Goal: Task Accomplishment & Management: Manage account settings

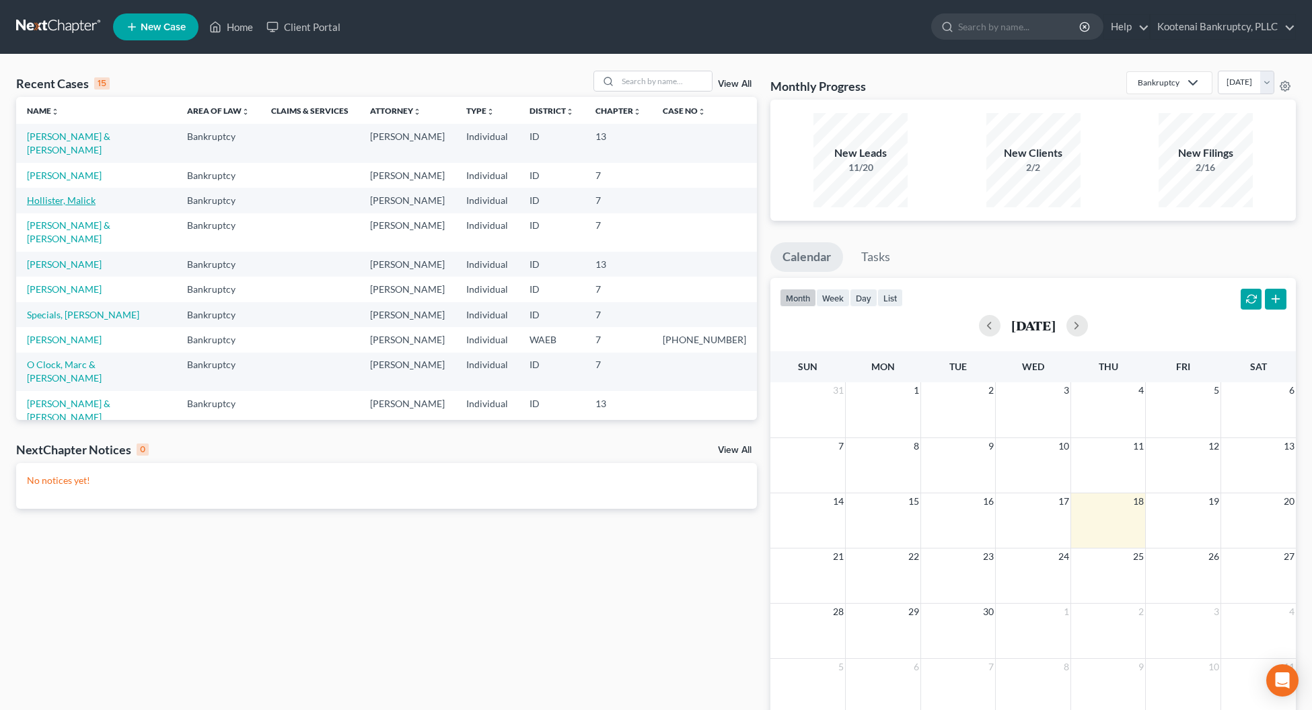
click at [75, 194] on link "Hollister, Malick" at bounding box center [61, 199] width 69 height 11
click at [62, 194] on link "Hollister, Malick" at bounding box center [61, 199] width 69 height 11
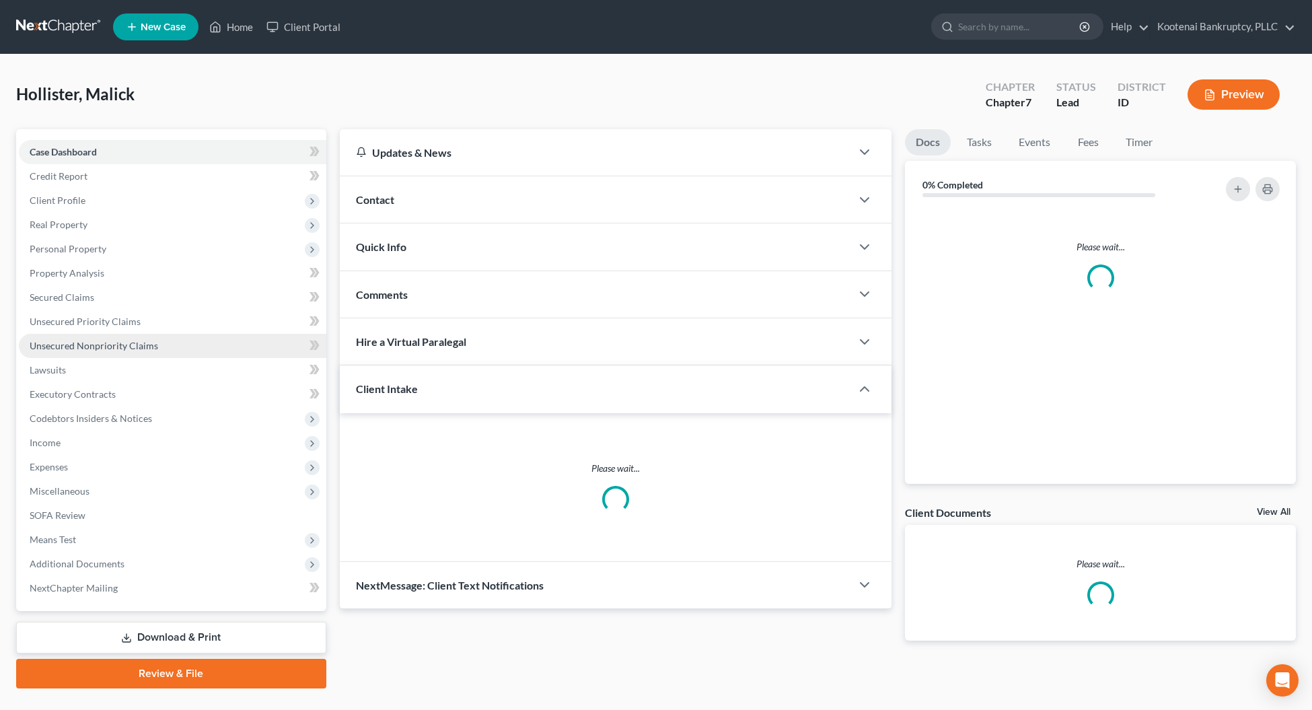
click at [73, 336] on link "Unsecured Nonpriority Claims" at bounding box center [172, 346] width 307 height 24
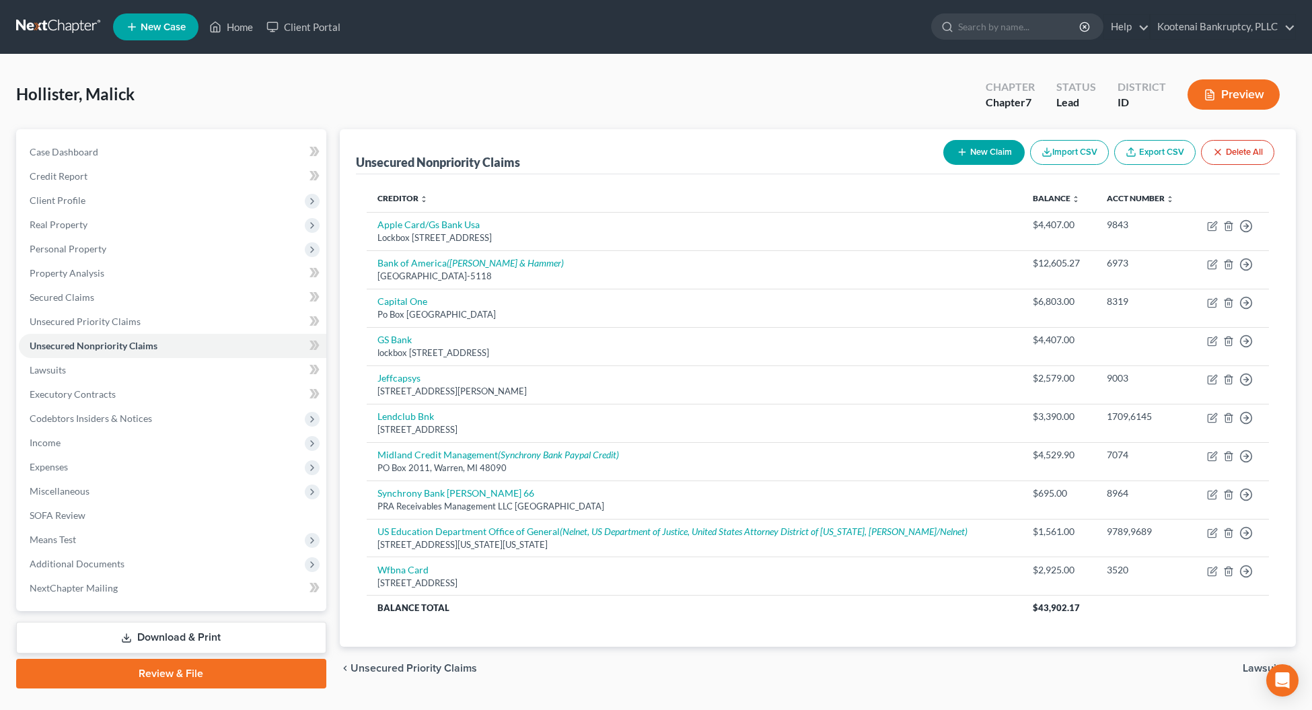
click at [973, 157] on button "New Claim" at bounding box center [983, 152] width 81 height 25
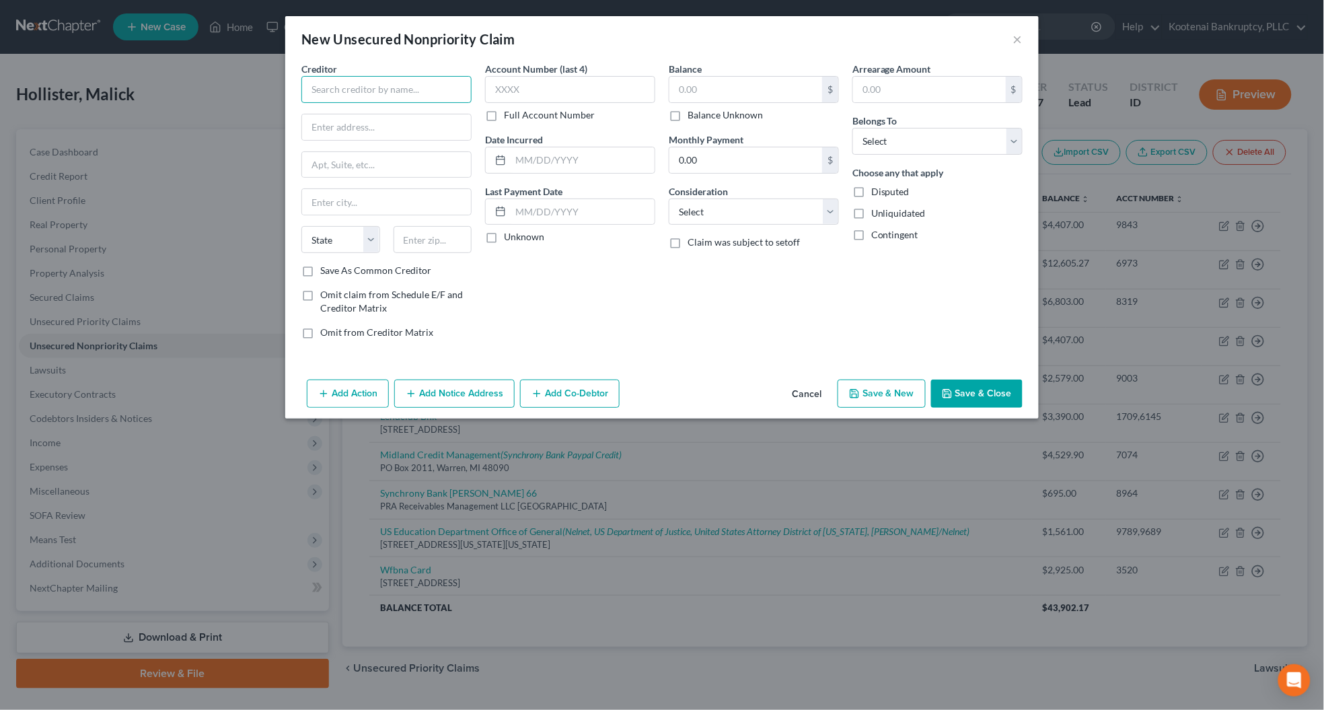
click at [351, 91] on input "text" at bounding box center [386, 89] width 170 height 27
type input "Danne Hawley"
click at [324, 135] on input "text" at bounding box center [386, 127] width 169 height 26
type input "9090 N Cuff Road"
click at [414, 239] on input "text" at bounding box center [432, 239] width 79 height 27
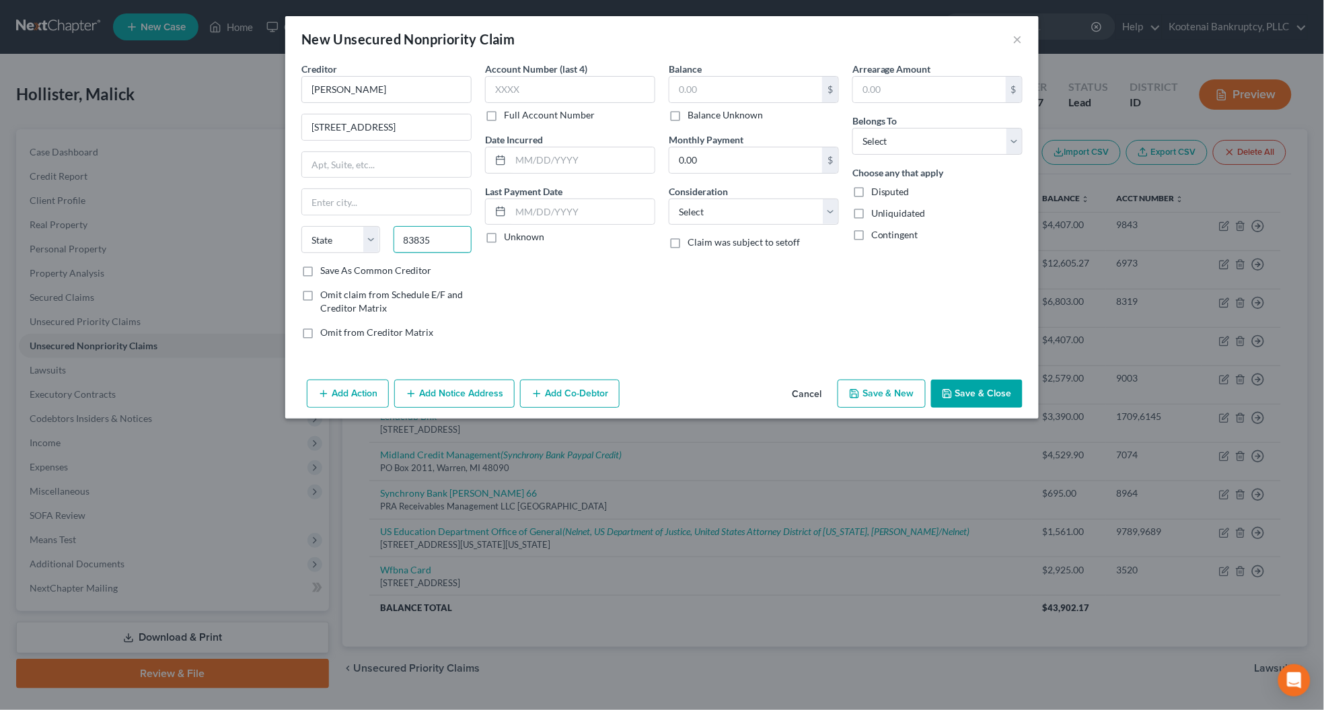
type input "83835"
type input "[PERSON_NAME]"
select select "13"
click at [574, 293] on div "Account Number (last 4) Full Account Number Date Incurred Last Payment Date Unk…" at bounding box center [570, 206] width 184 height 288
click at [685, 213] on select "Select Cable / Satellite Services Collection Agency Credit Card Debt Debt Couns…" at bounding box center [754, 211] width 170 height 27
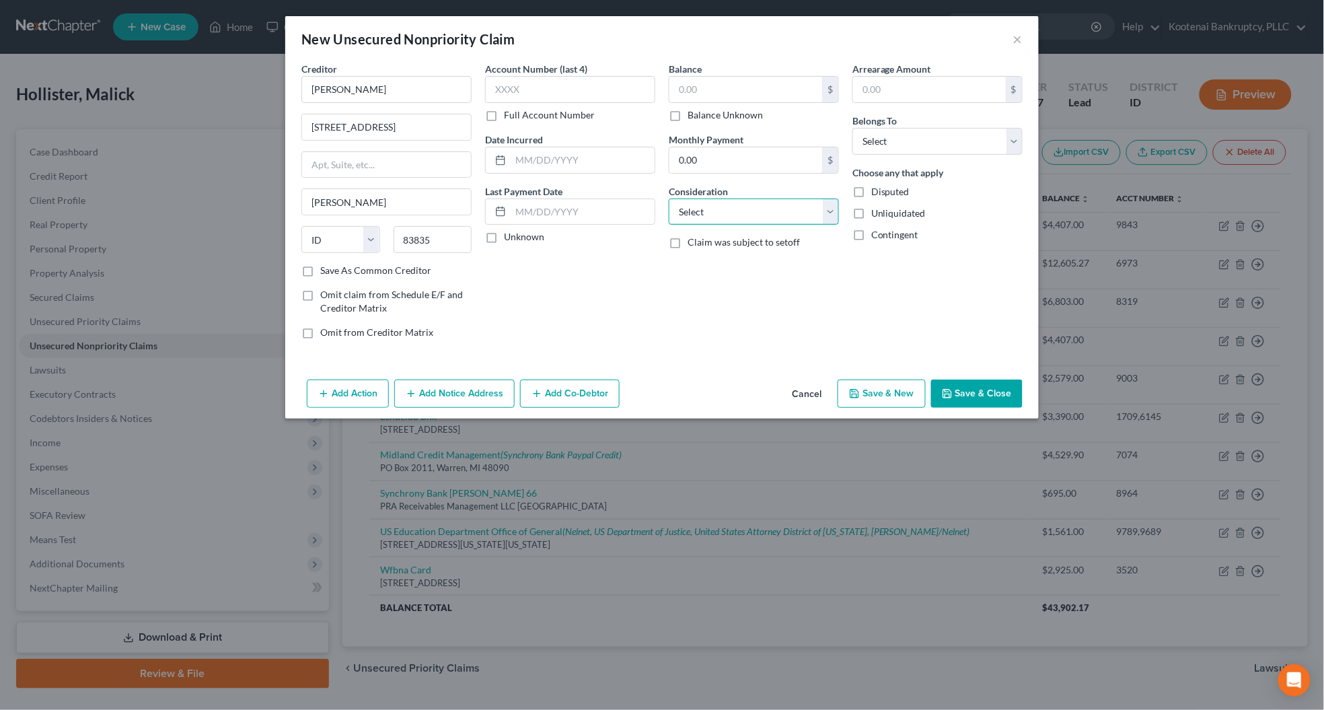
select select "10"
click at [669, 198] on select "Select Cable / Satellite Services Collection Agency Credit Card Debt Debt Couns…" at bounding box center [754, 211] width 170 height 27
click at [869, 142] on select "Select Debtor 1 Only Debtor 2 Only Debtor 1 And Debtor 2 Only At Least One Of T…" at bounding box center [937, 141] width 170 height 27
select select "0"
click at [852, 128] on select "Select Debtor 1 Only Debtor 2 Only Debtor 1 And Debtor 2 Only At Least One Of T…" at bounding box center [937, 141] width 170 height 27
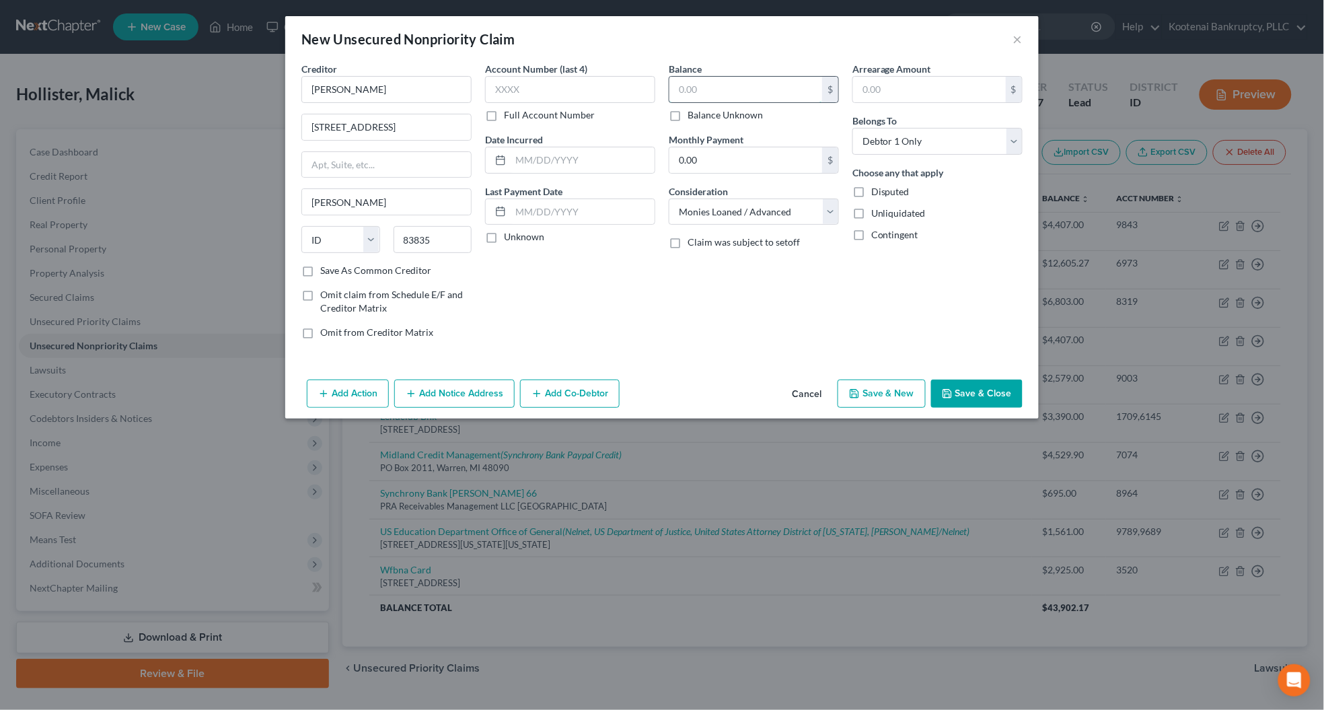
click at [689, 89] on input "text" at bounding box center [745, 90] width 153 height 26
type input "1,700.00"
click at [962, 399] on button "Save & Close" at bounding box center [976, 393] width 91 height 28
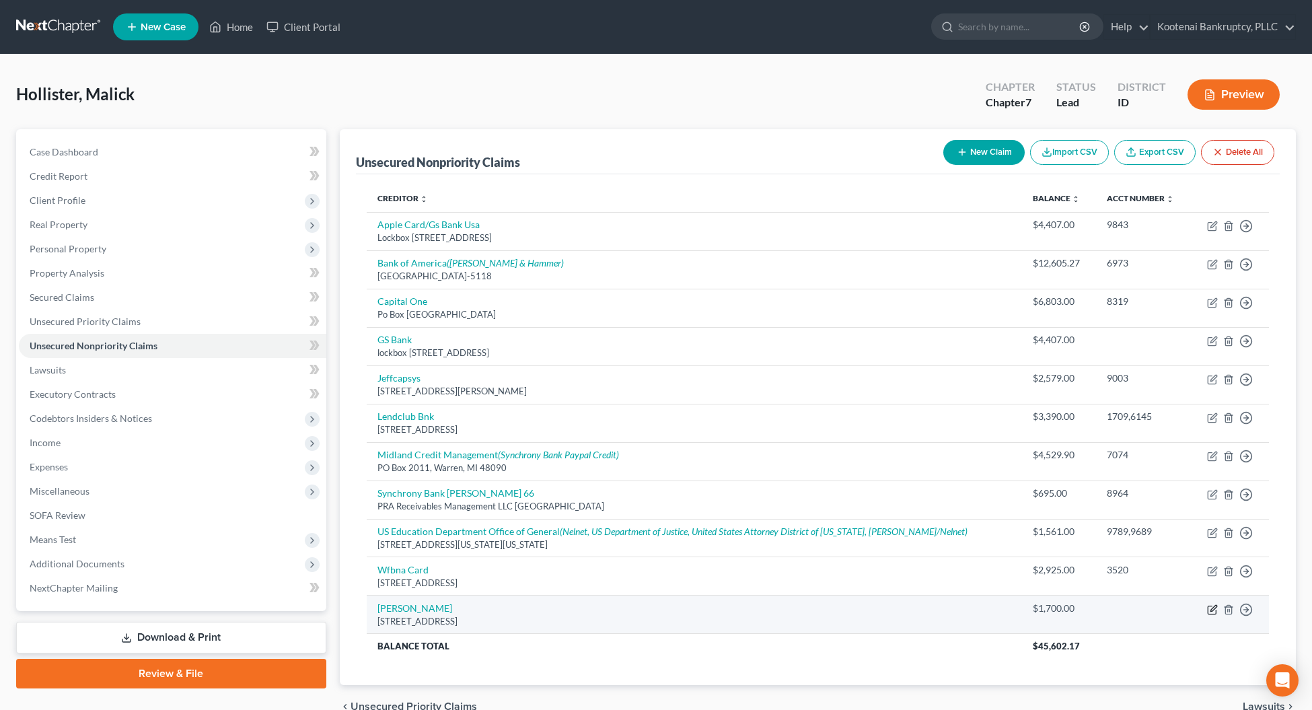
click at [1211, 611] on icon "button" at bounding box center [1212, 609] width 11 height 11
select select "13"
select select "10"
select select "0"
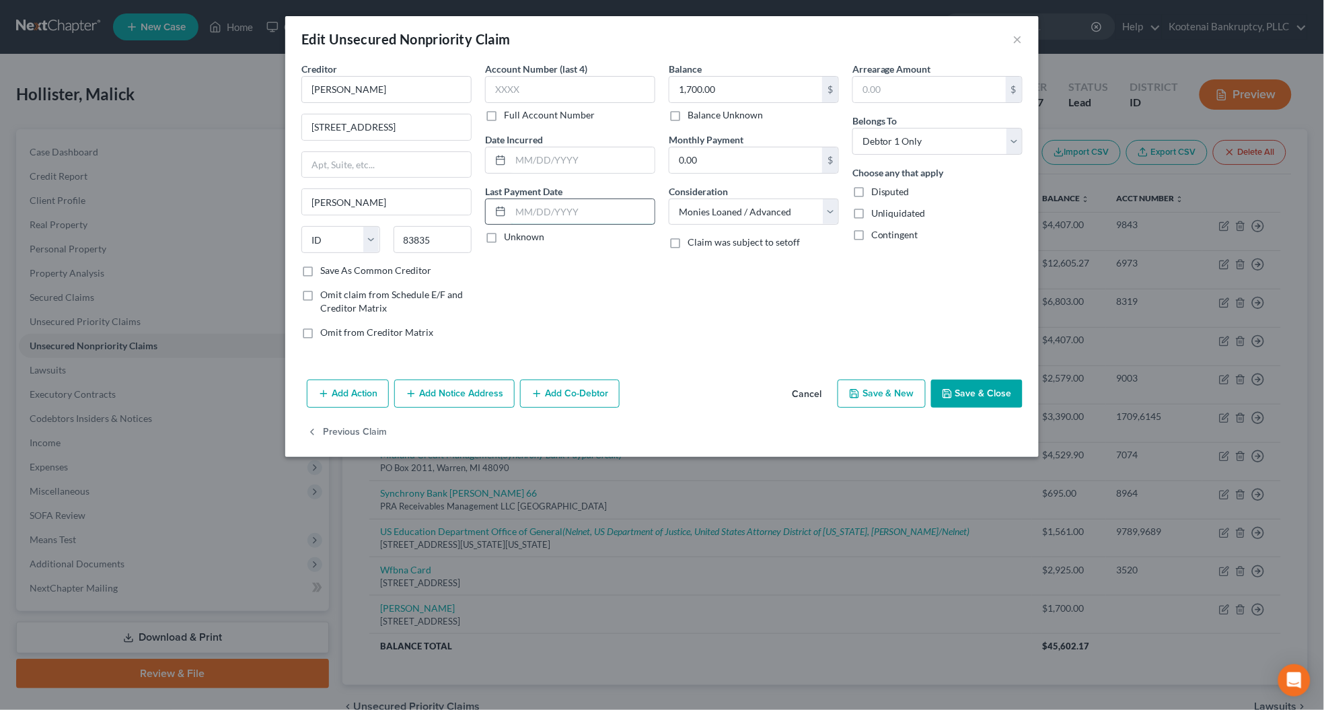
click at [535, 211] on input "text" at bounding box center [582, 212] width 144 height 26
type input "[DATE]"
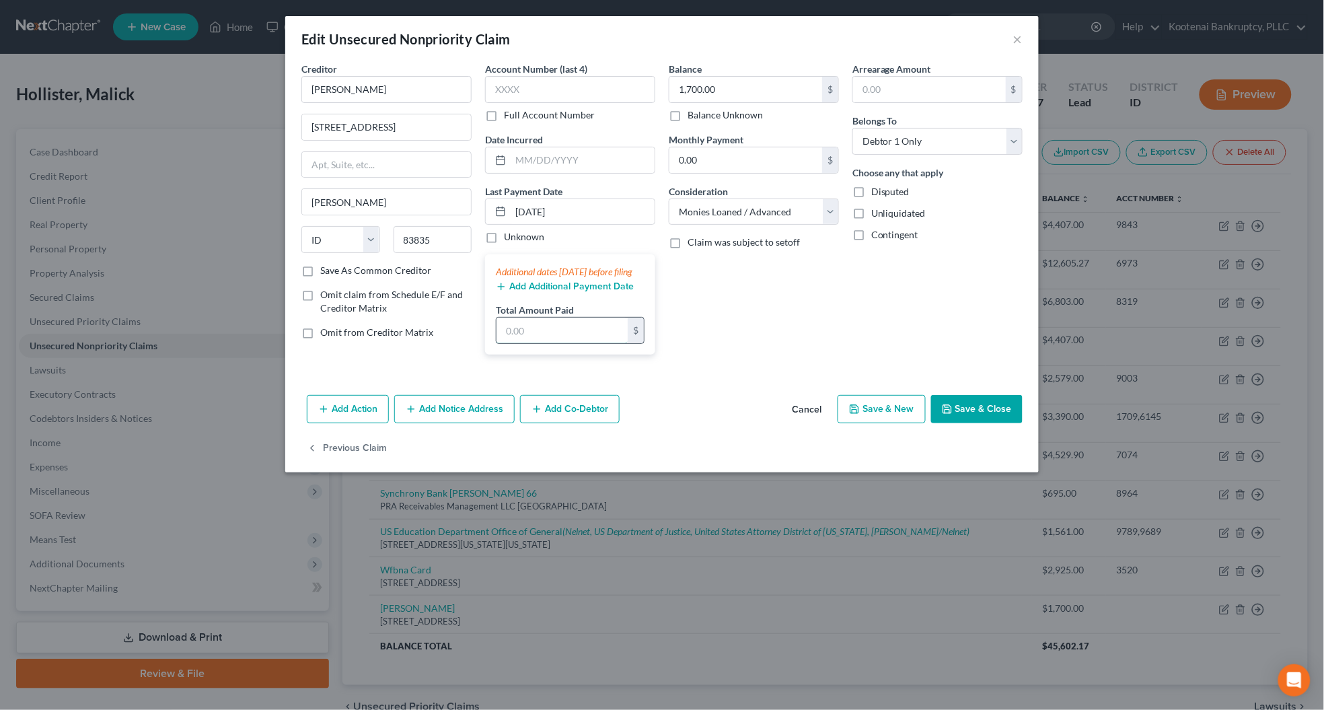
click at [543, 336] on input "text" at bounding box center [561, 330] width 131 height 26
type input "800.00"
click at [848, 365] on div "Arrearage Amount $ Belongs To * Select Debtor 1 Only Debtor 2 Only Debtor 1 And…" at bounding box center [937, 213] width 184 height 303
click at [989, 421] on button "Save & Close" at bounding box center [976, 409] width 91 height 28
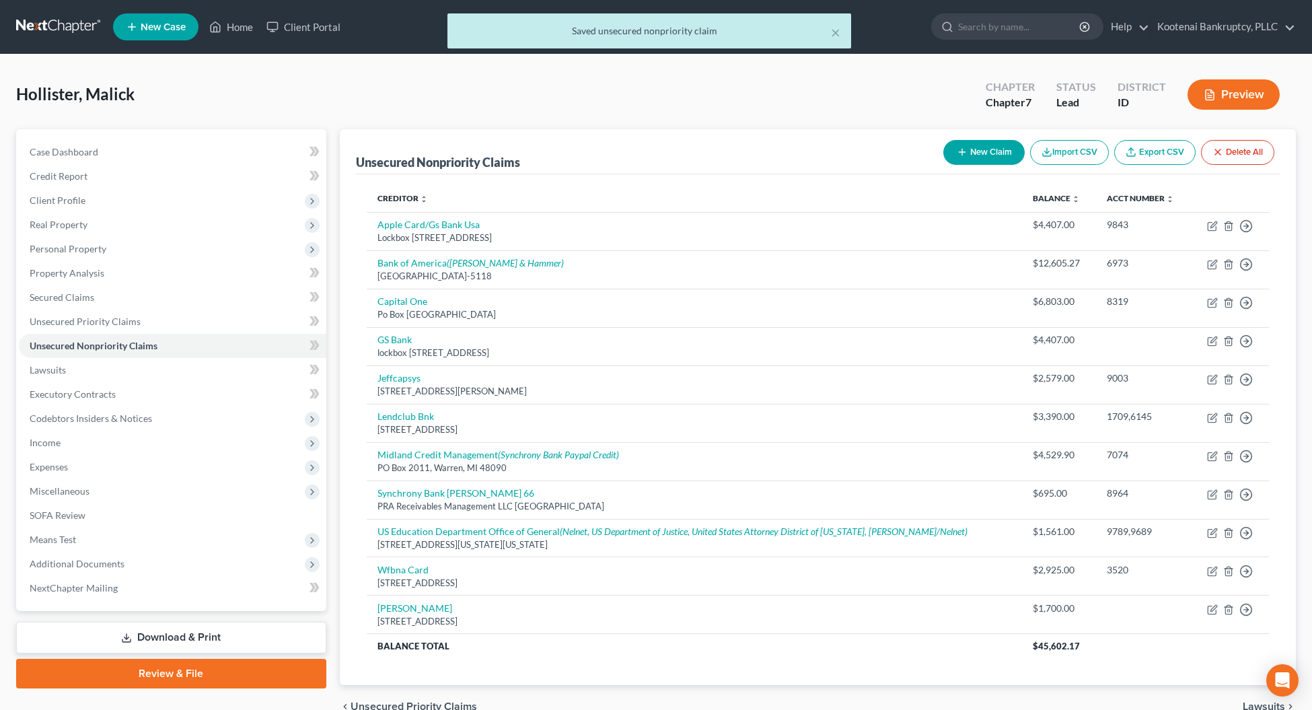
click at [237, 24] on div "× Saved unsecured nonpriority claim" at bounding box center [649, 34] width 1312 height 42
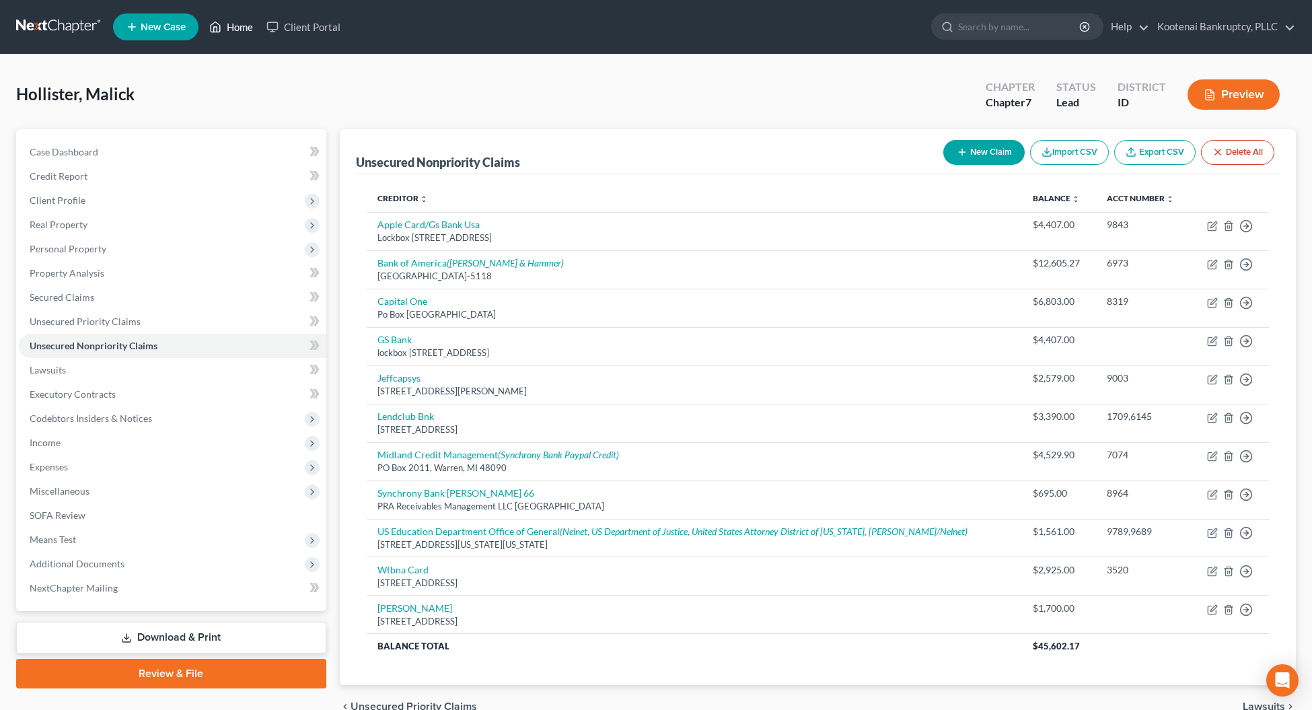
click at [242, 24] on link "Home" at bounding box center [230, 27] width 57 height 24
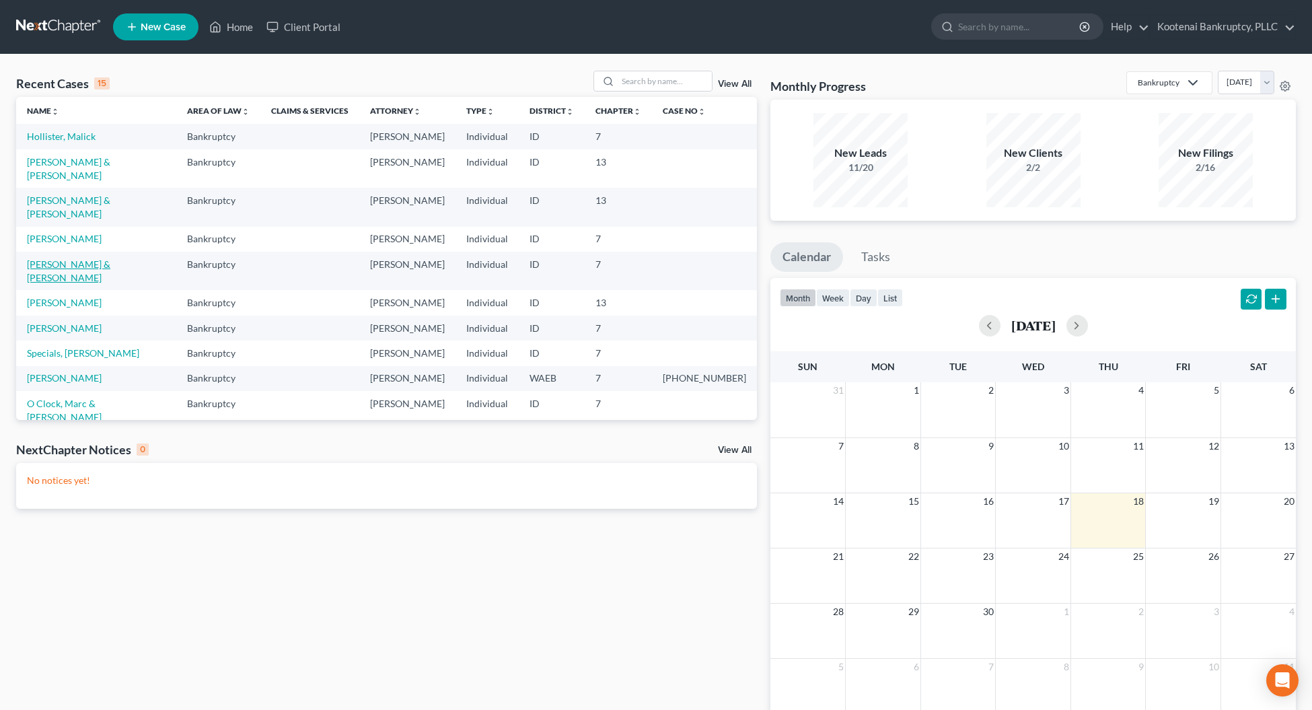
click at [48, 258] on link "[PERSON_NAME] & [PERSON_NAME]" at bounding box center [68, 270] width 83 height 25
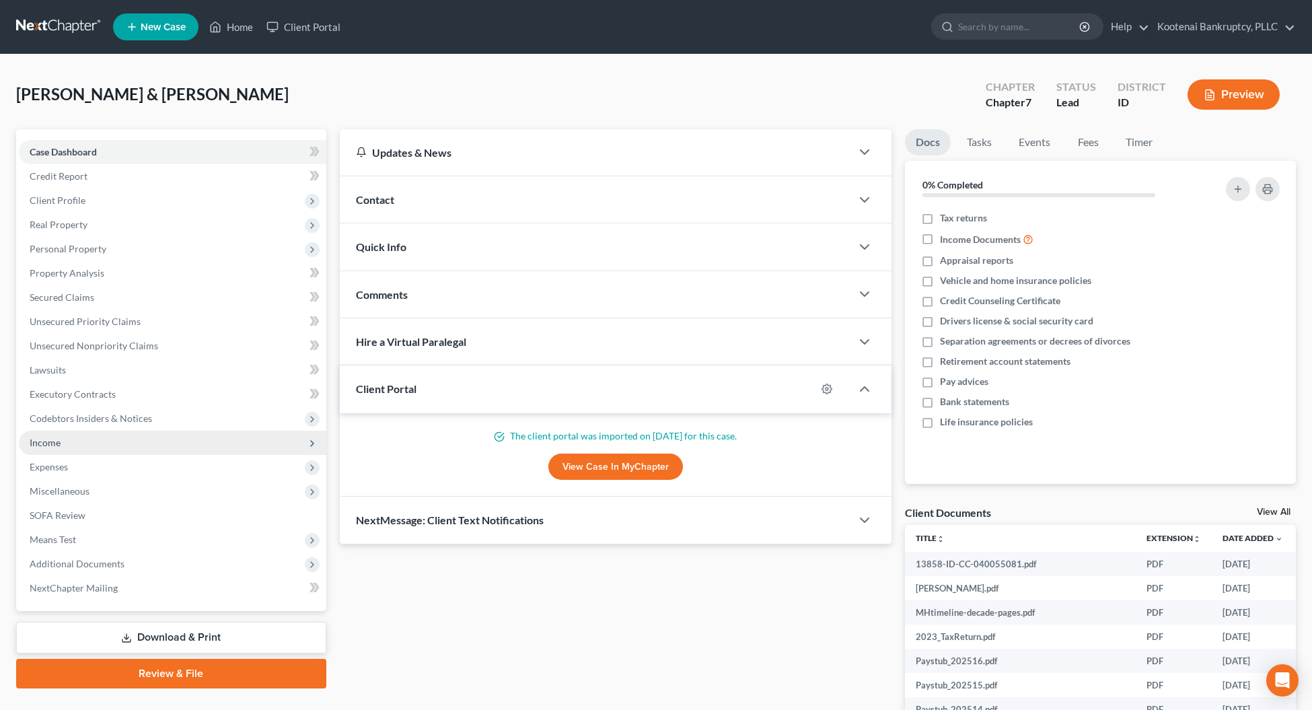
click at [55, 438] on span "Income" at bounding box center [45, 442] width 31 height 11
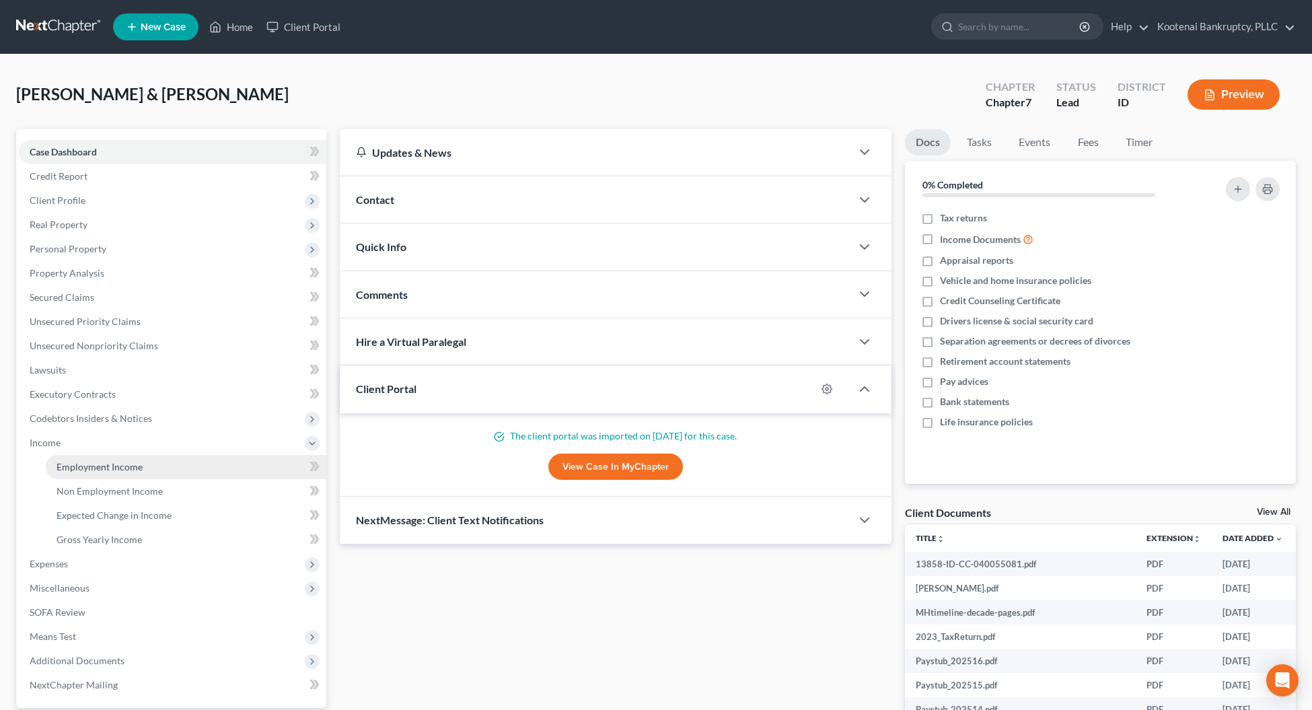
click at [65, 458] on link "Employment Income" at bounding box center [186, 467] width 280 height 24
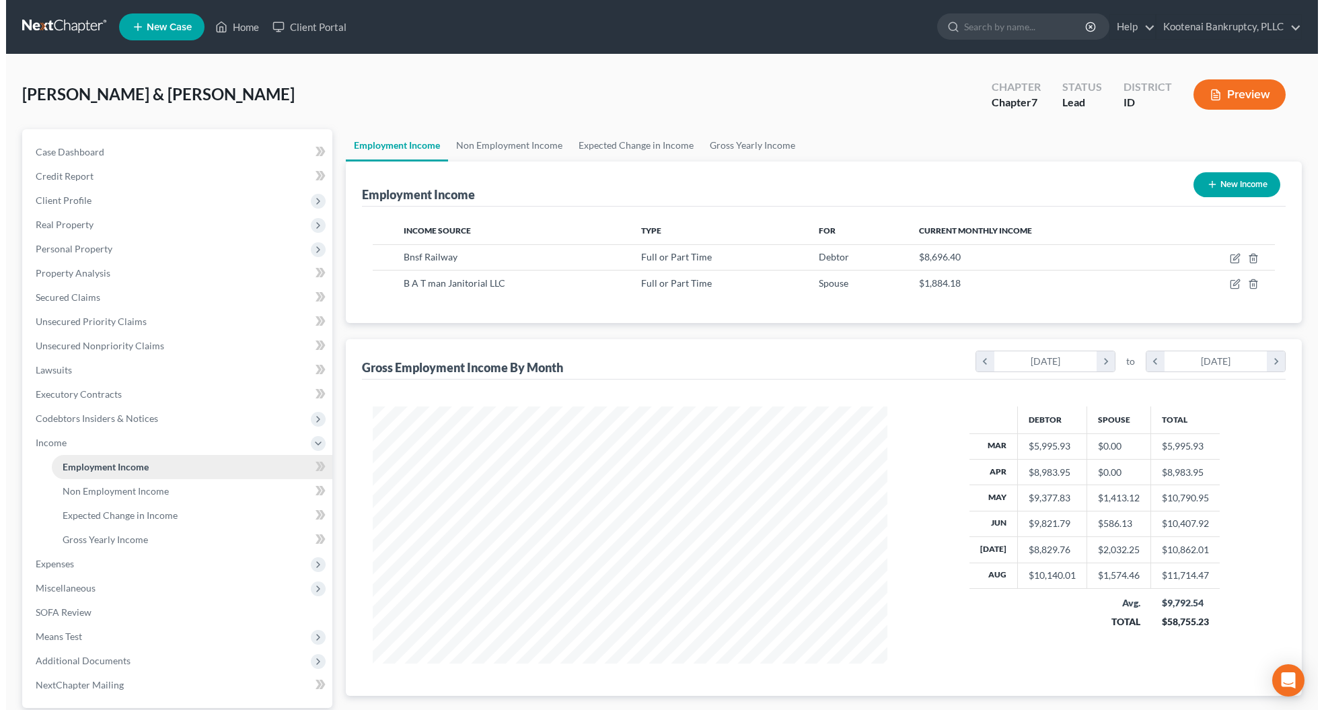
scroll to position [258, 541]
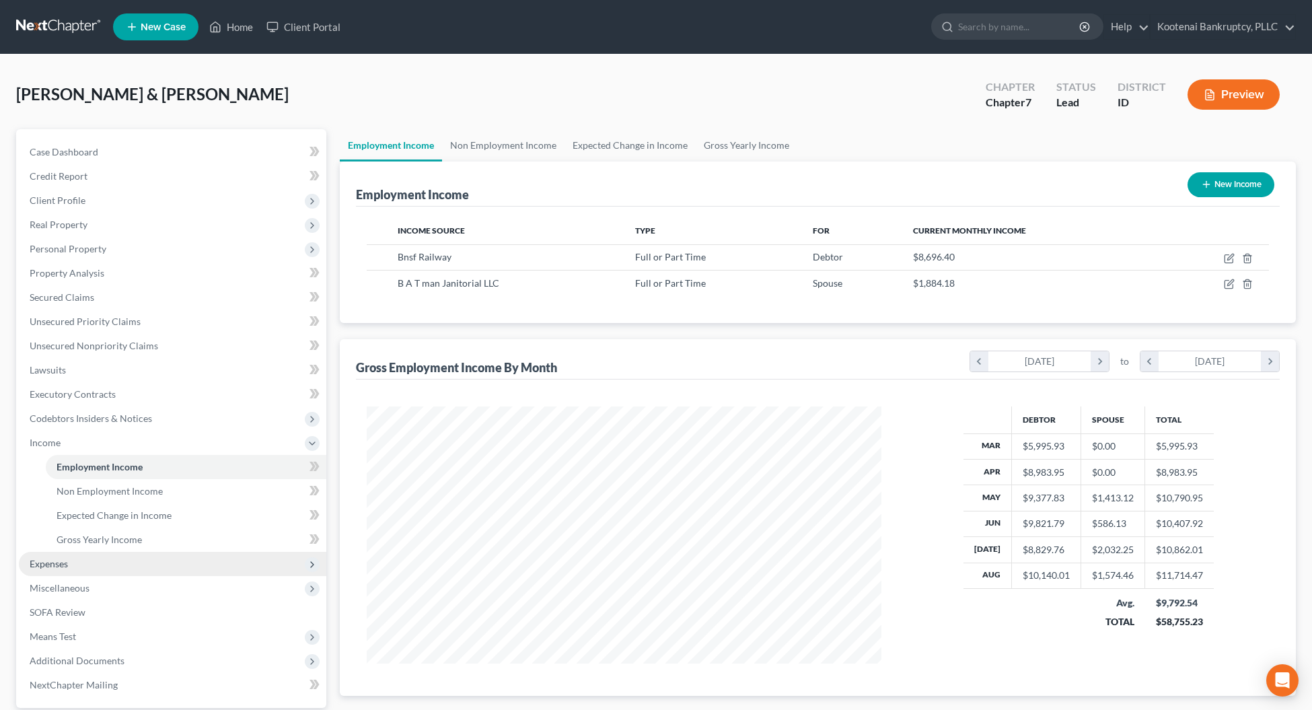
click at [55, 555] on span "Expenses" at bounding box center [172, 564] width 307 height 24
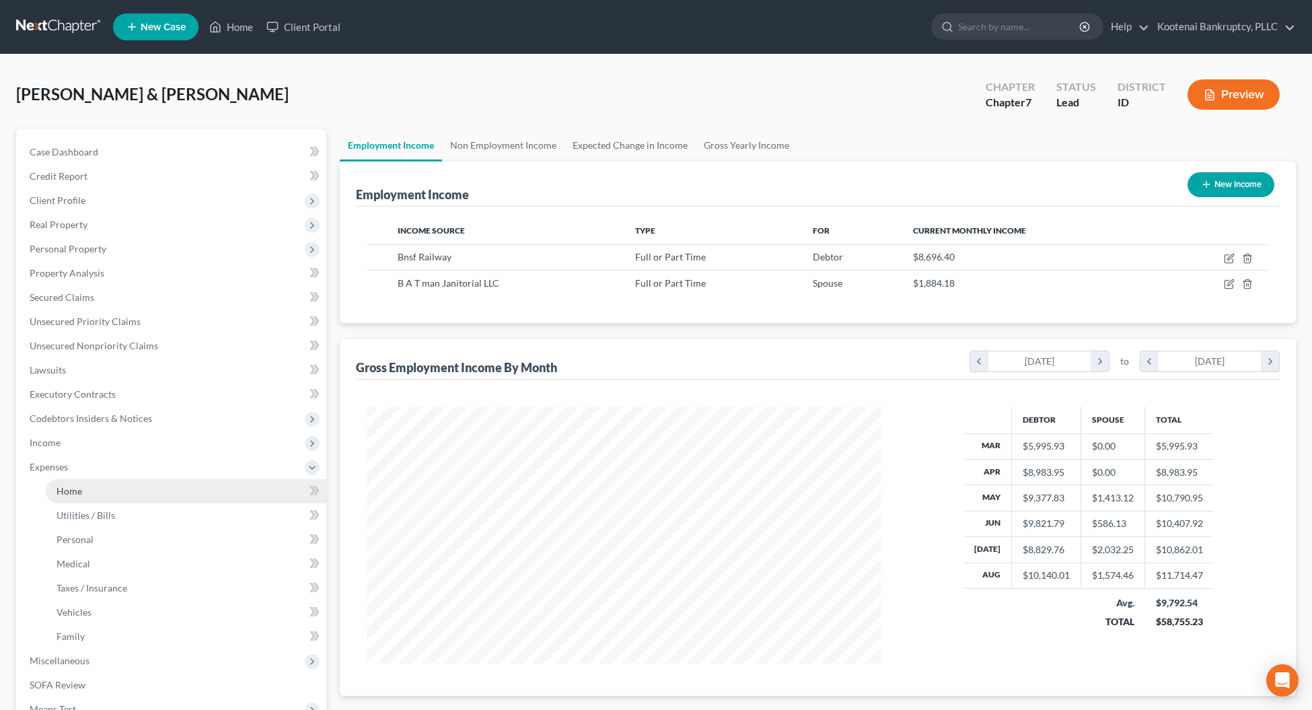
click at [68, 495] on link "Home" at bounding box center [186, 491] width 280 height 24
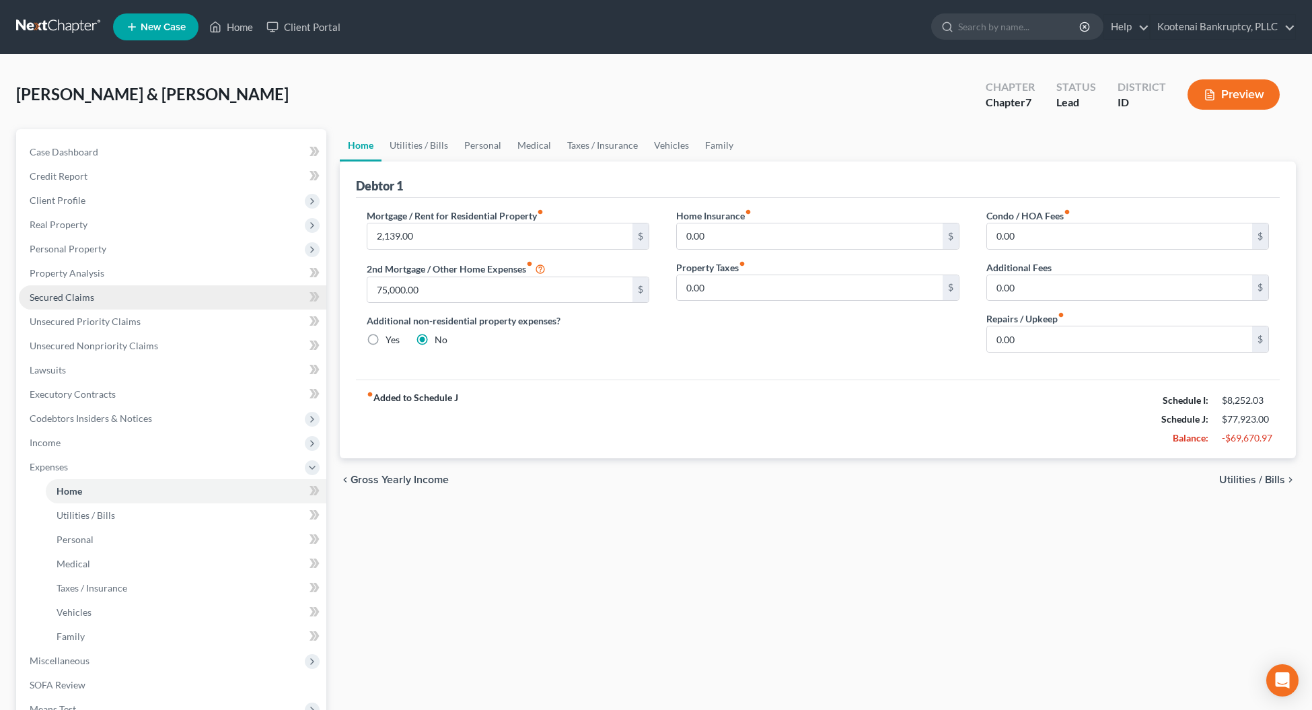
click at [50, 296] on span "Secured Claims" at bounding box center [62, 296] width 65 height 11
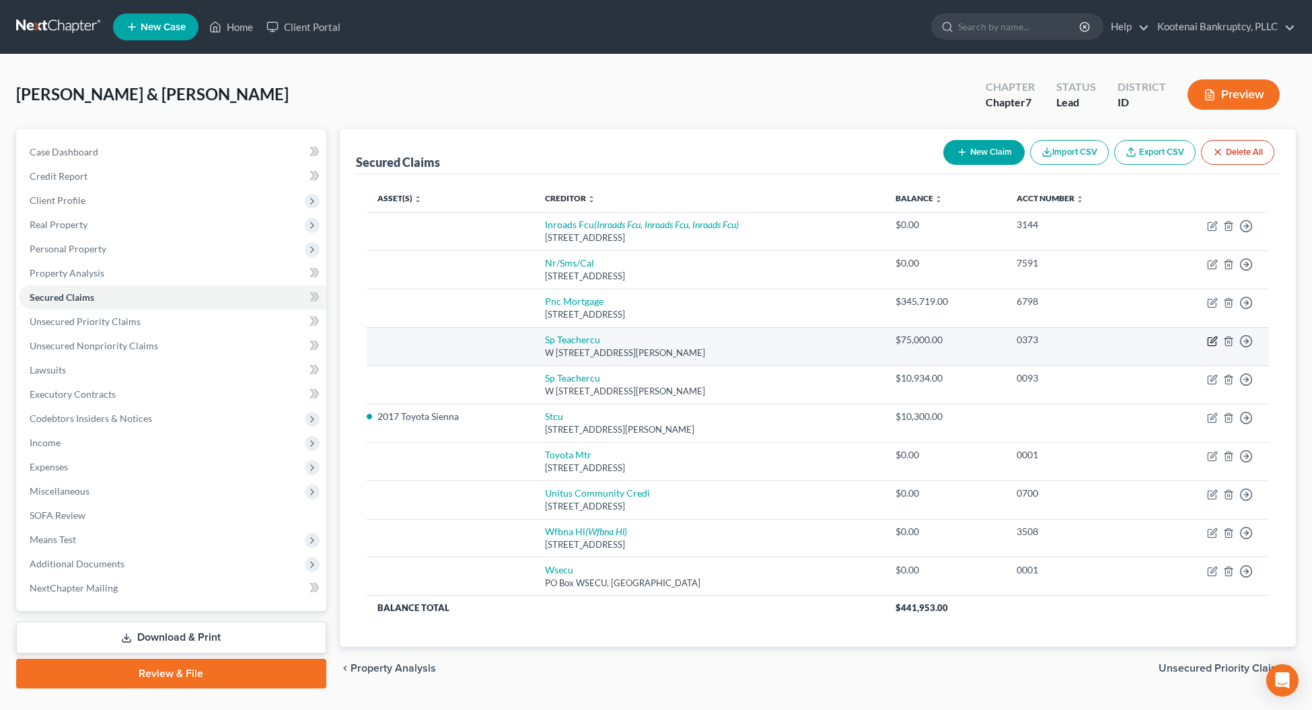
click at [1217, 344] on icon "button" at bounding box center [1212, 341] width 11 height 11
select select "50"
select select "0"
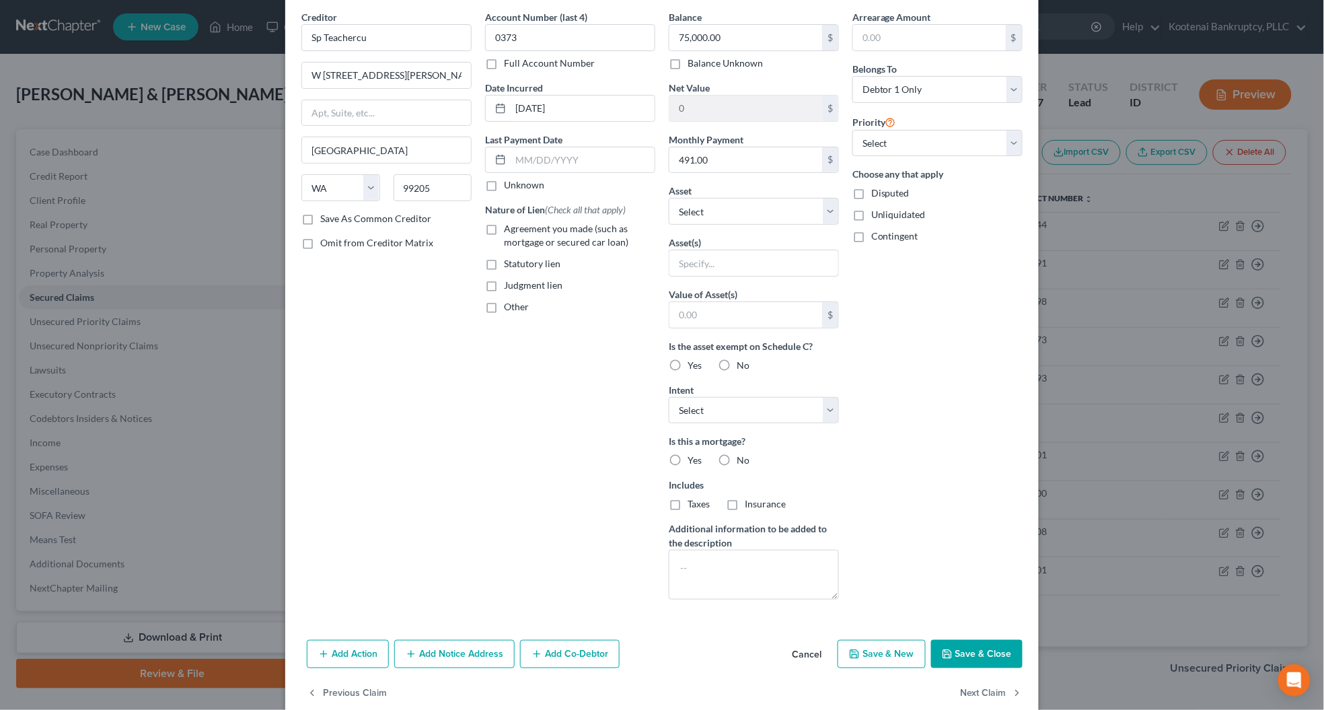
scroll to position [79, 0]
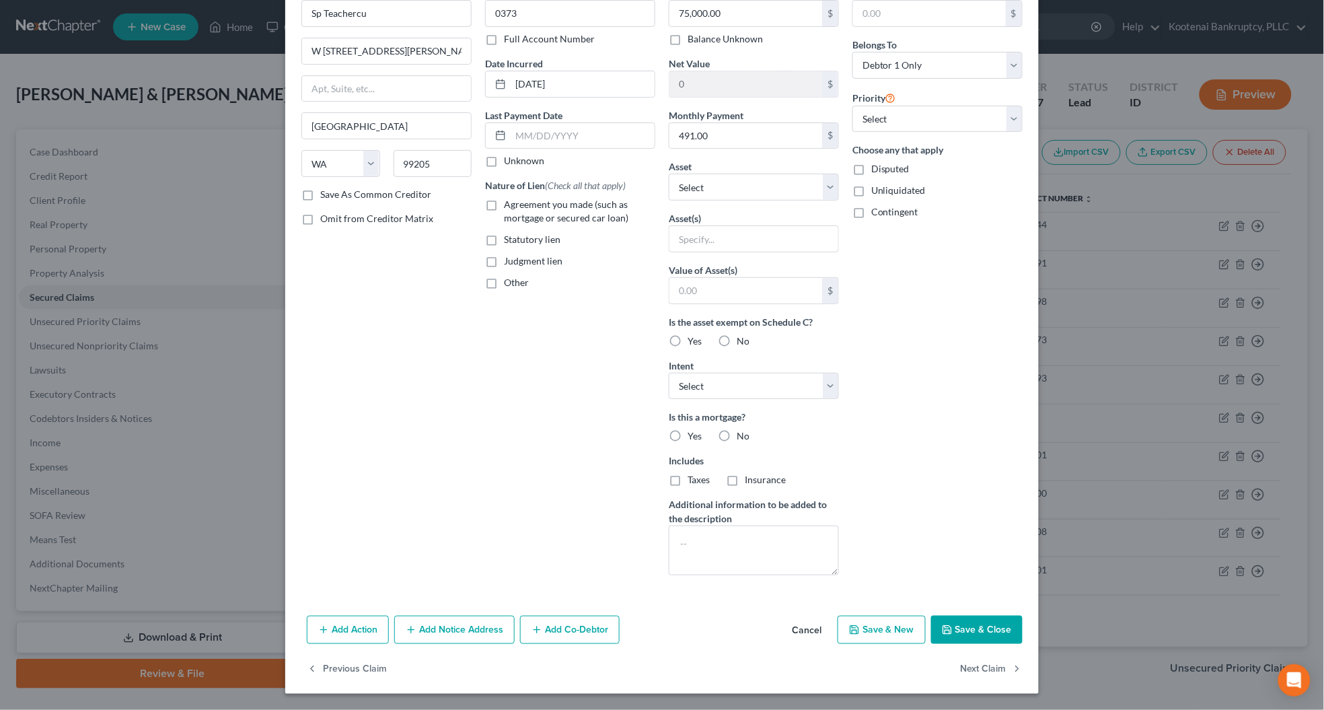
click at [992, 630] on button "Save & Close" at bounding box center [976, 629] width 91 height 28
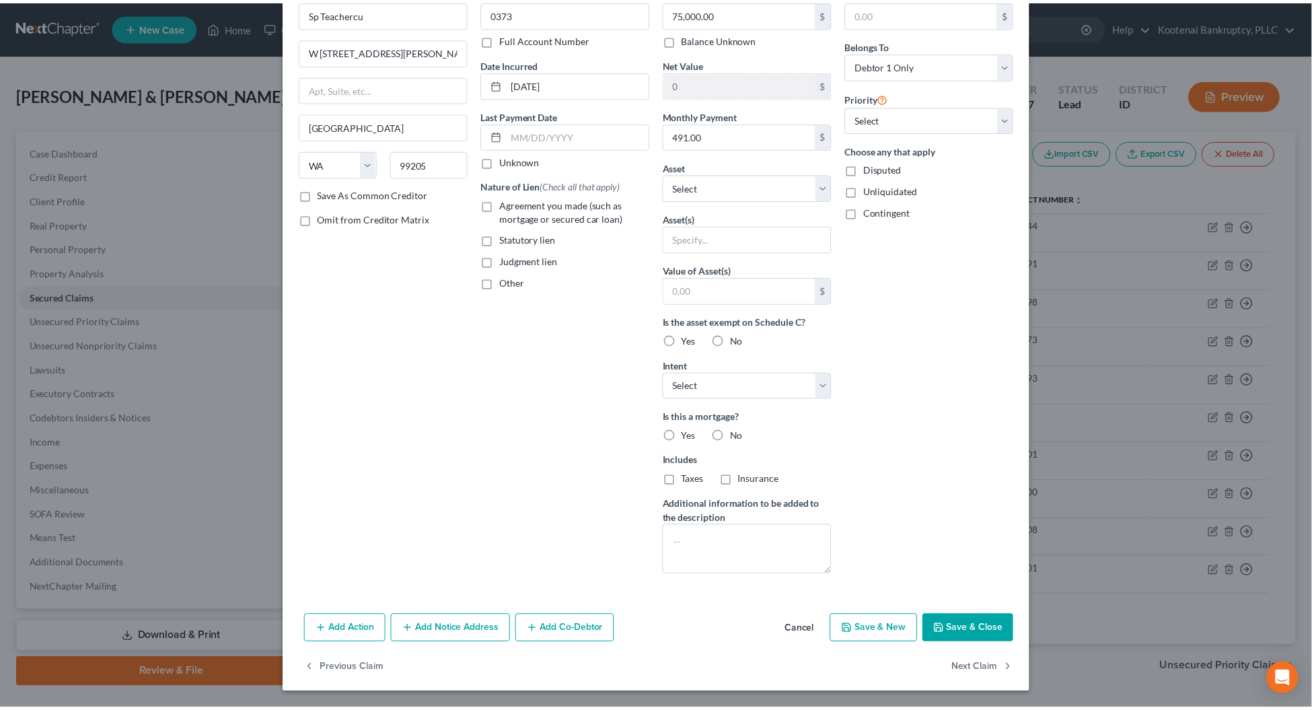
scroll to position [0, 0]
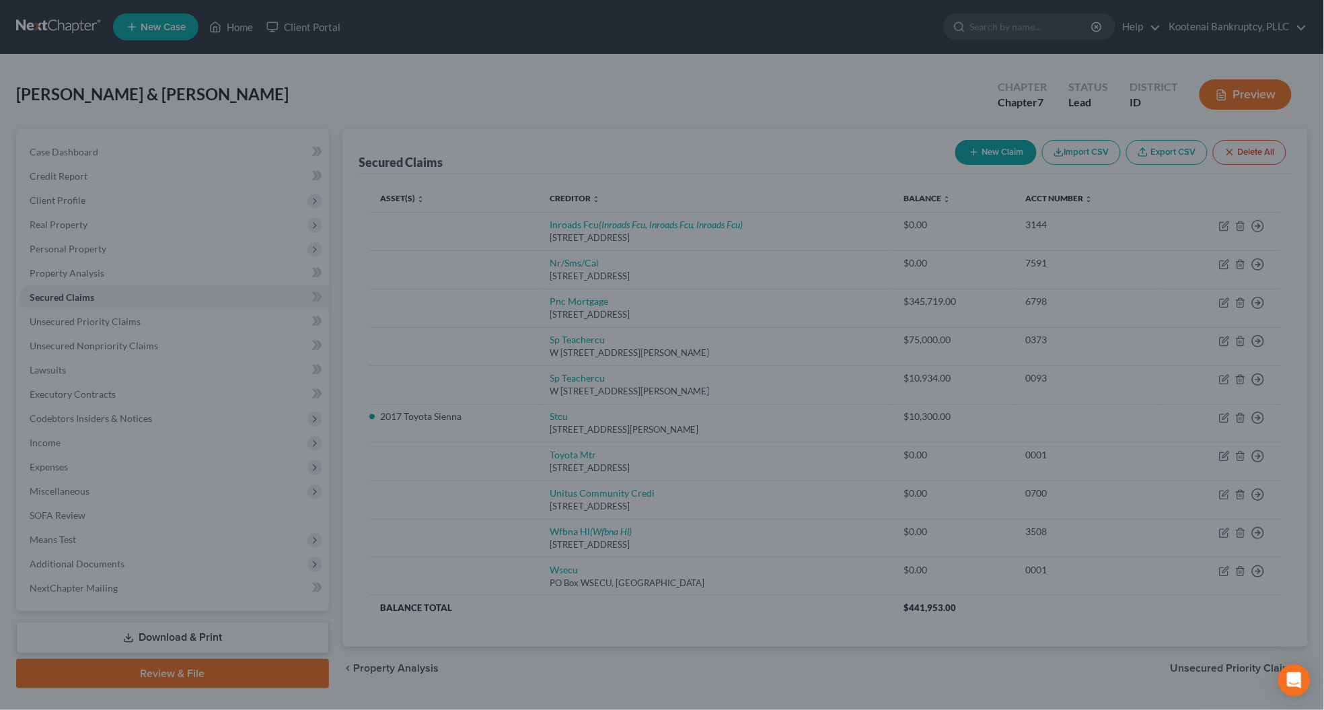
type input "0"
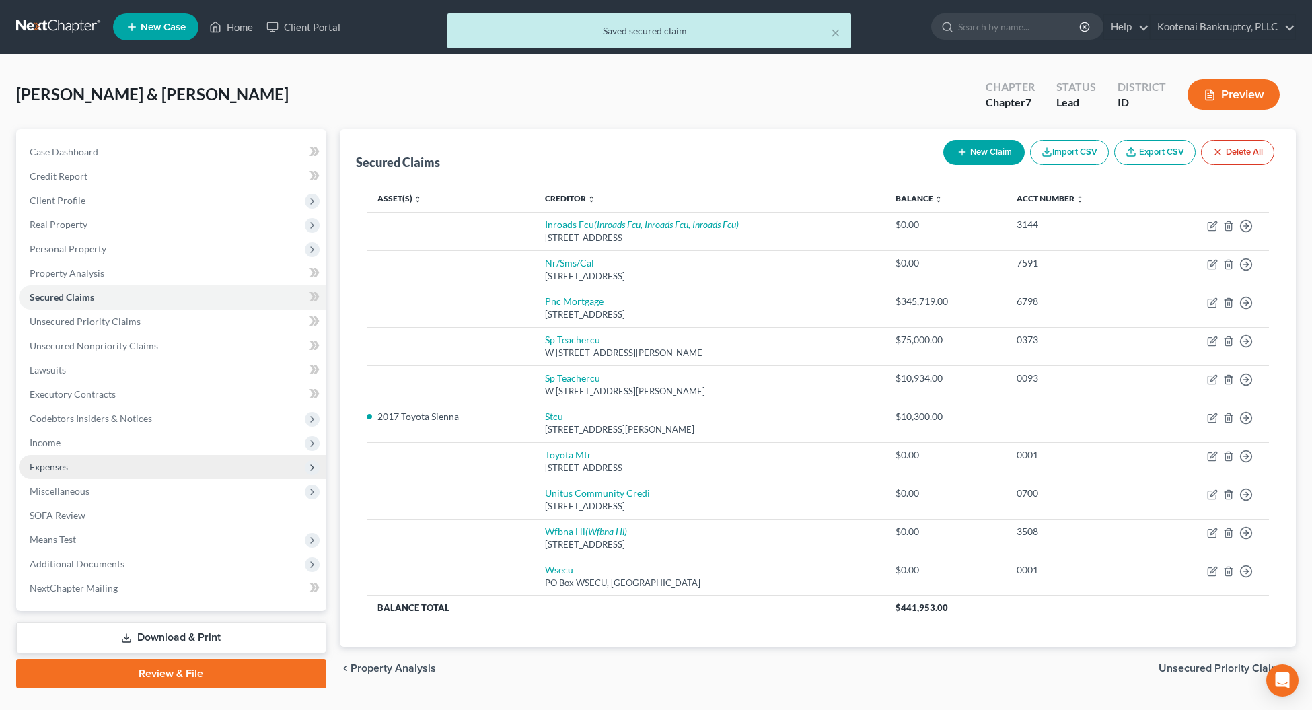
click at [44, 464] on span "Expenses" at bounding box center [49, 466] width 38 height 11
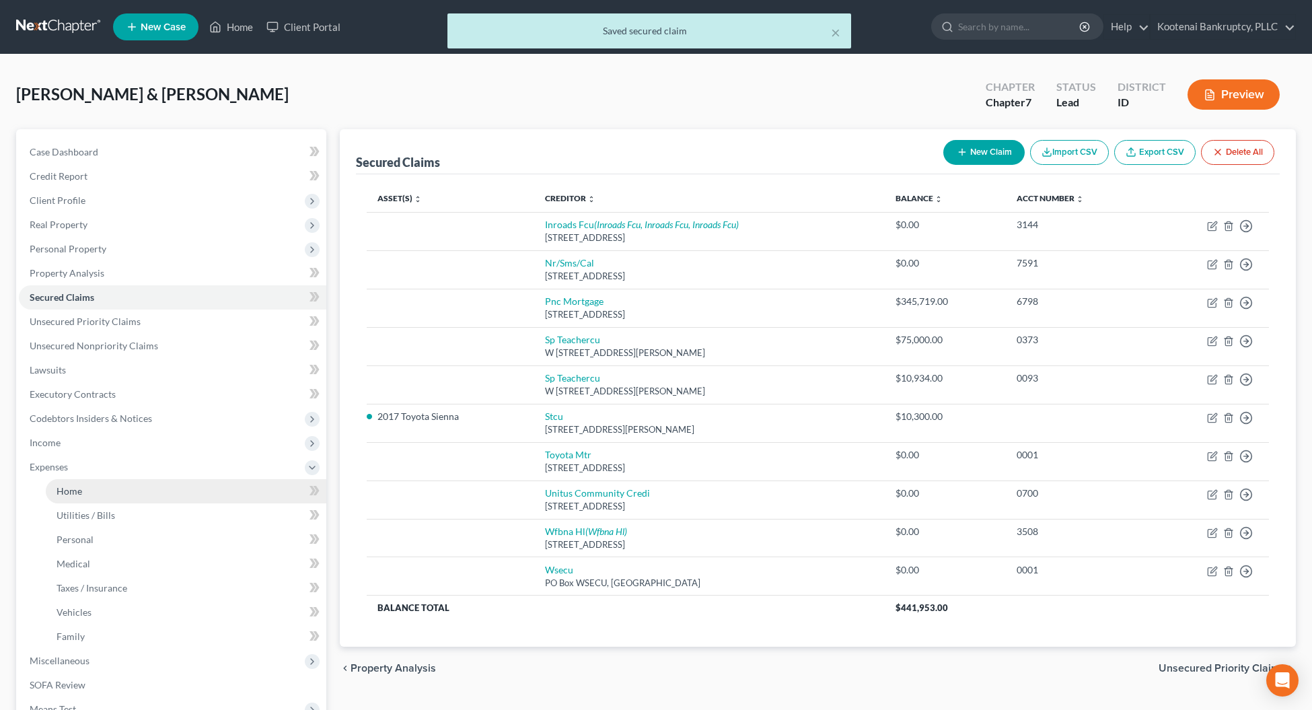
click at [72, 496] on link "Home" at bounding box center [186, 491] width 280 height 24
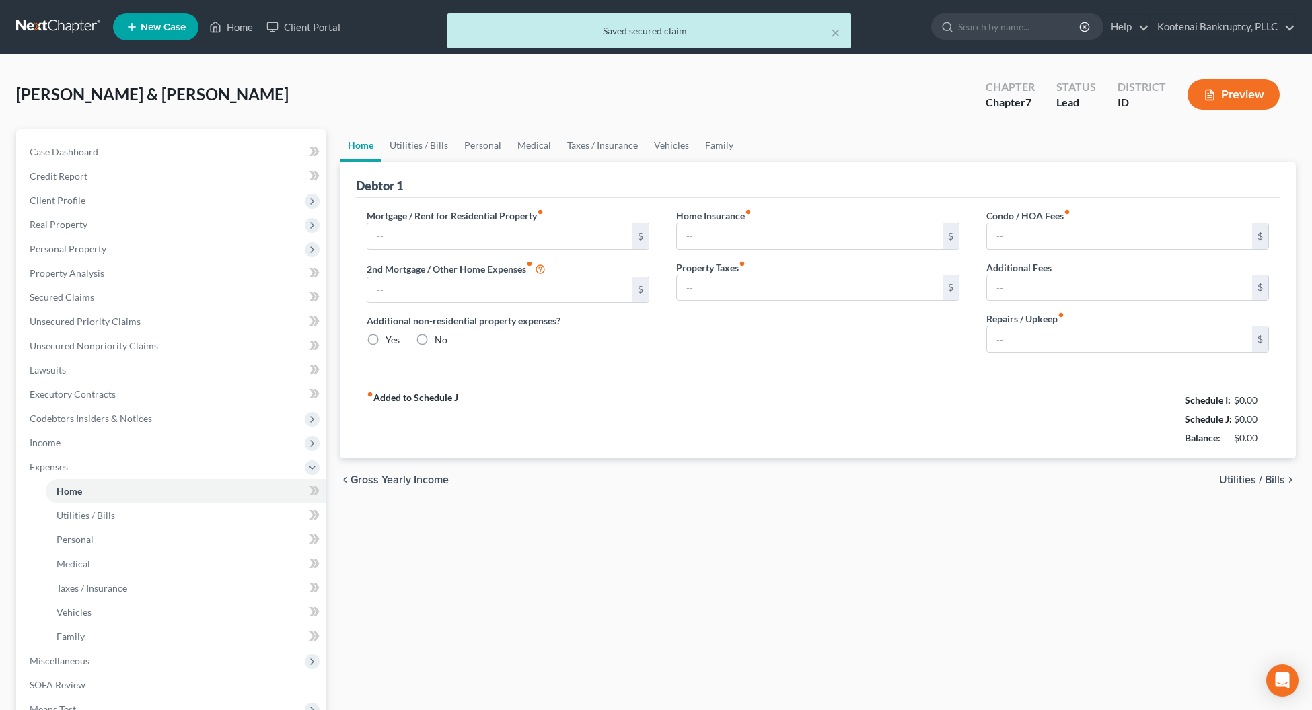
type input "2,139.00"
type input "75,000.00"
radio input "true"
type input "0.00"
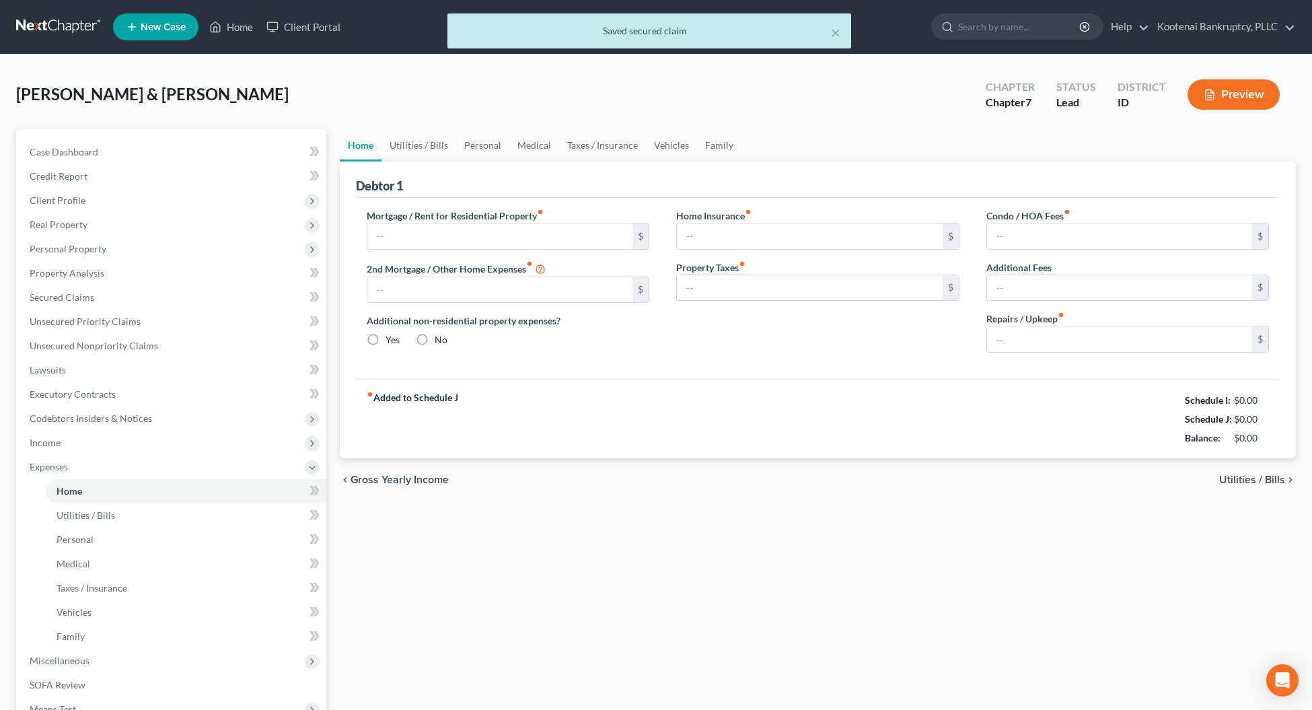
type input "0.00"
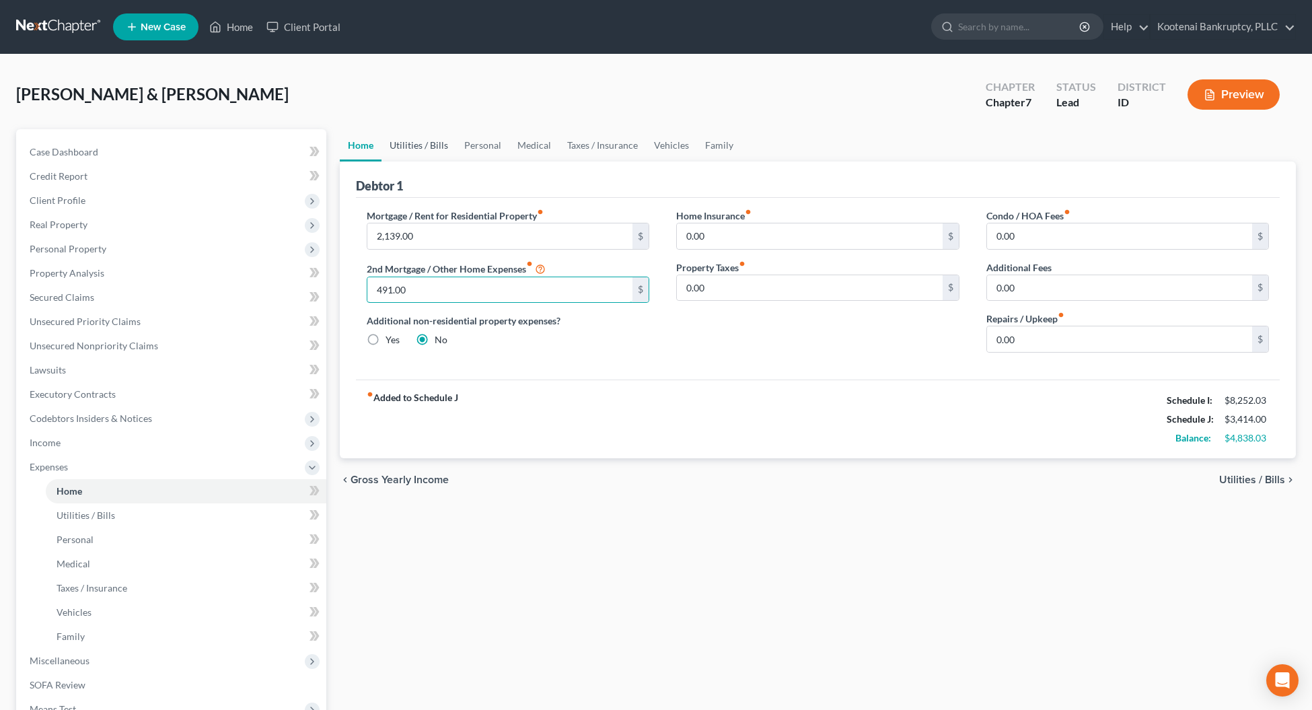
type input "491.00"
click at [406, 143] on link "Utilities / Bills" at bounding box center [418, 145] width 75 height 32
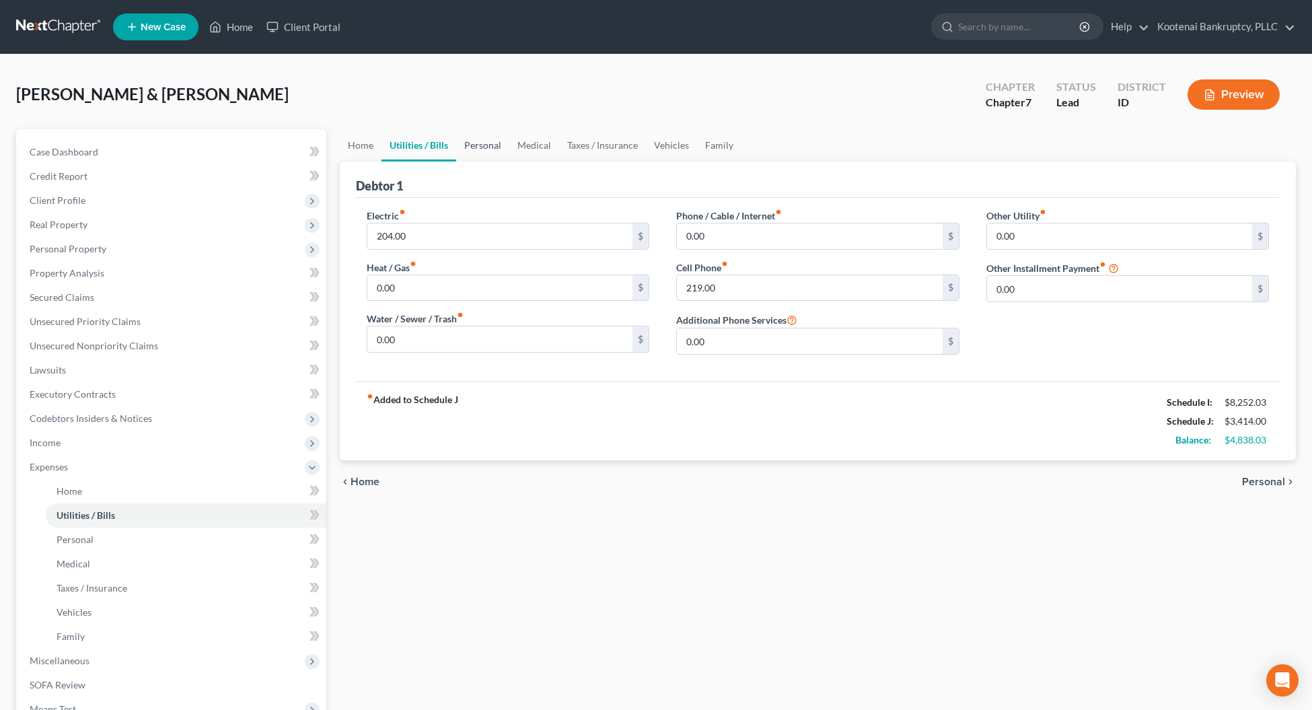
click at [466, 143] on link "Personal" at bounding box center [482, 145] width 53 height 32
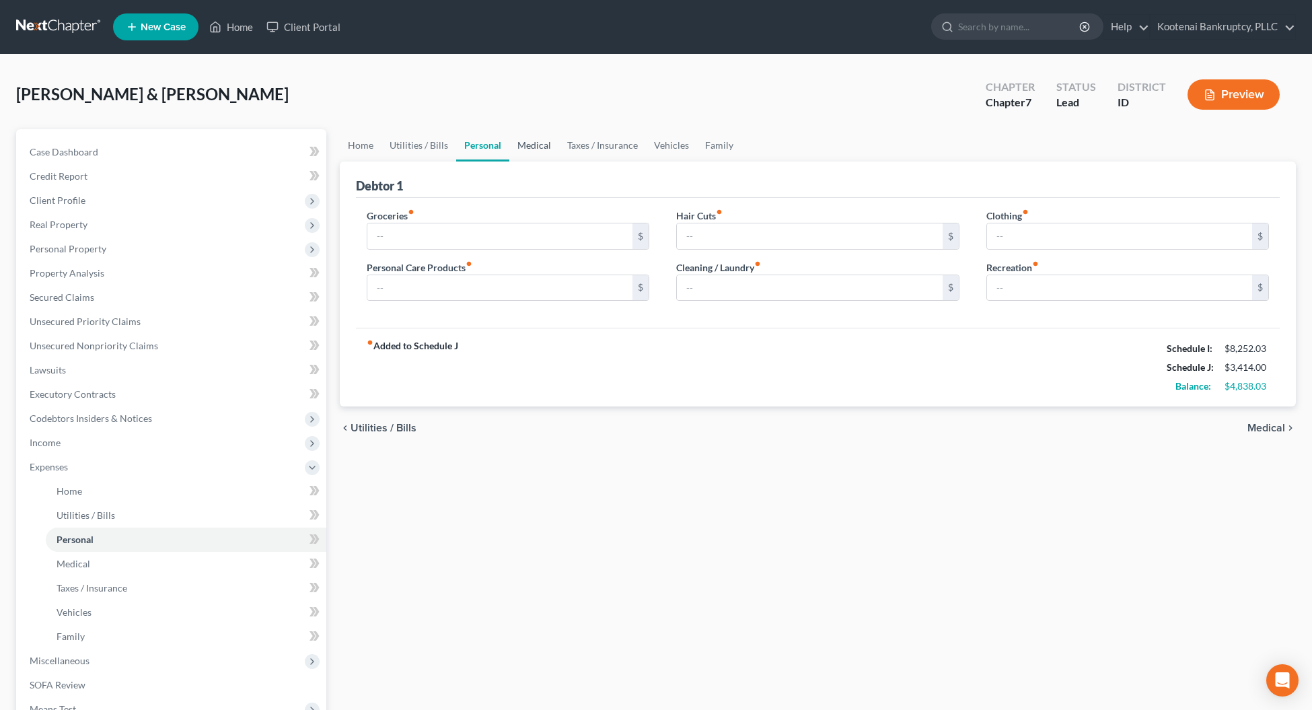
click at [525, 145] on link "Medical" at bounding box center [534, 145] width 50 height 32
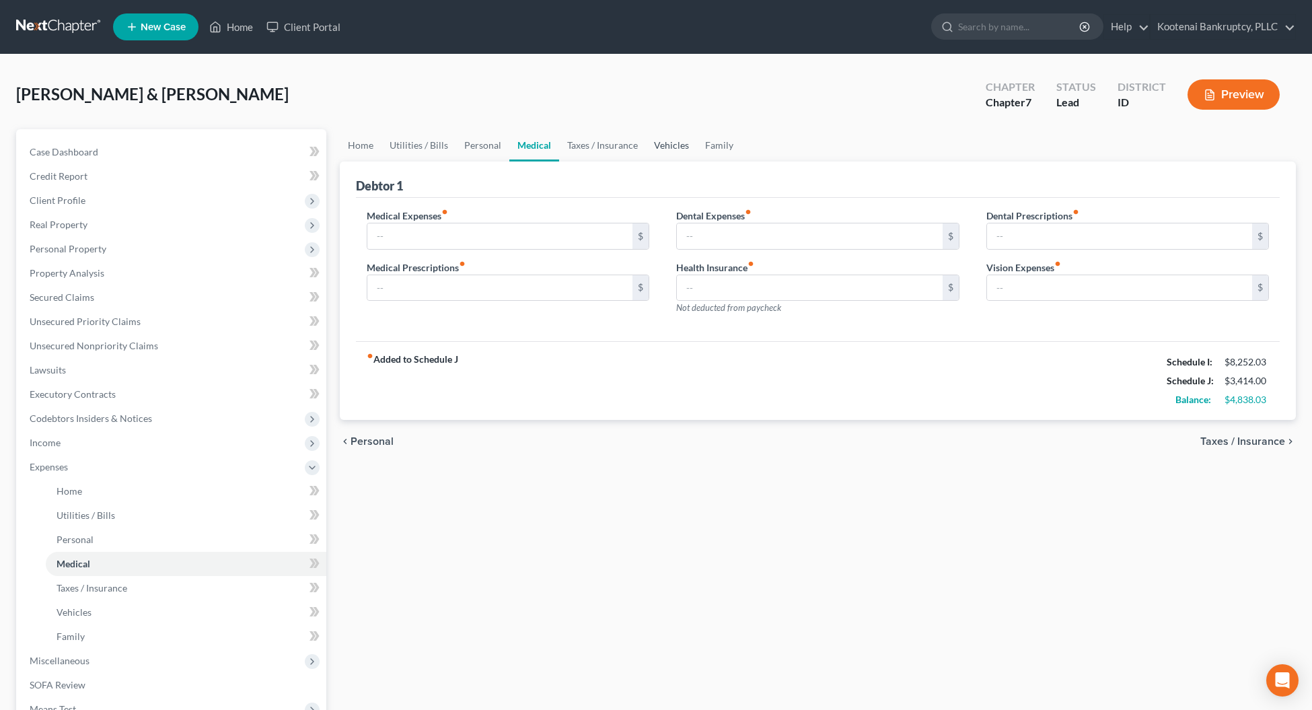
click at [667, 148] on link "Vehicles" at bounding box center [671, 145] width 51 height 32
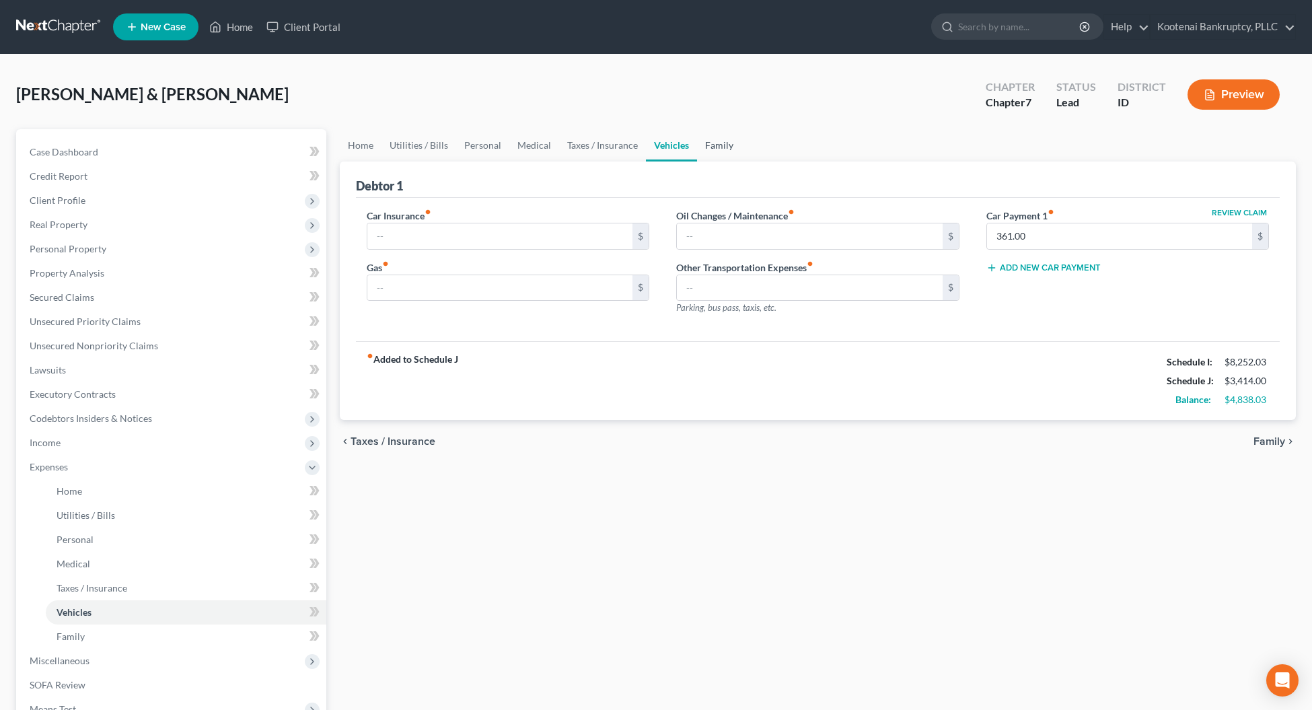
click at [716, 147] on link "Family" at bounding box center [719, 145] width 44 height 32
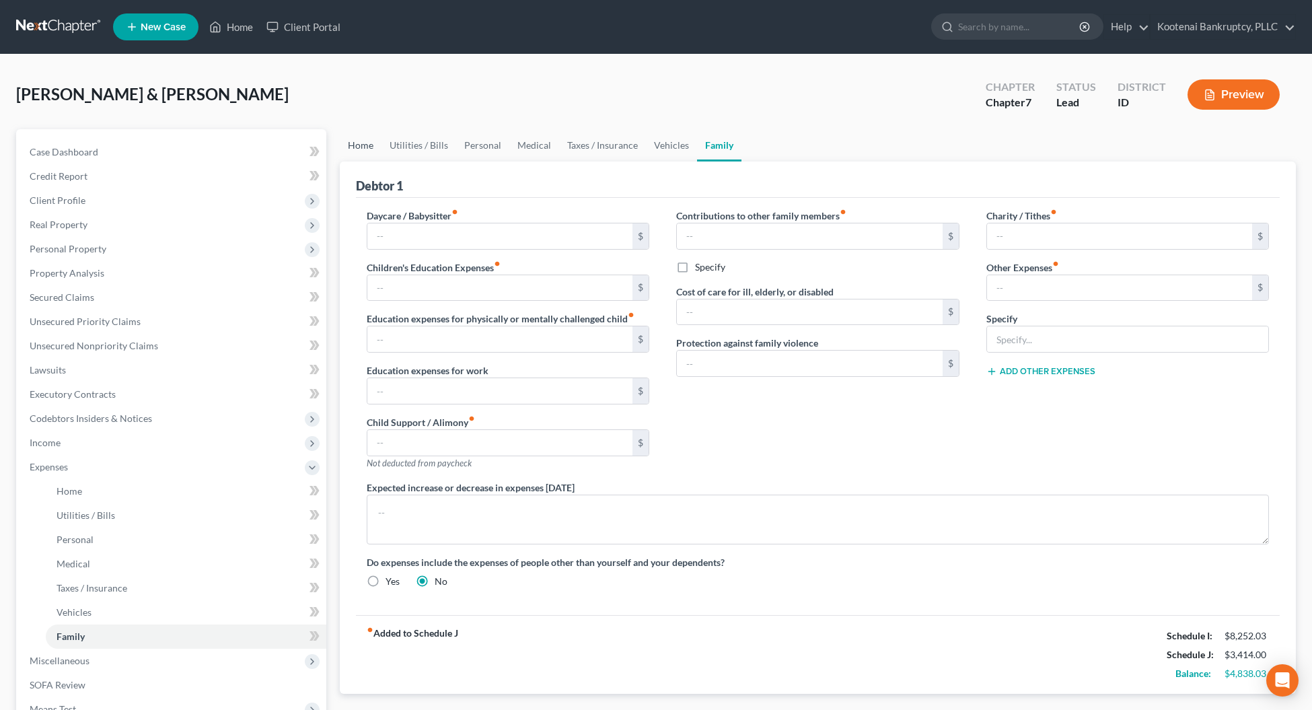
click at [360, 143] on link "Home" at bounding box center [361, 145] width 42 height 32
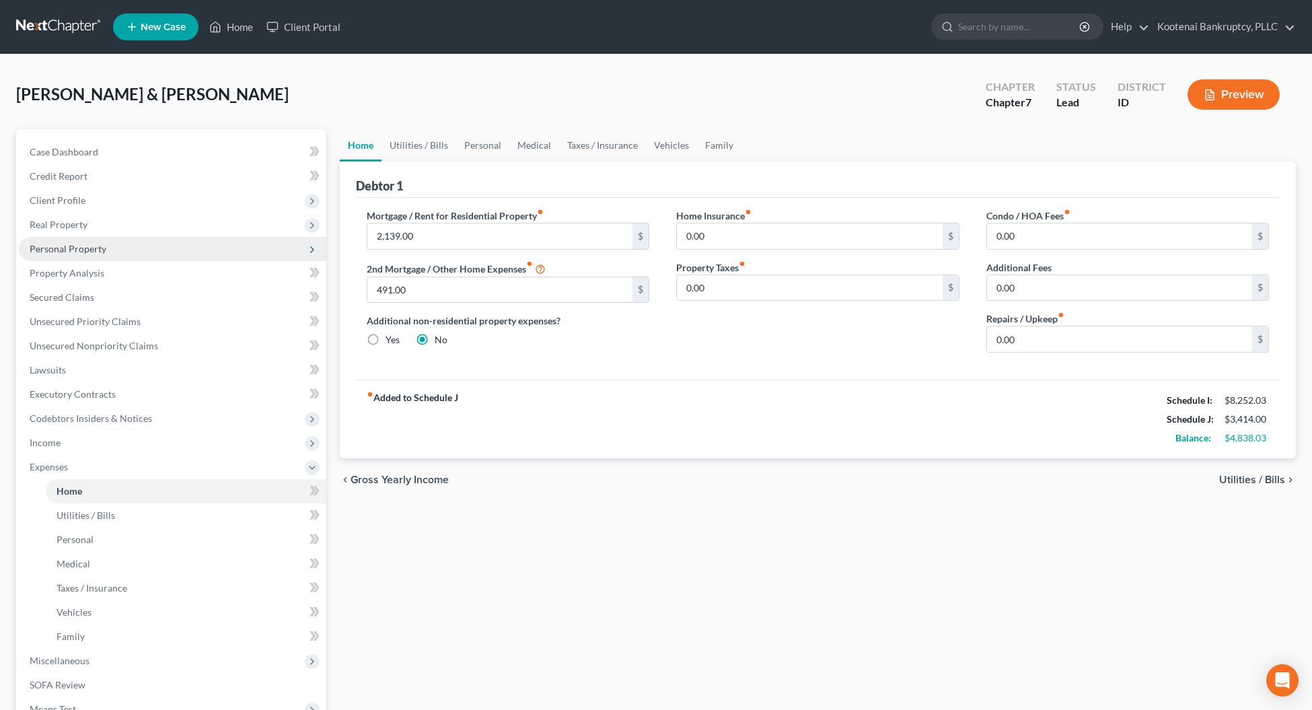
click at [54, 251] on span "Personal Property" at bounding box center [68, 248] width 77 height 11
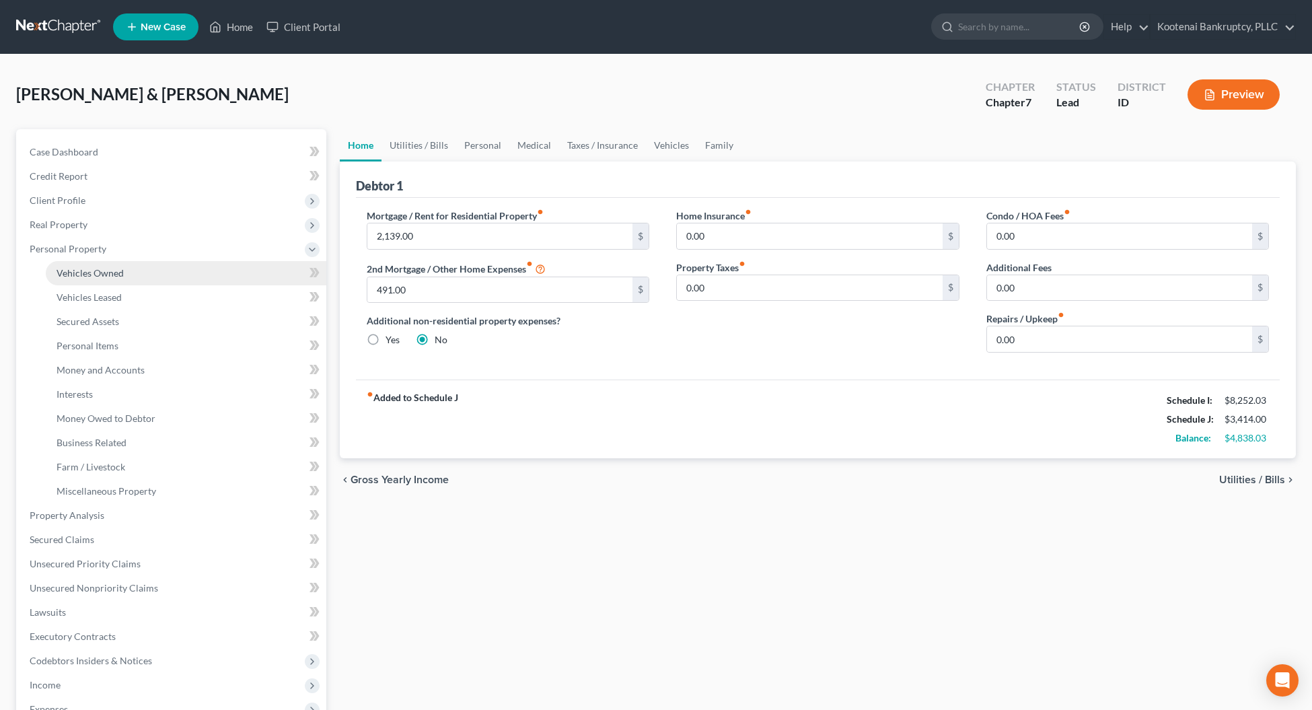
click at [66, 277] on link "Vehicles Owned" at bounding box center [186, 273] width 280 height 24
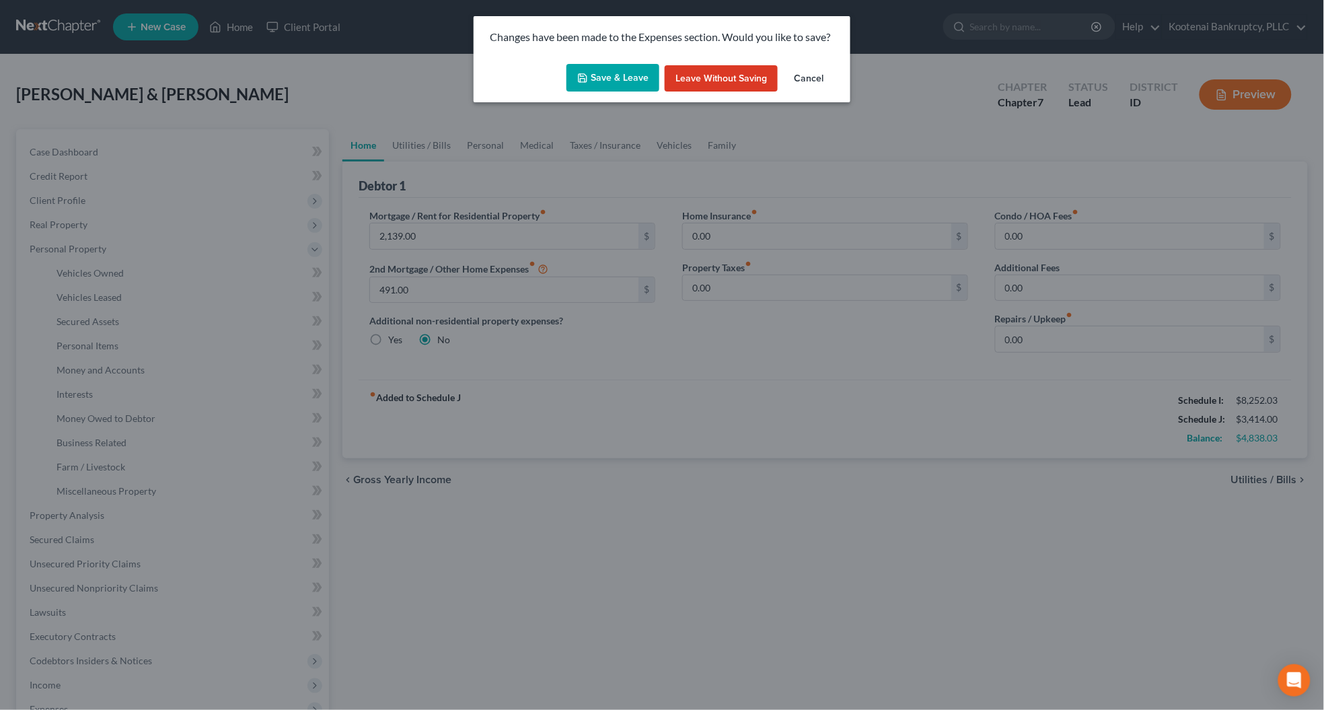
click at [597, 78] on button "Save & Leave" at bounding box center [612, 78] width 93 height 28
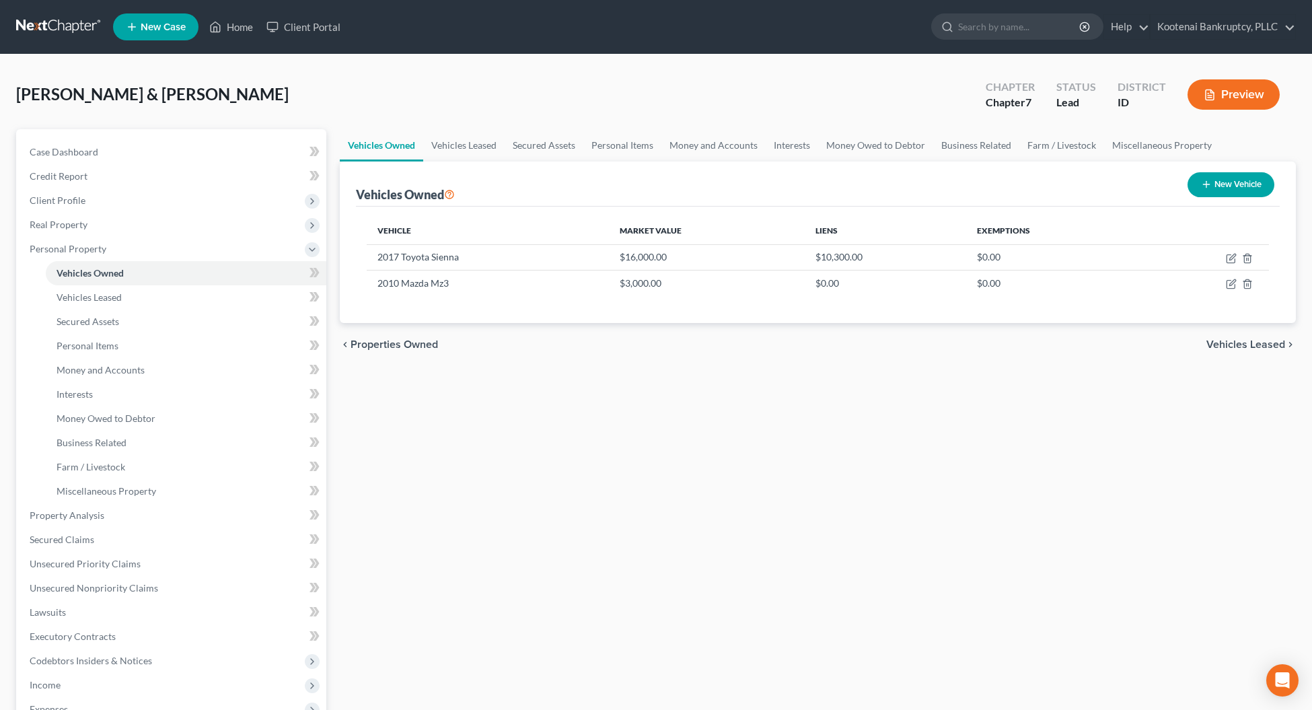
click at [1227, 340] on span "Vehicles Leased" at bounding box center [1245, 344] width 79 height 11
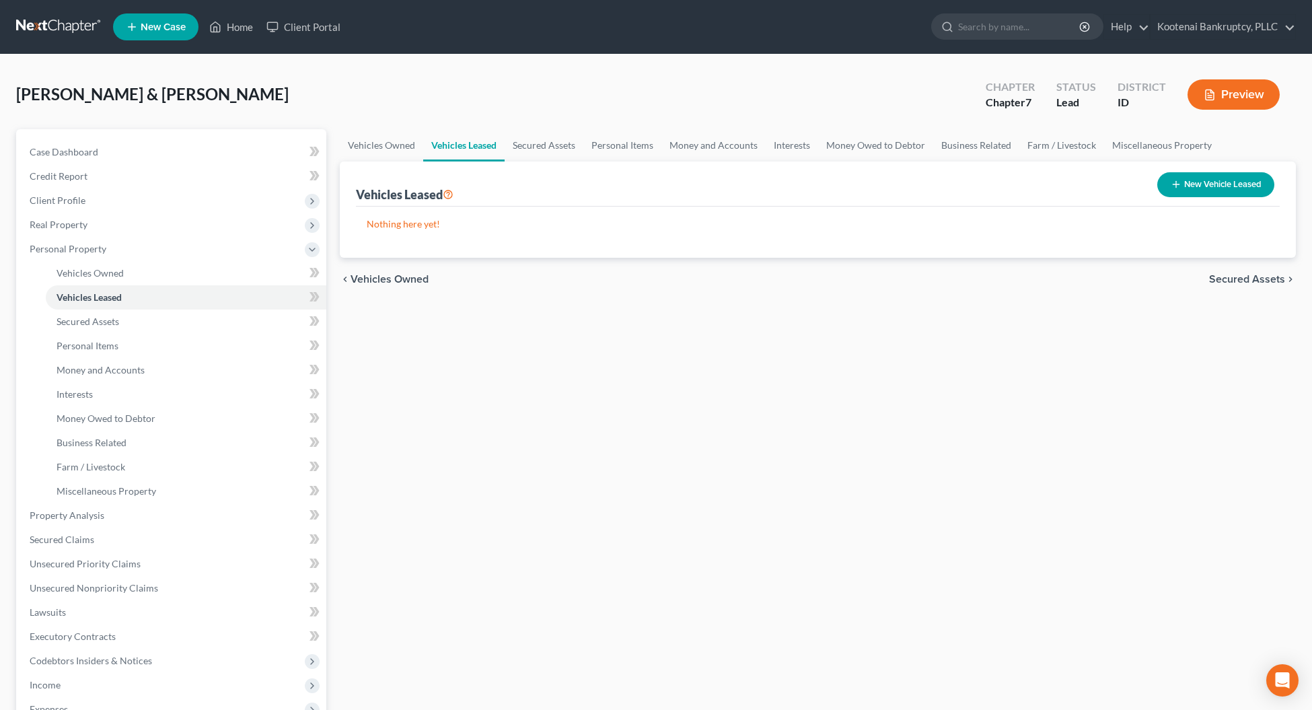
click at [1232, 281] on span "Secured Assets" at bounding box center [1247, 279] width 76 height 11
click at [1232, 280] on span "Personal Items" at bounding box center [1249, 279] width 72 height 11
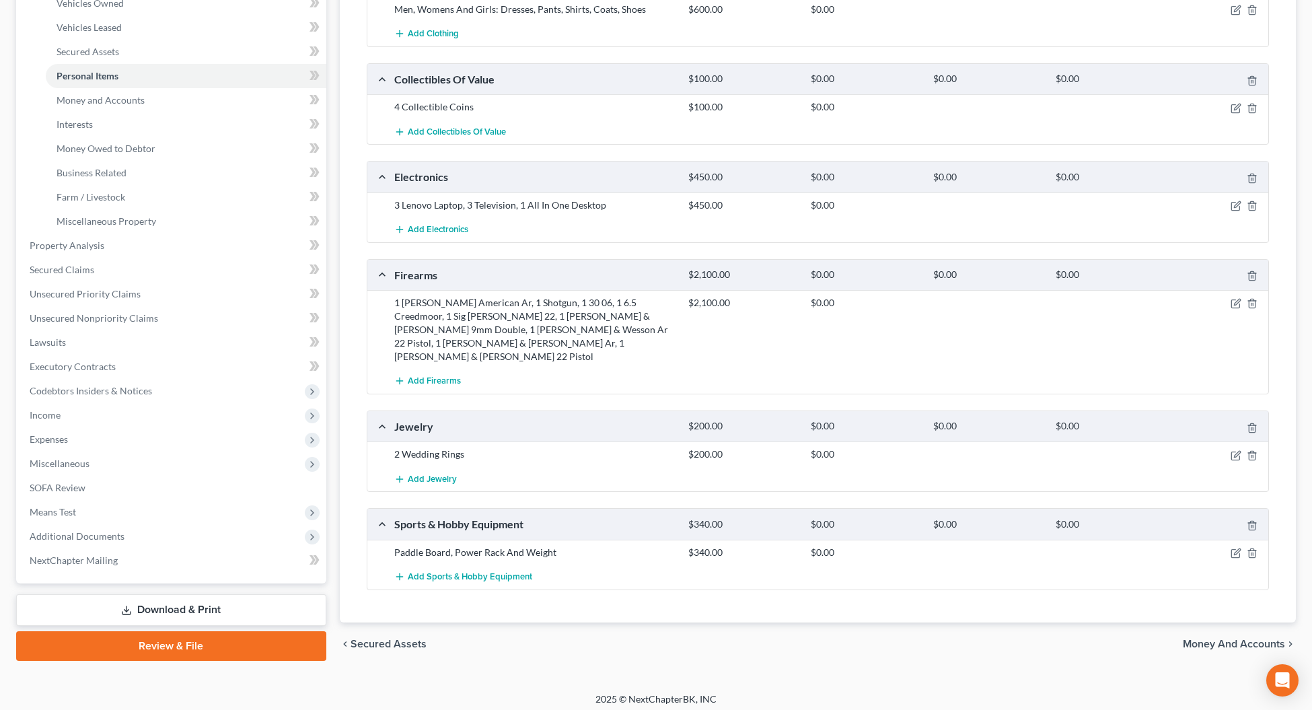
scroll to position [270, 0]
click at [1232, 638] on span "Money and Accounts" at bounding box center [1233, 643] width 102 height 11
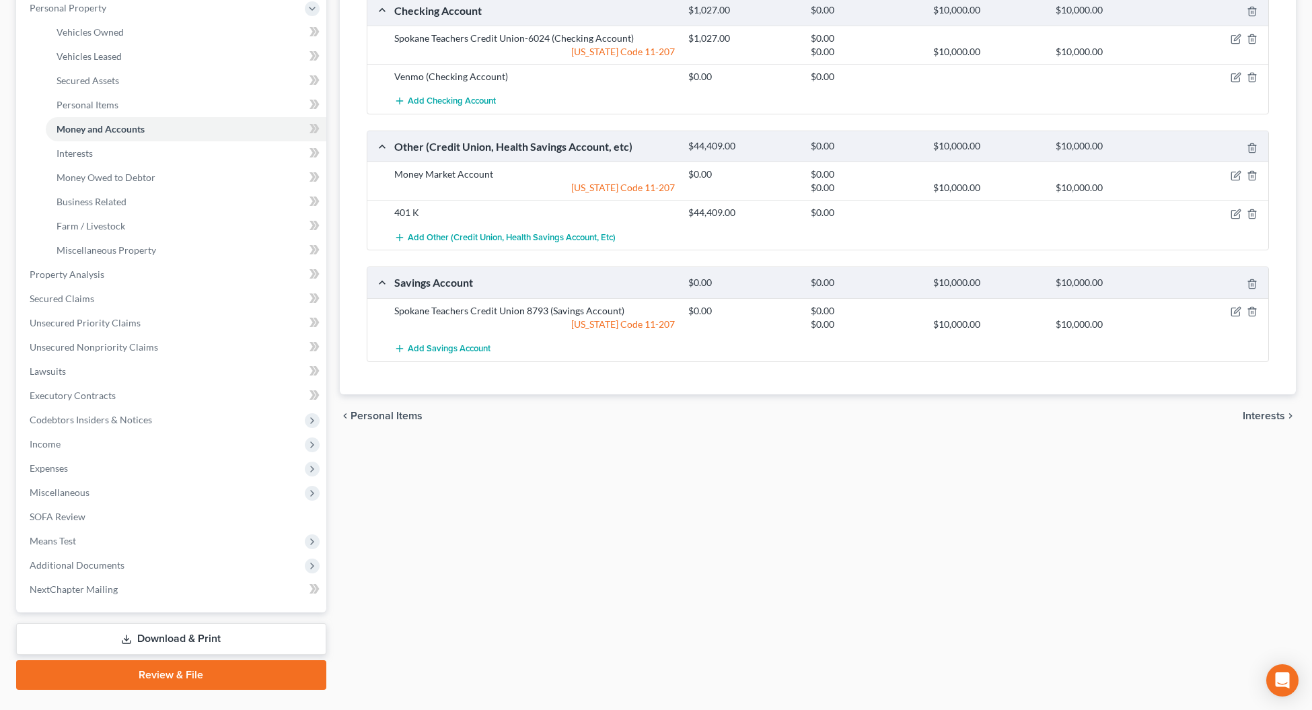
scroll to position [252, 0]
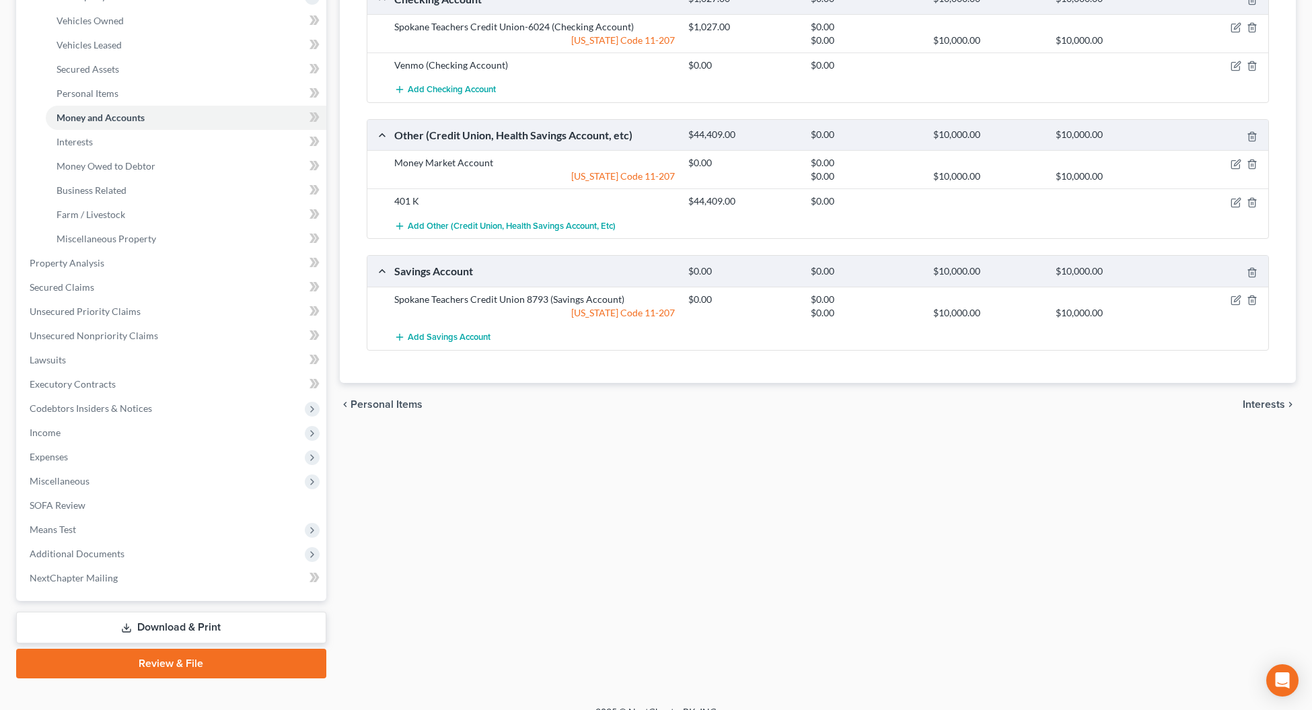
click at [1252, 408] on span "Interests" at bounding box center [1263, 404] width 42 height 11
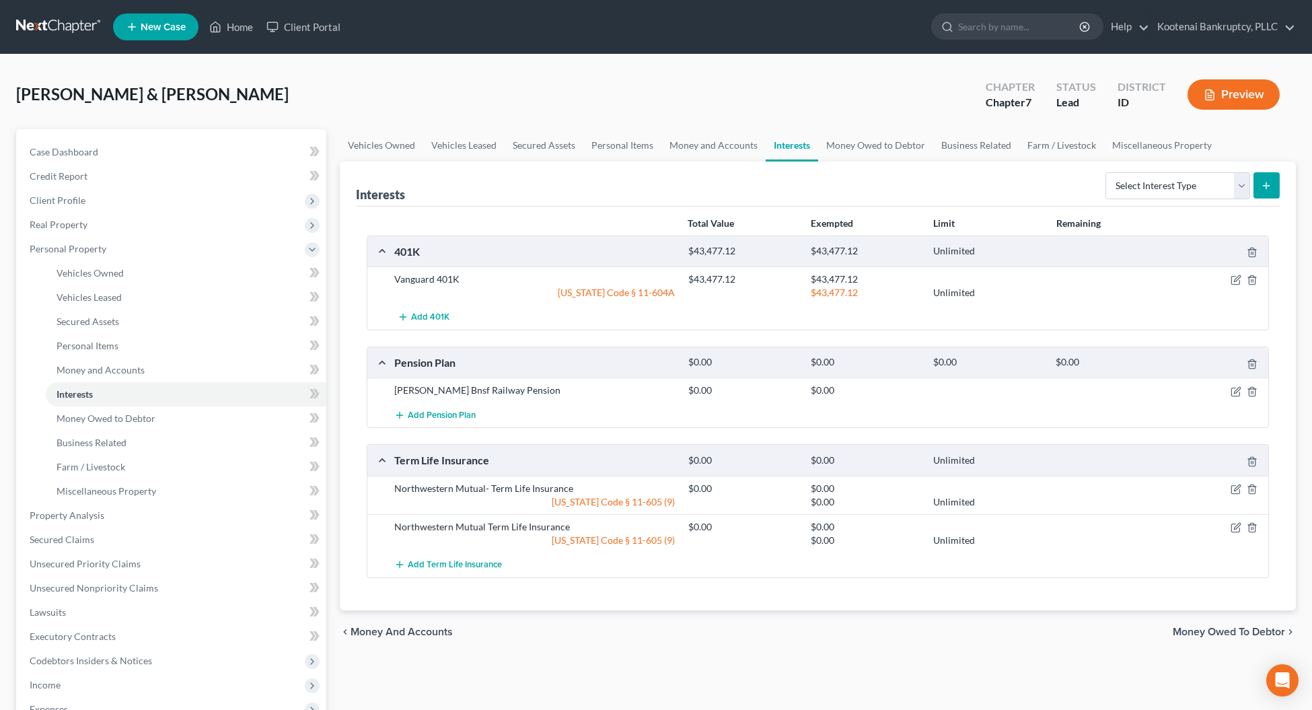
click at [1236, 626] on span "Money Owed to Debtor" at bounding box center [1228, 631] width 112 height 11
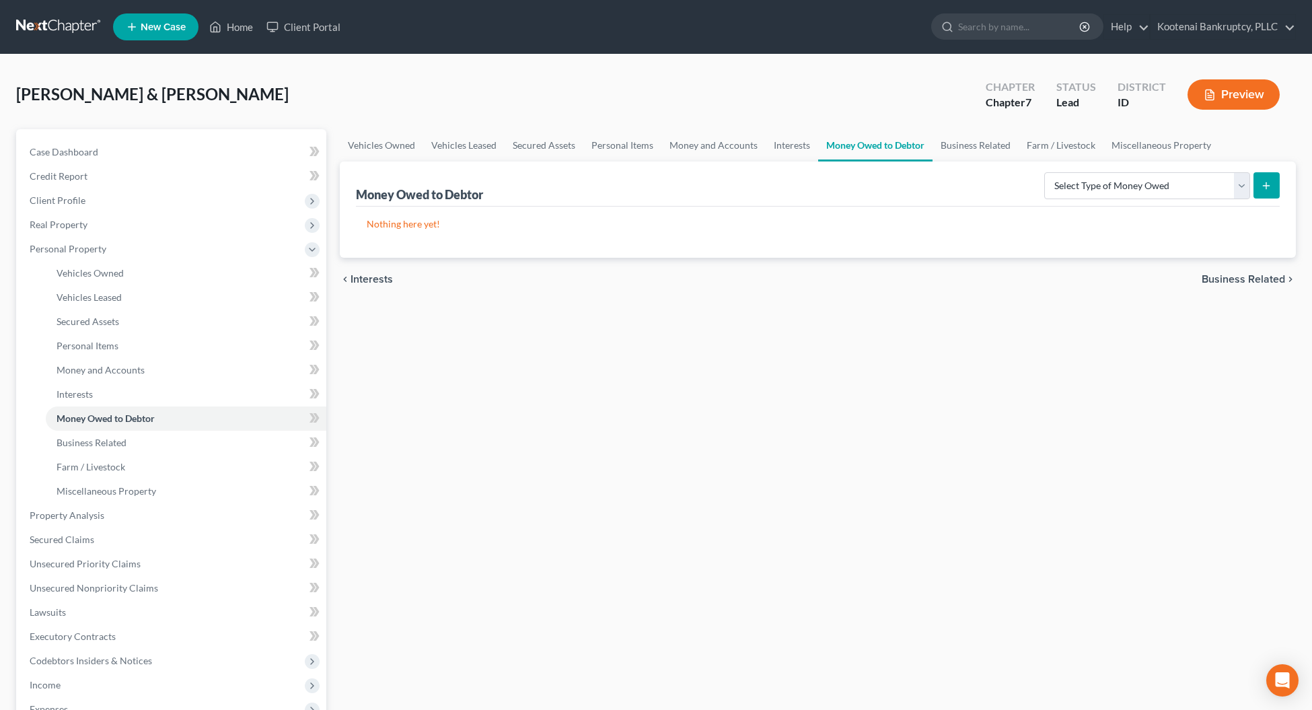
click at [1231, 279] on span "Business Related" at bounding box center [1242, 279] width 83 height 11
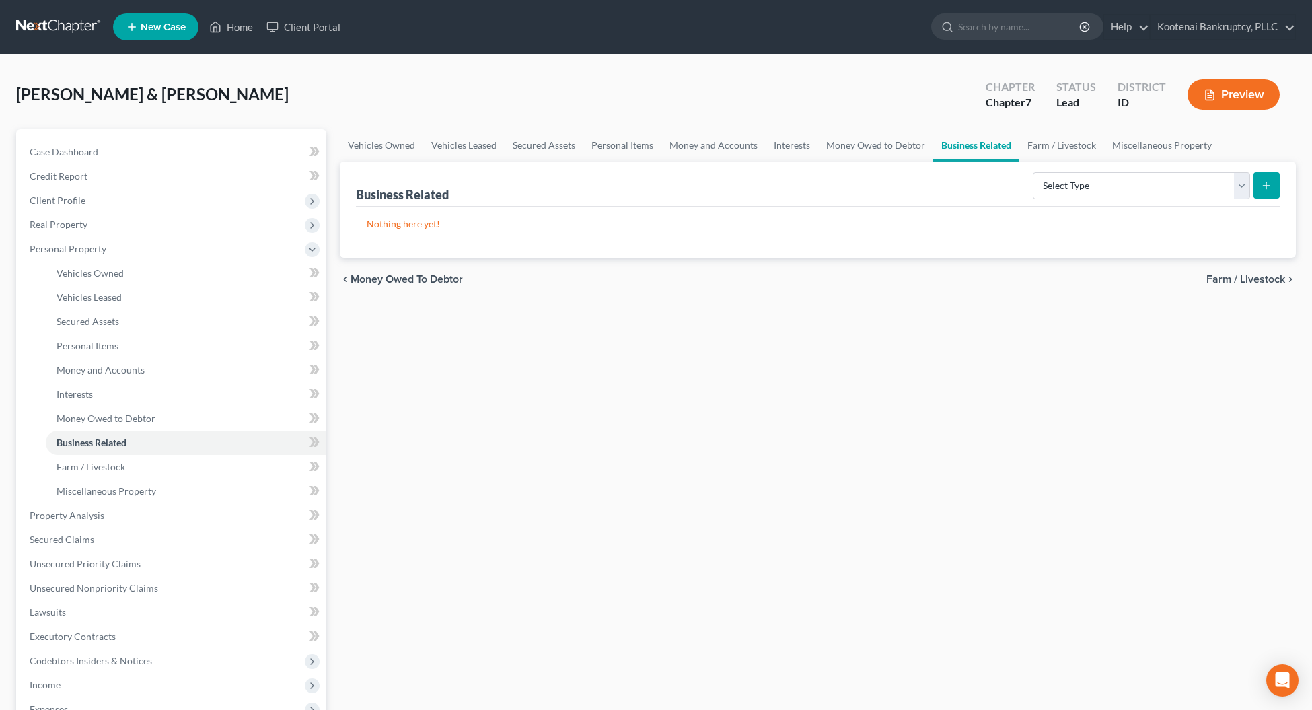
click at [1231, 279] on span "Farm / Livestock" at bounding box center [1245, 279] width 79 height 11
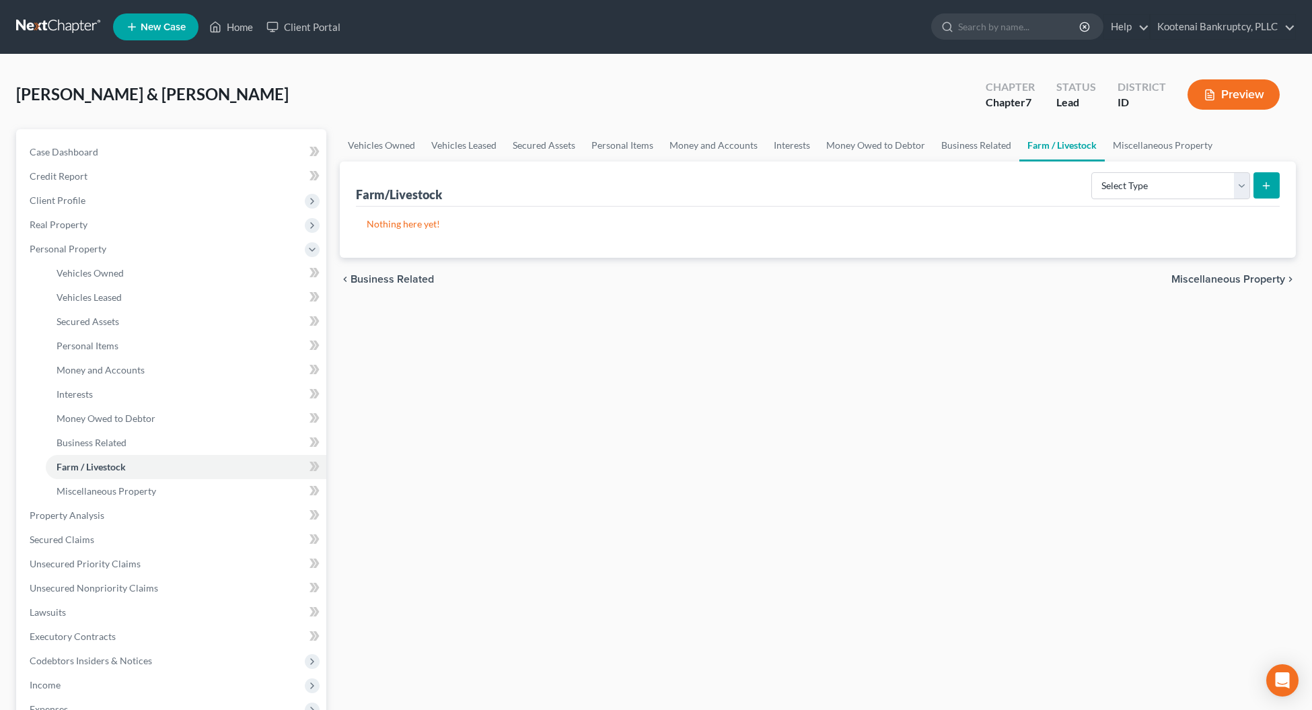
click at [1236, 279] on span "Miscellaneous Property" at bounding box center [1228, 279] width 114 height 11
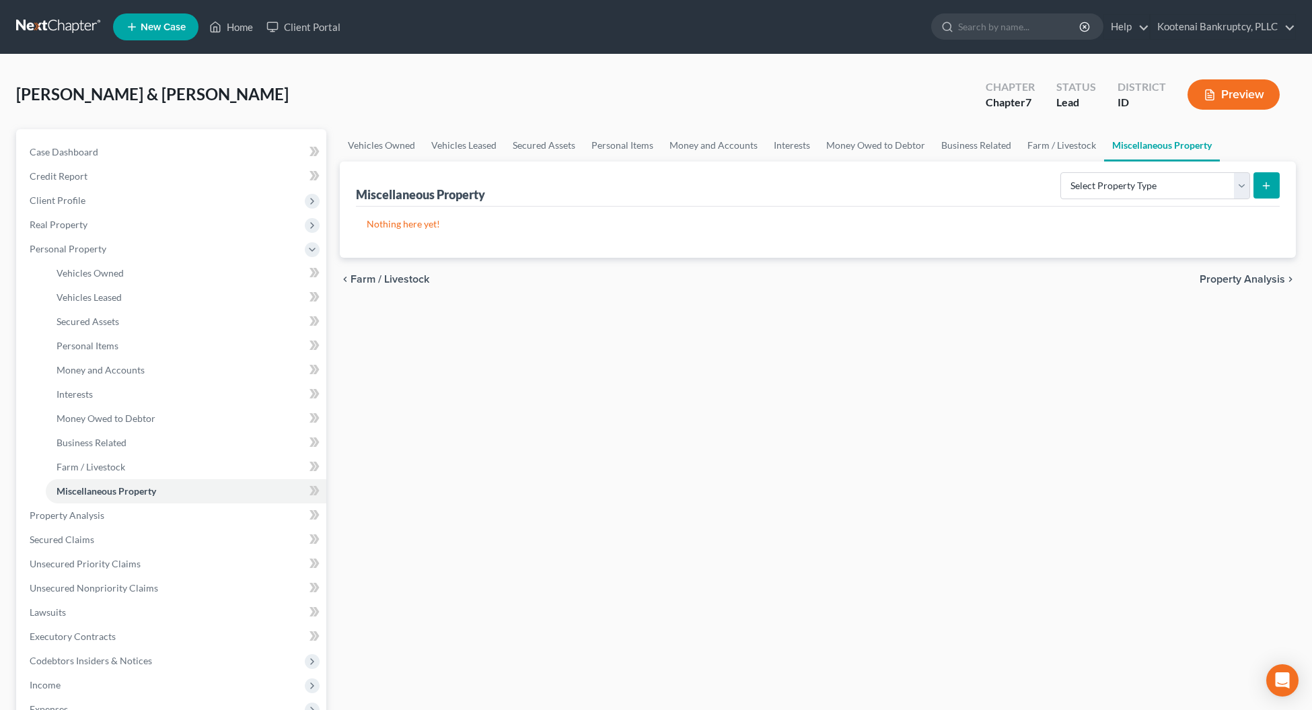
click at [1236, 286] on div "chevron_left Farm / Livestock Property Analysis chevron_right" at bounding box center [818, 279] width 956 height 43
click at [1235, 279] on span "Property Analysis" at bounding box center [1241, 279] width 85 height 11
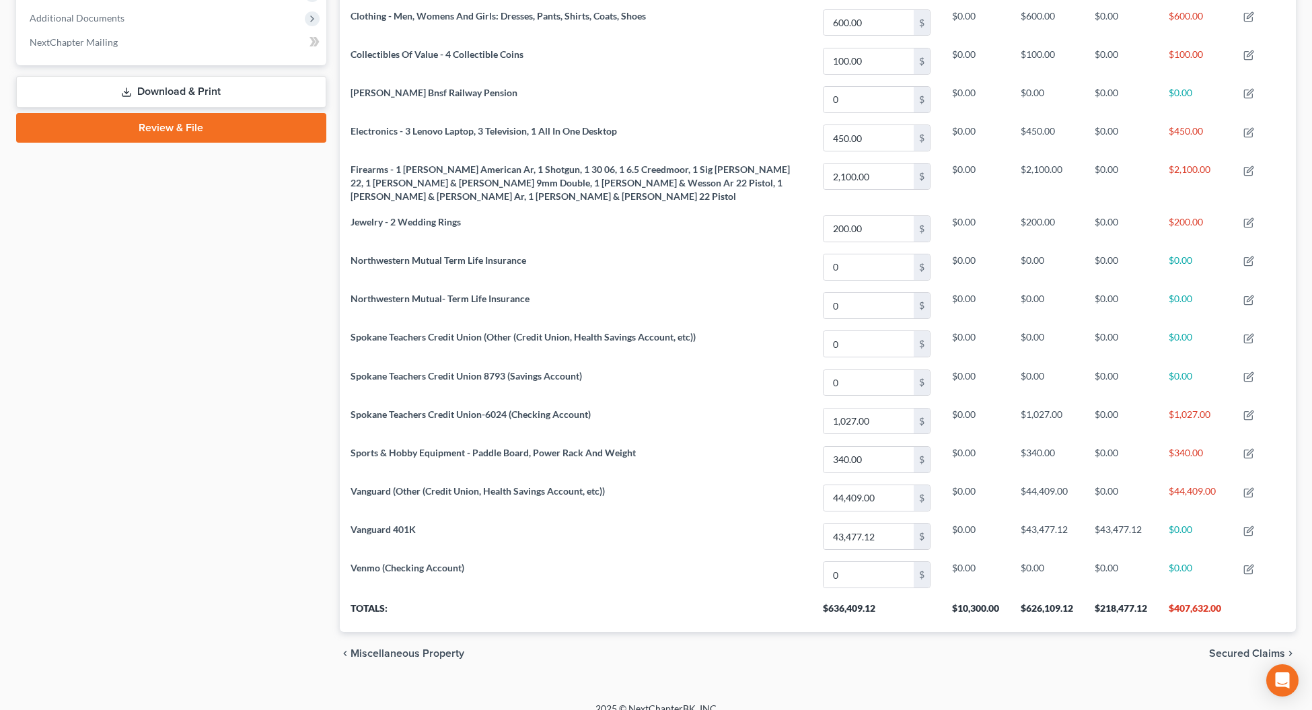
scroll to position [553, 0]
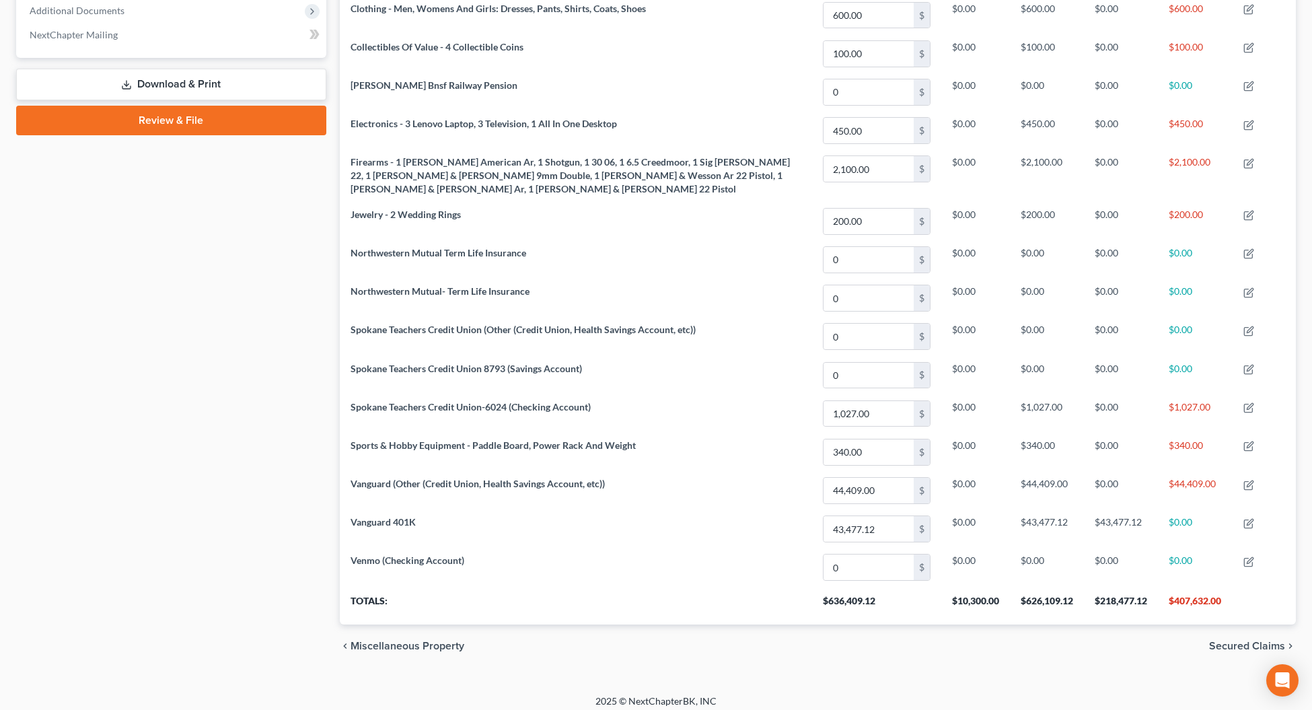
click at [1240, 644] on div "chevron_left Miscellaneous Property Secured Claims chevron_right" at bounding box center [818, 645] width 956 height 43
click at [1233, 640] on span "Secured Claims" at bounding box center [1247, 645] width 76 height 11
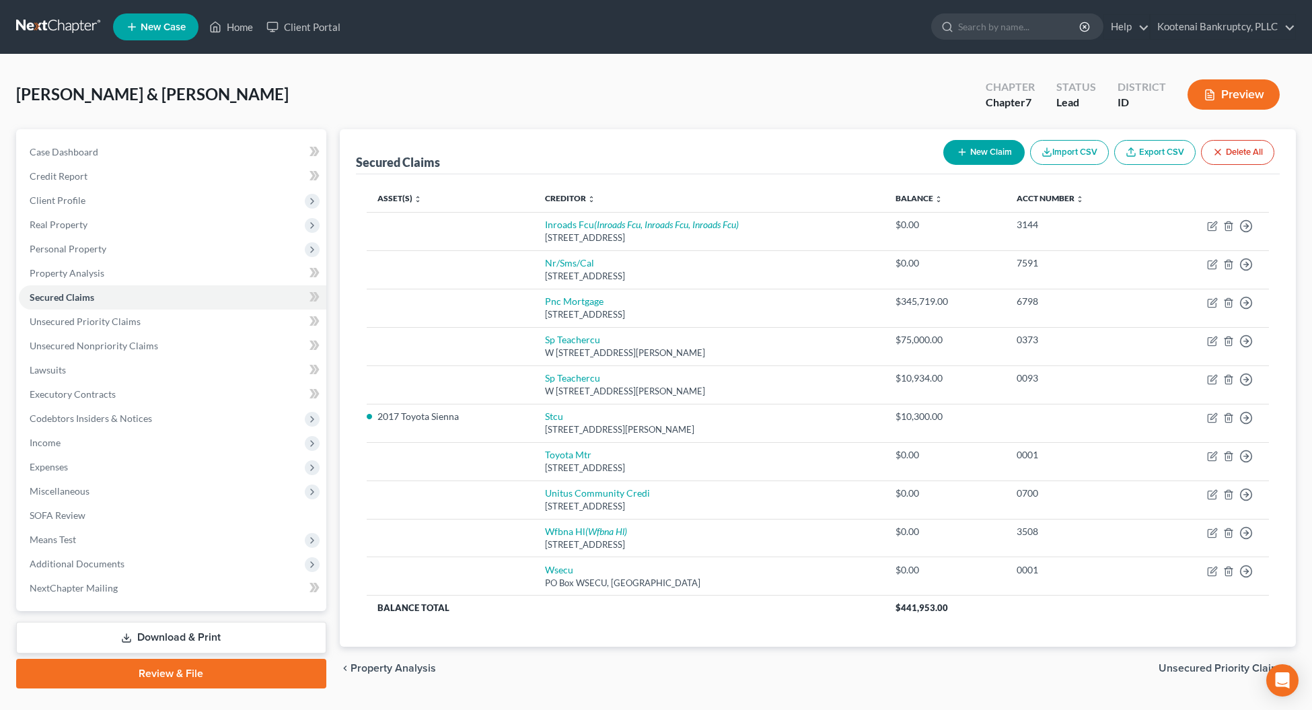
click at [1219, 673] on span "Unsecured Priority Claims" at bounding box center [1221, 667] width 126 height 11
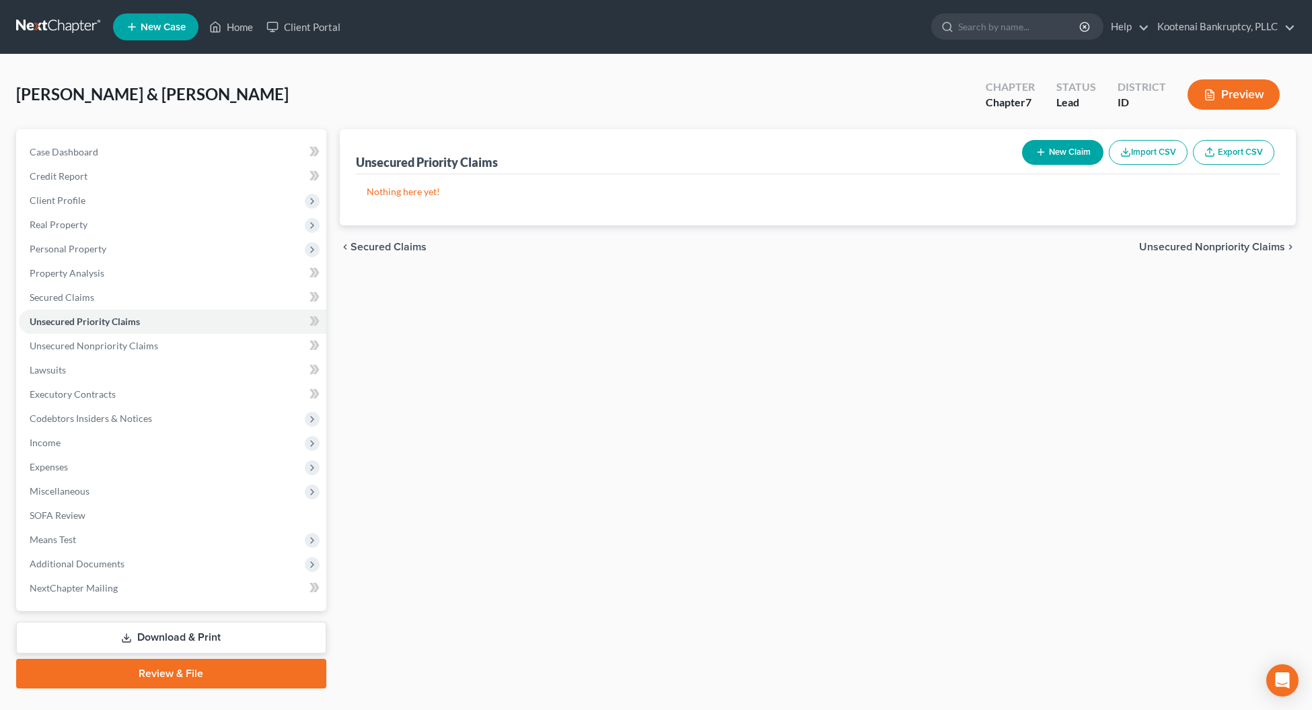
click at [1185, 250] on span "Unsecured Nonpriority Claims" at bounding box center [1212, 246] width 146 height 11
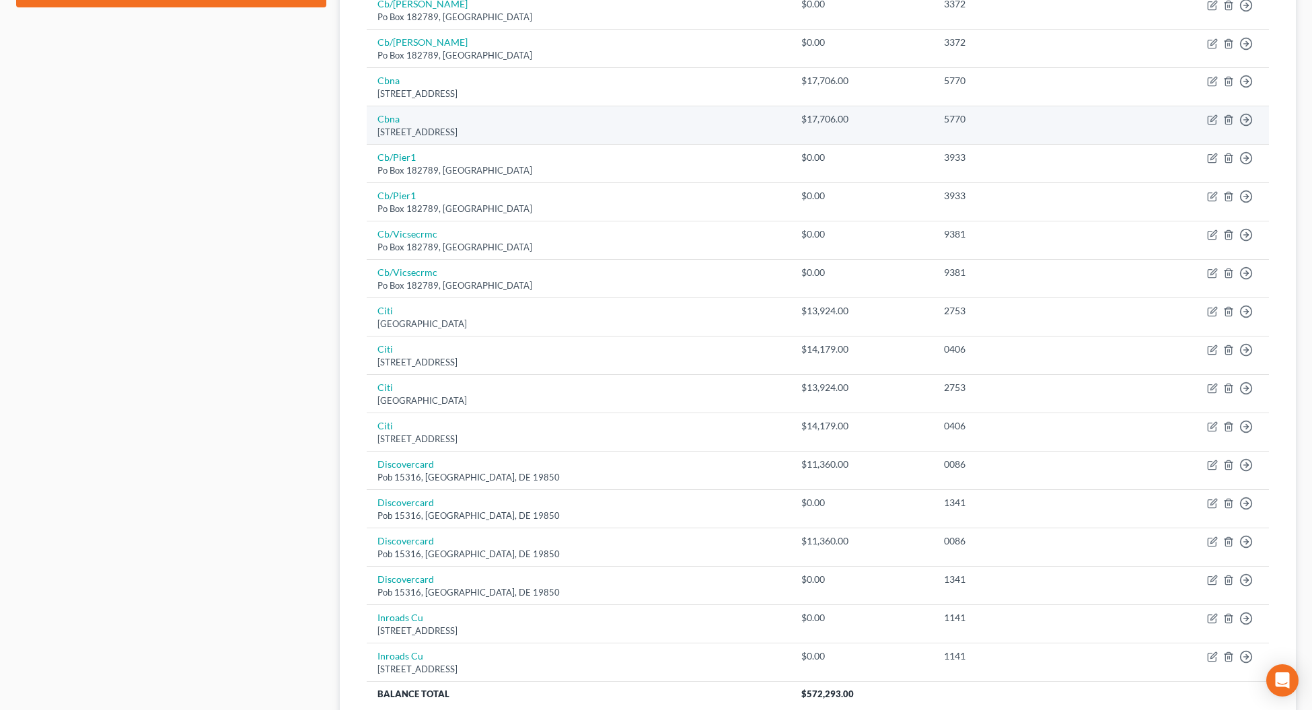
scroll to position [757, 0]
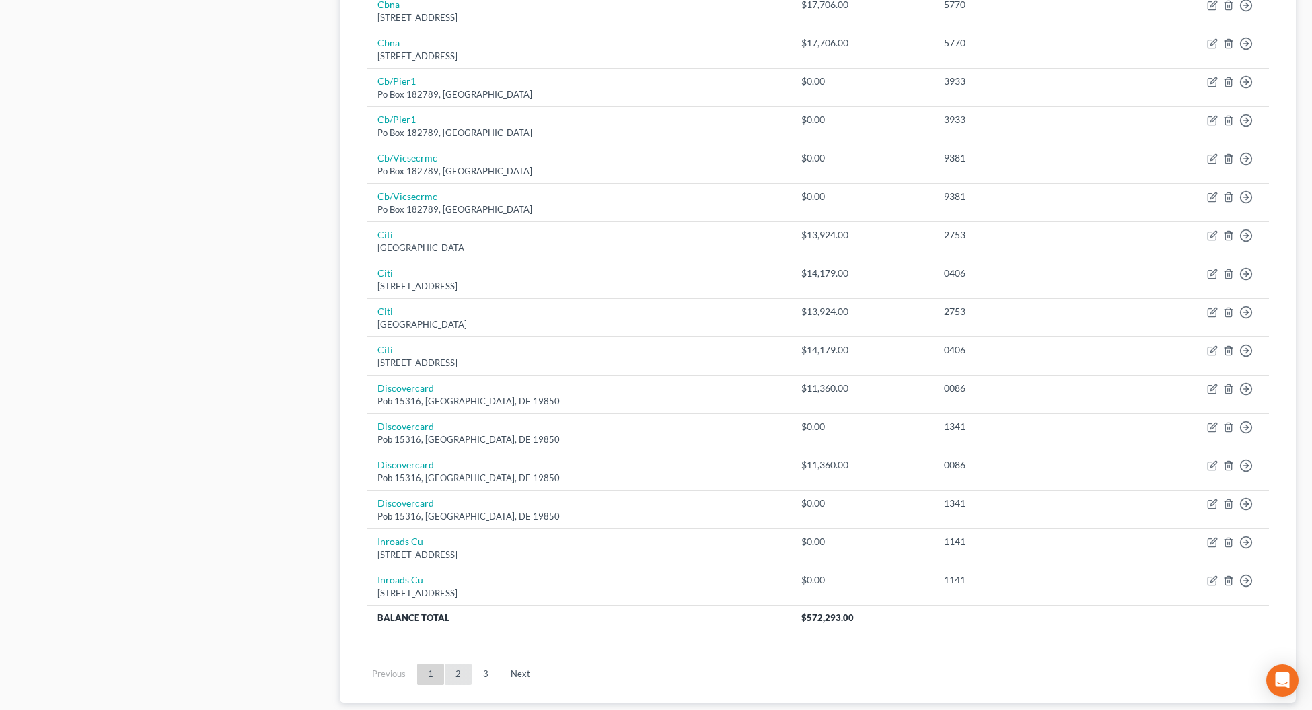
click at [458, 683] on link "2" at bounding box center [458, 674] width 27 height 22
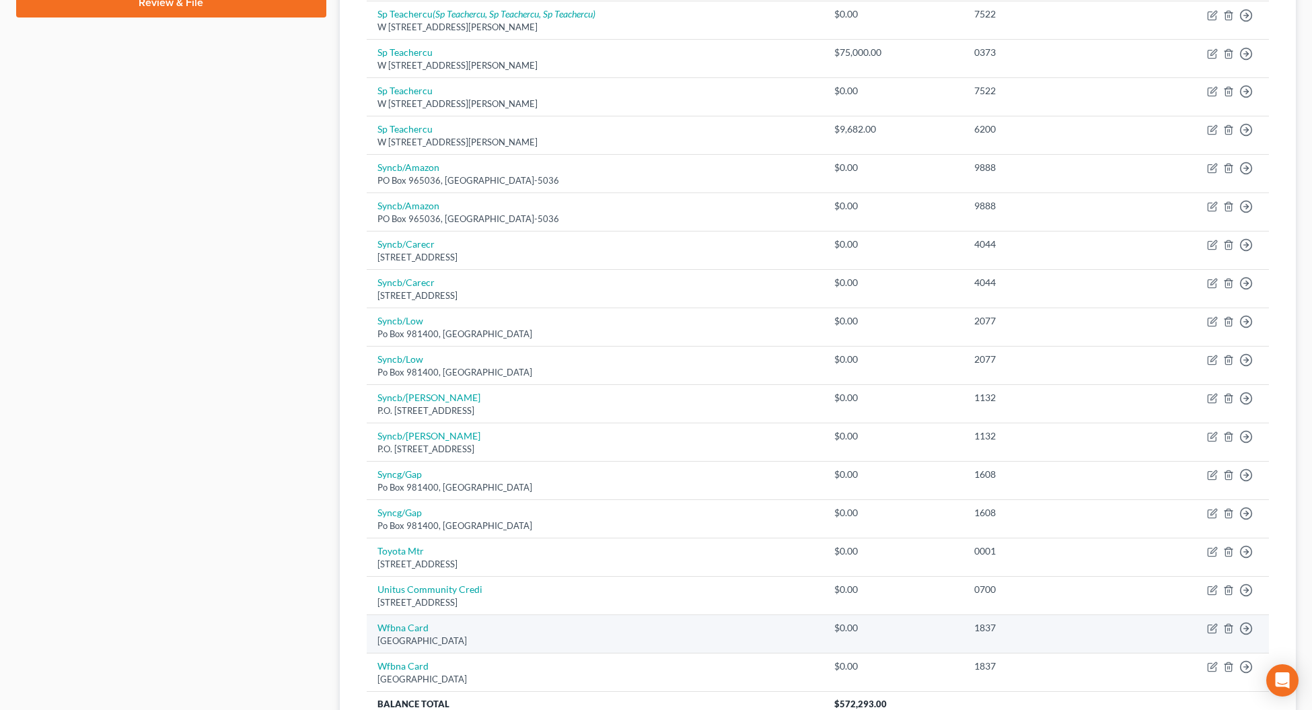
scroll to position [589, 0]
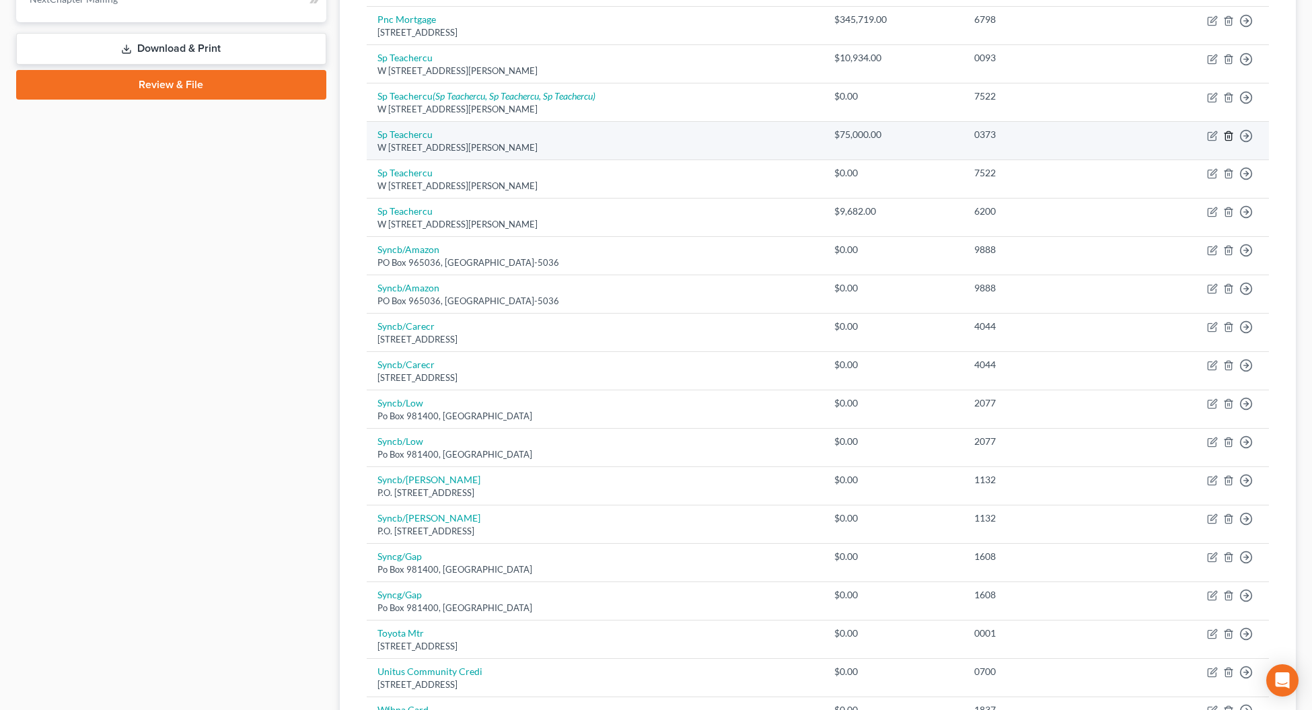
click at [1231, 138] on icon "button" at bounding box center [1228, 135] width 6 height 9
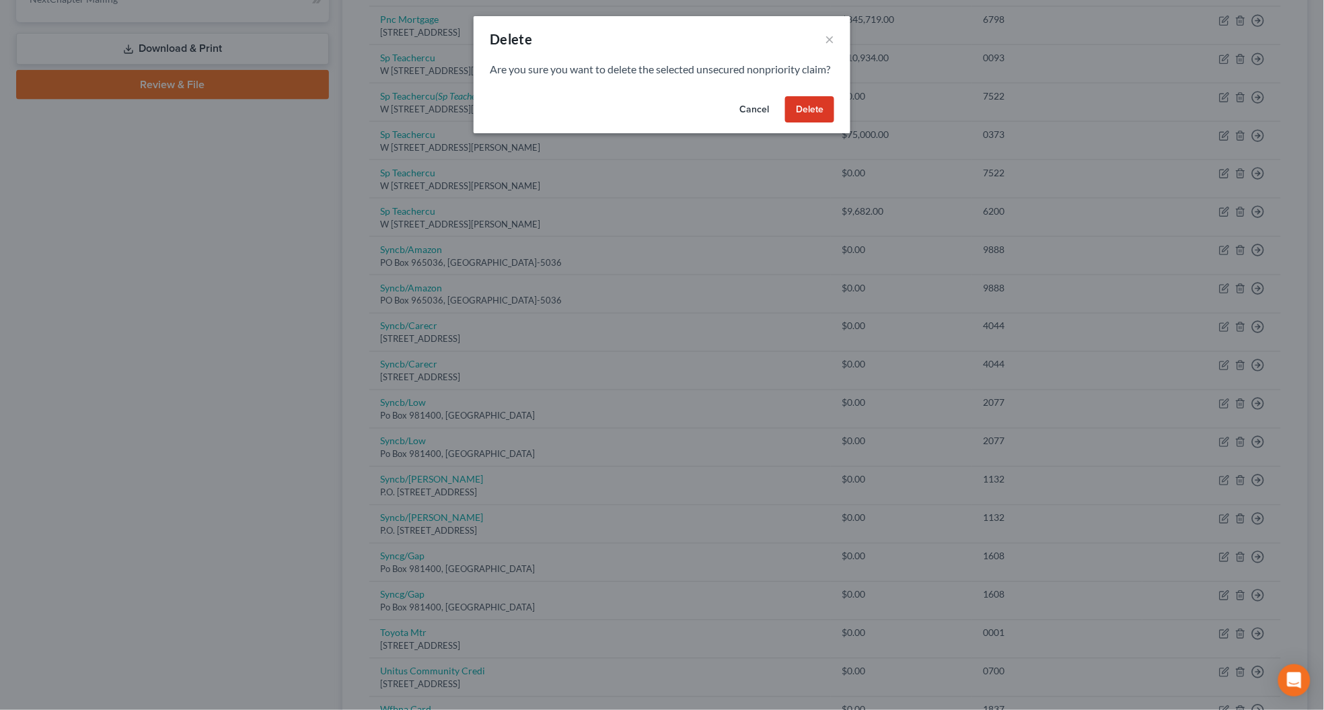
click at [816, 123] on button "Delete" at bounding box center [809, 109] width 49 height 27
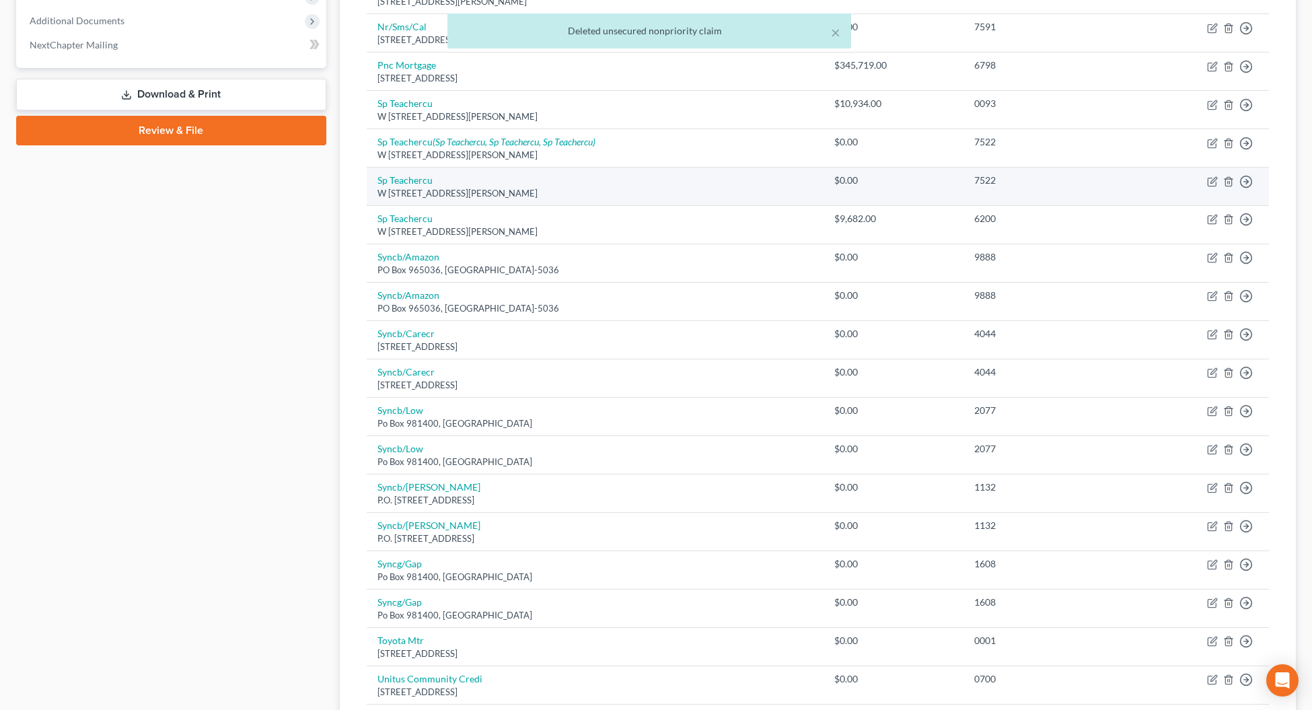
scroll to position [504, 0]
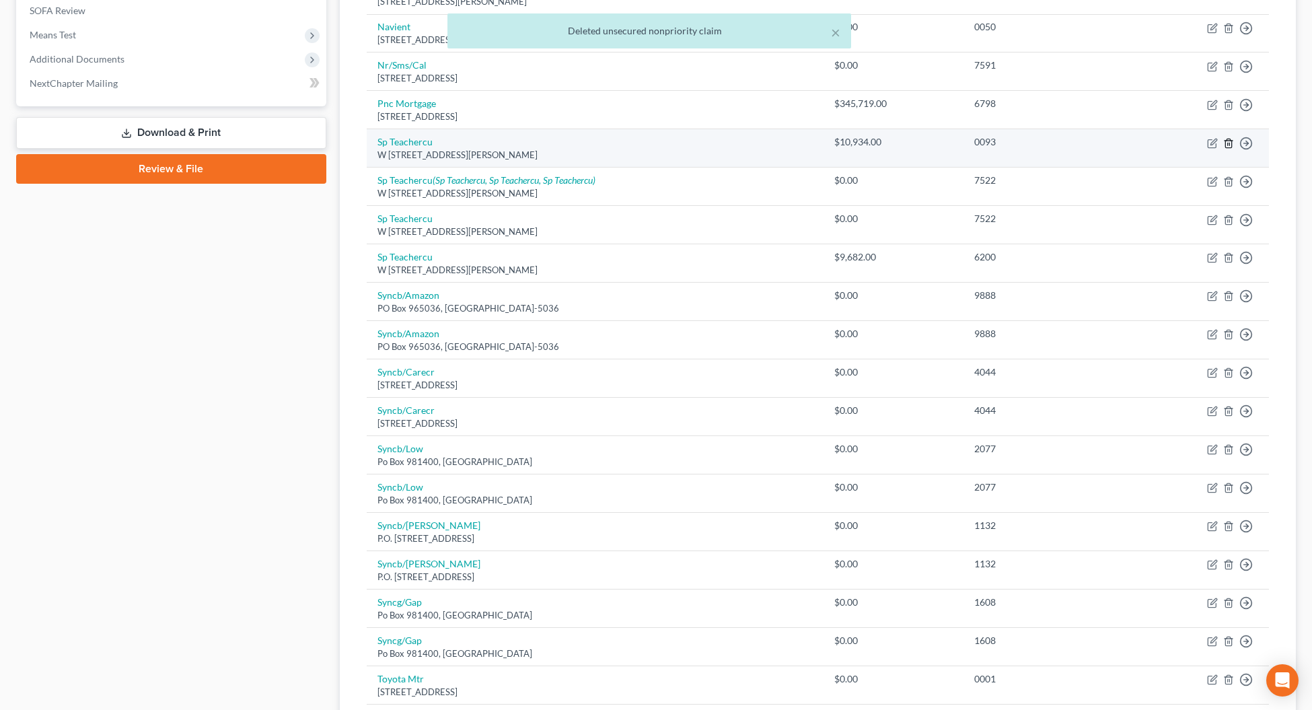
click at [1231, 145] on icon "button" at bounding box center [1228, 143] width 11 height 11
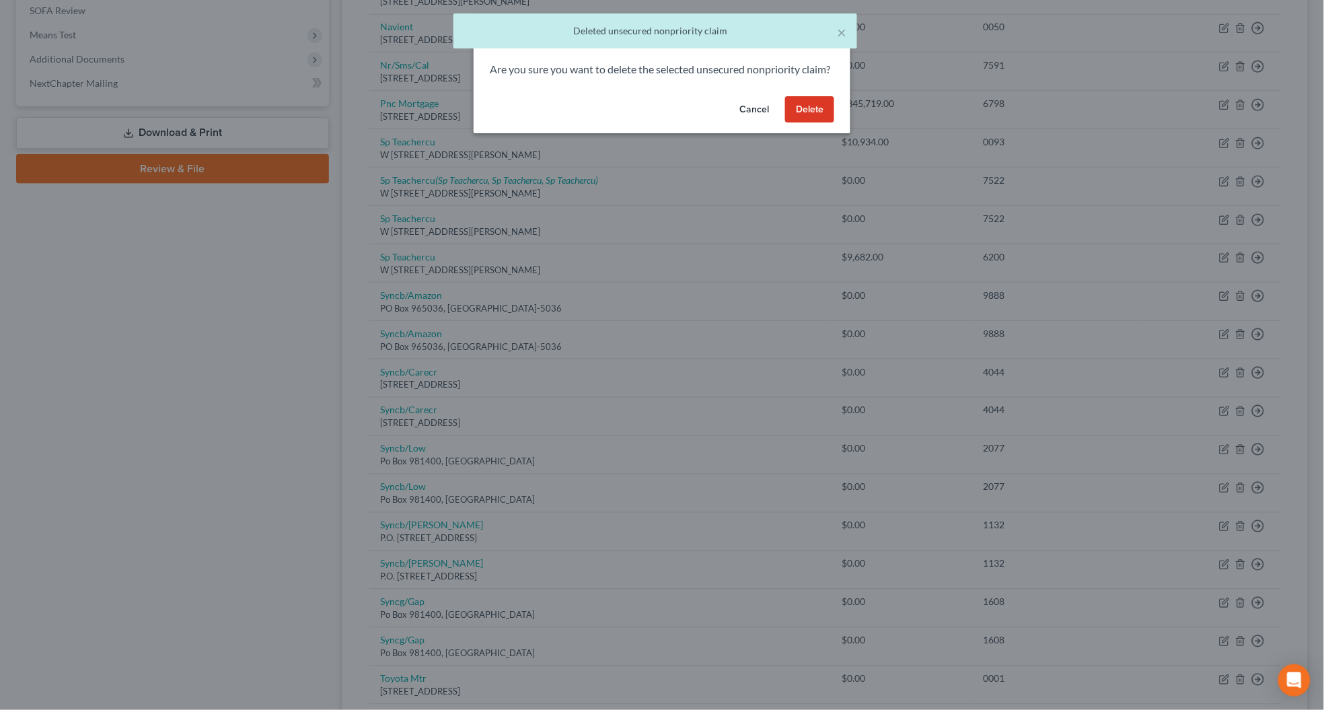
click at [807, 115] on button "Delete" at bounding box center [809, 109] width 49 height 27
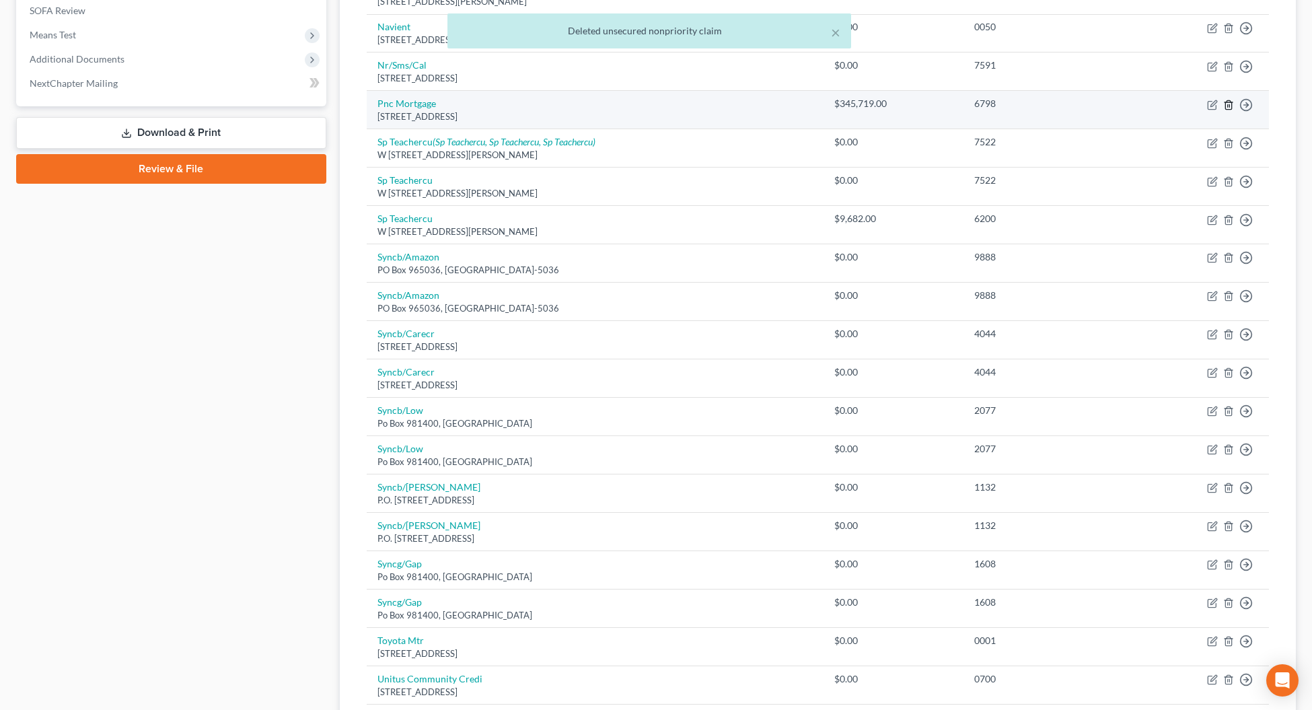
click at [1233, 106] on icon "button" at bounding box center [1228, 105] width 11 height 11
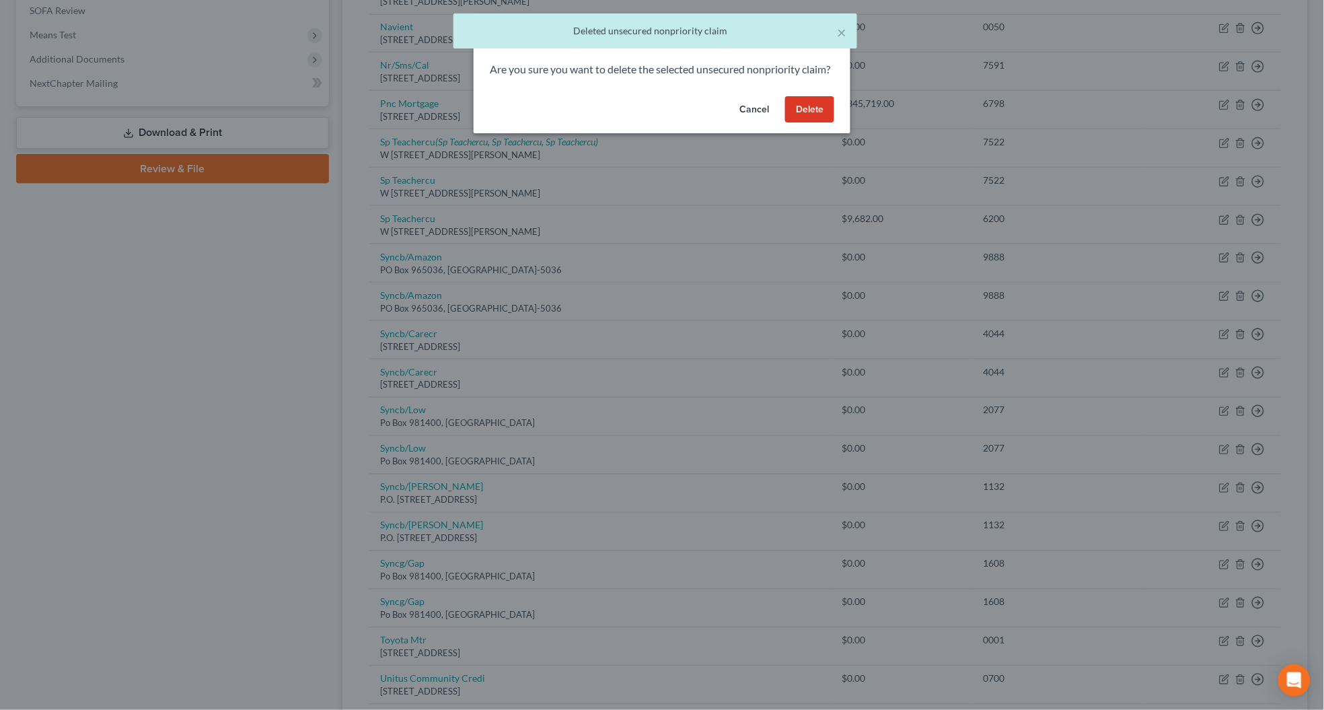
click at [810, 123] on button "Delete" at bounding box center [809, 109] width 49 height 27
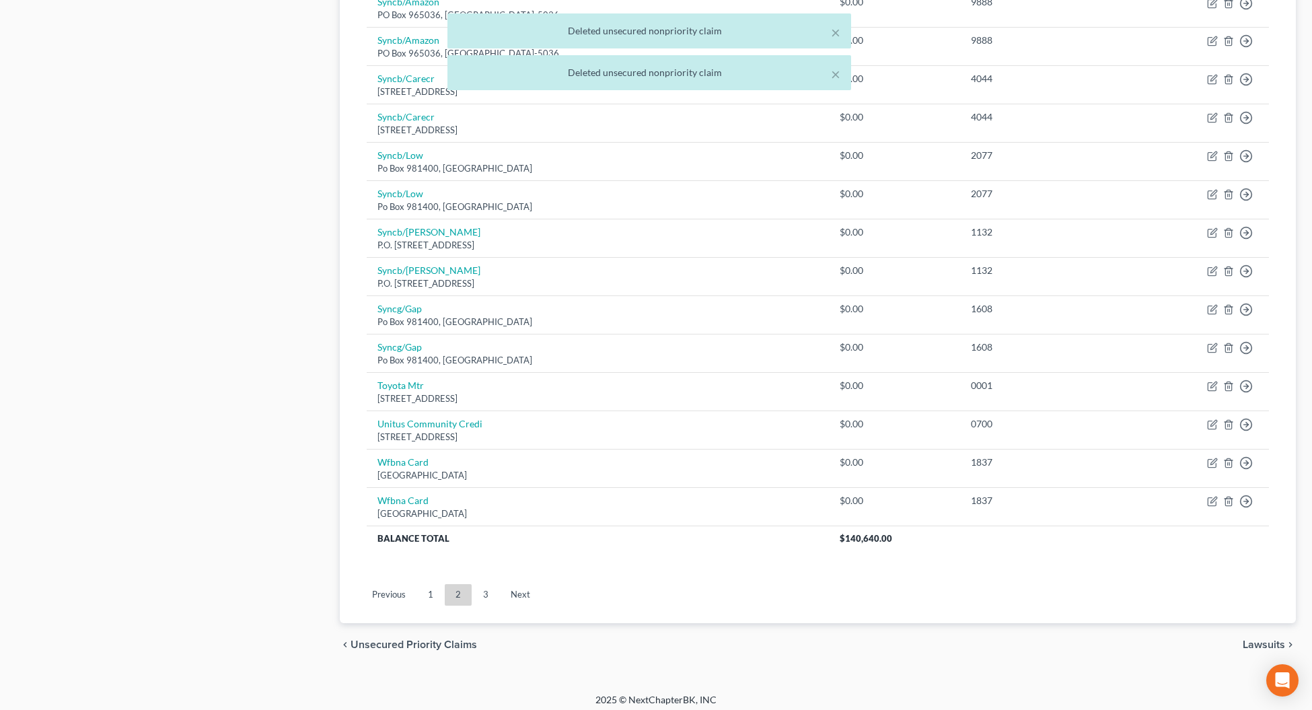
scroll to position [733, 0]
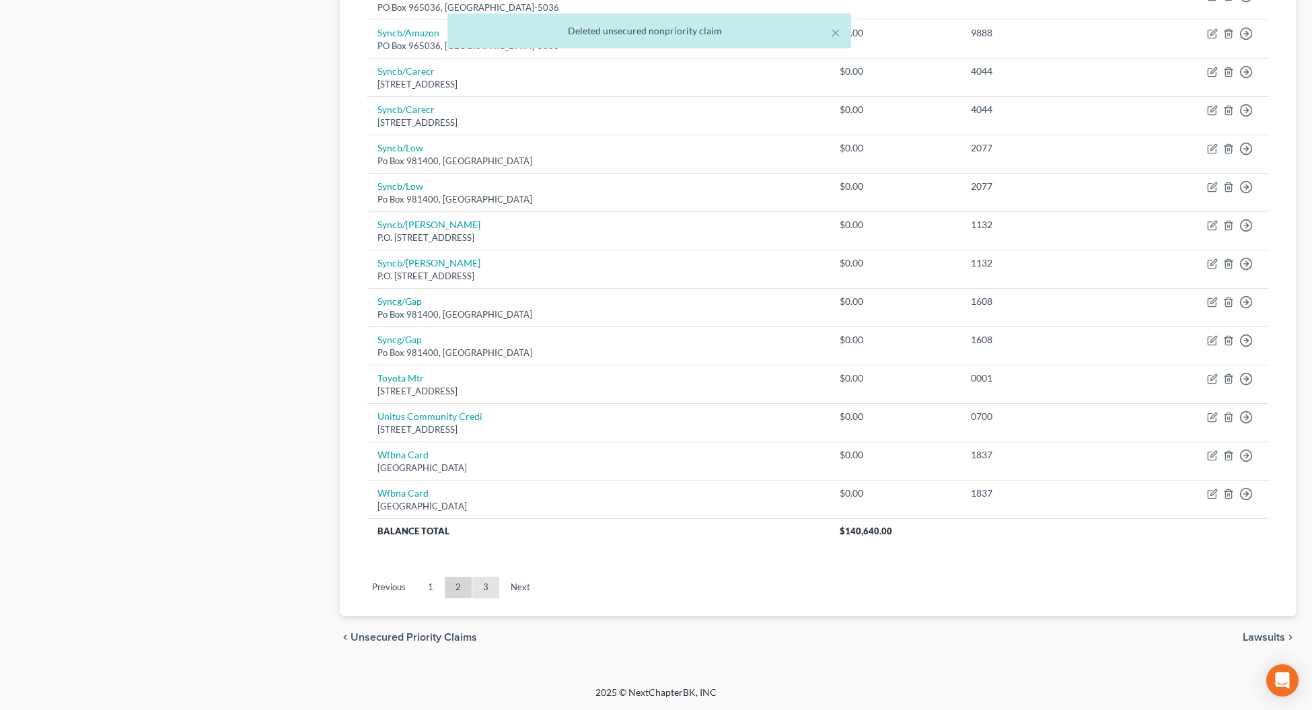
click at [482, 586] on link "3" at bounding box center [485, 587] width 27 height 22
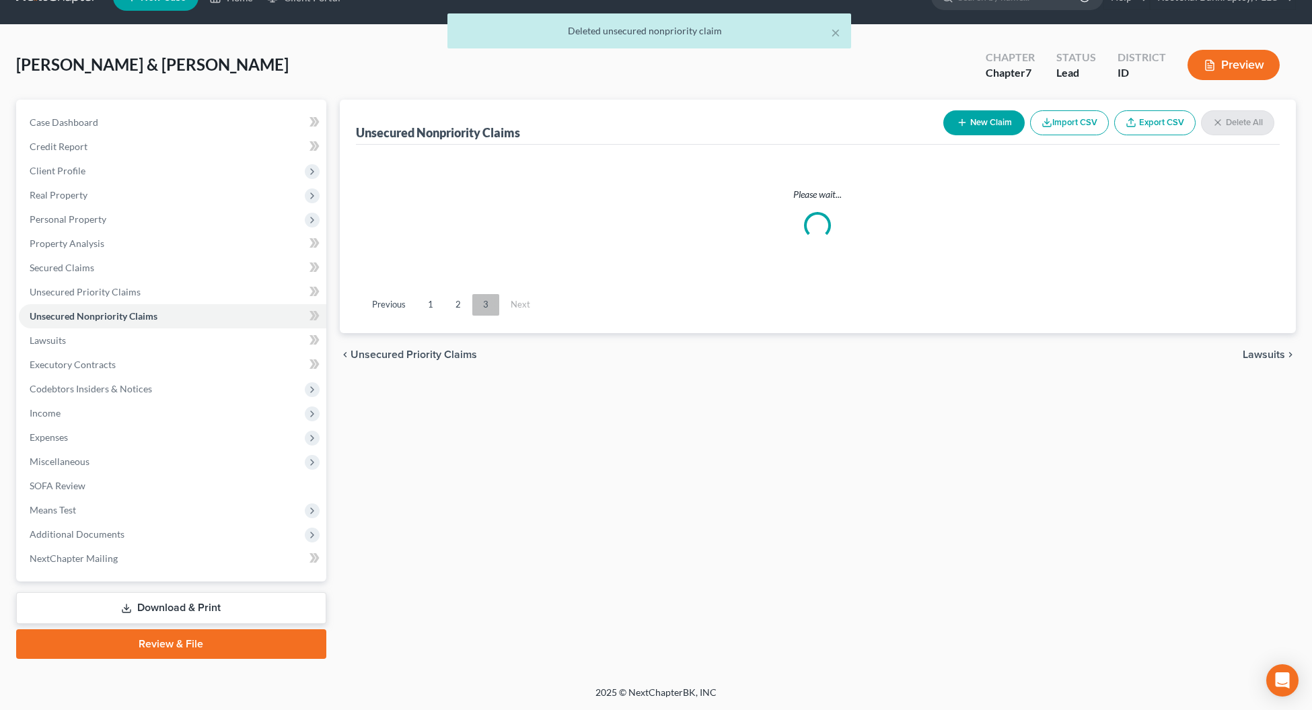
scroll to position [28, 0]
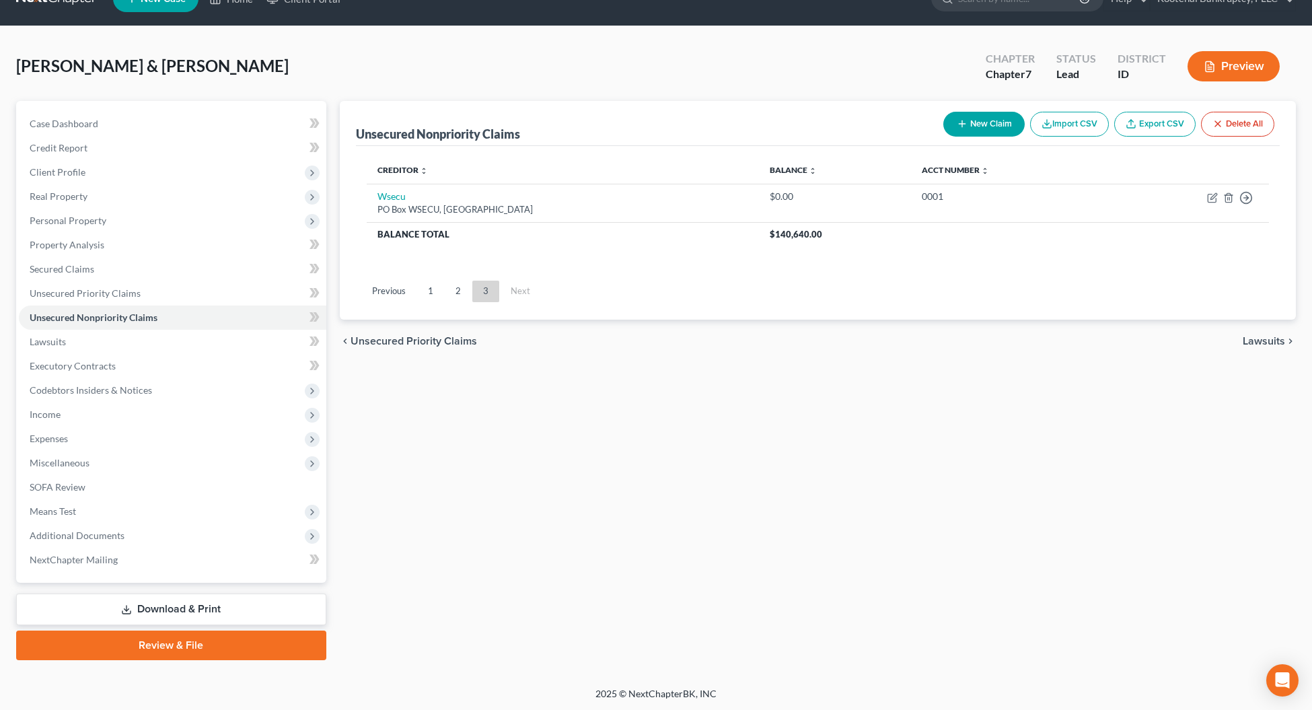
click at [1259, 343] on span "Lawsuits" at bounding box center [1263, 341] width 42 height 11
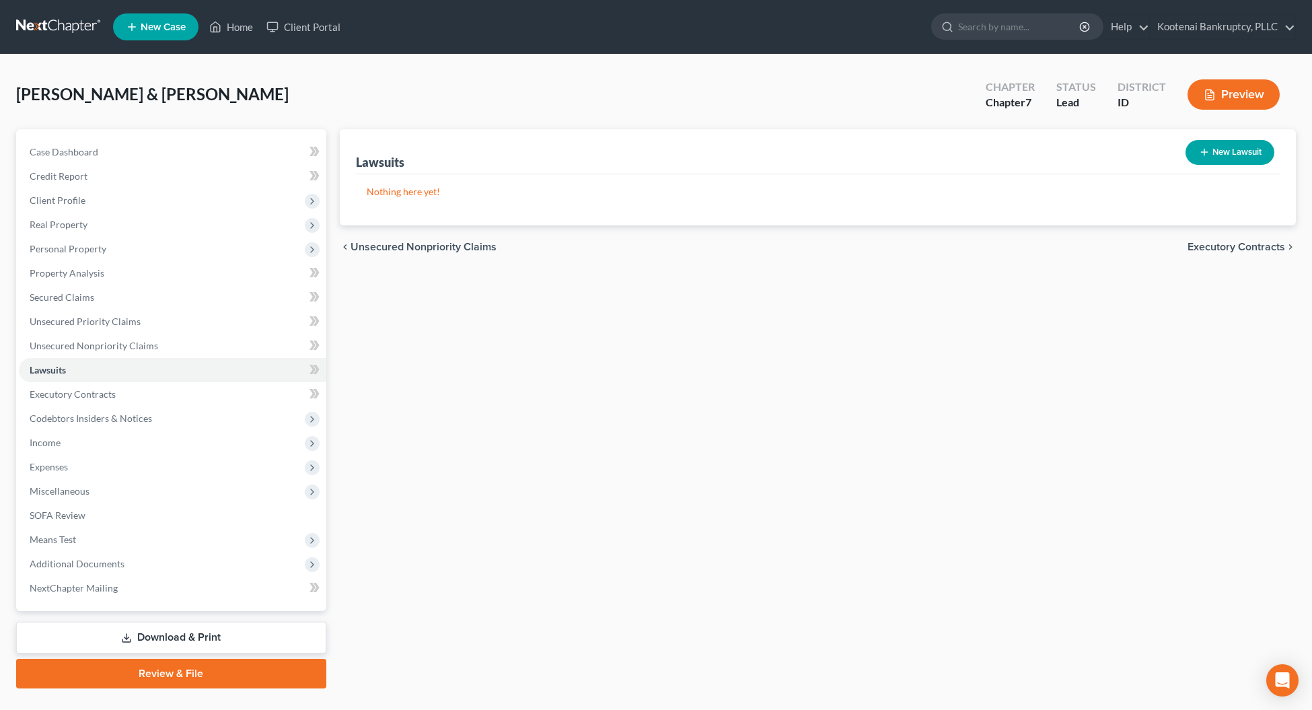
click at [1231, 245] on span "Executory Contracts" at bounding box center [1236, 246] width 98 height 11
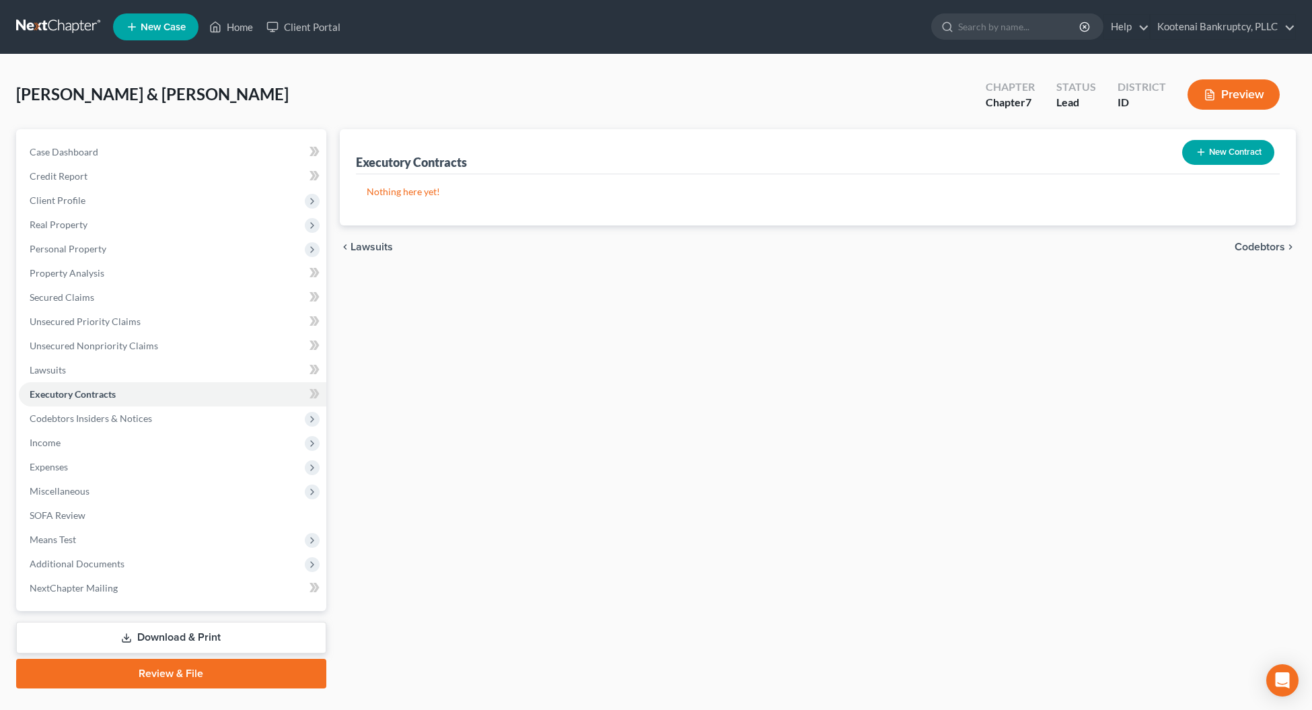
click at [1248, 245] on span "Codebtors" at bounding box center [1259, 246] width 50 height 11
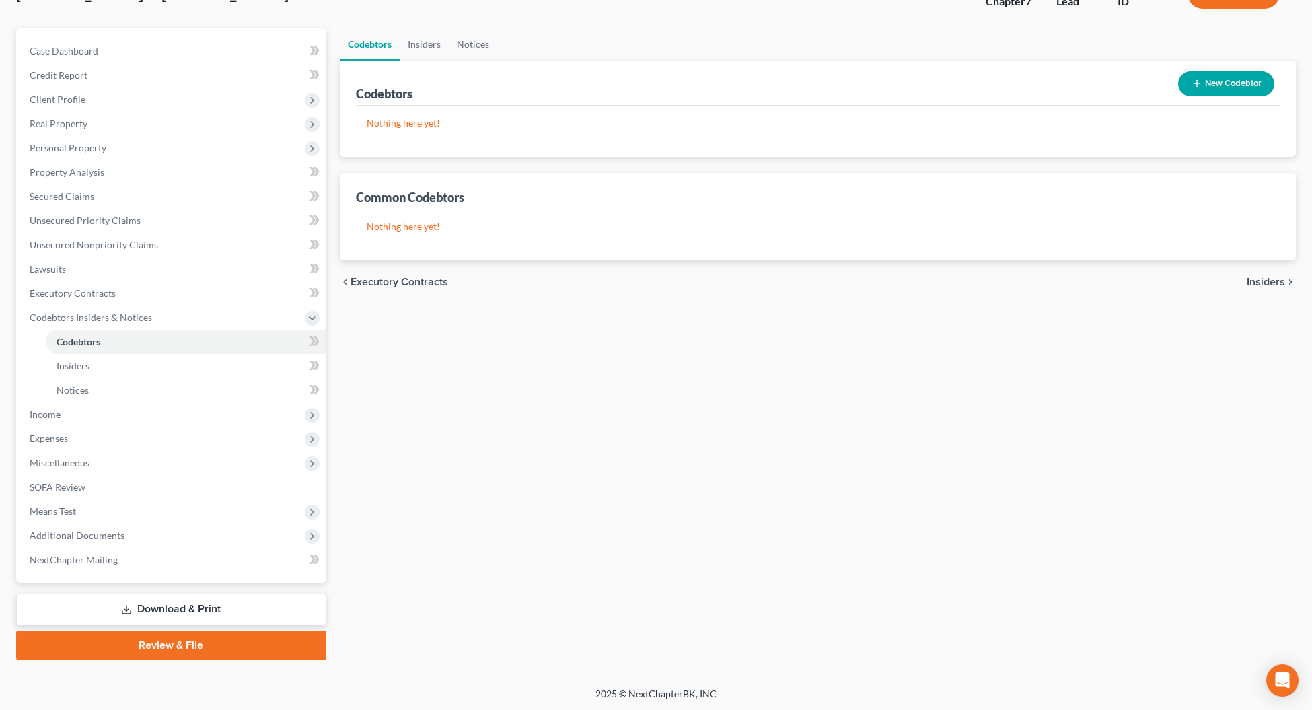
click at [1273, 281] on span "Insiders" at bounding box center [1265, 281] width 38 height 11
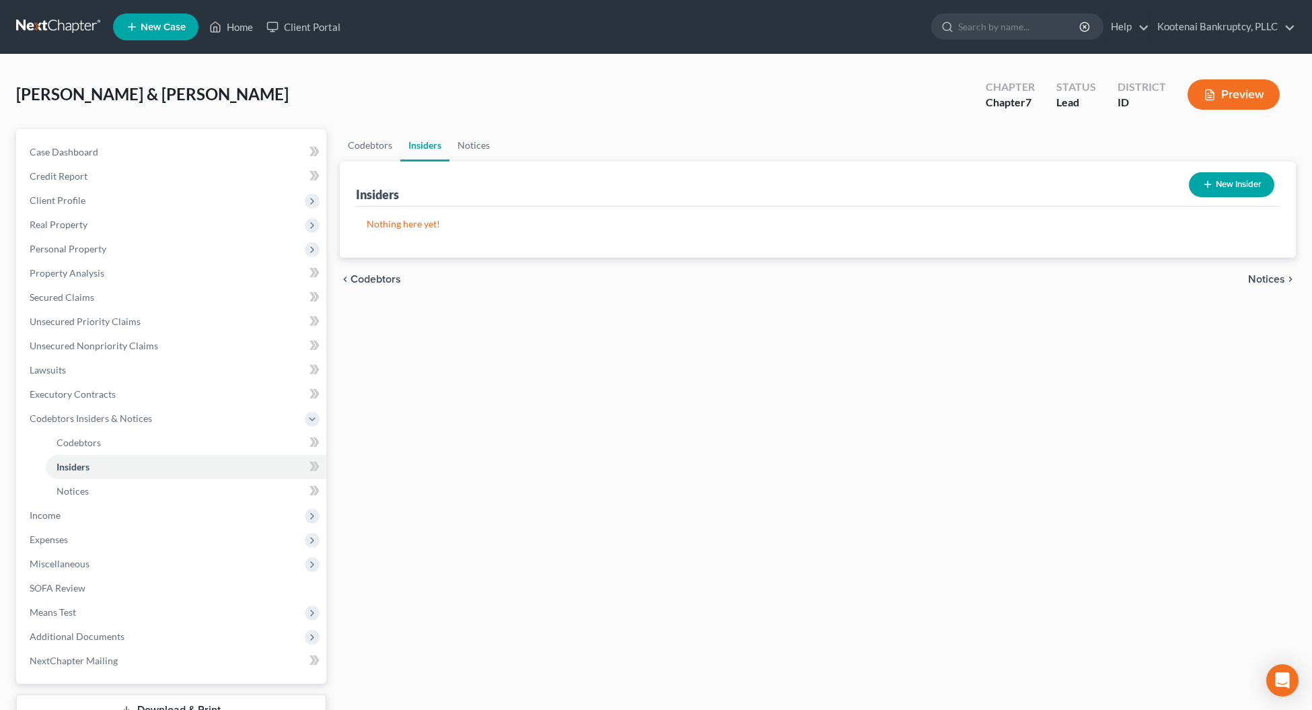
click at [1272, 280] on span "Notices" at bounding box center [1266, 279] width 37 height 11
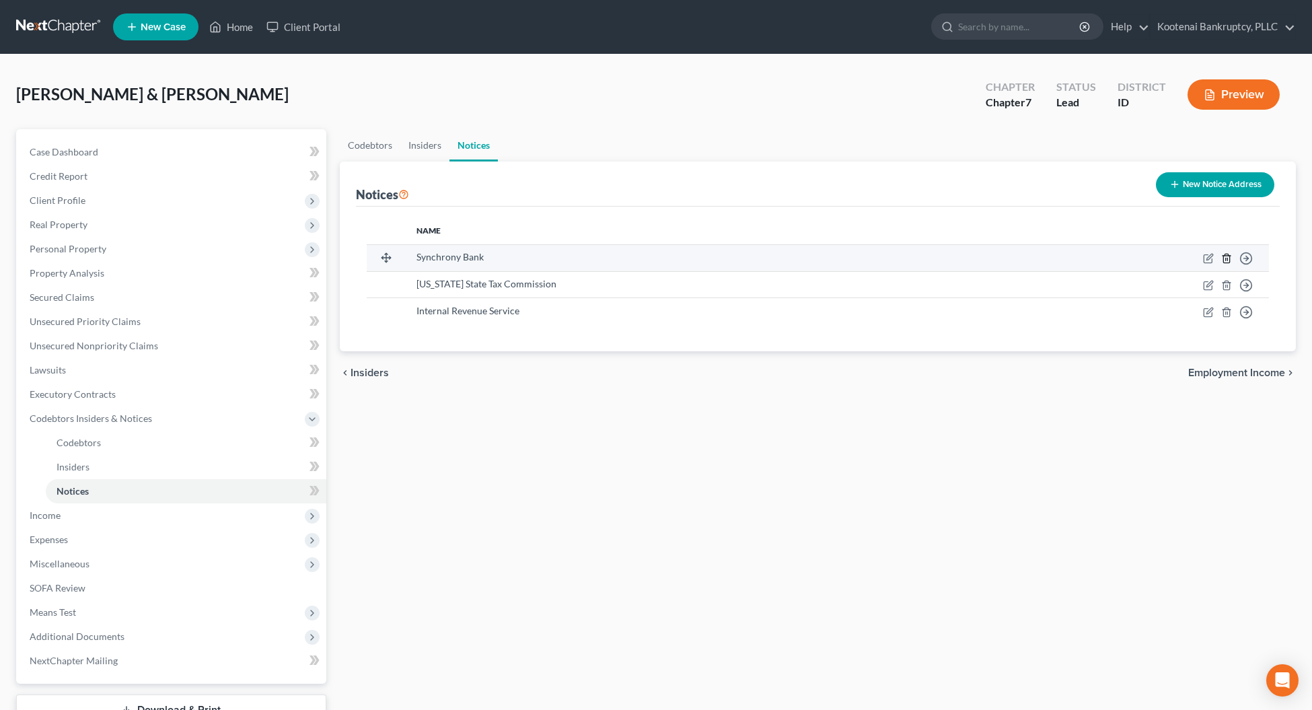
click at [1227, 260] on line "button" at bounding box center [1227, 259] width 0 height 3
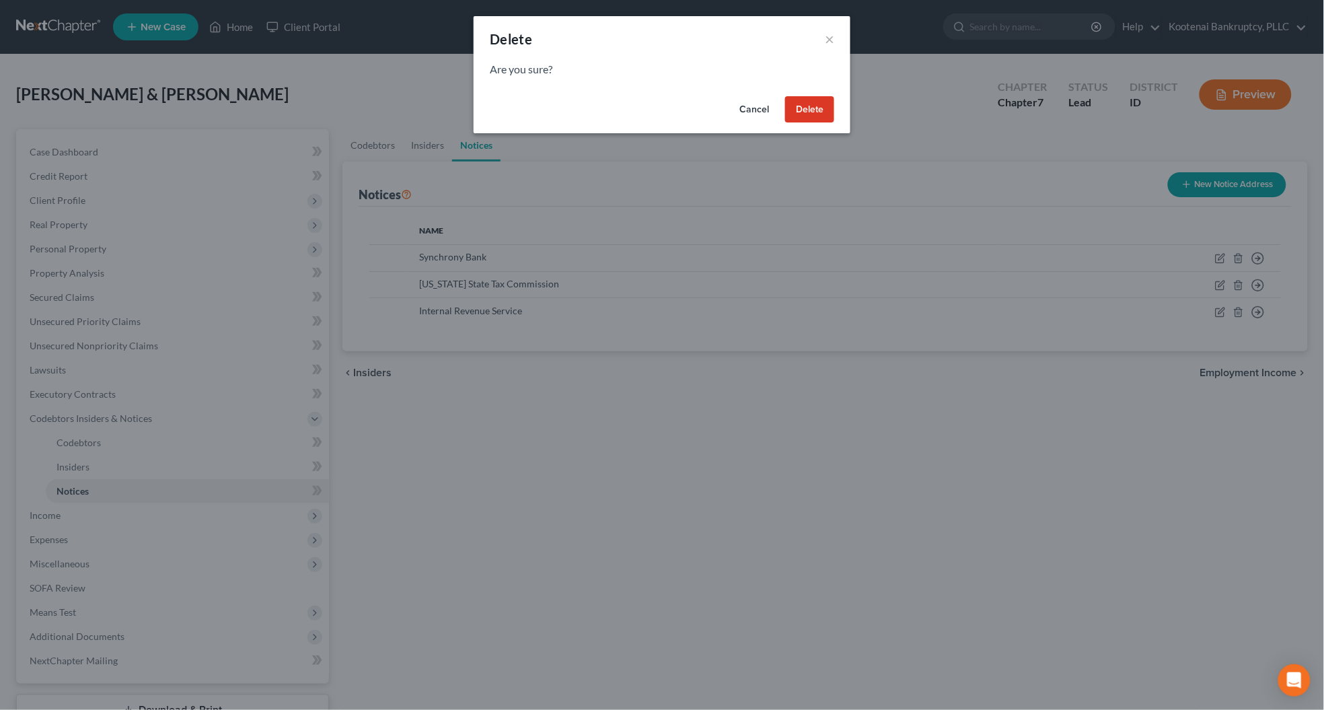
click at [821, 108] on button "Delete" at bounding box center [809, 109] width 49 height 27
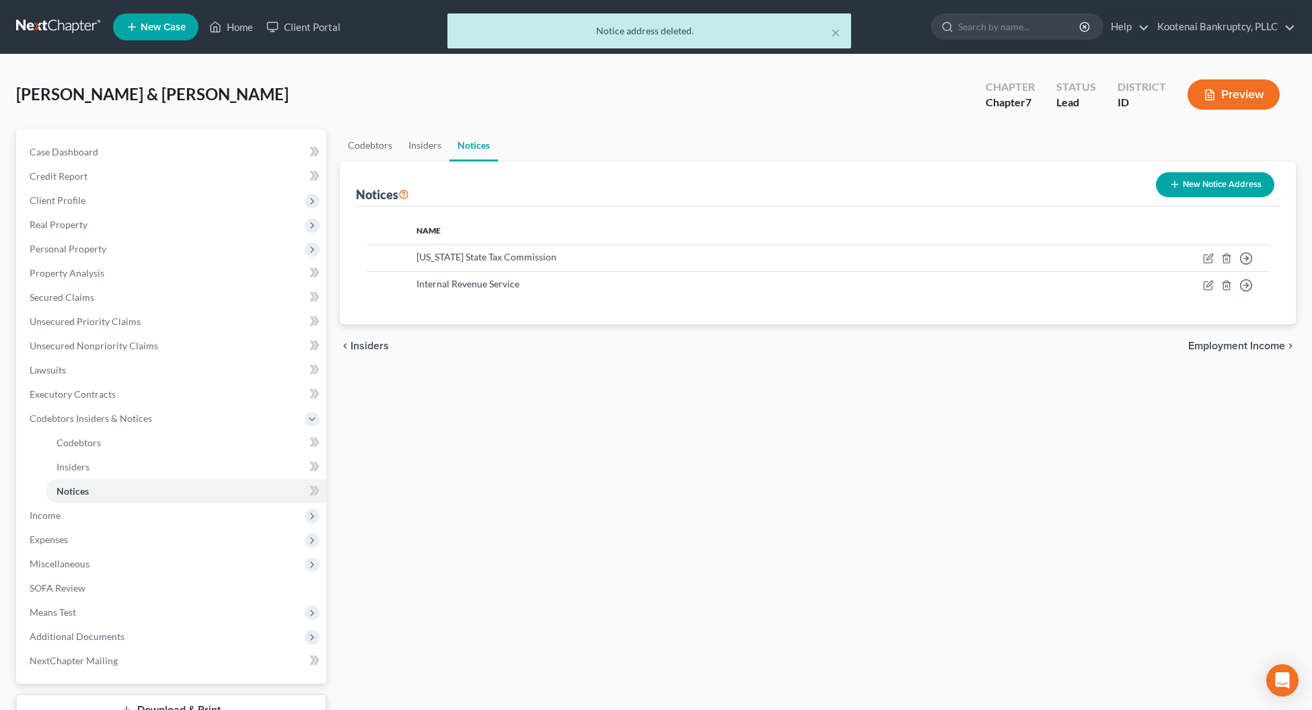
click at [1212, 350] on span "Employment Income" at bounding box center [1236, 345] width 97 height 11
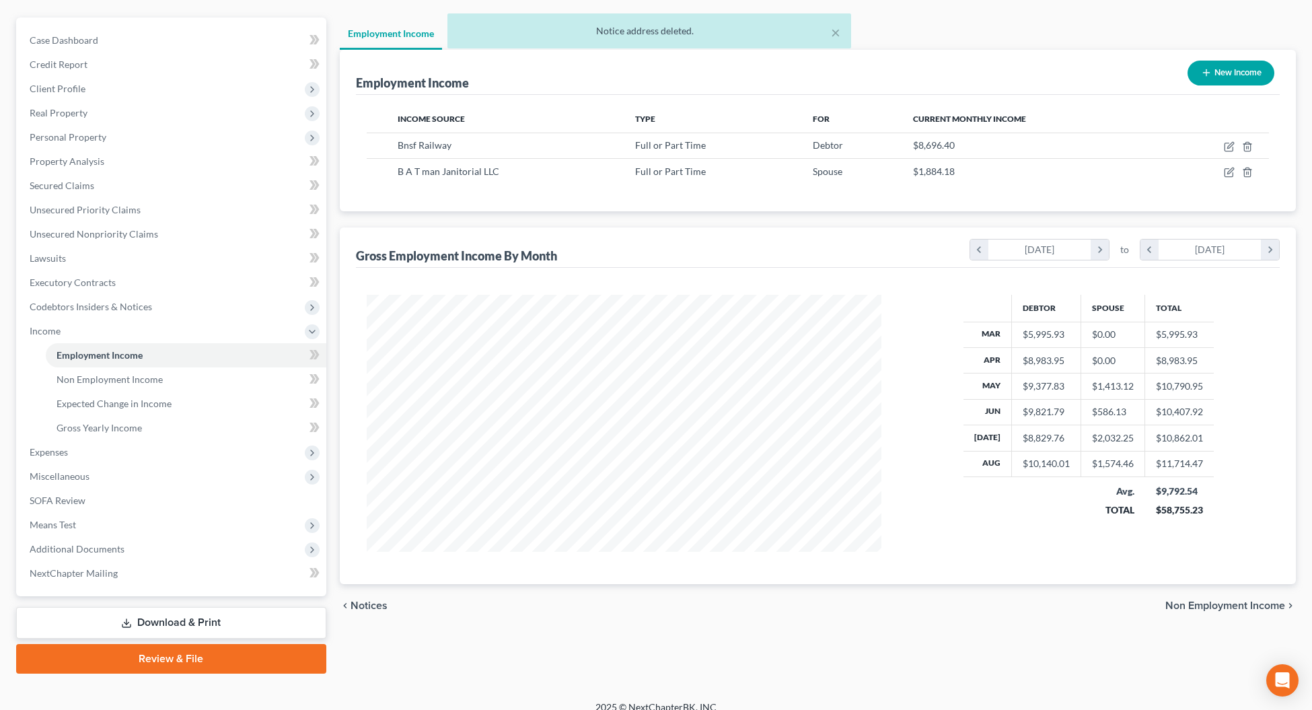
scroll to position [125, 0]
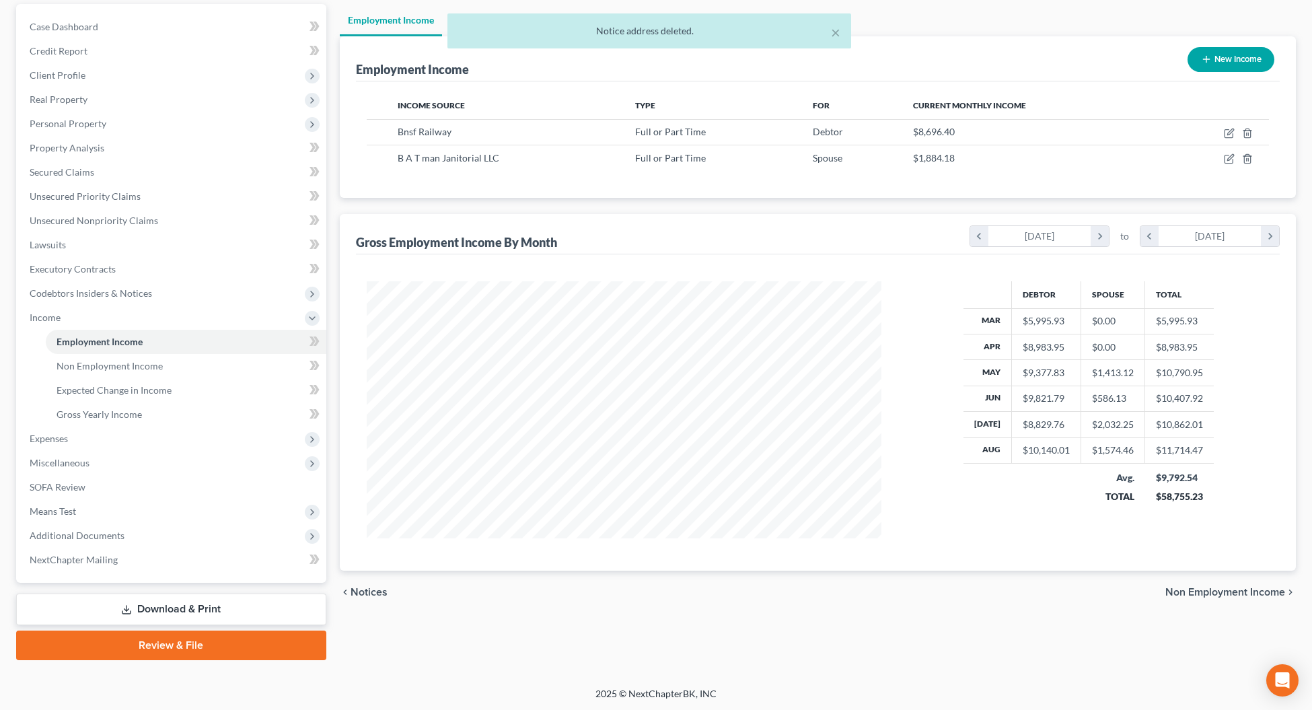
click at [1205, 597] on span "Non Employment Income" at bounding box center [1225, 591] width 120 height 11
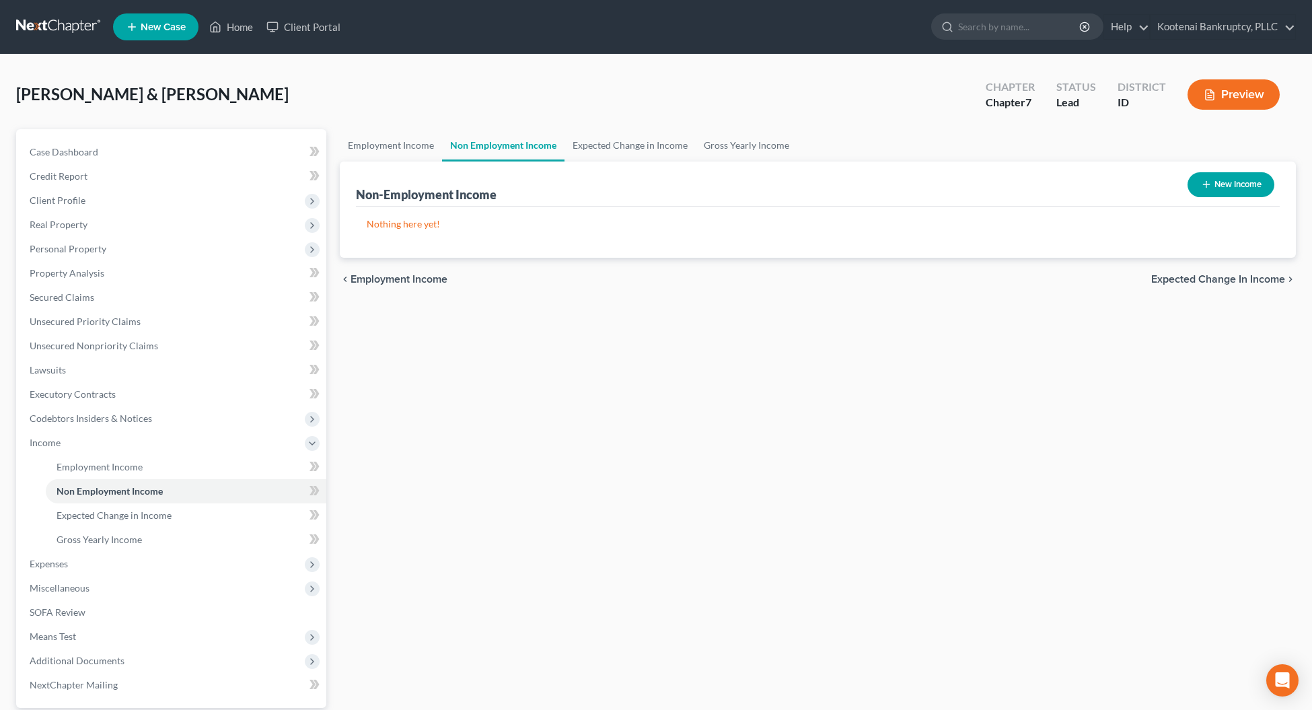
click at [1232, 281] on span "Expected Change in Income" at bounding box center [1218, 279] width 134 height 11
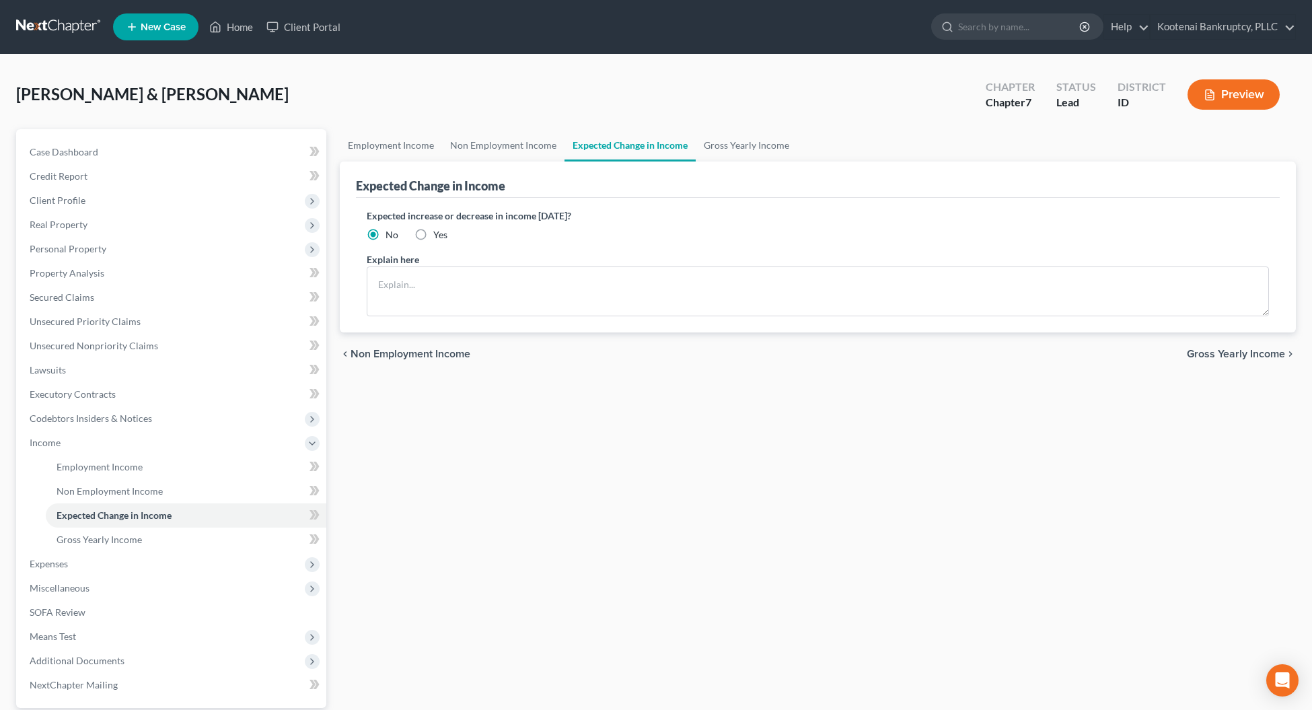
click at [1228, 361] on div "chevron_left Non Employment Income Gross Yearly Income chevron_right" at bounding box center [818, 353] width 956 height 43
click at [1226, 351] on span "Gross Yearly Income" at bounding box center [1235, 353] width 98 height 11
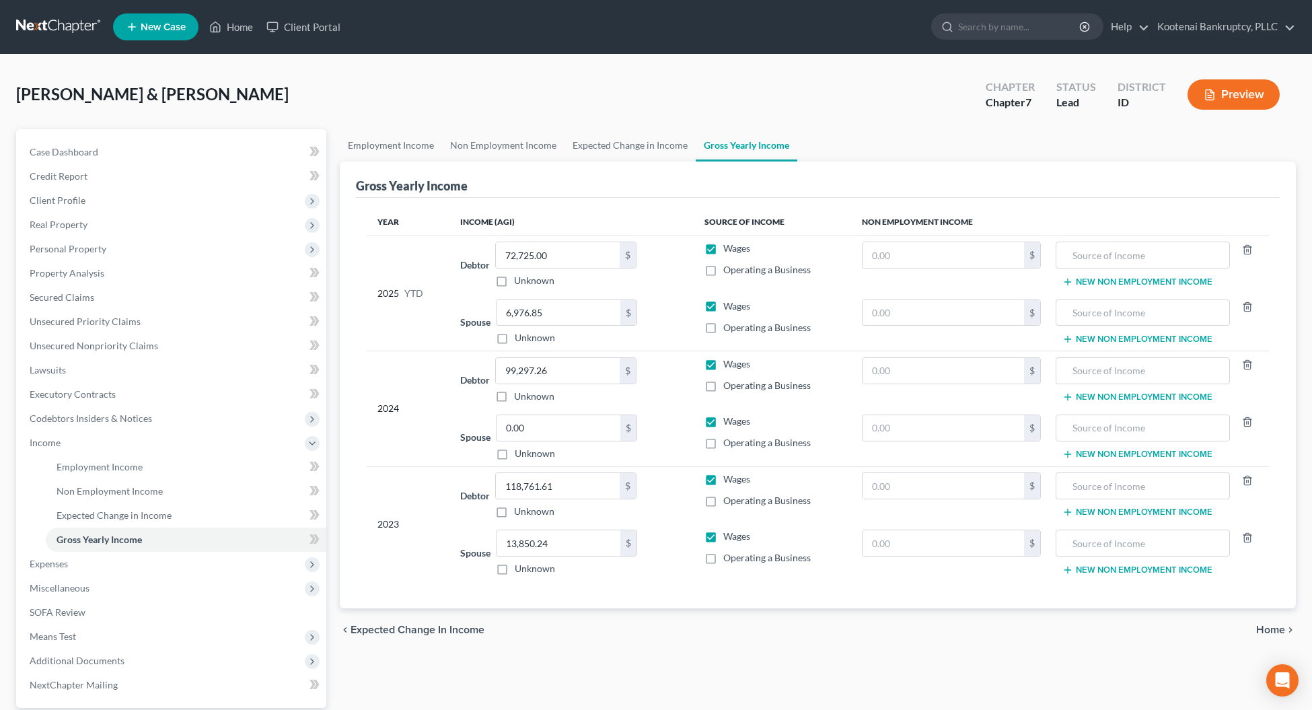
click at [1264, 630] on span "Home" at bounding box center [1270, 629] width 29 height 11
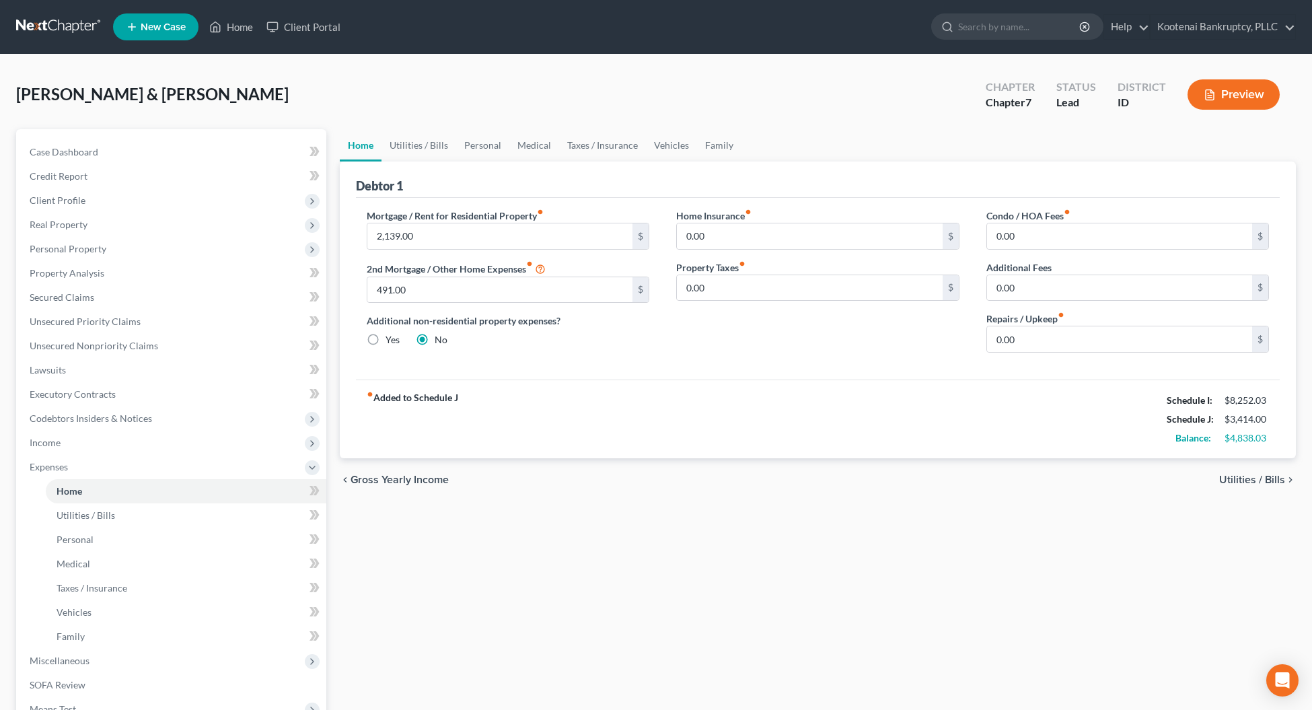
click at [1254, 481] on span "Utilities / Bills" at bounding box center [1252, 479] width 66 height 11
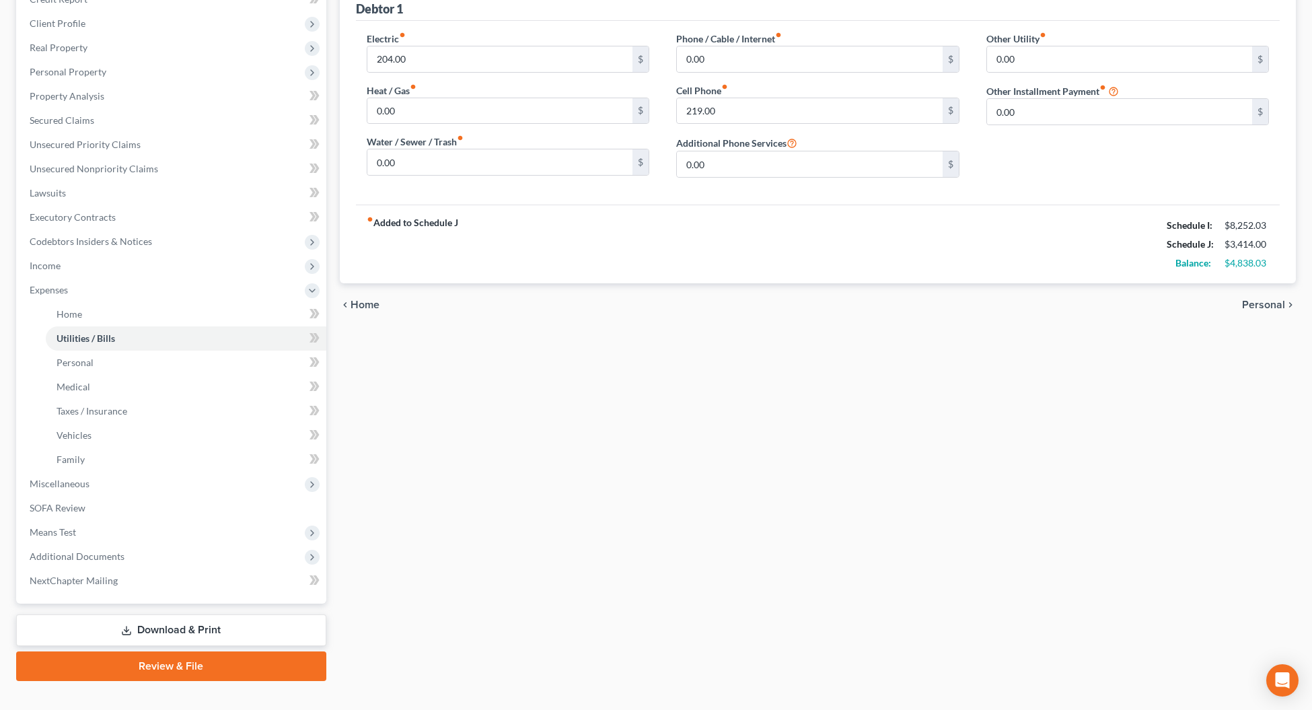
scroll to position [198, 0]
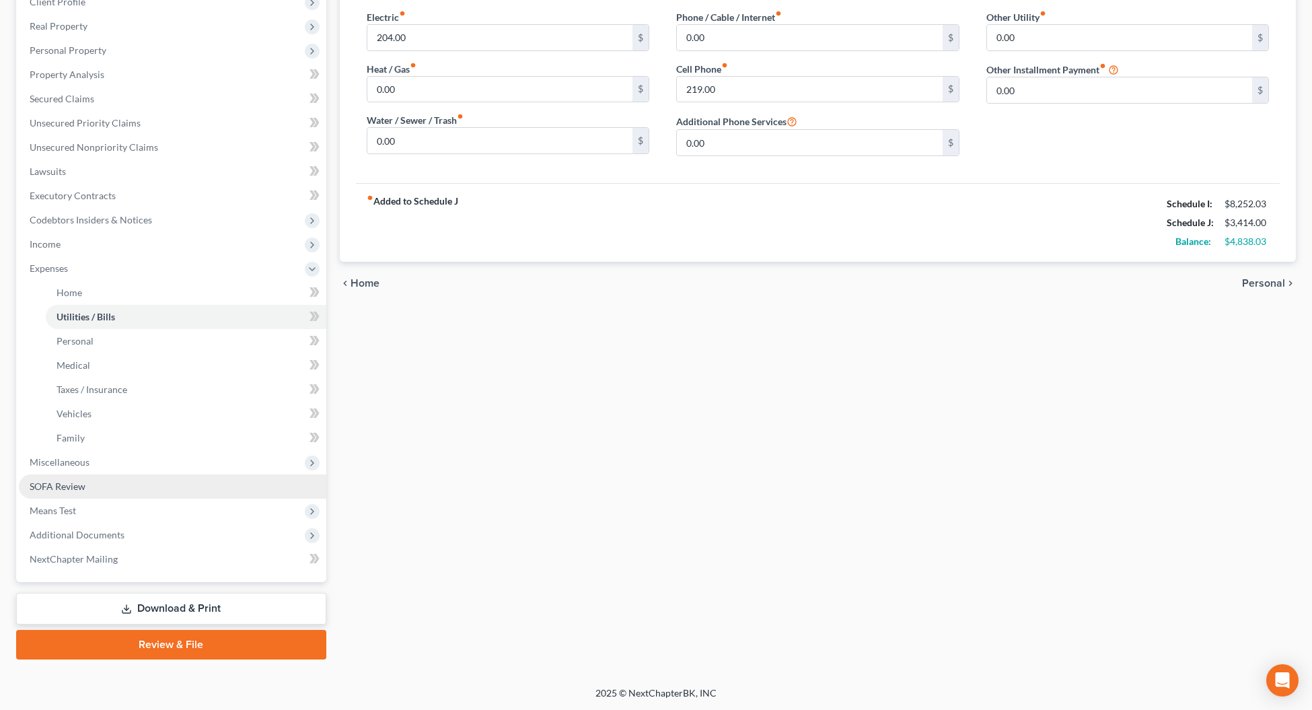
click at [52, 488] on span "SOFA Review" at bounding box center [58, 485] width 56 height 11
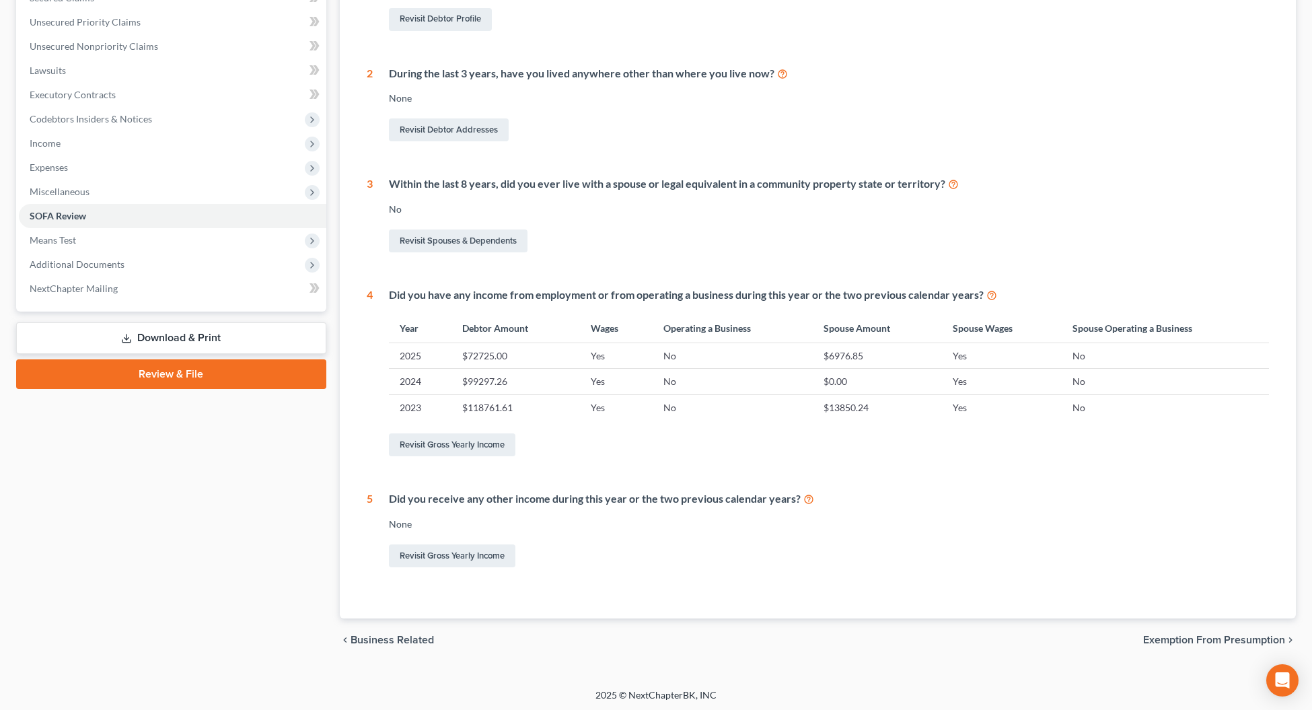
scroll to position [301, 0]
click at [58, 235] on span "Means Test" at bounding box center [53, 237] width 46 height 11
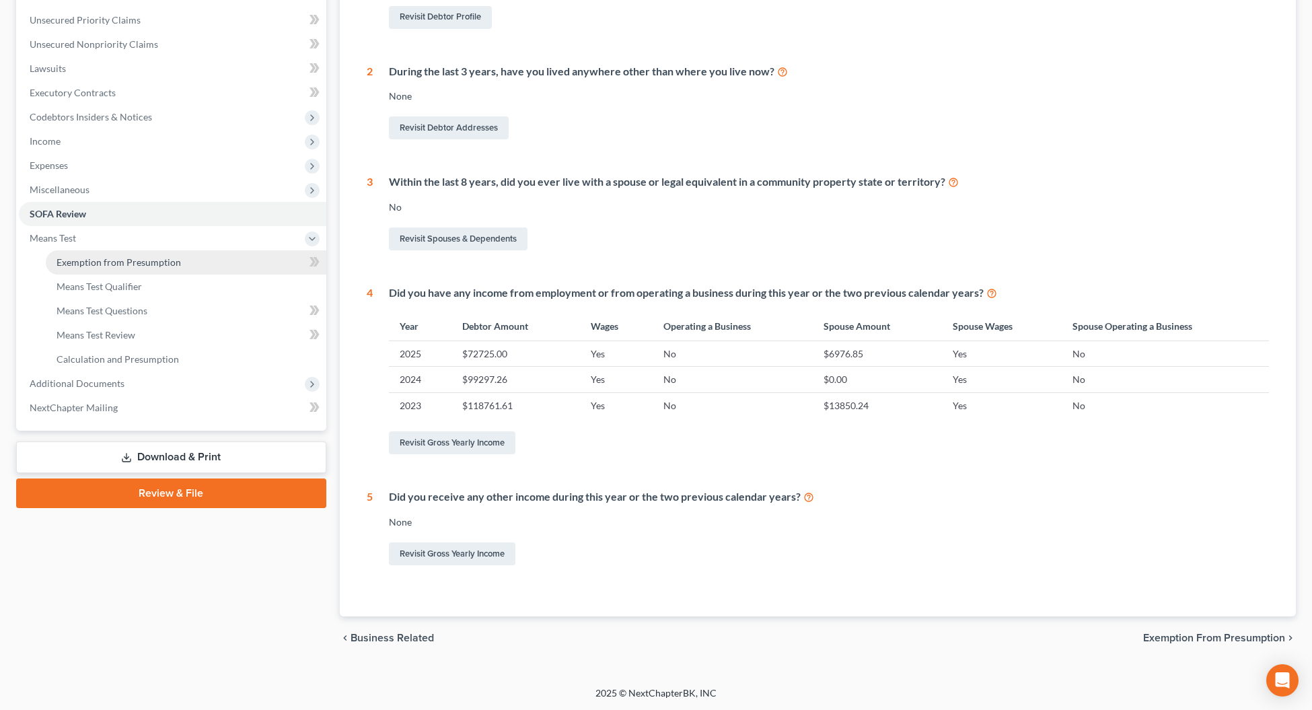
click at [88, 261] on span "Exemption from Presumption" at bounding box center [118, 261] width 124 height 11
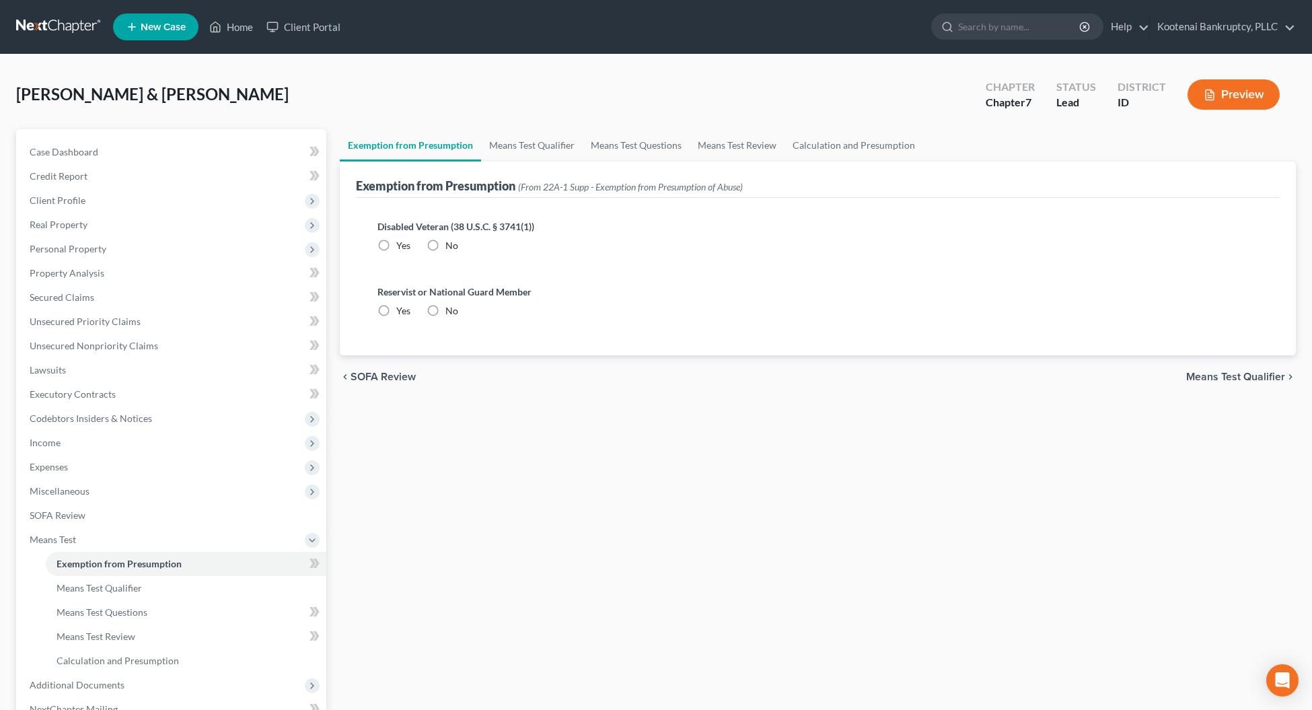
click at [445, 243] on label "No" at bounding box center [451, 245] width 13 height 13
click at [451, 243] on input "No" at bounding box center [455, 243] width 9 height 9
radio input "true"
click at [445, 310] on label "No" at bounding box center [451, 310] width 13 height 13
click at [451, 310] on input "No" at bounding box center [455, 308] width 9 height 9
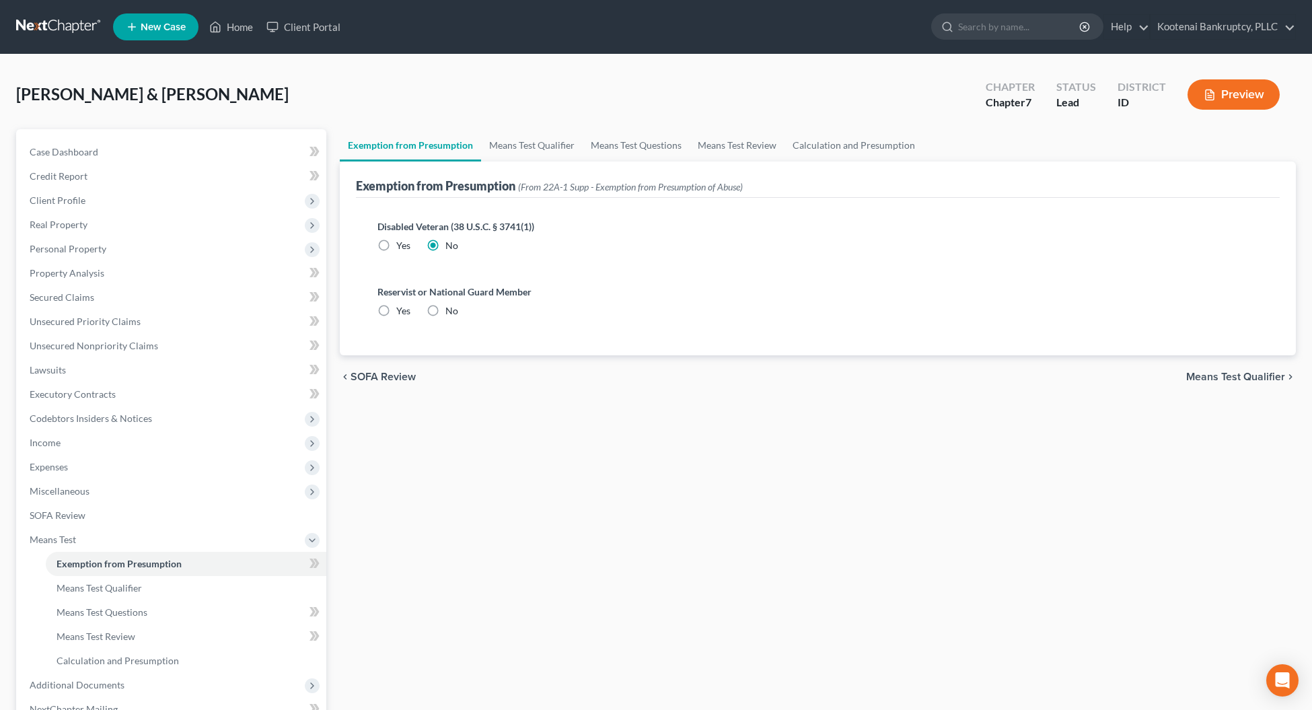
radio input "true"
click at [1199, 377] on span "Means Test Qualifier" at bounding box center [1235, 376] width 99 height 11
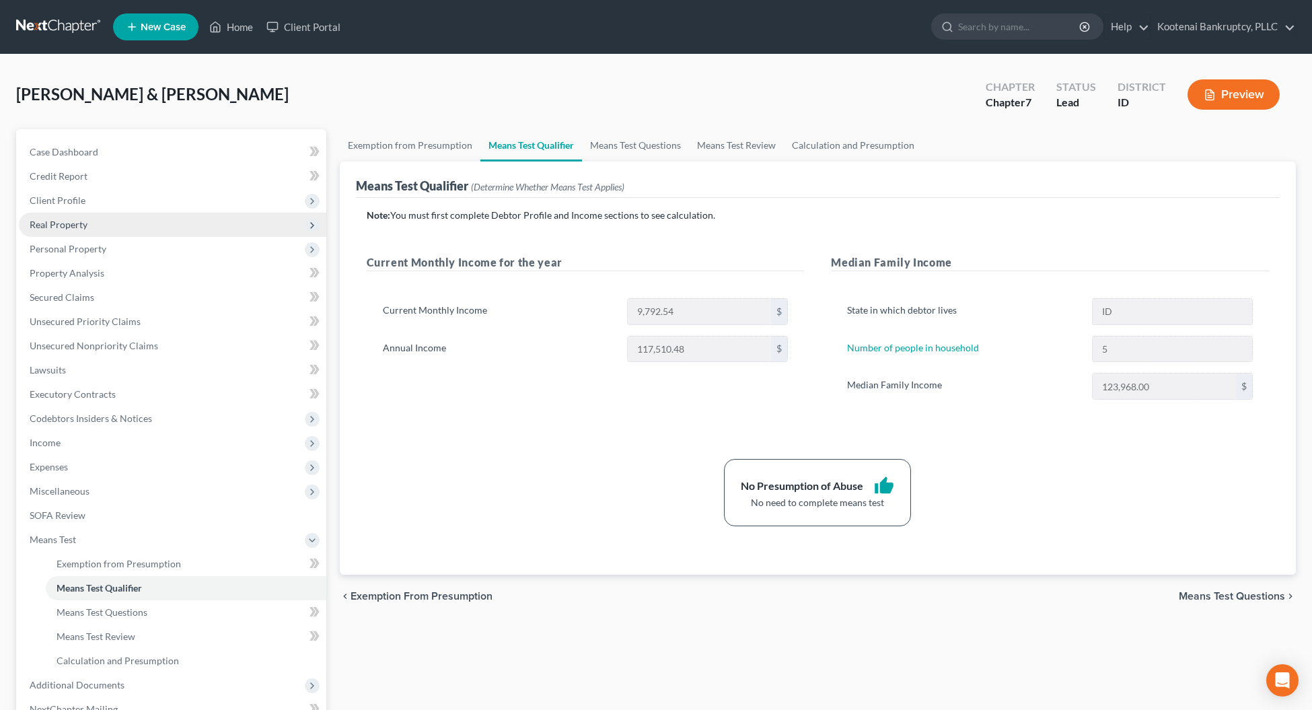
click at [45, 225] on span "Real Property" at bounding box center [59, 224] width 58 height 11
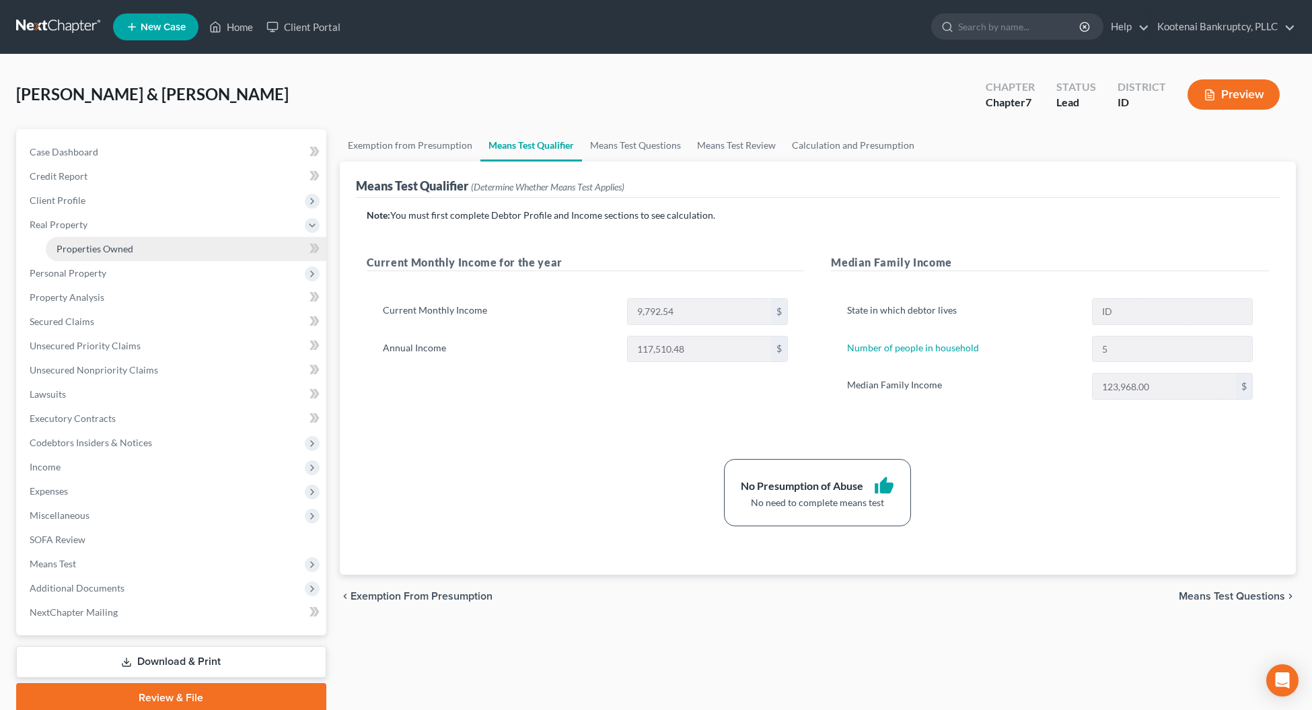
click at [61, 239] on link "Properties Owned" at bounding box center [186, 249] width 280 height 24
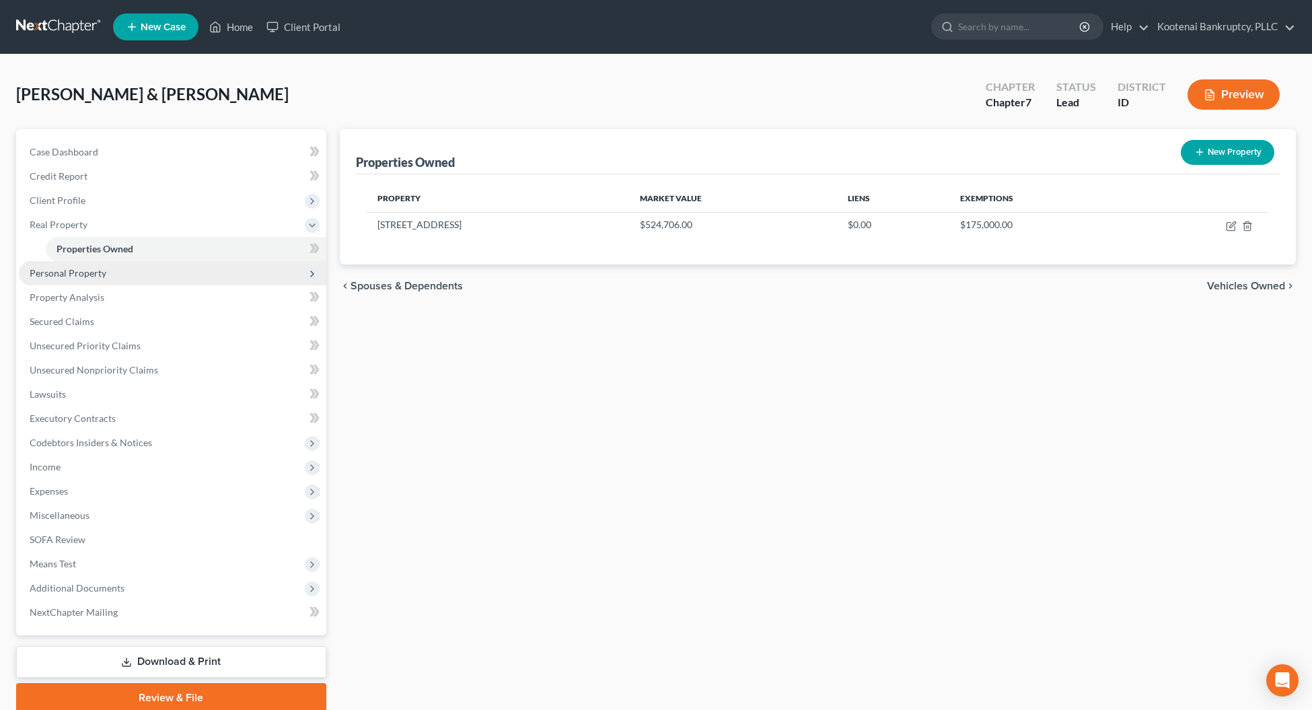
click at [49, 276] on span "Personal Property" at bounding box center [68, 272] width 77 height 11
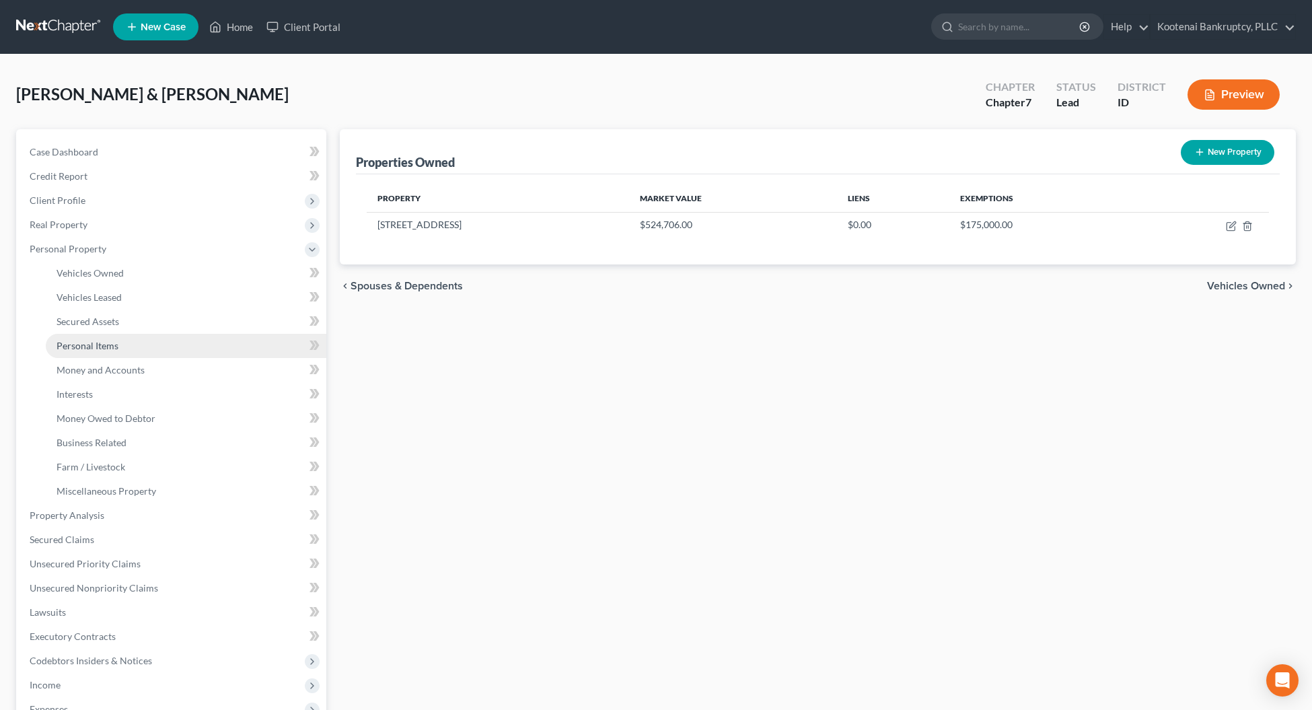
click at [96, 348] on span "Personal Items" at bounding box center [87, 345] width 62 height 11
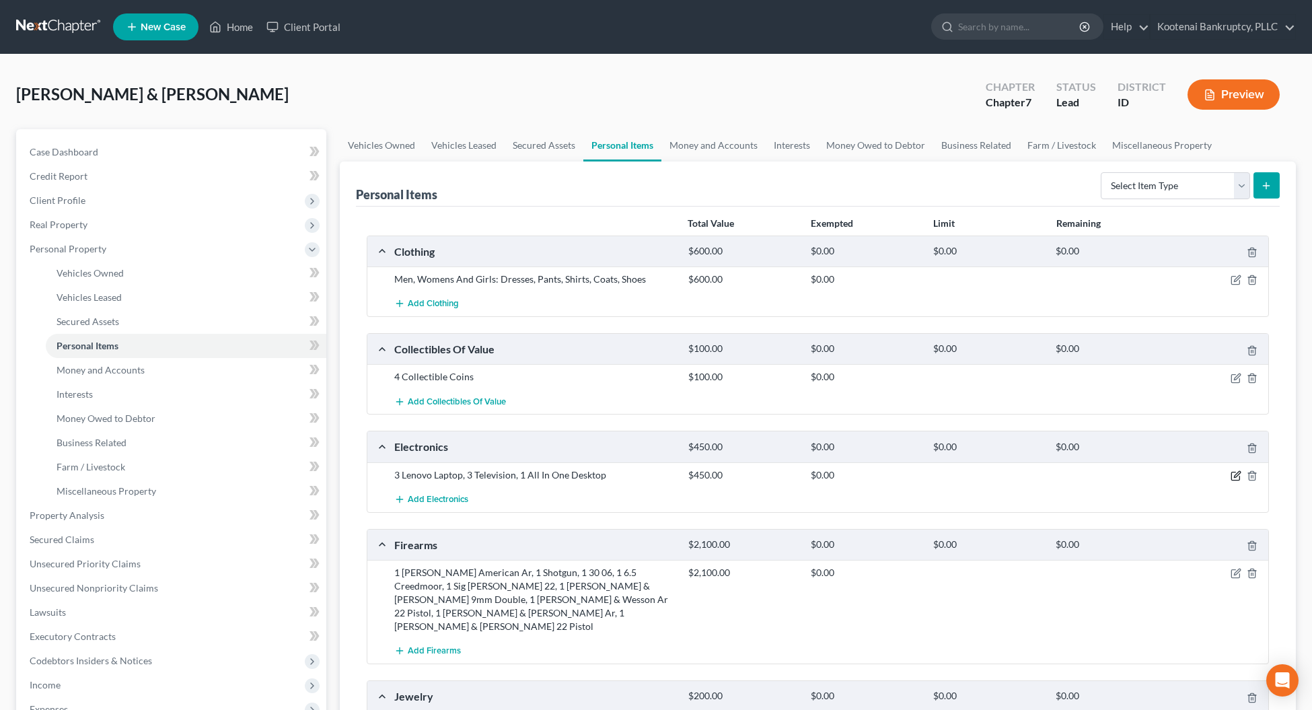
click at [1236, 479] on icon "button" at bounding box center [1235, 475] width 11 height 11
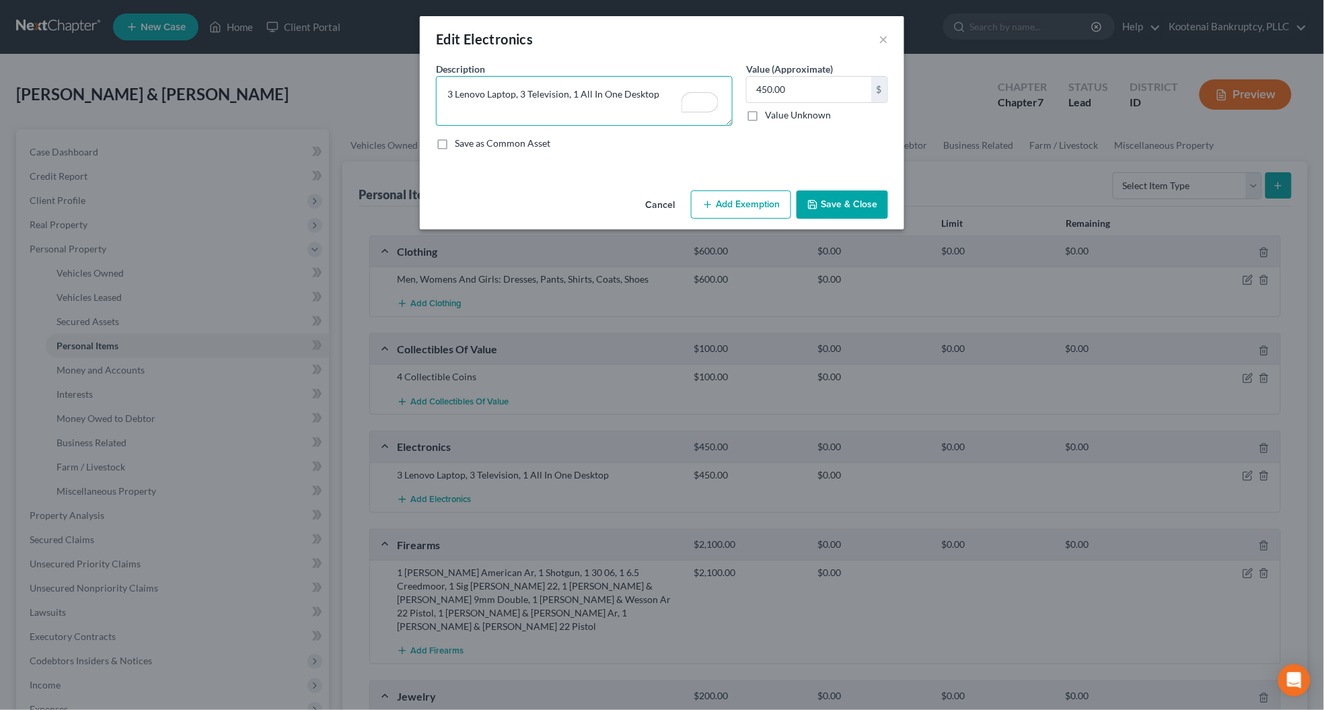
drag, startPoint x: 621, startPoint y: 91, endPoint x: 434, endPoint y: 91, distance: 186.3
click at [434, 91] on div "Description * 3 Lenovo Laptop, 3 Television, 1 All In One Desktop" at bounding box center [584, 94] width 310 height 64
click at [845, 205] on button "Save & Close" at bounding box center [841, 204] width 91 height 28
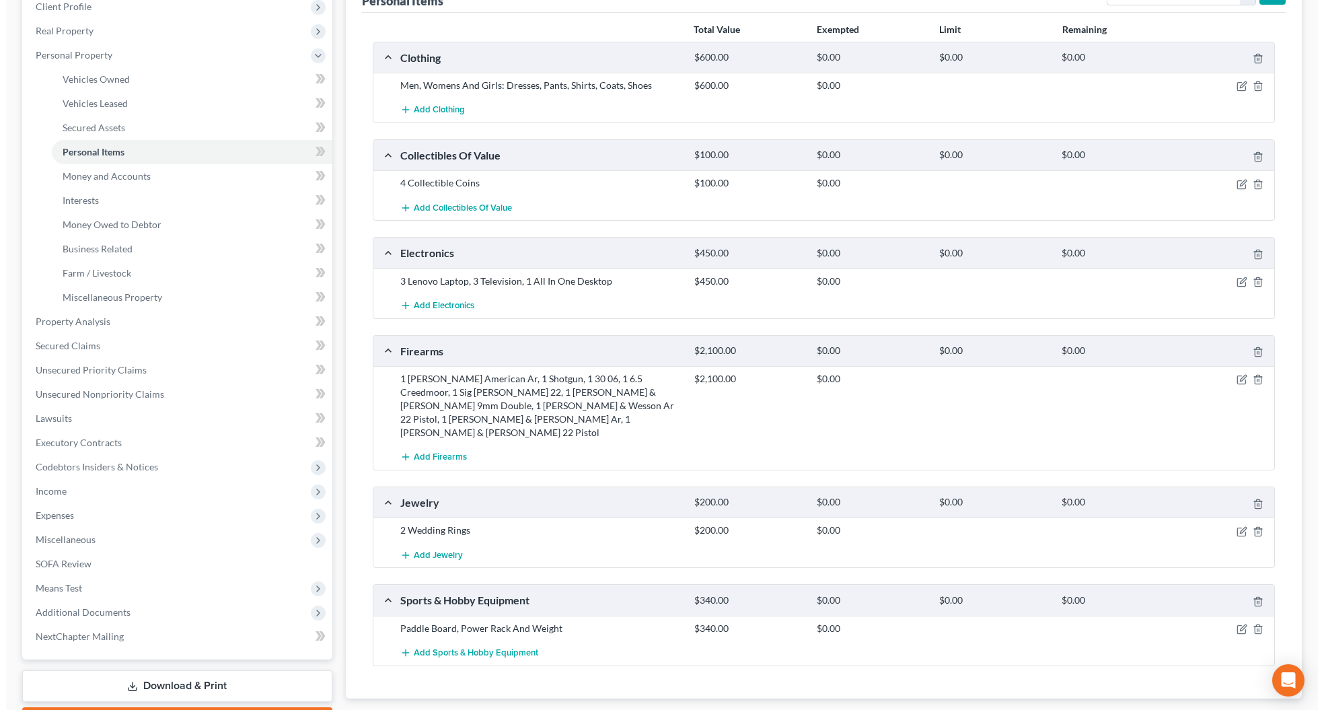
scroll to position [252, 0]
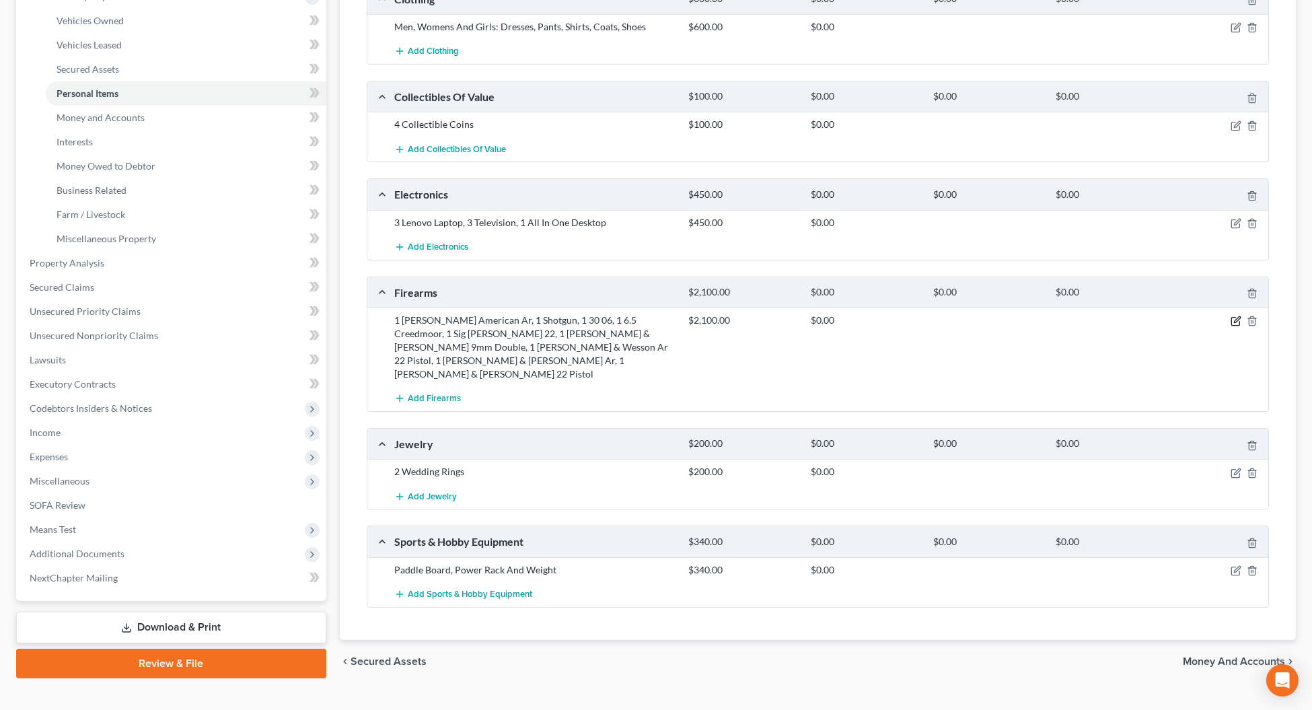
click at [1232, 321] on icon "button" at bounding box center [1235, 320] width 11 height 11
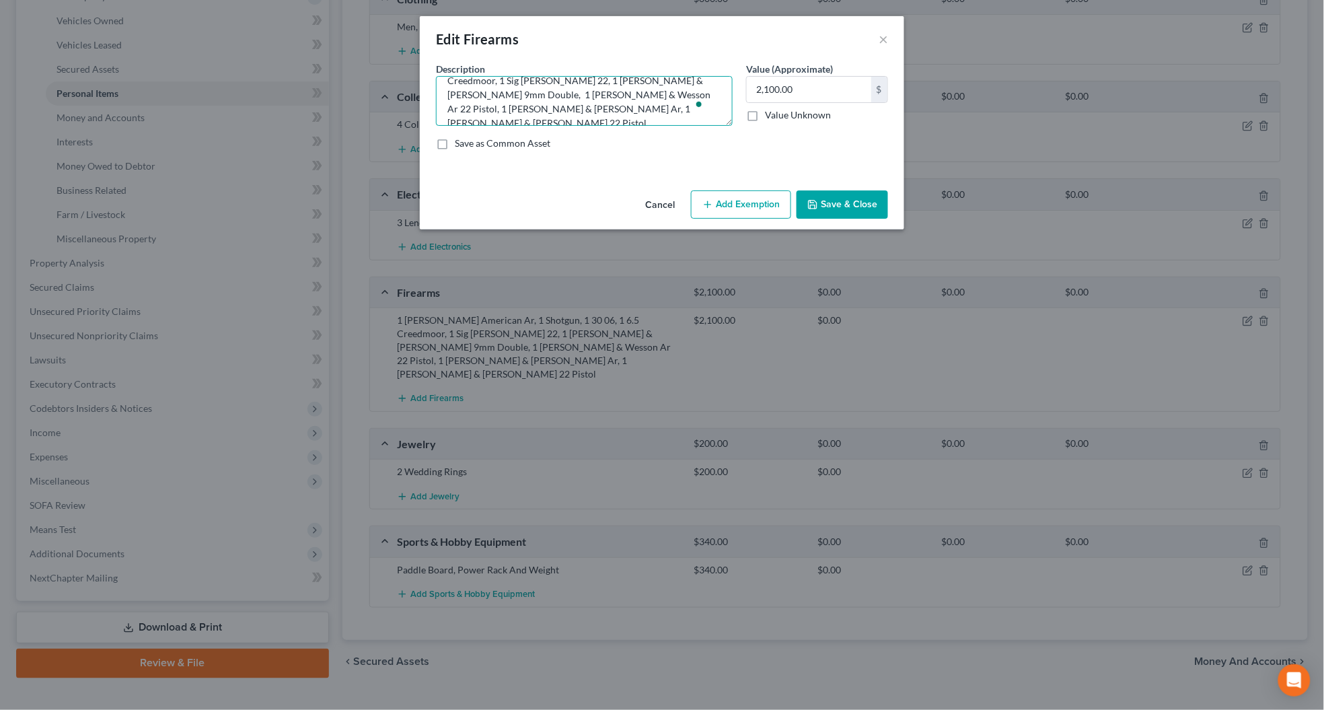
scroll to position [0, 0]
drag, startPoint x: 708, startPoint y: 119, endPoint x: 449, endPoint y: 83, distance: 261.5
click at [449, 83] on textarea "1 Rugar American Ar, 1 Shotgun, 1 30 06, 1 6.5 Creedmoor, 1 Sig Sauer 22, 1 Smi…" at bounding box center [584, 101] width 297 height 50
click at [488, 113] on textarea "1 Rugar American Ar, 1 Shotgun, 1 30 06, 1 6.5 Creedmoor, 1 Sig Sauer 22, 1 Smi…" at bounding box center [584, 101] width 297 height 50
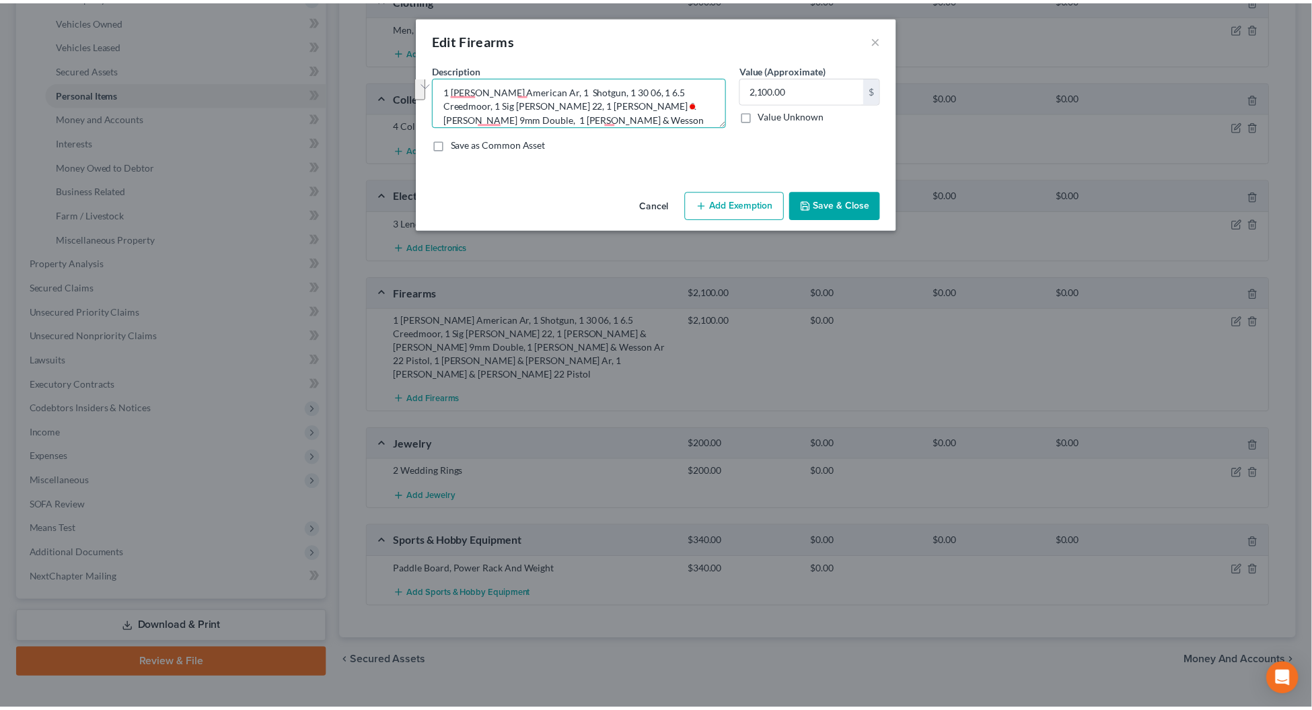
scroll to position [0, 0]
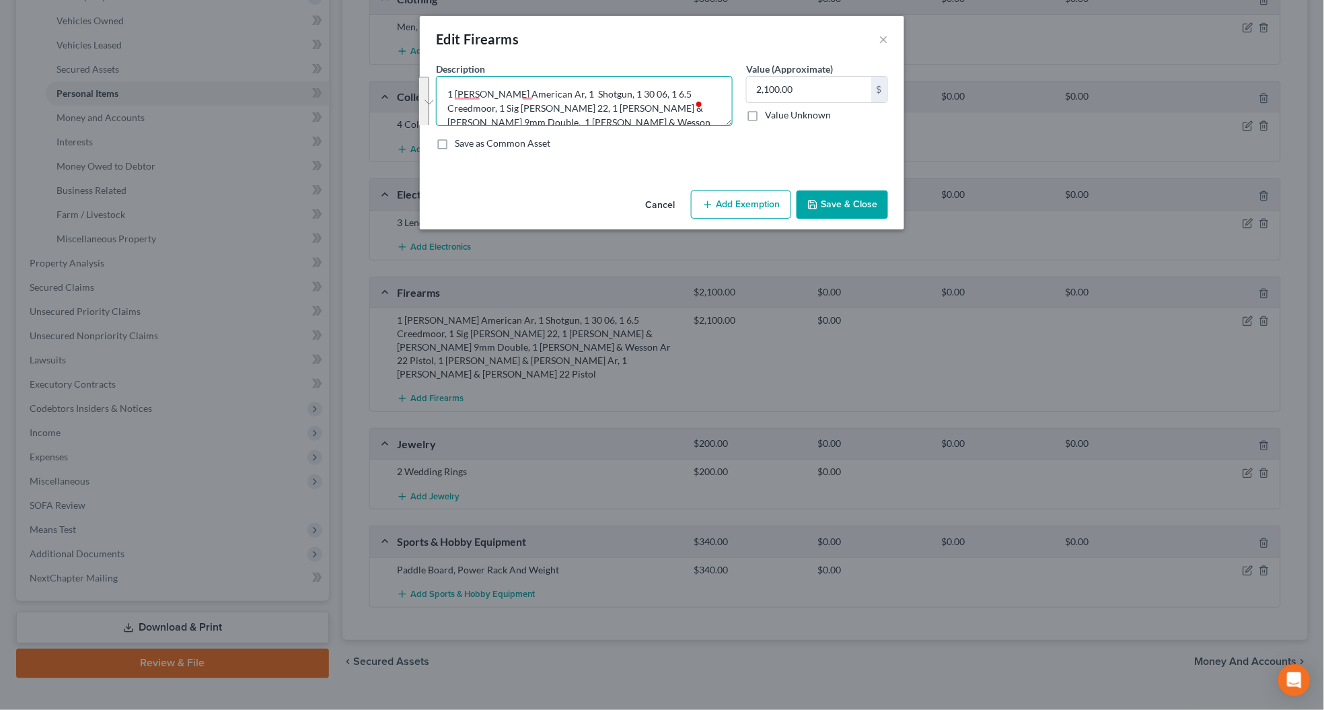
drag, startPoint x: 488, startPoint y: 113, endPoint x: 434, endPoint y: 79, distance: 62.9
click at [434, 79] on div "Description * 1 Rugar American Ar, 1 Shotgun, 1 30 06, 1 6.5 Creedmoor, 1 Sig S…" at bounding box center [584, 94] width 310 height 64
click at [836, 211] on button "Save & Close" at bounding box center [841, 204] width 91 height 28
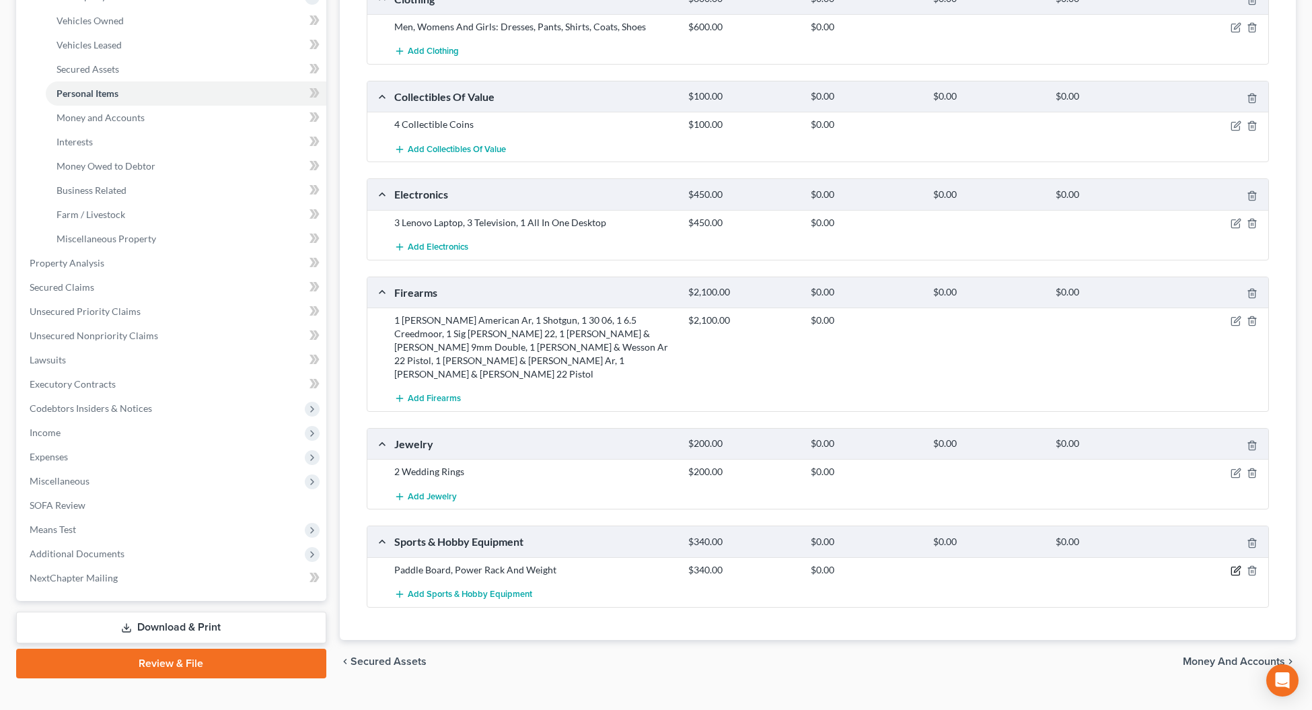
click at [1231, 565] on icon "button" at bounding box center [1235, 570] width 11 height 11
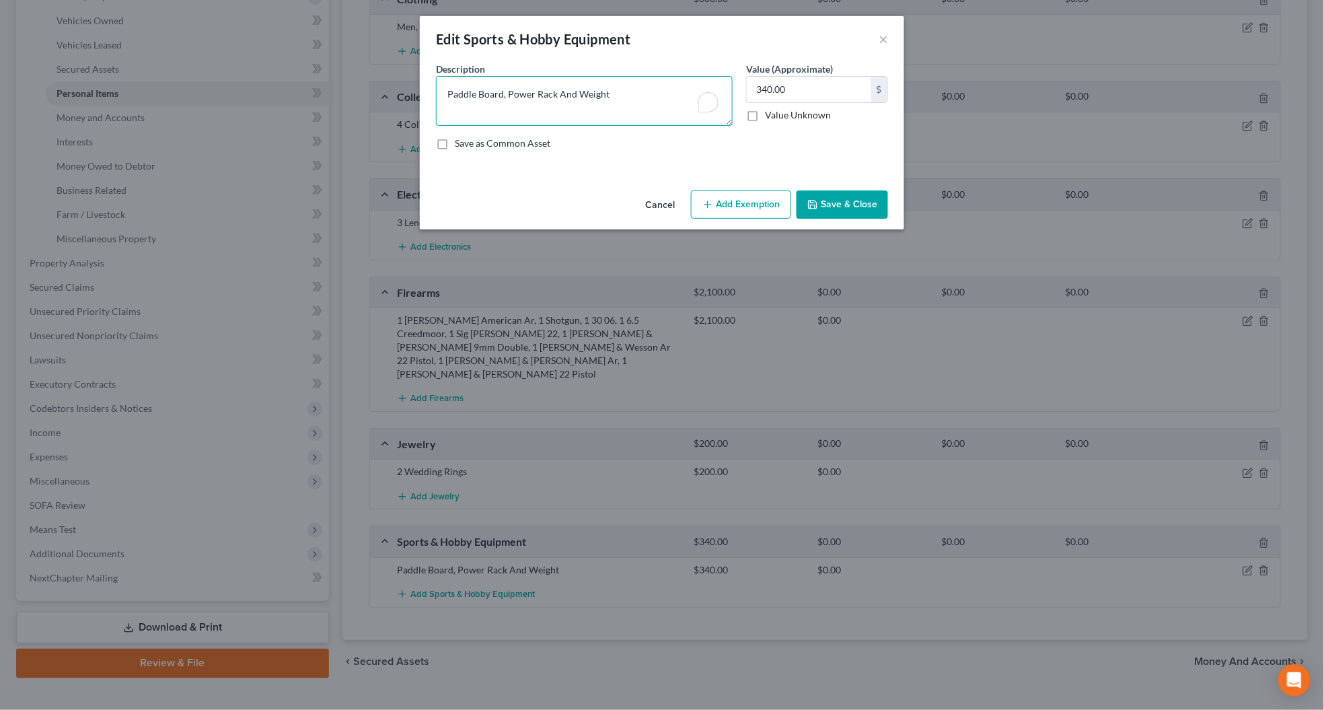
drag, startPoint x: 617, startPoint y: 96, endPoint x: 435, endPoint y: 89, distance: 182.4
click at [436, 89] on textarea "Paddle Board, Power Rack And Weight" at bounding box center [584, 101] width 297 height 50
click at [875, 199] on button "Save & Close" at bounding box center [841, 204] width 91 height 28
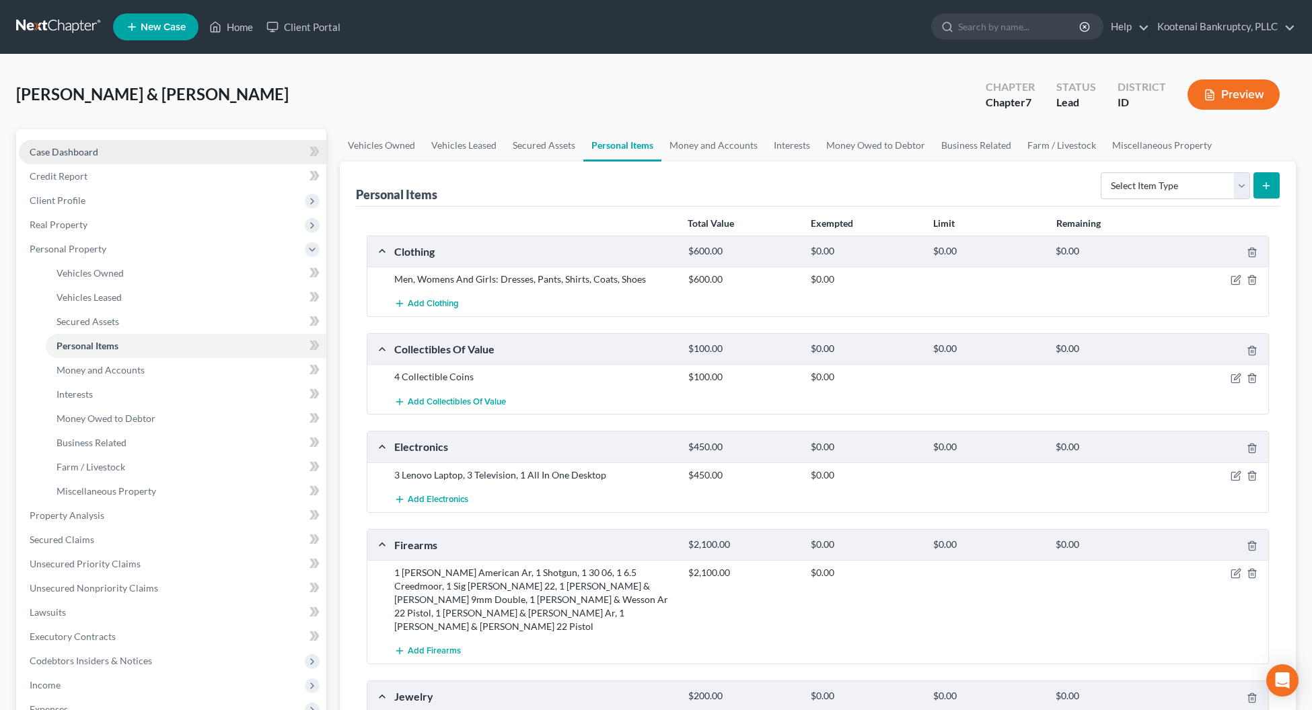
click at [63, 153] on span "Case Dashboard" at bounding box center [64, 151] width 69 height 11
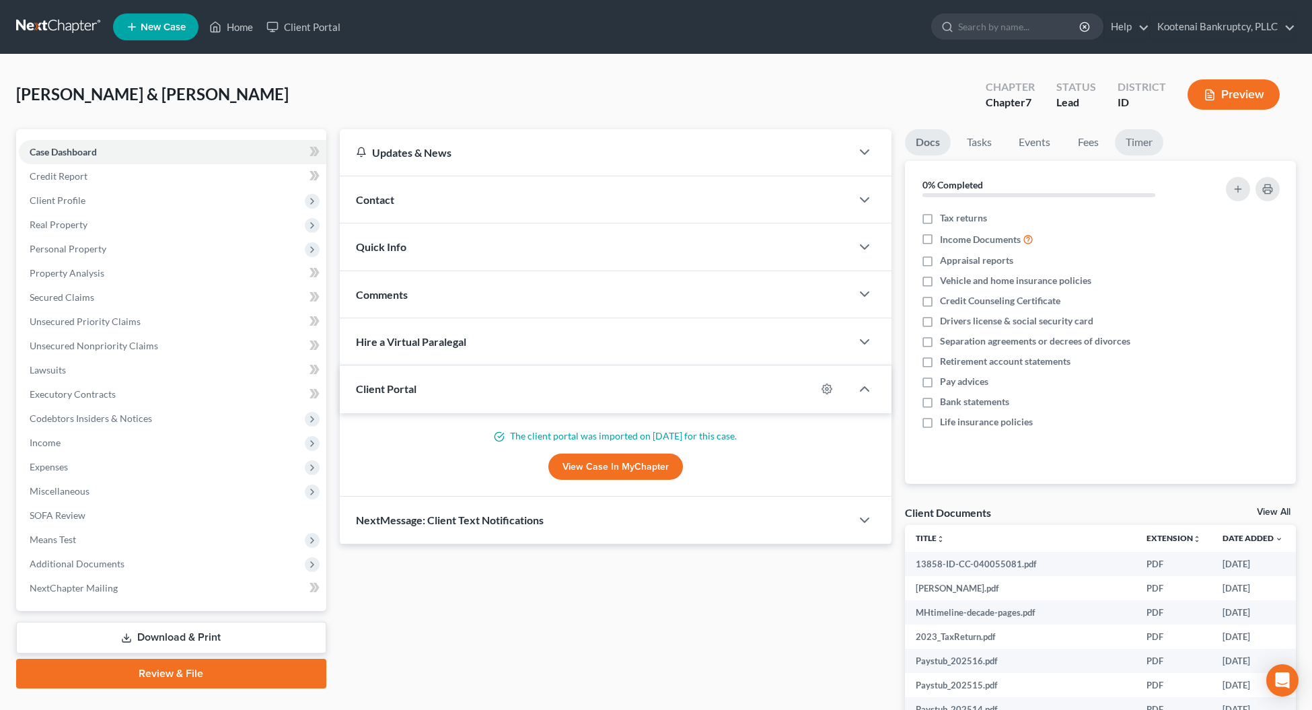
click at [1144, 143] on link "Timer" at bounding box center [1138, 142] width 48 height 26
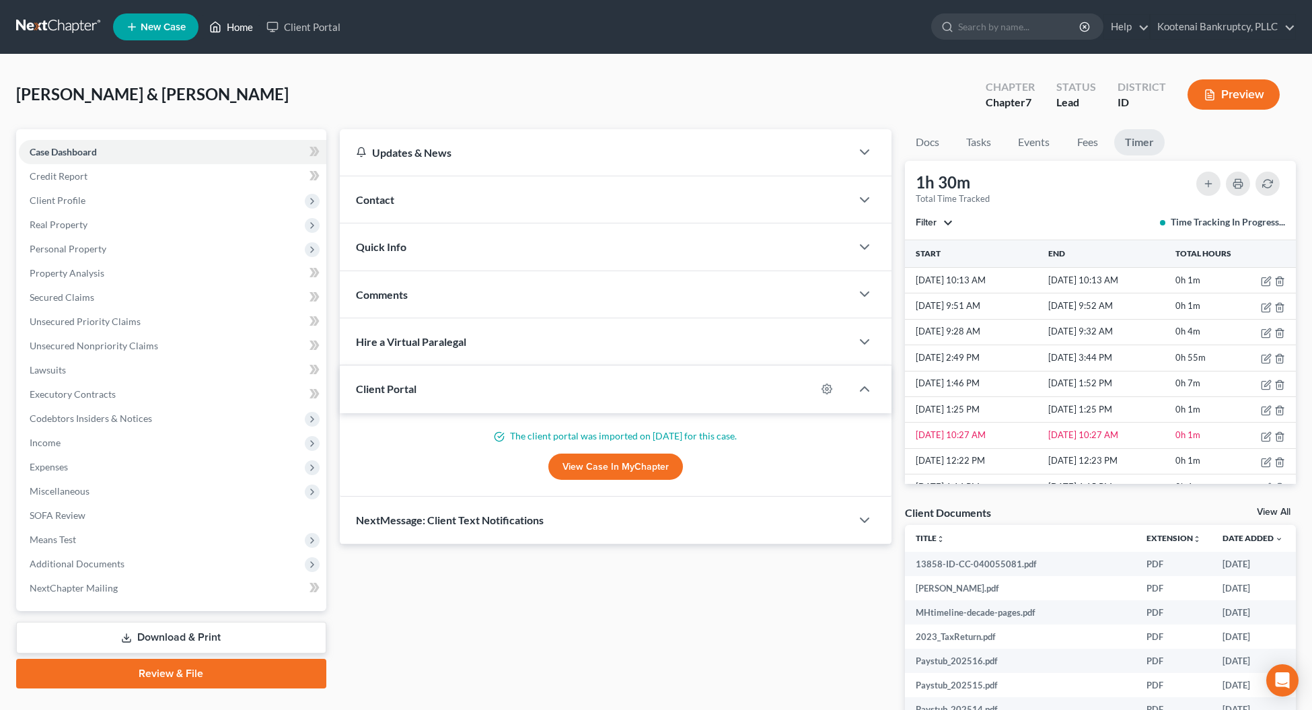
click at [235, 32] on link "Home" at bounding box center [230, 27] width 57 height 24
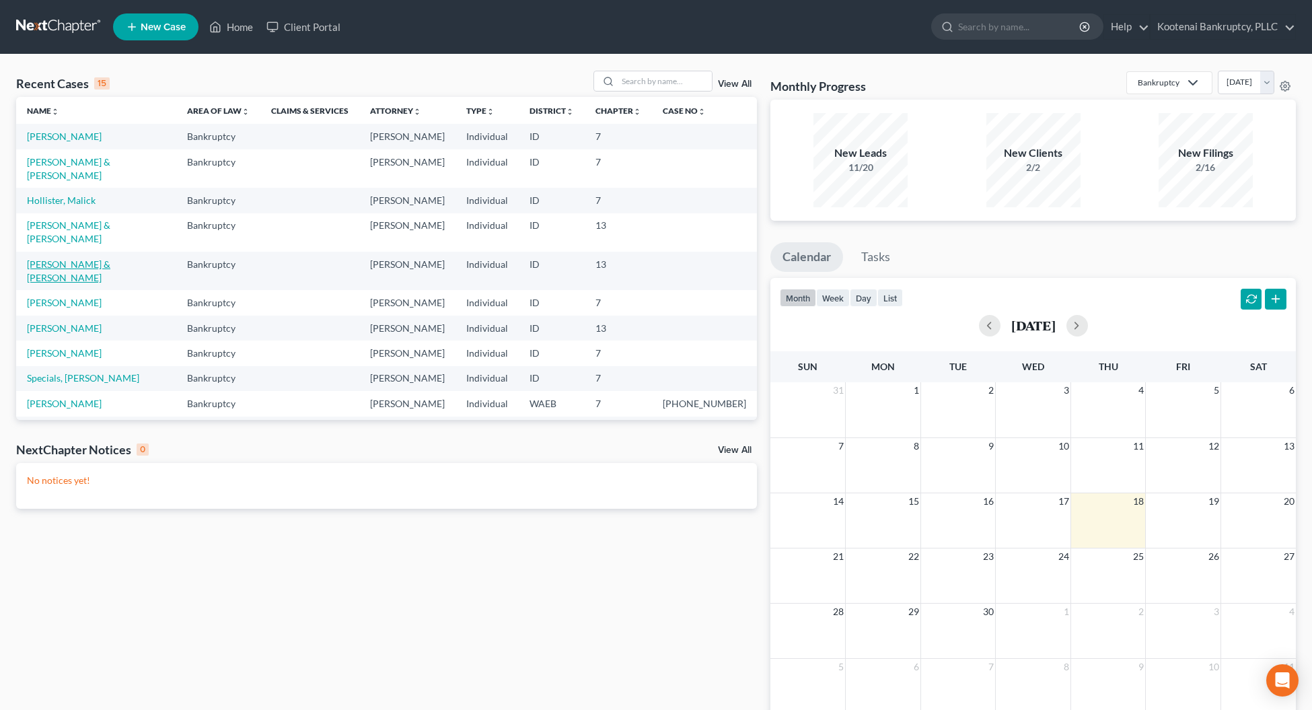
click at [63, 258] on link "[PERSON_NAME] & [PERSON_NAME]" at bounding box center [68, 270] width 83 height 25
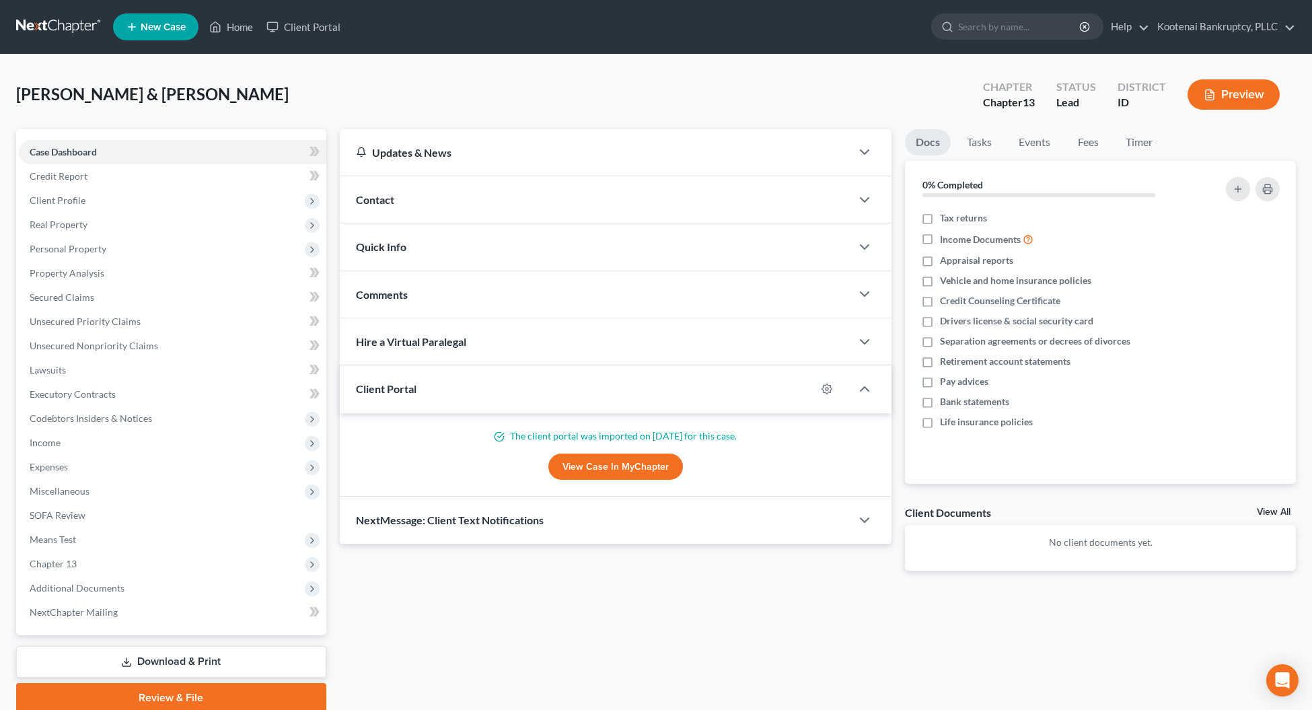
click at [169, 657] on link "Download & Print" at bounding box center [171, 662] width 310 height 32
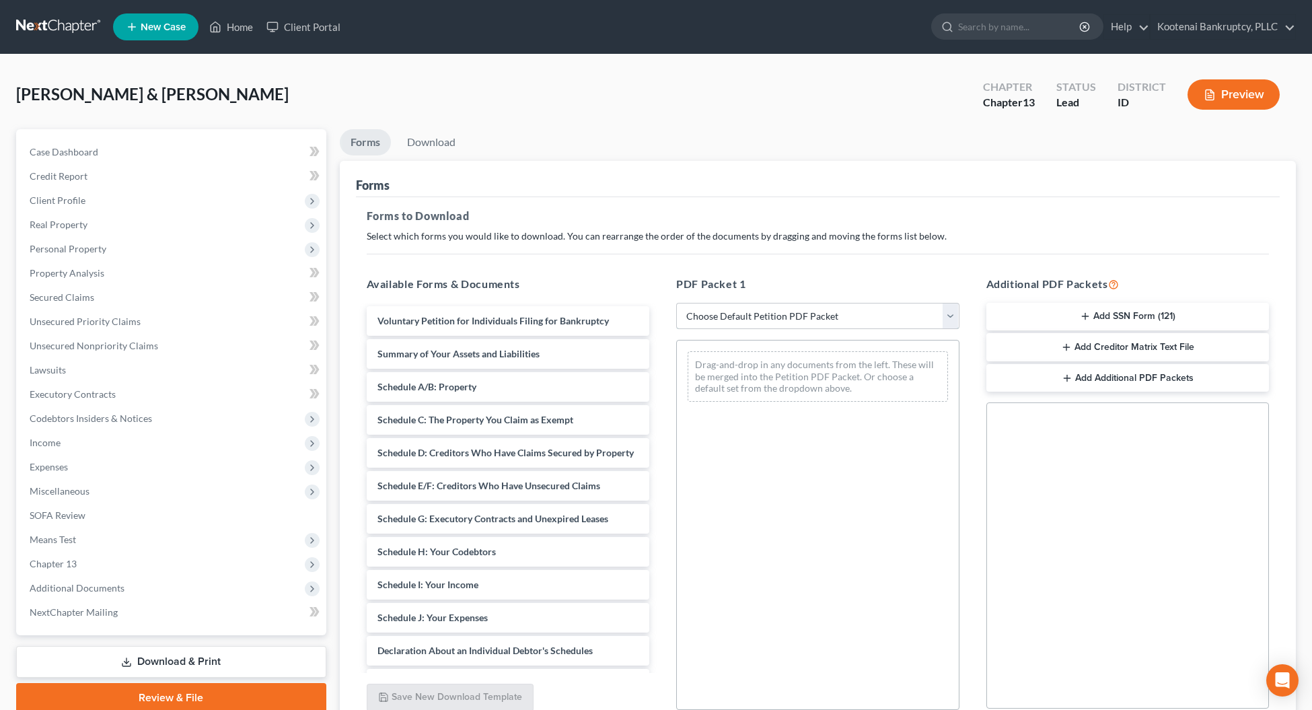
click at [704, 314] on select "Choose Default Petition PDF Packet Complete Bankruptcy Petition (all forms and …" at bounding box center [817, 316] width 283 height 27
select select "3"
click at [676, 303] on select "Choose Default Petition PDF Packet Complete Bankruptcy Petition (all forms and …" at bounding box center [817, 316] width 283 height 27
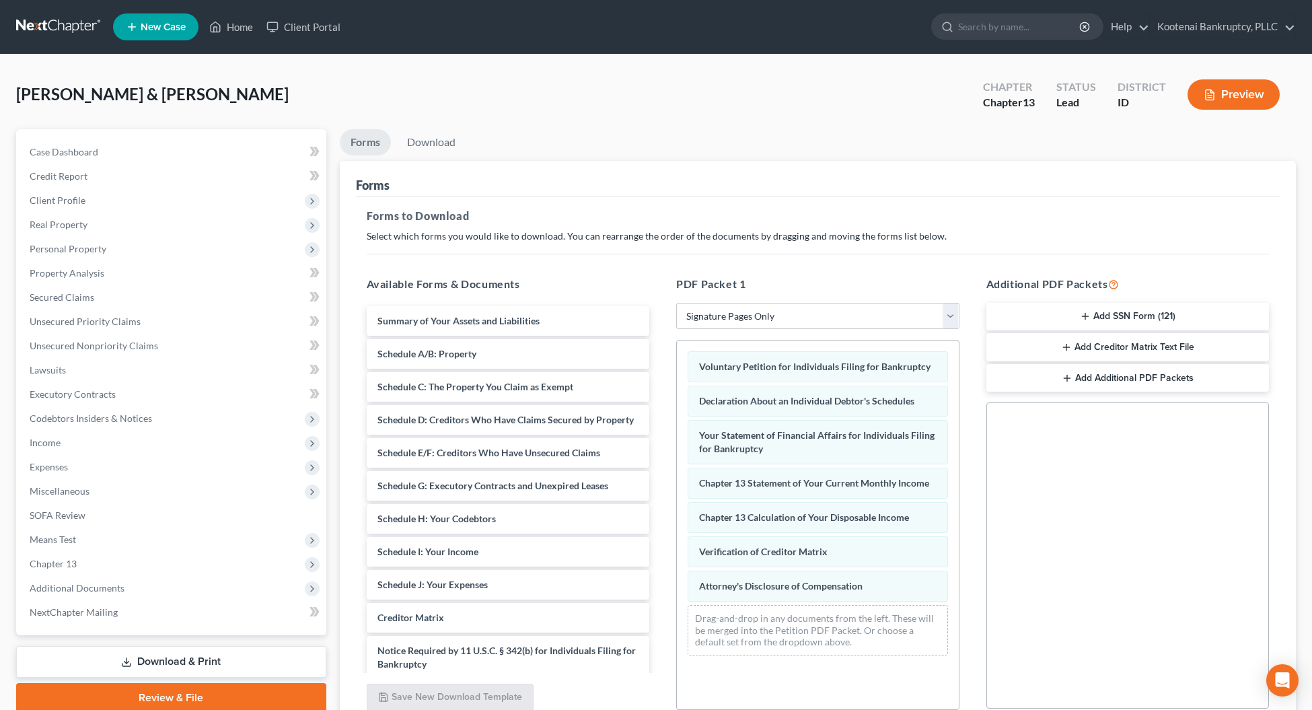
click at [1009, 314] on button "Add SSN Form (121)" at bounding box center [1127, 317] width 283 height 28
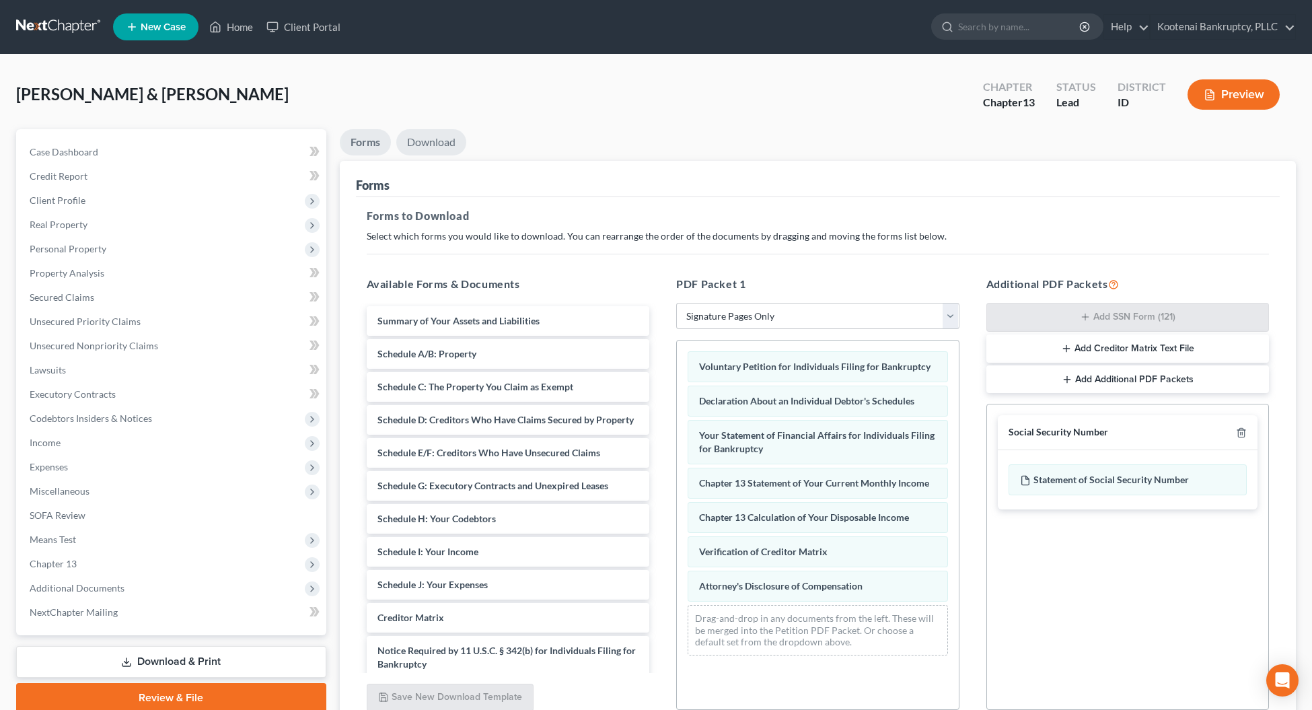
click at [439, 139] on link "Download" at bounding box center [431, 142] width 70 height 26
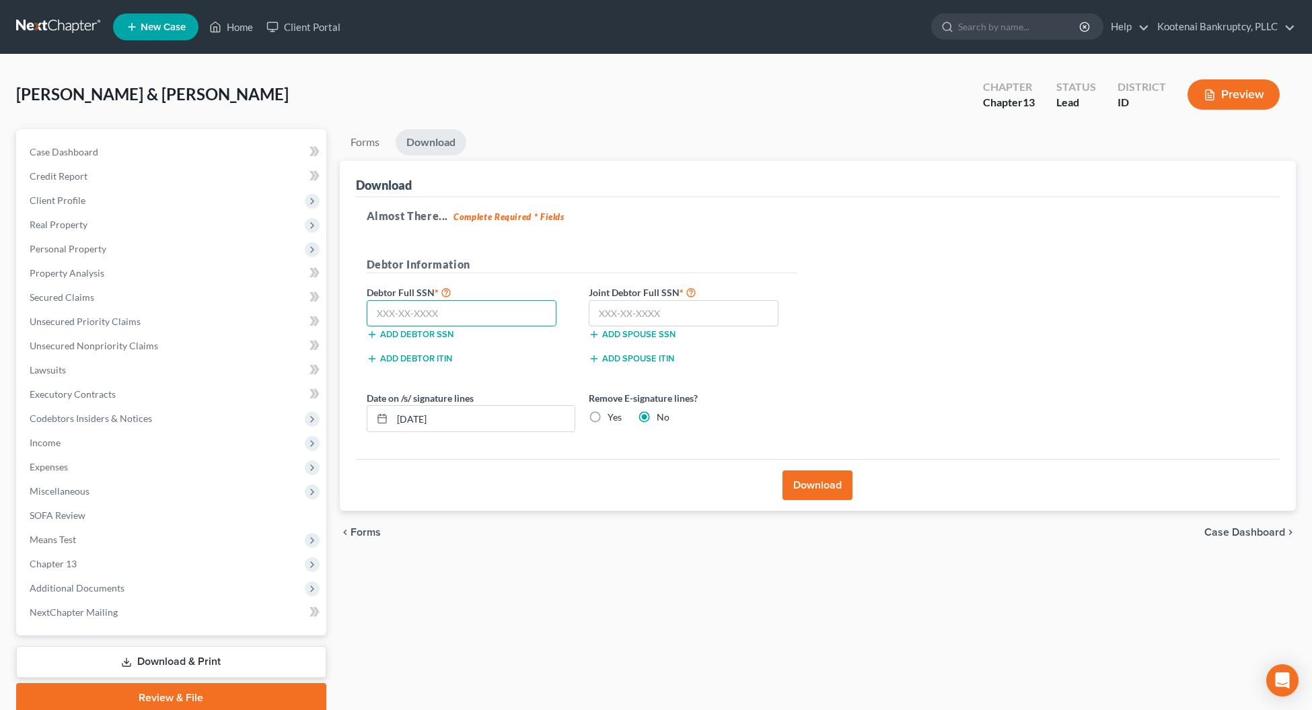
click at [391, 313] on input "text" at bounding box center [462, 313] width 190 height 27
type input "525-43-4206"
click at [638, 311] on input "text" at bounding box center [684, 313] width 190 height 27
type input "518-27-4950"
drag, startPoint x: 476, startPoint y: 422, endPoint x: 383, endPoint y: 424, distance: 92.8
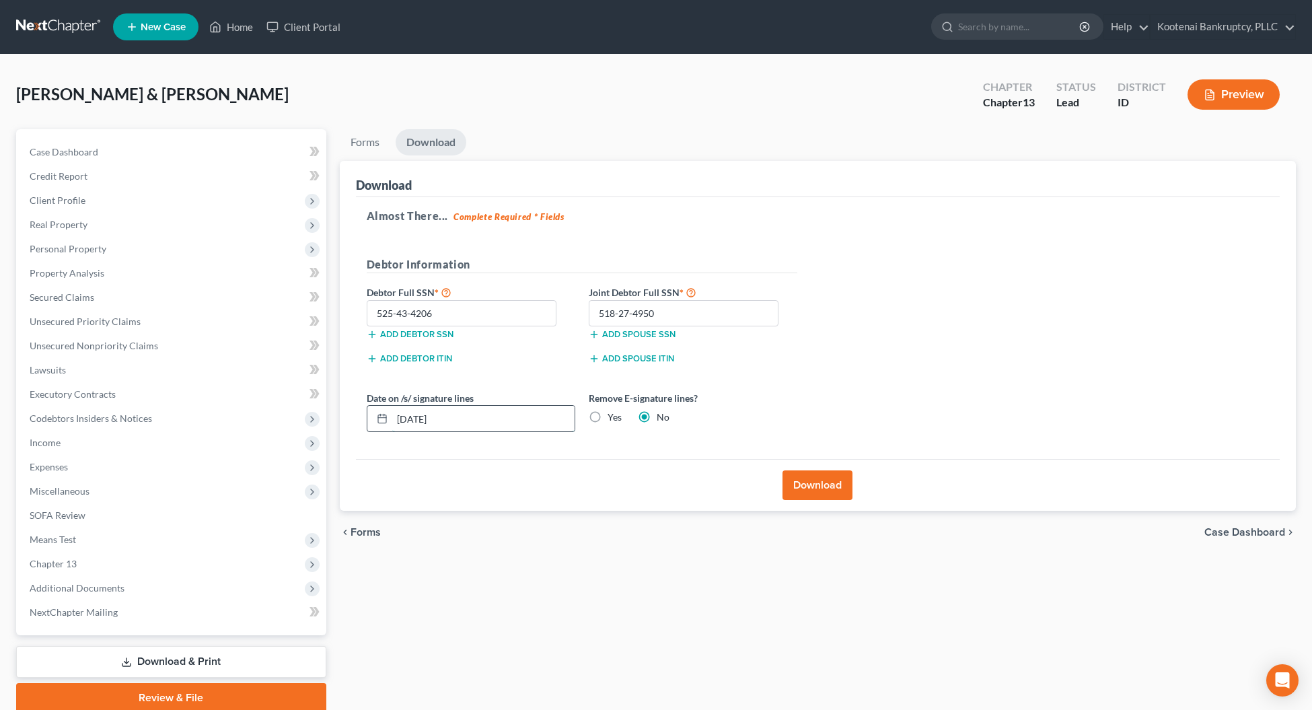
click at [383, 424] on div "09/18/2025" at bounding box center [471, 418] width 208 height 27
type input "09/22/2025"
click at [791, 485] on button "Download" at bounding box center [817, 485] width 70 height 30
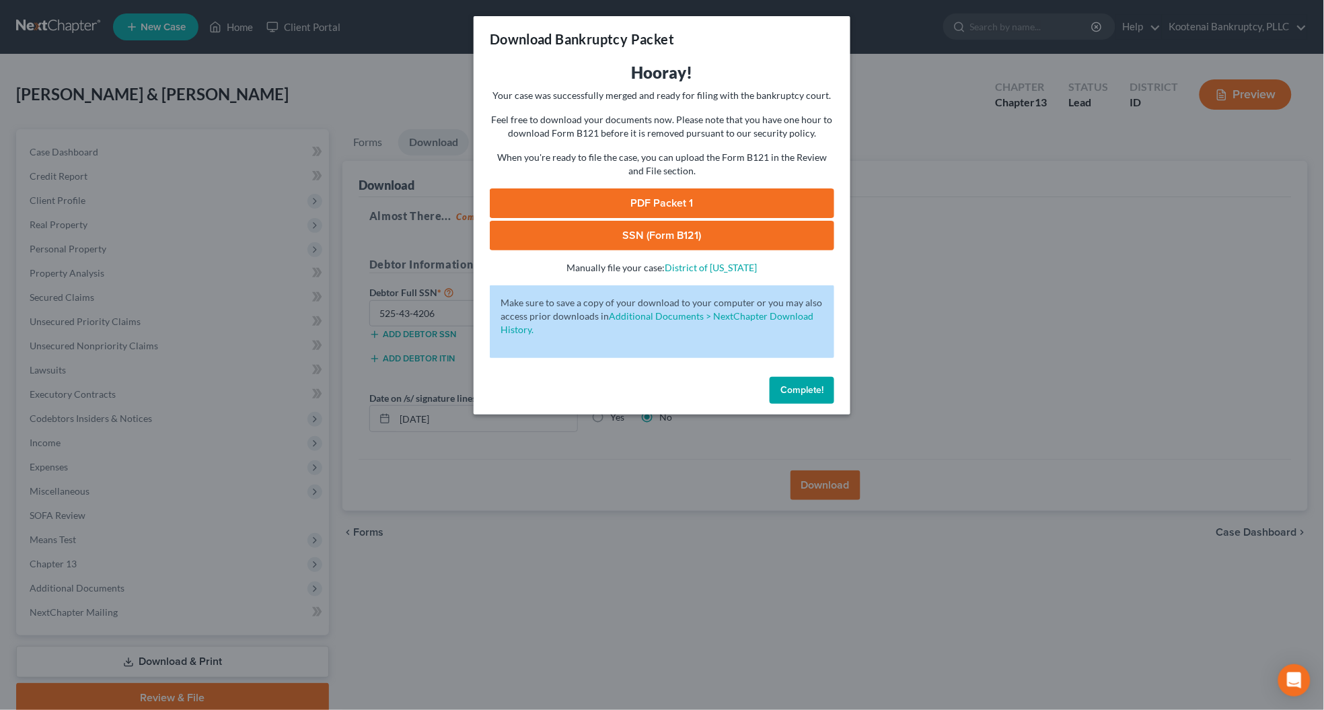
click at [656, 241] on link "SSN (Form B121)" at bounding box center [662, 236] width 344 height 30
click at [622, 197] on link "PDF Packet 1" at bounding box center [662, 203] width 344 height 30
drag, startPoint x: 788, startPoint y: 387, endPoint x: 761, endPoint y: 370, distance: 32.1
click at [788, 387] on span "Complete!" at bounding box center [801, 389] width 43 height 11
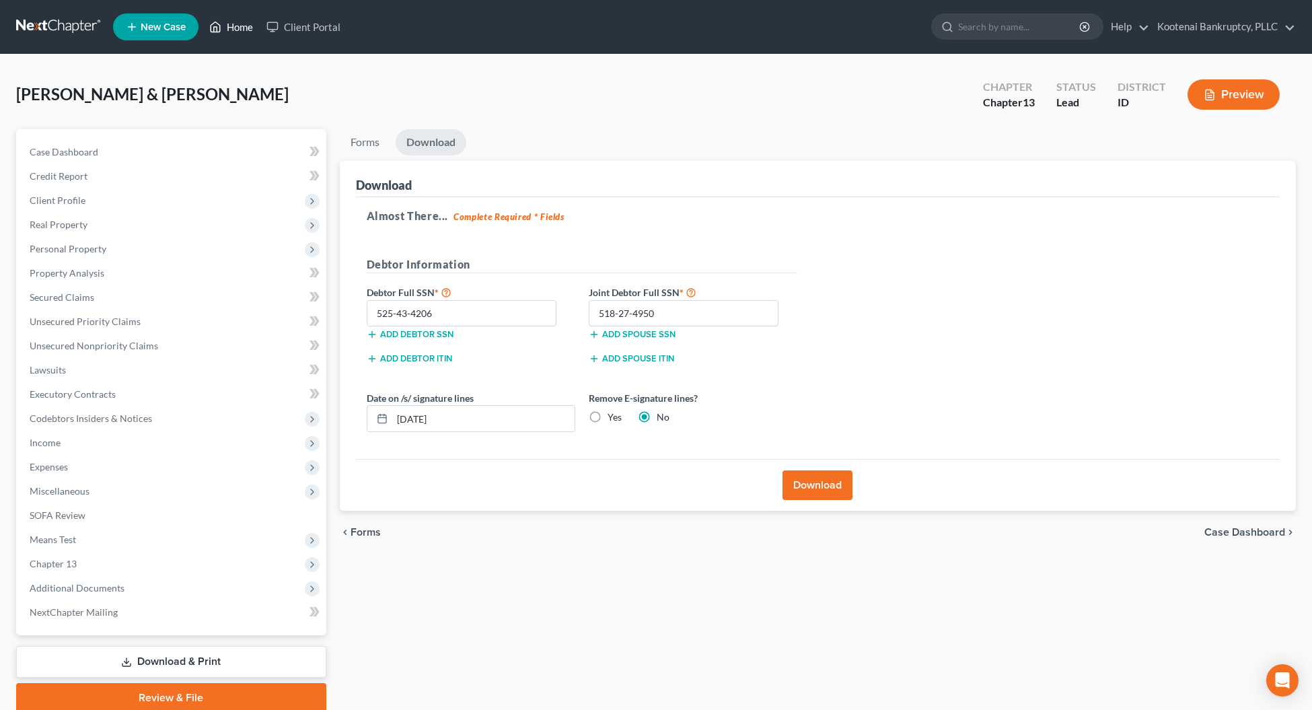
click at [244, 24] on link "Home" at bounding box center [230, 27] width 57 height 24
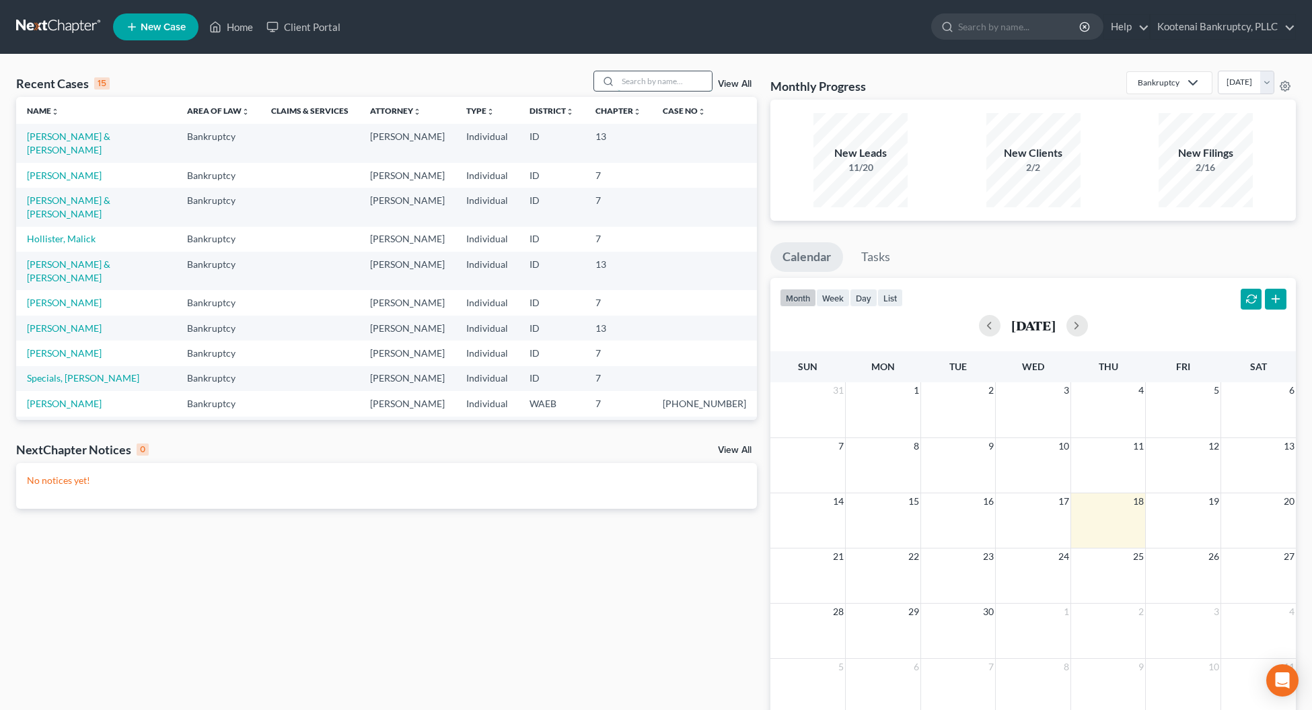
click at [623, 81] on input "search" at bounding box center [664, 81] width 94 height 20
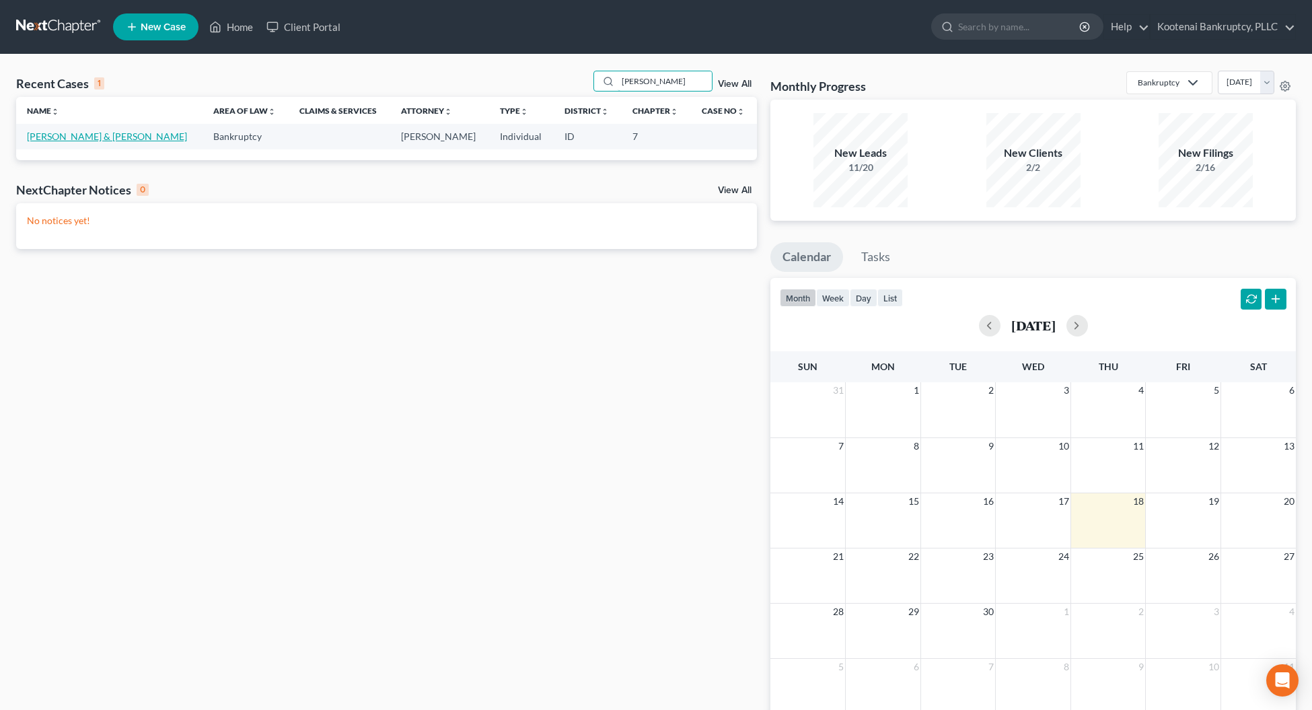
type input "krahn"
click at [106, 132] on link "[PERSON_NAME] & [PERSON_NAME]" at bounding box center [107, 135] width 160 height 11
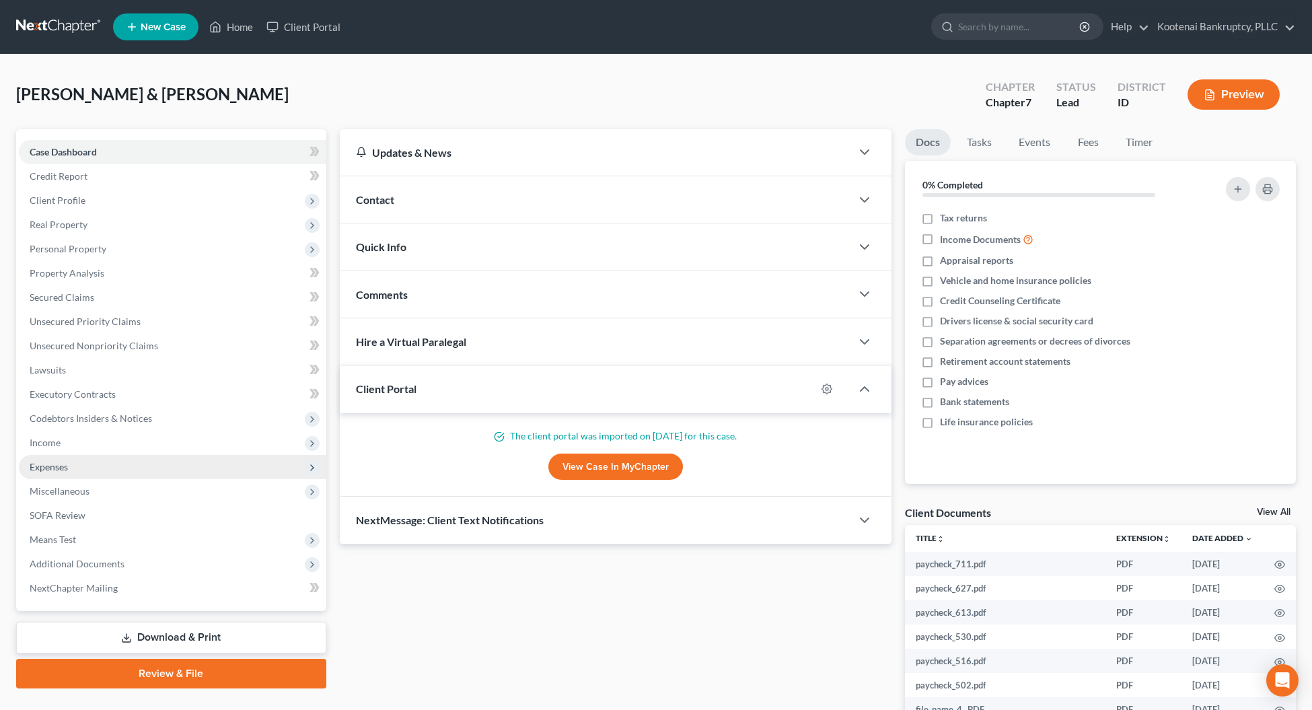
click at [56, 461] on span "Expenses" at bounding box center [49, 466] width 38 height 11
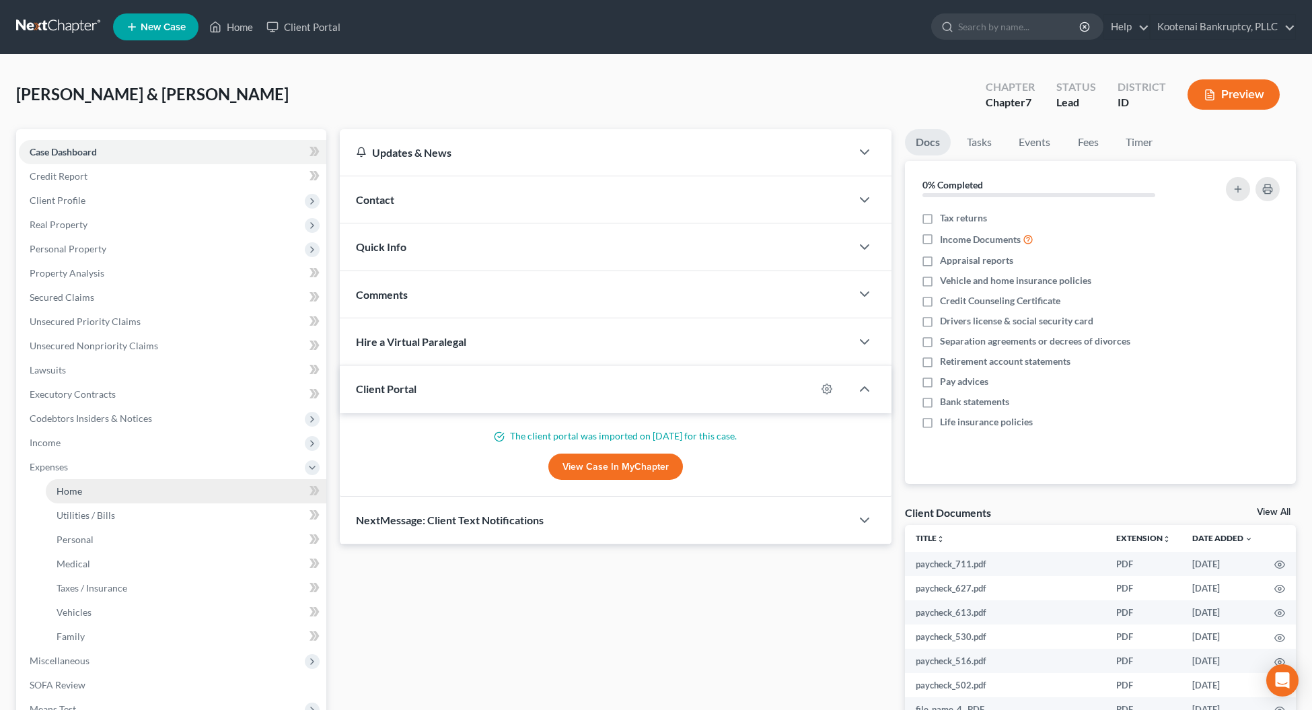
click at [64, 493] on span "Home" at bounding box center [69, 490] width 26 height 11
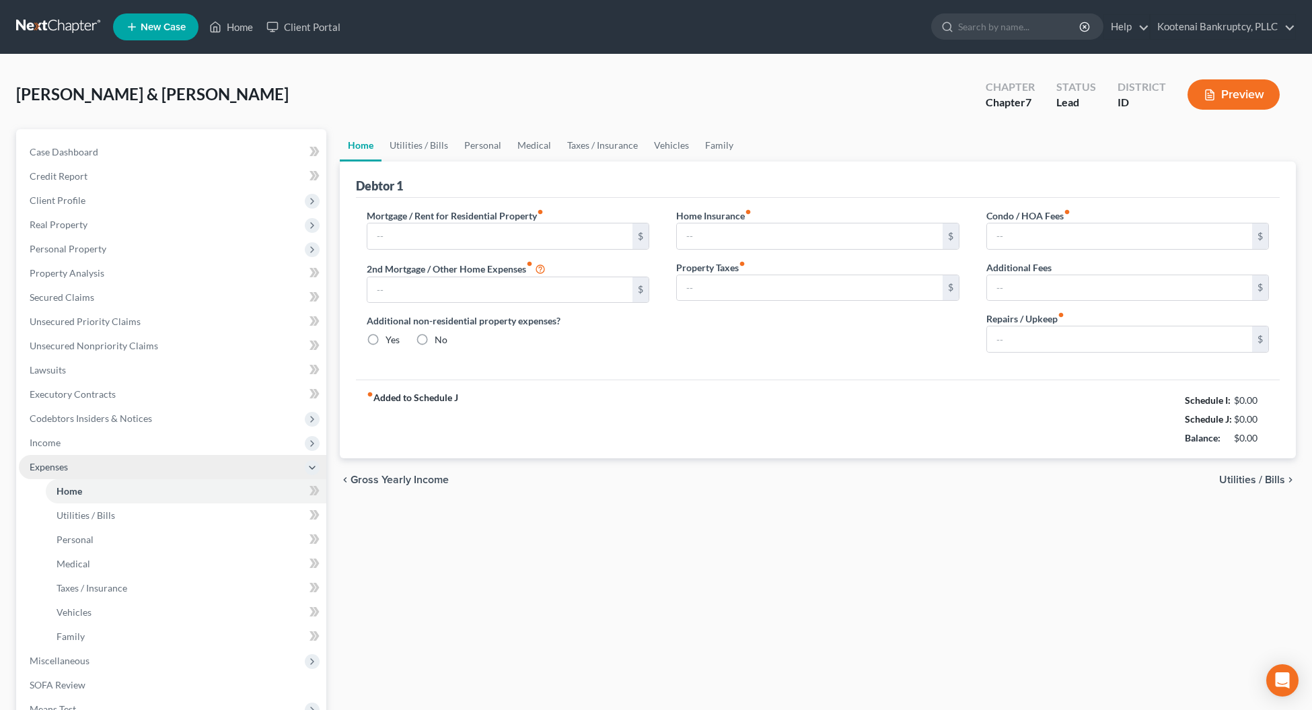
type input "2,400.00"
type input "0.00"
radio input "true"
type input "40.00"
type input "0.00"
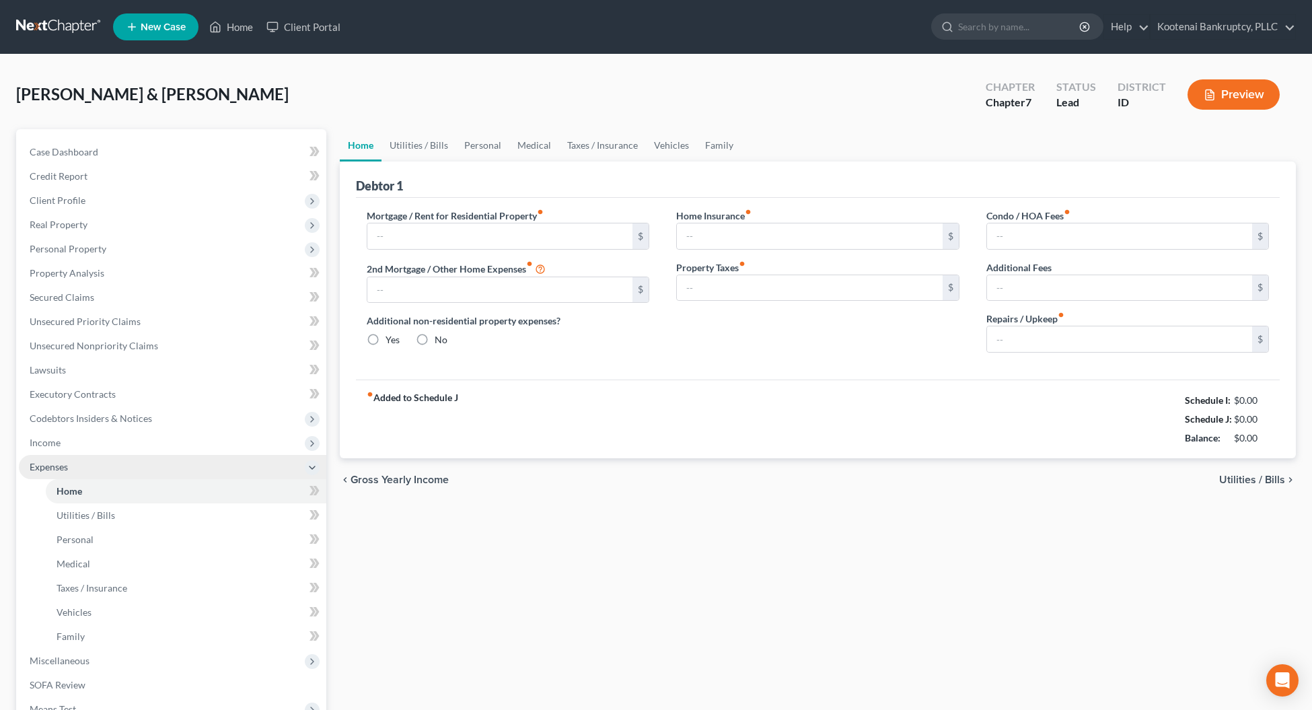
type input "0.00"
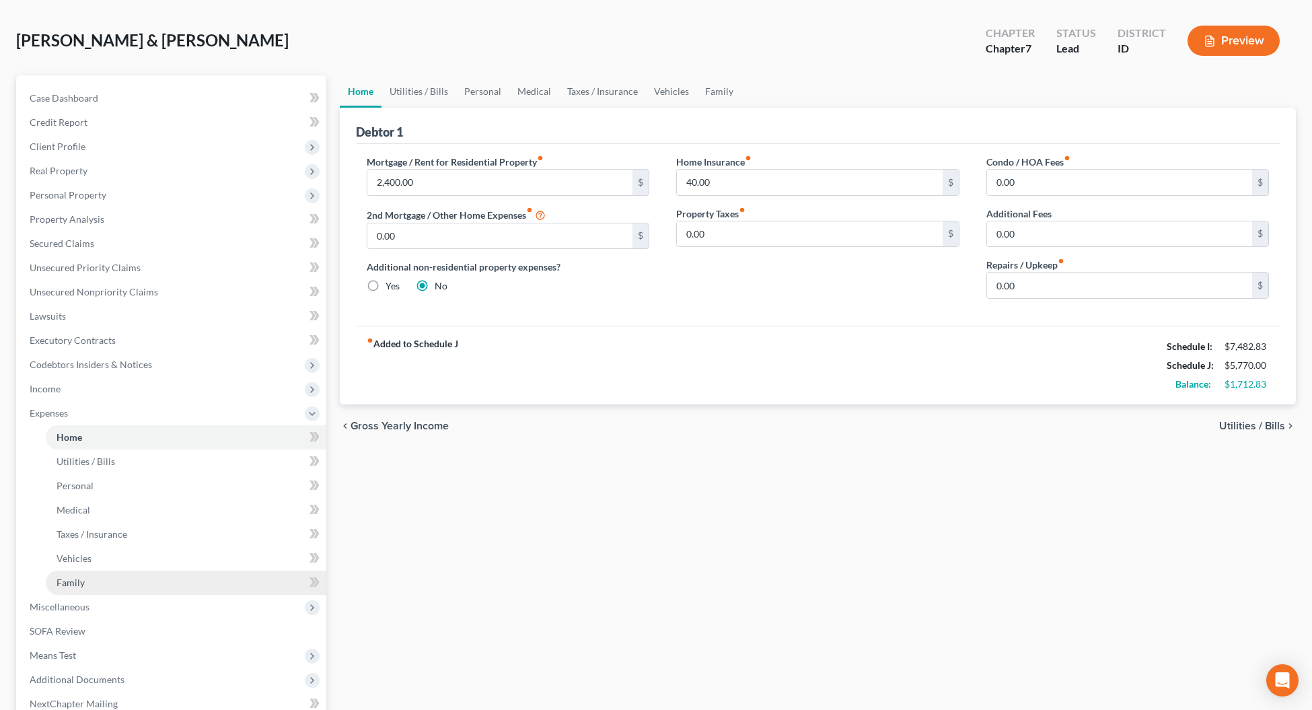
scroll to position [168, 0]
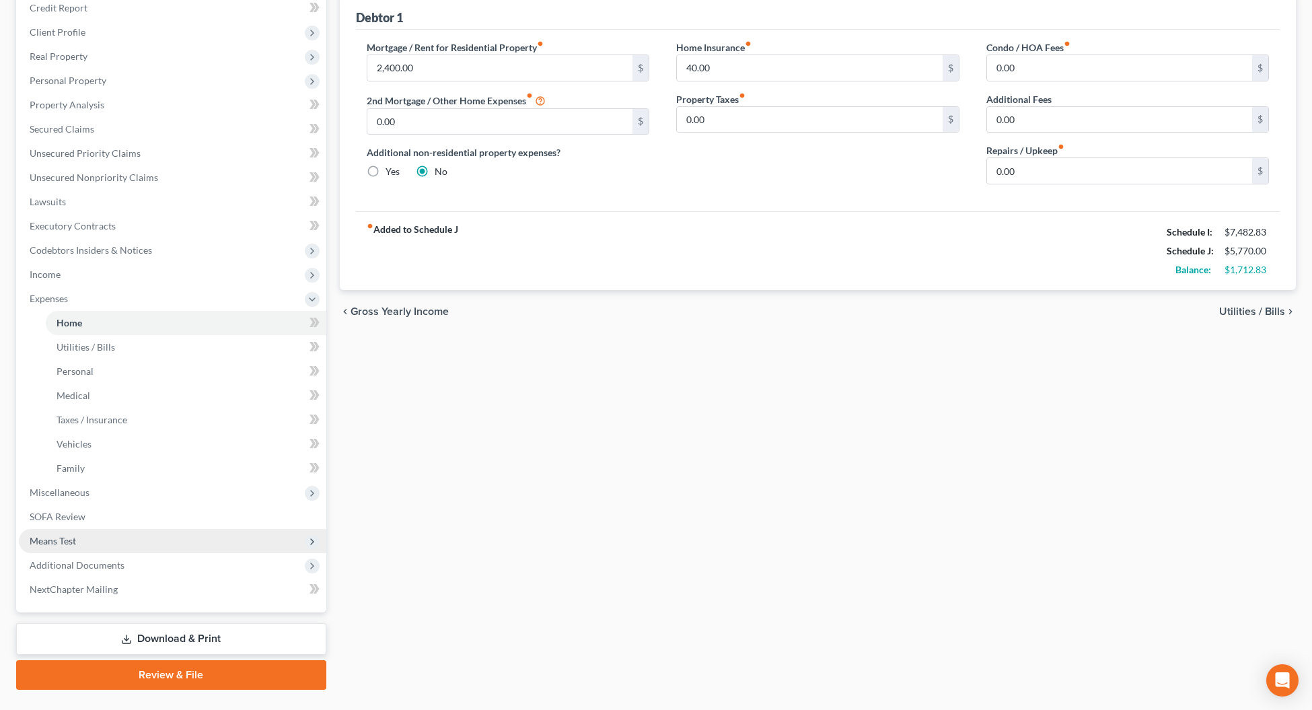
click at [66, 542] on span "Means Test" at bounding box center [53, 540] width 46 height 11
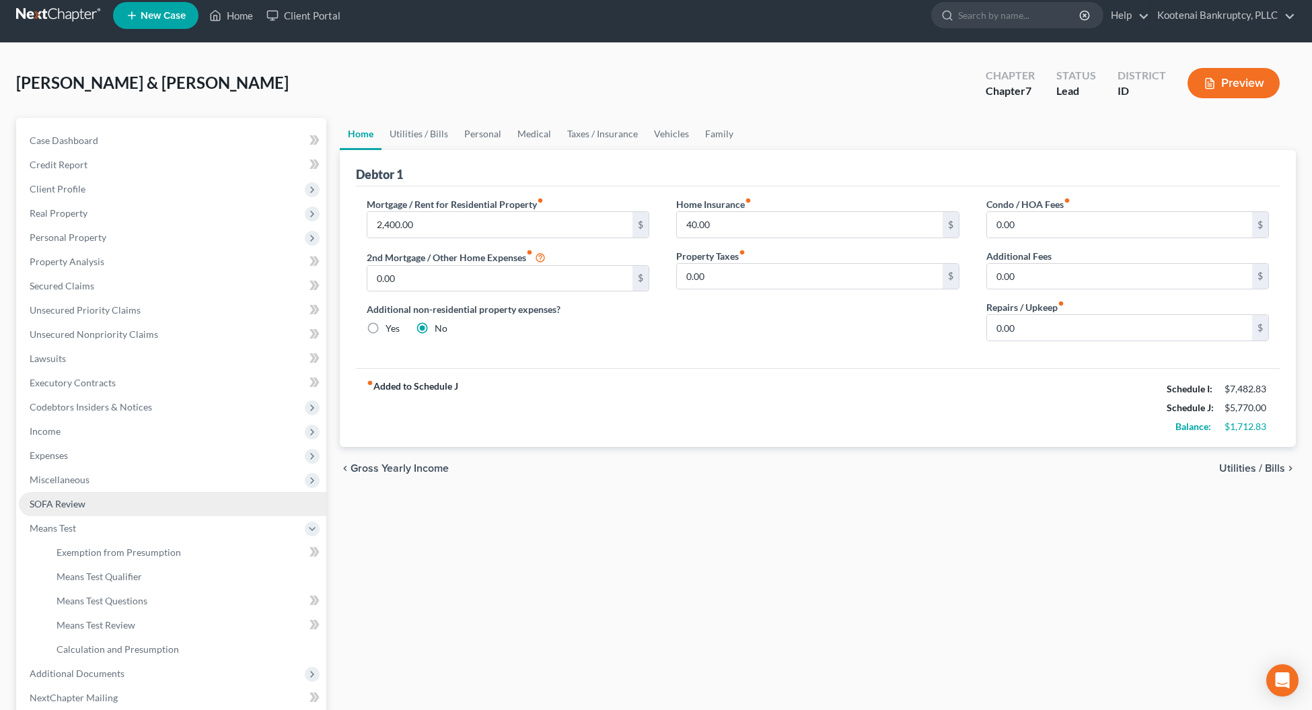
scroll to position [0, 0]
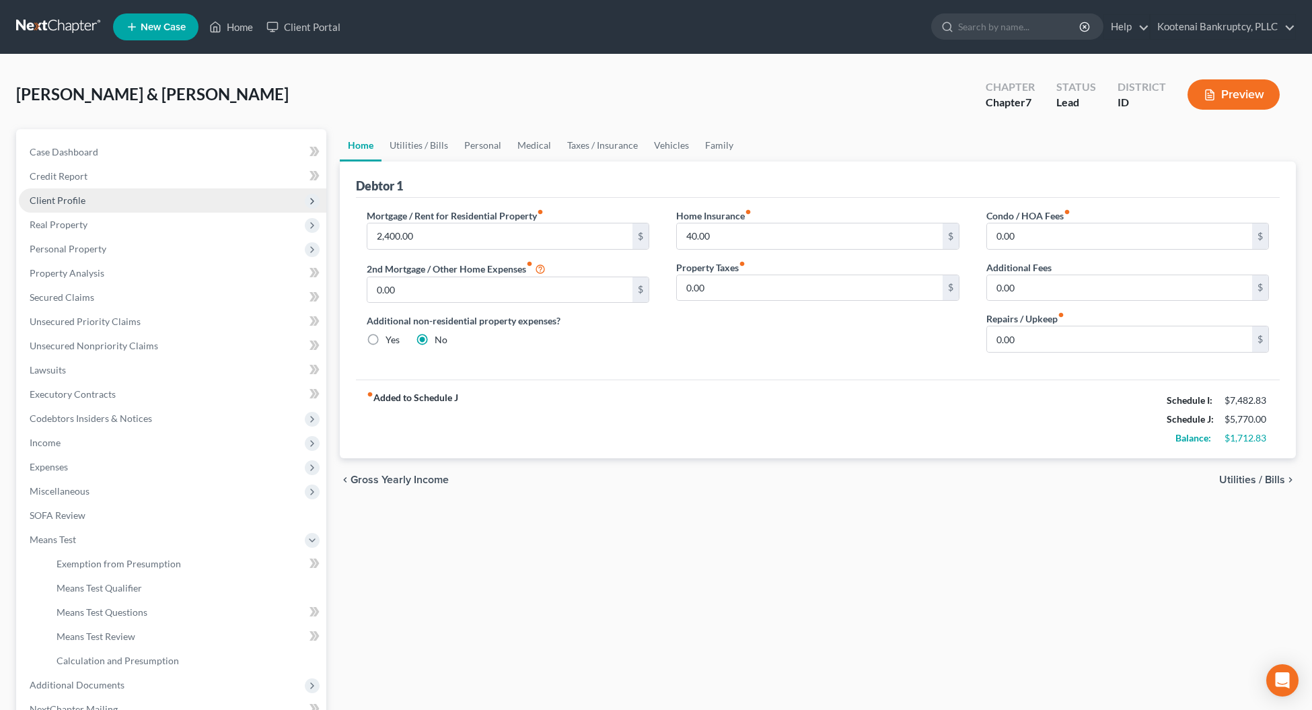
click at [54, 196] on span "Client Profile" at bounding box center [58, 199] width 56 height 11
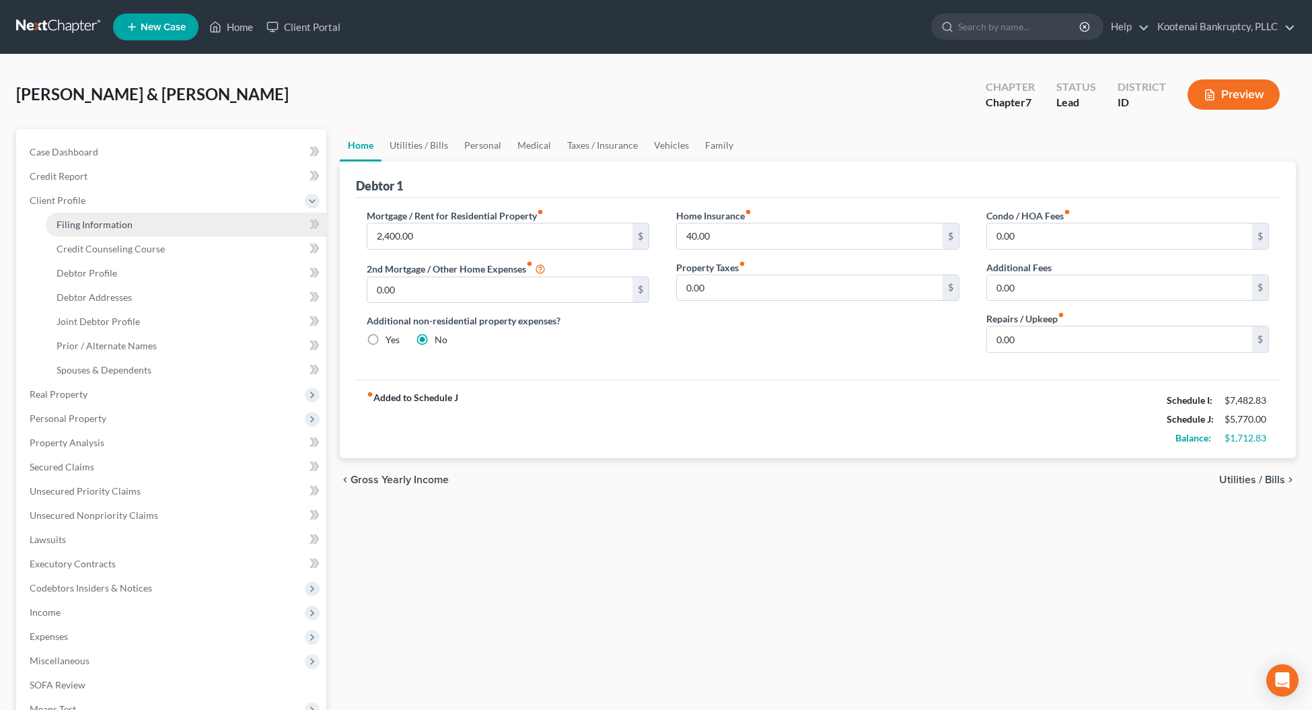
click at [68, 221] on span "Filing Information" at bounding box center [94, 224] width 76 height 11
select select "1"
select select "0"
select select "50"
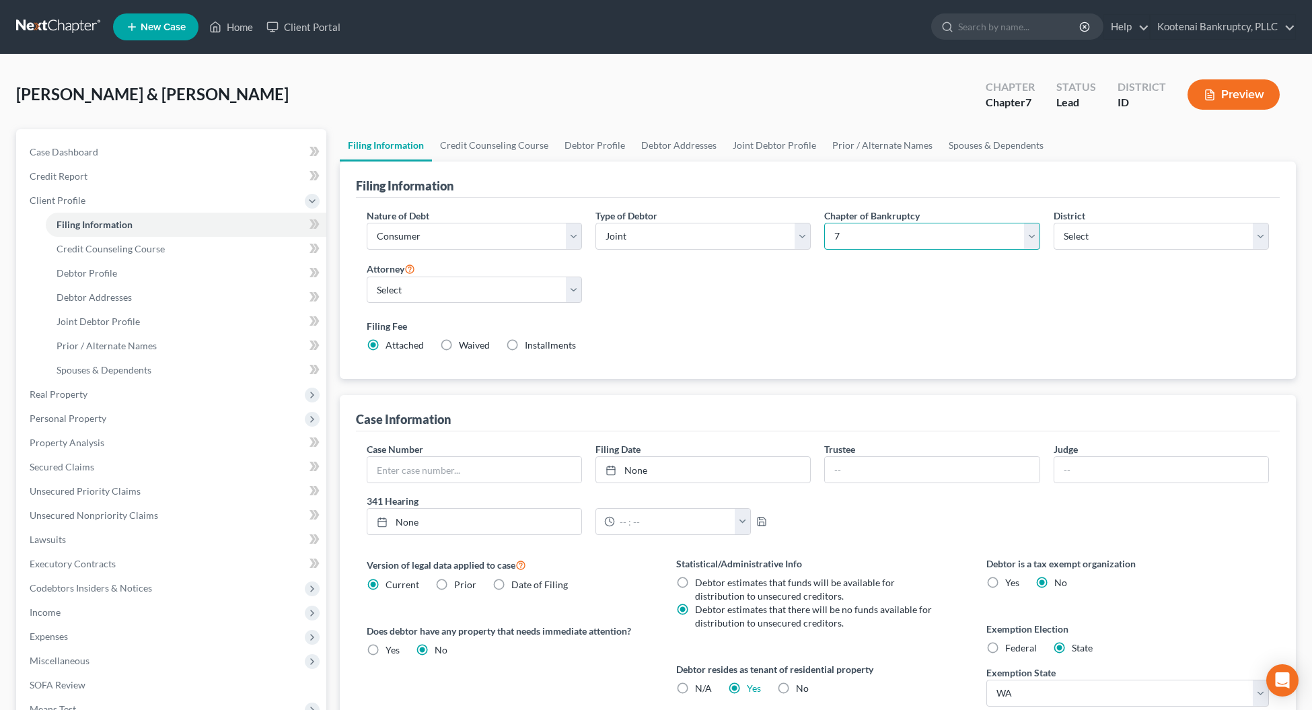
click at [855, 239] on select "Select 7 11 12 13" at bounding box center [931, 236] width 215 height 27
select select "3"
click at [824, 223] on select "Select 7 11 12 13" at bounding box center [931, 236] width 215 height 27
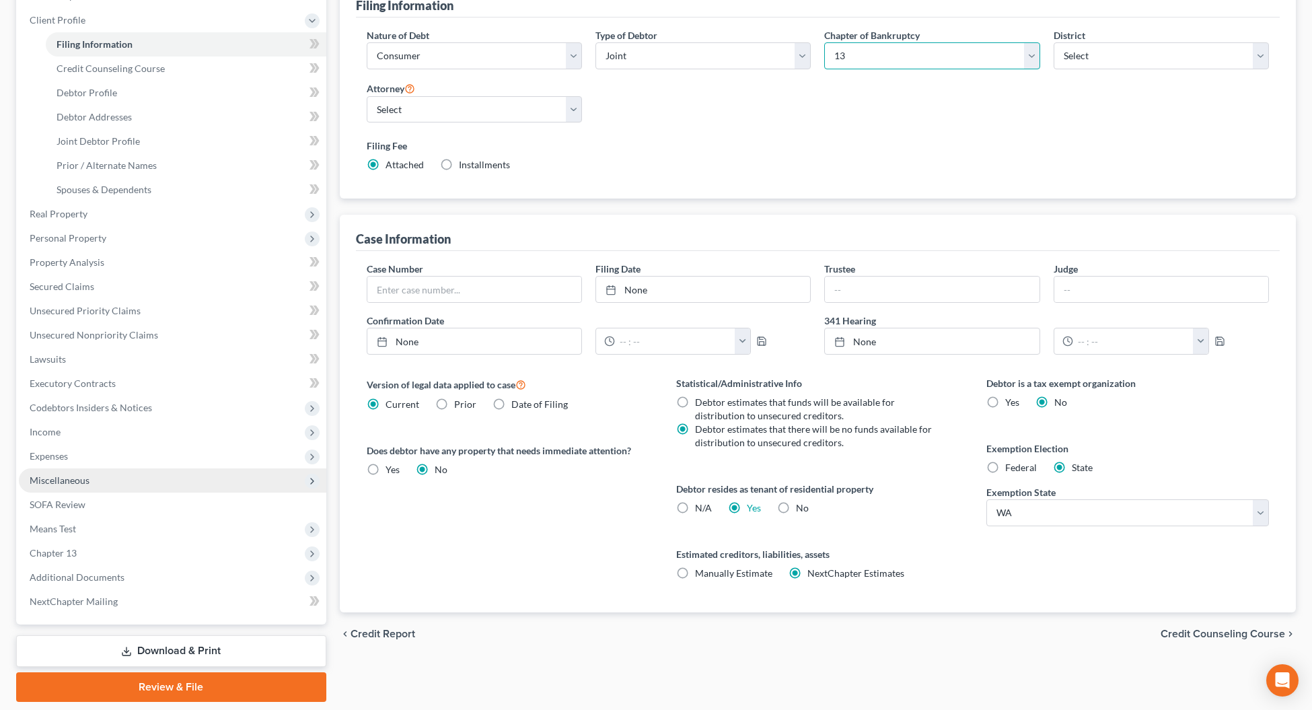
scroll to position [222, 0]
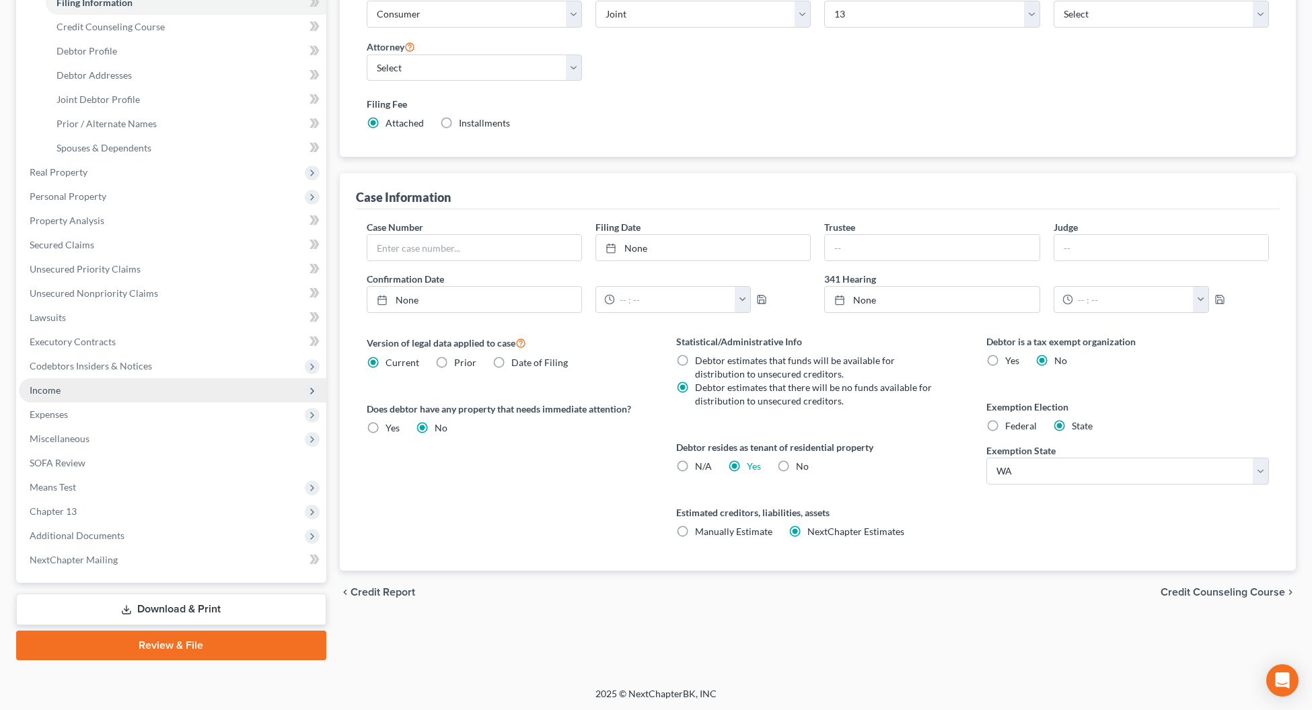
click at [58, 392] on span "Income" at bounding box center [45, 389] width 31 height 11
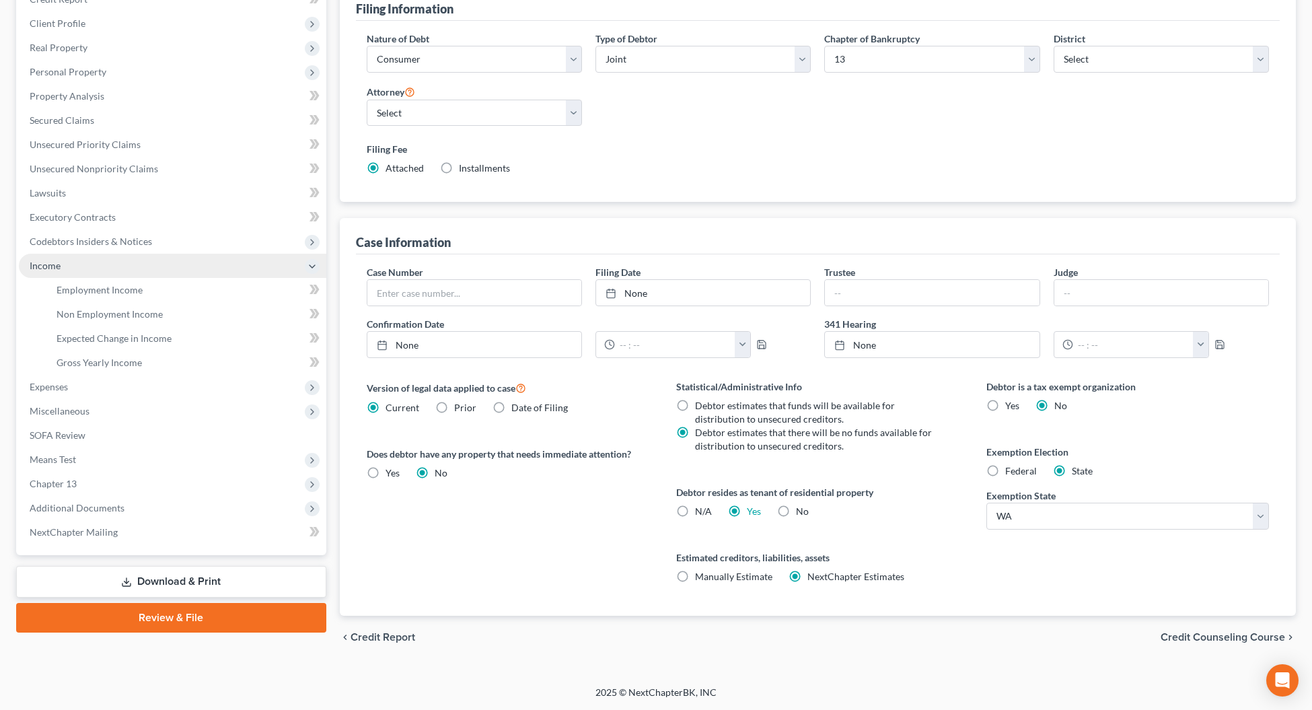
scroll to position [177, 0]
click at [89, 294] on link "Employment Income" at bounding box center [186, 290] width 280 height 24
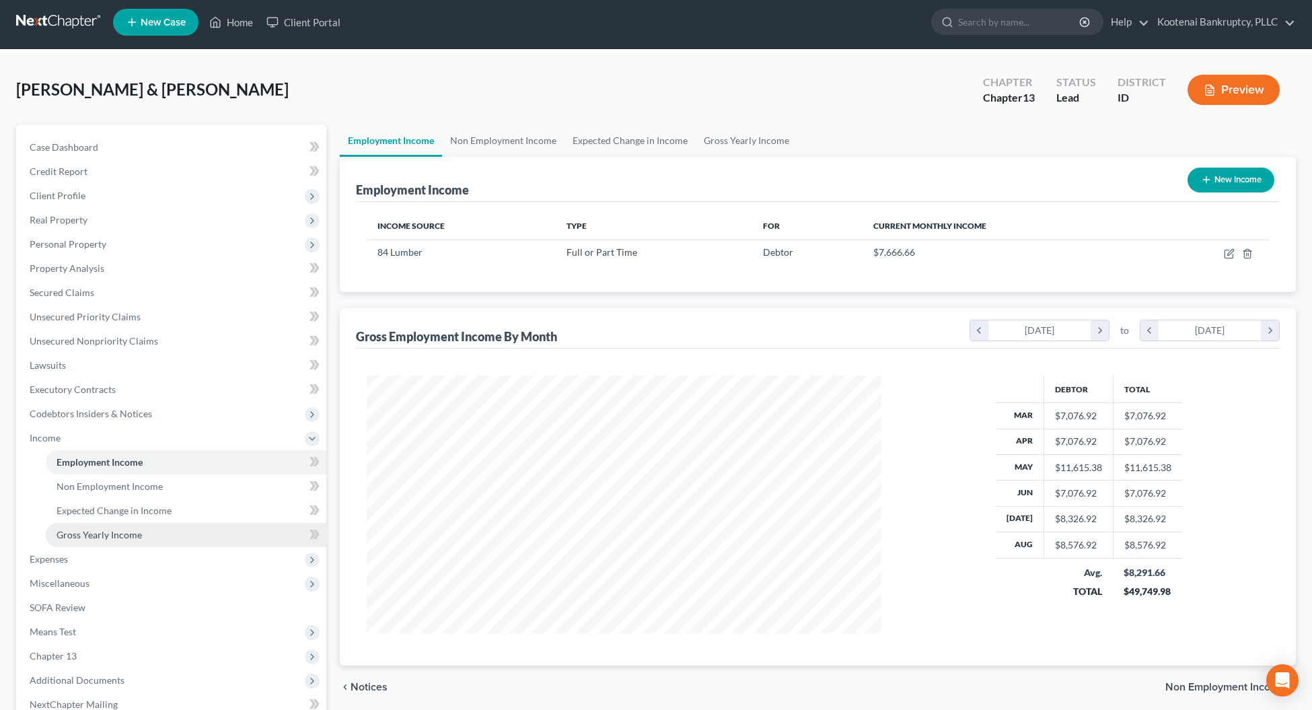
scroll to position [84, 0]
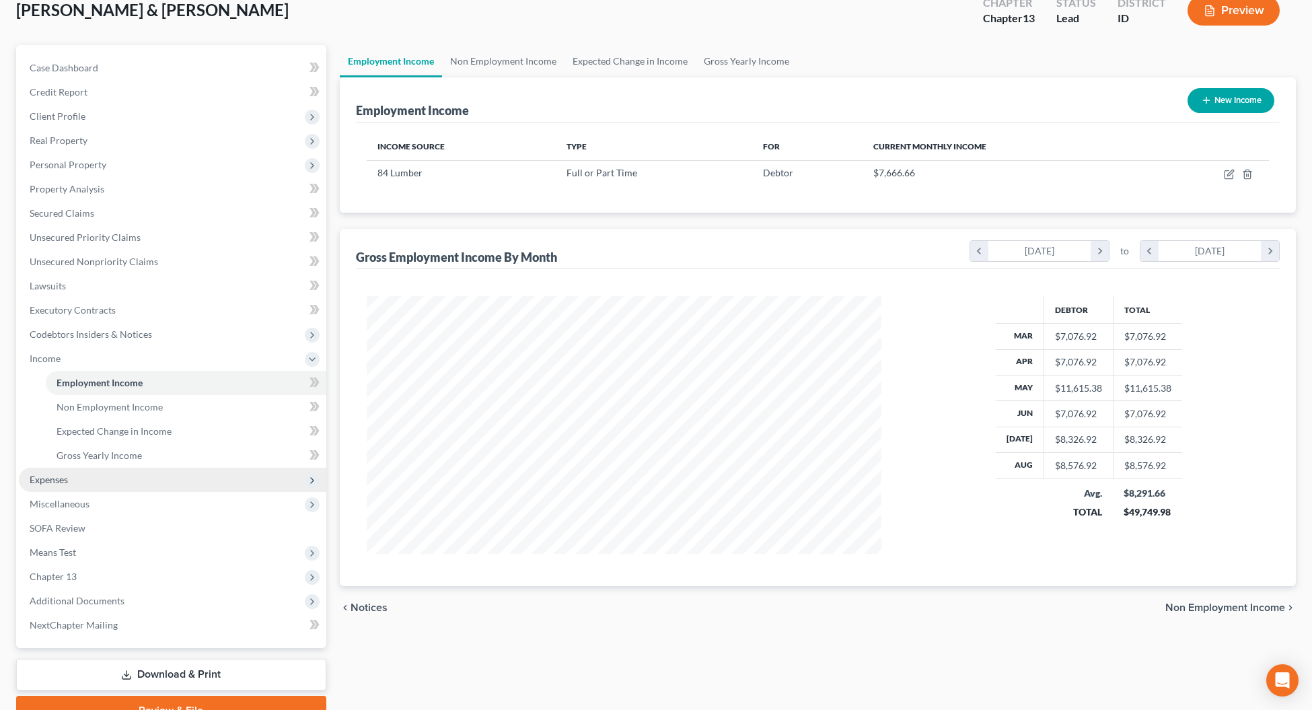
click at [35, 482] on span "Expenses" at bounding box center [49, 478] width 38 height 11
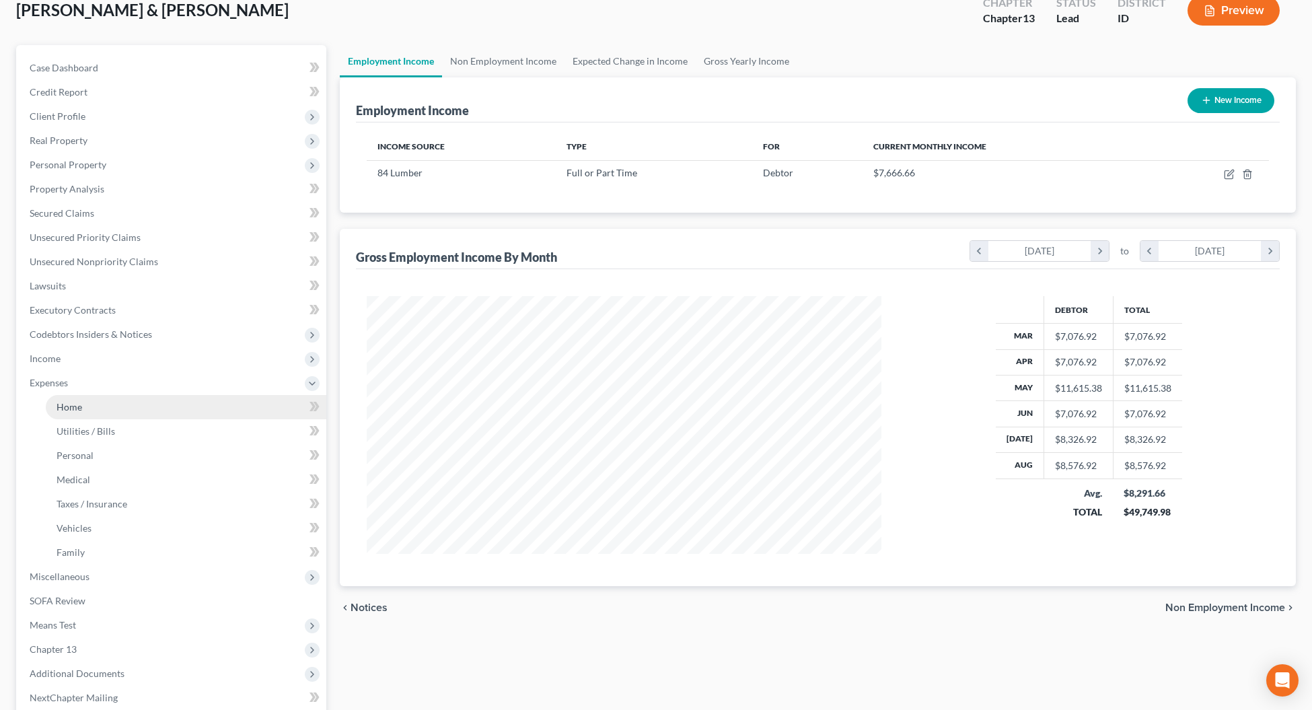
click at [71, 411] on link "Home" at bounding box center [186, 407] width 280 height 24
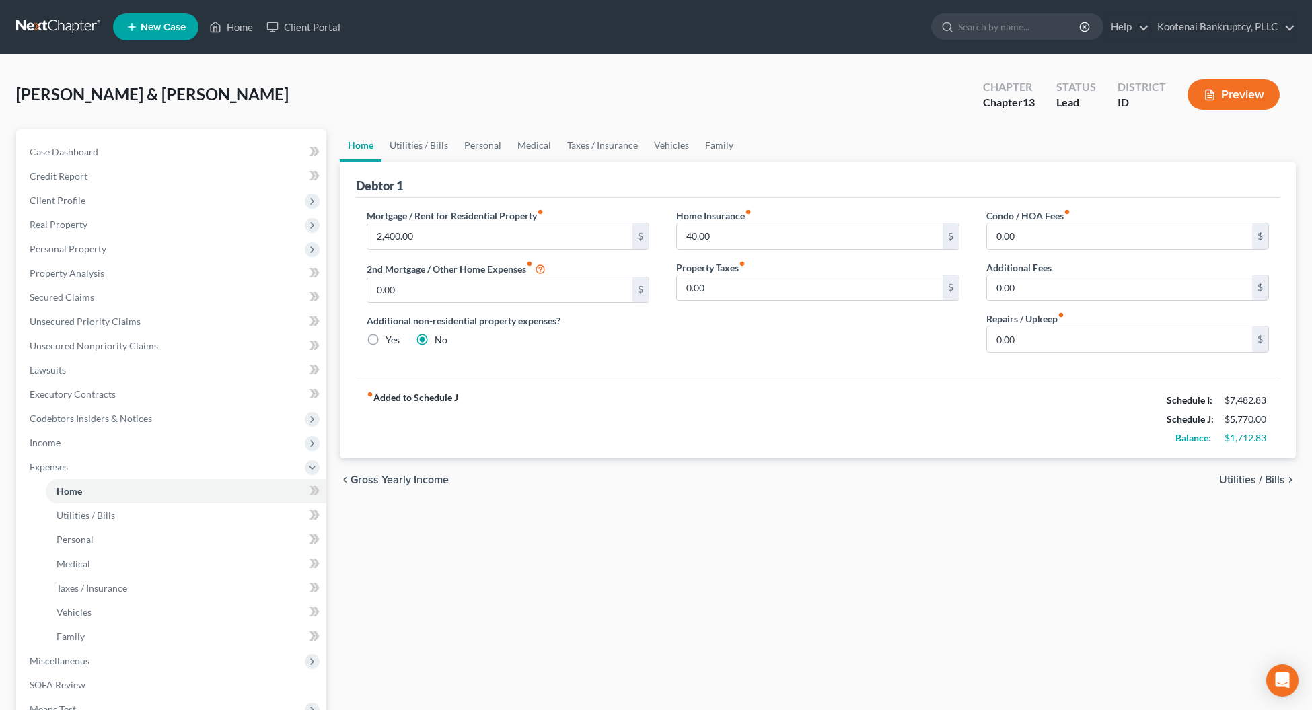
click at [1238, 95] on button "Preview" at bounding box center [1233, 94] width 92 height 30
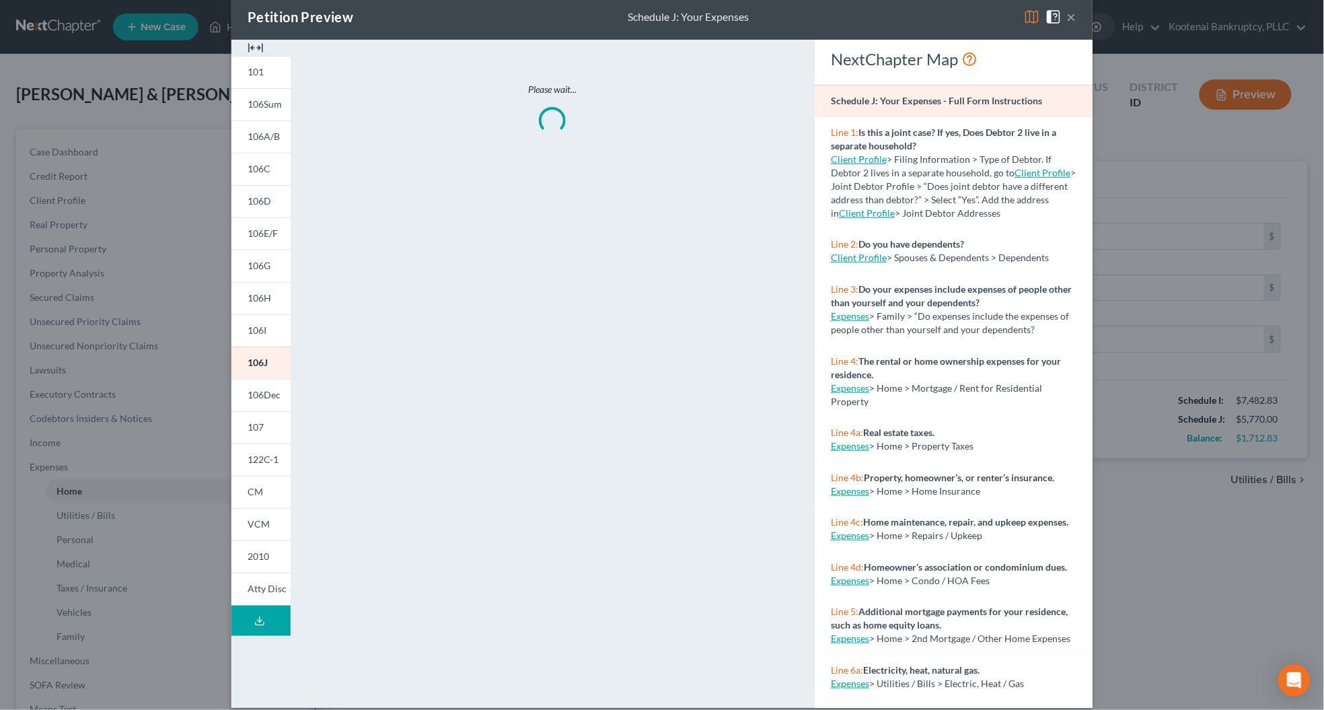
scroll to position [36, 0]
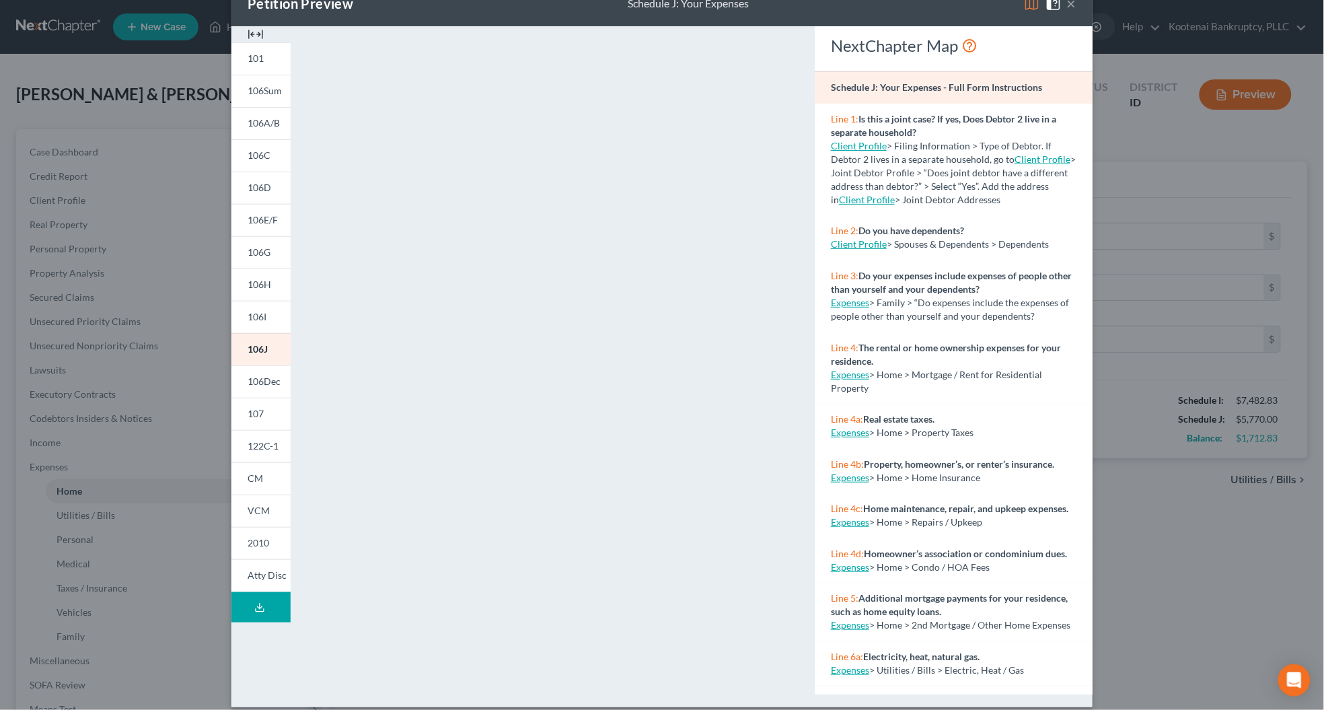
click at [254, 605] on icon at bounding box center [259, 607] width 11 height 11
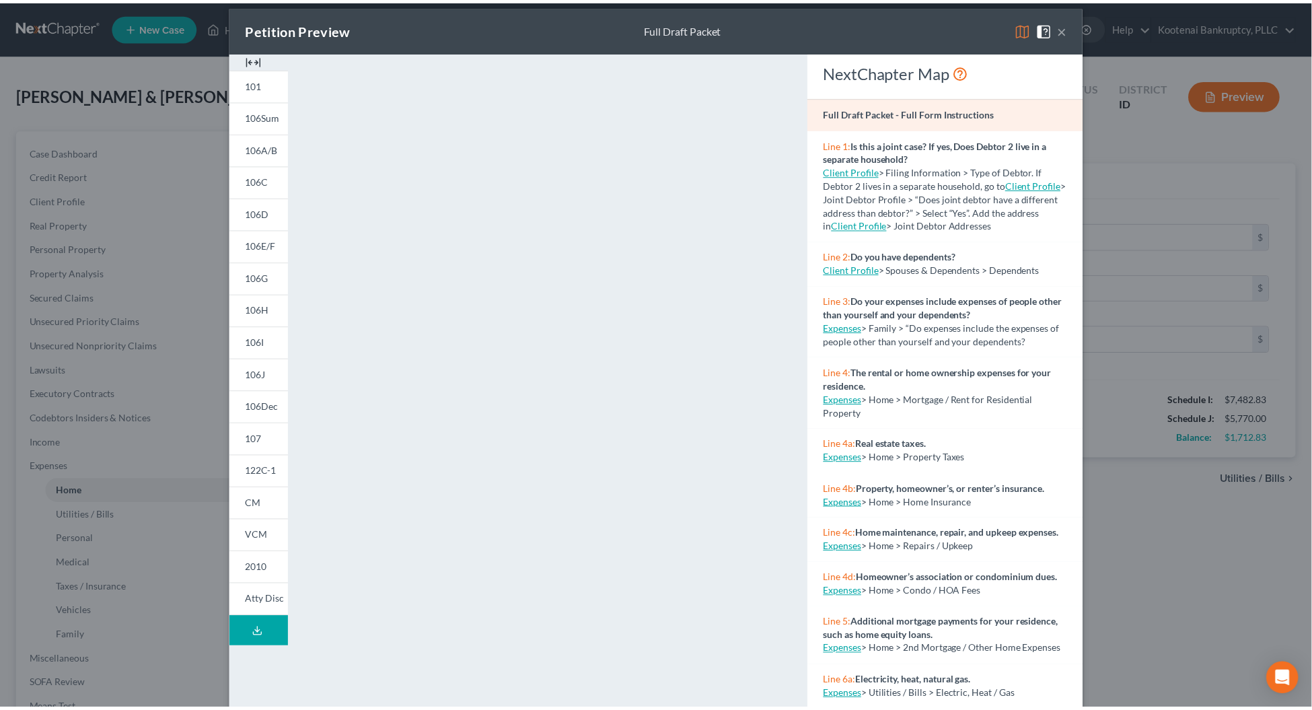
scroll to position [0, 0]
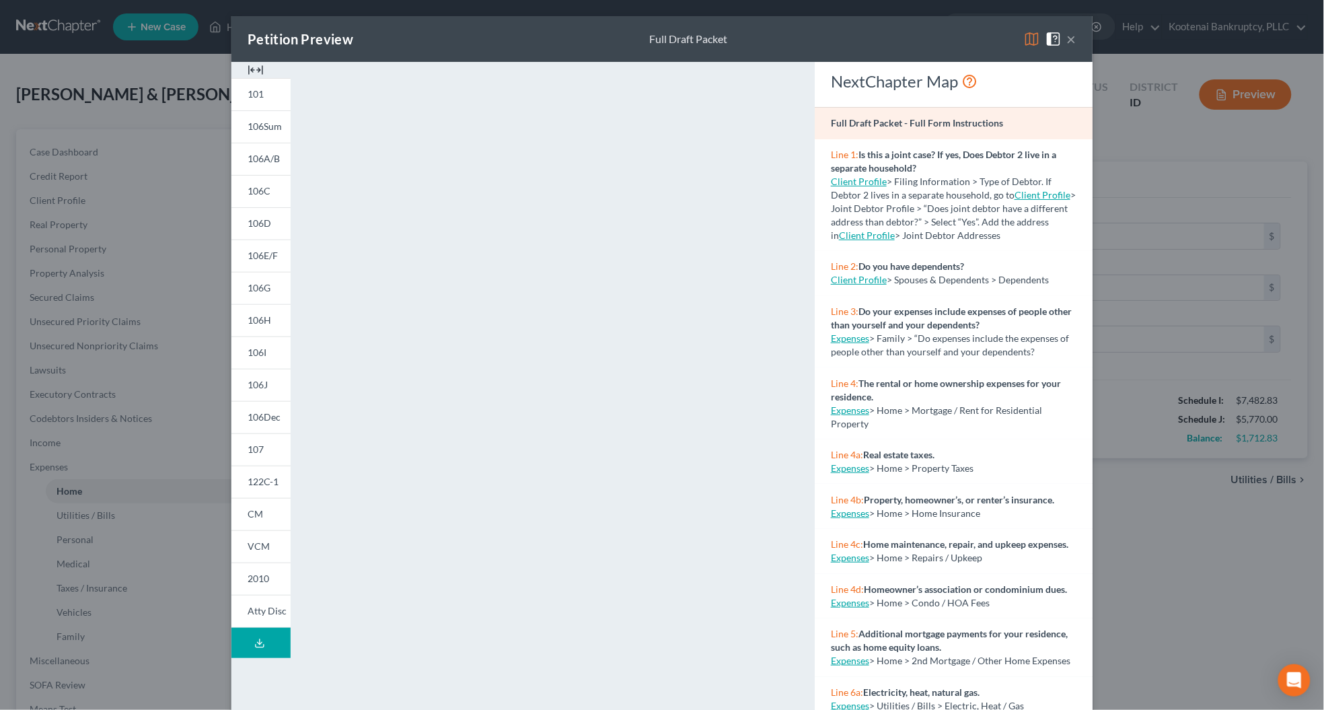
click at [1067, 38] on button "×" at bounding box center [1071, 39] width 9 height 16
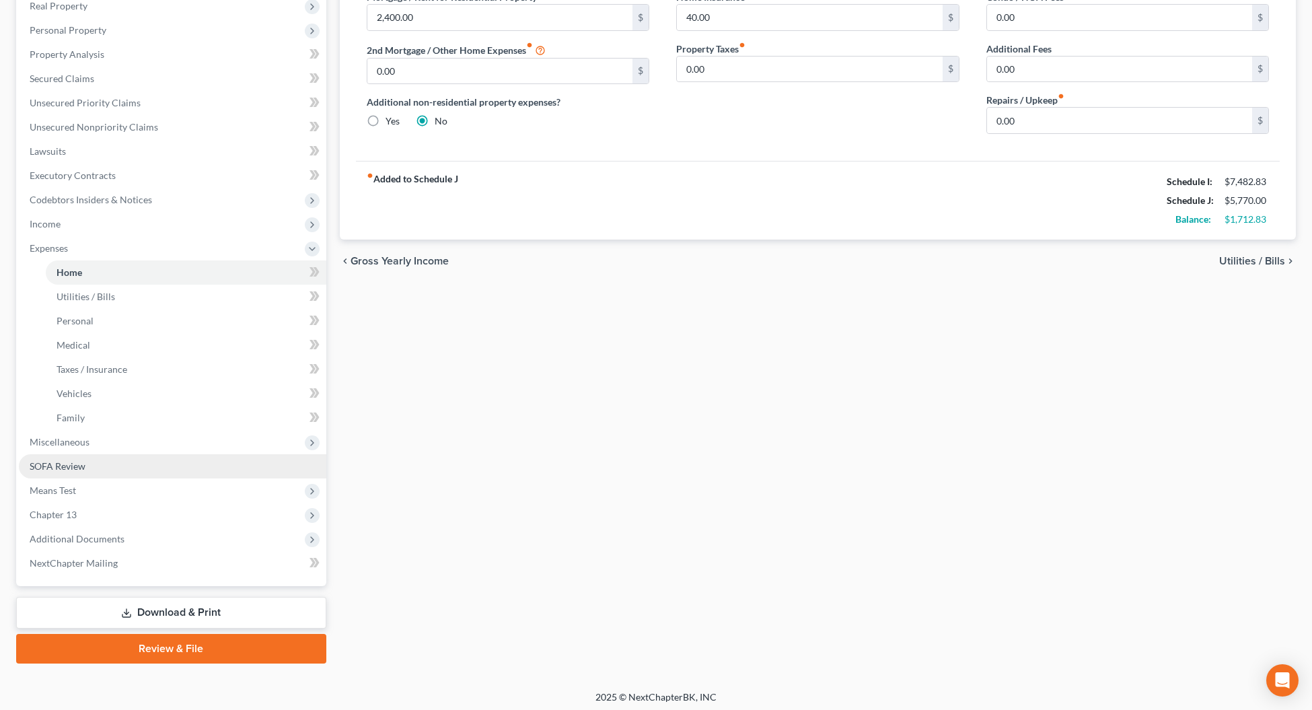
scroll to position [222, 0]
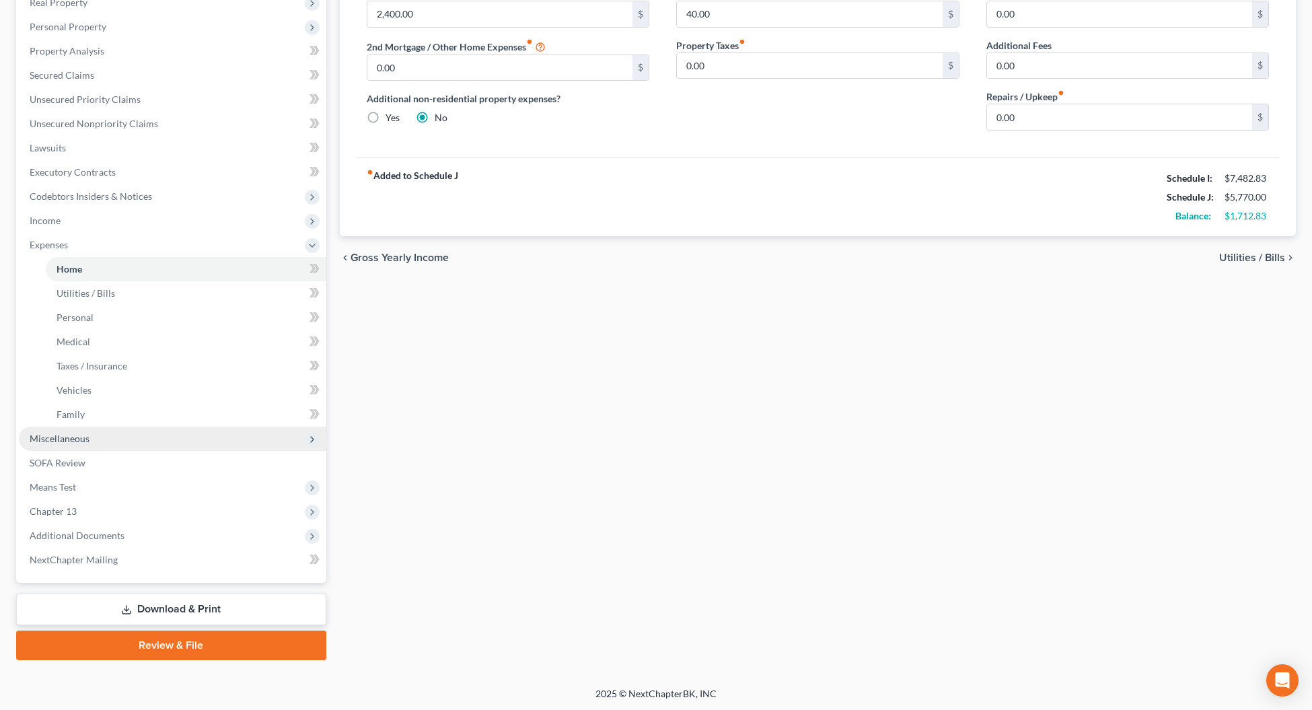
click at [65, 443] on span "Miscellaneous" at bounding box center [172, 438] width 307 height 24
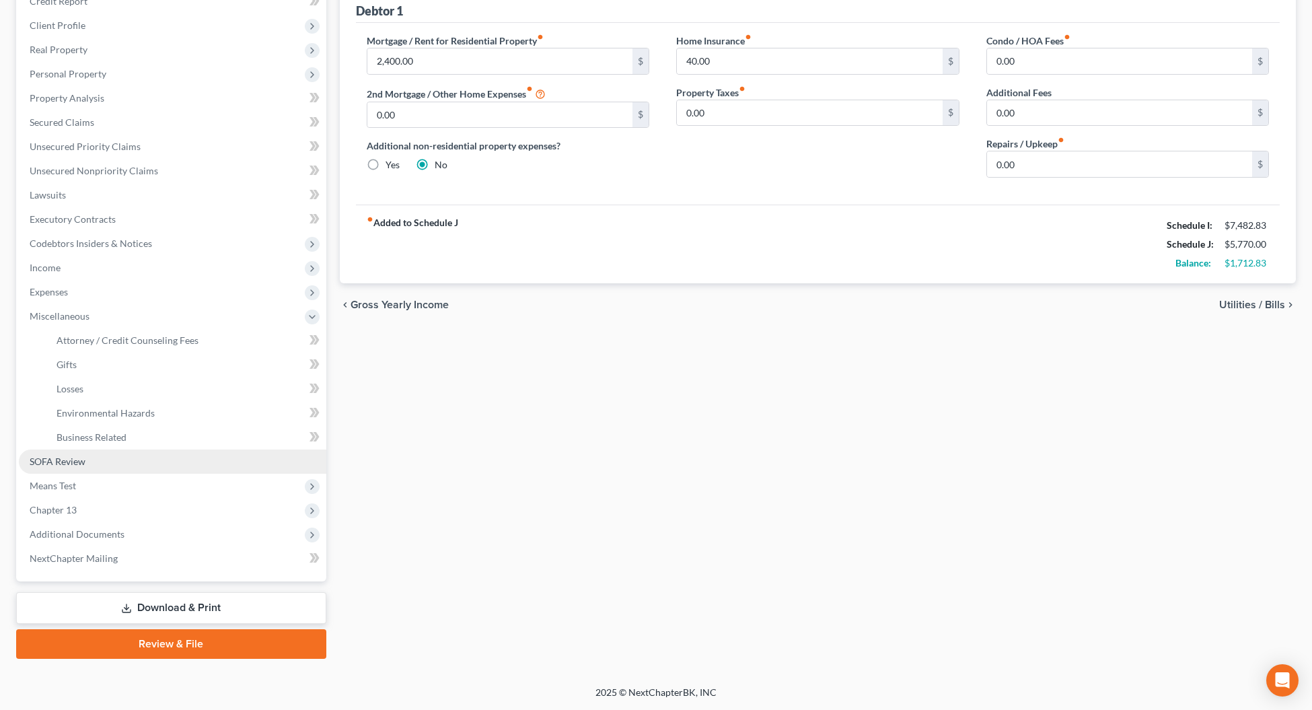
scroll to position [174, 0]
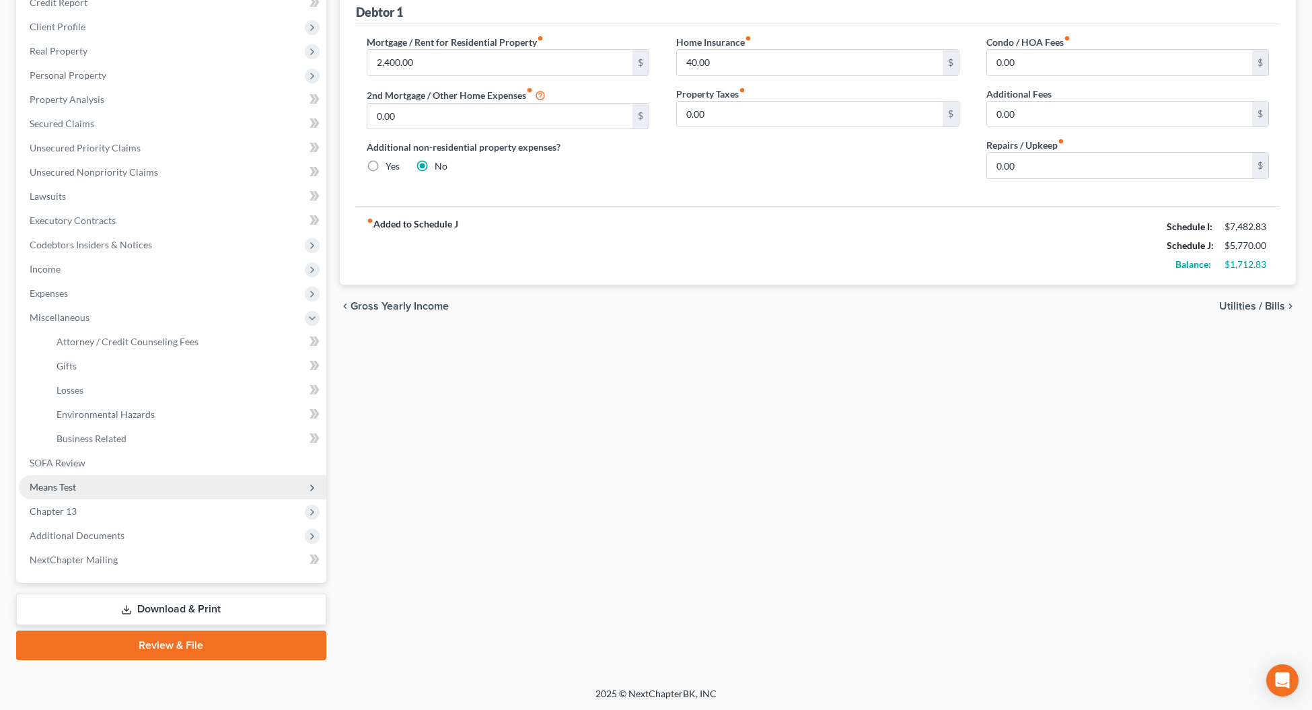
click at [65, 478] on span "Means Test" at bounding box center [172, 487] width 307 height 24
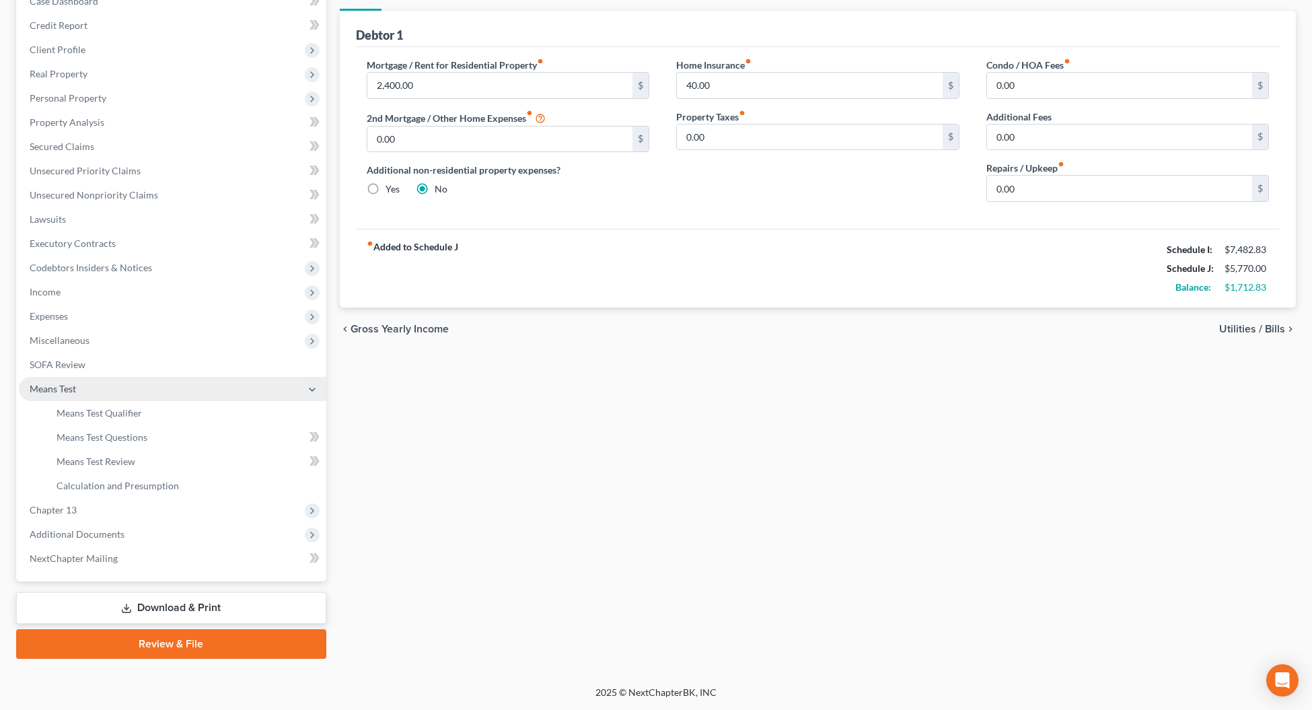
scroll to position [149, 0]
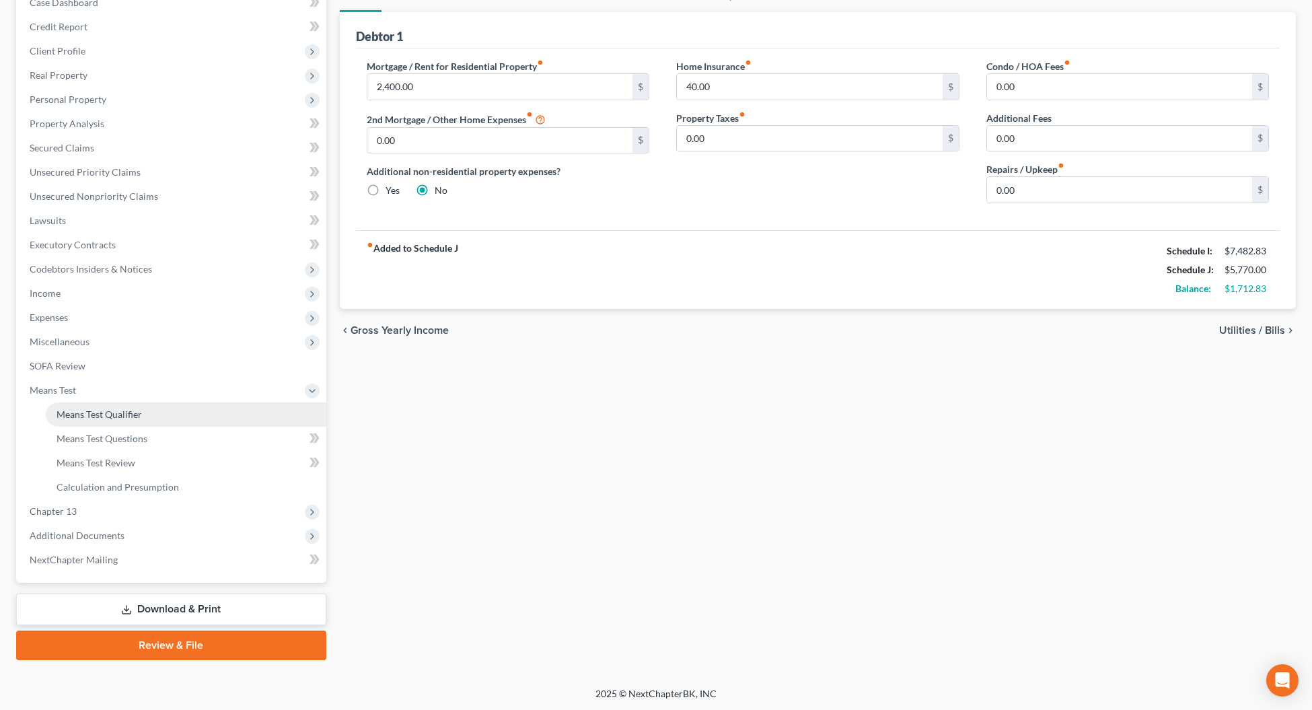
click at [95, 411] on span "Means Test Qualifier" at bounding box center [98, 413] width 85 height 11
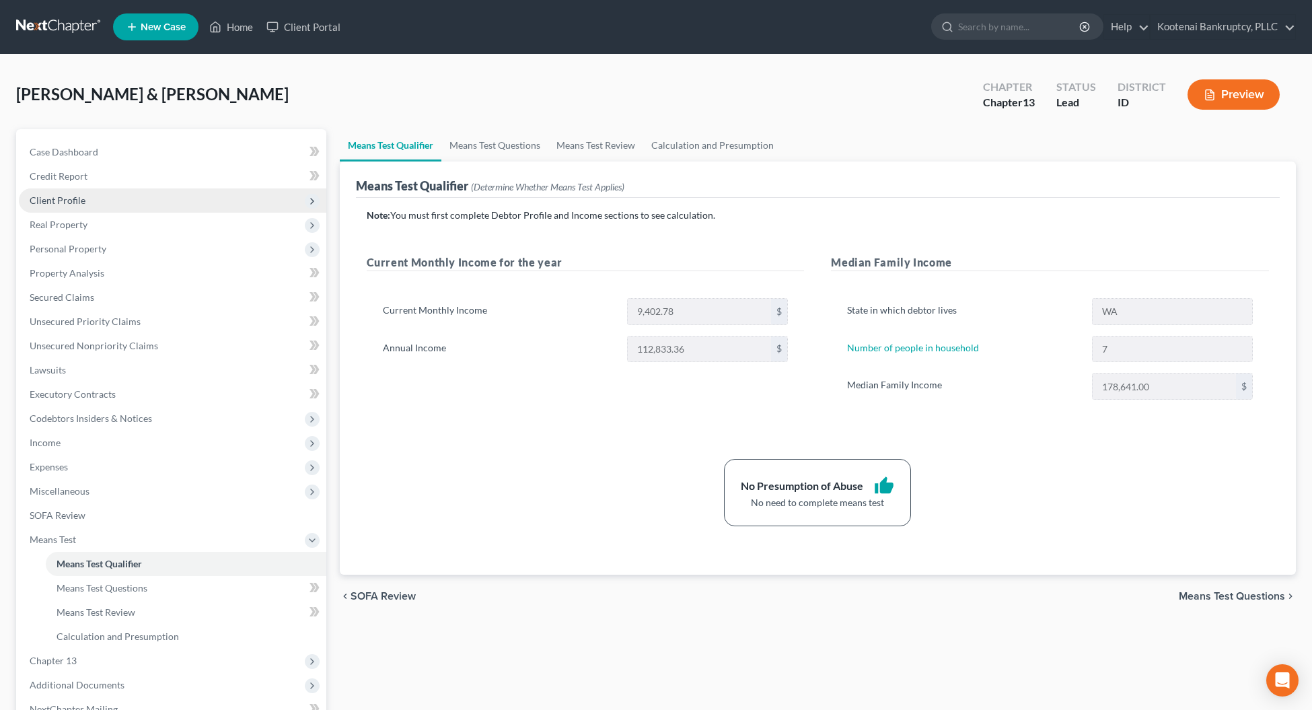
click at [56, 192] on span "Client Profile" at bounding box center [172, 200] width 307 height 24
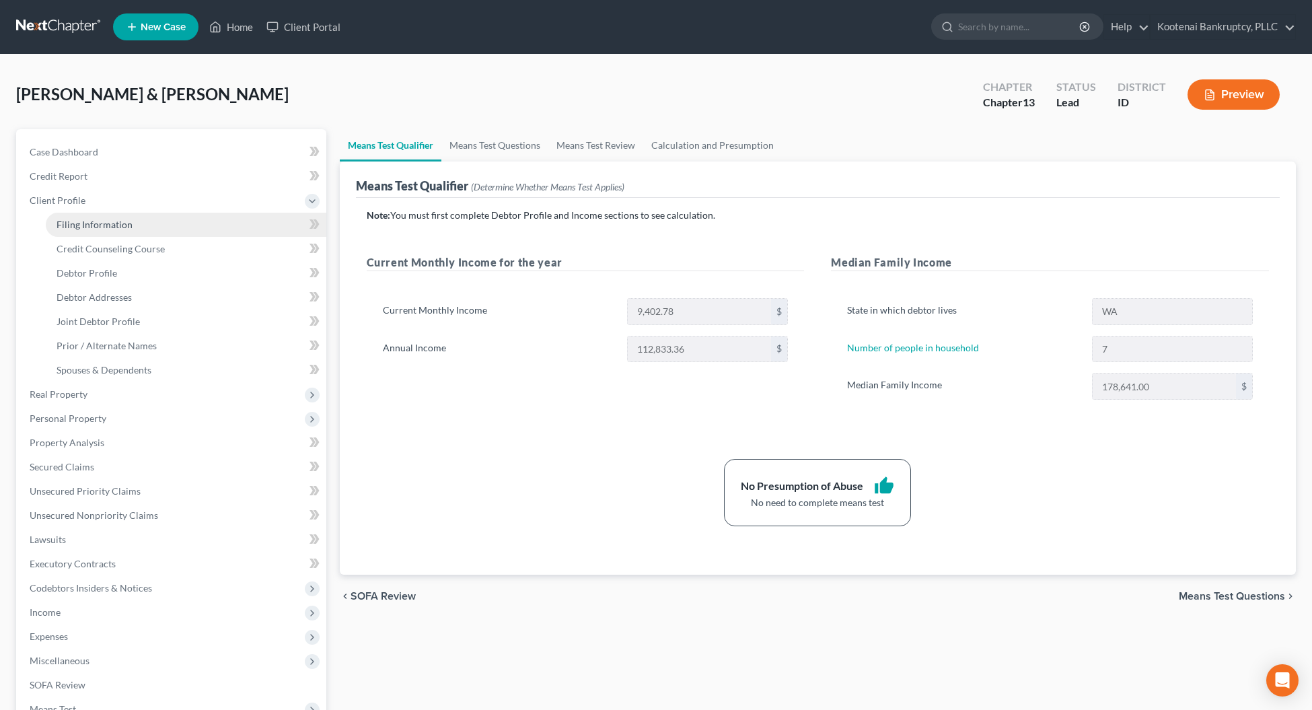
click at [81, 225] on span "Filing Information" at bounding box center [94, 224] width 76 height 11
select select "1"
select select "3"
select select "23"
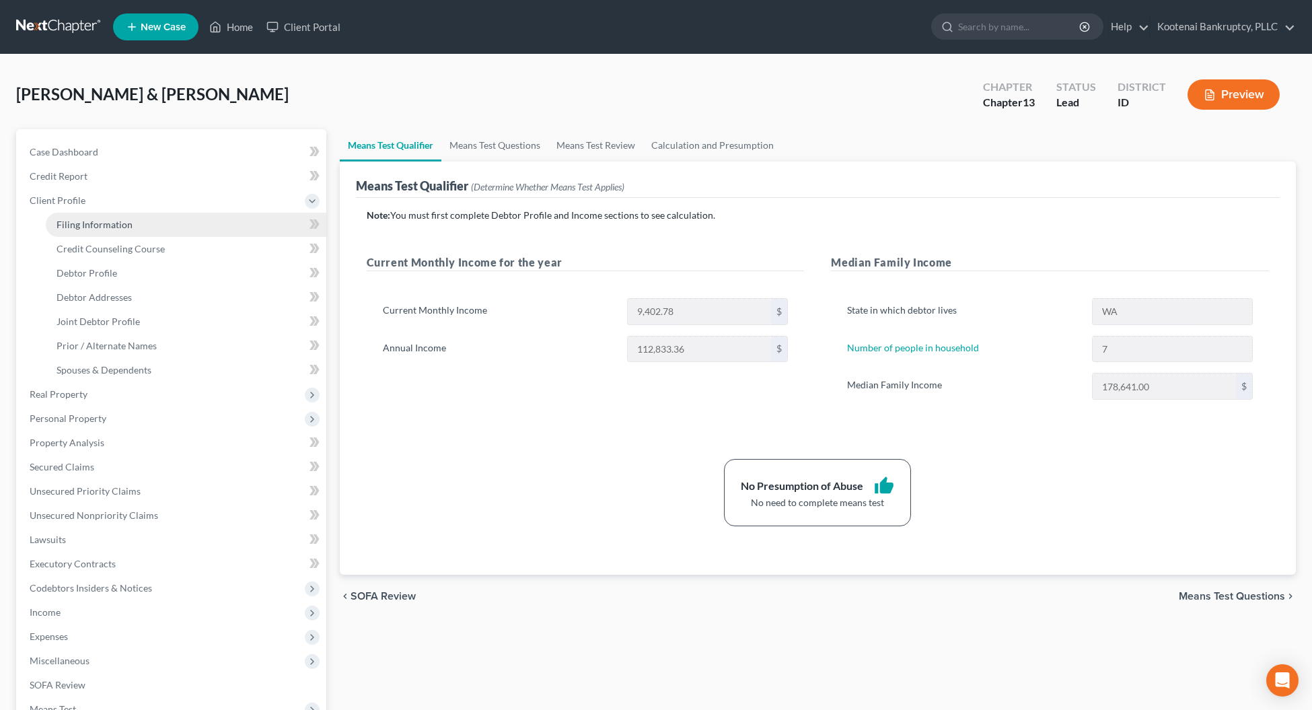
select select "0"
select select "50"
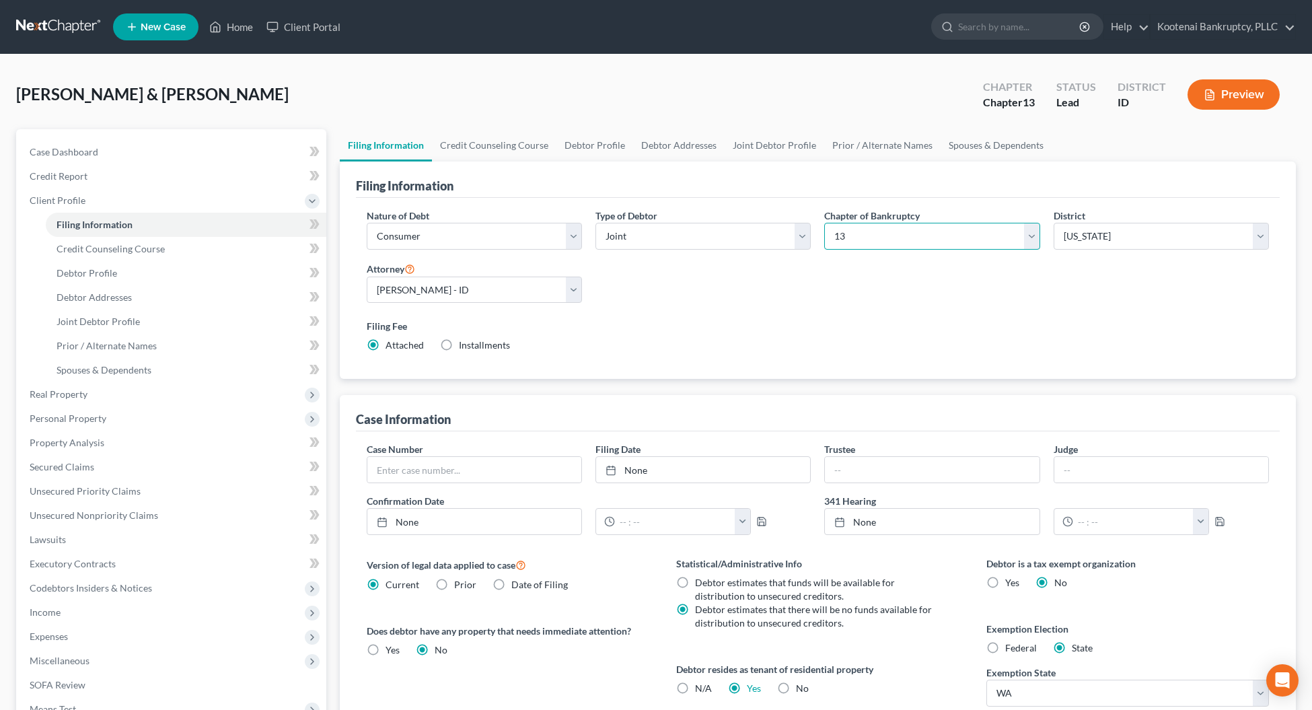
click at [913, 241] on select "Select 7 11 12 13" at bounding box center [931, 236] width 215 height 27
select select "0"
click at [824, 223] on select "Select 7 11 12 13" at bounding box center [931, 236] width 215 height 27
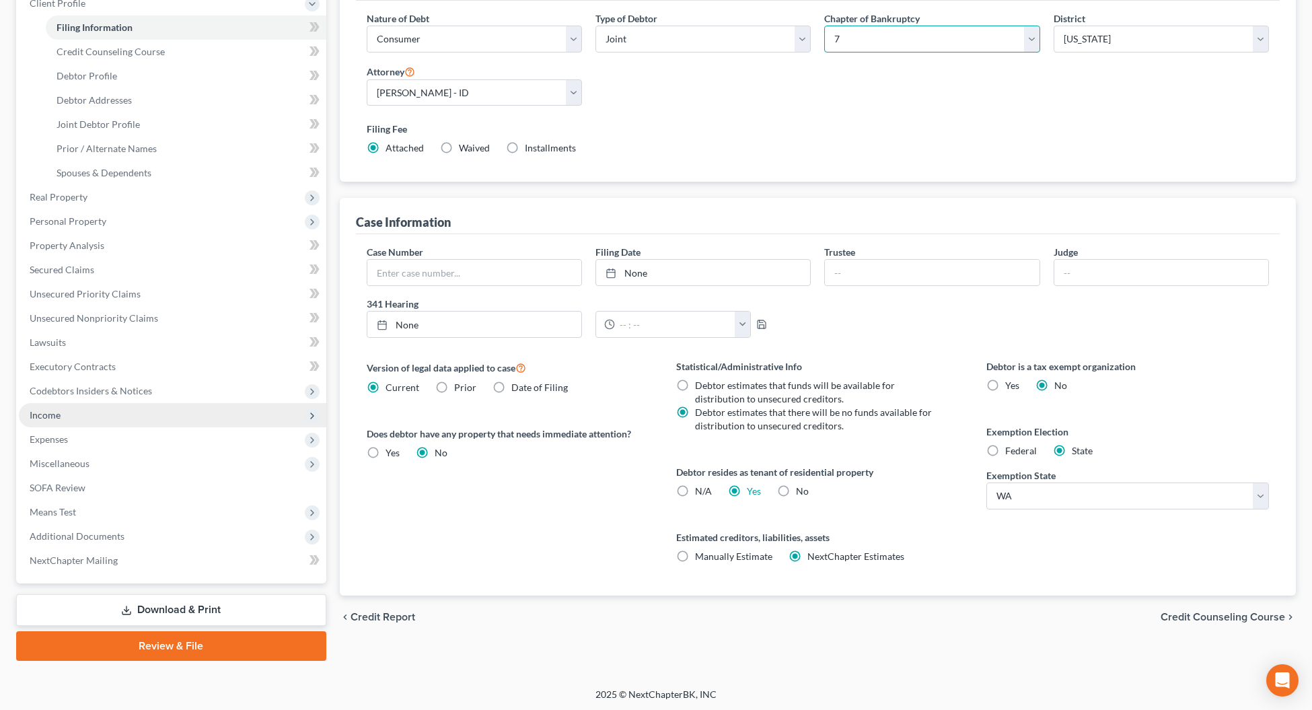
scroll to position [198, 0]
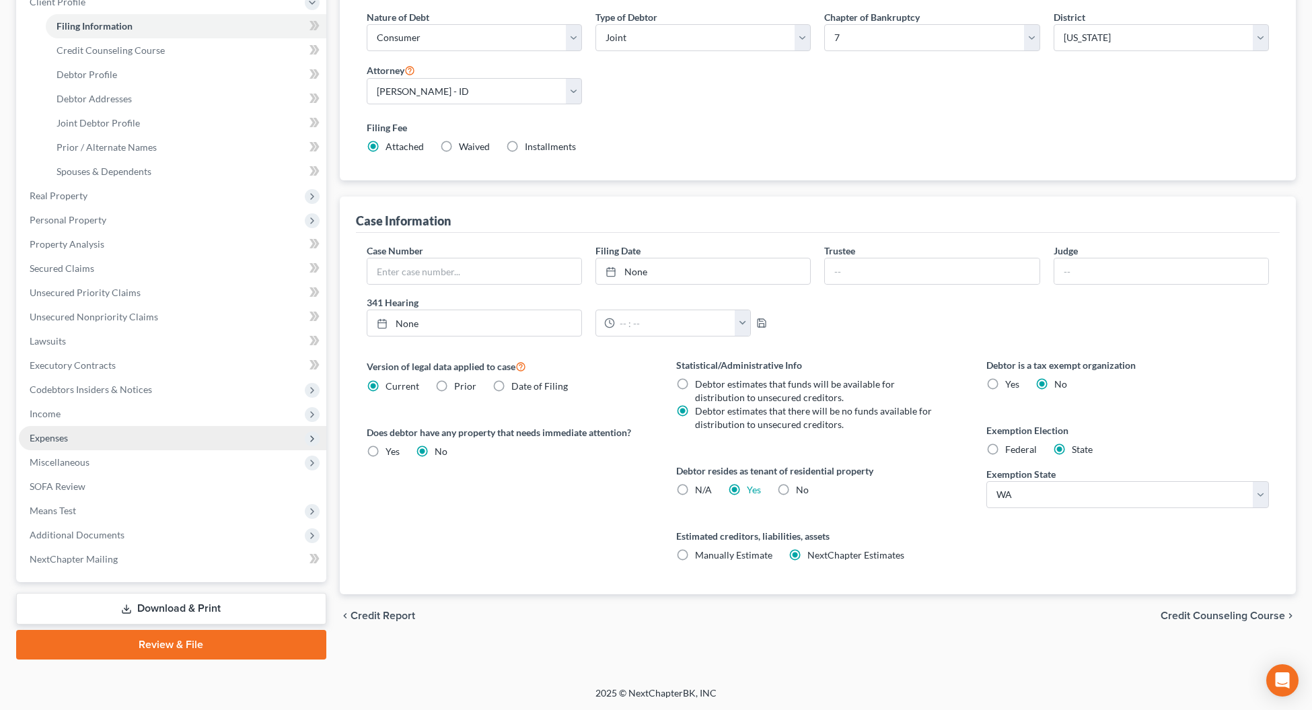
click at [38, 439] on span "Expenses" at bounding box center [49, 437] width 38 height 11
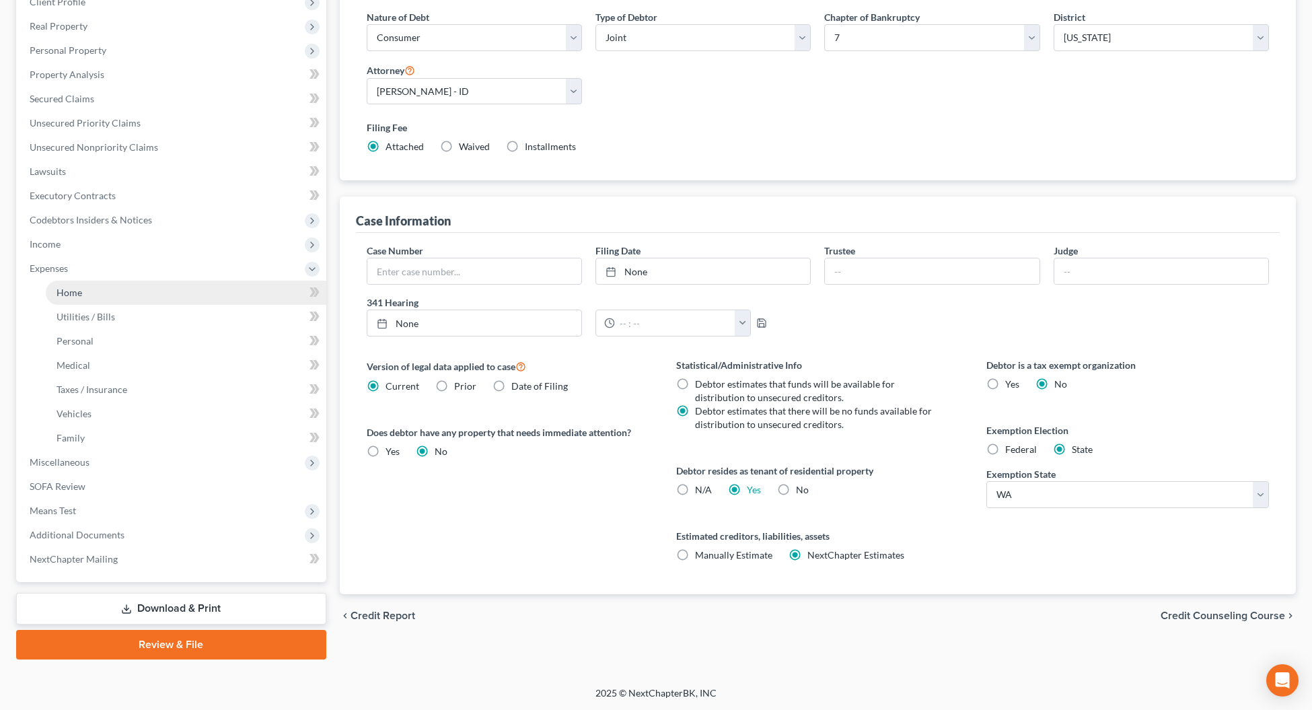
click at [69, 290] on span "Home" at bounding box center [69, 292] width 26 height 11
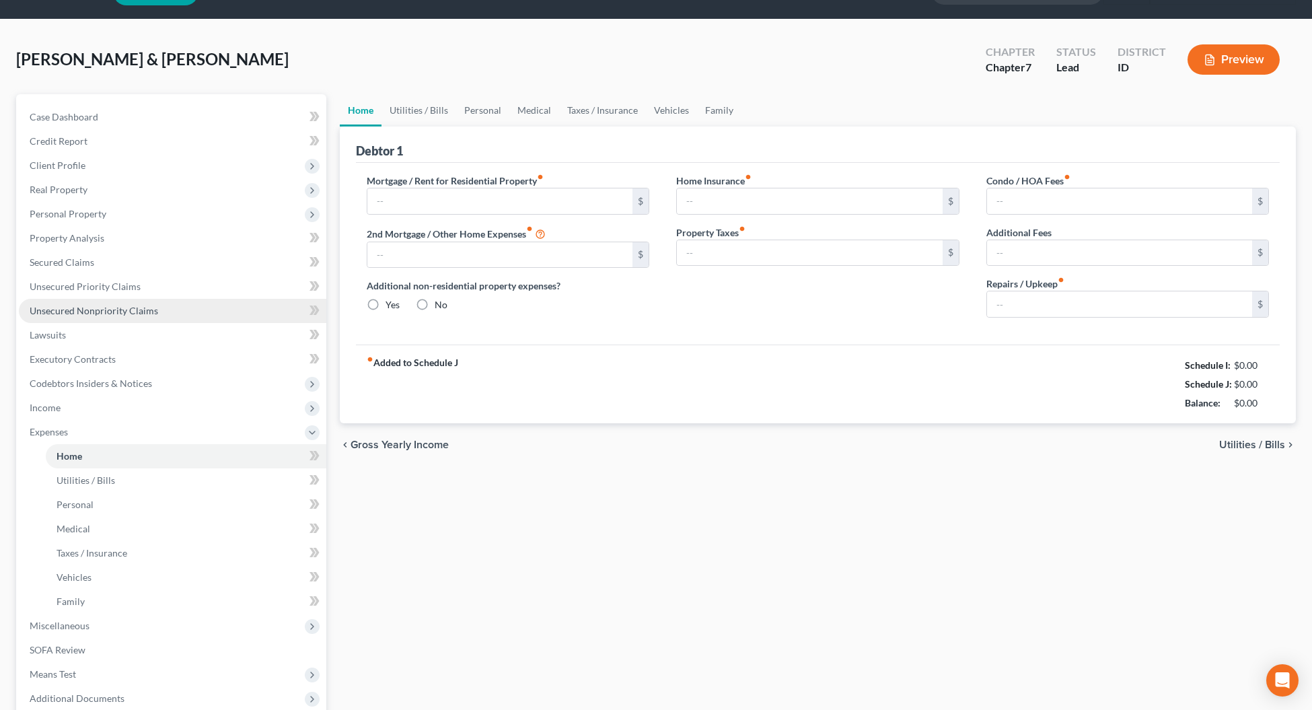
type input "2,400.00"
type input "0.00"
radio input "true"
type input "40.00"
type input "0.00"
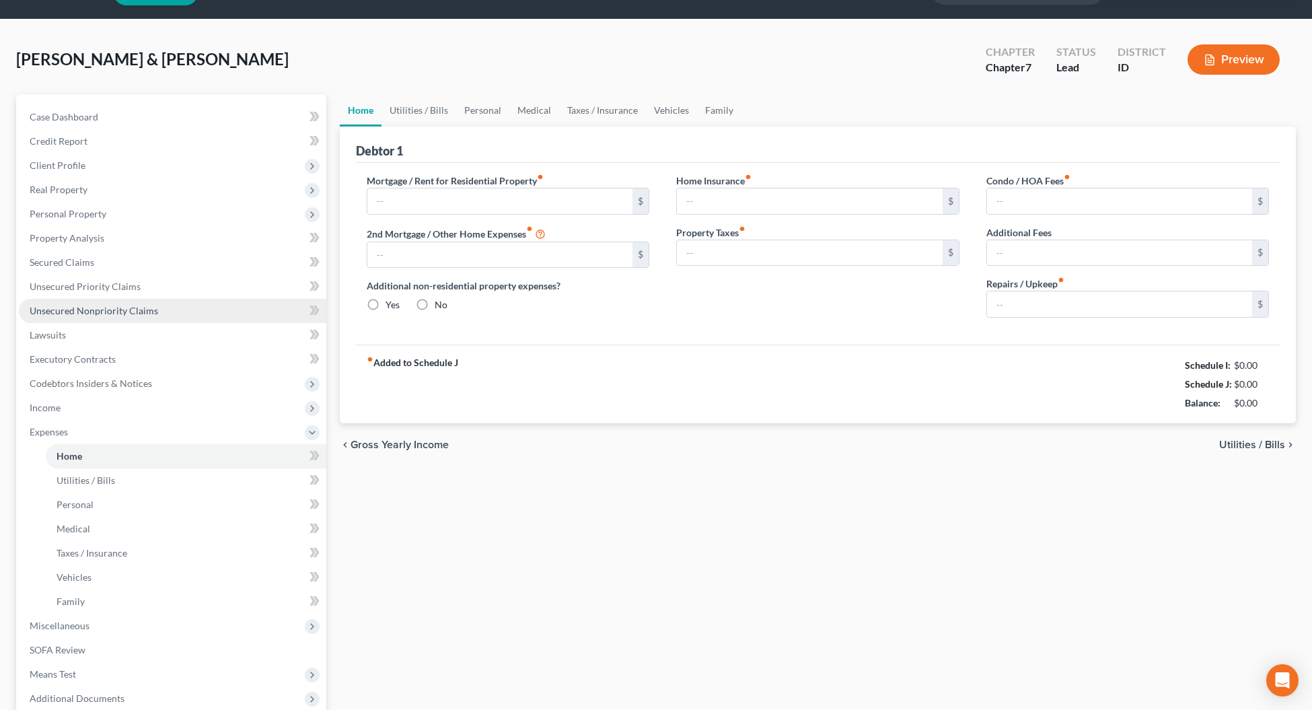
type input "0.00"
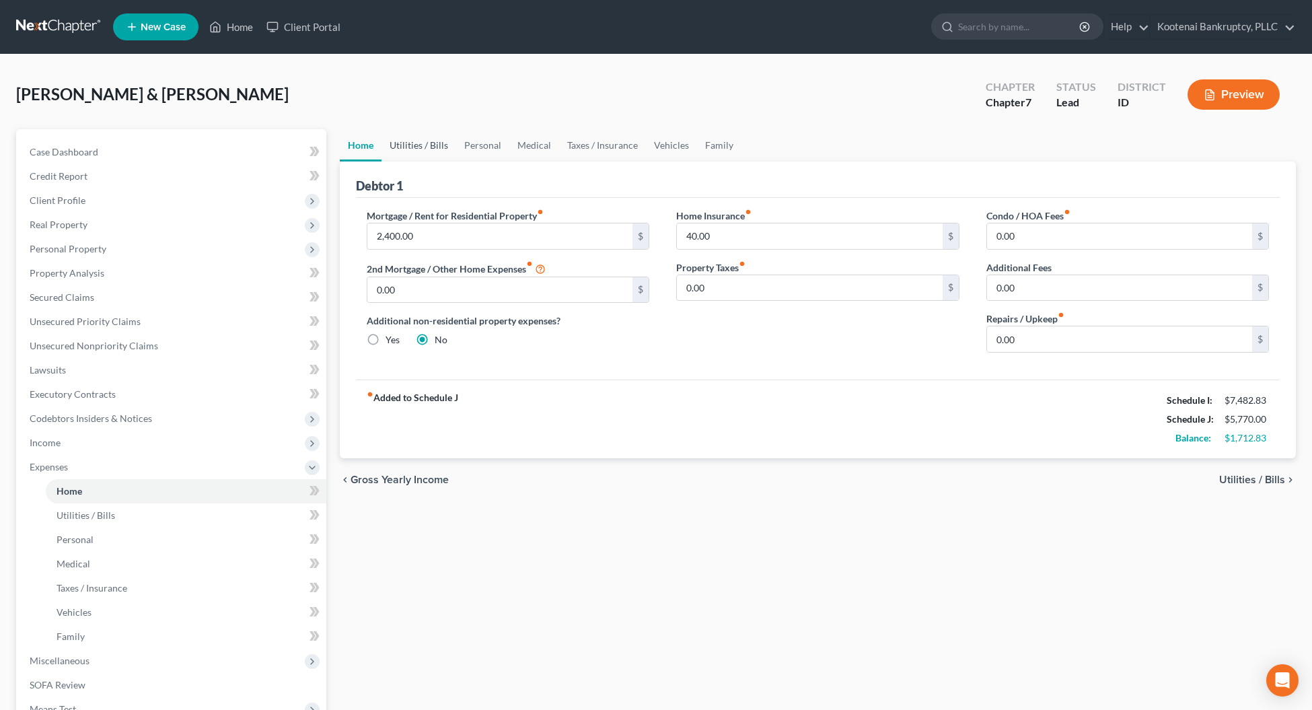
click at [406, 147] on link "Utilities / Bills" at bounding box center [418, 145] width 75 height 32
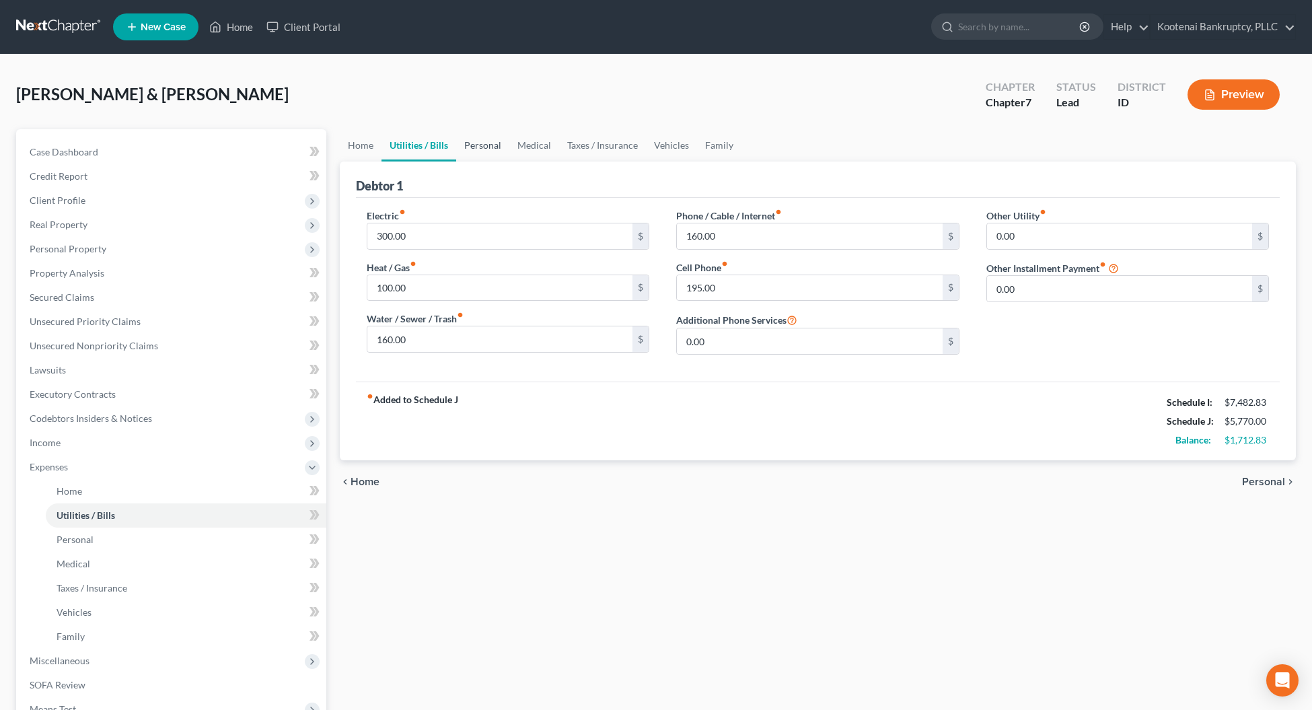
click at [483, 145] on link "Personal" at bounding box center [482, 145] width 53 height 32
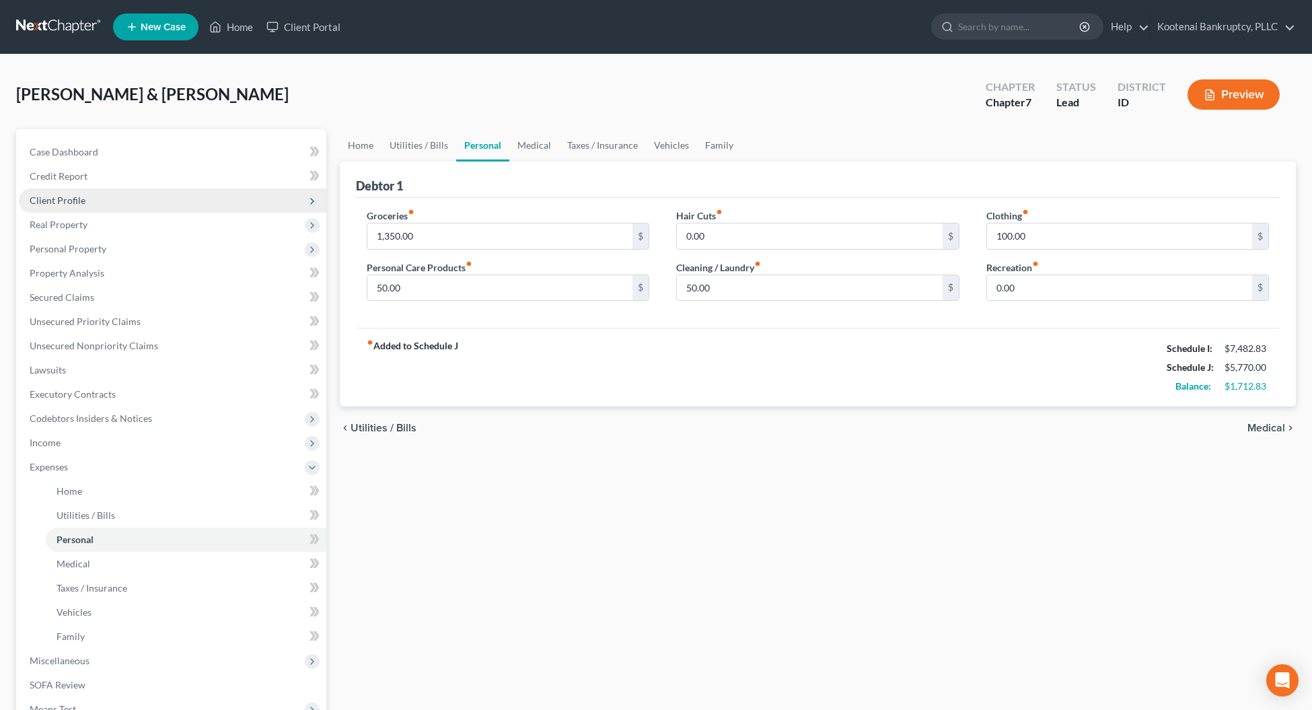
click at [44, 190] on span "Client Profile" at bounding box center [172, 200] width 307 height 24
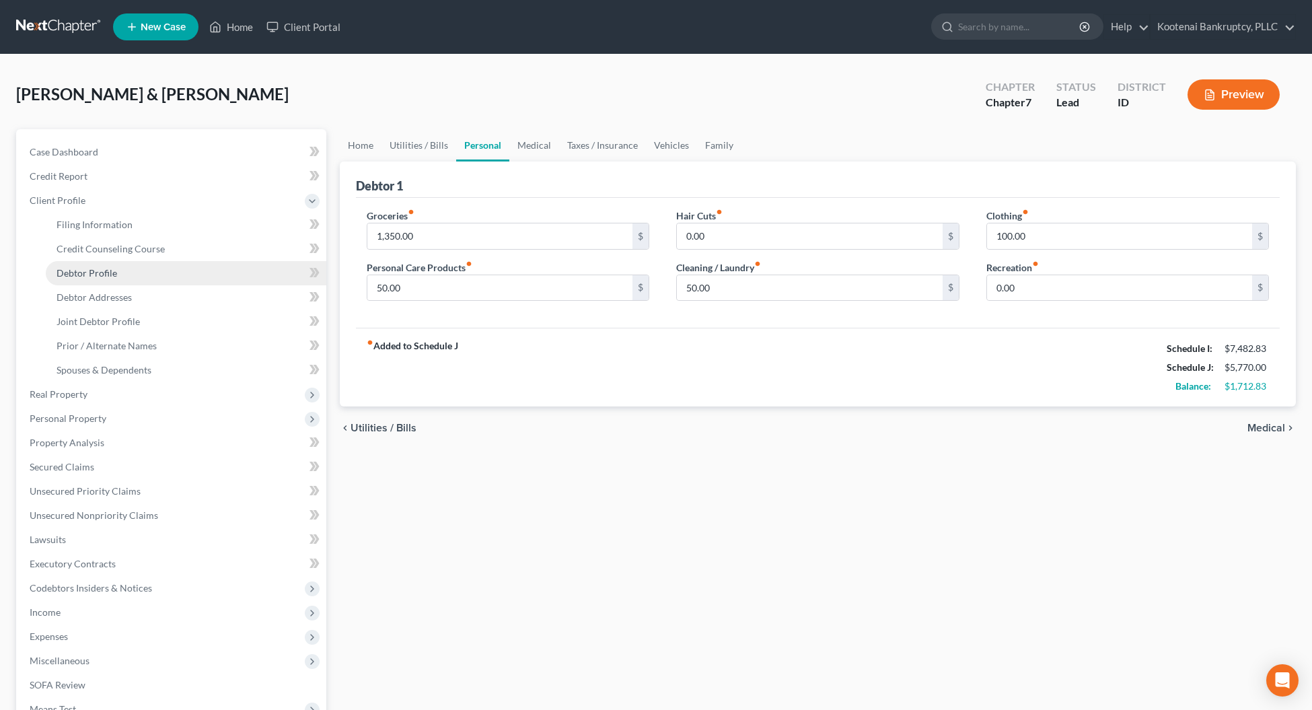
click at [87, 263] on link "Debtor Profile" at bounding box center [186, 273] width 280 height 24
select select "1"
select select "6"
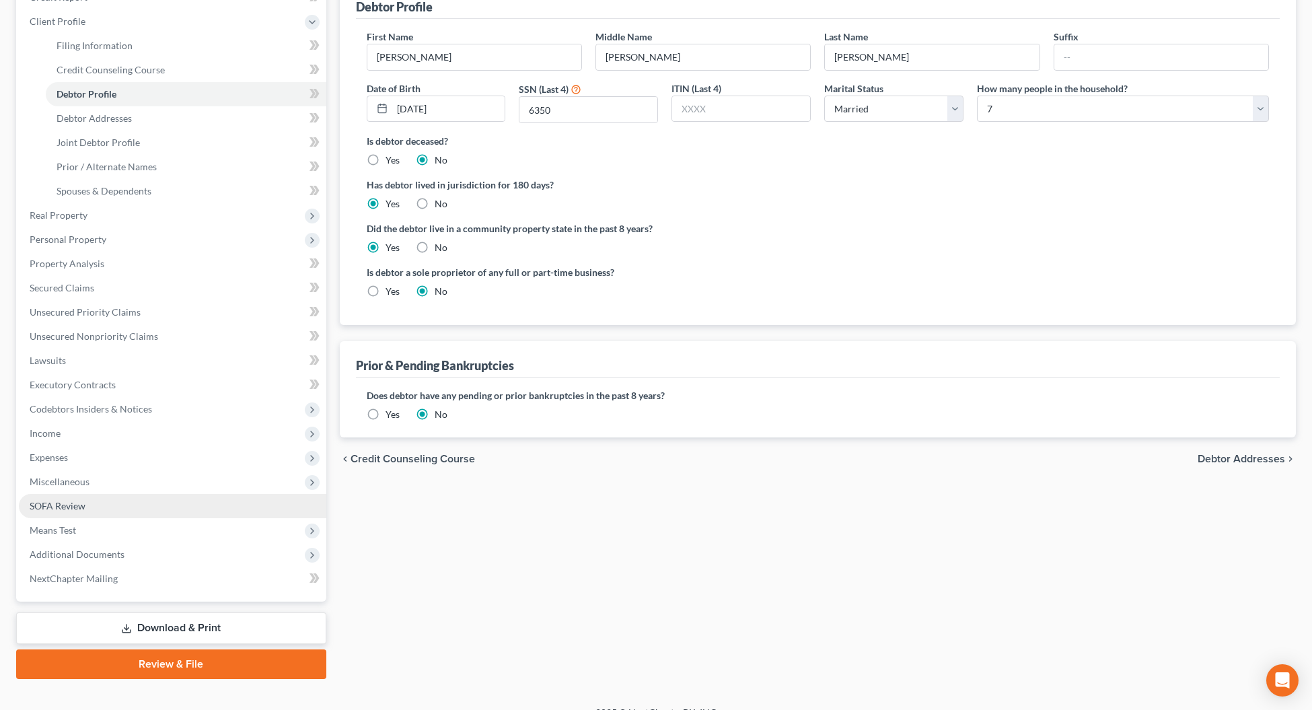
scroll to position [198, 0]
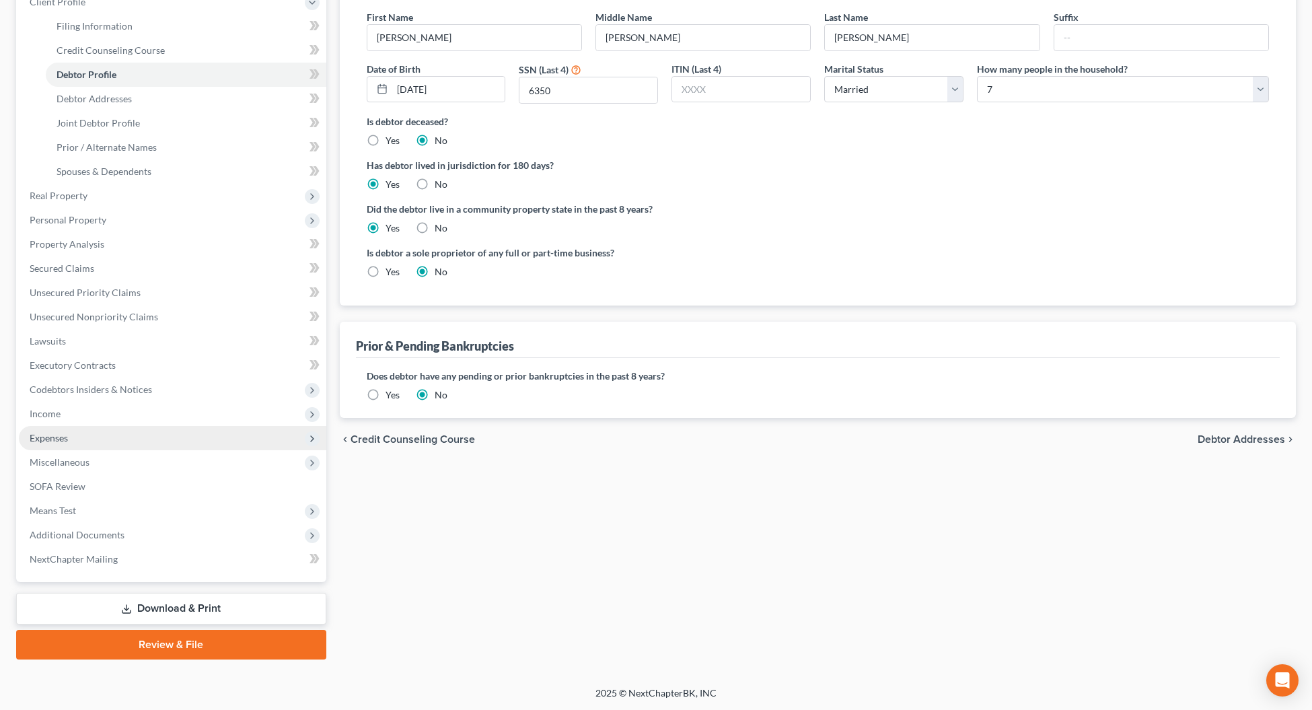
click at [52, 434] on span "Expenses" at bounding box center [49, 437] width 38 height 11
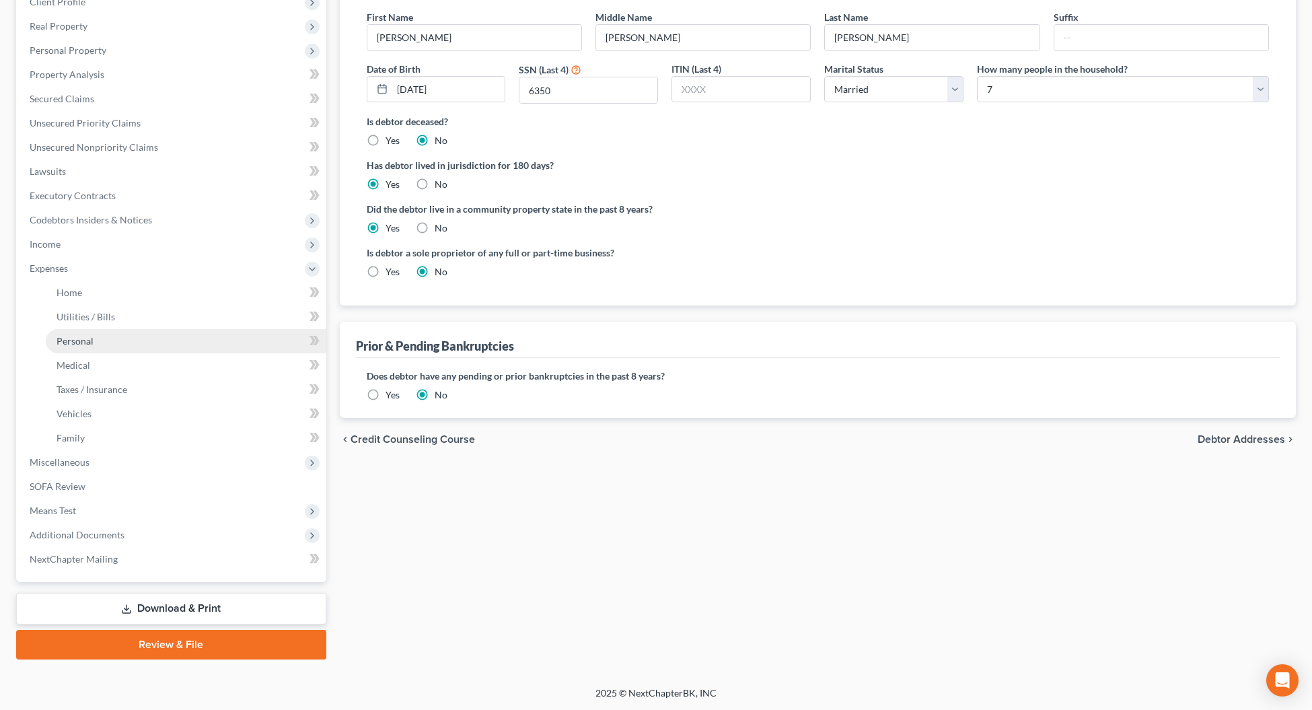
click at [77, 338] on span "Personal" at bounding box center [74, 340] width 37 height 11
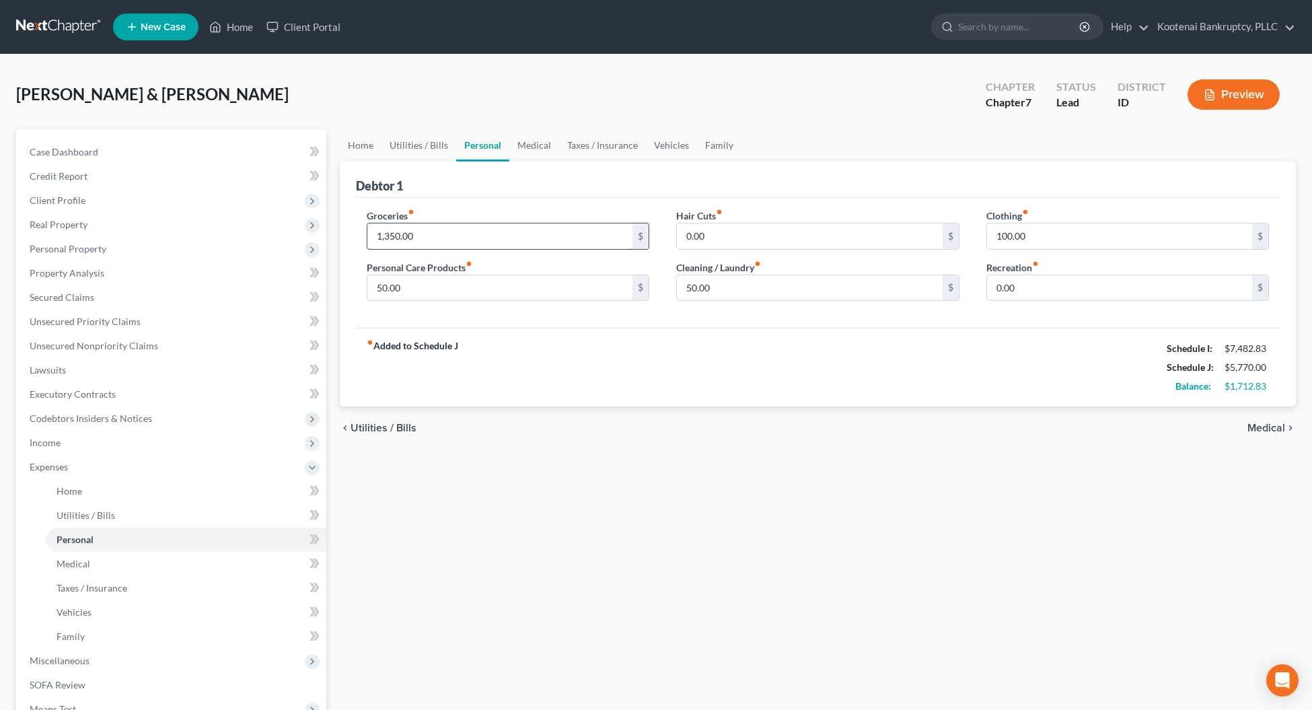
click at [429, 239] on input "1,350.00" at bounding box center [500, 236] width 266 height 26
type input "1,600.00"
click at [479, 482] on div "Home Utilities / Bills Personal Medical Taxes / Insurance Vehicles Family Debto…" at bounding box center [818, 493] width 970 height 728
click at [718, 234] on input "0.00" at bounding box center [810, 236] width 266 height 26
click at [718, 239] on input "0.00" at bounding box center [810, 236] width 266 height 26
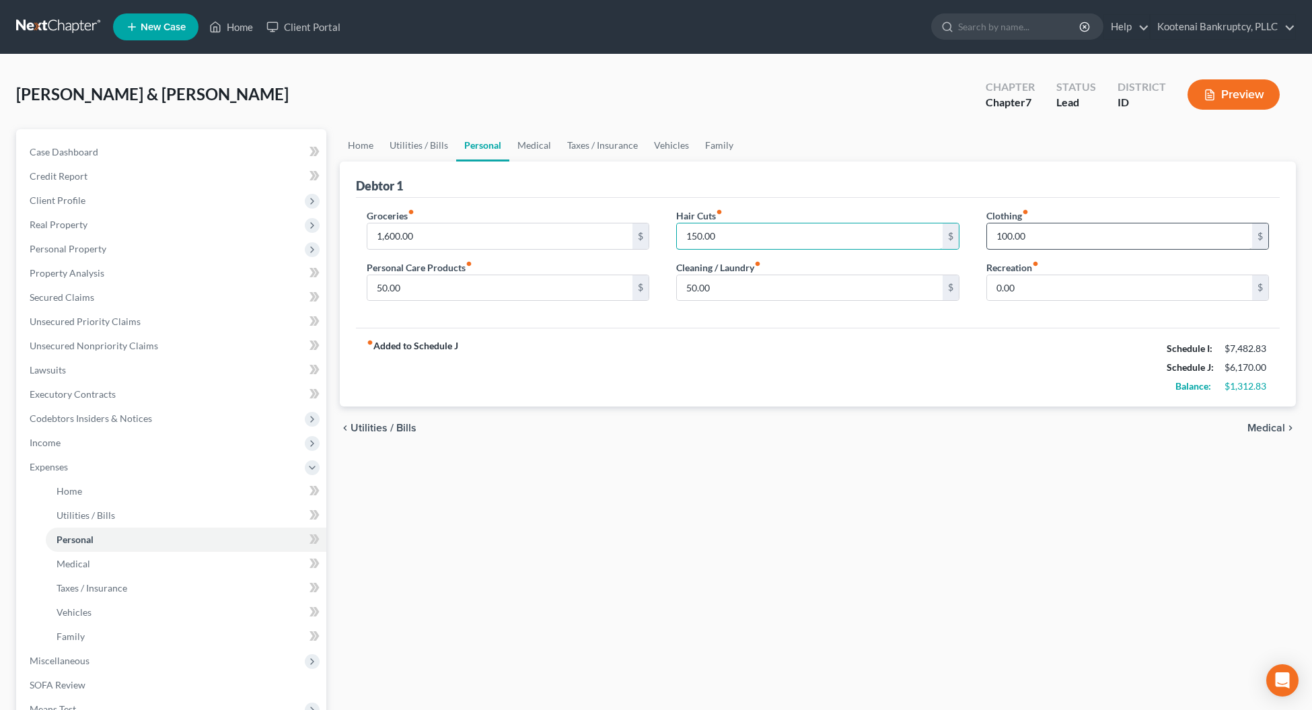
type input "150.00"
click at [1048, 241] on input "100.00" at bounding box center [1120, 236] width 266 height 26
type input "200.00"
click at [1043, 280] on input "0.00" at bounding box center [1120, 288] width 266 height 26
type input "250.00"
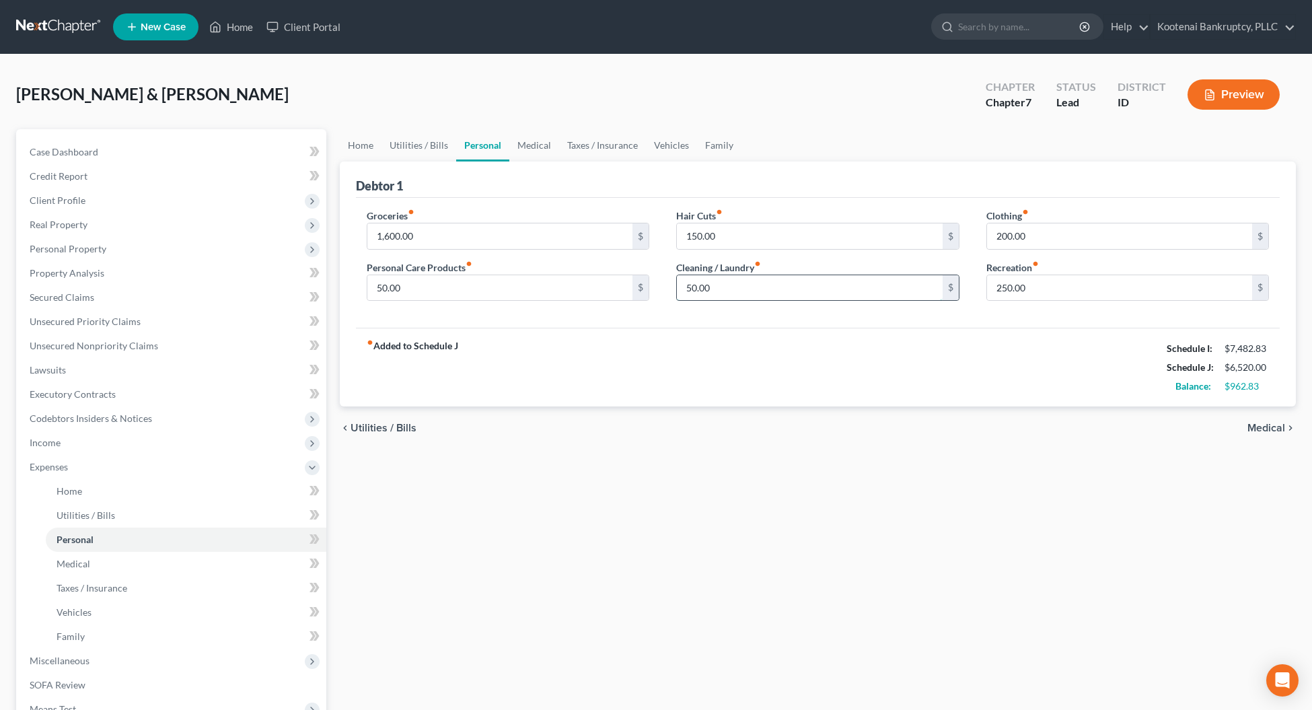
click at [745, 282] on input "50.00" at bounding box center [810, 288] width 266 height 26
type input "75.00"
click at [468, 293] on input "50.00" at bounding box center [500, 288] width 266 height 26
type input "150.00"
drag, startPoint x: 417, startPoint y: 237, endPoint x: 368, endPoint y: 236, distance: 49.1
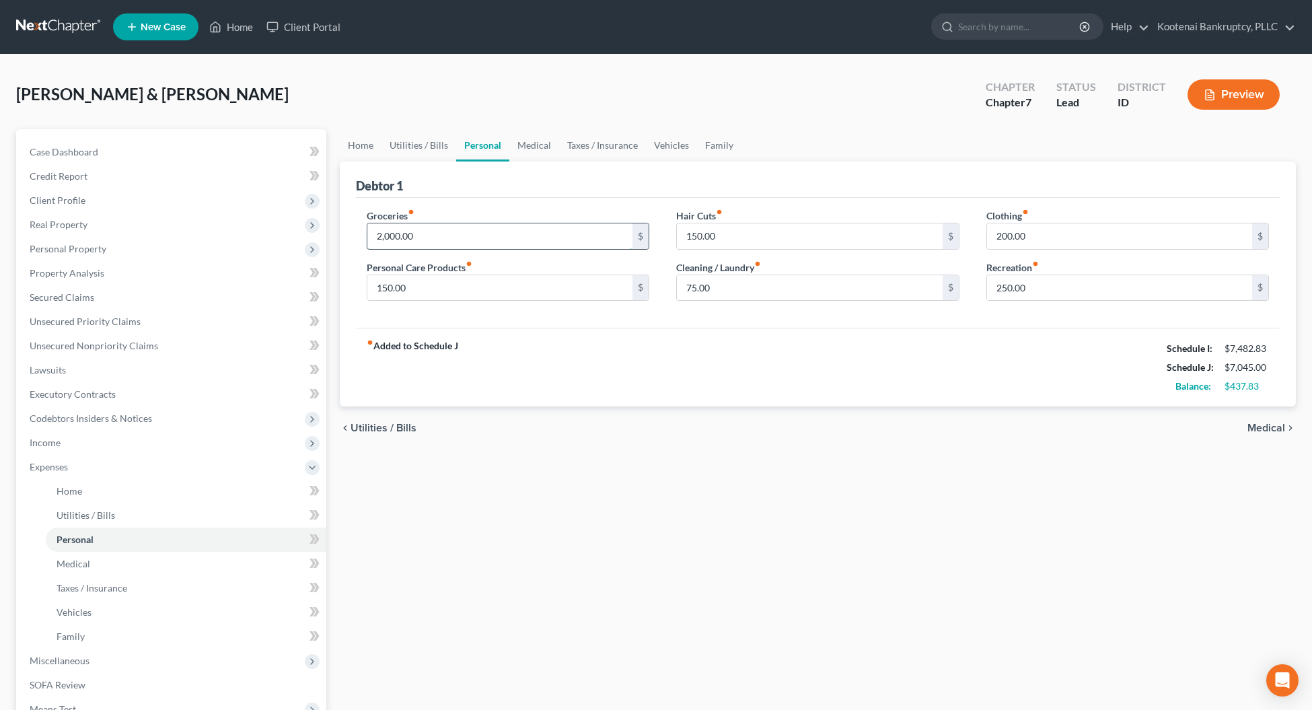
click at [368, 236] on input "2,000.00" at bounding box center [500, 236] width 266 height 26
type input "1,950.00"
click at [671, 143] on link "Vehicles" at bounding box center [671, 145] width 51 height 32
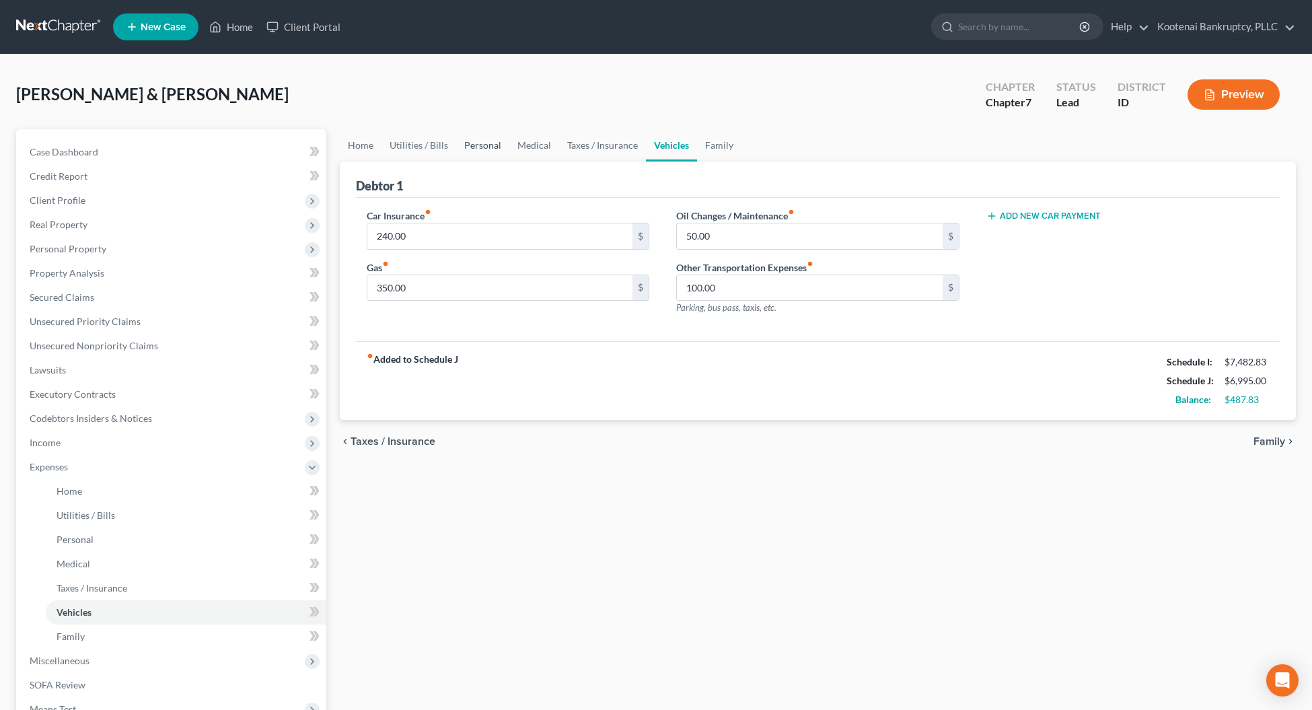
click at [472, 143] on link "Personal" at bounding box center [482, 145] width 53 height 32
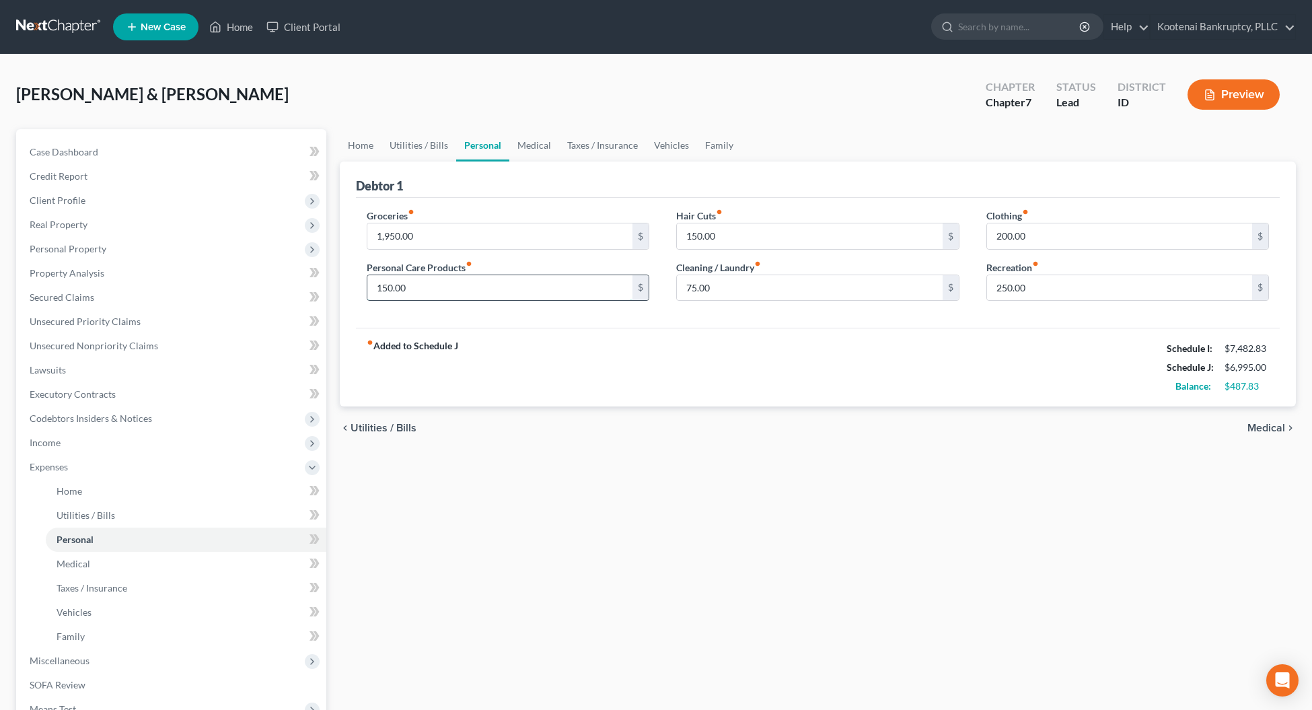
click at [422, 295] on input "150.00" at bounding box center [500, 288] width 266 height 26
type input "200.00"
click at [712, 289] on input "75.00" at bounding box center [810, 288] width 266 height 26
type input "100.00"
click at [1020, 284] on input "250.00" at bounding box center [1120, 288] width 266 height 26
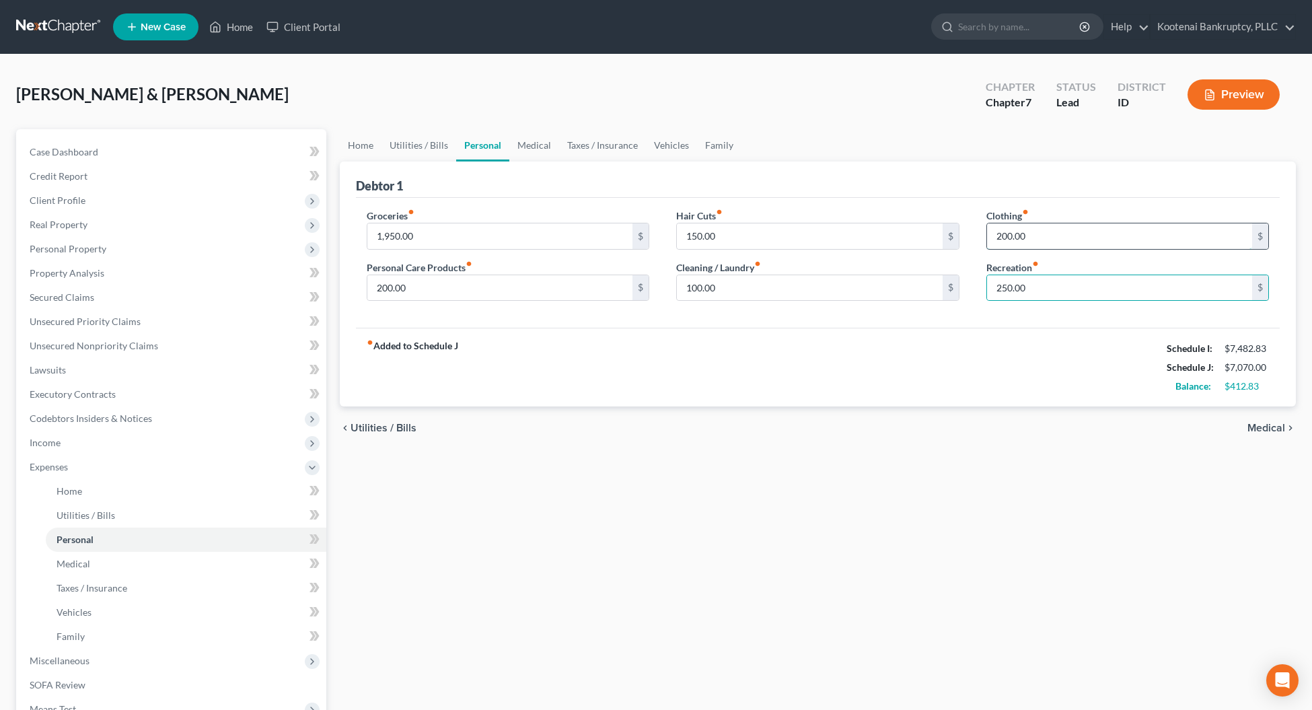
click at [1031, 236] on input "200.00" at bounding box center [1120, 236] width 266 height 26
type input "300.00"
click at [432, 234] on input "1,950.00" at bounding box center [500, 236] width 266 height 26
type input "2,000.00"
click at [724, 239] on input "150.00" at bounding box center [810, 236] width 266 height 26
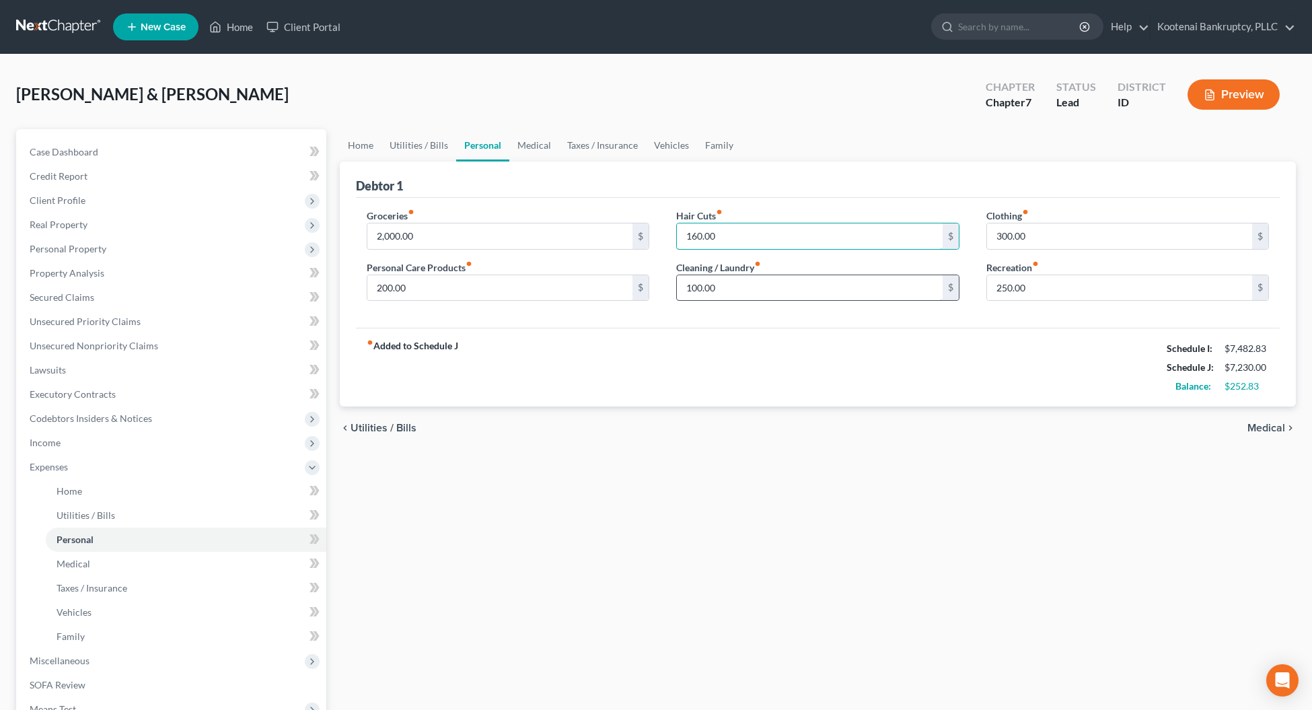
type input "160.00"
click at [708, 286] on input "100.00" at bounding box center [810, 288] width 266 height 26
type input "115.00"
click at [296, 22] on link "Client Portal" at bounding box center [303, 27] width 87 height 24
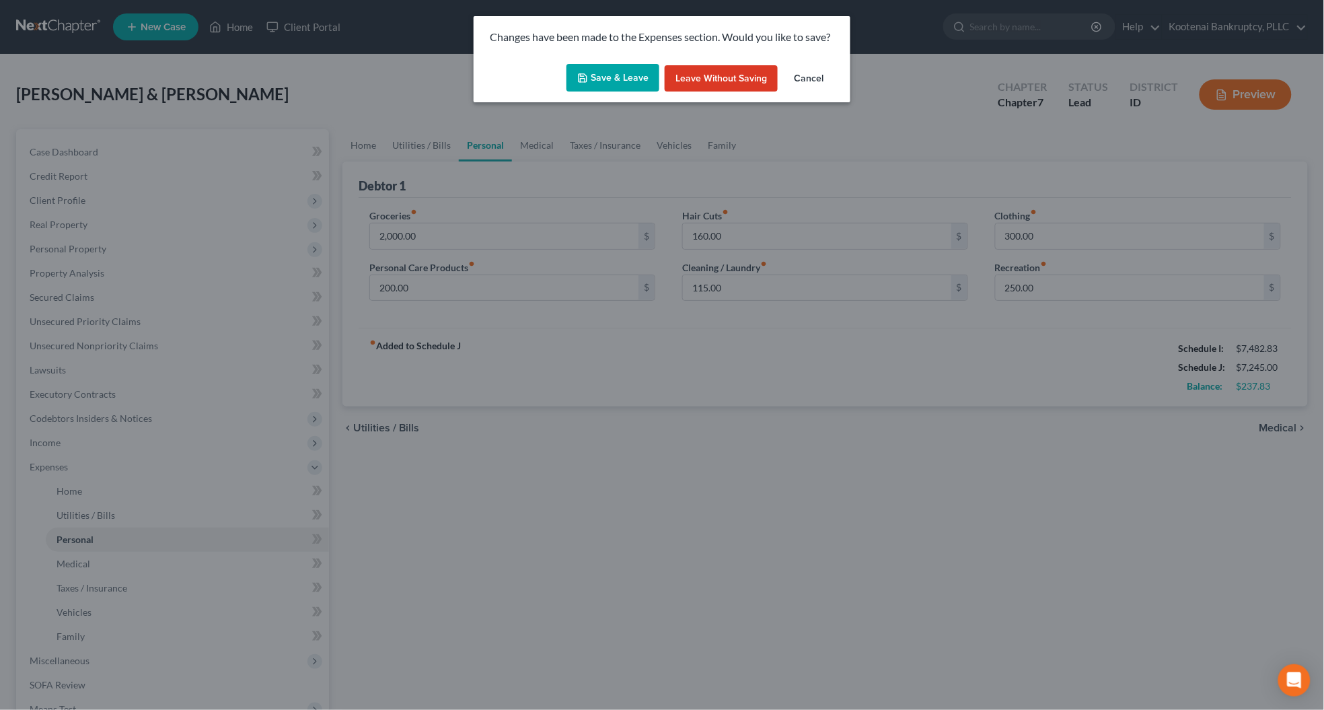
click at [617, 78] on button "Save & Leave" at bounding box center [612, 78] width 93 height 28
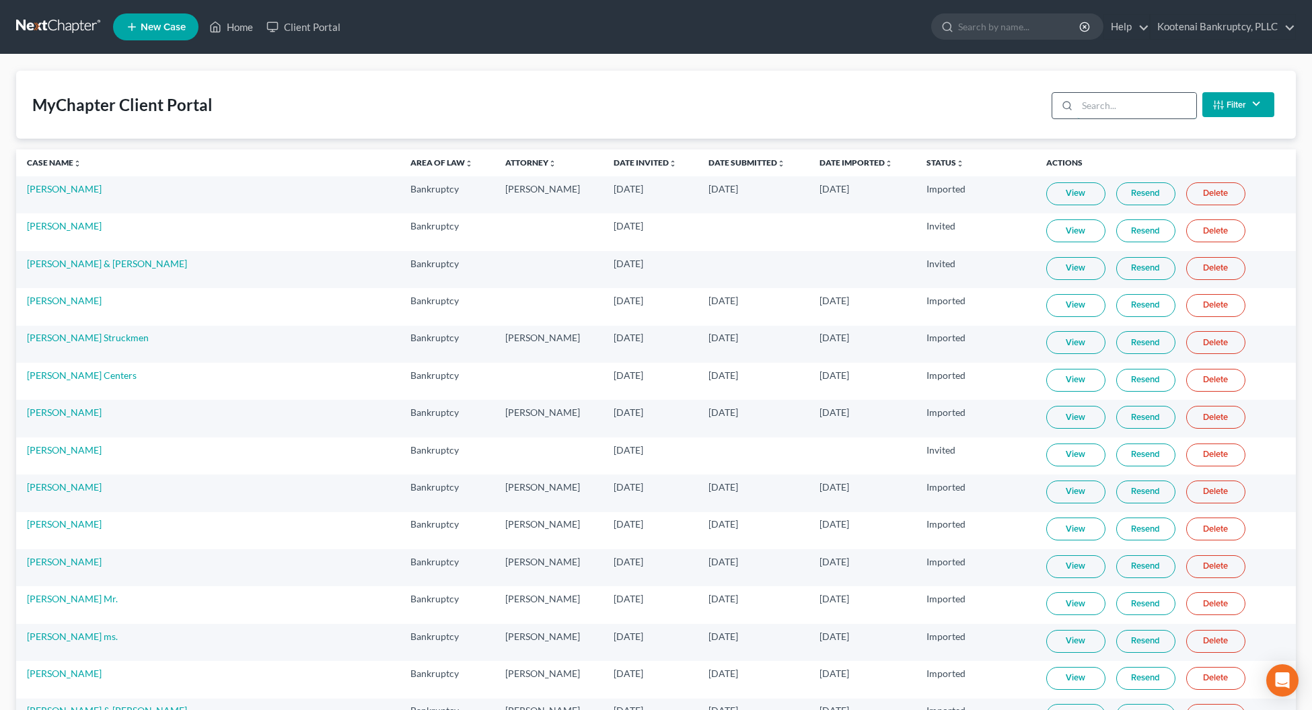
click at [1100, 105] on input "search" at bounding box center [1136, 106] width 119 height 26
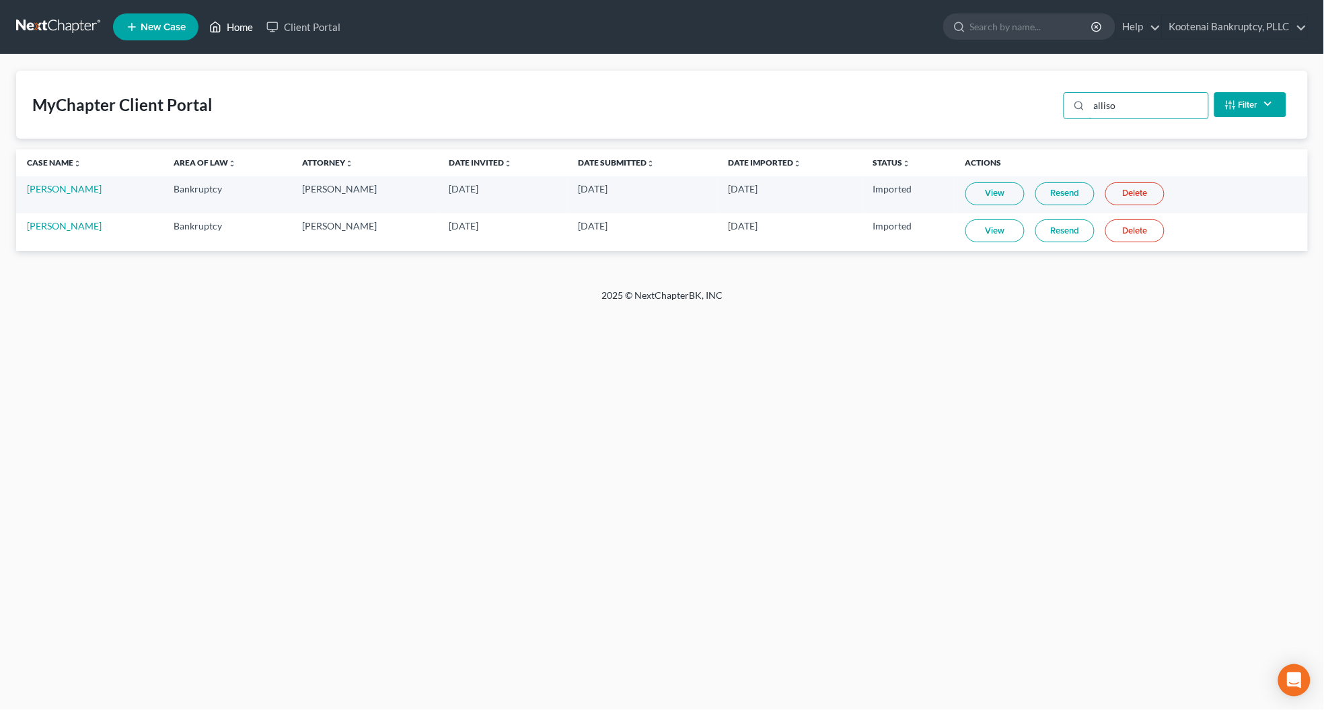
type input "alliso"
click at [237, 29] on link "Home" at bounding box center [230, 27] width 57 height 24
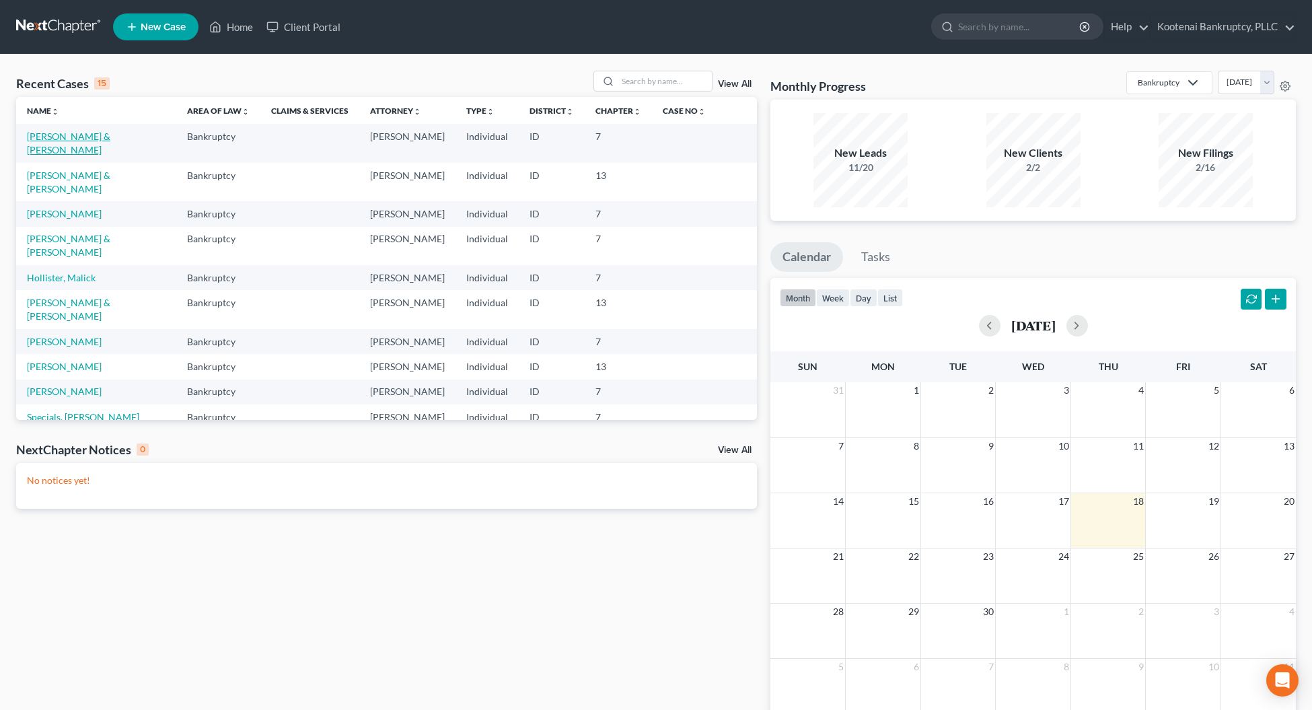
click at [46, 138] on link "[PERSON_NAME] & [PERSON_NAME]" at bounding box center [68, 142] width 83 height 25
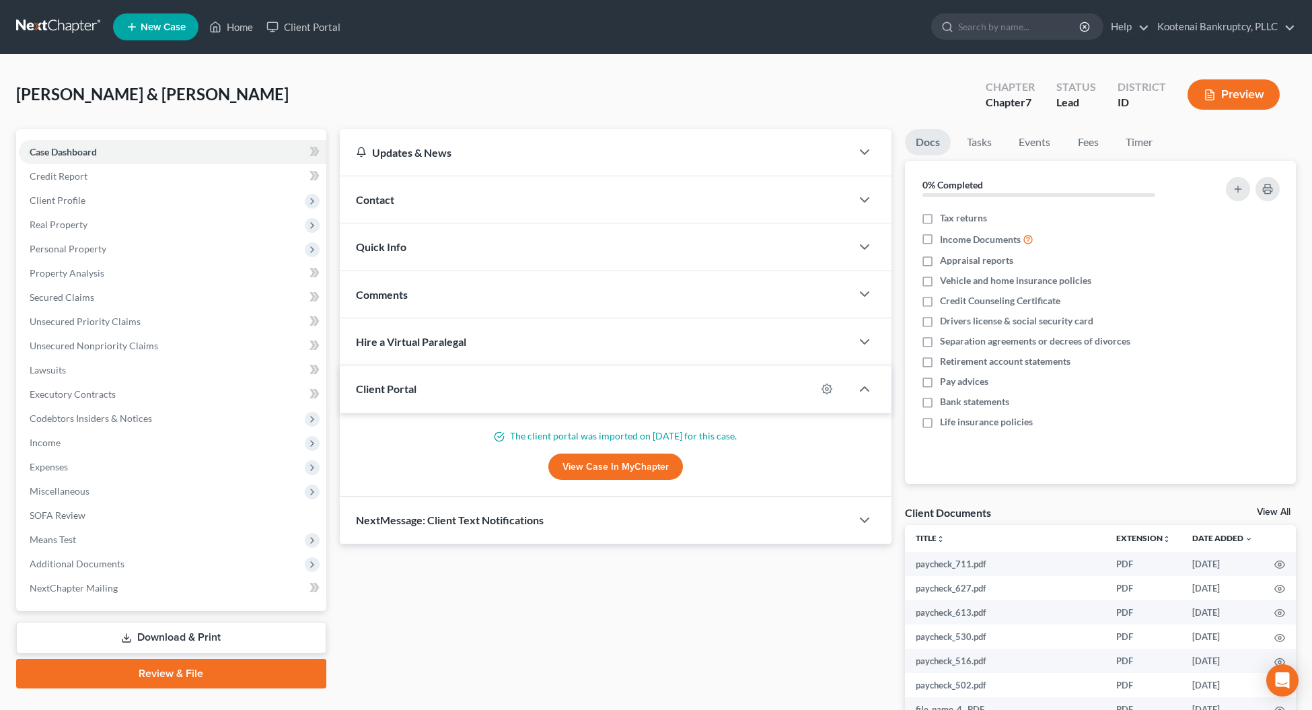
click at [1225, 91] on button "Preview" at bounding box center [1233, 94] width 92 height 30
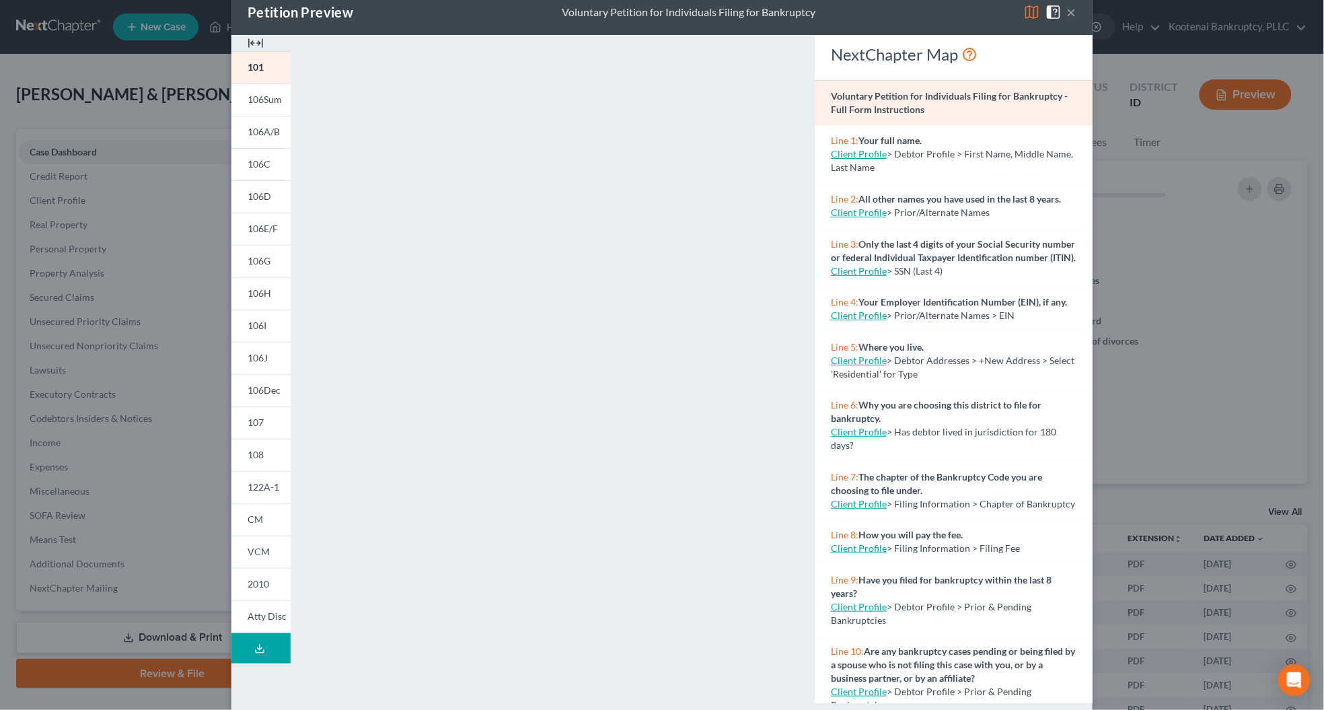
scroll to position [48, 0]
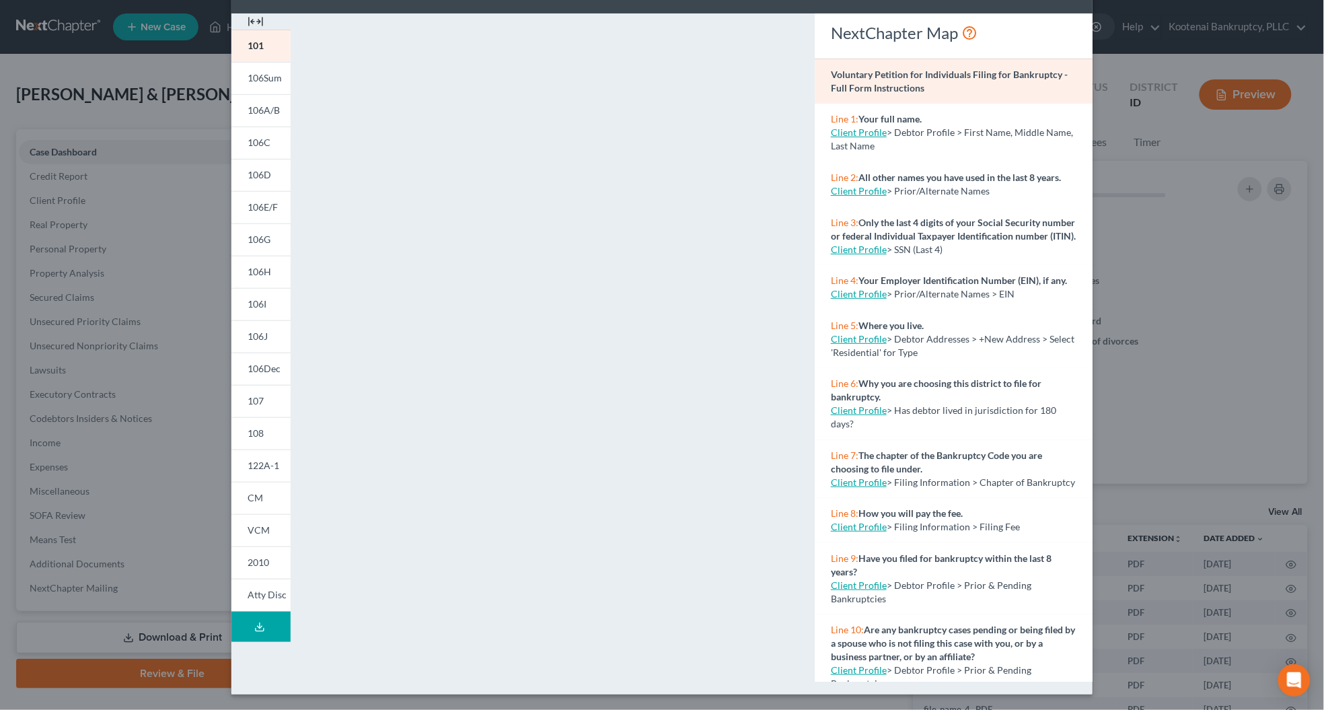
click at [250, 632] on button "Download Draft" at bounding box center [260, 626] width 59 height 30
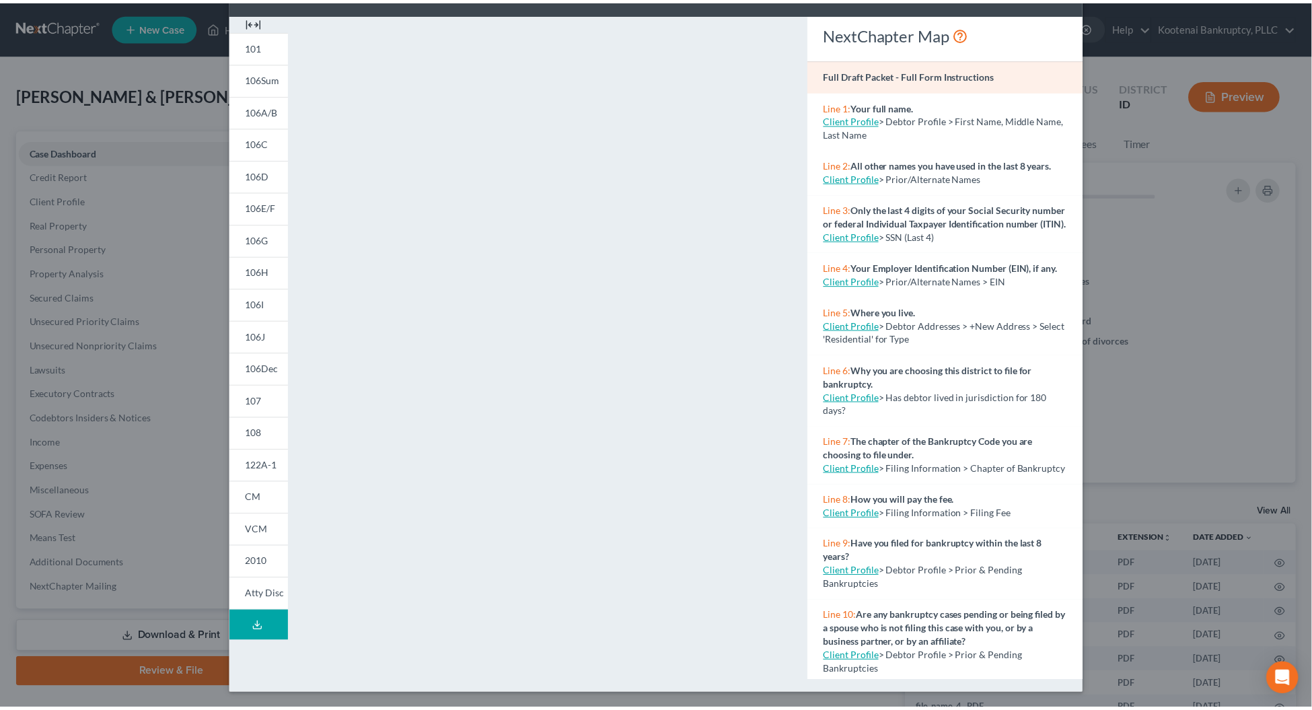
scroll to position [0, 0]
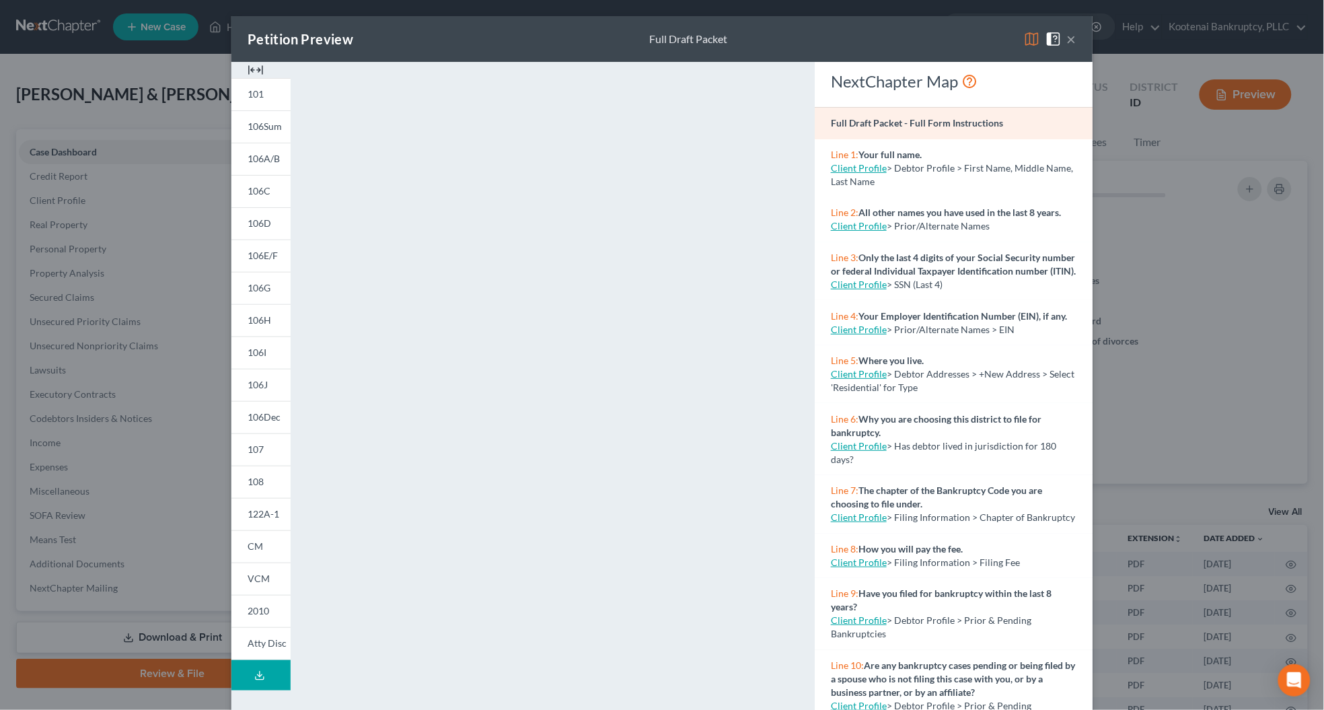
click at [1069, 39] on button "×" at bounding box center [1071, 39] width 9 height 16
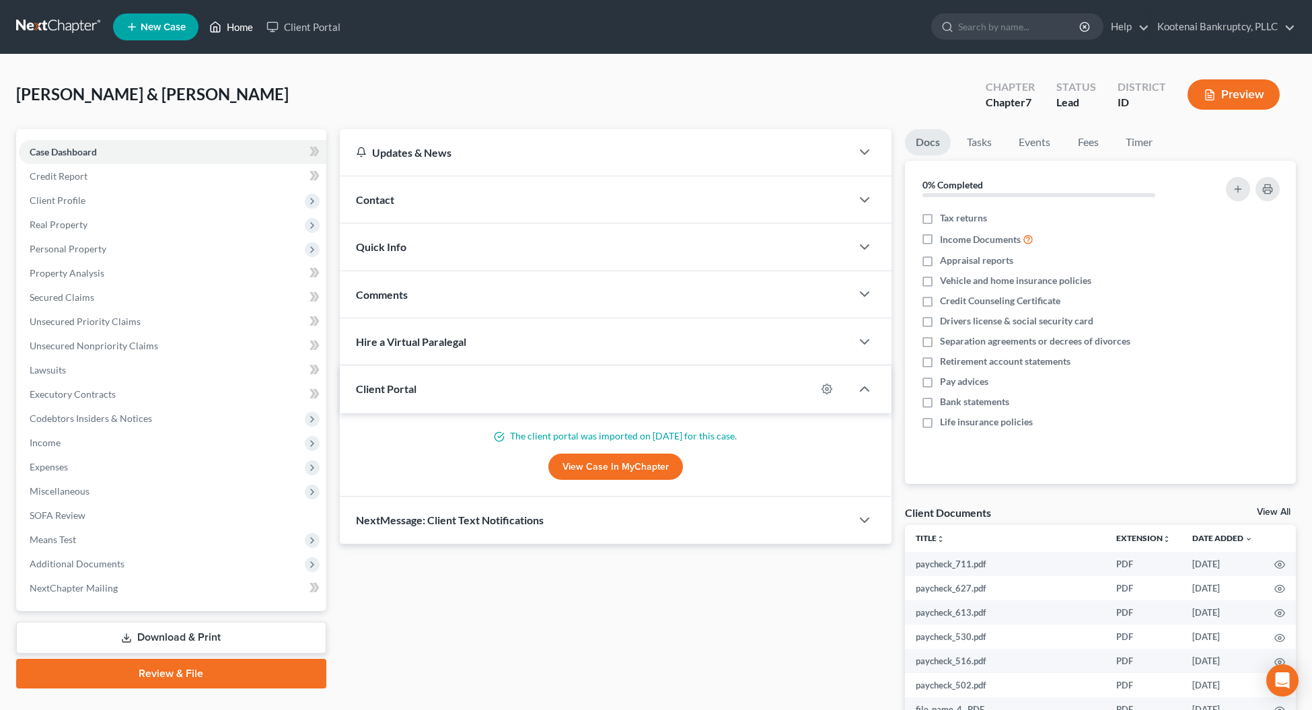
click at [229, 28] on link "Home" at bounding box center [230, 27] width 57 height 24
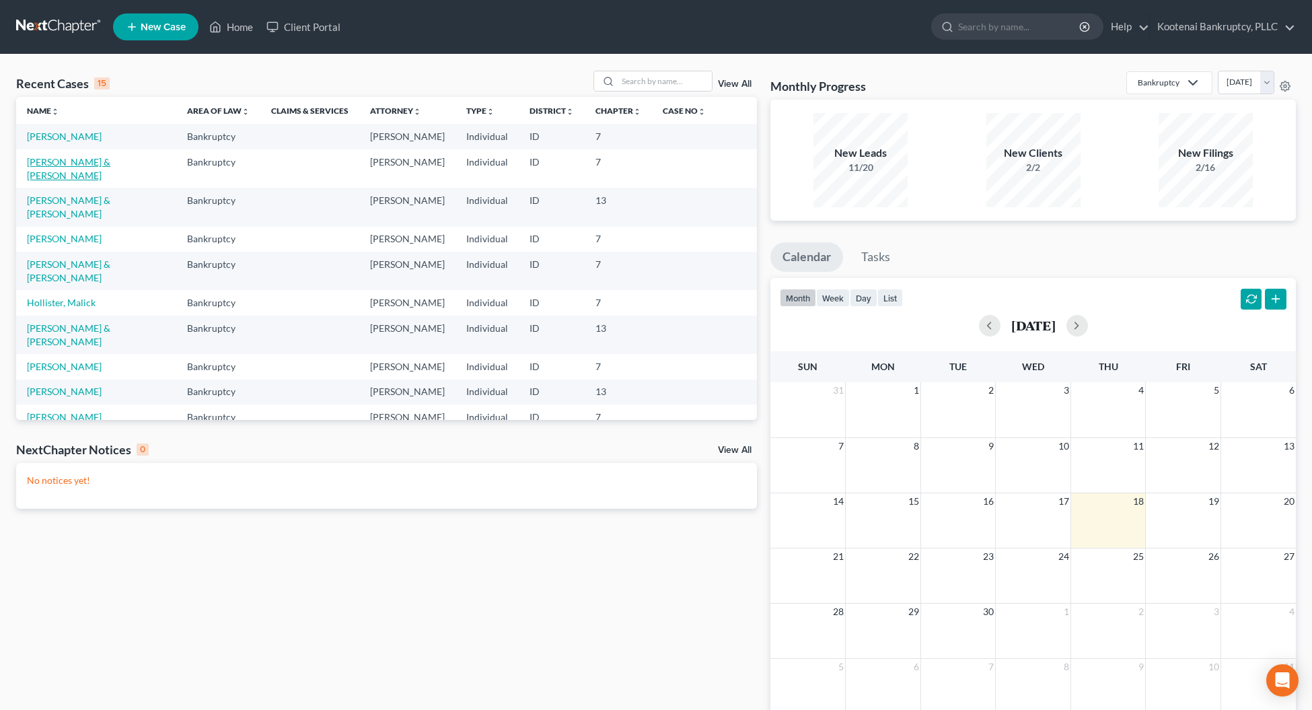
click at [64, 159] on link "[PERSON_NAME] & [PERSON_NAME]" at bounding box center [68, 168] width 83 height 25
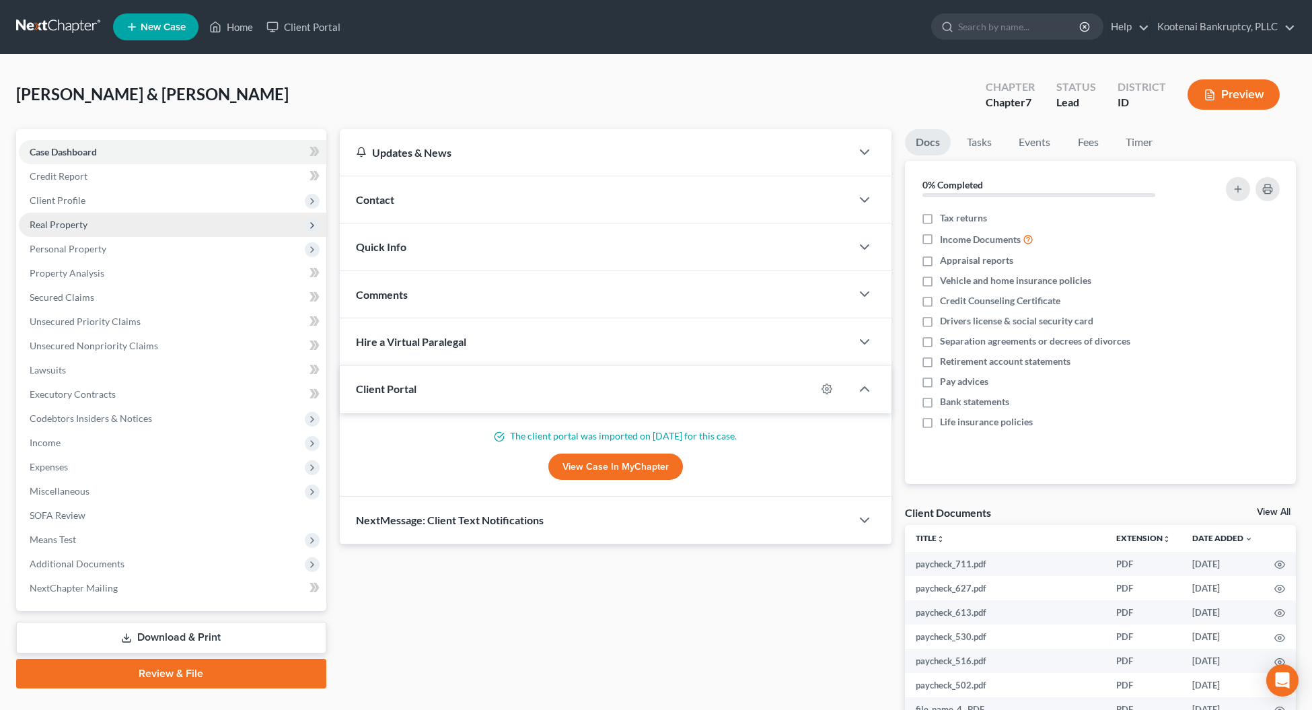
drag, startPoint x: 69, startPoint y: 194, endPoint x: 78, endPoint y: 223, distance: 30.4
click at [69, 194] on span "Client Profile" at bounding box center [58, 199] width 56 height 11
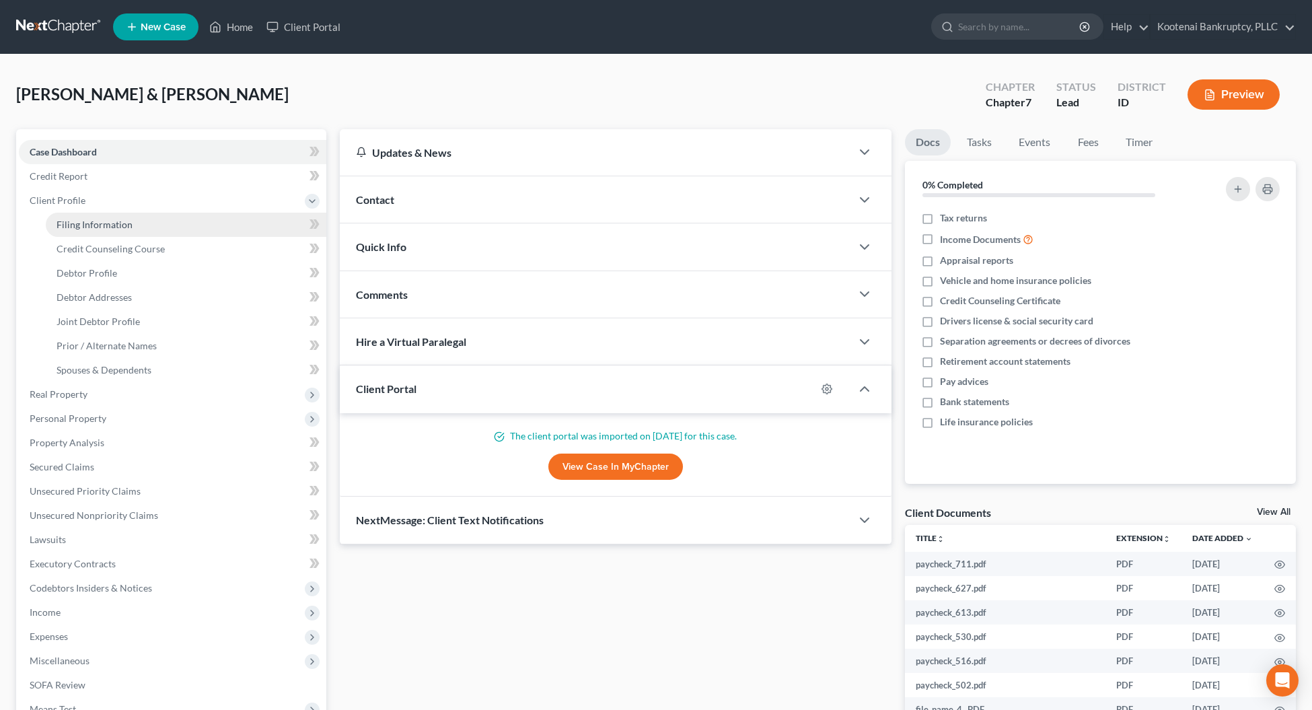
click at [88, 221] on span "Filing Information" at bounding box center [94, 224] width 76 height 11
select select "1"
select select "0"
select select "23"
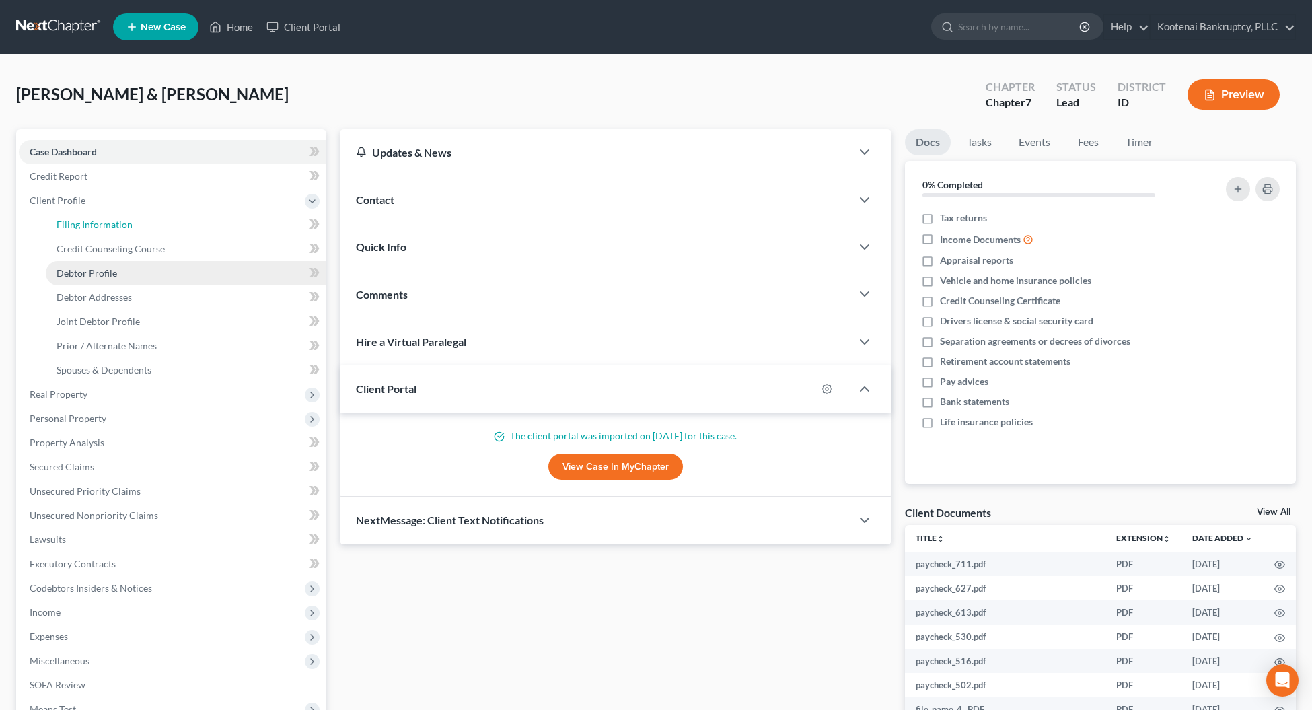
select select "0"
select select "50"
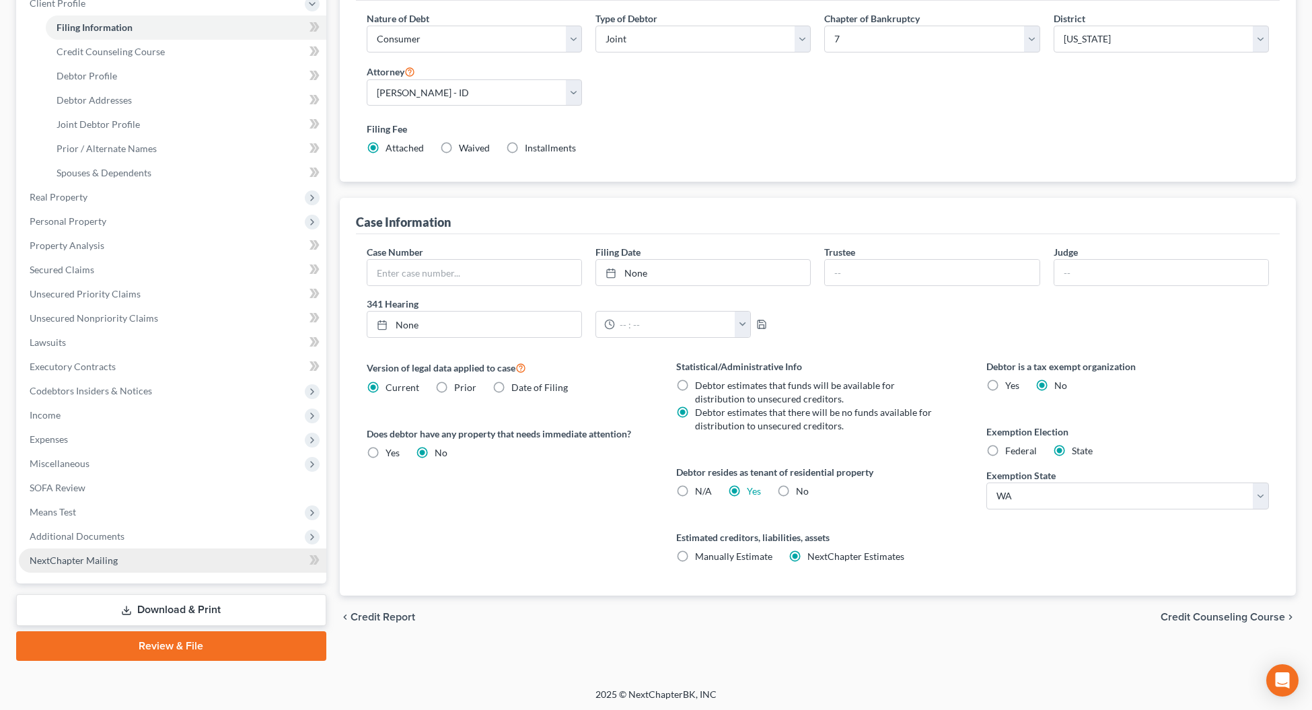
scroll to position [198, 0]
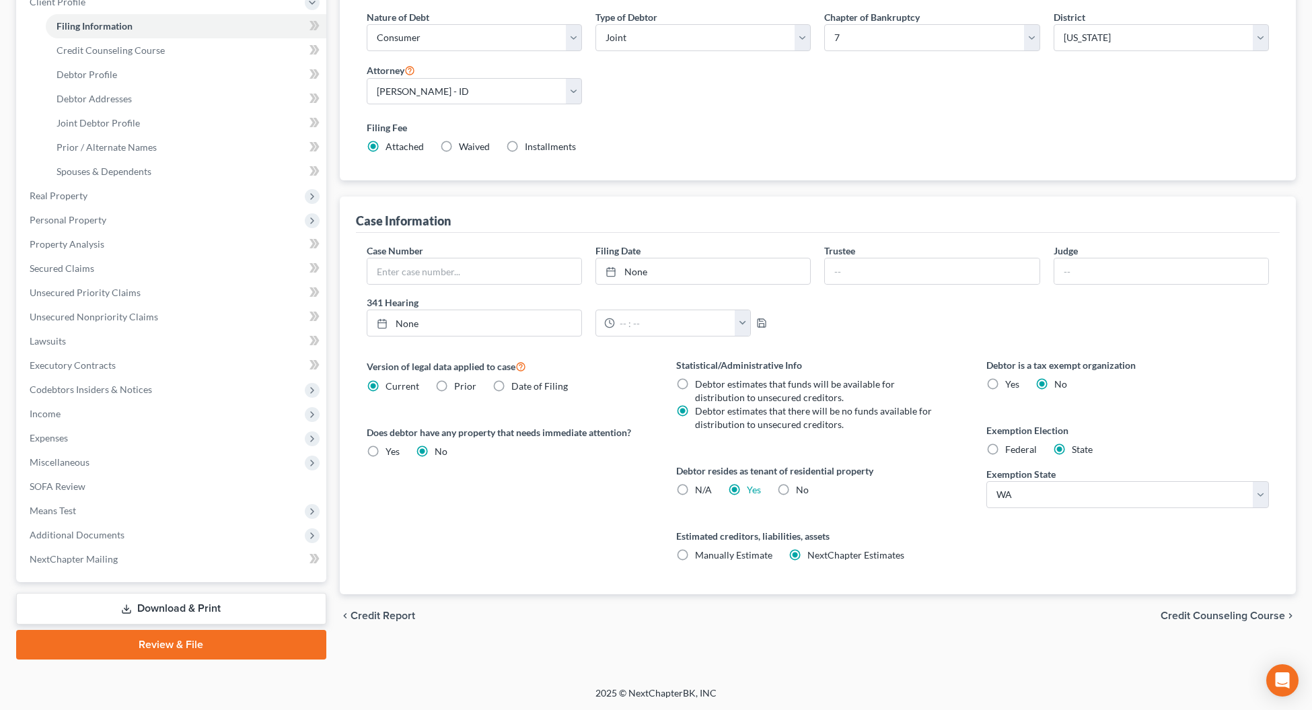
click at [155, 604] on link "Download & Print" at bounding box center [171, 609] width 310 height 32
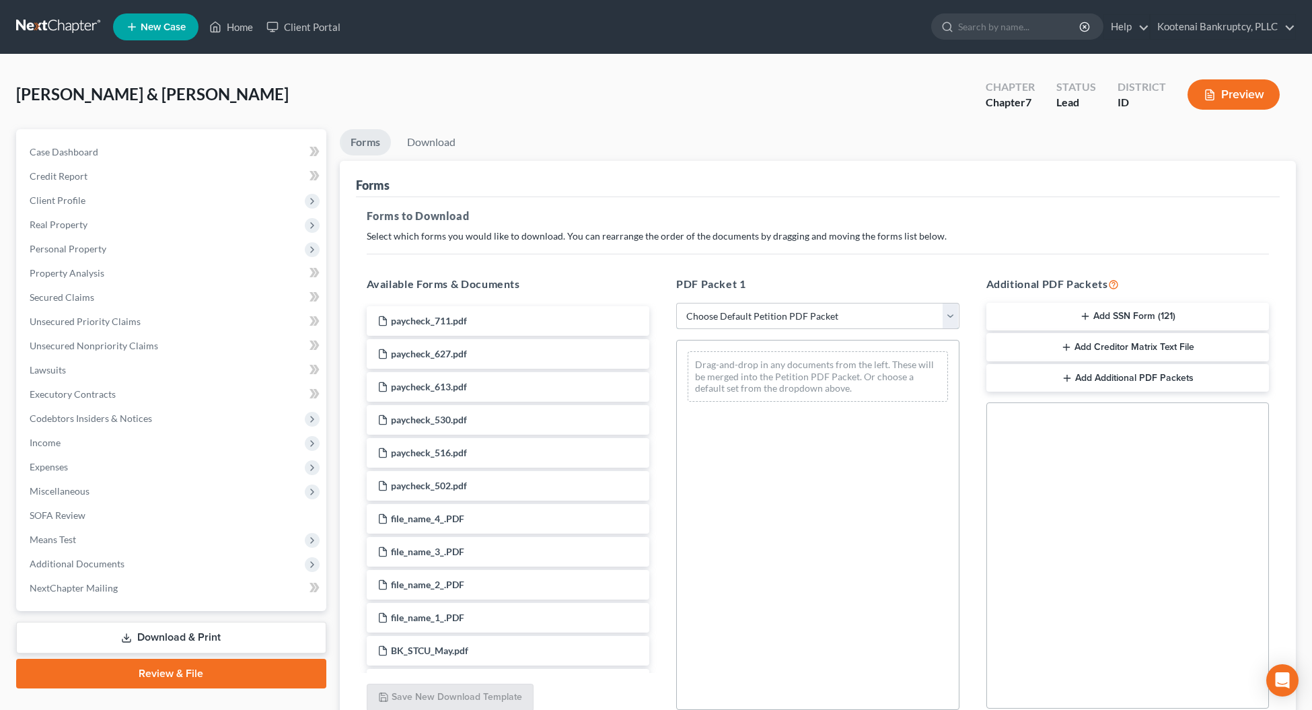
click at [769, 313] on select "Choose Default Petition PDF Packet Complete Bankruptcy Petition (all forms and …" at bounding box center [817, 316] width 283 height 27
select select "0"
click at [676, 303] on select "Choose Default Petition PDF Packet Complete Bankruptcy Petition (all forms and …" at bounding box center [817, 316] width 283 height 27
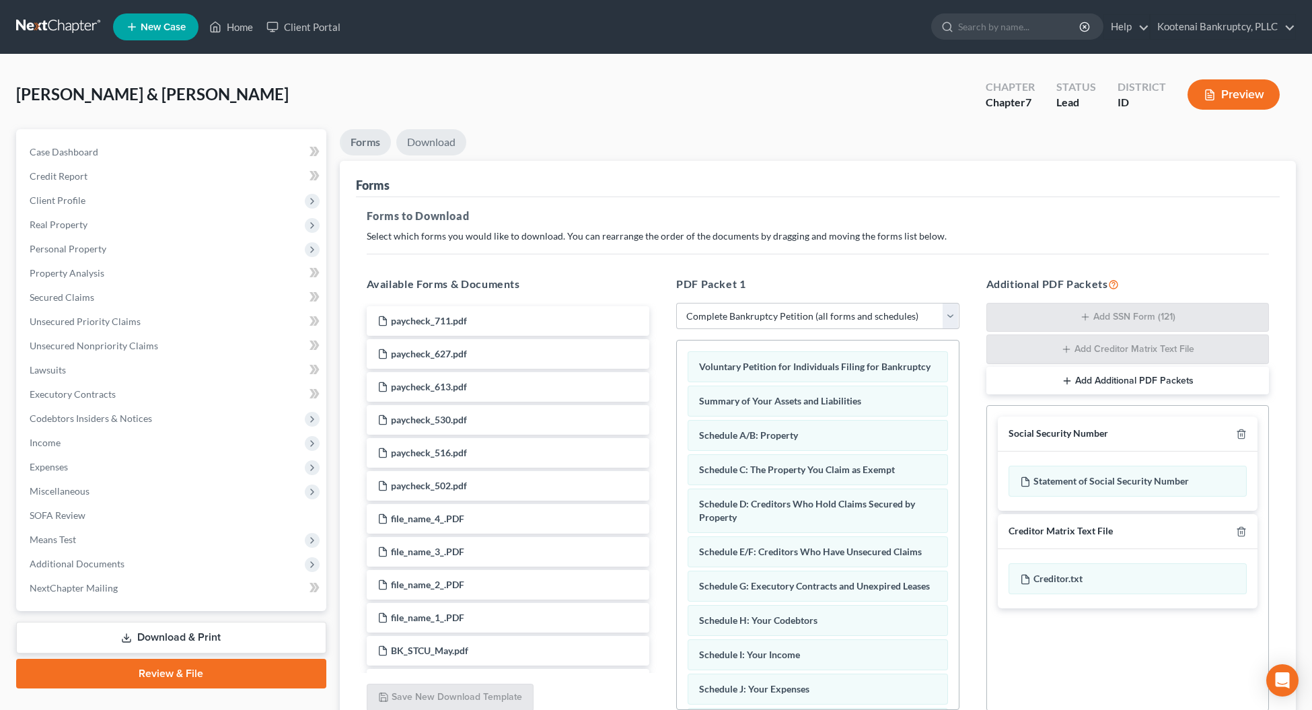
click at [421, 141] on link "Download" at bounding box center [431, 142] width 70 height 26
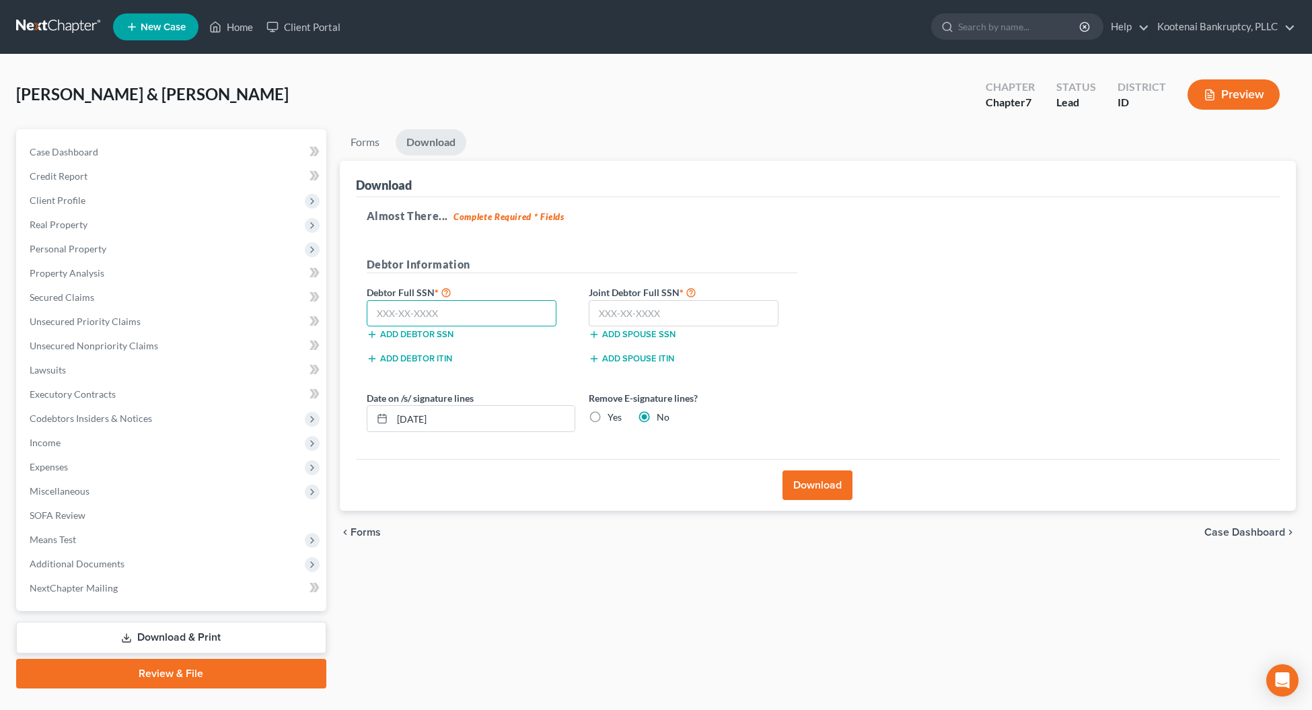
click at [391, 318] on input "text" at bounding box center [462, 313] width 190 height 27
type input "4"
type input "537-02-6350"
click at [609, 313] on input "text" at bounding box center [684, 313] width 190 height 27
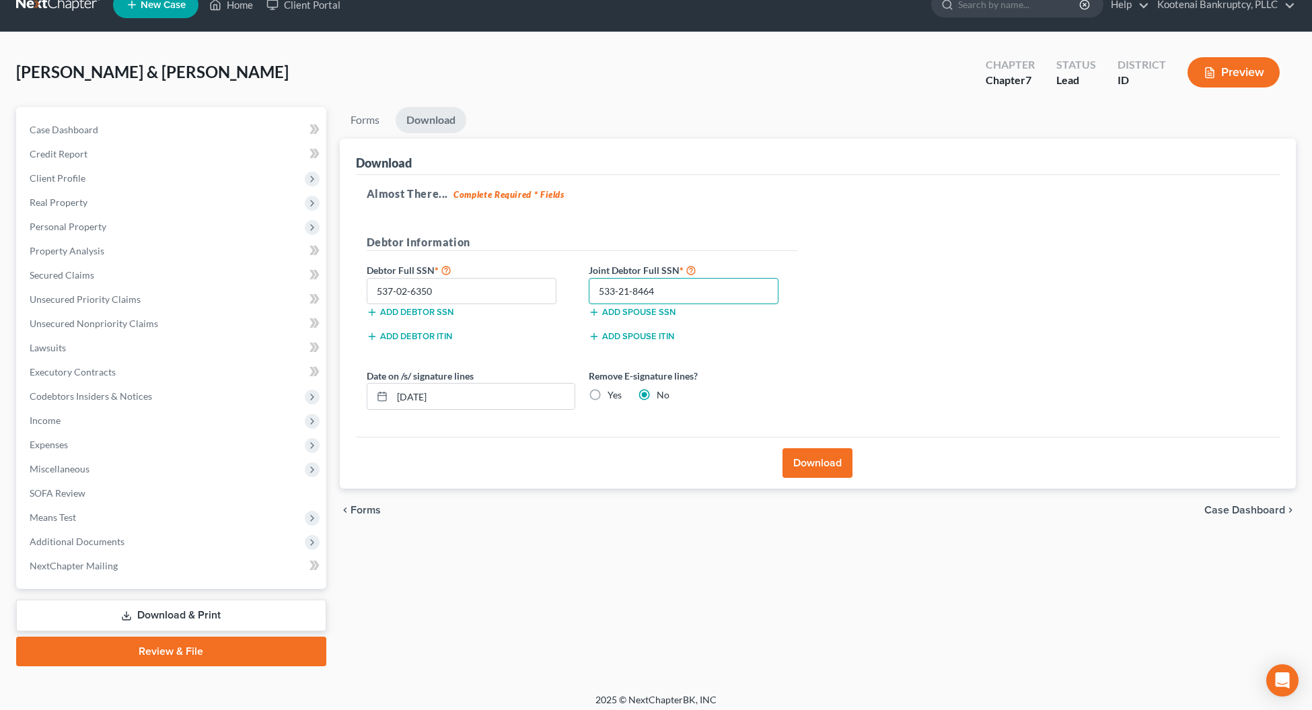
scroll to position [28, 0]
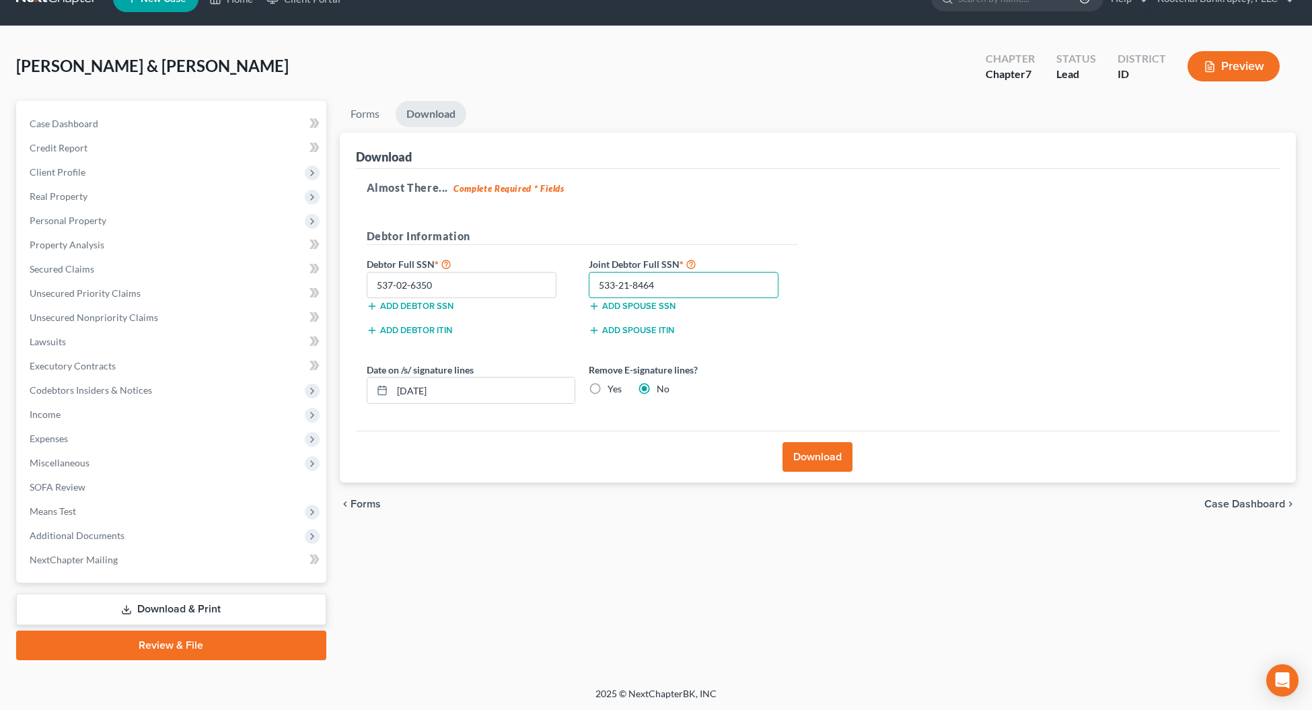
type input "533-21-8464"
drag, startPoint x: 448, startPoint y: 390, endPoint x: 391, endPoint y: 393, distance: 56.6
click at [392, 393] on input "09/18/2025" at bounding box center [483, 390] width 182 height 26
type input "09/19/2025"
click at [843, 457] on button "Download" at bounding box center [817, 457] width 70 height 30
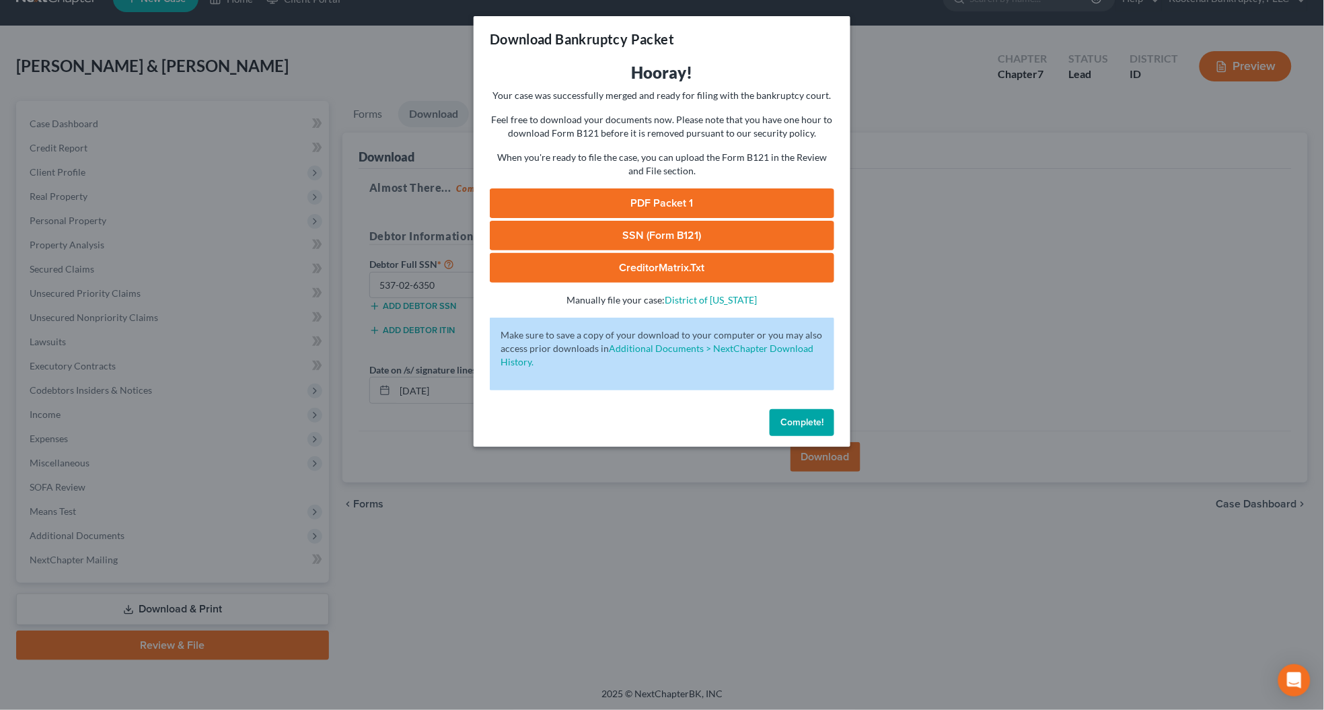
click at [641, 236] on link "SSN (Form B121)" at bounding box center [662, 236] width 344 height 30
click at [629, 204] on link "PDF Packet 1" at bounding box center [662, 203] width 344 height 30
drag, startPoint x: 796, startPoint y: 420, endPoint x: 724, endPoint y: 427, distance: 72.3
click at [796, 420] on span "Complete!" at bounding box center [801, 421] width 43 height 11
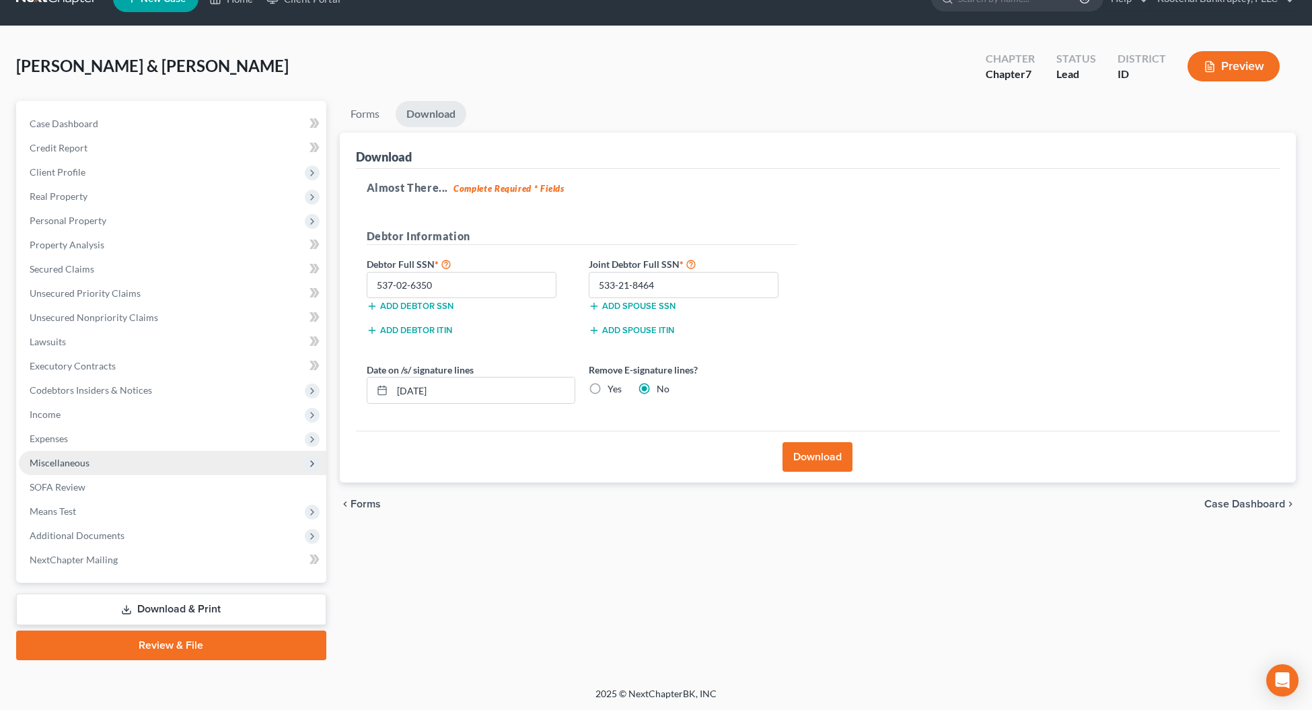
click at [39, 463] on span "Miscellaneous" at bounding box center [60, 462] width 60 height 11
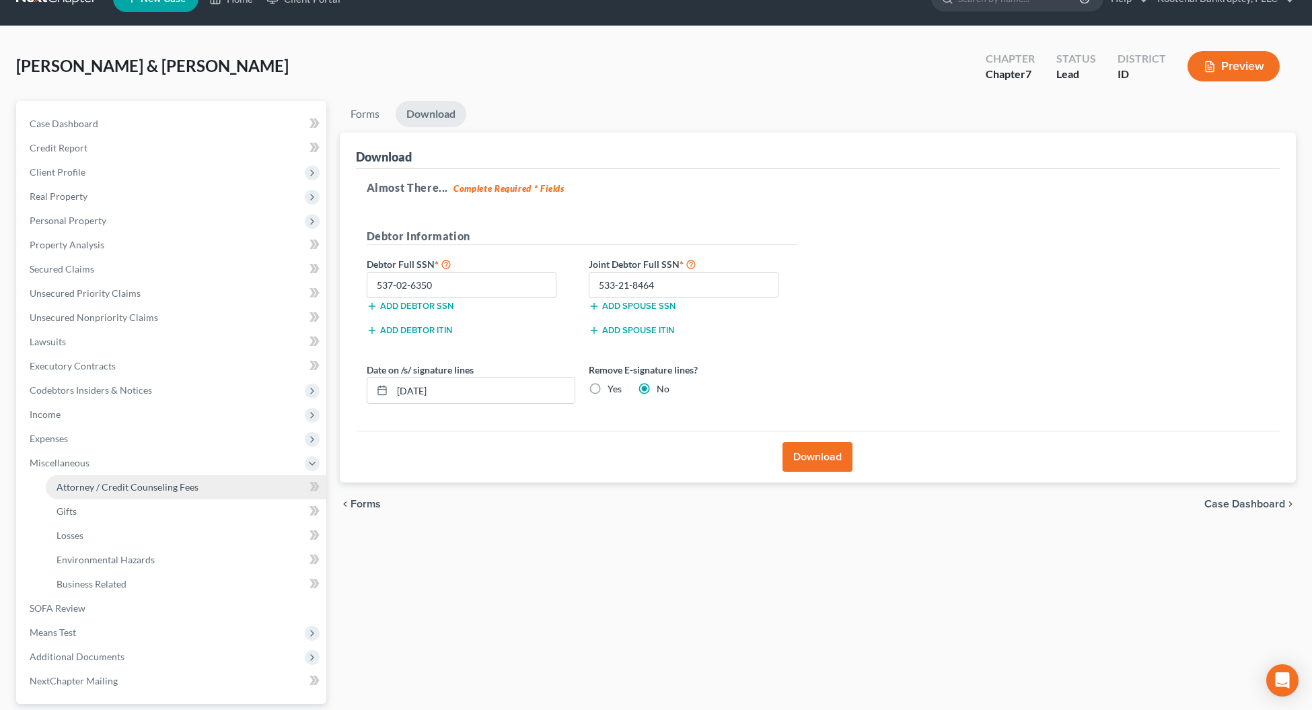
click at [68, 481] on span "Attorney / Credit Counseling Fees" at bounding box center [127, 486] width 142 height 11
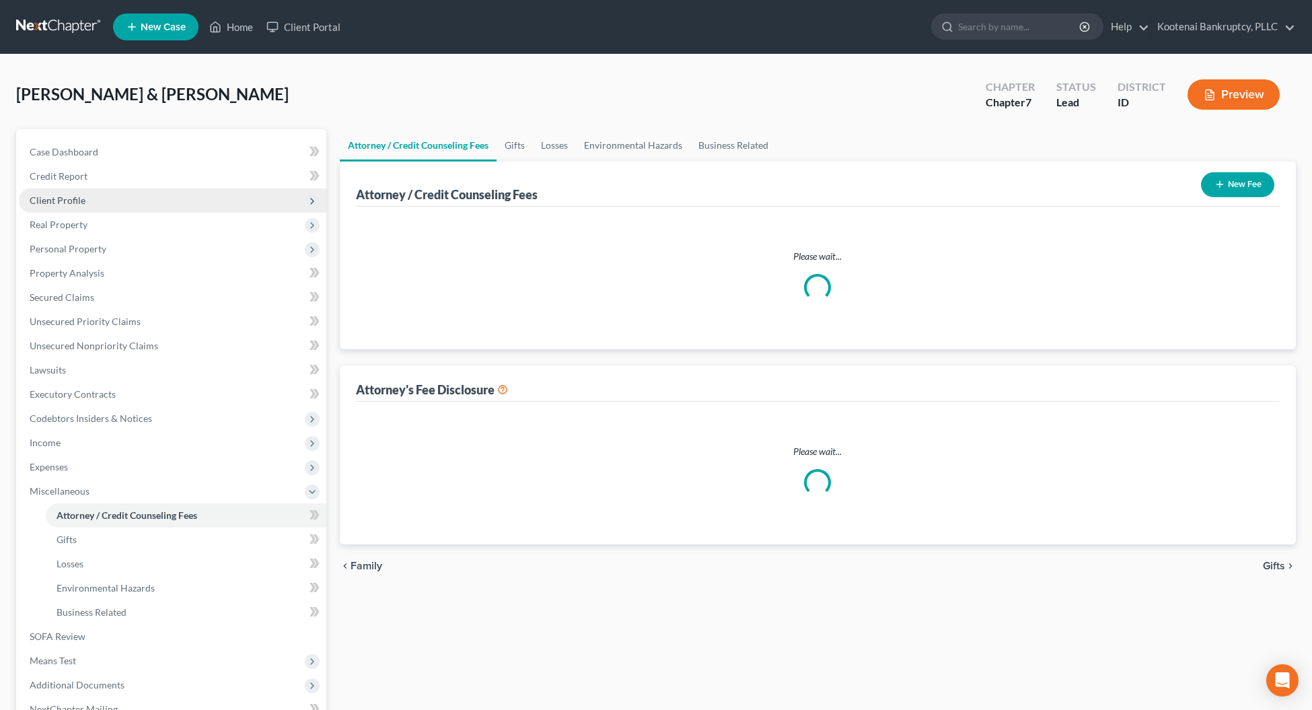
select select "3"
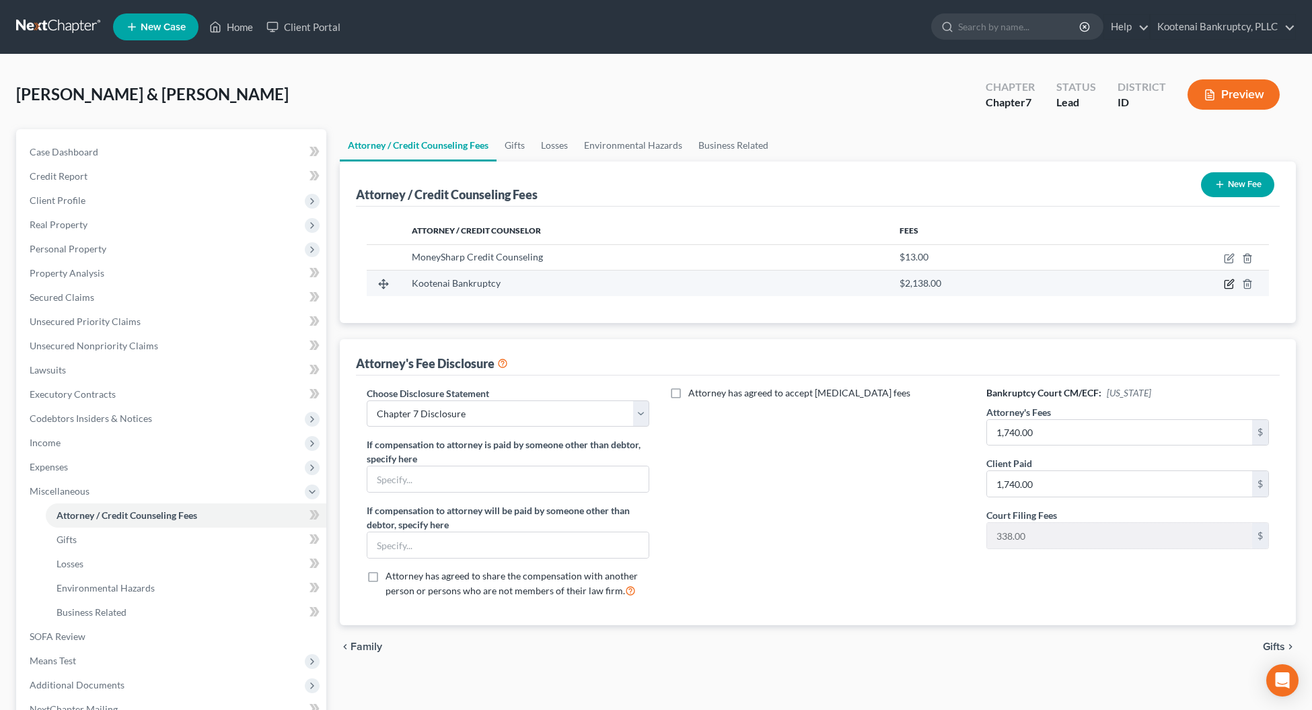
click at [1226, 284] on icon "button" at bounding box center [1228, 283] width 11 height 11
select select "13"
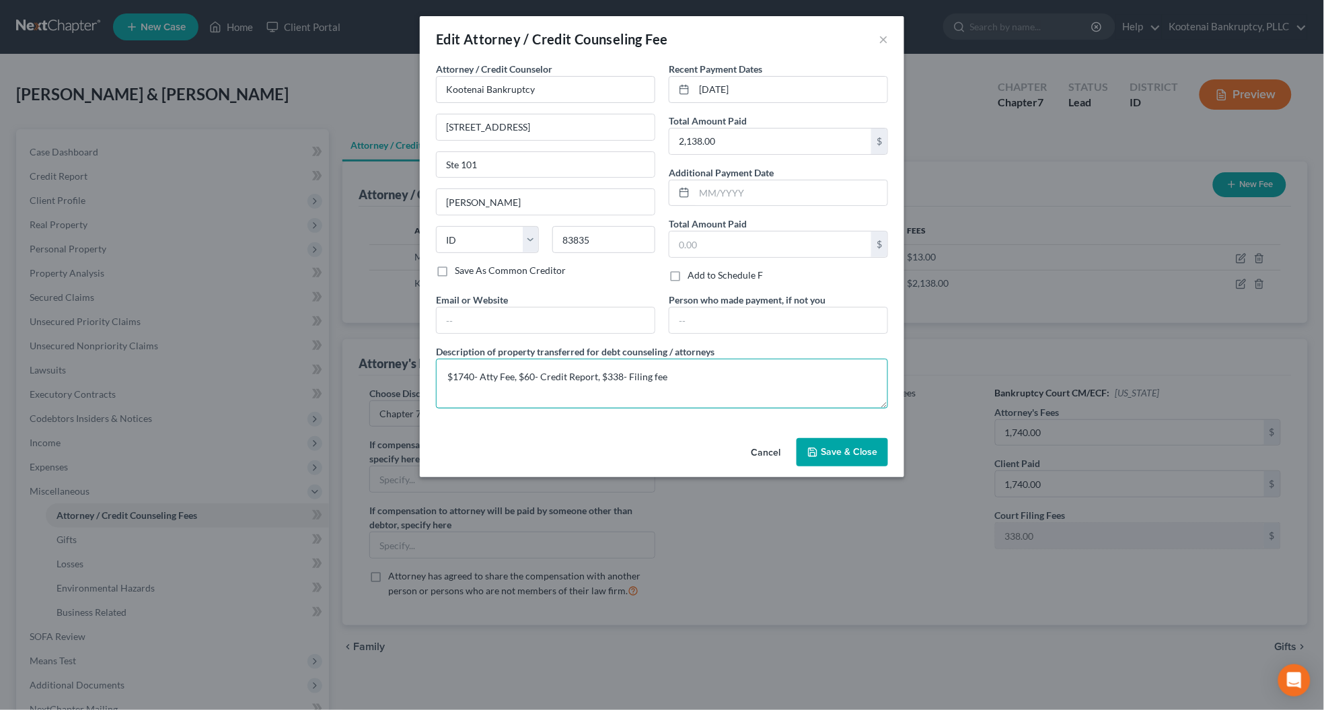
drag, startPoint x: 601, startPoint y: 375, endPoint x: 634, endPoint y: 388, distance: 35.3
click at [602, 375] on textarea "$1740- Atty Fee, $60- Credit Report, $338- Filing fee" at bounding box center [662, 383] width 452 height 50
type textarea "$1740- Atty Fee, $60- Credit Report, $60- Credit Report, $338- Filing fee"
type input "2,198.00"
drag, startPoint x: 767, startPoint y: 82, endPoint x: 696, endPoint y: 87, distance: 70.8
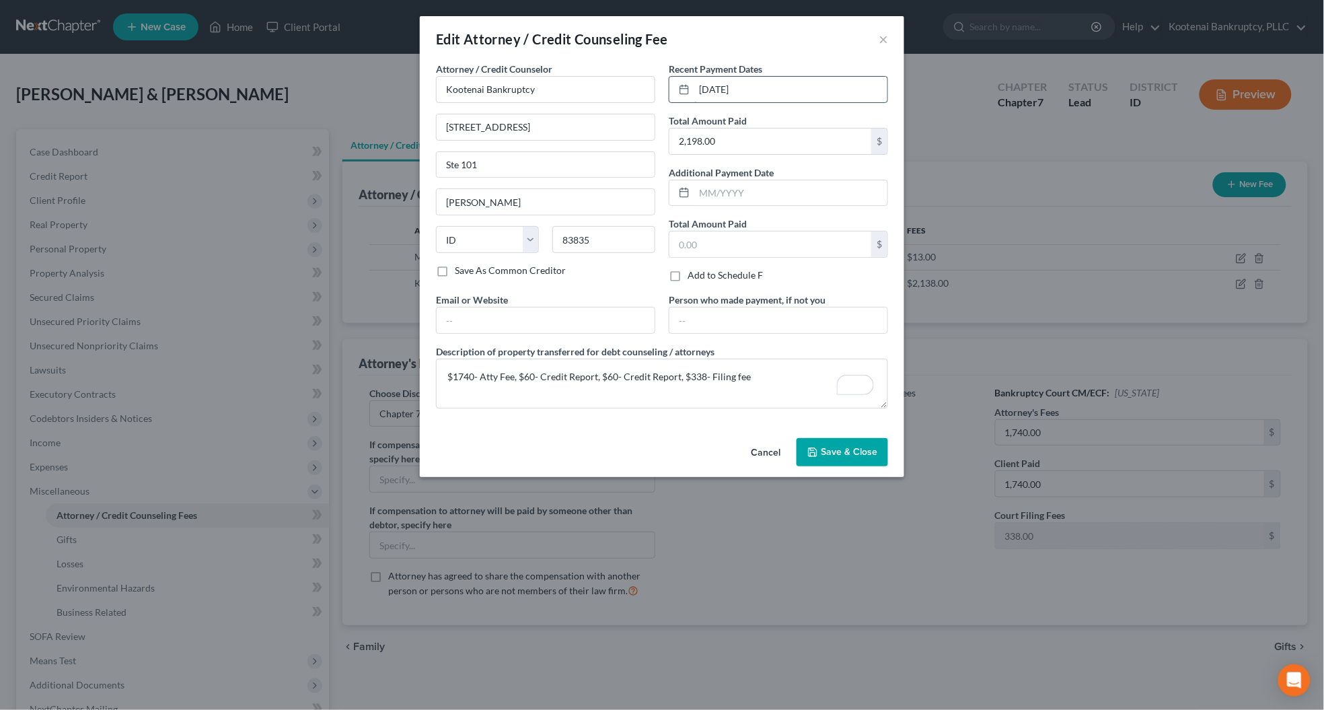
click at [696, 87] on input "[DATE]" at bounding box center [790, 90] width 193 height 26
type input "09/19/2025"
click at [822, 457] on span "Save & Close" at bounding box center [849, 451] width 56 height 11
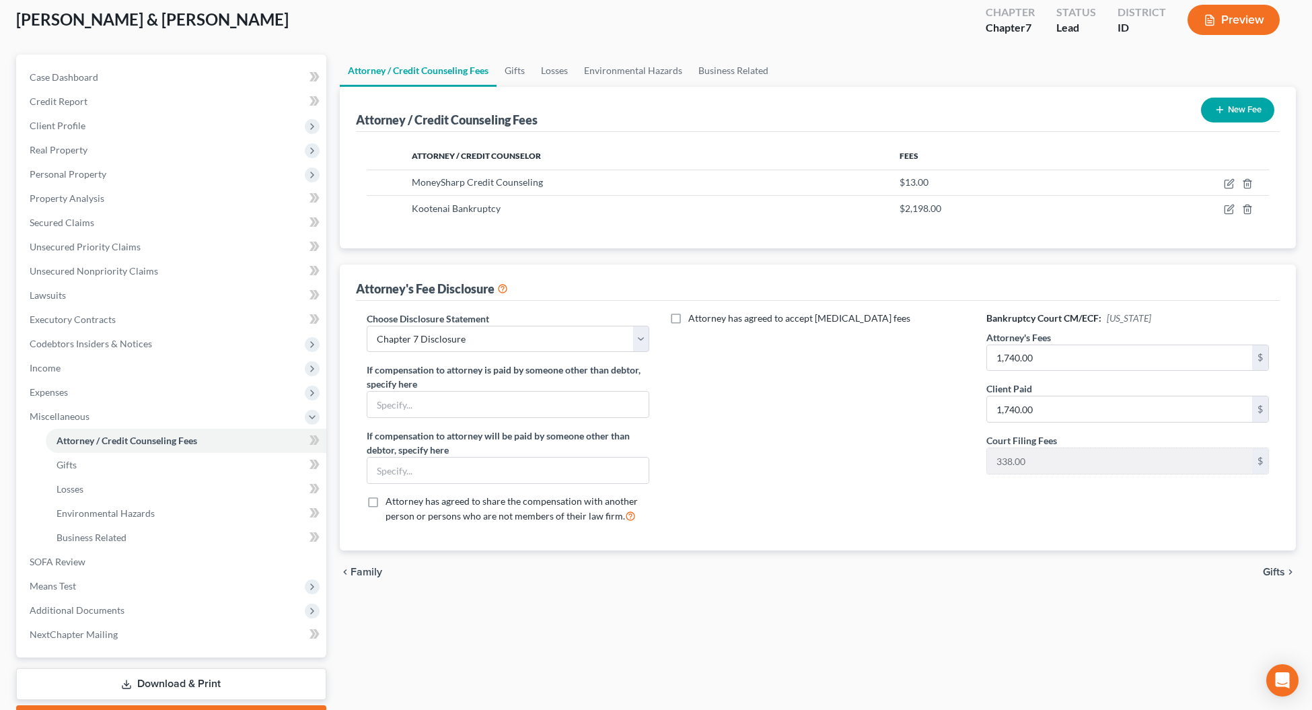
scroll to position [149, 0]
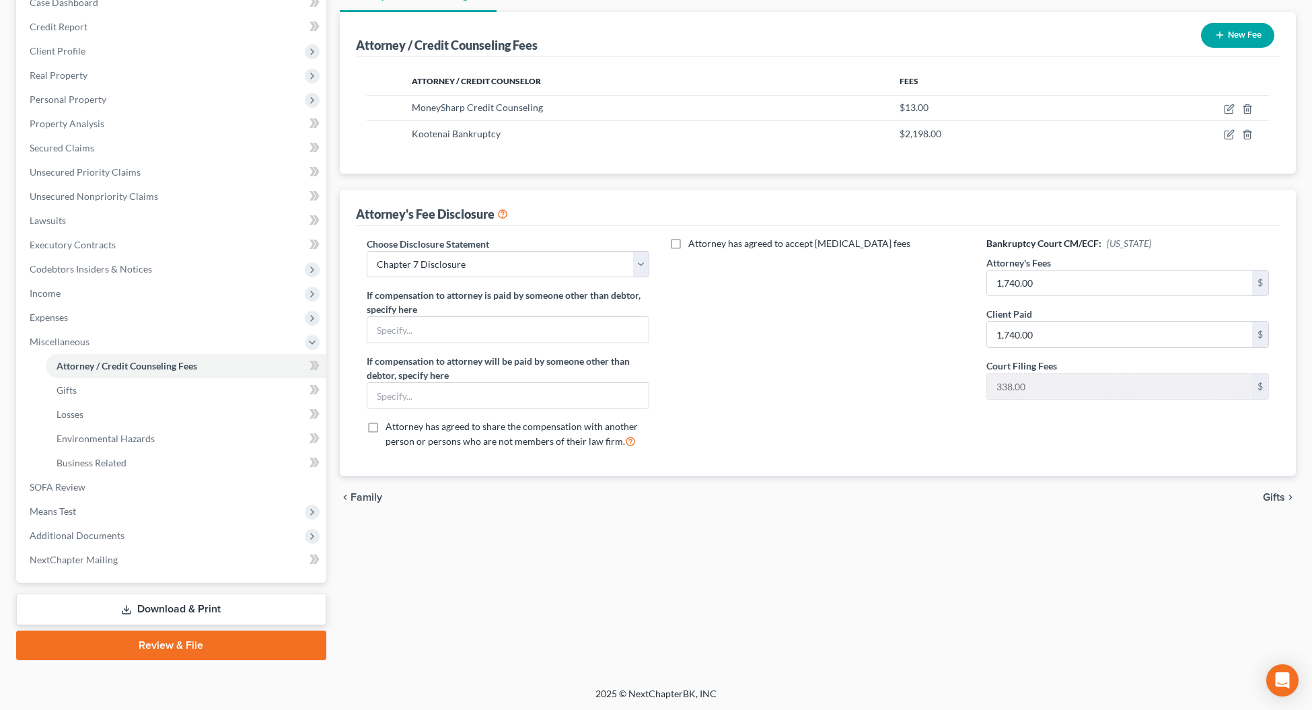
click at [202, 605] on link "Download & Print" at bounding box center [171, 609] width 310 height 32
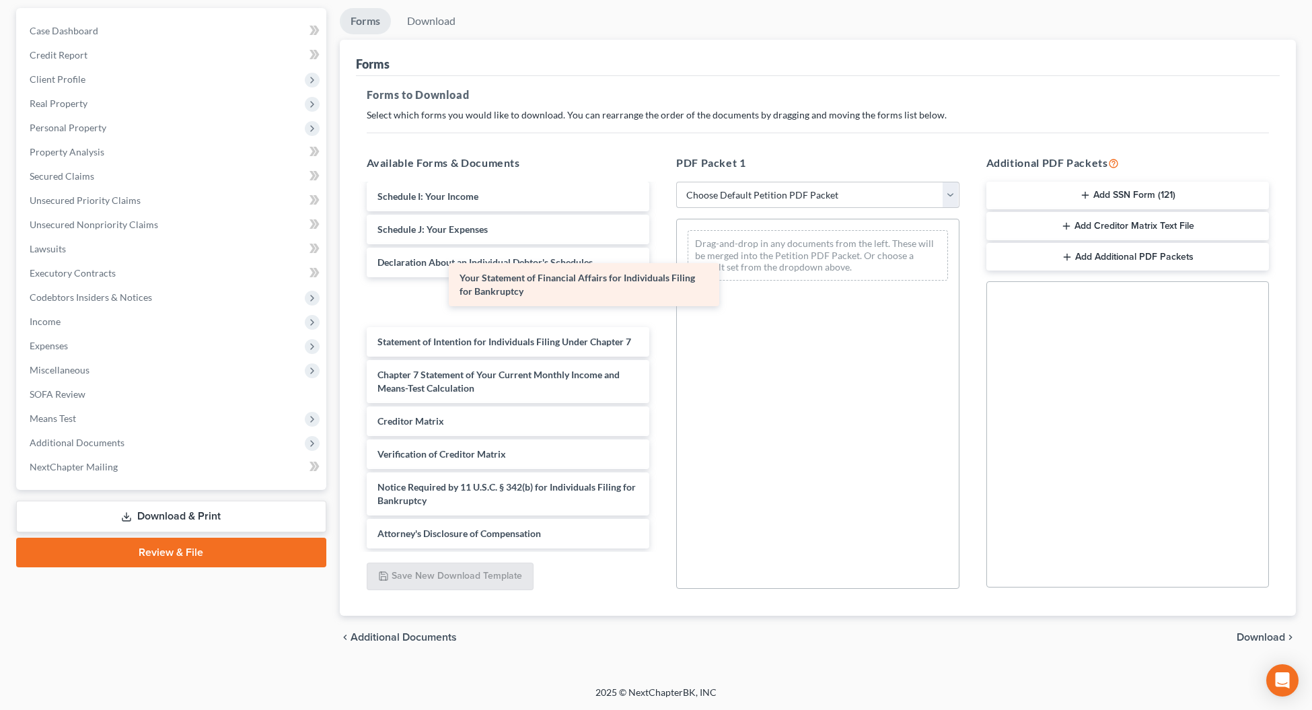
scroll to position [841, 0]
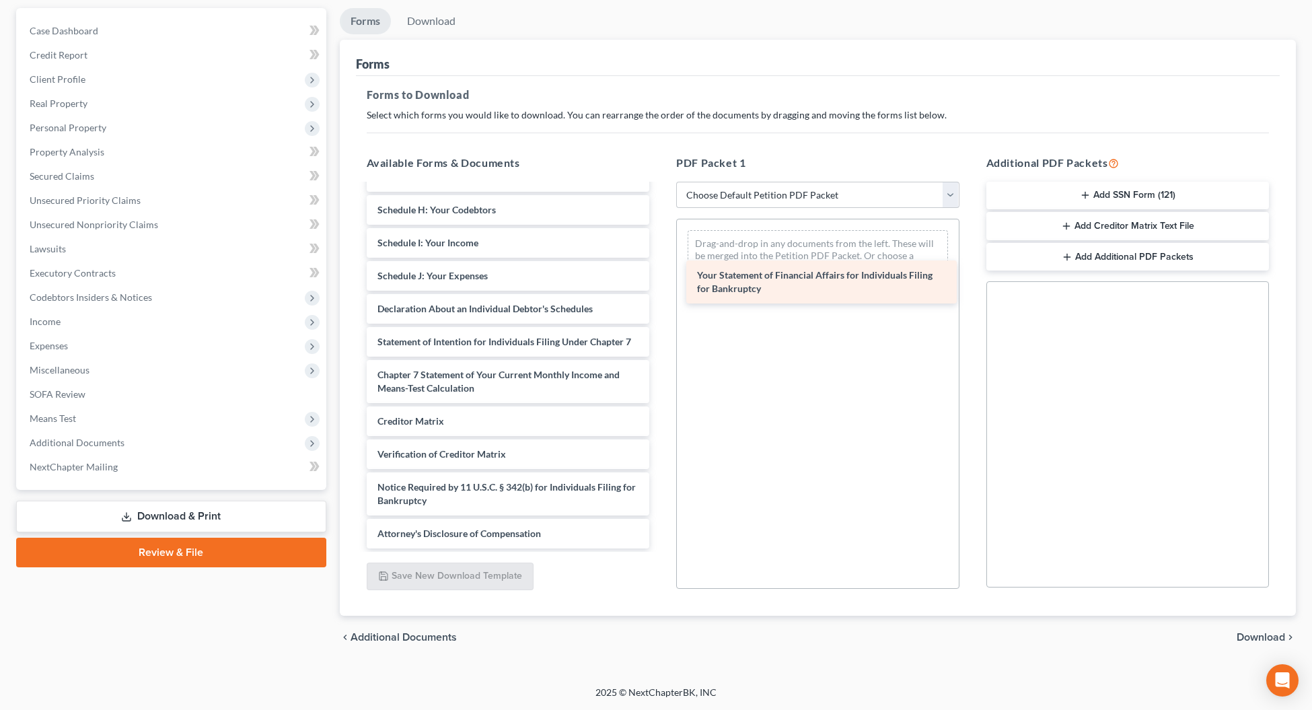
drag, startPoint x: 447, startPoint y: 287, endPoint x: 767, endPoint y: 281, distance: 320.2
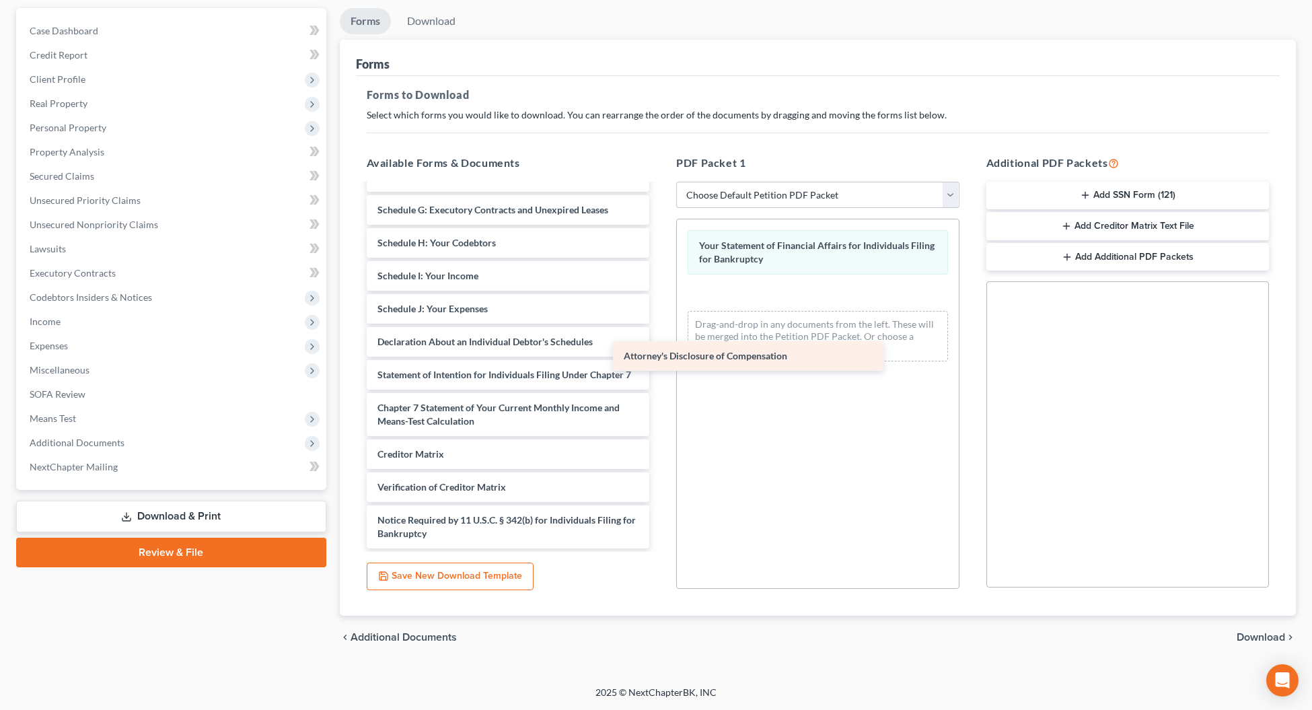
scroll to position [807, 0]
drag, startPoint x: 473, startPoint y: 533, endPoint x: 752, endPoint y: 338, distance: 340.5
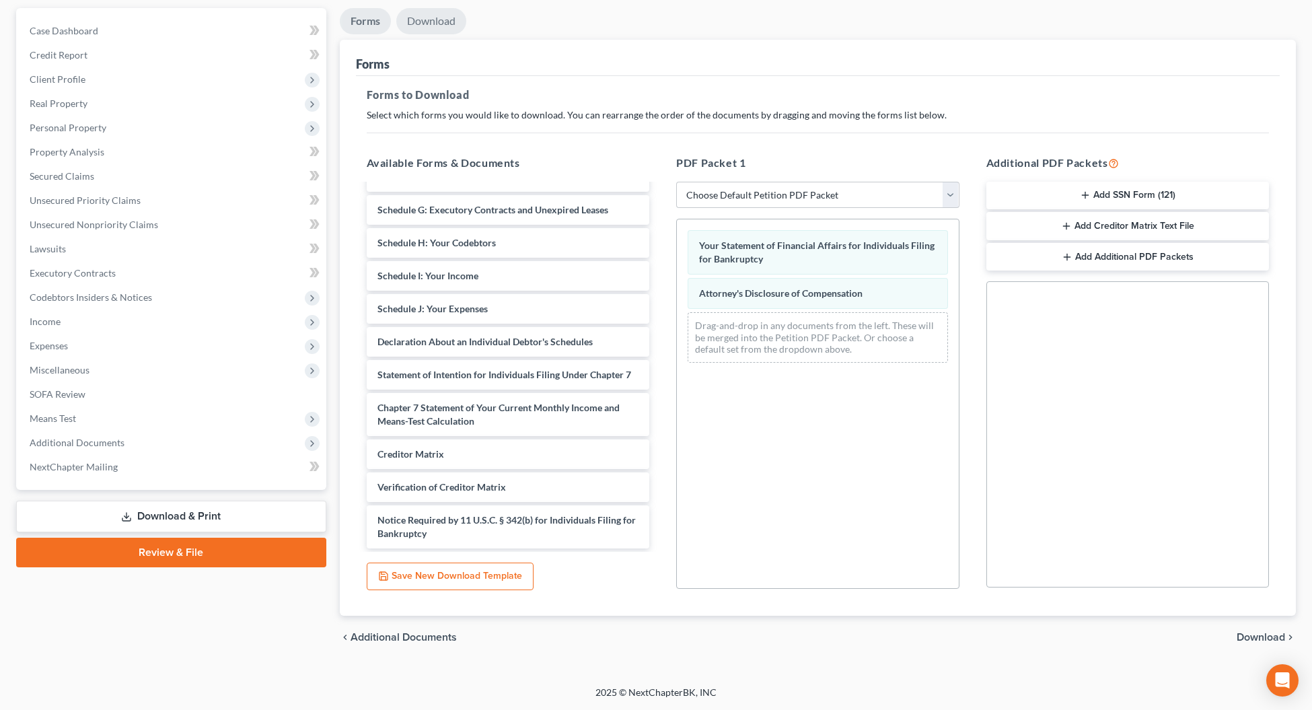
click at [424, 25] on link "Download" at bounding box center [431, 21] width 70 height 26
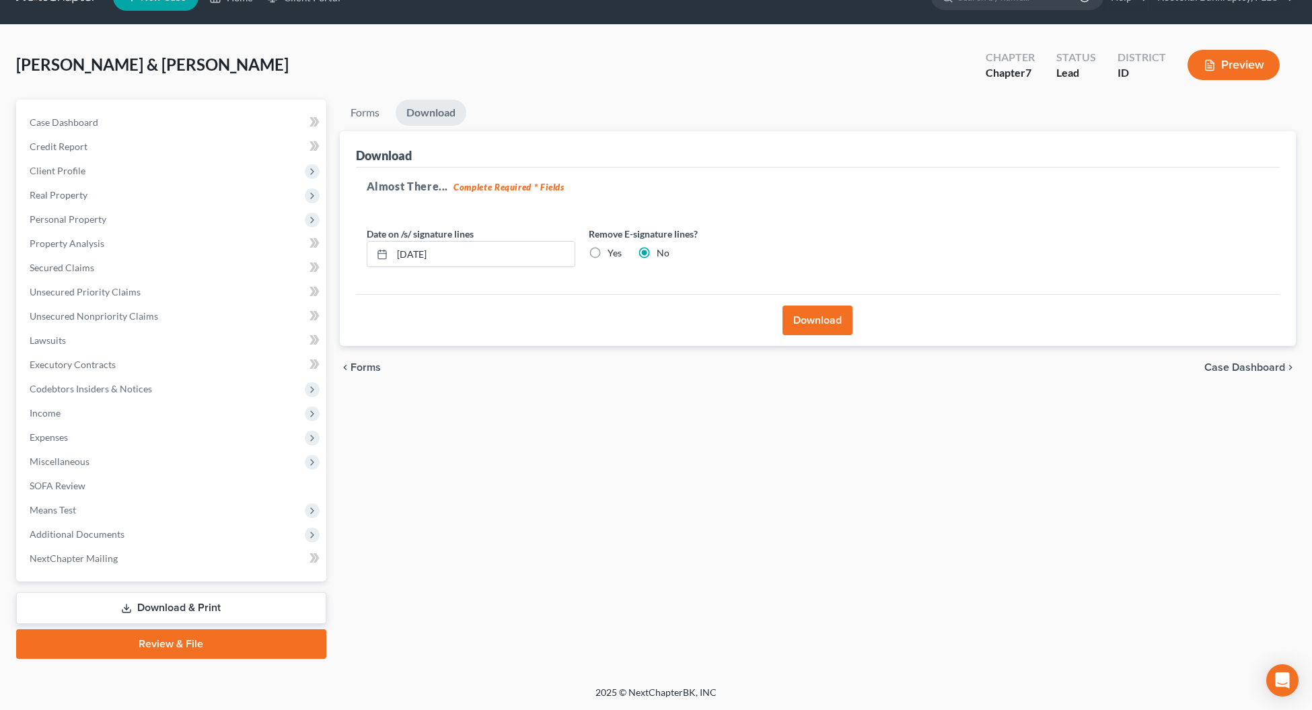
scroll to position [28, 0]
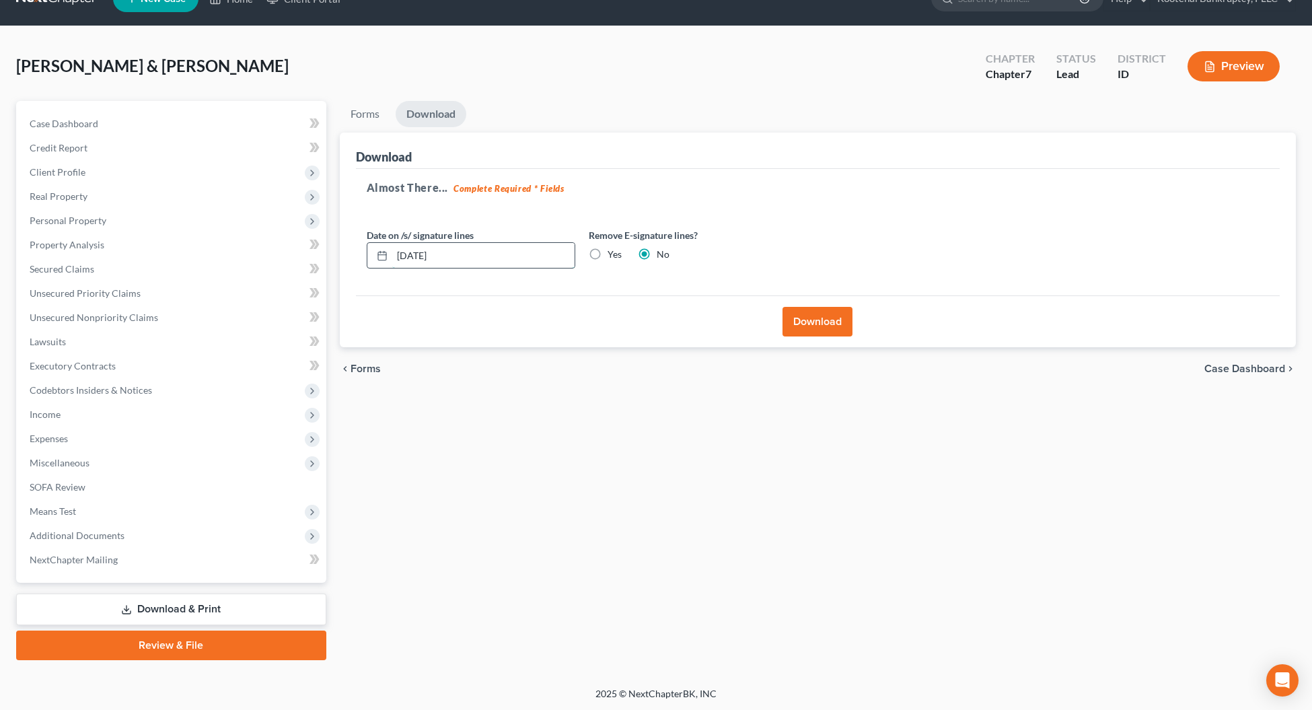
drag, startPoint x: 465, startPoint y: 259, endPoint x: 388, endPoint y: 258, distance: 77.4
click at [388, 258] on div "09/18/2025" at bounding box center [471, 255] width 208 height 27
type input "09/19/2025"
click at [809, 319] on button "Download" at bounding box center [817, 322] width 70 height 30
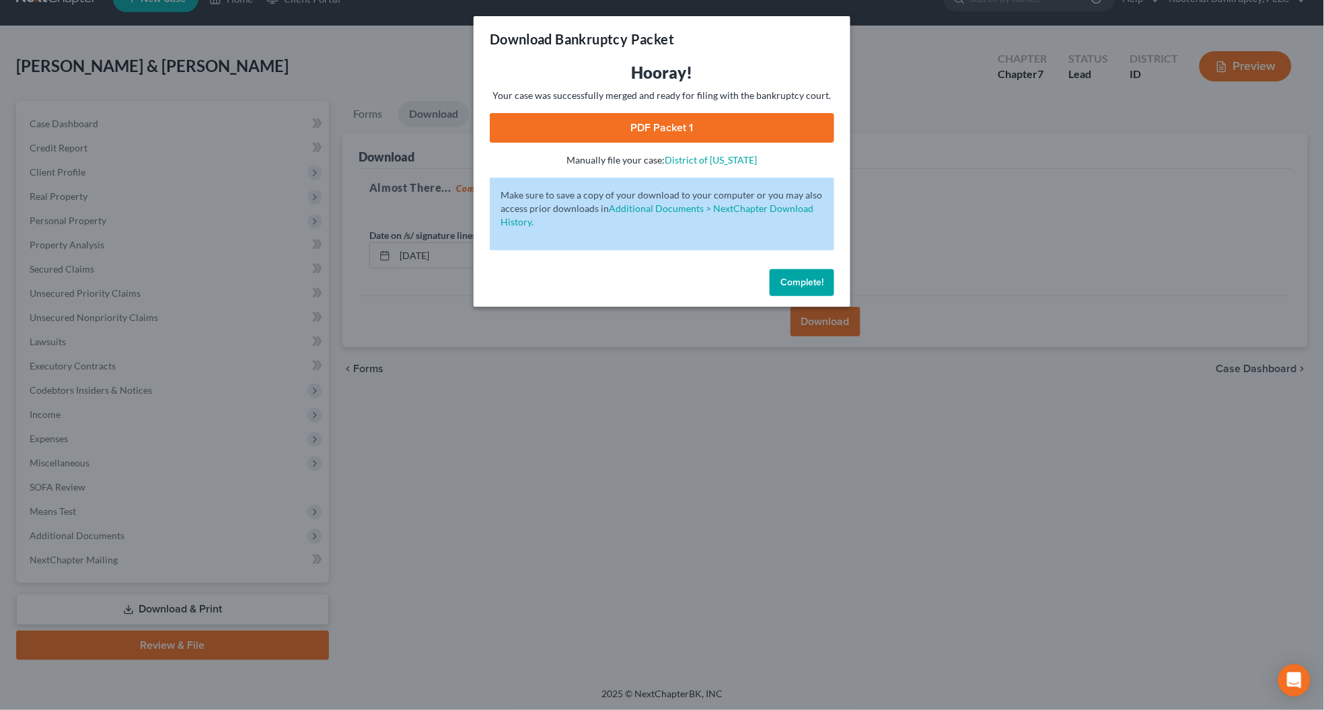
click at [749, 132] on link "PDF Packet 1" at bounding box center [662, 128] width 344 height 30
drag, startPoint x: 805, startPoint y: 281, endPoint x: 799, endPoint y: 307, distance: 26.3
click at [806, 281] on span "Complete!" at bounding box center [801, 281] width 43 height 11
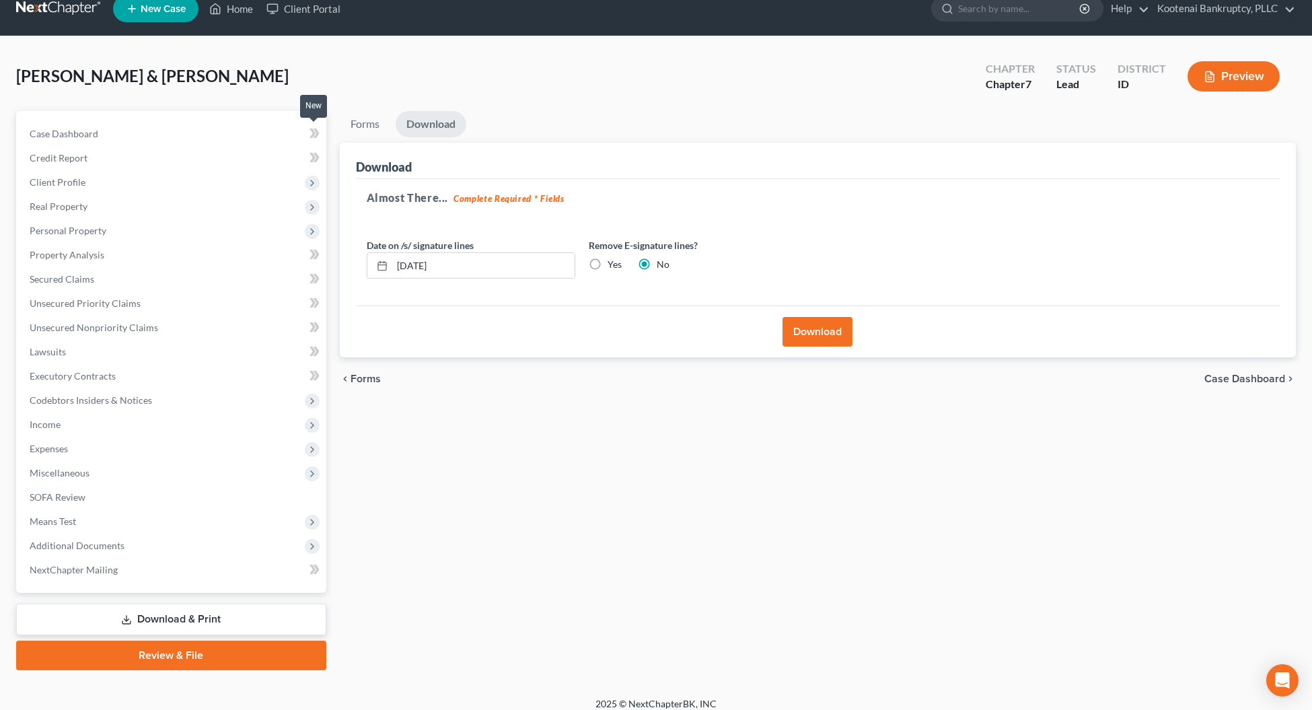
scroll to position [0, 0]
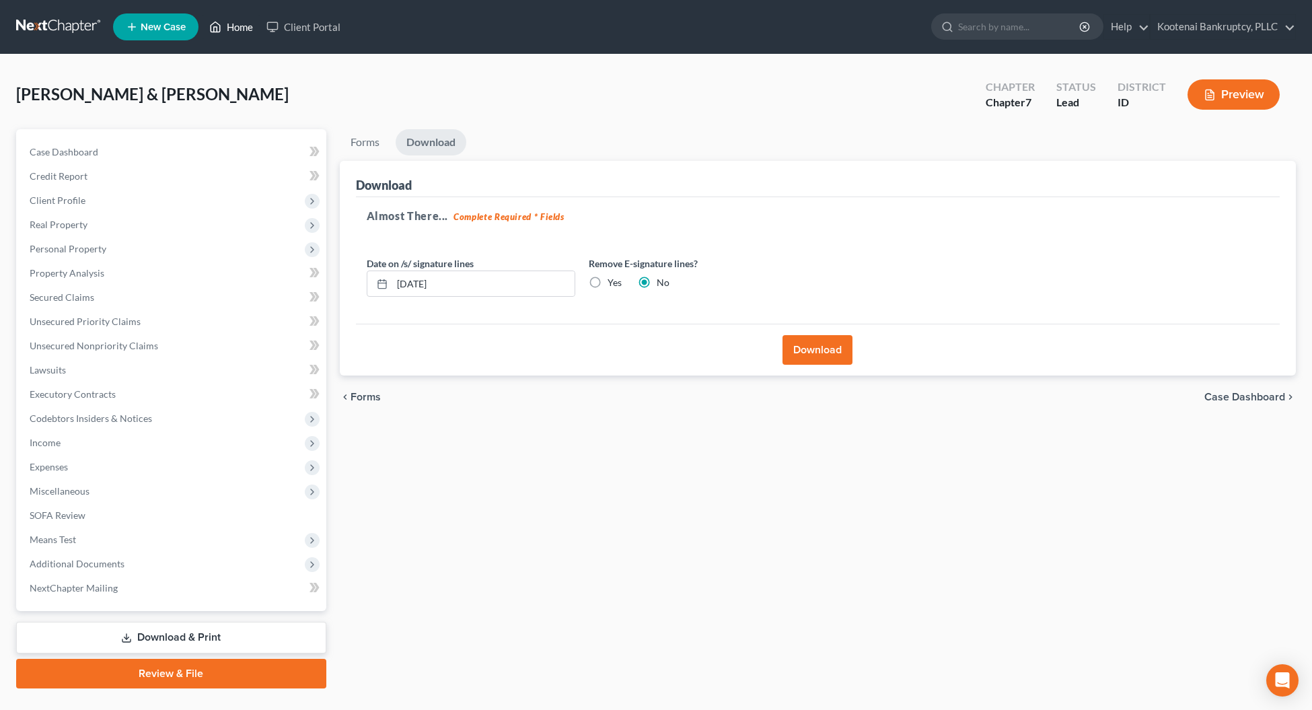
click at [236, 21] on link "Home" at bounding box center [230, 27] width 57 height 24
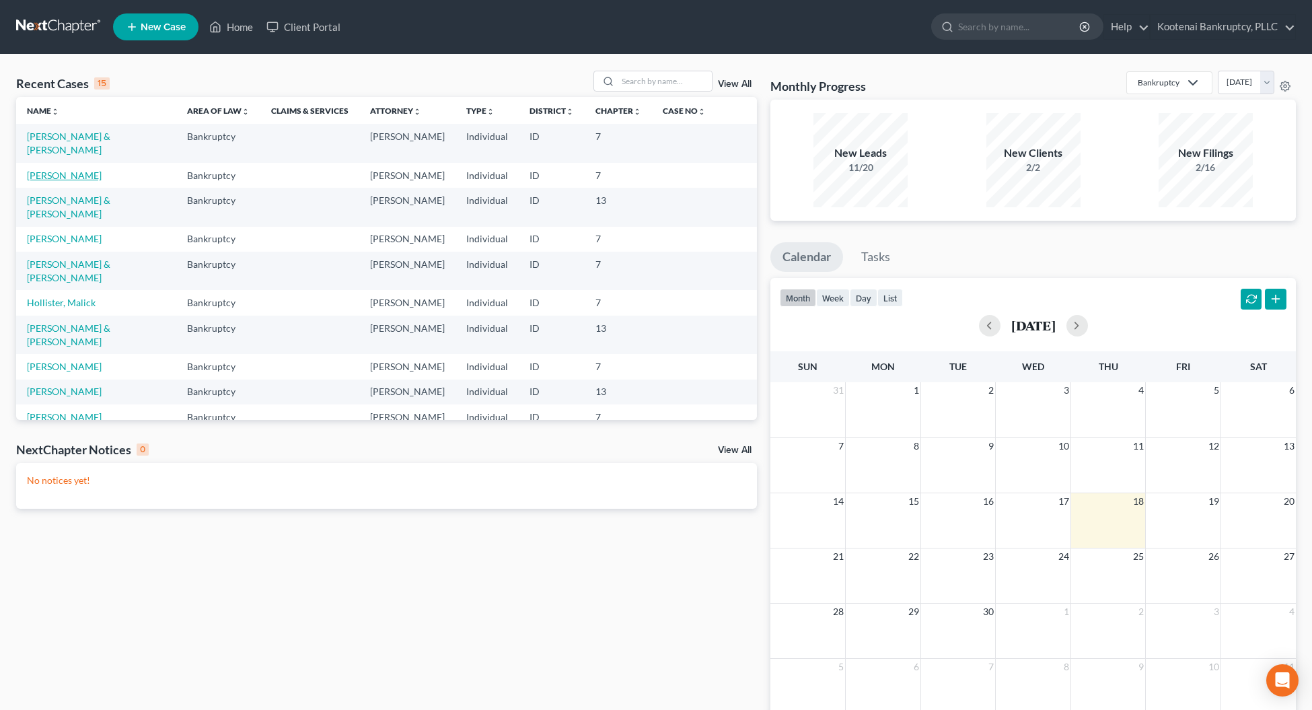
click at [59, 169] on link "Allison, Gerald" at bounding box center [64, 174] width 75 height 11
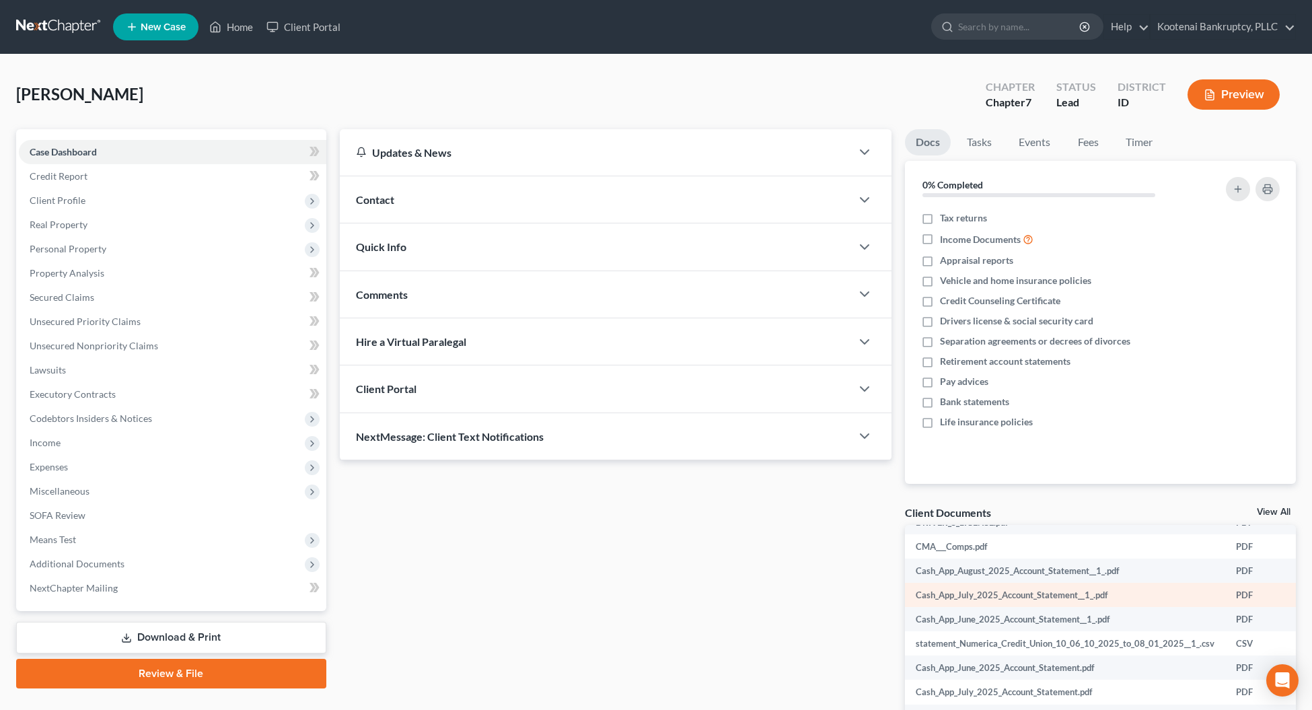
scroll to position [84, 0]
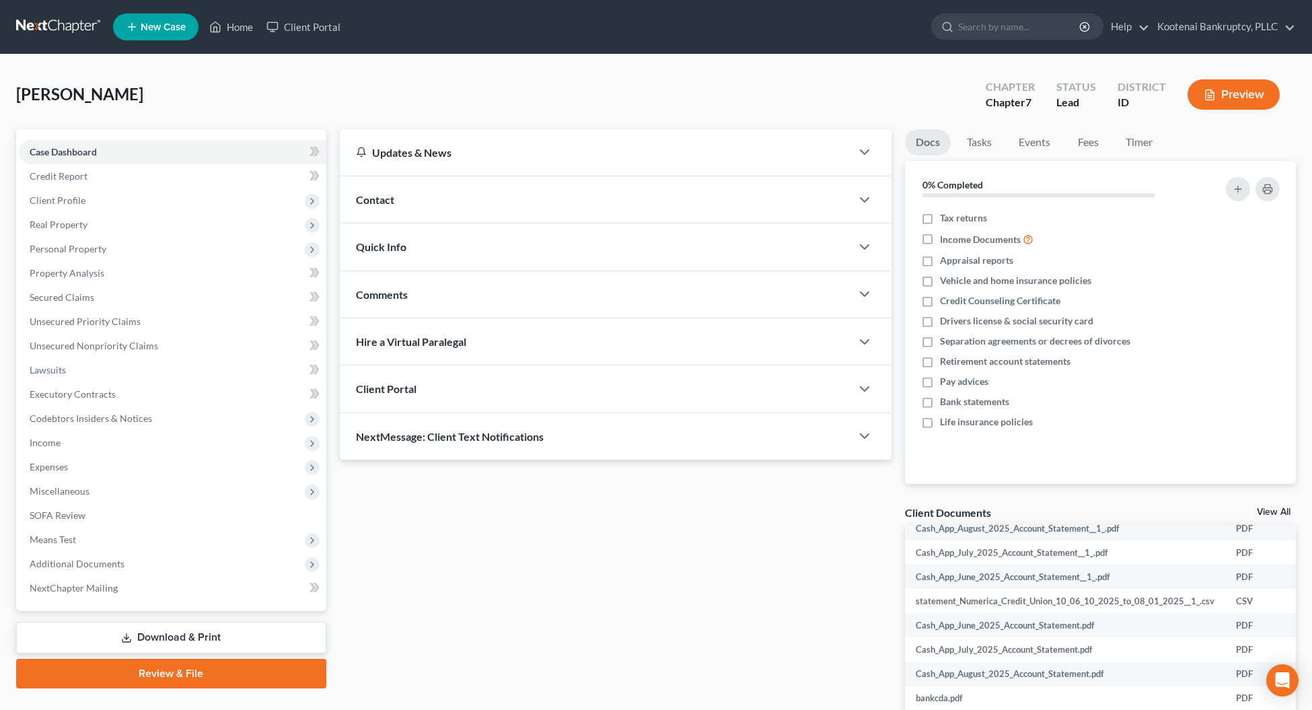
click at [1268, 508] on link "View All" at bounding box center [1273, 511] width 34 height 9
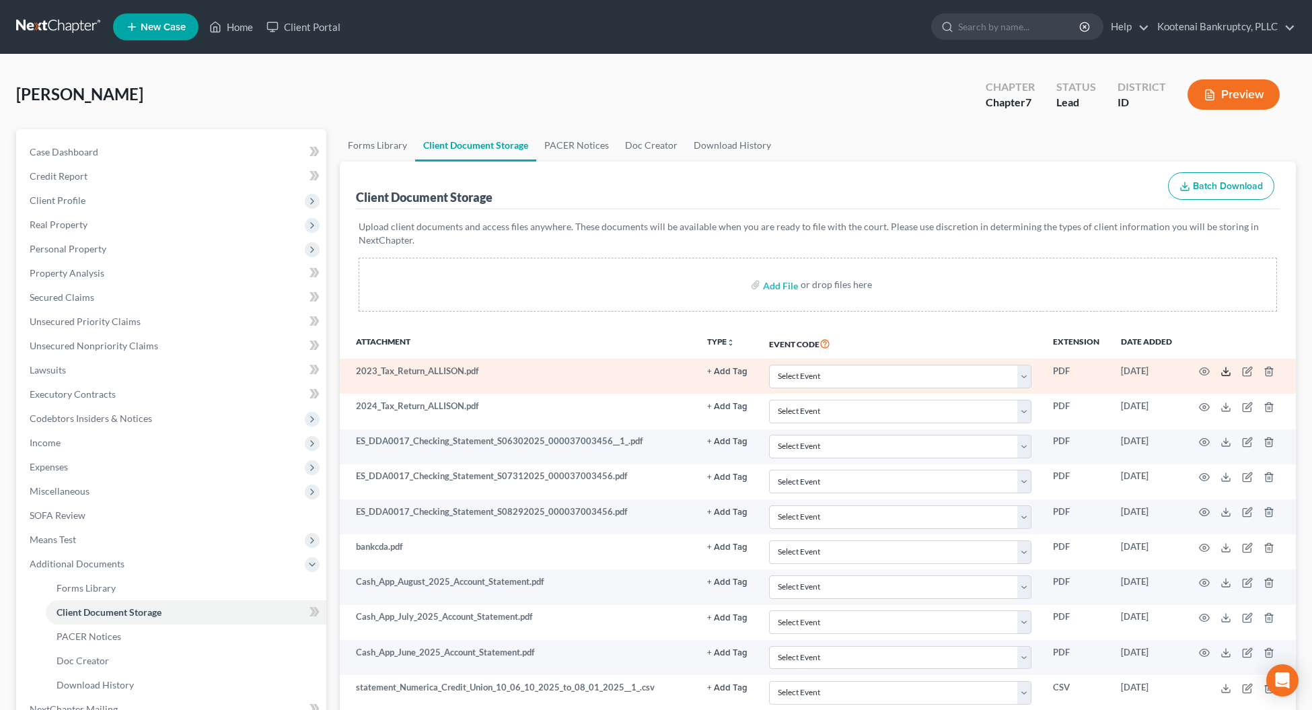
click at [1222, 370] on icon at bounding box center [1225, 371] width 11 height 11
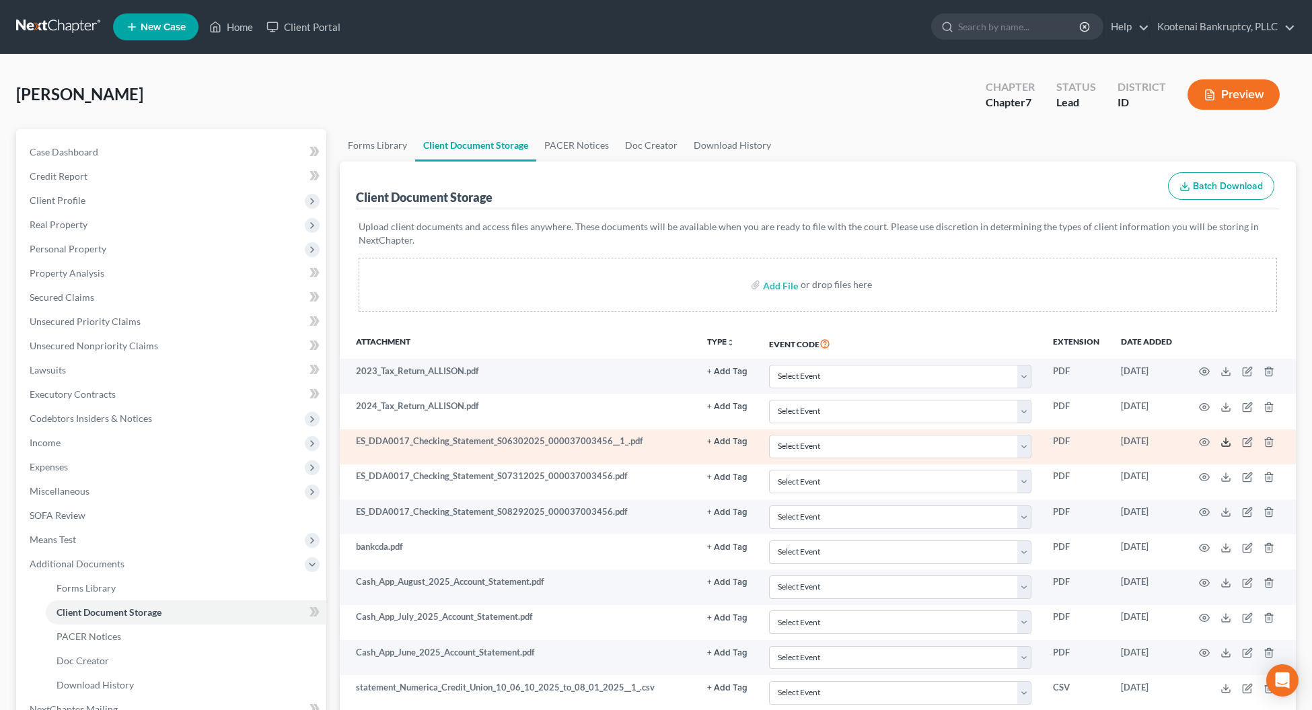
click at [1226, 439] on icon at bounding box center [1225, 442] width 11 height 11
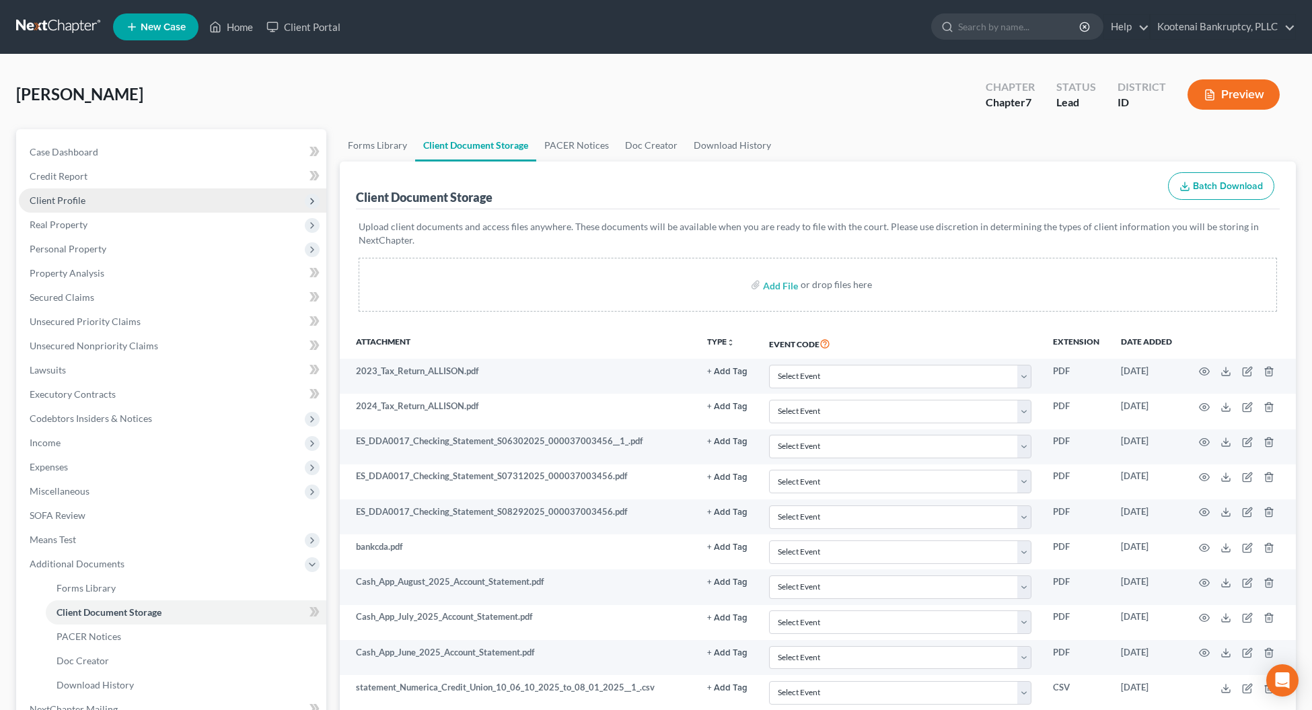
click at [39, 195] on span "Client Profile" at bounding box center [58, 199] width 56 height 11
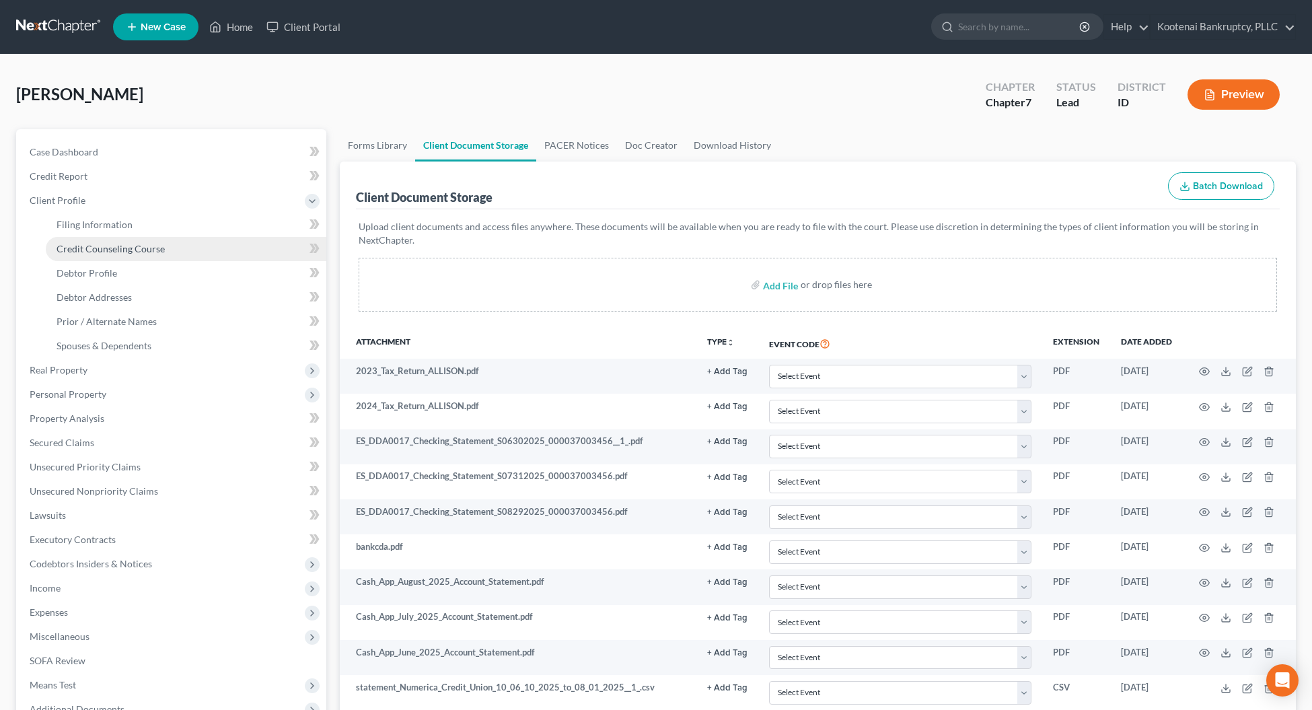
click at [79, 246] on span "Credit Counseling Course" at bounding box center [110, 248] width 108 height 11
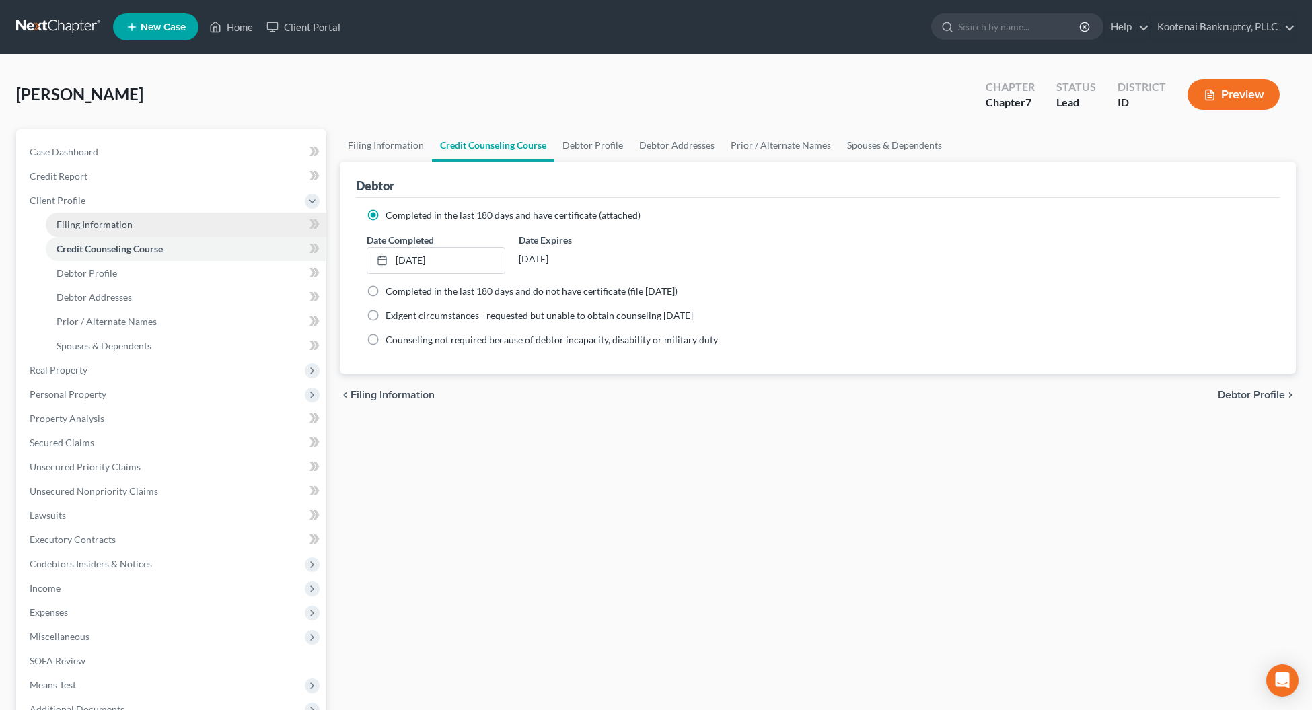
click at [71, 219] on span "Filing Information" at bounding box center [94, 224] width 76 height 11
select select "1"
select select "0"
select select "23"
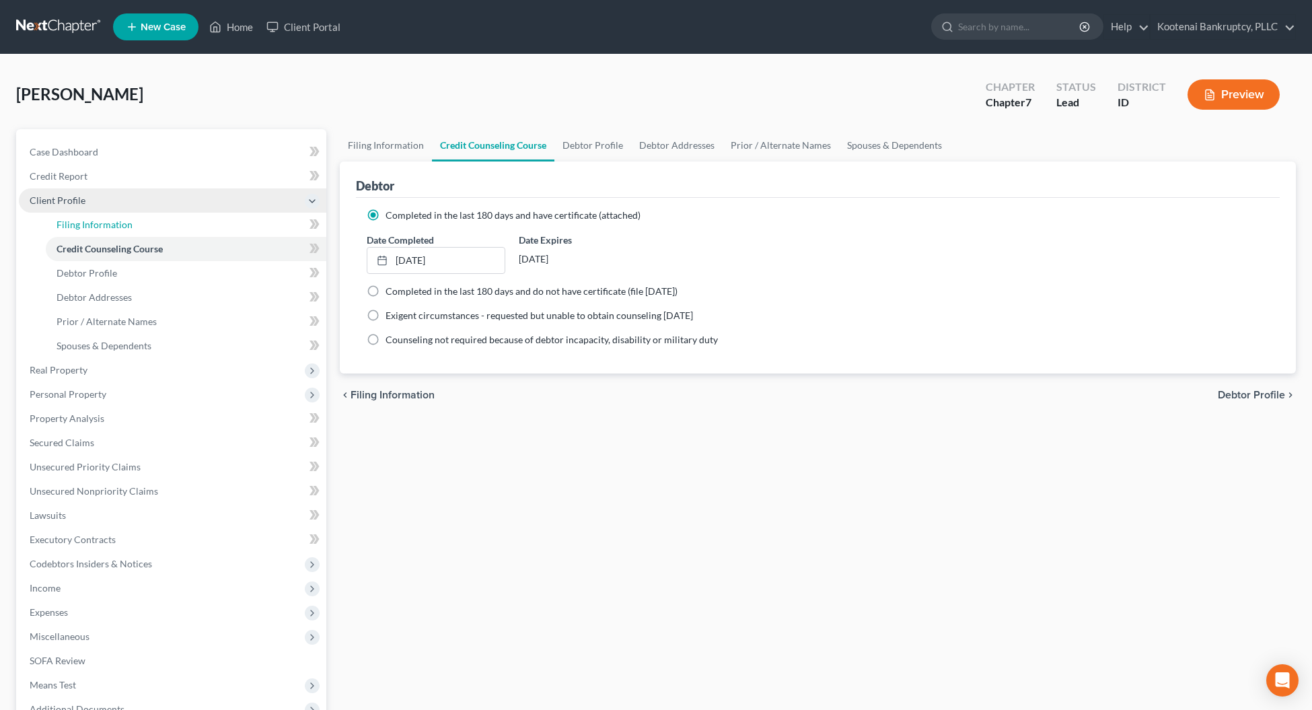
select select "0"
select select "13"
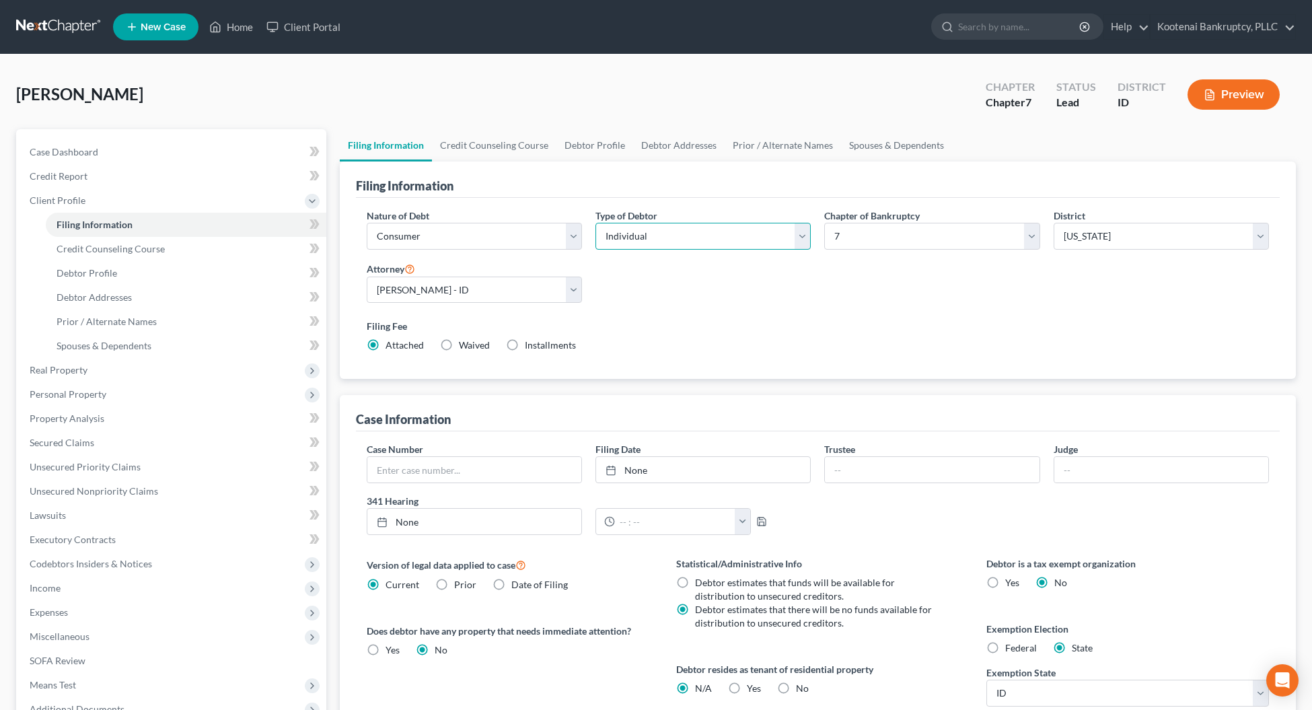
click at [660, 236] on select "Select Individual Joint" at bounding box center [702, 236] width 215 height 27
select select "1"
click at [595, 223] on select "Select Individual Joint" at bounding box center [702, 236] width 215 height 27
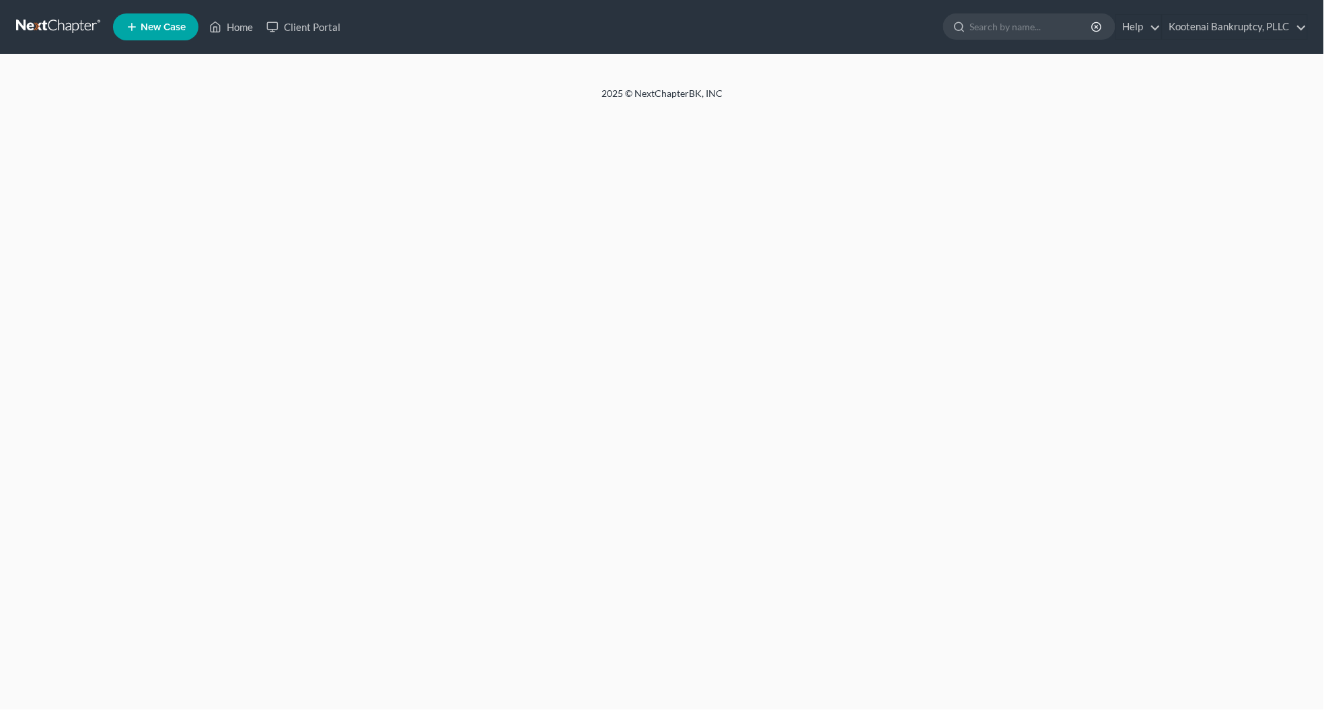
select select "1"
select select "0"
select select "23"
select select "0"
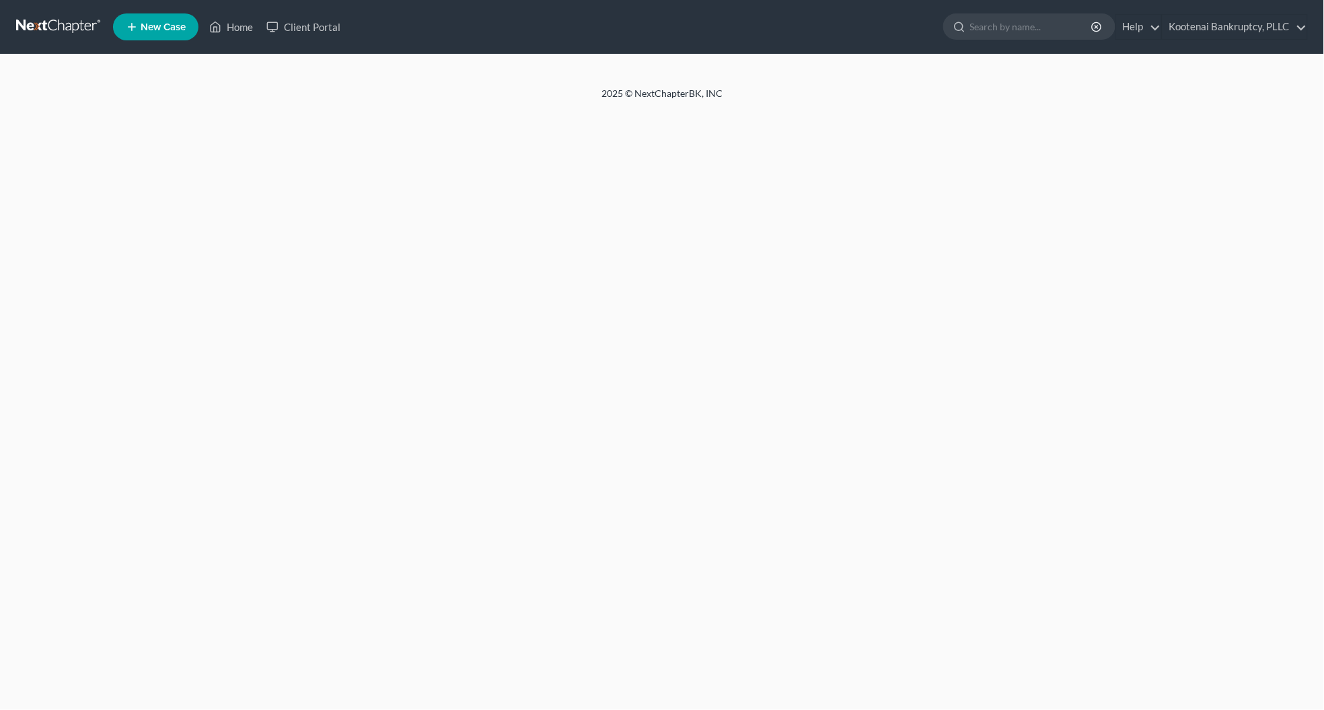
select select "13"
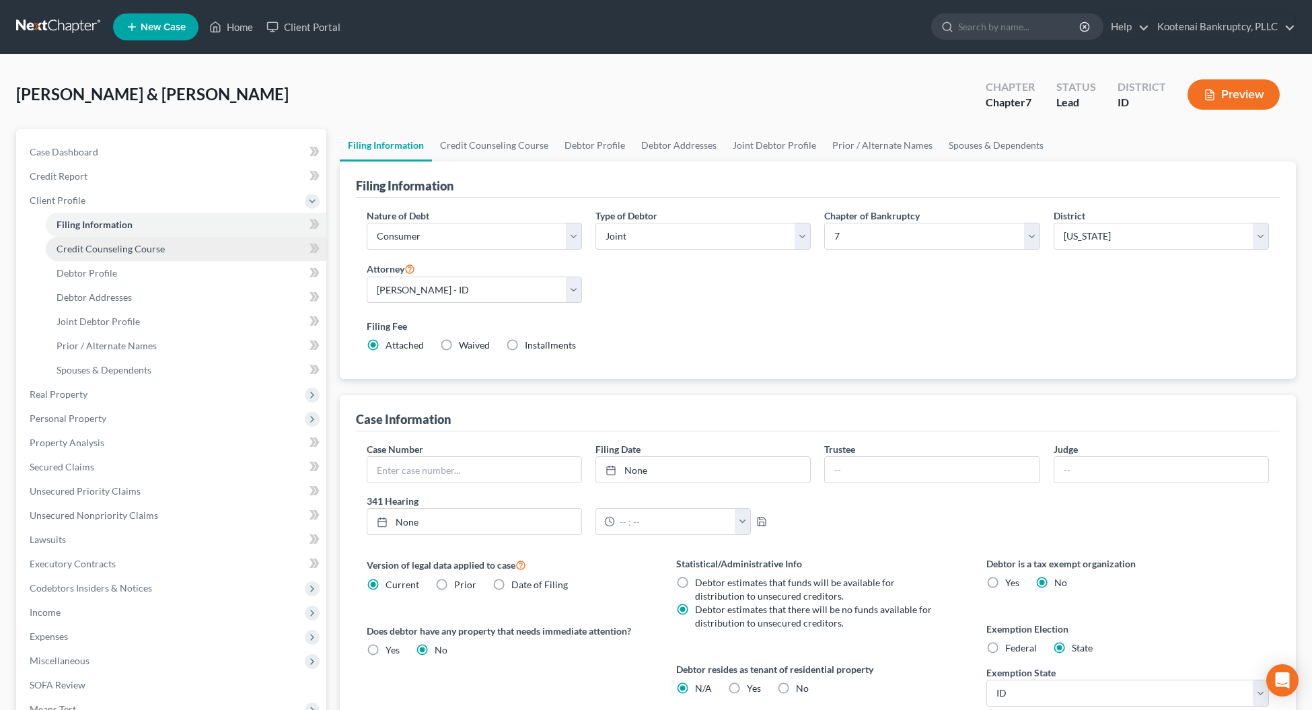
click at [88, 243] on span "Credit Counseling Course" at bounding box center [110, 248] width 108 height 11
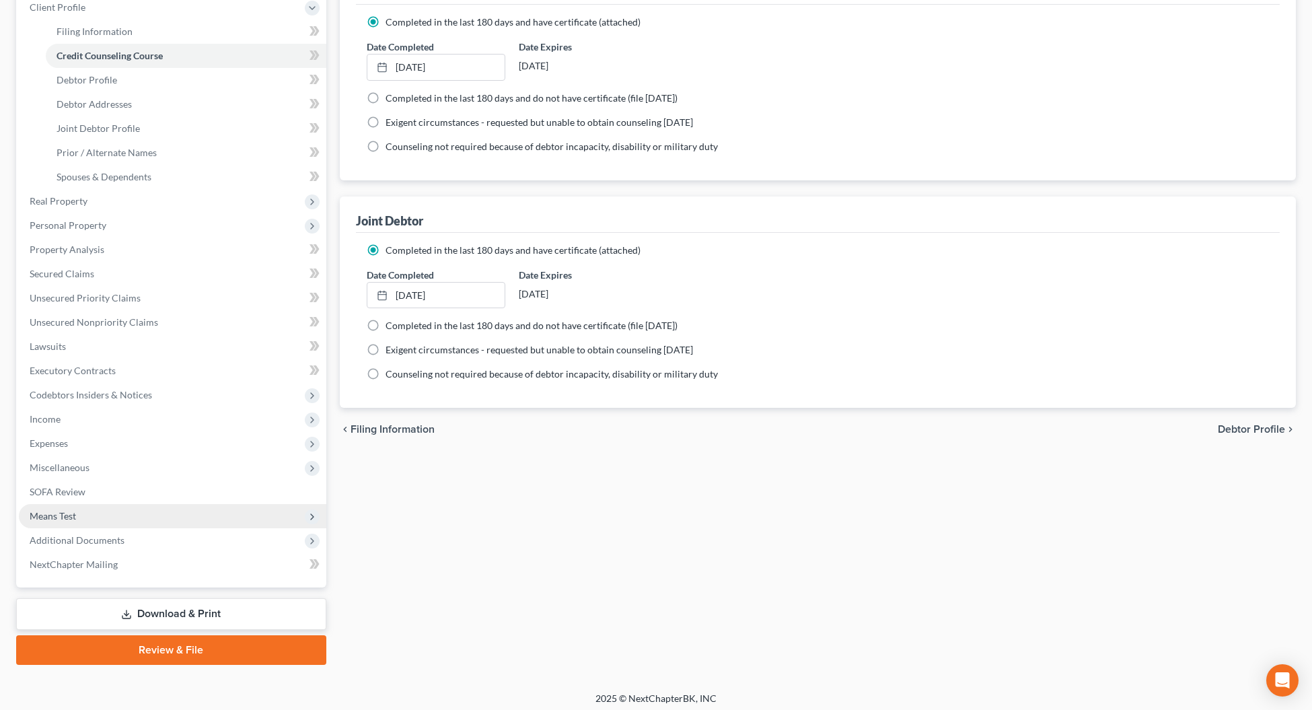
scroll to position [198, 0]
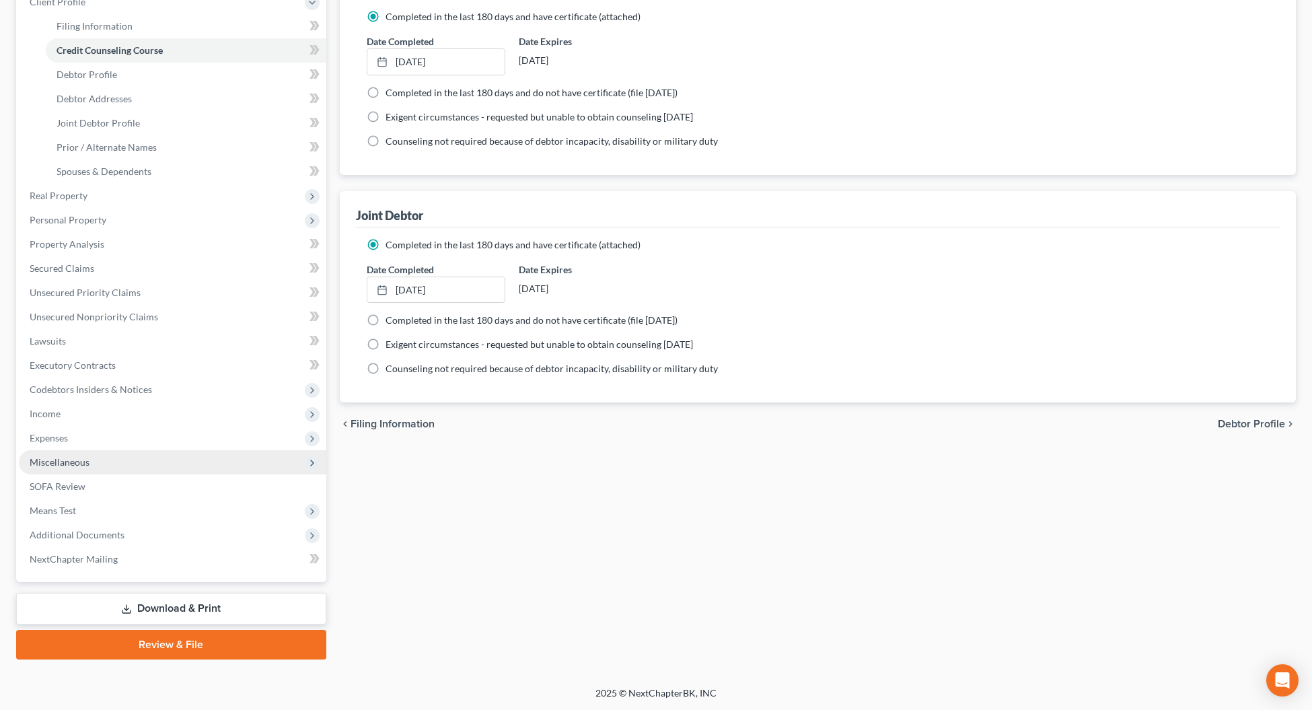
click at [89, 458] on span "Miscellaneous" at bounding box center [172, 462] width 307 height 24
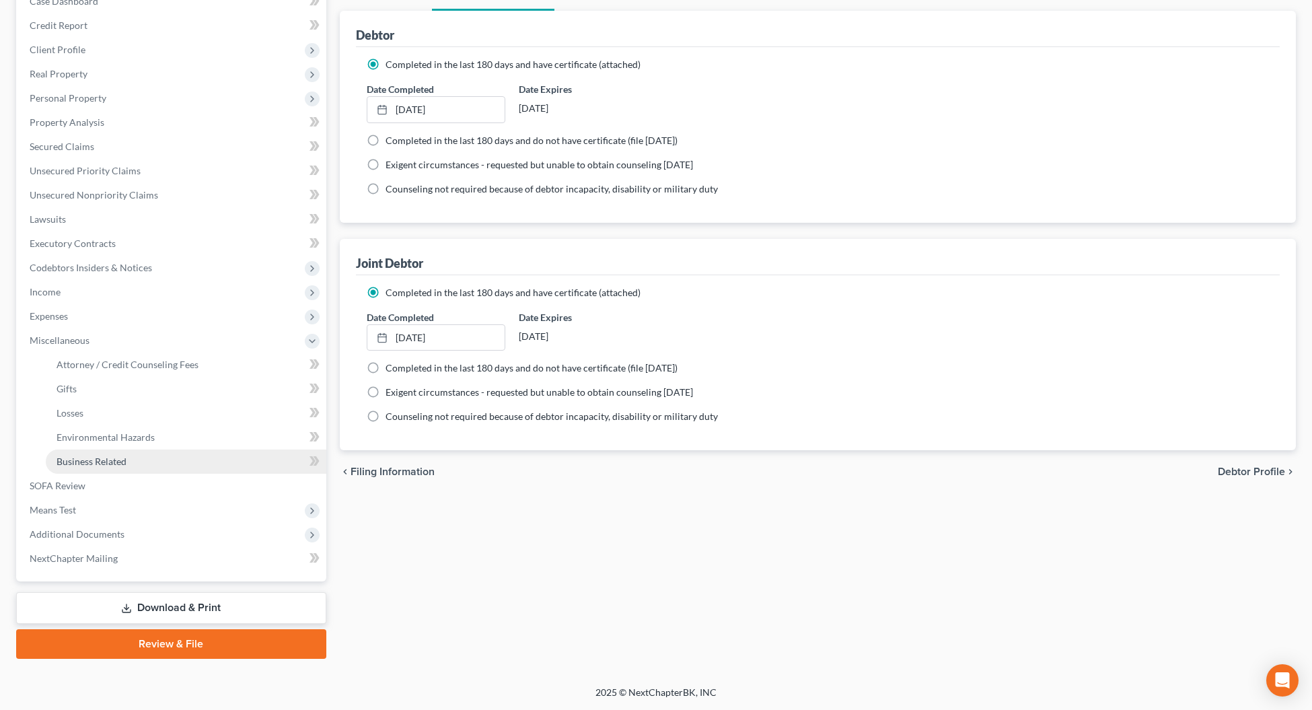
scroll to position [149, 0]
click at [98, 457] on span "Business Related" at bounding box center [91, 462] width 70 height 11
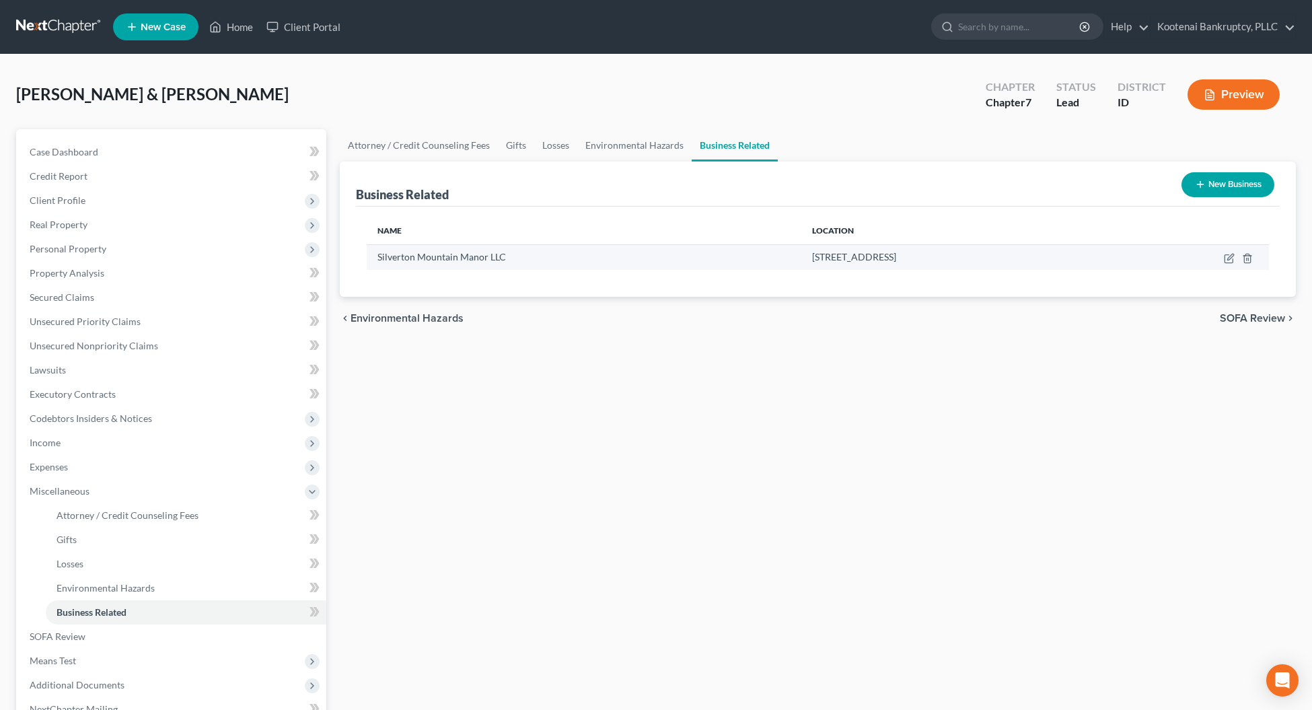
click at [1222, 260] on td at bounding box center [1188, 257] width 162 height 26
click at [1229, 258] on icon "button" at bounding box center [1228, 258] width 11 height 11
select select "member"
select select "13"
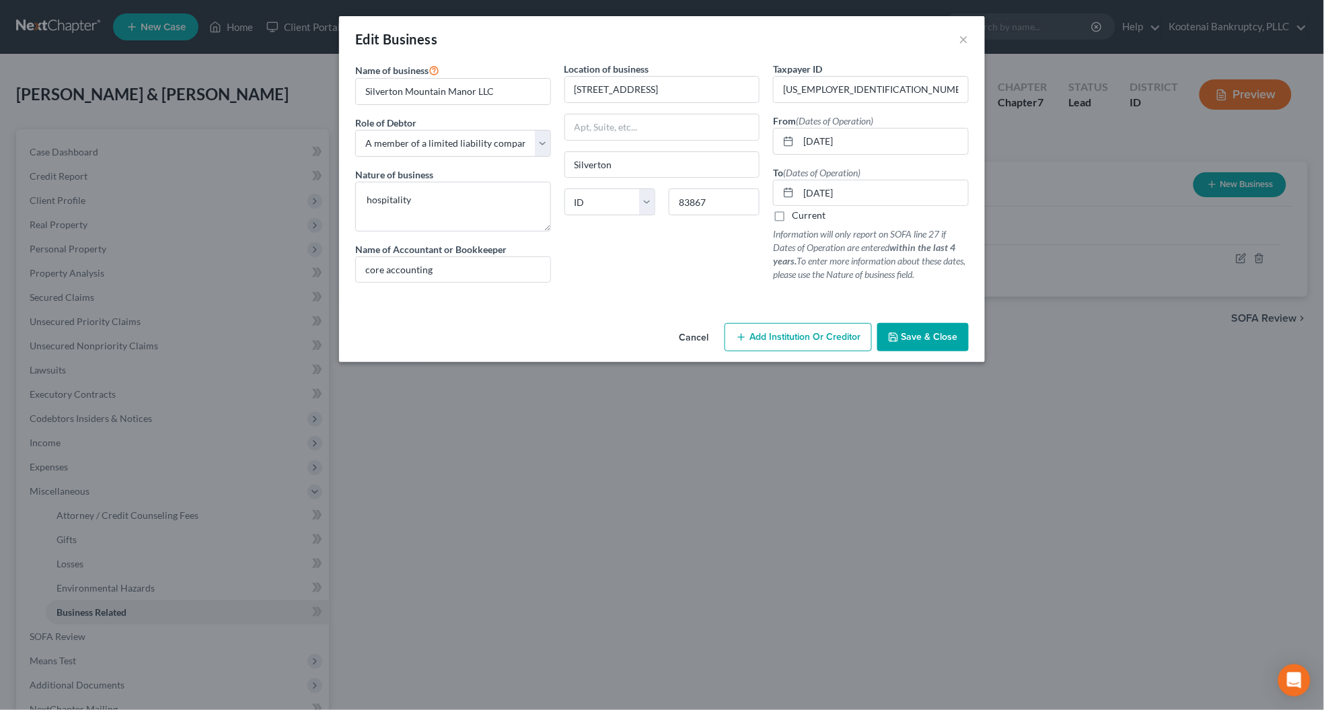
click at [927, 340] on span "Save & Close" at bounding box center [929, 336] width 56 height 11
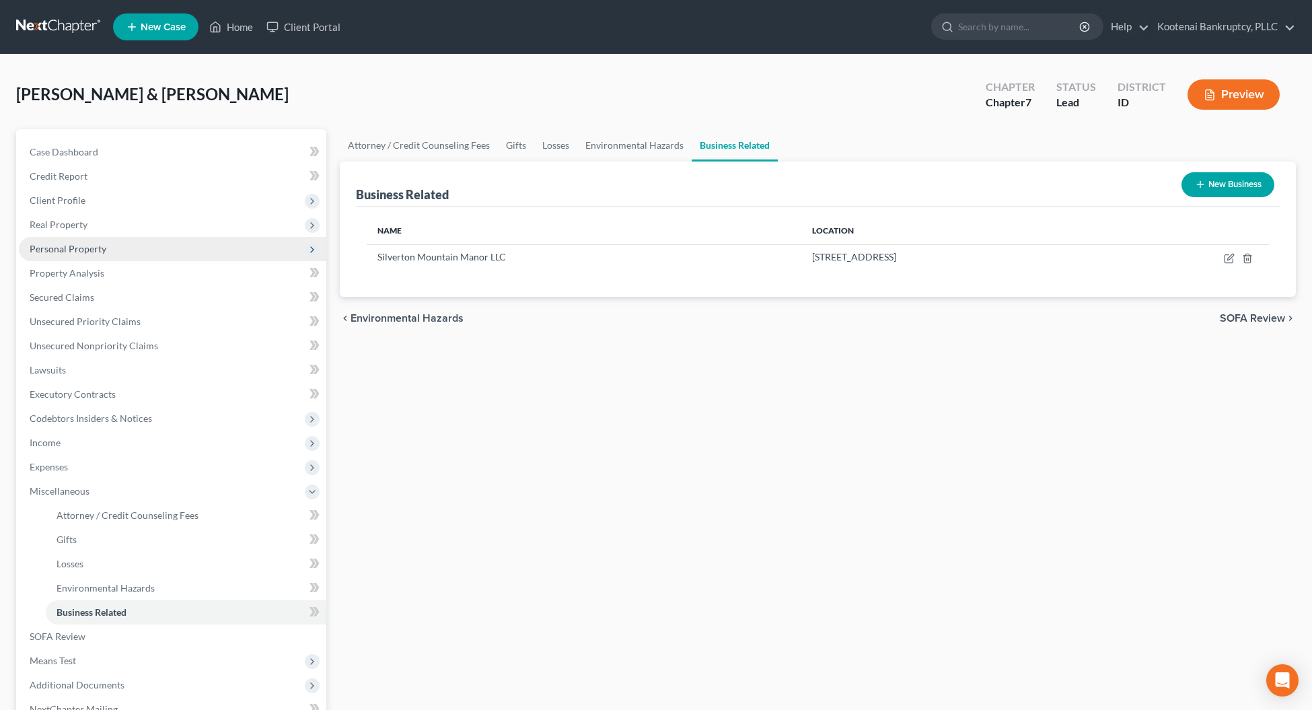
click at [54, 243] on span "Personal Property" at bounding box center [68, 248] width 77 height 11
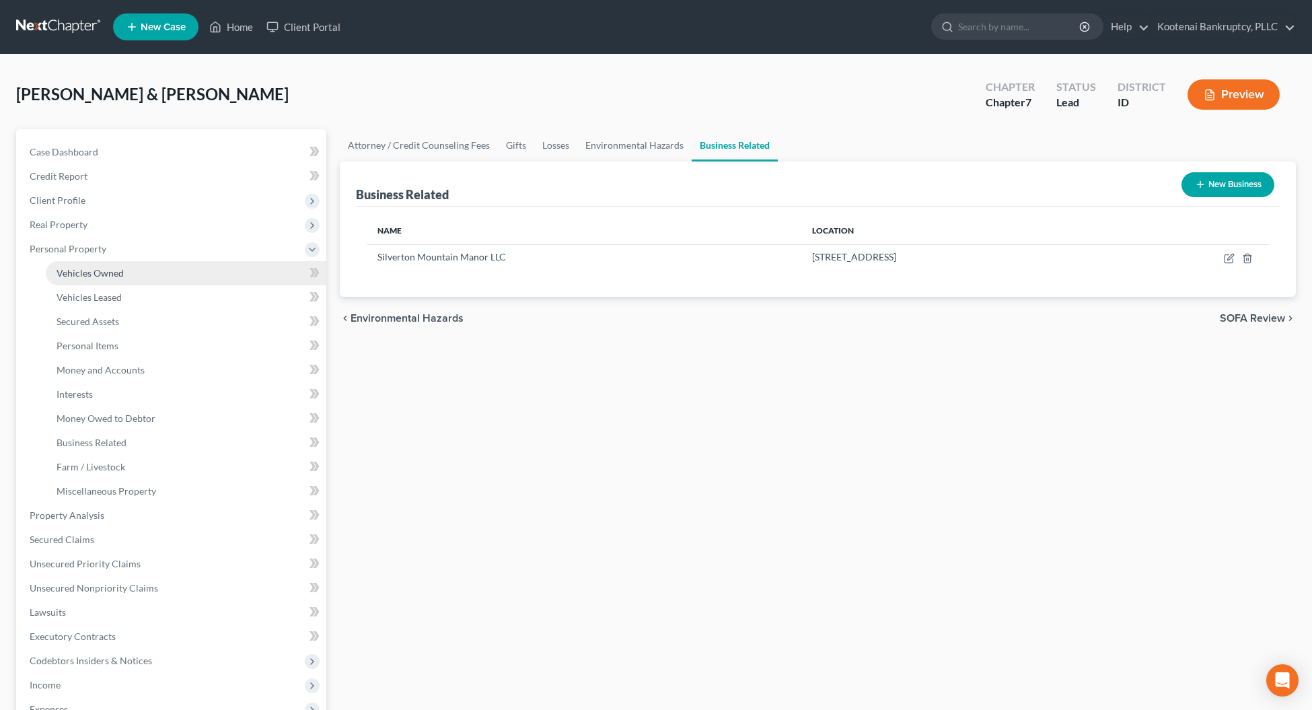
click at [77, 272] on span "Vehicles Owned" at bounding box center [89, 272] width 67 height 11
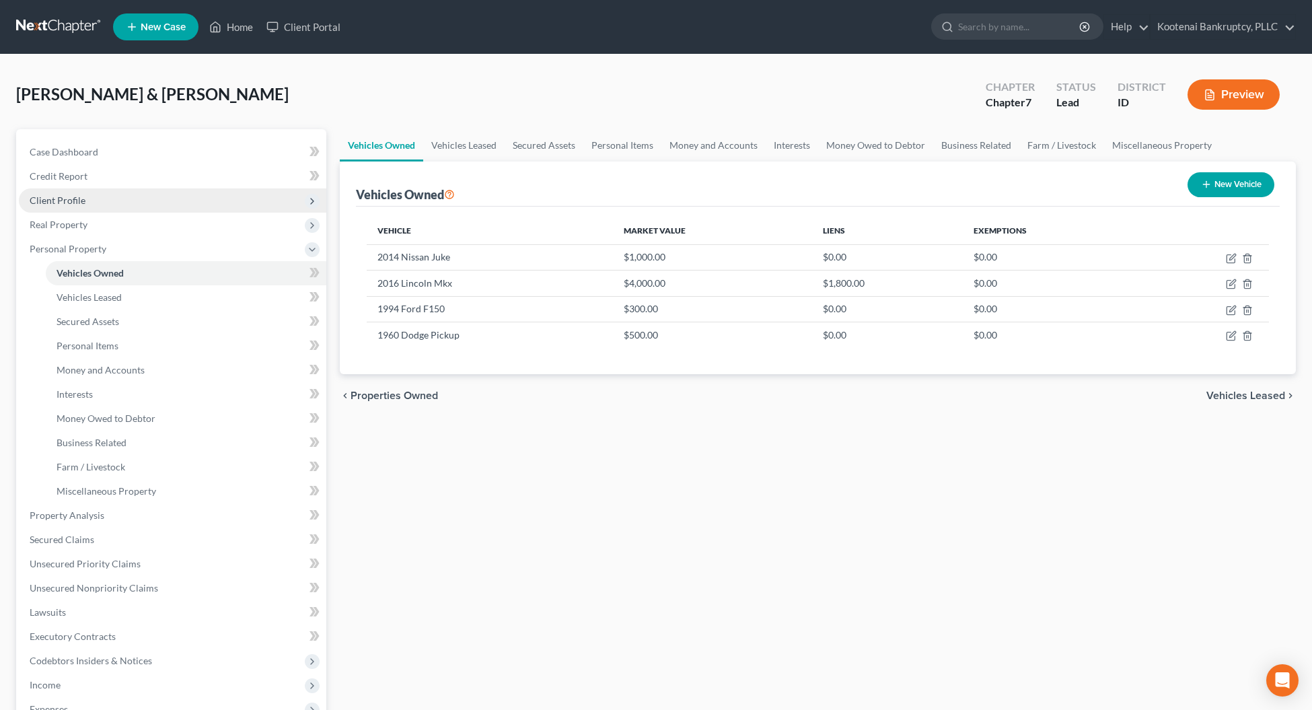
click at [52, 197] on span "Client Profile" at bounding box center [58, 199] width 56 height 11
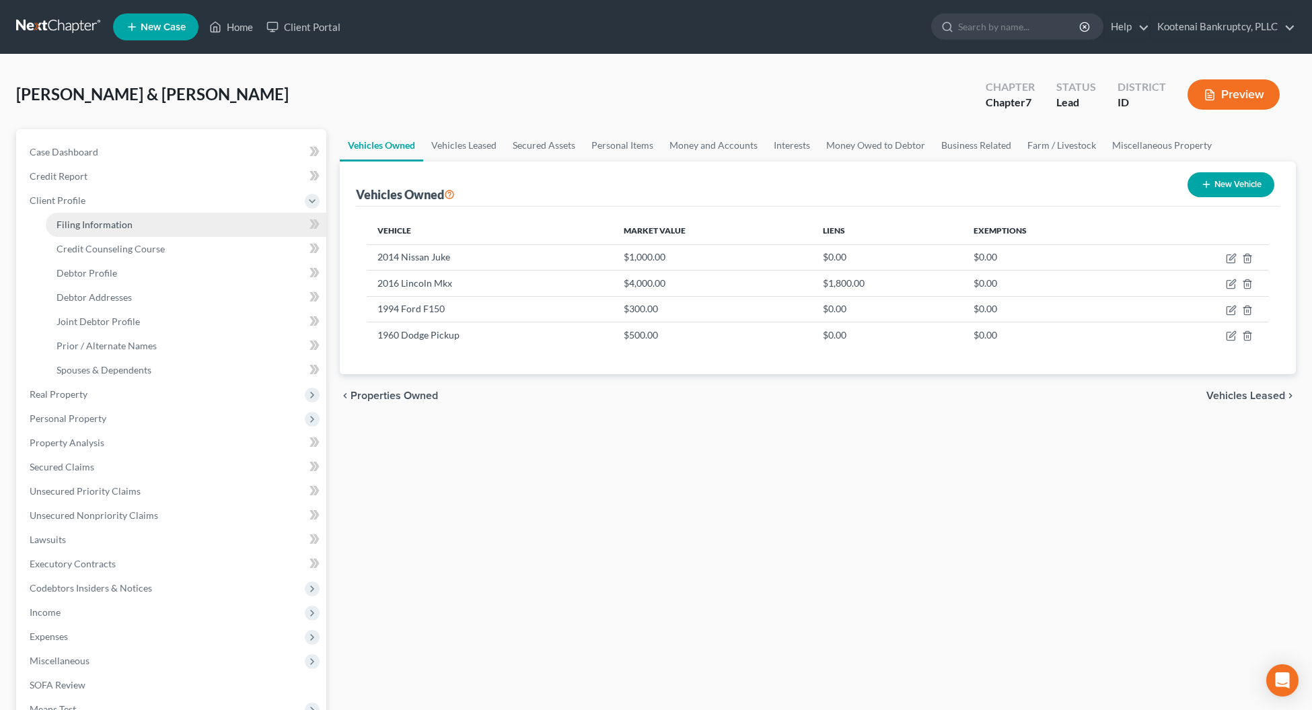
click at [78, 224] on span "Filing Information" at bounding box center [94, 224] width 76 height 11
select select "1"
select select "0"
select select "23"
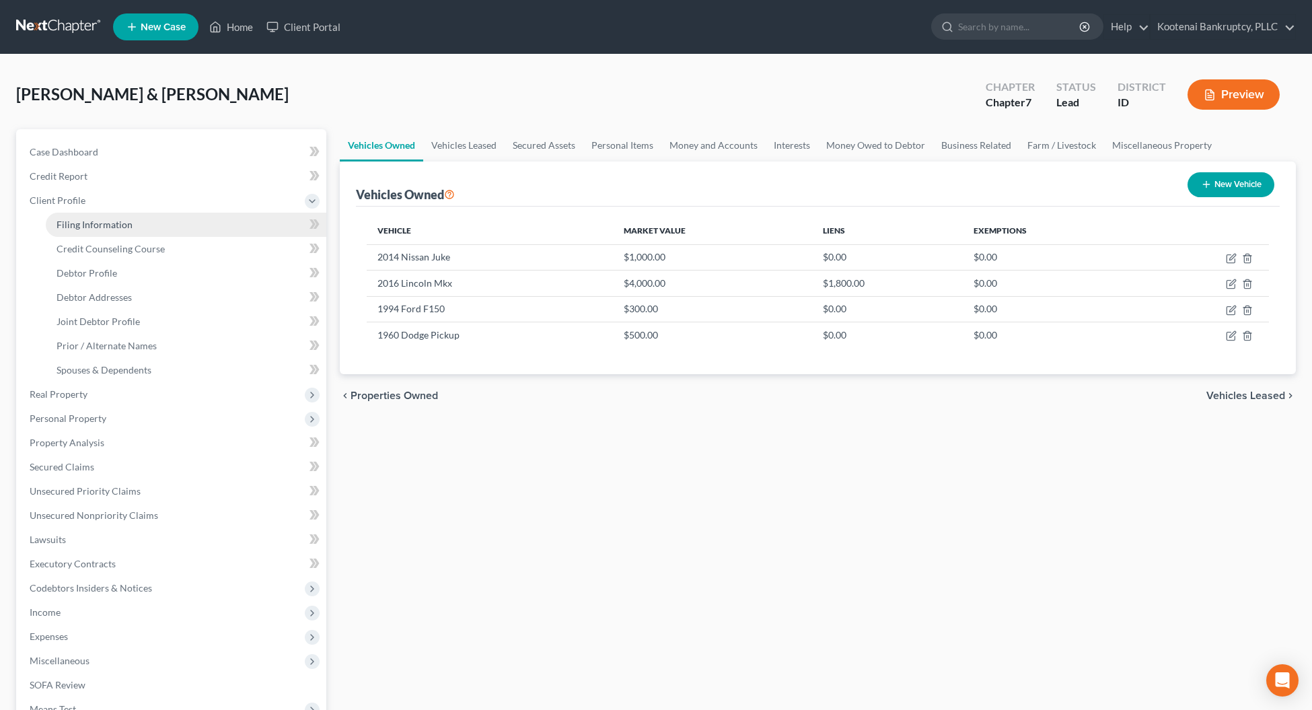
select select "0"
select select "13"
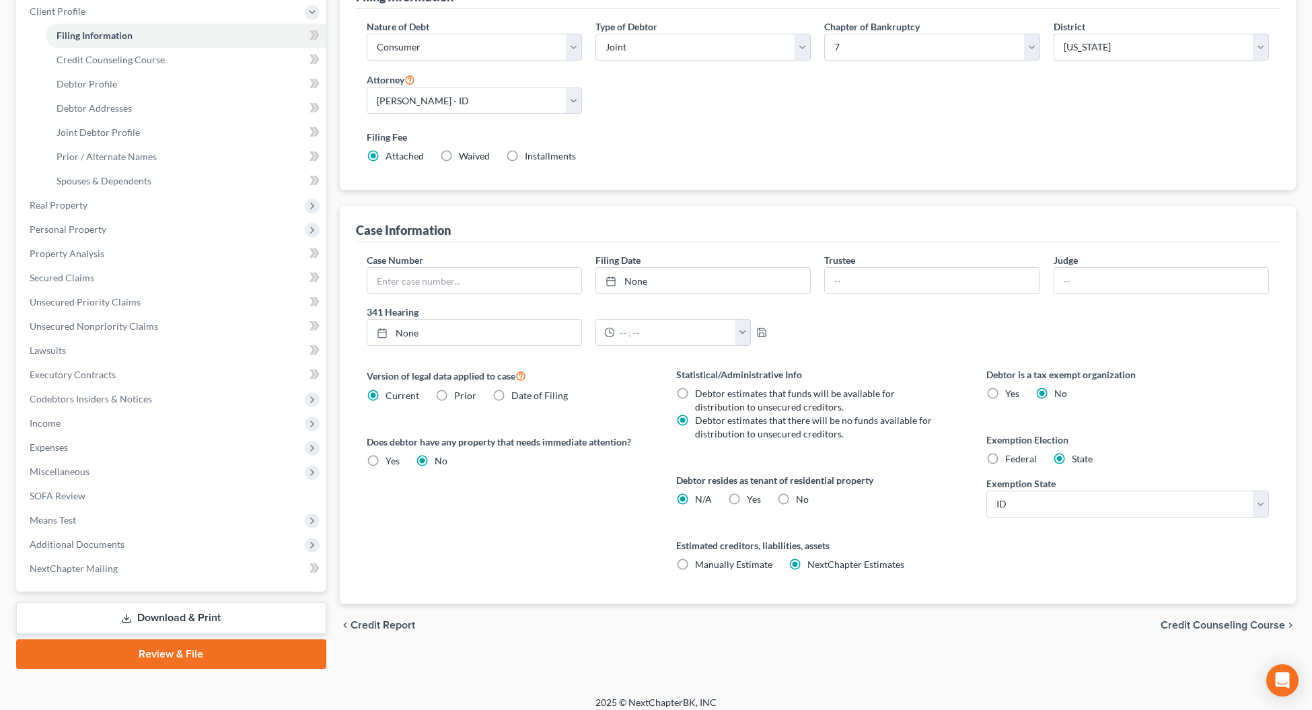
scroll to position [198, 0]
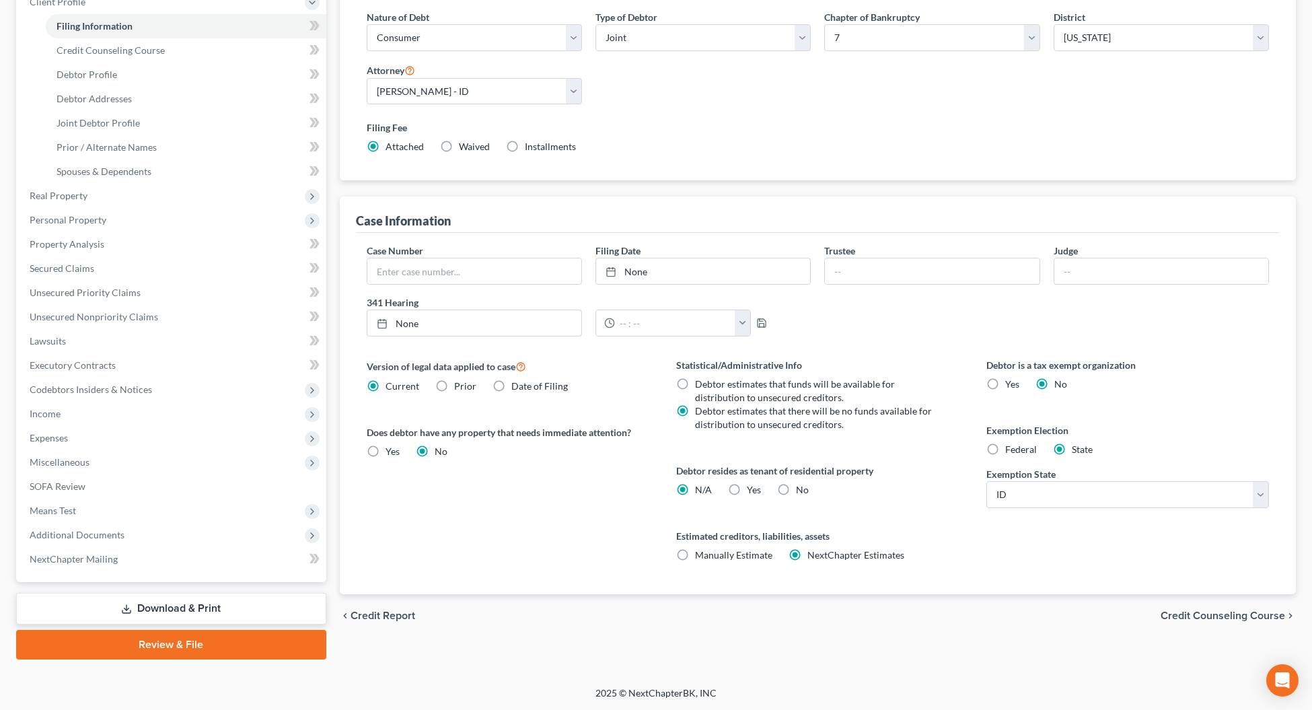
drag, startPoint x: 1225, startPoint y: 610, endPoint x: 1151, endPoint y: 590, distance: 76.7
click at [1225, 611] on span "Credit Counseling Course" at bounding box center [1222, 615] width 124 height 11
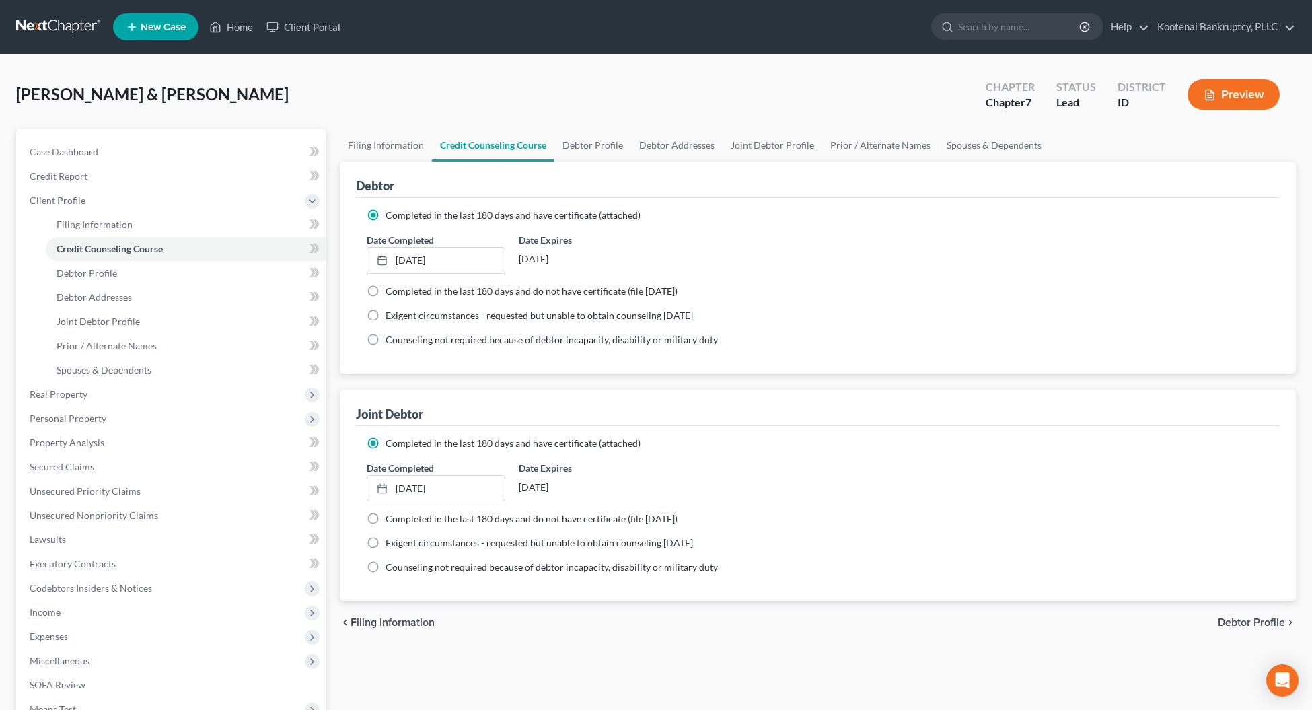
click at [1250, 629] on div "chevron_left Filing Information Debtor Profile chevron_right" at bounding box center [818, 622] width 956 height 43
click at [1248, 622] on span "Debtor Profile" at bounding box center [1250, 622] width 67 height 11
select select "1"
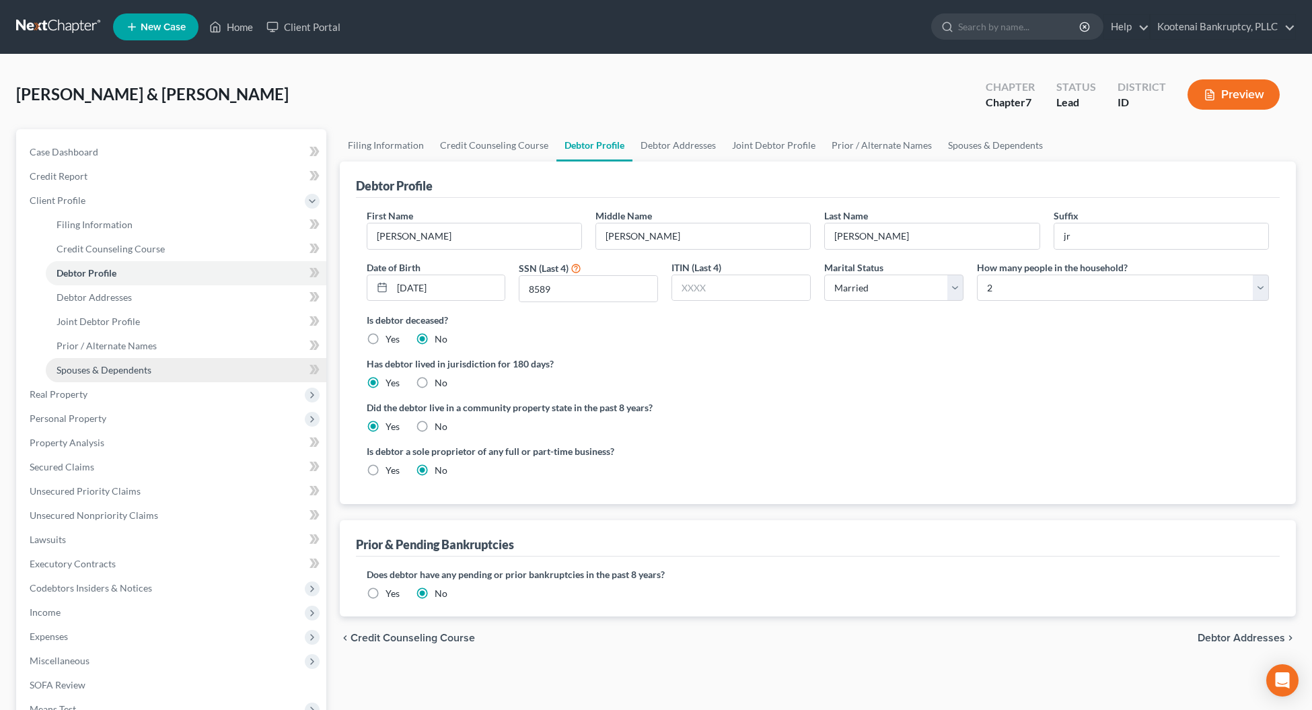
click at [78, 368] on span "Spouses & Dependents" at bounding box center [103, 369] width 95 height 11
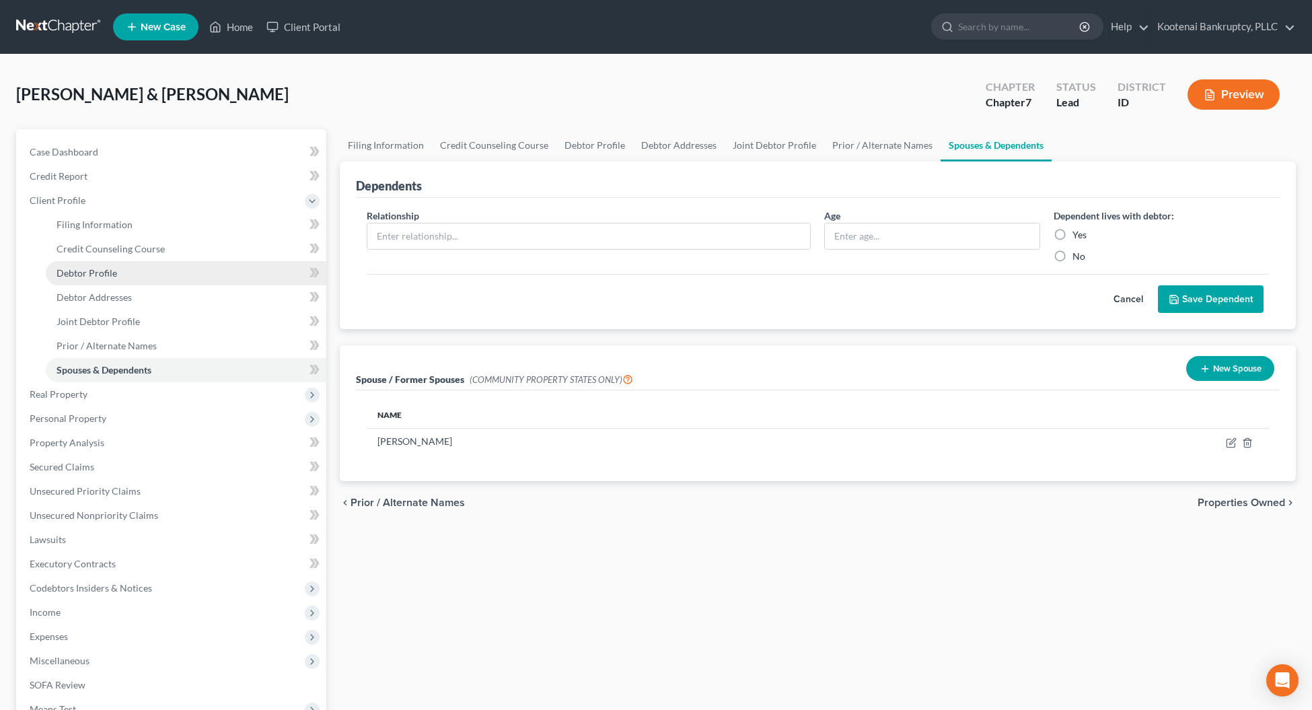
click at [76, 272] on span "Debtor Profile" at bounding box center [86, 272] width 61 height 11
select select "1"
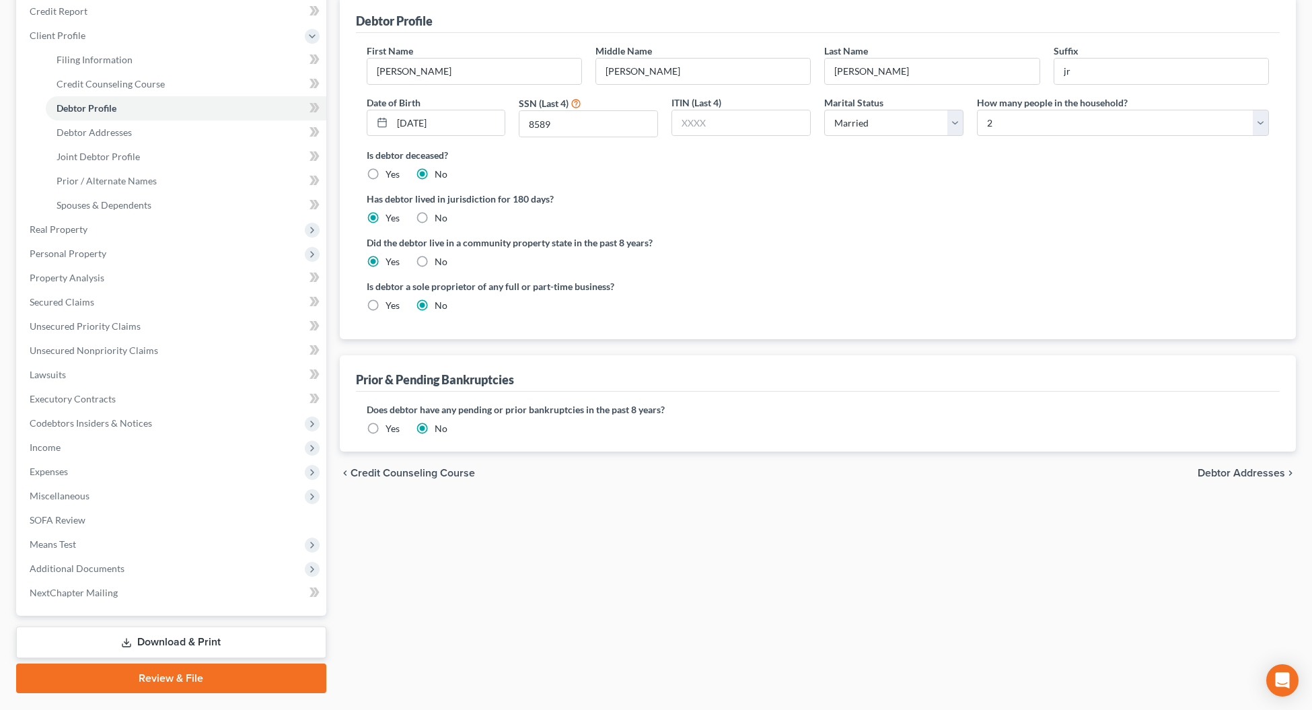
scroll to position [168, 0]
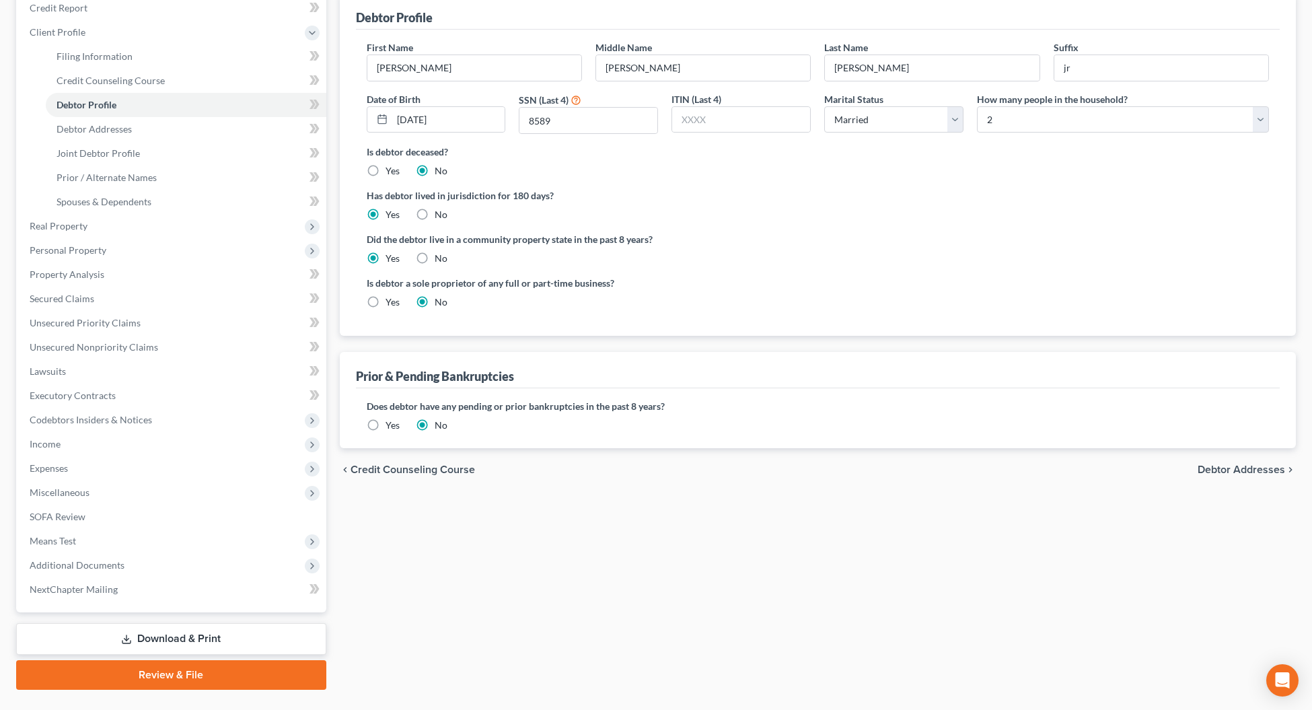
click at [1223, 475] on span "Debtor Addresses" at bounding box center [1240, 469] width 87 height 11
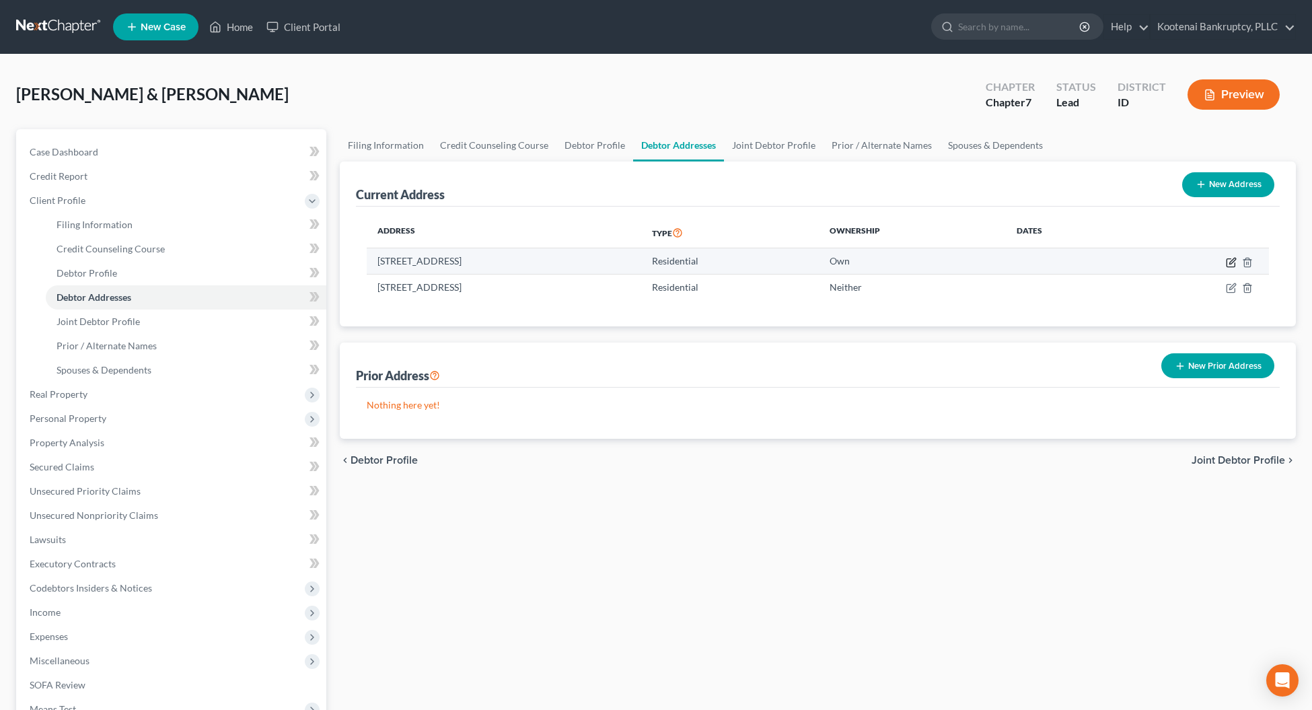
click at [1233, 264] on icon "button" at bounding box center [1230, 262] width 11 height 11
select select "13"
select select "0"
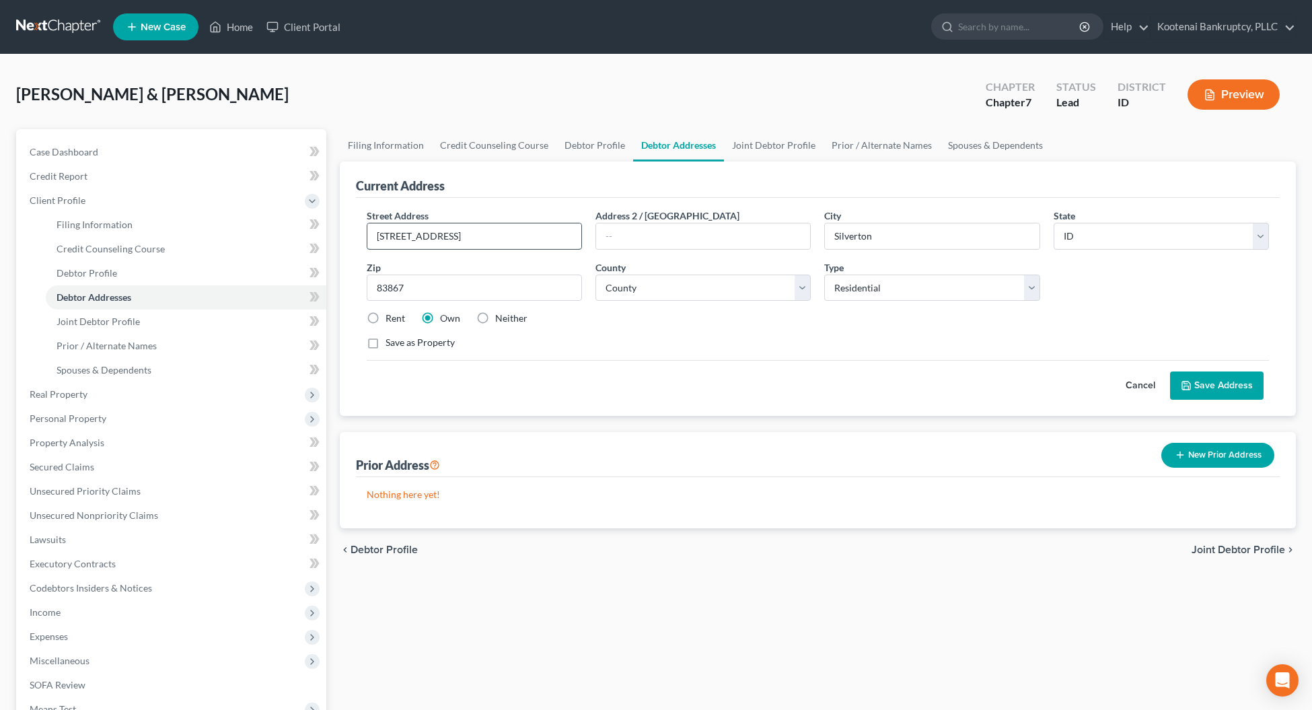
click at [445, 237] on input "[STREET_ADDRESS]" at bounding box center [474, 236] width 214 height 26
type input "[STREET_ADDRESS]"
click at [694, 336] on div "Save as Property" at bounding box center [818, 342] width 903 height 13
click at [1224, 391] on button "Save Address" at bounding box center [1216, 385] width 93 height 28
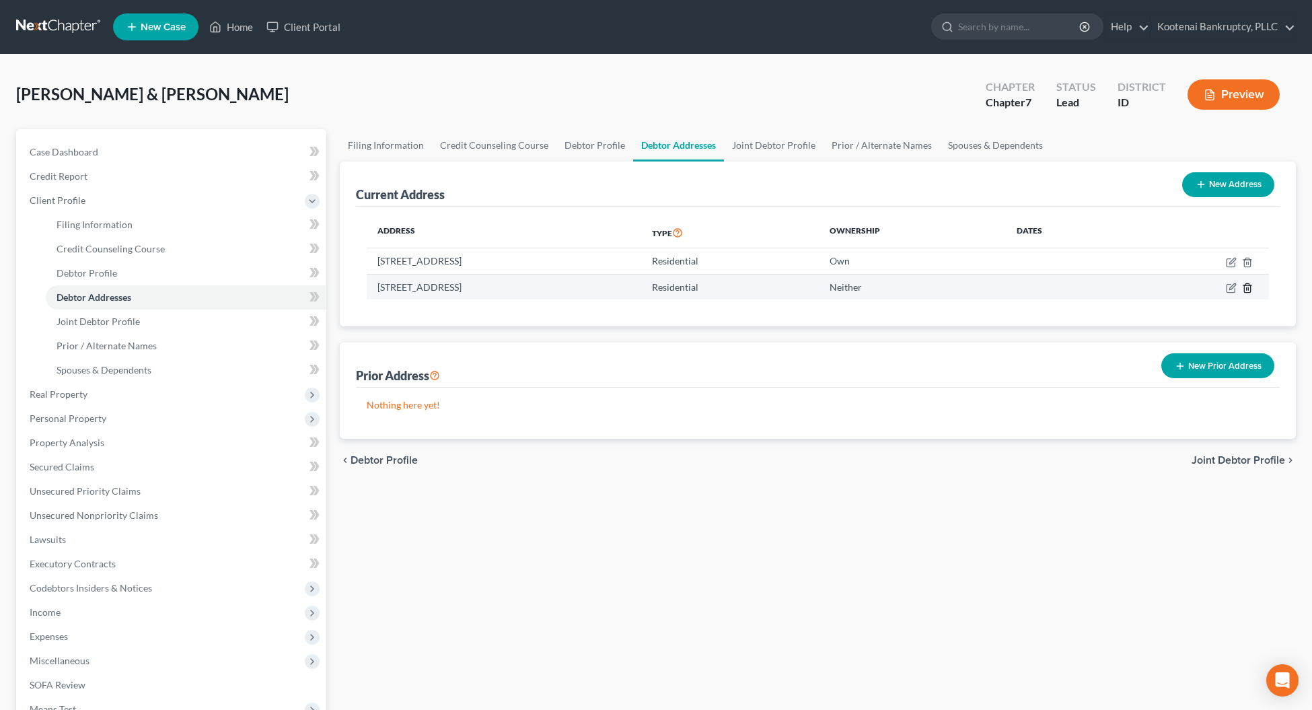
click at [1244, 288] on icon "button" at bounding box center [1247, 287] width 6 height 9
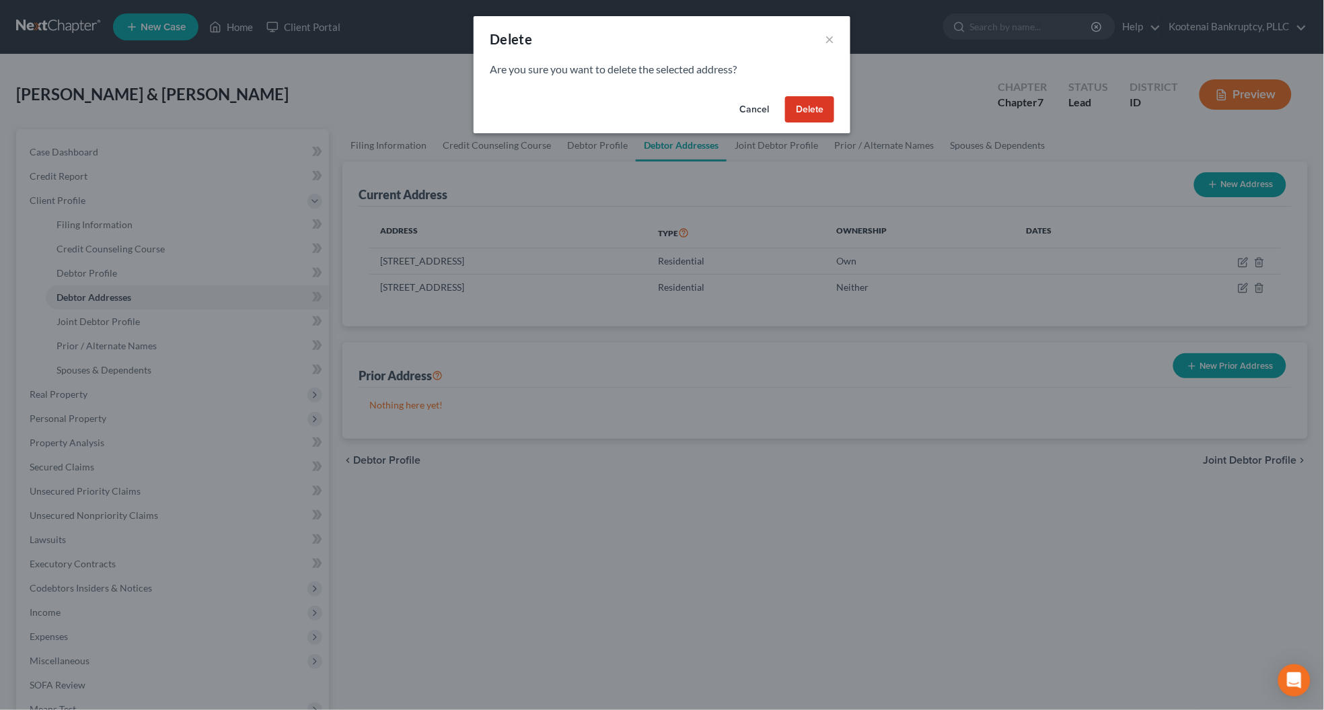
click at [802, 108] on button "Delete" at bounding box center [809, 109] width 49 height 27
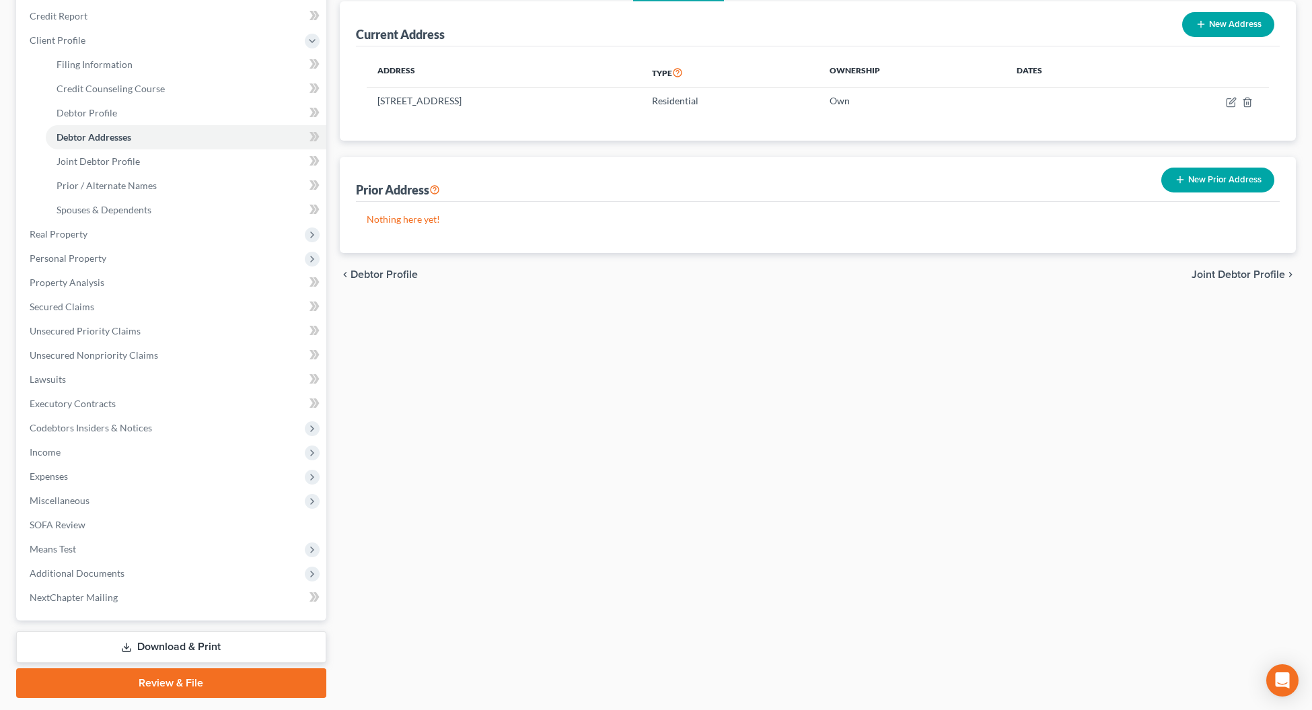
scroll to position [198, 0]
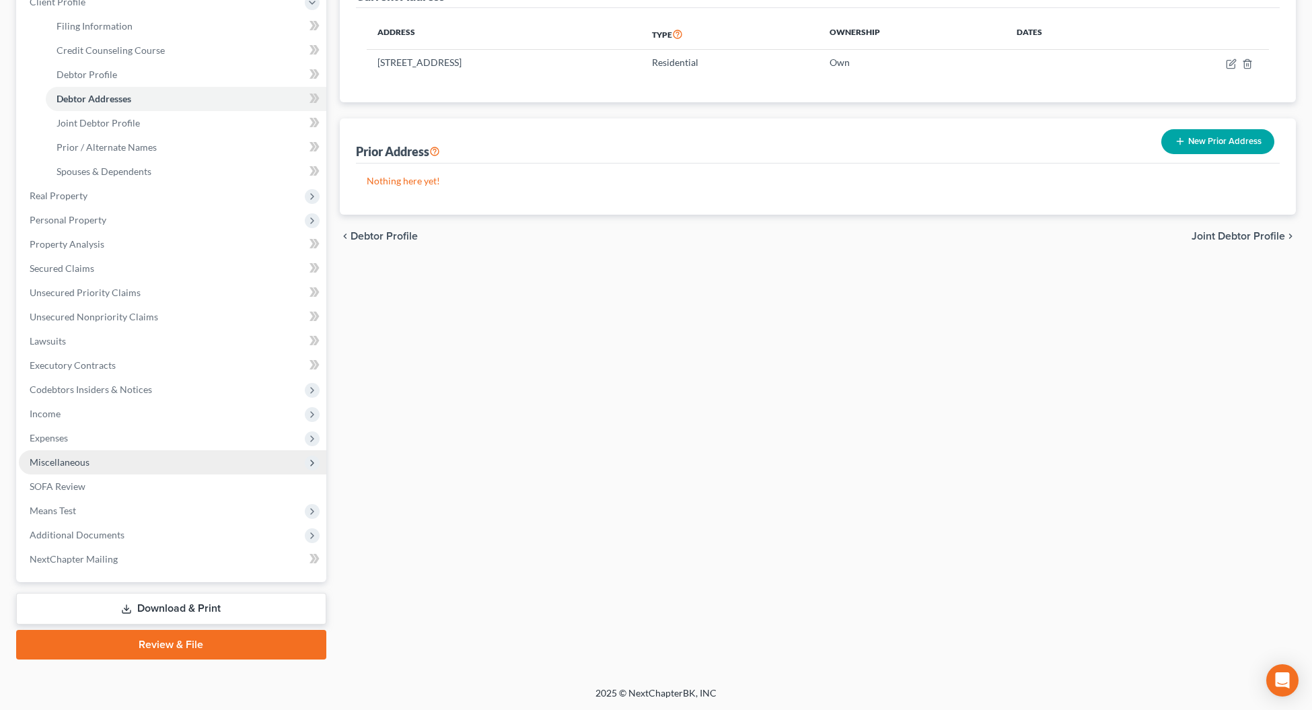
click at [54, 461] on span "Miscellaneous" at bounding box center [60, 461] width 60 height 11
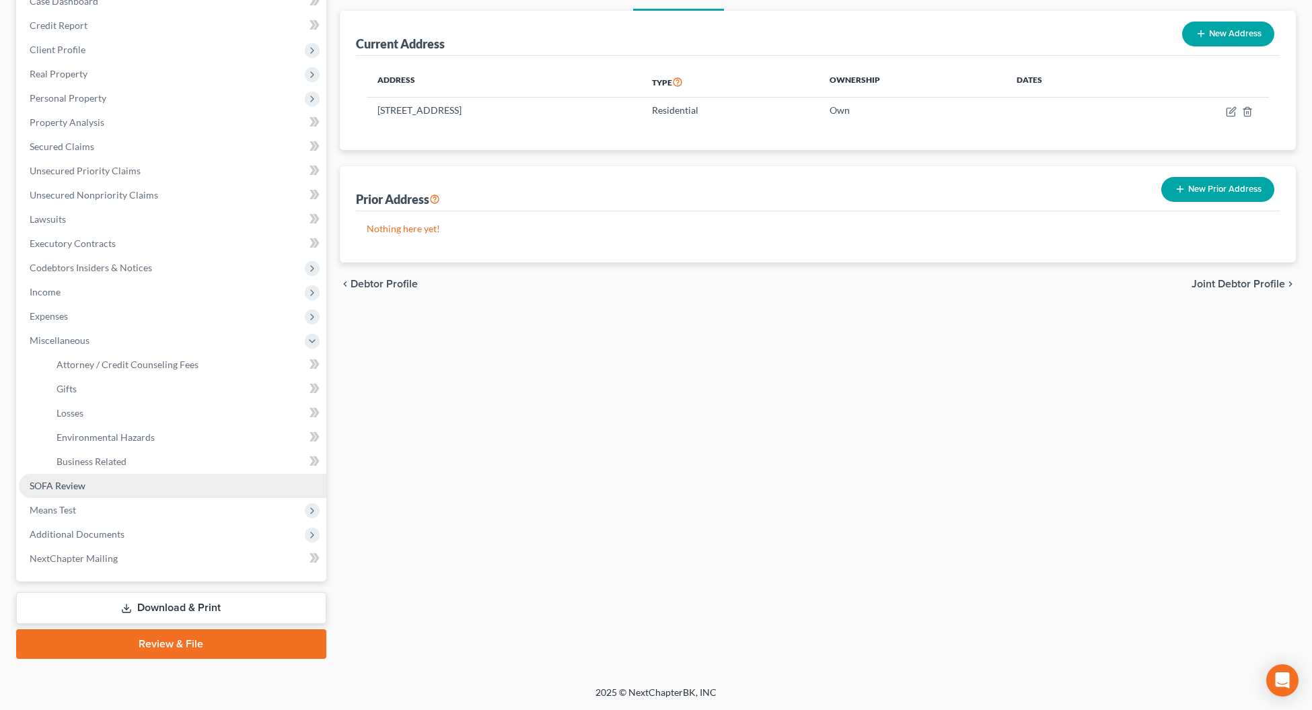
scroll to position [149, 0]
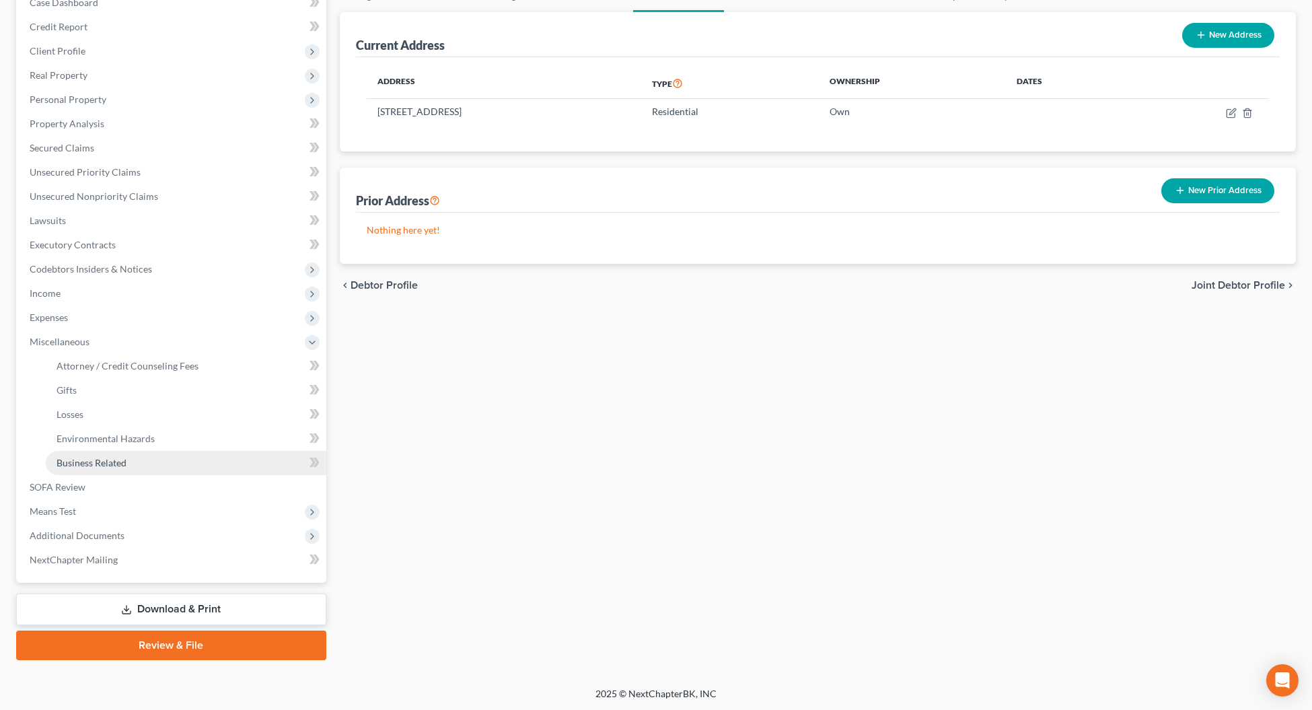
click at [88, 462] on span "Business Related" at bounding box center [91, 462] width 70 height 11
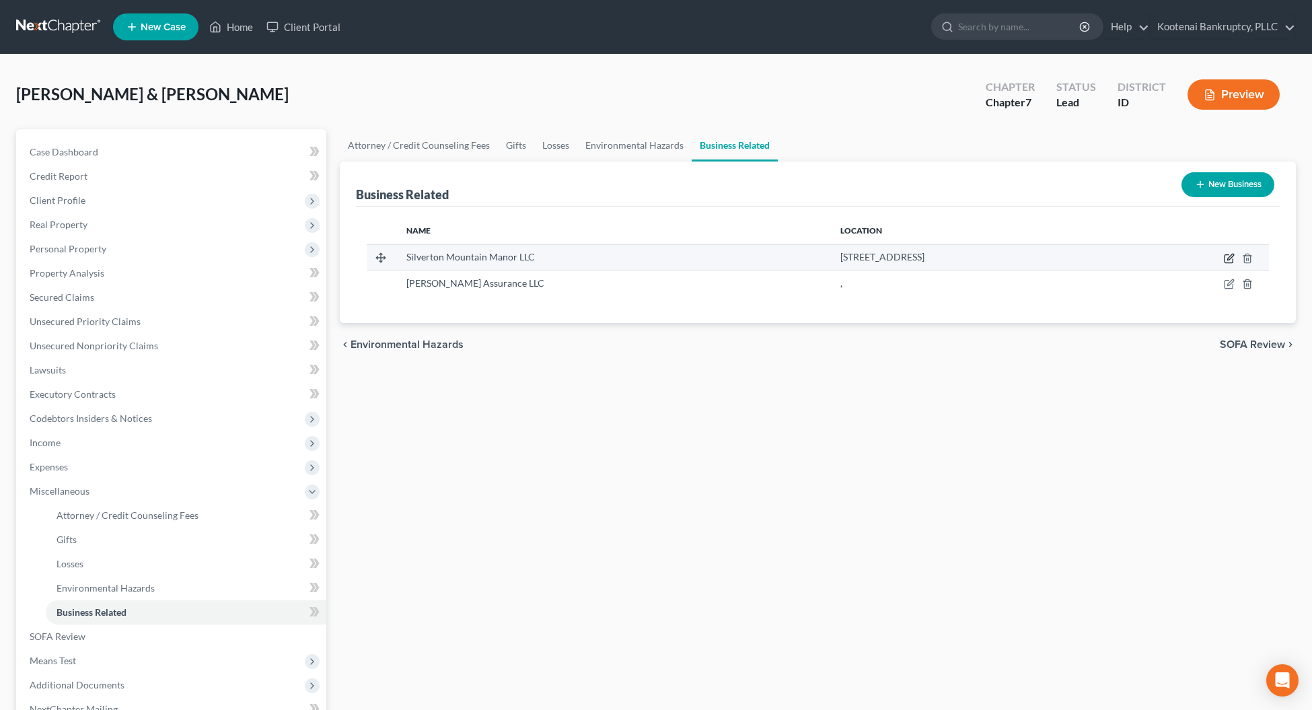
click at [1229, 260] on icon "button" at bounding box center [1228, 258] width 11 height 11
select select "member"
select select "13"
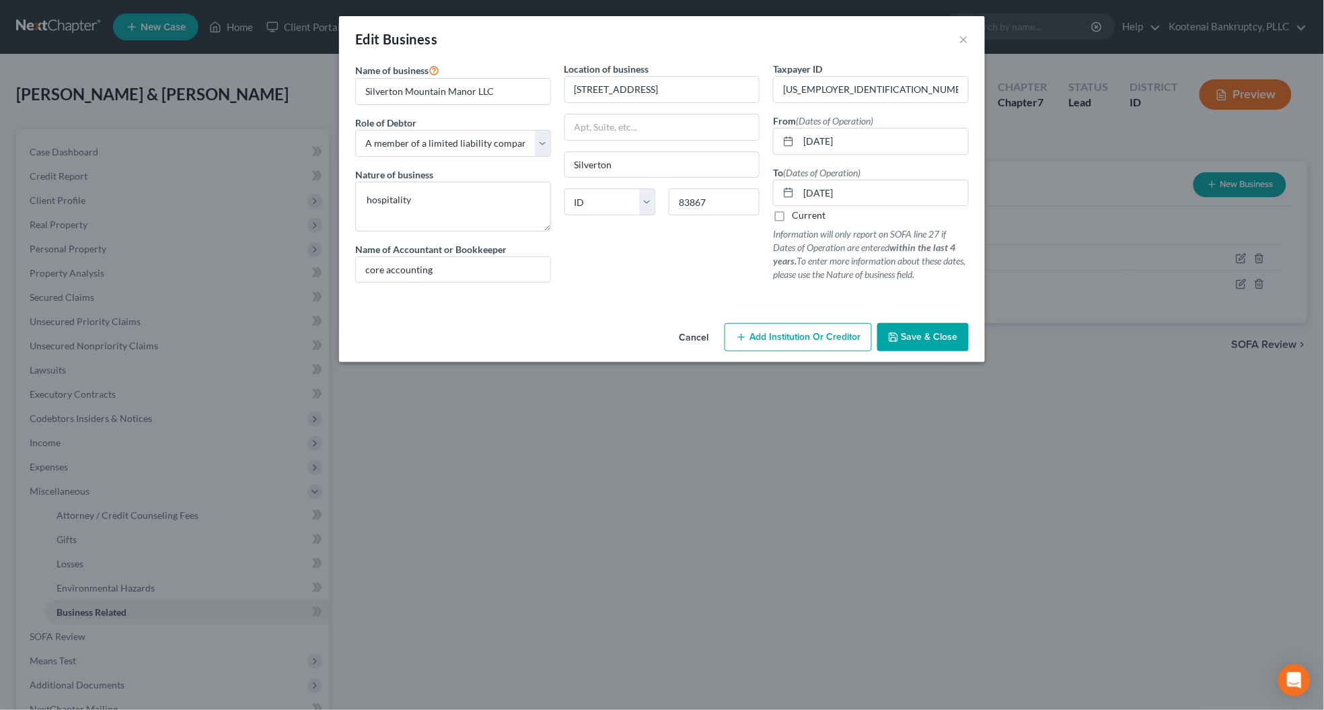
click at [919, 335] on span "Save & Close" at bounding box center [929, 336] width 56 height 11
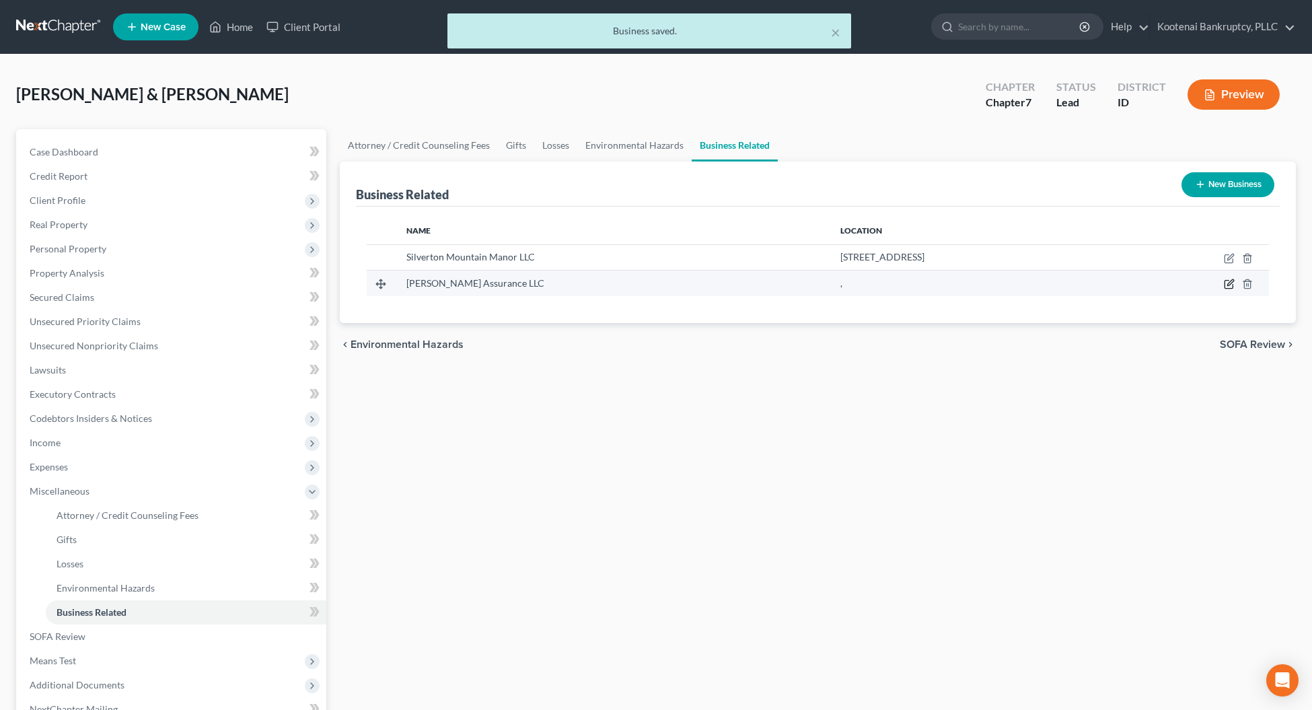
click at [1225, 283] on icon "button" at bounding box center [1228, 283] width 11 height 11
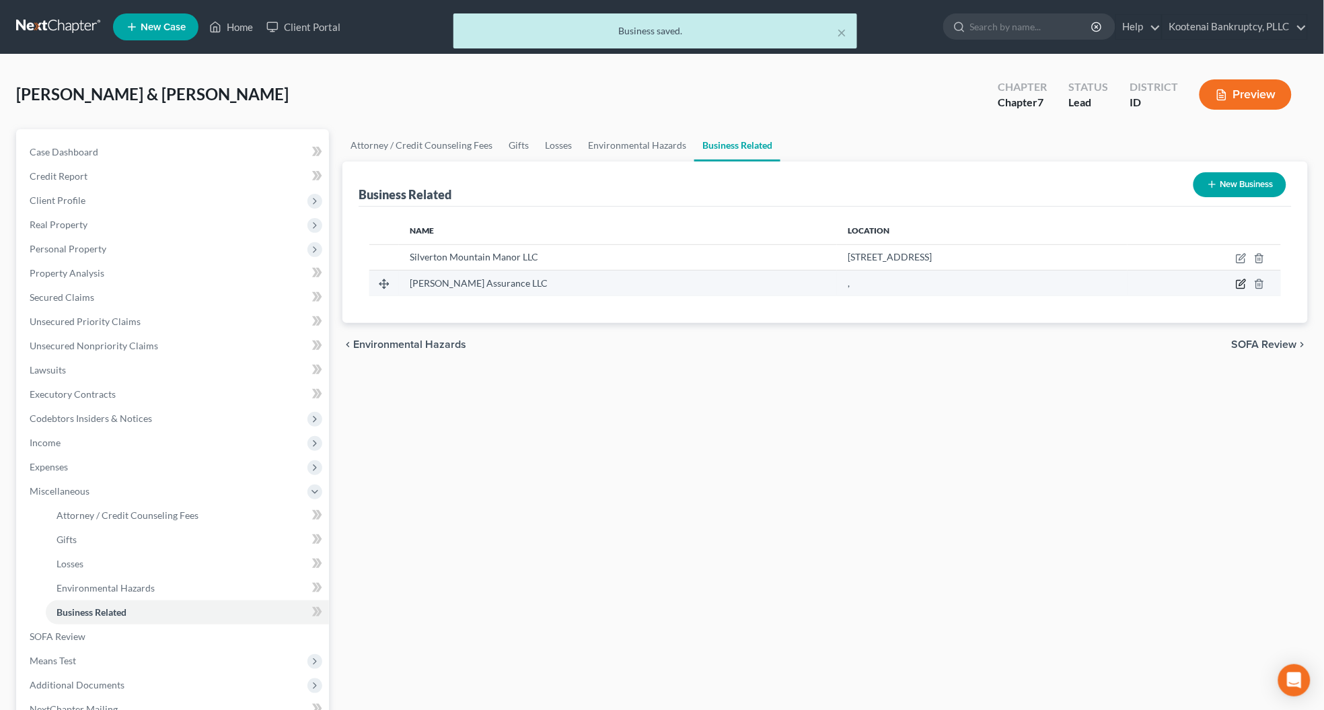
select select "member"
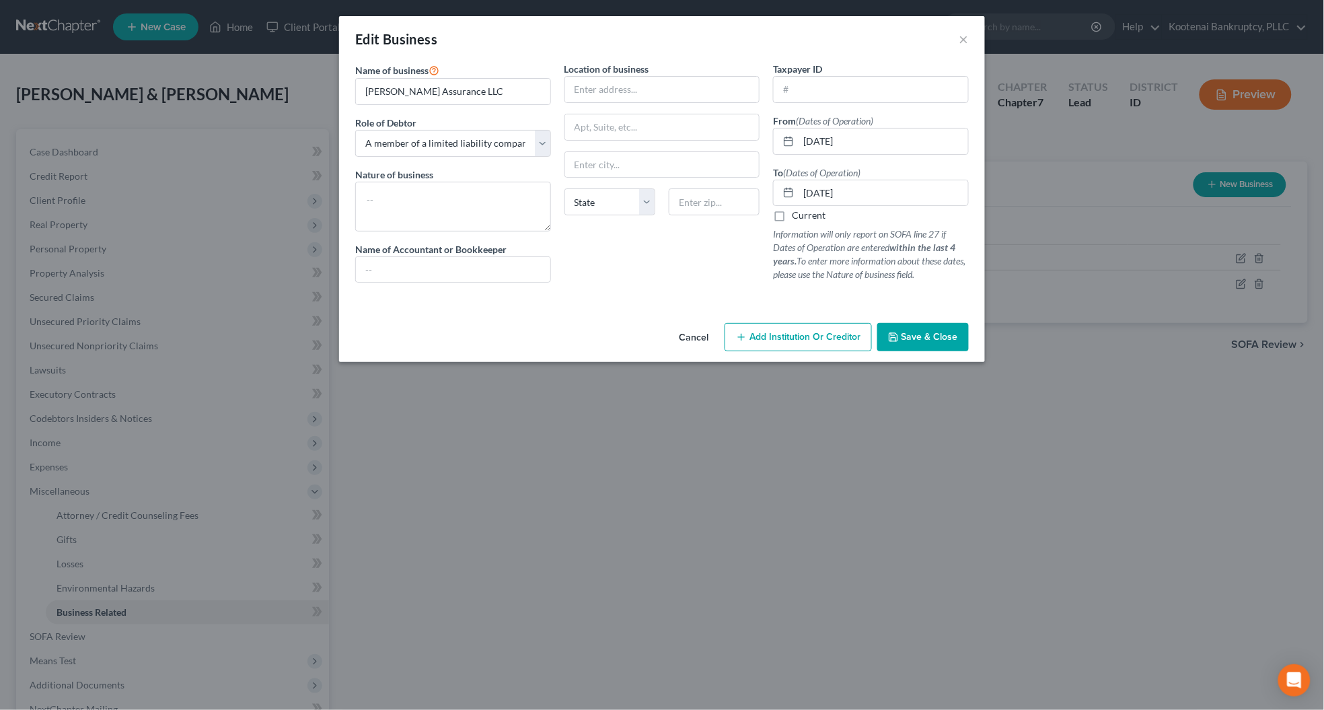
click at [923, 344] on button "Save & Close" at bounding box center [922, 337] width 91 height 28
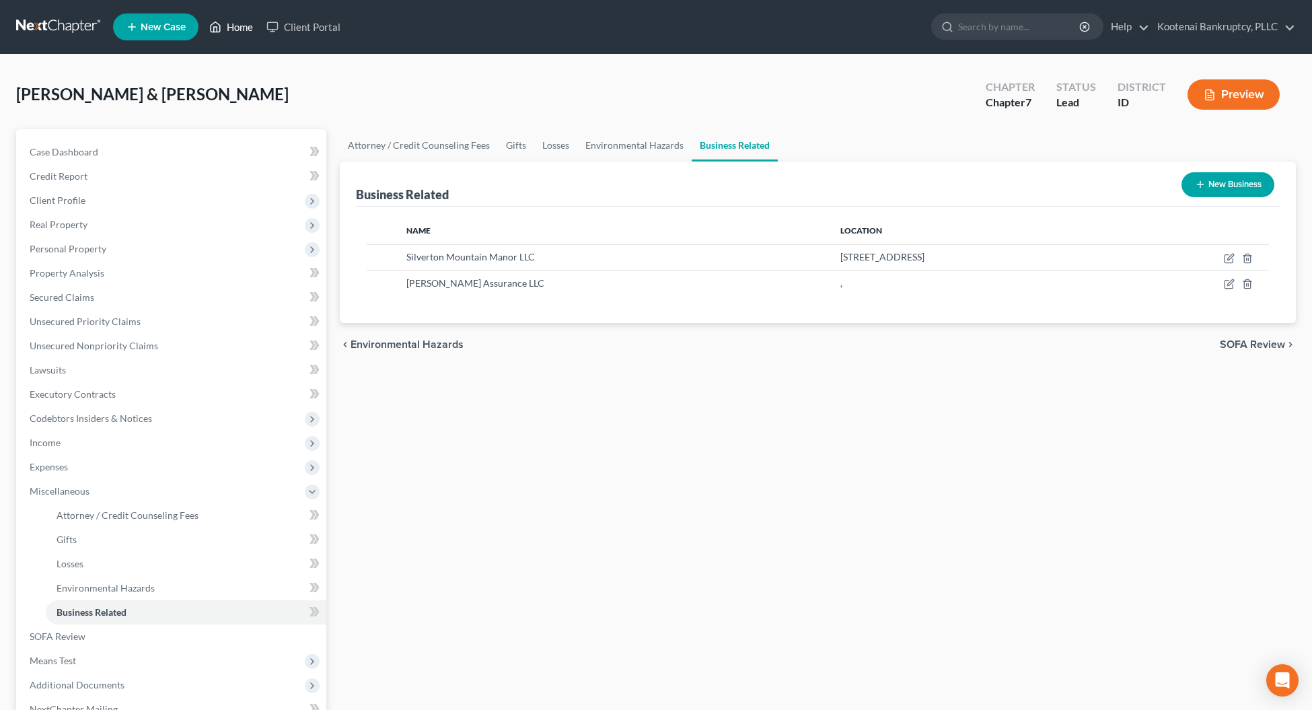
click at [229, 28] on link "Home" at bounding box center [230, 27] width 57 height 24
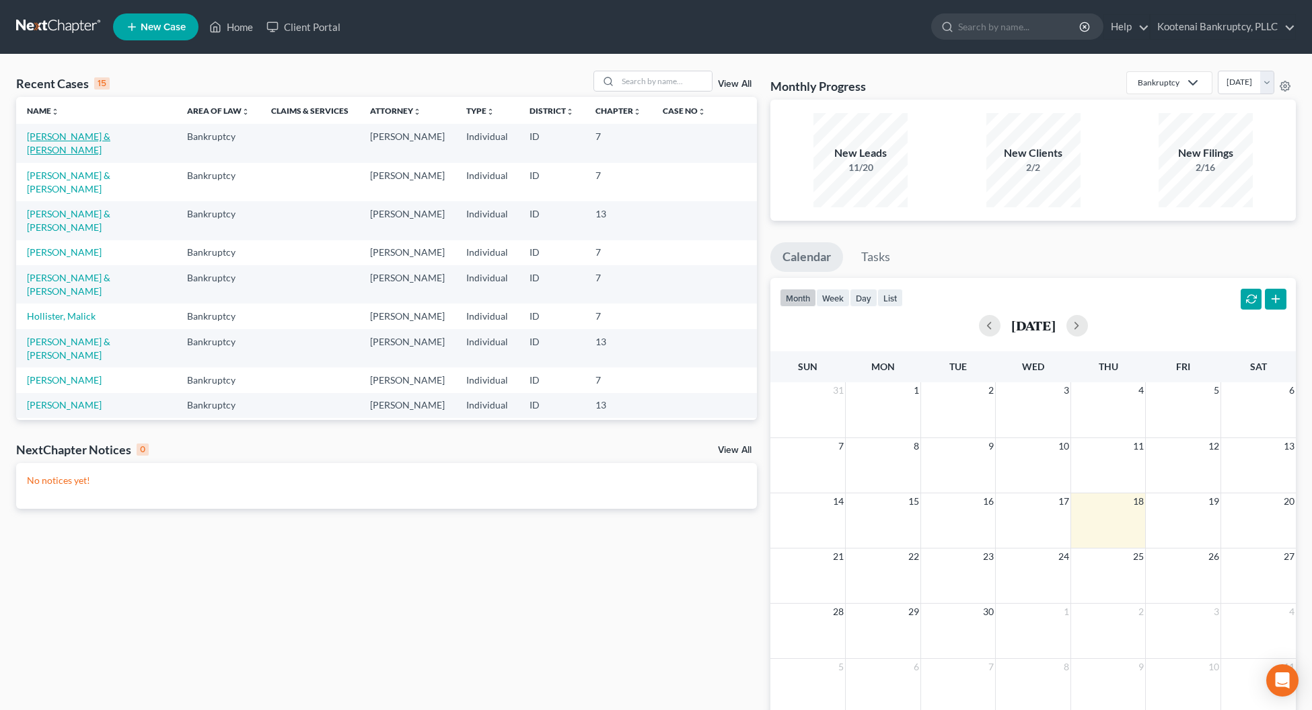
click at [71, 135] on link "[PERSON_NAME] & [PERSON_NAME]" at bounding box center [68, 142] width 83 height 25
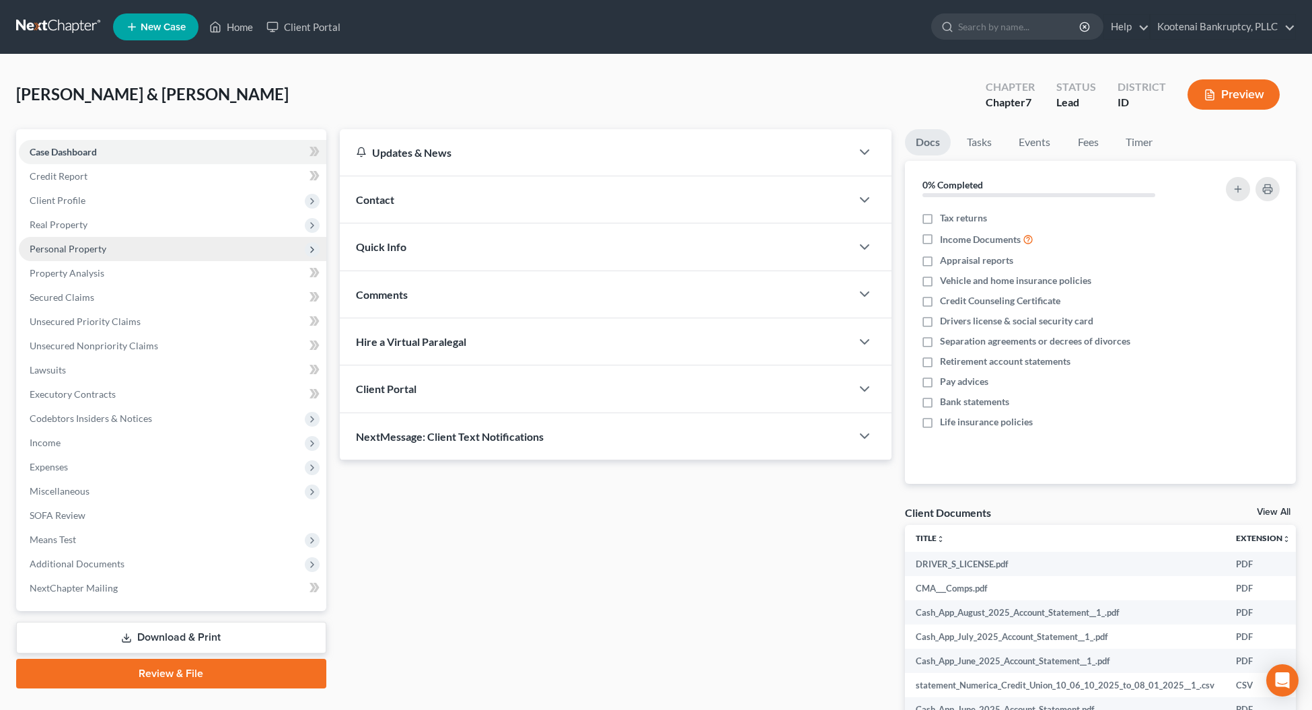
click at [55, 256] on span "Personal Property" at bounding box center [172, 249] width 307 height 24
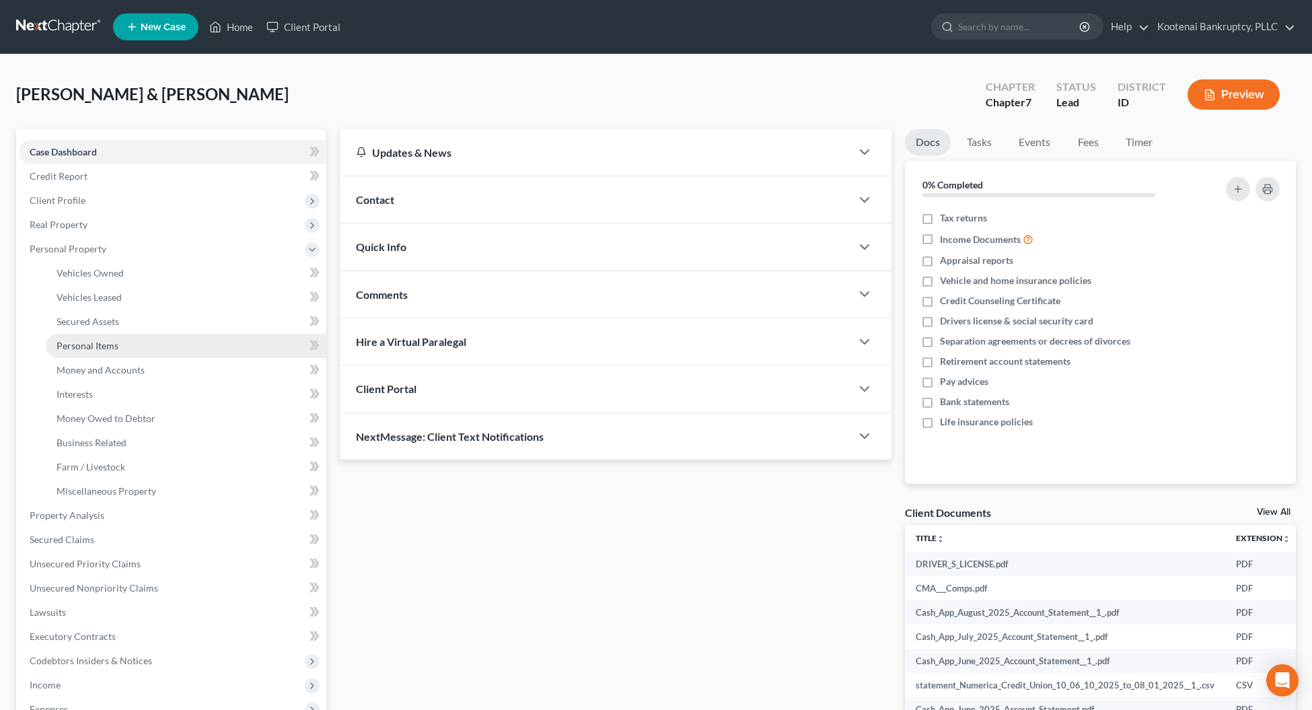
click at [83, 346] on span "Personal Items" at bounding box center [87, 345] width 62 height 11
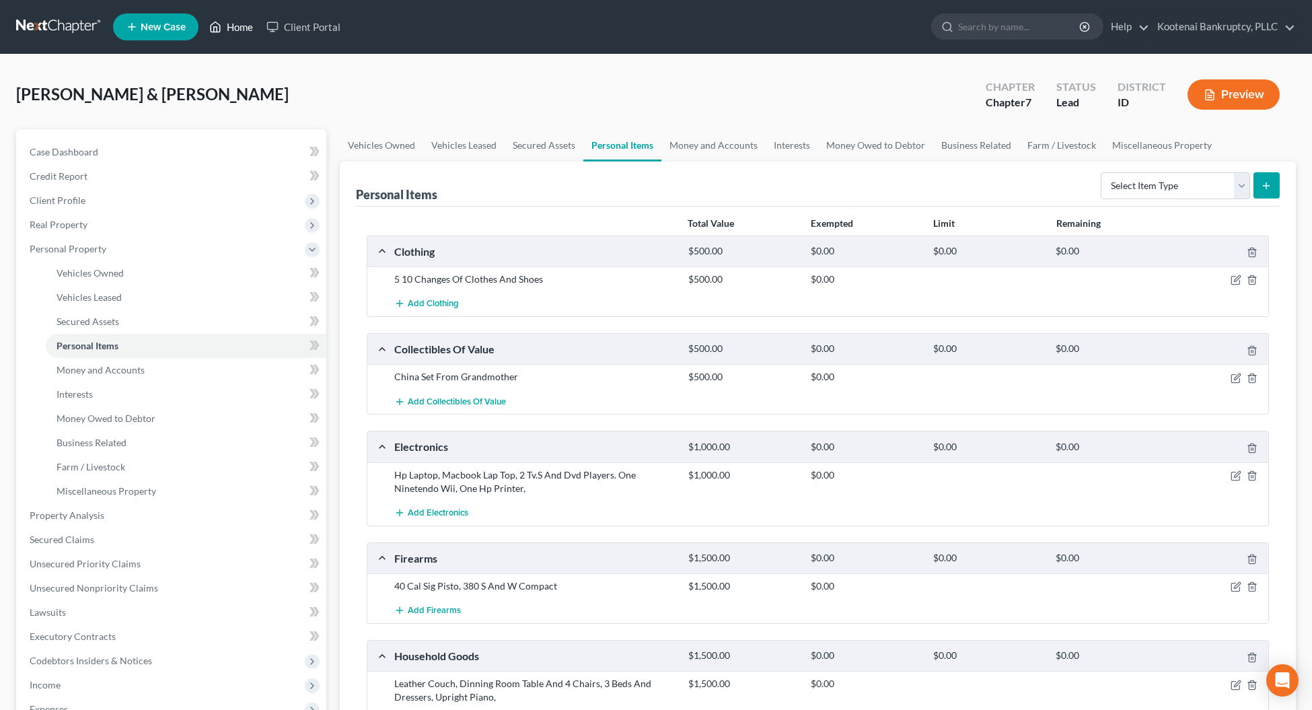
click at [245, 26] on link "Home" at bounding box center [230, 27] width 57 height 24
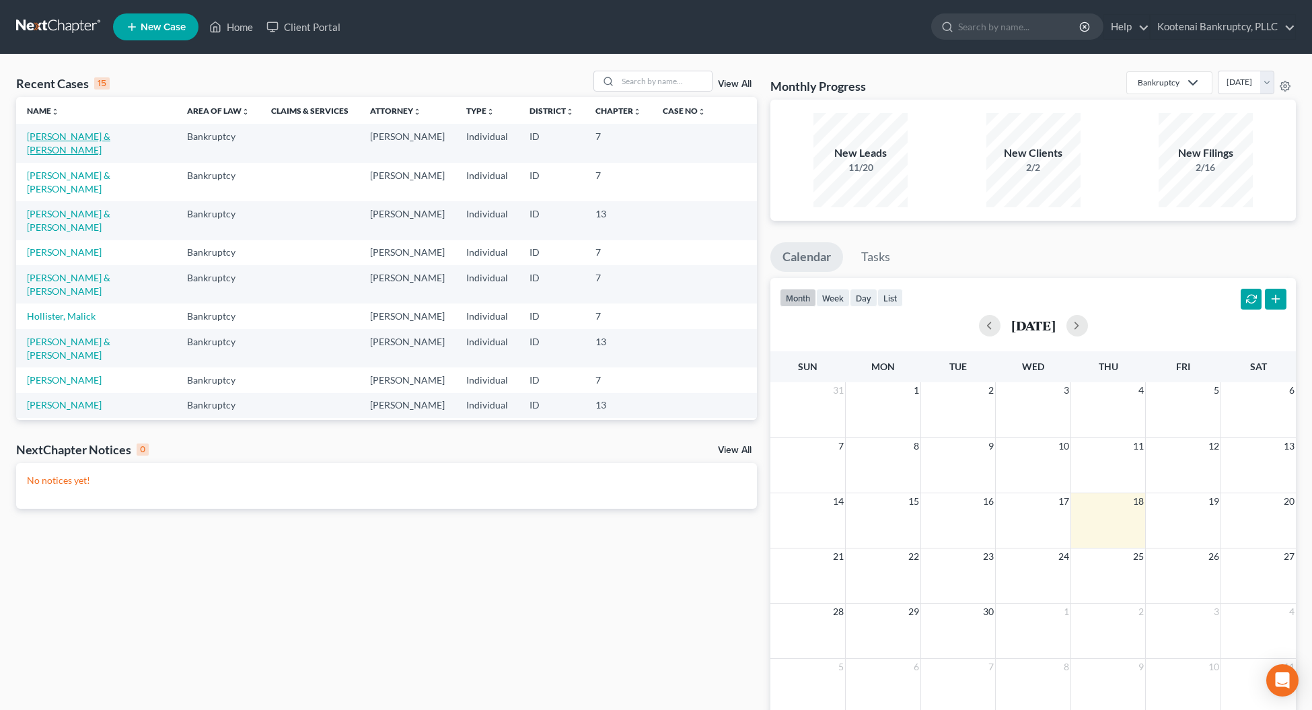
click at [110, 135] on link "[PERSON_NAME] & [PERSON_NAME]" at bounding box center [68, 142] width 83 height 25
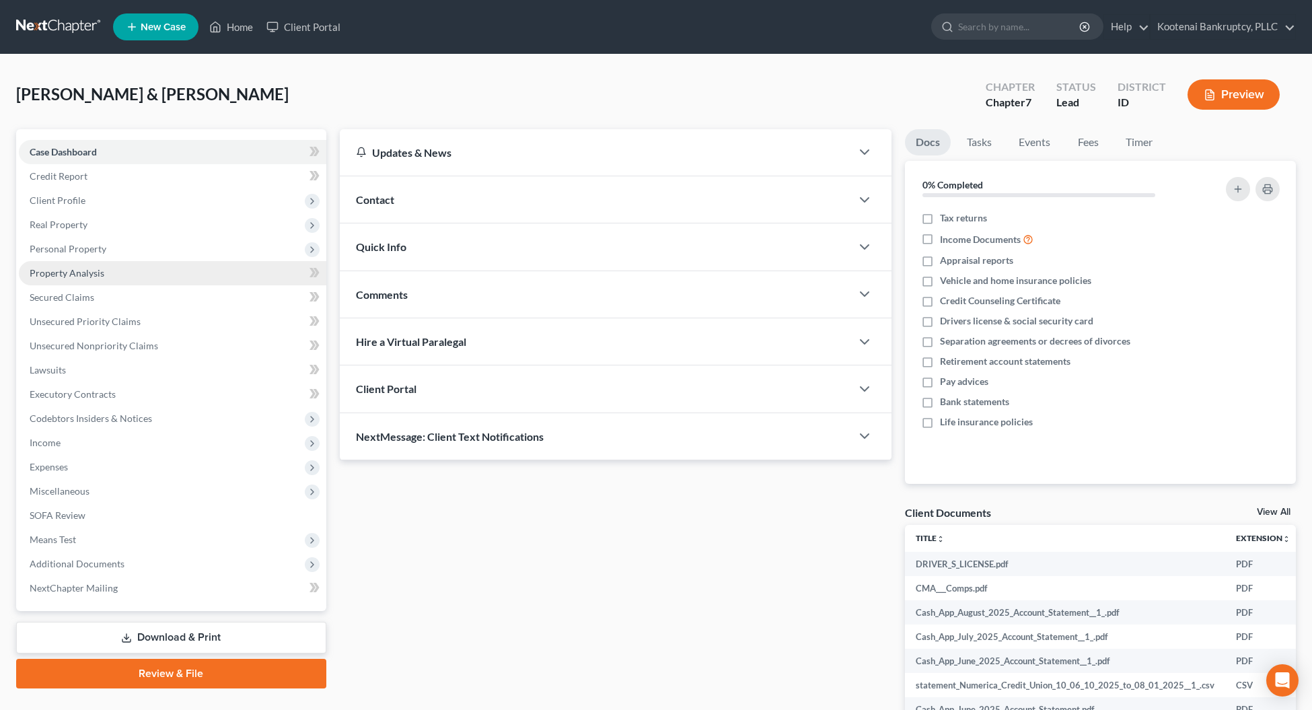
click at [52, 270] on span "Property Analysis" at bounding box center [67, 272] width 75 height 11
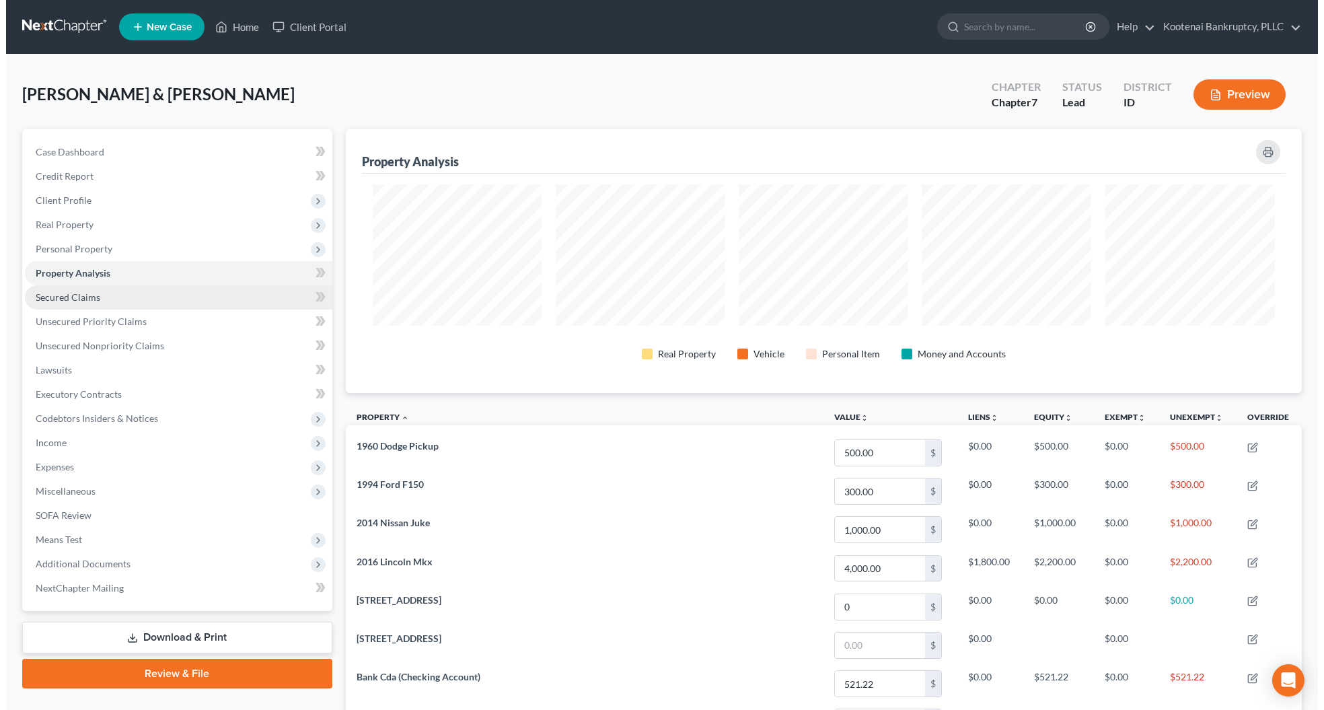
scroll to position [263, 956]
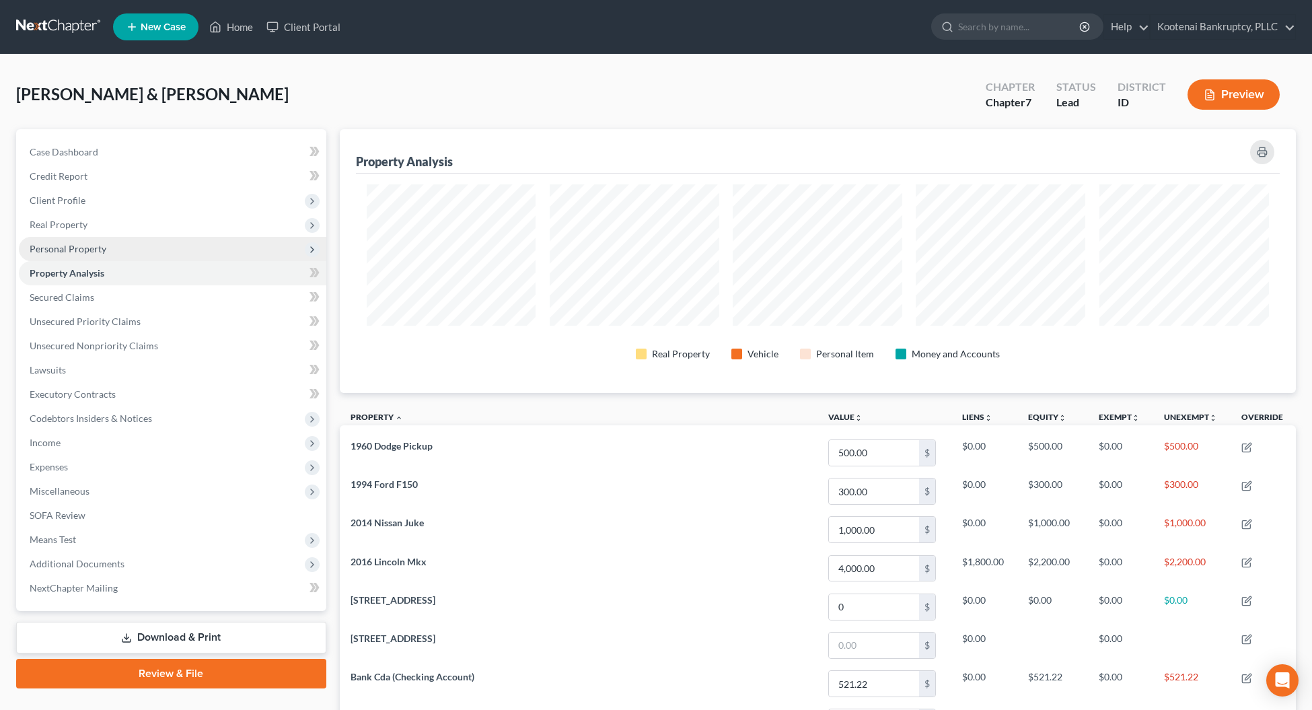
click at [55, 247] on span "Personal Property" at bounding box center [68, 248] width 77 height 11
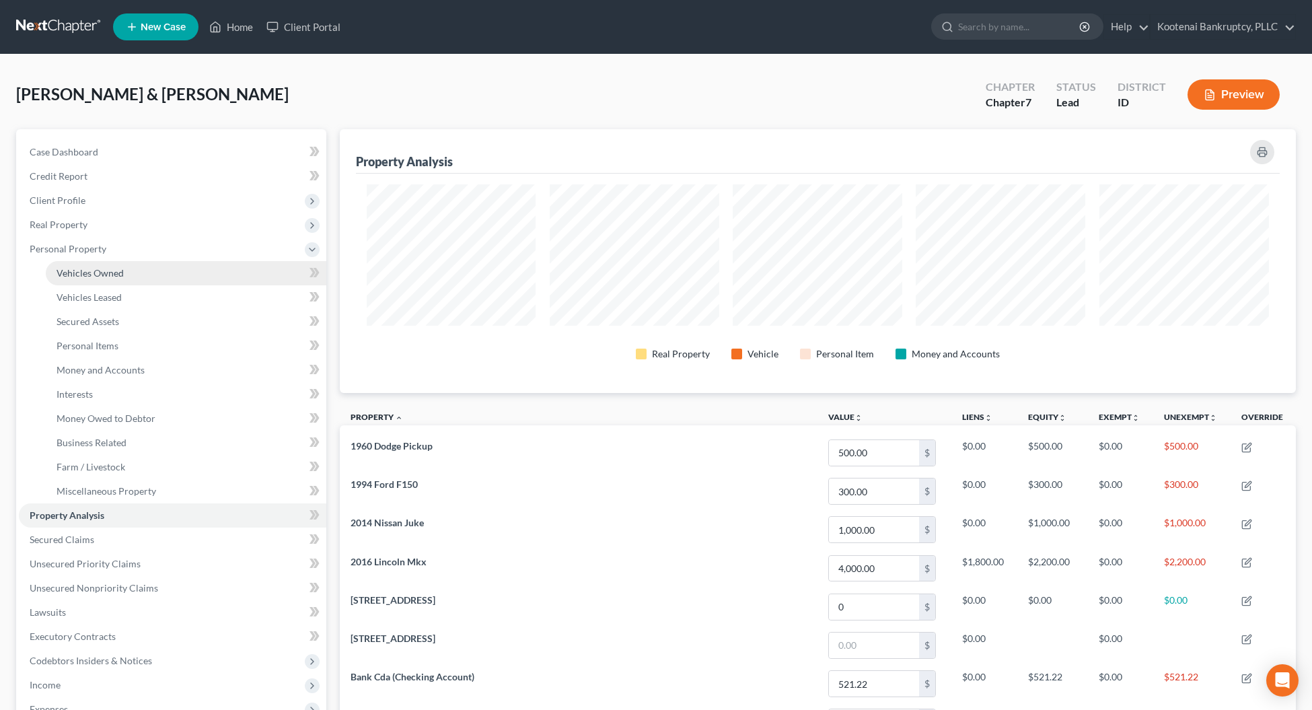
click at [81, 274] on span "Vehicles Owned" at bounding box center [89, 272] width 67 height 11
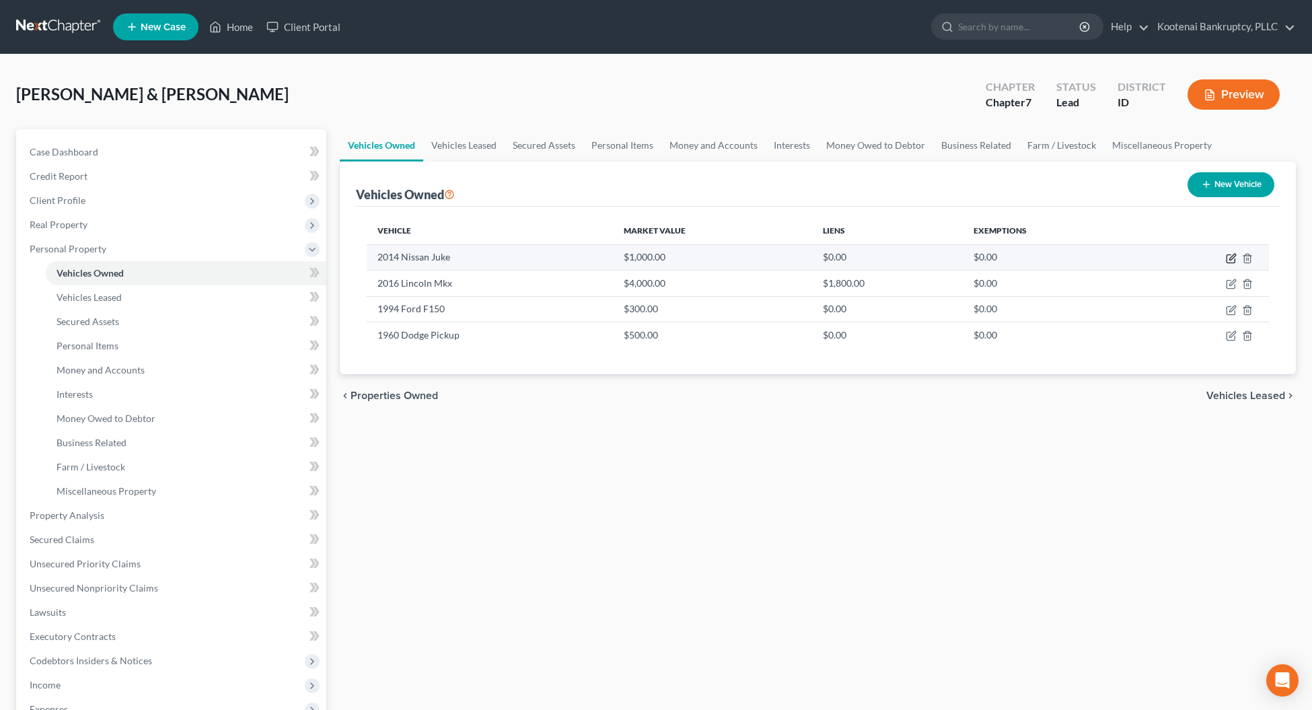
click at [1229, 260] on icon "button" at bounding box center [1230, 258] width 11 height 11
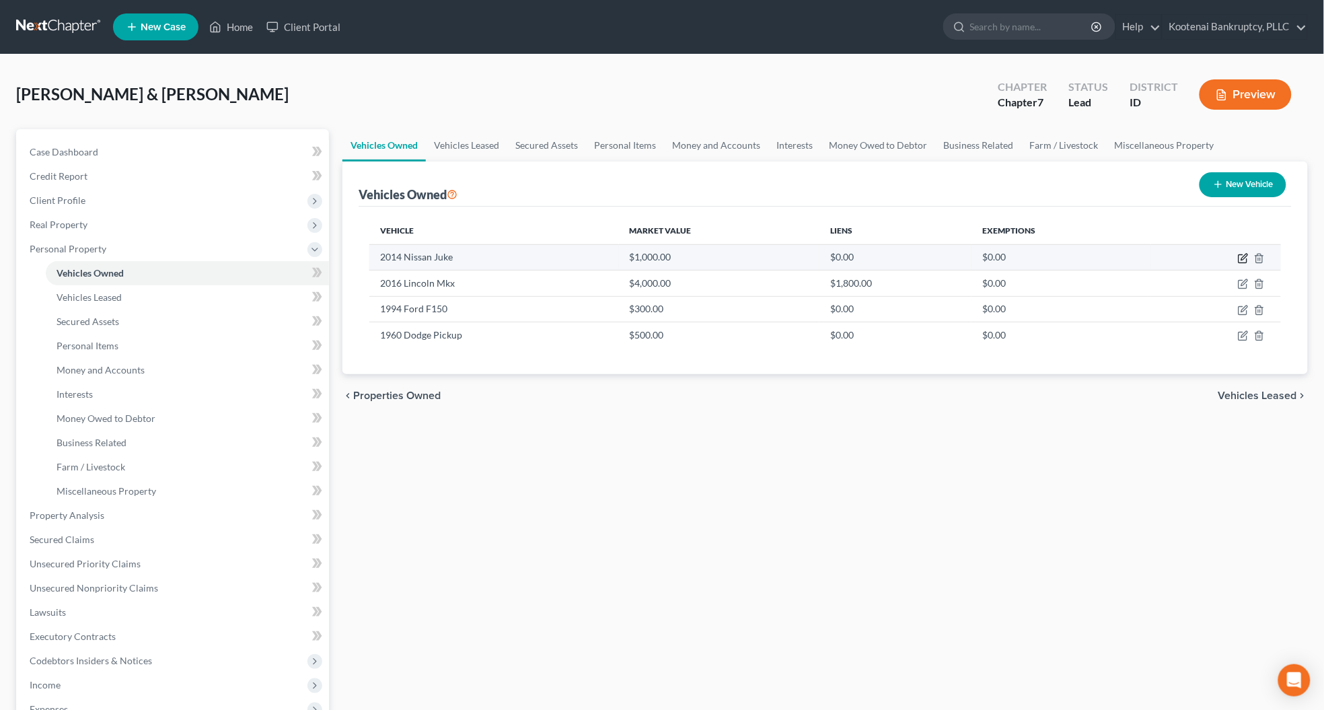
select select "0"
select select "12"
select select "3"
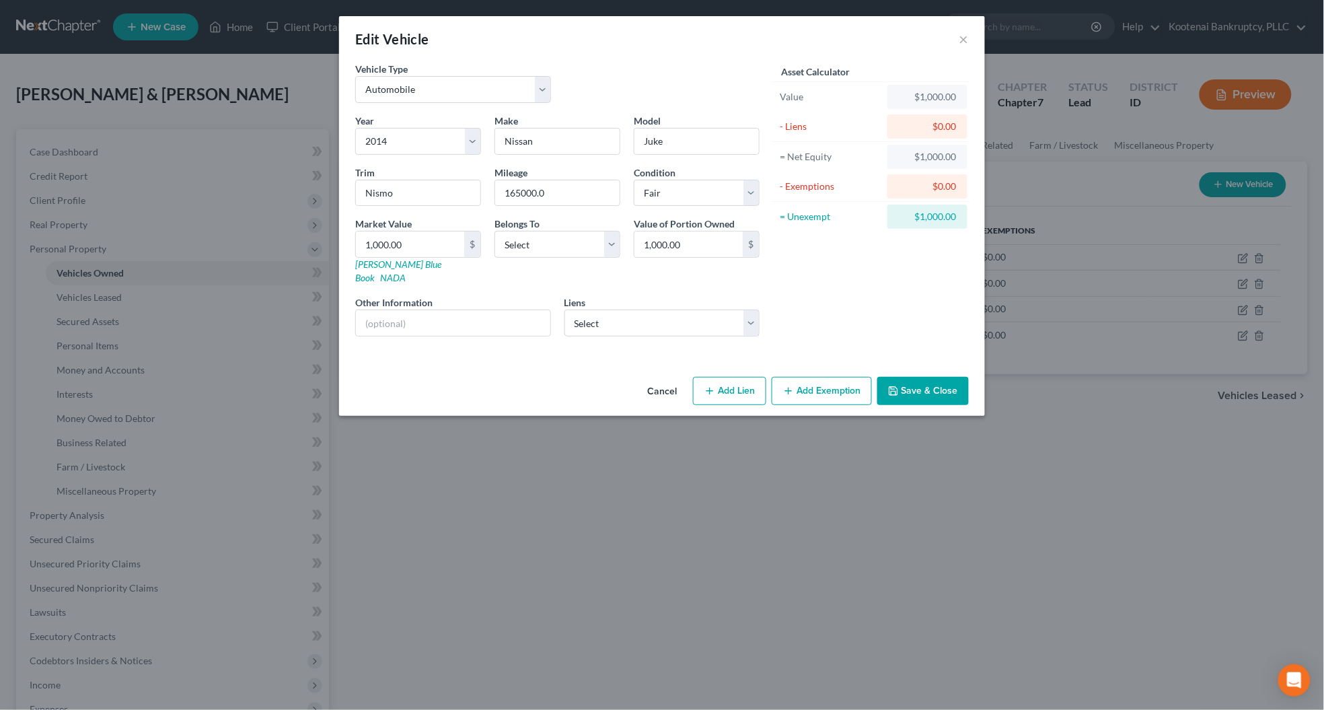
click at [910, 381] on button "Save & Close" at bounding box center [922, 391] width 91 height 28
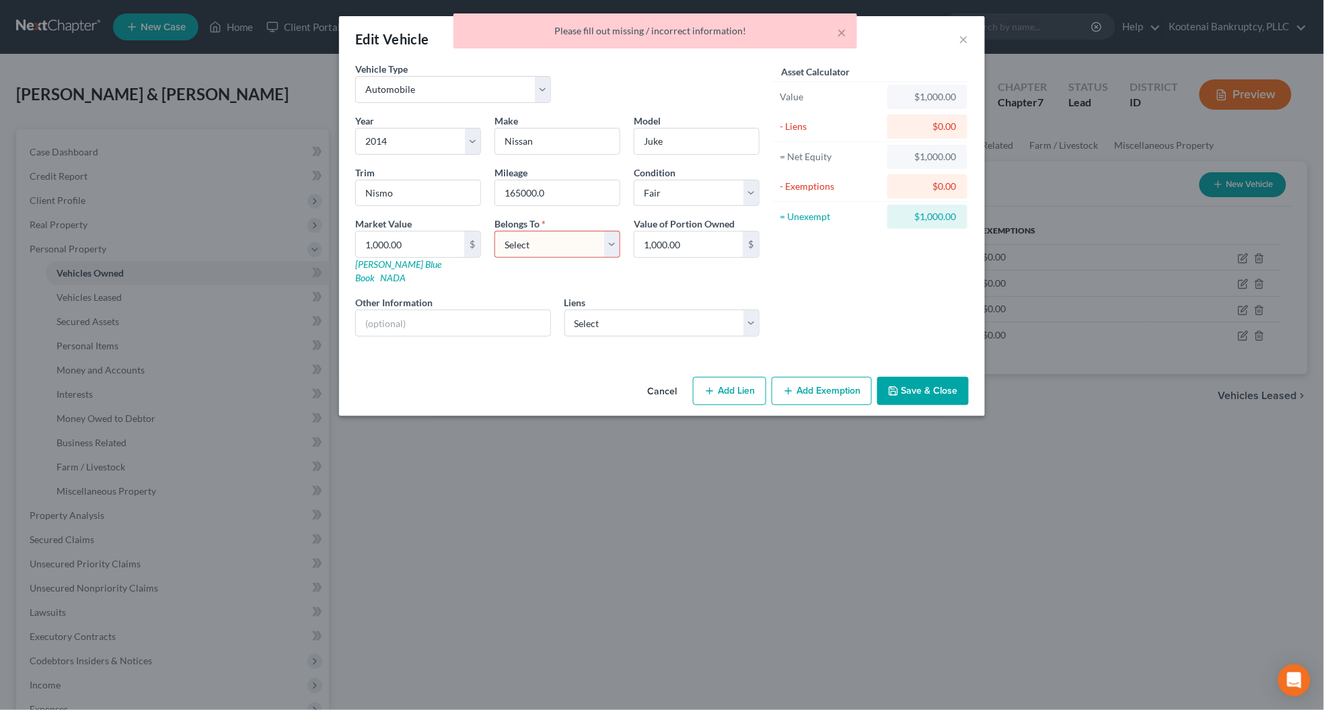
drag, startPoint x: 660, startPoint y: 377, endPoint x: 835, endPoint y: 354, distance: 175.8
click at [663, 378] on button "Cancel" at bounding box center [661, 391] width 51 height 27
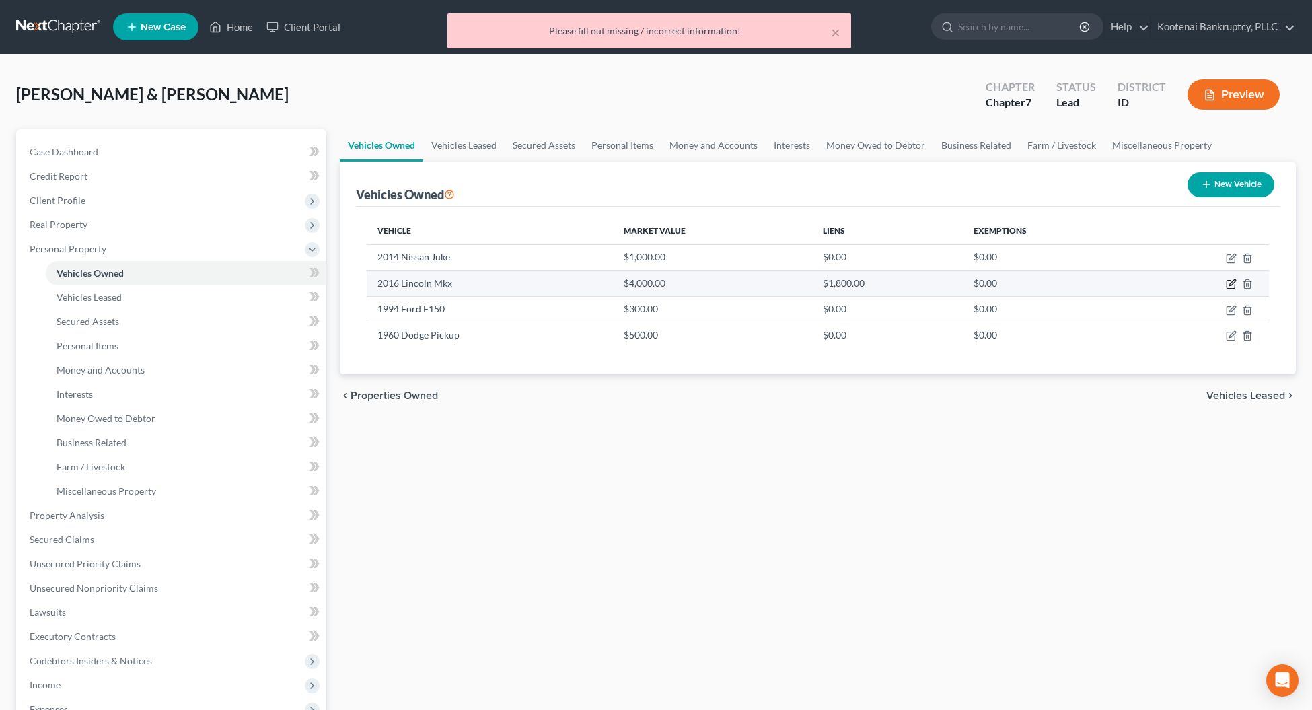
click at [1233, 286] on icon "button" at bounding box center [1230, 283] width 11 height 11
select select "0"
select select "10"
select select "3"
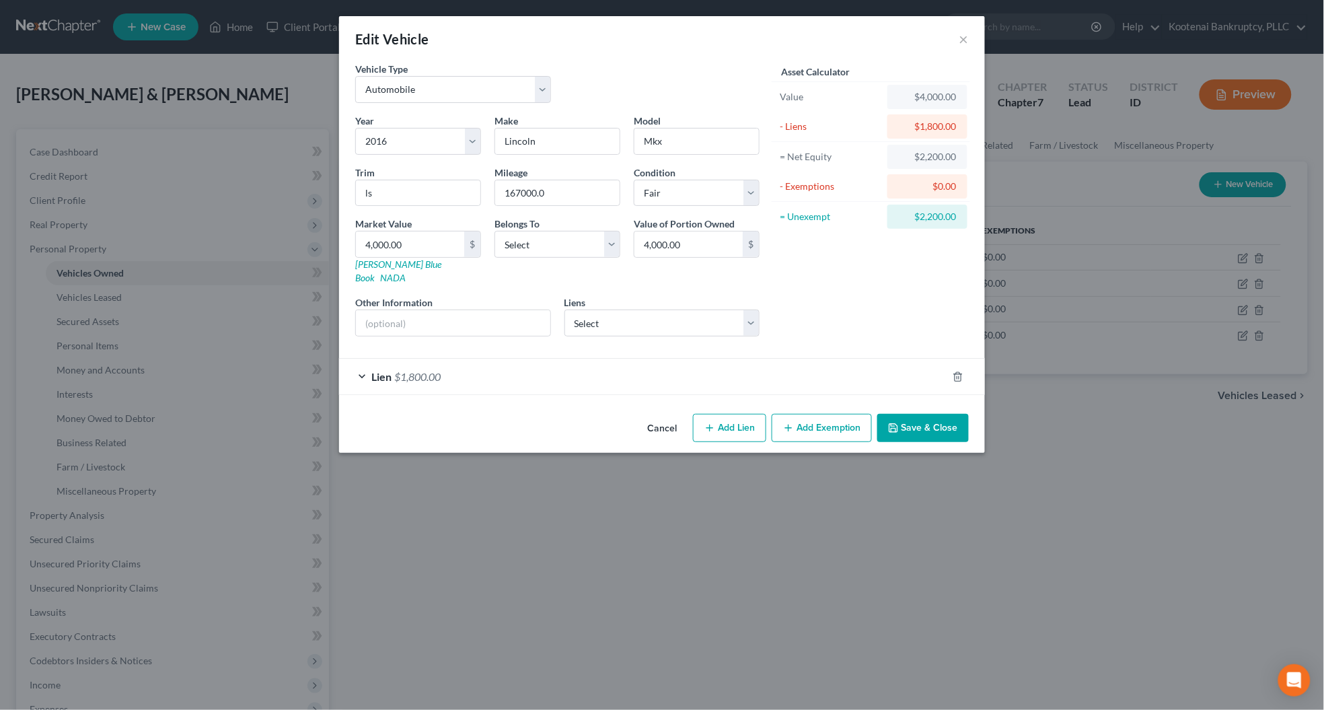
drag, startPoint x: 648, startPoint y: 415, endPoint x: 789, endPoint y: 388, distance: 143.8
click at [649, 415] on button "Cancel" at bounding box center [661, 428] width 51 height 27
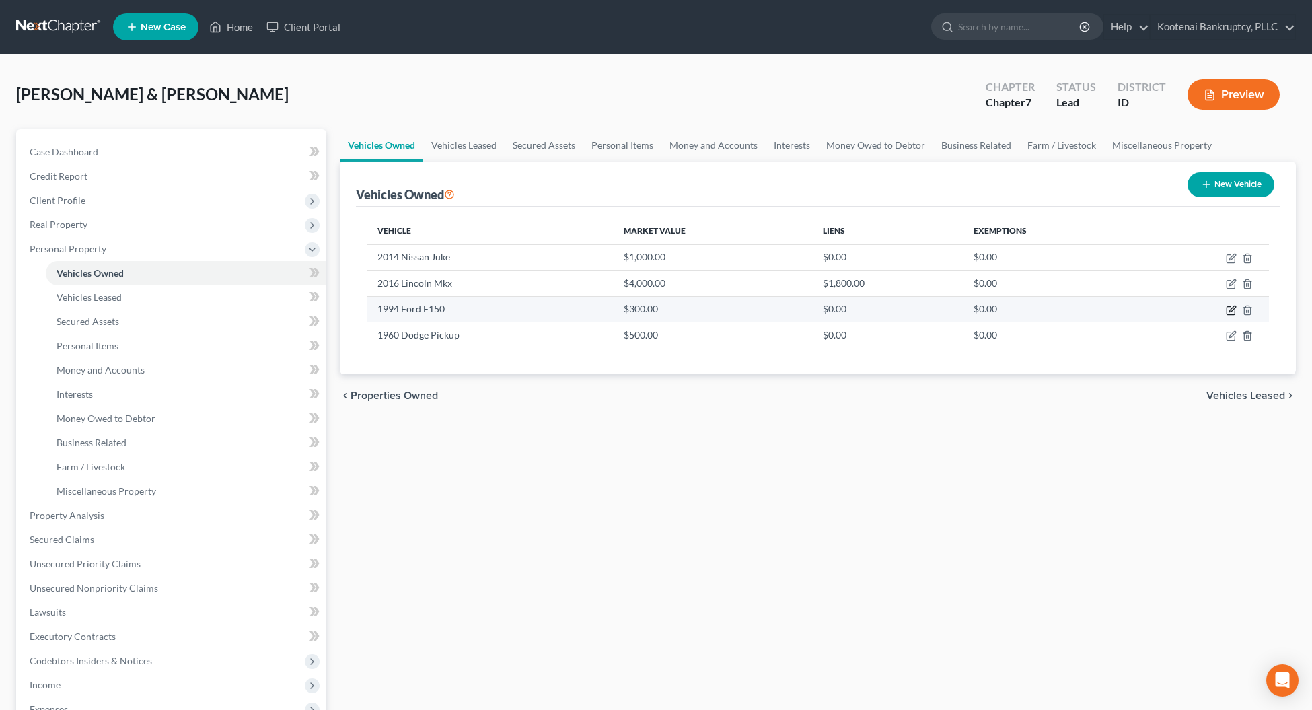
click at [1233, 307] on icon "button" at bounding box center [1230, 310] width 11 height 11
select select "0"
select select "32"
select select "4"
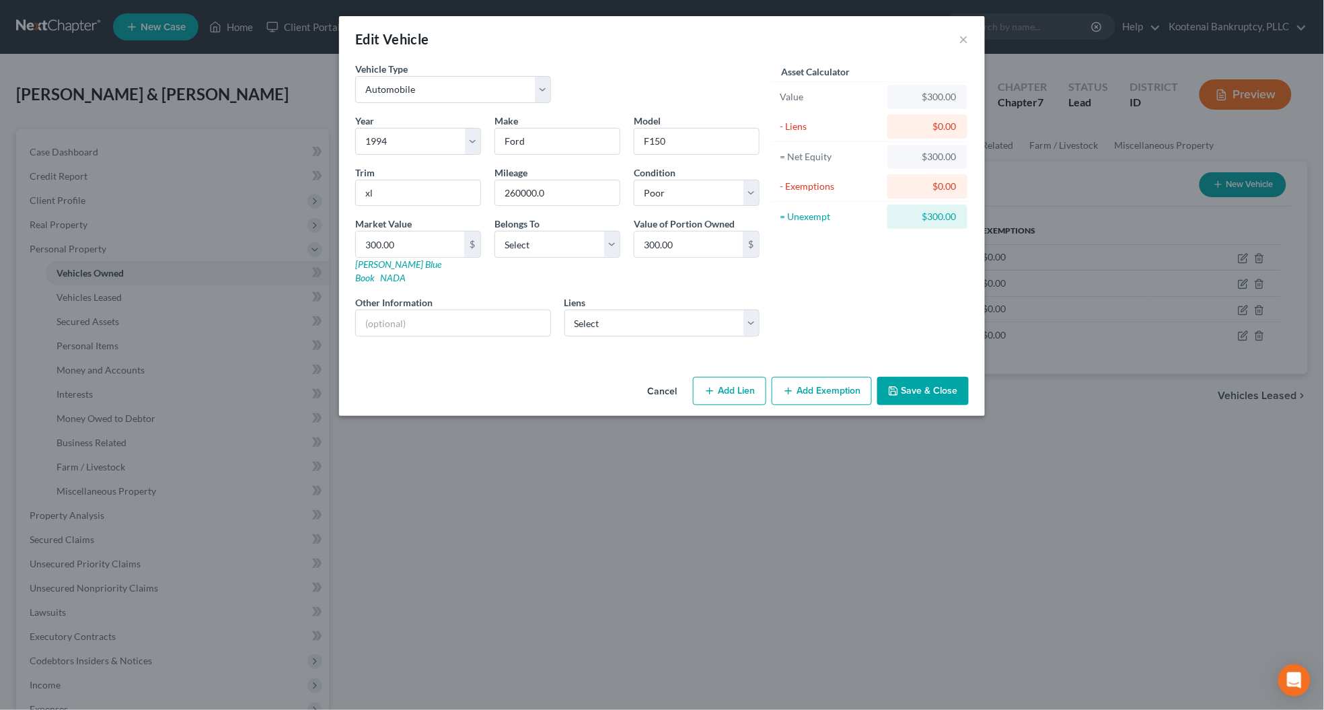
drag, startPoint x: 656, startPoint y: 377, endPoint x: 790, endPoint y: 361, distance: 135.5
click at [657, 378] on button "Cancel" at bounding box center [661, 391] width 51 height 27
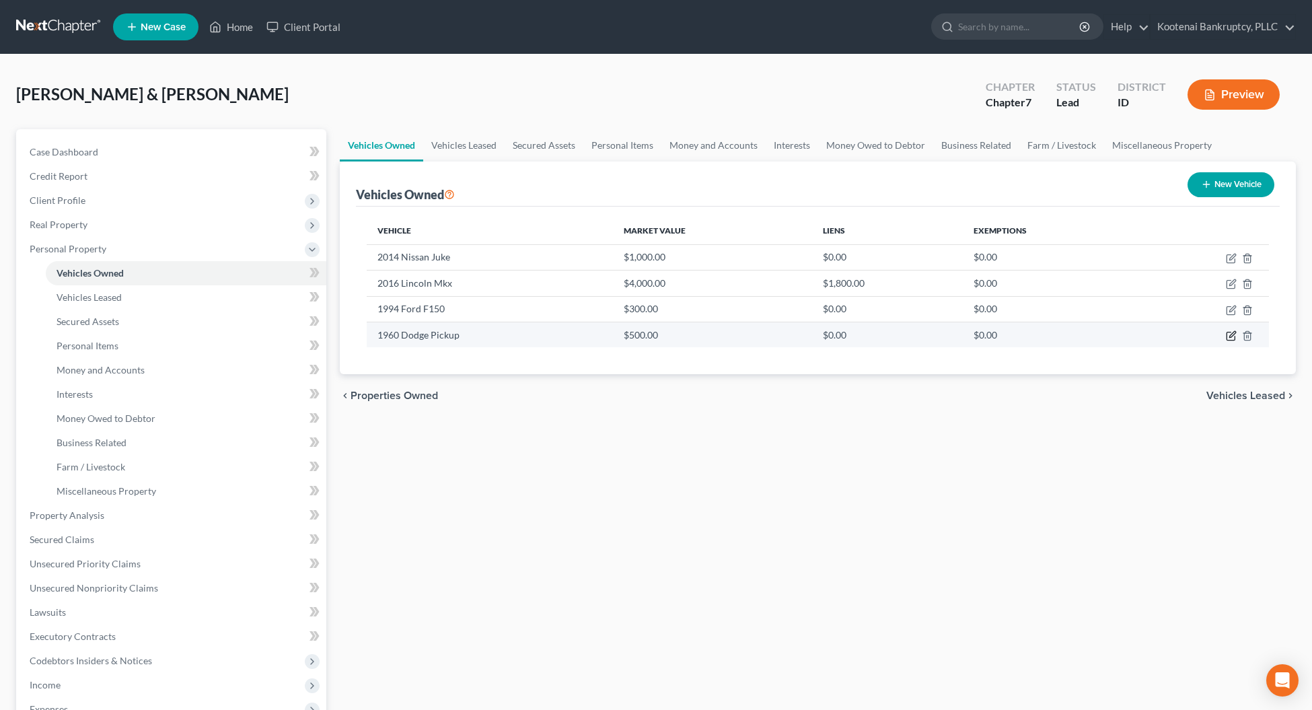
click at [1231, 338] on icon "button" at bounding box center [1230, 335] width 11 height 11
select select "0"
select select "66"
select select "4"
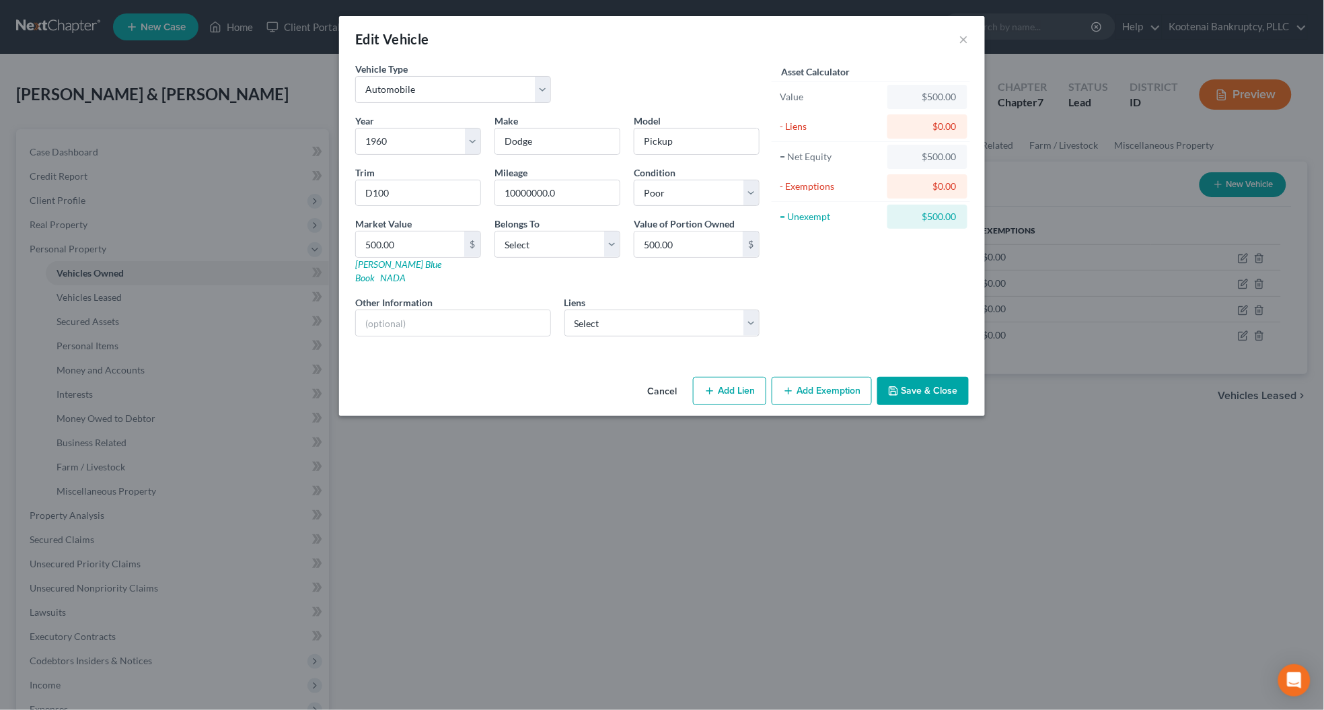
click at [667, 380] on button "Cancel" at bounding box center [661, 391] width 51 height 27
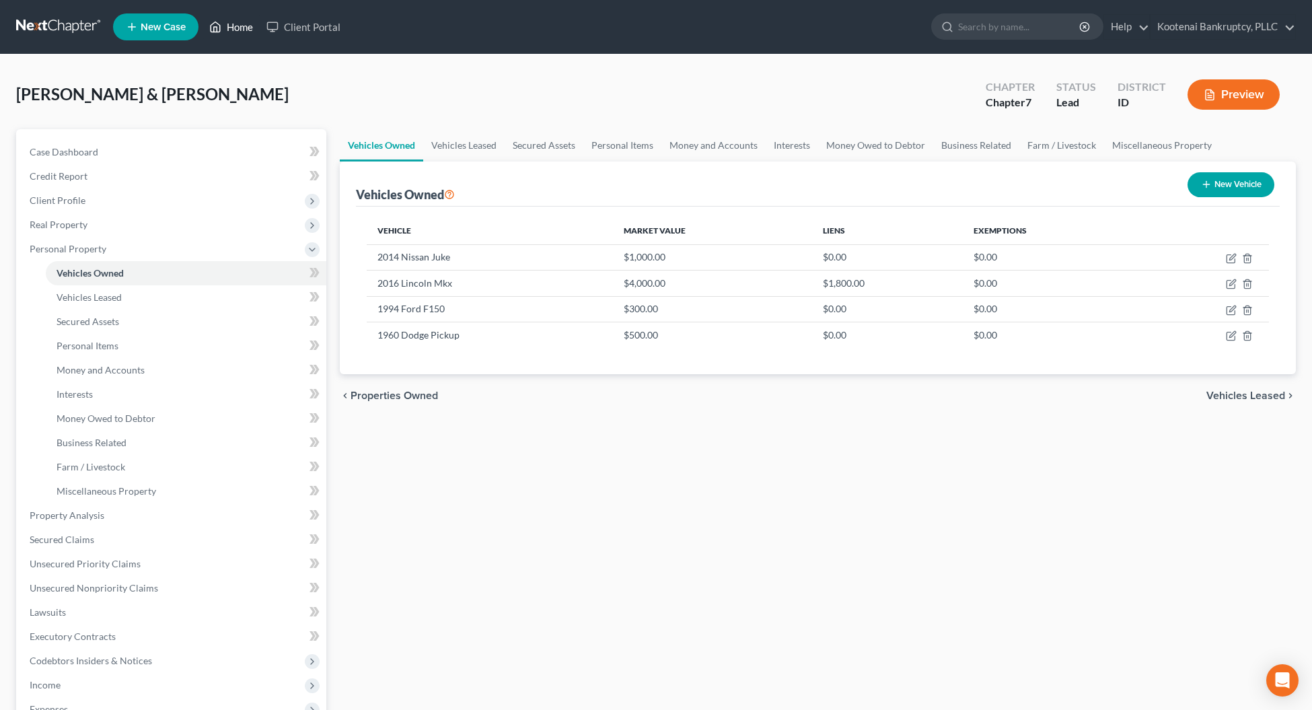
click at [221, 22] on icon at bounding box center [215, 27] width 12 height 16
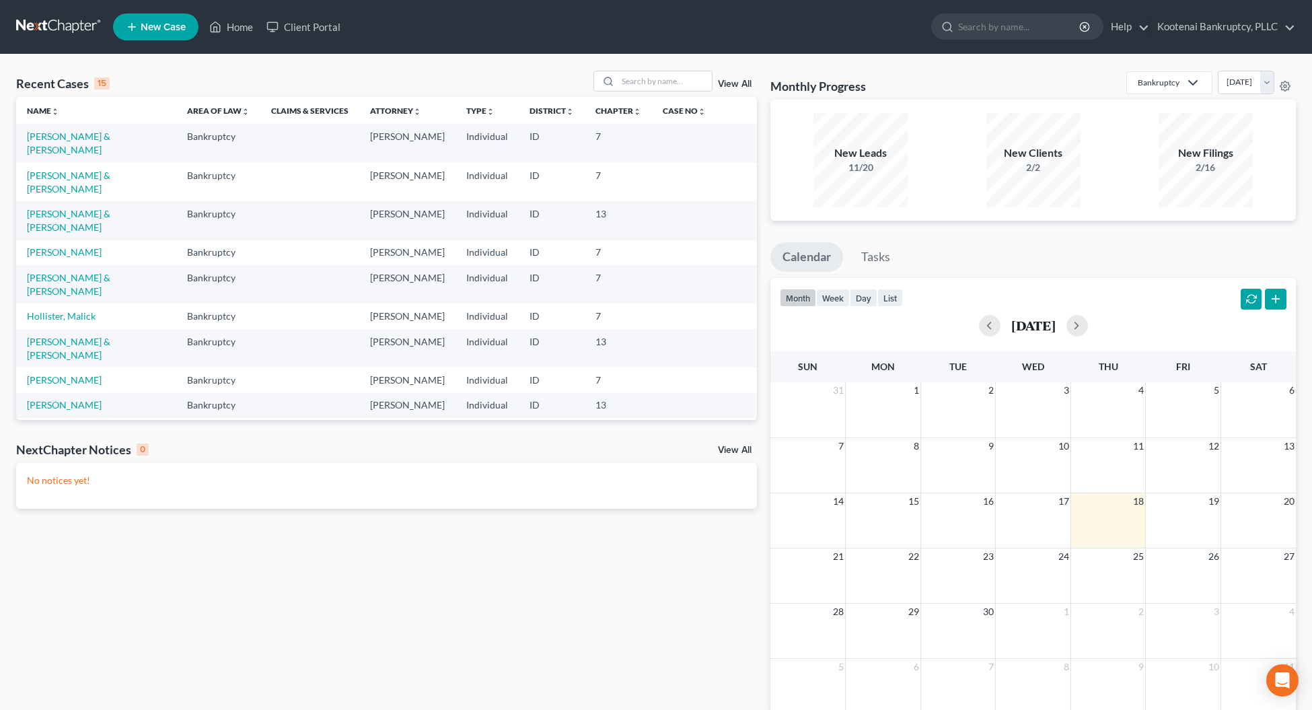
click at [73, 424] on link "[PERSON_NAME]" at bounding box center [64, 429] width 75 height 11
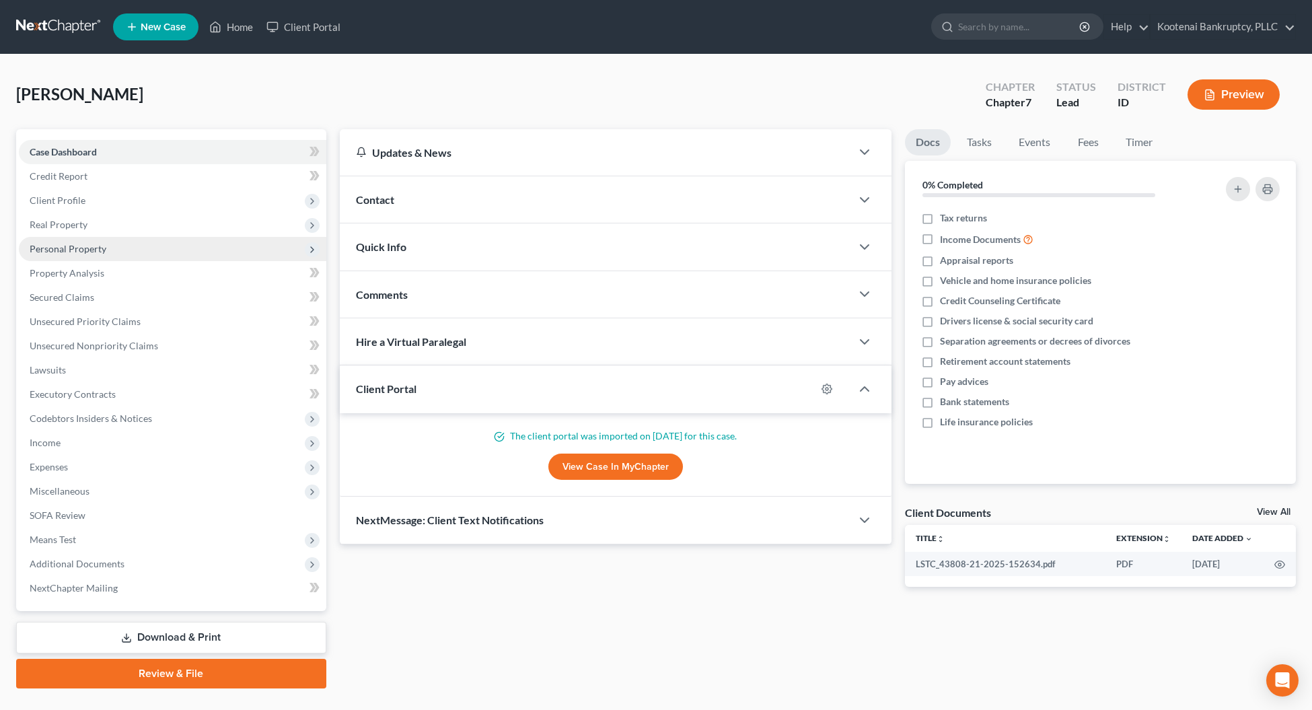
click at [48, 243] on span "Personal Property" at bounding box center [68, 248] width 77 height 11
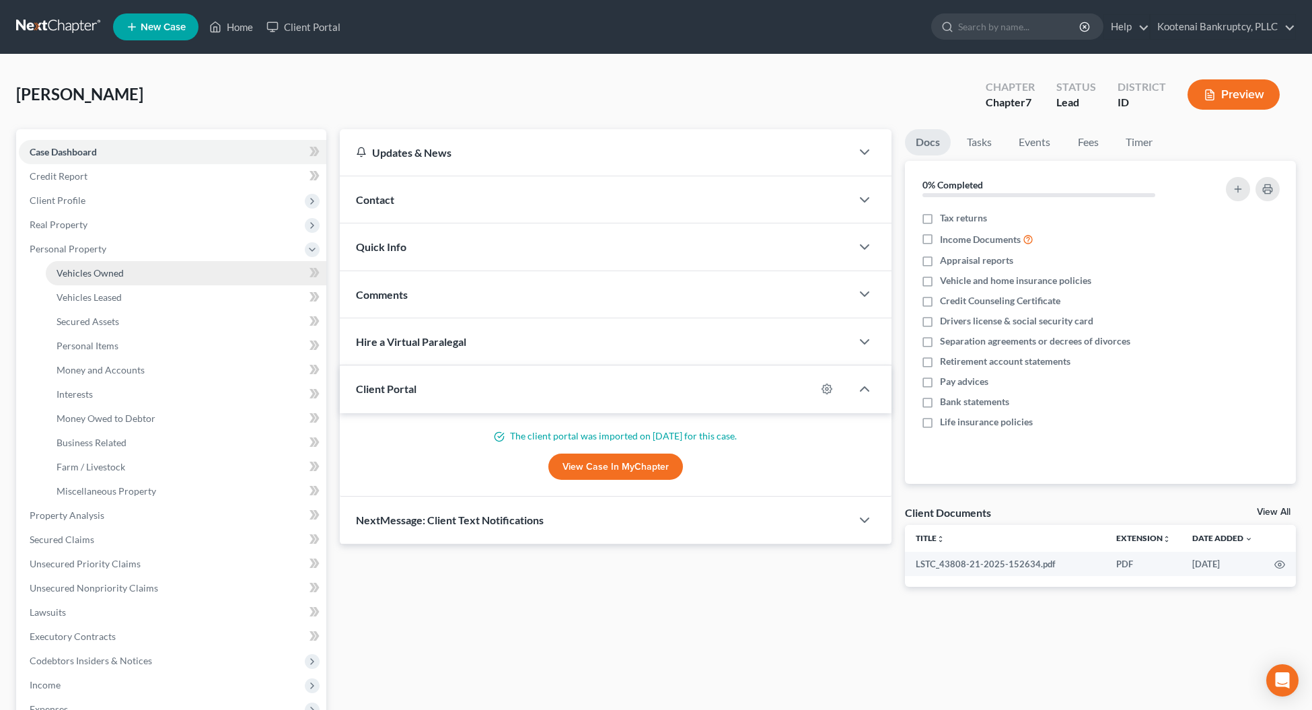
click at [72, 278] on link "Vehicles Owned" at bounding box center [186, 273] width 280 height 24
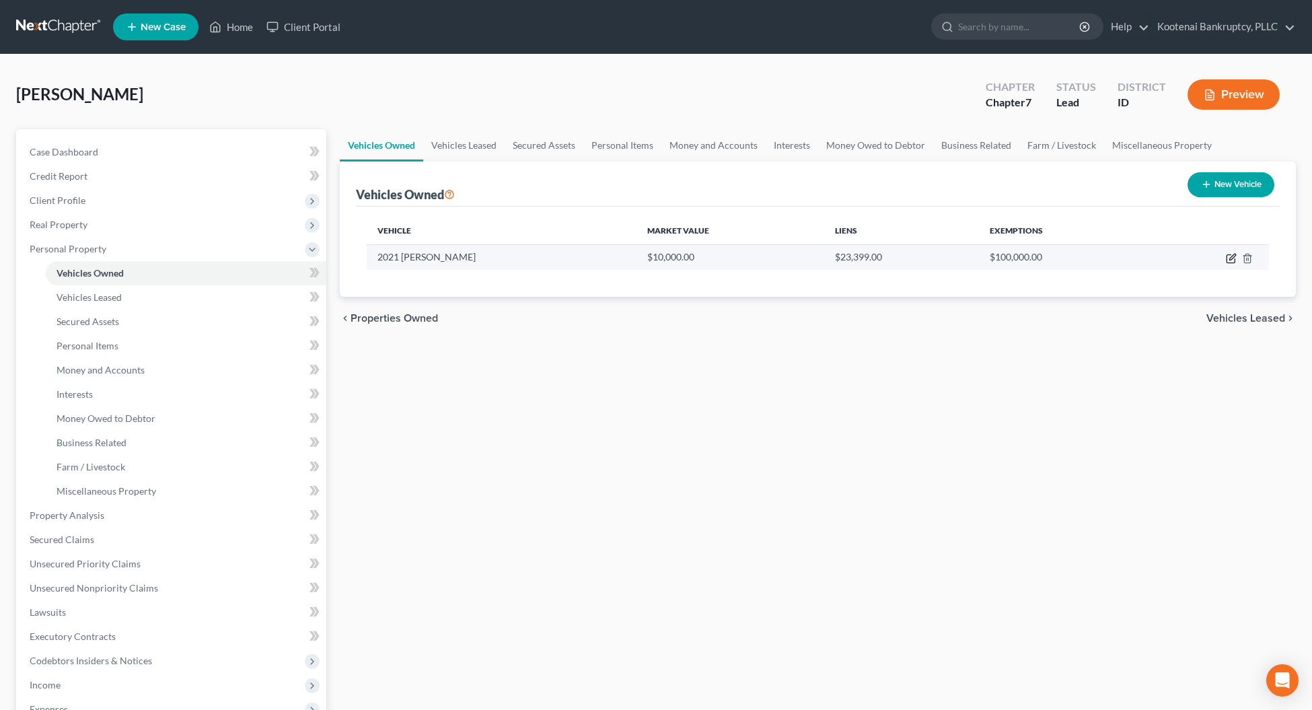
click at [1234, 257] on icon "button" at bounding box center [1230, 258] width 11 height 11
select select "0"
select select "5"
select select "2"
select select "0"
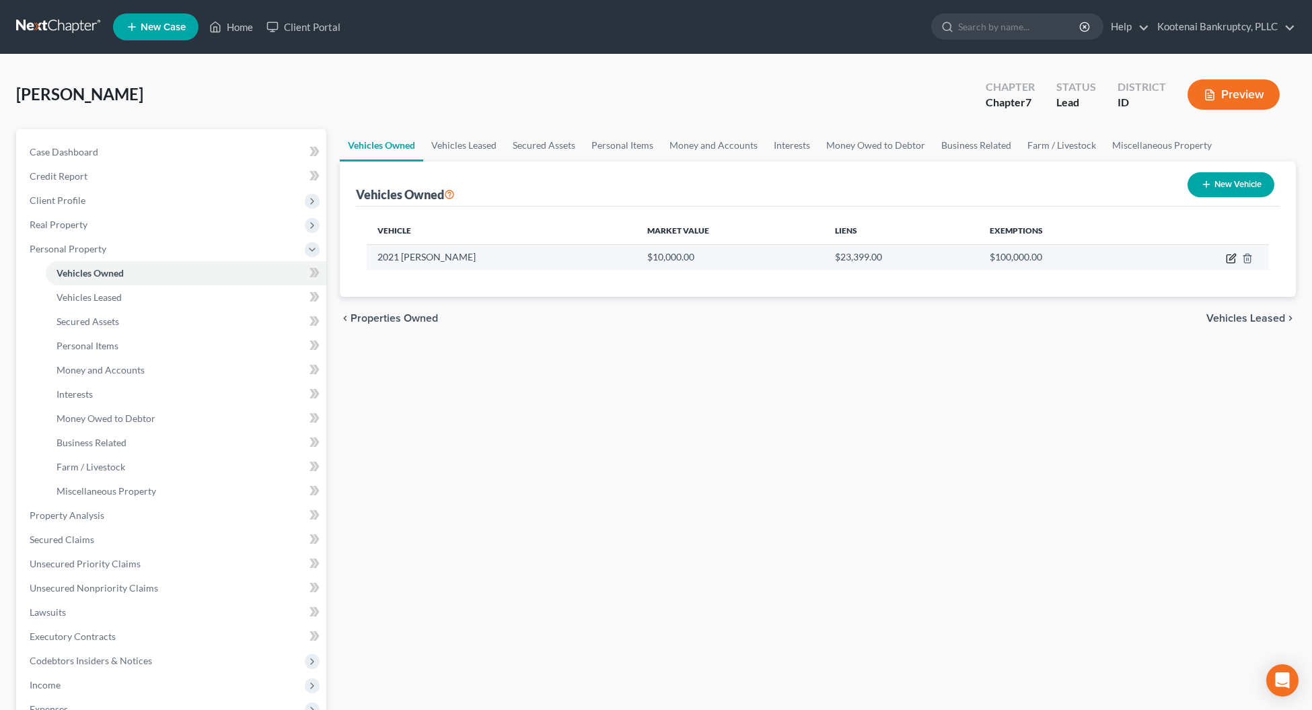
select select "50"
select select "0"
select select "4"
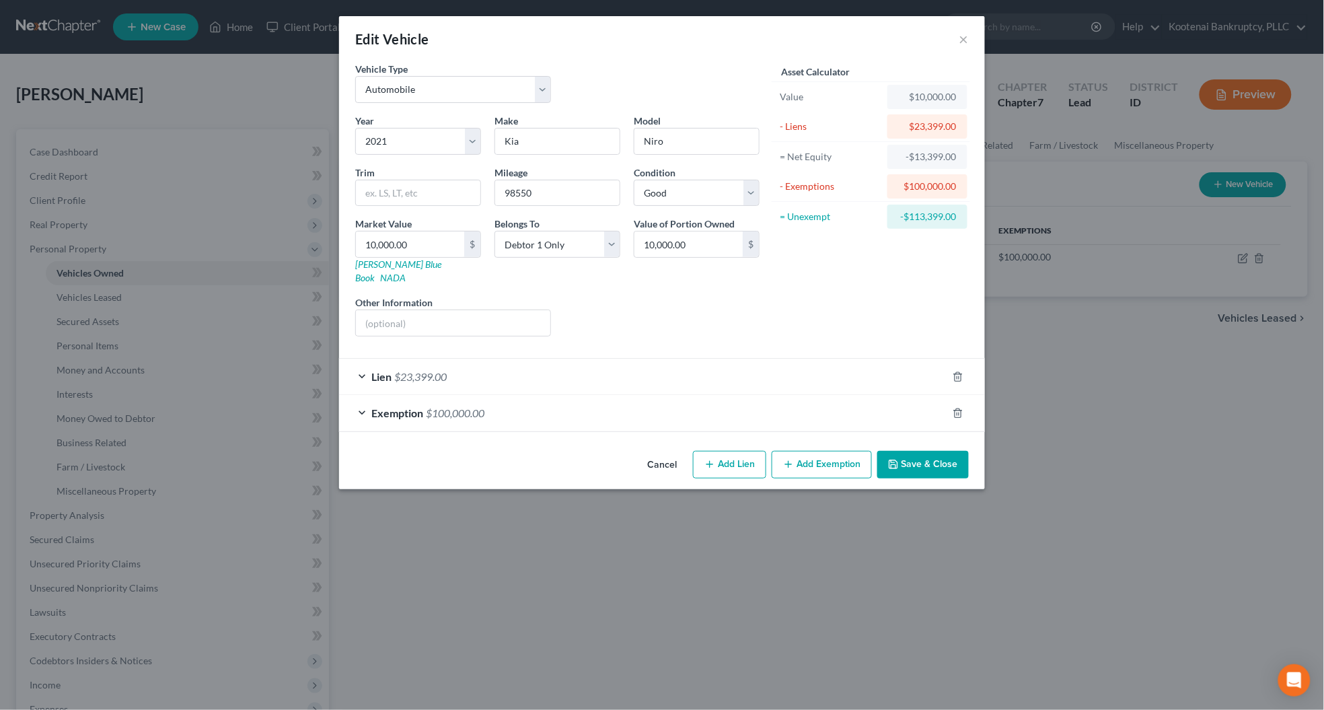
click at [537, 361] on div "Lien $23,399.00" at bounding box center [643, 376] width 608 height 36
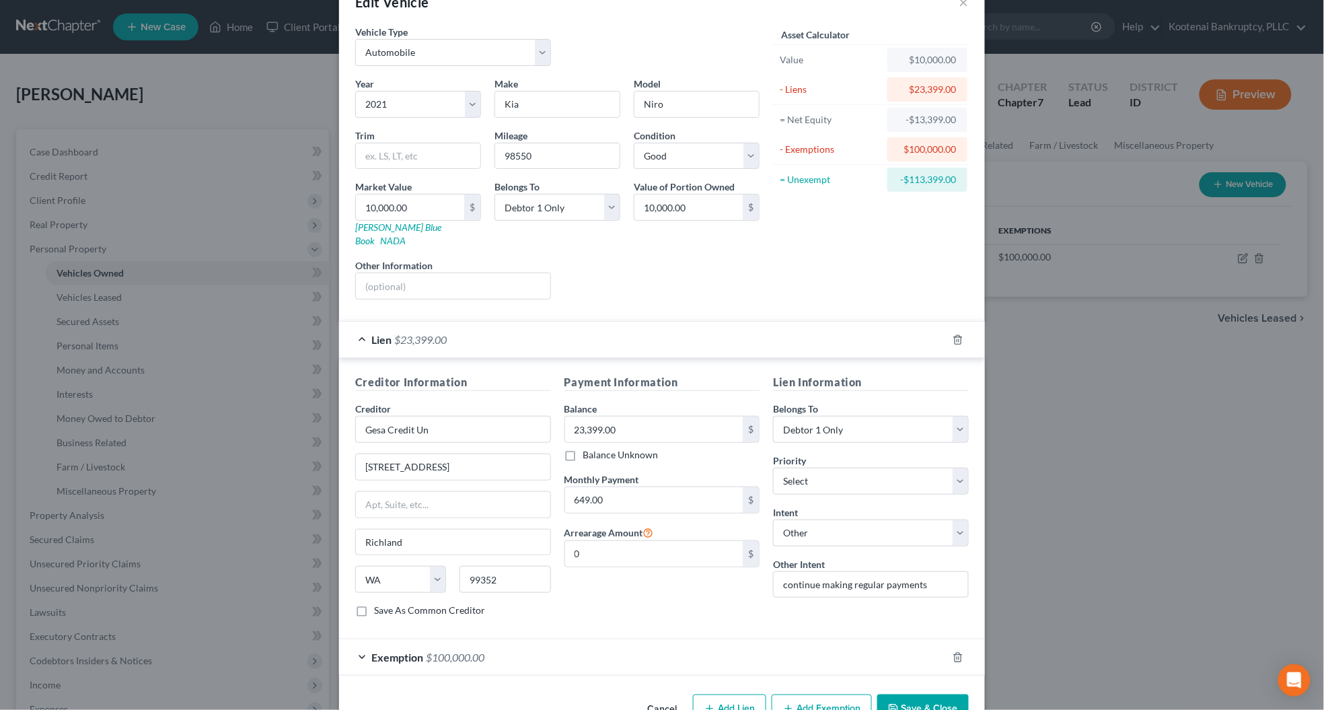
scroll to position [68, 0]
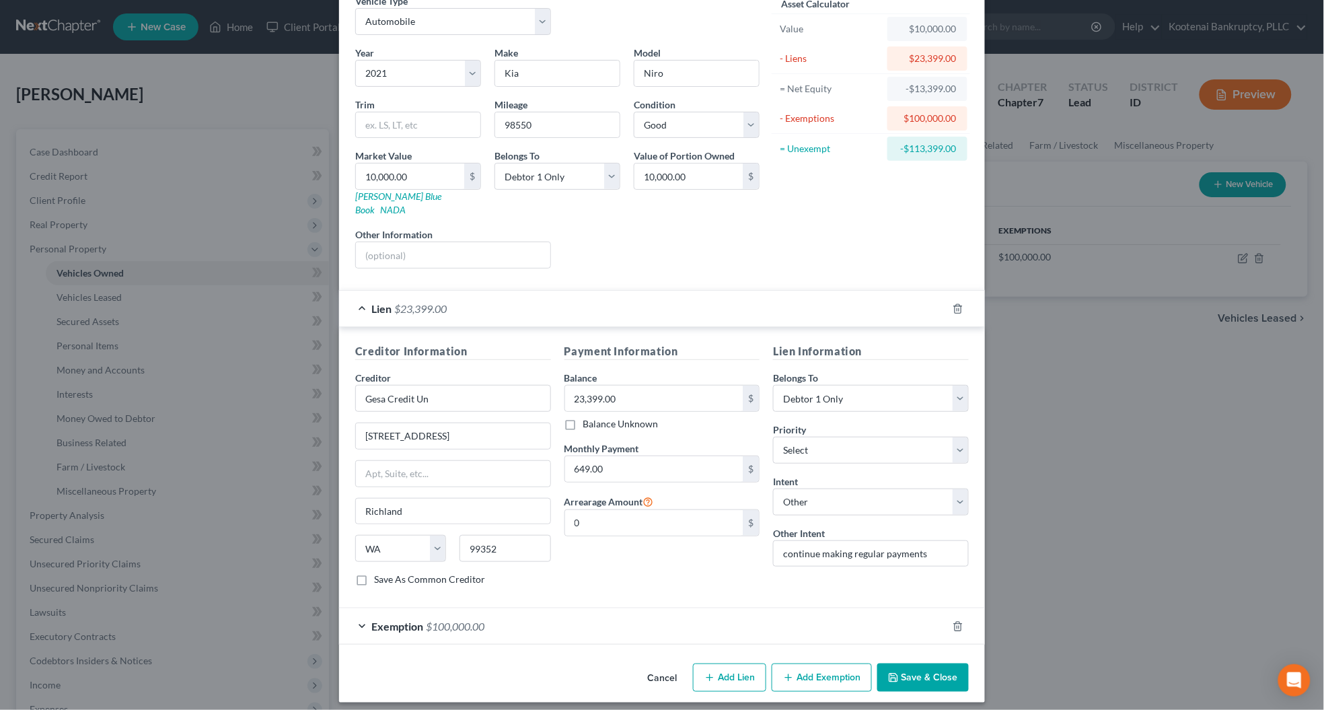
click at [929, 663] on button "Save & Close" at bounding box center [922, 677] width 91 height 28
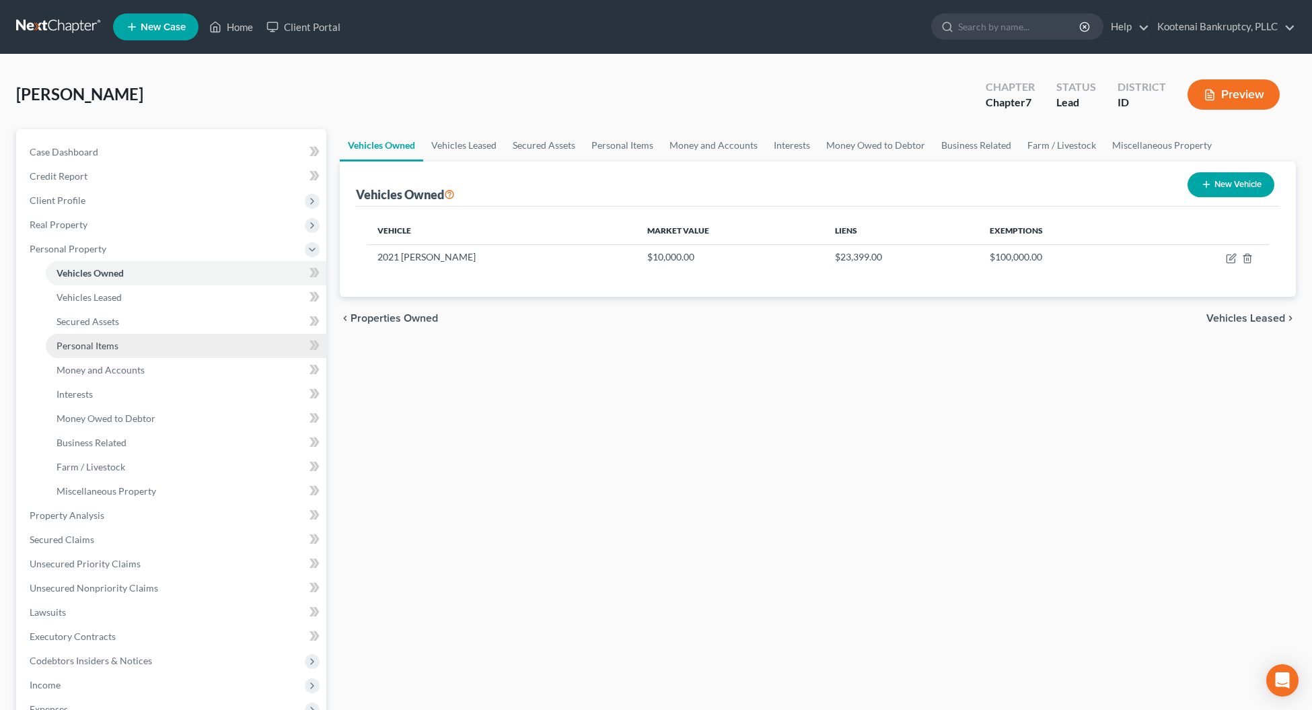
click at [73, 345] on span "Personal Items" at bounding box center [87, 345] width 62 height 11
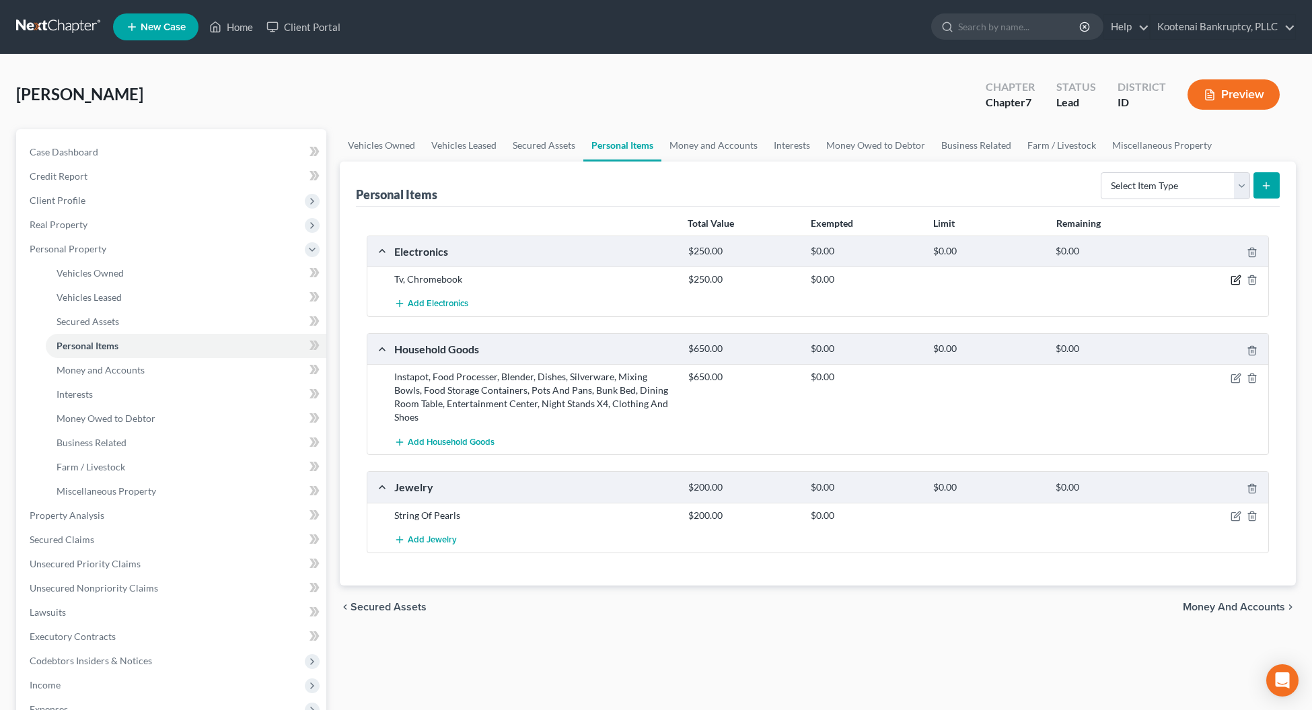
click at [1235, 280] on icon "button" at bounding box center [1235, 279] width 11 height 11
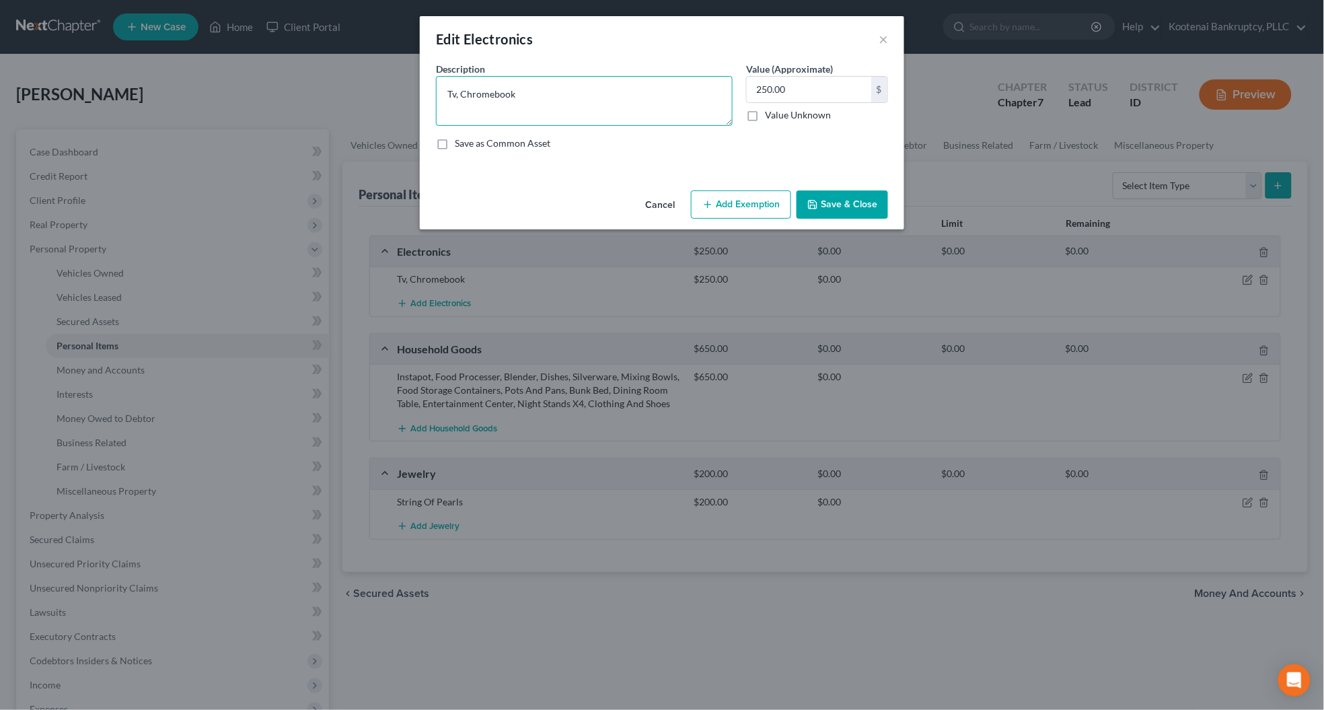
click at [455, 91] on textarea "Tv, Chromebook" at bounding box center [584, 101] width 297 height 50
click at [568, 94] on textarea "Tv-$150, Chromebook" at bounding box center [584, 101] width 297 height 50
type textarea "Tv-$150, Chromebook-$50"
type input "200.0"
click at [745, 202] on button "Add Exemption" at bounding box center [741, 204] width 100 height 28
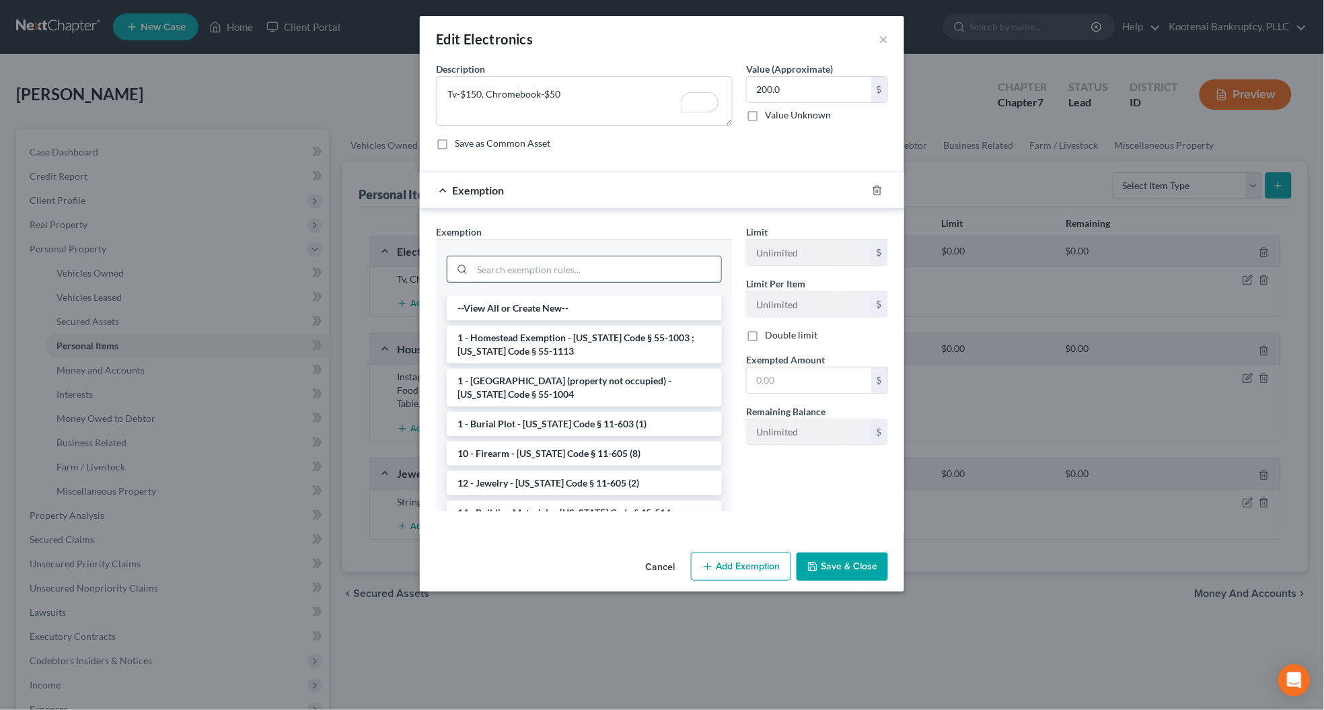
click at [492, 270] on input "search" at bounding box center [596, 269] width 249 height 26
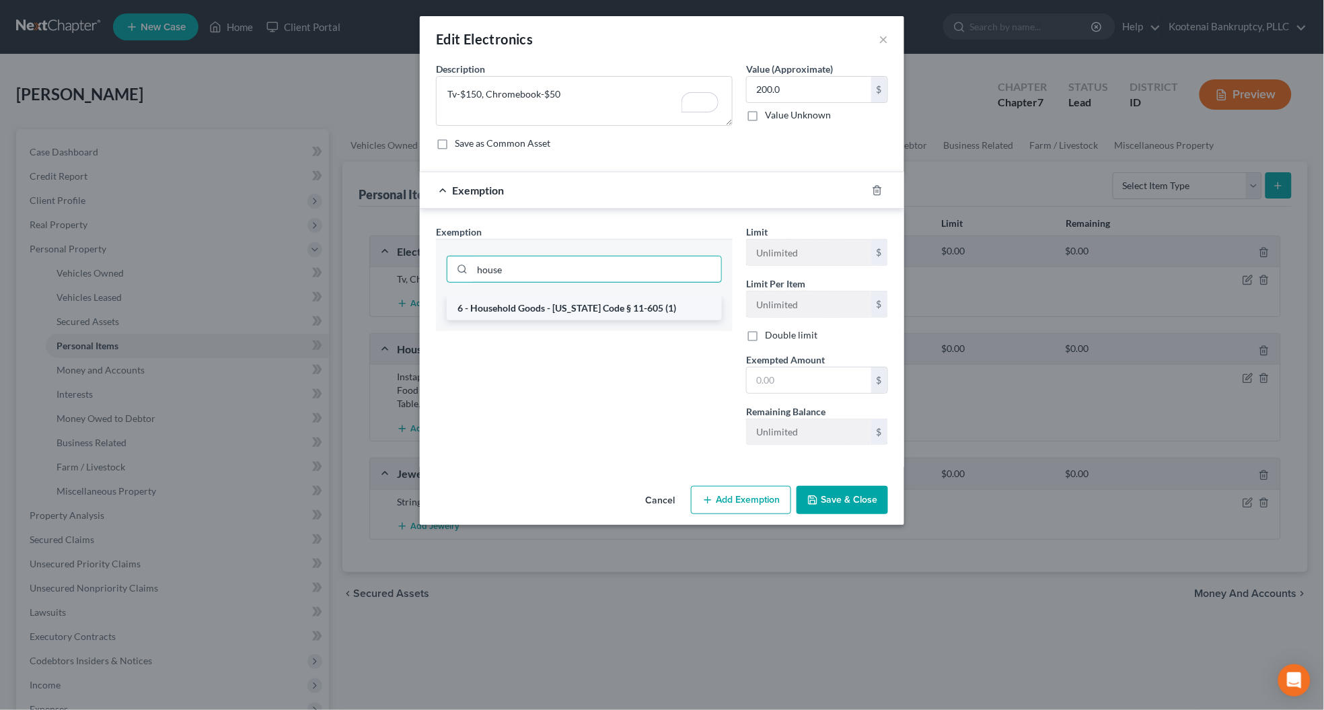
type input "house"
click at [498, 303] on li "6 - Household Goods - [US_STATE] Code § 11-605 (1)" at bounding box center [584, 308] width 275 height 24
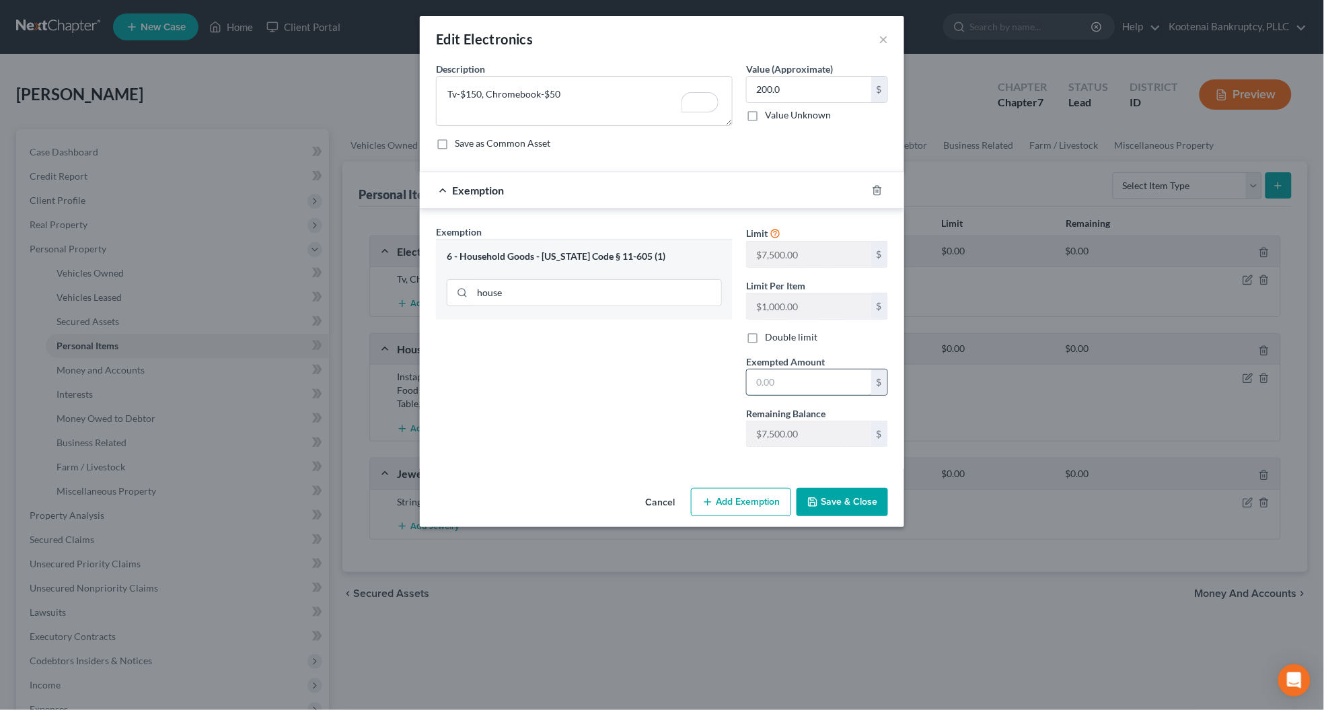
click at [761, 381] on input "text" at bounding box center [809, 382] width 124 height 26
type input "200.00"
click at [818, 503] on icon "button" at bounding box center [812, 501] width 11 height 11
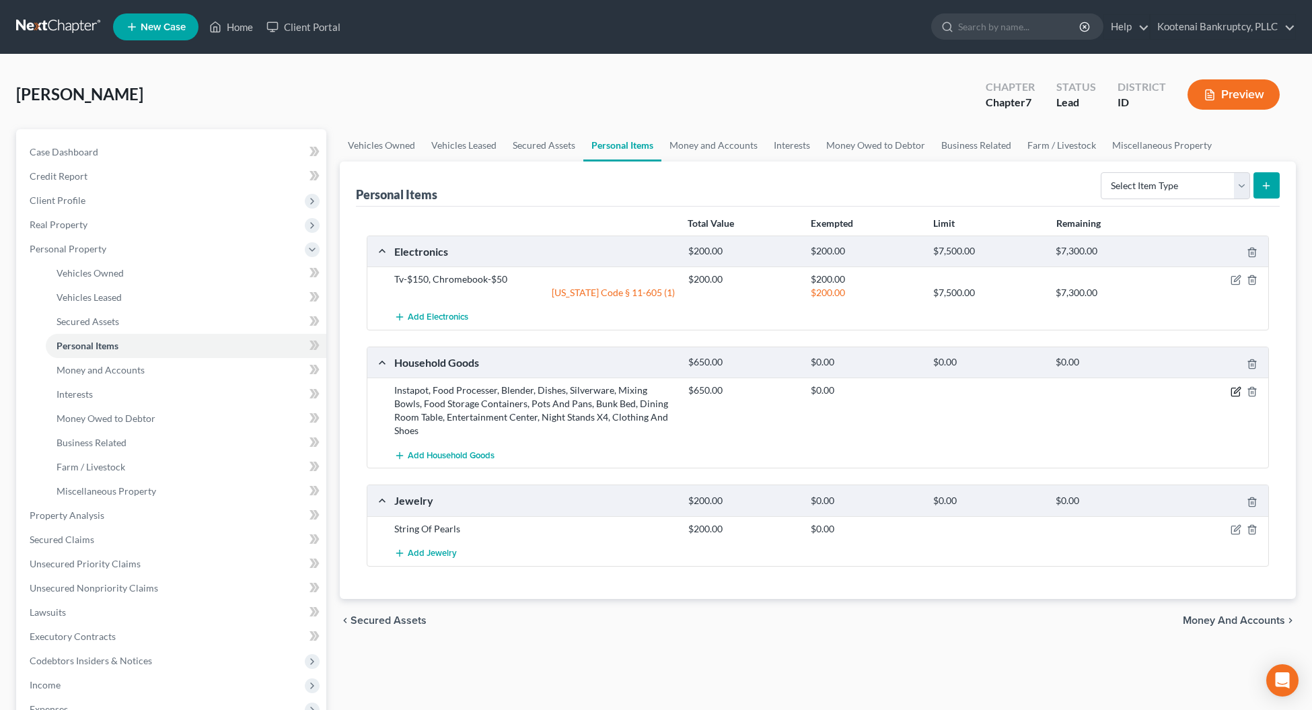
click at [1239, 392] on icon "button" at bounding box center [1235, 391] width 8 height 8
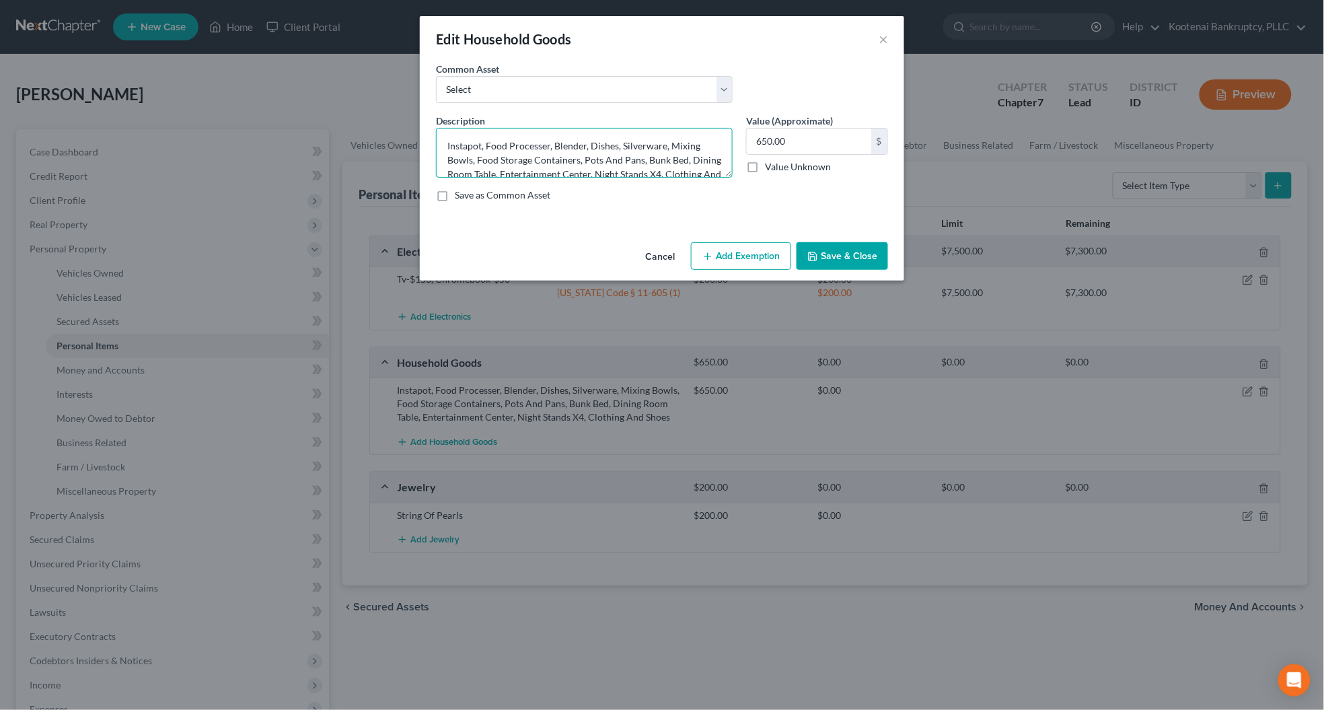
click at [446, 143] on textarea "Instapot, Food Processer, Blender, Dishes, Silverware, Mixing Bowls, Food Stora…" at bounding box center [584, 153] width 297 height 50
click at [522, 142] on textarea "small appliances-$Instapot, Food Processer, Blender, Dishes, Silverware, Mixing…" at bounding box center [584, 153] width 297 height 50
click at [536, 145] on textarea "small appliances-$40, Dishes, Silverware, Mixing Bowls, Food Storage Containers…" at bounding box center [584, 153] width 297 height 50
click at [597, 142] on textarea "small appliances-$40, kitchenware-$ Dishes, Silverware, Mixing Bowls, Food Stor…" at bounding box center [584, 153] width 297 height 50
click at [650, 141] on textarea "small appliances-$40, kitchenware-$90, Bunk Bed, Dining Room Table, Entertainme…" at bounding box center [584, 153] width 297 height 50
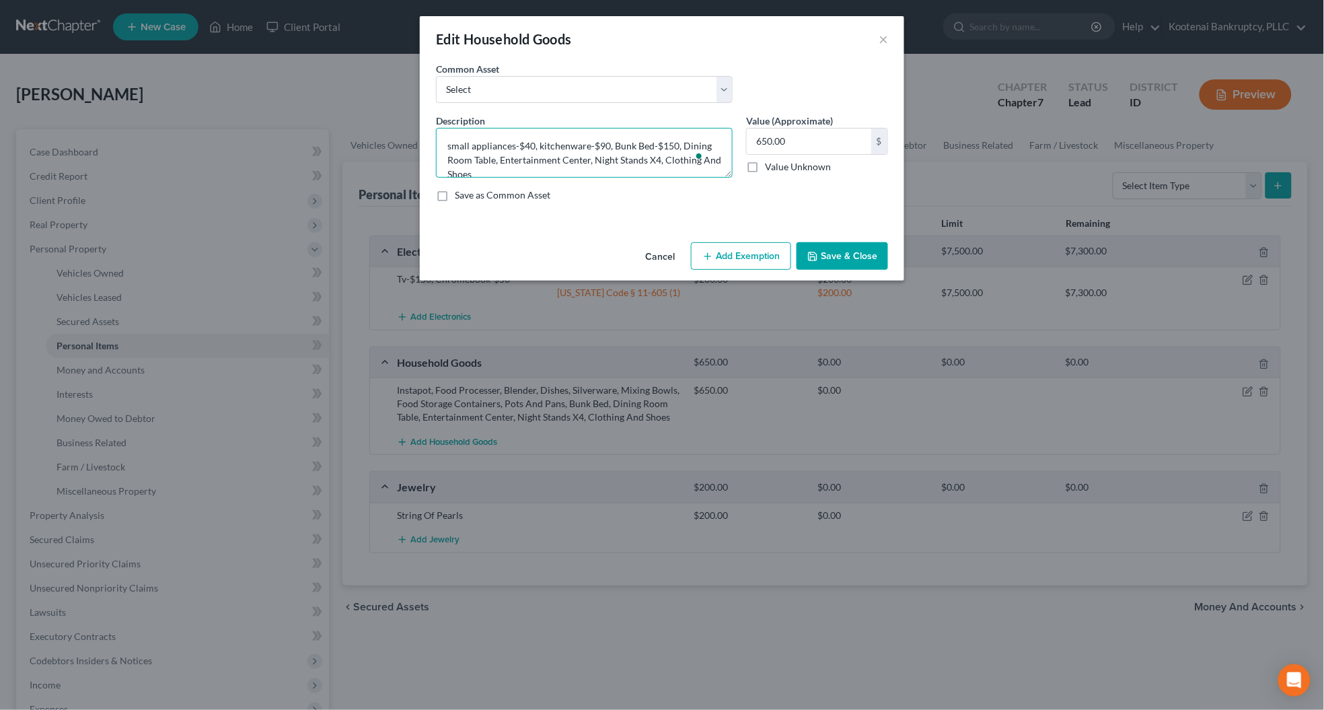
click at [494, 158] on textarea "small appliances-$40, kitchenware-$90, Bunk Bed-$150, Dining Room Table, Entert…" at bounding box center [584, 153] width 297 height 50
click at [609, 160] on textarea "small appliances-$40, kitchenware-$90, Bunk Bed-$150, Dining Room Table-$20, En…" at bounding box center [584, 153] width 297 height 50
click at [697, 163] on span at bounding box center [699, 156] width 12 height 16
click at [685, 159] on textarea "small appliances-$40, kitchenware-$90, Bunk Bed-$150, Dining Room Table-$20, En…" at bounding box center [584, 153] width 297 height 50
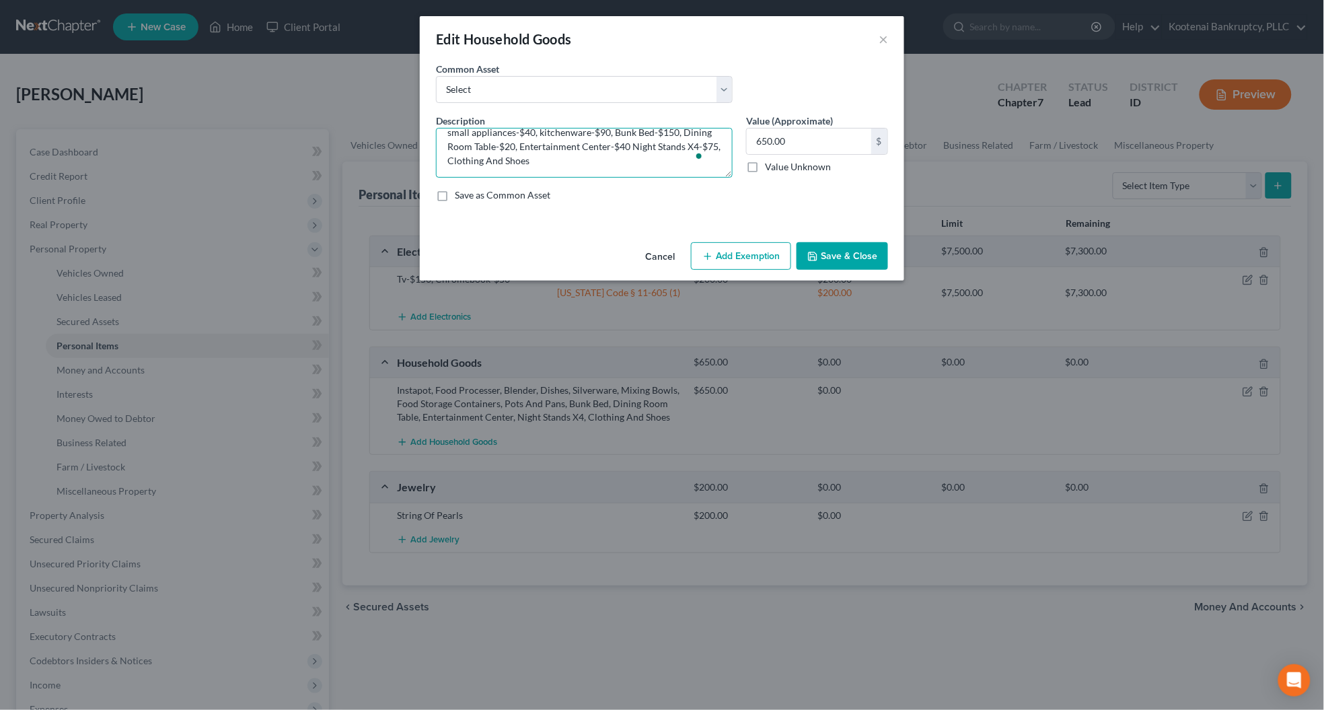
drag, startPoint x: 481, startPoint y: 169, endPoint x: 562, endPoint y: 166, distance: 80.8
click at [562, 166] on textarea "small appliances-$40, kitchenware-$90, Bunk Bed-$150, Dining Room Table-$20, En…" at bounding box center [584, 153] width 297 height 50
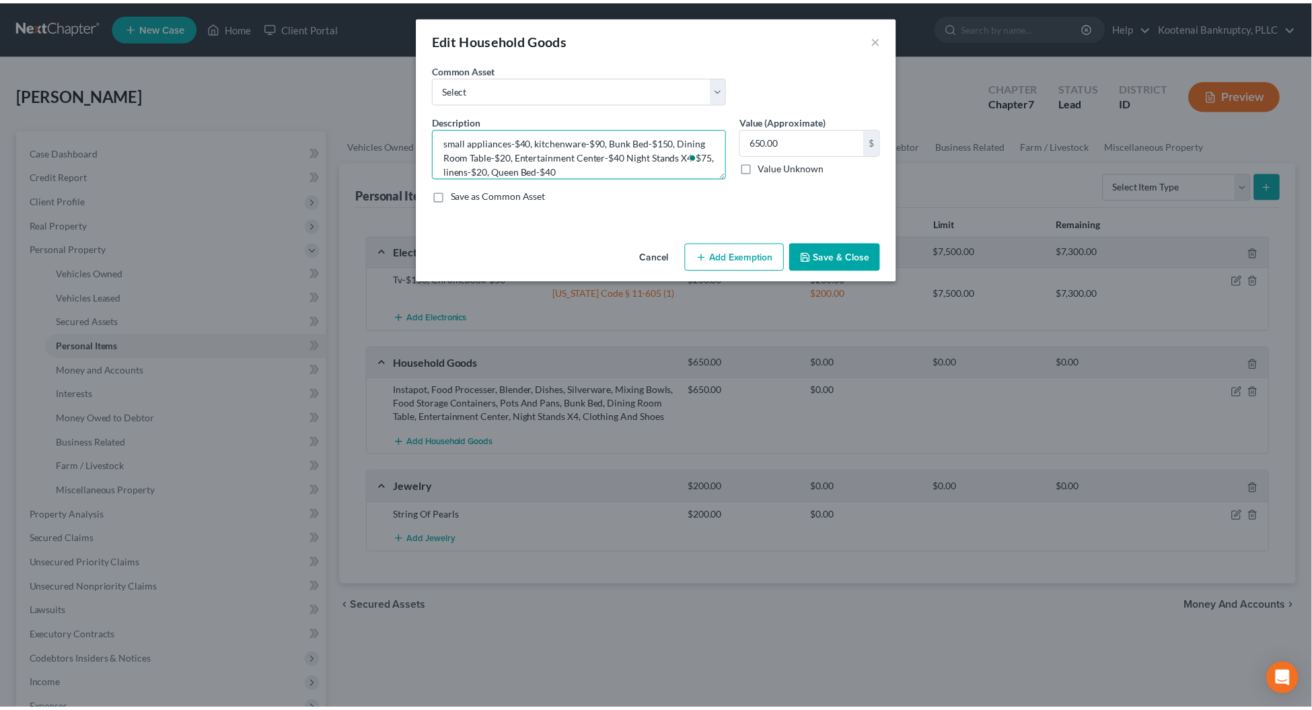
scroll to position [0, 0]
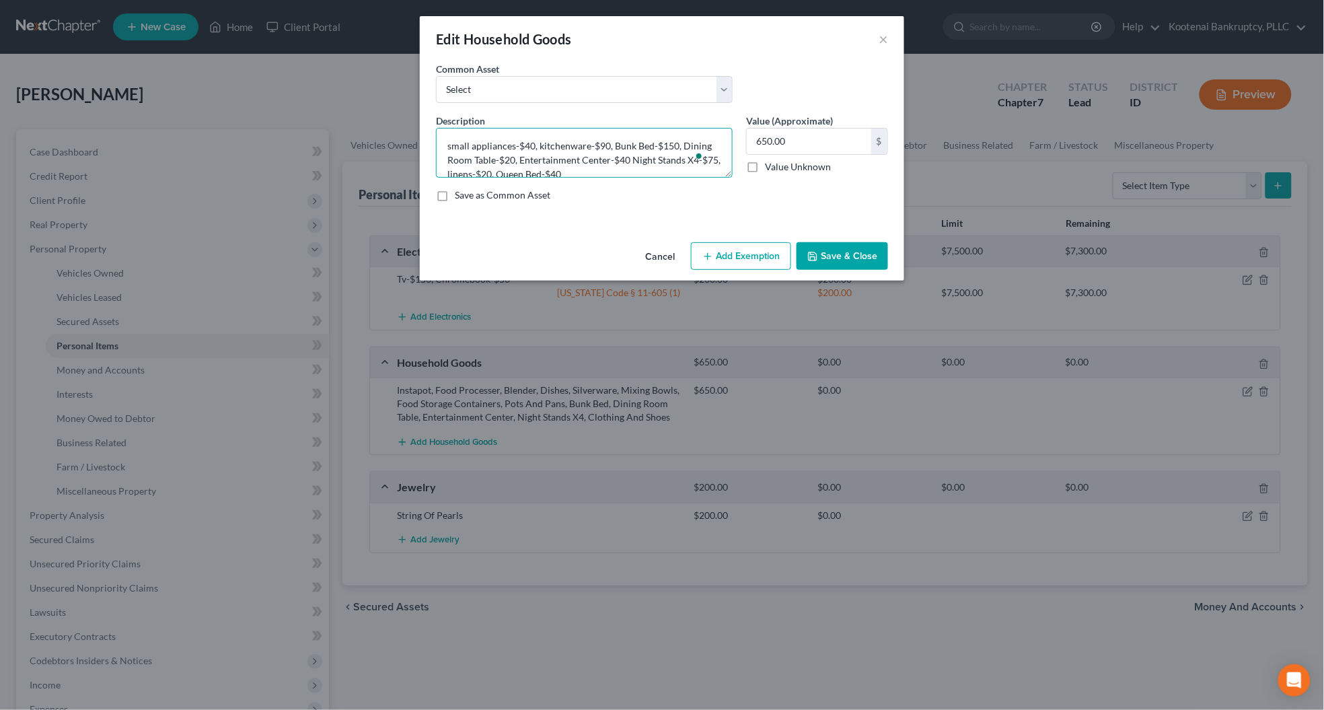
type textarea "small appliances-$40, kitchenware-$90, Bunk Bed-$150, Dining Room Table-$20, En…"
click at [808, 141] on input "650.00" at bounding box center [809, 141] width 124 height 26
type input "475.00"
click at [786, 259] on button "Add Exemption" at bounding box center [741, 256] width 100 height 28
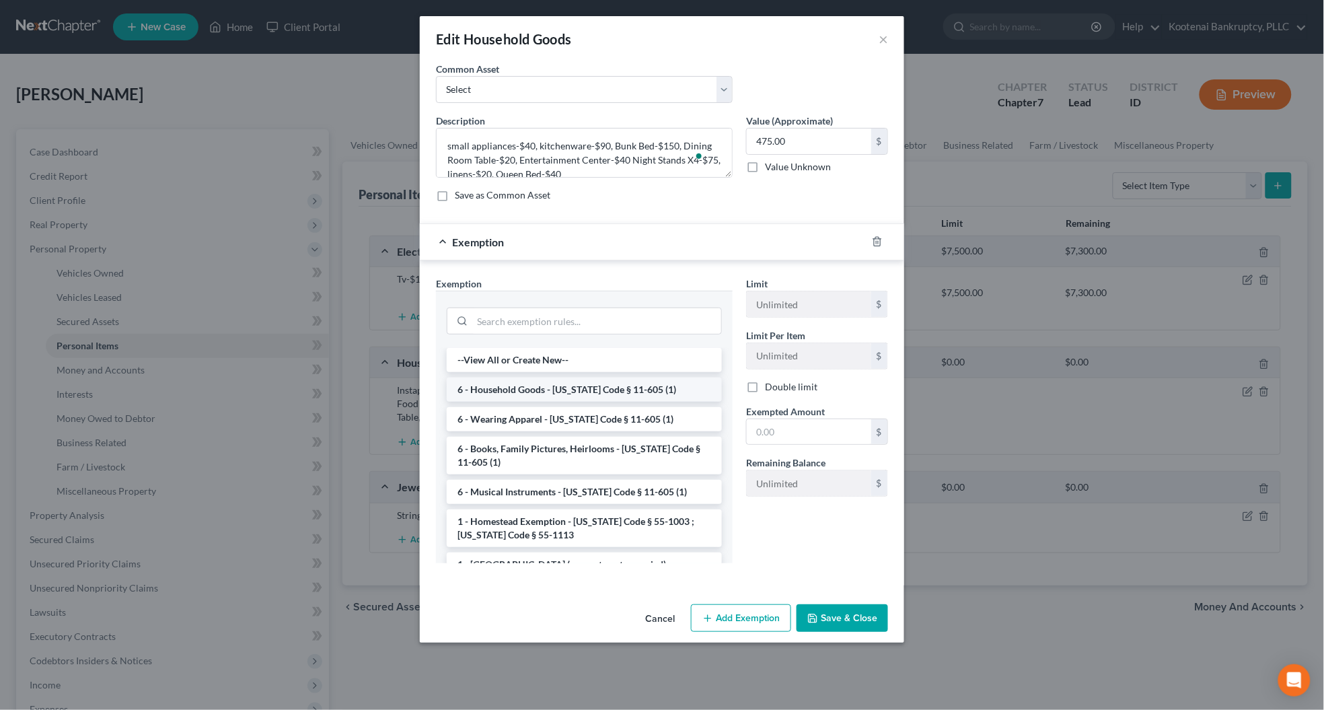
drag, startPoint x: 523, startPoint y: 387, endPoint x: 572, endPoint y: 399, distance: 50.4
click at [523, 388] on li "6 - Household Goods - [US_STATE] Code § 11-605 (1)" at bounding box center [584, 389] width 275 height 24
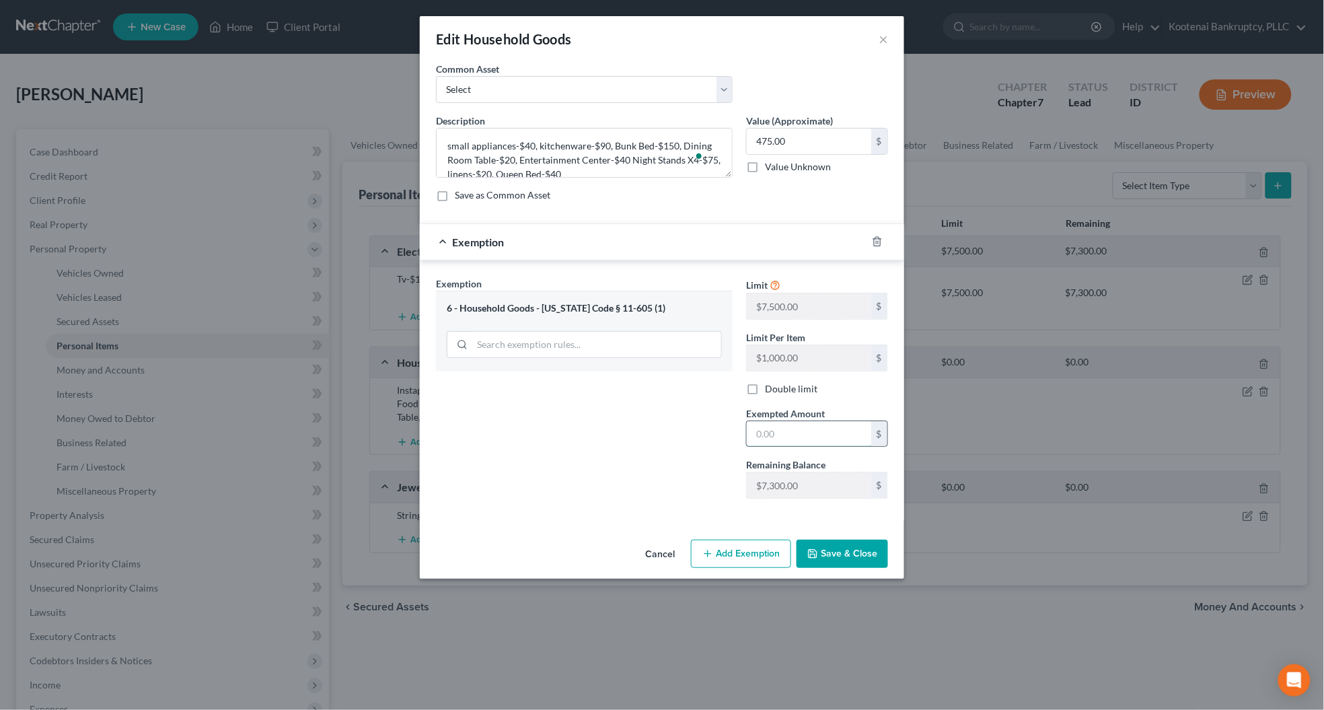
click at [758, 442] on input "text" at bounding box center [809, 434] width 124 height 26
type input "475.00"
click at [824, 564] on button "Save & Close" at bounding box center [841, 553] width 91 height 28
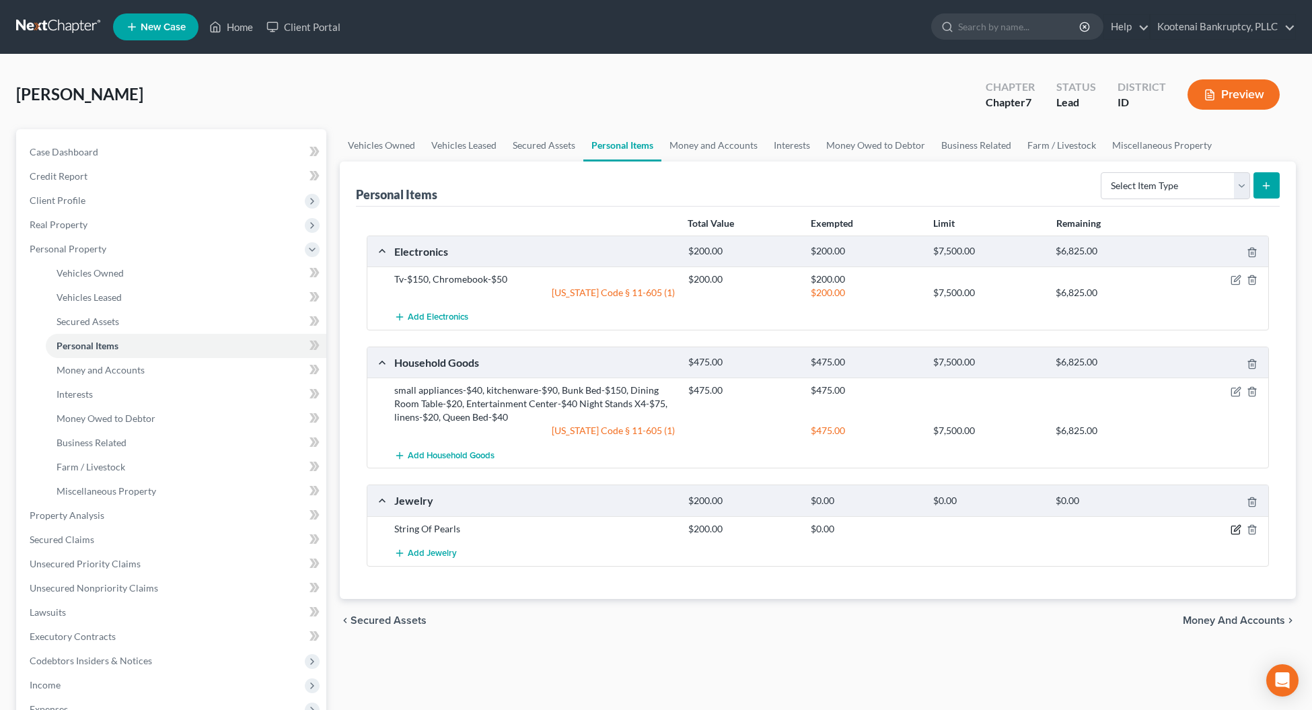
click at [1233, 529] on icon "button" at bounding box center [1235, 529] width 11 height 11
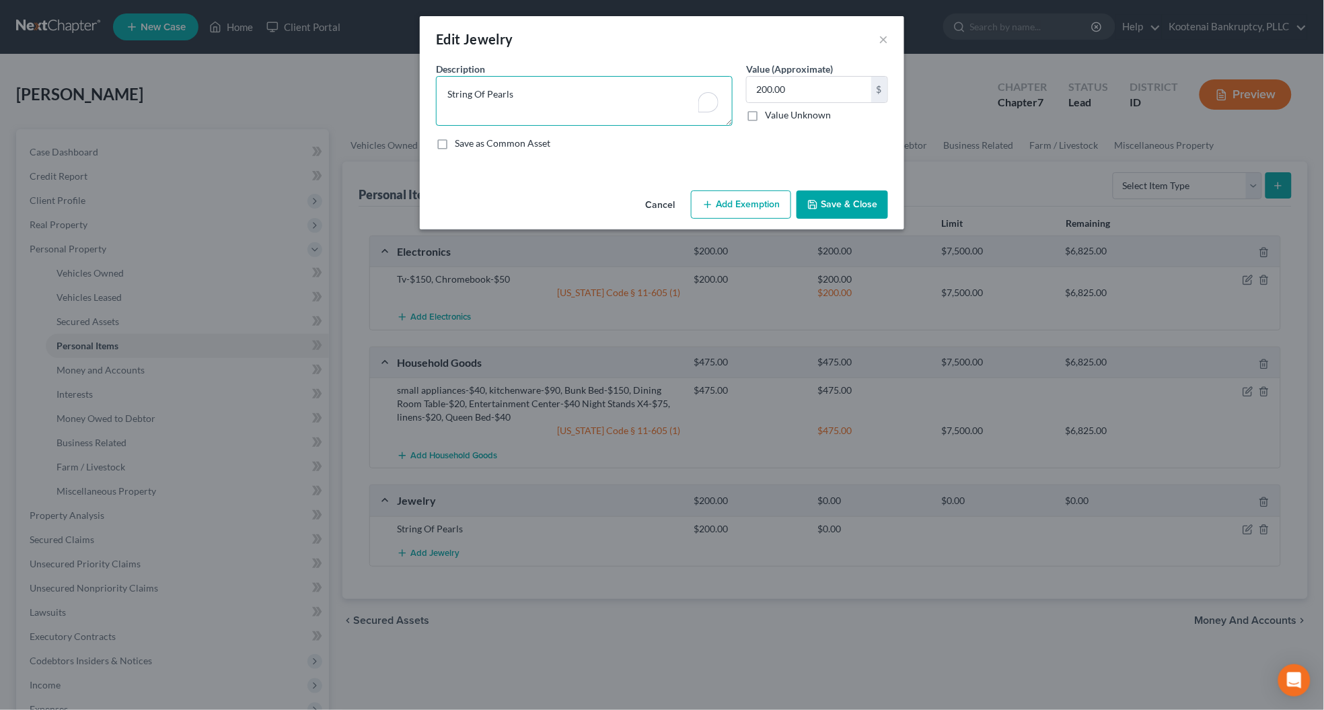
click at [526, 88] on textarea "String Of Pearls" at bounding box center [584, 101] width 297 height 50
type textarea "String Of Pearls-$200"
click at [705, 206] on icon "button" at bounding box center [707, 204] width 11 height 11
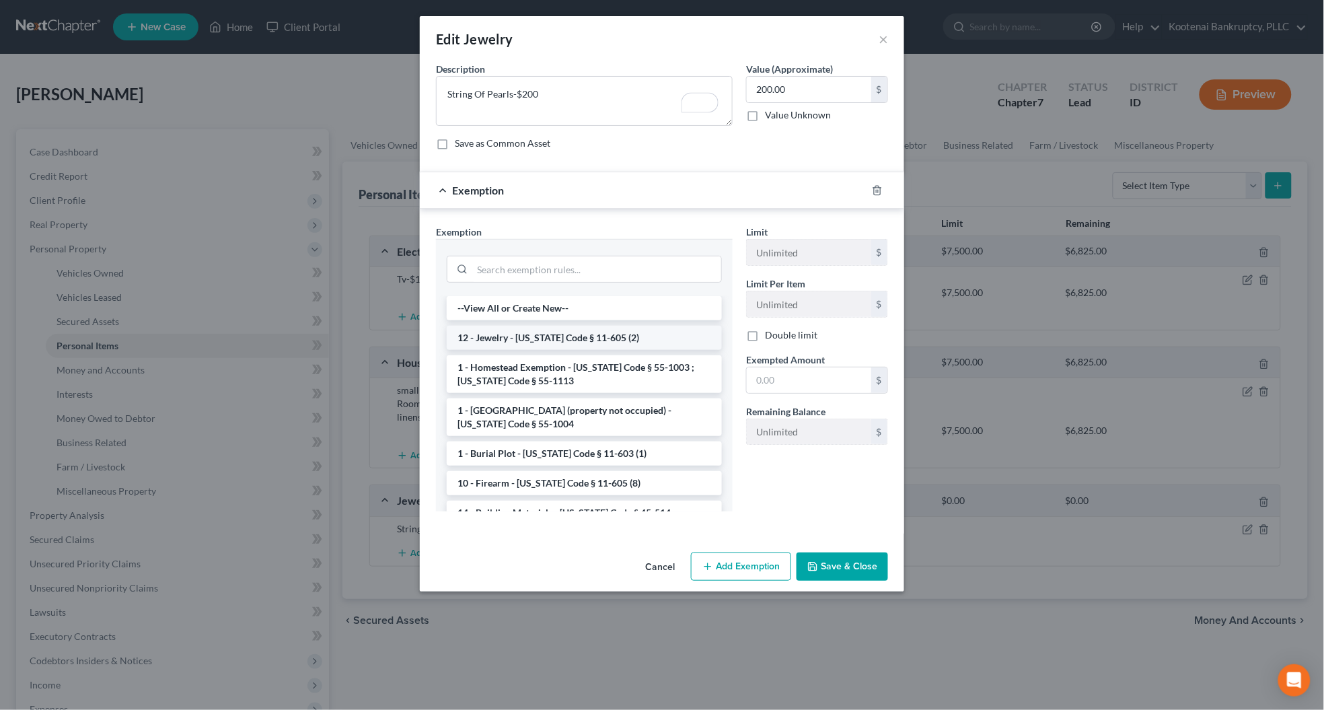
drag, startPoint x: 511, startPoint y: 340, endPoint x: 694, endPoint y: 373, distance: 185.9
click at [515, 340] on li "12 - Jewelry - [US_STATE] Code § 11-605 (2)" at bounding box center [584, 338] width 275 height 24
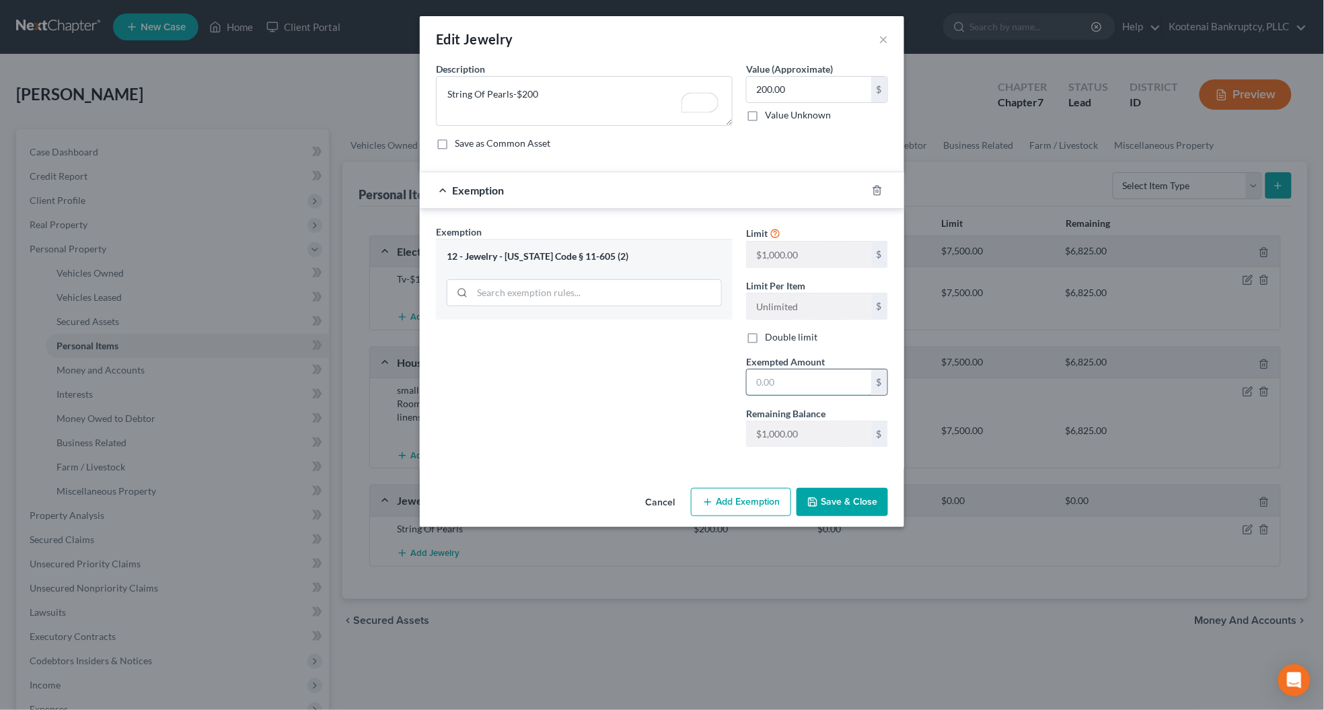
click at [781, 391] on input "text" at bounding box center [809, 382] width 124 height 26
type input "200.00"
click at [815, 510] on button "Save & Close" at bounding box center [841, 502] width 91 height 28
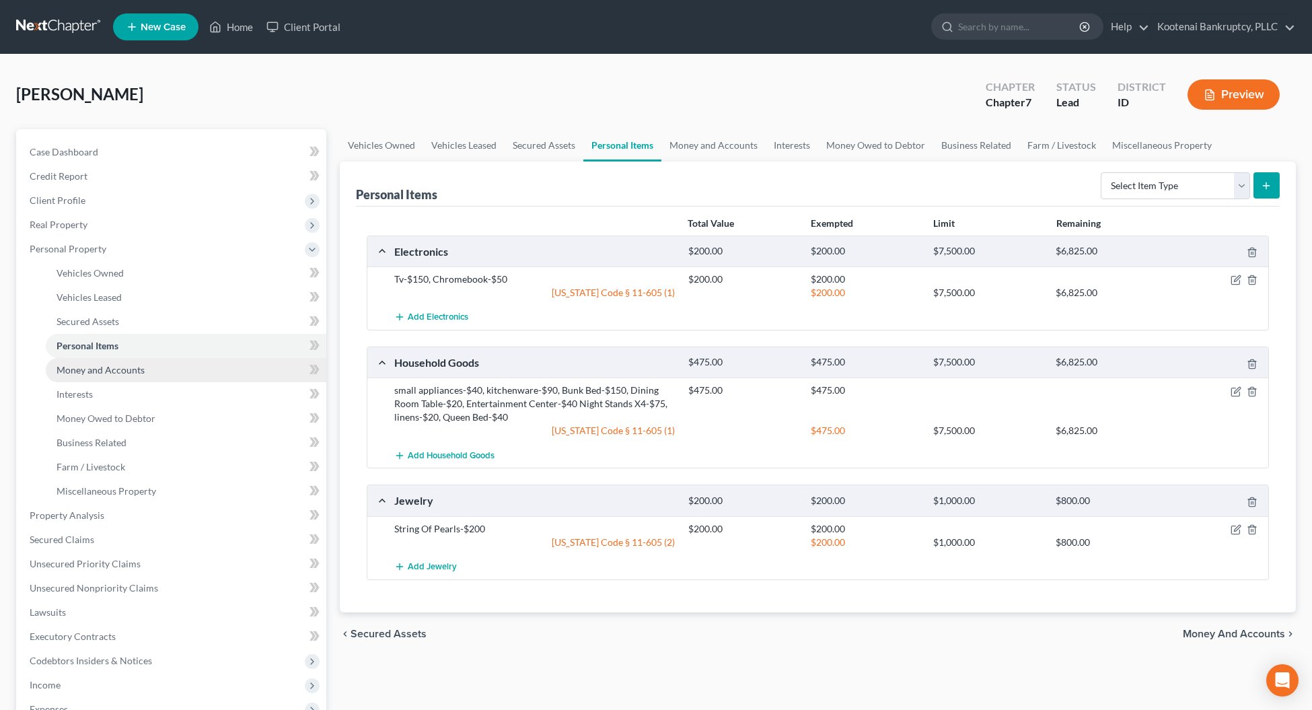
click at [75, 365] on span "Money and Accounts" at bounding box center [100, 369] width 88 height 11
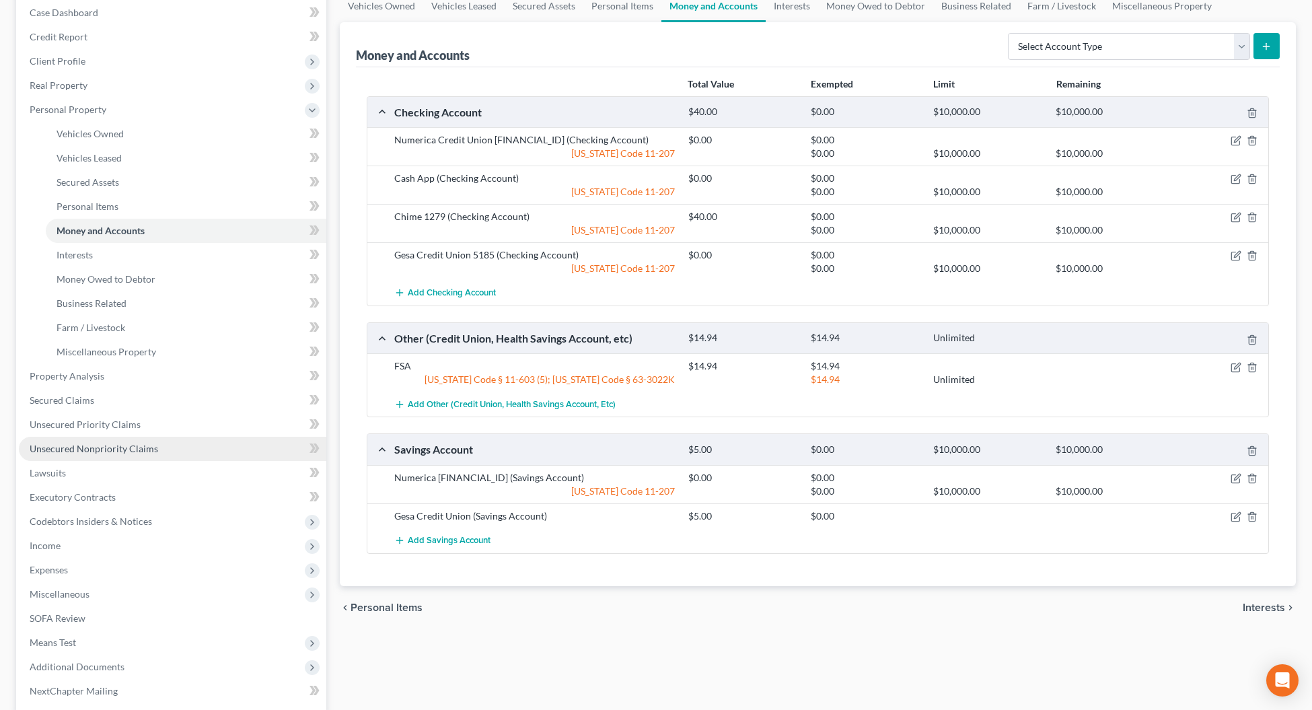
scroll to position [252, 0]
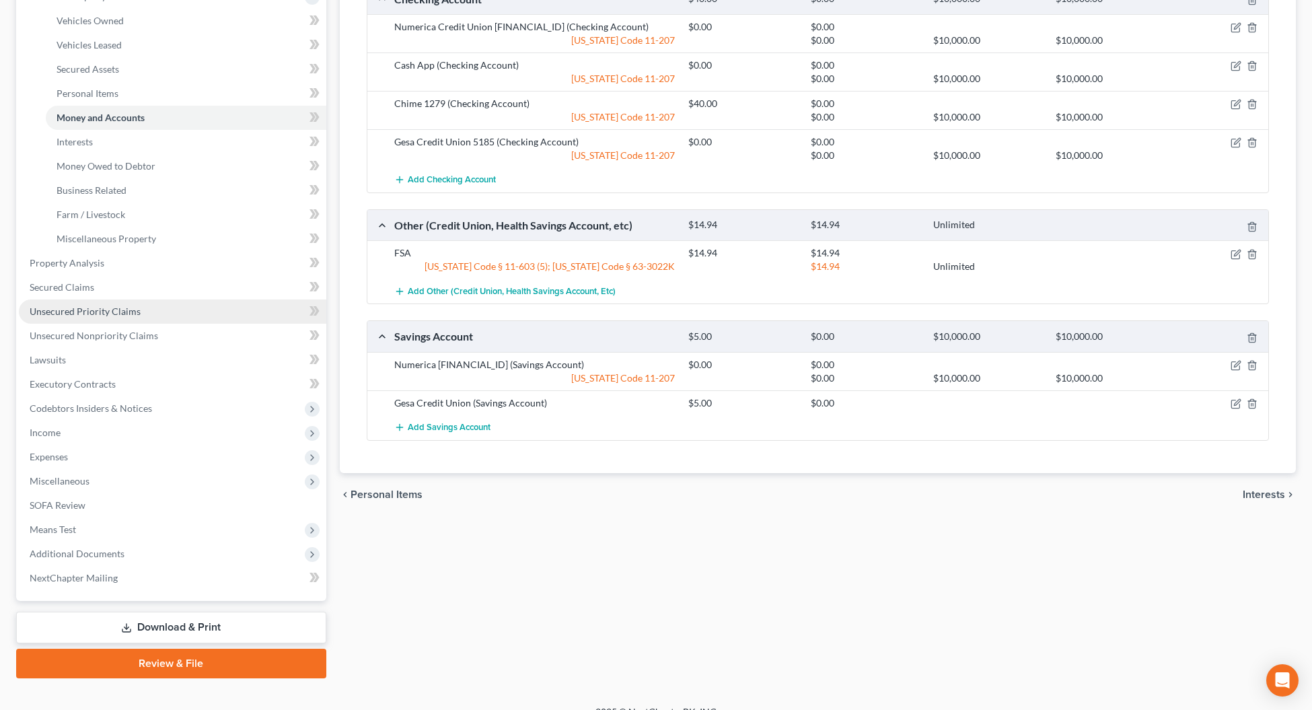
click at [76, 310] on span "Unsecured Priority Claims" at bounding box center [85, 310] width 111 height 11
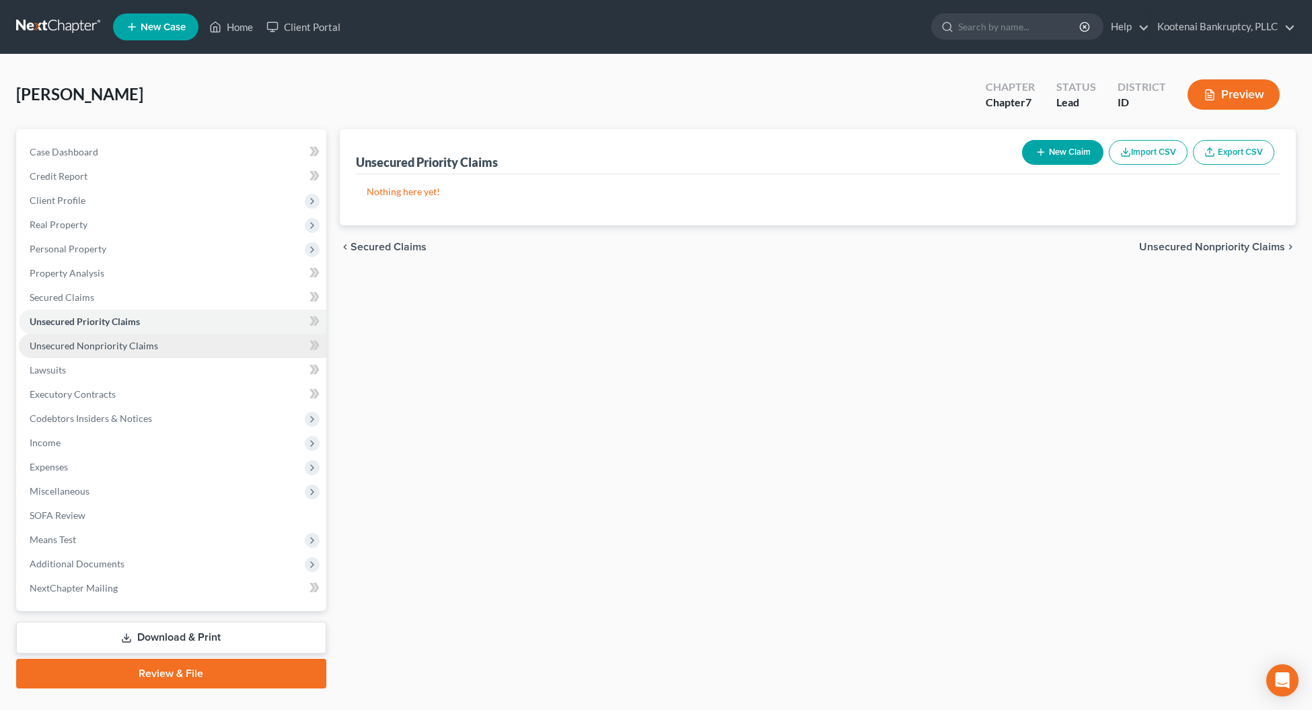
click at [95, 346] on span "Unsecured Nonpriority Claims" at bounding box center [94, 345] width 128 height 11
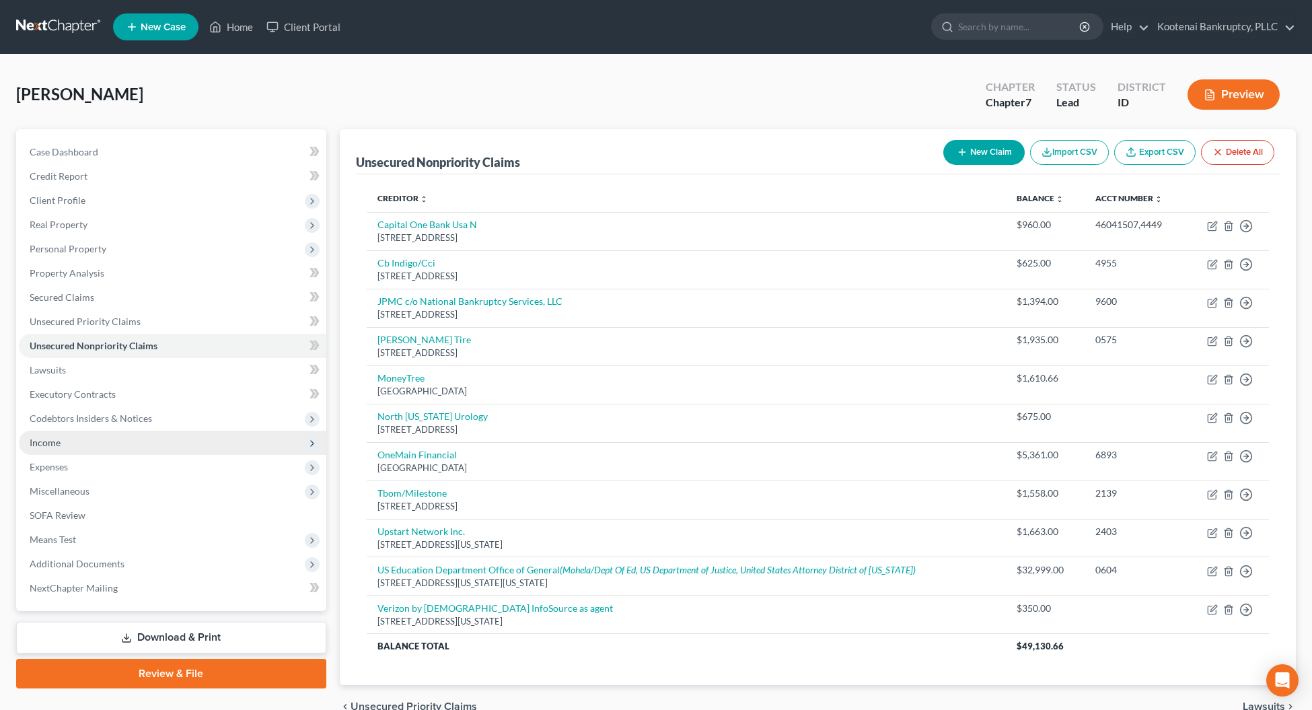
click at [42, 443] on span "Income" at bounding box center [45, 442] width 31 height 11
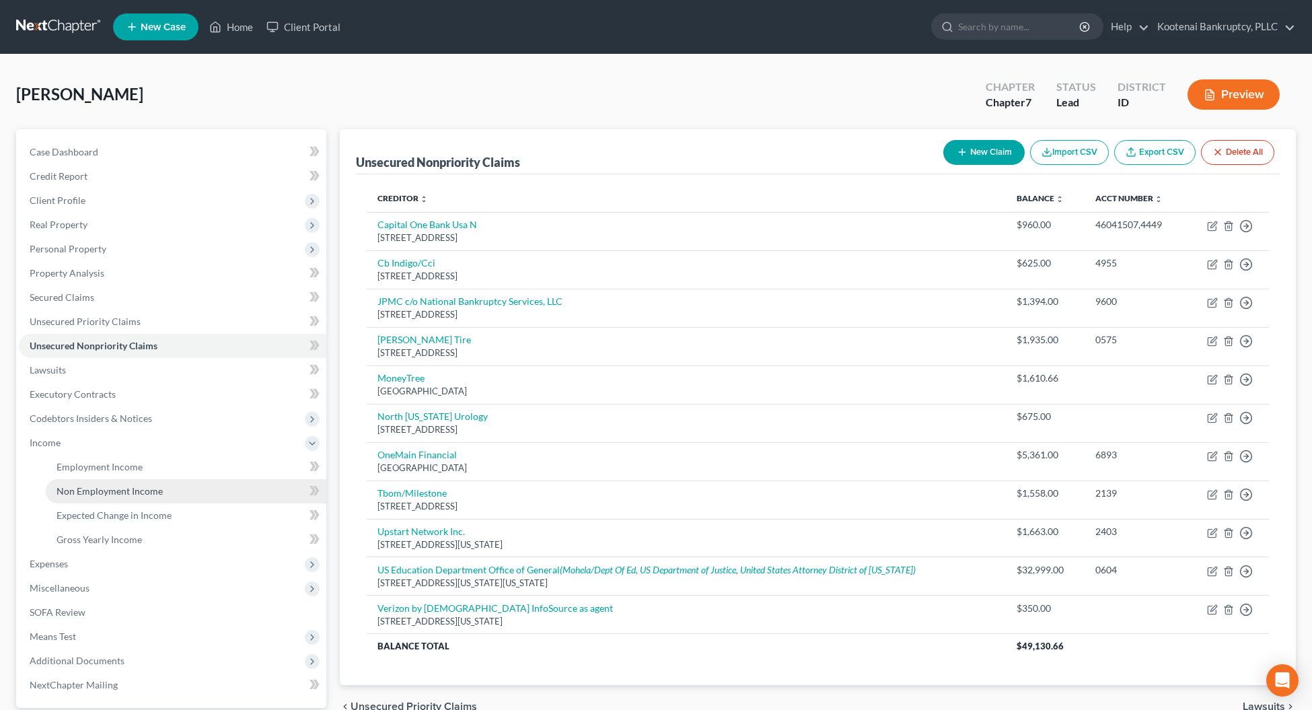
click at [79, 495] on link "Non Employment Income" at bounding box center [186, 491] width 280 height 24
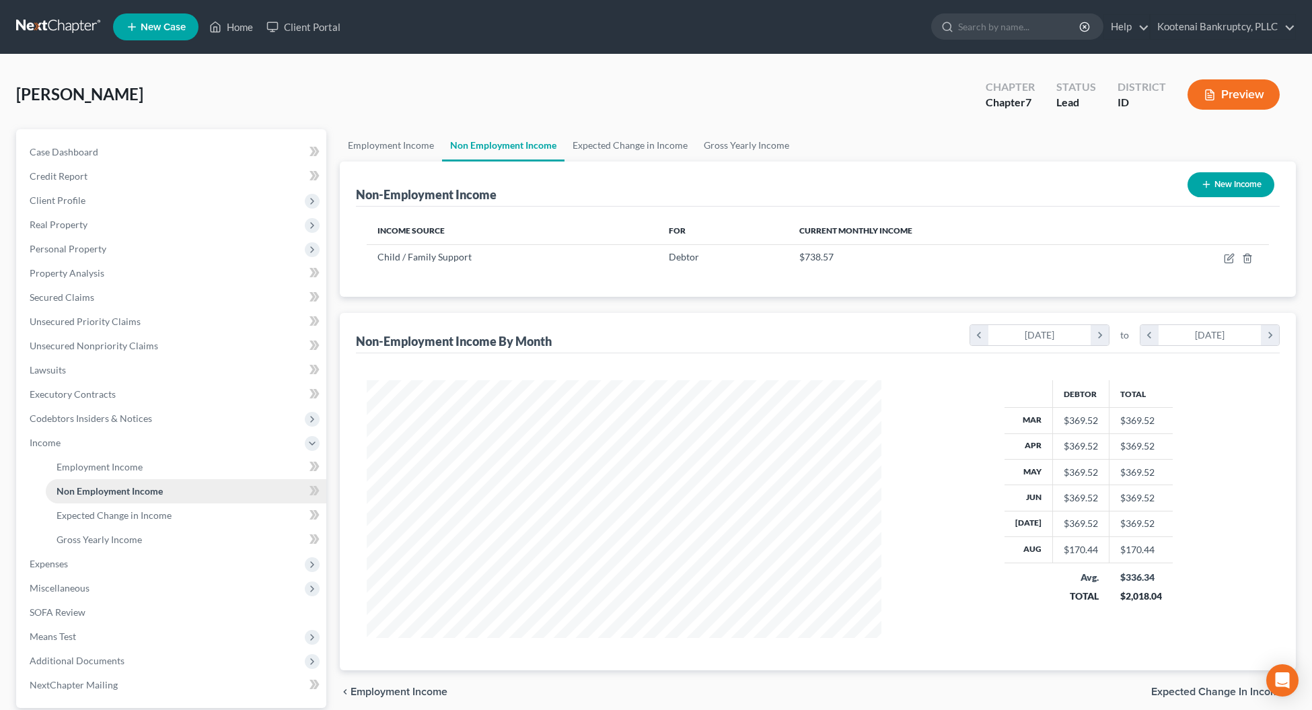
scroll to position [258, 541]
click at [50, 375] on link "Lawsuits" at bounding box center [172, 370] width 307 height 24
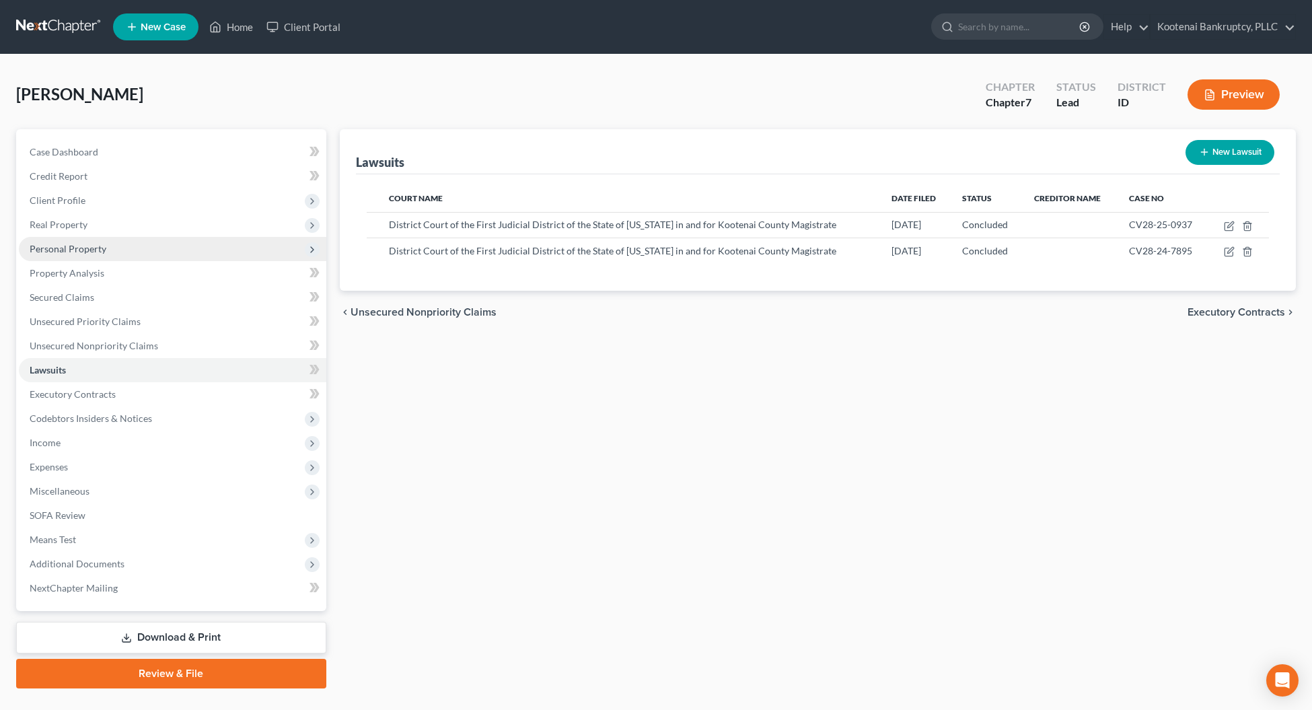
click at [59, 243] on span "Personal Property" at bounding box center [68, 248] width 77 height 11
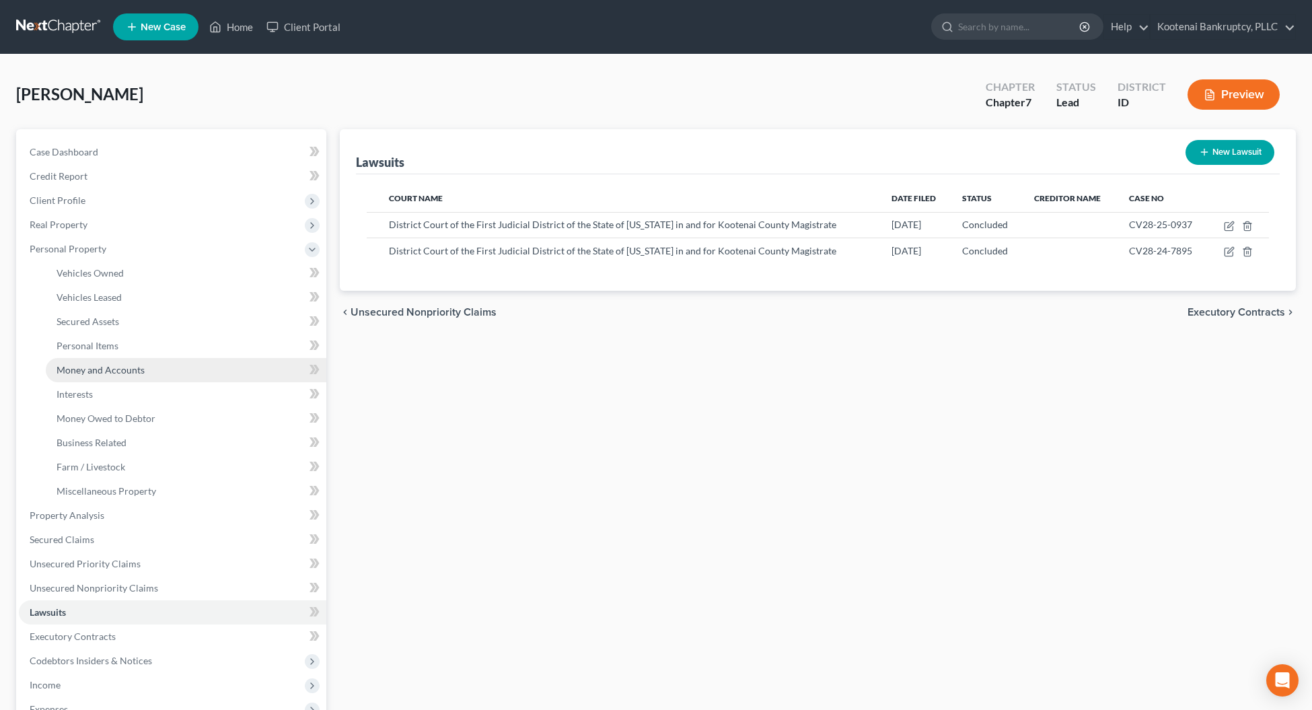
click at [103, 375] on link "Money and Accounts" at bounding box center [186, 370] width 280 height 24
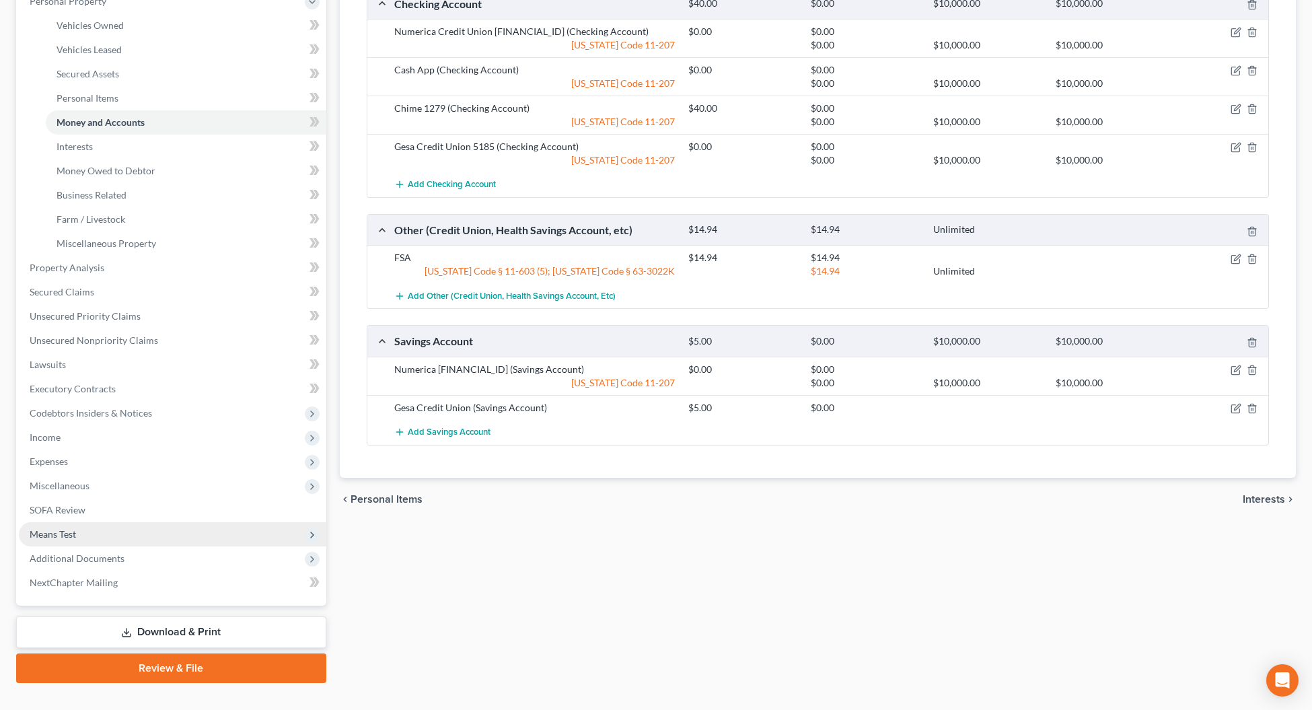
scroll to position [252, 0]
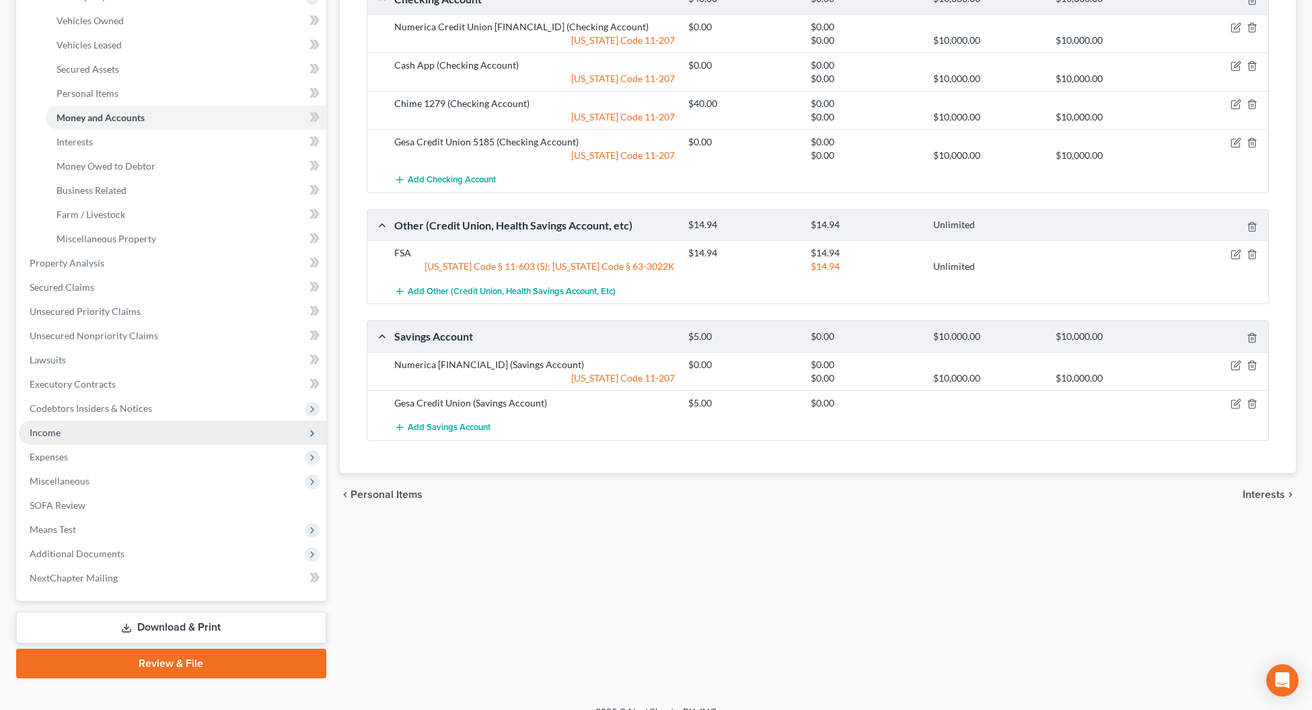
click at [39, 432] on span "Income" at bounding box center [45, 431] width 31 height 11
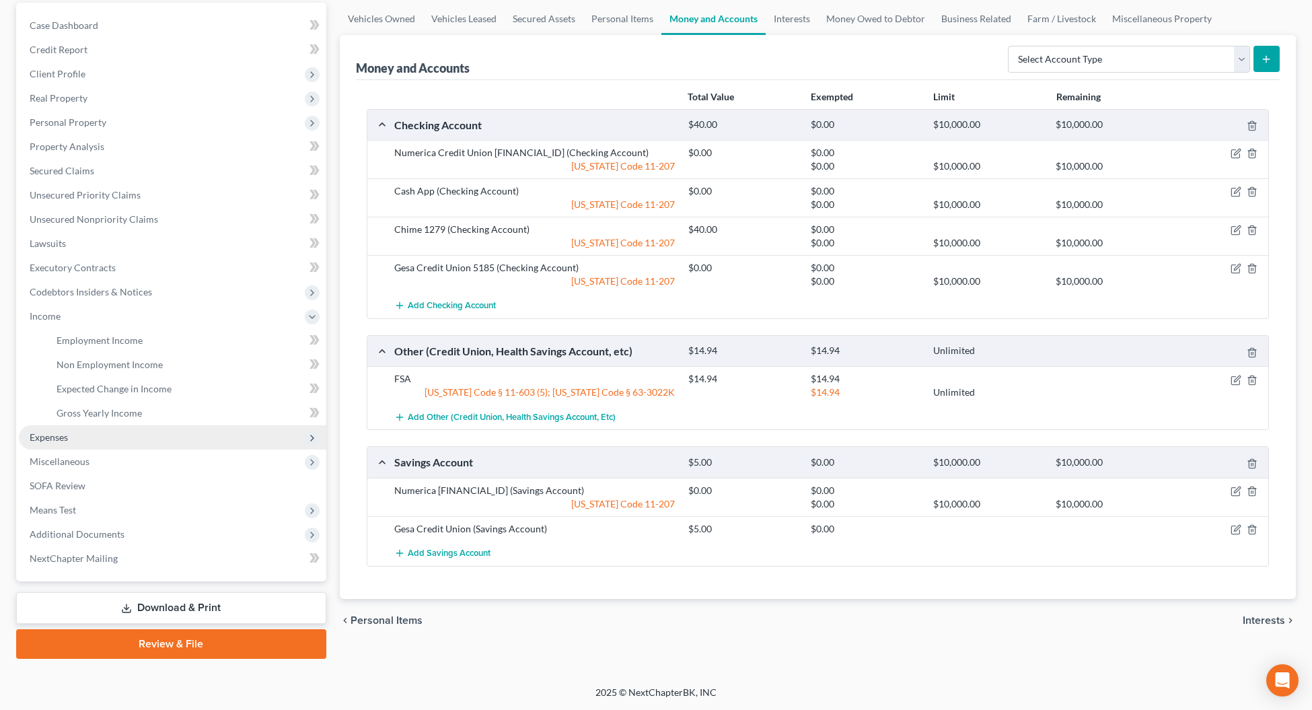
scroll to position [125, 0]
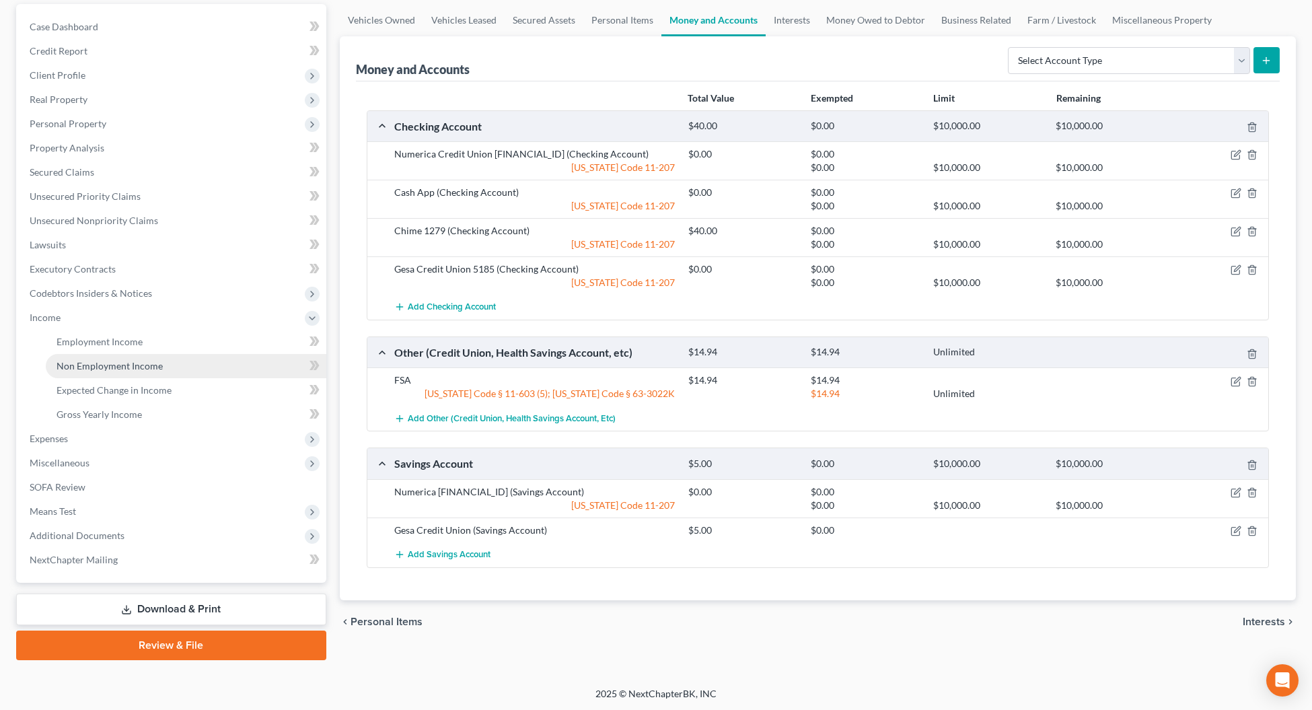
click at [86, 365] on span "Non Employment Income" at bounding box center [109, 365] width 106 height 11
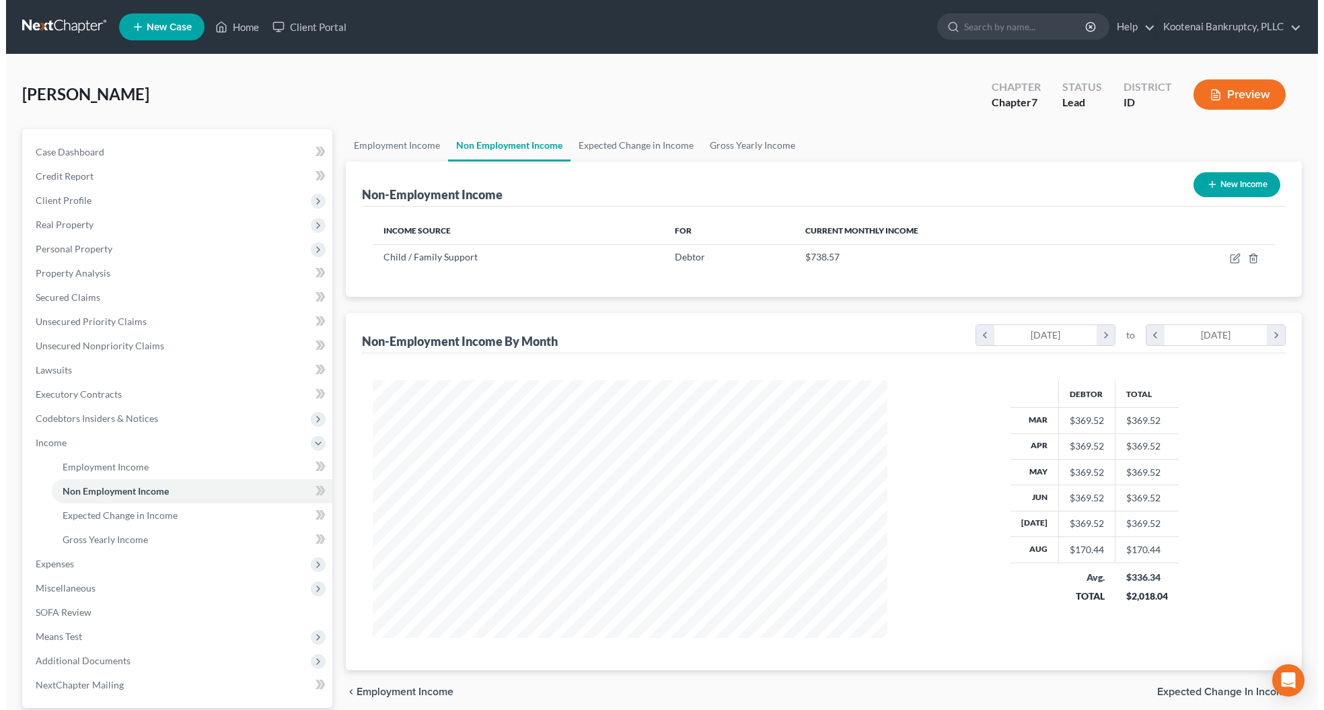
scroll to position [258, 541]
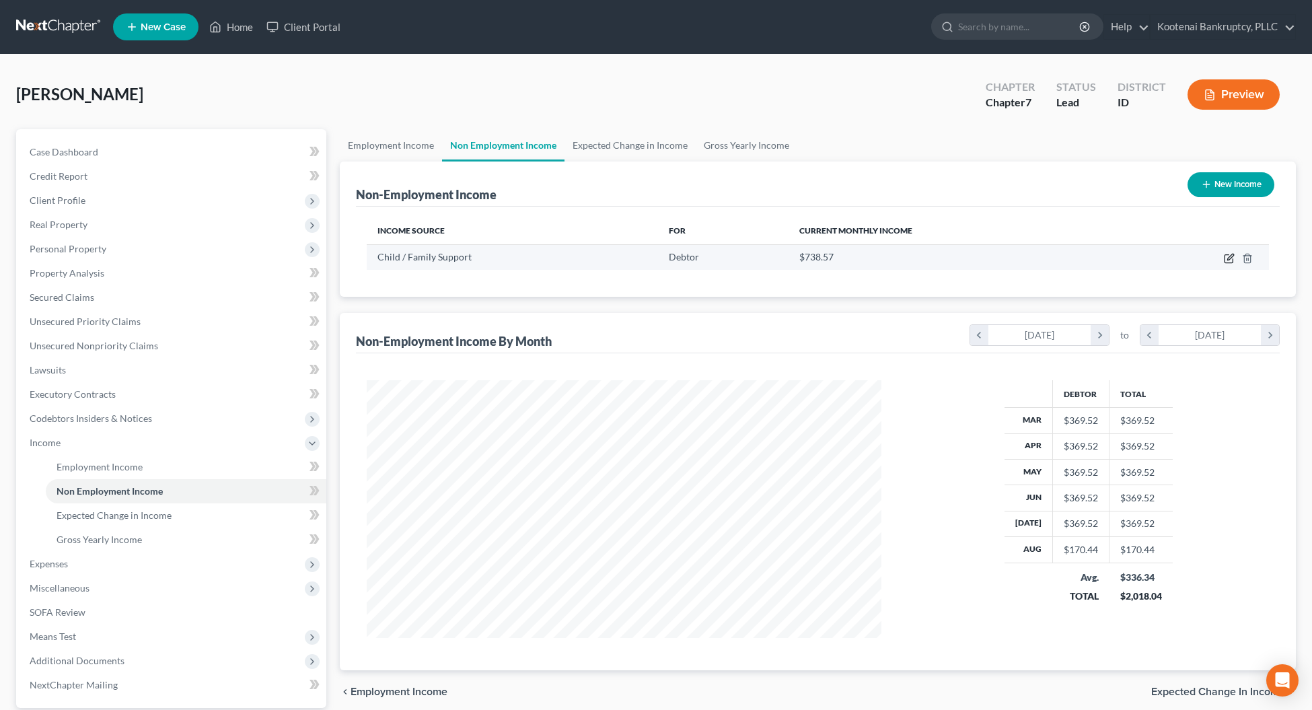
click at [1225, 259] on icon "button" at bounding box center [1228, 258] width 11 height 11
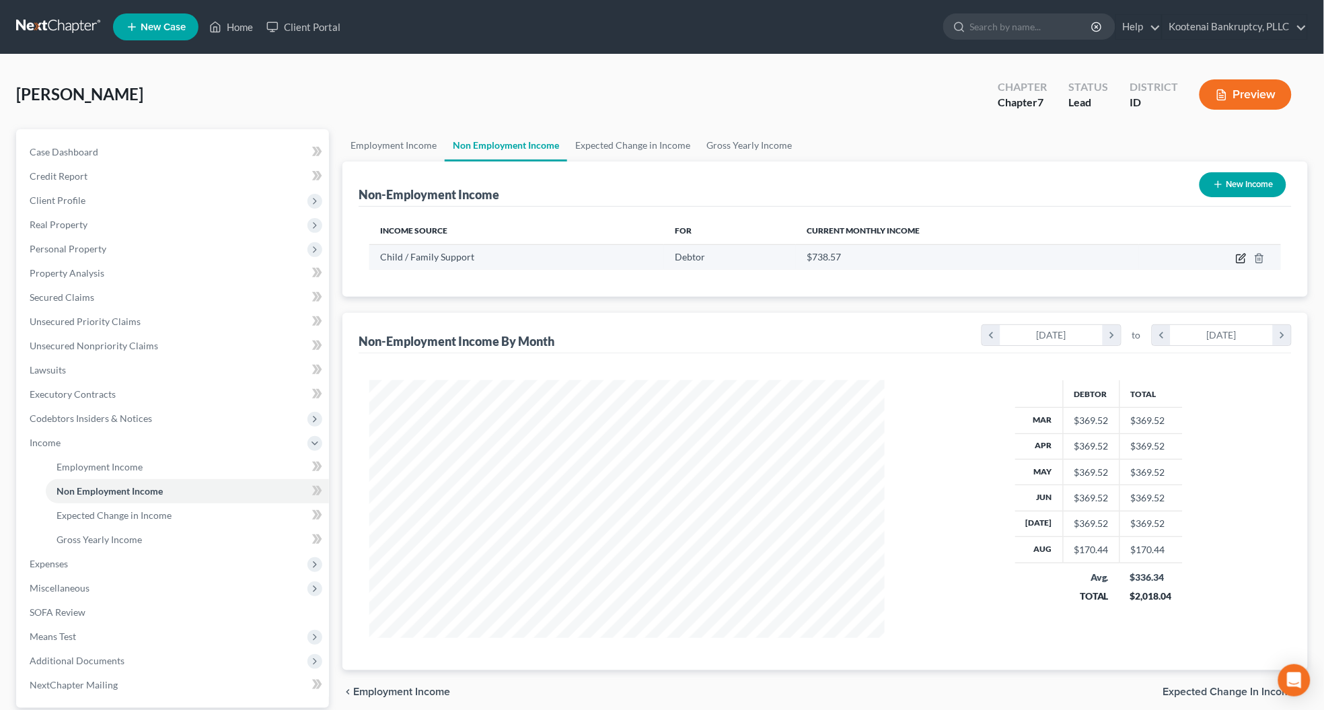
select select "7"
select select "3"
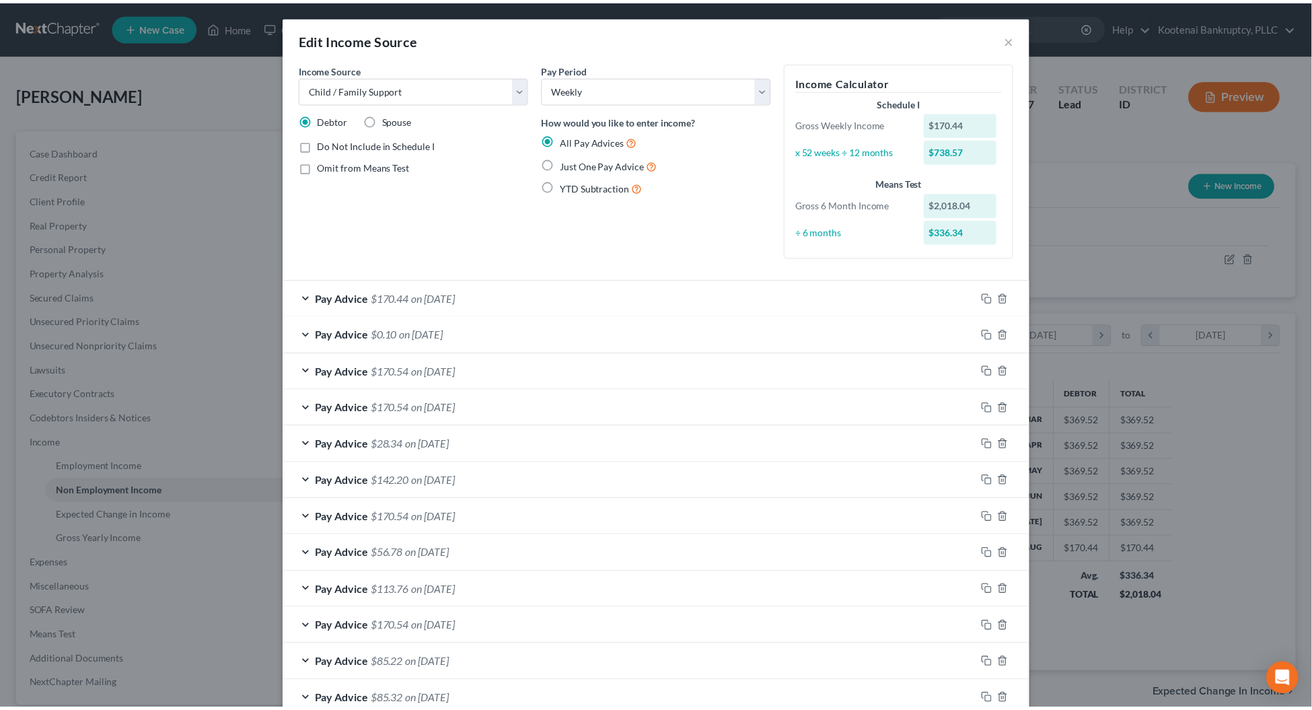
scroll to position [269, 0]
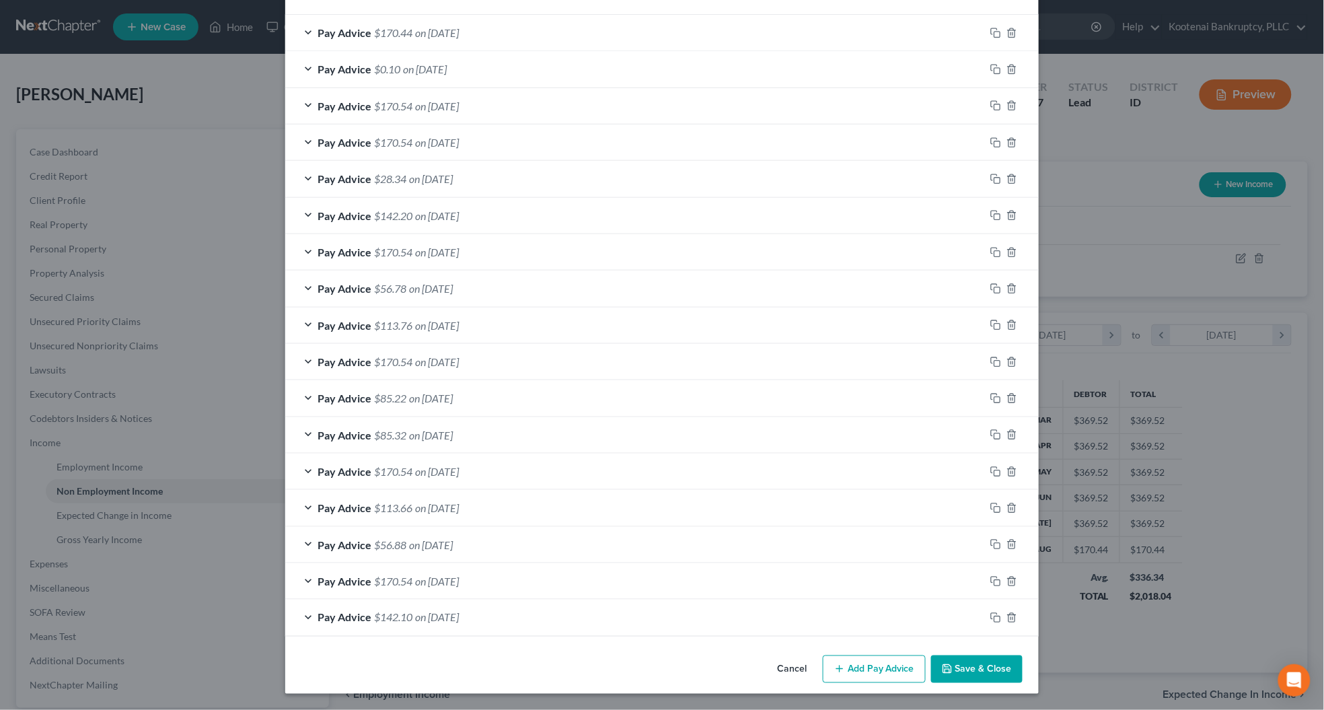
click at [943, 665] on icon "button" at bounding box center [947, 668] width 11 height 11
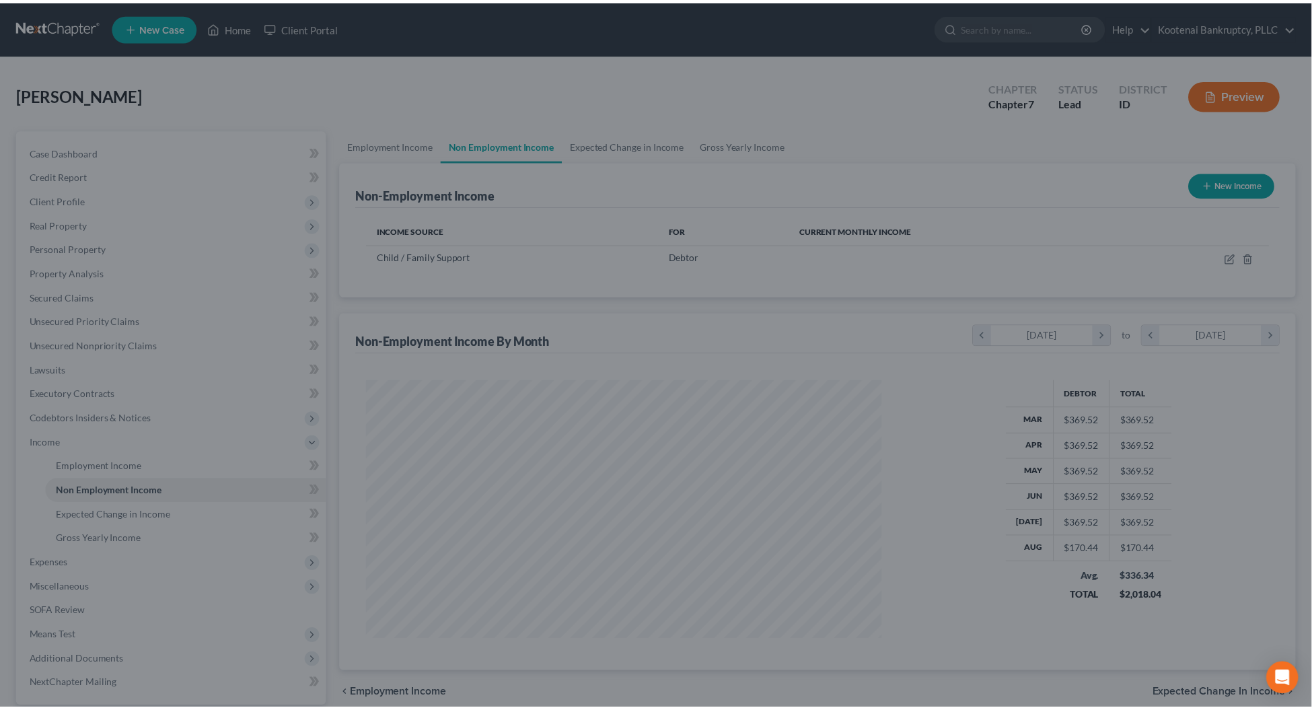
scroll to position [672321, 672036]
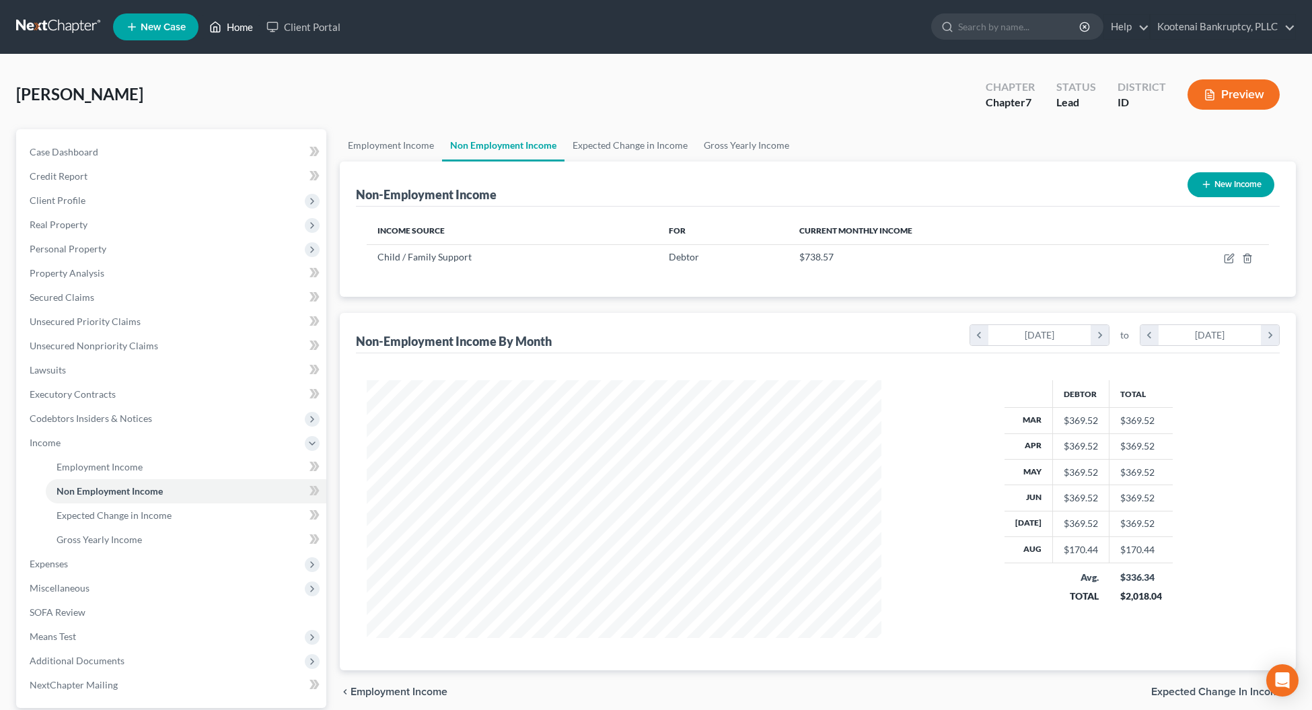
click at [233, 24] on link "Home" at bounding box center [230, 27] width 57 height 24
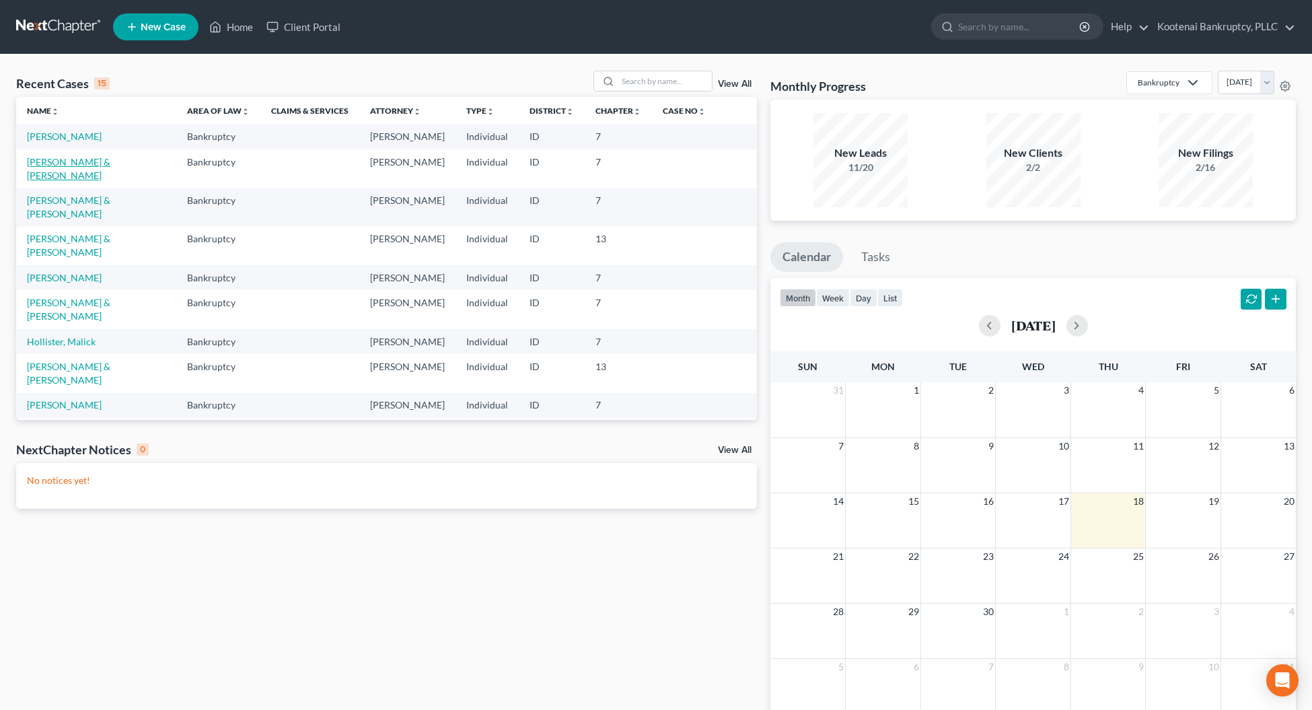
click at [49, 162] on link "[PERSON_NAME] & [PERSON_NAME]" at bounding box center [68, 168] width 83 height 25
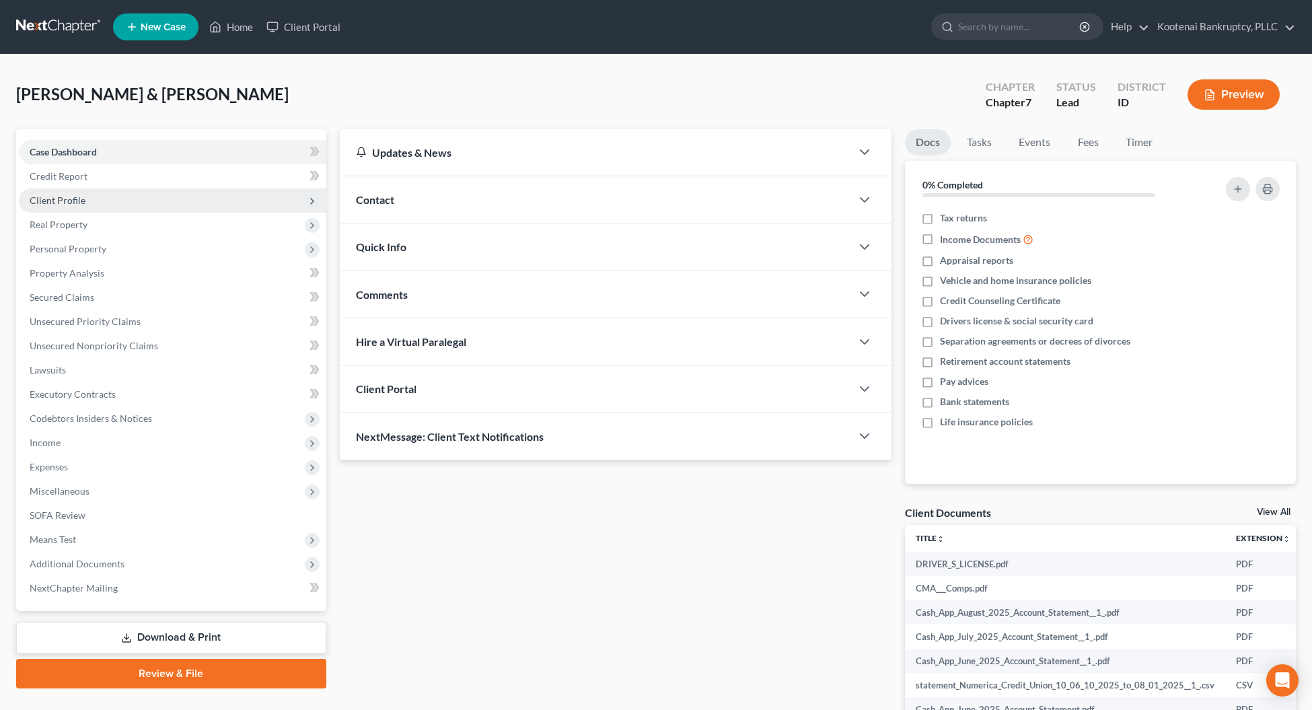
click at [79, 195] on span "Client Profile" at bounding box center [58, 199] width 56 height 11
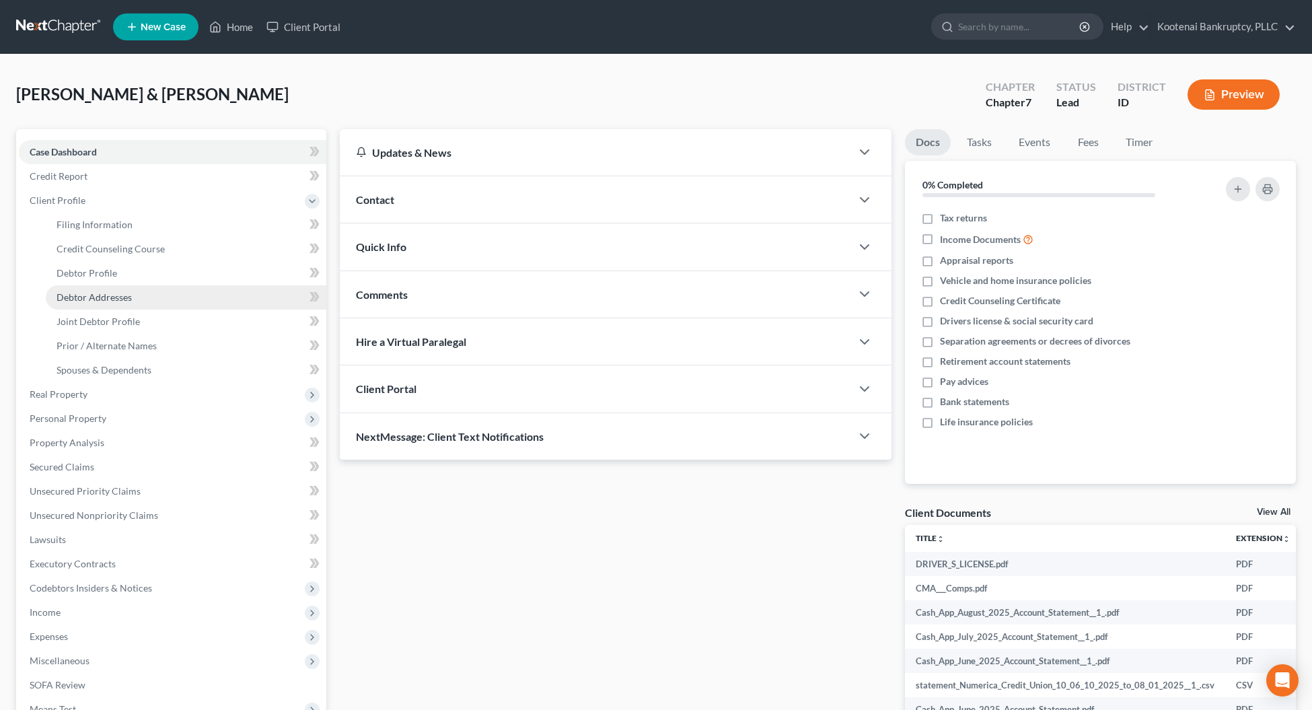
click at [92, 288] on link "Debtor Addresses" at bounding box center [186, 297] width 280 height 24
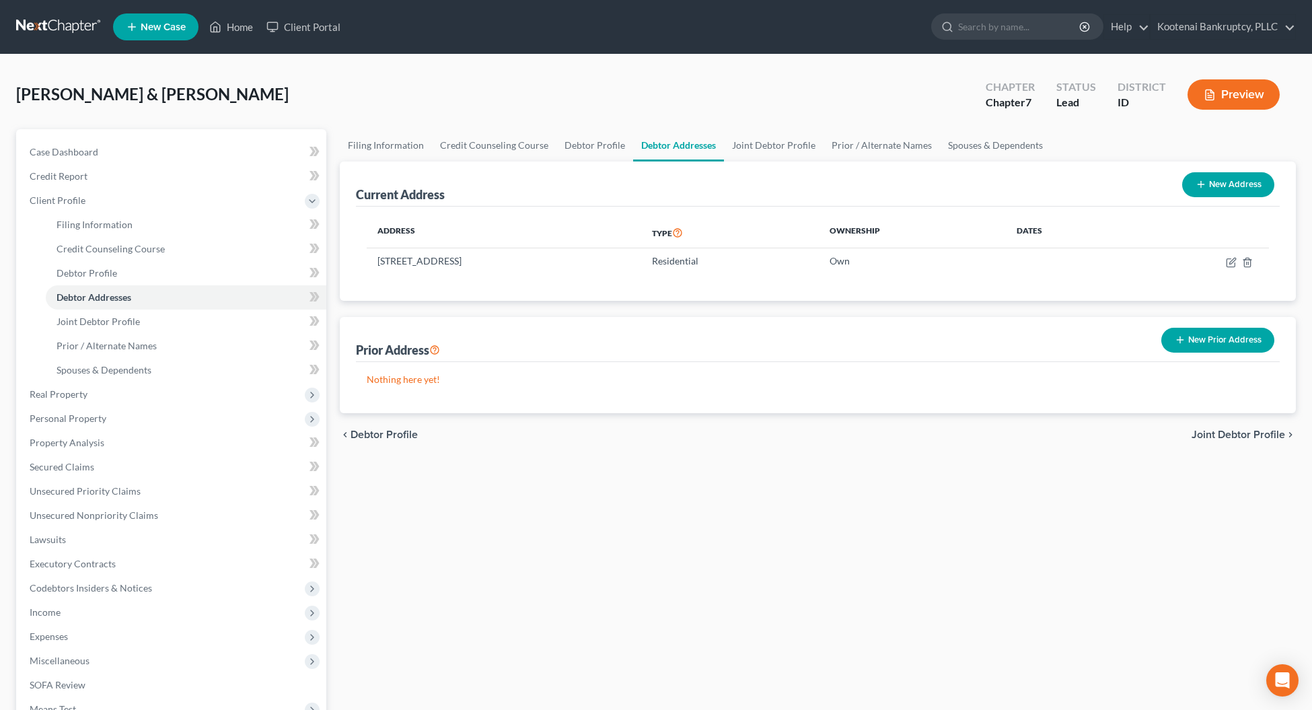
click at [1238, 188] on button "New Address" at bounding box center [1228, 184] width 92 height 25
select select "0"
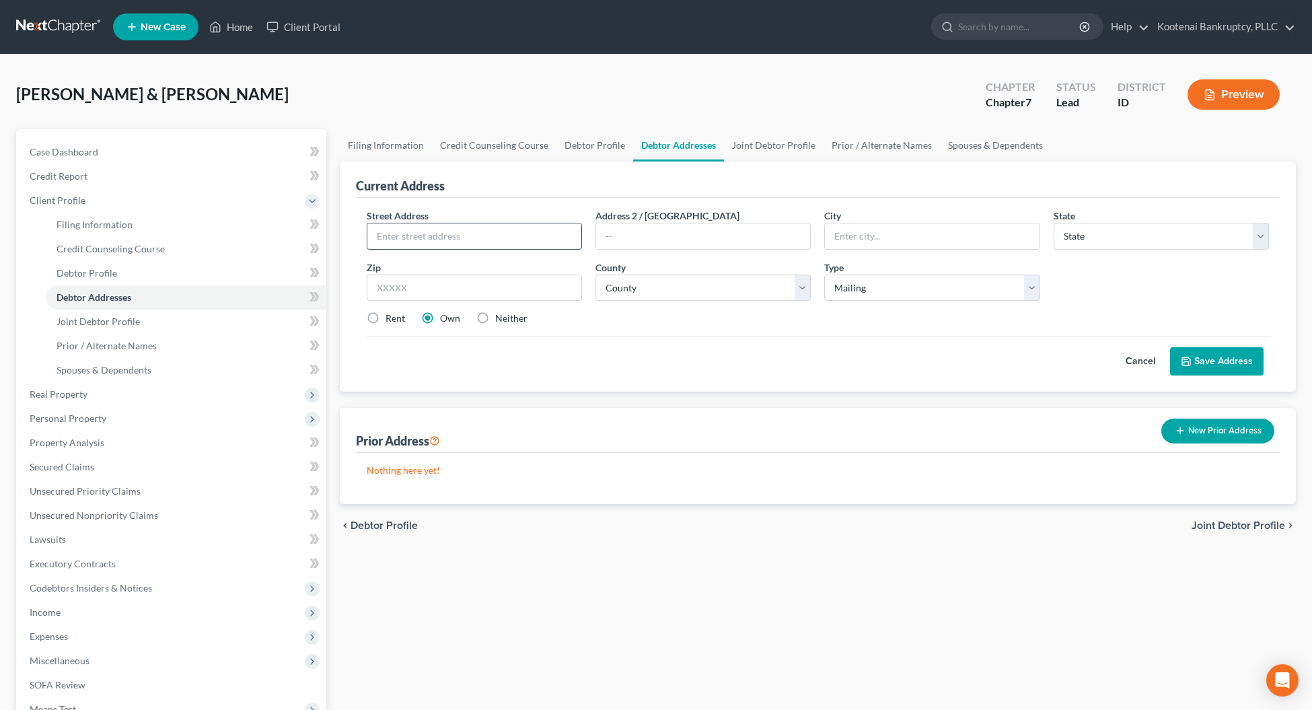
click at [412, 234] on input "text" at bounding box center [474, 236] width 214 height 26
type input "PO Box 492"
click at [402, 288] on input "text" at bounding box center [474, 287] width 215 height 27
type input "83867"
type input "Silverton"
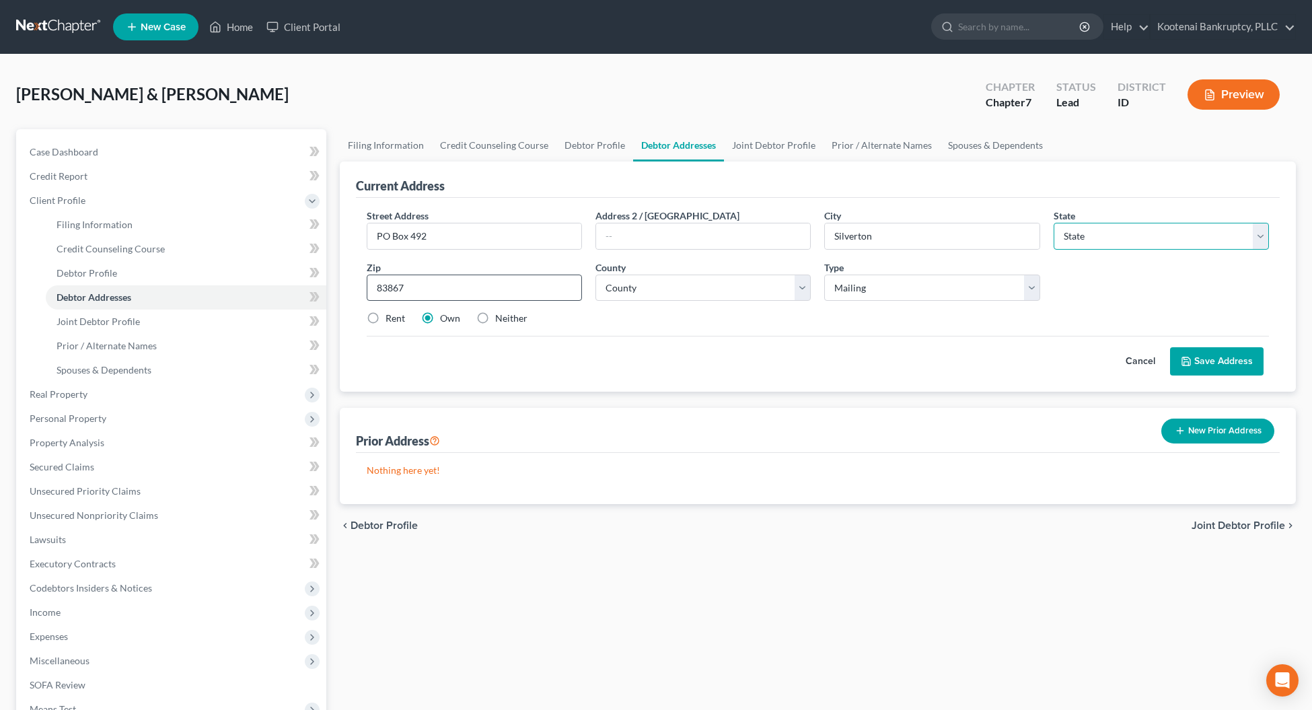
select select "13"
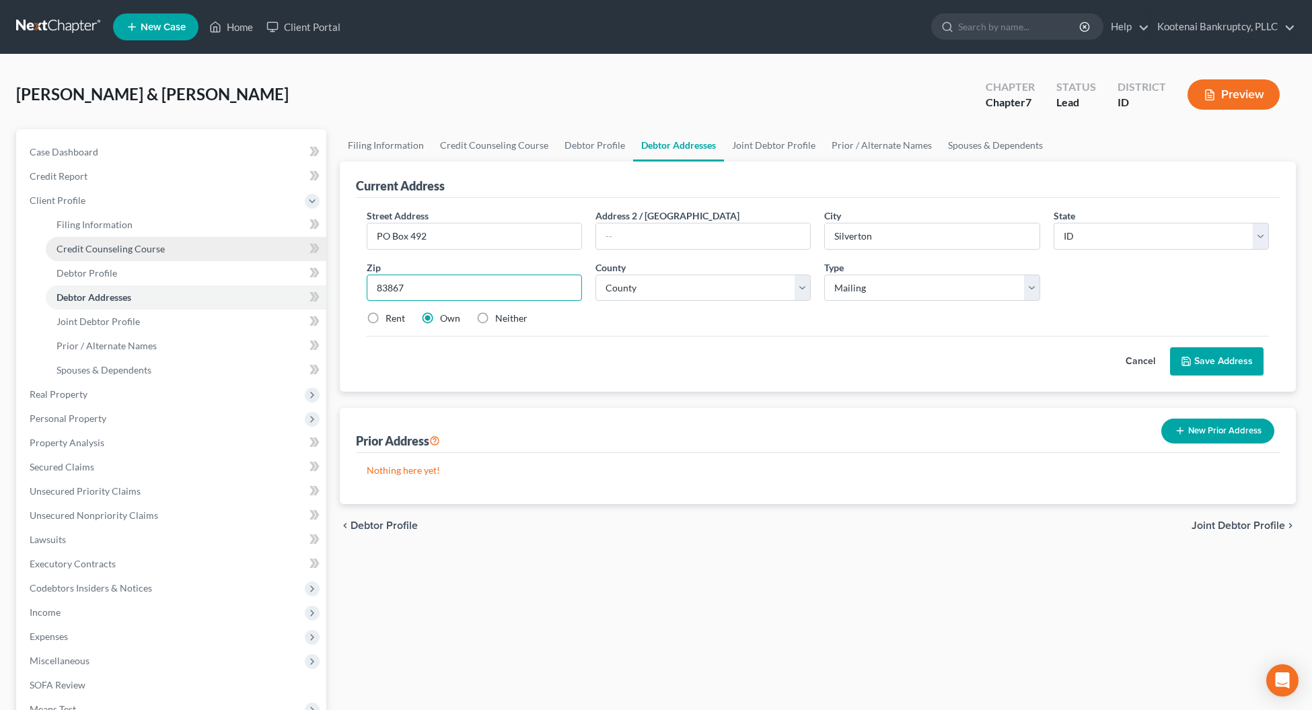
type input "83867"
click at [669, 287] on select "County [GEOGRAPHIC_DATA] [GEOGRAPHIC_DATA] [GEOGRAPHIC_DATA] [GEOGRAPHIC_DATA] …" at bounding box center [702, 287] width 215 height 27
select select "39"
click at [595, 274] on select "County [GEOGRAPHIC_DATA] [GEOGRAPHIC_DATA] [GEOGRAPHIC_DATA] [GEOGRAPHIC_DATA] …" at bounding box center [702, 287] width 215 height 27
click at [495, 316] on label "Neither" at bounding box center [511, 317] width 32 height 13
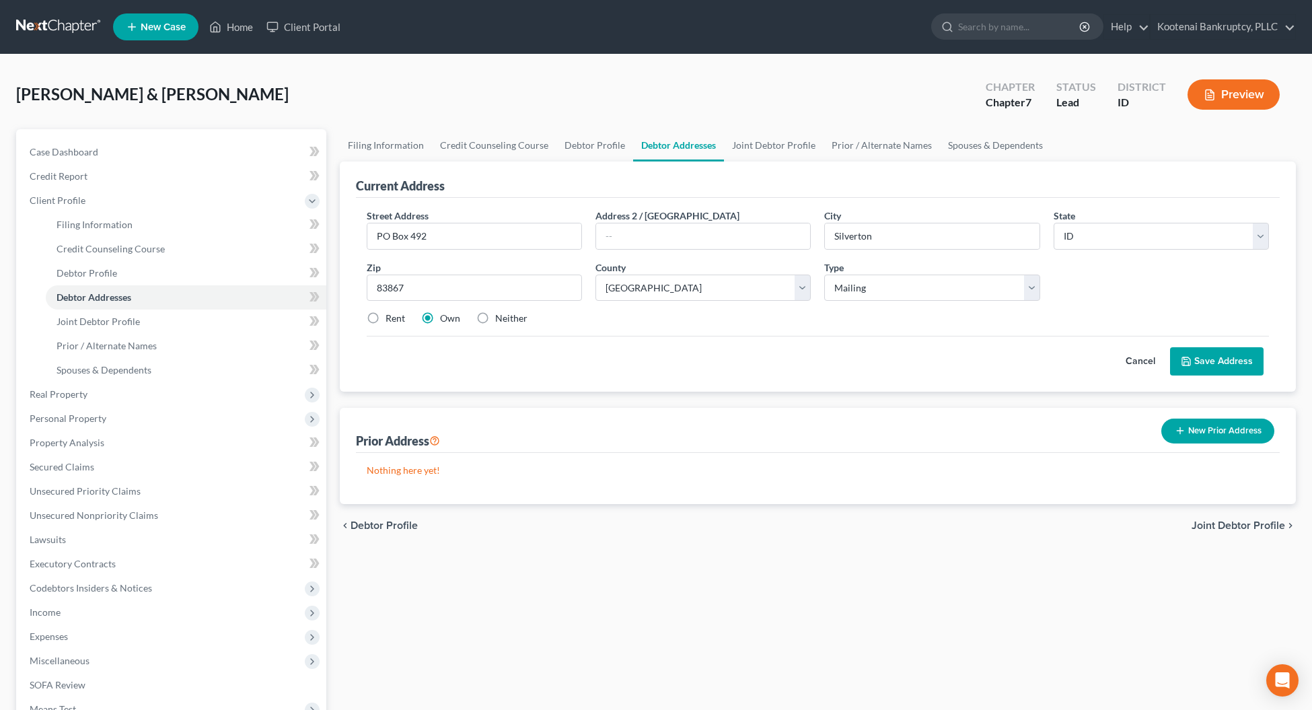
click at [500, 316] on input "Neither" at bounding box center [504, 315] width 9 height 9
radio input "true"
click at [1249, 360] on button "Save Address" at bounding box center [1216, 361] width 93 height 28
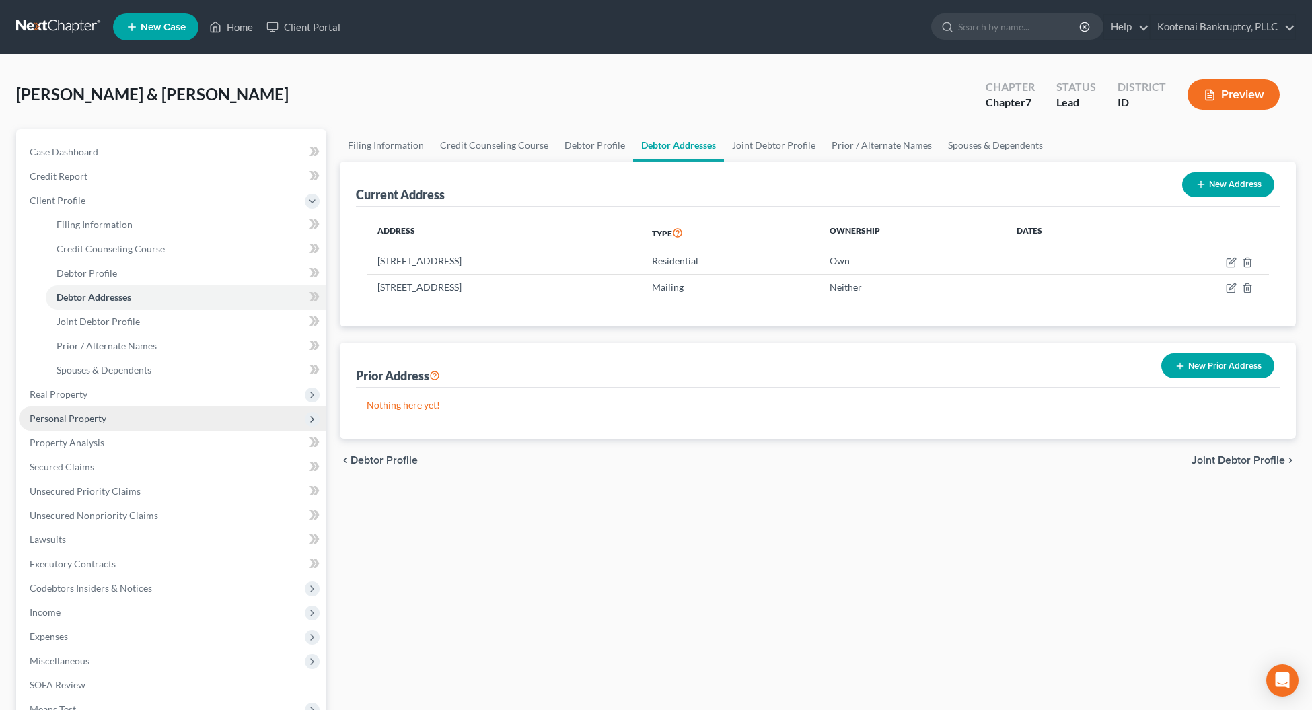
click at [61, 421] on span "Personal Property" at bounding box center [68, 417] width 77 height 11
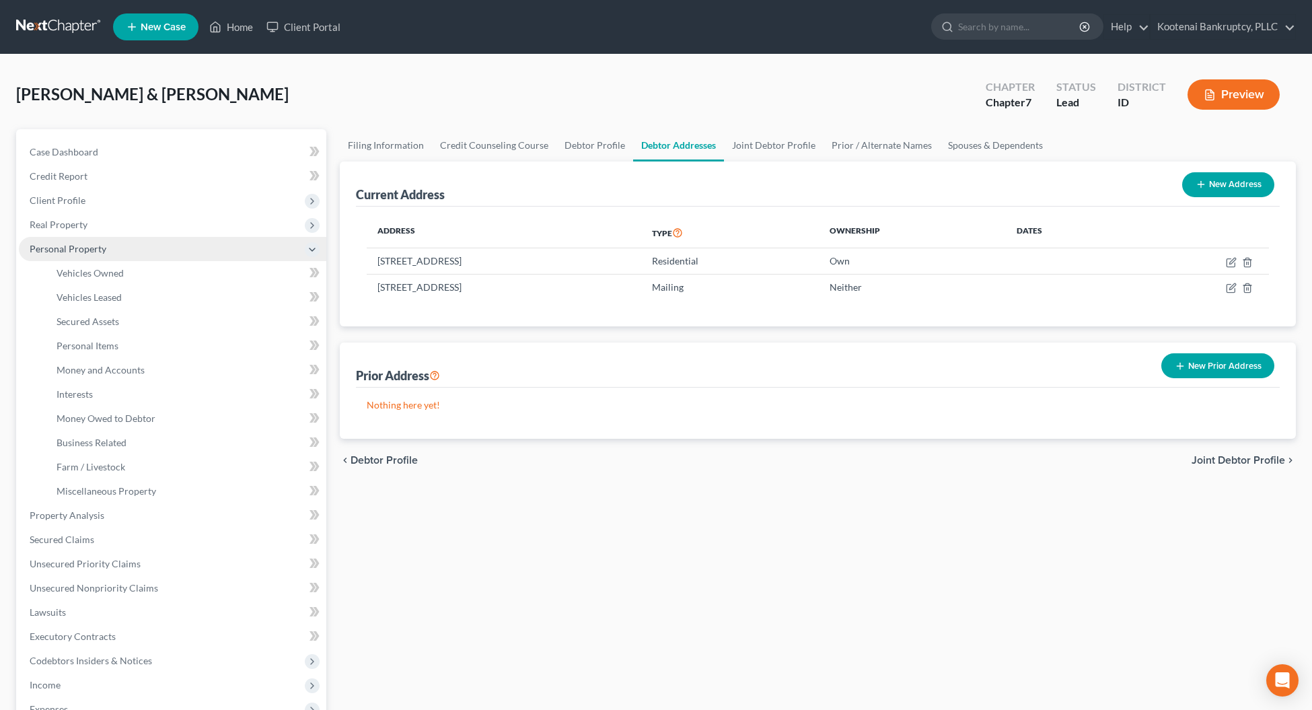
click at [84, 259] on span "Personal Property" at bounding box center [172, 249] width 307 height 24
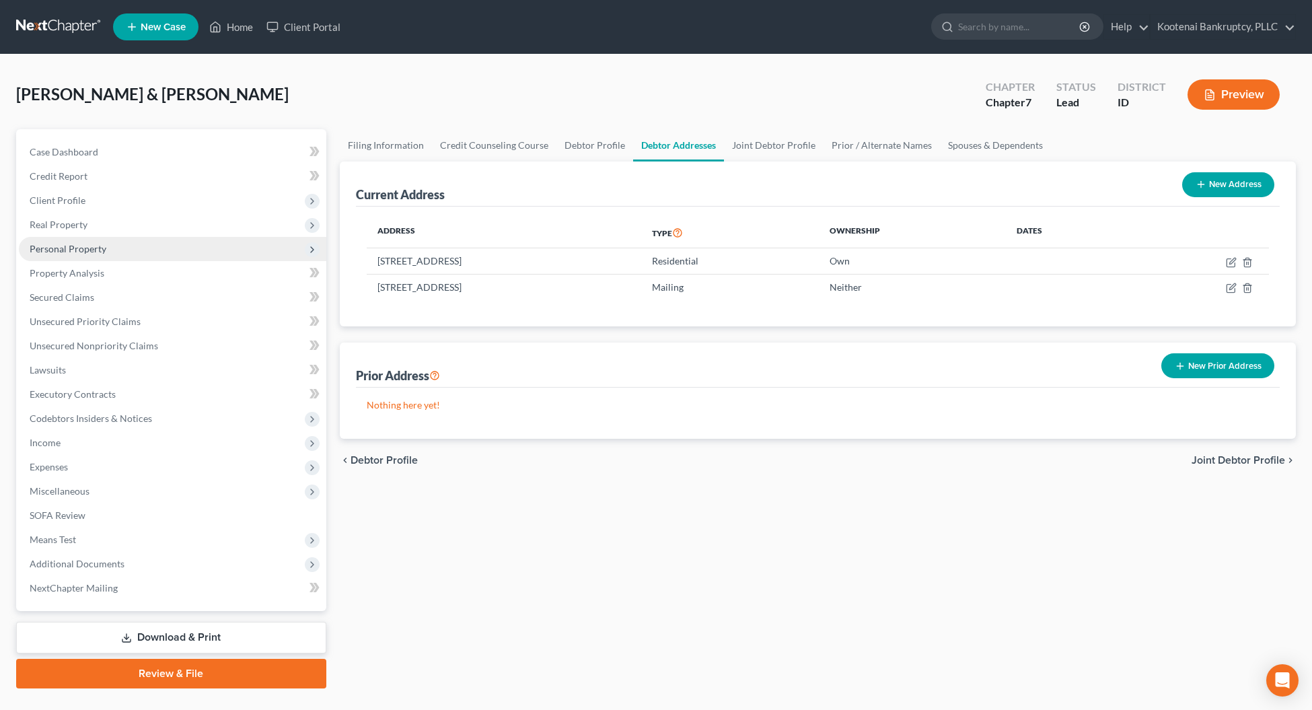
click at [72, 250] on span "Personal Property" at bounding box center [68, 248] width 77 height 11
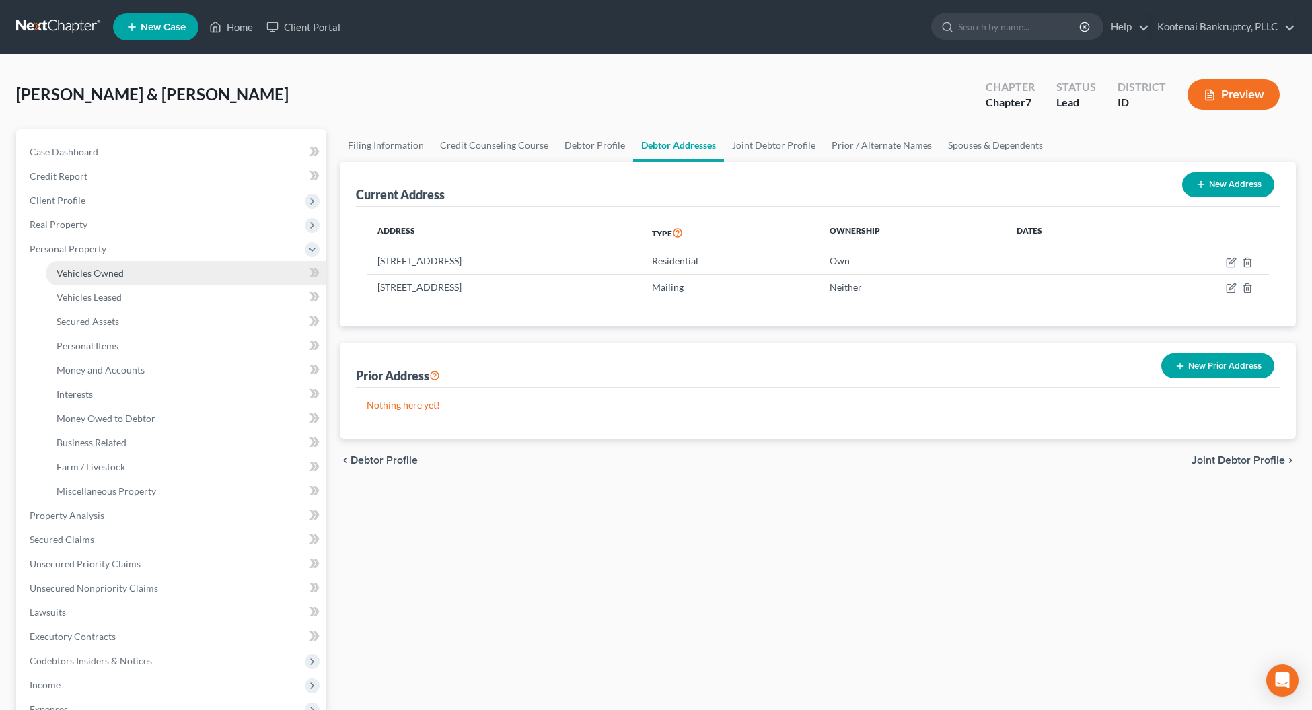
click at [79, 272] on span "Vehicles Owned" at bounding box center [89, 272] width 67 height 11
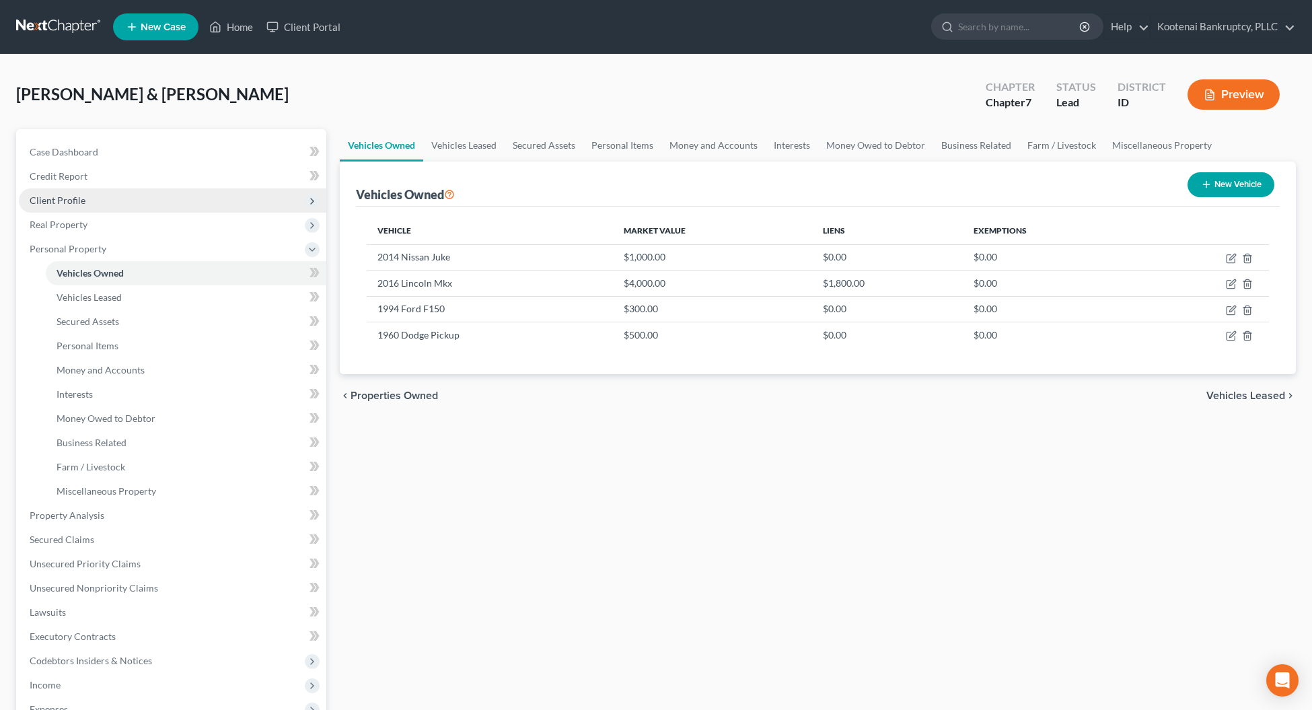
click at [50, 200] on span "Client Profile" at bounding box center [58, 199] width 56 height 11
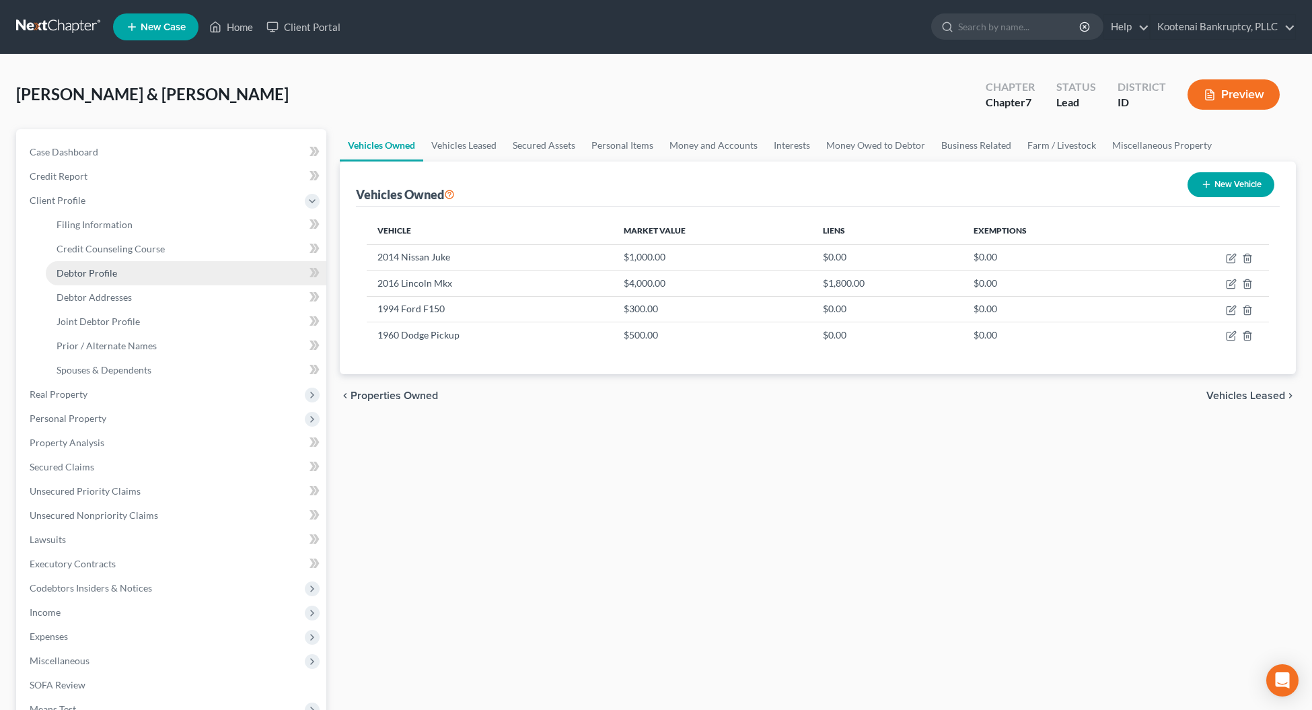
click at [76, 267] on span "Debtor Profile" at bounding box center [86, 272] width 61 height 11
select select "1"
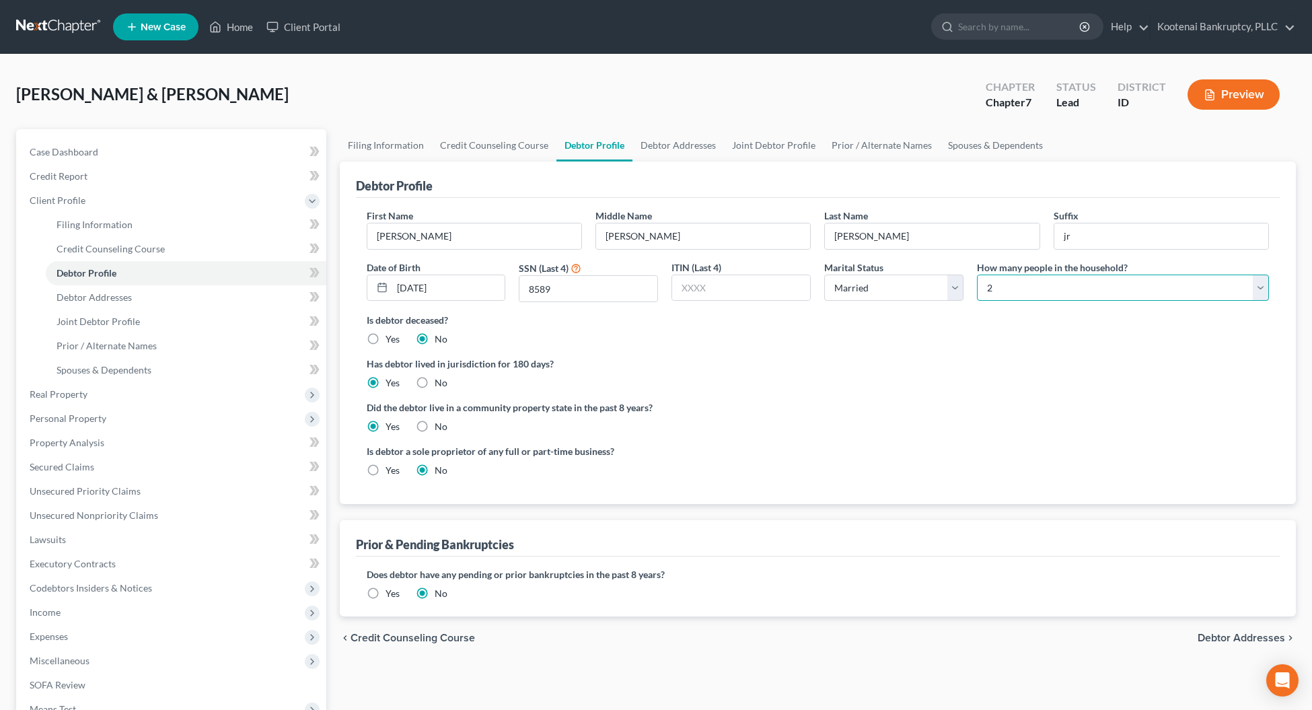
click at [1020, 293] on select "Select 1 2 3 4 5 6 7 8 9 10 11 12 13 14 15 16 17 18 19 20" at bounding box center [1123, 287] width 292 height 27
select select "3"
click at [977, 274] on select "Select 1 2 3 4 5 6 7 8 9 10 11 12 13 14 15 16 17 18 19 20" at bounding box center [1123, 287] width 292 height 27
drag, startPoint x: 1082, startPoint y: 237, endPoint x: 1039, endPoint y: 231, distance: 42.9
click at [1041, 232] on div "First Name Gerald Middle Name William Last Name Allison Suffix jr Date of Birth…" at bounding box center [818, 260] width 916 height 104
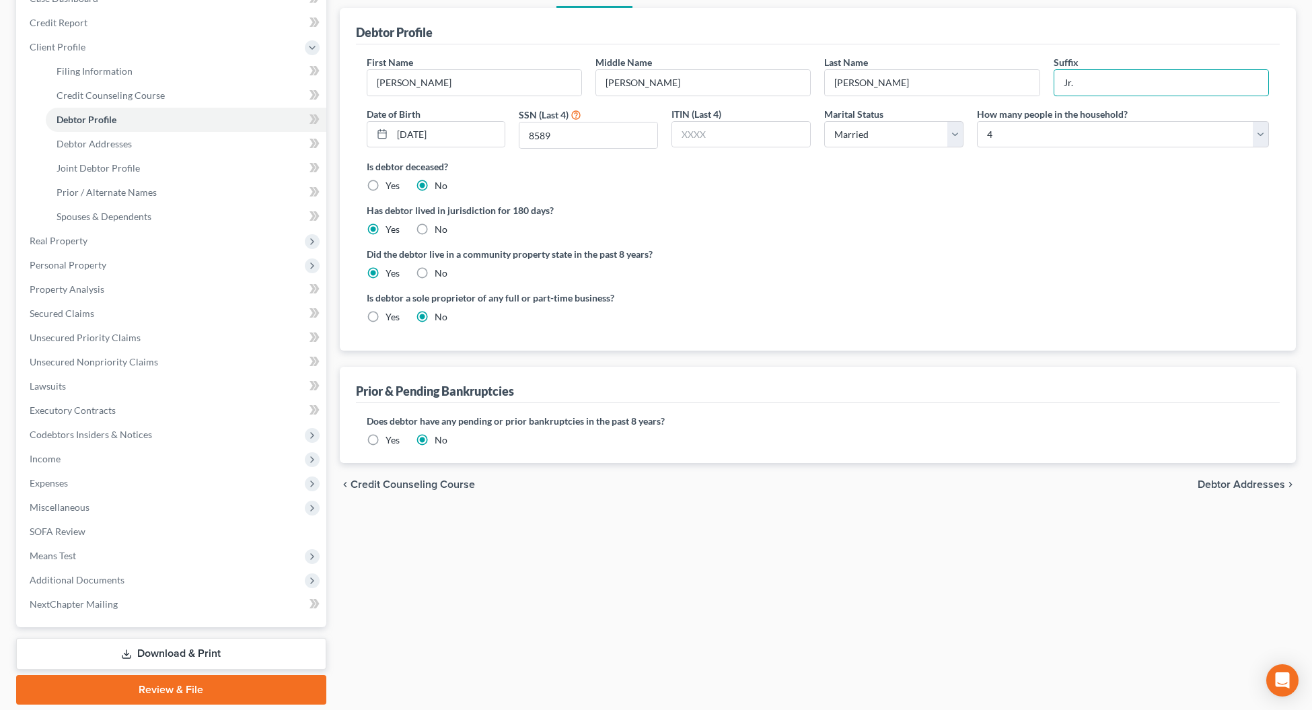
scroll to position [168, 0]
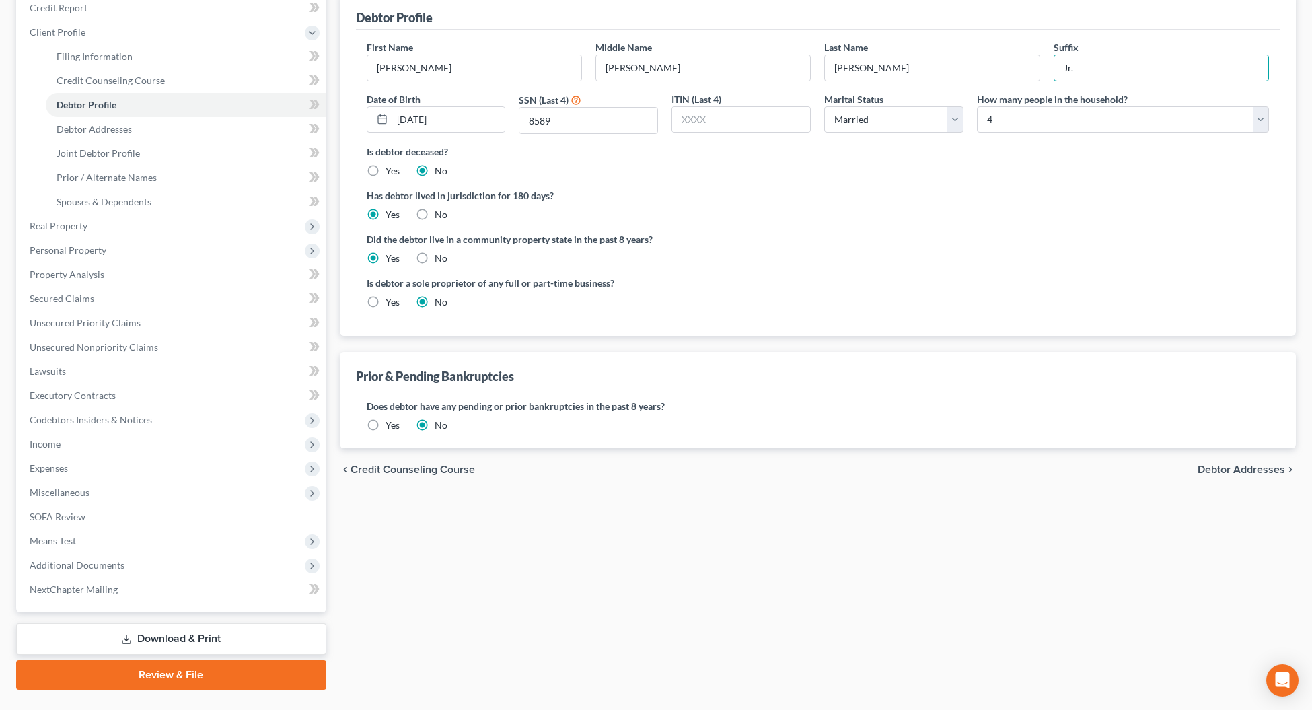
type input "Jr."
click at [1223, 473] on span "Debtor Addresses" at bounding box center [1240, 469] width 87 height 11
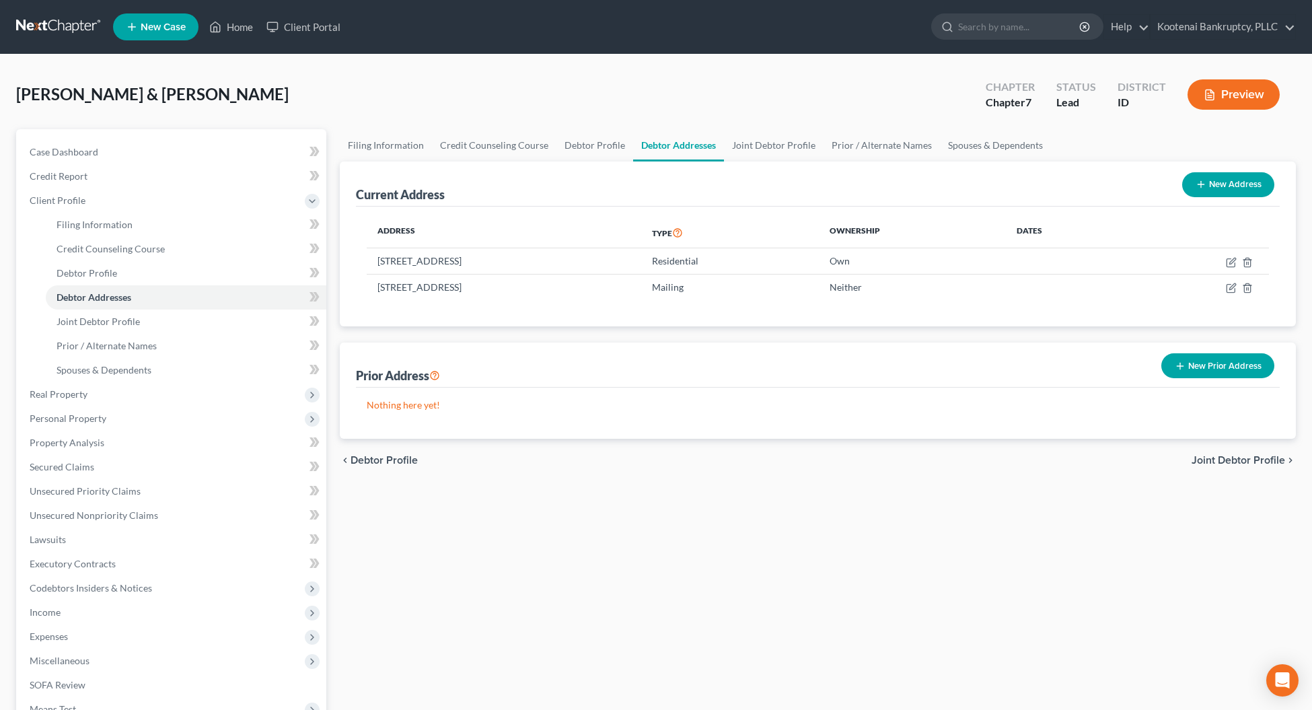
click at [1219, 456] on span "Joint Debtor Profile" at bounding box center [1237, 460] width 93 height 11
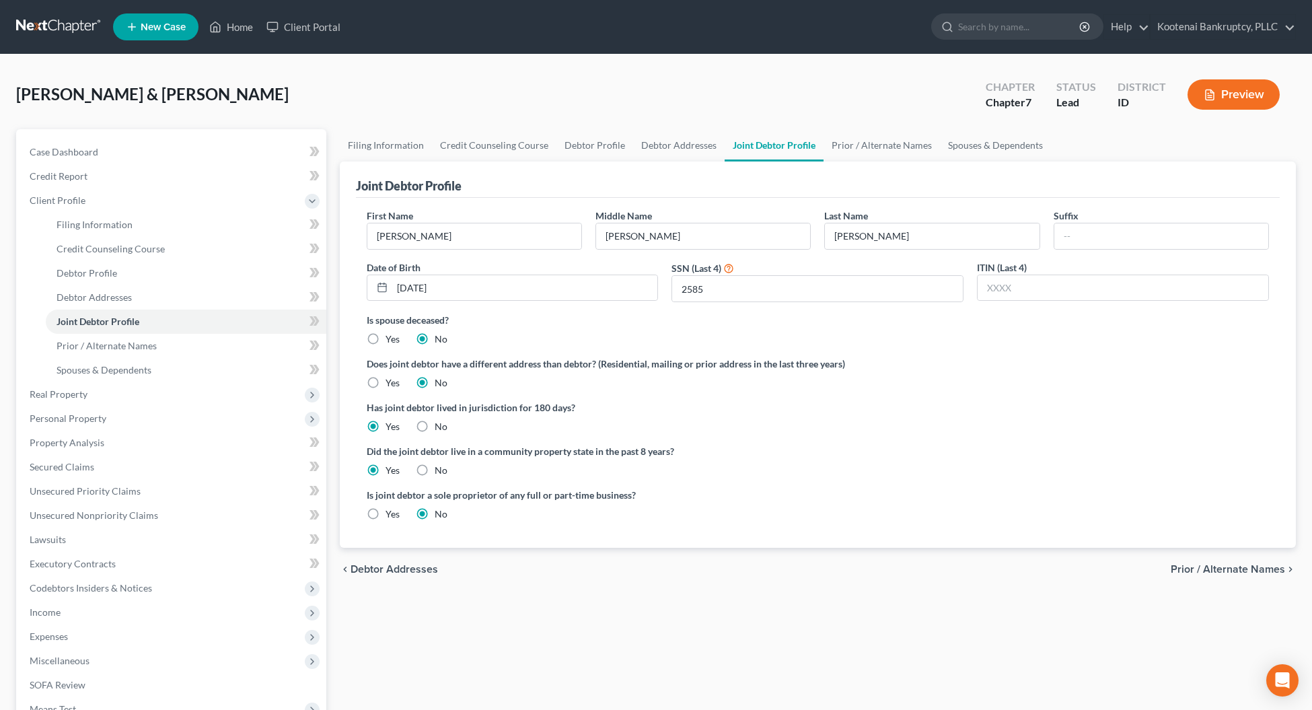
click at [1236, 573] on span "Prior / Alternate Names" at bounding box center [1227, 569] width 114 height 11
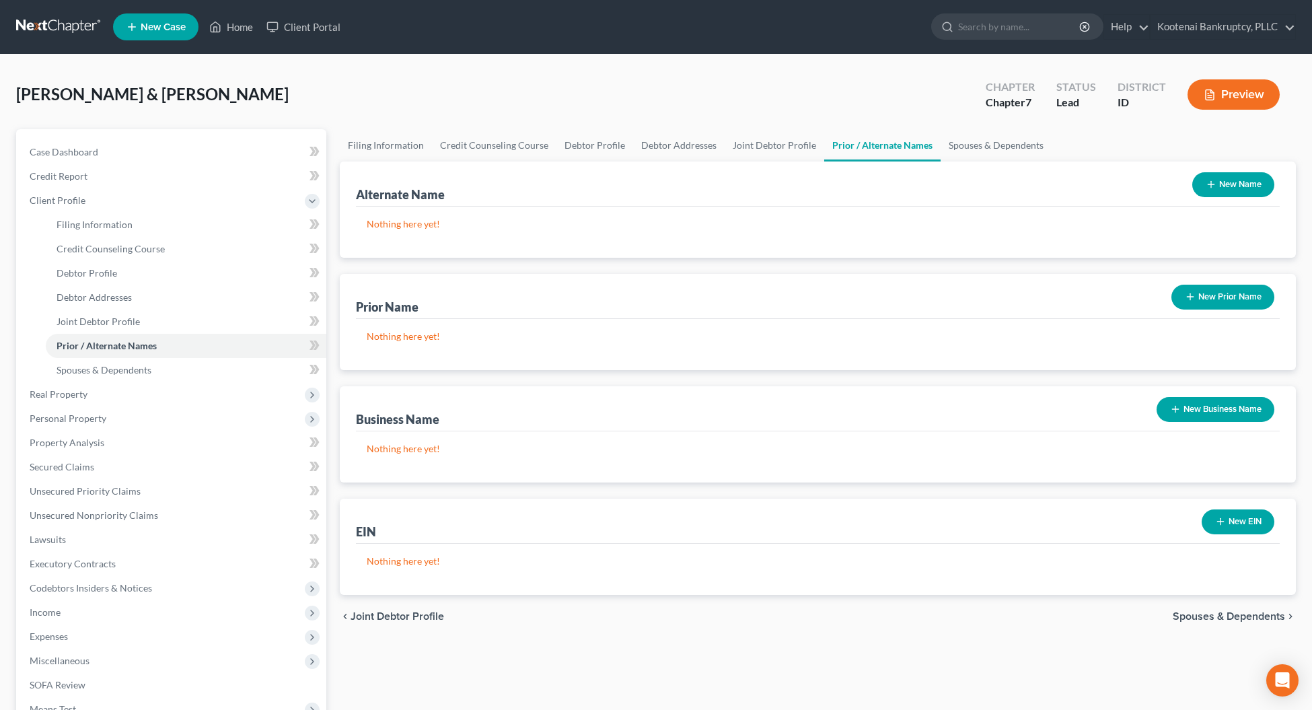
click at [1221, 616] on span "Spouses & Dependents" at bounding box center [1228, 616] width 112 height 11
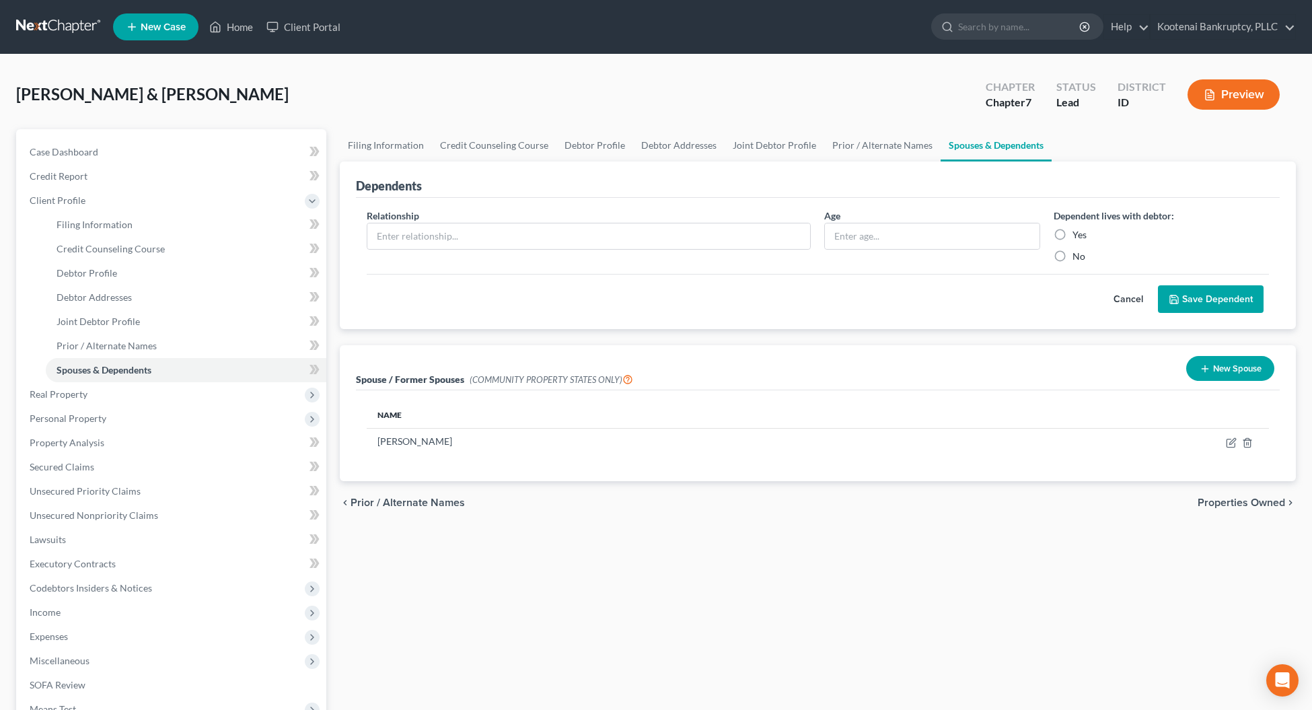
click at [1248, 506] on span "Properties Owned" at bounding box center [1240, 502] width 87 height 11
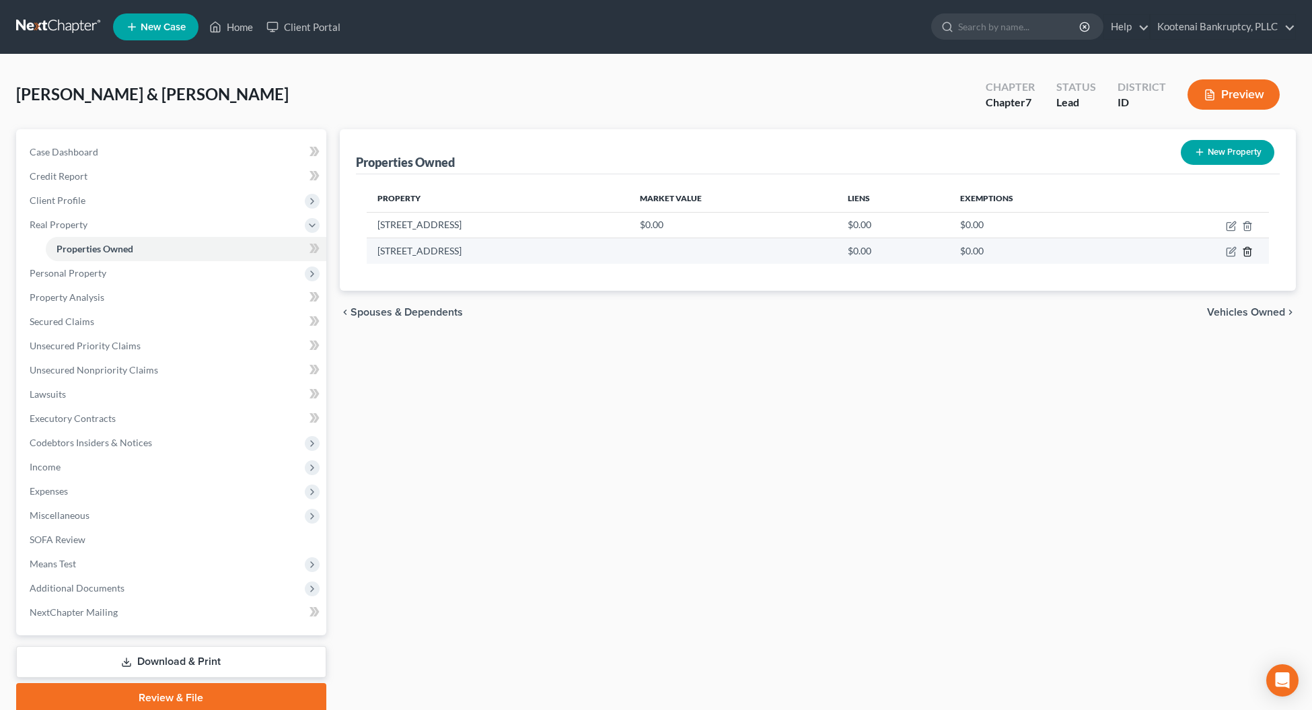
click at [1248, 253] on line "button" at bounding box center [1248, 253] width 0 height 3
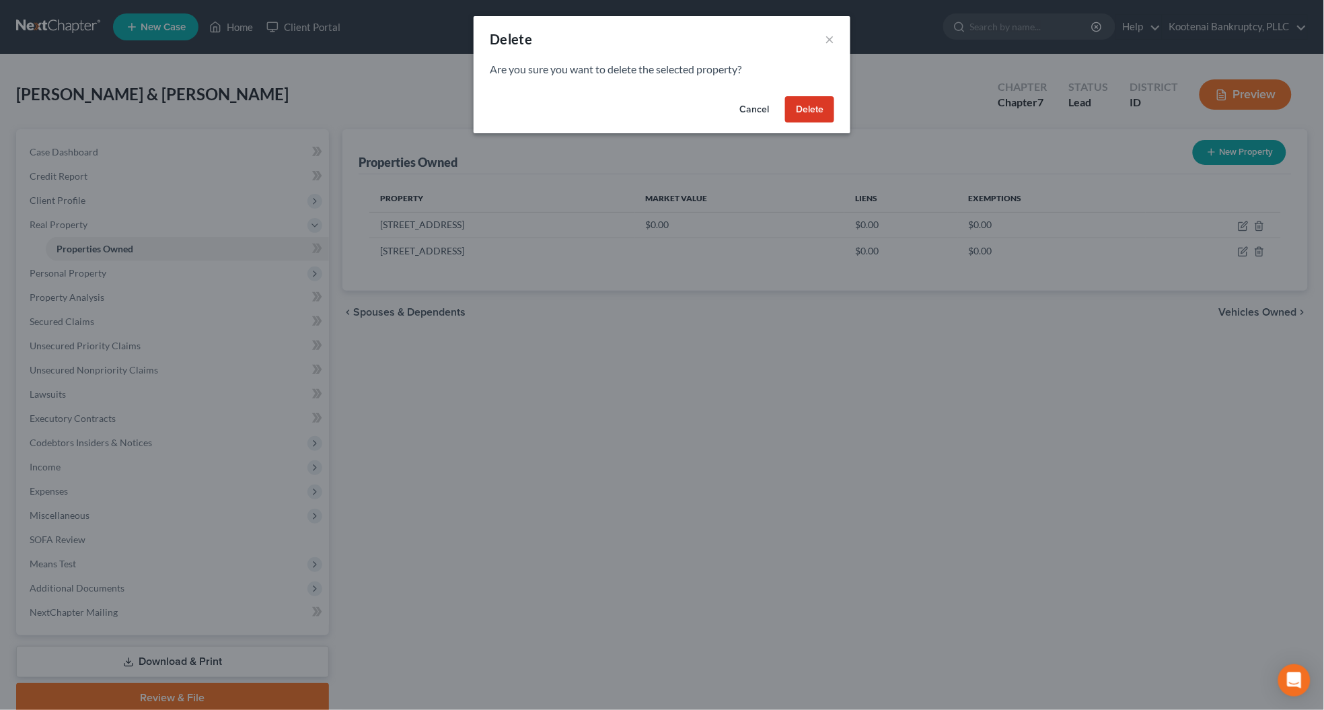
click at [817, 119] on button "Delete" at bounding box center [809, 109] width 49 height 27
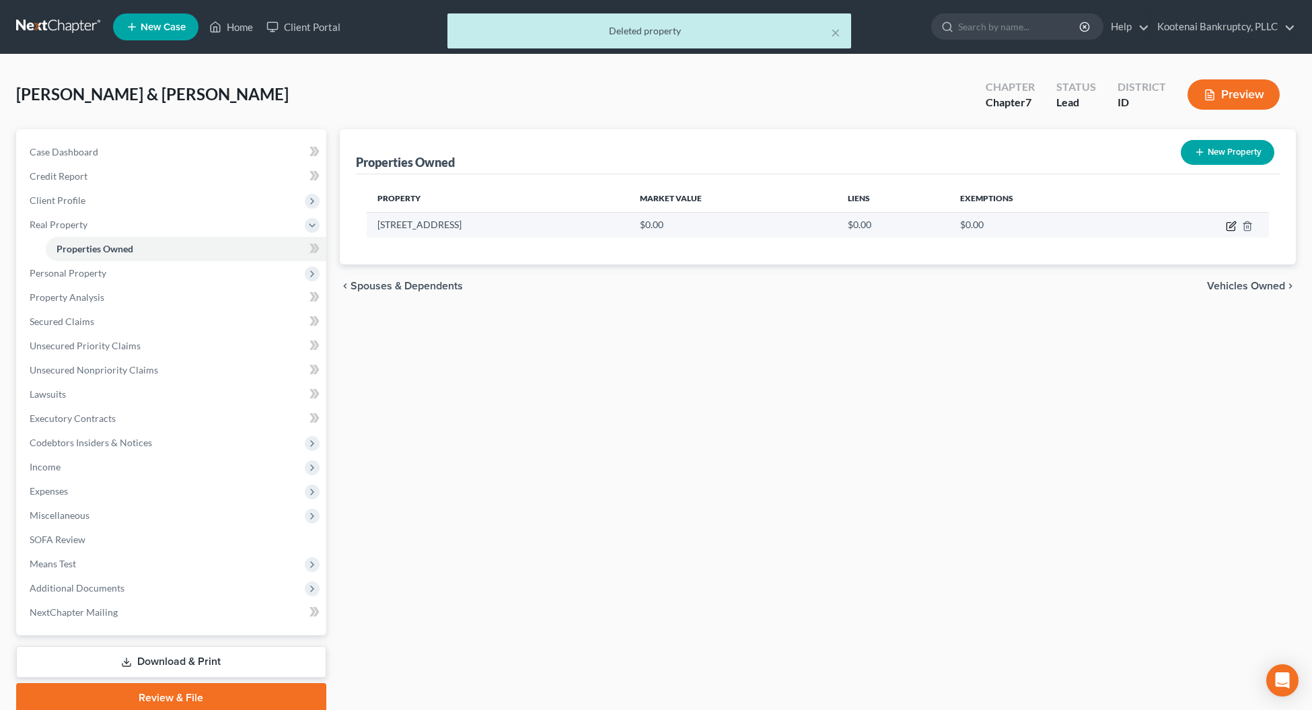
click at [1229, 229] on icon "button" at bounding box center [1230, 226] width 11 height 11
select select "13"
select select "39"
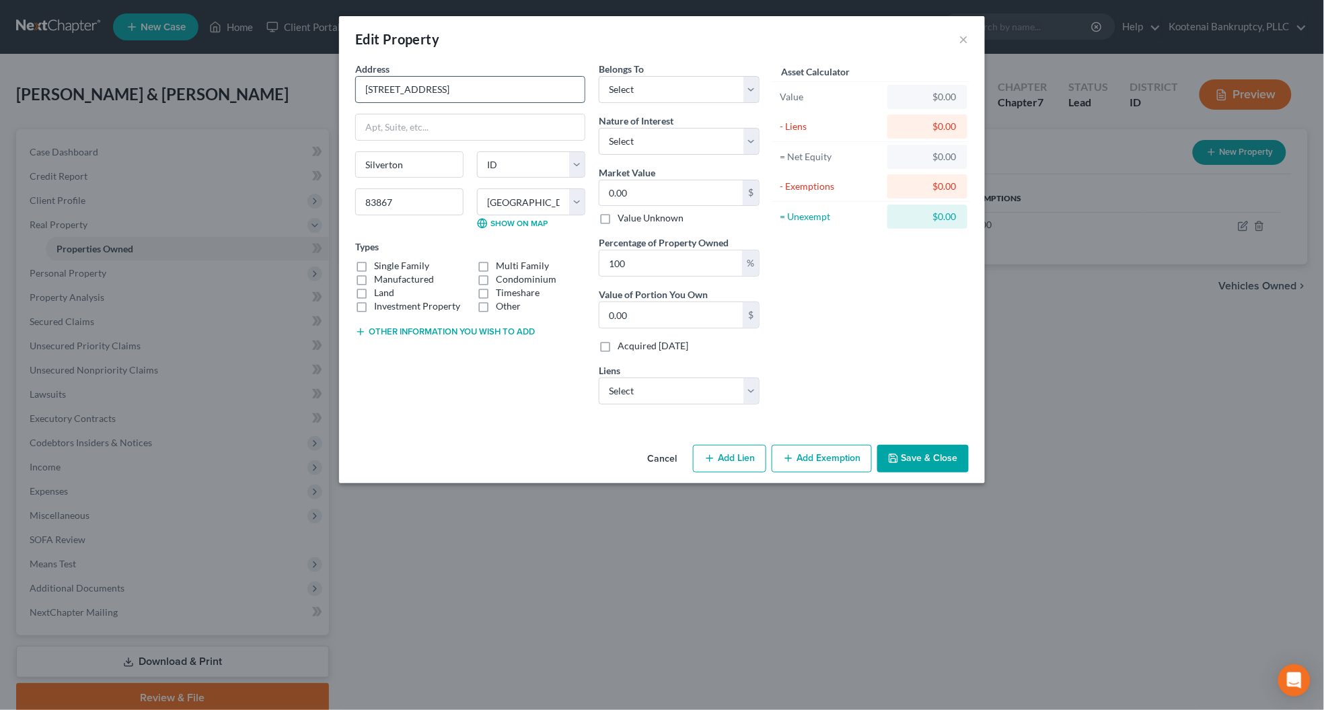
click at [430, 88] on input "[STREET_ADDRESS]" at bounding box center [470, 90] width 229 height 26
type input "[STREET_ADDRESS]"
click at [533, 202] on select "County [GEOGRAPHIC_DATA] [GEOGRAPHIC_DATA] [GEOGRAPHIC_DATA] [GEOGRAPHIC_DATA] …" at bounding box center [531, 201] width 108 height 27
select select "39"
click at [477, 189] on select "County [GEOGRAPHIC_DATA] [GEOGRAPHIC_DATA] [GEOGRAPHIC_DATA] [GEOGRAPHIC_DATA] …" at bounding box center [531, 201] width 108 height 27
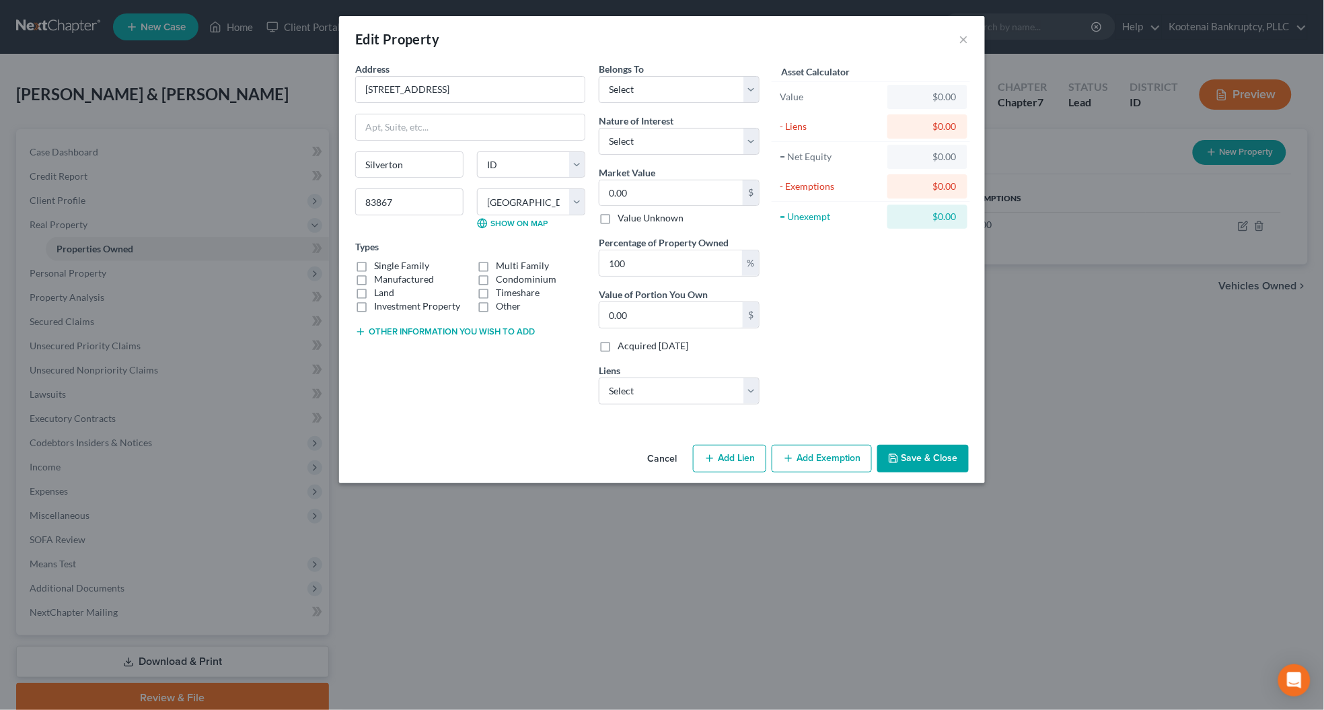
click at [374, 268] on label "Single Family" at bounding box center [401, 265] width 55 height 13
click at [379, 268] on input "Single Family" at bounding box center [383, 263] width 9 height 9
checkbox input "true"
drag, startPoint x: 404, startPoint y: 88, endPoint x: 412, endPoint y: 91, distance: 7.9
click at [404, 88] on input "[STREET_ADDRESS]" at bounding box center [470, 90] width 229 height 26
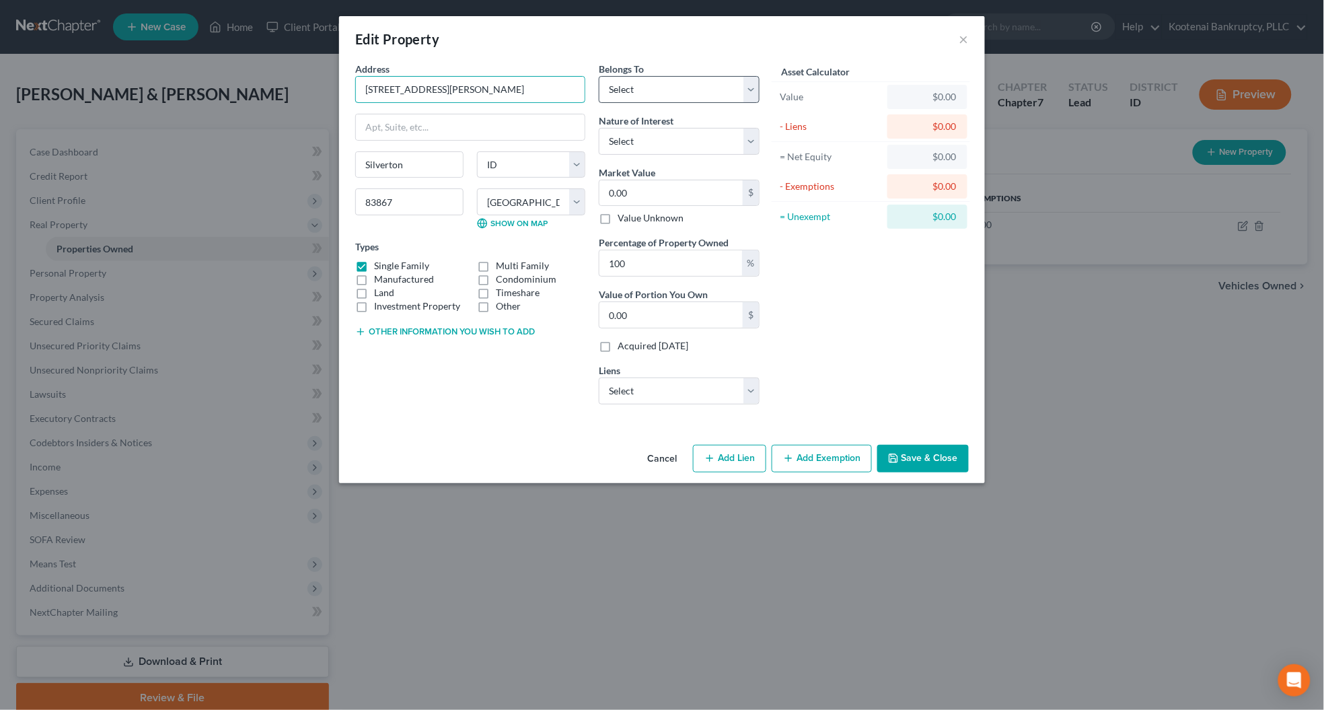
type input "[STREET_ADDRESS][PERSON_NAME]"
click at [630, 91] on select "Select Debtor 1 Only Debtor 2 Only Debtor 1 And Debtor 2 Only At Least One Of T…" at bounding box center [679, 89] width 161 height 27
select select "4"
click at [599, 76] on select "Select Debtor 1 Only Debtor 2 Only Debtor 1 And Debtor 2 Only At Least One Of T…" at bounding box center [679, 89] width 161 height 27
click at [634, 135] on select "Select Fee Simple Joint Tenant Life Estate Equitable Interest Future Interest T…" at bounding box center [679, 141] width 161 height 27
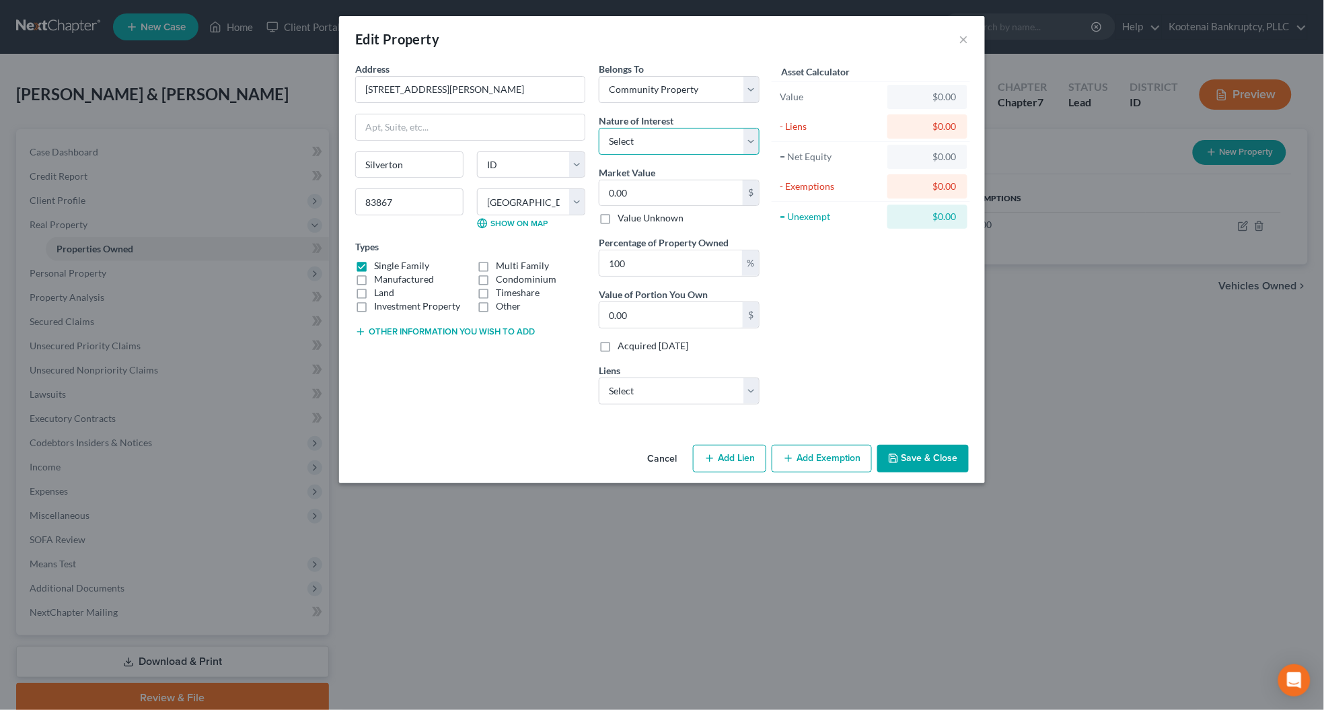
select select "0"
click at [599, 128] on select "Select Fee Simple Joint Tenant Life Estate Equitable Interest Future Interest T…" at bounding box center [679, 141] width 161 height 27
click at [643, 395] on select "Select Caliber - $0.00 Numerica Credit Union - $0.00" at bounding box center [679, 390] width 161 height 27
click at [792, 381] on div "Asset Calculator Value $0.00 - Liens $0.00 = Net Equity $0.00 - Exemptions $0.0…" at bounding box center [870, 238] width 209 height 353
click at [903, 458] on button "Save & Close" at bounding box center [922, 459] width 91 height 28
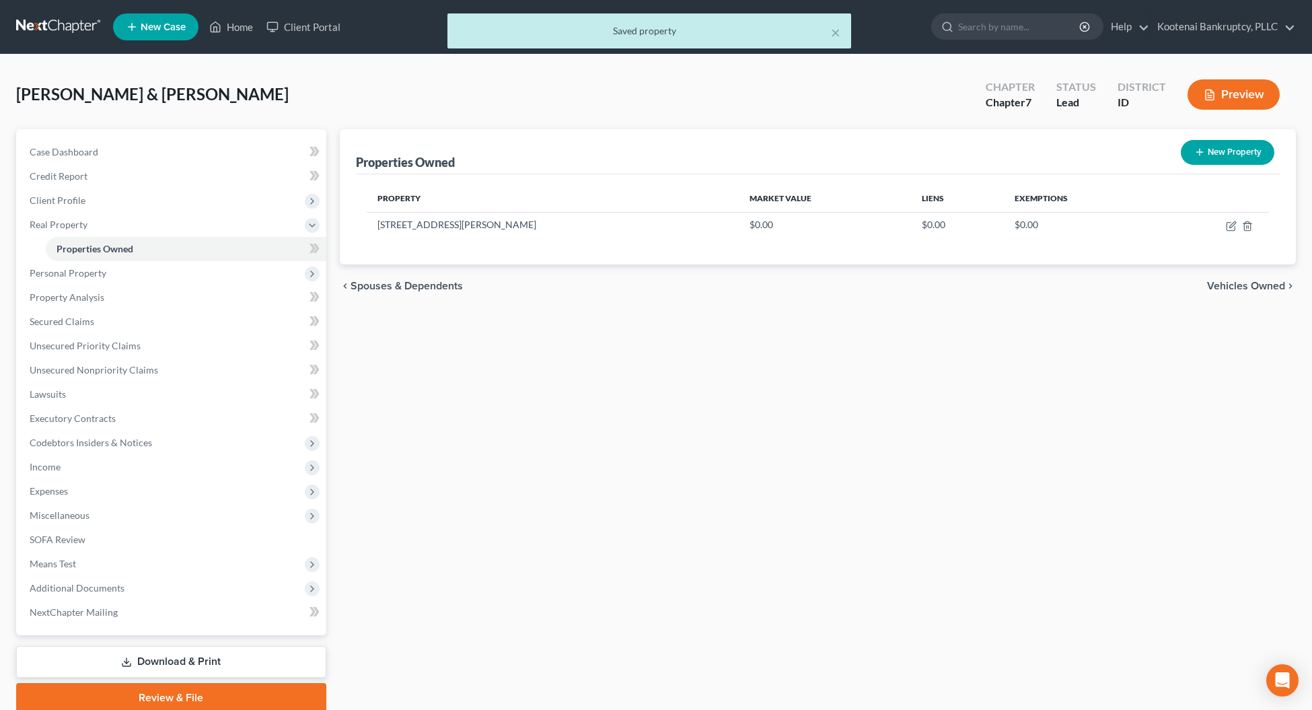
click at [1249, 285] on span "Vehicles Owned" at bounding box center [1246, 285] width 78 height 11
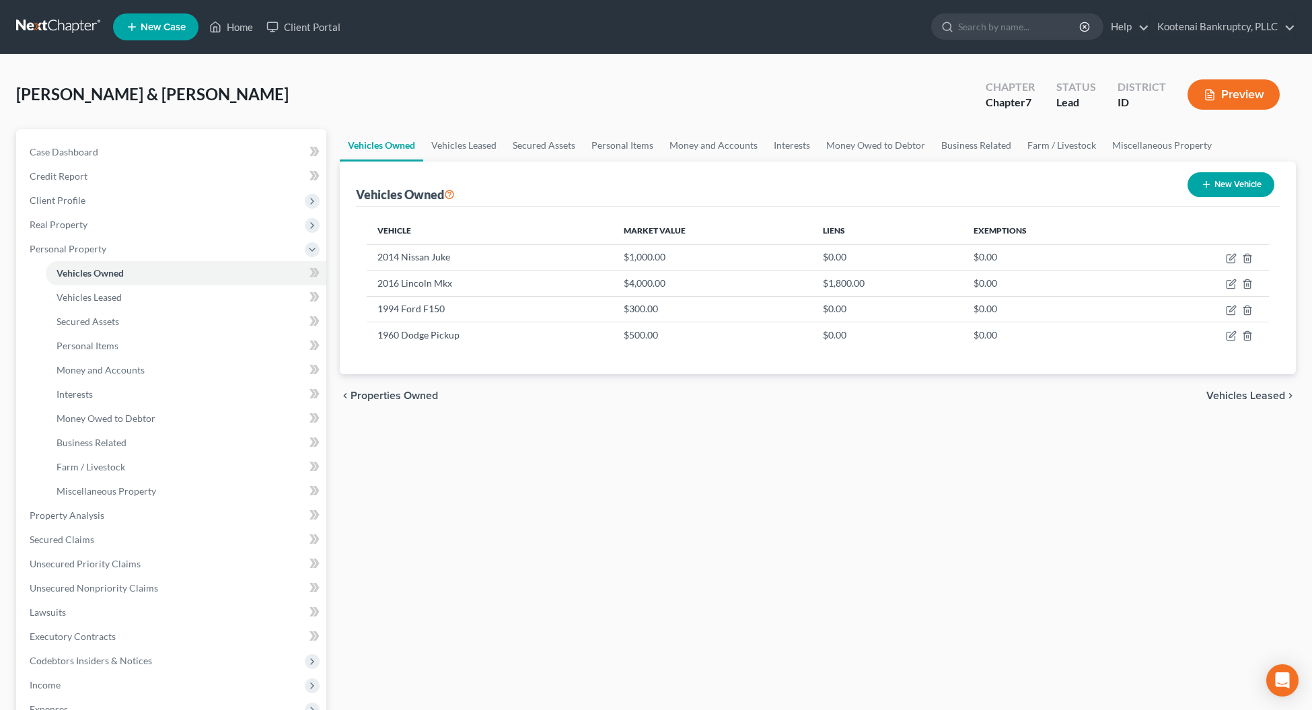
click at [1252, 397] on span "Vehicles Leased" at bounding box center [1245, 395] width 79 height 11
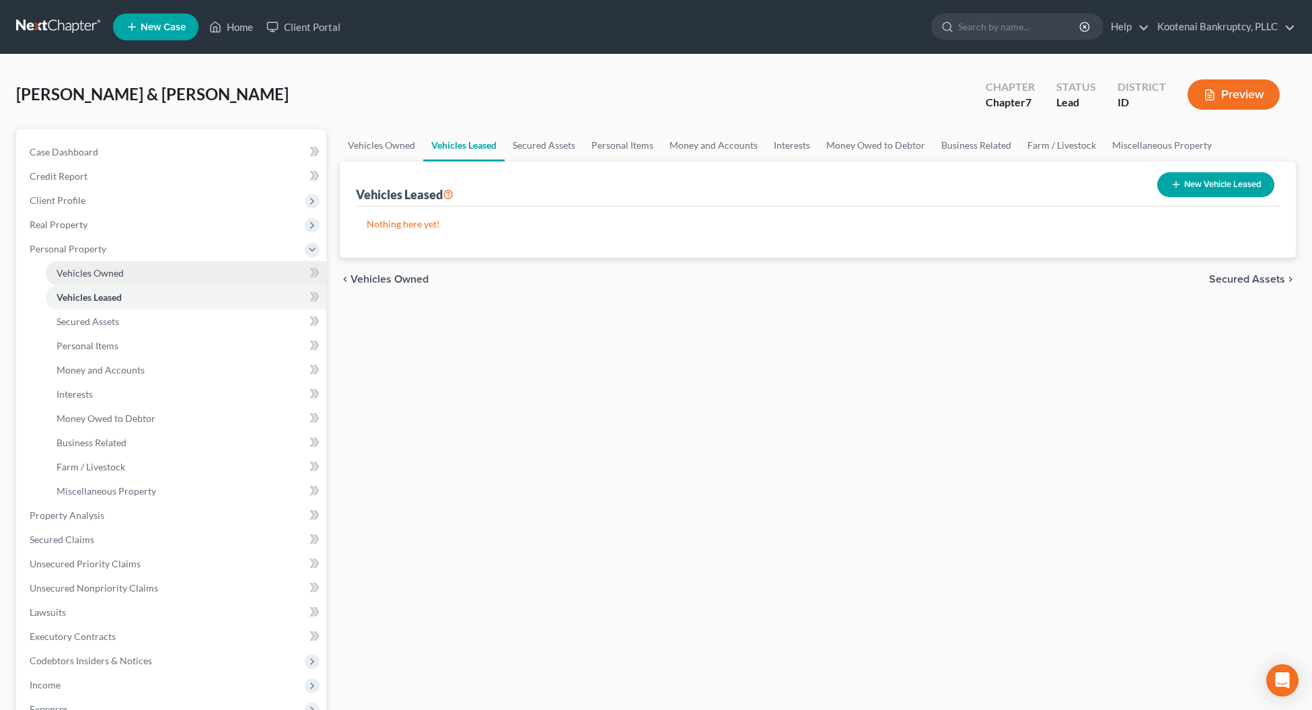
click at [112, 268] on span "Vehicles Owned" at bounding box center [89, 272] width 67 height 11
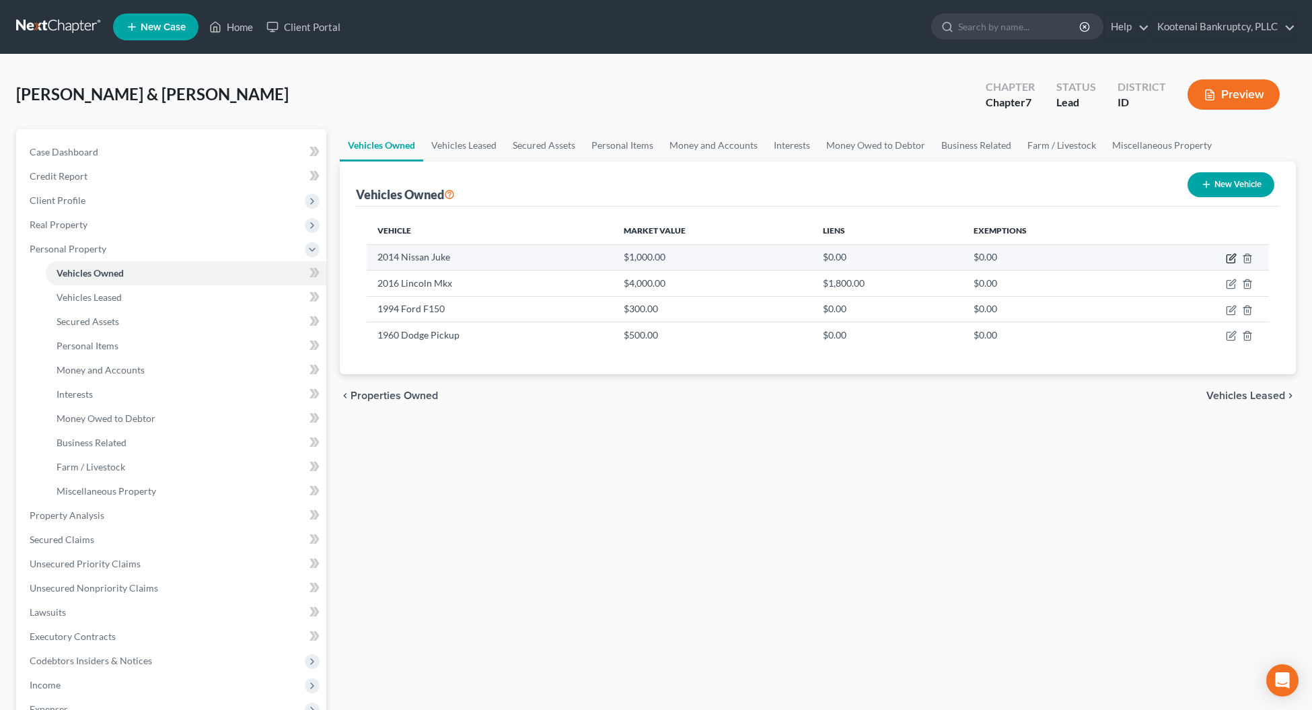
click at [1231, 257] on icon "button" at bounding box center [1230, 258] width 11 height 11
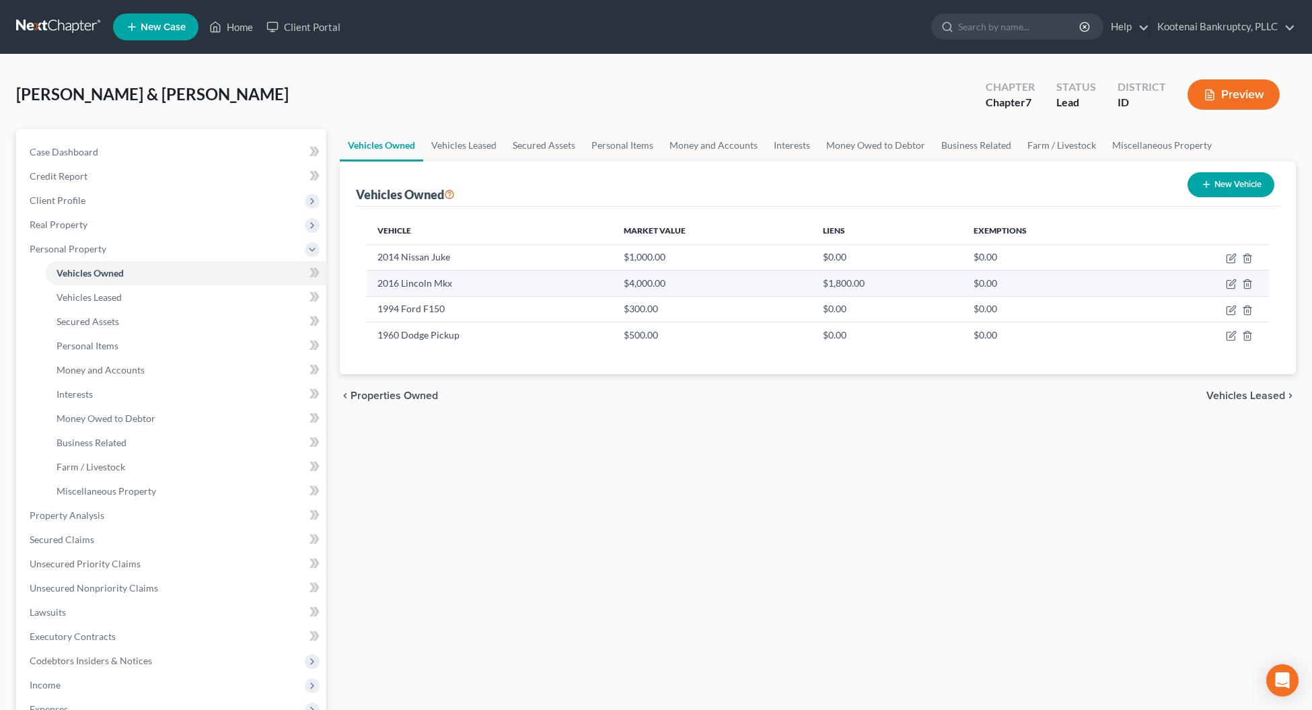
select select "0"
select select "12"
select select "3"
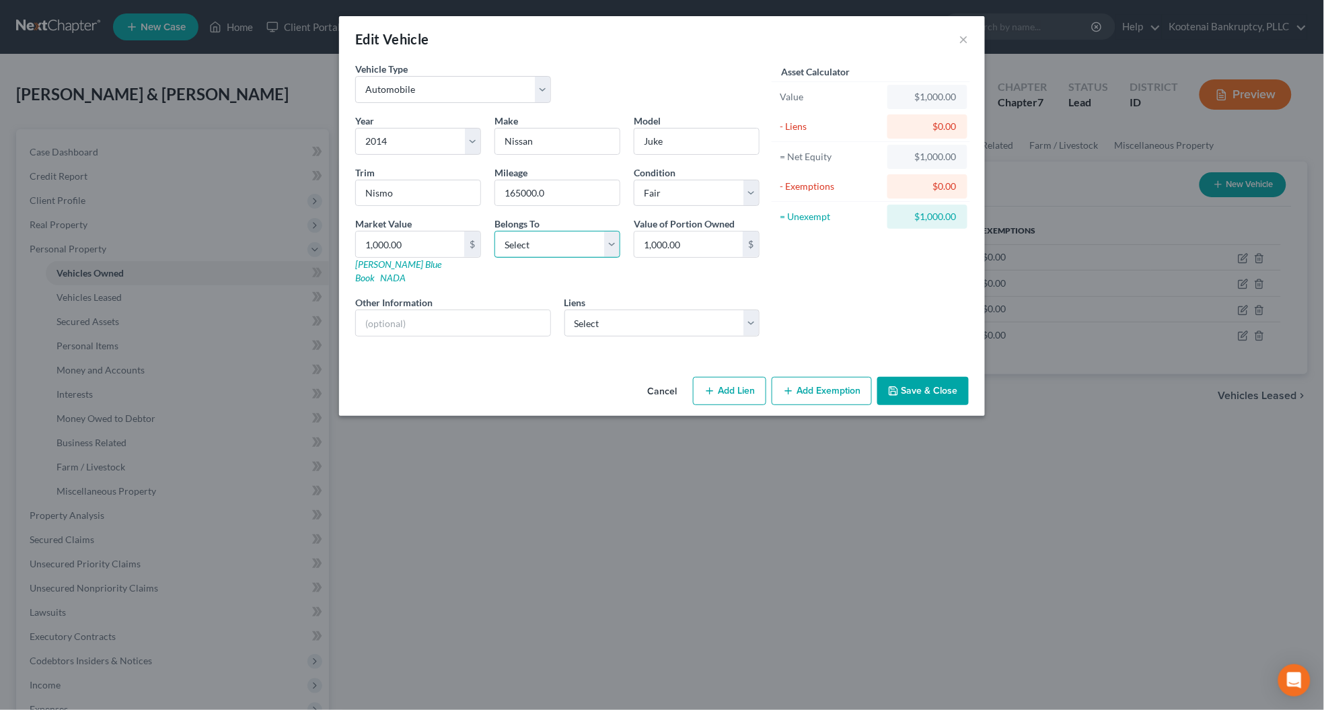
click at [538, 239] on select "Select Debtor 1 Only Debtor 2 Only Debtor 1 And Debtor 2 Only At Least One Of T…" at bounding box center [557, 244] width 126 height 27
select select "4"
click at [494, 231] on select "Select Debtor 1 Only Debtor 2 Only Debtor 1 And Debtor 2 Only At Least One Of T…" at bounding box center [557, 244] width 126 height 27
click at [913, 384] on button "Save & Close" at bounding box center [922, 391] width 91 height 28
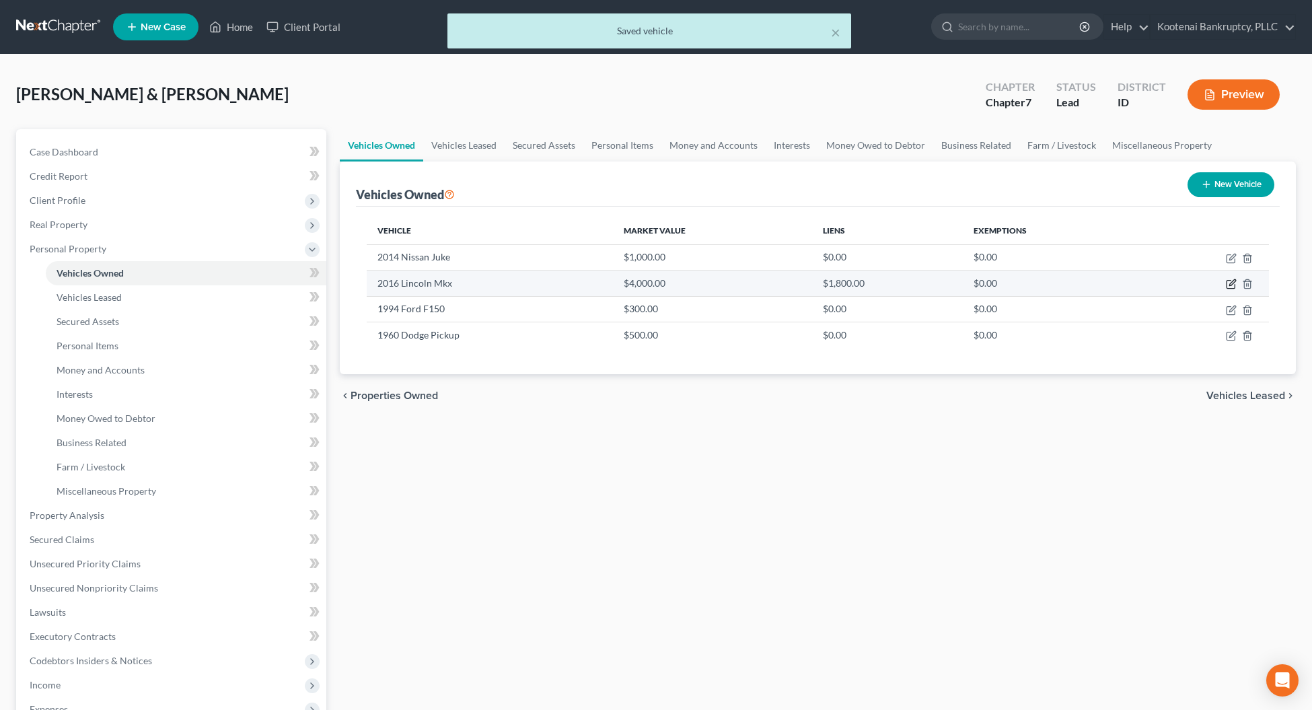
click at [1229, 285] on icon "button" at bounding box center [1232, 283] width 6 height 6
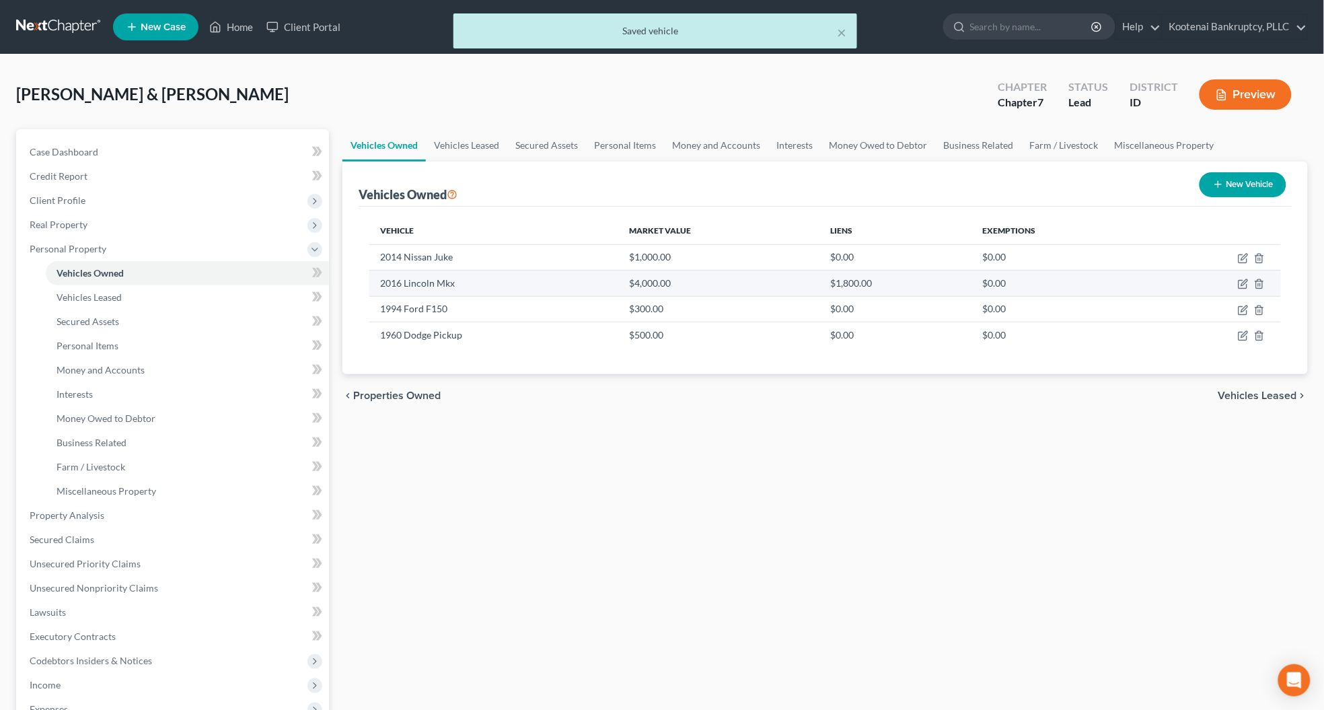
select select "0"
select select "10"
select select "3"
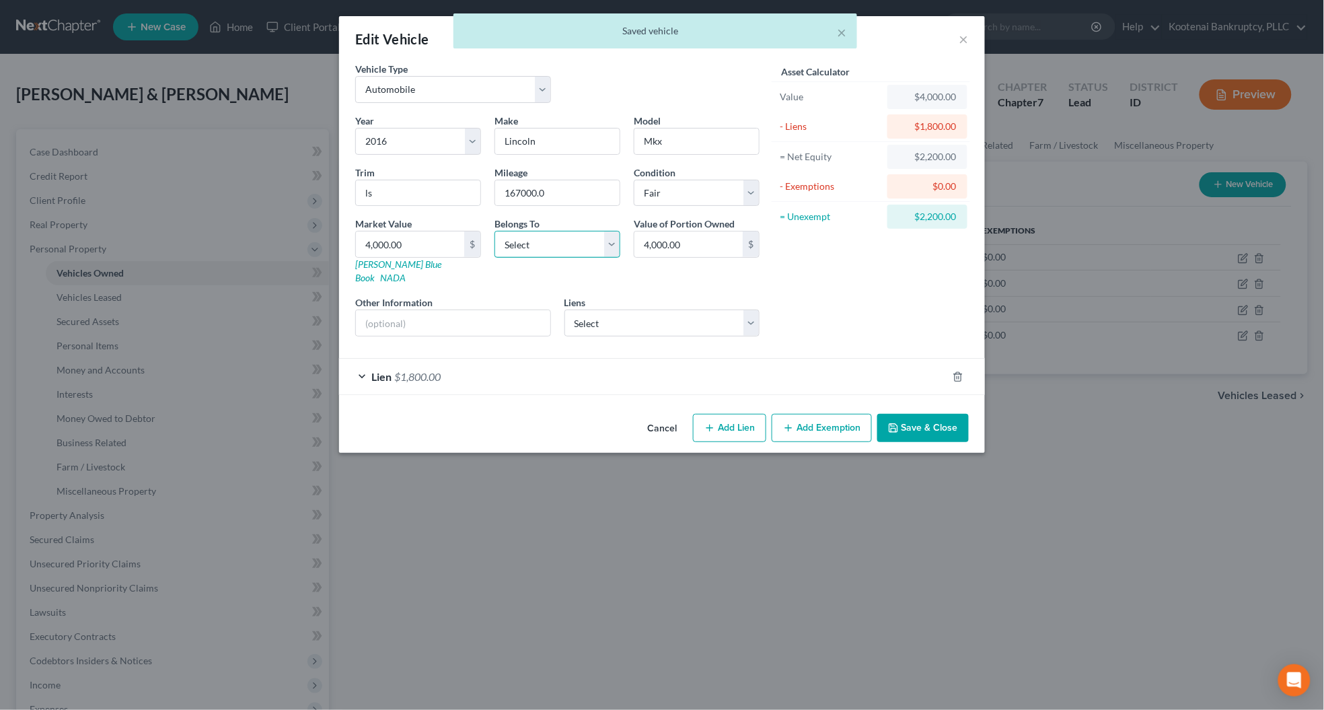
drag, startPoint x: 512, startPoint y: 245, endPoint x: 512, endPoint y: 256, distance: 10.1
click at [512, 247] on select "Select Debtor 1 Only Debtor 2 Only Debtor 1 And Debtor 2 Only At Least One Of T…" at bounding box center [557, 244] width 126 height 27
select select "4"
click at [494, 231] on select "Select Debtor 1 Only Debtor 2 Only Debtor 1 And Debtor 2 Only At Least One Of T…" at bounding box center [557, 244] width 126 height 27
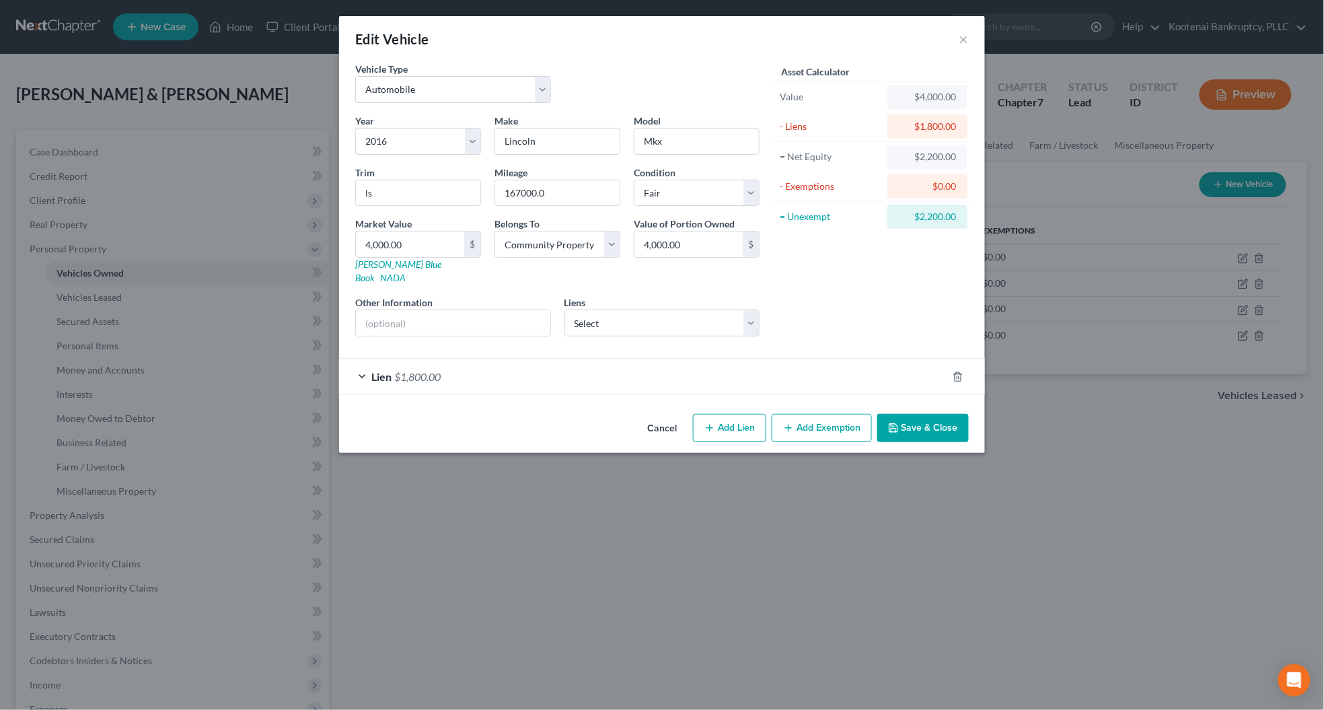
drag, startPoint x: 898, startPoint y: 408, endPoint x: 911, endPoint y: 395, distance: 18.6
click at [899, 414] on button "Save & Close" at bounding box center [922, 428] width 91 height 28
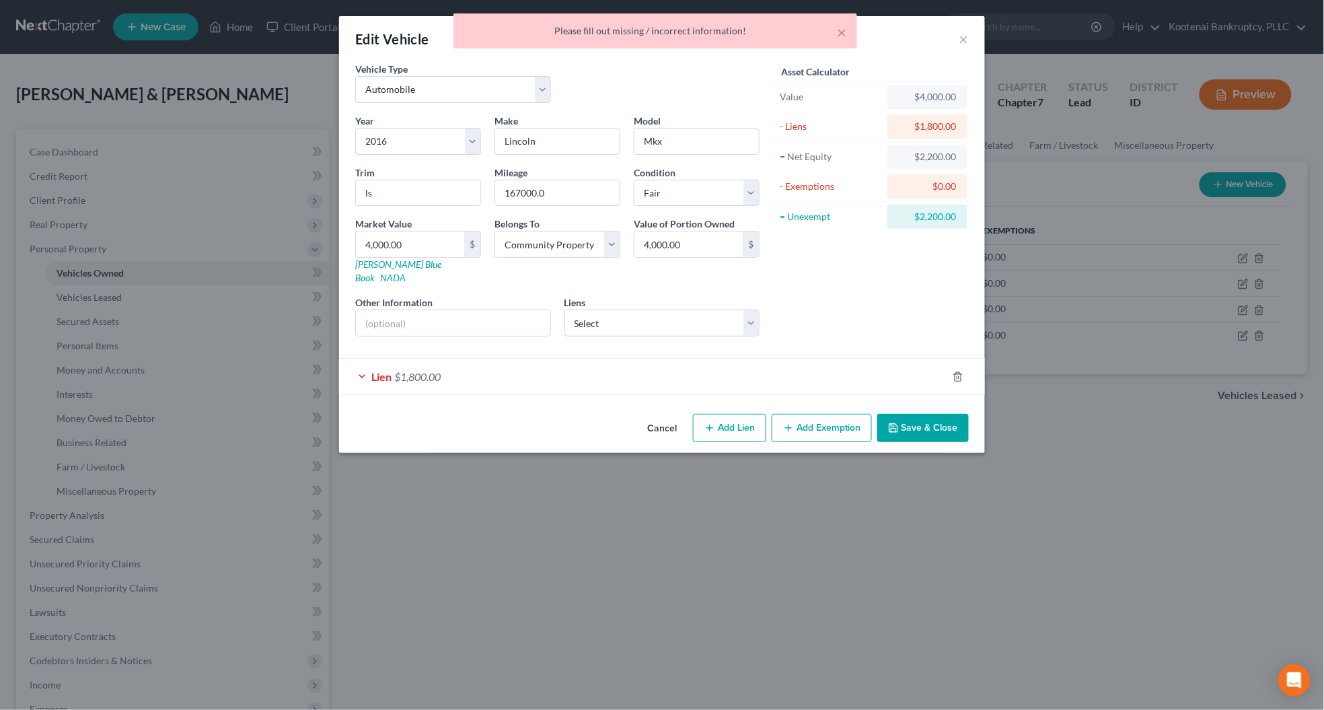
click at [899, 414] on button "Save & Close" at bounding box center [922, 428] width 91 height 28
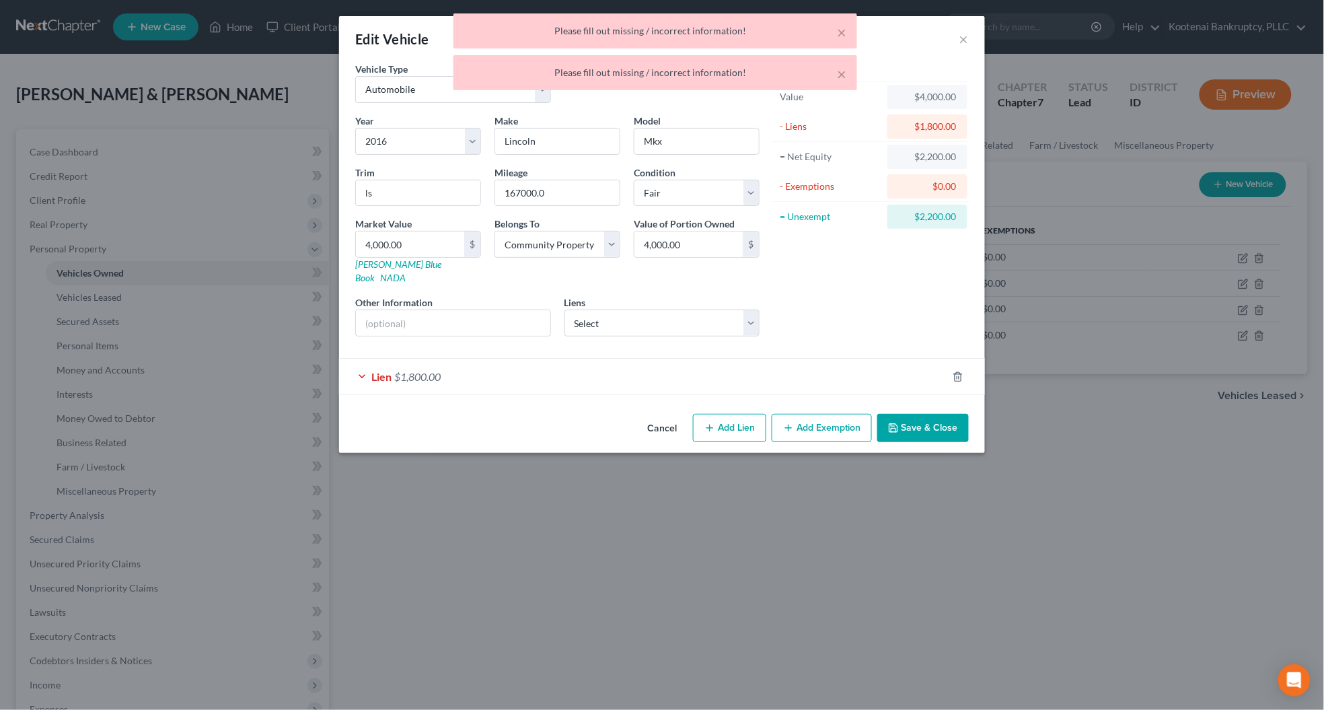
click at [642, 358] on div "Lien $1,800.00" at bounding box center [643, 376] width 608 height 36
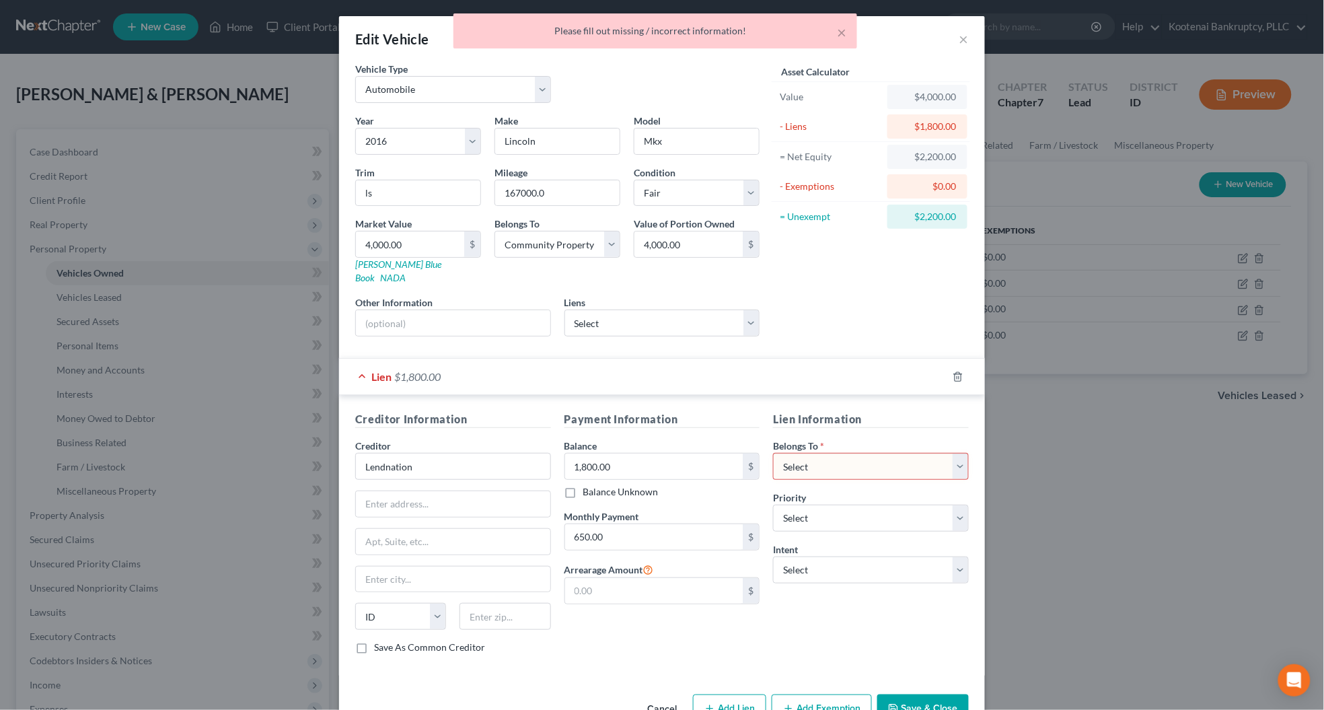
click at [851, 453] on select "Select Debtor 1 Only Debtor 2 Only Debtor 1 And Debtor 2 Only At Least One Of T…" at bounding box center [871, 466] width 196 height 27
select select "4"
click at [773, 453] on select "Select Debtor 1 Only Debtor 2 Only Debtor 1 And Debtor 2 Only At Least One Of T…" at bounding box center [871, 466] width 196 height 27
drag, startPoint x: 895, startPoint y: 698, endPoint x: 893, endPoint y: 680, distance: 18.3
click at [895, 697] on button "Save & Close" at bounding box center [922, 708] width 91 height 28
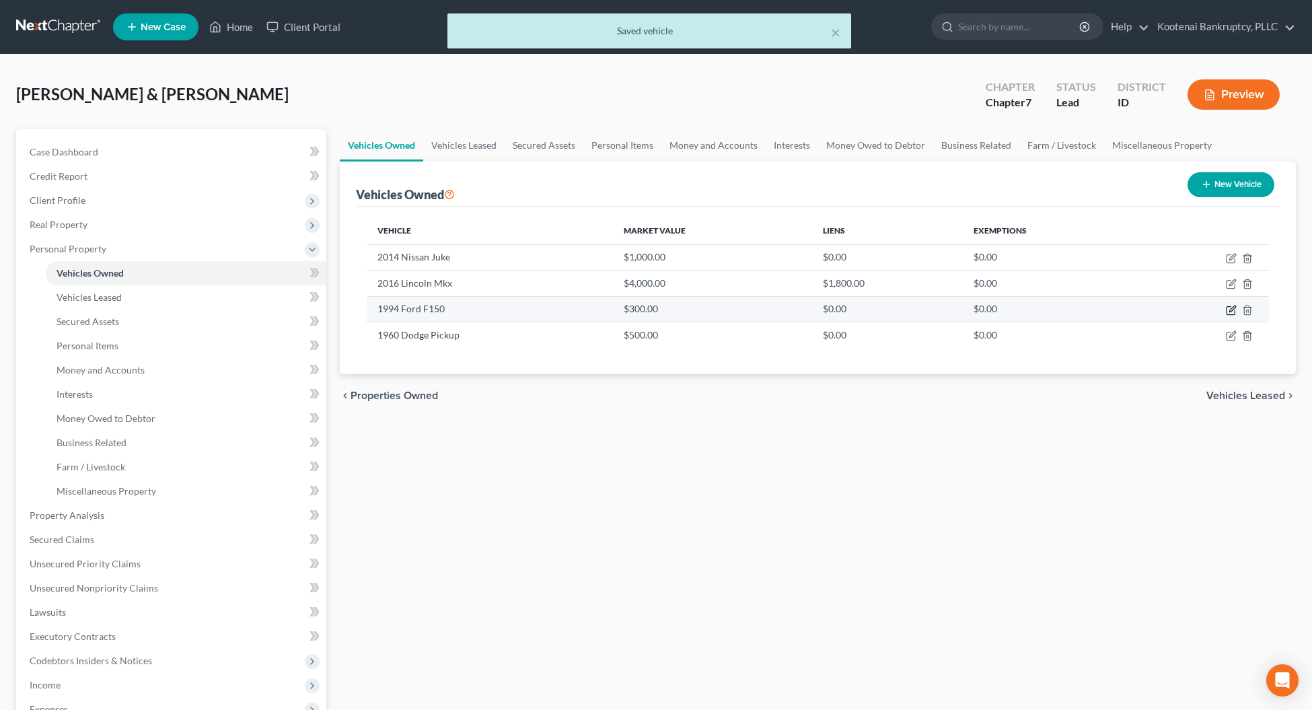
click at [1233, 308] on icon "button" at bounding box center [1232, 308] width 6 height 6
select select "0"
select select "32"
select select "4"
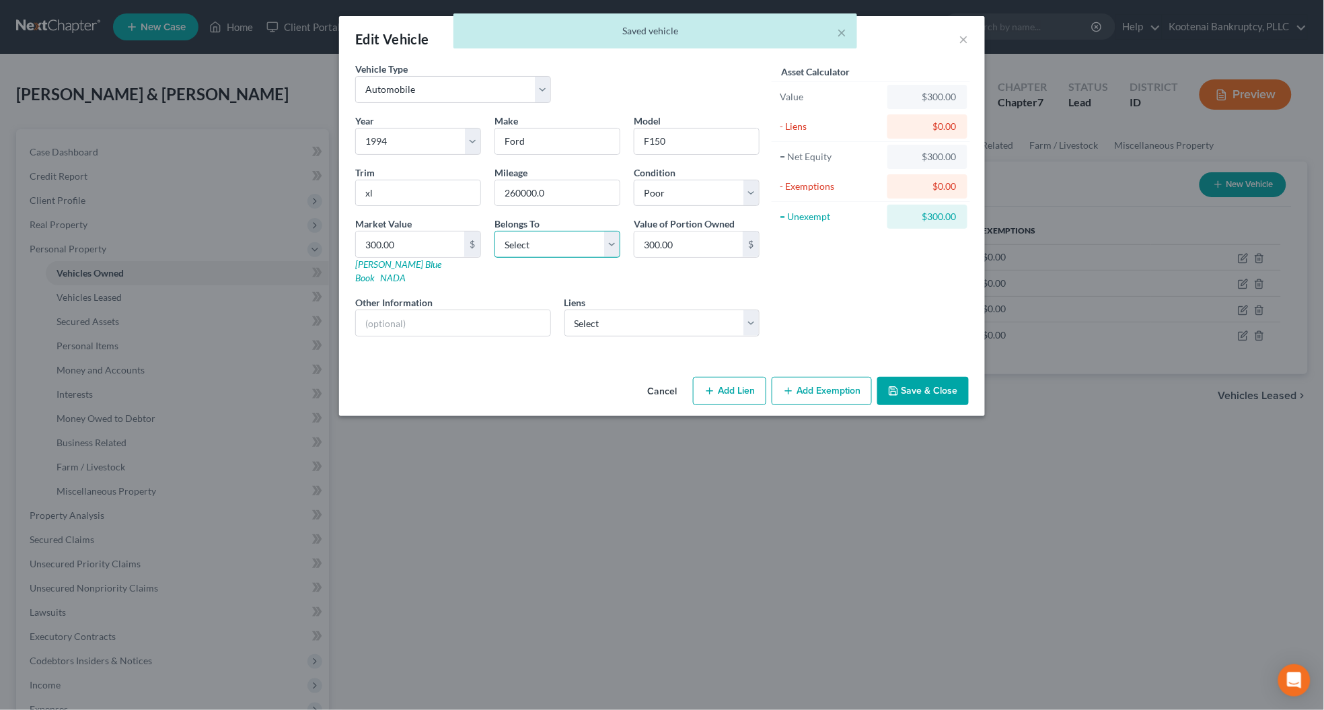
click at [553, 239] on select "Select Debtor 1 Only Debtor 2 Only Debtor 1 And Debtor 2 Only At Least One Of T…" at bounding box center [557, 244] width 126 height 27
select select "4"
click at [494, 231] on select "Select Debtor 1 Only Debtor 2 Only Debtor 1 And Debtor 2 Only At Least One Of T…" at bounding box center [557, 244] width 126 height 27
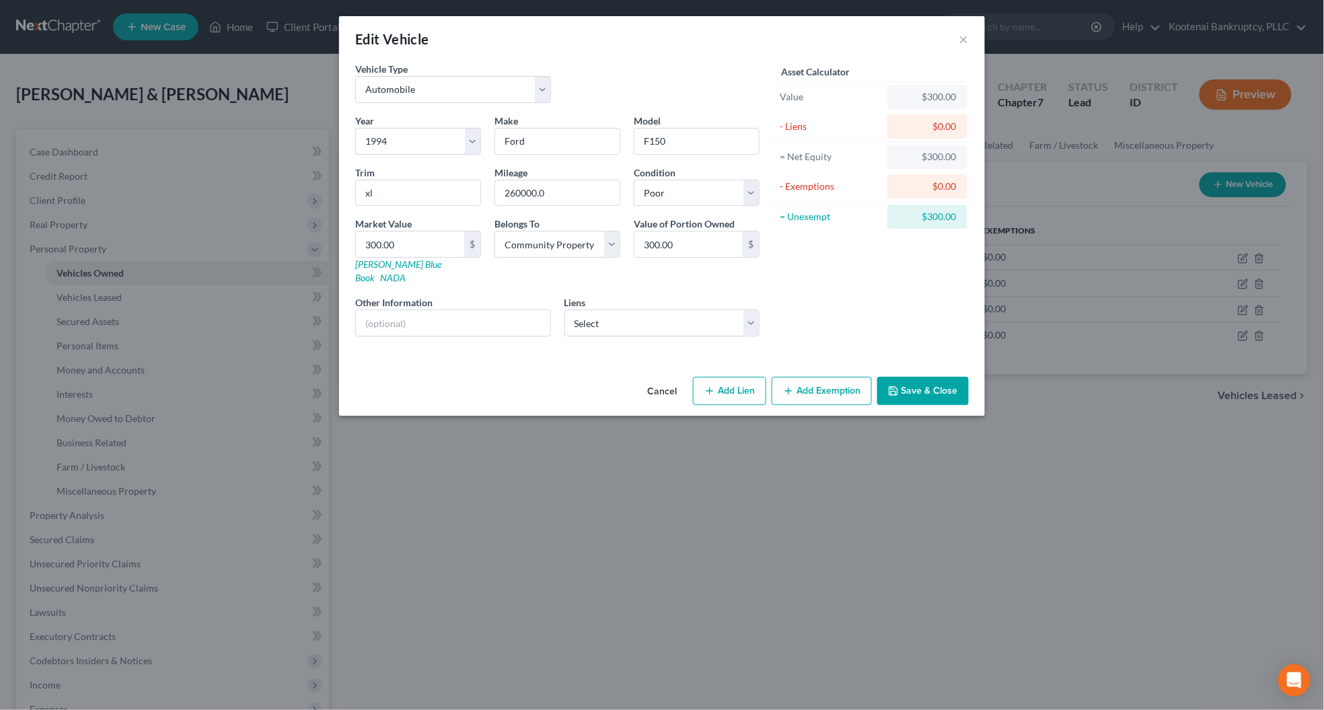
click at [905, 387] on button "Save & Close" at bounding box center [922, 391] width 91 height 28
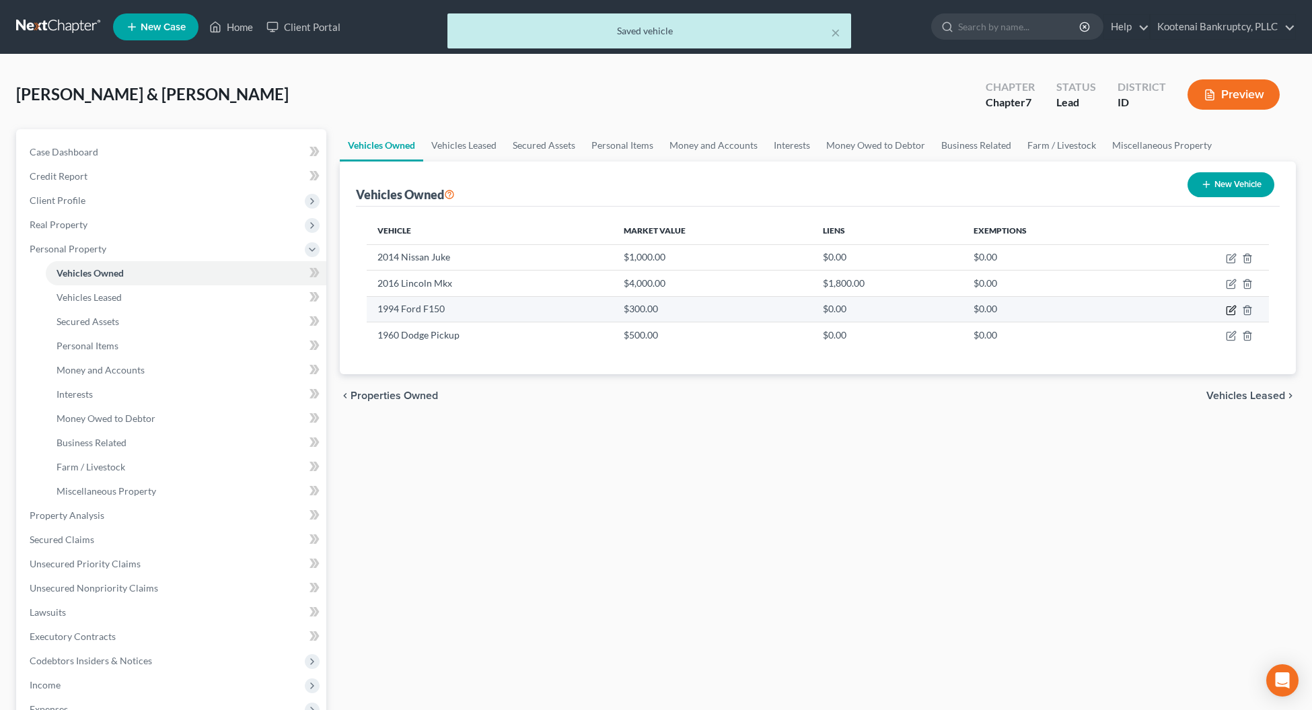
click at [1233, 306] on icon "button" at bounding box center [1232, 308] width 6 height 6
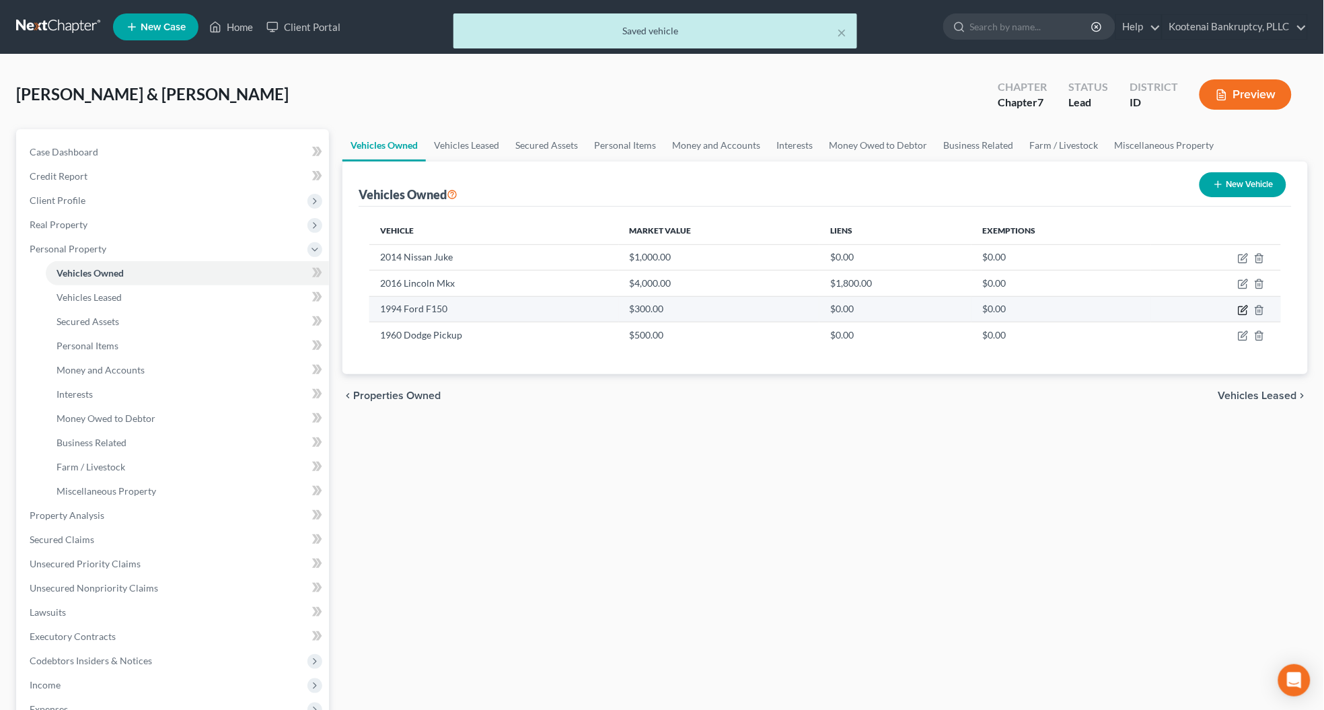
select select "0"
select select "32"
select select "4"
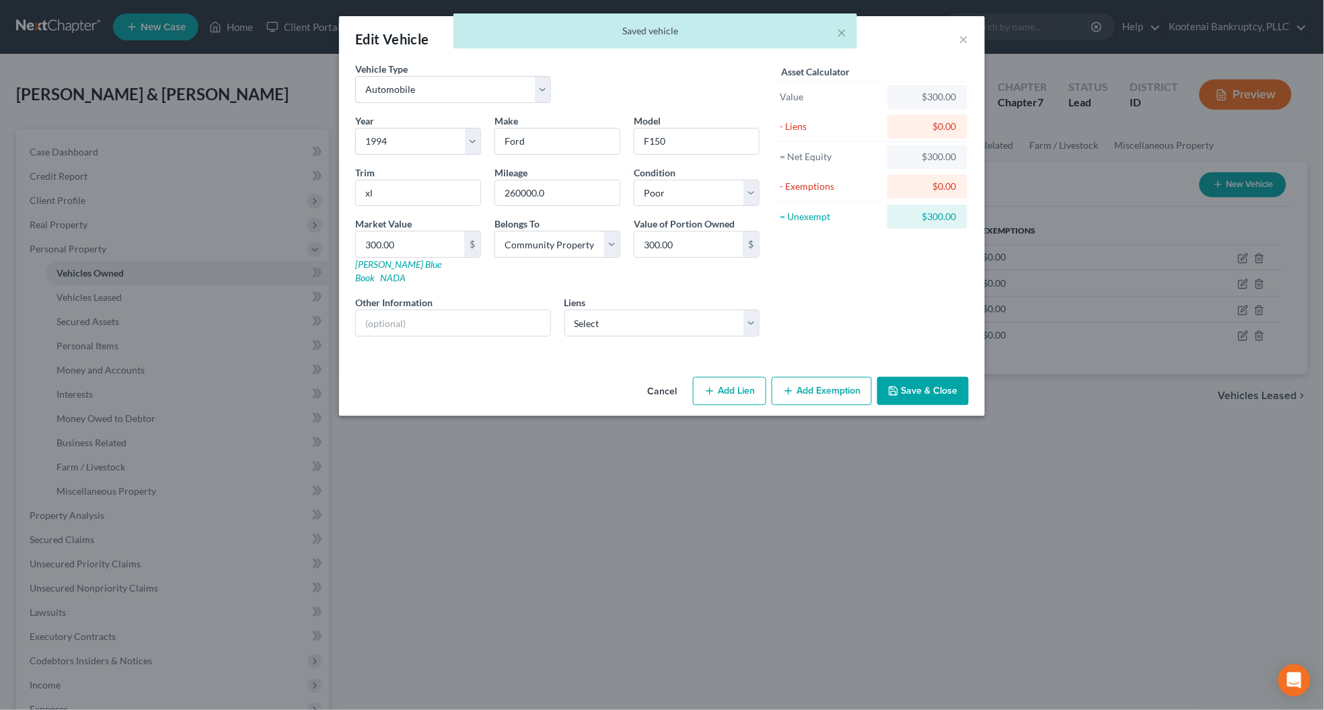
click at [903, 383] on button "Save & Close" at bounding box center [922, 391] width 91 height 28
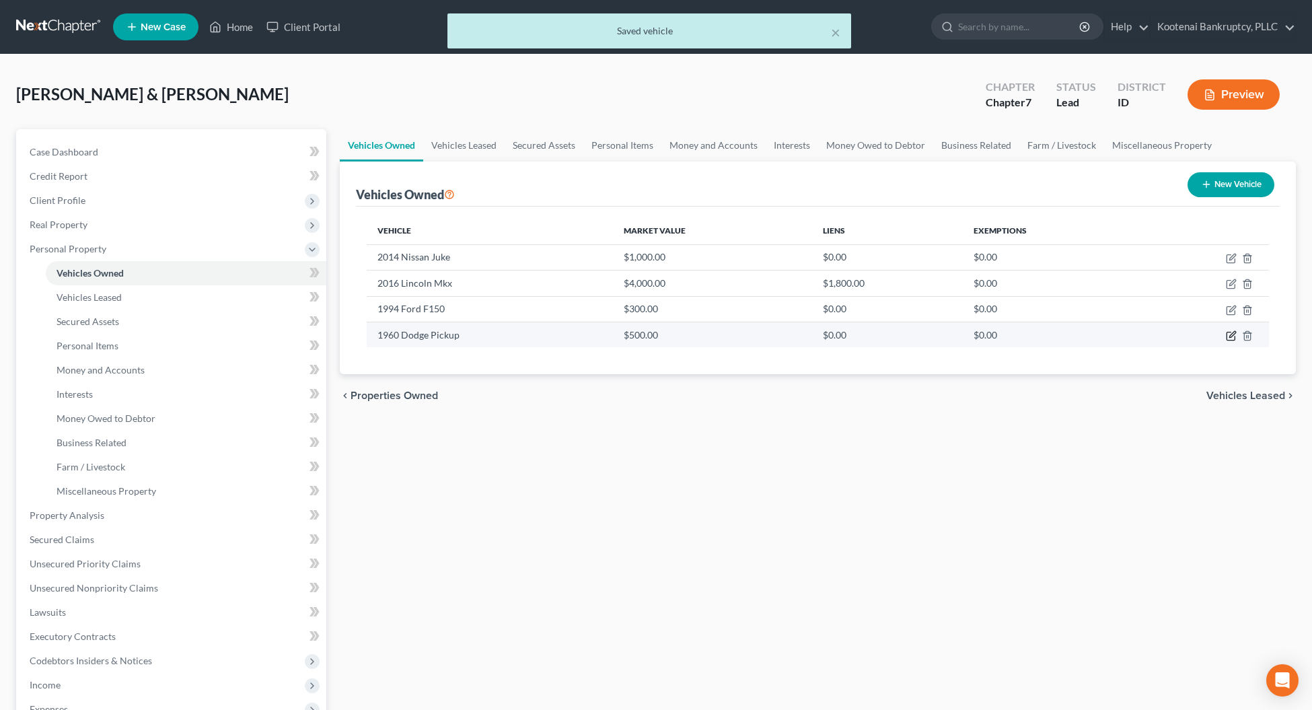
click at [1225, 338] on icon "button" at bounding box center [1230, 335] width 11 height 11
select select "0"
select select "66"
select select "4"
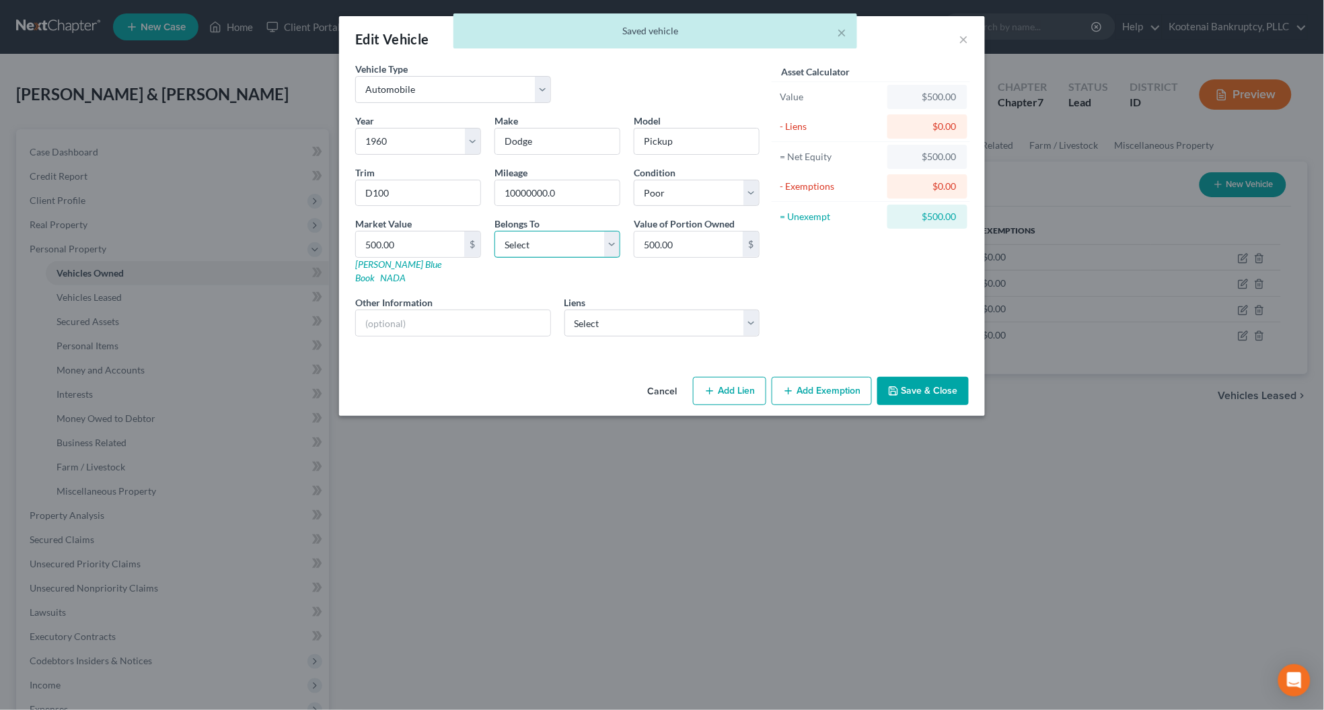
click at [545, 243] on select "Select Debtor 1 Only Debtor 2 Only Debtor 1 And Debtor 2 Only At Least One Of T…" at bounding box center [557, 244] width 126 height 27
select select "4"
click at [494, 231] on select "Select Debtor 1 Only Debtor 2 Only Debtor 1 And Debtor 2 Only At Least One Of T…" at bounding box center [557, 244] width 126 height 27
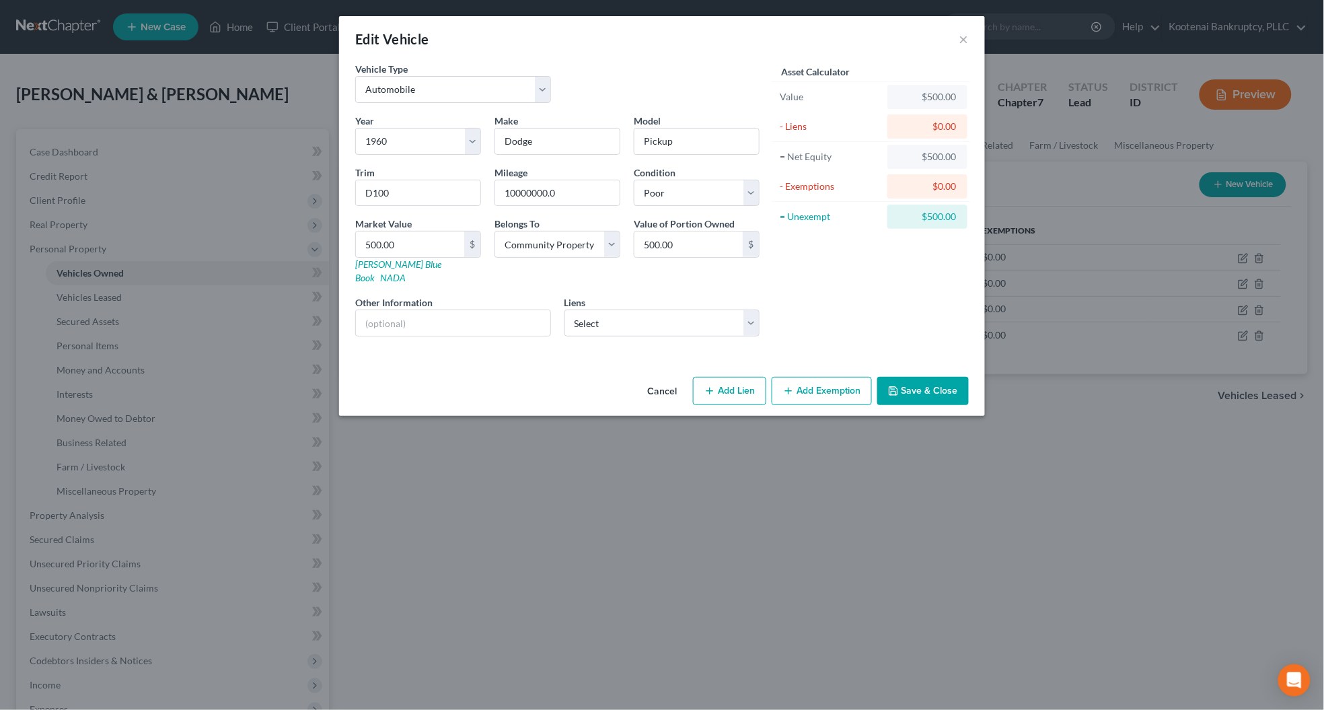
drag, startPoint x: 907, startPoint y: 380, endPoint x: 1040, endPoint y: 391, distance: 133.6
click at [913, 380] on button "Save & Close" at bounding box center [922, 391] width 91 height 28
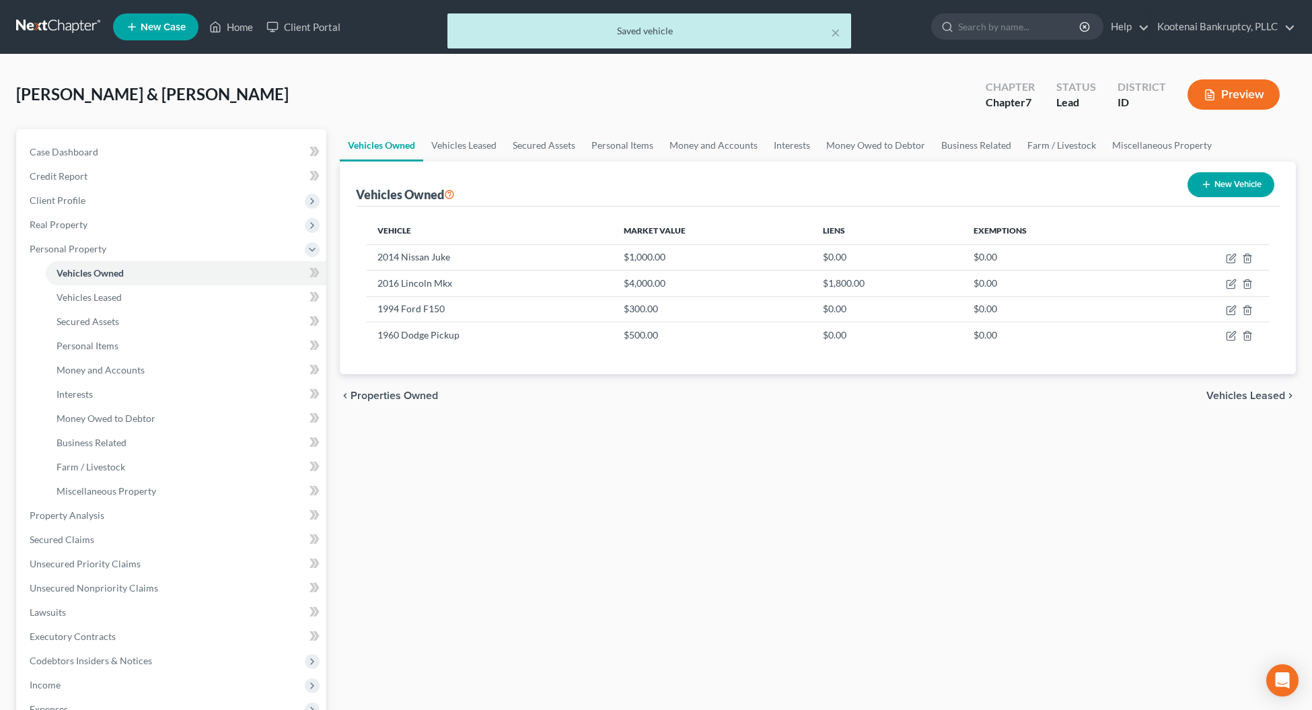
click at [1261, 391] on span "Vehicles Leased" at bounding box center [1245, 395] width 79 height 11
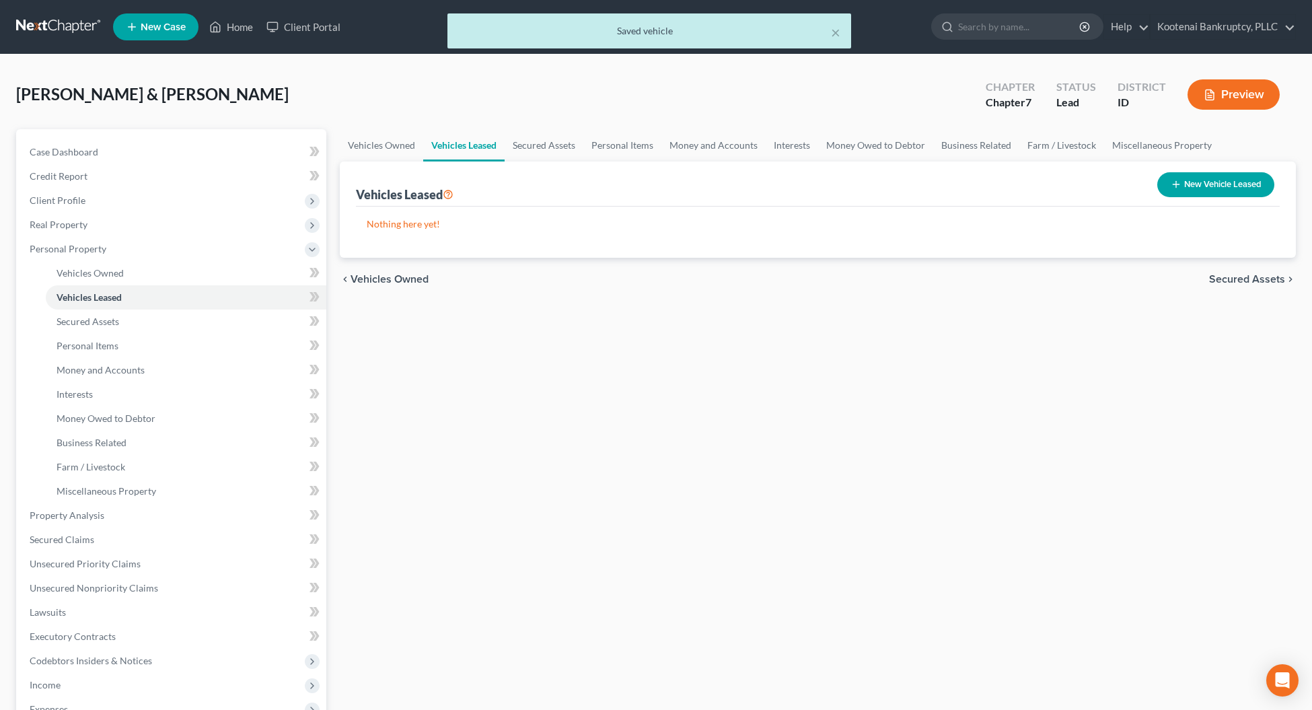
click at [1226, 280] on span "Secured Assets" at bounding box center [1247, 279] width 76 height 11
click at [1225, 280] on span "Personal Items" at bounding box center [1249, 279] width 72 height 11
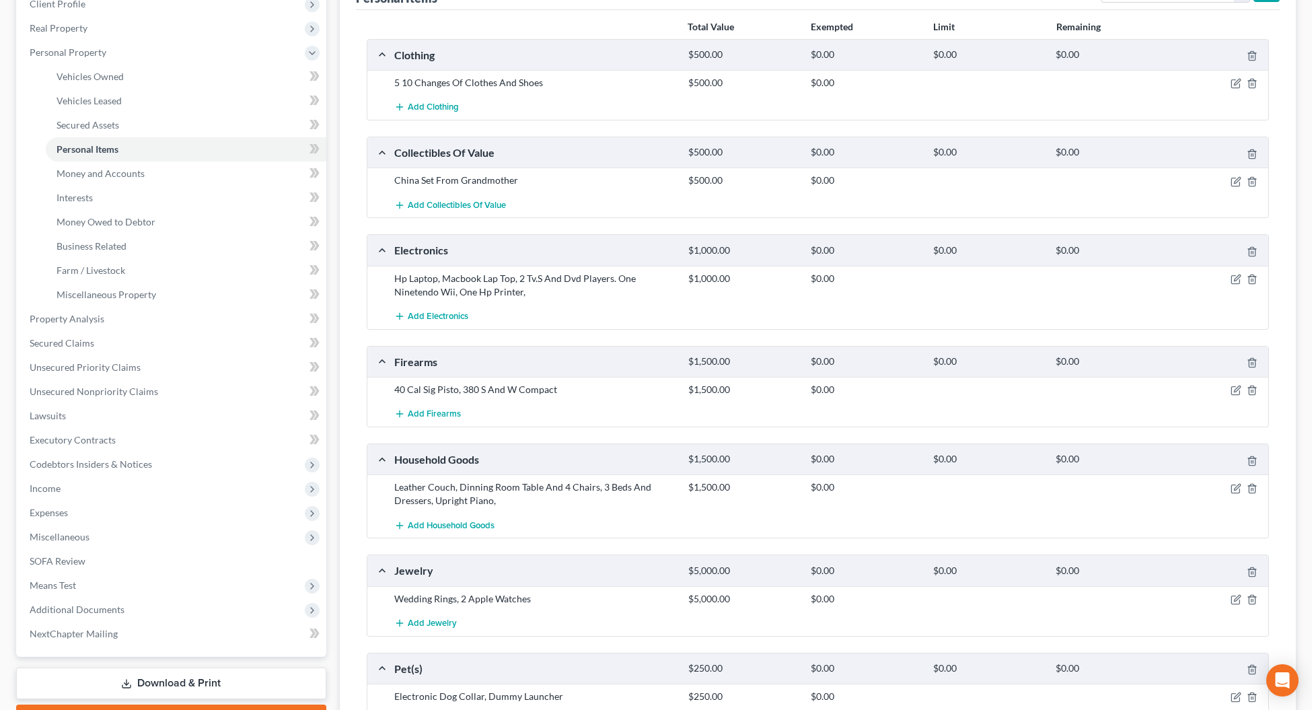
scroll to position [350, 0]
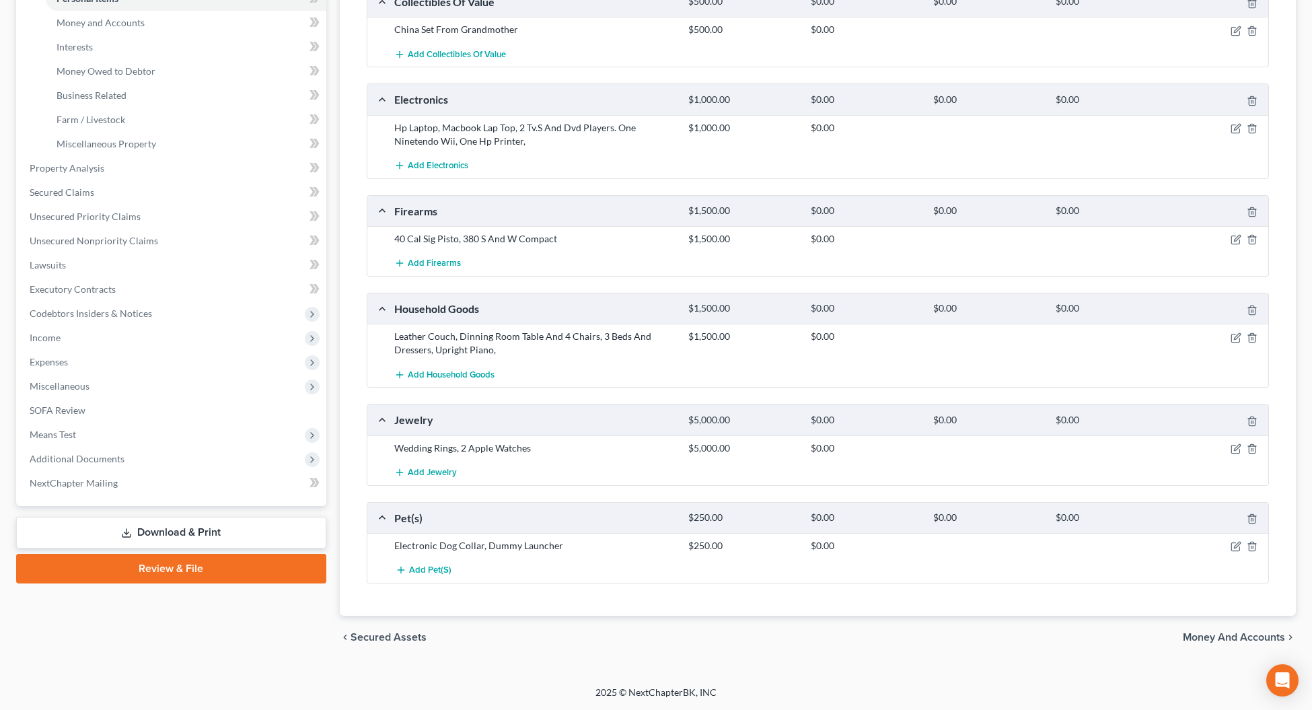
click at [1185, 637] on span "Money and Accounts" at bounding box center [1233, 637] width 102 height 11
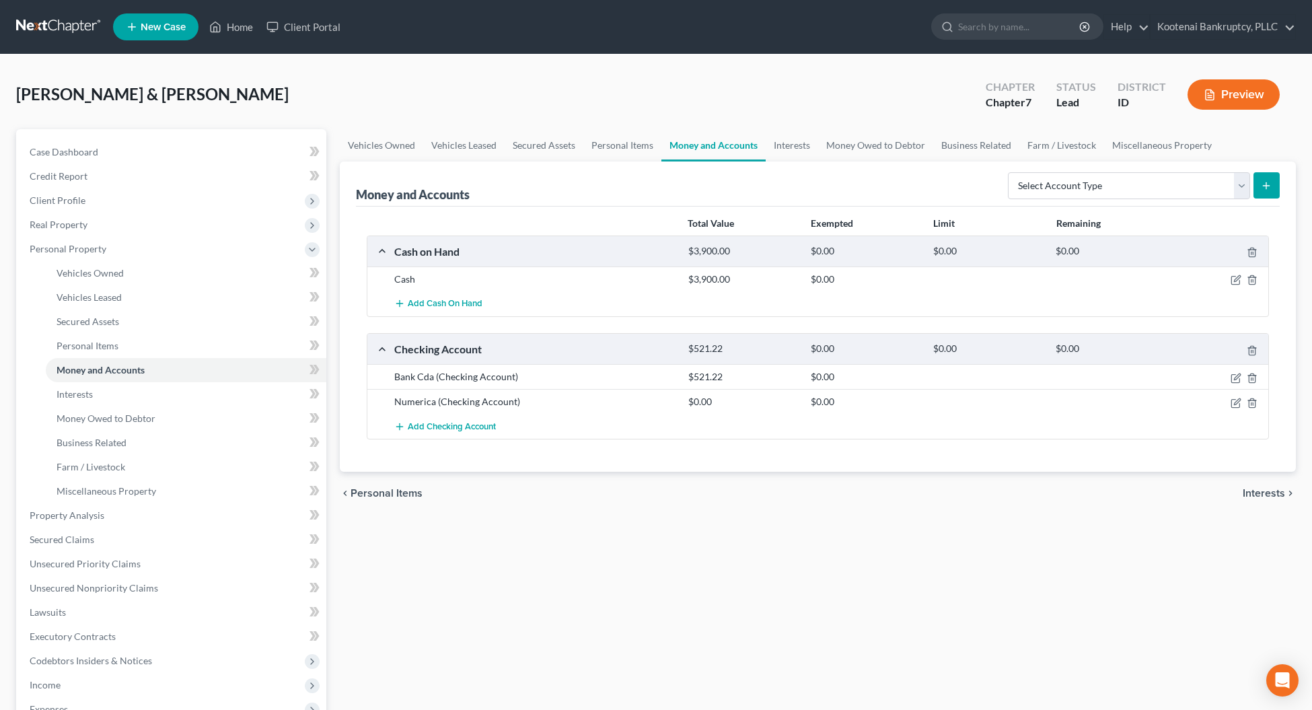
click at [1270, 498] on span "Interests" at bounding box center [1263, 493] width 42 height 11
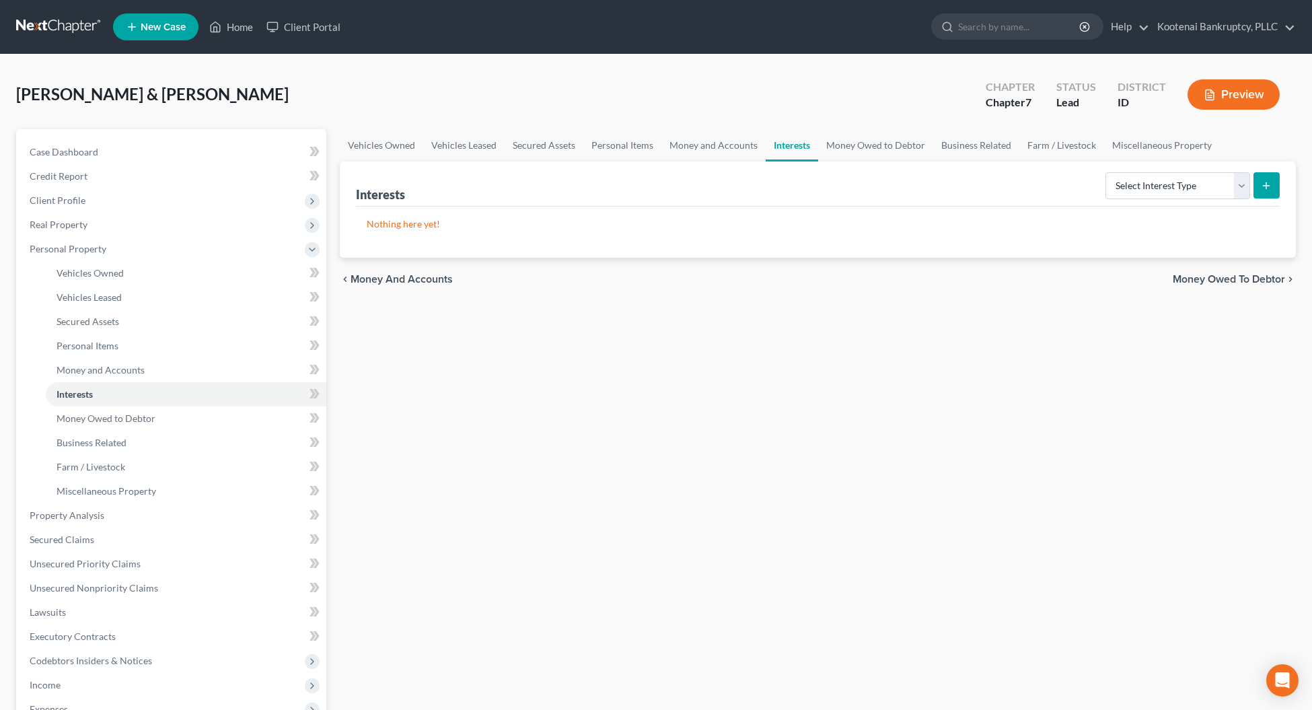
click at [1199, 276] on span "Money Owed to Debtor" at bounding box center [1228, 279] width 112 height 11
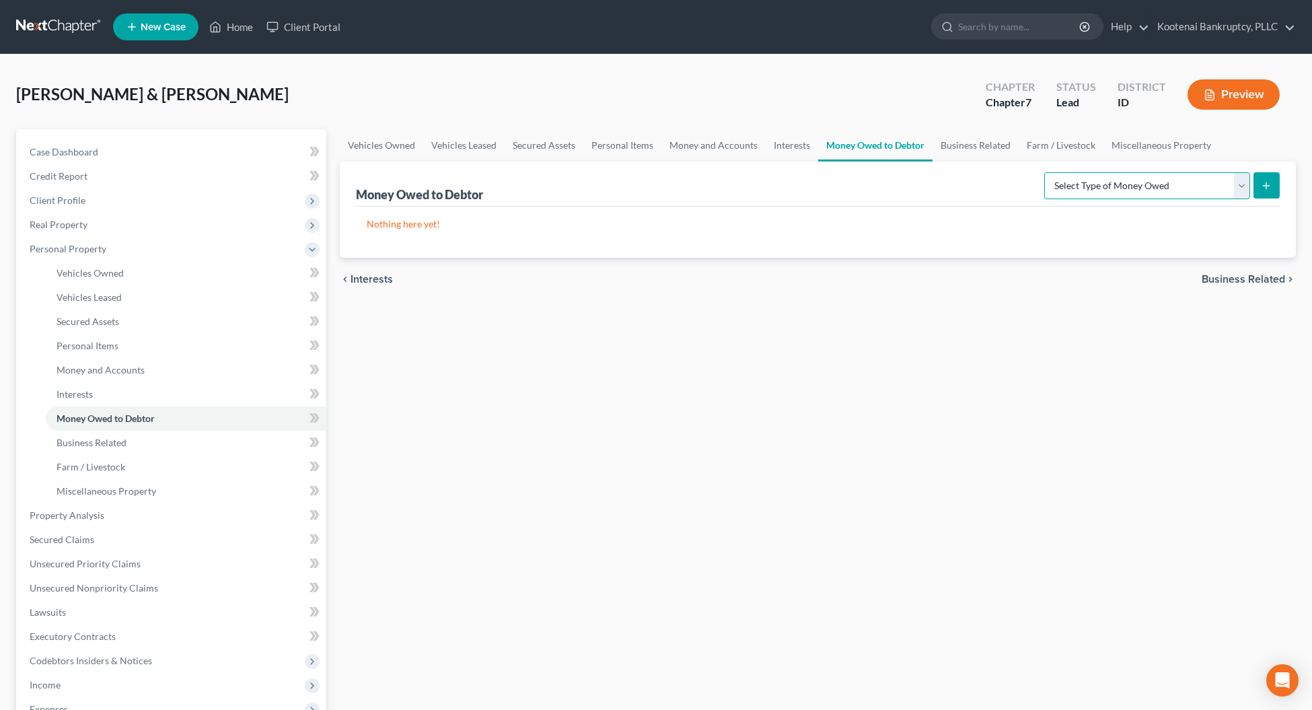
click at [1239, 180] on select "Select Type of Money Owed Accounts Receivable Alimony Child Support Claims Agai…" at bounding box center [1147, 185] width 206 height 27
select select "expected_tax_refund"
click at [1046, 172] on select "Select Type of Money Owed Accounts Receivable Alimony Child Support Claims Agai…" at bounding box center [1147, 185] width 206 height 27
click at [1258, 182] on button "submit" at bounding box center [1266, 185] width 26 height 26
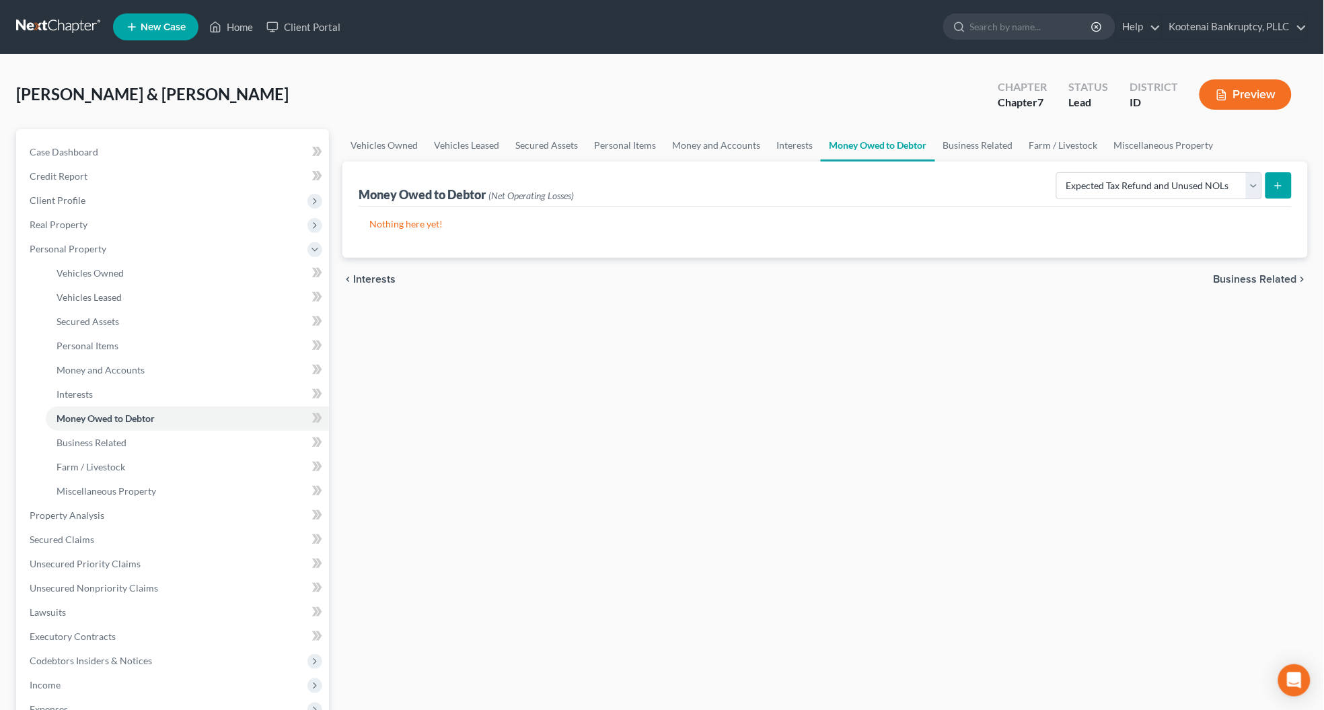
select select "0"
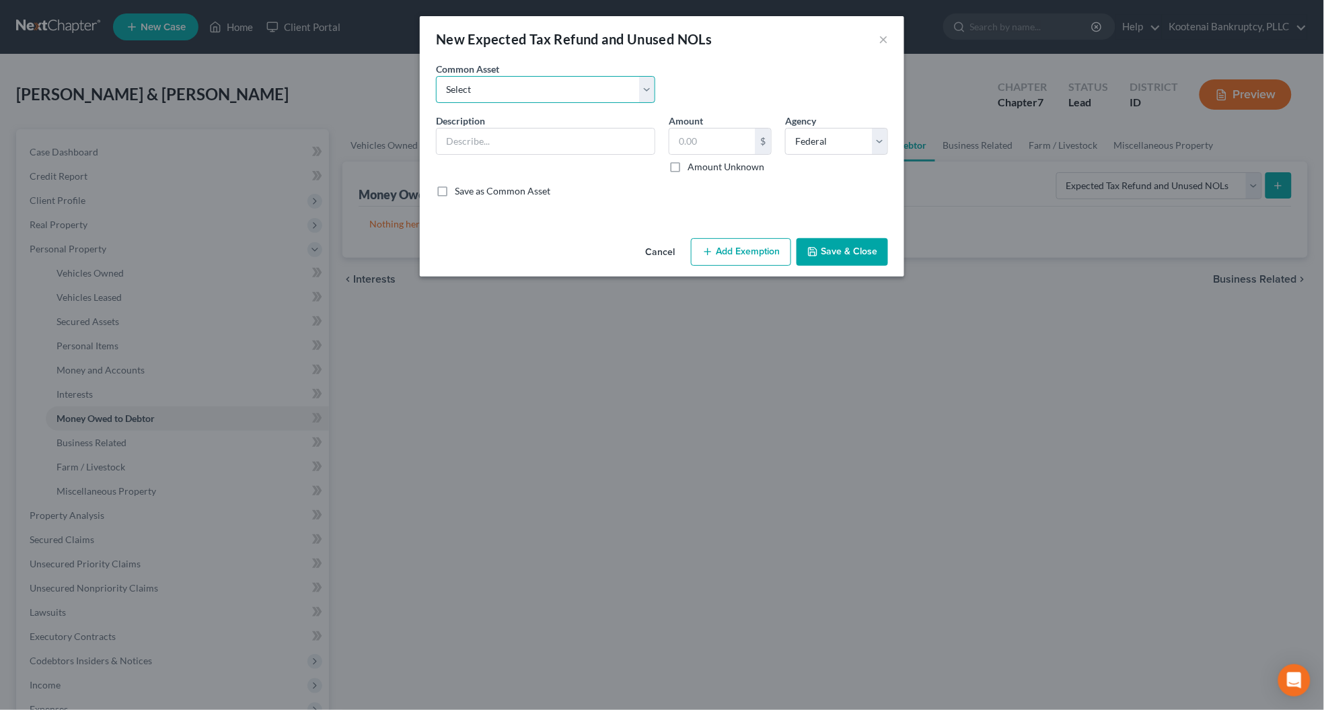
click at [463, 88] on select "Select 2023 Federal Tax Refund 2023 Expected EIC 2023 State Tax Refund 2023 Exp…" at bounding box center [545, 89] width 219 height 27
select select "8"
click at [436, 76] on select "Select 2023 Federal Tax Refund 2023 Expected EIC 2023 State Tax Refund 2023 Exp…" at bounding box center [545, 89] width 219 height 27
type input "2025 Expected ACTC"
click at [687, 168] on label "Amount Unknown" at bounding box center [725, 166] width 77 height 13
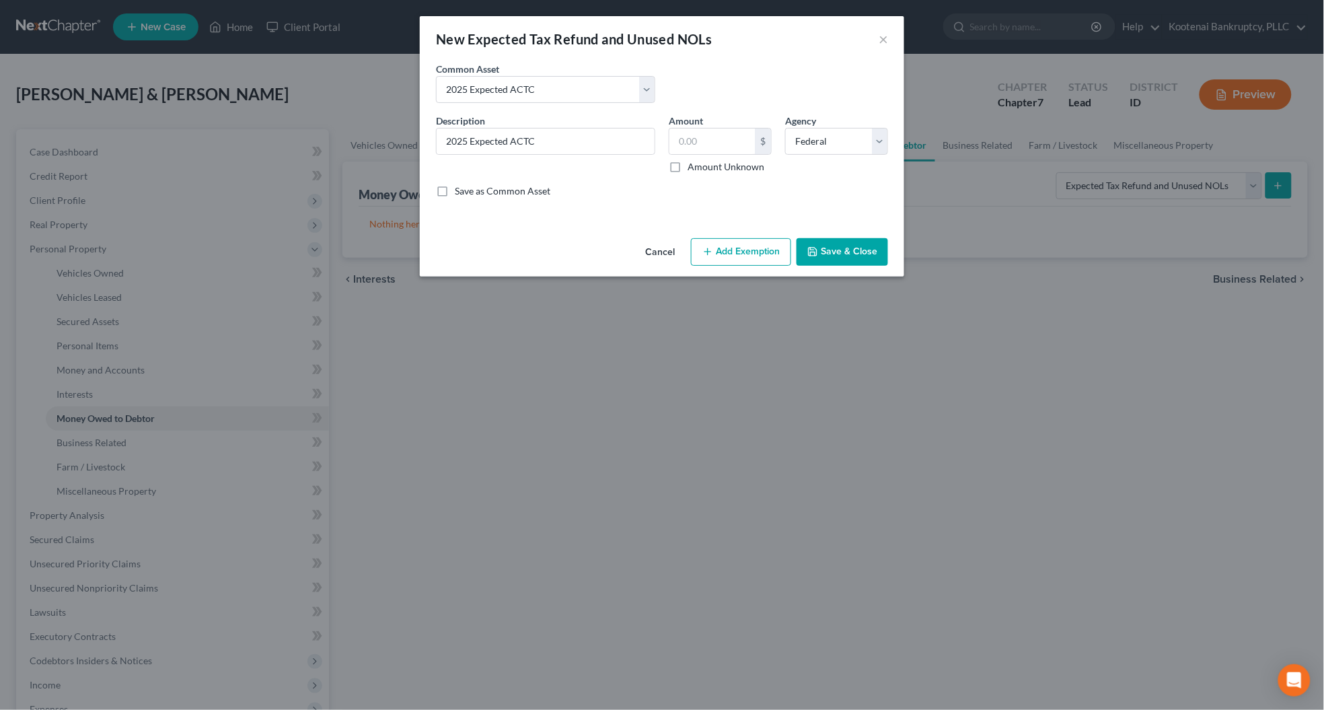
click at [693, 168] on input "Amount Unknown" at bounding box center [697, 164] width 9 height 9
checkbox input "true"
type input "0.00"
click at [735, 250] on button "Add Exemption" at bounding box center [741, 252] width 100 height 28
select select "2"
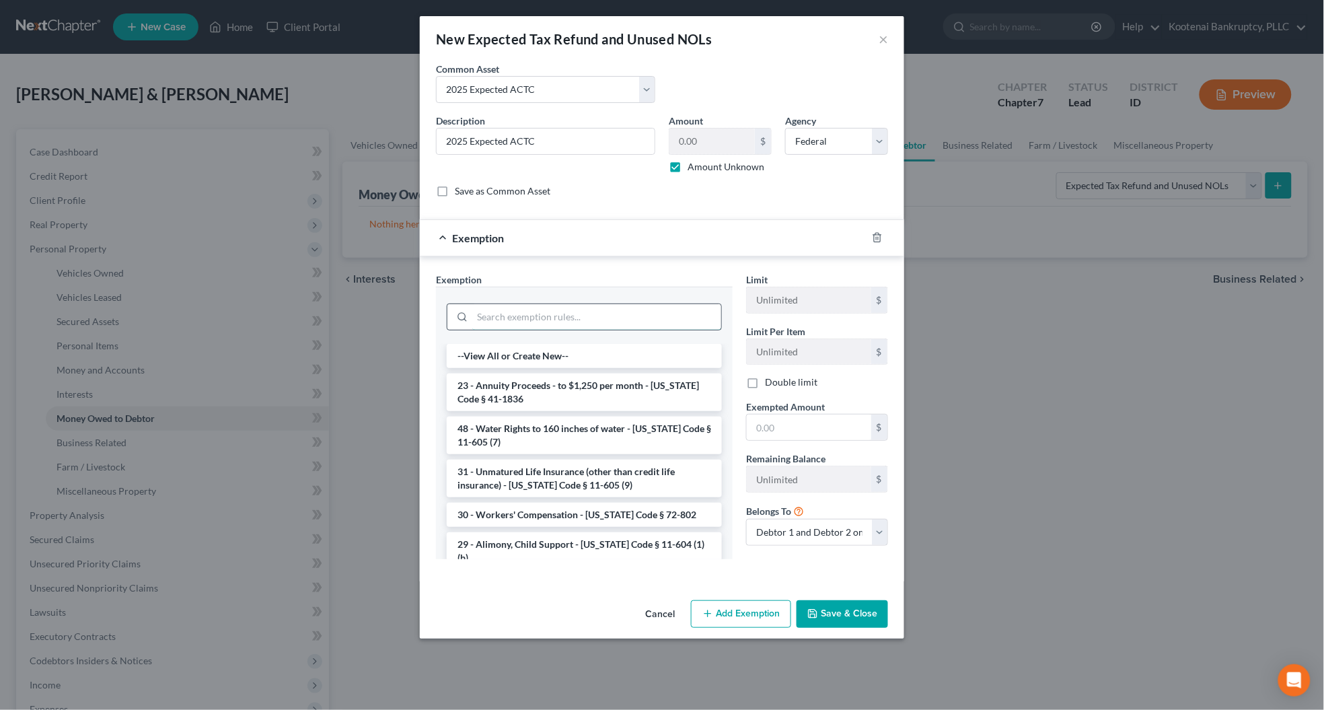
click at [525, 319] on input "search" at bounding box center [596, 317] width 249 height 26
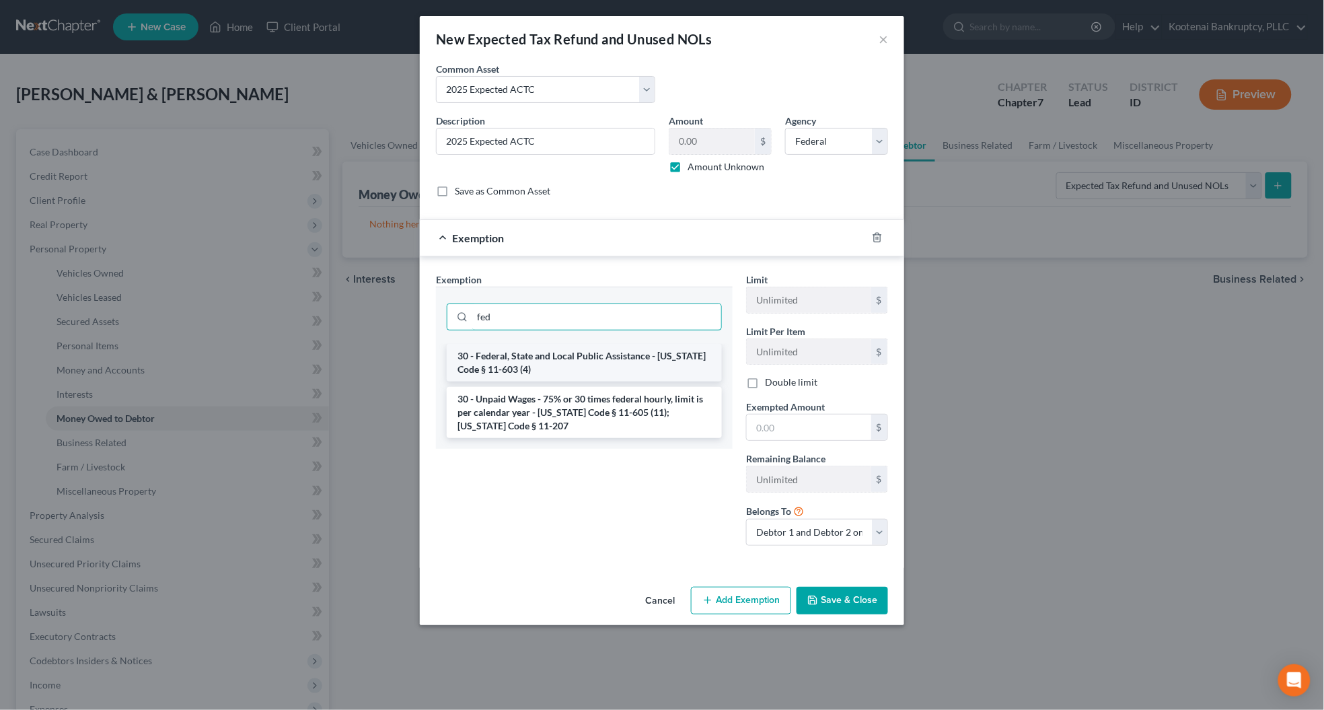
type input "fed"
click at [511, 365] on li "30 - Federal, State and Local Public Assistance - [US_STATE] Code § 11-603 (4)" at bounding box center [584, 363] width 275 height 38
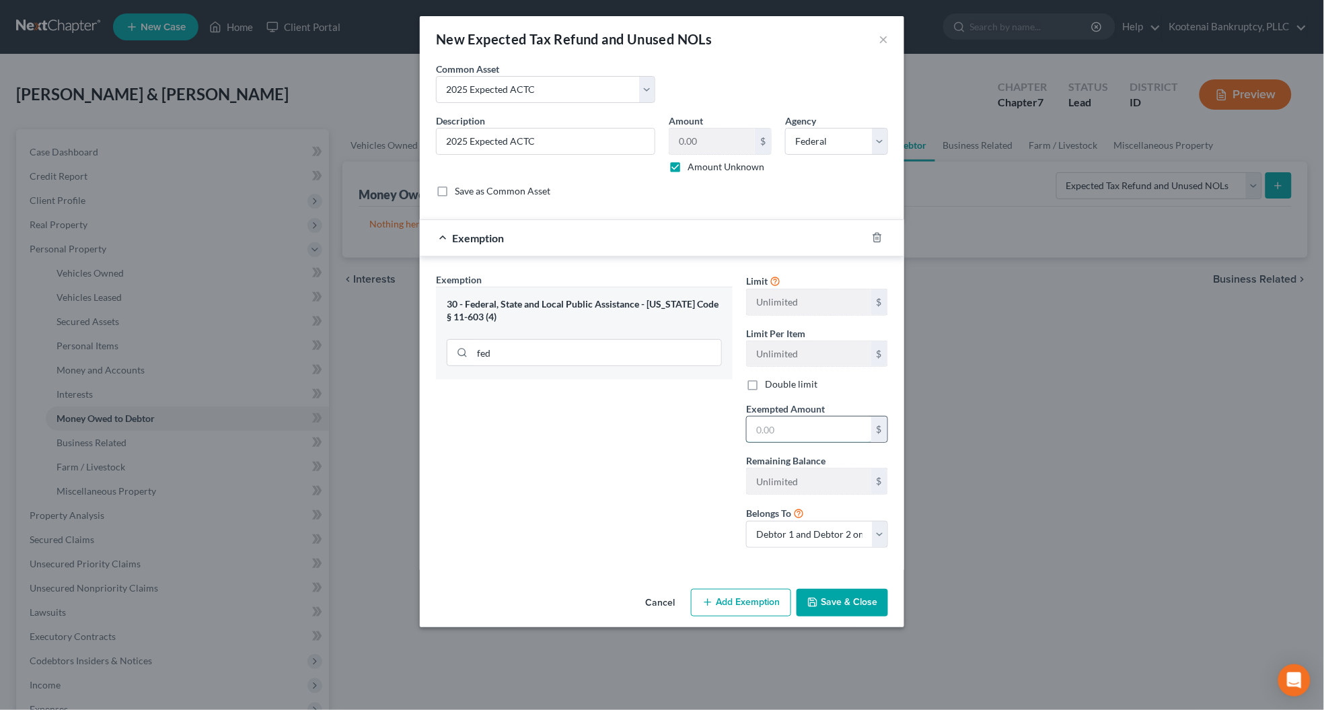
click at [755, 432] on input "text" at bounding box center [809, 429] width 124 height 26
type input "0"
click at [601, 404] on div "Exemption Set must be selected for CA. Exemption * 30 - Federal, State and Loca…" at bounding box center [584, 415] width 310 height 286
click at [845, 613] on button "Save & Close" at bounding box center [841, 603] width 91 height 28
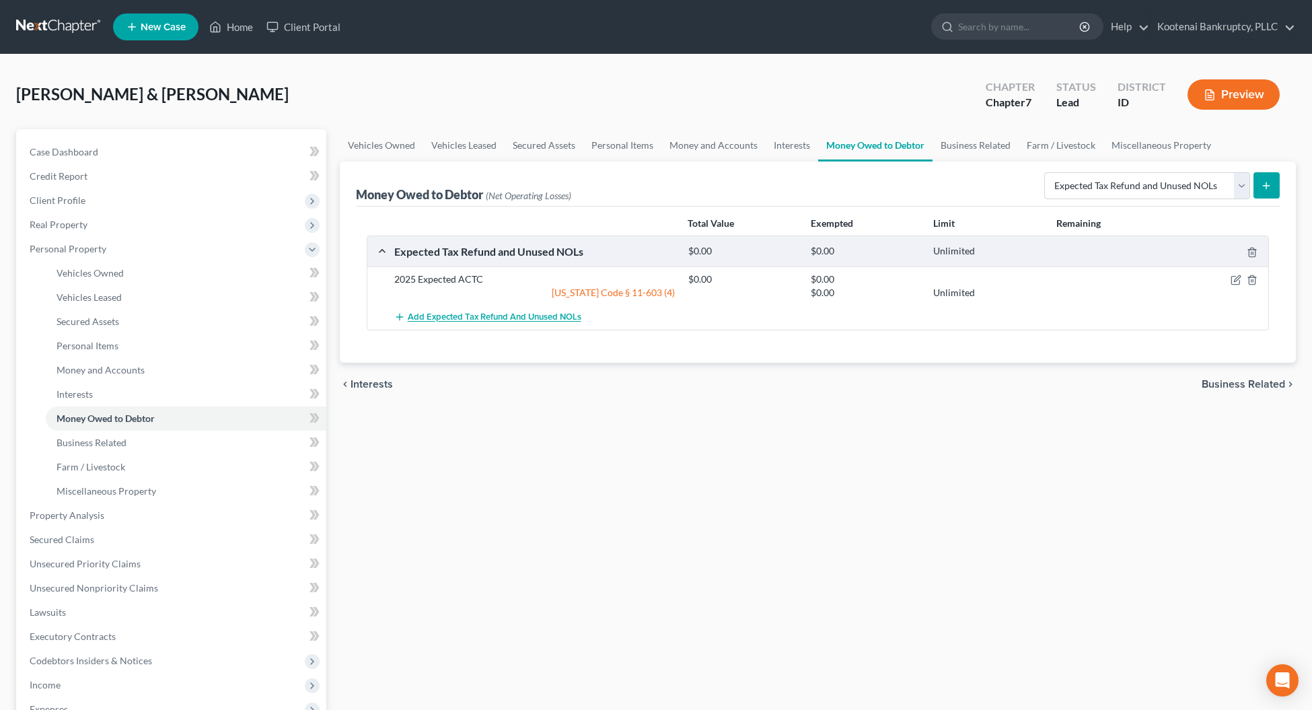
click at [435, 316] on span "Add Expected Tax Refund and Unused NOLs" at bounding box center [495, 317] width 174 height 11
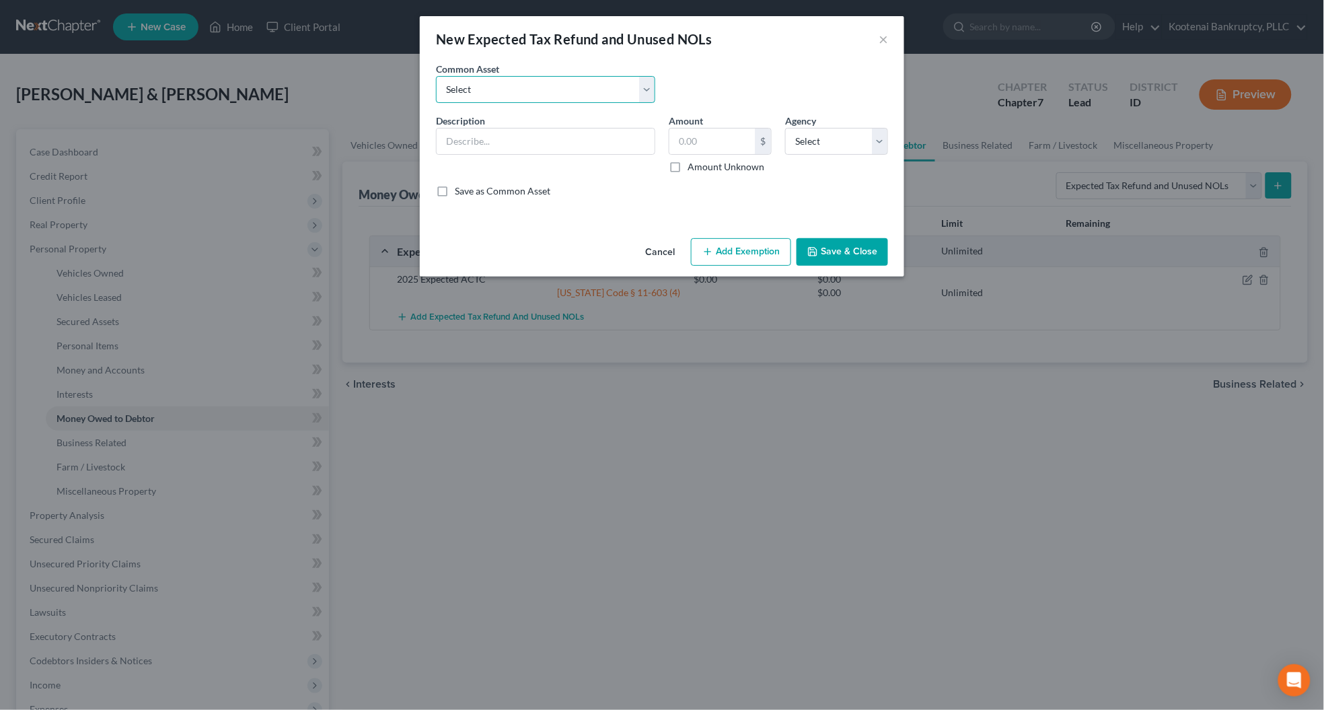
drag, startPoint x: 453, startPoint y: 91, endPoint x: 455, endPoint y: 102, distance: 10.4
click at [454, 94] on select "Select 2023 Federal Tax Refund 2023 Expected EIC 2023 State Tax Refund 2023 Exp…" at bounding box center [545, 89] width 219 height 27
select select "9"
click at [436, 76] on select "Select 2023 Federal Tax Refund 2023 Expected EIC 2023 State Tax Refund 2023 Exp…" at bounding box center [545, 89] width 219 height 27
type input "2025 Expected EIC"
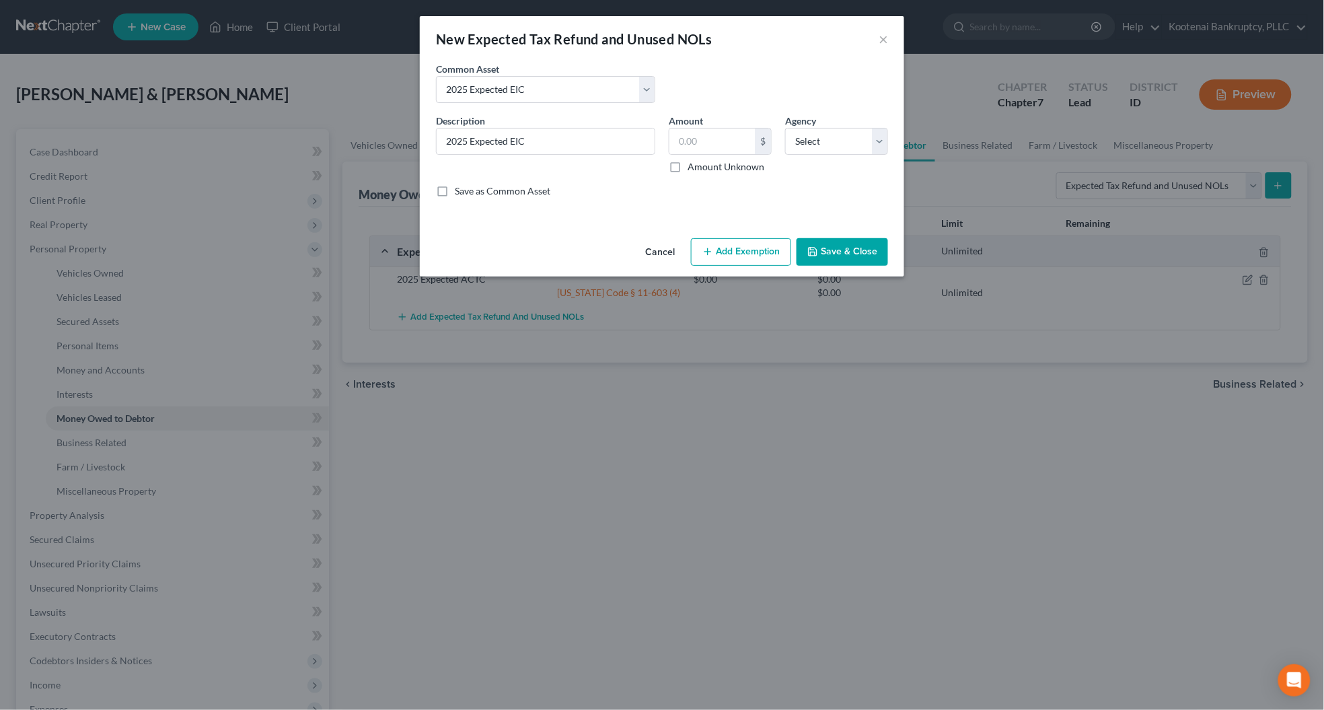
drag, startPoint x: 676, startPoint y: 165, endPoint x: 696, endPoint y: 206, distance: 45.7
click at [687, 166] on label "Amount Unknown" at bounding box center [725, 166] width 77 height 13
click at [693, 166] on input "Amount Unknown" at bounding box center [697, 164] width 9 height 9
checkbox input "true"
type input "0.00"
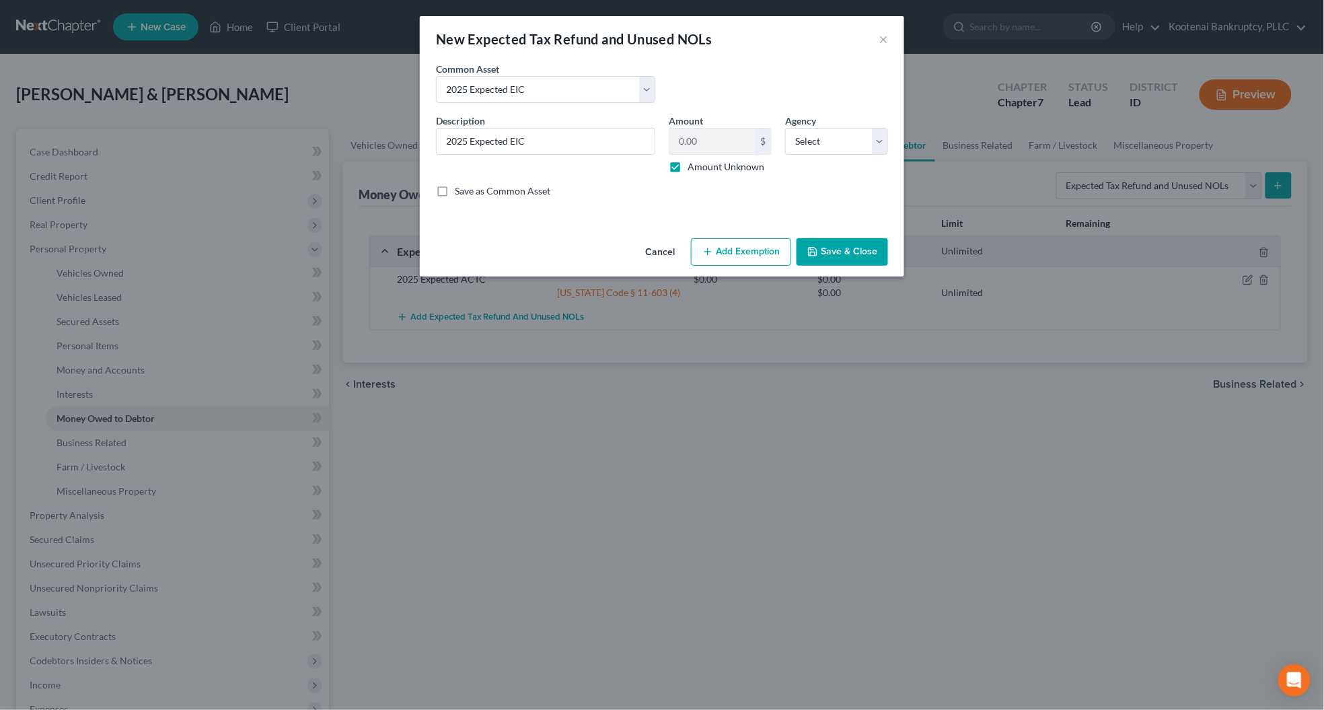
click at [715, 250] on button "Add Exemption" at bounding box center [741, 252] width 100 height 28
select select "2"
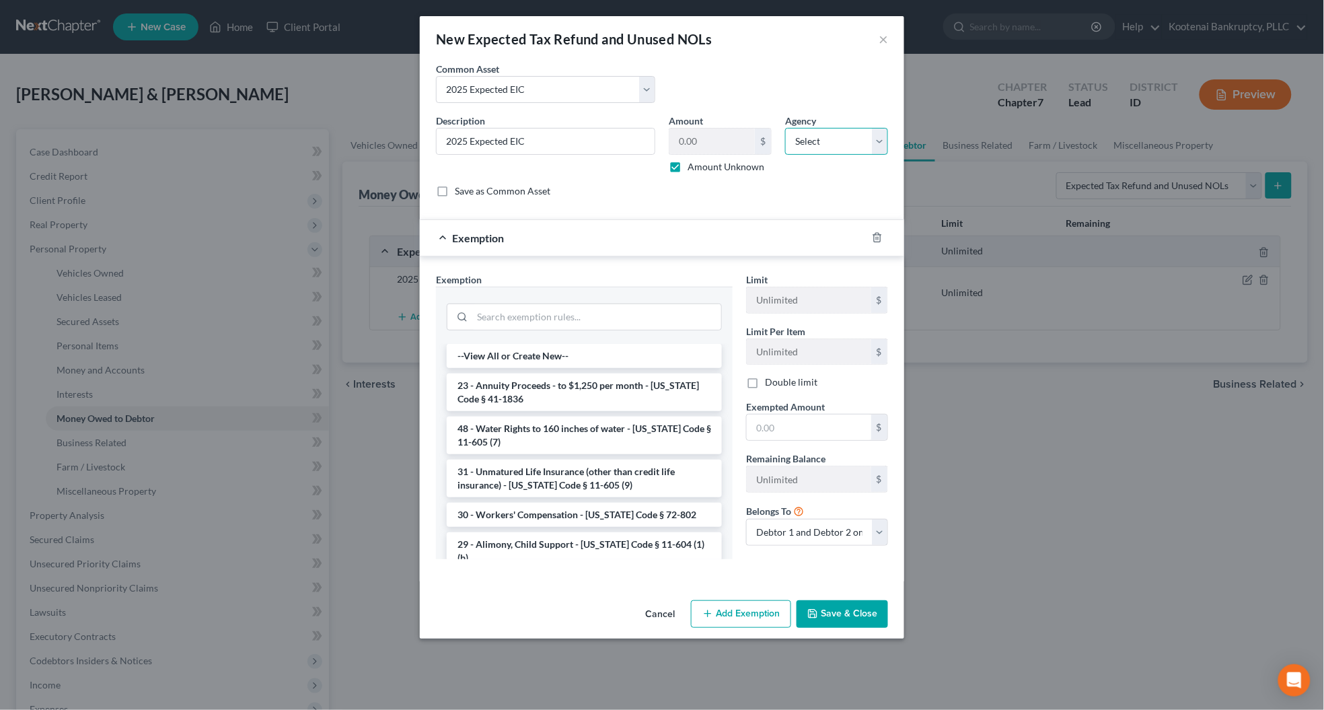
click at [814, 153] on select "Select Federal State Local" at bounding box center [836, 141] width 103 height 27
select select "0"
click at [785, 128] on select "Select Federal State Local" at bounding box center [836, 141] width 103 height 27
click at [498, 311] on input "search" at bounding box center [596, 317] width 249 height 26
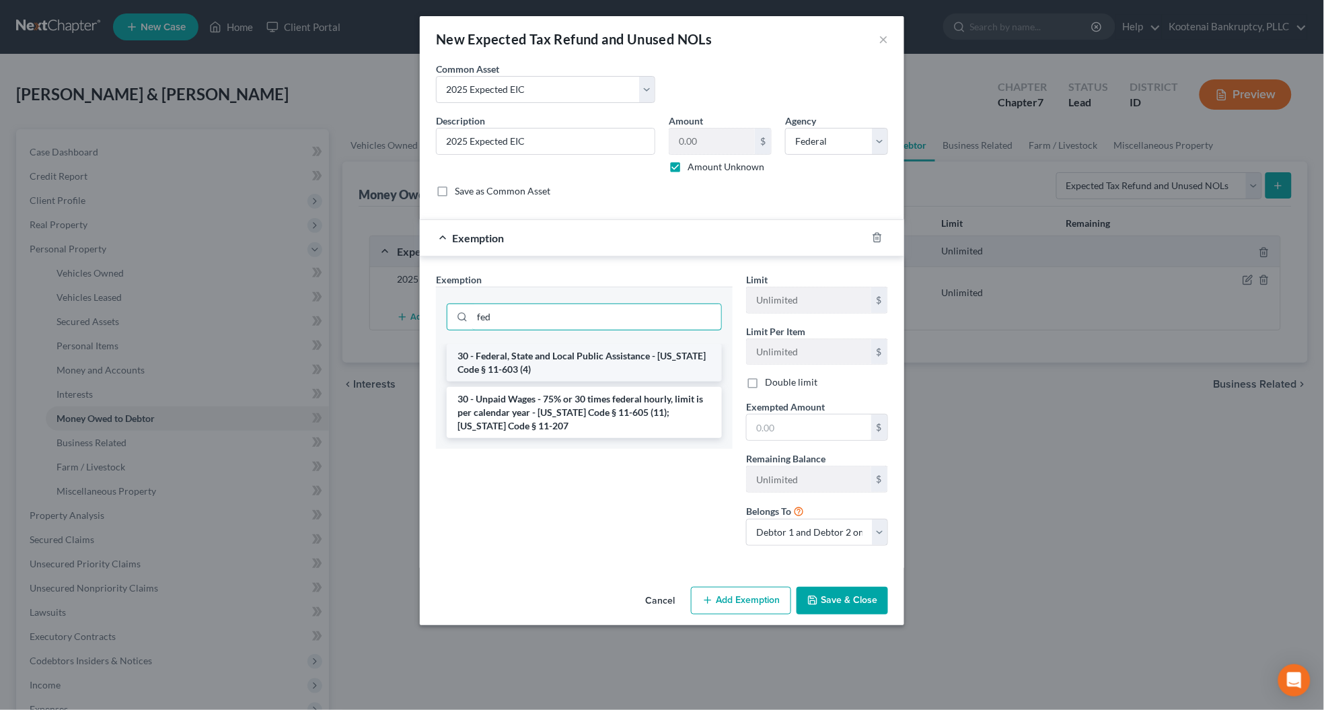
type input "fed"
click at [498, 363] on li "30 - Federal, State and Local Public Assistance - [US_STATE] Code § 11-603 (4)" at bounding box center [584, 363] width 275 height 38
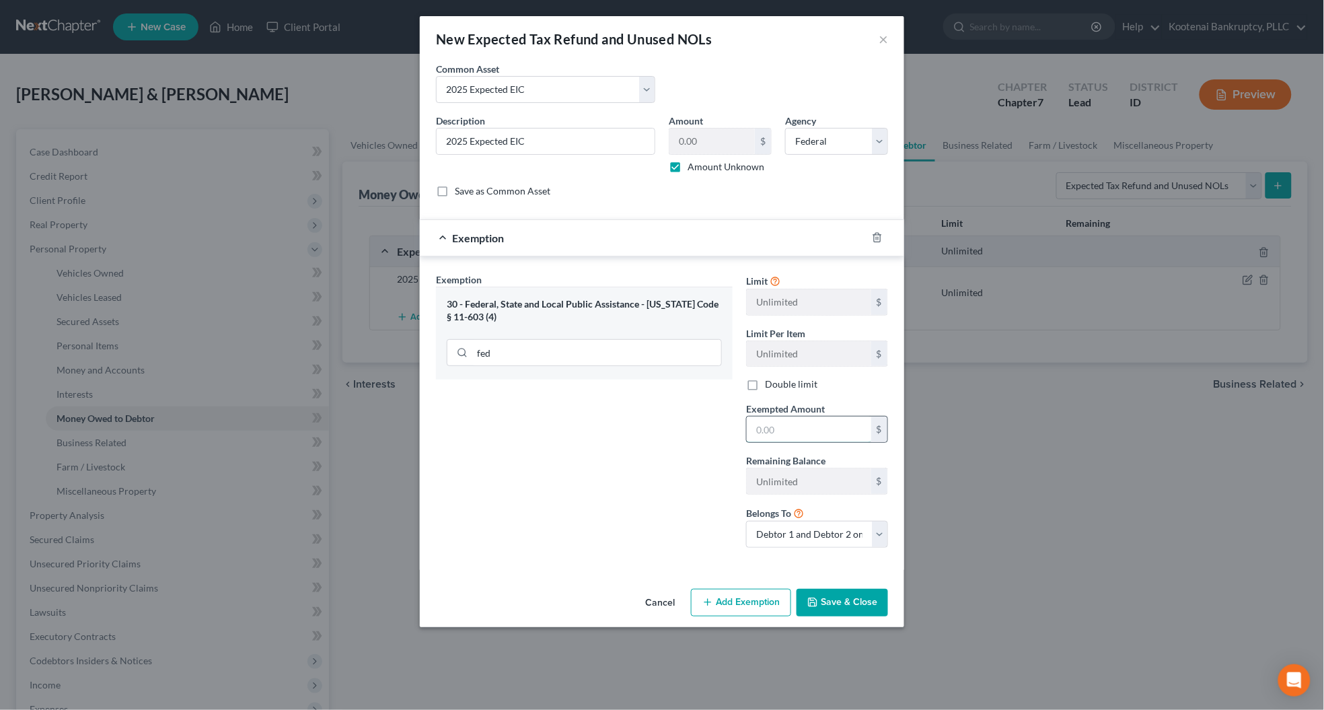
click at [800, 437] on input "text" at bounding box center [809, 429] width 124 height 26
type input "0"
click at [685, 513] on div "Exemption Set must be selected for CA. Exemption * 30 - Federal, State and Loca…" at bounding box center [584, 415] width 310 height 286
click at [825, 613] on button "Save & Close" at bounding box center [841, 603] width 91 height 28
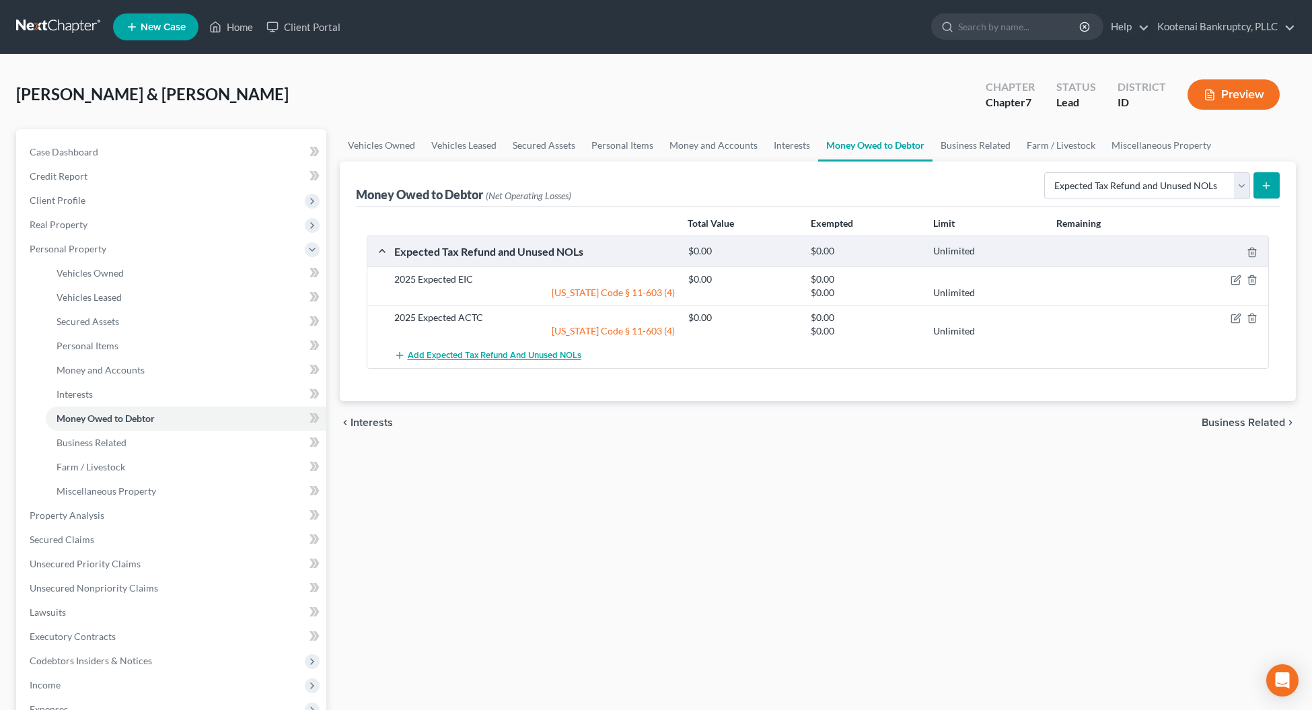
click at [510, 354] on span "Add Expected Tax Refund and Unused NOLs" at bounding box center [495, 355] width 174 height 11
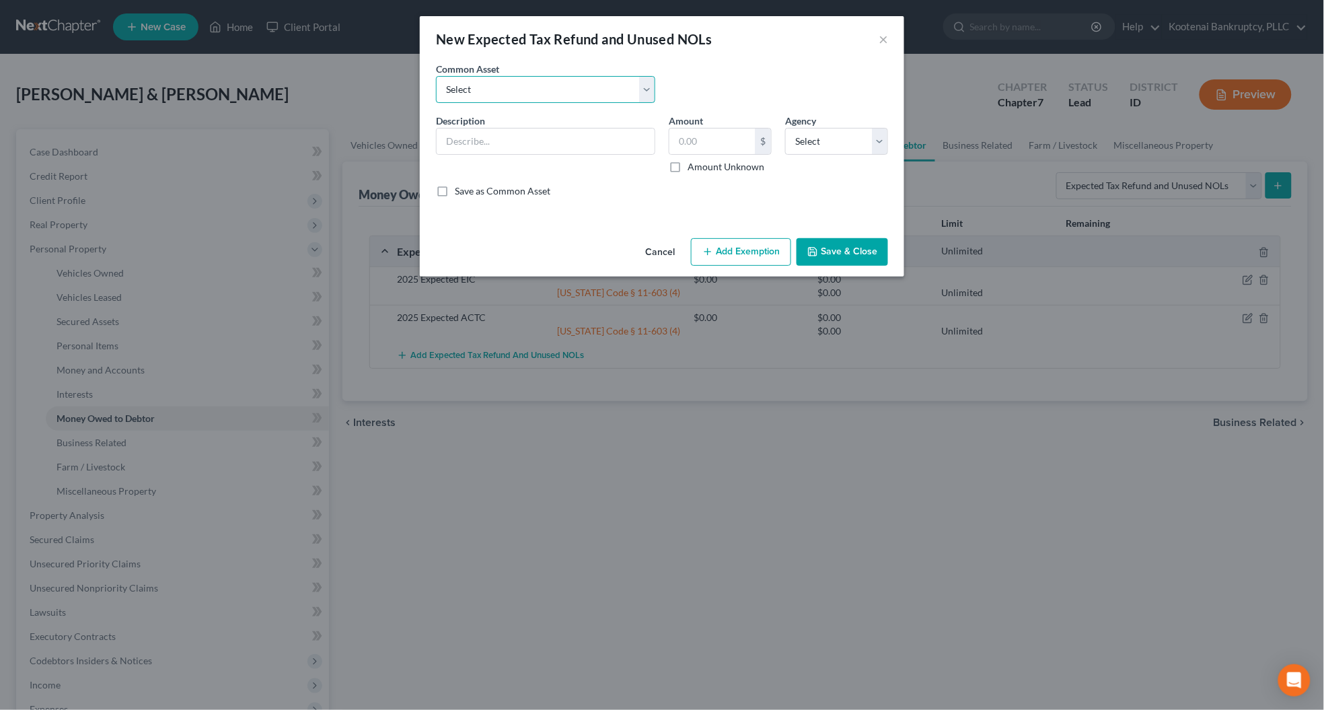
click at [459, 91] on select "Select 2023 Federal Tax Refund 2023 Expected EIC 2023 State Tax Refund 2023 Exp…" at bounding box center [545, 89] width 219 height 27
select select "10"
click at [436, 76] on select "Select 2023 Federal Tax Refund 2023 Expected EIC 2023 State Tax Refund 2023 Exp…" at bounding box center [545, 89] width 219 height 27
type input "2025 Federal Tax Refund"
click at [687, 162] on label "Amount Unknown" at bounding box center [725, 166] width 77 height 13
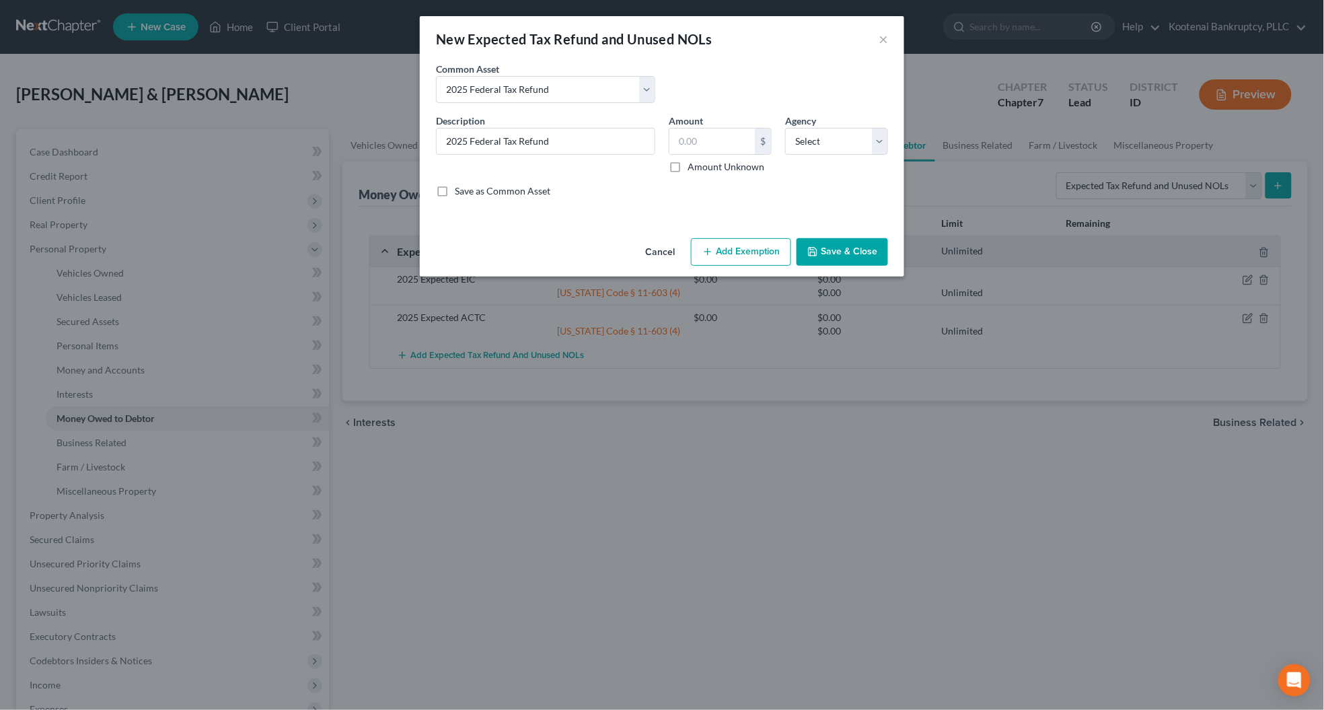
click at [693, 162] on input "Amount Unknown" at bounding box center [697, 164] width 9 height 9
checkbox input "true"
type input "0.00"
click at [799, 146] on select "Select Federal State Local" at bounding box center [836, 141] width 103 height 27
select select "0"
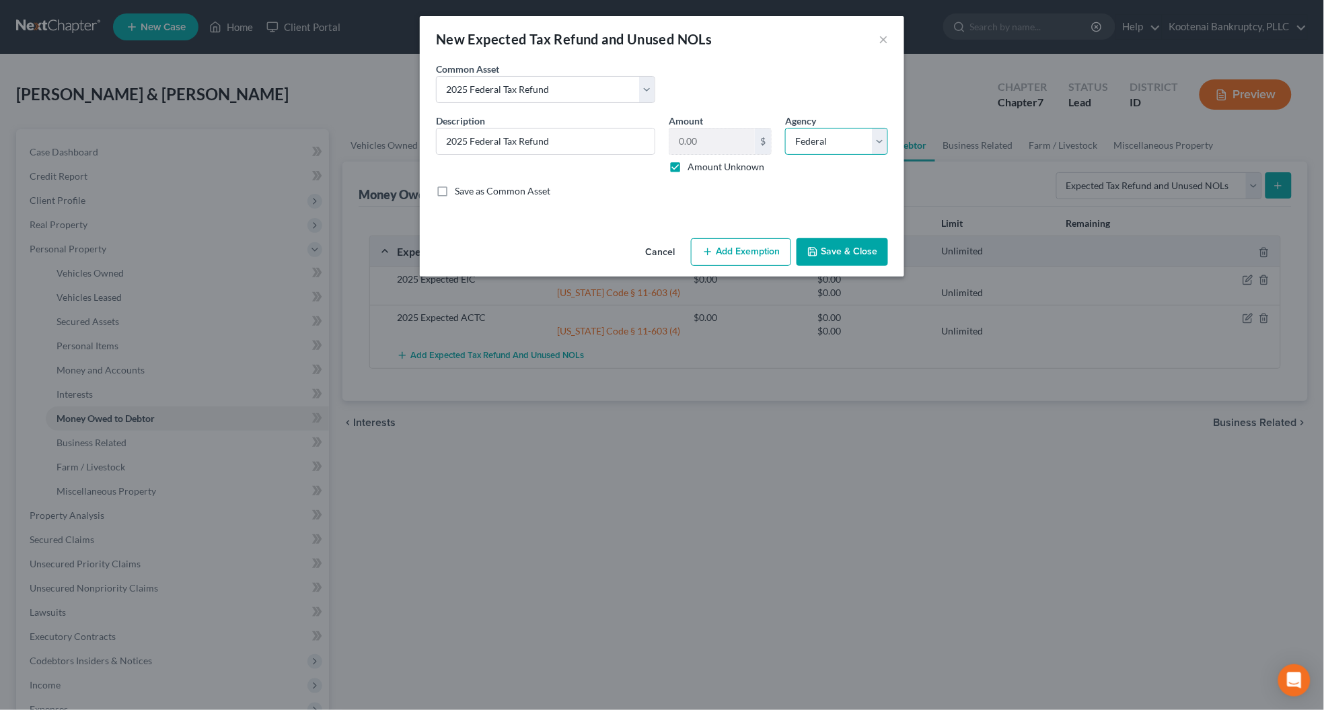
click at [785, 128] on select "Select Federal State Local" at bounding box center [836, 141] width 103 height 27
click at [841, 254] on button "Save & Close" at bounding box center [841, 252] width 91 height 28
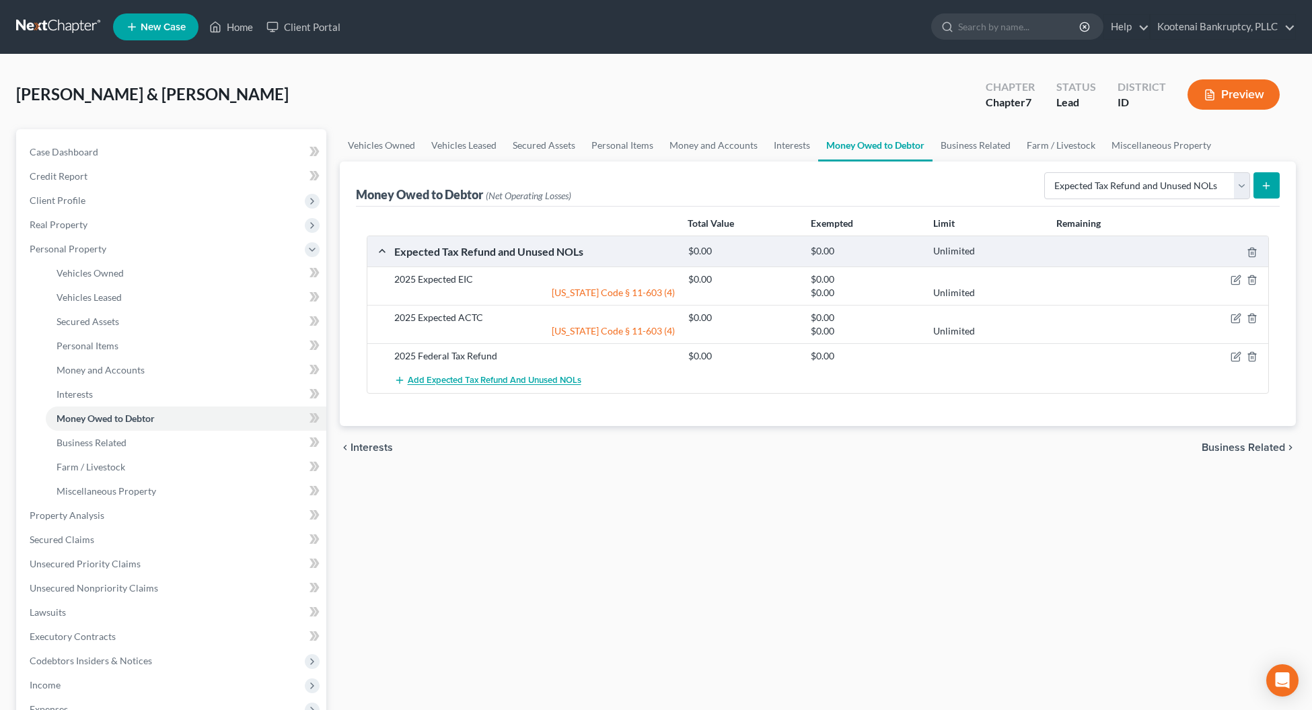
click at [510, 381] on span "Add Expected Tax Refund and Unused NOLs" at bounding box center [495, 380] width 174 height 11
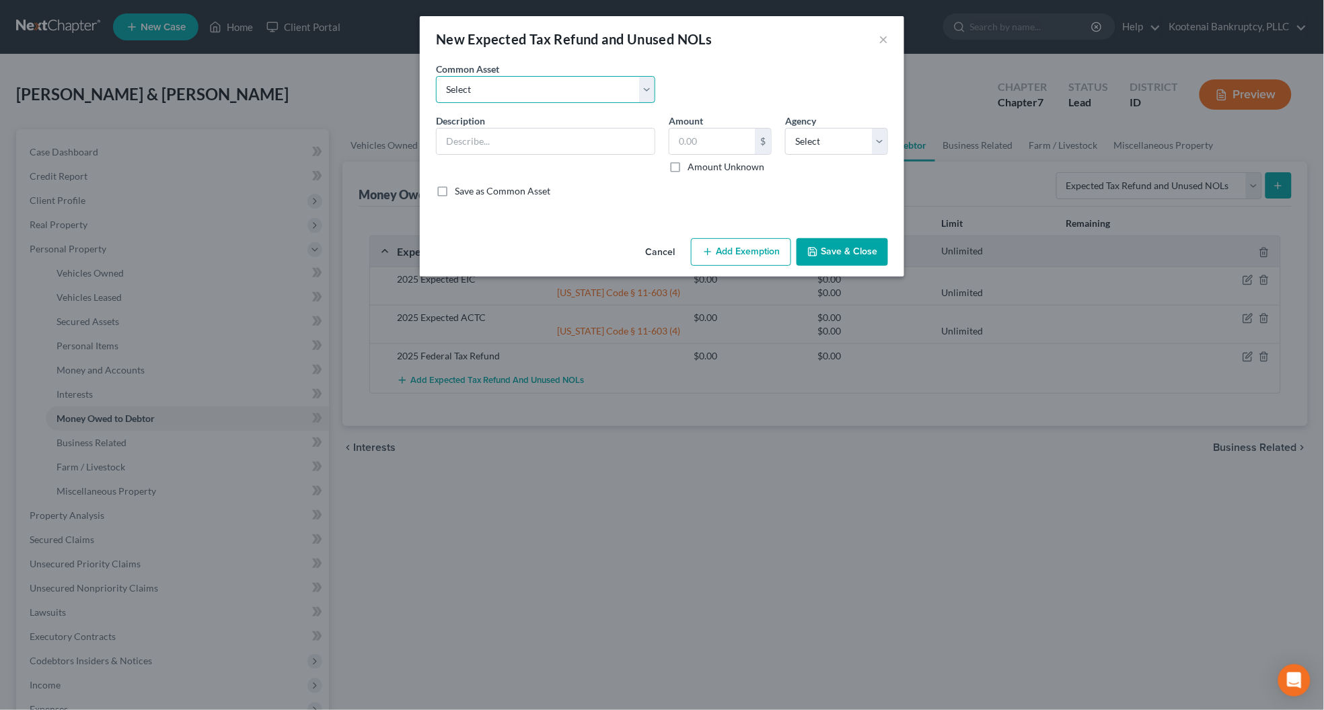
click at [467, 91] on select "Select 2023 Federal Tax Refund 2023 Expected EIC 2023 State Tax Refund 2023 Exp…" at bounding box center [545, 89] width 219 height 27
select select "11"
click at [436, 76] on select "Select 2023 Federal Tax Refund 2023 Expected EIC 2023 State Tax Refund 2023 Exp…" at bounding box center [545, 89] width 219 height 27
type input "2025 State Tax refund"
drag, startPoint x: 673, startPoint y: 170, endPoint x: 812, endPoint y: 156, distance: 139.3
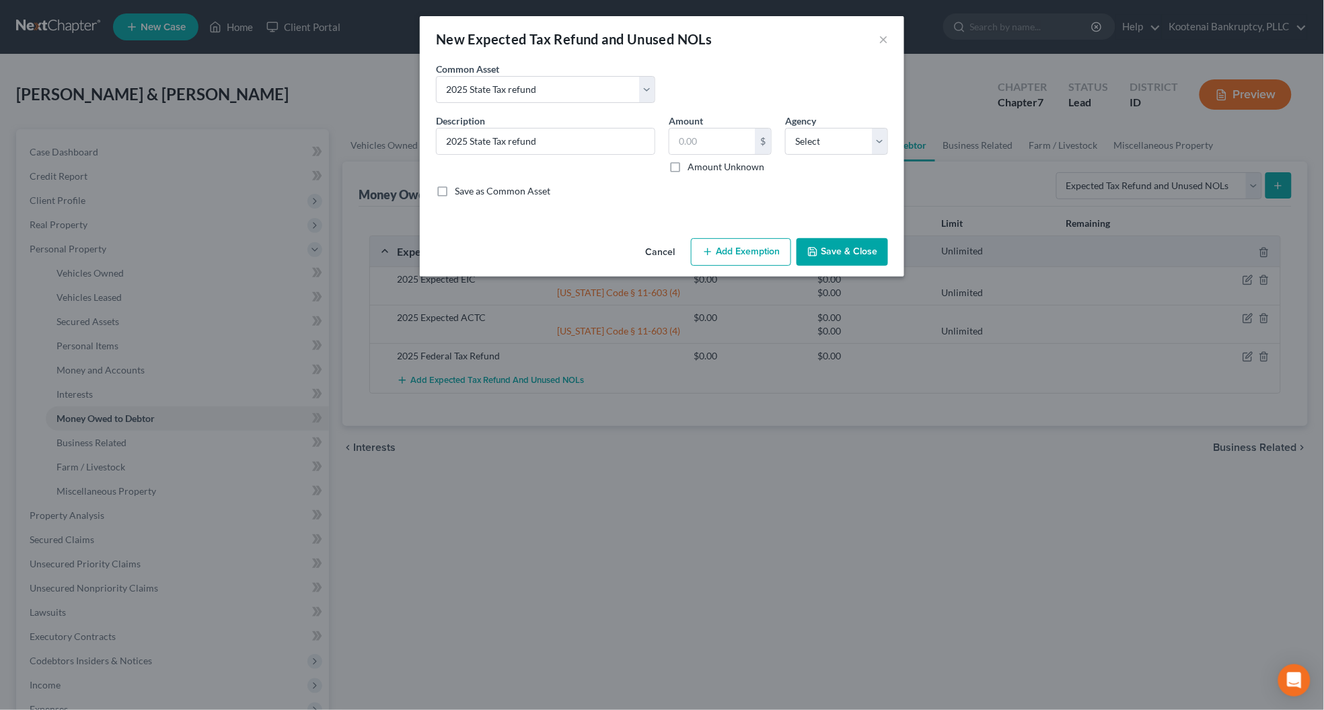
click at [687, 170] on label "Amount Unknown" at bounding box center [725, 166] width 77 height 13
click at [693, 169] on input "Amount Unknown" at bounding box center [697, 164] width 9 height 9
checkbox input "true"
type input "0.00"
click at [828, 148] on select "Select Federal State Local" at bounding box center [836, 141] width 103 height 27
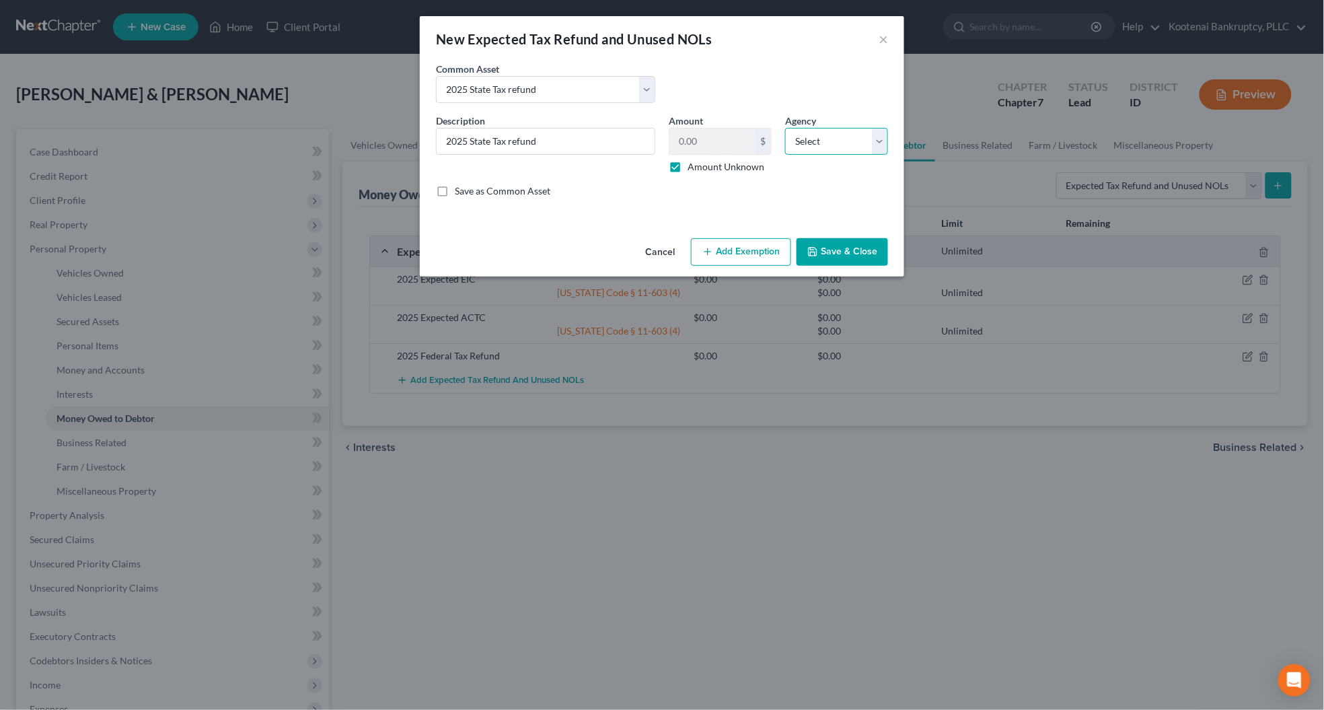
select select "1"
click at [785, 128] on select "Select Federal State Local" at bounding box center [836, 141] width 103 height 27
click at [835, 257] on button "Save & Close" at bounding box center [841, 252] width 91 height 28
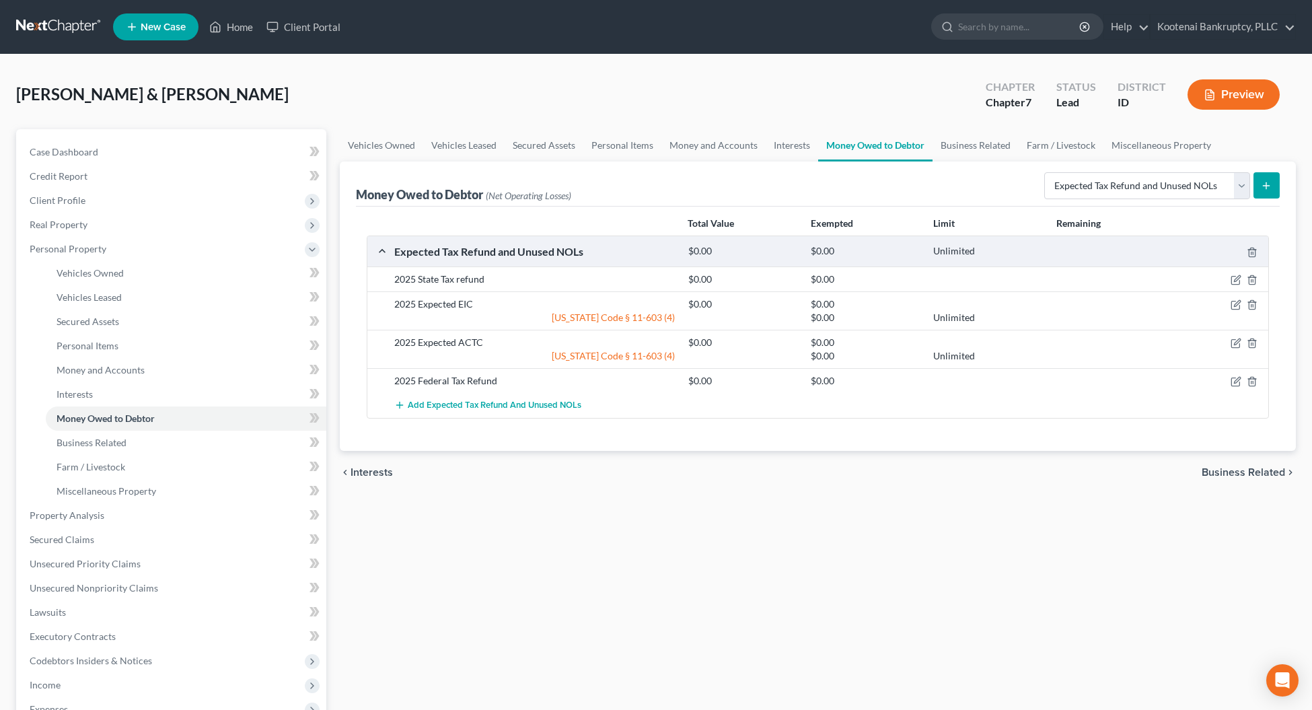
click at [1221, 468] on span "Business Related" at bounding box center [1242, 472] width 83 height 11
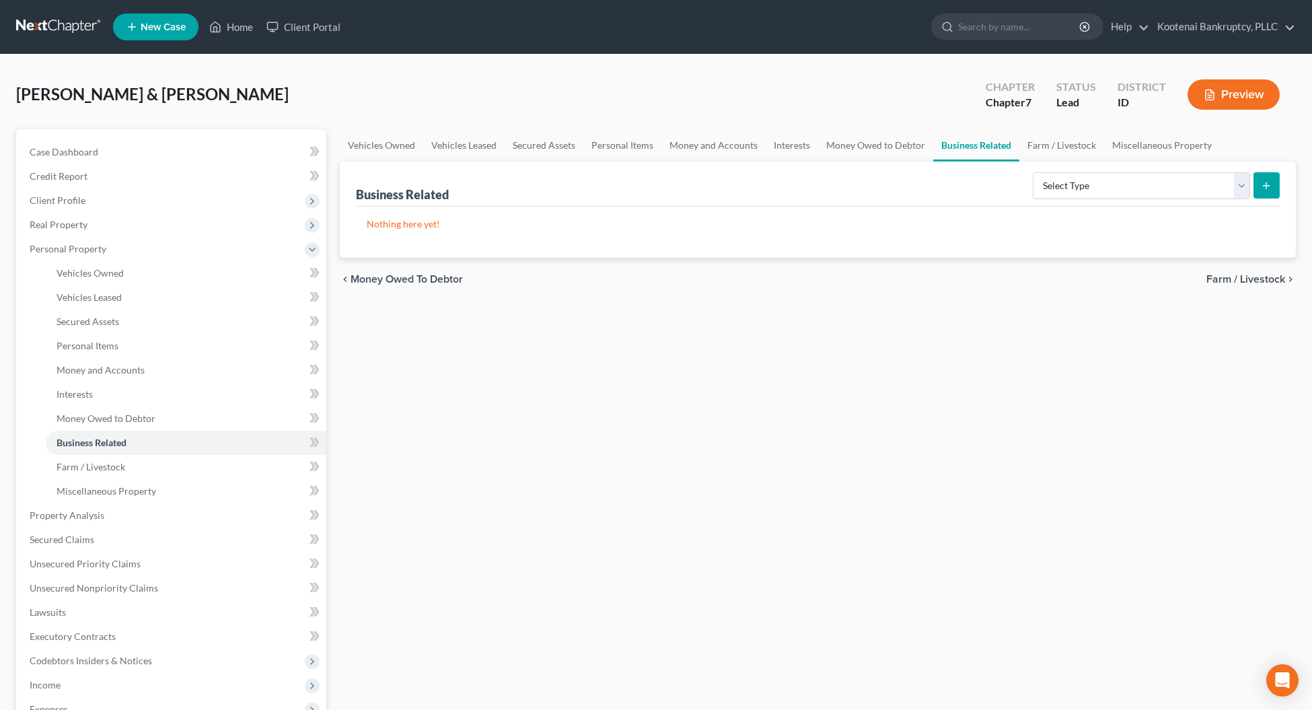
click at [1236, 274] on span "Farm / Livestock" at bounding box center [1245, 279] width 79 height 11
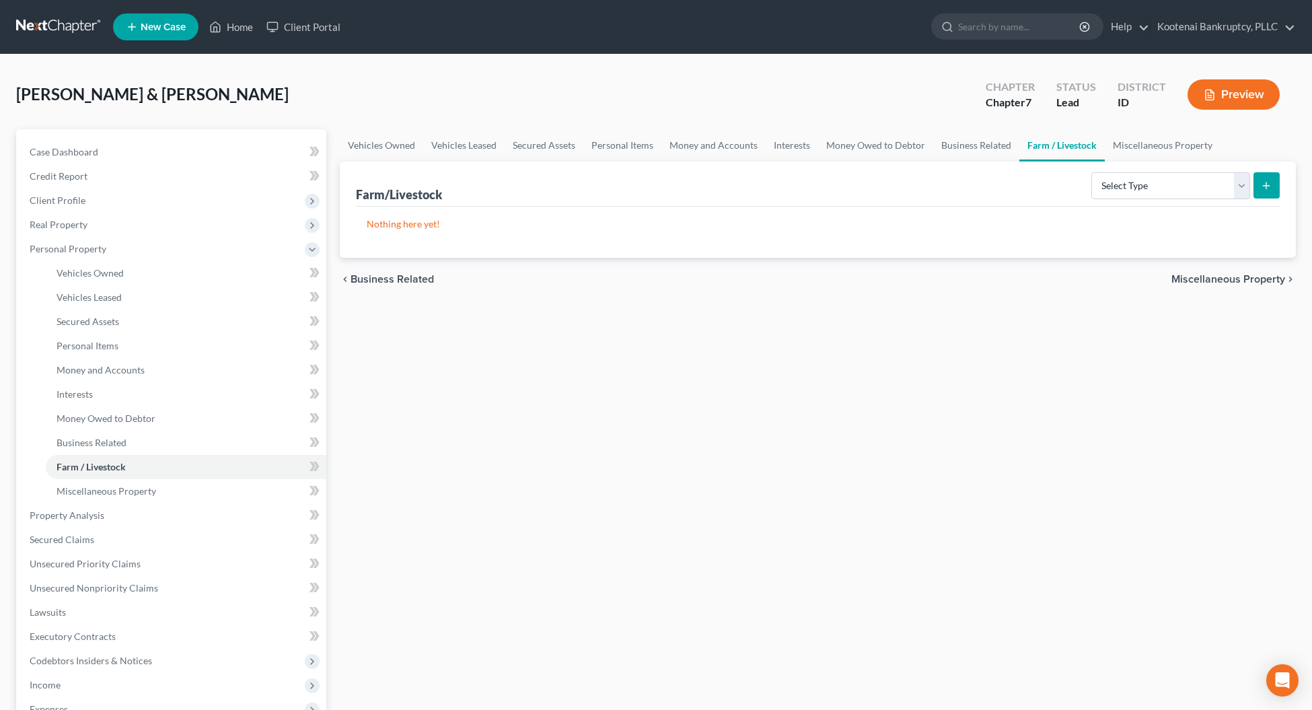
click at [1227, 278] on span "Miscellaneous Property" at bounding box center [1228, 279] width 114 height 11
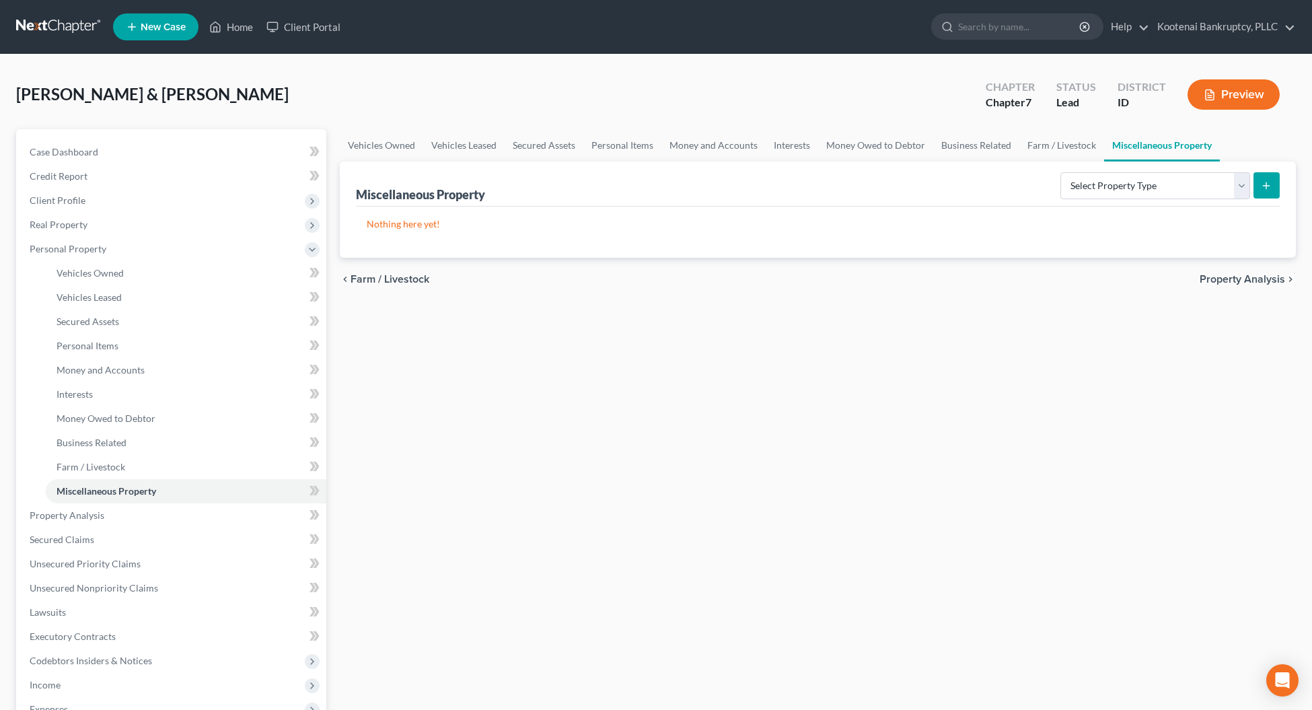
click at [1227, 280] on span "Property Analysis" at bounding box center [1241, 279] width 85 height 11
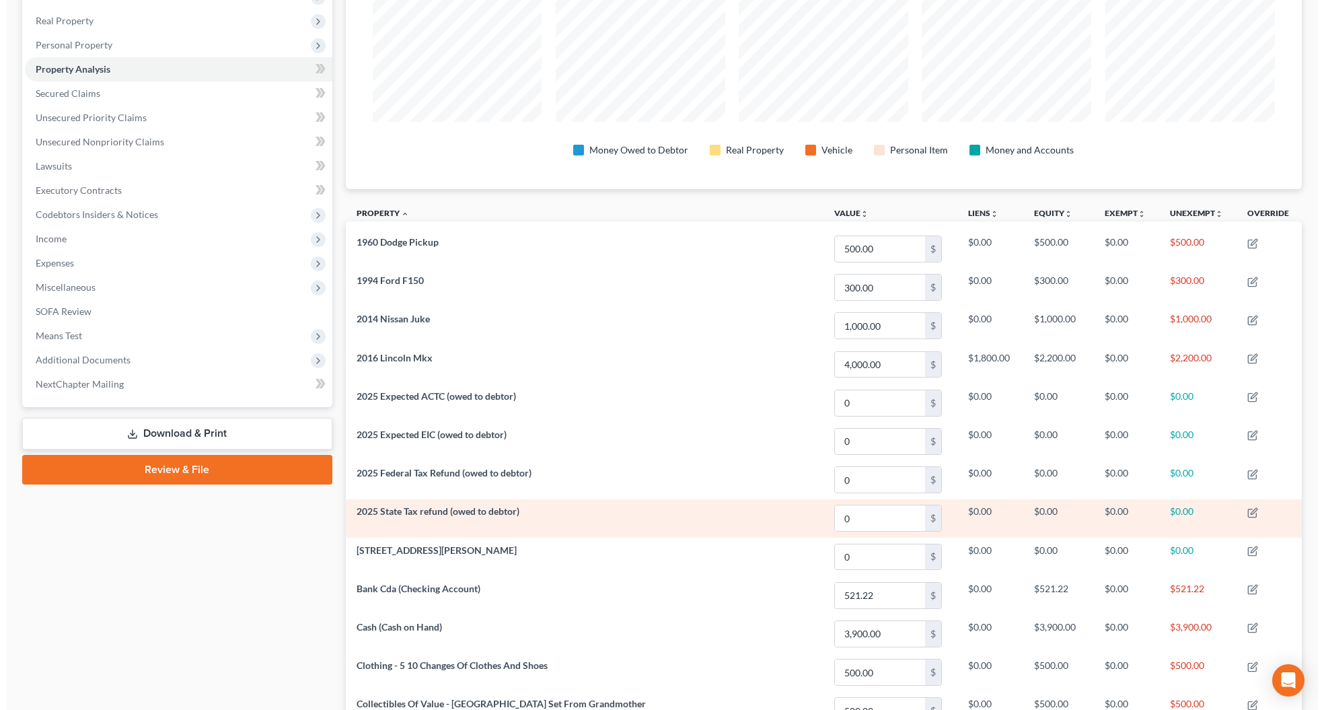
scroll to position [252, 0]
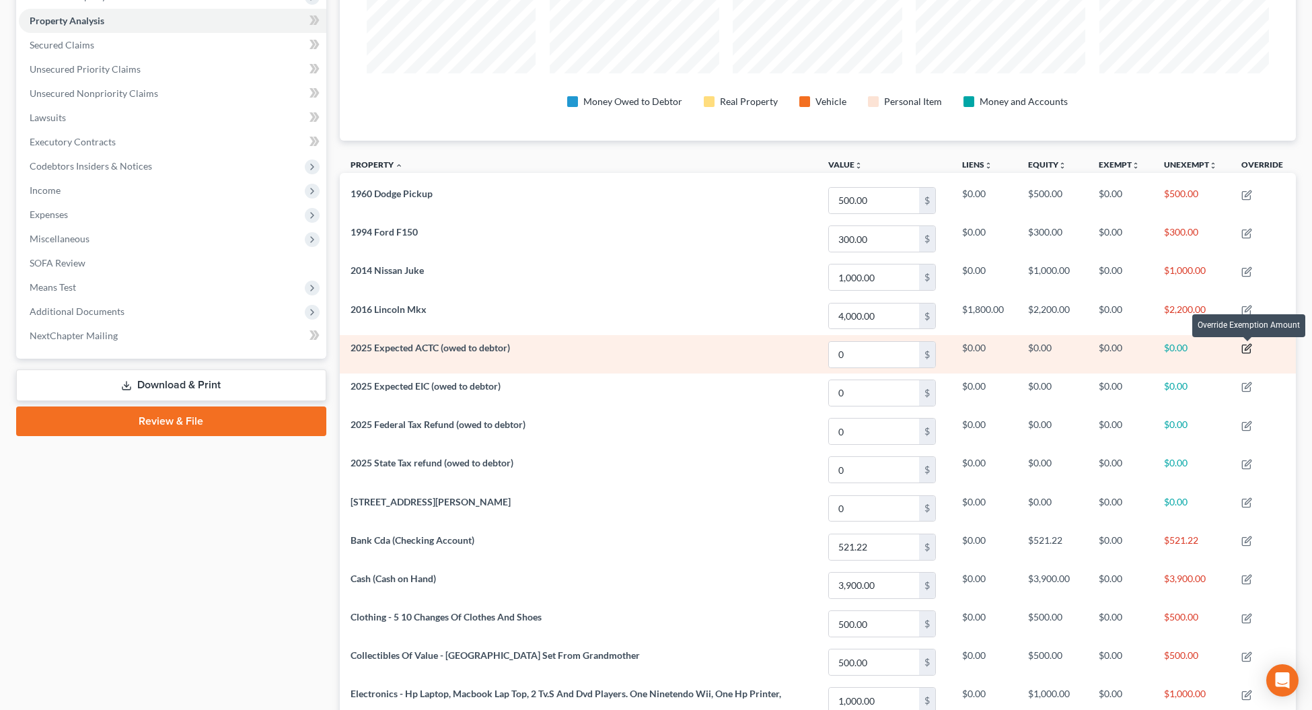
click at [1242, 350] on icon "button" at bounding box center [1246, 348] width 11 height 11
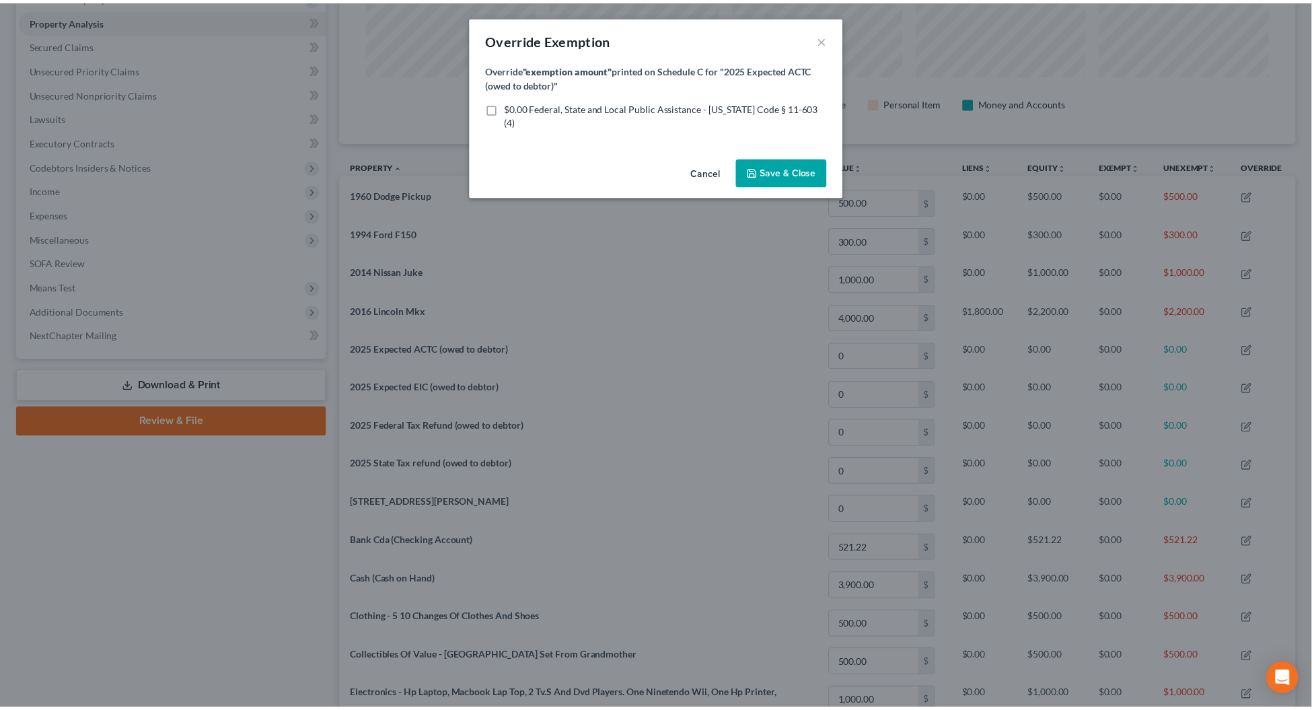
scroll to position [266, 966]
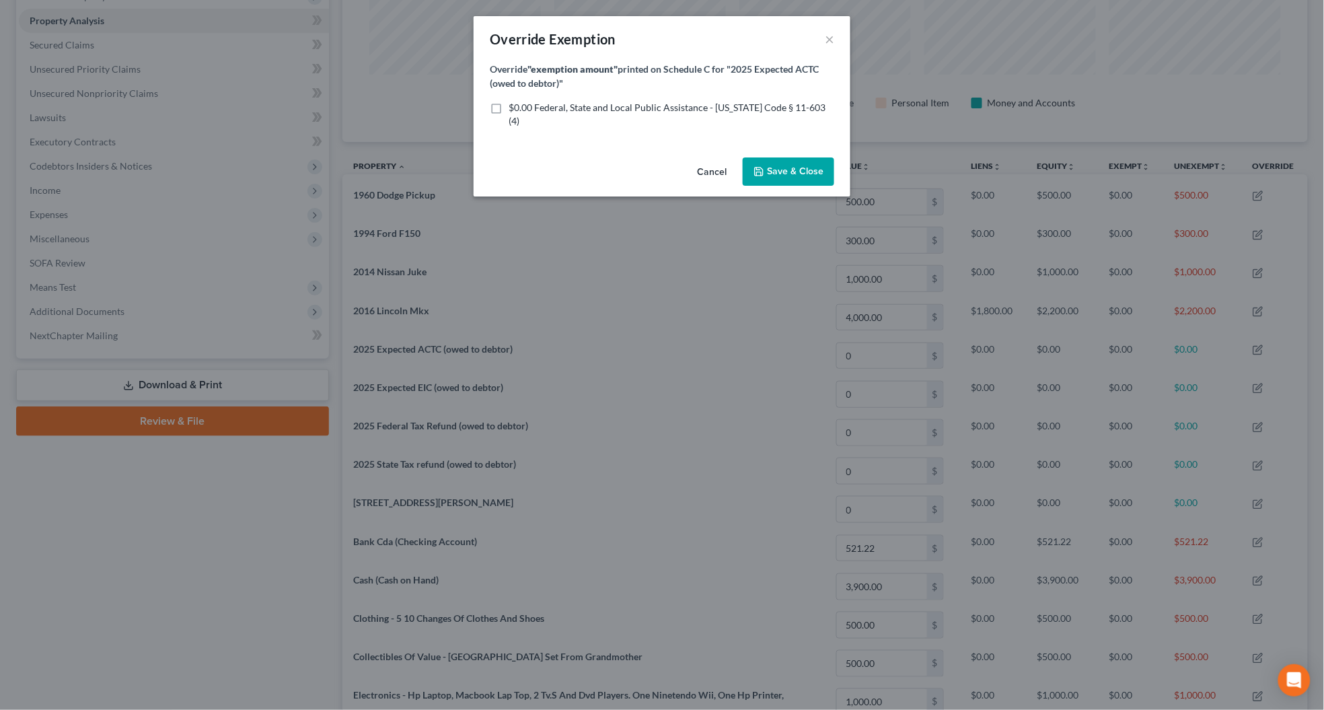
drag, startPoint x: 498, startPoint y: 103, endPoint x: 609, endPoint y: 130, distance: 113.5
click at [508, 104] on label "$0.00 Federal, State and Local Public Assistance - Idaho Code § 11-603 (4)" at bounding box center [671, 114] width 326 height 27
click at [514, 104] on input "$0.00 Federal, State and Local Public Assistance - Idaho Code § 11-603 (4)" at bounding box center [518, 105] width 9 height 9
checkbox input "true"
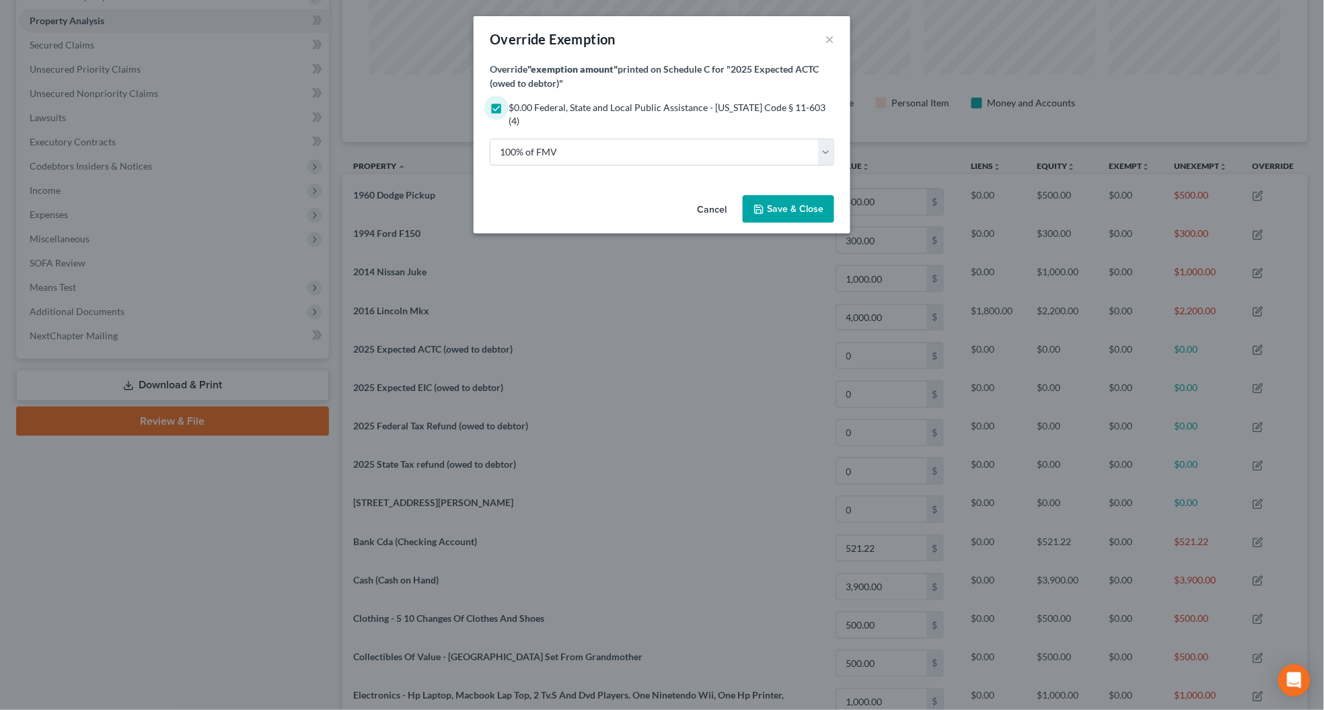
click at [775, 195] on button "Save & Close" at bounding box center [788, 209] width 91 height 28
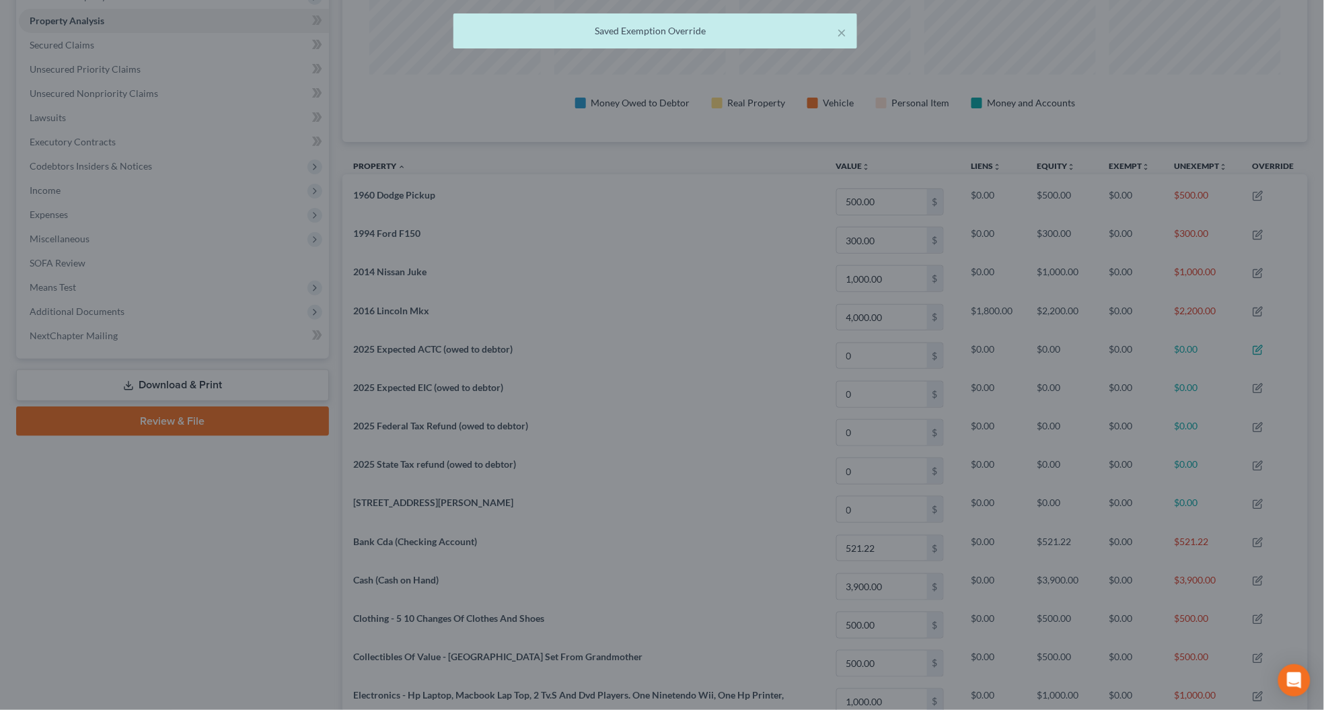
scroll to position [0, 0]
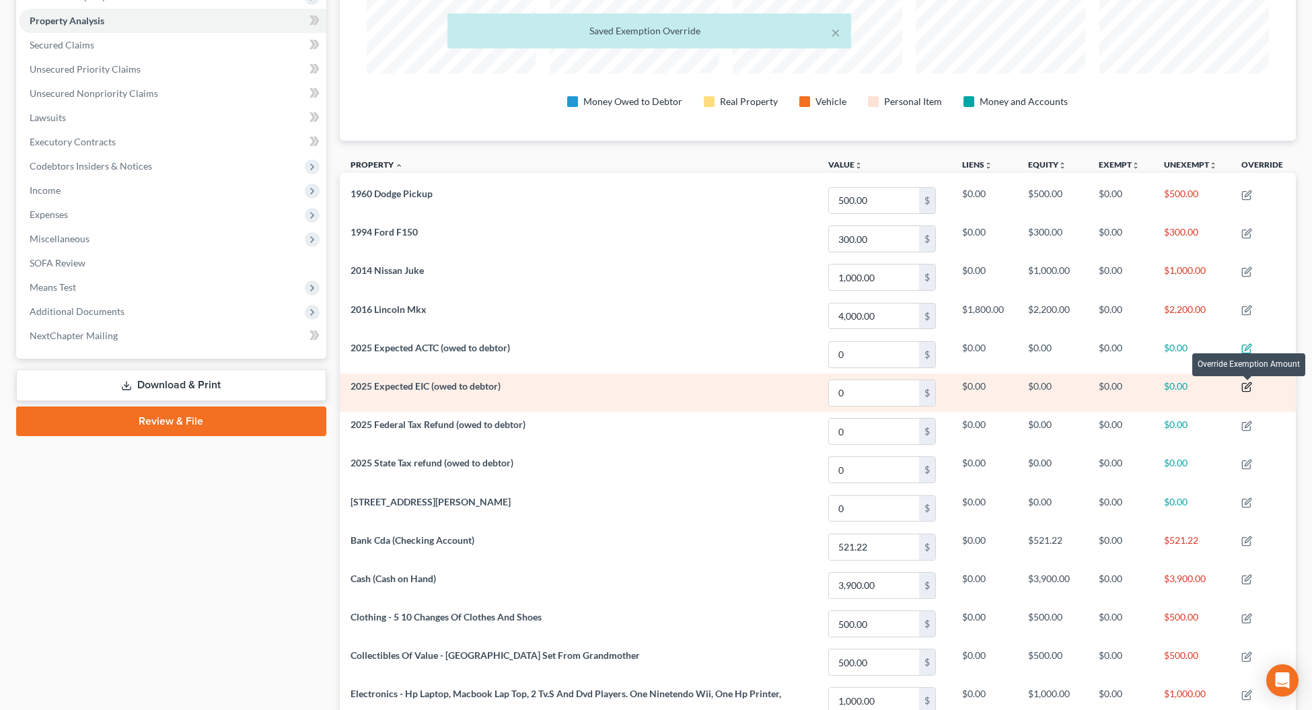
click at [1246, 389] on icon "button" at bounding box center [1247, 386] width 6 height 6
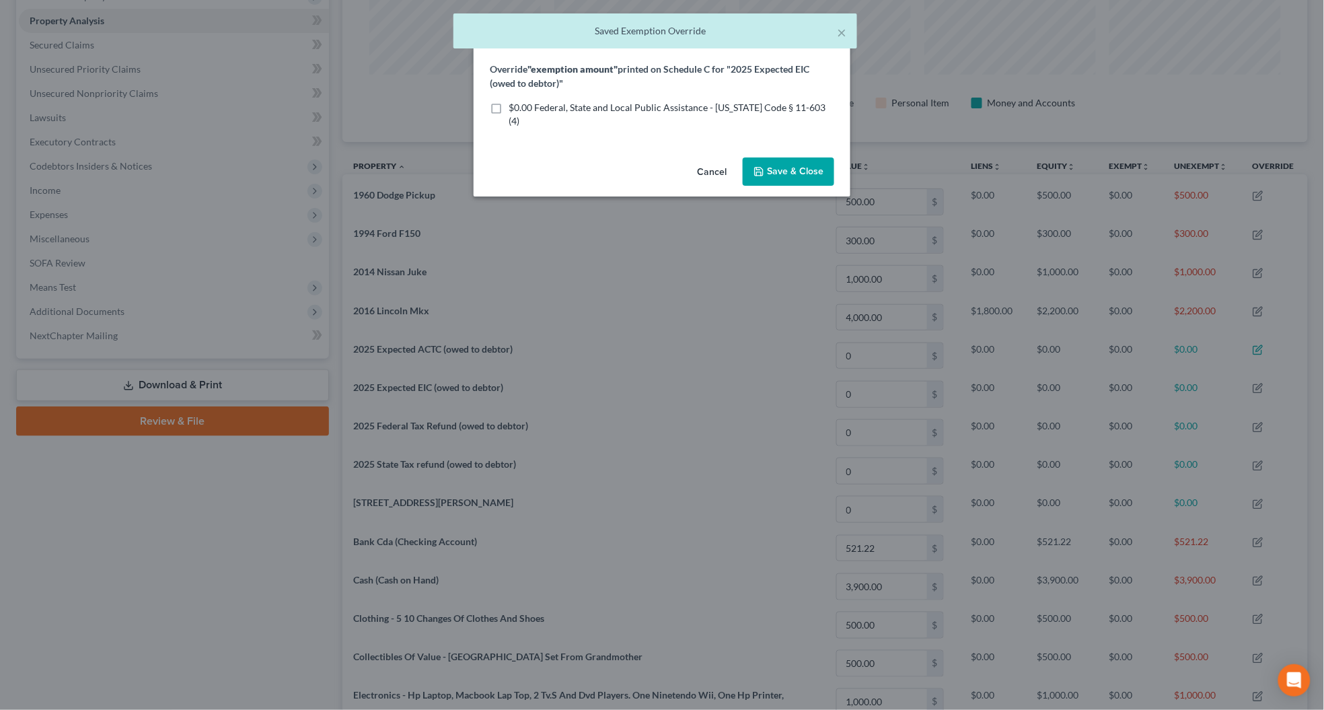
click at [508, 106] on label "$0.00 Federal, State and Local Public Assistance - Idaho Code § 11-603 (4)" at bounding box center [671, 114] width 326 height 27
click at [514, 106] on input "$0.00 Federal, State and Local Public Assistance - Idaho Code § 11-603 (4)" at bounding box center [518, 105] width 9 height 9
checkbox input "true"
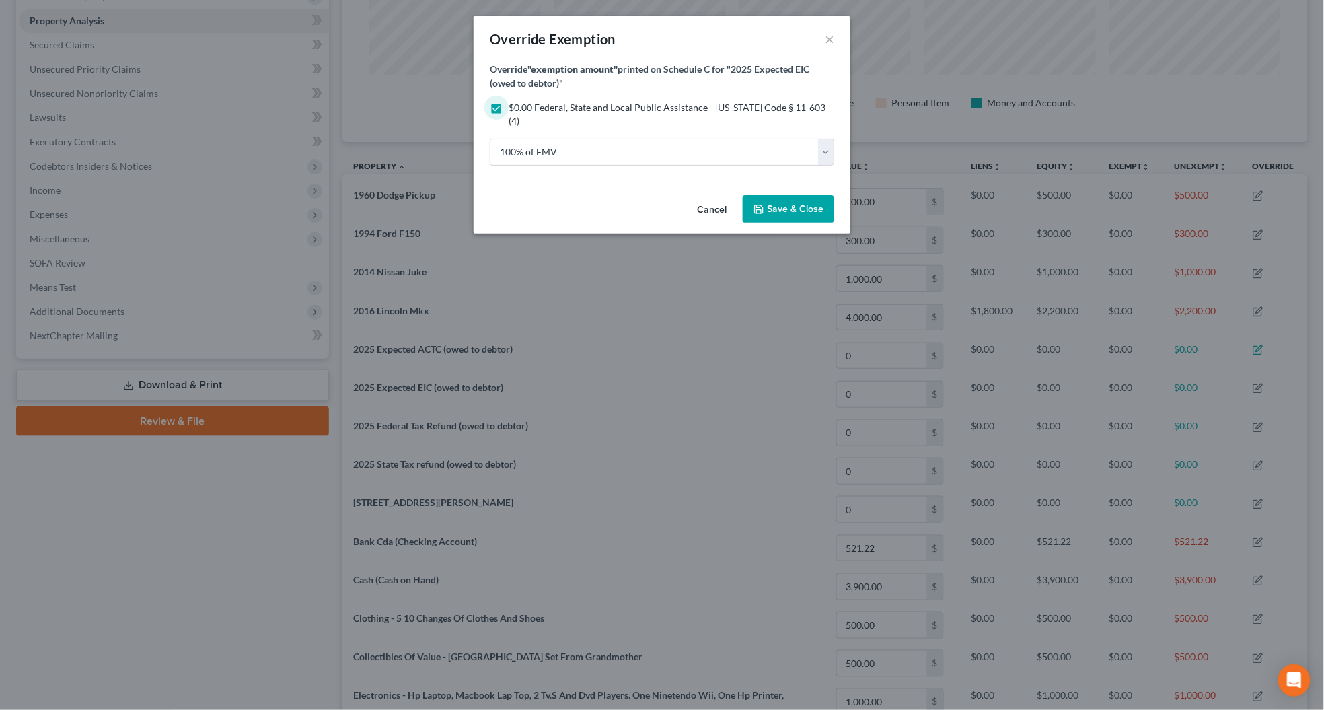
click at [781, 203] on span "Save & Close" at bounding box center [795, 208] width 56 height 11
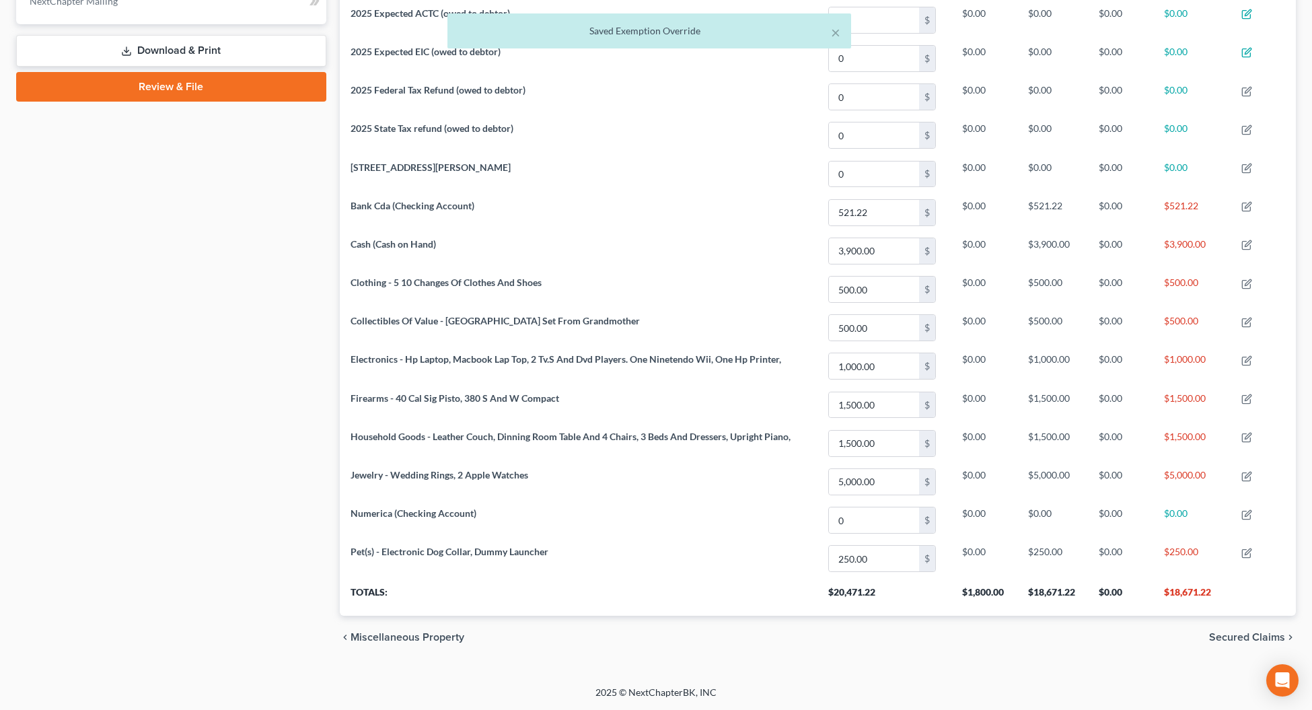
click at [1233, 636] on span "Secured Claims" at bounding box center [1247, 637] width 76 height 11
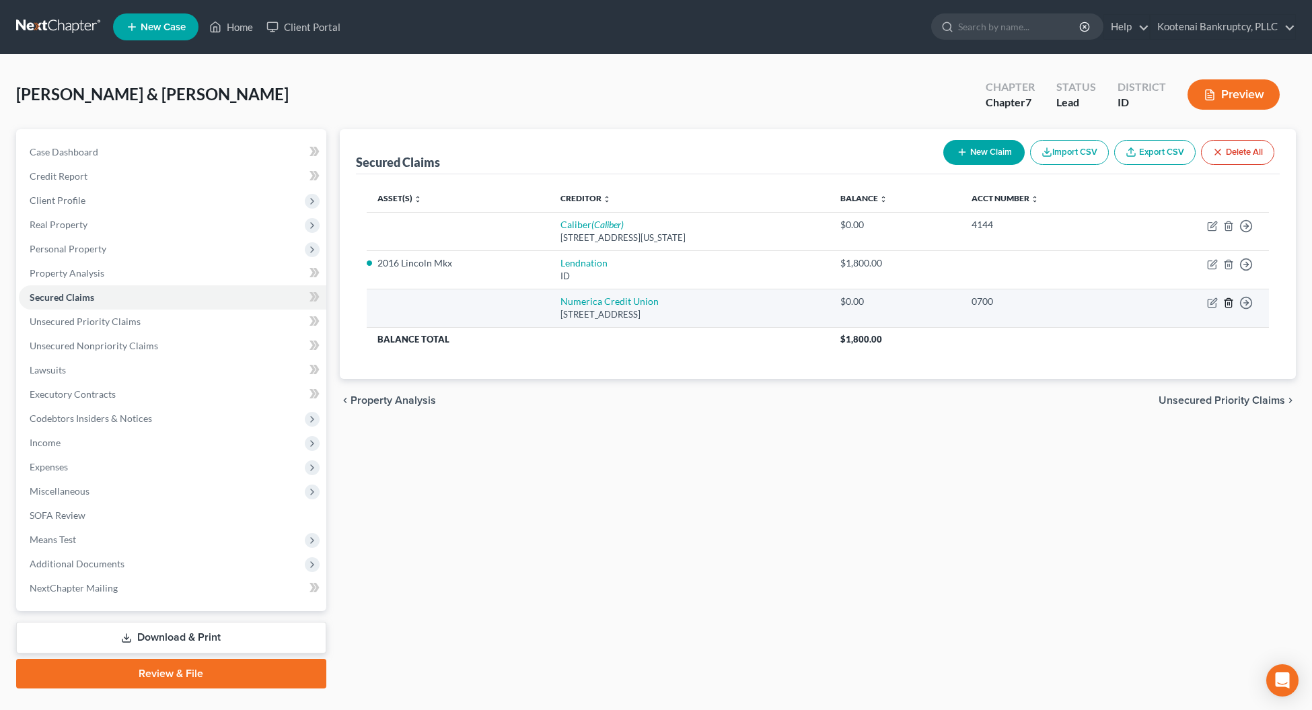
click at [1229, 300] on icon "button" at bounding box center [1228, 302] width 6 height 9
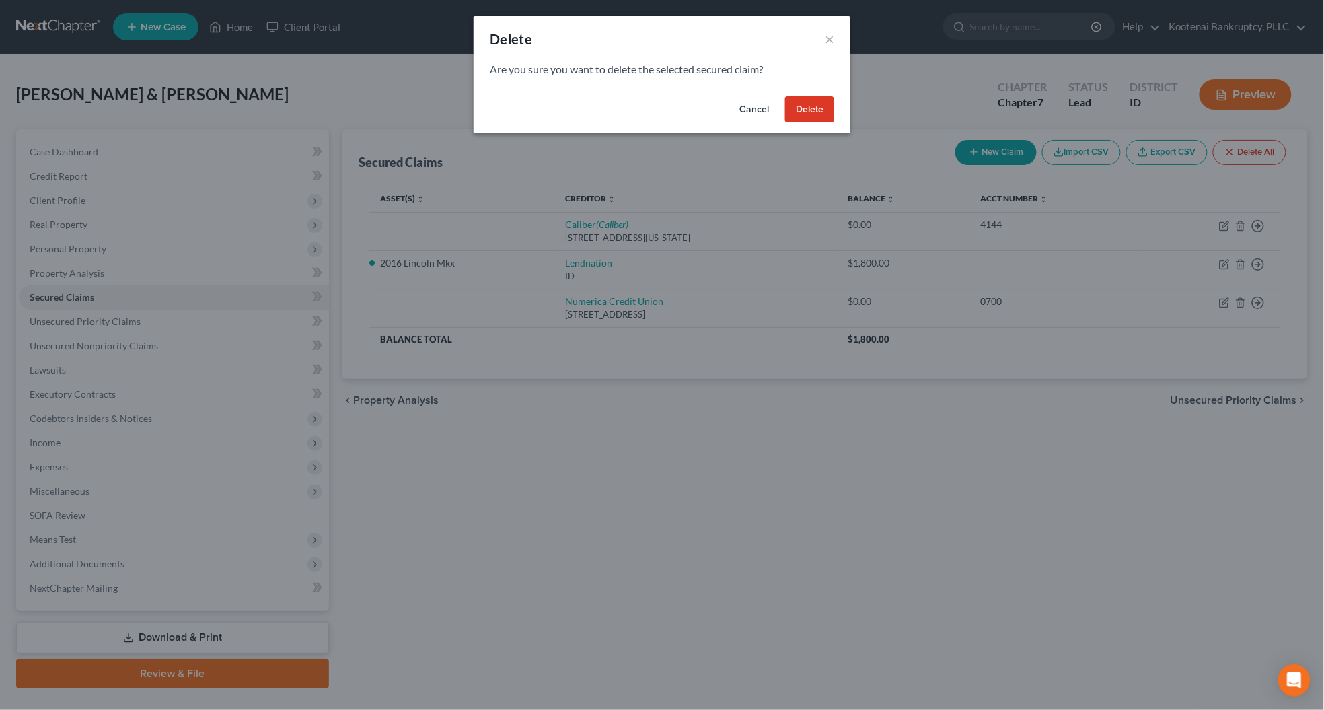
click at [788, 106] on button "Delete" at bounding box center [809, 109] width 49 height 27
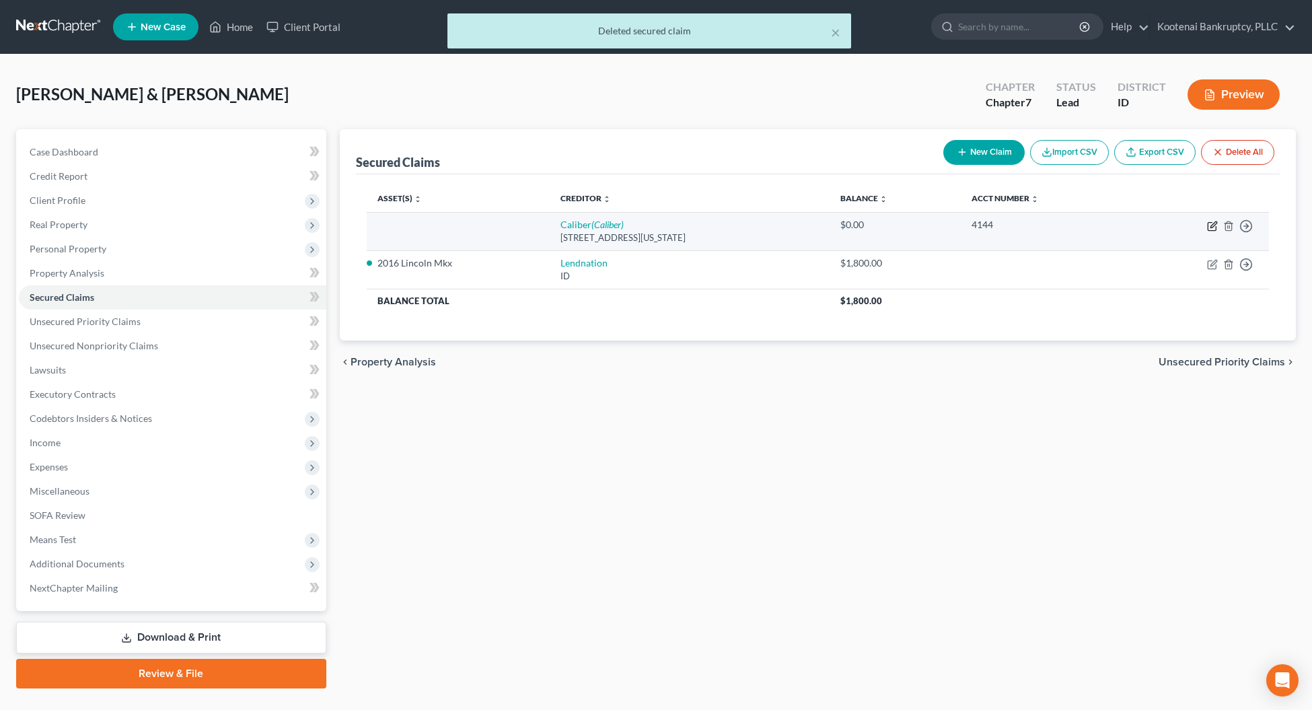
click at [1213, 224] on icon "button" at bounding box center [1212, 226] width 11 height 11
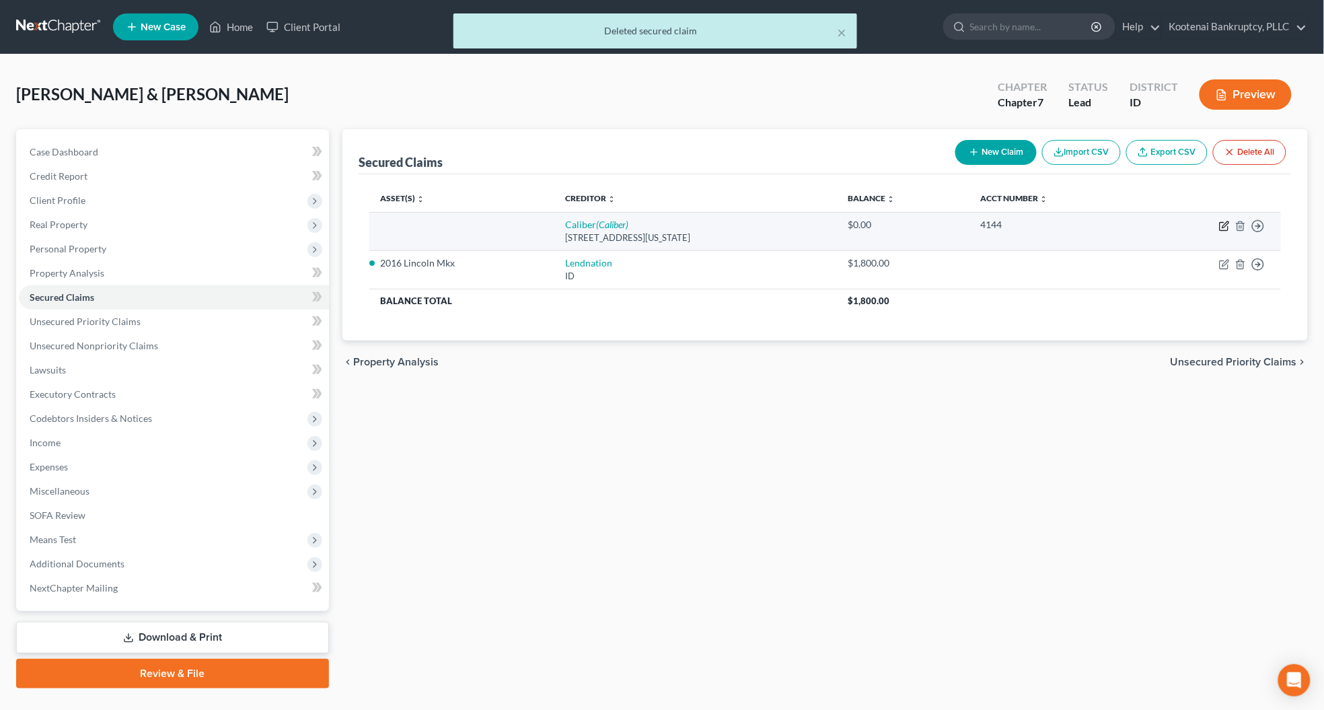
select select "37"
select select "0"
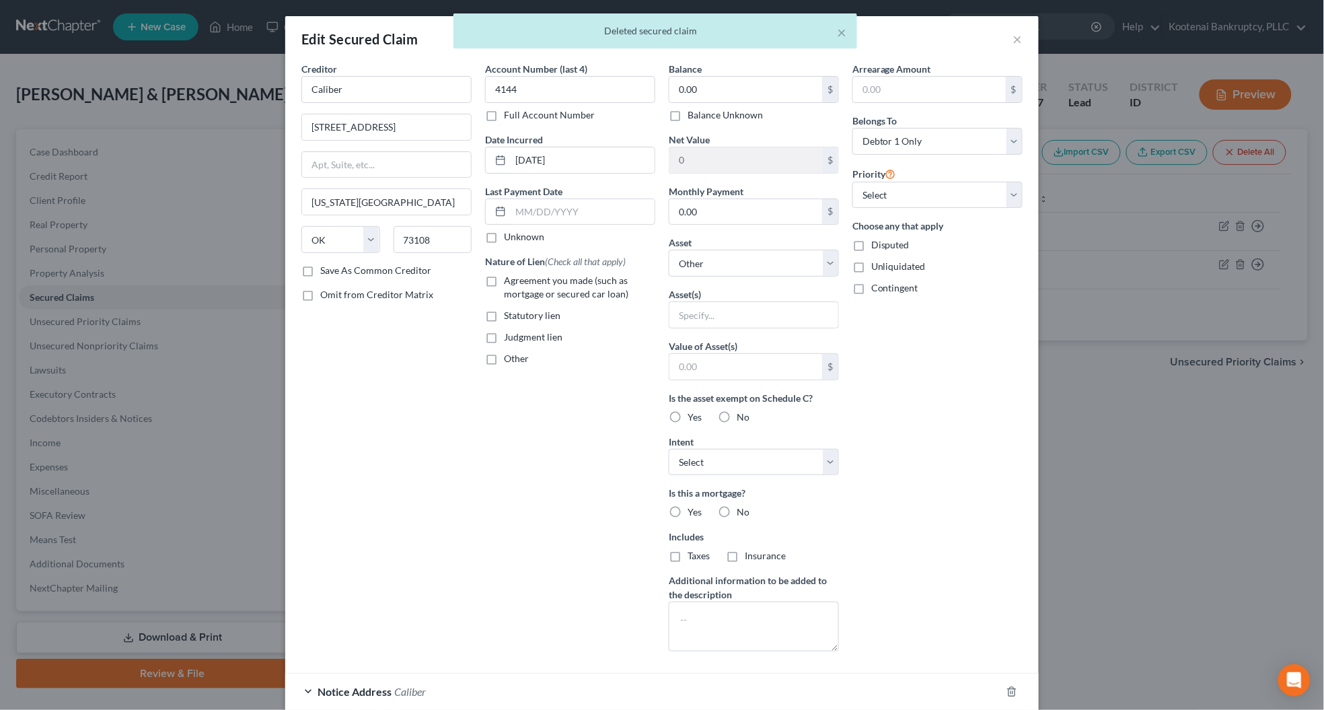
click at [1011, 38] on div "× Deleted secured claim" at bounding box center [655, 34] width 1324 height 42
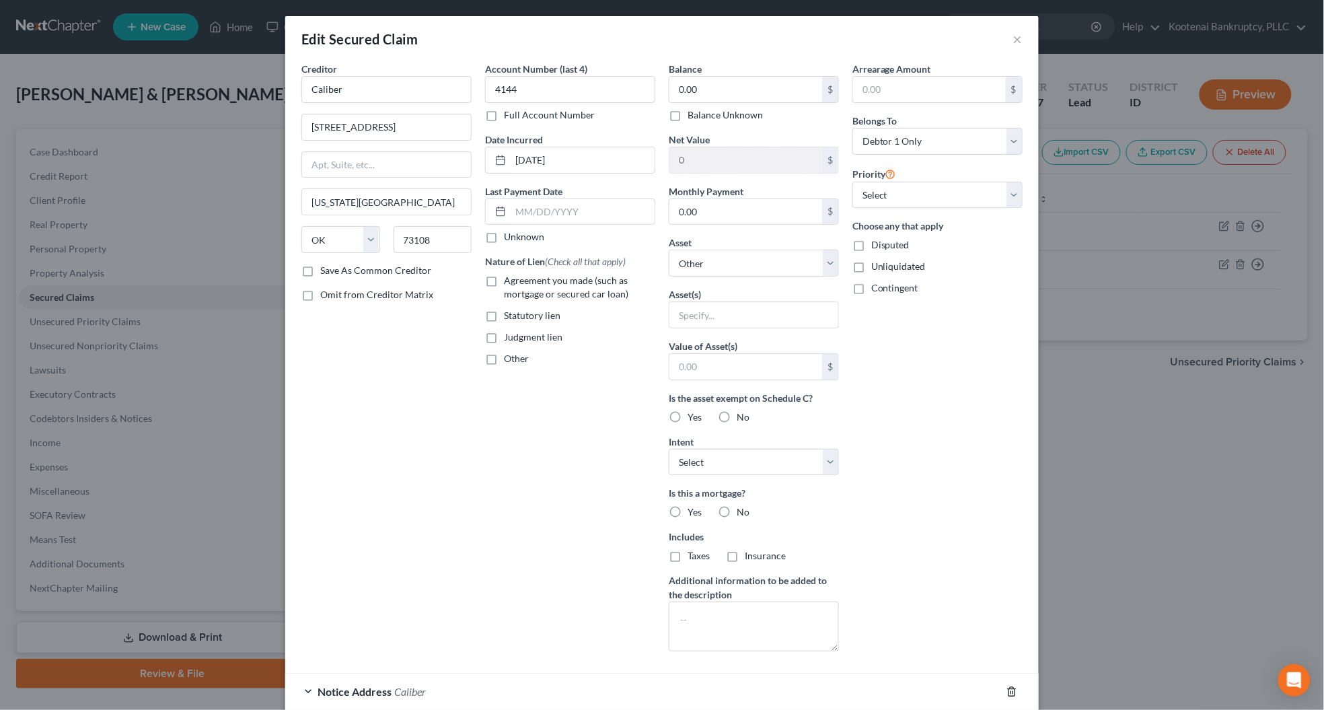
click at [1008, 689] on polyline "button" at bounding box center [1012, 689] width 8 height 0
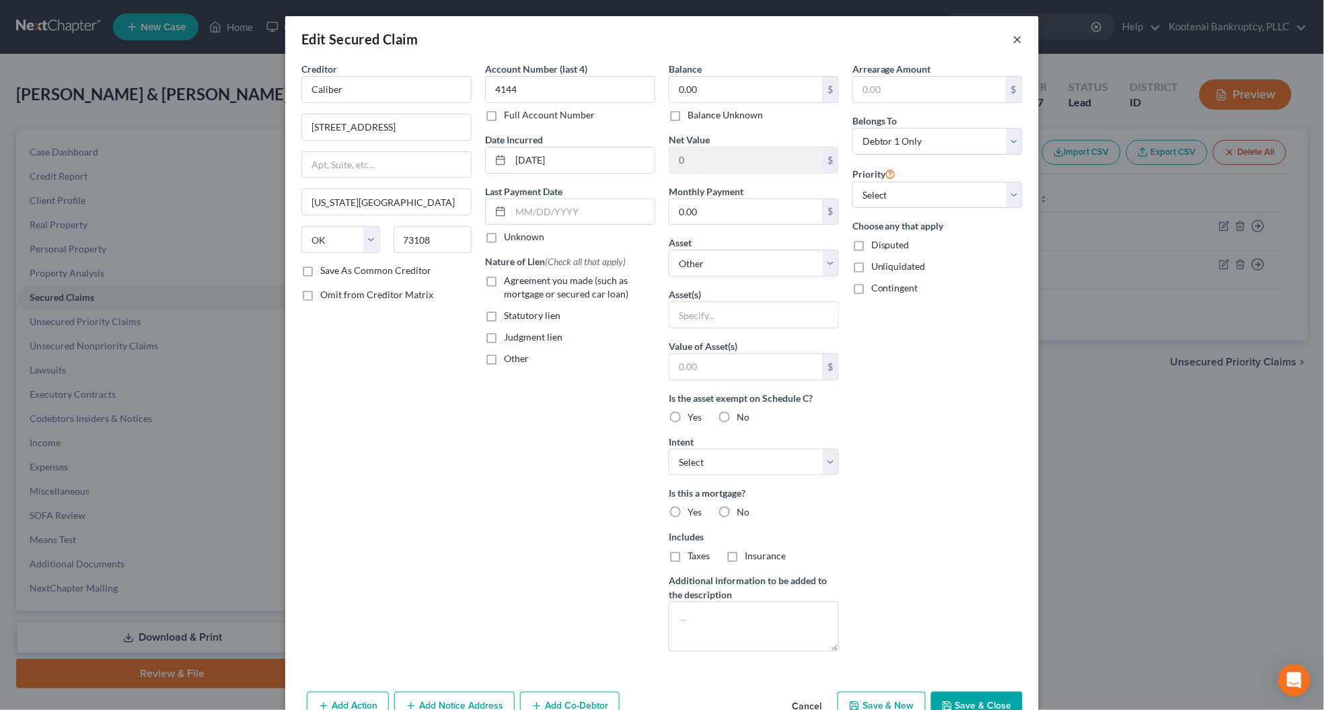
click at [1013, 31] on button "×" at bounding box center [1017, 39] width 9 height 16
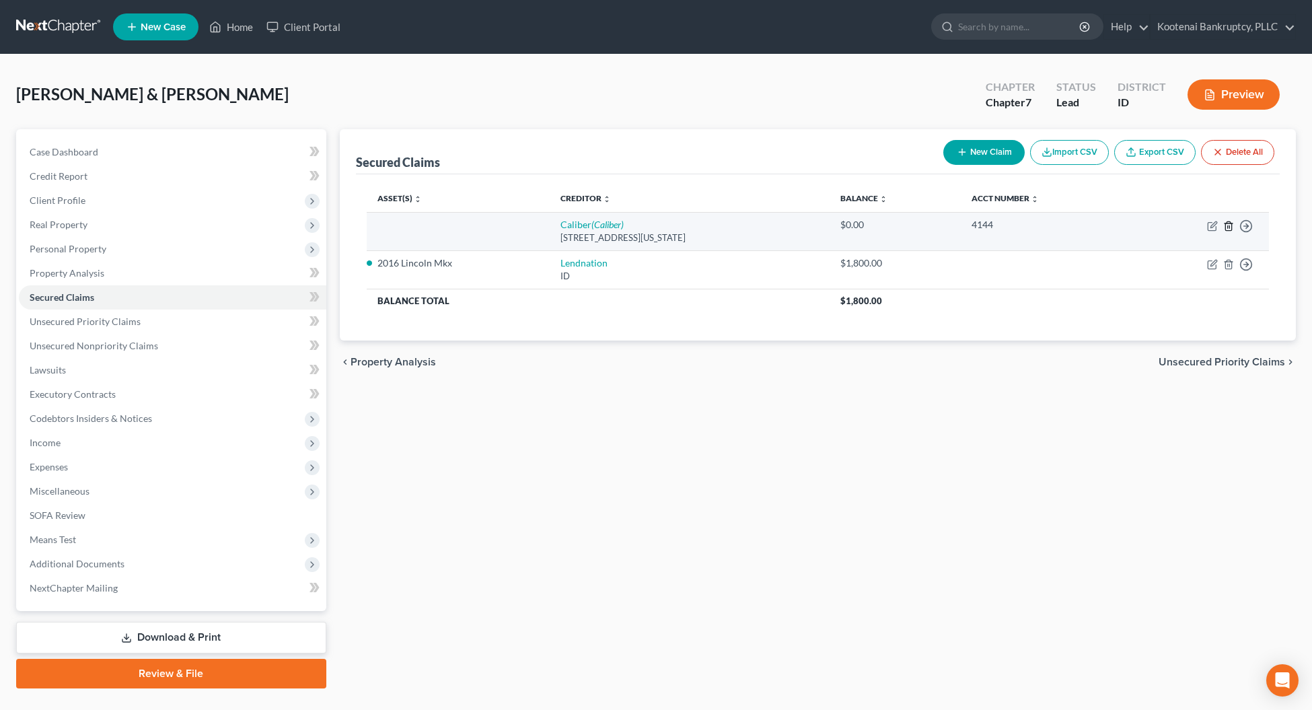
click at [1229, 226] on icon "button" at bounding box center [1228, 226] width 11 height 11
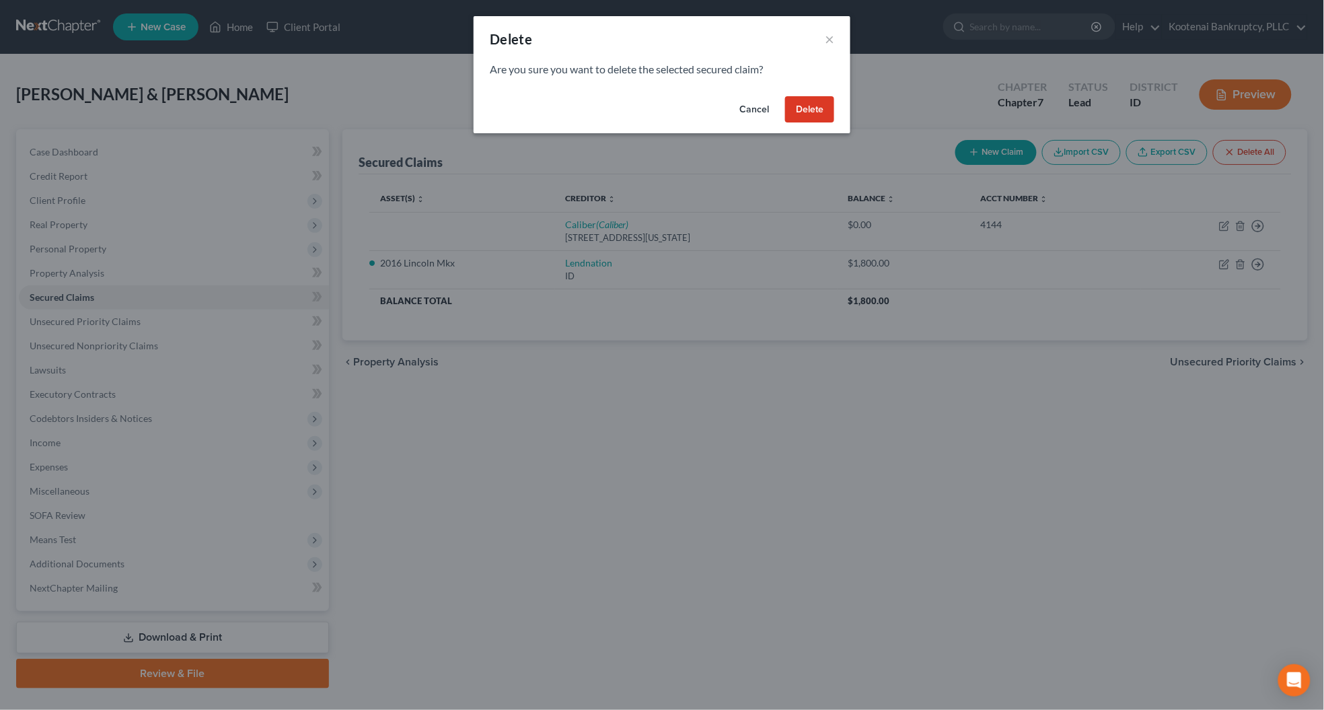
click at [811, 102] on button "Delete" at bounding box center [809, 109] width 49 height 27
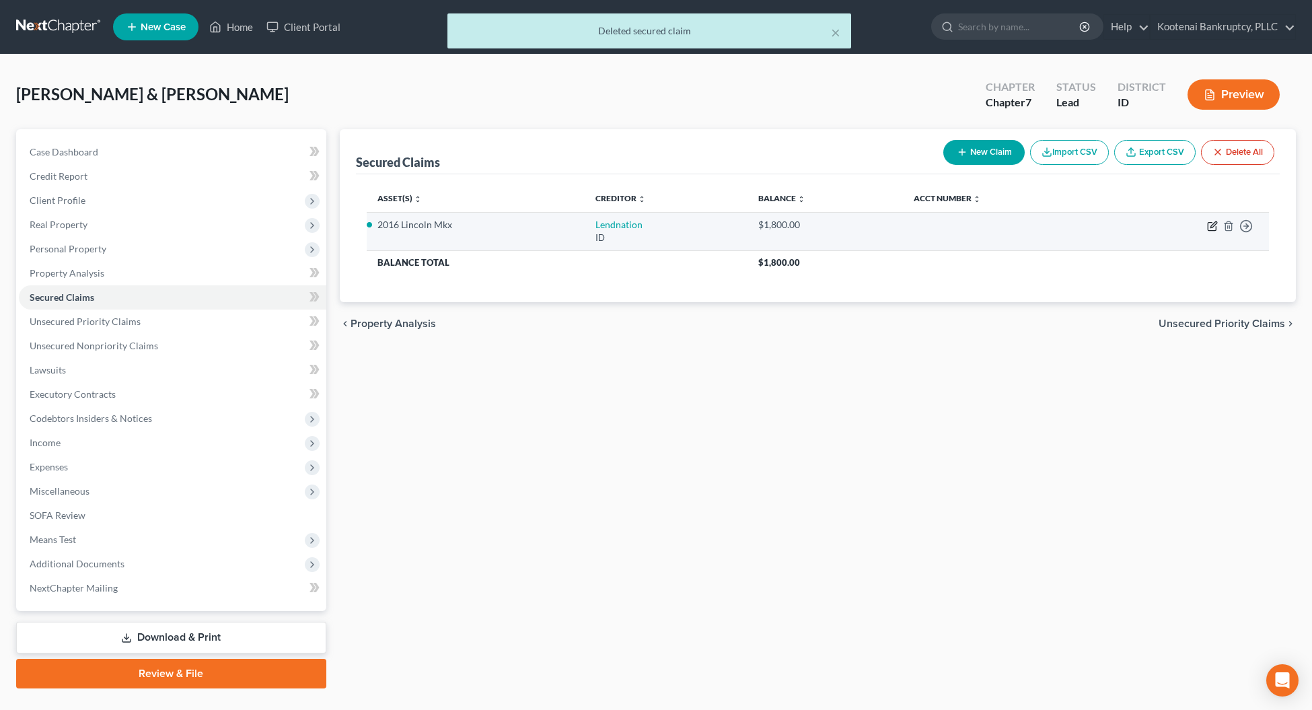
click at [1211, 226] on icon "button" at bounding box center [1212, 226] width 11 height 11
select select "13"
select select "8"
select select "4"
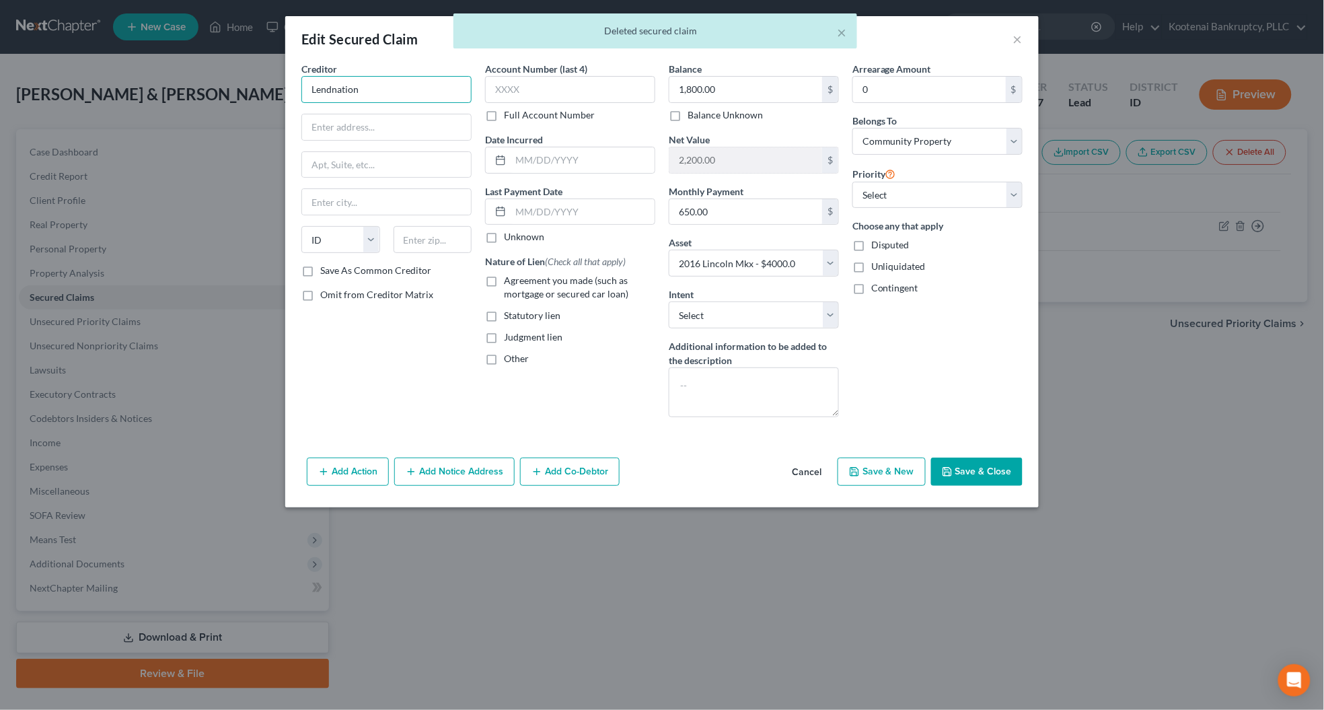
drag, startPoint x: 367, startPoint y: 96, endPoint x: 300, endPoint y: 88, distance: 67.7
click at [300, 88] on div "Creditor * Lendnation State AL AK AR AZ CA CO CT DE DC FL GA GU HI ID IL IN IA …" at bounding box center [387, 245] width 184 height 366
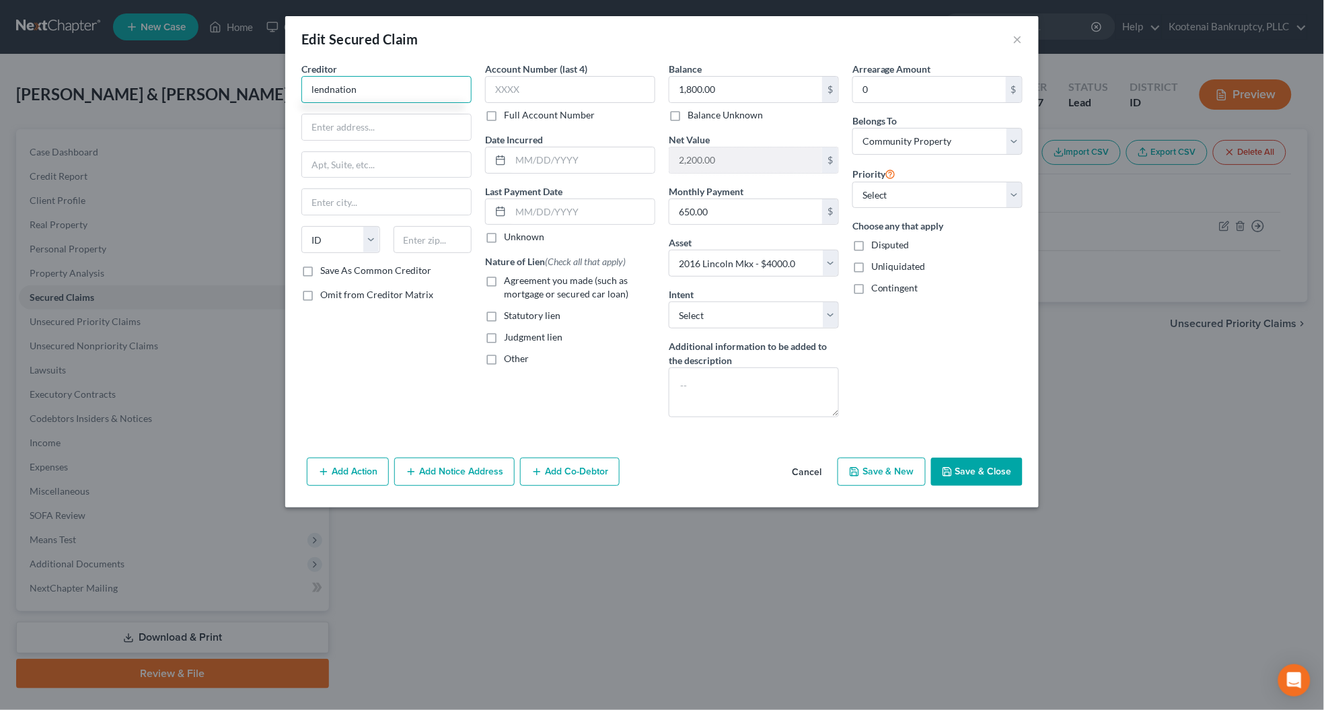
drag, startPoint x: 370, startPoint y: 91, endPoint x: 296, endPoint y: 84, distance: 74.3
click at [296, 84] on div "Creditor * lendnation State AL AK AR AZ CA CO CT DE DC FL GA GU HI ID IL IN IA …" at bounding box center [387, 245] width 184 height 366
drag, startPoint x: 351, startPoint y: 120, endPoint x: 365, endPoint y: 139, distance: 23.5
click at [351, 121] on div "101 E Seltice Way, Post Falls, ID 83854" at bounding box center [382, 125] width 140 height 11
type input "Lend Nation"
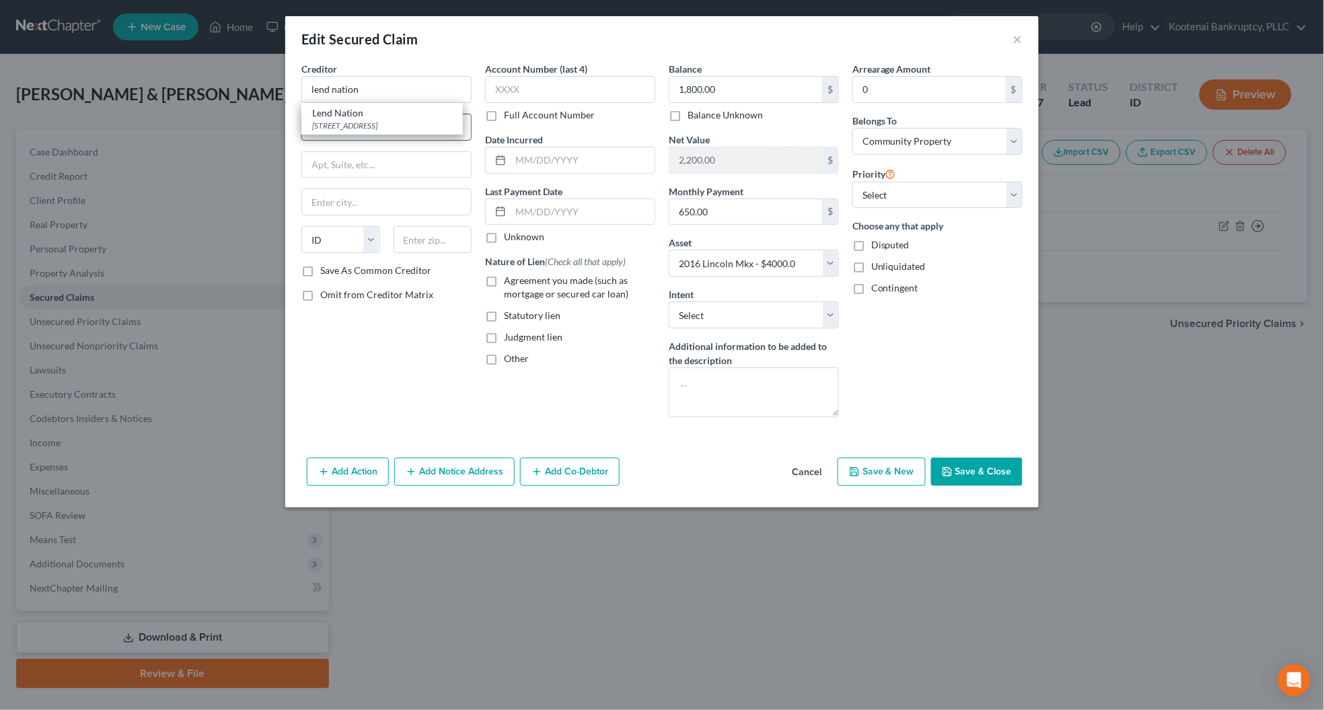
type input "101 E Seltice Way"
type input "Post Falls"
type input "83854"
click at [504, 239] on label "Unknown" at bounding box center [524, 236] width 40 height 13
click at [509, 239] on input "Unknown" at bounding box center [513, 234] width 9 height 9
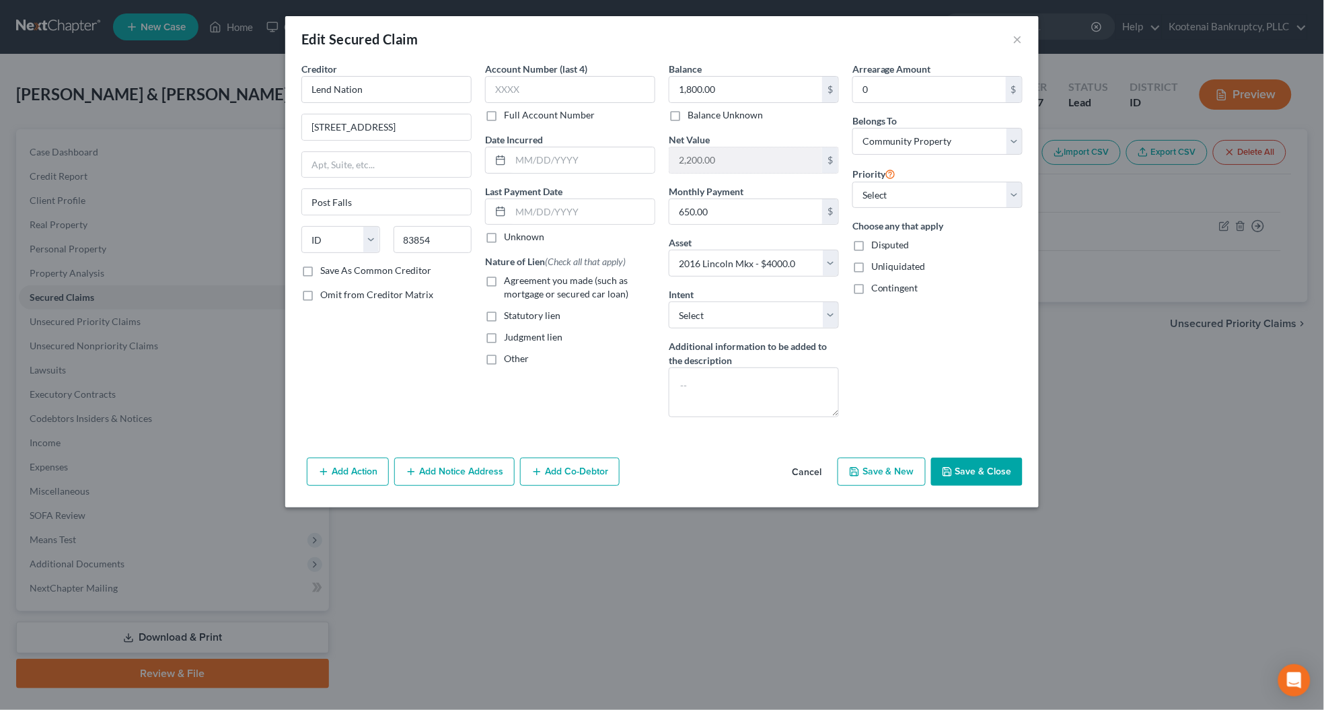
checkbox input "true"
click at [504, 283] on label "Agreement you made (such as mortgage or secured car loan)" at bounding box center [579, 287] width 151 height 27
click at [509, 282] on input "Agreement you made (such as mortgage or secured car loan)" at bounding box center [513, 278] width 9 height 9
checkbox input "true"
click at [952, 469] on icon "button" at bounding box center [947, 471] width 11 height 11
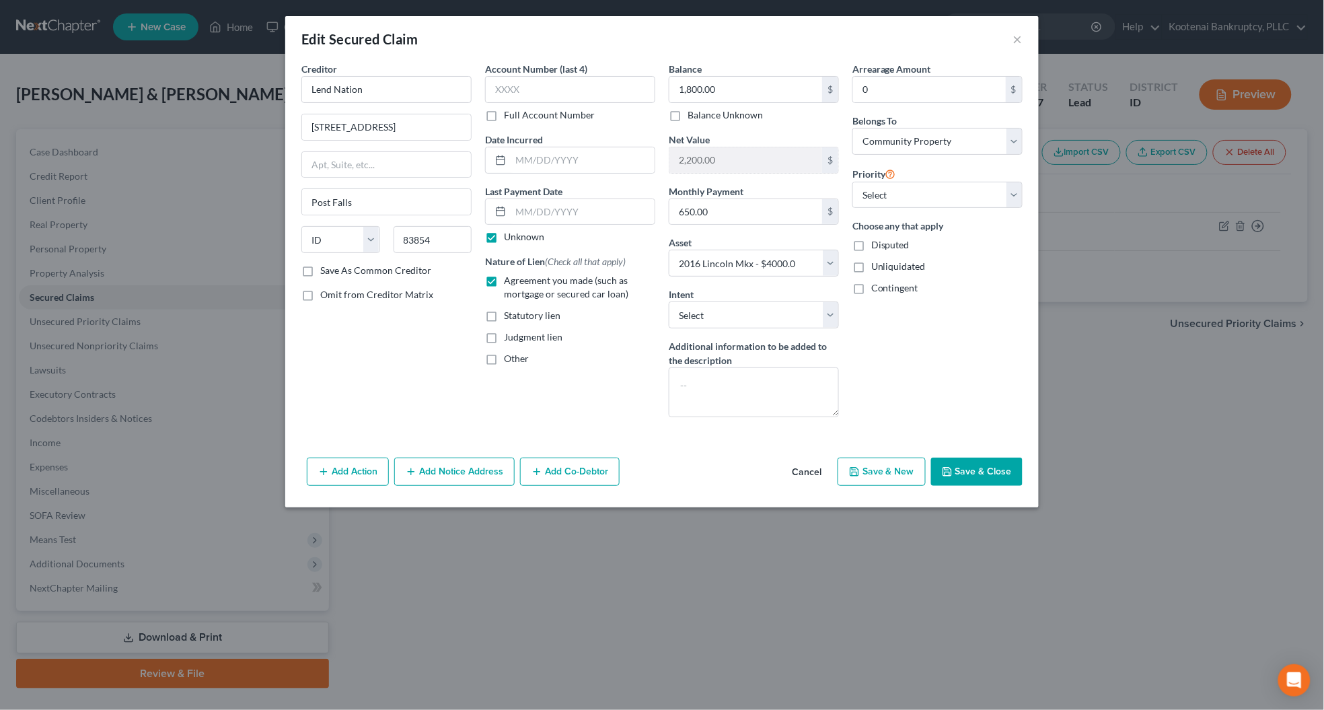
select select
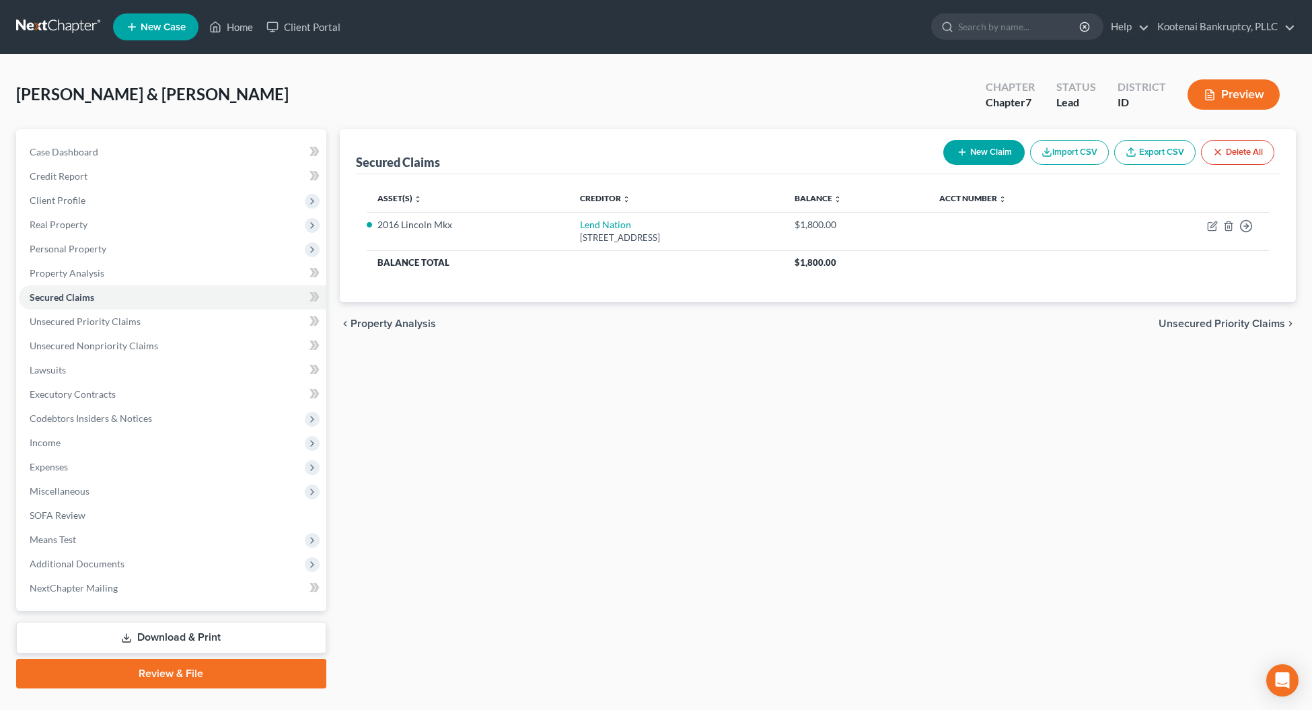
click at [1248, 328] on span "Unsecured Priority Claims" at bounding box center [1221, 323] width 126 height 11
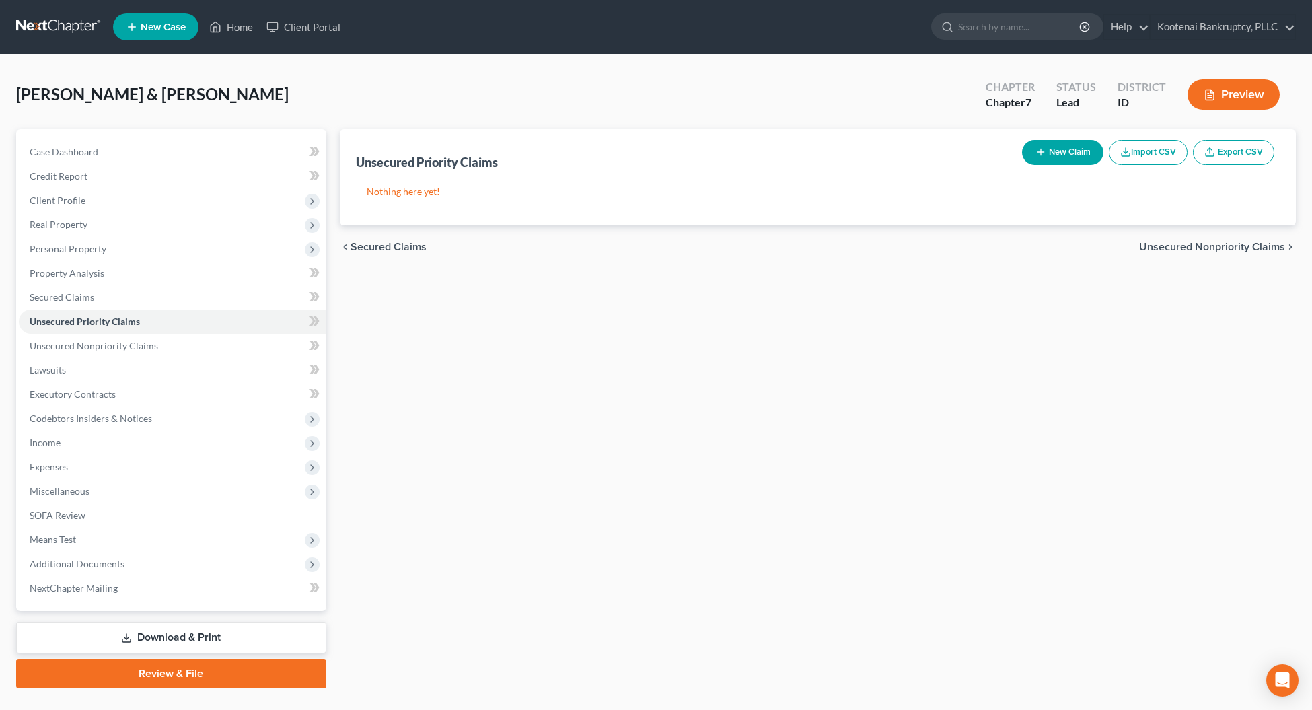
click at [1199, 250] on span "Unsecured Nonpriority Claims" at bounding box center [1212, 246] width 146 height 11
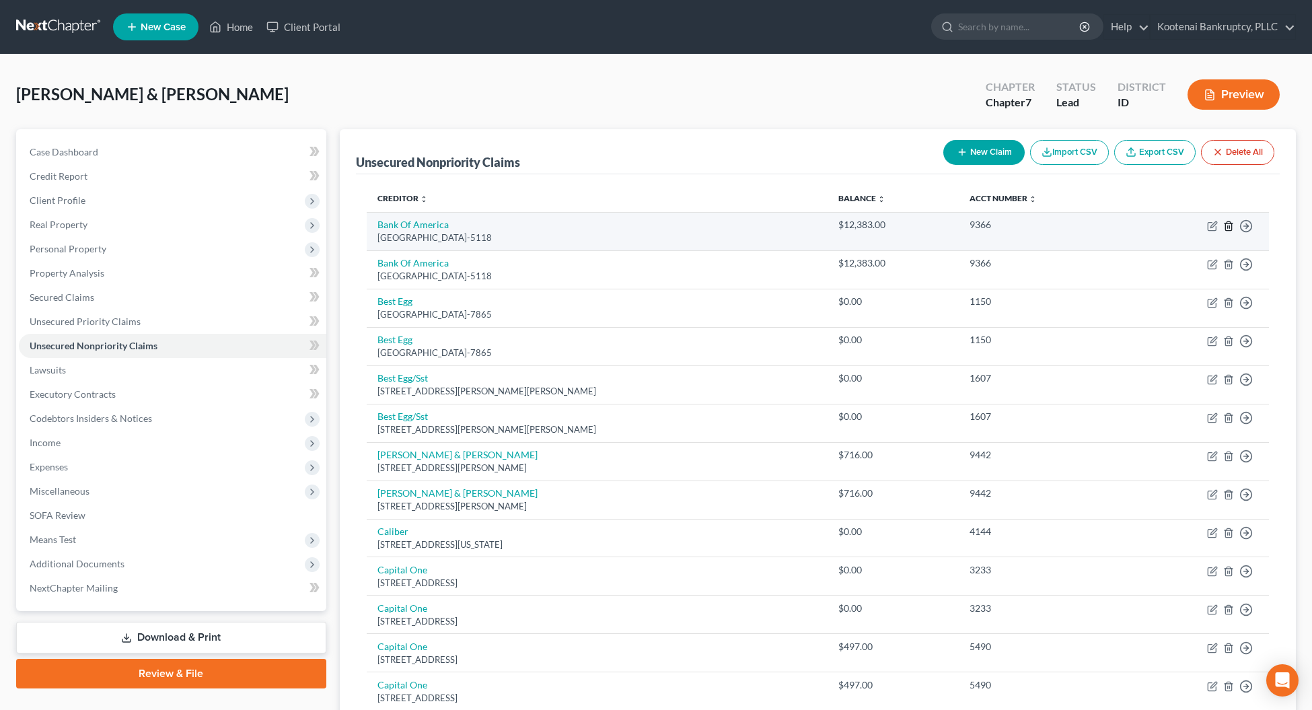
click at [1226, 225] on icon "button" at bounding box center [1228, 226] width 11 height 11
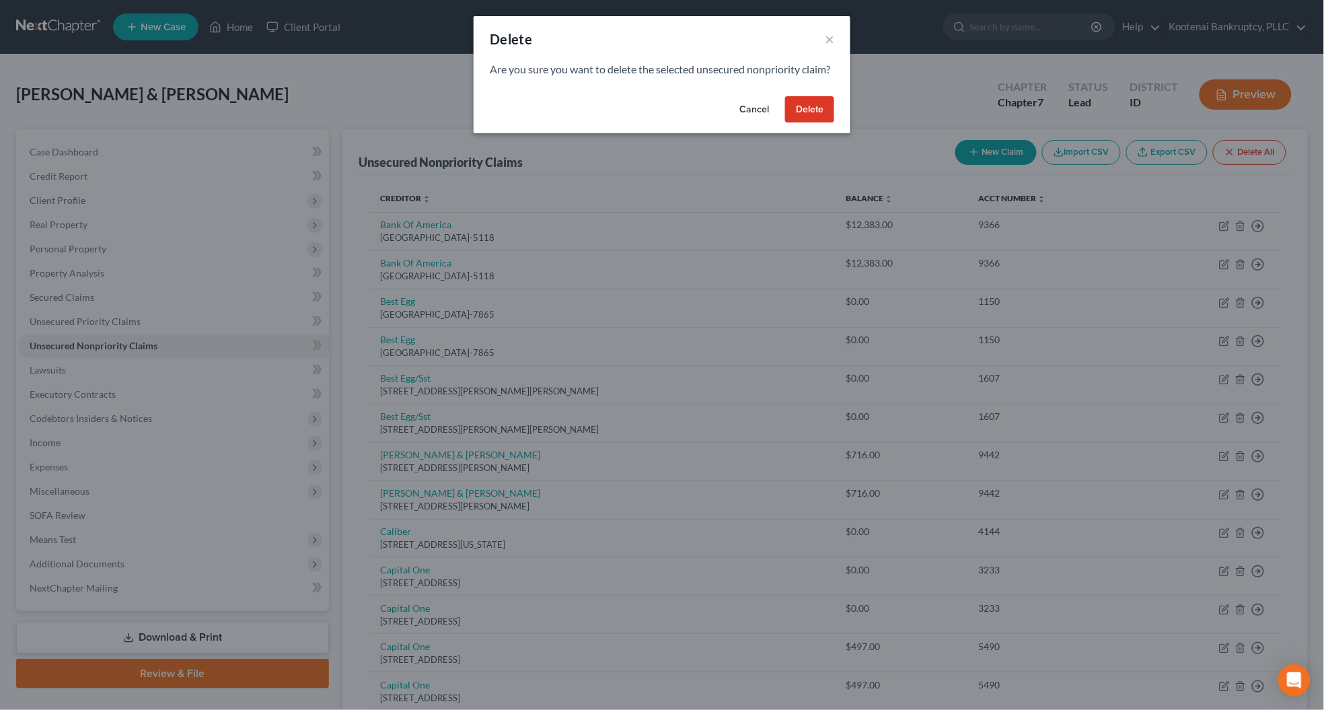
click at [810, 123] on button "Delete" at bounding box center [809, 109] width 49 height 27
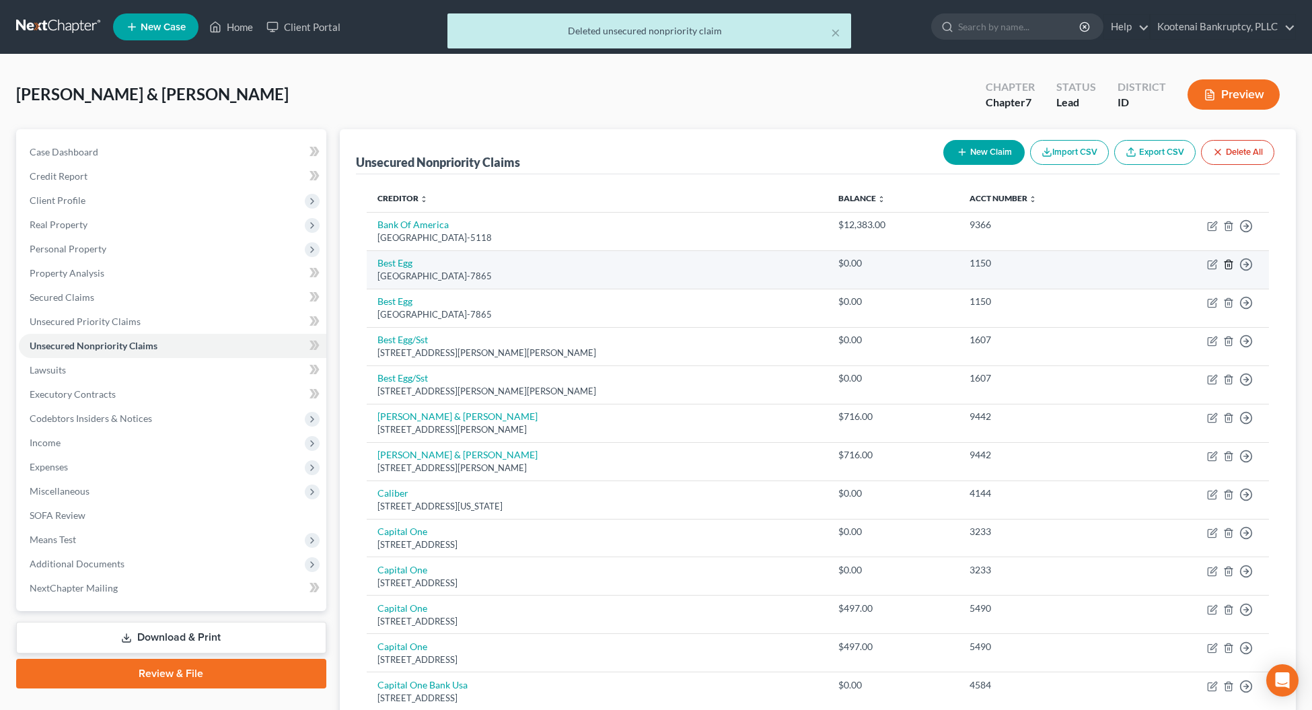
click at [1223, 261] on icon "button" at bounding box center [1228, 264] width 11 height 11
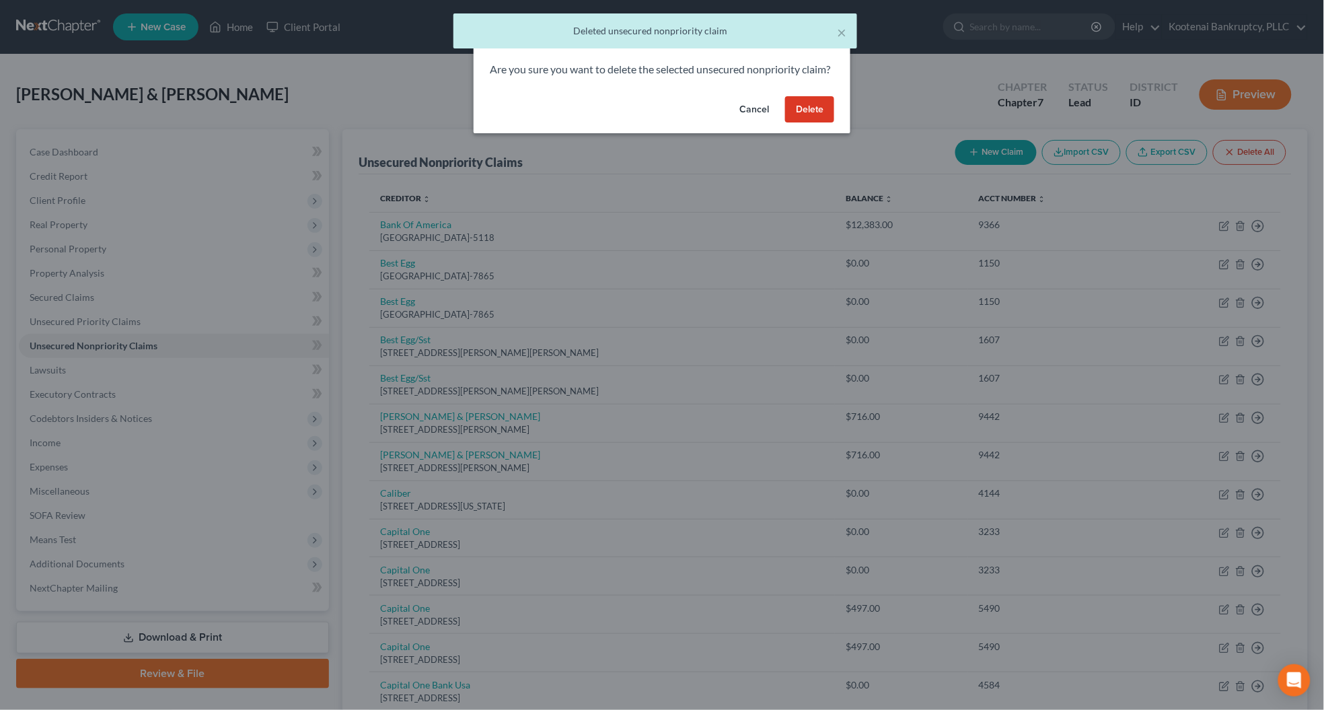
click at [819, 123] on button "Delete" at bounding box center [809, 109] width 49 height 27
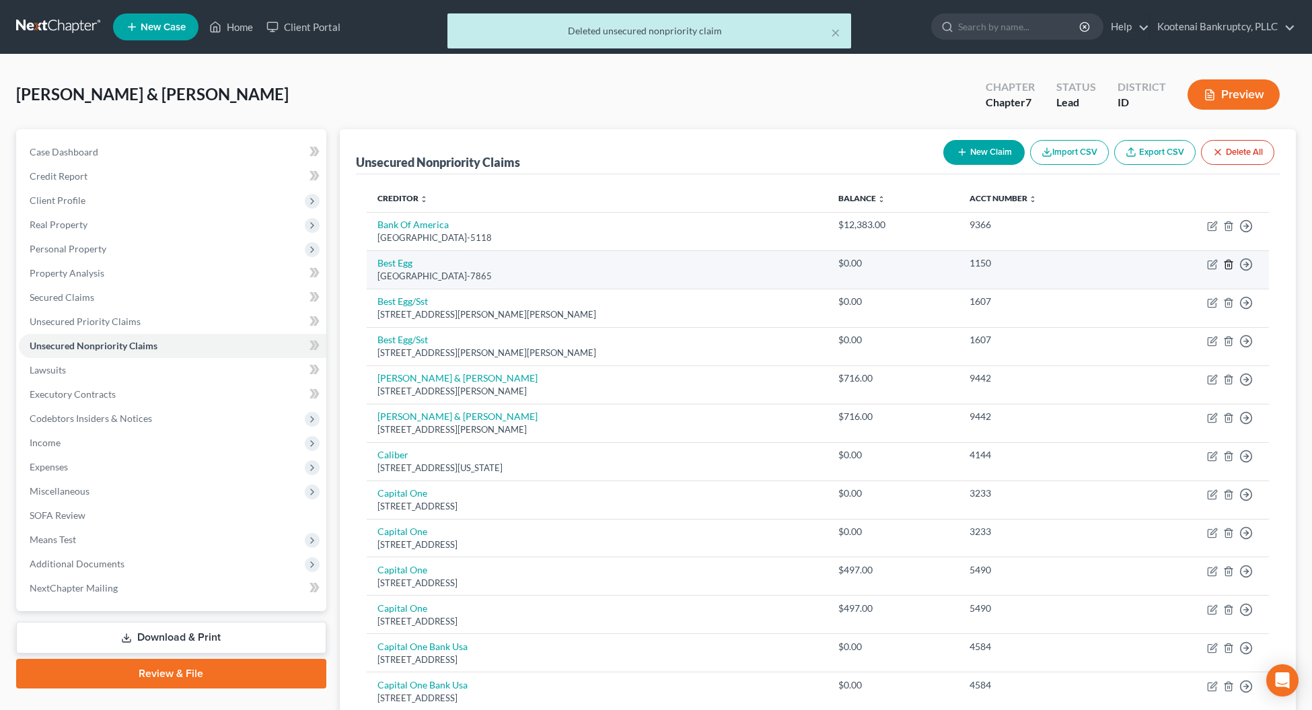
click at [1228, 262] on icon "button" at bounding box center [1228, 264] width 11 height 11
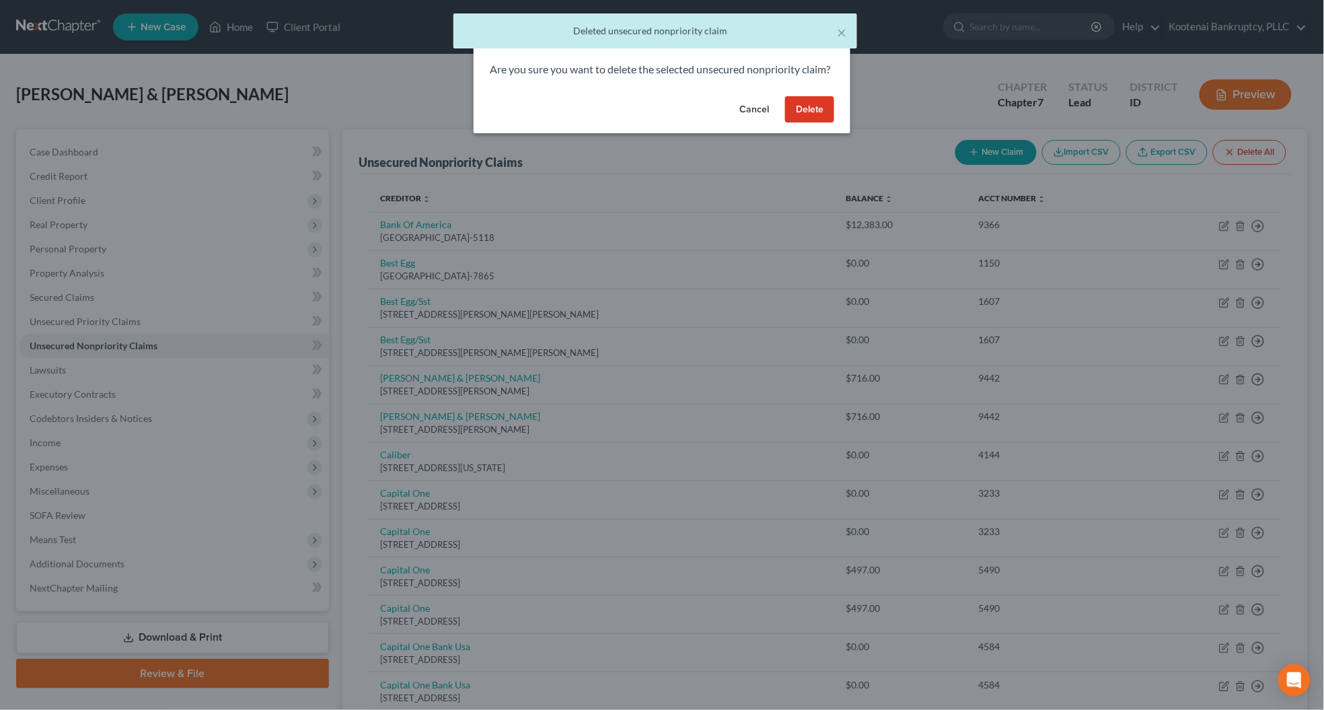
click at [821, 121] on button "Delete" at bounding box center [809, 109] width 49 height 27
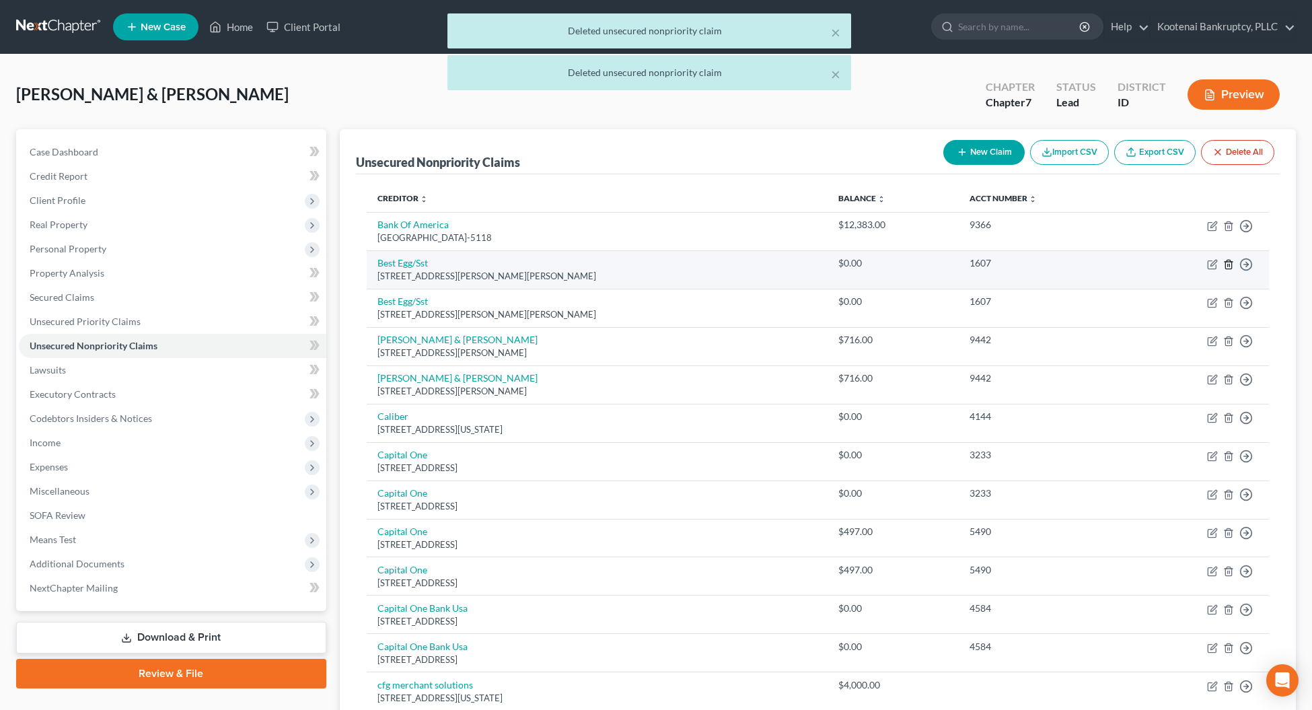
click at [1229, 264] on line "button" at bounding box center [1229, 265] width 0 height 3
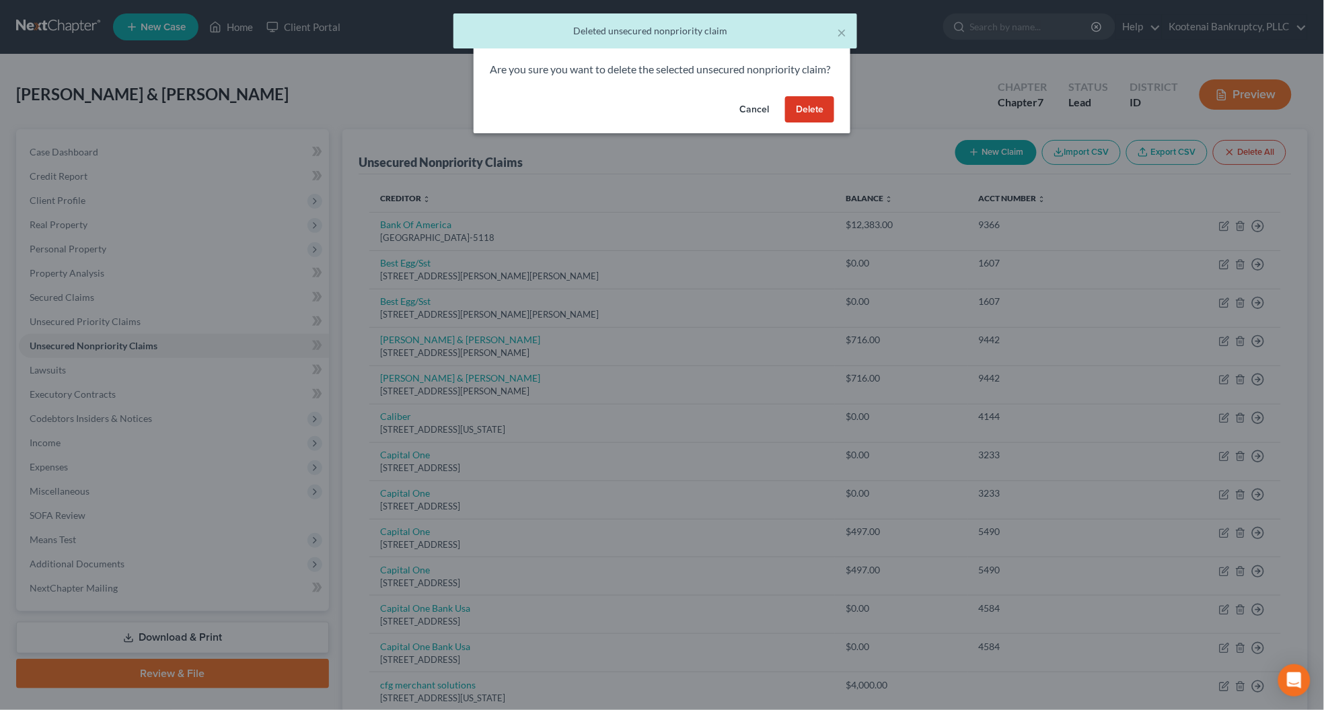
click at [812, 123] on button "Delete" at bounding box center [809, 109] width 49 height 27
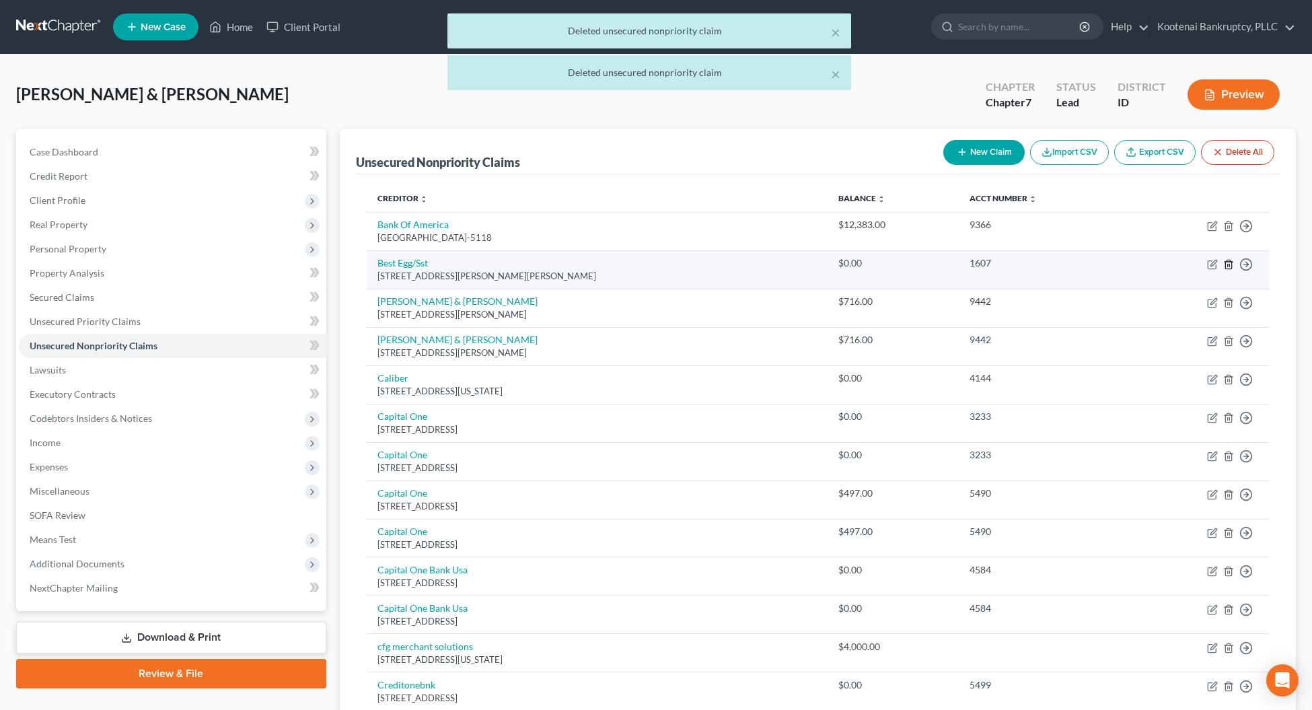
click at [1225, 264] on icon "button" at bounding box center [1228, 264] width 11 height 11
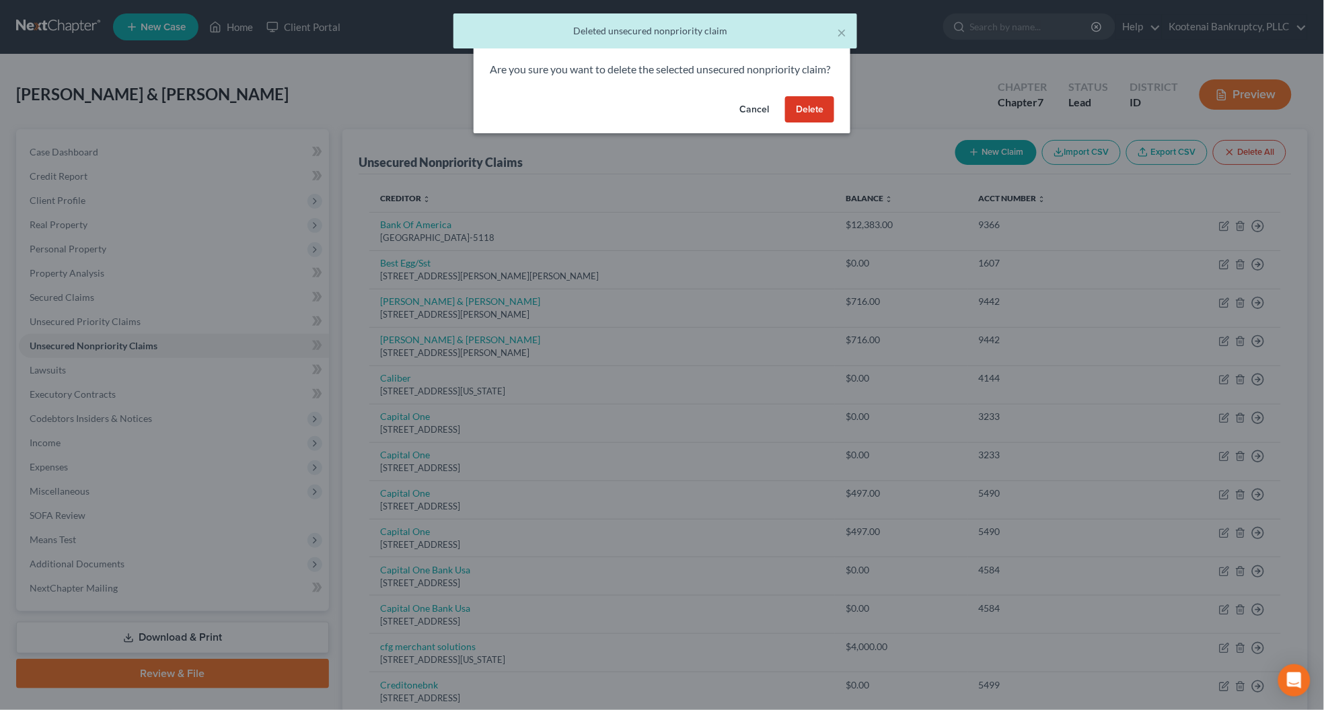
click at [802, 118] on button "Delete" at bounding box center [809, 109] width 49 height 27
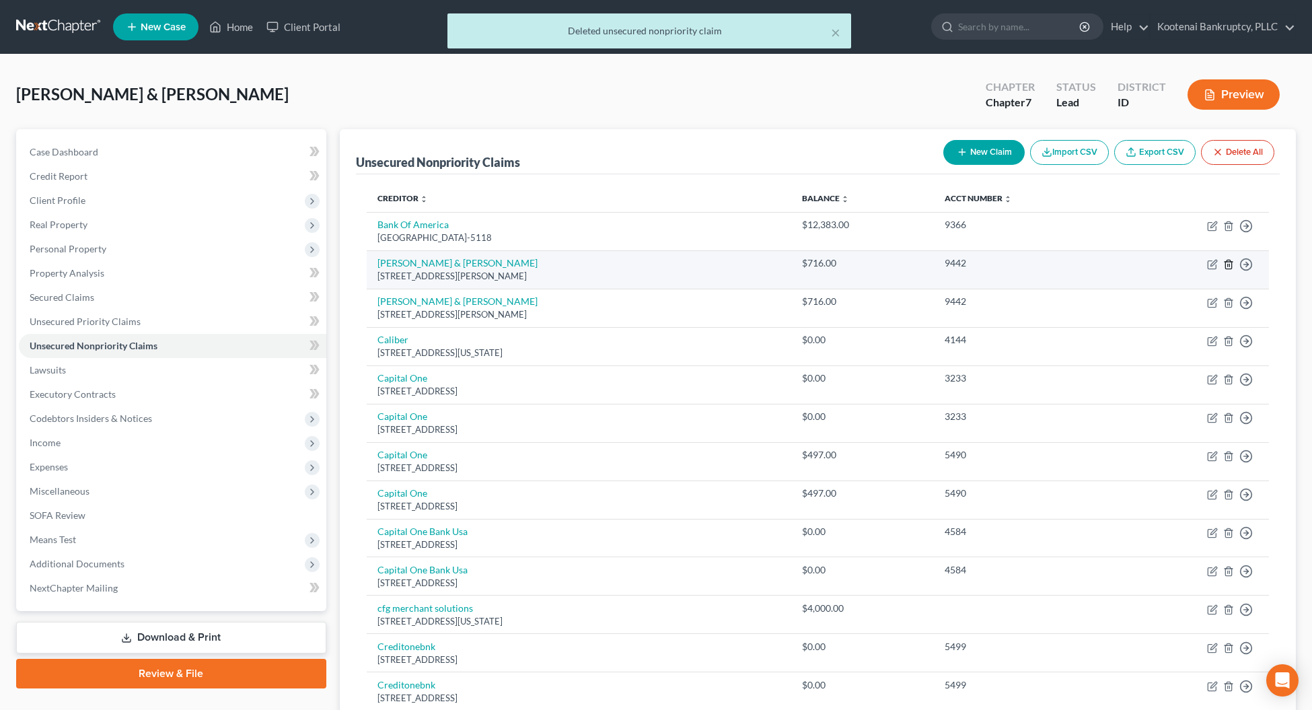
click at [1225, 262] on icon "button" at bounding box center [1228, 264] width 11 height 11
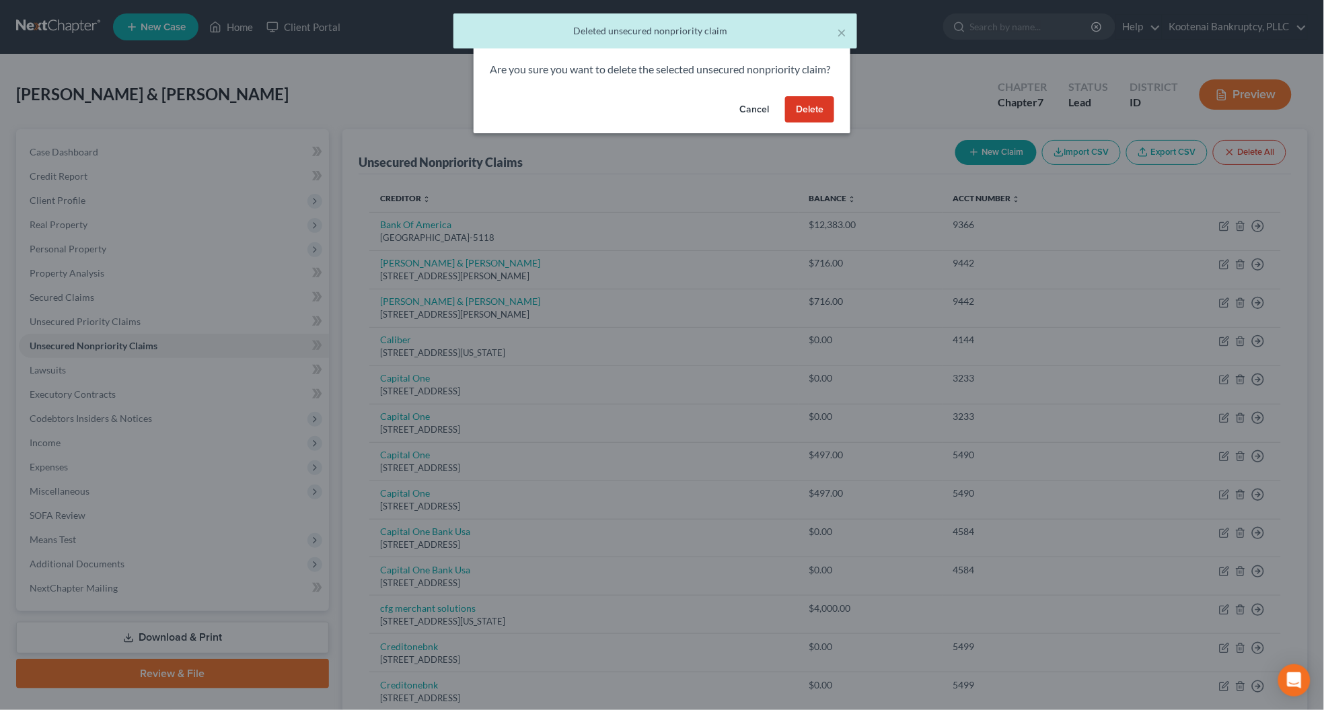
click at [821, 123] on button "Delete" at bounding box center [809, 109] width 49 height 27
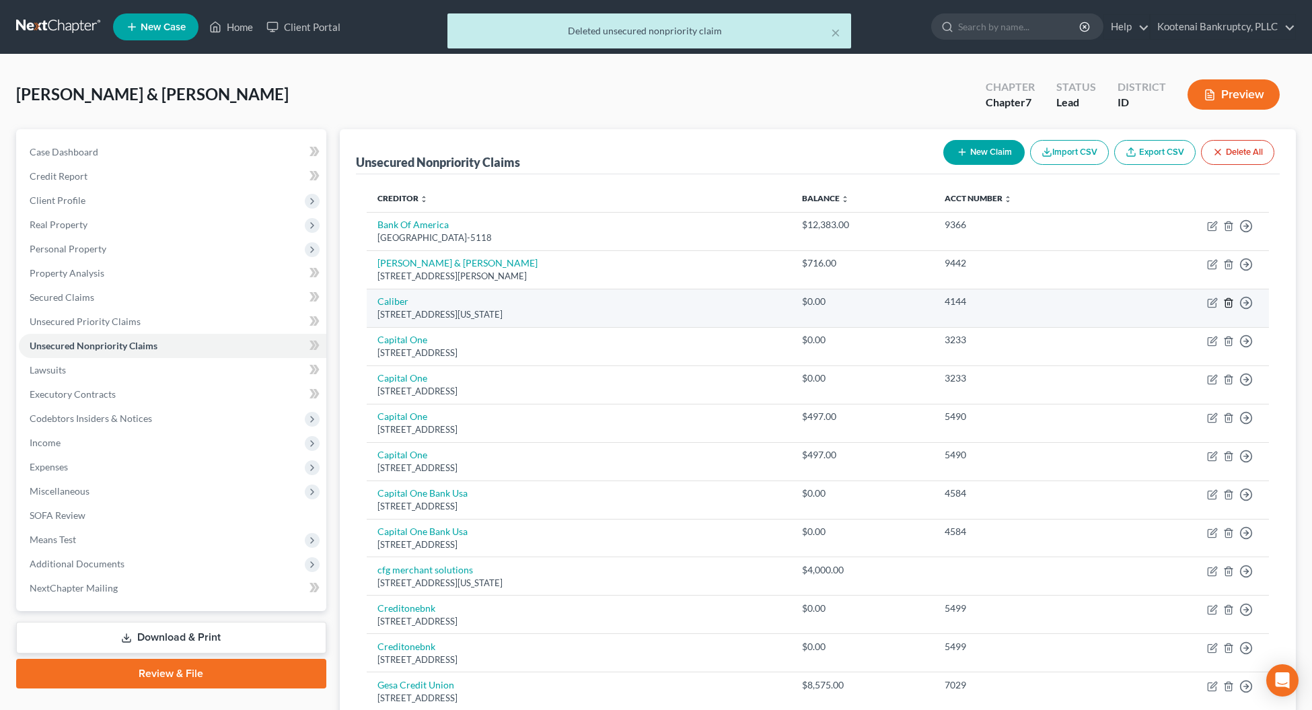
click at [1226, 301] on icon "button" at bounding box center [1228, 302] width 11 height 11
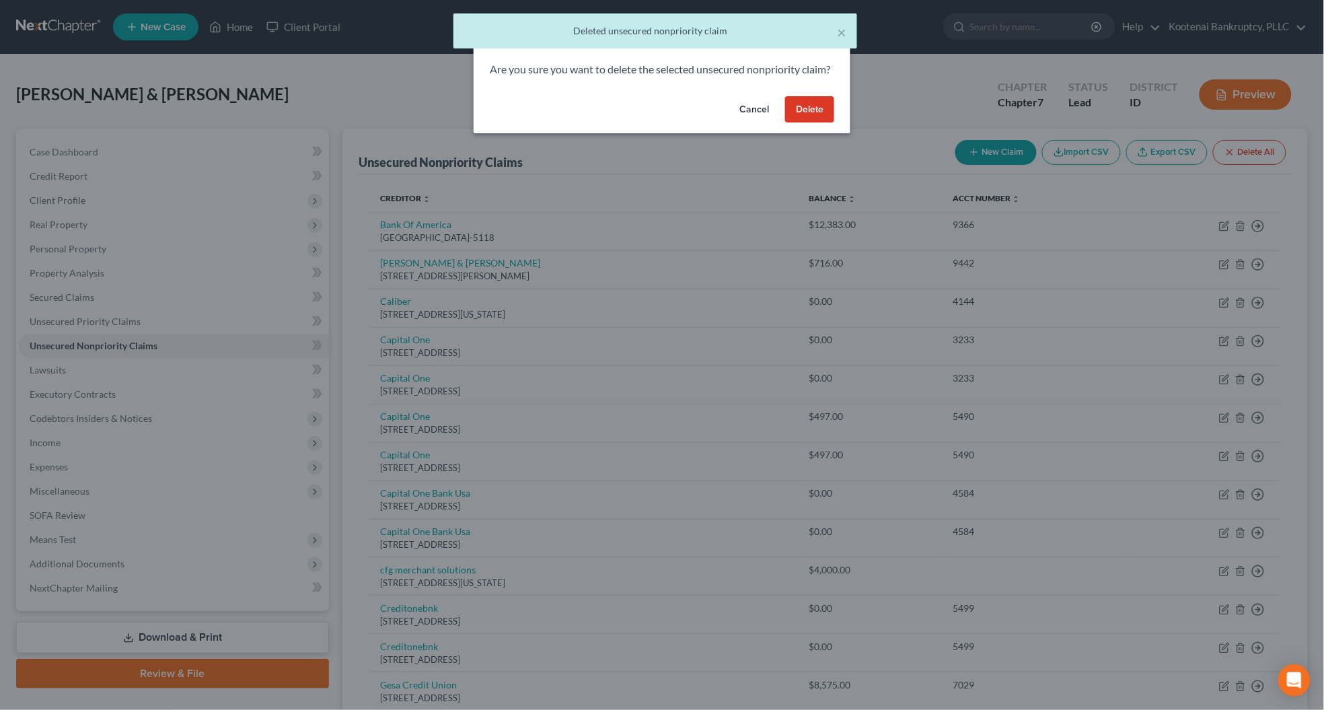
click at [785, 121] on button "Delete" at bounding box center [809, 109] width 49 height 27
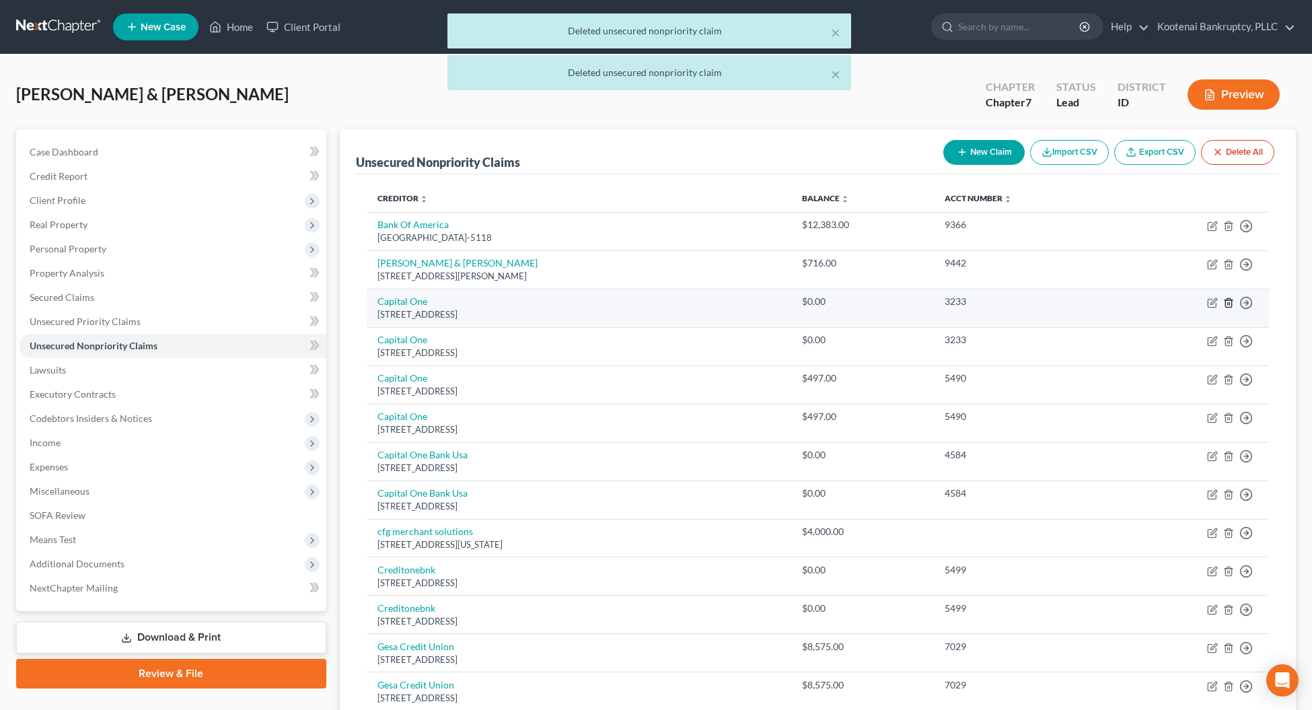
click at [1227, 299] on icon "button" at bounding box center [1228, 302] width 11 height 11
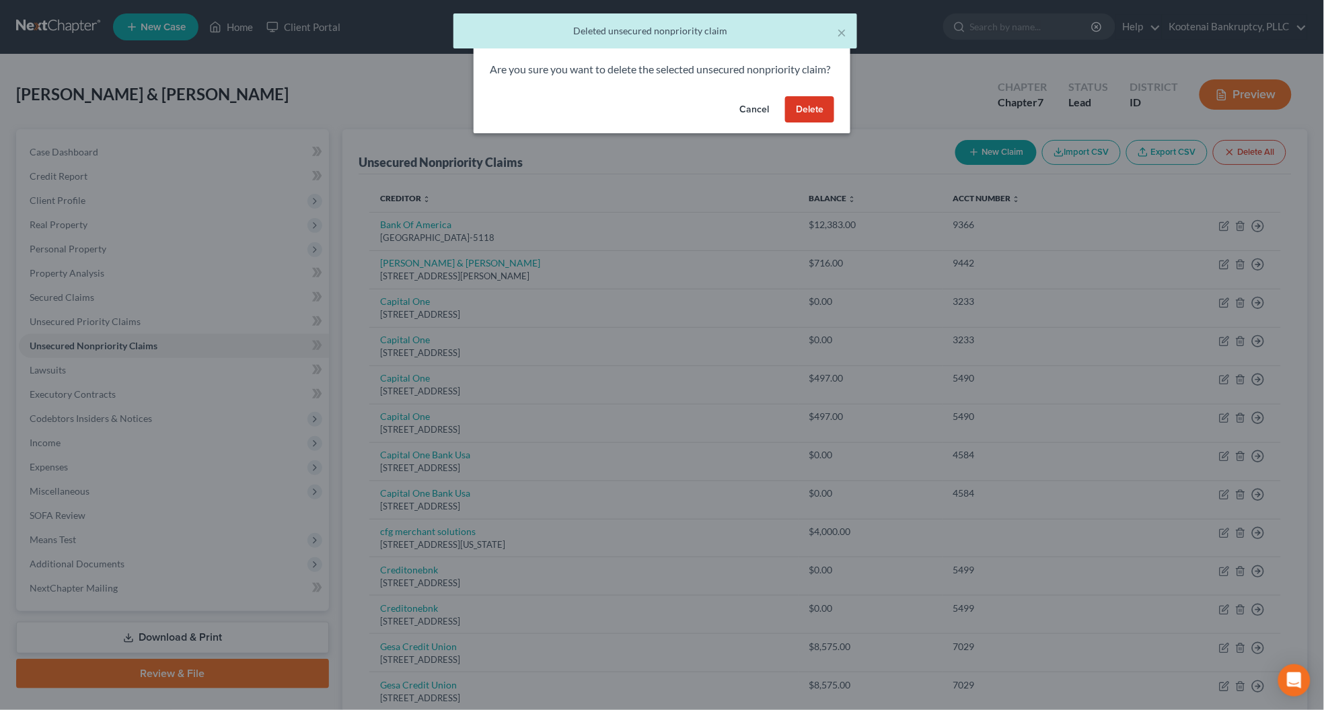
click at [797, 116] on button "Delete" at bounding box center [809, 109] width 49 height 27
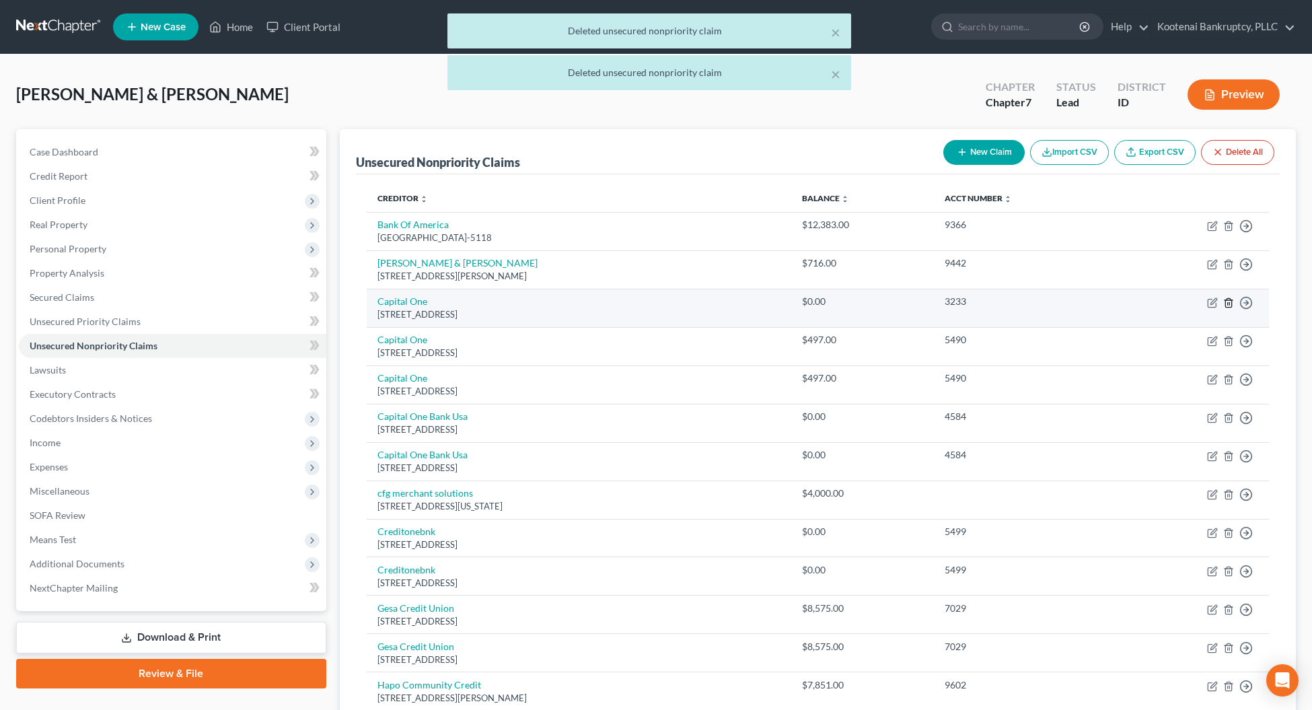
click at [1229, 303] on icon "button" at bounding box center [1228, 302] width 11 height 11
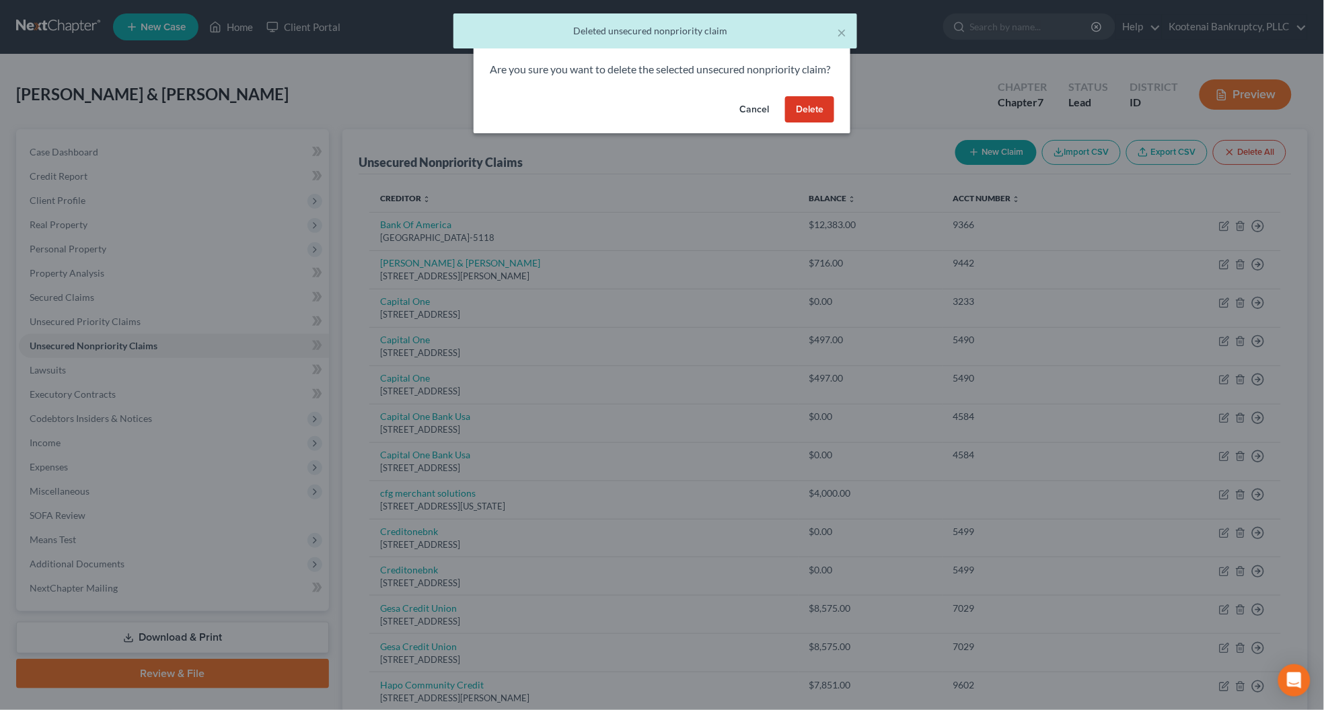
click at [816, 123] on button "Delete" at bounding box center [809, 109] width 49 height 27
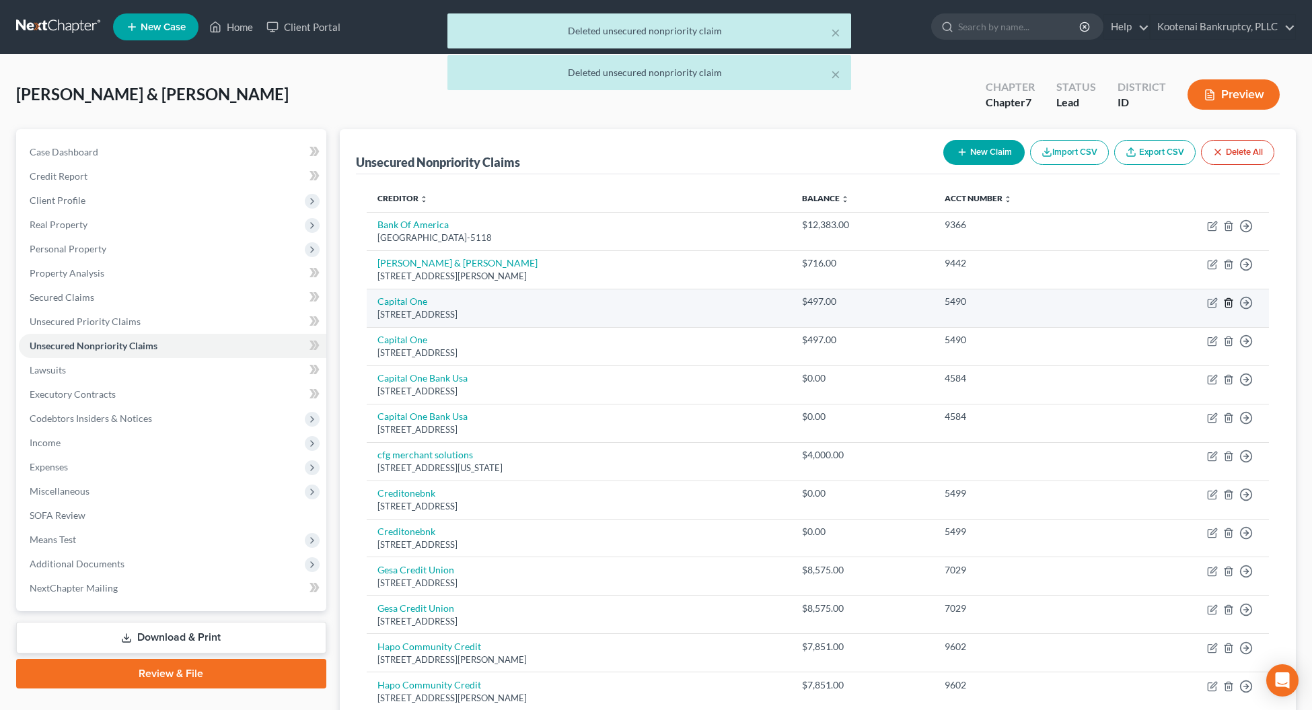
click at [1224, 303] on icon "button" at bounding box center [1228, 302] width 11 height 11
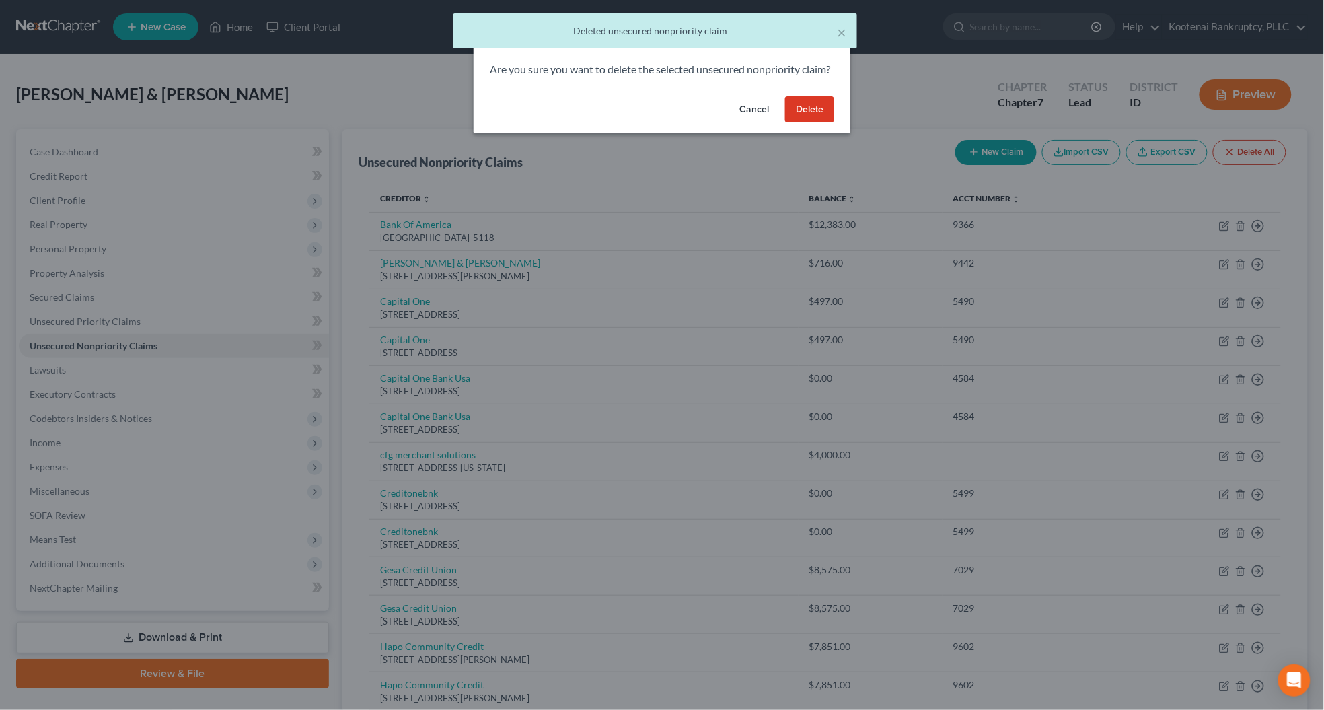
click at [814, 123] on button "Delete" at bounding box center [809, 109] width 49 height 27
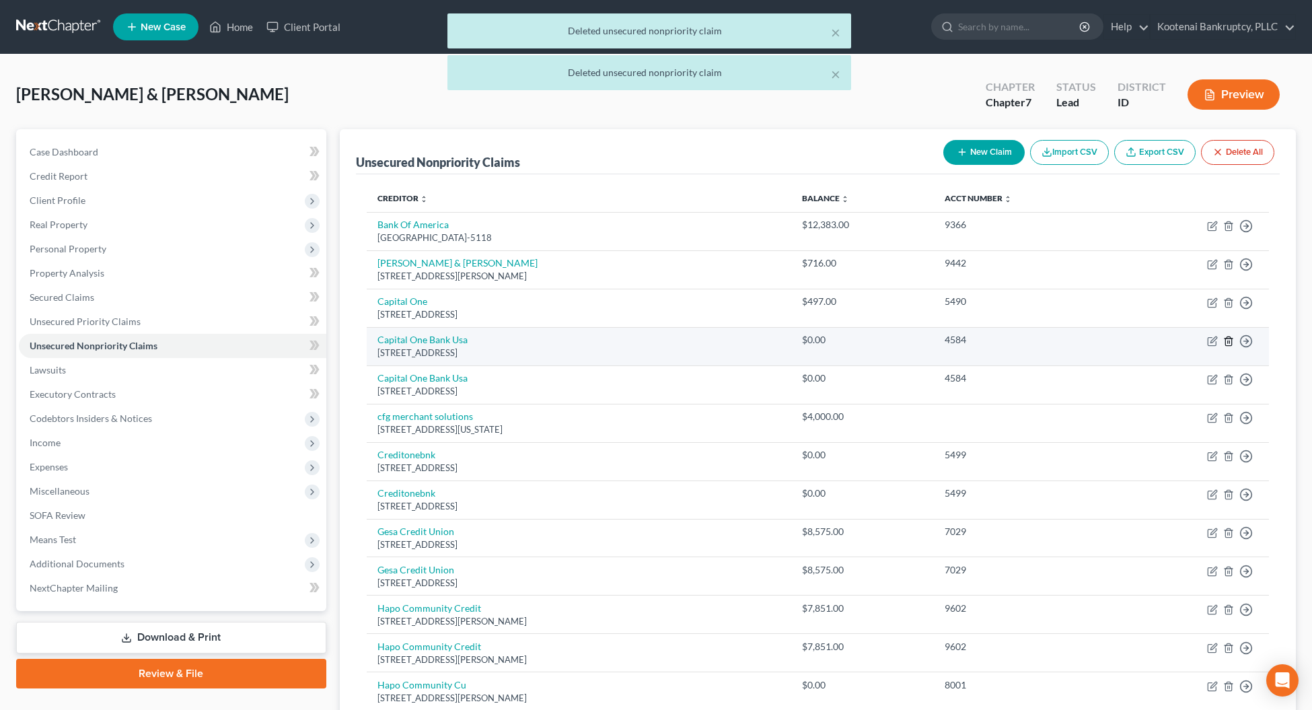
click at [1225, 343] on icon "button" at bounding box center [1228, 341] width 11 height 11
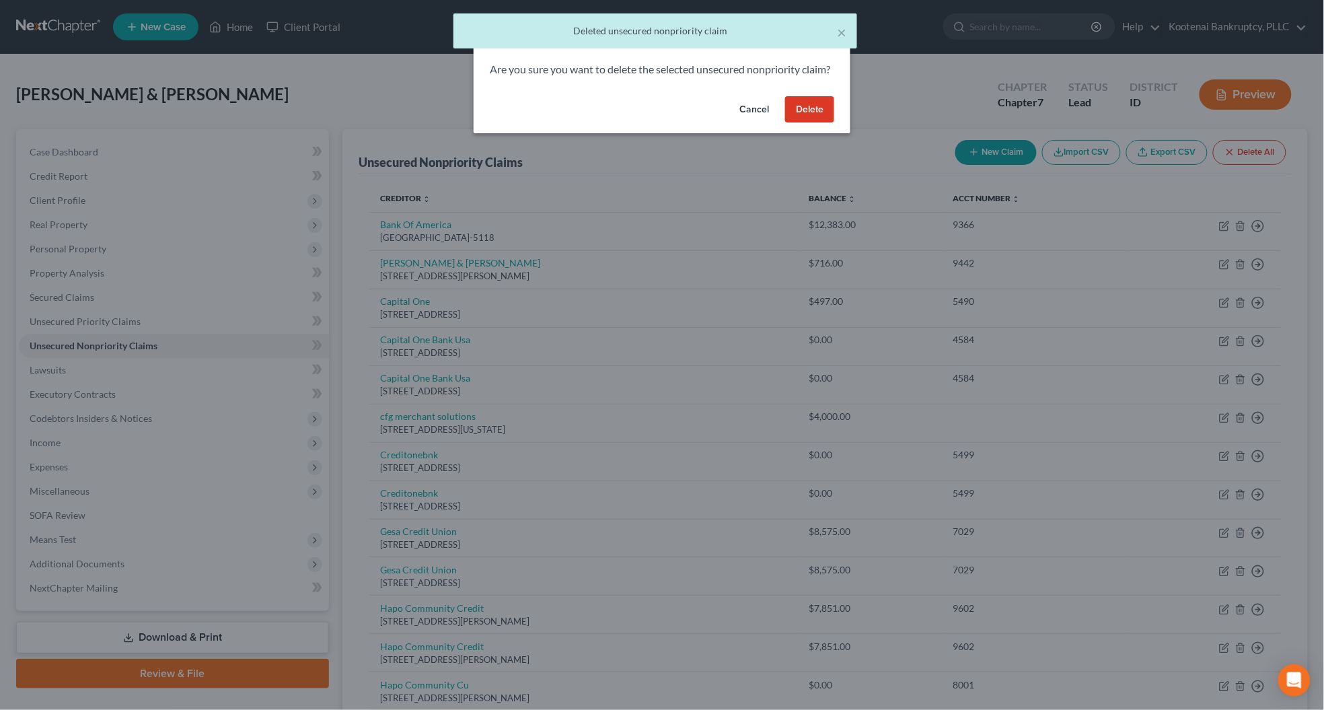
click at [805, 123] on button "Delete" at bounding box center [809, 109] width 49 height 27
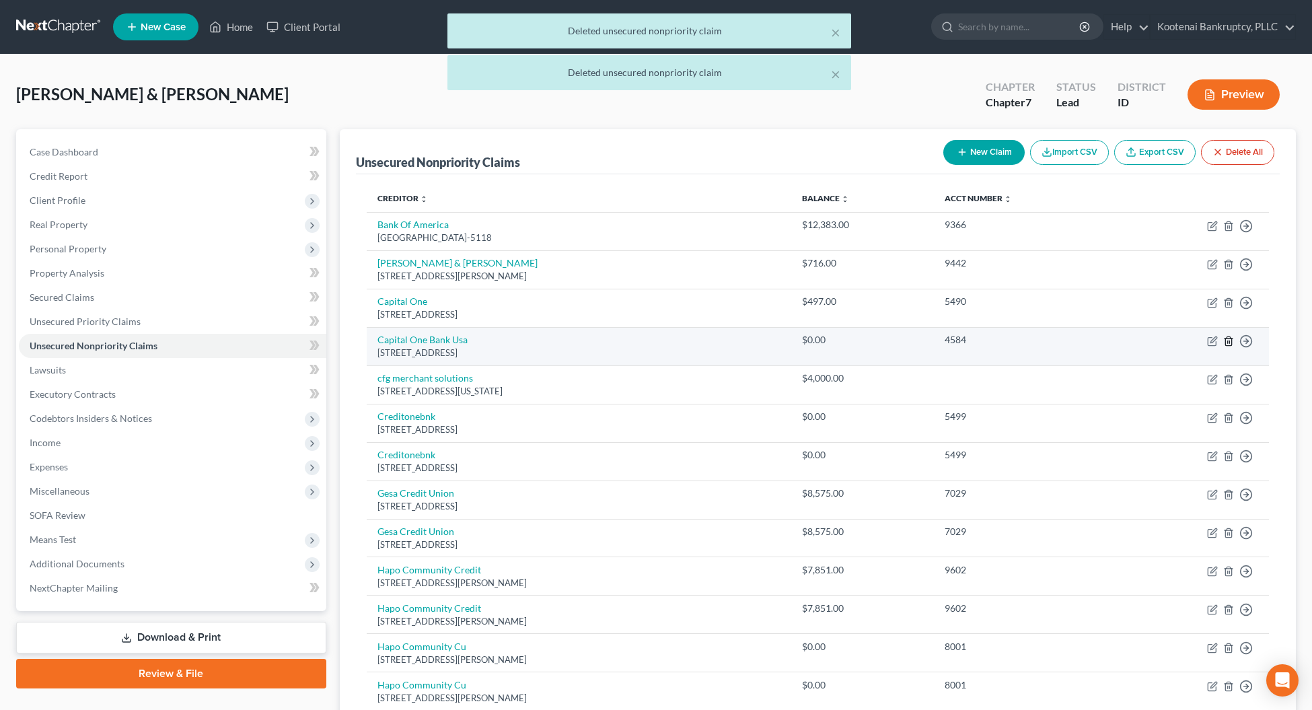
click at [1227, 346] on icon "button" at bounding box center [1228, 341] width 11 height 11
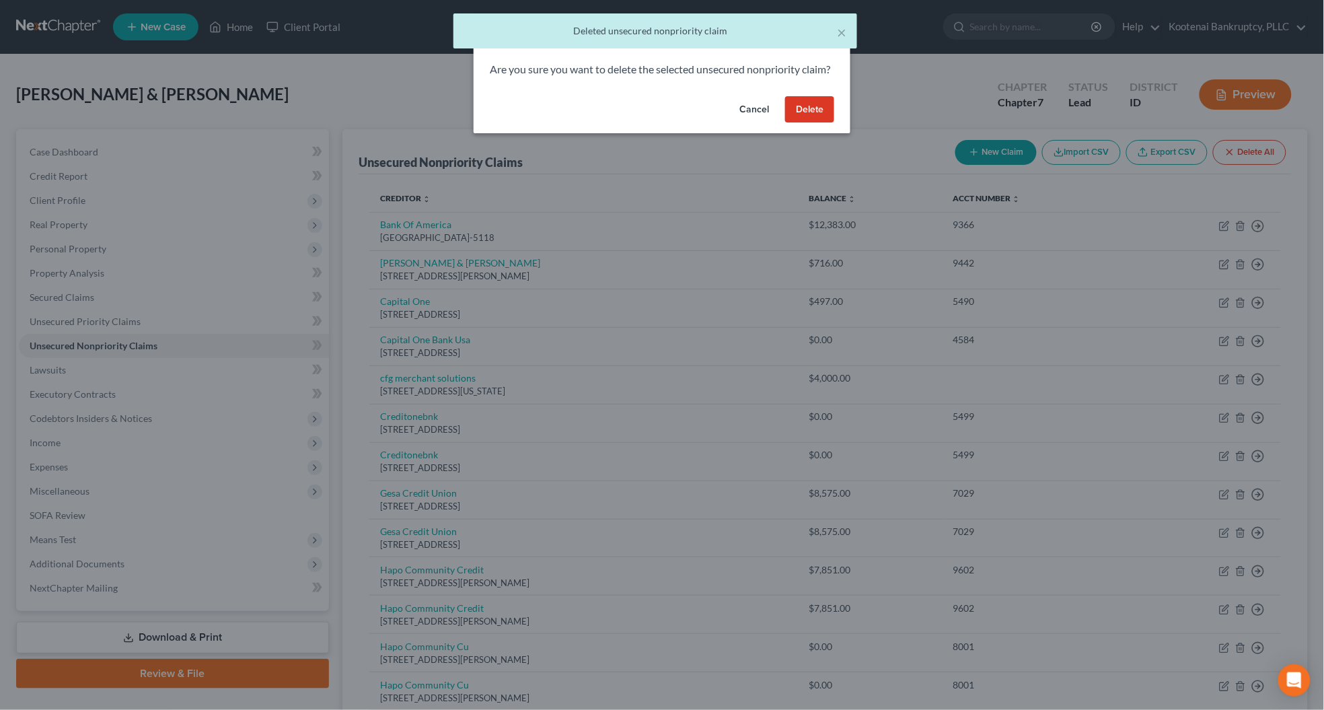
click at [801, 123] on button "Delete" at bounding box center [809, 109] width 49 height 27
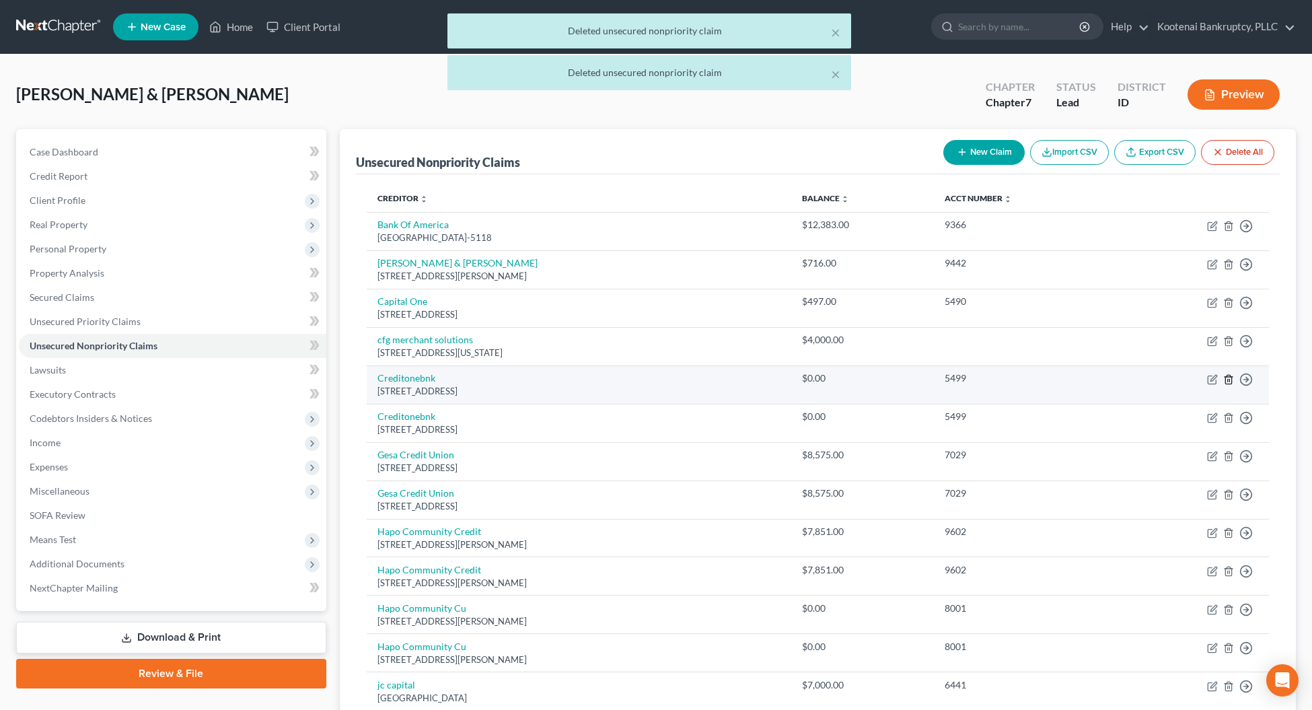
click at [1228, 382] on icon "button" at bounding box center [1228, 379] width 11 height 11
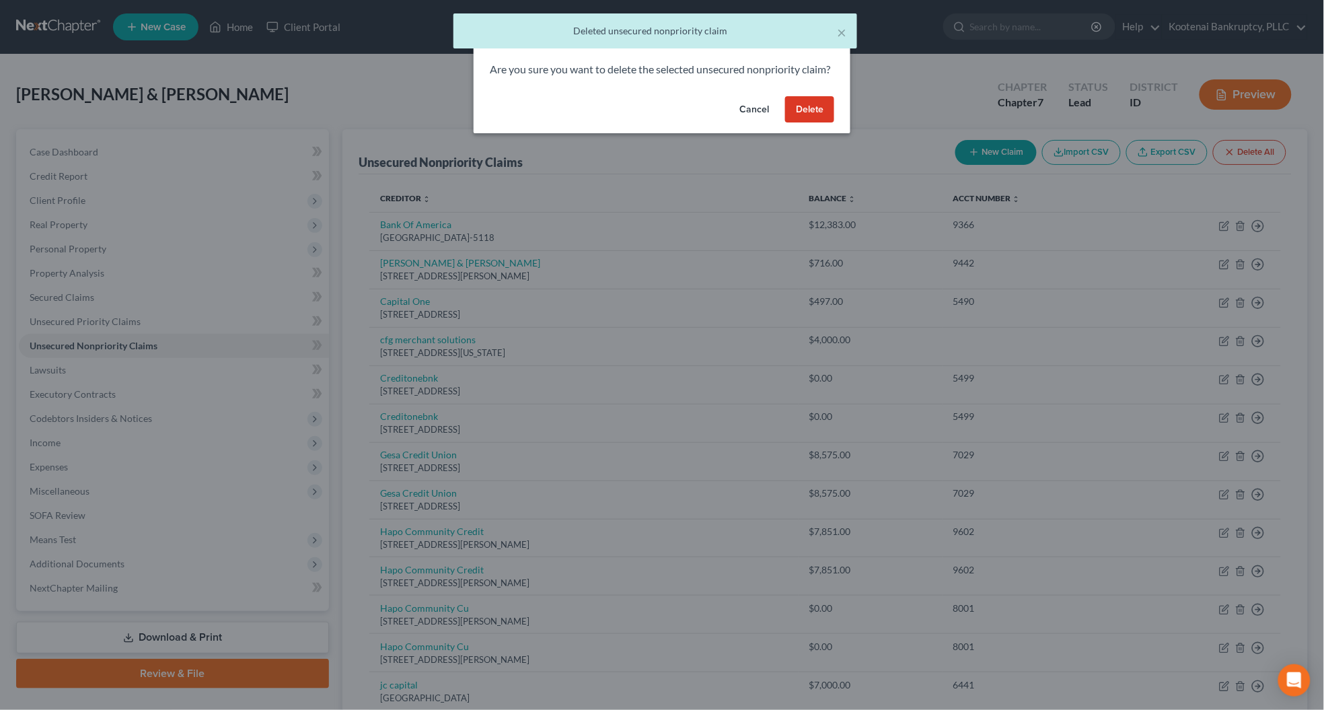
click at [804, 123] on button "Delete" at bounding box center [809, 109] width 49 height 27
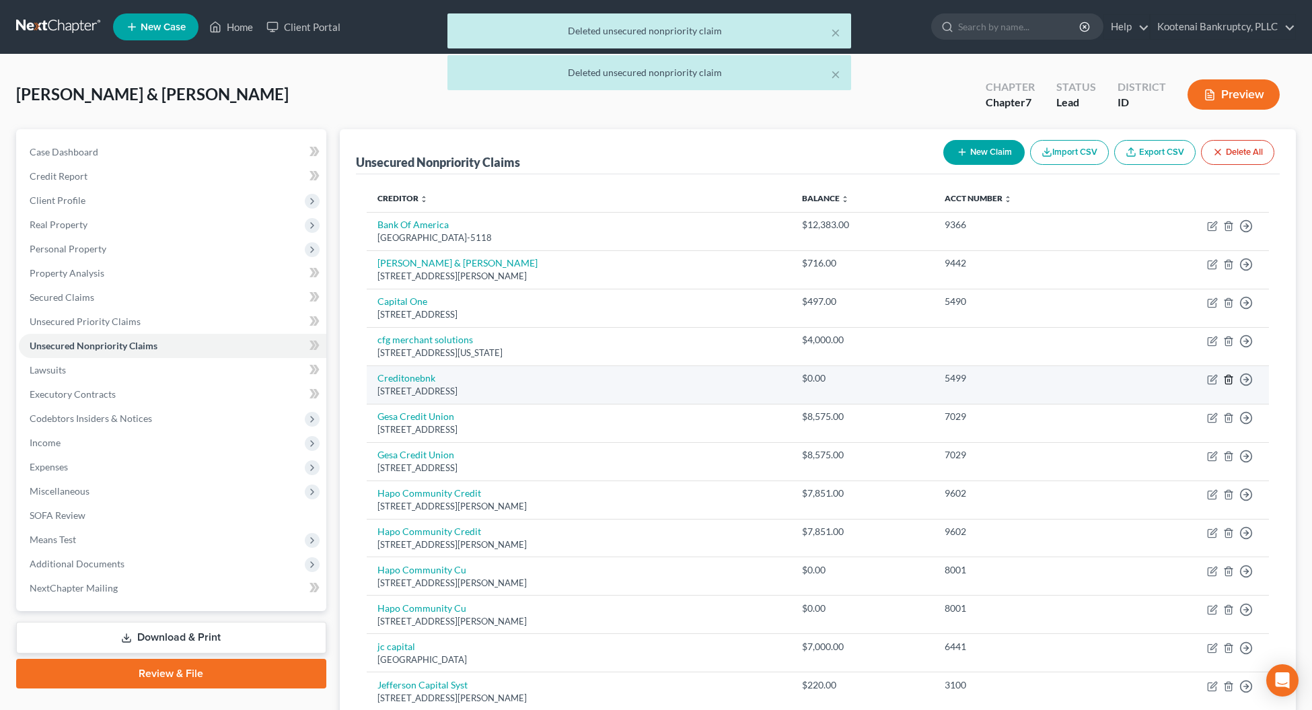
click at [1225, 378] on icon "button" at bounding box center [1228, 379] width 6 height 9
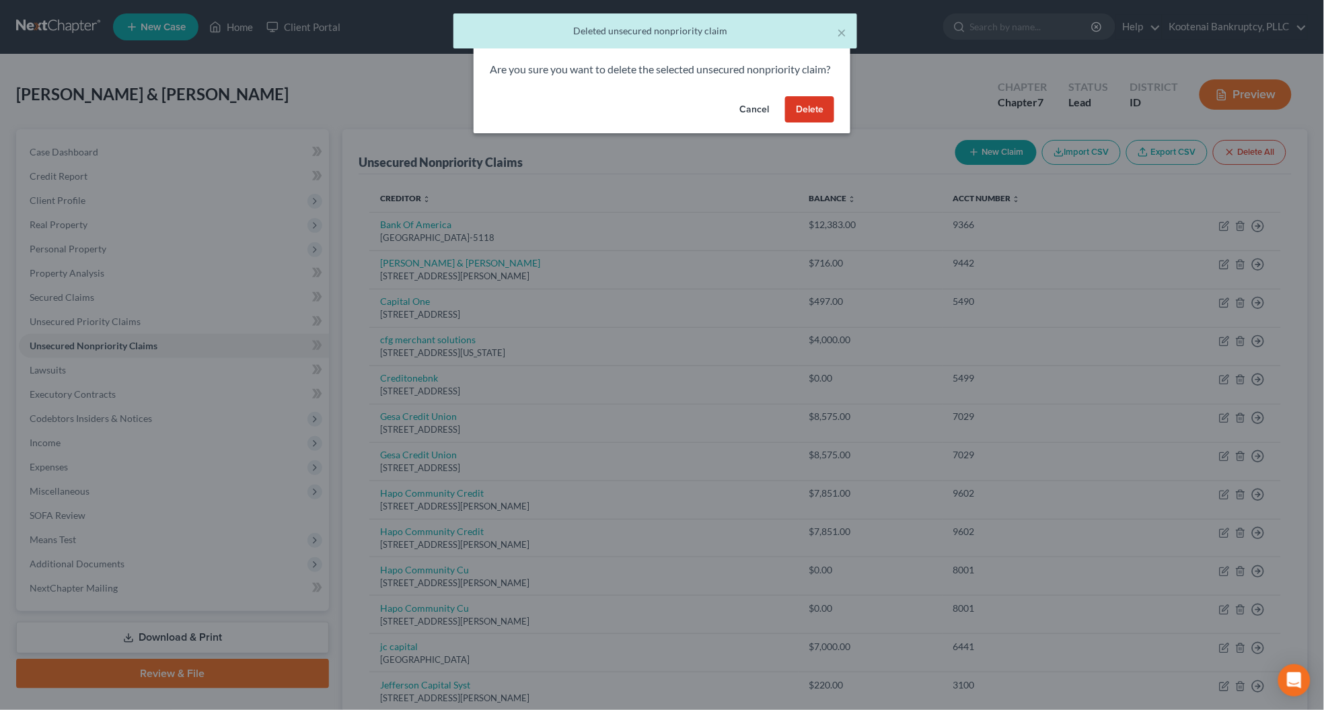
click at [810, 123] on button "Delete" at bounding box center [809, 109] width 49 height 27
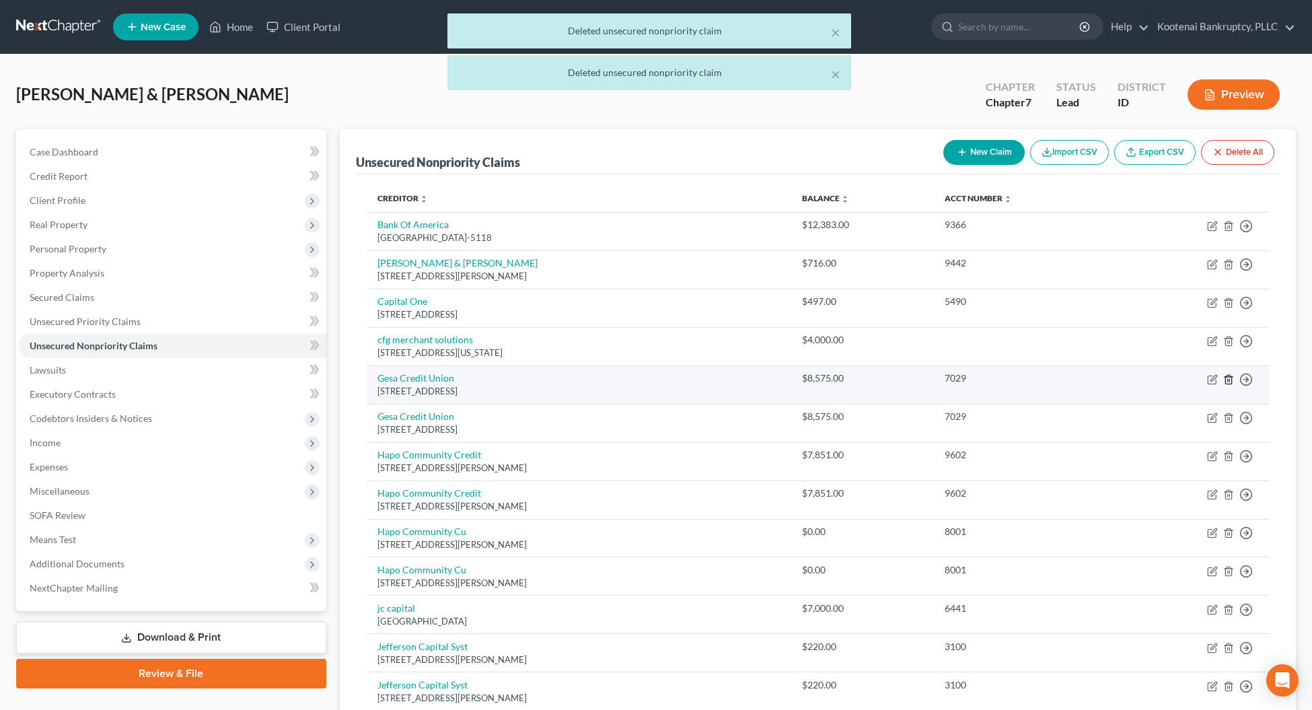
click at [1225, 378] on icon "button" at bounding box center [1228, 379] width 6 height 9
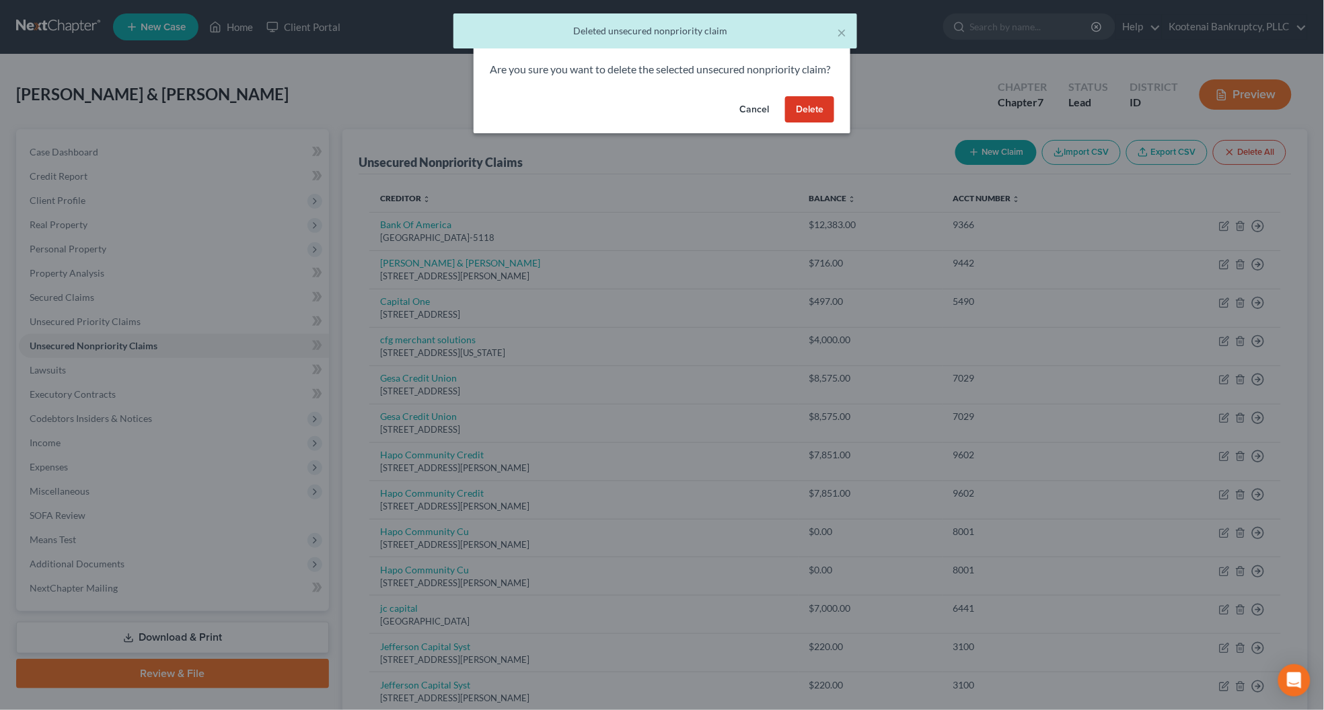
drag, startPoint x: 816, startPoint y: 128, endPoint x: 849, endPoint y: 149, distance: 39.6
click at [815, 123] on button "Delete" at bounding box center [809, 109] width 49 height 27
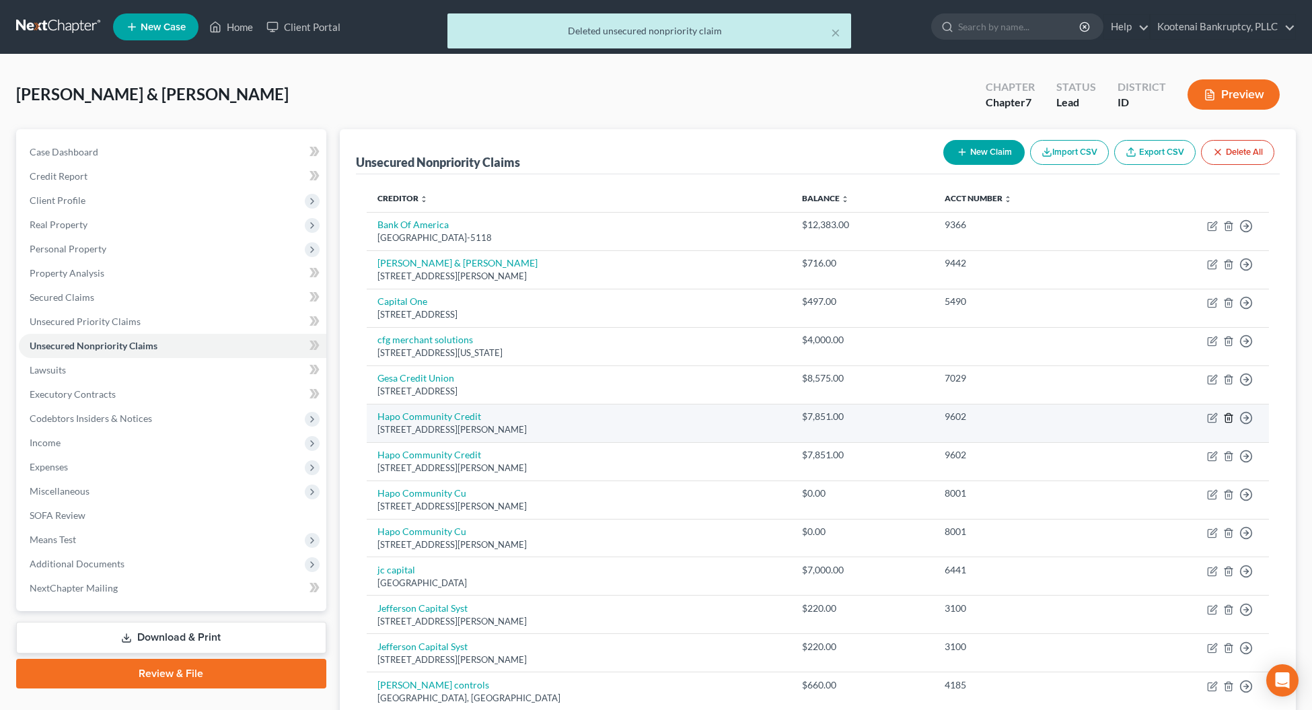
click at [1229, 419] on line "button" at bounding box center [1229, 418] width 0 height 3
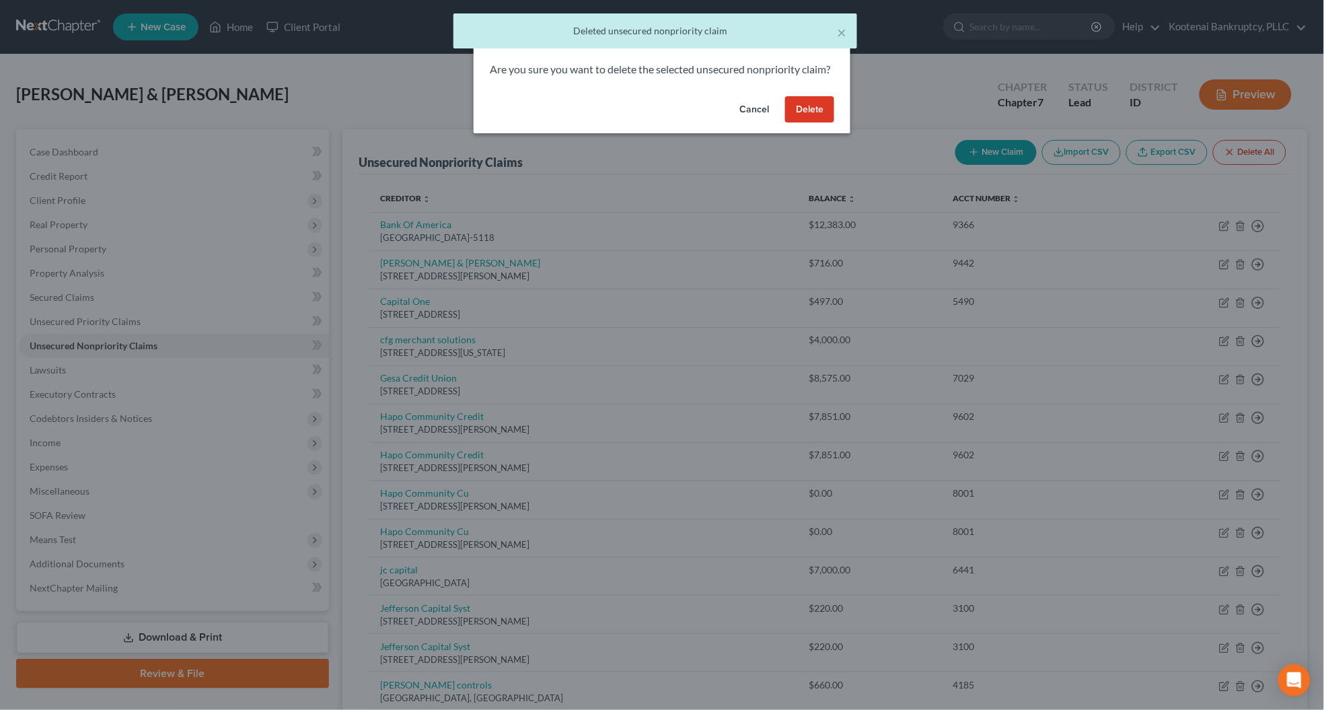
drag, startPoint x: 812, startPoint y: 122, endPoint x: 906, endPoint y: 169, distance: 104.4
click at [814, 123] on button "Delete" at bounding box center [809, 109] width 49 height 27
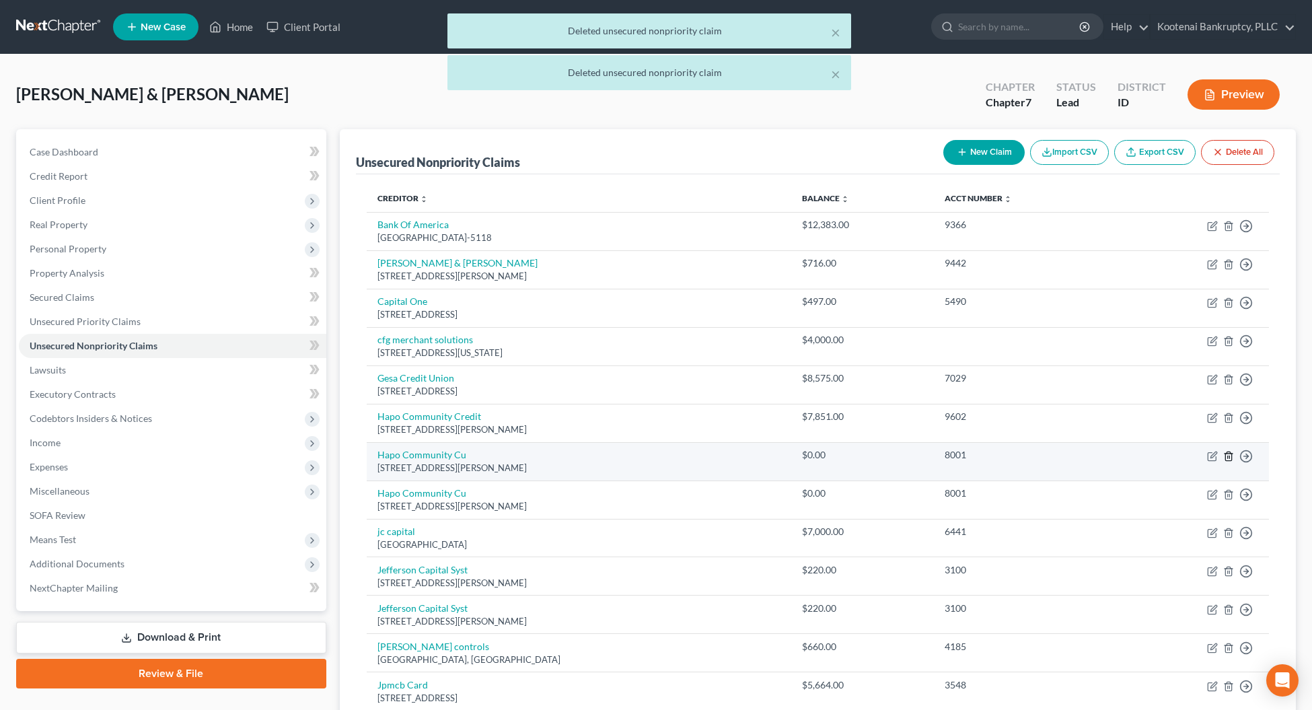
click at [1229, 458] on line "button" at bounding box center [1229, 456] width 0 height 3
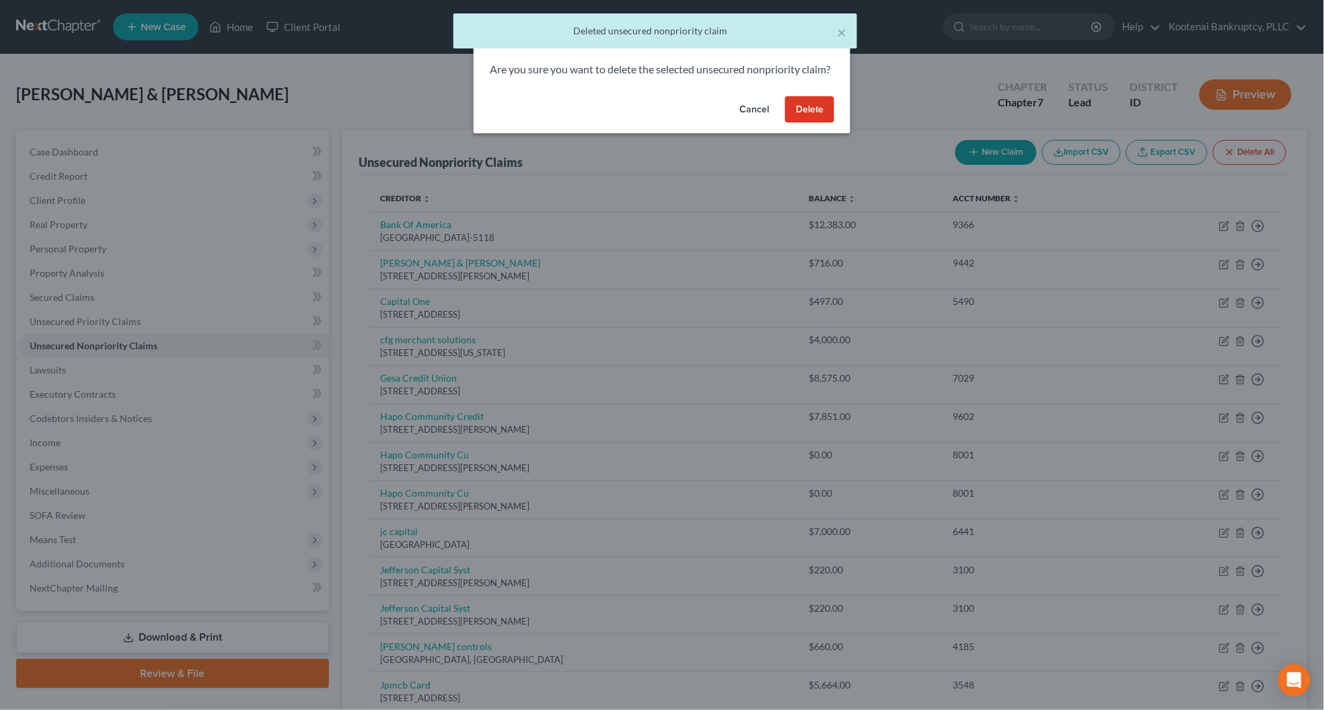
click at [806, 123] on button "Delete" at bounding box center [809, 109] width 49 height 27
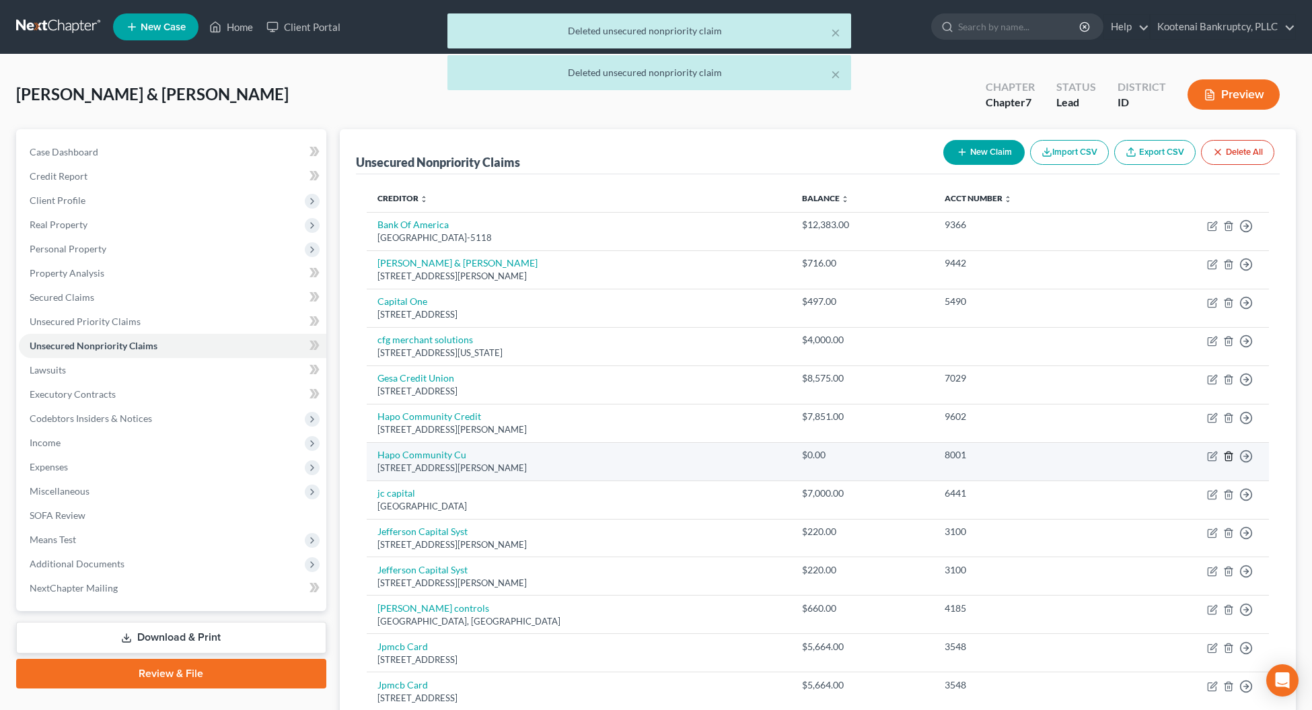
click at [1231, 455] on icon "button" at bounding box center [1228, 455] width 6 height 9
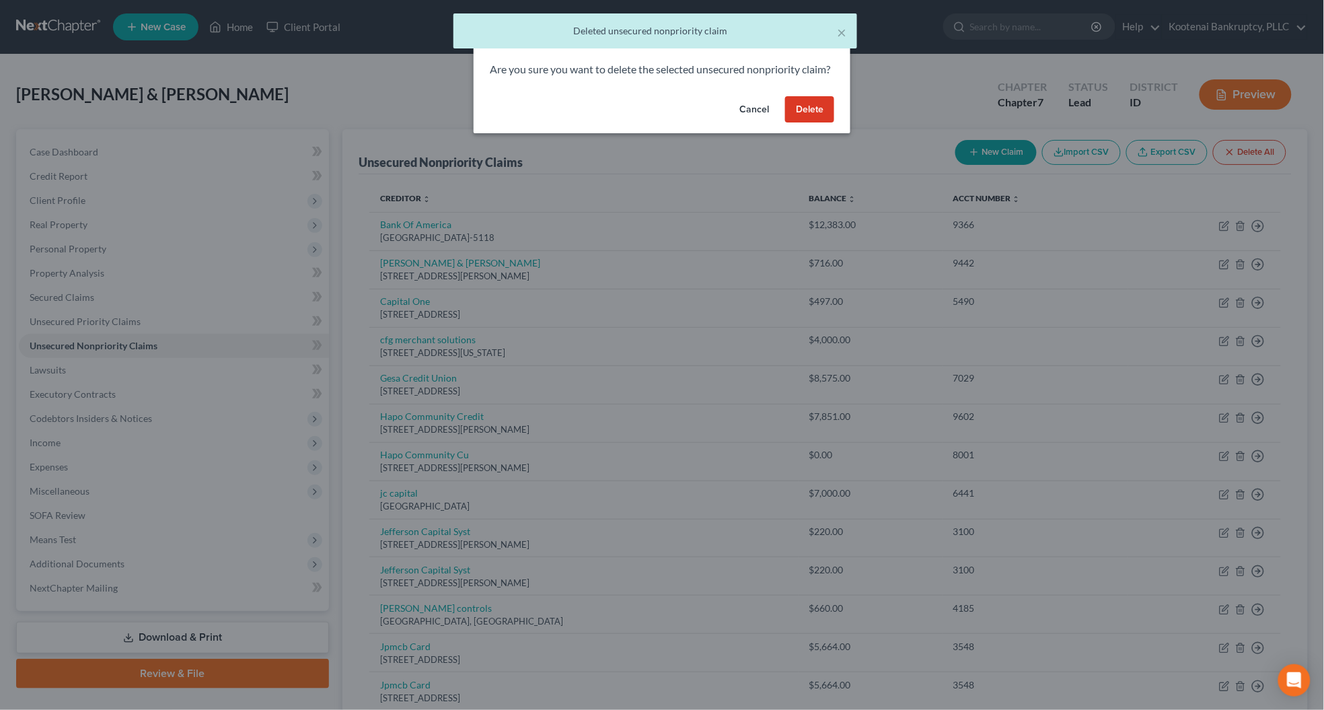
click at [812, 119] on button "Delete" at bounding box center [809, 109] width 49 height 27
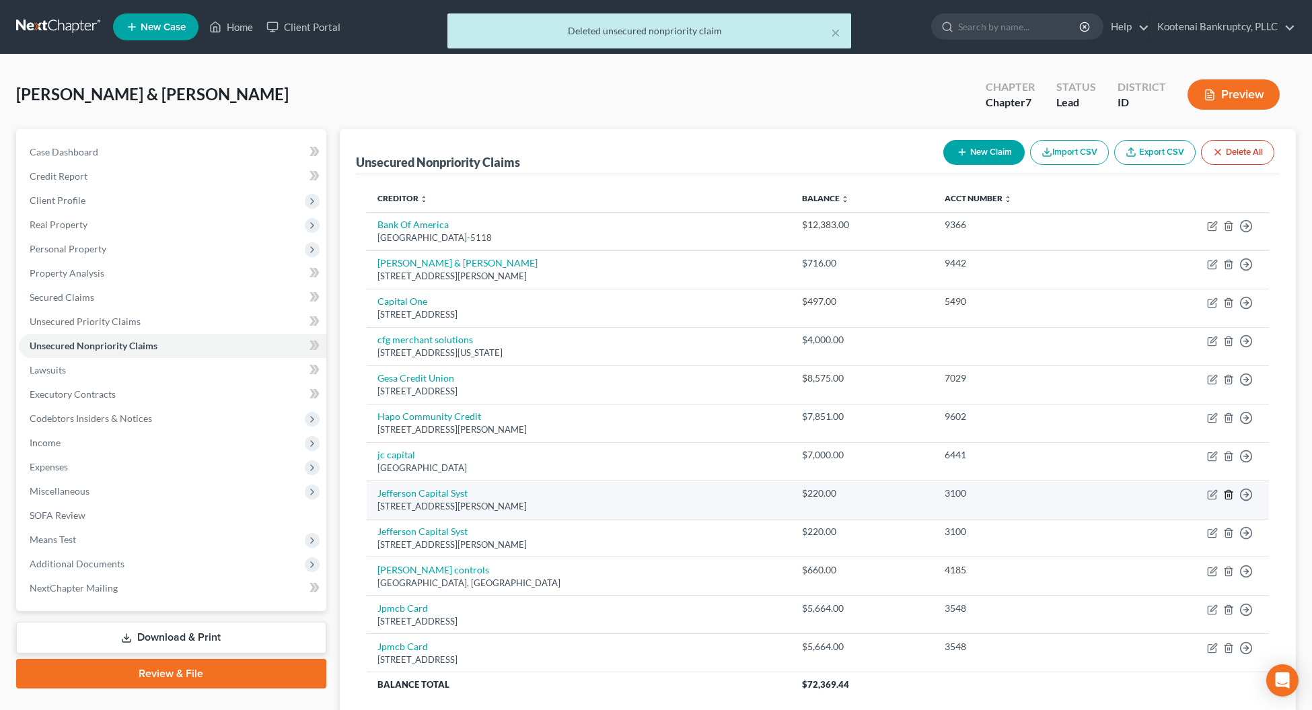
click at [1227, 494] on icon "button" at bounding box center [1228, 494] width 11 height 11
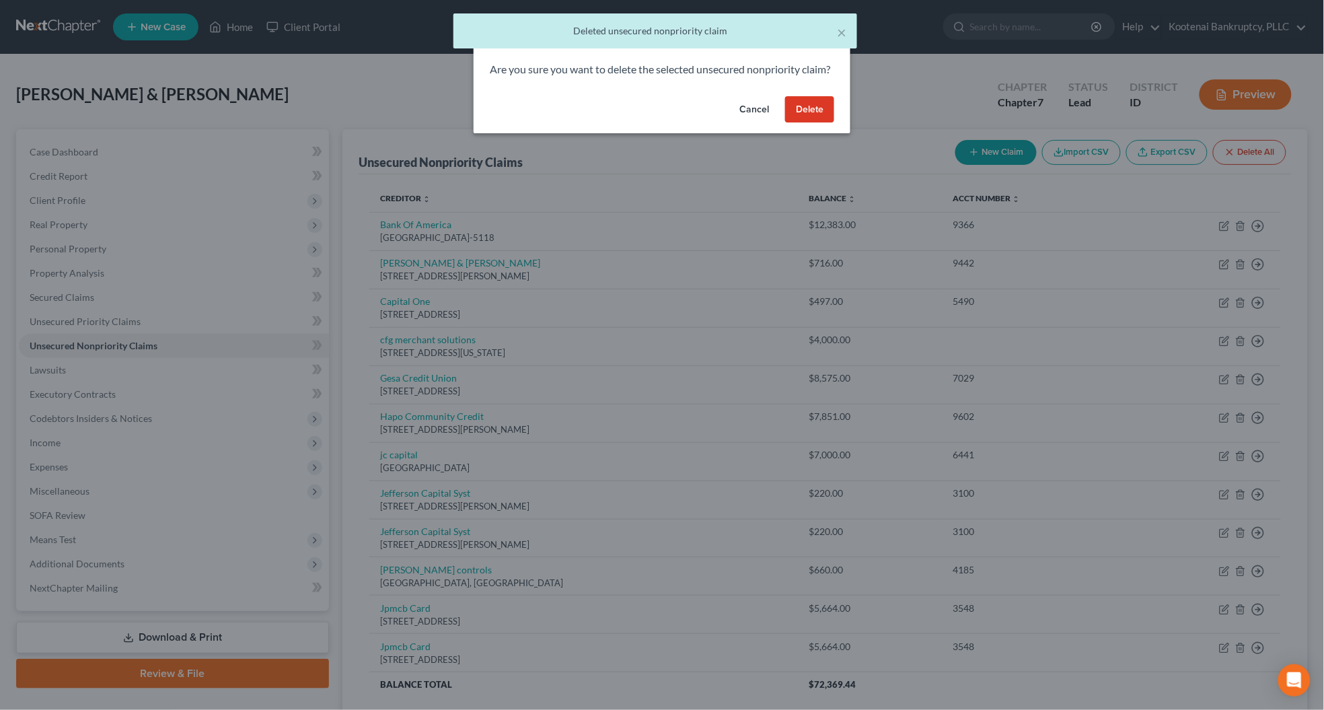
click at [816, 123] on button "Delete" at bounding box center [809, 109] width 49 height 27
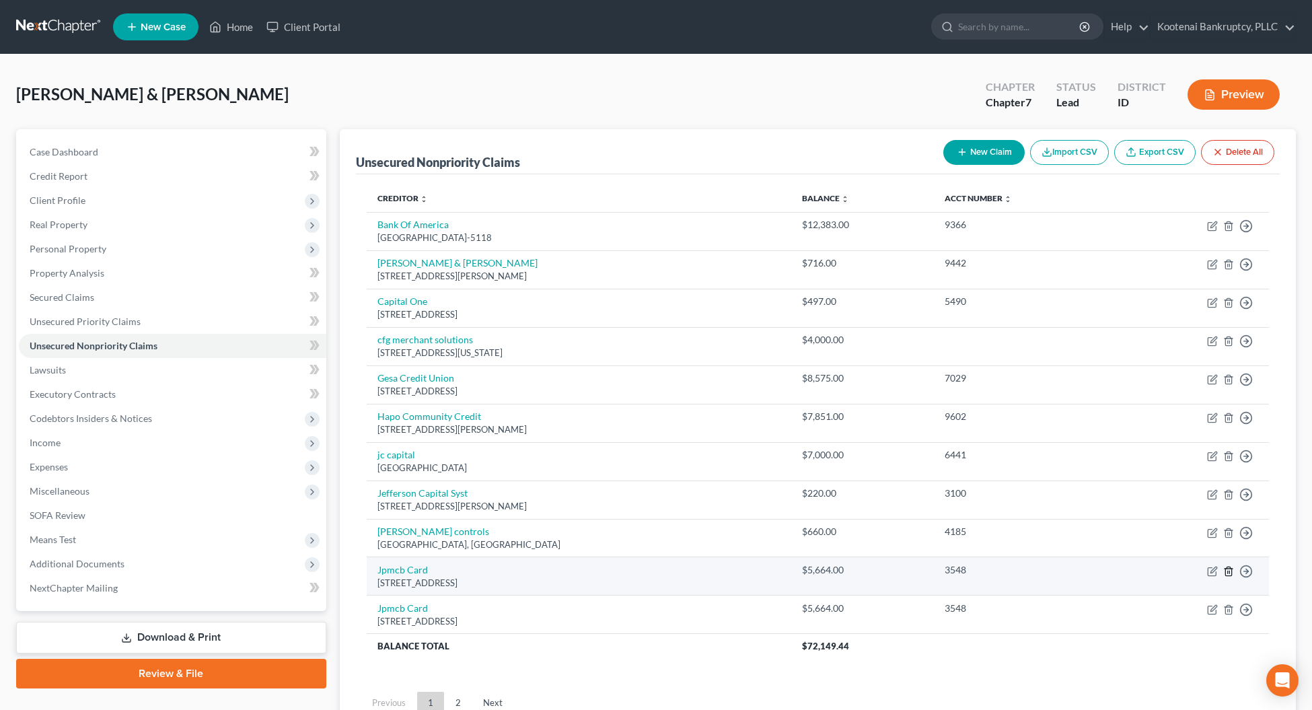
click at [1225, 572] on icon "button" at bounding box center [1228, 571] width 11 height 11
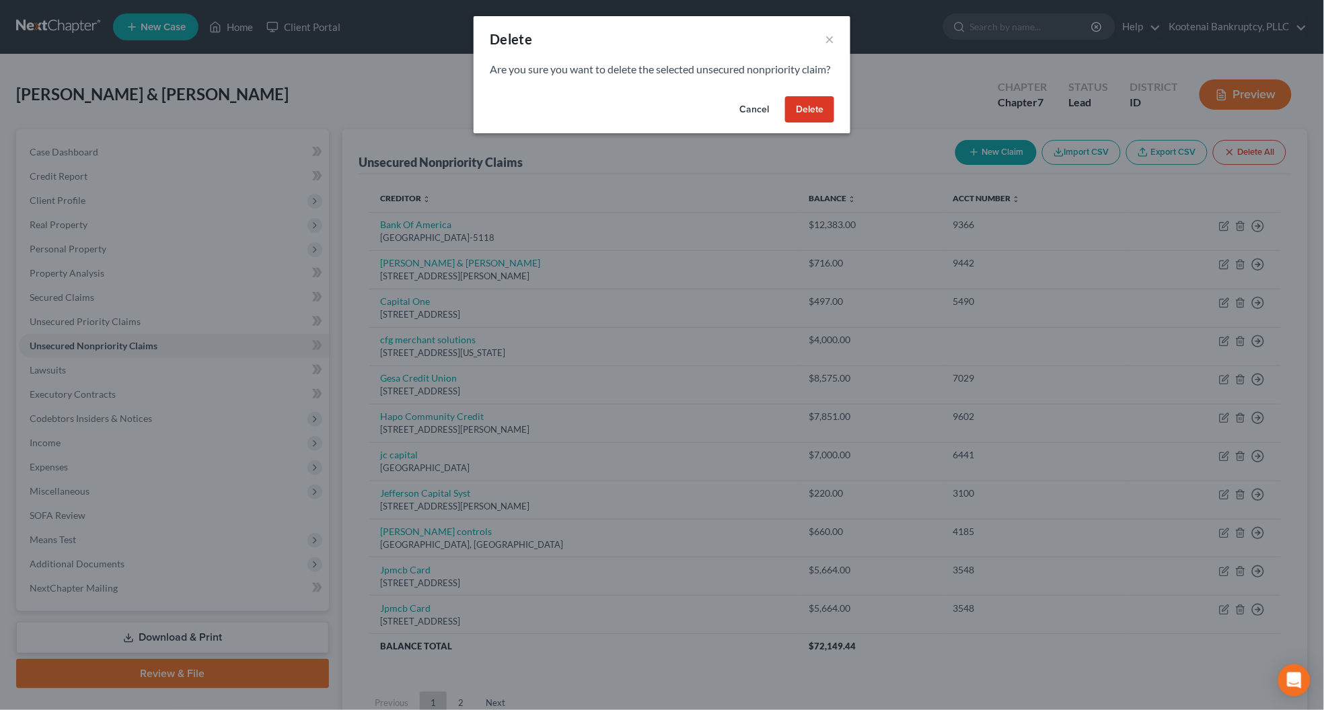
drag, startPoint x: 811, startPoint y: 131, endPoint x: 725, endPoint y: 131, distance: 86.1
click at [810, 123] on button "Delete" at bounding box center [809, 109] width 49 height 27
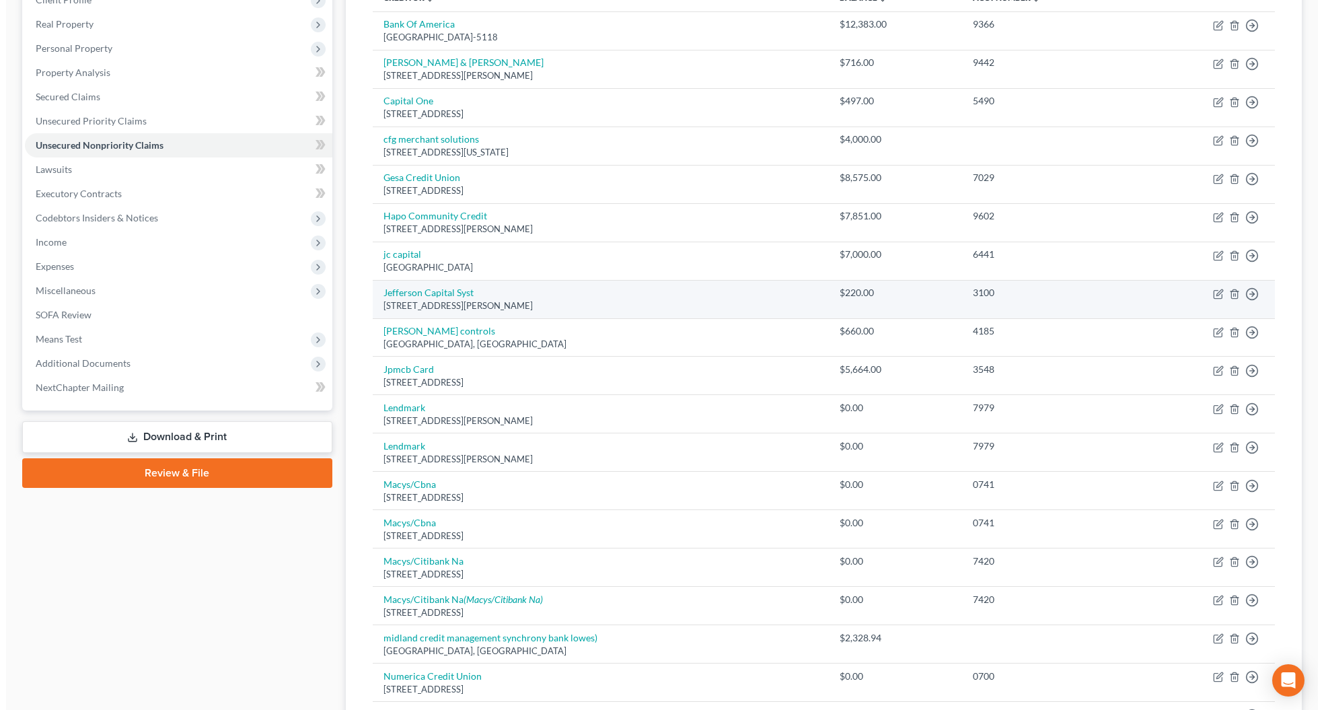
scroll to position [252, 0]
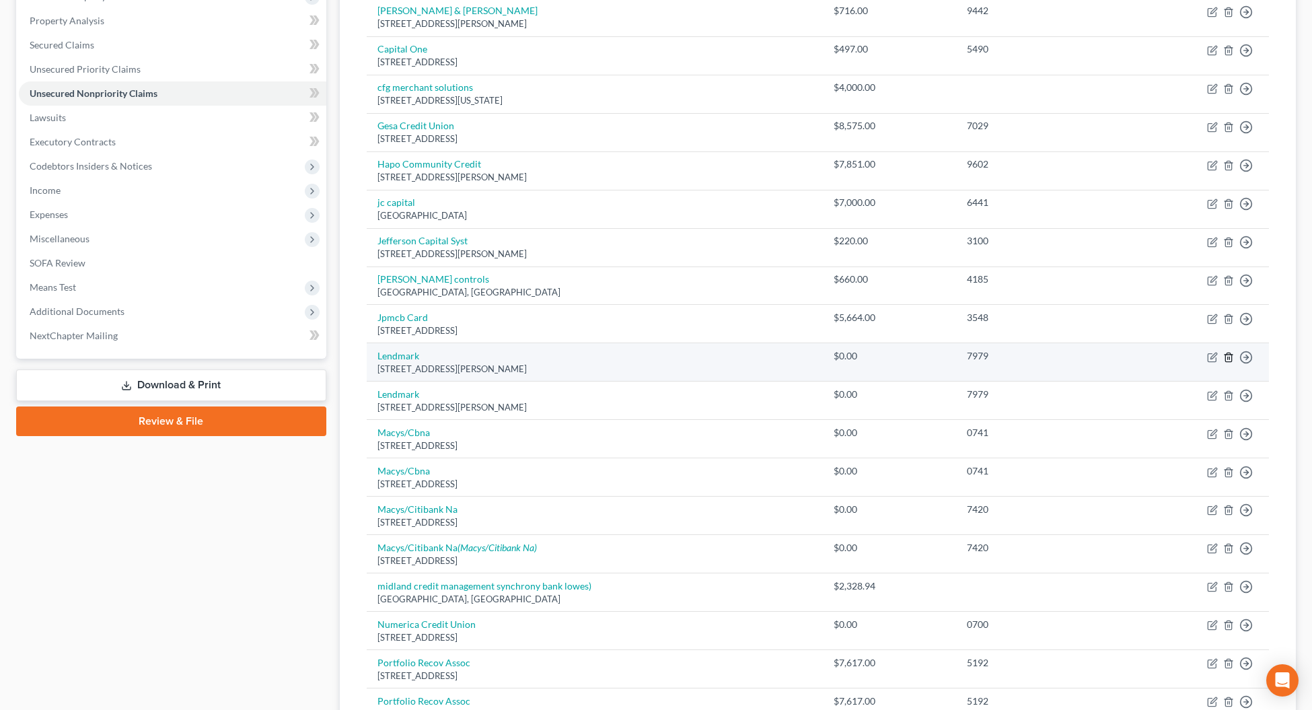
click at [1225, 358] on icon "button" at bounding box center [1228, 357] width 11 height 11
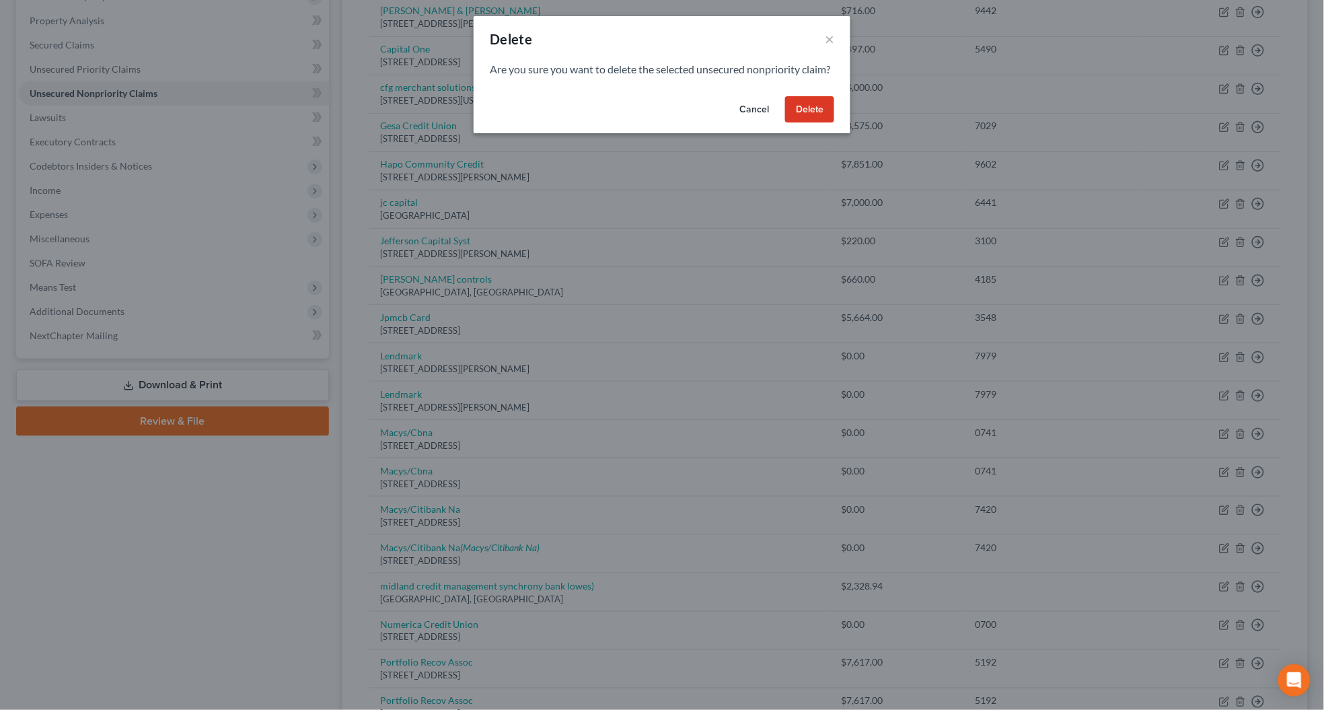
click at [817, 123] on button "Delete" at bounding box center [809, 109] width 49 height 27
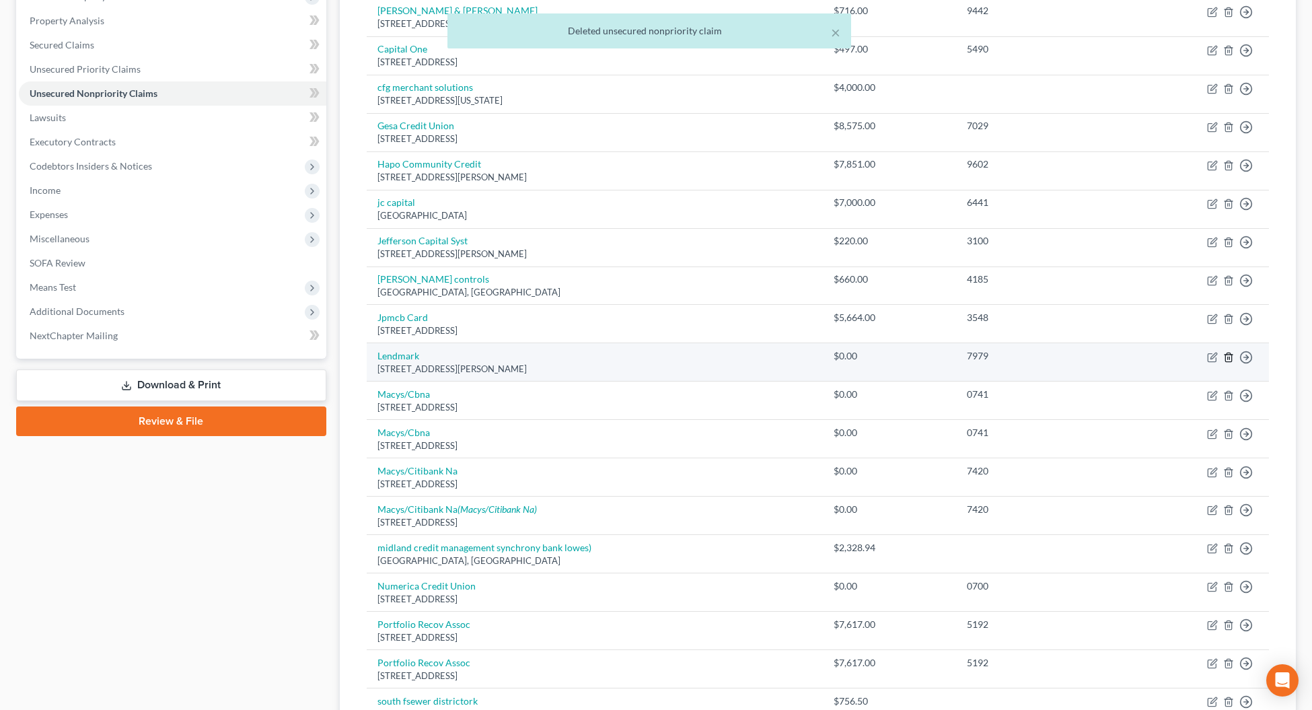
click at [1229, 356] on icon "button" at bounding box center [1228, 357] width 11 height 11
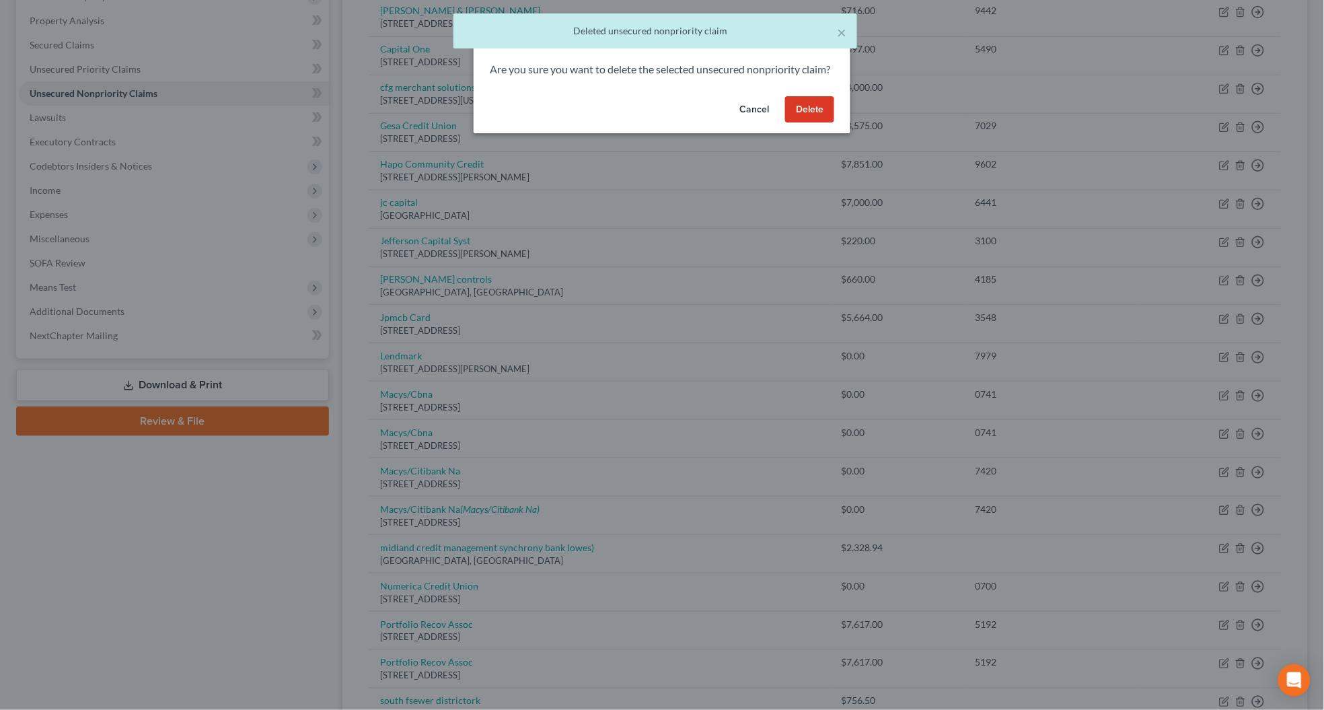
click at [798, 116] on button "Delete" at bounding box center [809, 109] width 49 height 27
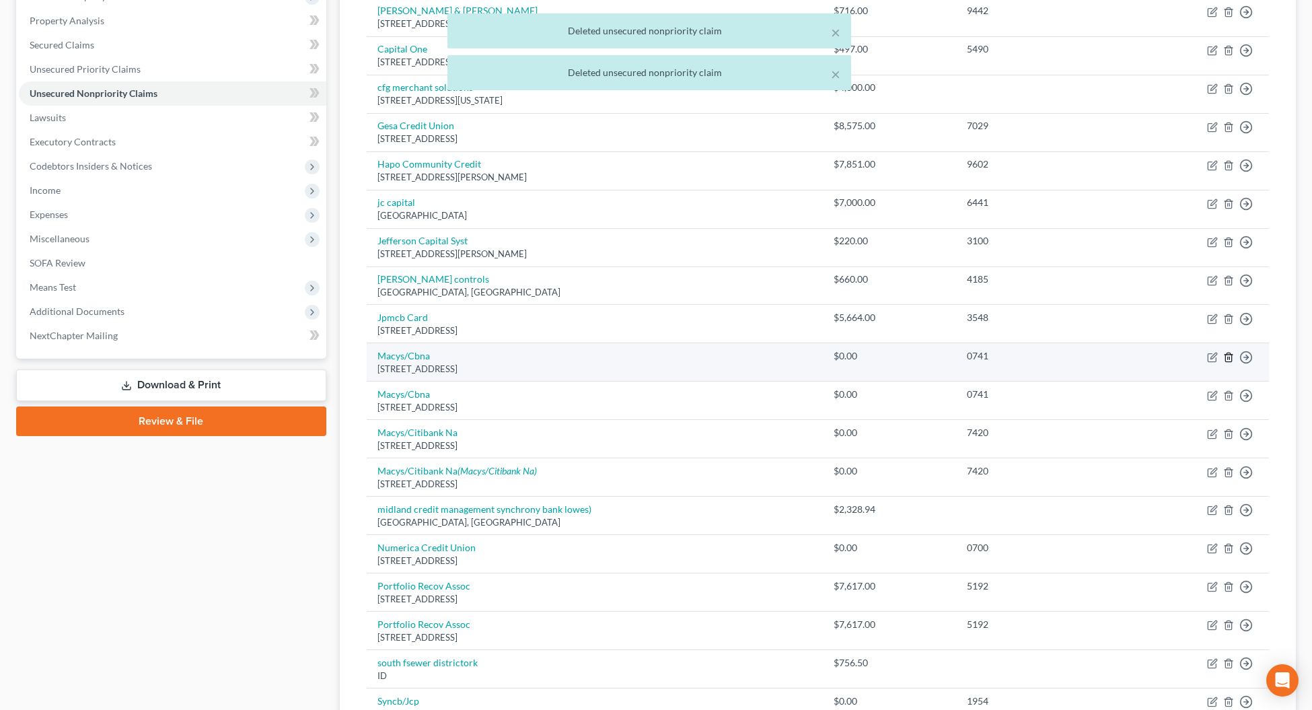
click at [1226, 360] on icon "button" at bounding box center [1228, 357] width 11 height 11
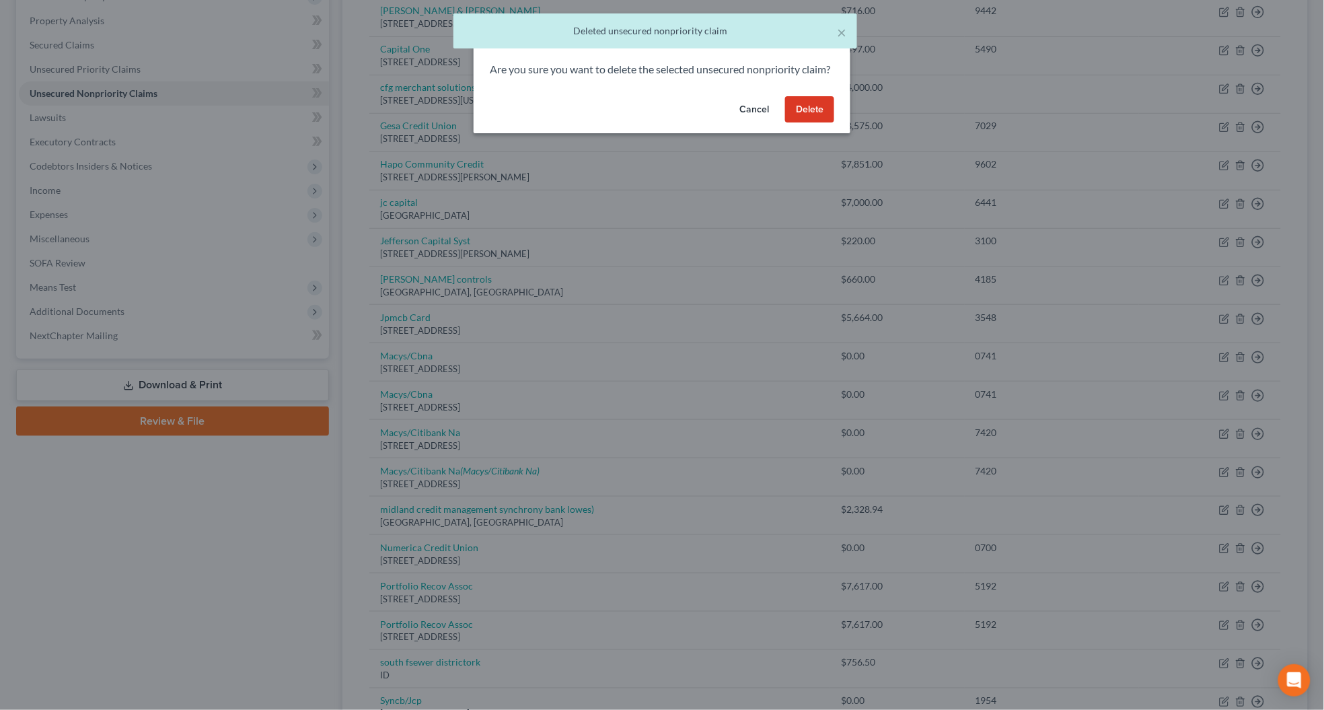
drag, startPoint x: 804, startPoint y: 124, endPoint x: 862, endPoint y: 165, distance: 70.4
click at [804, 123] on button "Delete" at bounding box center [809, 109] width 49 height 27
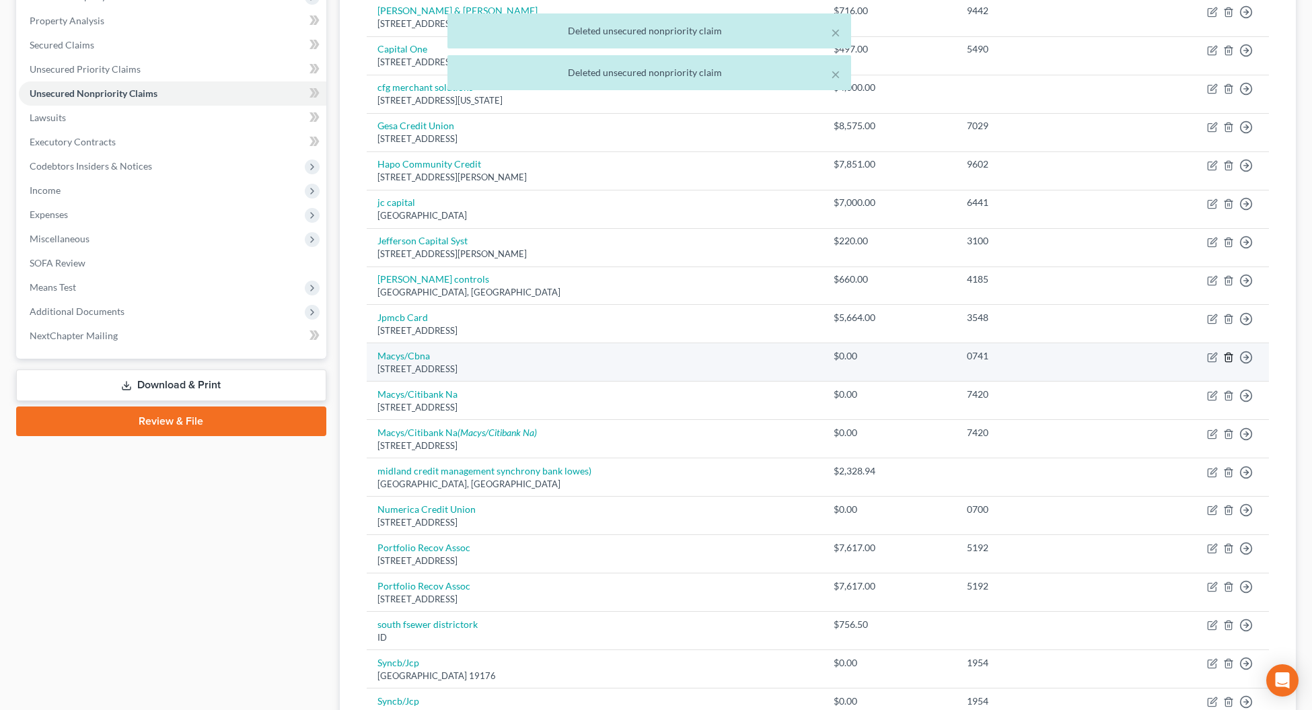
click at [1225, 356] on icon "button" at bounding box center [1228, 357] width 11 height 11
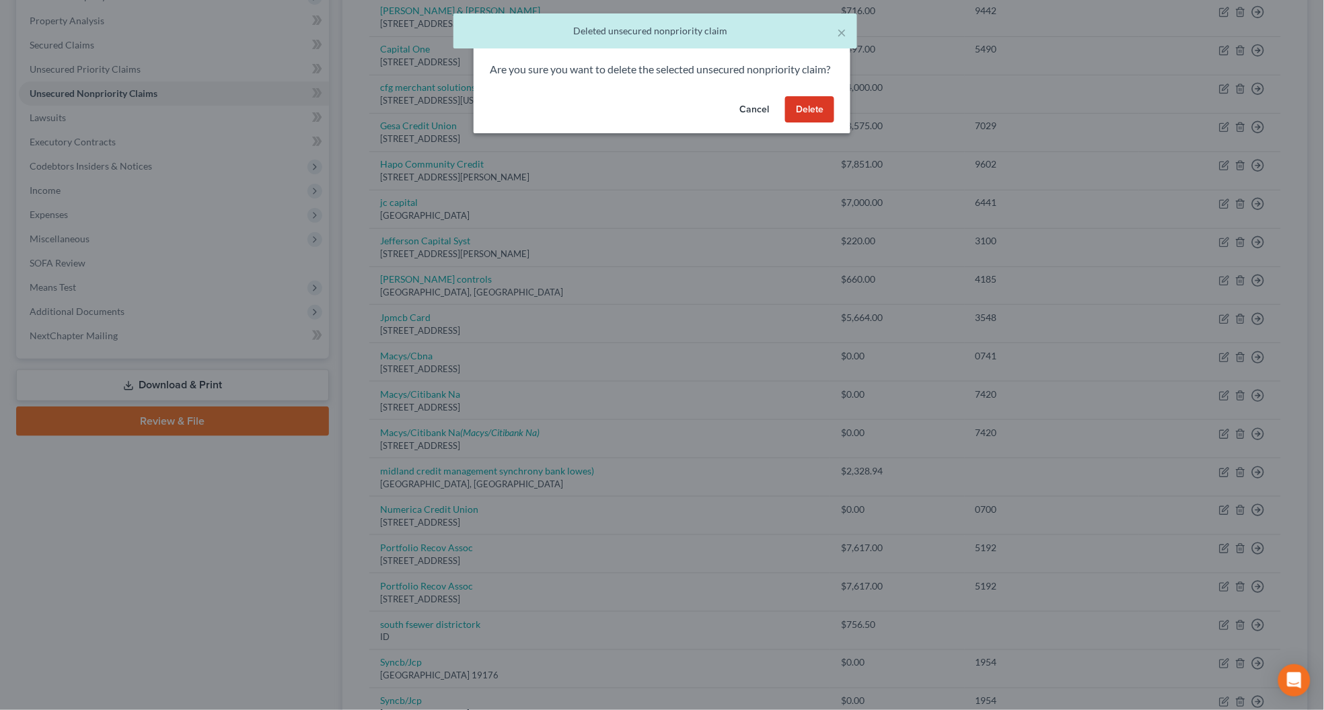
click at [810, 121] on button "Delete" at bounding box center [809, 109] width 49 height 27
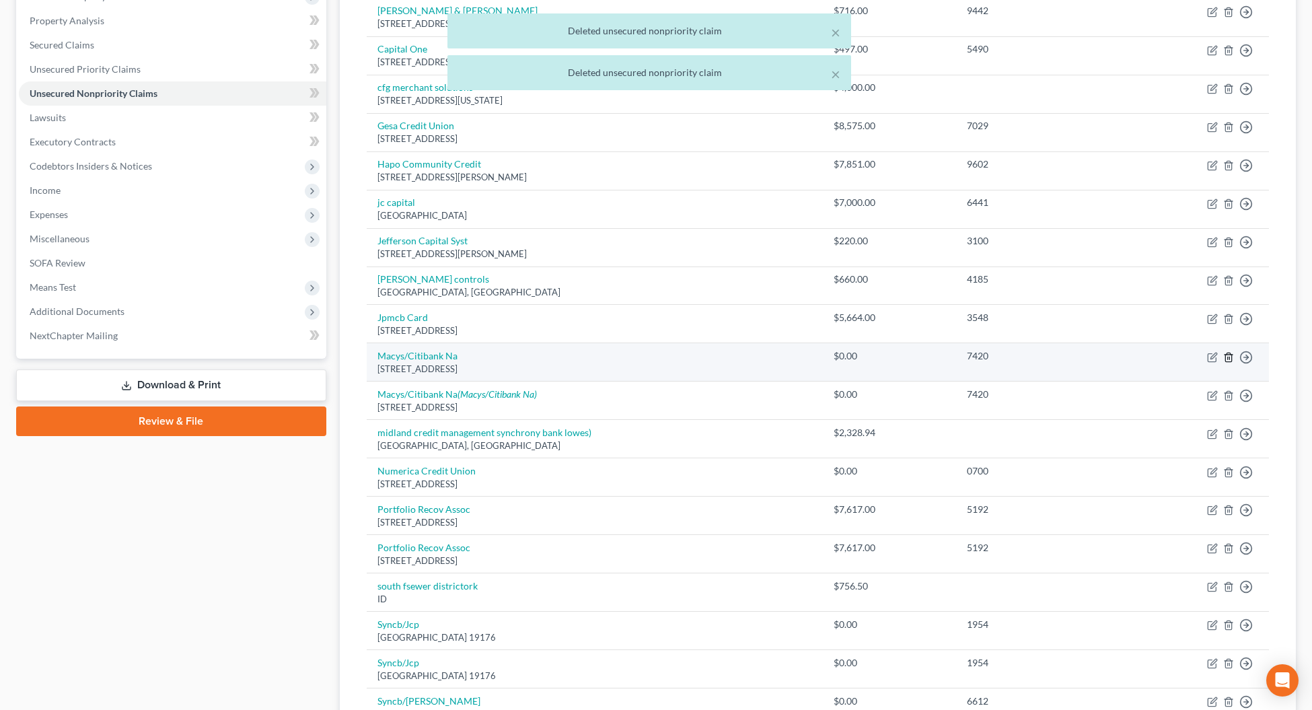
click at [1225, 360] on icon "button" at bounding box center [1228, 357] width 11 height 11
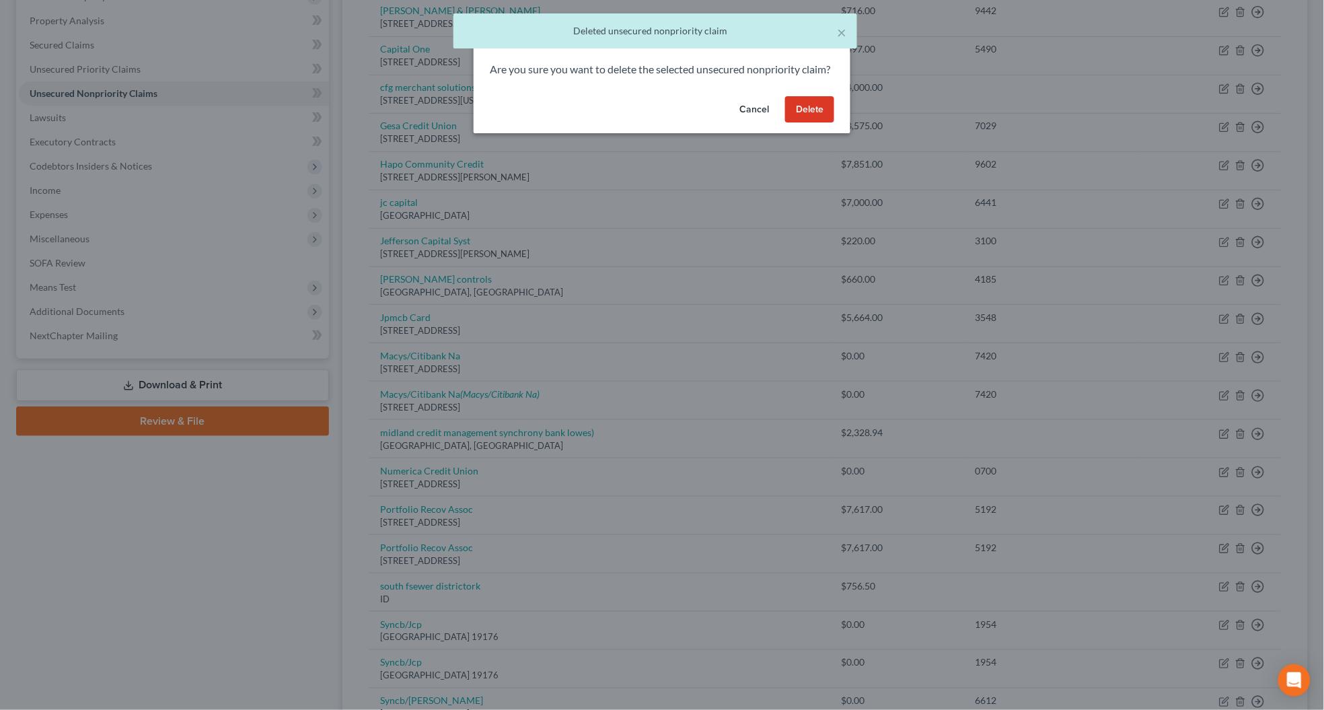
click at [796, 120] on button "Delete" at bounding box center [809, 109] width 49 height 27
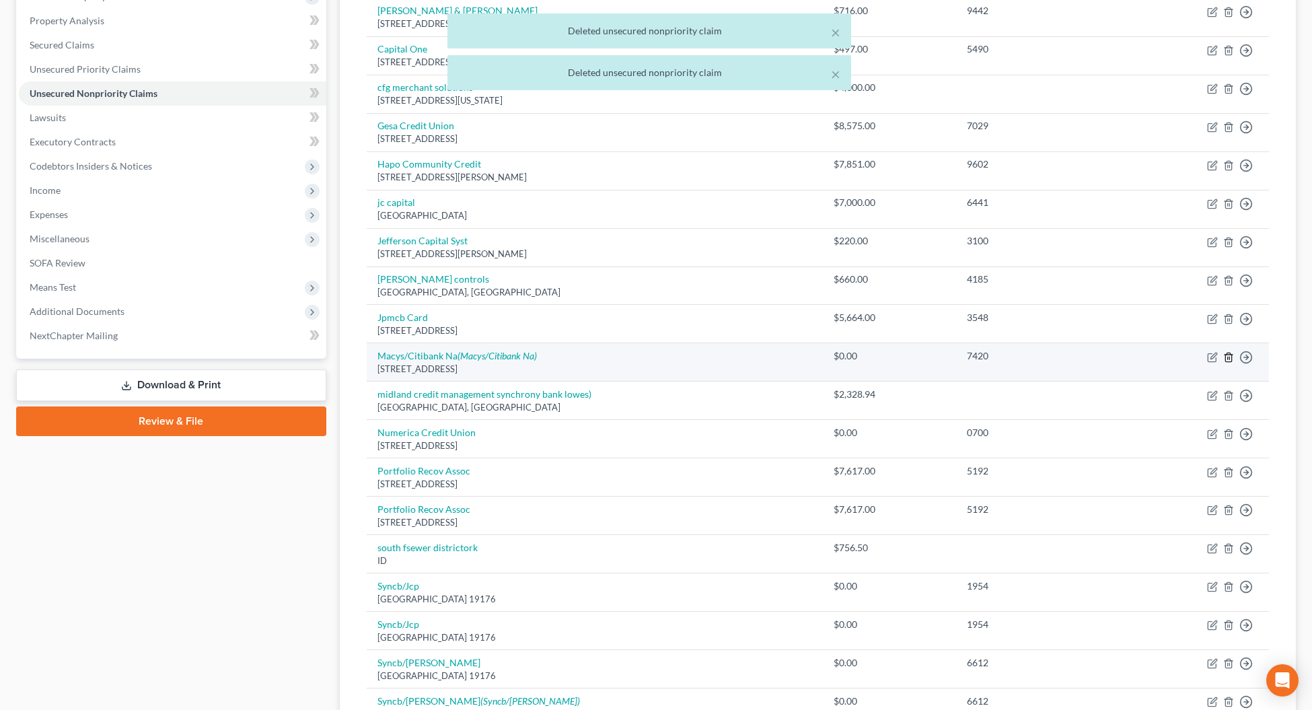
click at [1224, 354] on polyline "button" at bounding box center [1228, 354] width 8 height 0
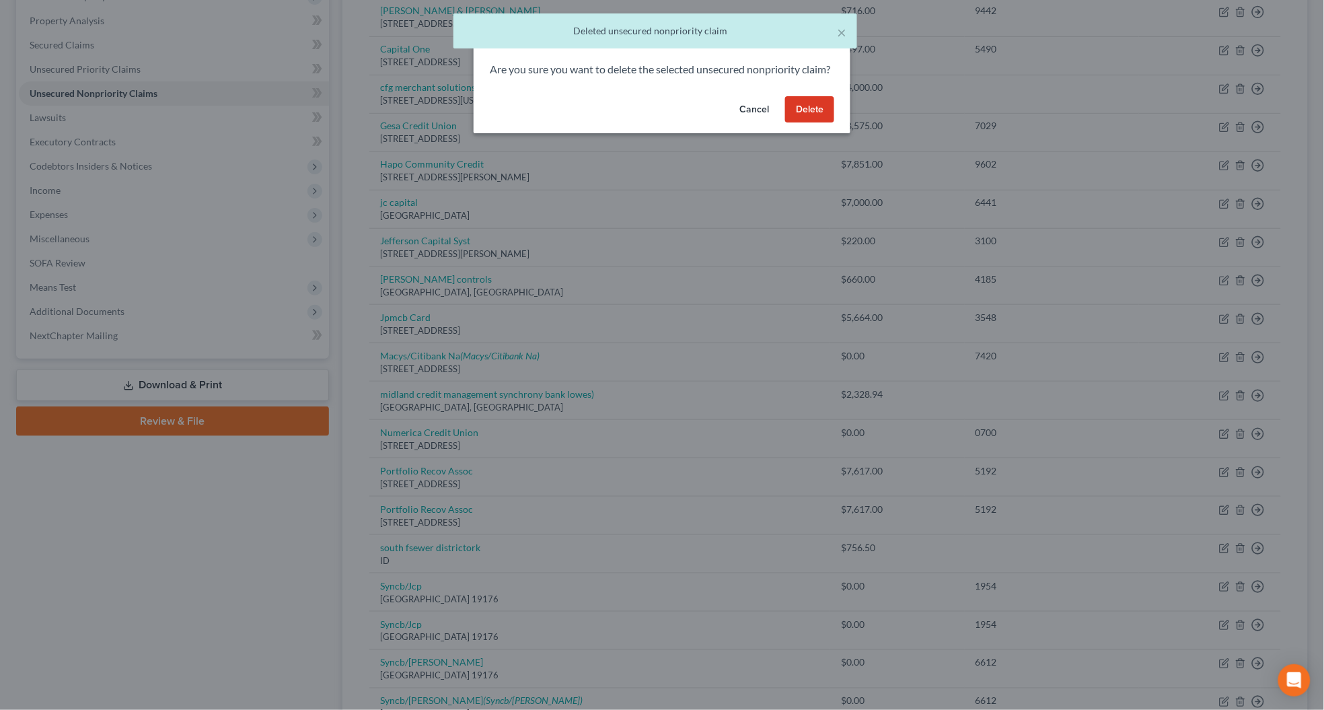
click at [792, 121] on button "Delete" at bounding box center [809, 109] width 49 height 27
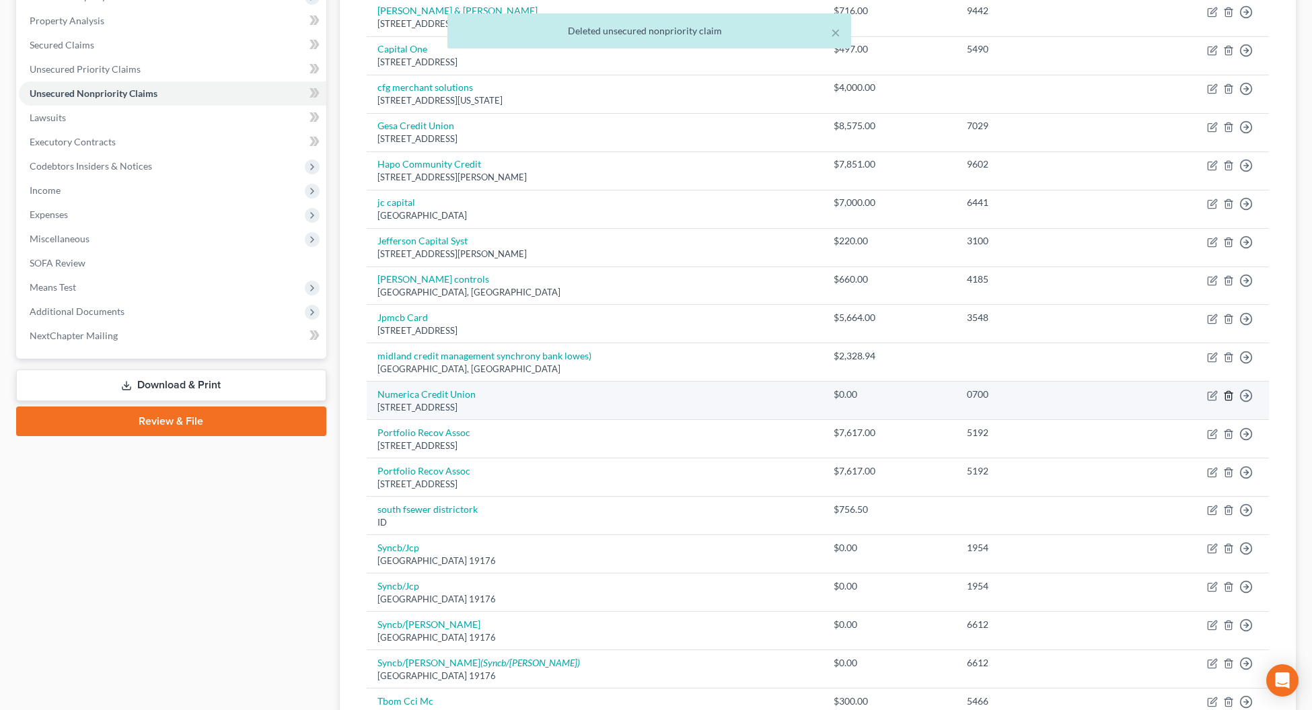
click at [1231, 397] on icon "button" at bounding box center [1228, 395] width 11 height 11
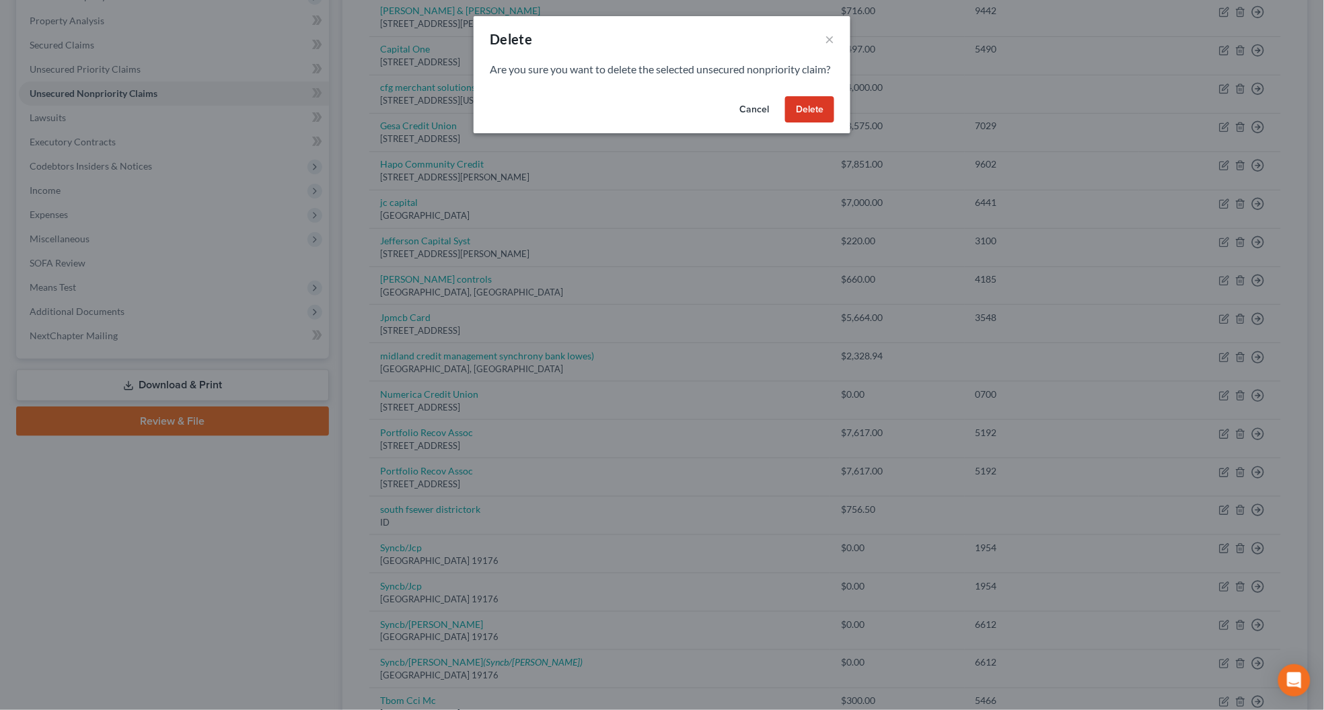
click at [811, 112] on button "Delete" at bounding box center [809, 109] width 49 height 27
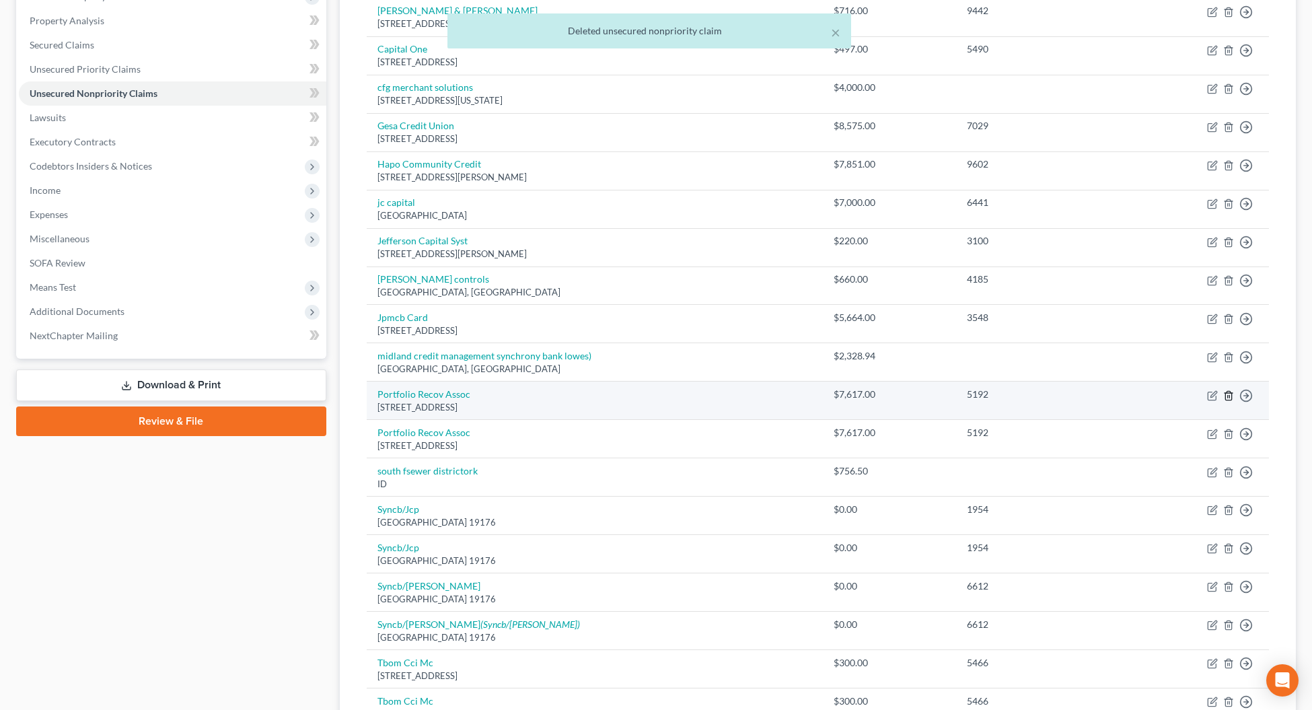
click at [1226, 398] on icon "button" at bounding box center [1228, 395] width 11 height 11
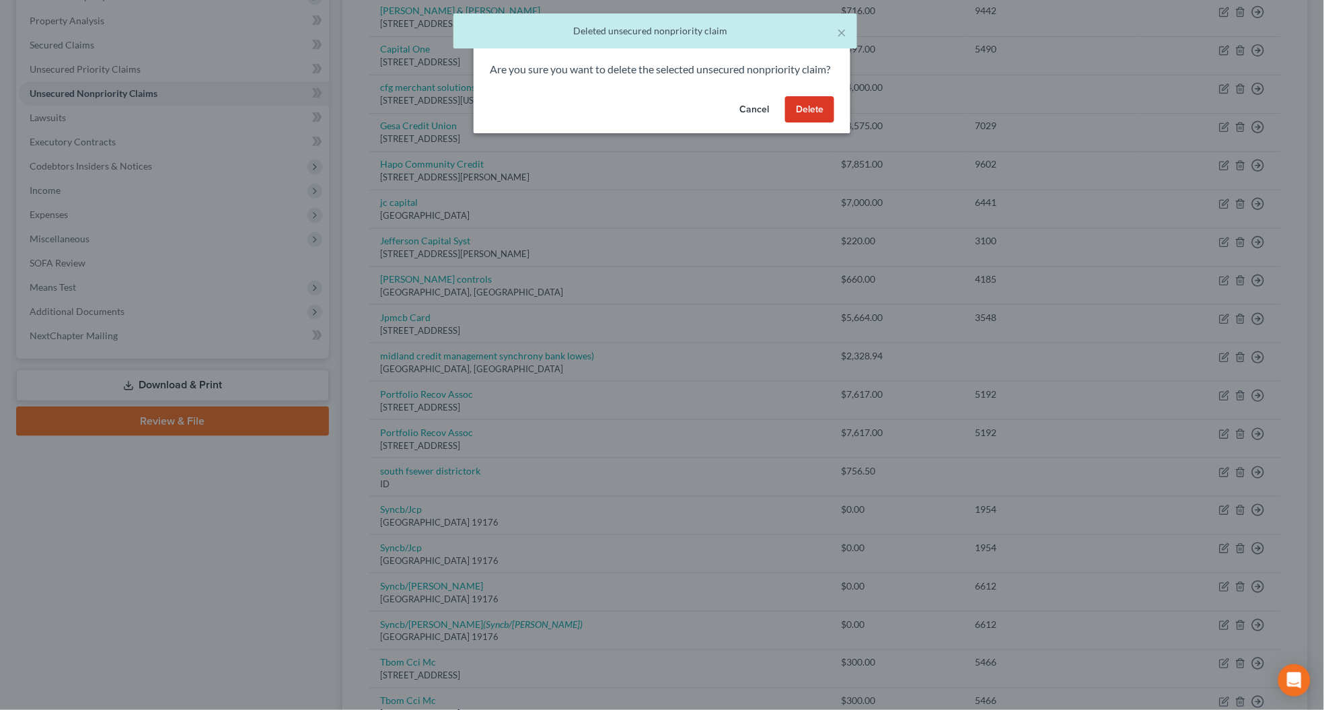
click at [821, 121] on button "Delete" at bounding box center [809, 109] width 49 height 27
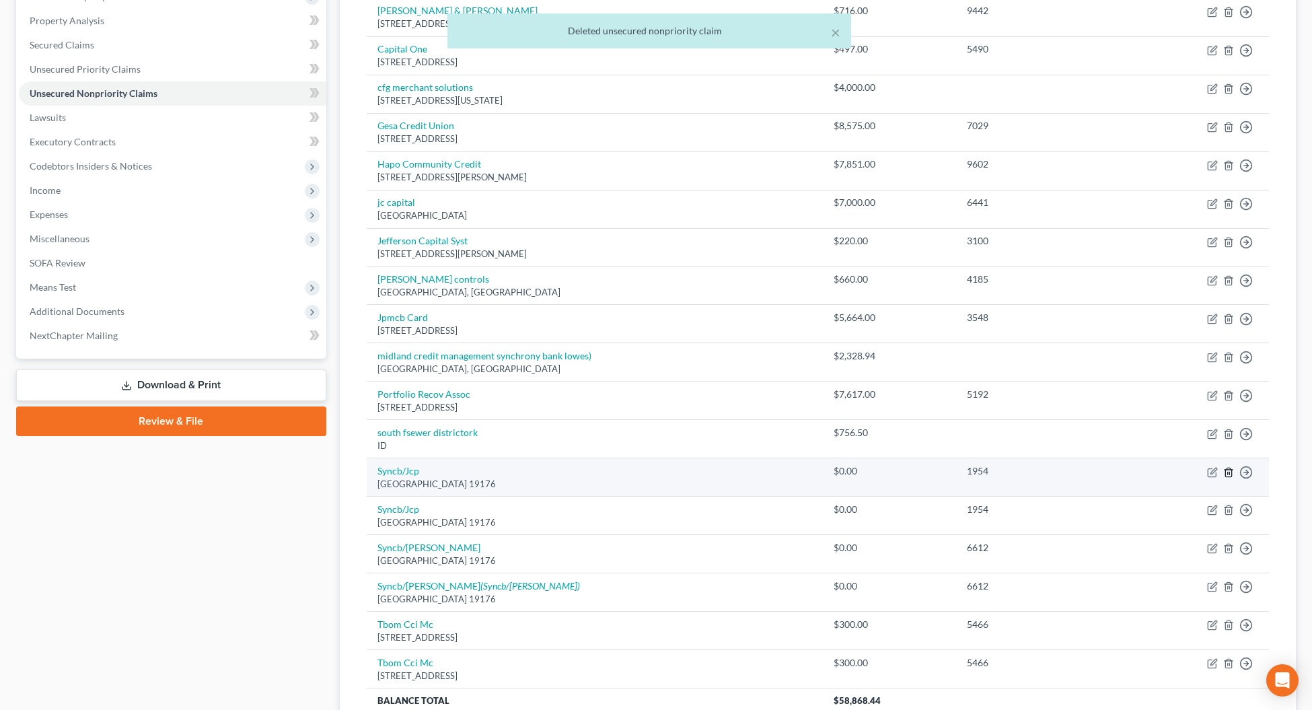
click at [1227, 472] on icon "button" at bounding box center [1228, 472] width 11 height 11
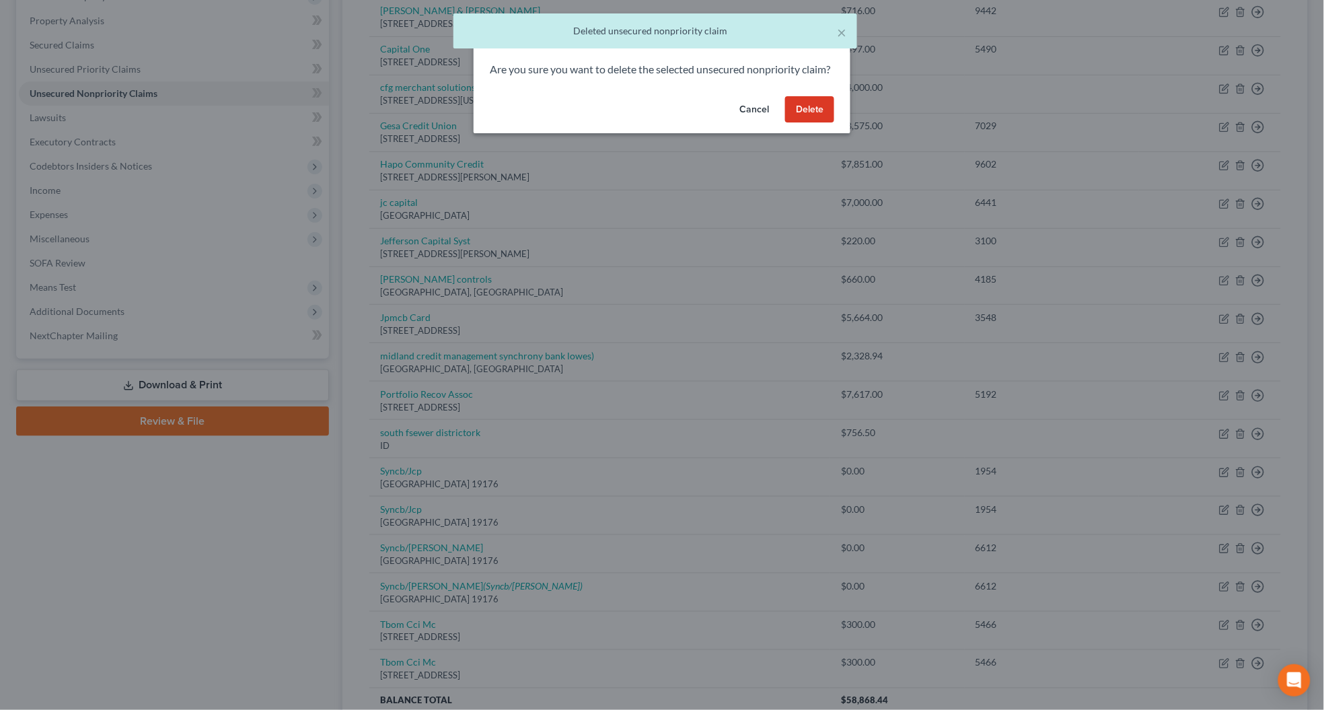
click at [812, 116] on button "Delete" at bounding box center [809, 109] width 49 height 27
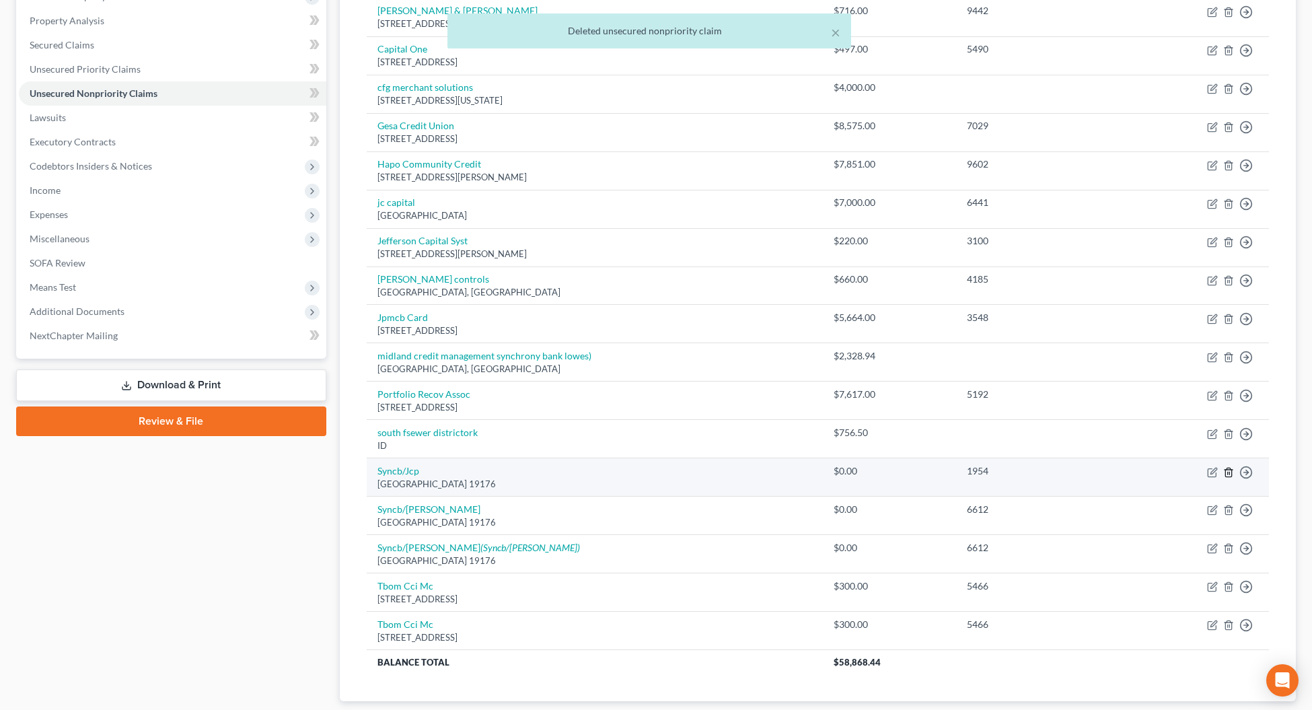
click at [1229, 469] on polyline "button" at bounding box center [1228, 469] width 8 height 0
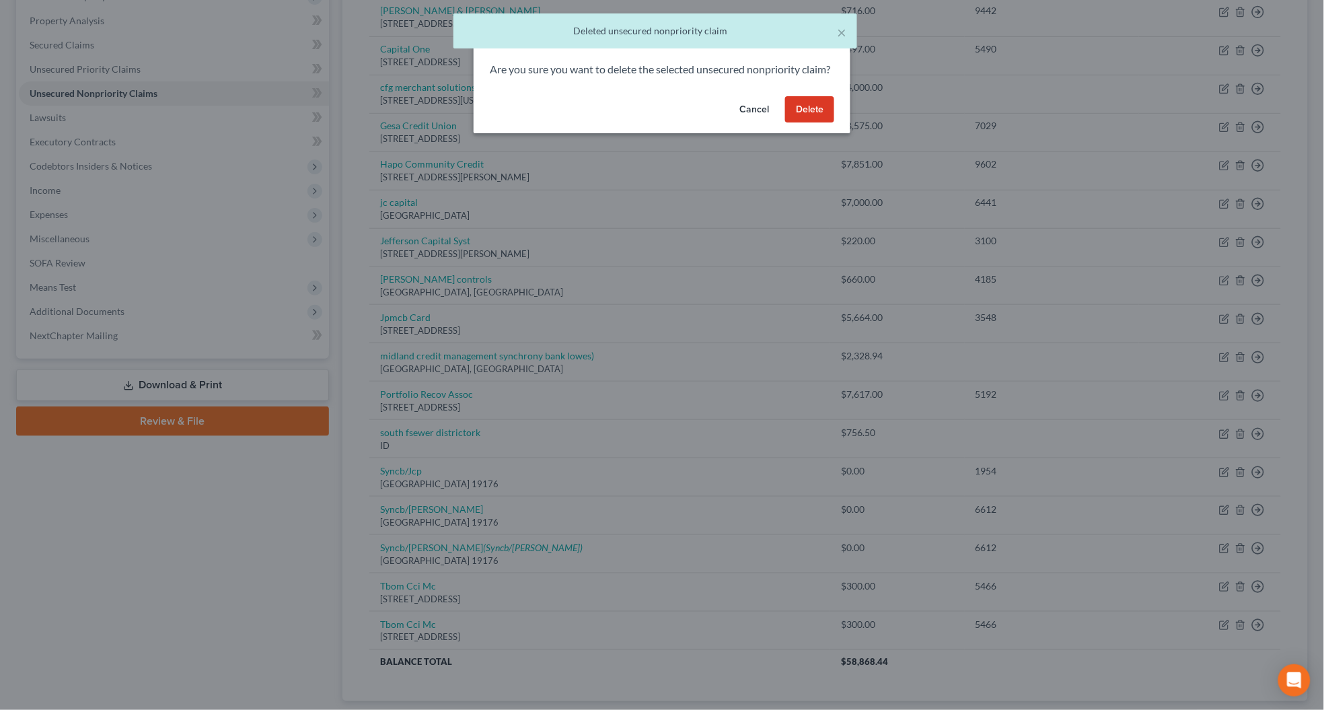
click at [821, 120] on button "Delete" at bounding box center [809, 109] width 49 height 27
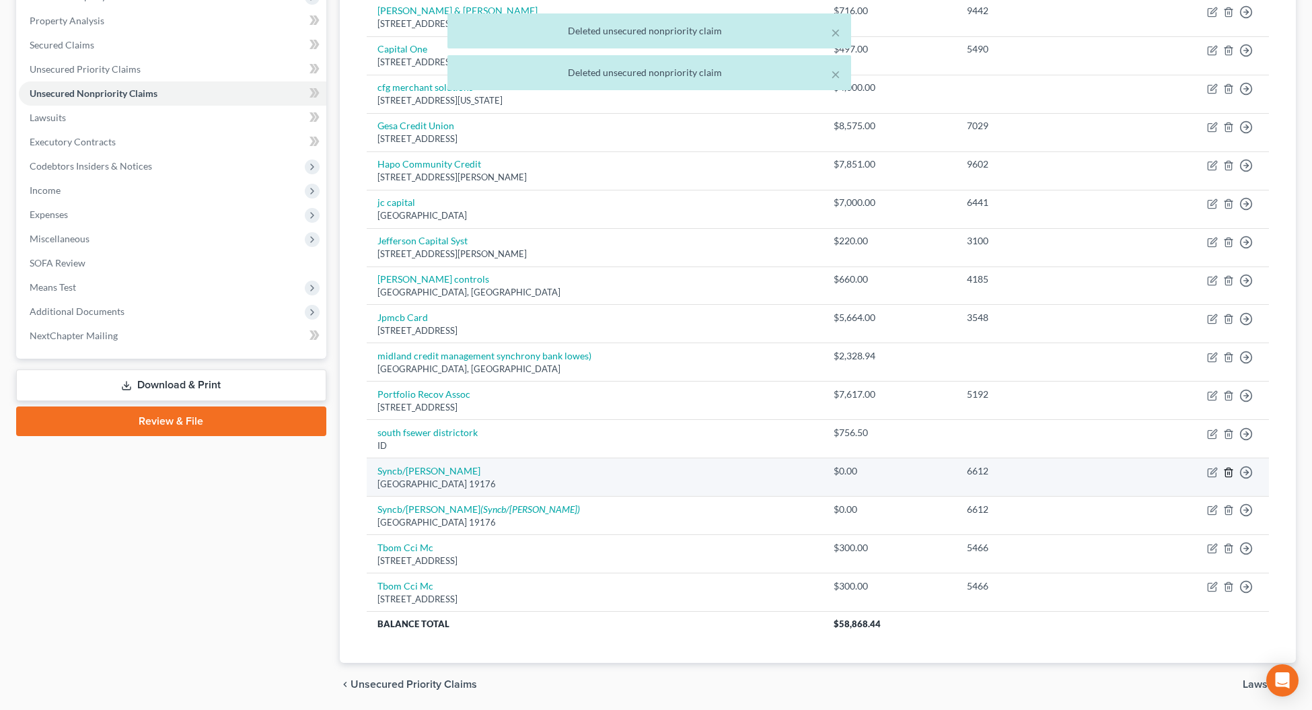
click at [1226, 474] on icon "button" at bounding box center [1228, 472] width 11 height 11
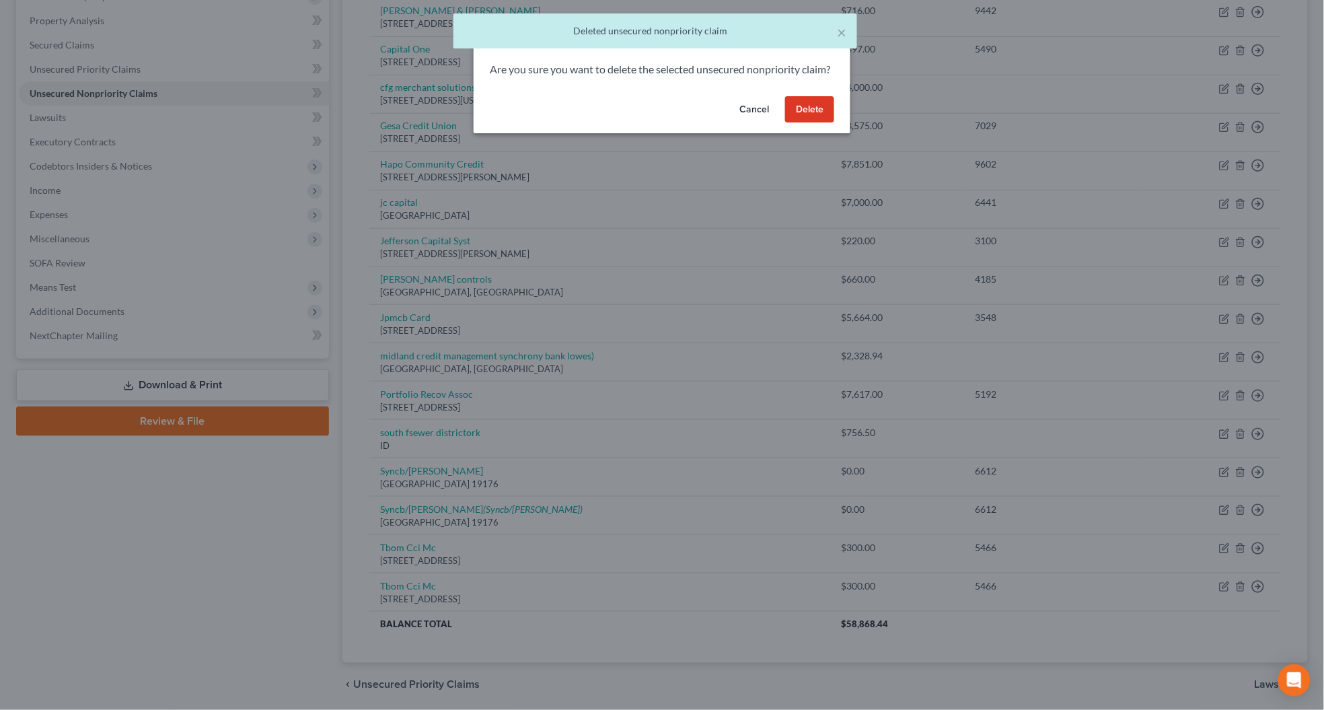
click at [810, 123] on button "Delete" at bounding box center [809, 109] width 49 height 27
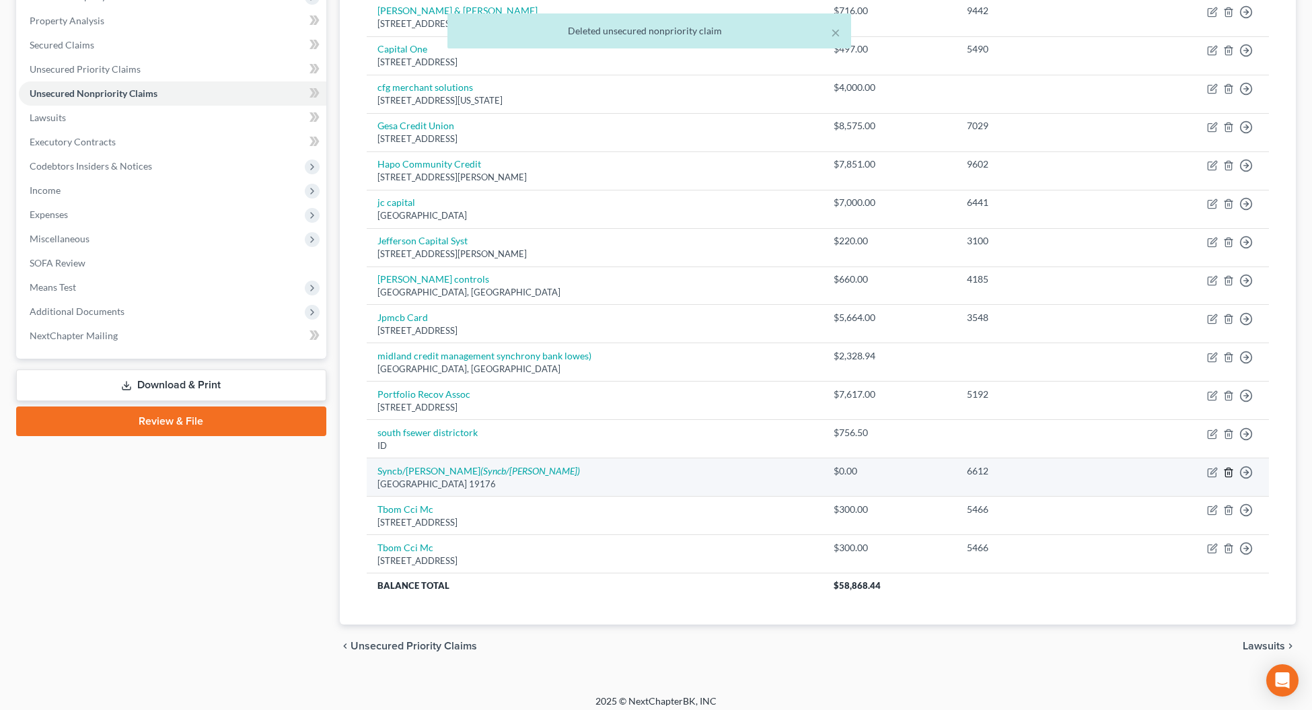
click at [1228, 471] on icon "button" at bounding box center [1228, 472] width 11 height 11
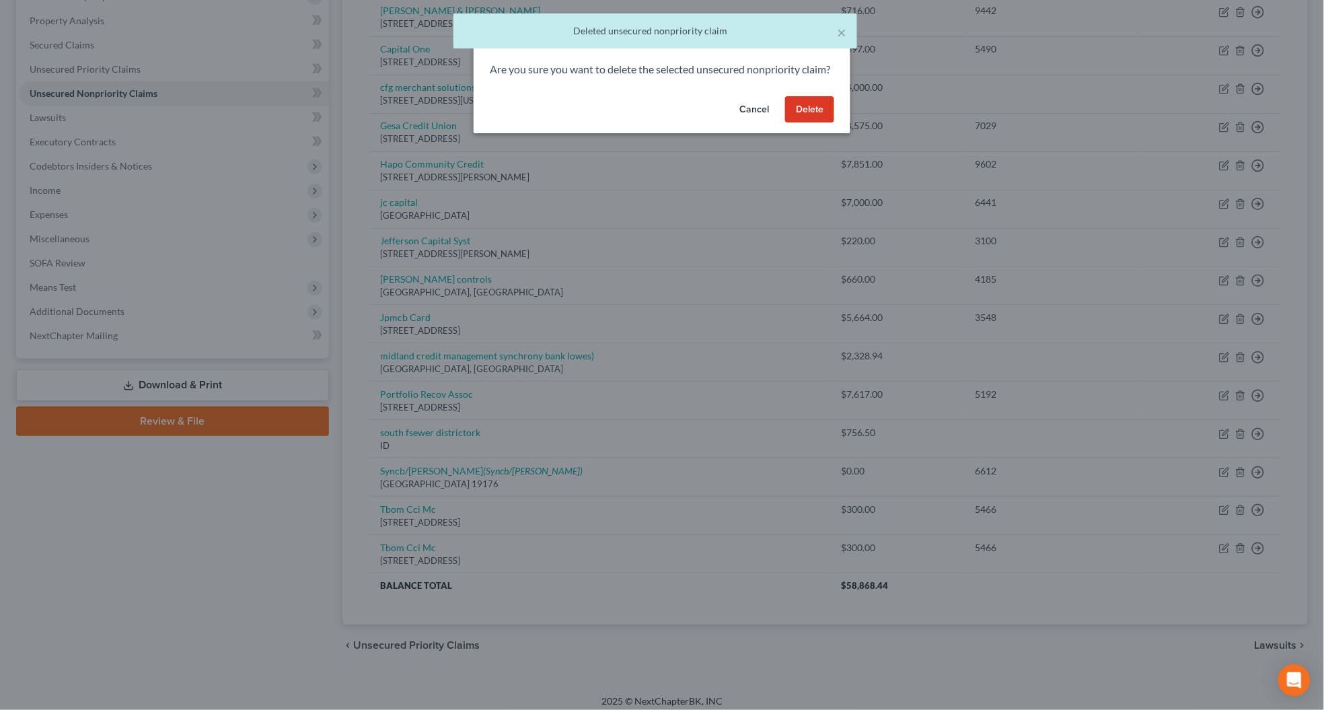
click at [815, 118] on button "Delete" at bounding box center [809, 109] width 49 height 27
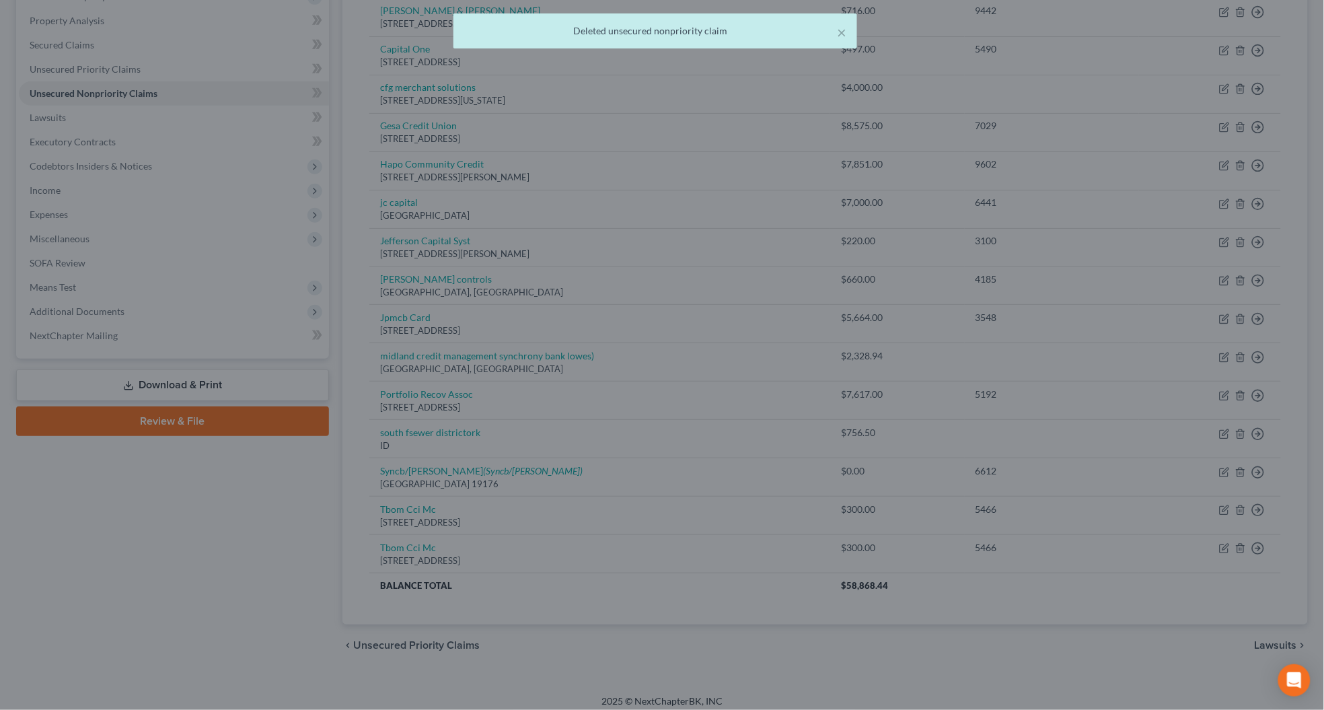
scroll to position [225, 0]
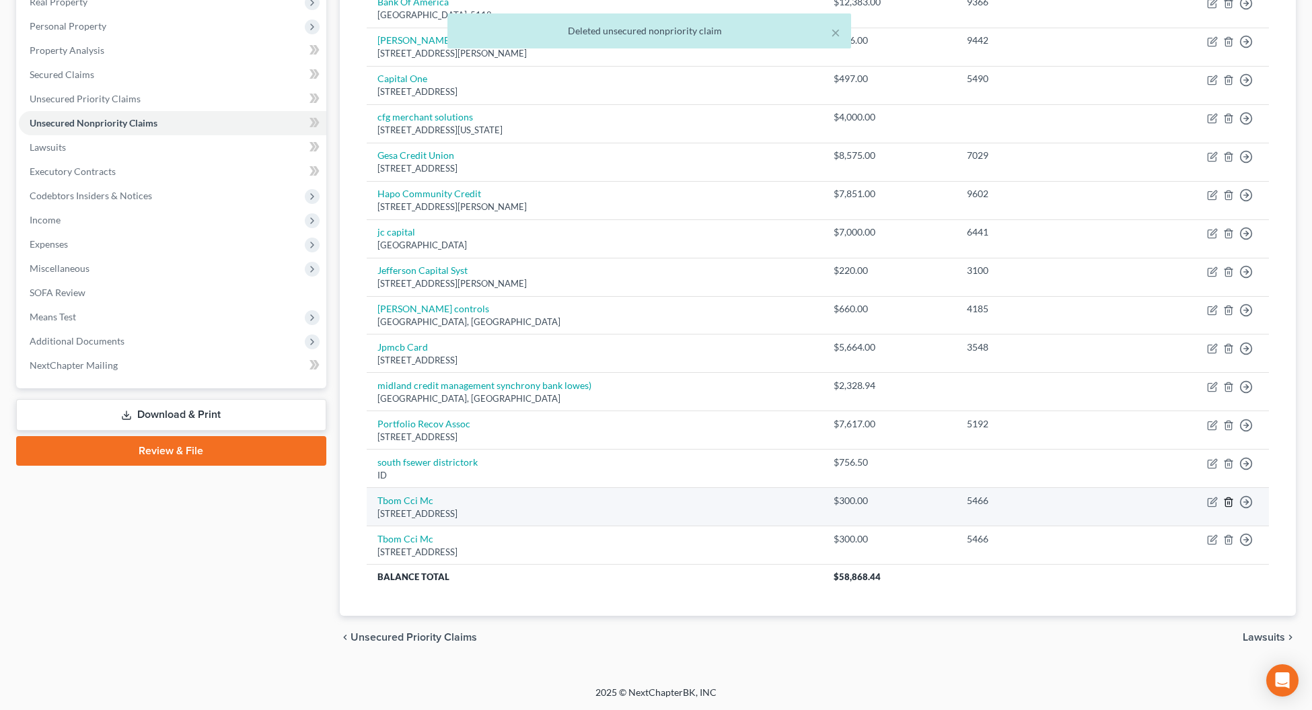
click at [1227, 501] on line "button" at bounding box center [1227, 502] width 0 height 3
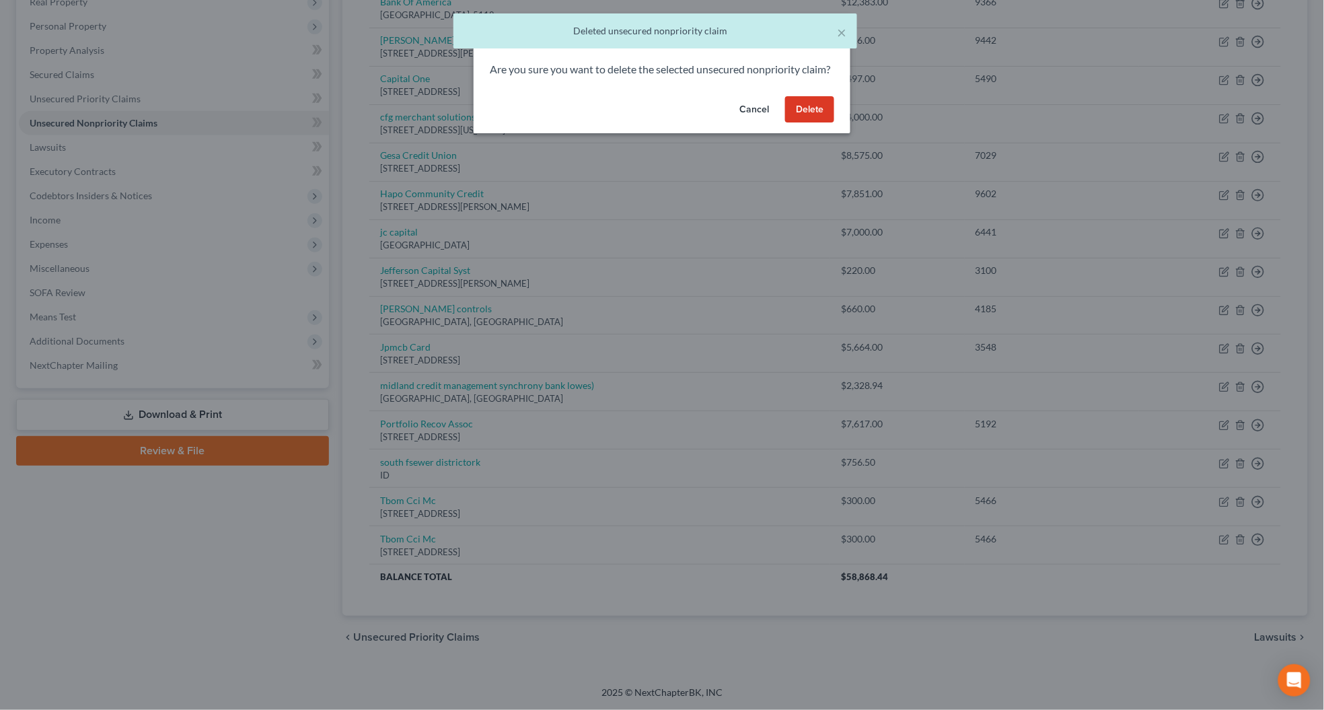
click at [801, 123] on button "Delete" at bounding box center [809, 109] width 49 height 27
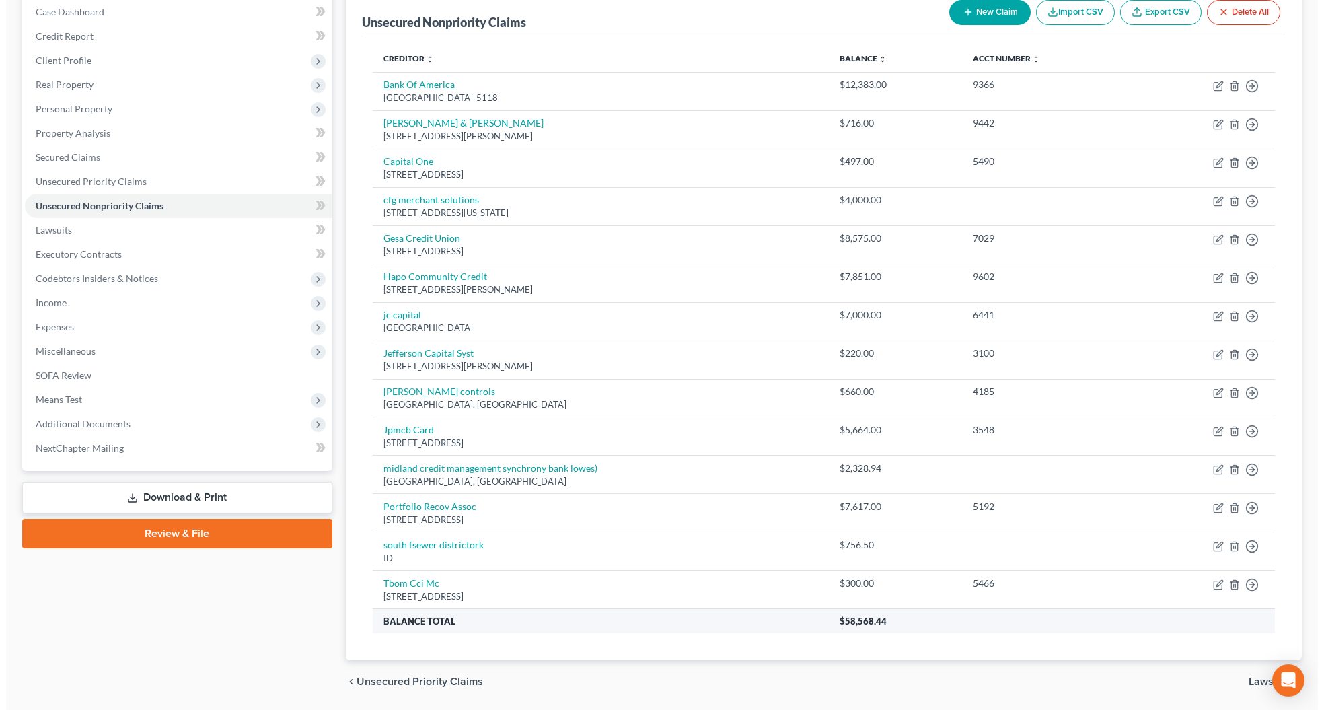
scroll to position [102, 0]
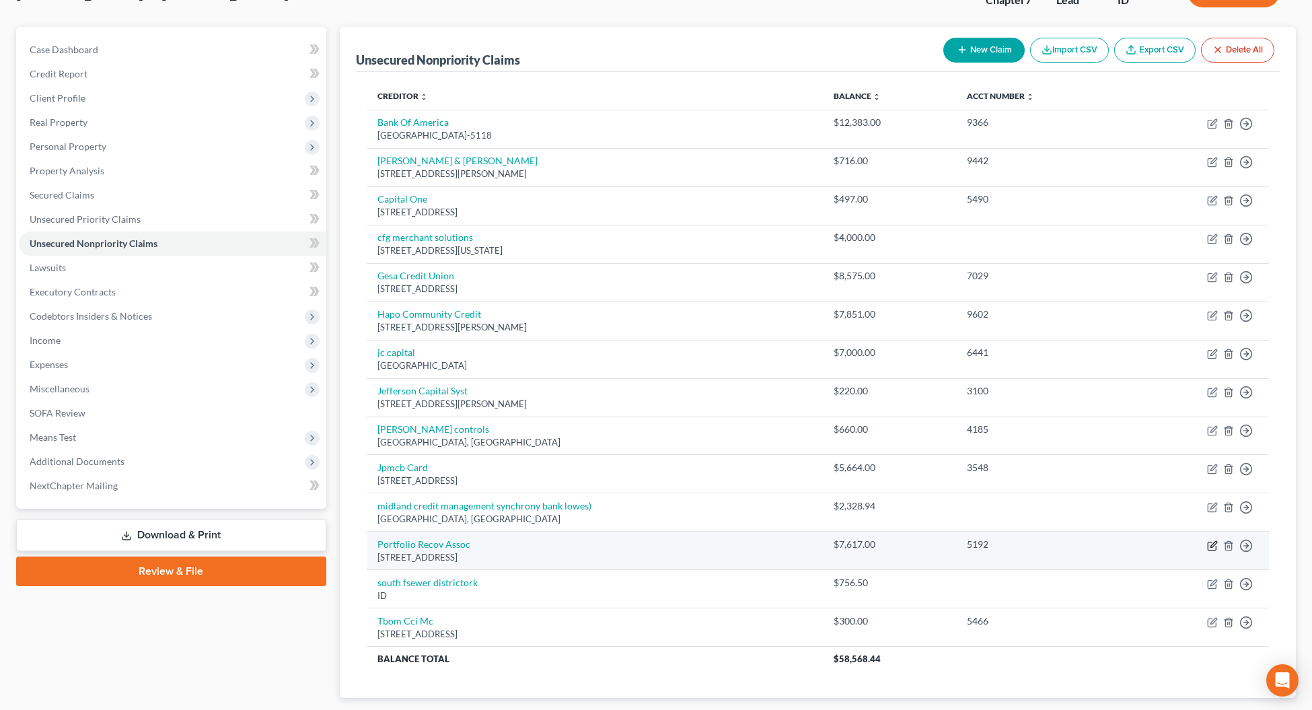
click at [1211, 546] on icon "button" at bounding box center [1213, 544] width 6 height 6
select select "48"
select select "0"
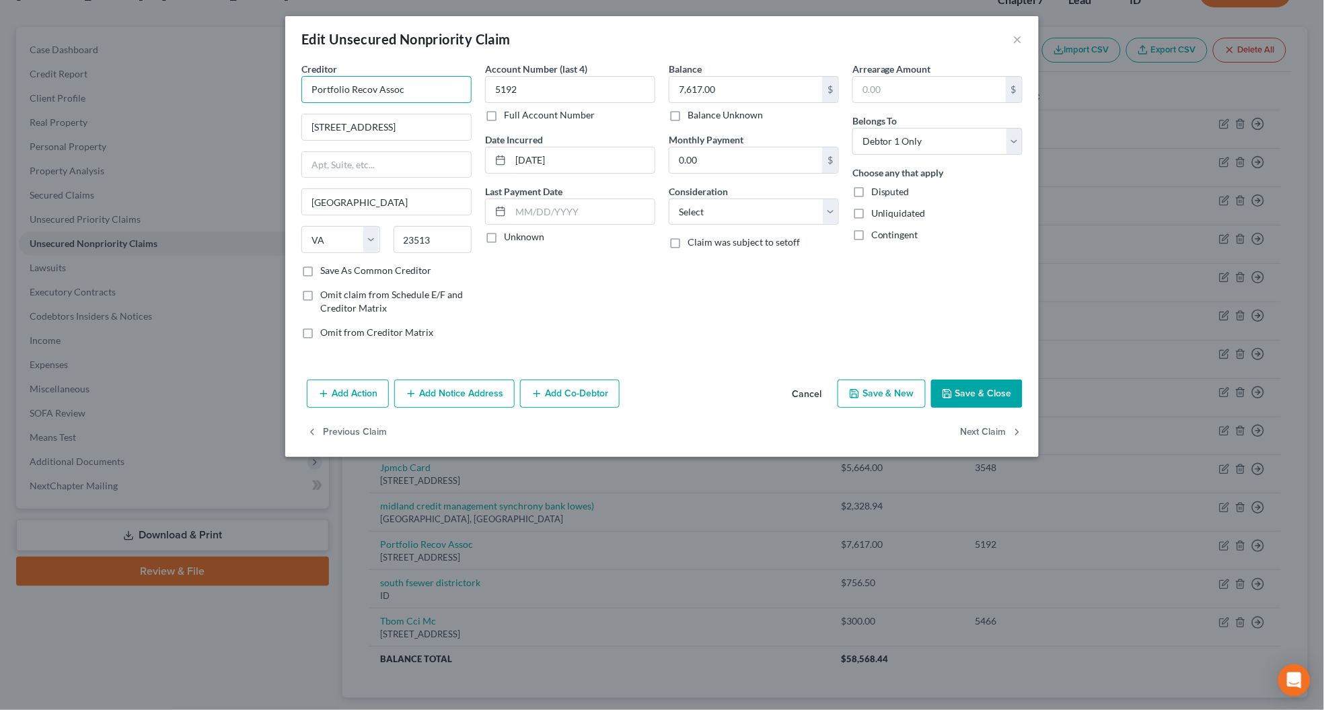
drag, startPoint x: 404, startPoint y: 93, endPoint x: 303, endPoint y: 79, distance: 102.4
click at [303, 79] on input "Portfolio Recov Assoc" at bounding box center [386, 89] width 170 height 27
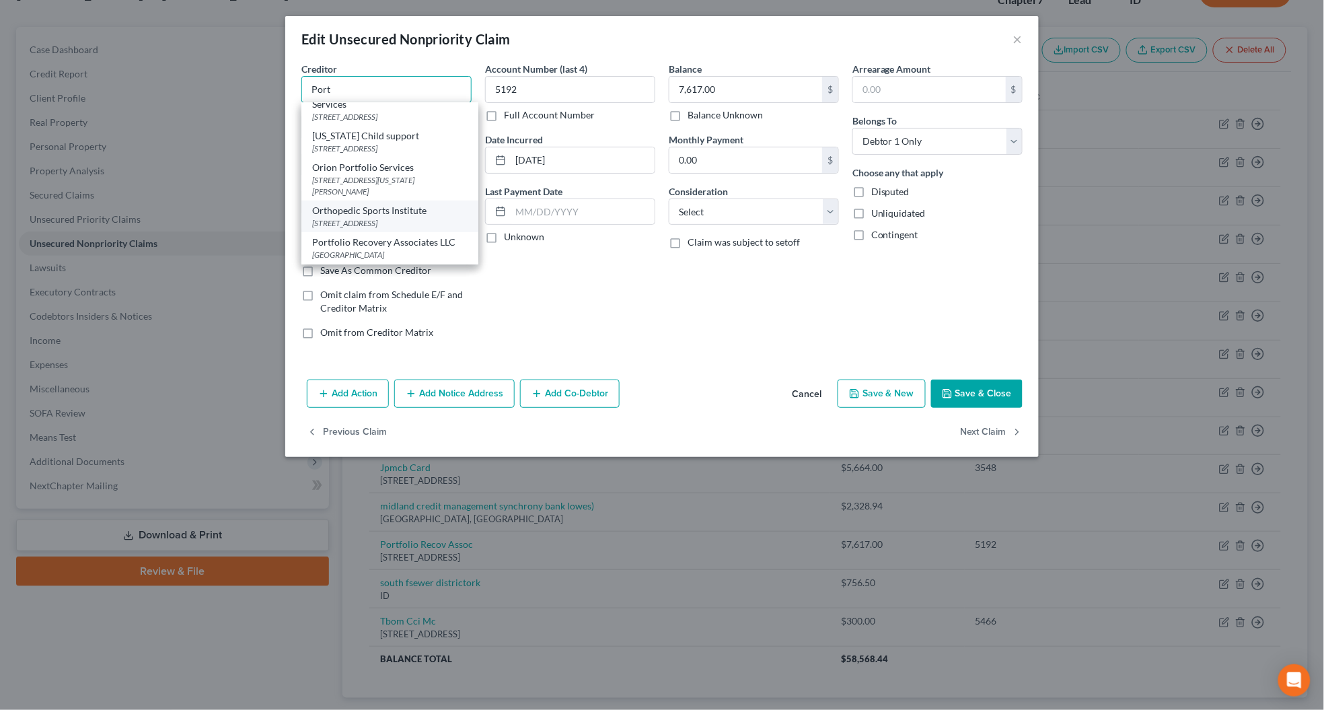
scroll to position [270, 0]
click at [375, 247] on div "Portfolio Recovery Associates LLC" at bounding box center [389, 241] width 155 height 13
type input "Portfolio Recovery Associates LLC"
type input "PO Box 41067"
type input "23541"
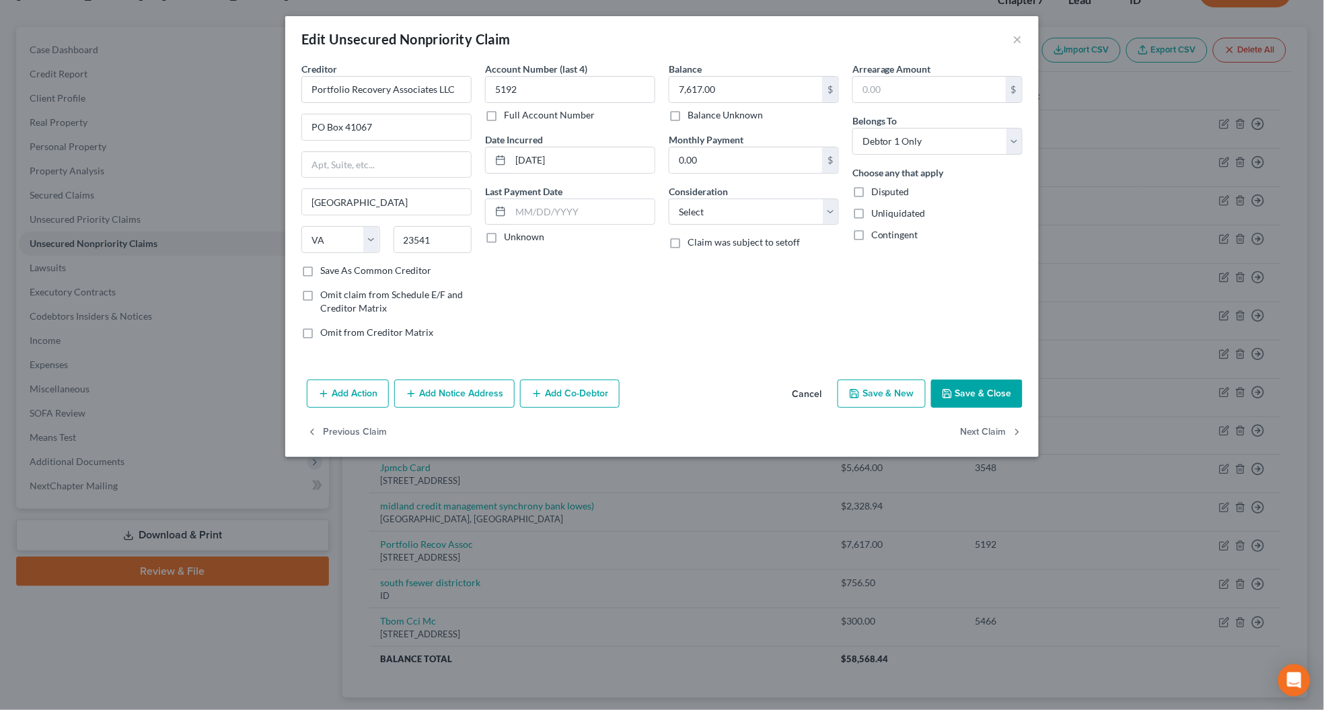
scroll to position [0, 0]
click at [504, 240] on label "Unknown" at bounding box center [524, 236] width 40 height 13
click at [509, 239] on input "Unknown" at bounding box center [513, 234] width 9 height 9
checkbox input "true"
click at [701, 207] on select "Select Cable / Satellite Services Collection Agency Credit Card Debt Debt Couns…" at bounding box center [754, 211] width 170 height 27
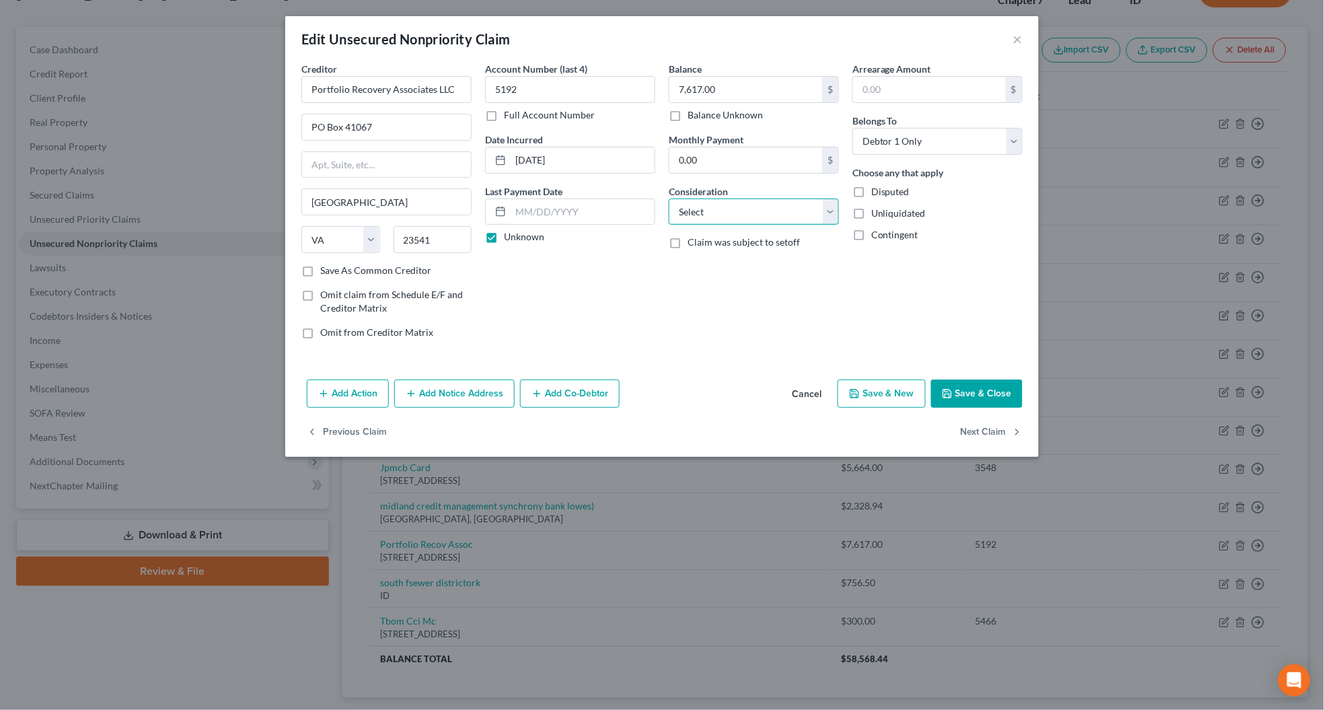
select select "1"
click at [669, 198] on select "Select Cable / Satellite Services Collection Agency Credit Card Debt Debt Couns…" at bounding box center [754, 211] width 170 height 27
click at [886, 145] on select "Select Debtor 1 Only Debtor 2 Only Debtor 1 And Debtor 2 Only At Least One Of T…" at bounding box center [937, 141] width 170 height 27
select select "4"
click at [852, 128] on select "Select Debtor 1 Only Debtor 2 Only Debtor 1 And Debtor 2 Only At Least One Of T…" at bounding box center [937, 141] width 170 height 27
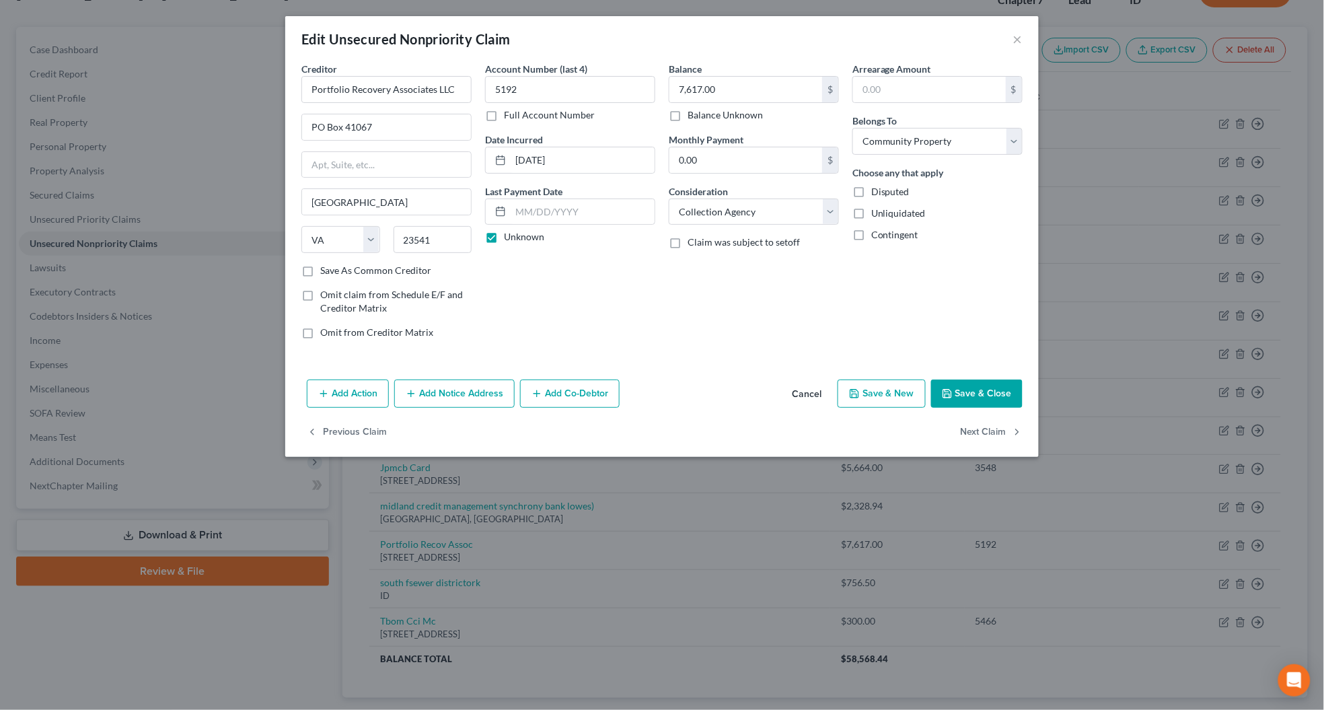
click at [481, 390] on button "Add Notice Address" at bounding box center [454, 393] width 120 height 28
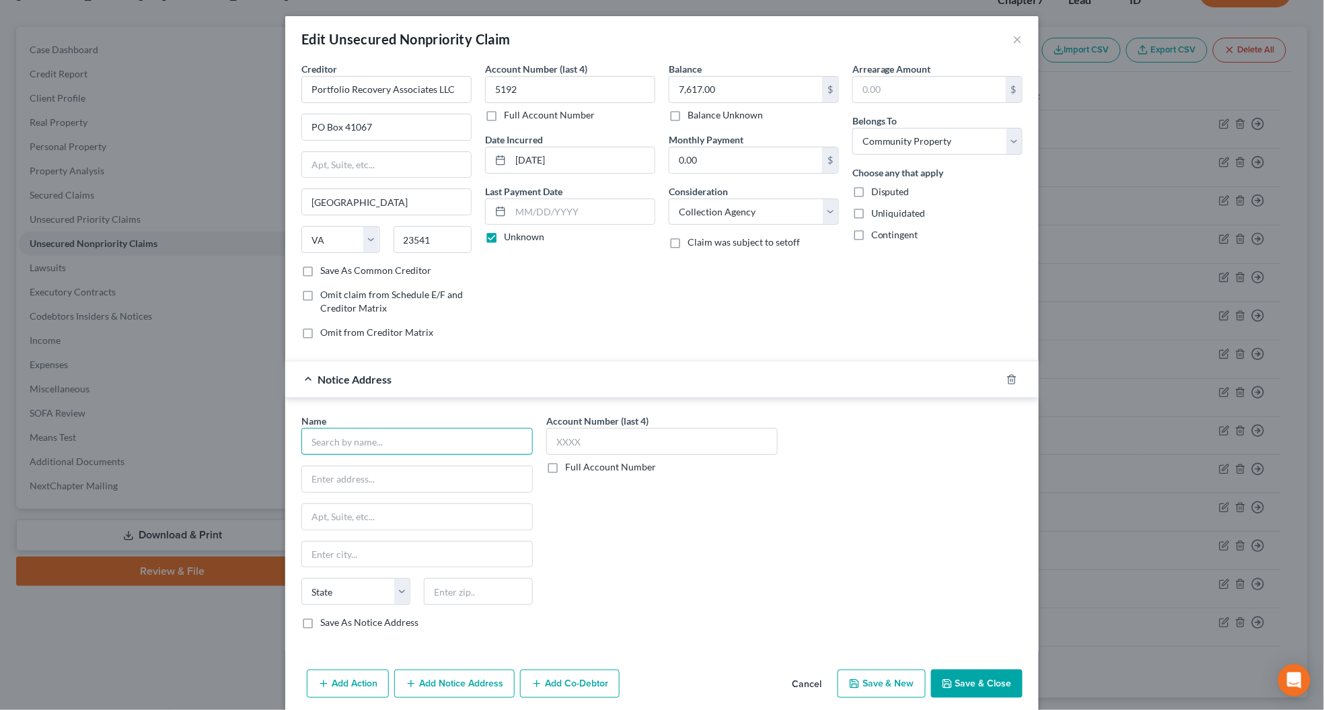
click at [321, 437] on input "text" at bounding box center [416, 441] width 231 height 27
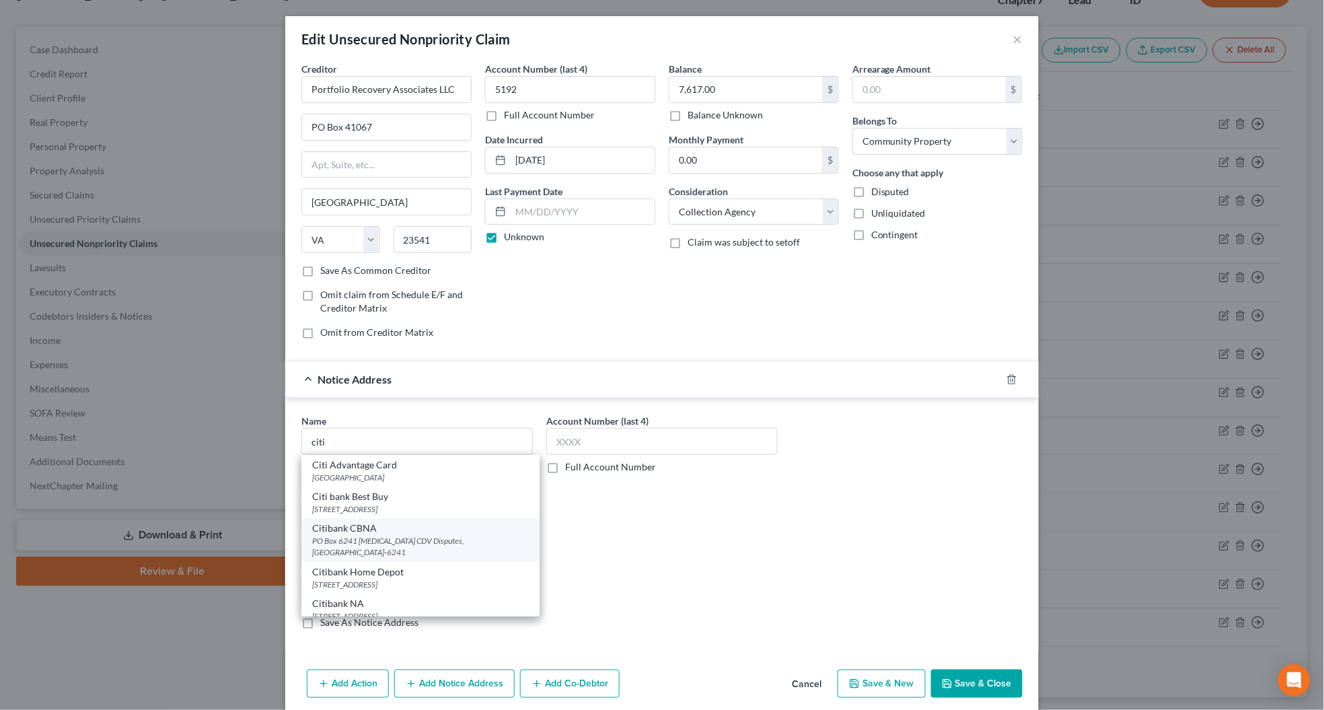
click at [343, 535] on div "Citibank CBNA" at bounding box center [420, 527] width 217 height 13
type input "Citibank CBNA"
type input "PO Box 6241"
type input "[MEDICAL_DATA] CDV Disputes"
type input "[GEOGRAPHIC_DATA]"
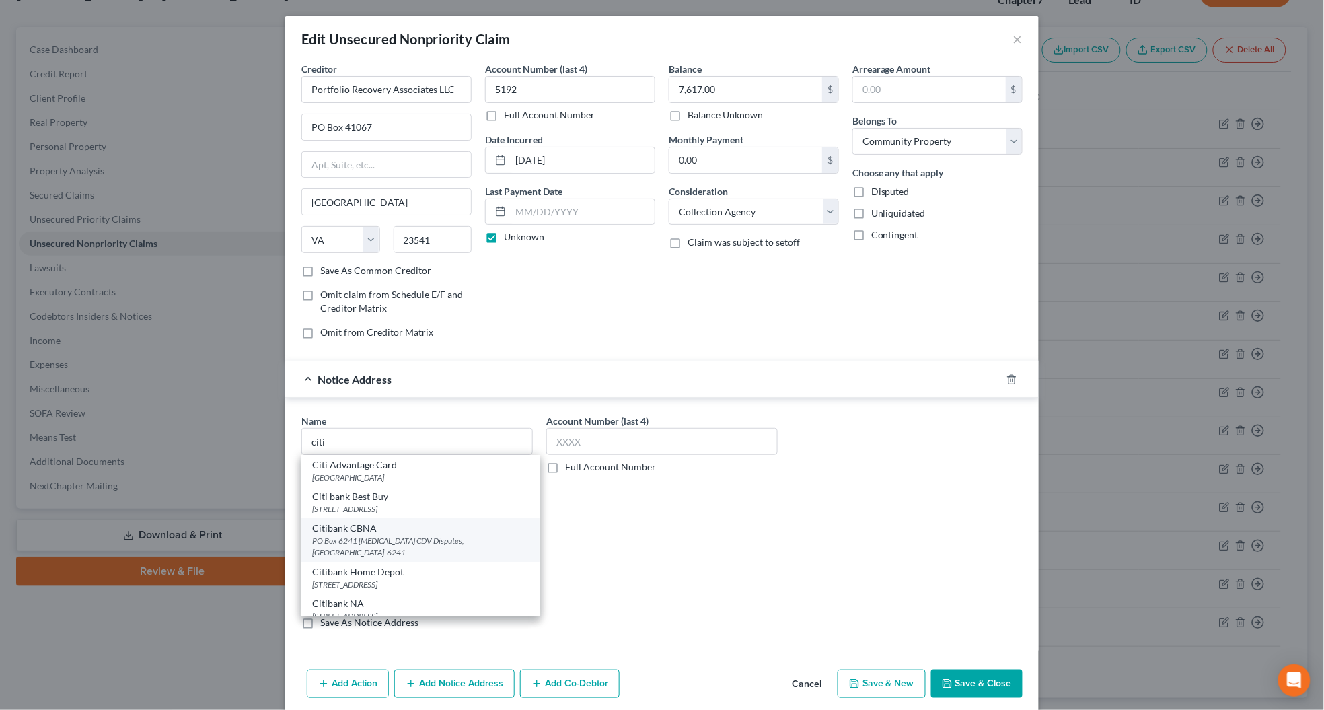
select select "43"
type input "57117-6241"
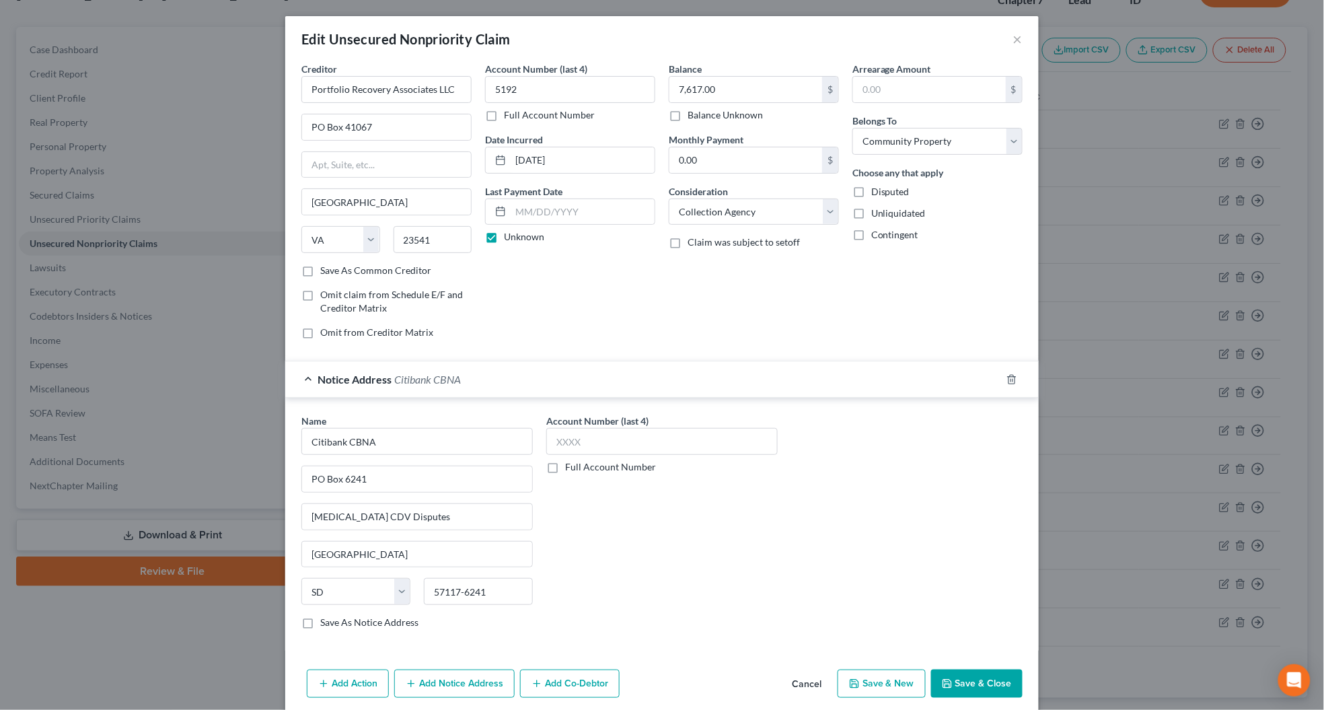
click at [969, 687] on button "Save & Close" at bounding box center [976, 683] width 91 height 28
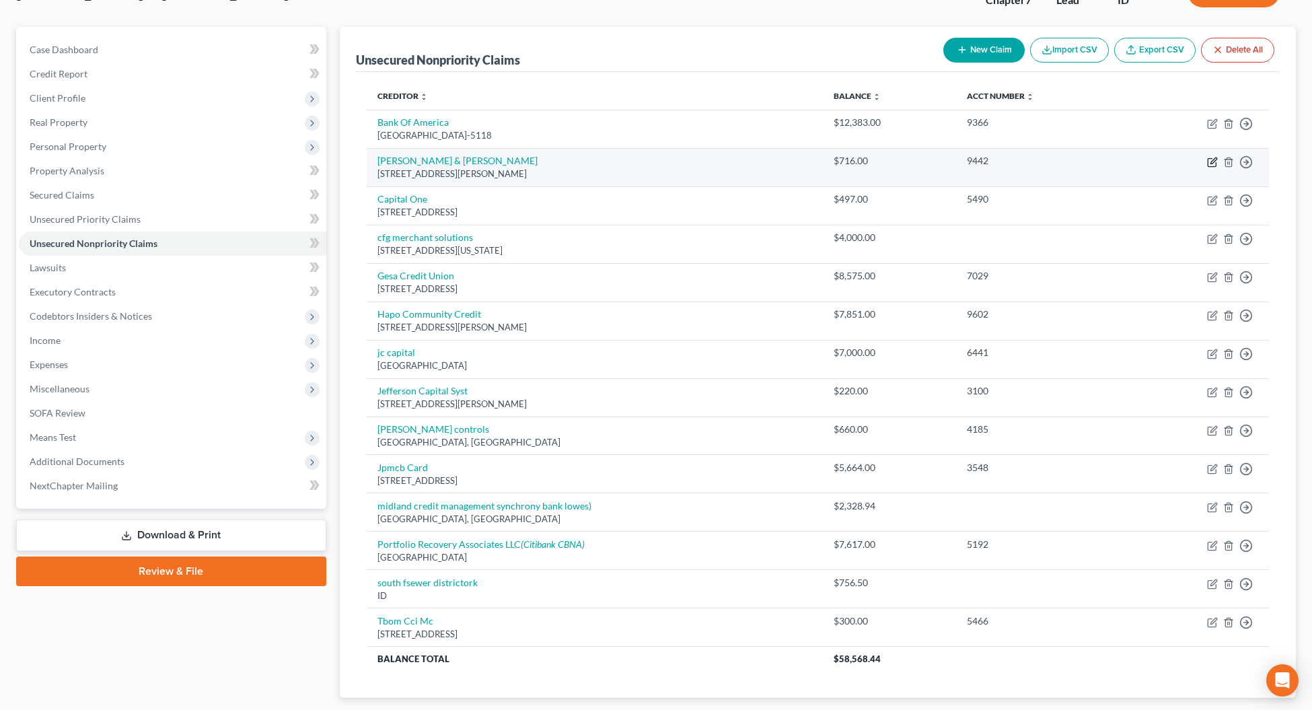
click at [1213, 162] on icon "button" at bounding box center [1213, 160] width 6 height 6
select select "4"
select select "1"
select select "0"
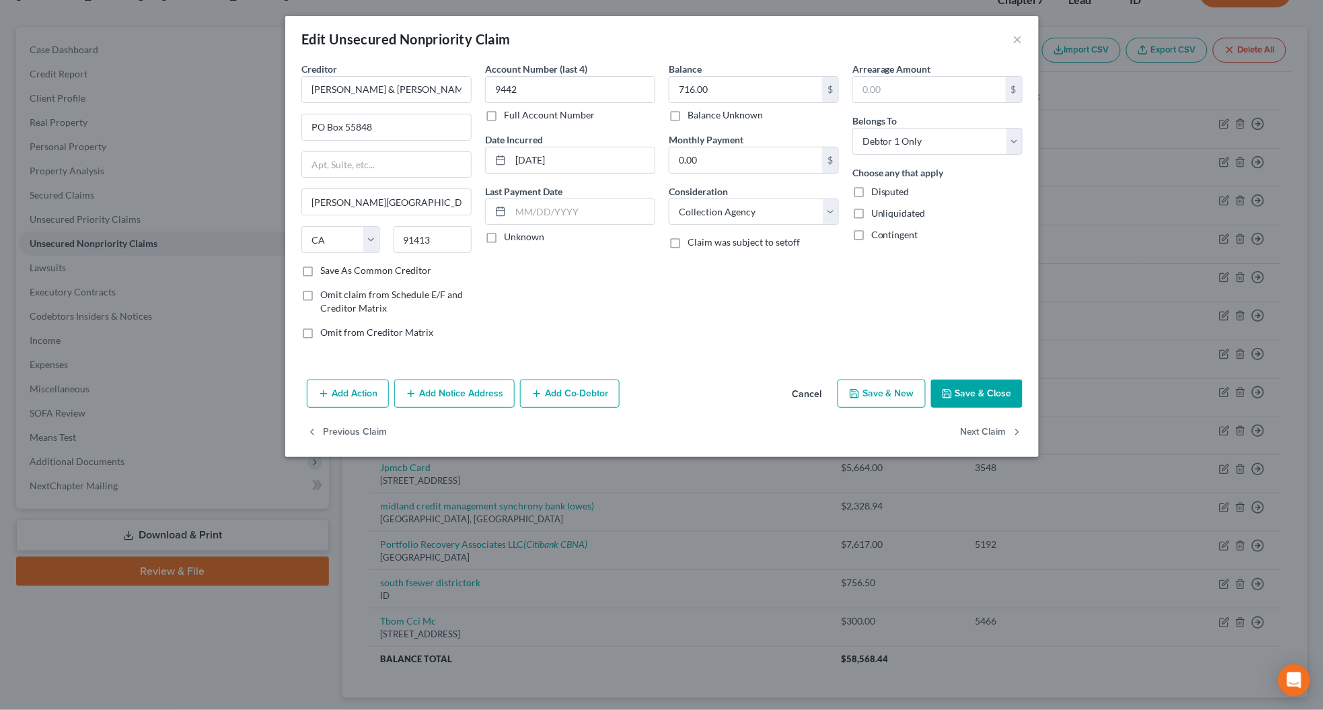
click at [504, 237] on label "Unknown" at bounding box center [524, 236] width 40 height 13
click at [509, 237] on input "Unknown" at bounding box center [513, 234] width 9 height 9
checkbox input "true"
click at [865, 133] on select "Select Debtor 1 Only Debtor 2 Only Debtor 1 And Debtor 2 Only At Least One Of T…" at bounding box center [937, 141] width 170 height 27
select select "4"
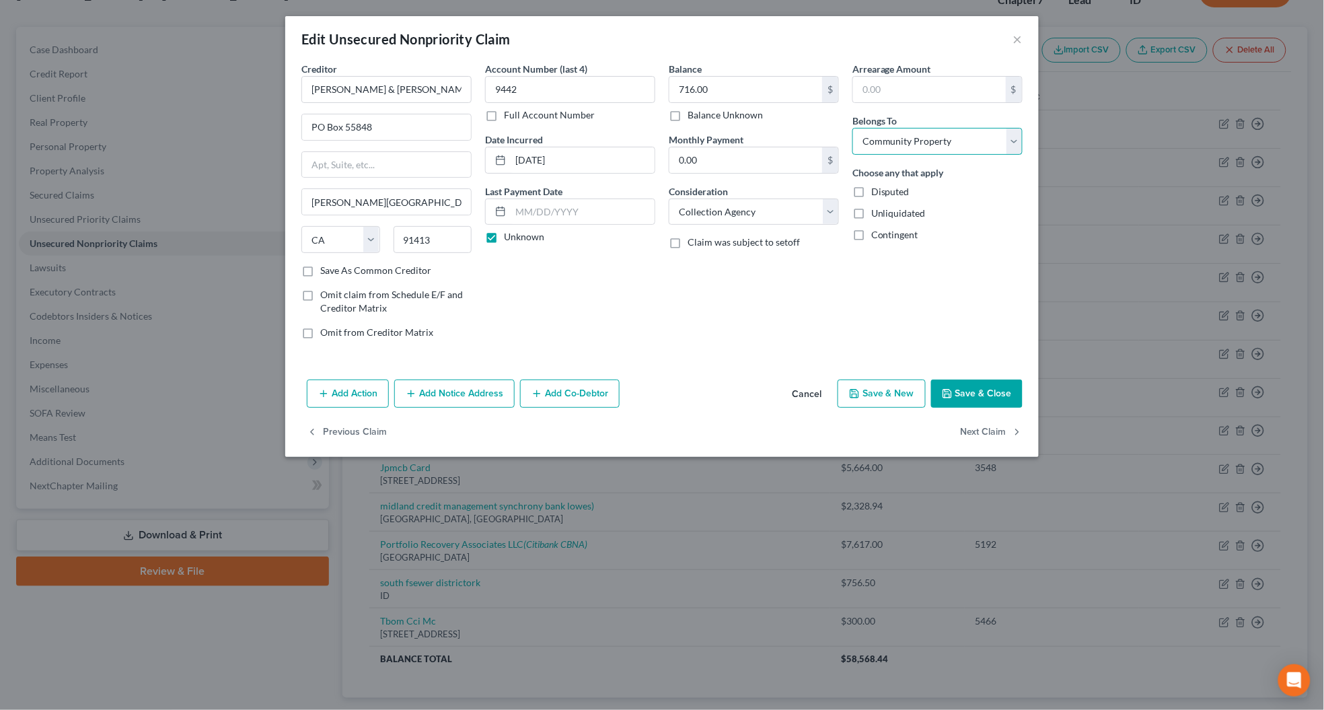
click at [852, 128] on select "Select Debtor 1 Only Debtor 2 Only Debtor 1 And Debtor 2 Only At Least One Of T…" at bounding box center [937, 141] width 170 height 27
click at [471, 399] on button "Add Notice Address" at bounding box center [454, 393] width 120 height 28
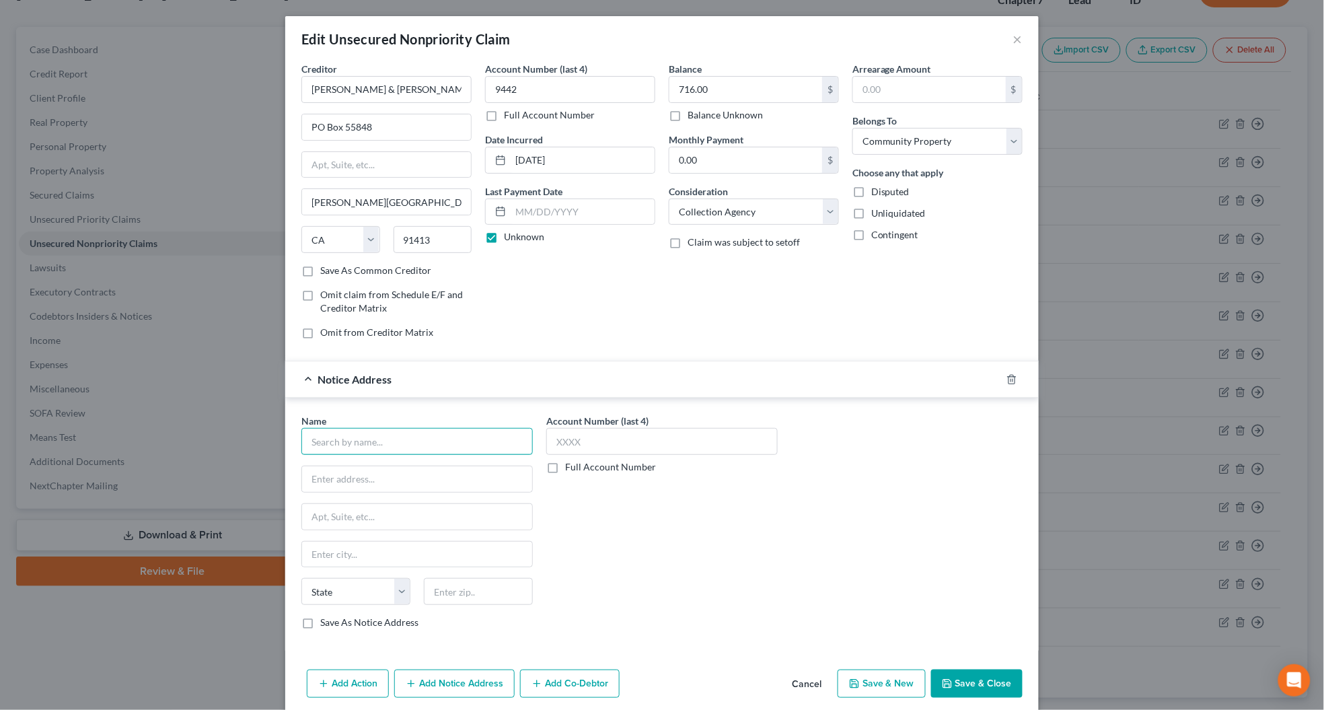
click at [323, 445] on input "text" at bounding box center [416, 441] width 231 height 27
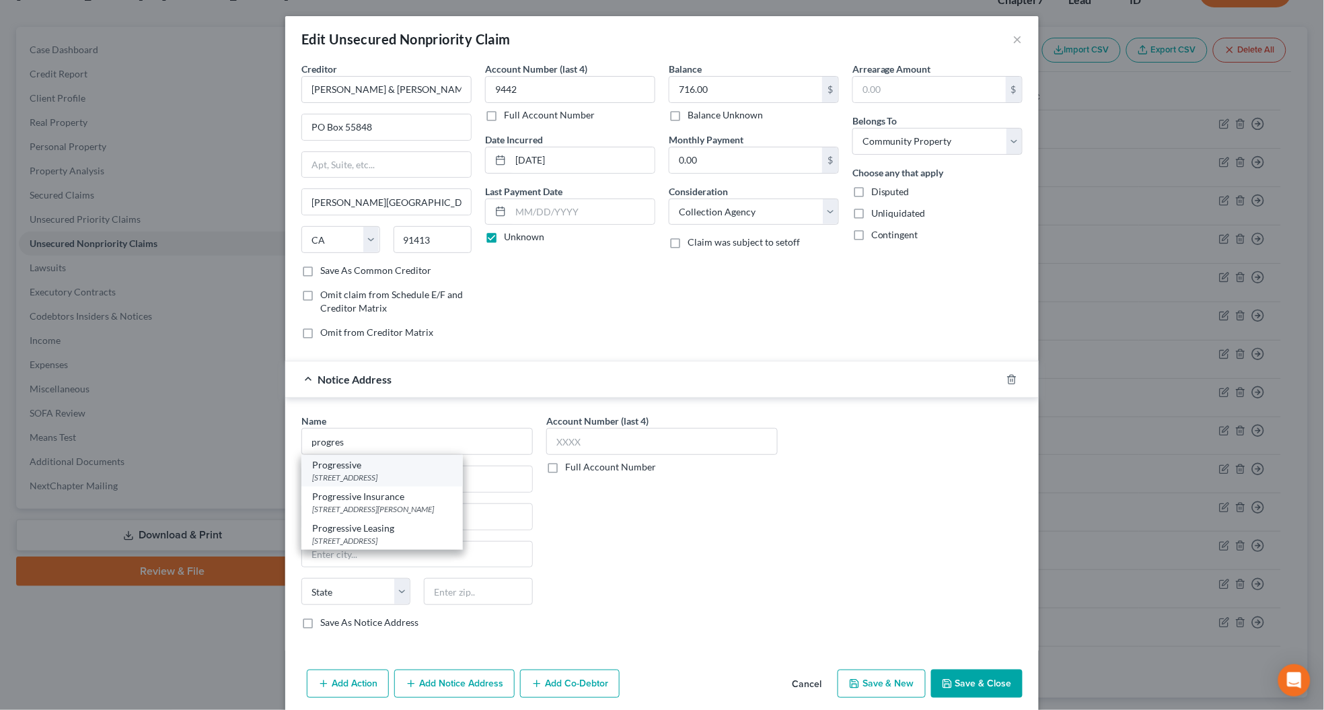
click at [348, 479] on div "[STREET_ADDRESS]" at bounding box center [382, 476] width 140 height 11
type input "Progressive"
type input "[STREET_ADDRESS]"
type input "[PERSON_NAME]"
select select "22"
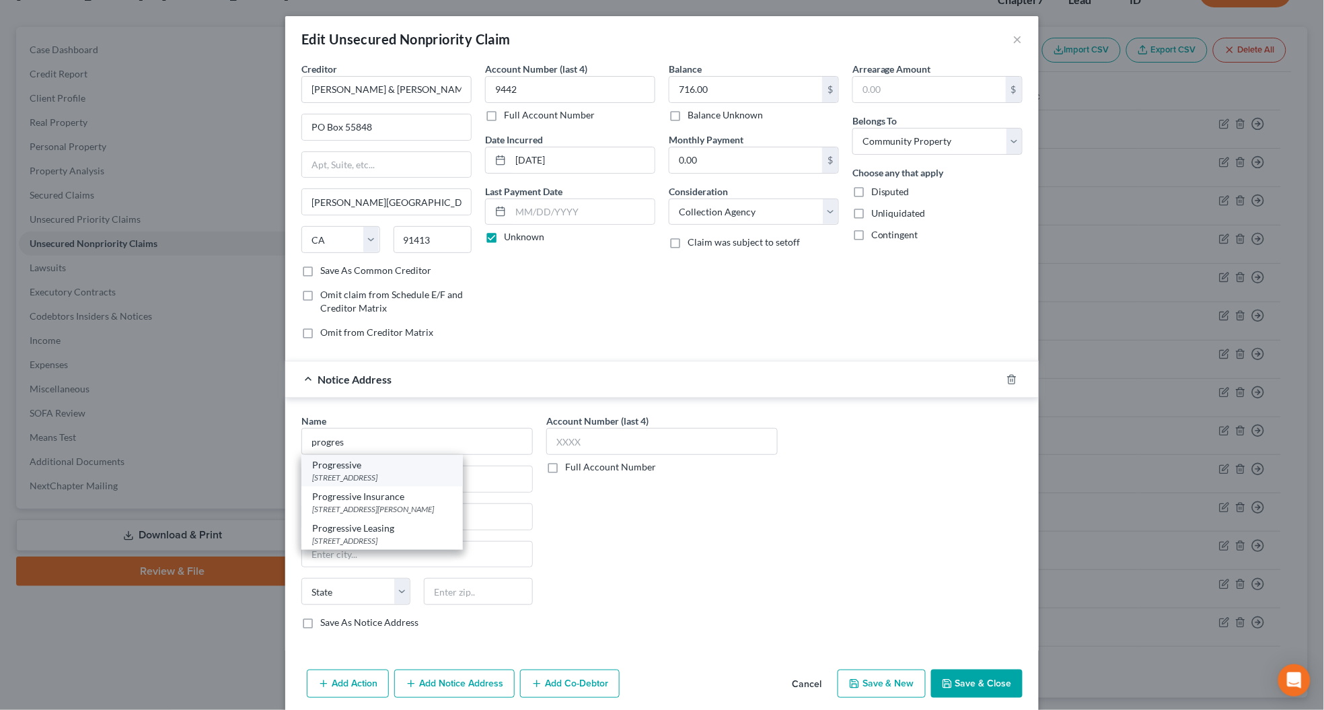
type input "02062"
click at [995, 691] on button "Save & Close" at bounding box center [976, 683] width 91 height 28
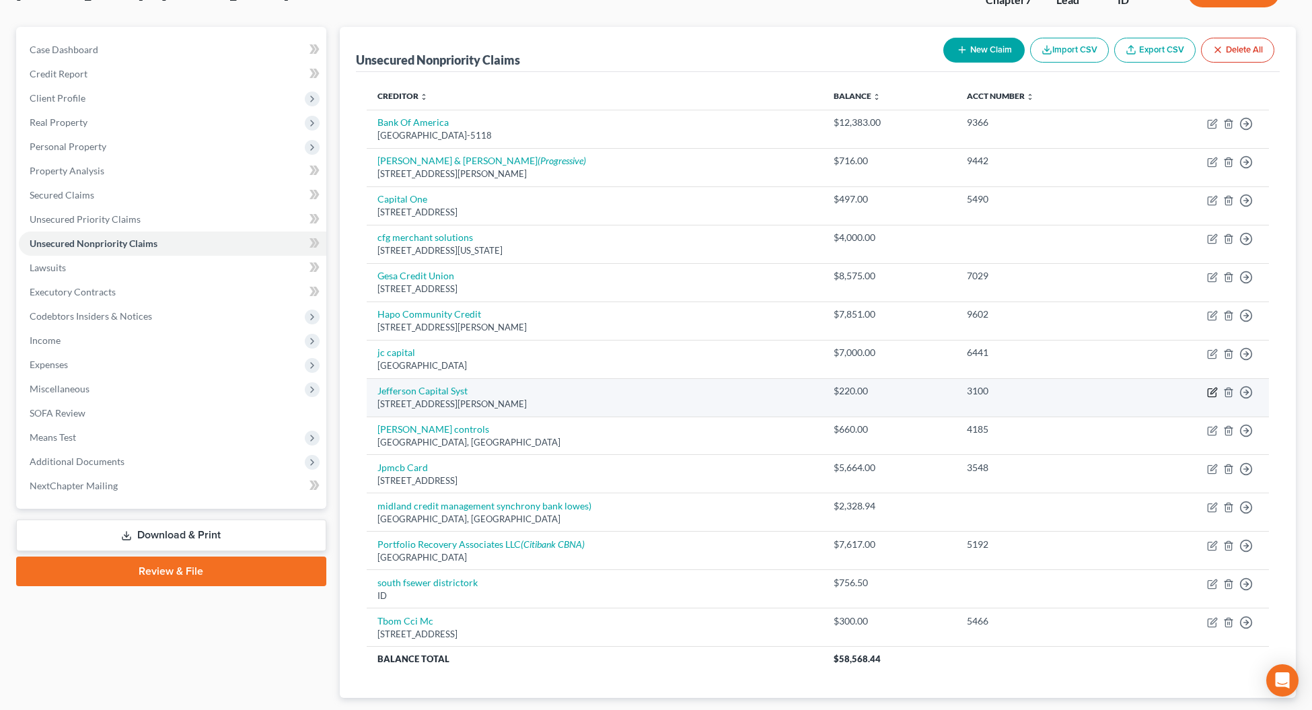
click at [1213, 395] on icon "button" at bounding box center [1212, 392] width 11 height 11
select select "24"
select select "0"
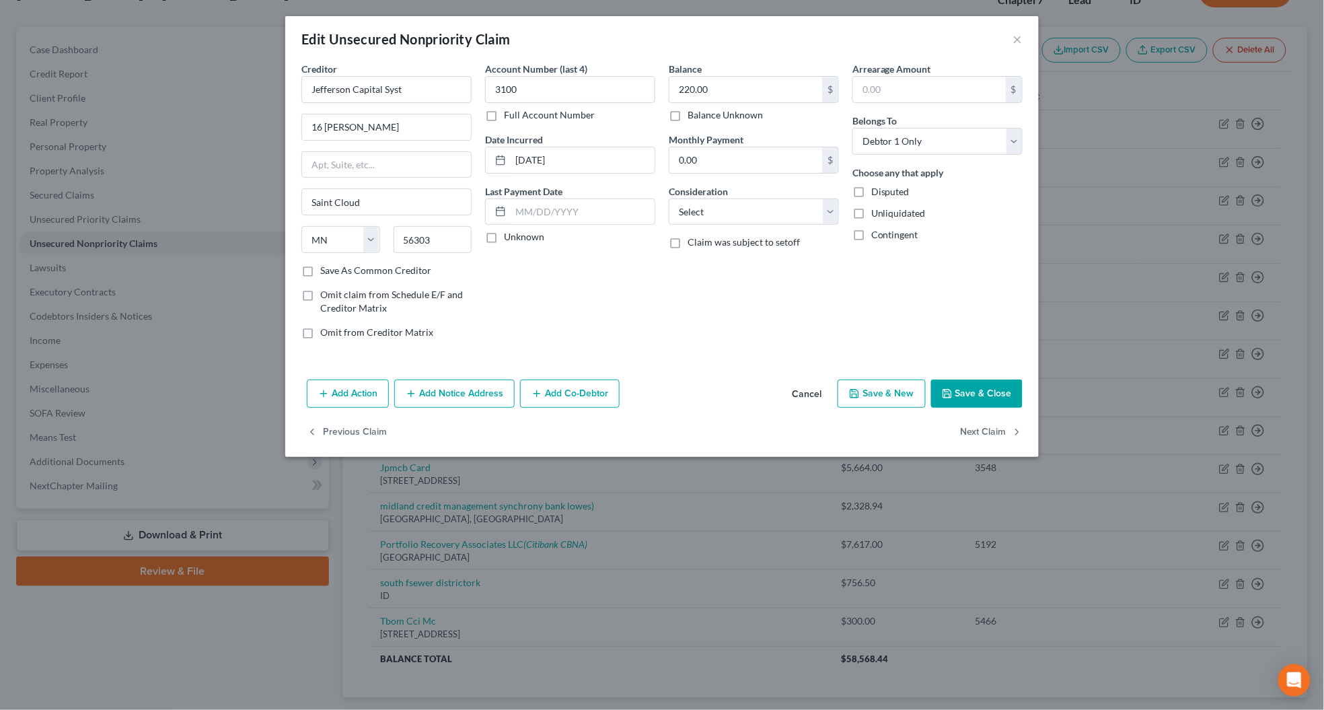
click at [504, 239] on label "Unknown" at bounding box center [524, 236] width 40 height 13
click at [509, 239] on input "Unknown" at bounding box center [513, 234] width 9 height 9
checkbox input "true"
click at [693, 217] on select "Select Cable / Satellite Services Collection Agency Credit Card Debt Debt Couns…" at bounding box center [754, 211] width 170 height 27
select select "1"
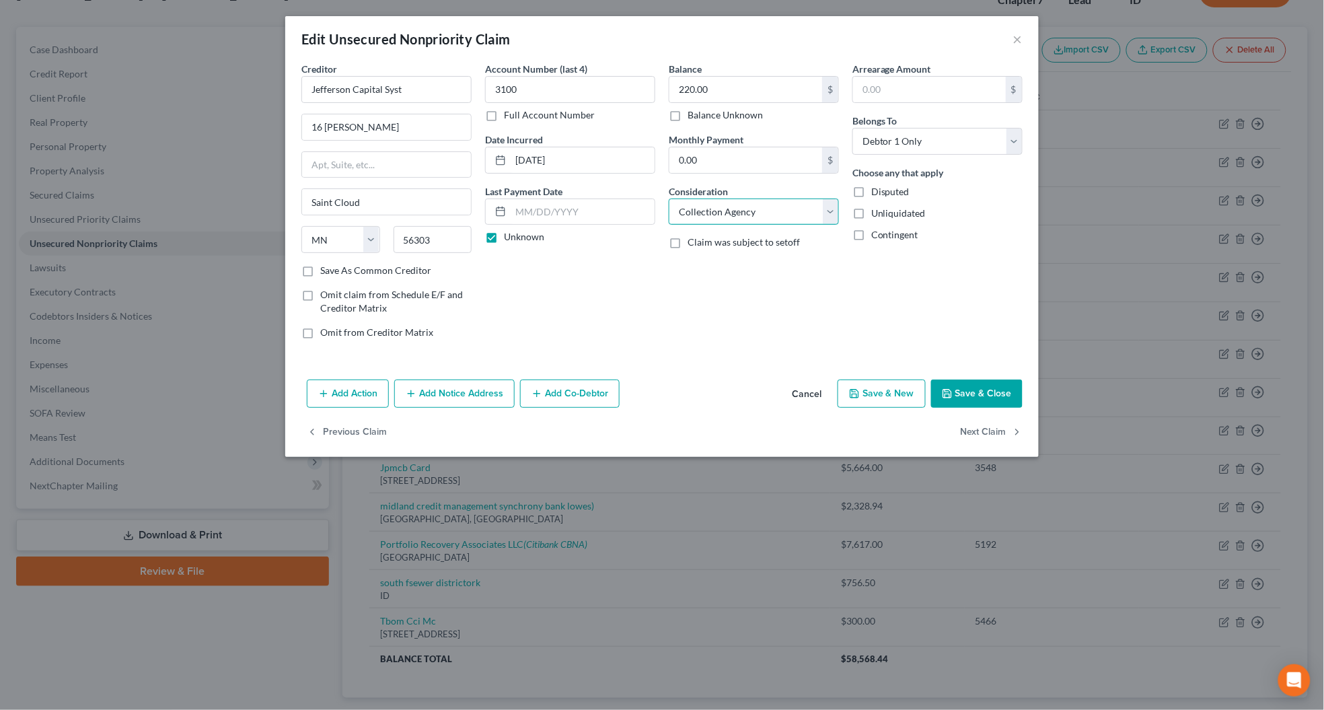
click at [669, 198] on select "Select Cable / Satellite Services Collection Agency Credit Card Debt Debt Couns…" at bounding box center [754, 211] width 170 height 27
click at [868, 142] on select "Select Debtor 1 Only Debtor 2 Only Debtor 1 And Debtor 2 Only At Least One Of T…" at bounding box center [937, 141] width 170 height 27
select select "4"
click at [852, 128] on select "Select Debtor 1 Only Debtor 2 Only Debtor 1 And Debtor 2 Only At Least One Of T…" at bounding box center [937, 141] width 170 height 27
drag, startPoint x: 418, startPoint y: 87, endPoint x: 293, endPoint y: 96, distance: 125.4
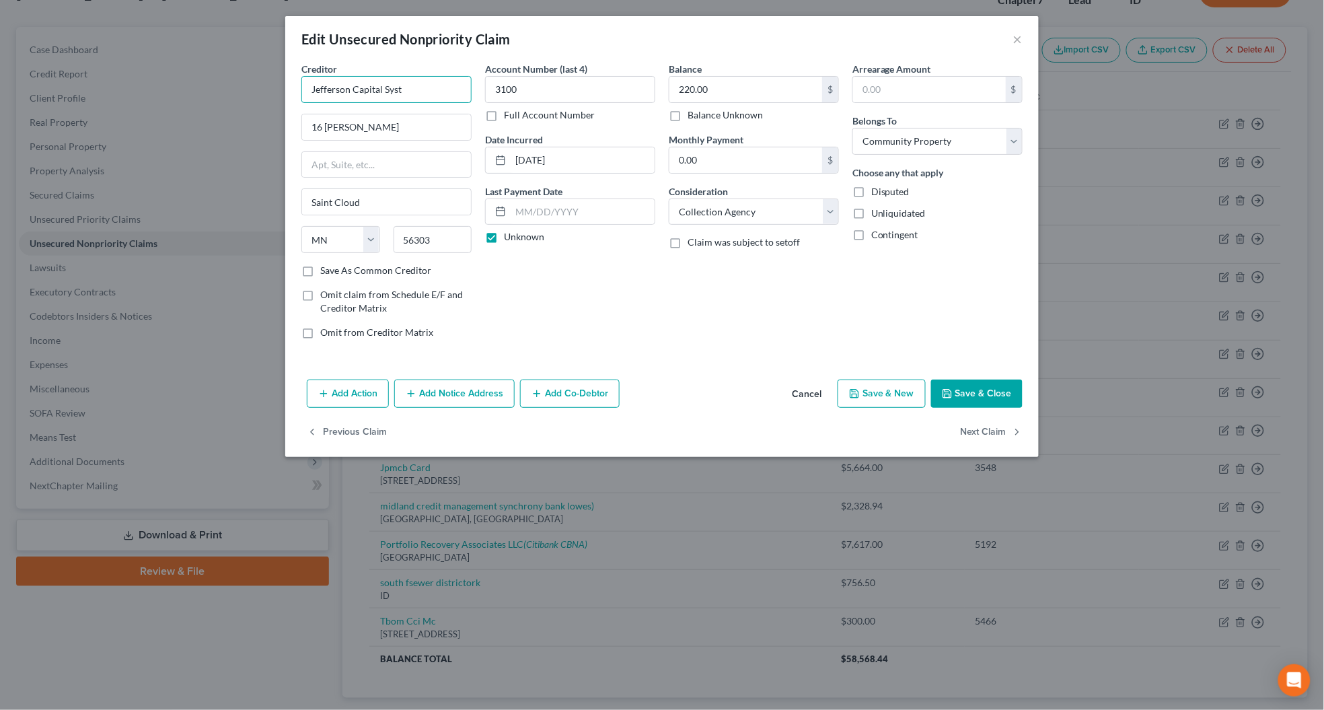
click at [293, 96] on div "Creditor * Jefferson Capital Syst 16 [PERSON_NAME] [GEOGRAPHIC_DATA] [US_STATE]…" at bounding box center [661, 218] width 753 height 312
click at [340, 122] on div "[STREET_ADDRESS]" at bounding box center [382, 125] width 140 height 11
type input "Jefferson Capital Systems"
type input "PO Box 7999"
type input "56302-9617"
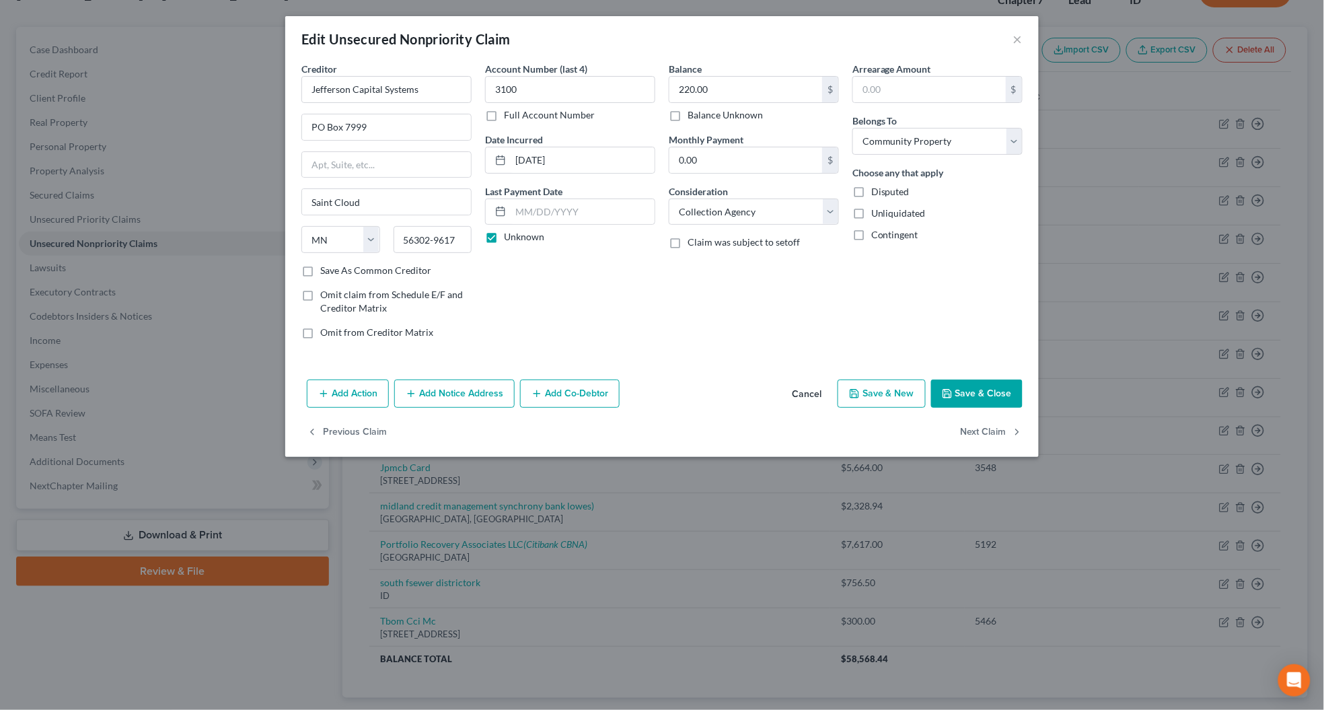
click at [442, 397] on button "Add Notice Address" at bounding box center [454, 393] width 120 height 28
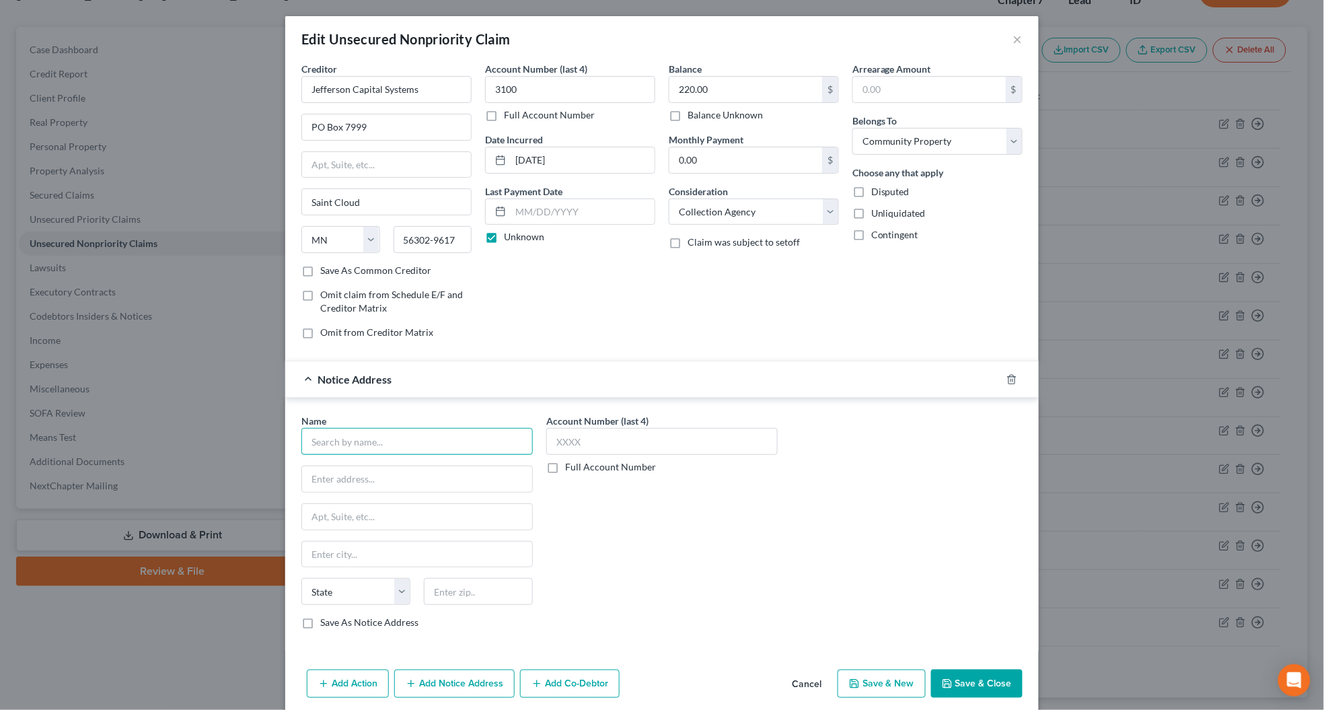
click at [348, 439] on input "text" at bounding box center [416, 441] width 231 height 27
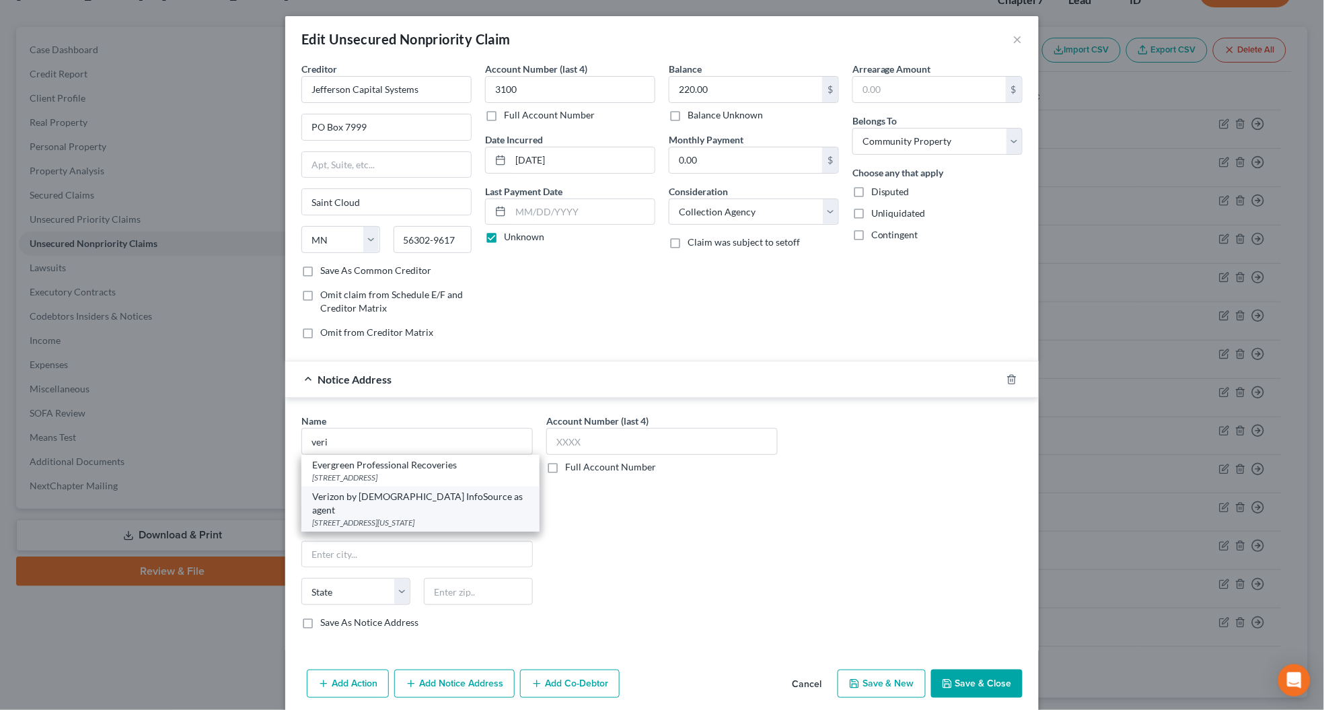
click at [382, 517] on div "[STREET_ADDRESS][US_STATE]" at bounding box center [420, 522] width 217 height 11
type input "Verizon by [DEMOGRAPHIC_DATA] InfoSource as agent"
type input "[STREET_ADDRESS]"
type input "[US_STATE][GEOGRAPHIC_DATA]"
select select "37"
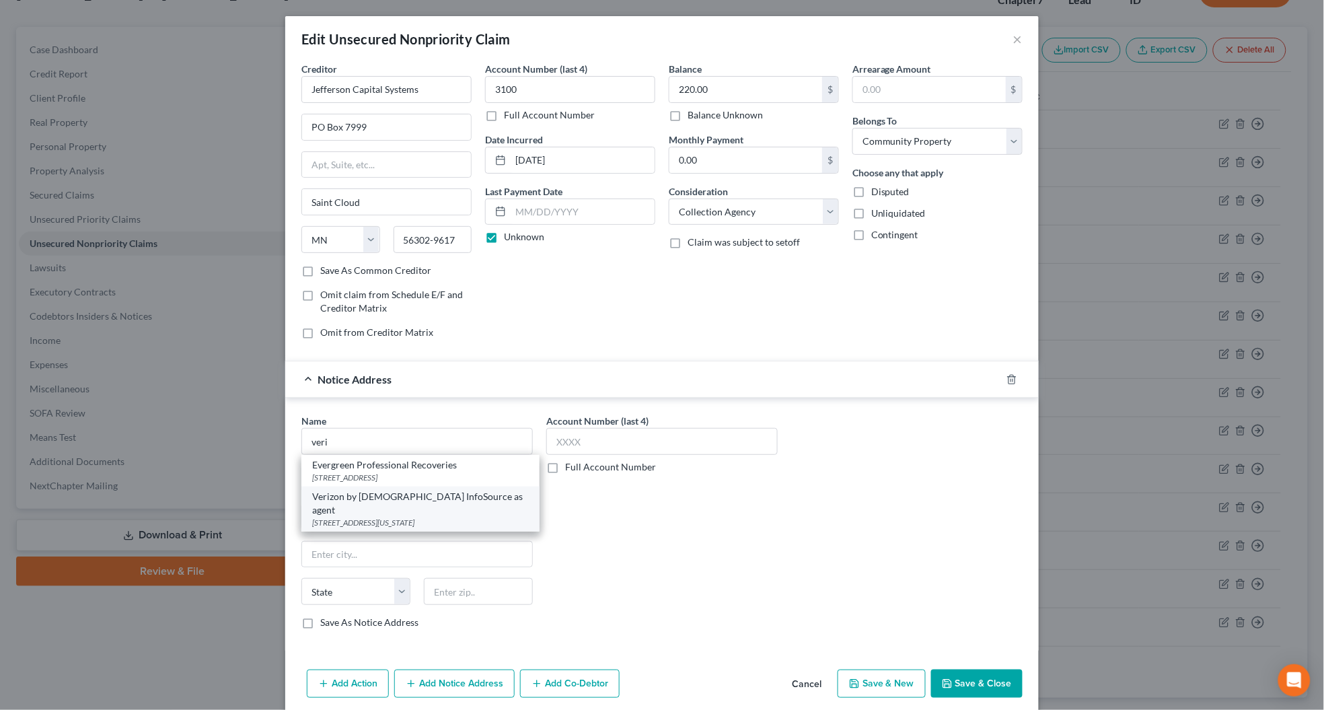
type input "73118"
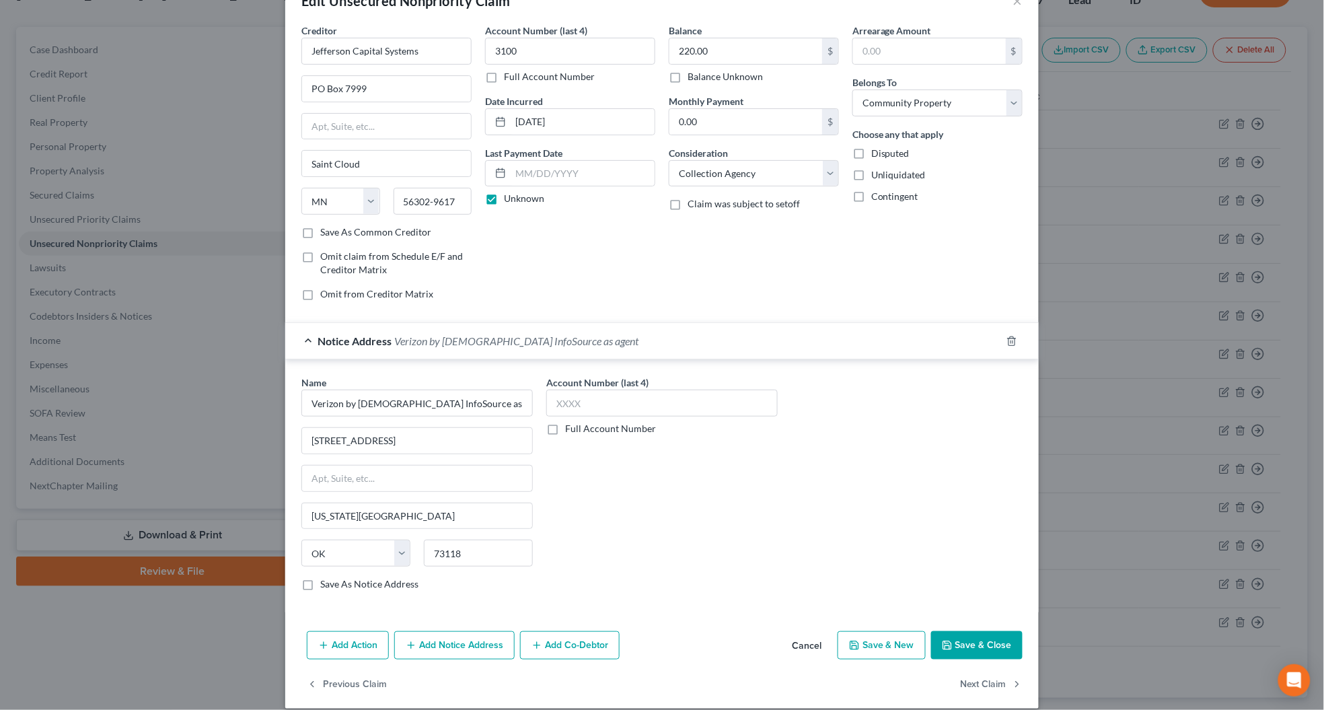
scroll to position [57, 0]
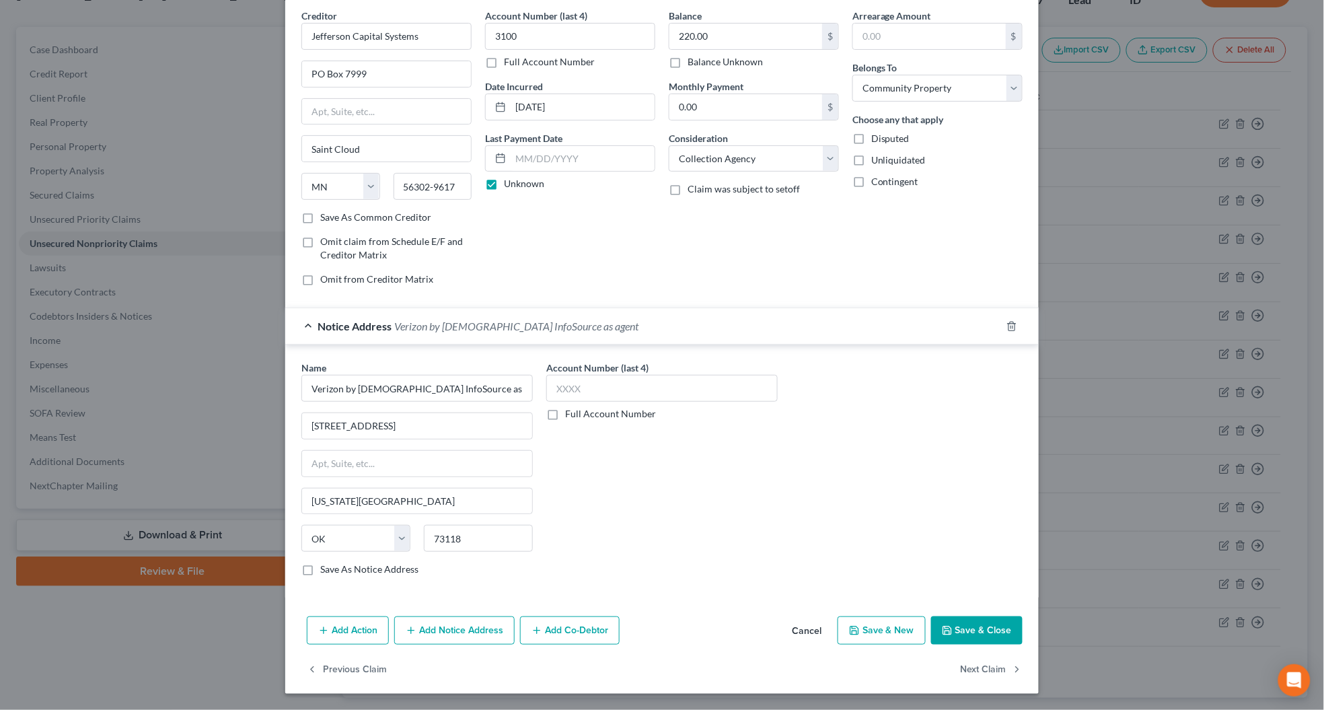
click at [947, 630] on icon "button" at bounding box center [947, 630] width 11 height 11
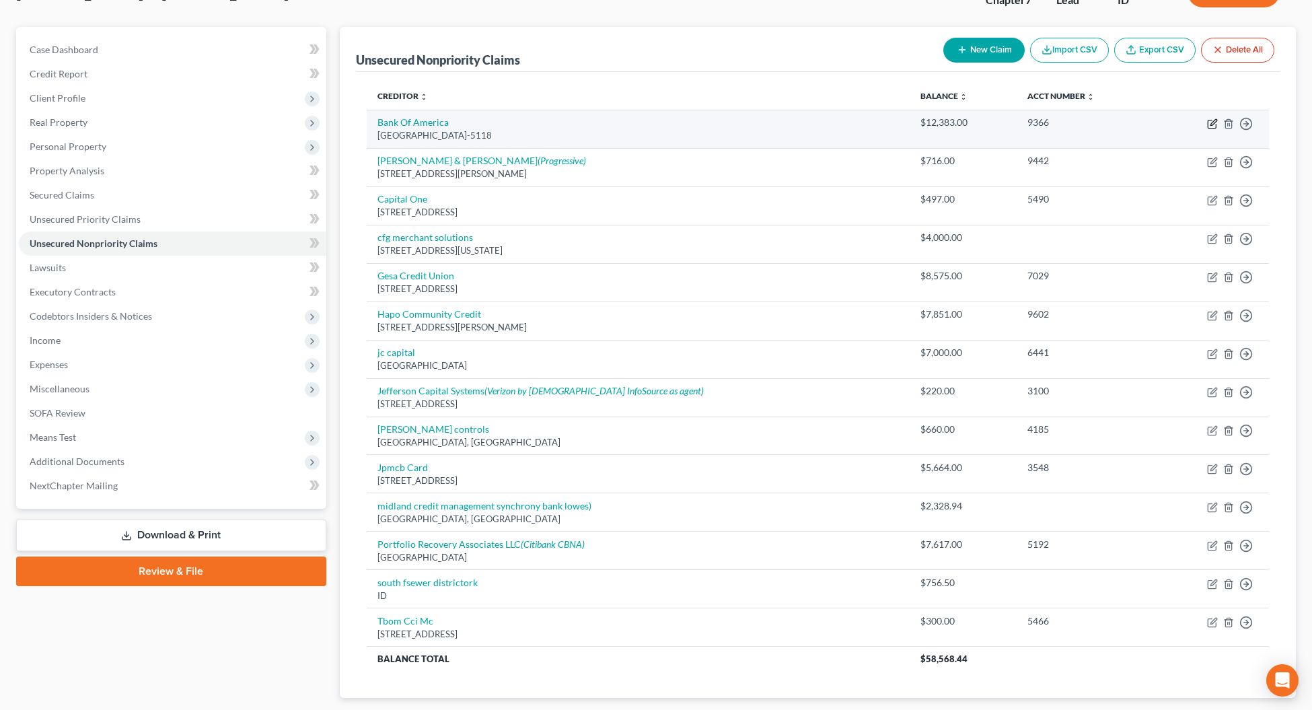
click at [1213, 125] on icon "button" at bounding box center [1212, 123] width 11 height 11
select select "9"
select select "2"
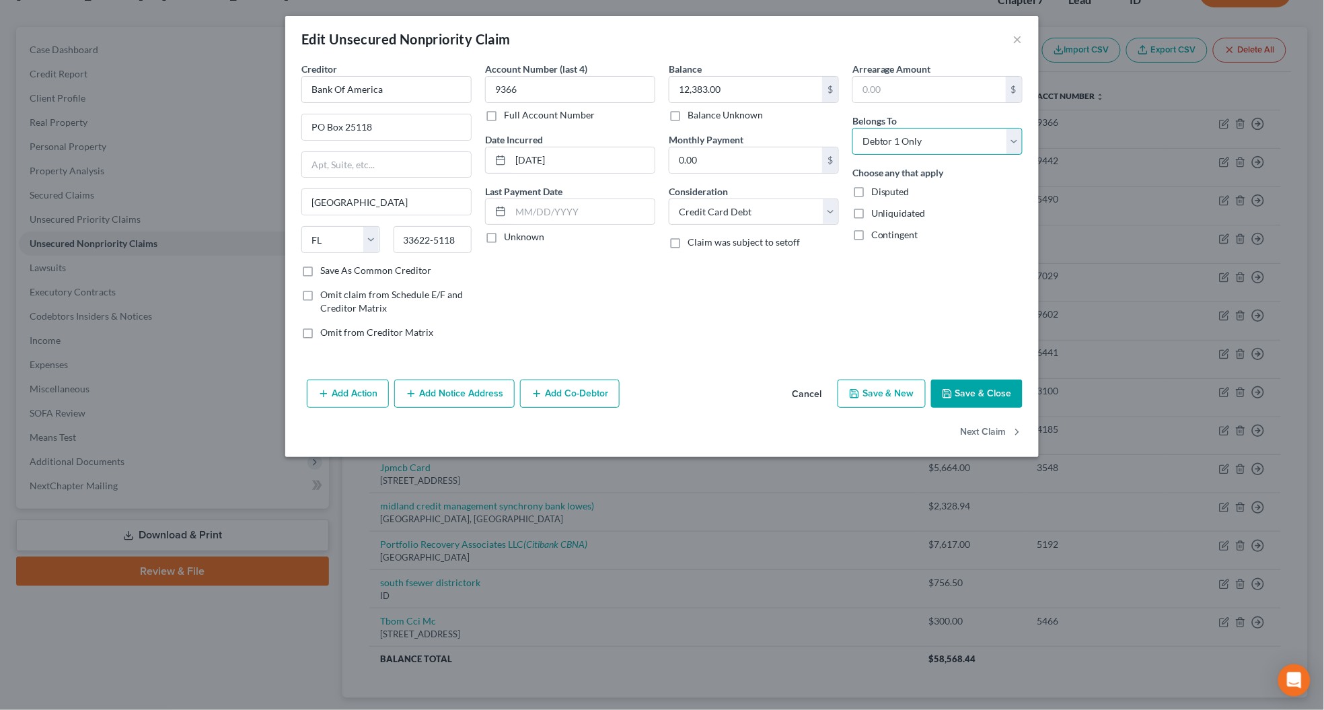
click at [873, 148] on select "Select Debtor 1 Only Debtor 2 Only Debtor 1 And Debtor 2 Only At Least One Of T…" at bounding box center [937, 141] width 170 height 27
select select "4"
click at [852, 128] on select "Select Debtor 1 Only Debtor 2 Only Debtor 1 And Debtor 2 Only At Least One Of T…" at bounding box center [937, 141] width 170 height 27
drag, startPoint x: 412, startPoint y: 94, endPoint x: 297, endPoint y: 91, distance: 115.1
click at [297, 91] on div "Creditor * Bank Of America [GEOGRAPHIC_DATA] [GEOGRAPHIC_DATA] [US_STATE] AK AR…" at bounding box center [387, 206] width 184 height 288
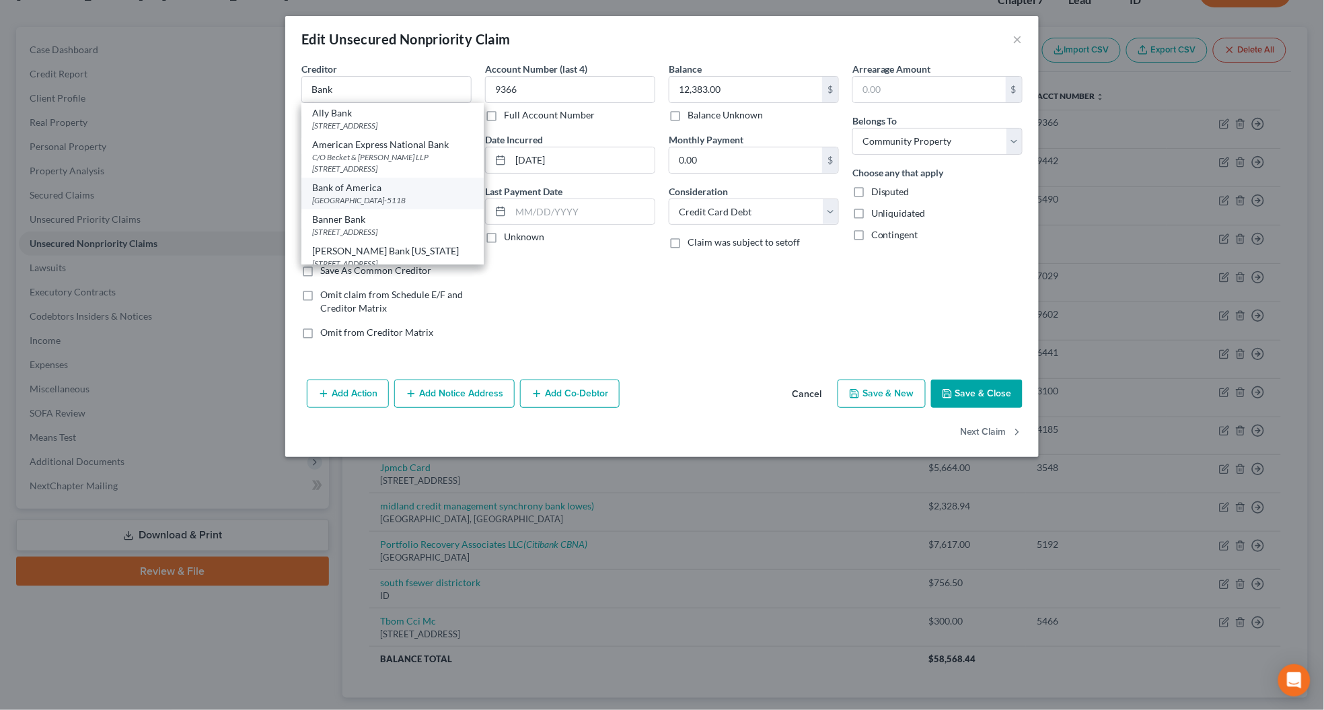
click at [333, 188] on div "Bank of America" at bounding box center [392, 187] width 161 height 13
type input "Bank of America"
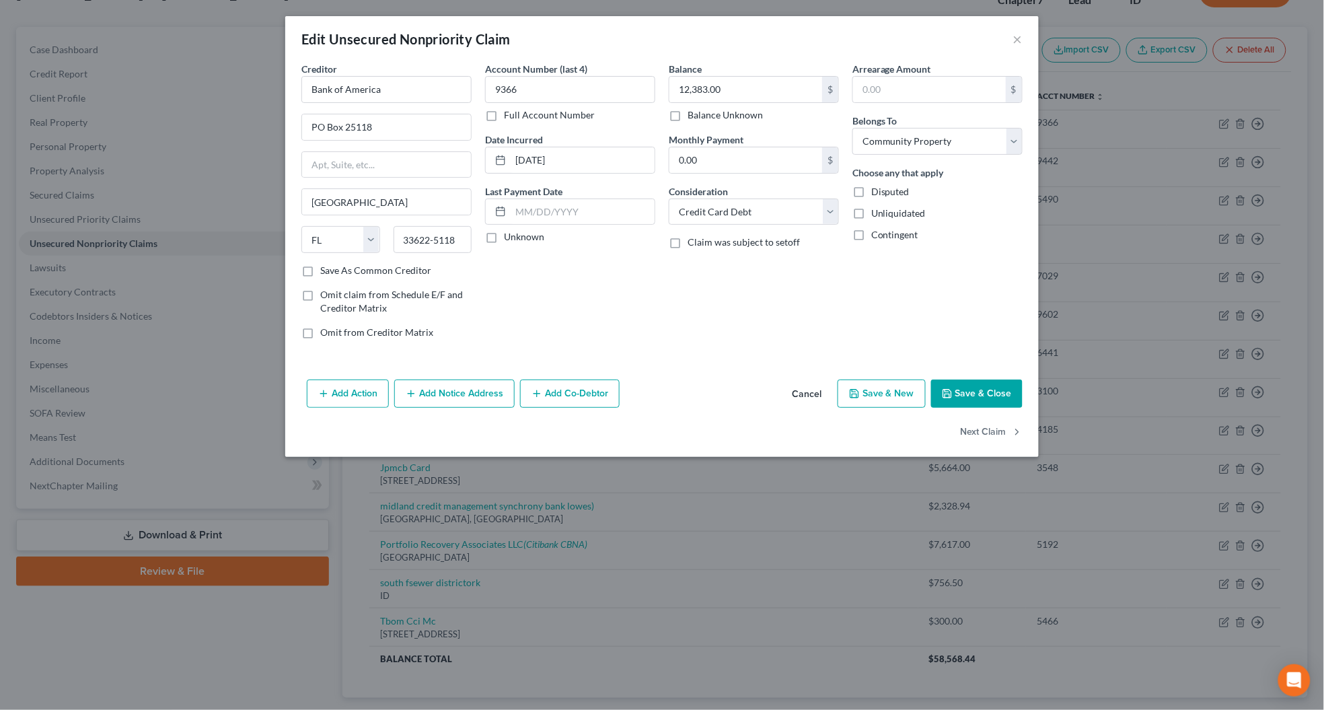
click at [504, 239] on label "Unknown" at bounding box center [524, 236] width 40 height 13
click at [509, 239] on input "Unknown" at bounding box center [513, 234] width 9 height 9
checkbox input "true"
click at [950, 399] on icon "button" at bounding box center [947, 393] width 11 height 11
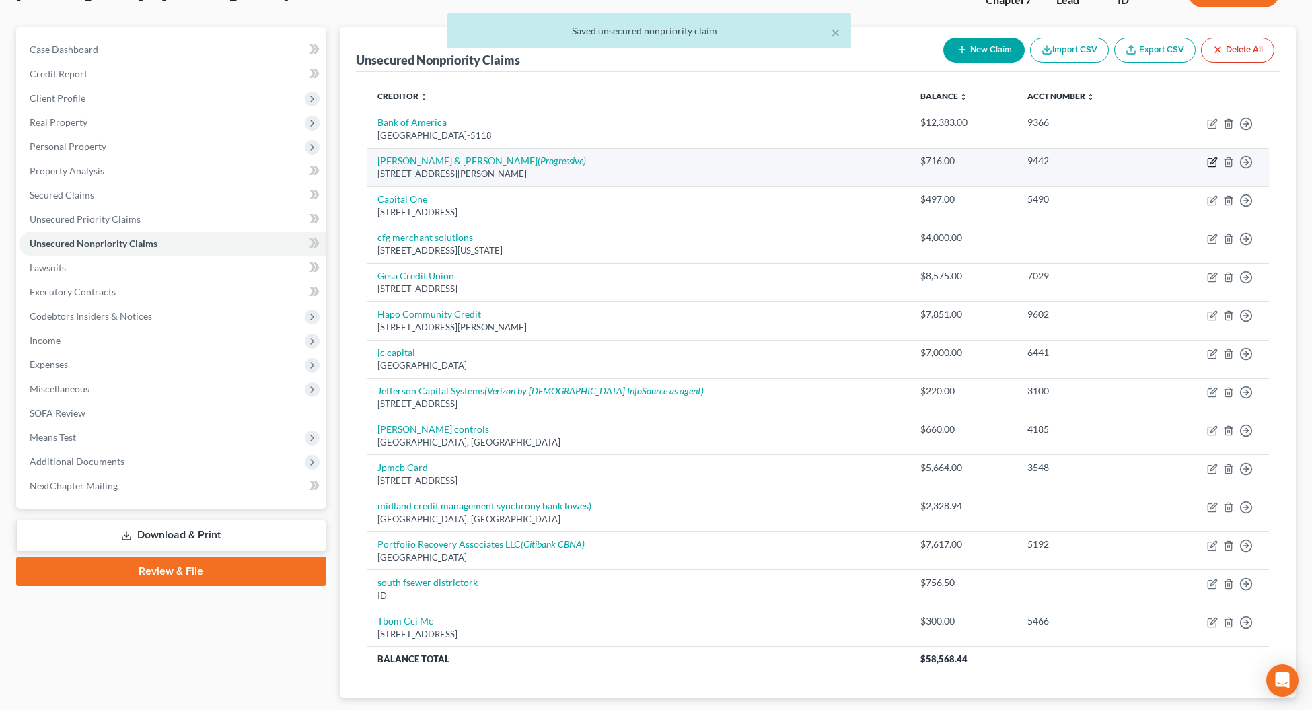
click at [1211, 160] on icon "button" at bounding box center [1213, 160] width 6 height 6
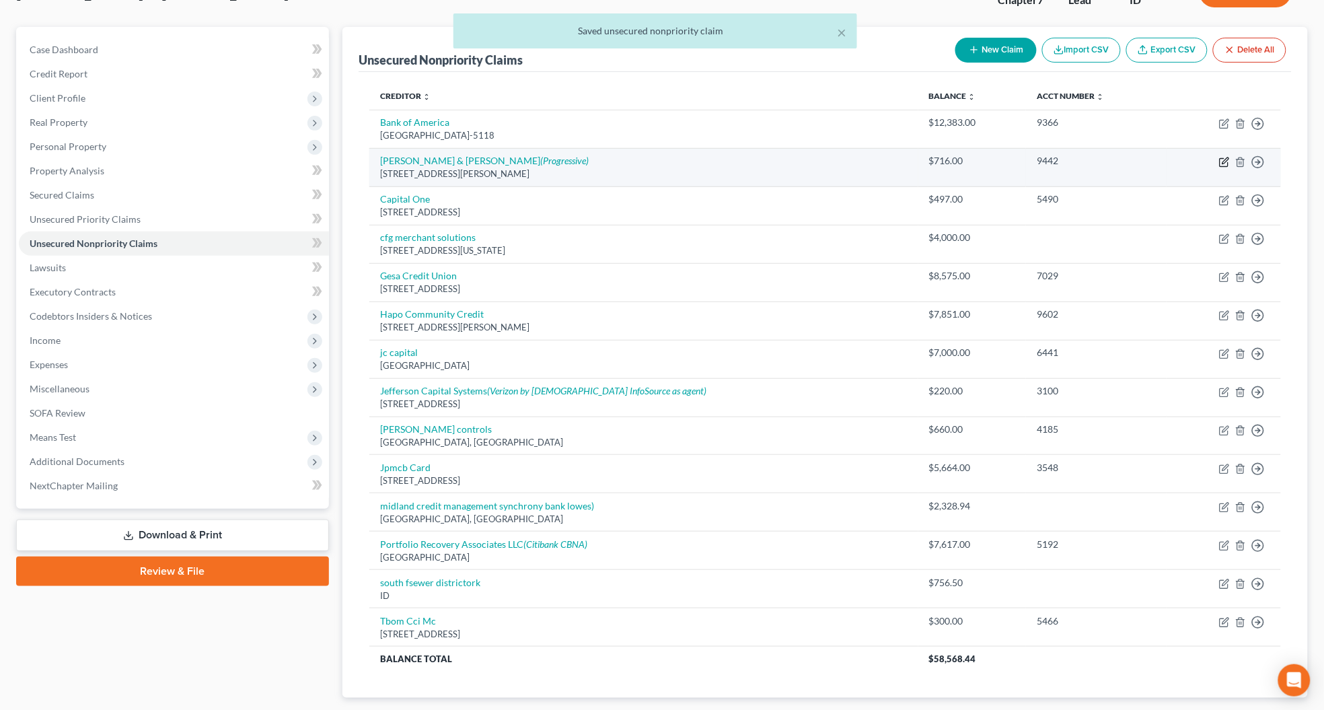
select select "4"
select select "1"
select select "4"
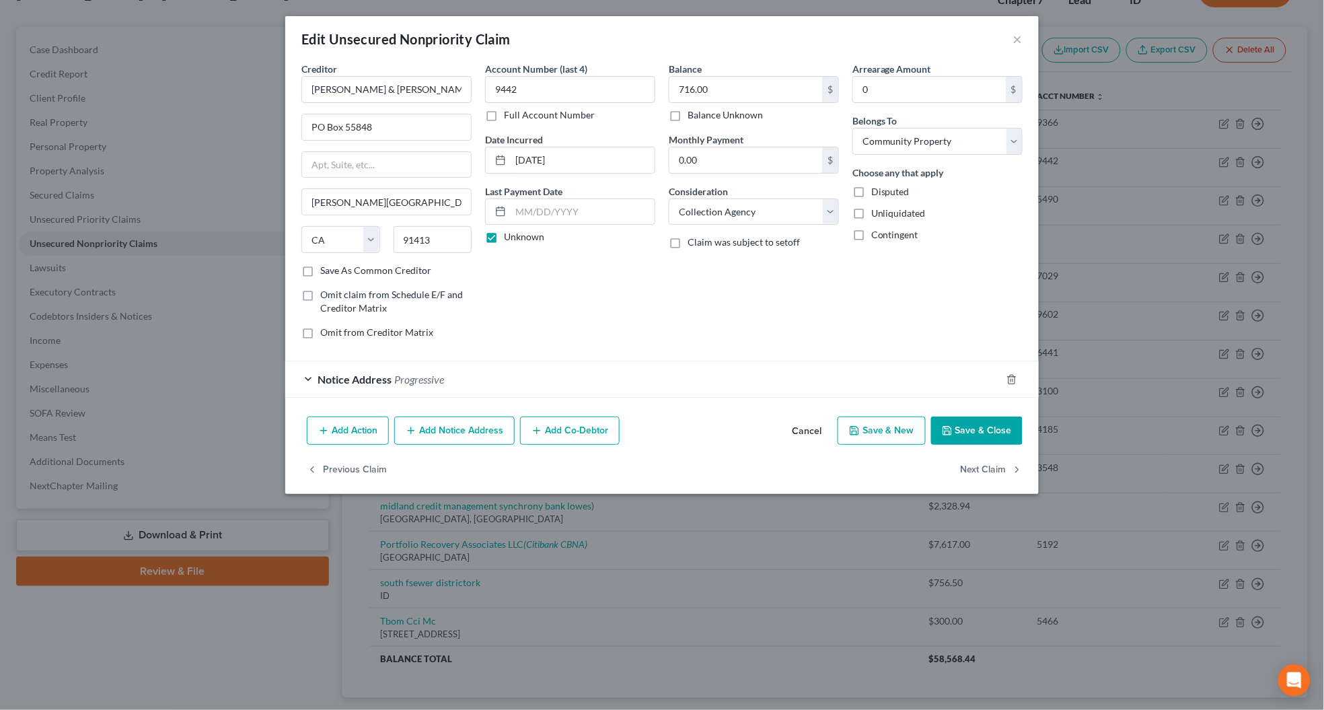
click at [979, 438] on button "Save & Close" at bounding box center [976, 430] width 91 height 28
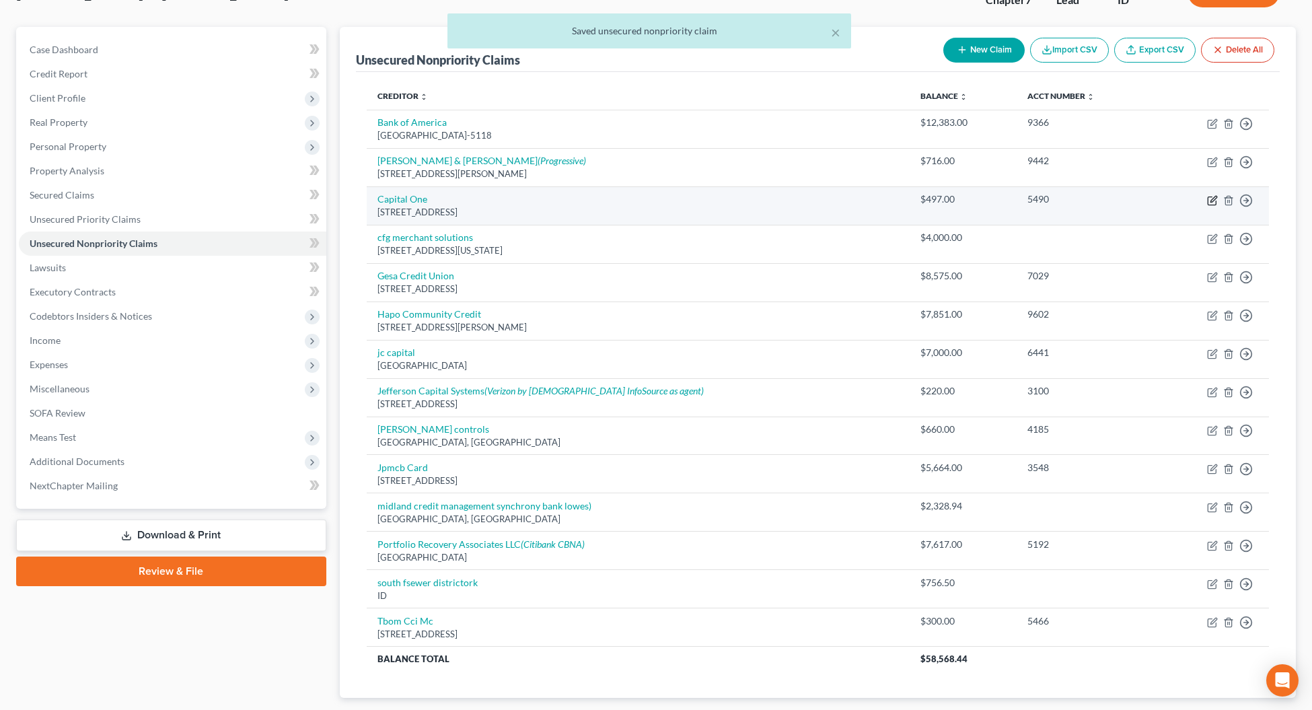
click at [1209, 202] on icon "button" at bounding box center [1212, 200] width 11 height 11
select select "46"
select select "2"
select select "1"
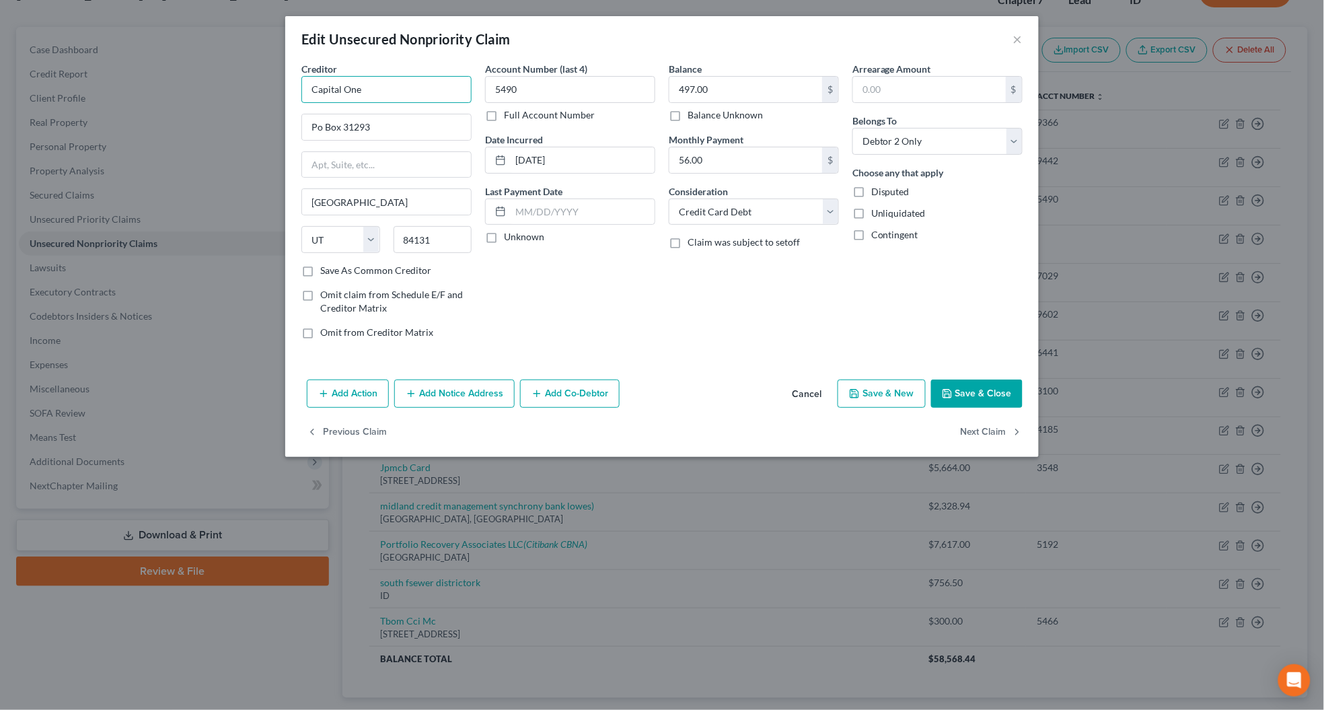
drag, startPoint x: 377, startPoint y: 82, endPoint x: 301, endPoint y: 76, distance: 76.2
click at [305, 75] on div "Creditor * Capital One" at bounding box center [386, 82] width 170 height 41
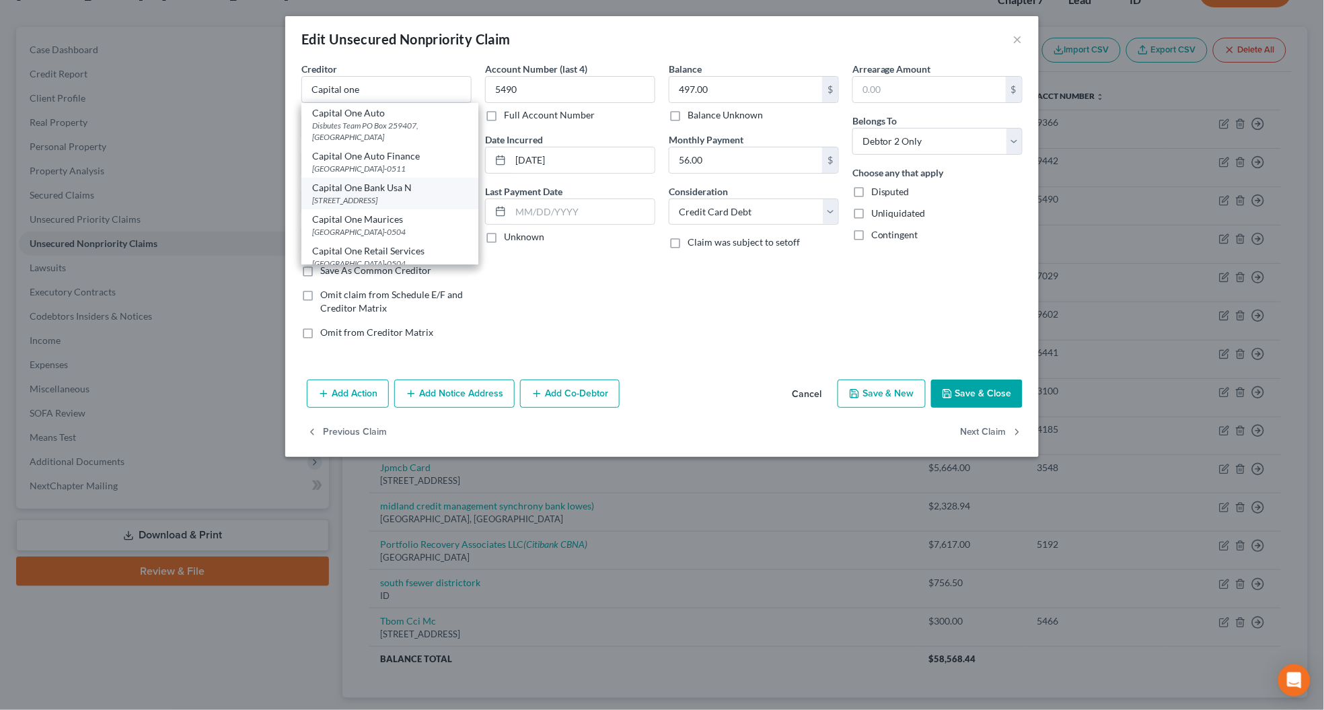
drag, startPoint x: 345, startPoint y: 200, endPoint x: 436, endPoint y: 184, distance: 92.3
click at [345, 194] on div "Capital One Bank Usa N" at bounding box center [389, 187] width 155 height 13
type input "Capital One Bank Usa N"
type input "PO Box 30285"
type input "84130-0285"
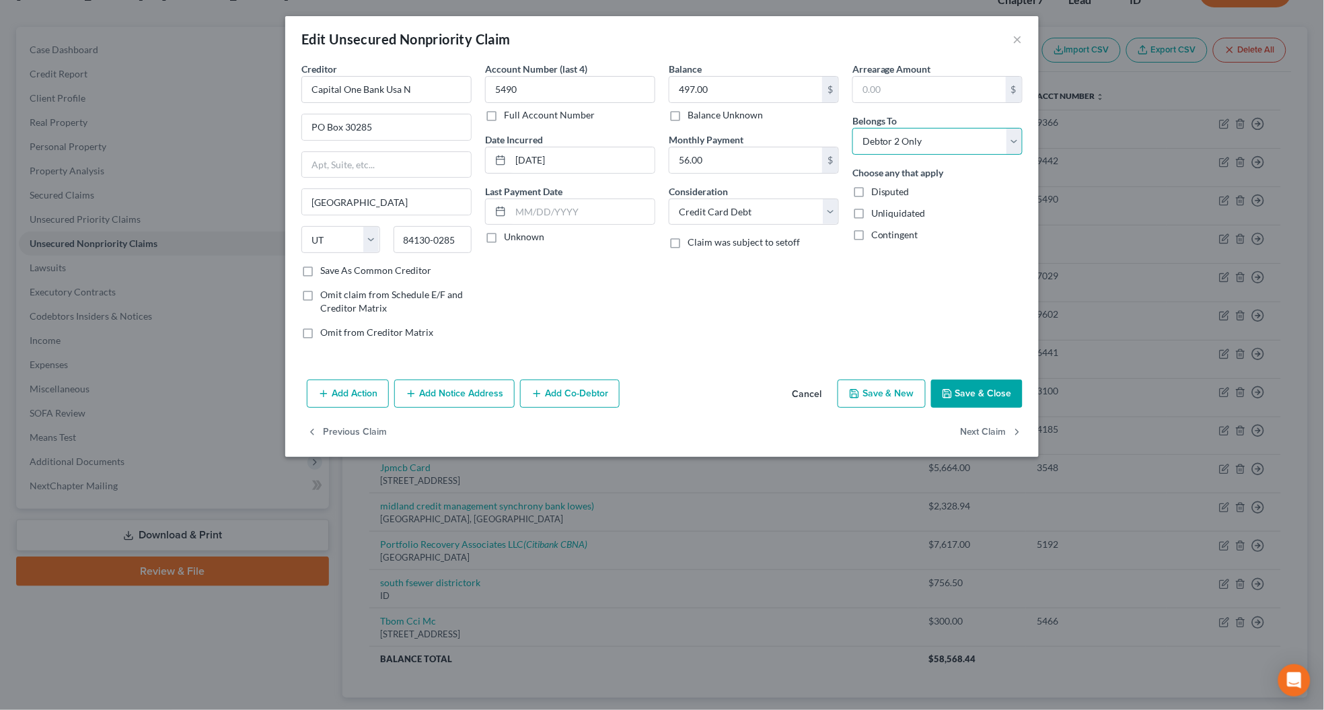
click at [870, 149] on select "Select Debtor 1 Only Debtor 2 Only Debtor 1 And Debtor 2 Only At Least One Of T…" at bounding box center [937, 141] width 170 height 27
select select "4"
click at [852, 128] on select "Select Debtor 1 Only Debtor 2 Only Debtor 1 And Debtor 2 Only At Least One Of T…" at bounding box center [937, 141] width 170 height 27
click at [504, 233] on label "Unknown" at bounding box center [524, 236] width 40 height 13
click at [509, 233] on input "Unknown" at bounding box center [513, 234] width 9 height 9
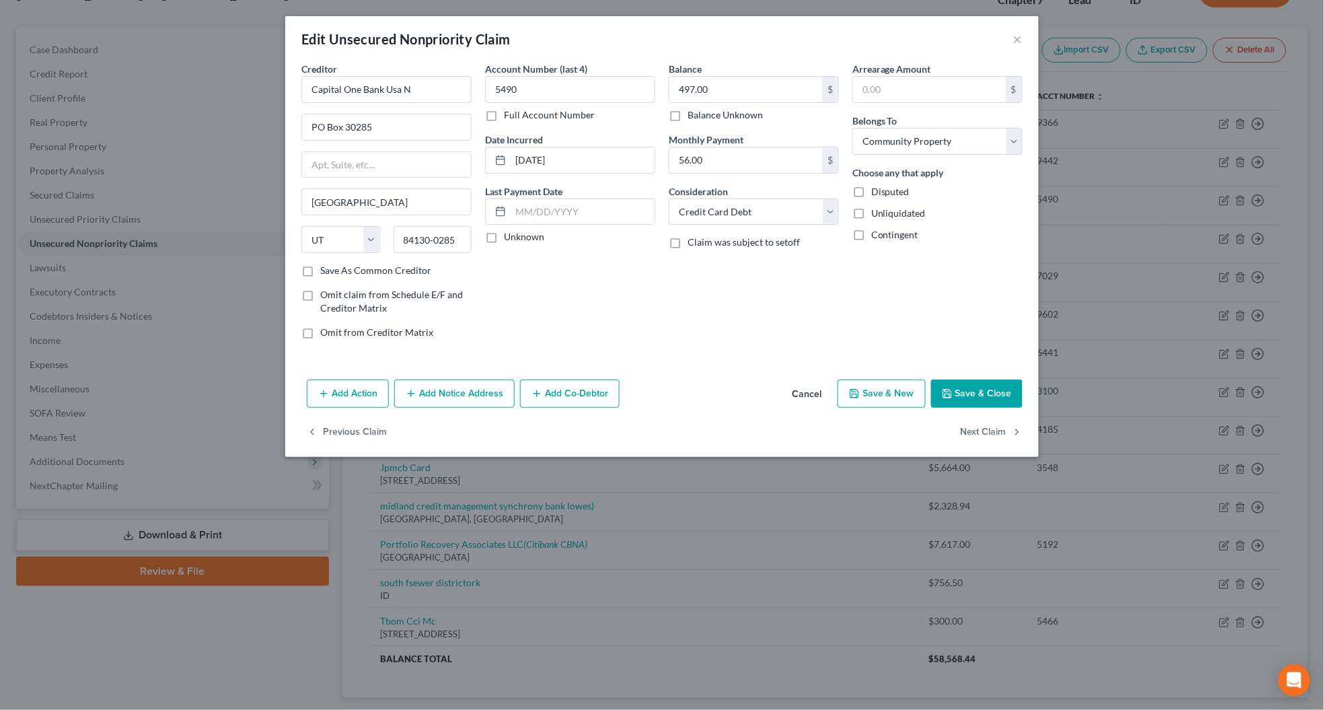
checkbox input "true"
click at [965, 392] on button "Save & Close" at bounding box center [976, 393] width 91 height 28
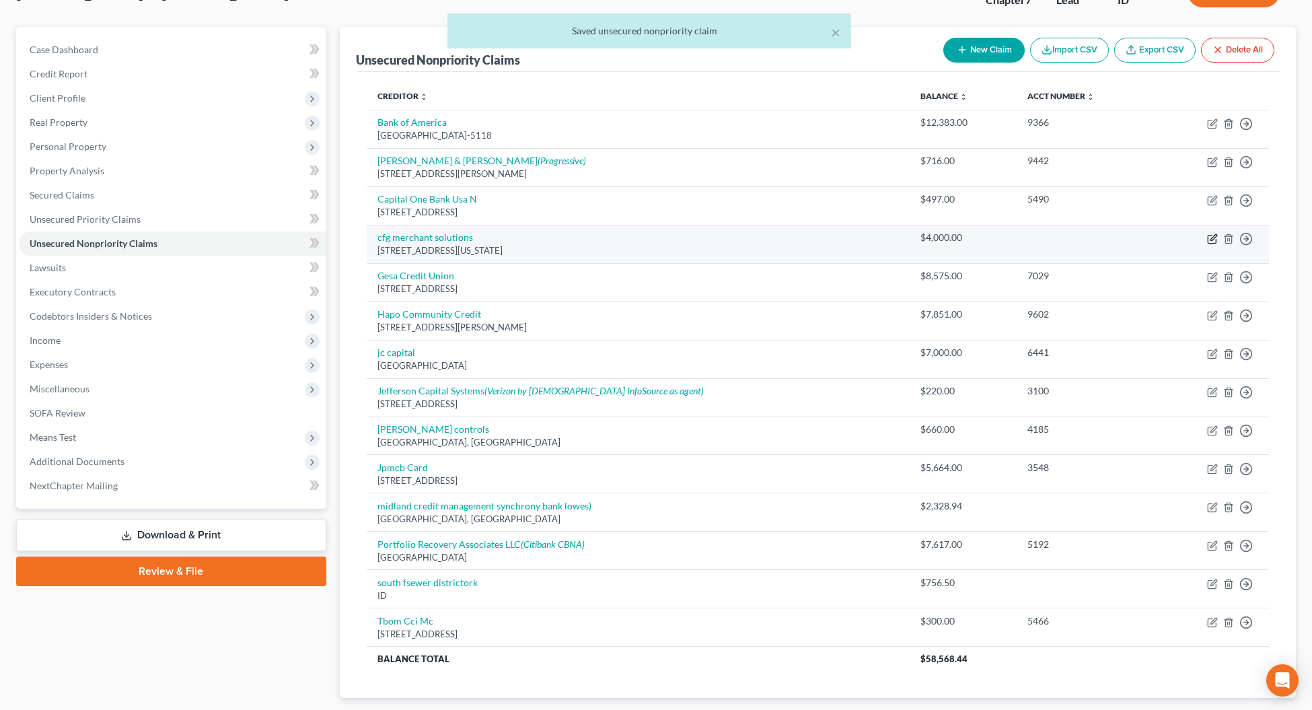
click at [1215, 243] on icon "button" at bounding box center [1211, 239] width 8 height 8
select select "35"
select select "2"
select select "0"
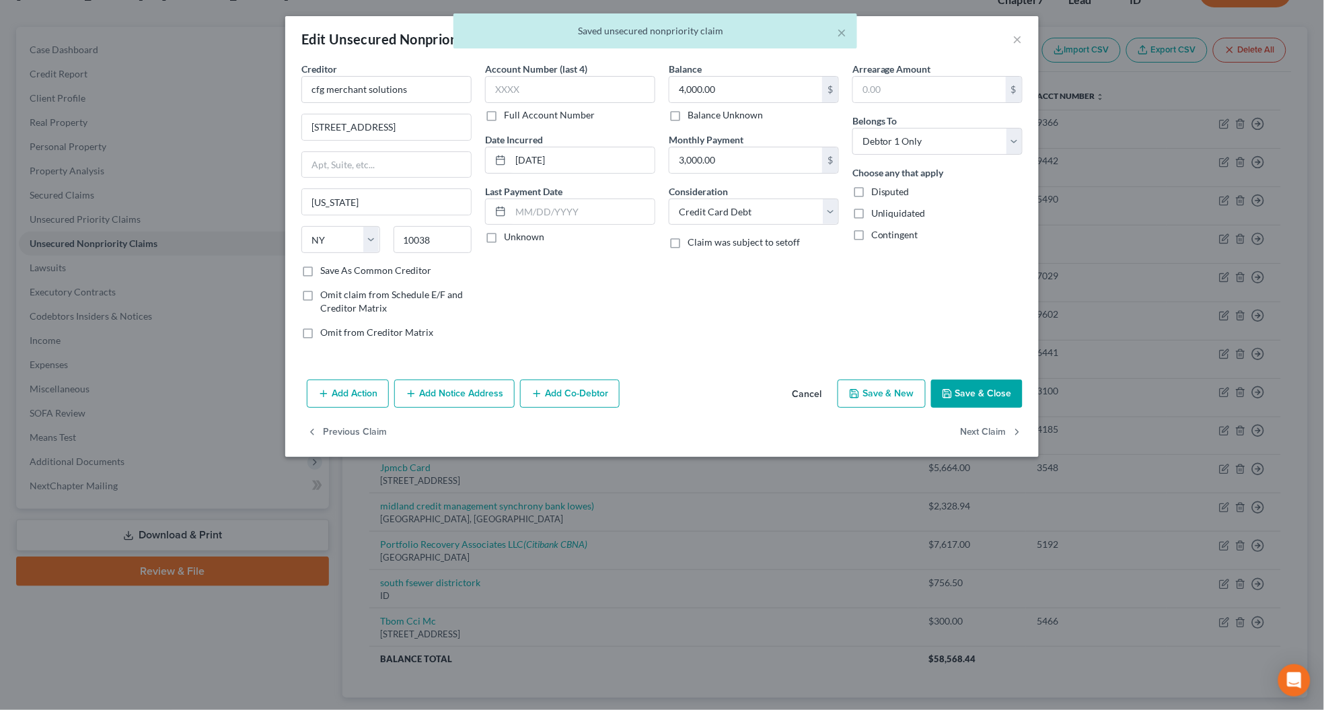
click at [504, 239] on label "Unknown" at bounding box center [524, 236] width 40 height 13
click at [509, 239] on input "Unknown" at bounding box center [513, 234] width 9 height 9
checkbox input "true"
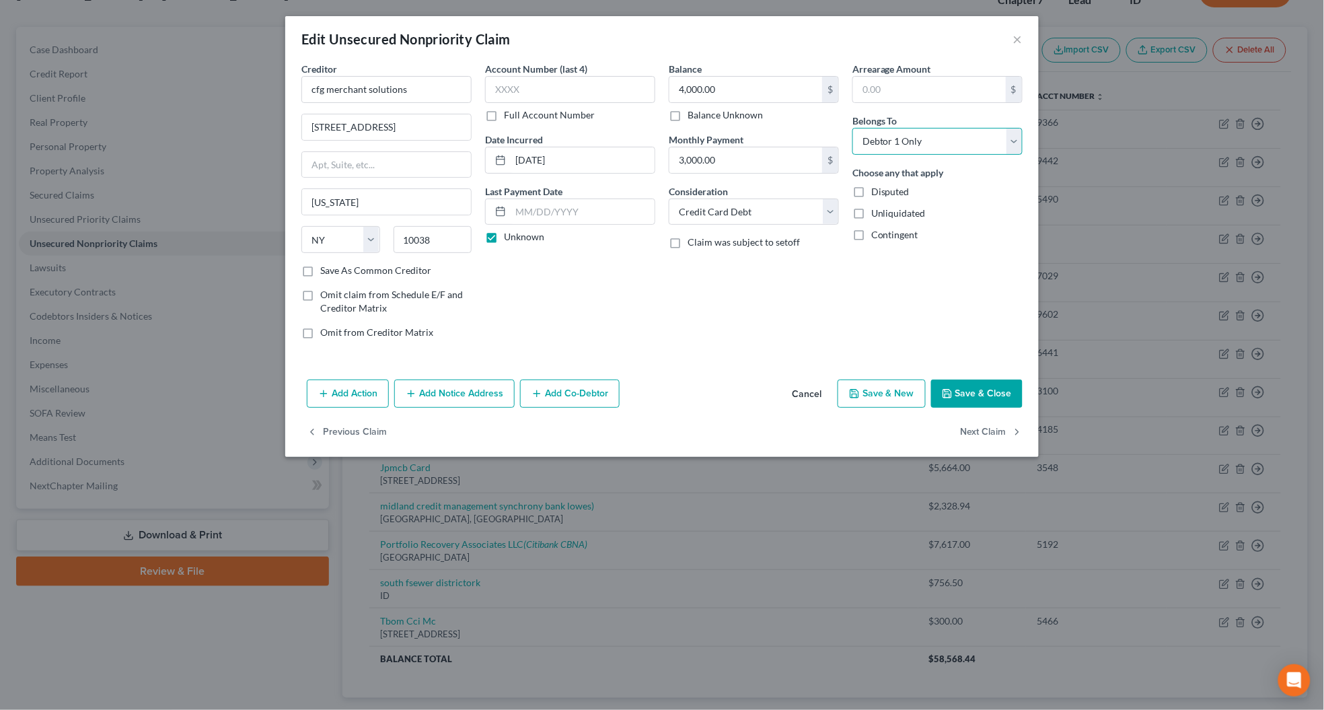
click at [885, 148] on select "Select Debtor 1 Only Debtor 2 Only Debtor 1 And Debtor 2 Only At Least One Of T…" at bounding box center [937, 141] width 170 height 27
select select "4"
click at [852, 128] on select "Select Debtor 1 Only Debtor 2 Only Debtor 1 And Debtor 2 Only At Least One Of T…" at bounding box center [937, 141] width 170 height 27
click at [313, 88] on input "cfg merchant solutions" at bounding box center [386, 89] width 170 height 27
click at [328, 92] on input "Cfg merchant solutions" at bounding box center [386, 89] width 170 height 27
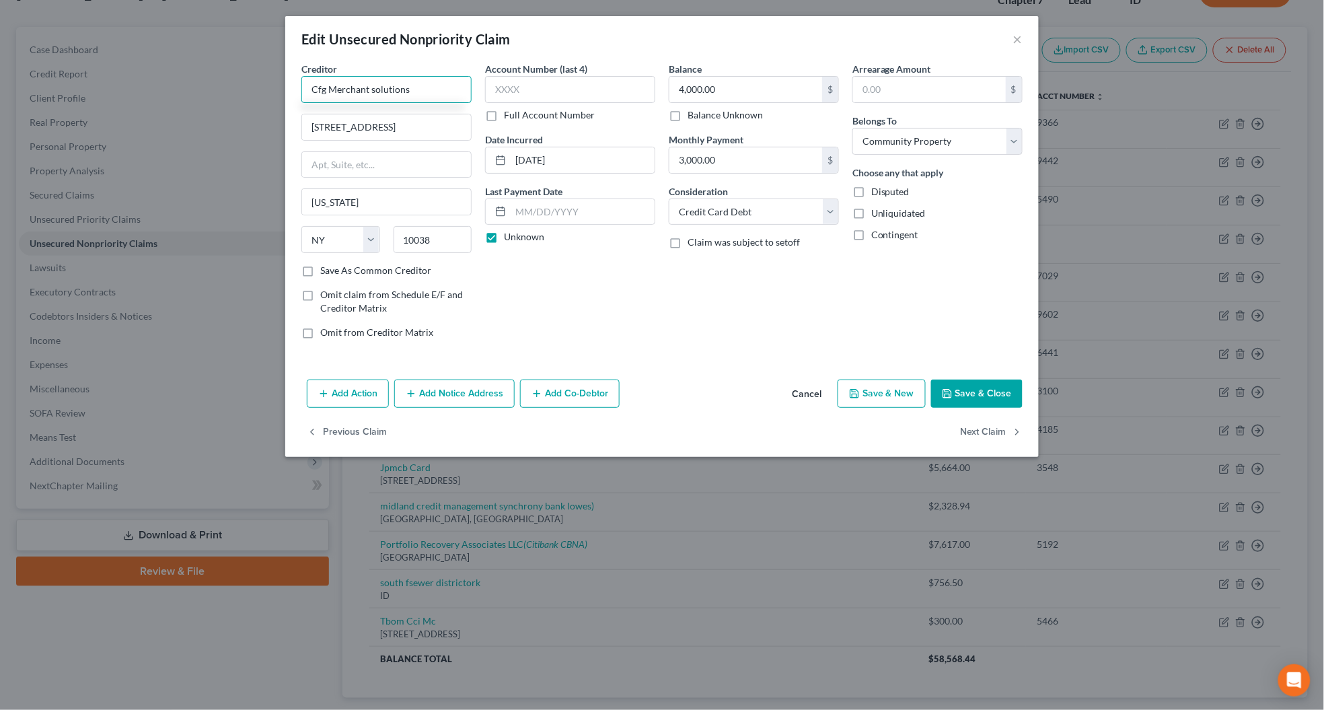
click at [370, 87] on input "Cfg Merchant solutions" at bounding box center [386, 89] width 170 height 27
type input "Cfg Merchant Solutions"
click at [331, 129] on input "[STREET_ADDRESS]" at bounding box center [386, 127] width 169 height 26
click at [363, 126] on input "[STREET_ADDRESS]" at bounding box center [386, 127] width 169 height 26
click at [407, 123] on input "[STREET_ADDRESS]" at bounding box center [386, 127] width 169 height 26
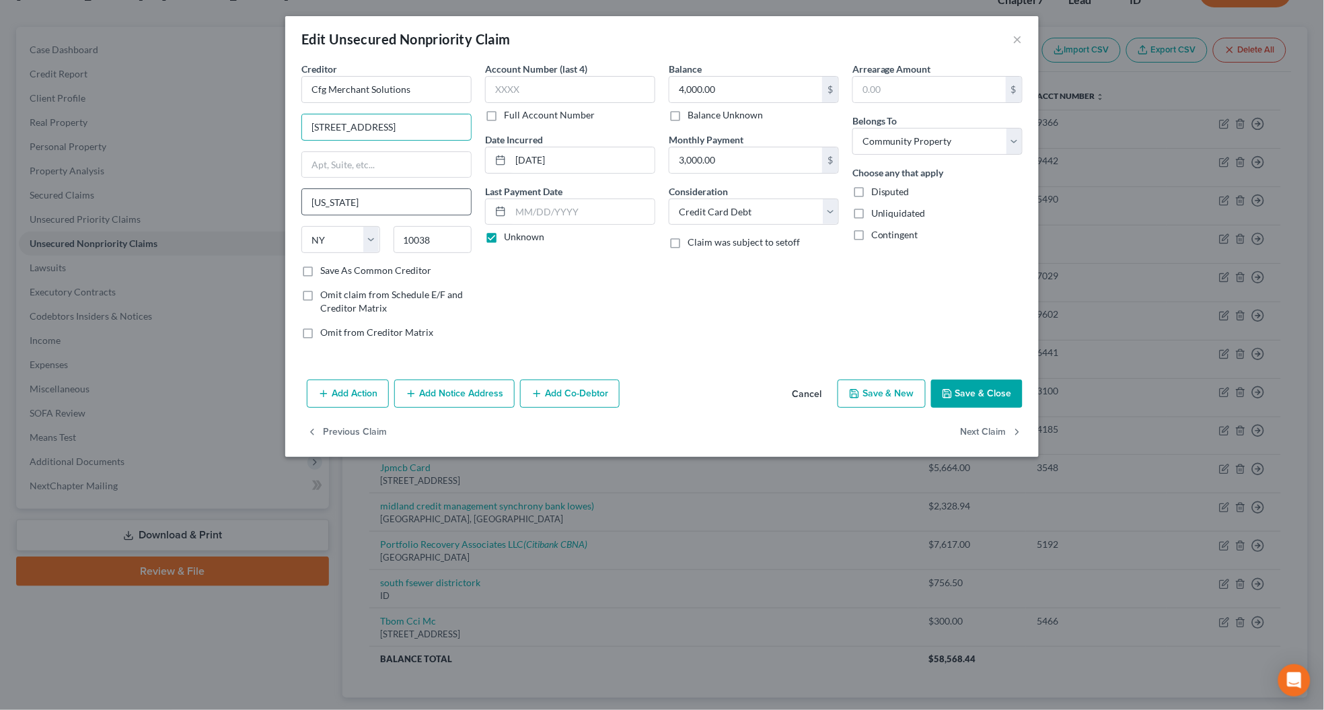
type input "[STREET_ADDRESS]"
click at [311, 200] on input "[US_STATE]" at bounding box center [386, 202] width 169 height 26
click at [331, 200] on input "[US_STATE]" at bounding box center [386, 202] width 169 height 26
type input "[US_STATE]"
click at [947, 389] on icon "button" at bounding box center [947, 393] width 11 height 11
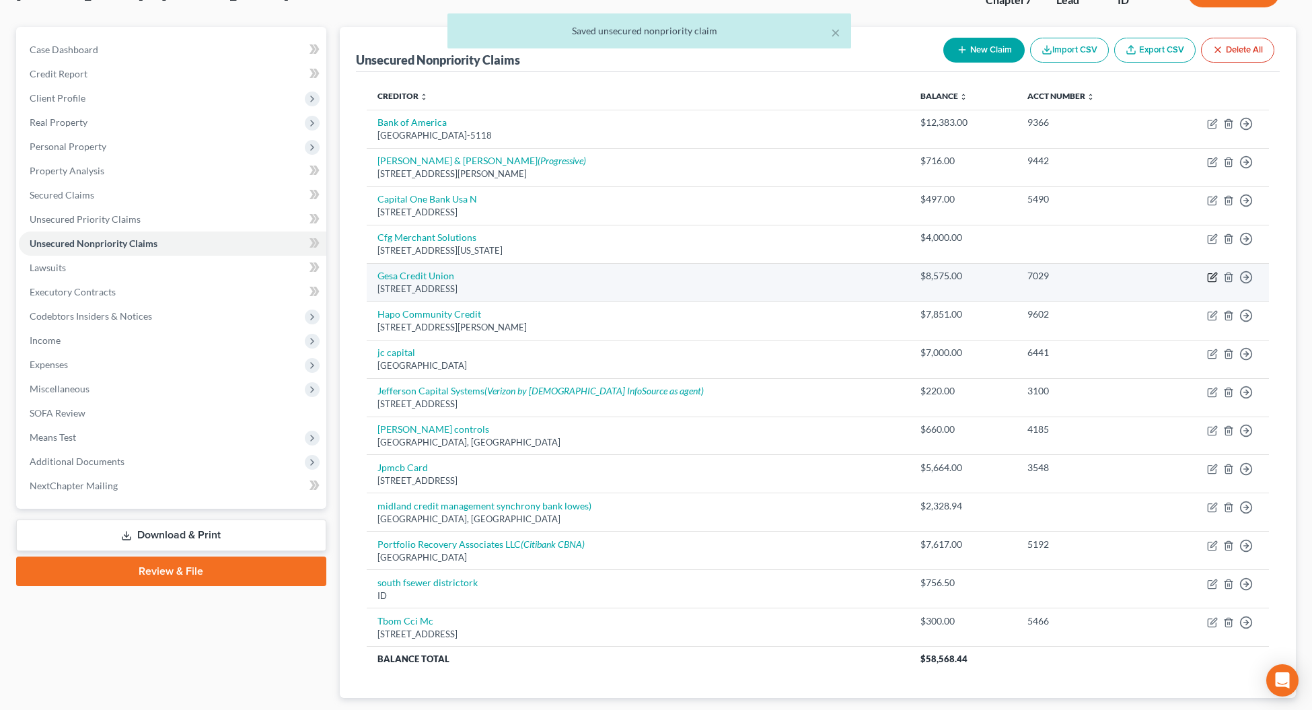
click at [1211, 280] on icon "button" at bounding box center [1212, 277] width 11 height 11
select select "50"
select select "1"
select select "0"
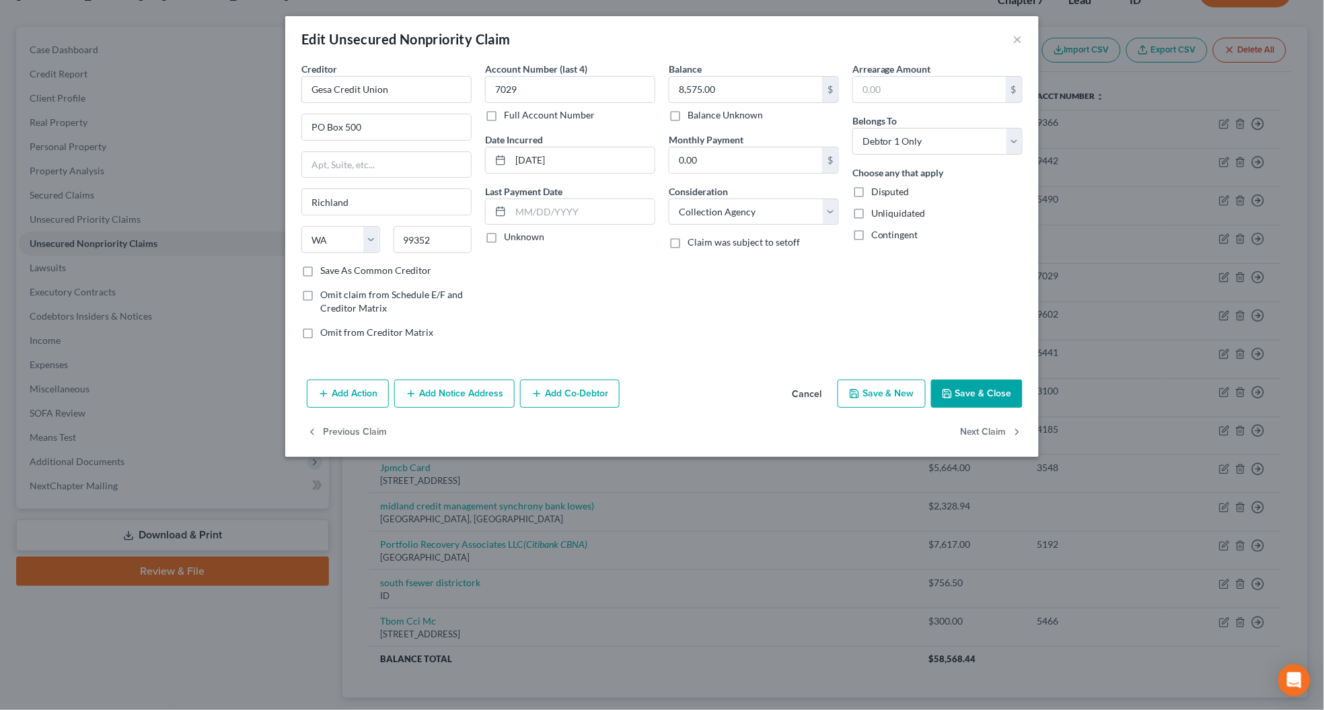
click at [504, 237] on label "Unknown" at bounding box center [524, 236] width 40 height 13
click at [509, 237] on input "Unknown" at bounding box center [513, 234] width 9 height 9
checkbox input "true"
click at [882, 145] on select "Select Debtor 1 Only Debtor 2 Only Debtor 1 And Debtor 2 Only At Least One Of T…" at bounding box center [937, 141] width 170 height 27
select select "4"
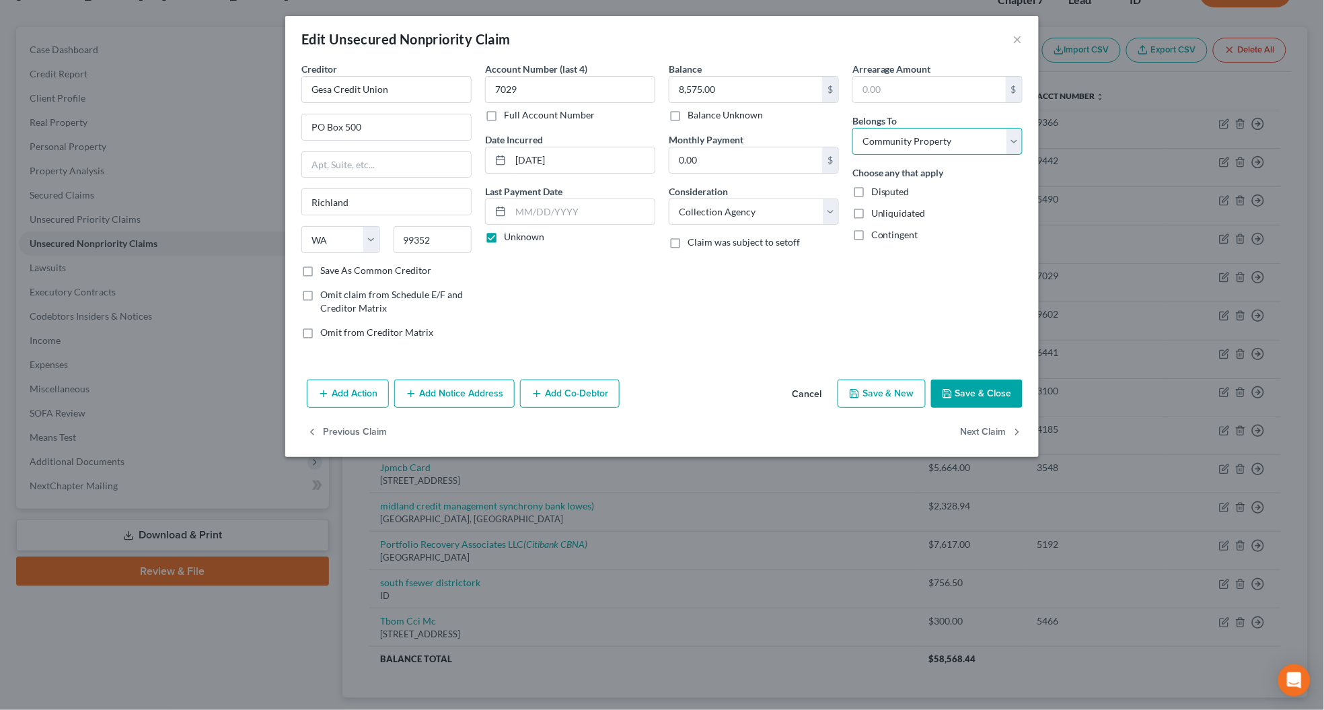
click at [852, 128] on select "Select Debtor 1 Only Debtor 2 Only Debtor 1 And Debtor 2 Only At Least One Of T…" at bounding box center [937, 141] width 170 height 27
click at [705, 210] on select "Select Cable / Satellite Services Collection Agency Credit Card Debt Debt Couns…" at bounding box center [754, 211] width 170 height 27
select select "2"
click at [669, 198] on select "Select Cable / Satellite Services Collection Agency Credit Card Debt Debt Couns…" at bounding box center [754, 211] width 170 height 27
click at [960, 398] on button "Save & Close" at bounding box center [976, 393] width 91 height 28
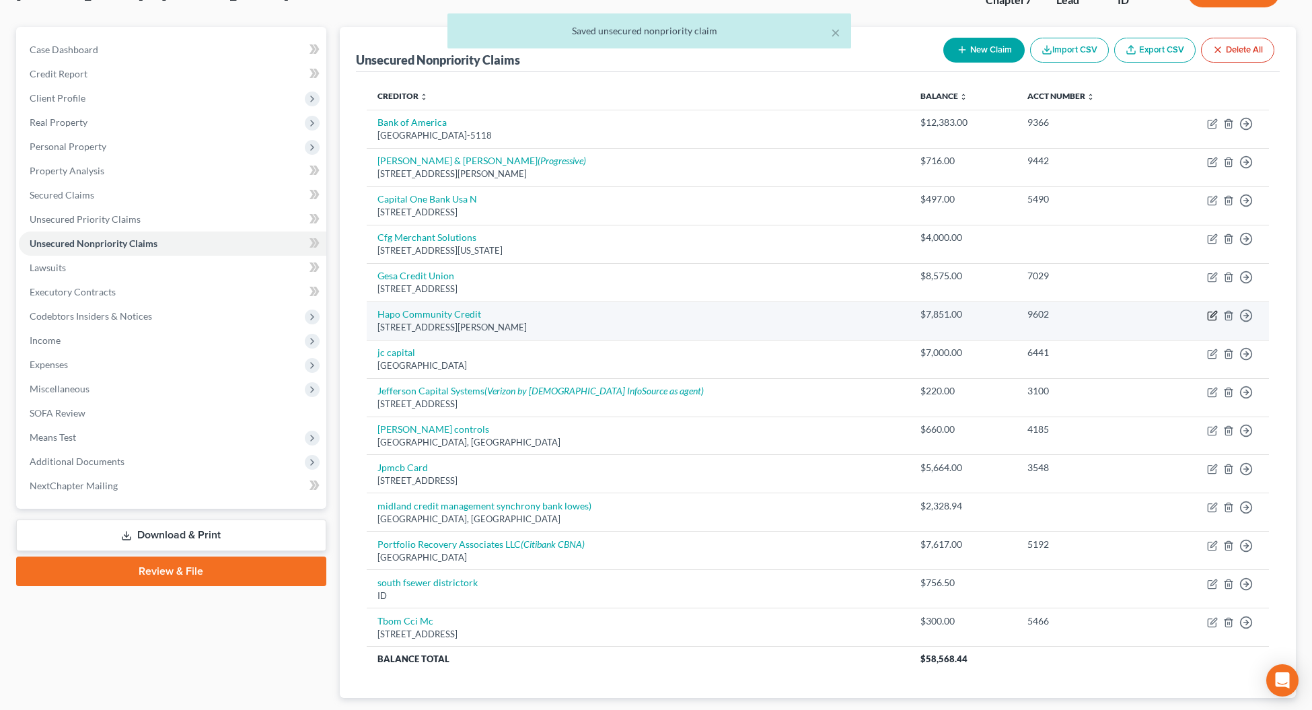
click at [1209, 317] on icon "button" at bounding box center [1212, 315] width 11 height 11
select select "50"
select select "2"
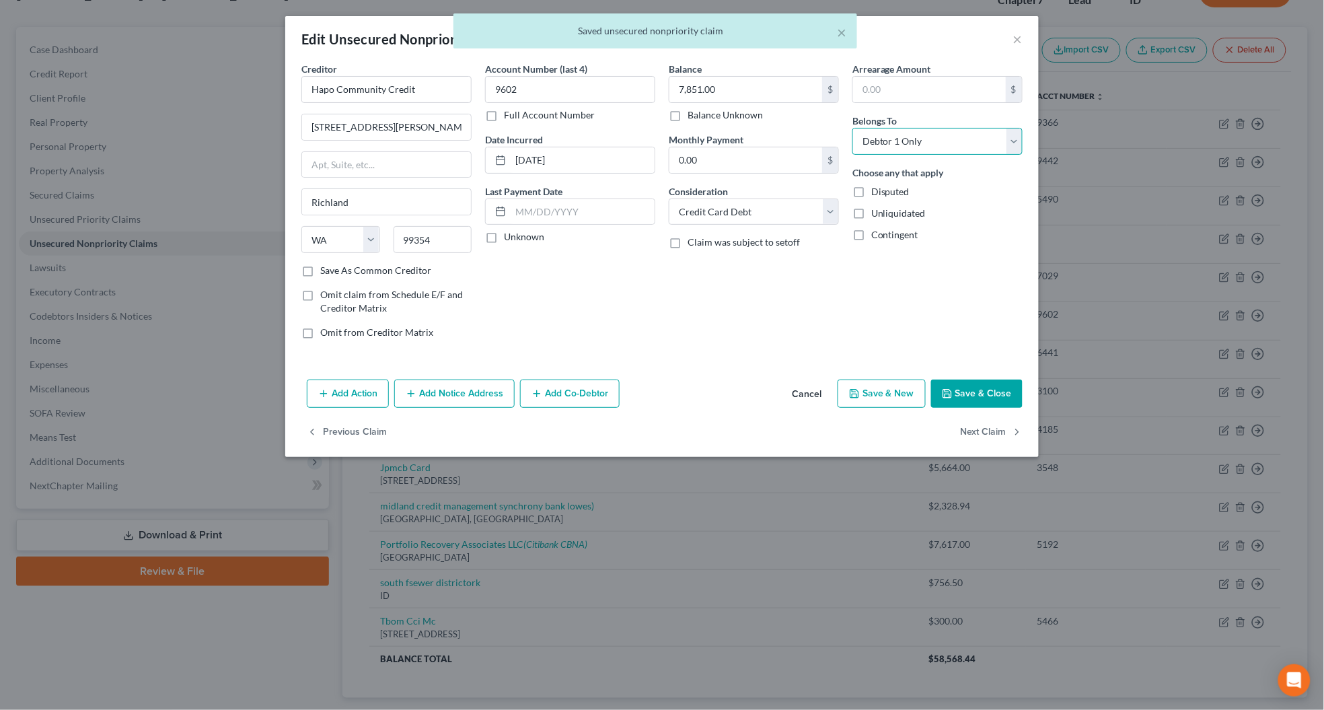
click at [856, 139] on select "Select Debtor 1 Only Debtor 2 Only Debtor 1 And Debtor 2 Only At Least One Of T…" at bounding box center [937, 141] width 170 height 27
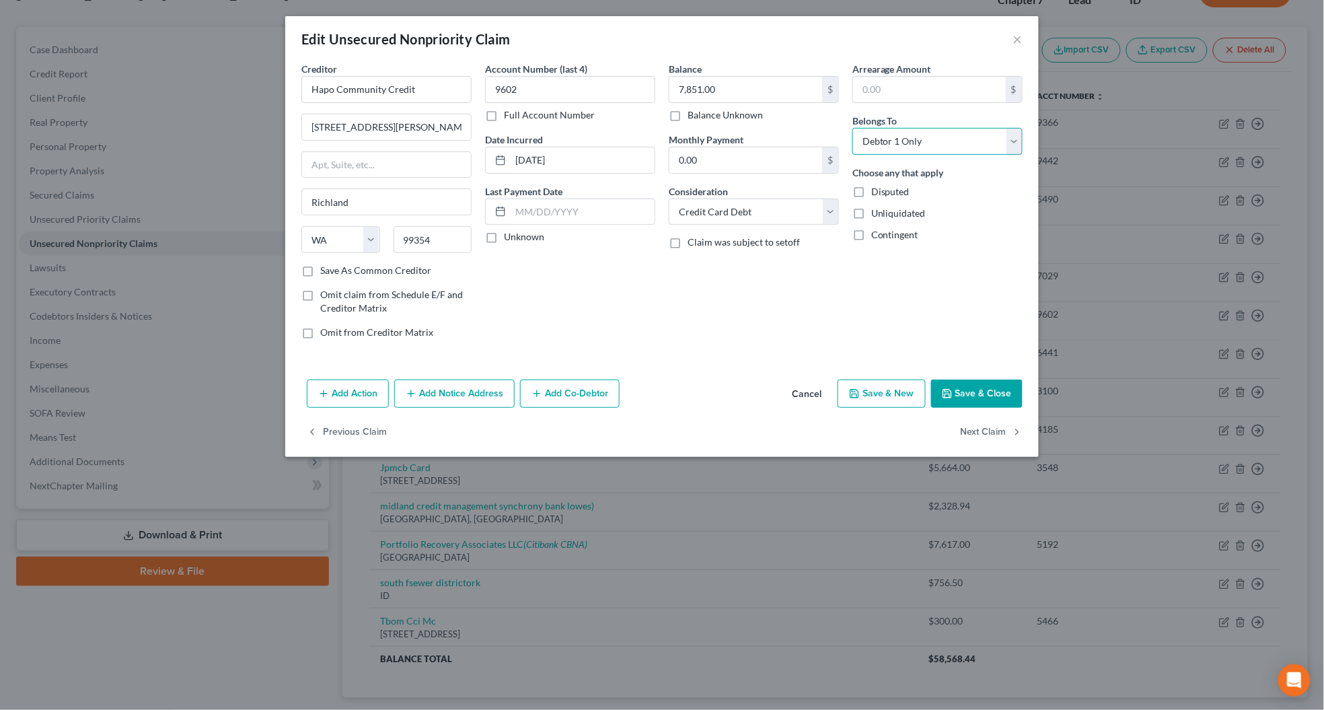
select select "4"
click at [852, 128] on select "Select Debtor 1 Only Debtor 2 Only Debtor 1 And Debtor 2 Only At Least One Of T…" at bounding box center [937, 141] width 170 height 27
drag, startPoint x: 486, startPoint y: 236, endPoint x: 525, endPoint y: 250, distance: 41.3
click at [504, 237] on label "Unknown" at bounding box center [524, 236] width 40 height 13
click at [509, 237] on input "Unknown" at bounding box center [513, 234] width 9 height 9
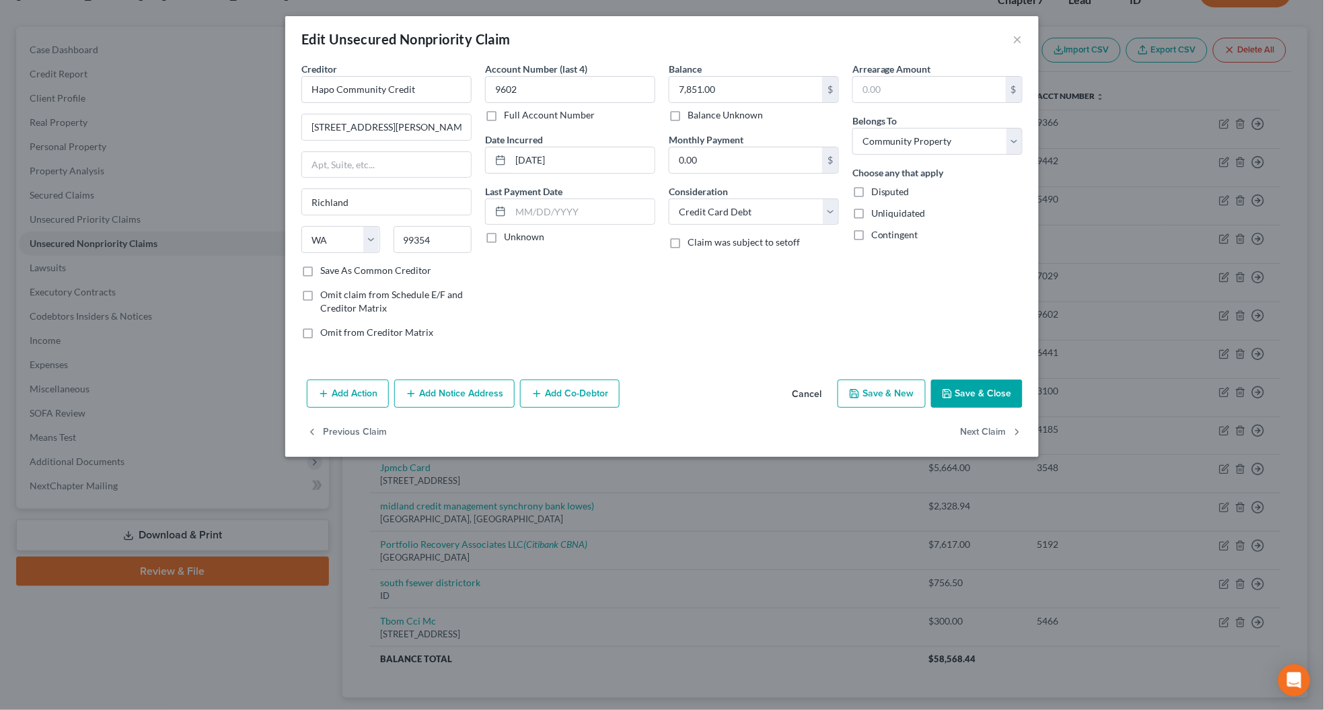
checkbox input "true"
click at [940, 390] on button "Save & Close" at bounding box center [976, 393] width 91 height 28
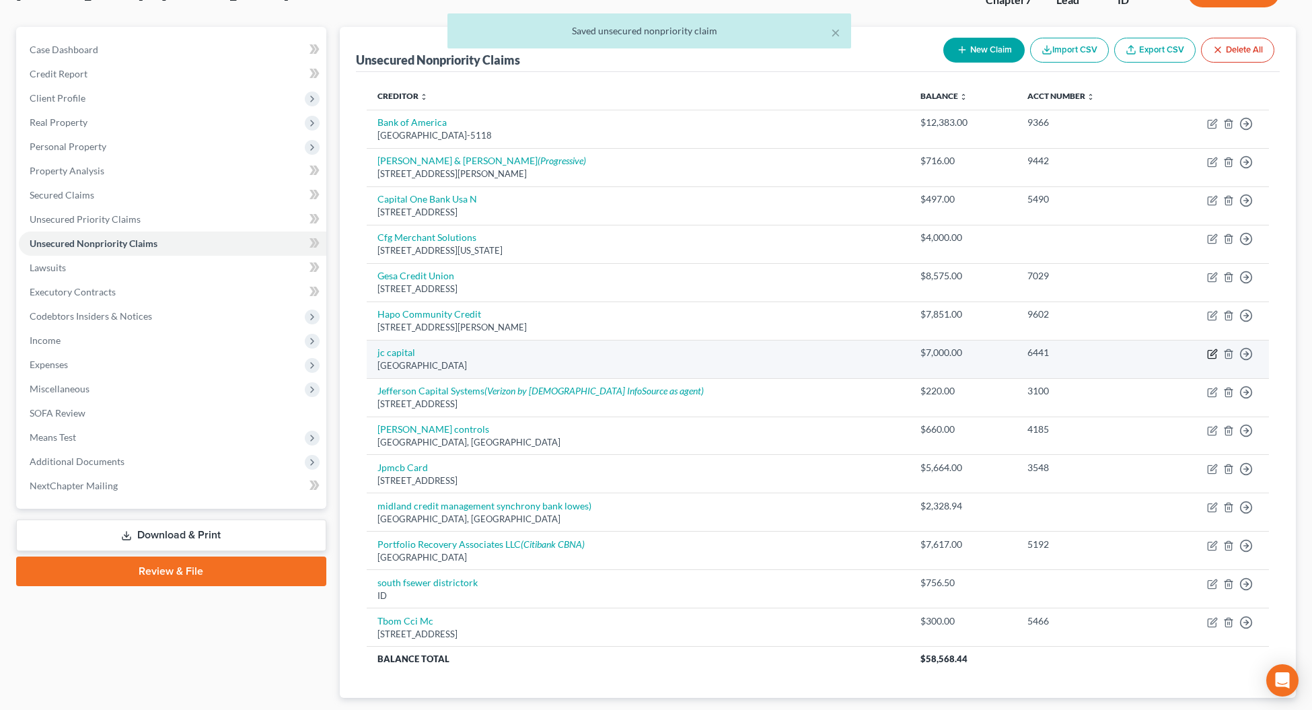
click at [1211, 355] on icon "button" at bounding box center [1213, 352] width 6 height 6
select select "50"
select select "2"
select select "0"
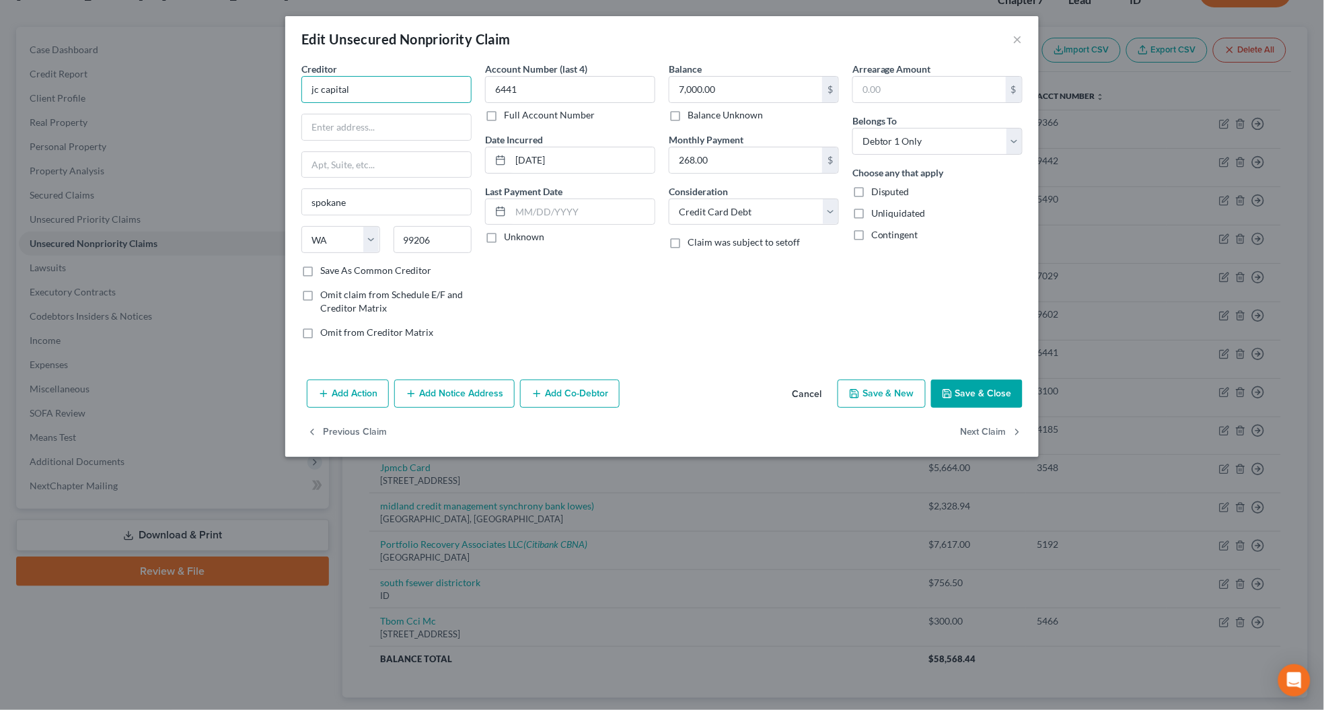
click at [310, 91] on input "jc capital" at bounding box center [386, 89] width 170 height 27
type input "JC Capital"
click at [504, 239] on label "Unknown" at bounding box center [524, 236] width 40 height 13
click at [509, 239] on input "Unknown" at bounding box center [513, 234] width 9 height 9
checkbox input "true"
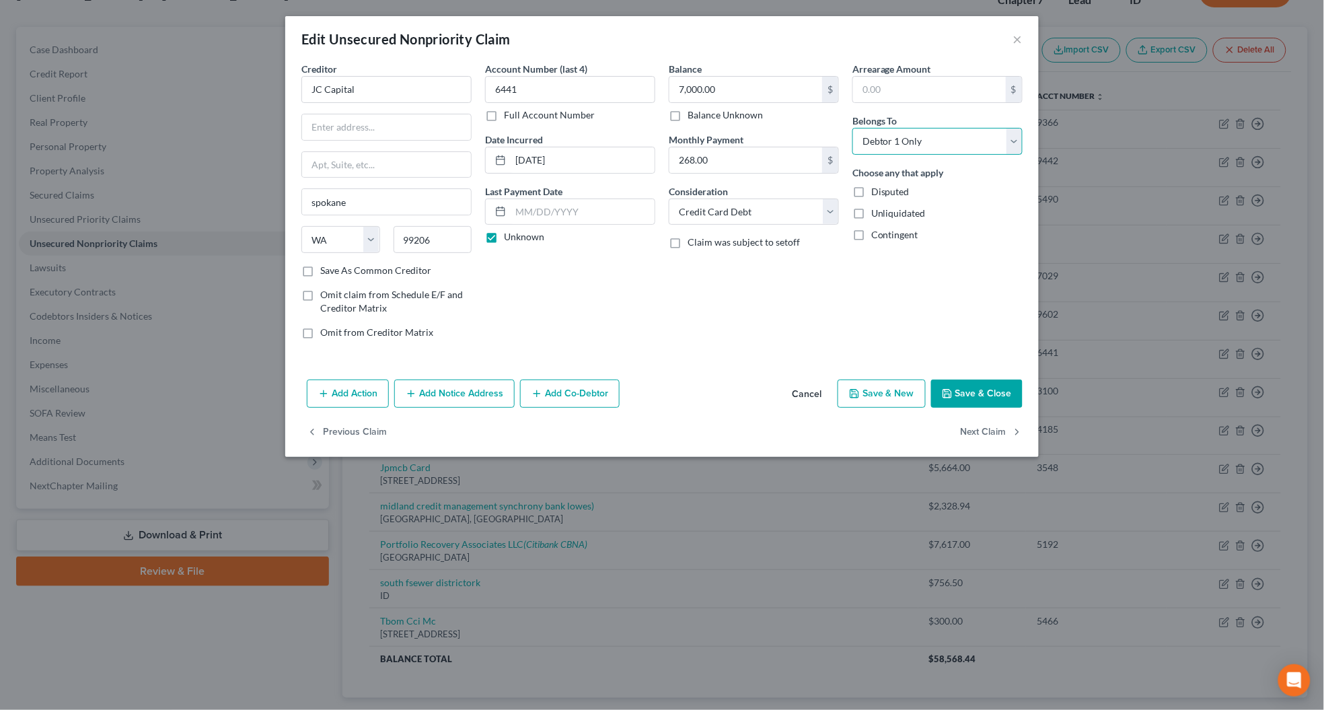
click at [870, 135] on select "Select Debtor 1 Only Debtor 2 Only Debtor 1 And Debtor 2 Only At Least One Of T…" at bounding box center [937, 141] width 170 height 27
select select "4"
click at [852, 128] on select "Select Debtor 1 Only Debtor 2 Only Debtor 1 And Debtor 2 Only At Least One Of T…" at bounding box center [937, 141] width 170 height 27
click at [997, 395] on button "Save & Close" at bounding box center [976, 393] width 91 height 28
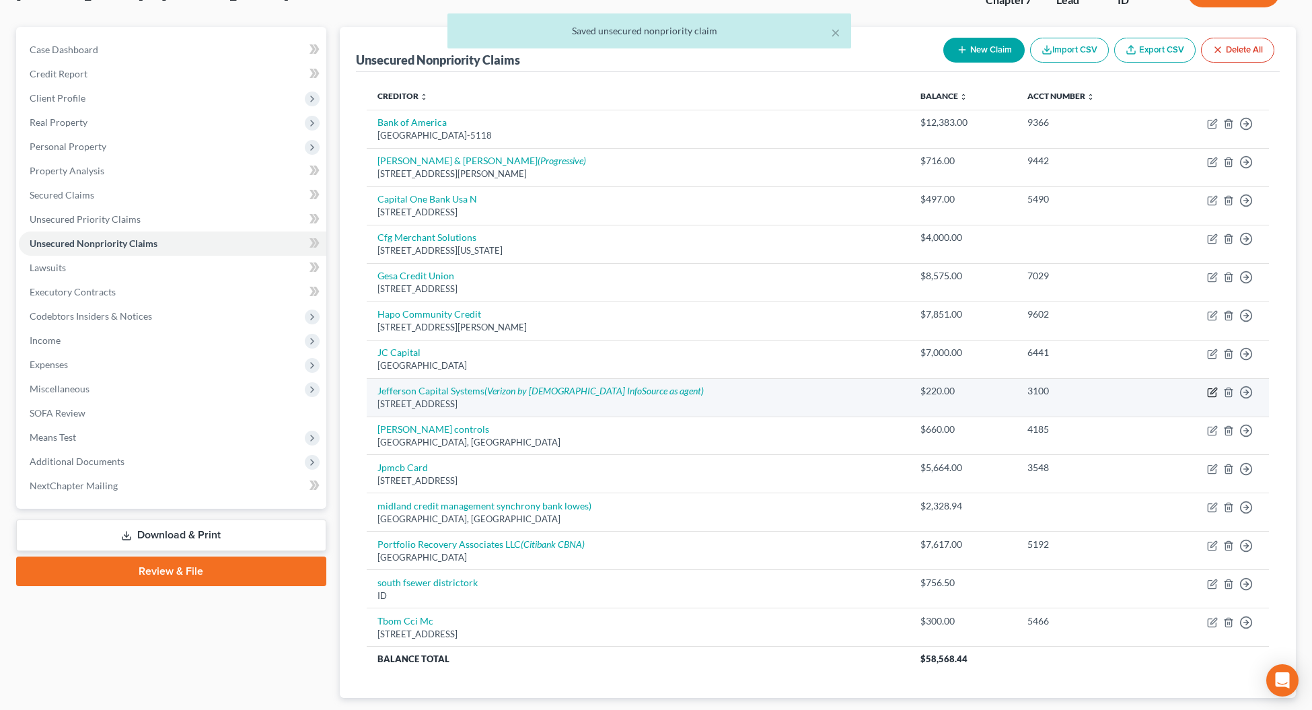
click at [1207, 395] on icon "button" at bounding box center [1211, 392] width 8 height 8
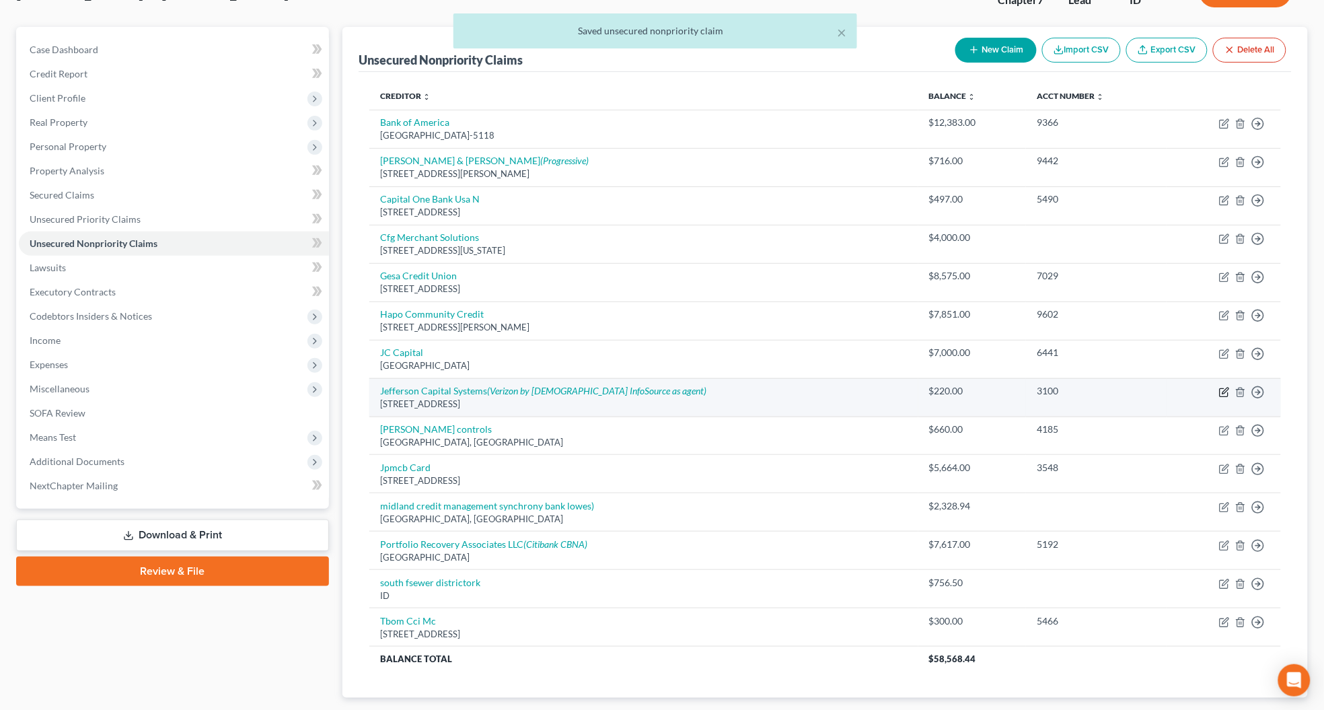
select select "24"
select select "1"
select select "4"
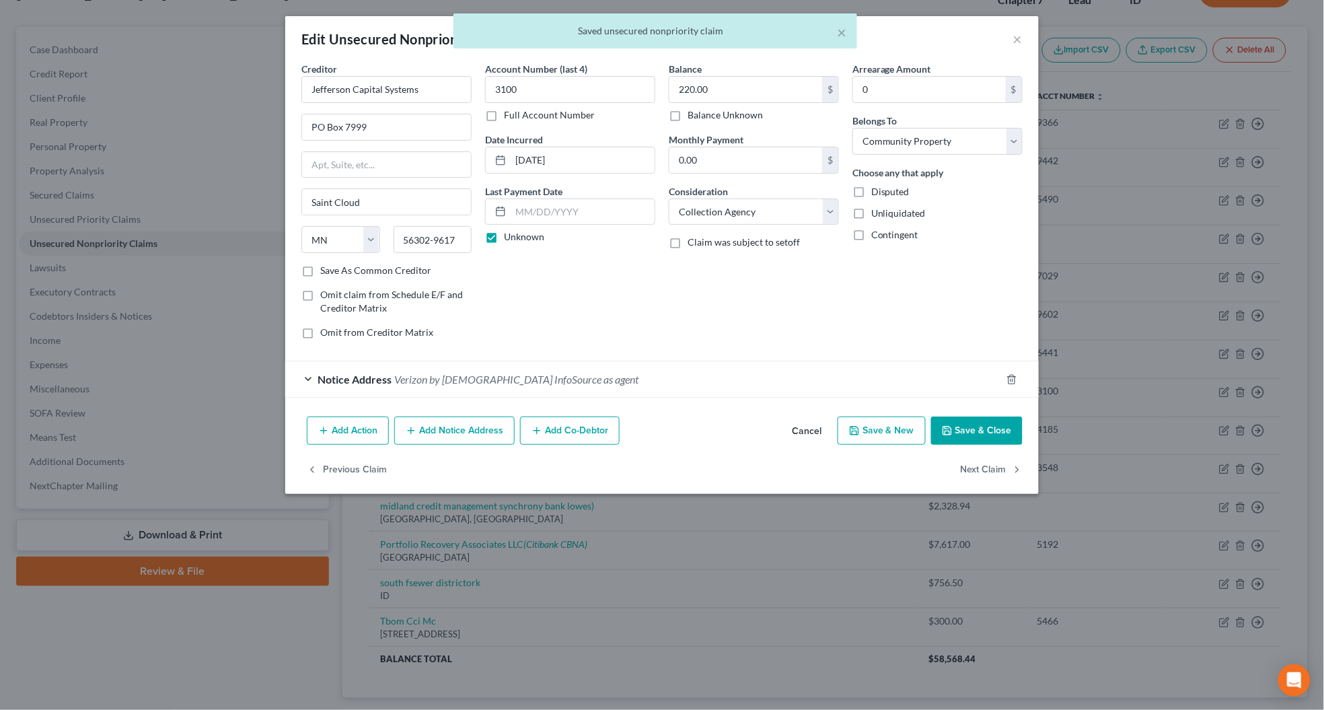
click at [973, 431] on button "Save & Close" at bounding box center [976, 430] width 91 height 28
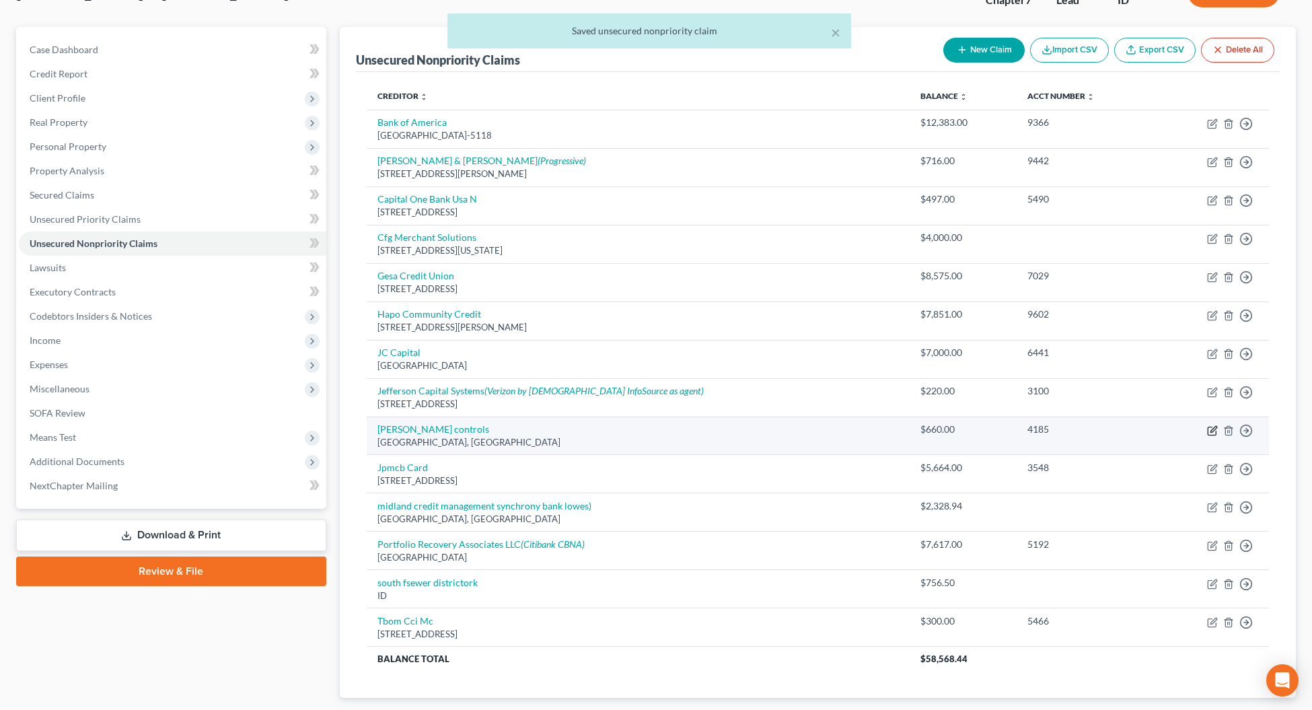
click at [1209, 432] on icon "button" at bounding box center [1212, 430] width 11 height 11
select select "50"
select select "14"
select select "0"
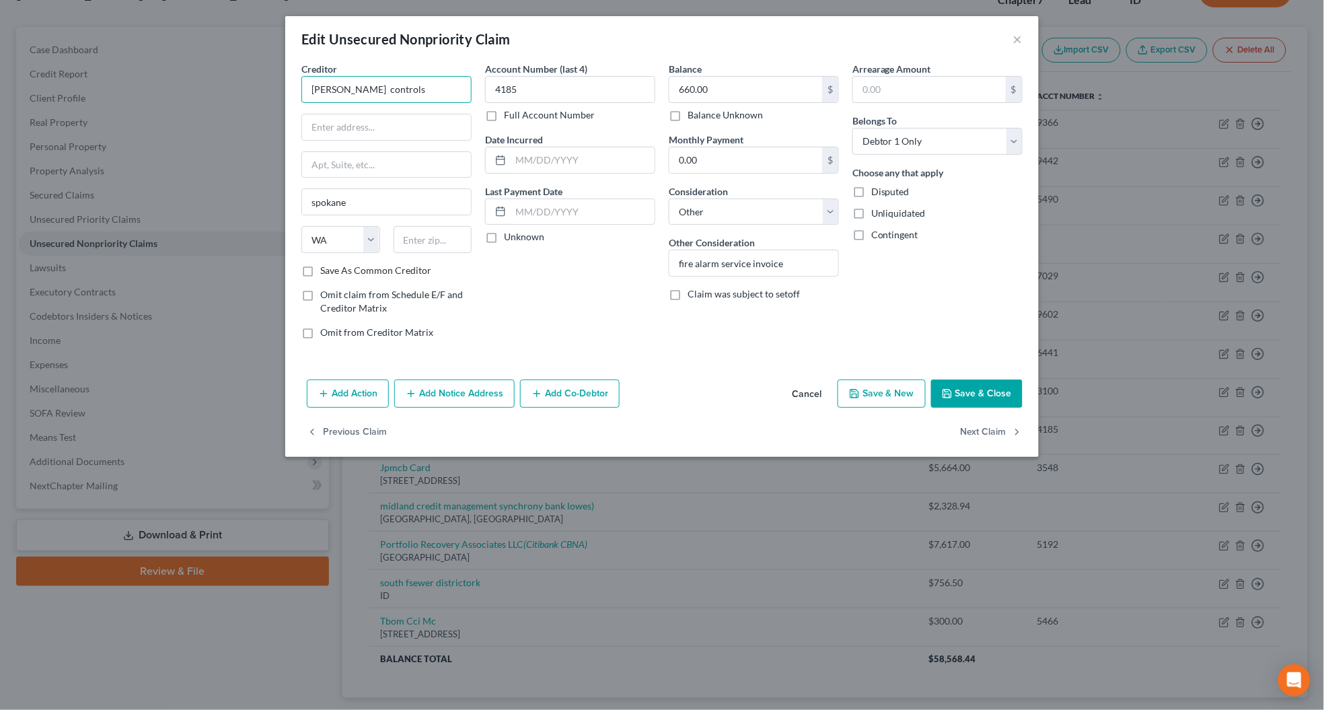
click at [308, 86] on input "[PERSON_NAME] controls" at bounding box center [386, 89] width 170 height 27
click at [348, 87] on input "[PERSON_NAME] controls" at bounding box center [386, 89] width 170 height 27
type input "[PERSON_NAME] Controls"
click at [311, 122] on input "text" at bounding box center [386, 127] width 169 height 26
type input "10010 E [PERSON_NAME]"
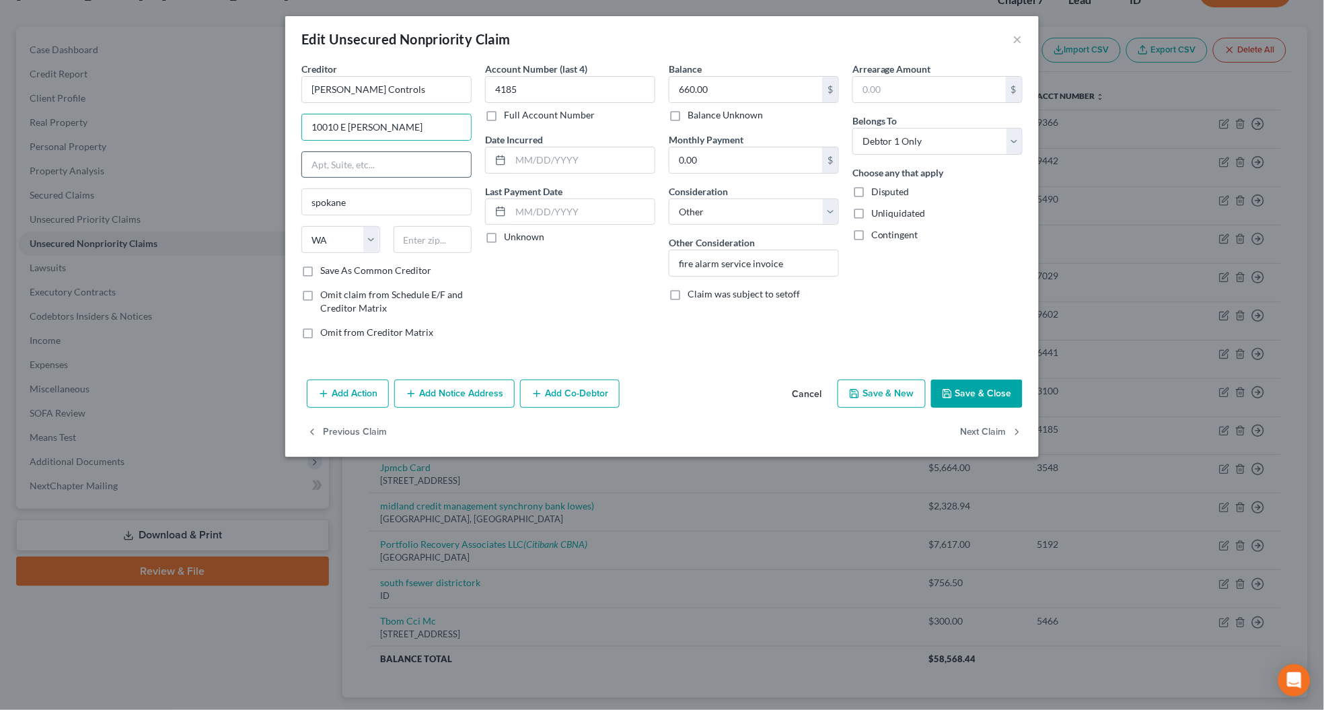
click at [325, 162] on input "text" at bounding box center [386, 165] width 169 height 26
type input "Suite 100"
click at [517, 307] on div "Account Number (last 4) 4185 Full Account Number Date Incurred Last Payment Dat…" at bounding box center [570, 206] width 184 height 288
click at [437, 236] on input "text" at bounding box center [432, 239] width 79 height 27
type input "99206"
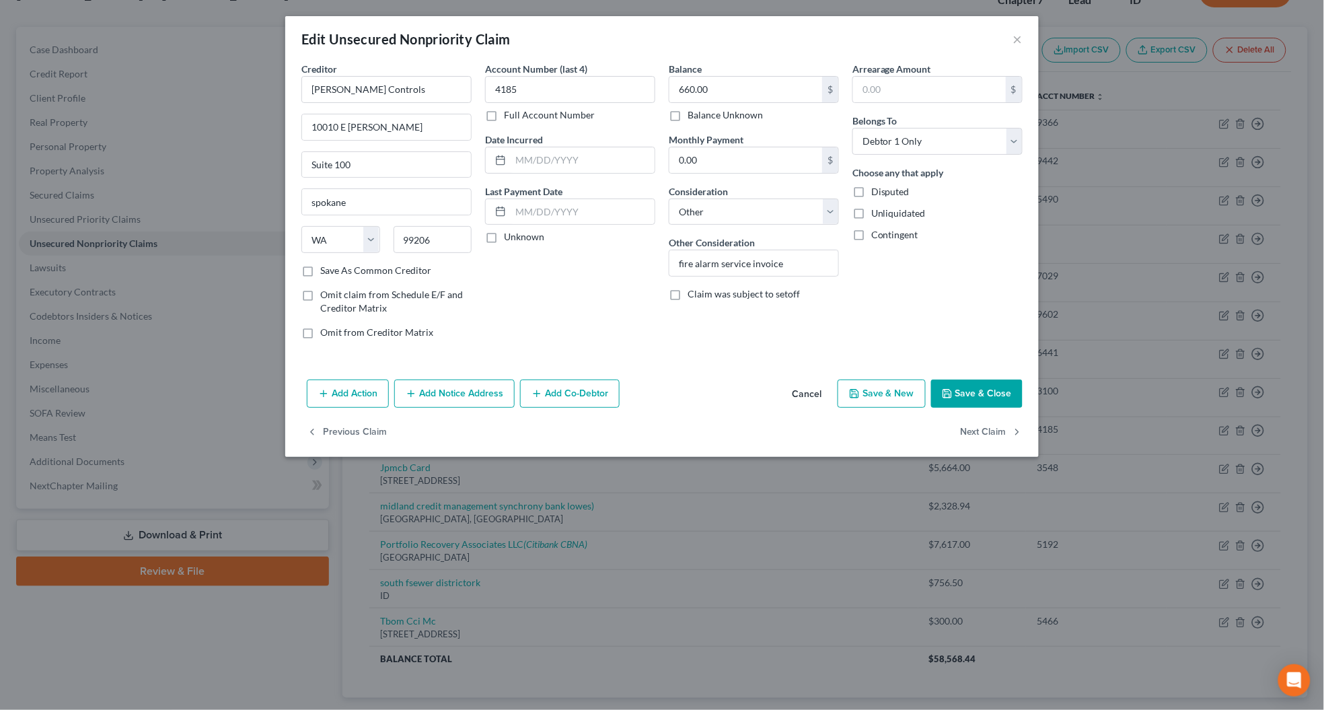
type input "[GEOGRAPHIC_DATA]"
click at [607, 304] on div "Account Number (last 4) 4185 Full Account Number Date Incurred Last Payment Dat…" at bounding box center [570, 206] width 184 height 288
click at [504, 236] on label "Unknown" at bounding box center [524, 236] width 40 height 13
click at [509, 236] on input "Unknown" at bounding box center [513, 234] width 9 height 9
checkbox input "true"
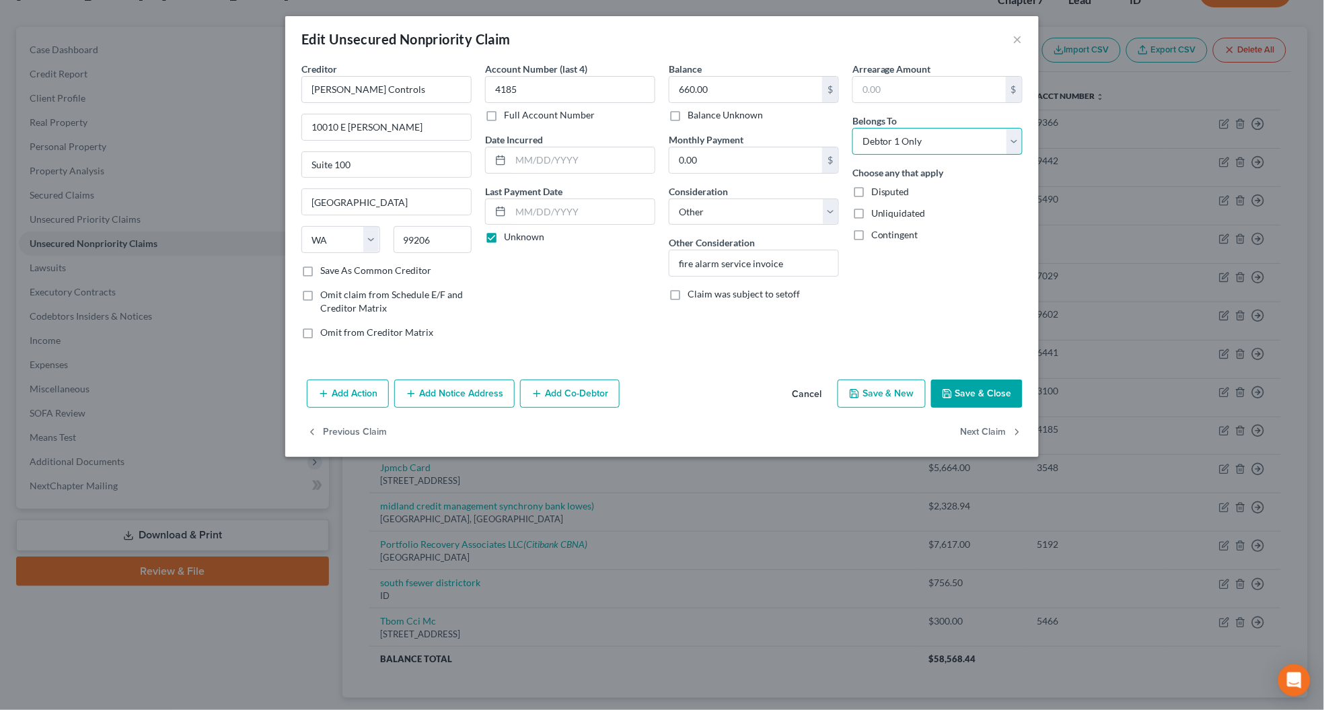
click at [919, 140] on select "Select Debtor 1 Only Debtor 2 Only Debtor 1 And Debtor 2 Only At Least One Of T…" at bounding box center [937, 141] width 170 height 27
select select "4"
click at [852, 128] on select "Select Debtor 1 Only Debtor 2 Only Debtor 1 And Debtor 2 Only At Least One Of T…" at bounding box center [937, 141] width 170 height 27
click at [1002, 405] on button "Save & Close" at bounding box center [976, 393] width 91 height 28
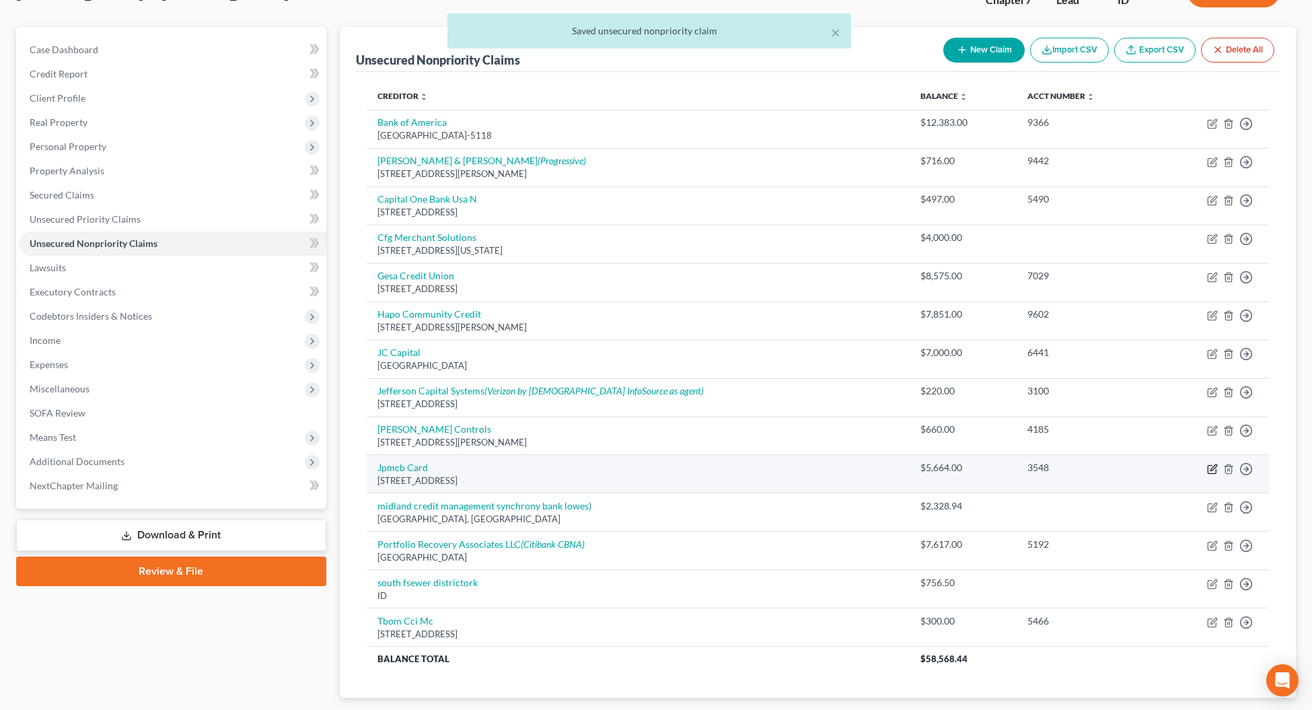
click at [1207, 466] on icon "button" at bounding box center [1211, 469] width 8 height 8
select select "7"
select select "0"
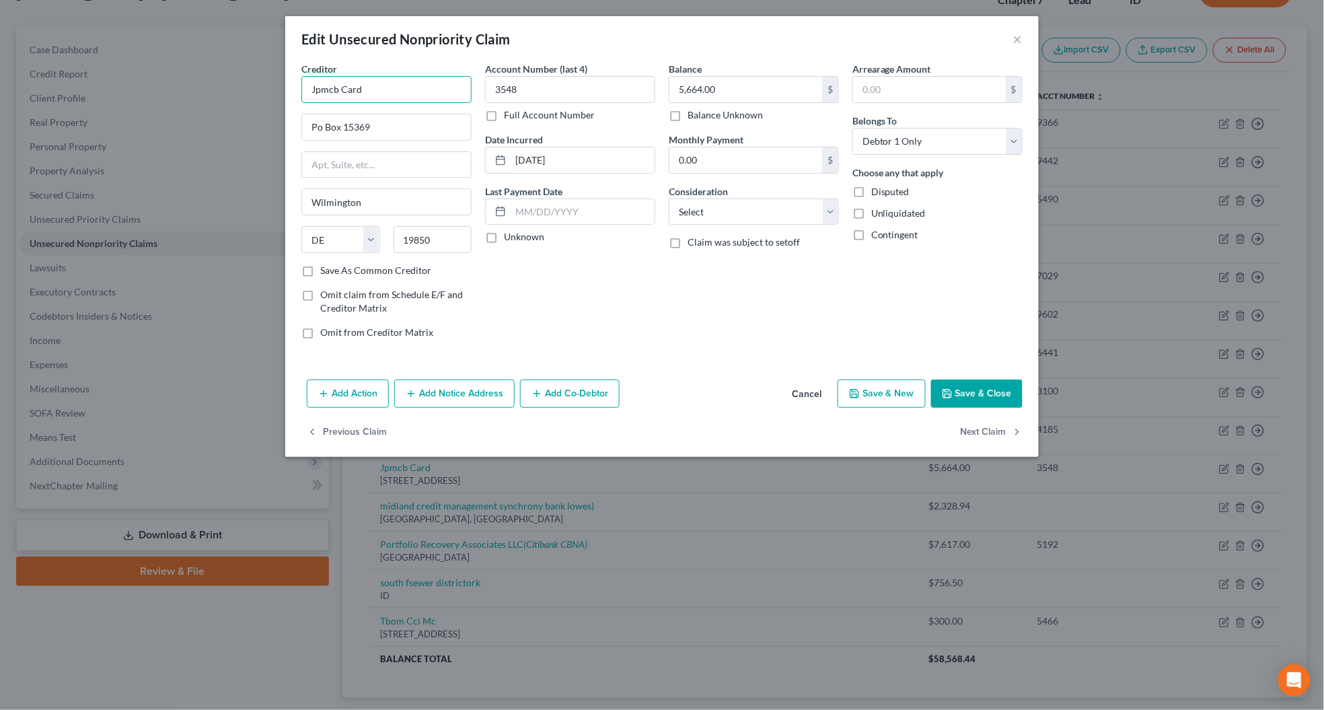
drag, startPoint x: 375, startPoint y: 85, endPoint x: 277, endPoint y: 96, distance: 98.1
click at [277, 96] on div "Edit Unsecured Nonpriority Claim × Creditor * Jpmcb Card Po Box [GEOGRAPHIC_DAT…" at bounding box center [662, 355] width 1324 height 710
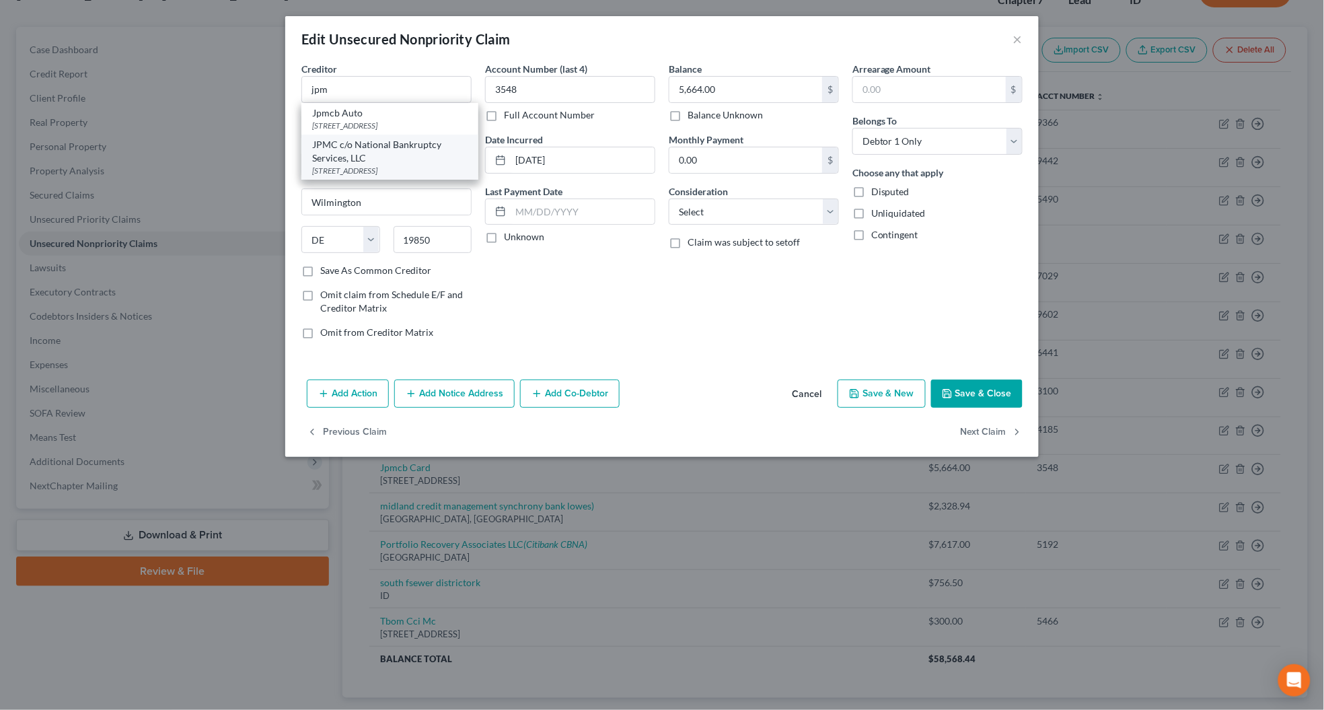
click at [350, 159] on div "JPMC c/o National Bankruptcy Services, LLC" at bounding box center [389, 151] width 155 height 27
type input "JPMC c/o National Bankruptcy Services, LLC"
type input "PO Box 9013"
type input "[PERSON_NAME]"
select select "45"
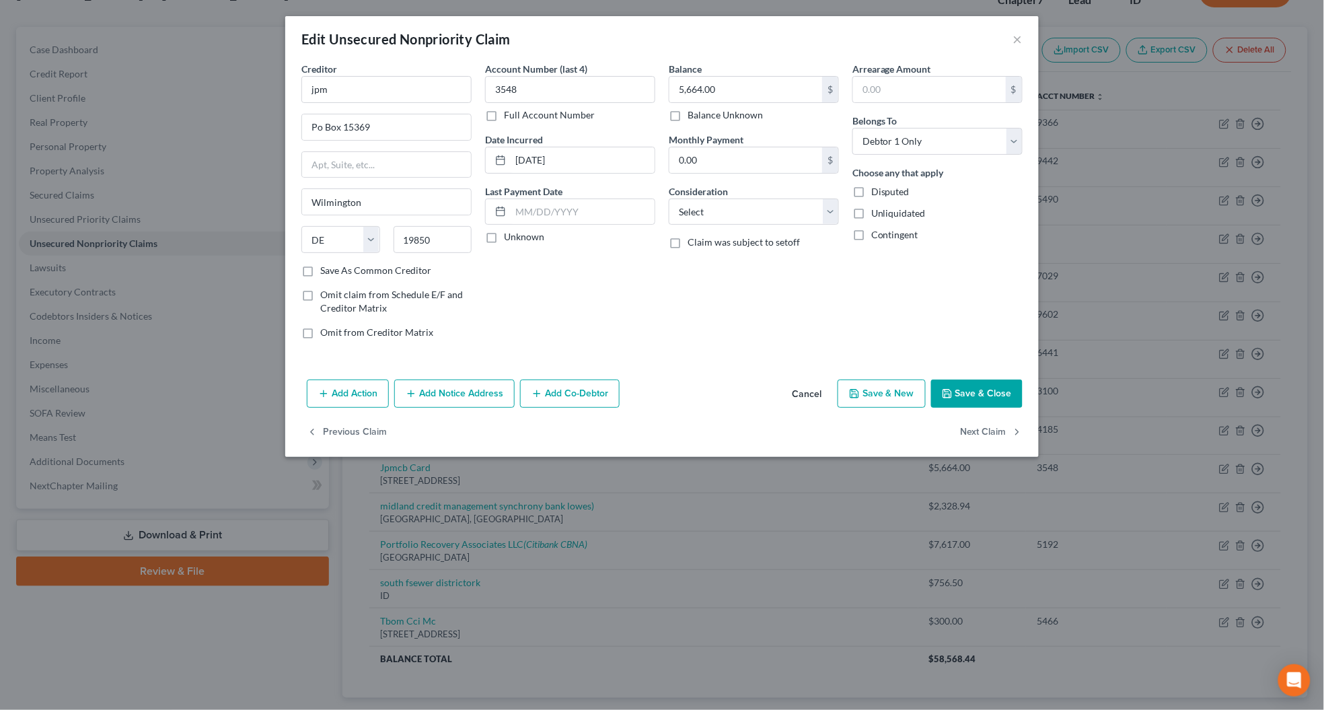
type input "75001"
click at [504, 237] on label "Unknown" at bounding box center [524, 236] width 40 height 13
click at [509, 237] on input "Unknown" at bounding box center [513, 234] width 9 height 9
checkbox input "true"
click at [728, 214] on select "Select Cable / Satellite Services Collection Agency Credit Card Debt Debt Couns…" at bounding box center [754, 211] width 170 height 27
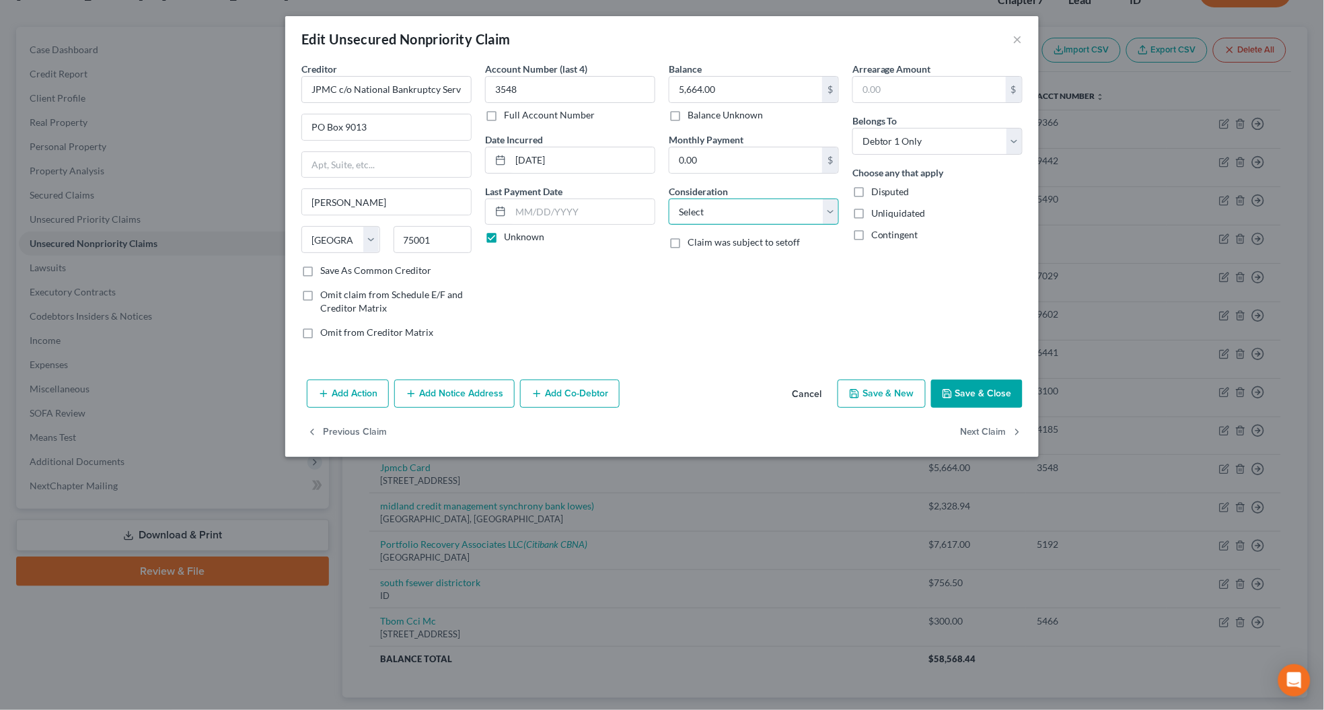
select select "2"
click at [669, 198] on select "Select Cable / Satellite Services Collection Agency Credit Card Debt Debt Couns…" at bounding box center [754, 211] width 170 height 27
click at [870, 140] on select "Select Debtor 1 Only Debtor 2 Only Debtor 1 And Debtor 2 Only At Least One Of T…" at bounding box center [937, 141] width 170 height 27
select select "4"
click at [852, 128] on select "Select Debtor 1 Only Debtor 2 Only Debtor 1 And Debtor 2 Only At Least One Of T…" at bounding box center [937, 141] width 170 height 27
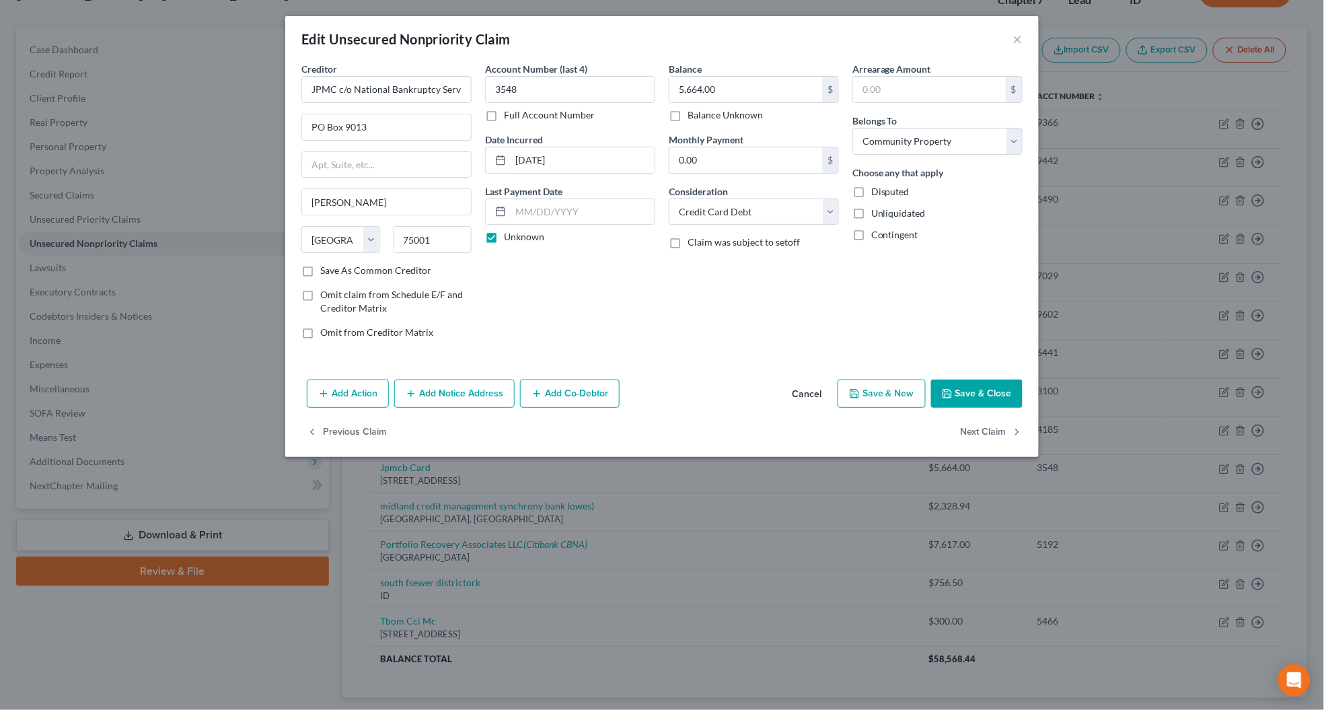
click at [999, 408] on button "Save & Close" at bounding box center [976, 393] width 91 height 28
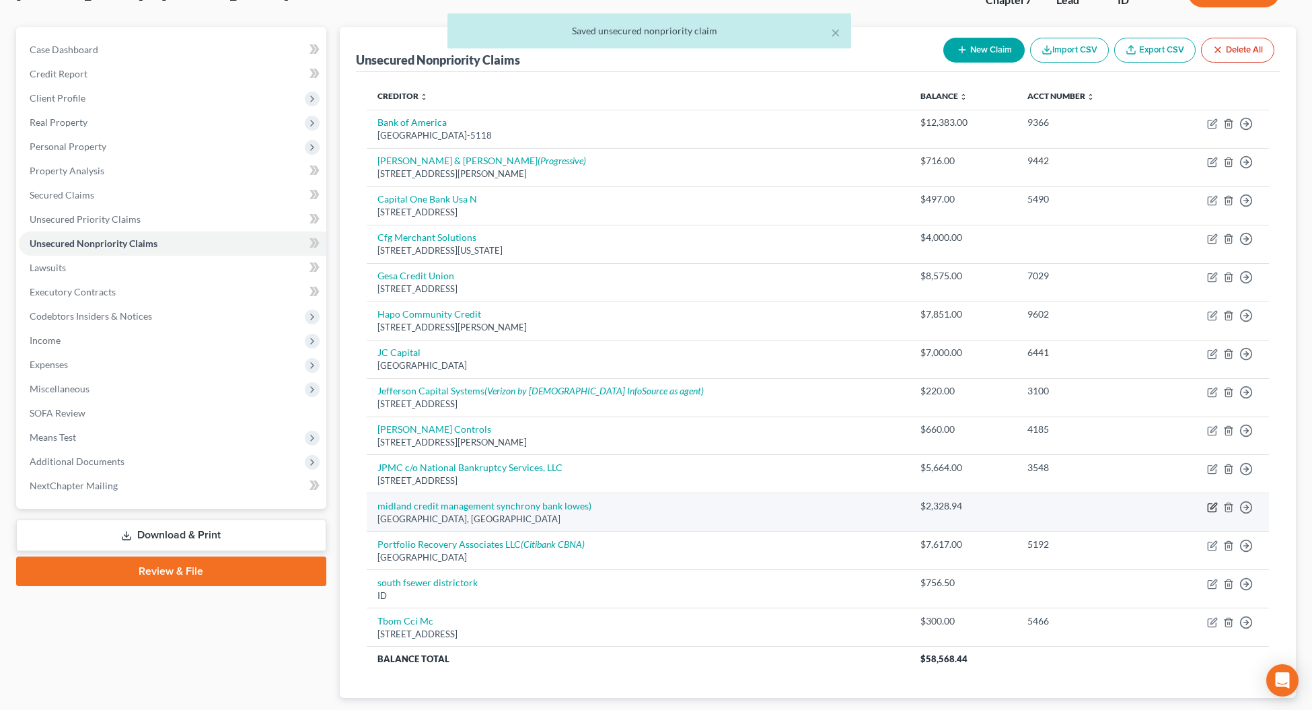
click at [1213, 511] on icon "button" at bounding box center [1212, 507] width 11 height 11
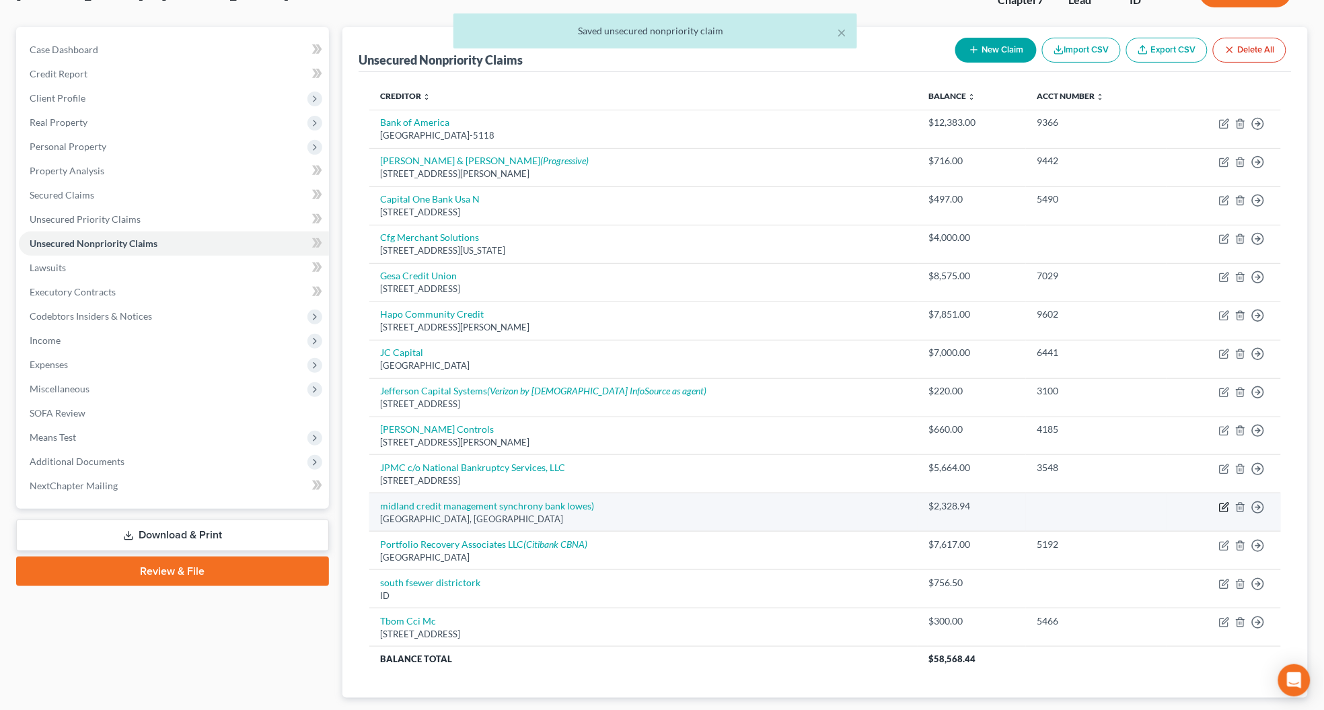
select select "4"
select select "2"
select select "0"
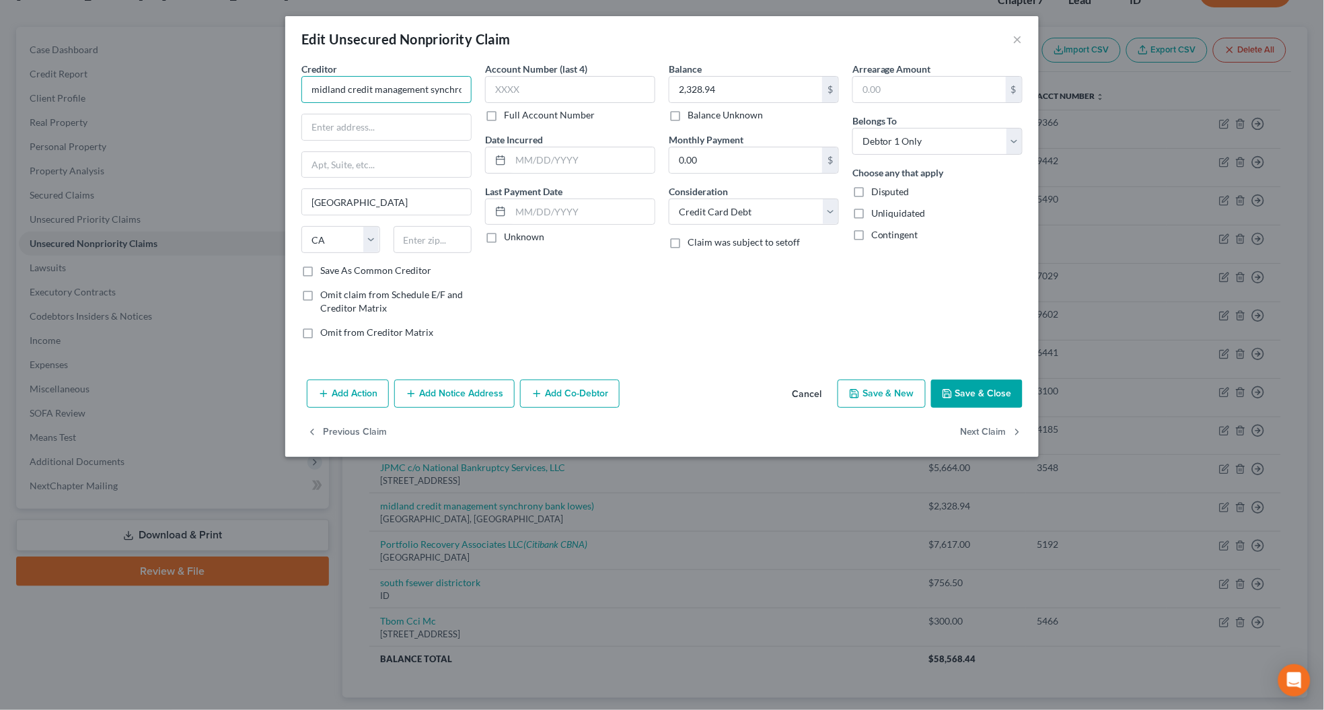
click at [310, 85] on input "midland credit management synchrony bank lowes)" at bounding box center [386, 89] width 170 height 27
type input "Midland credit management synchrony bank lowes)"
drag, startPoint x: 313, startPoint y: 91, endPoint x: 504, endPoint y: 98, distance: 191.8
click at [504, 98] on div "Creditor * Midland credit management synchrony bank lowes) [GEOGRAPHIC_DATA] [U…" at bounding box center [662, 206] width 734 height 288
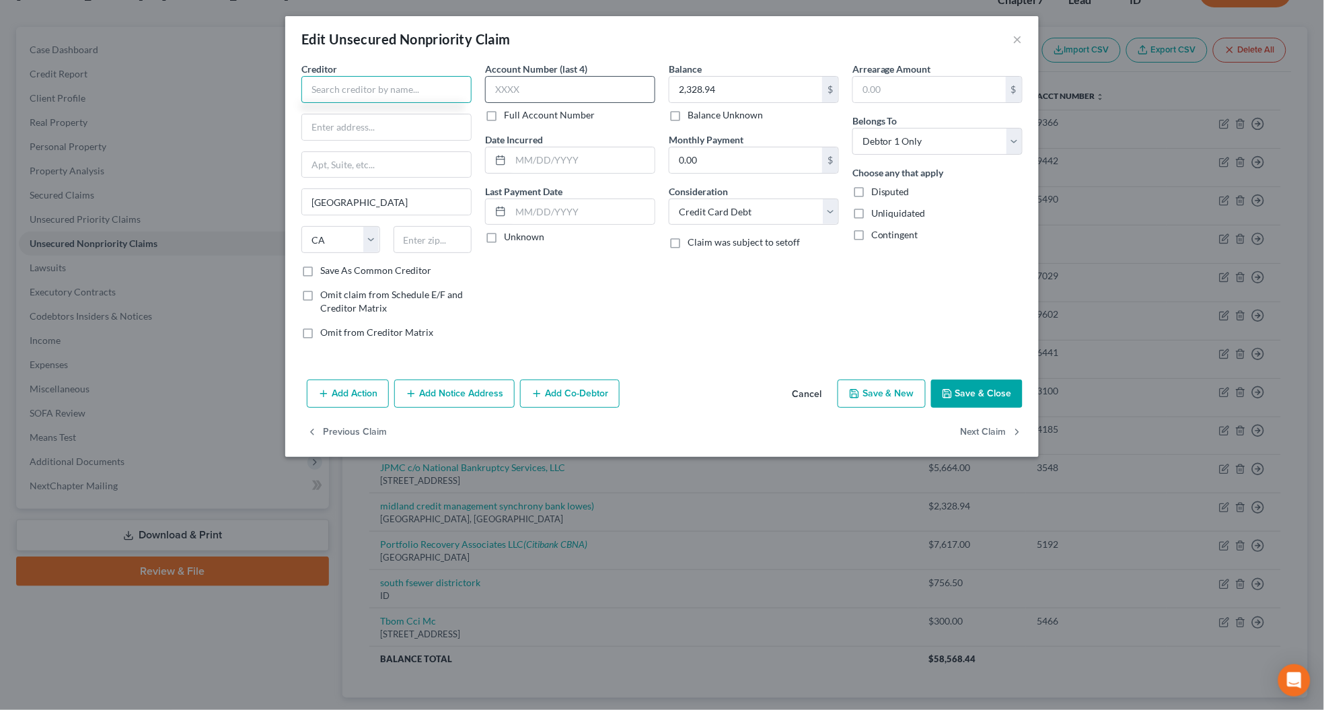
scroll to position [0, 0]
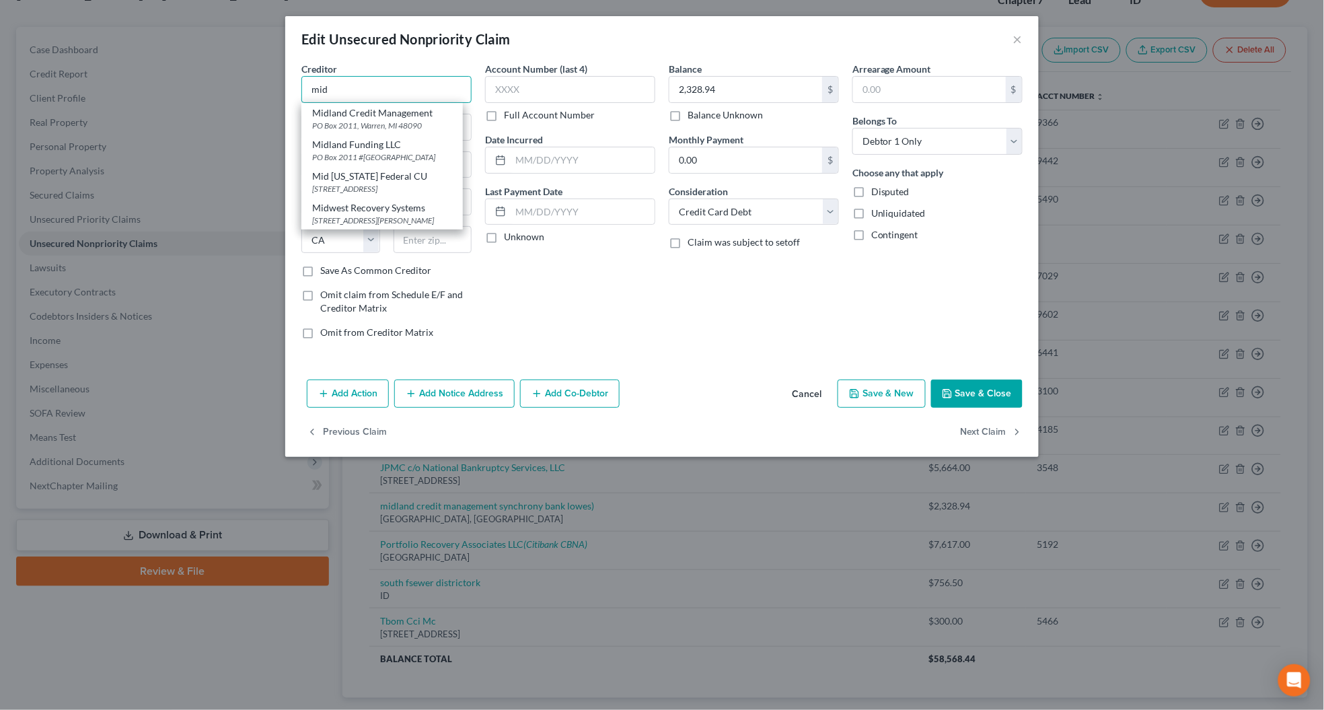
type input "mid"
click at [804, 397] on button "Cancel" at bounding box center [806, 394] width 51 height 27
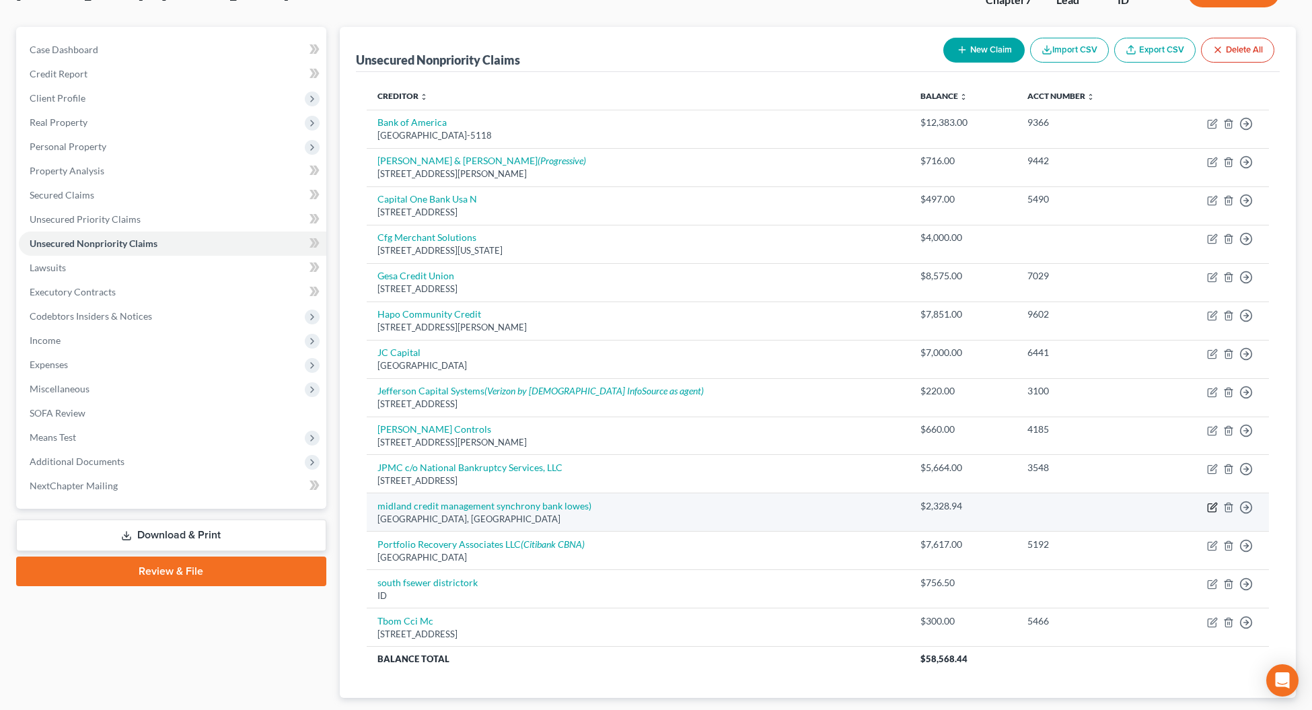
click at [1209, 511] on icon "button" at bounding box center [1212, 507] width 11 height 11
select select "4"
select select "2"
select select "0"
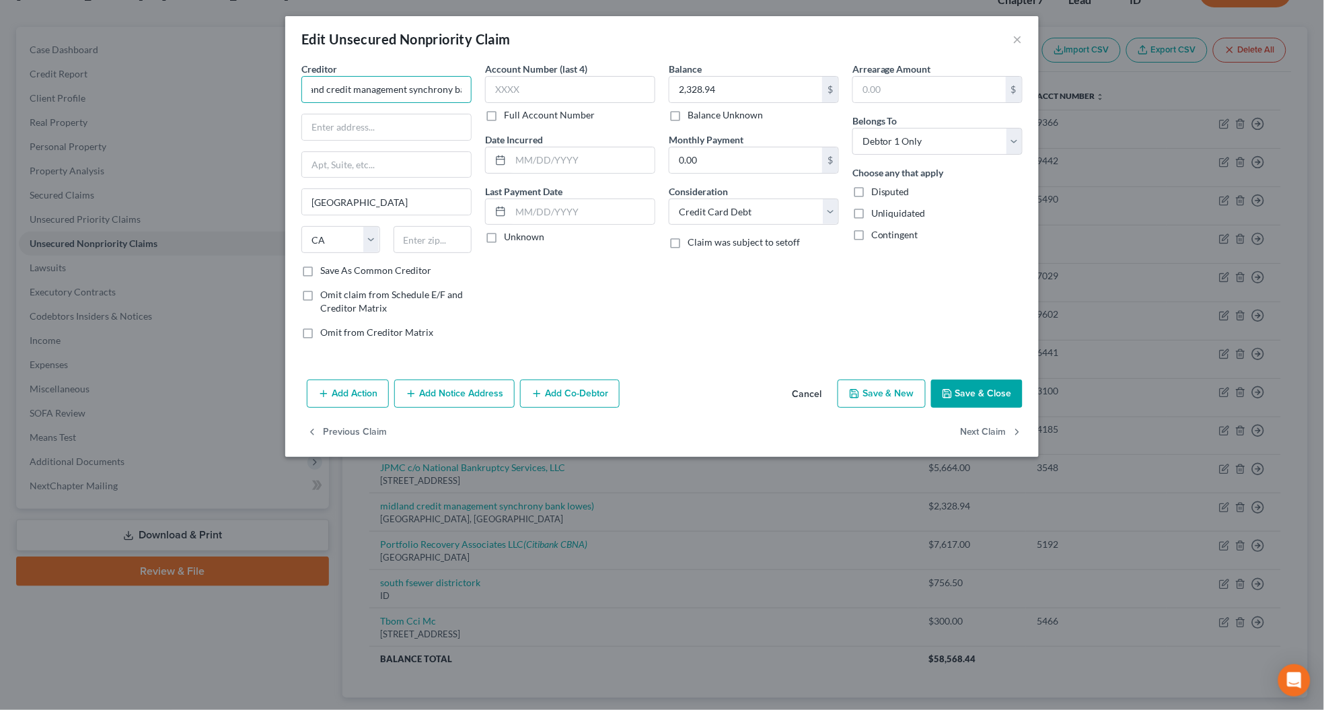
scroll to position [0, 61]
drag, startPoint x: 306, startPoint y: 85, endPoint x: 462, endPoint y: 94, distance: 156.3
click at [462, 94] on input "midland credit management synchrony bank lowes)" at bounding box center [386, 89] width 170 height 27
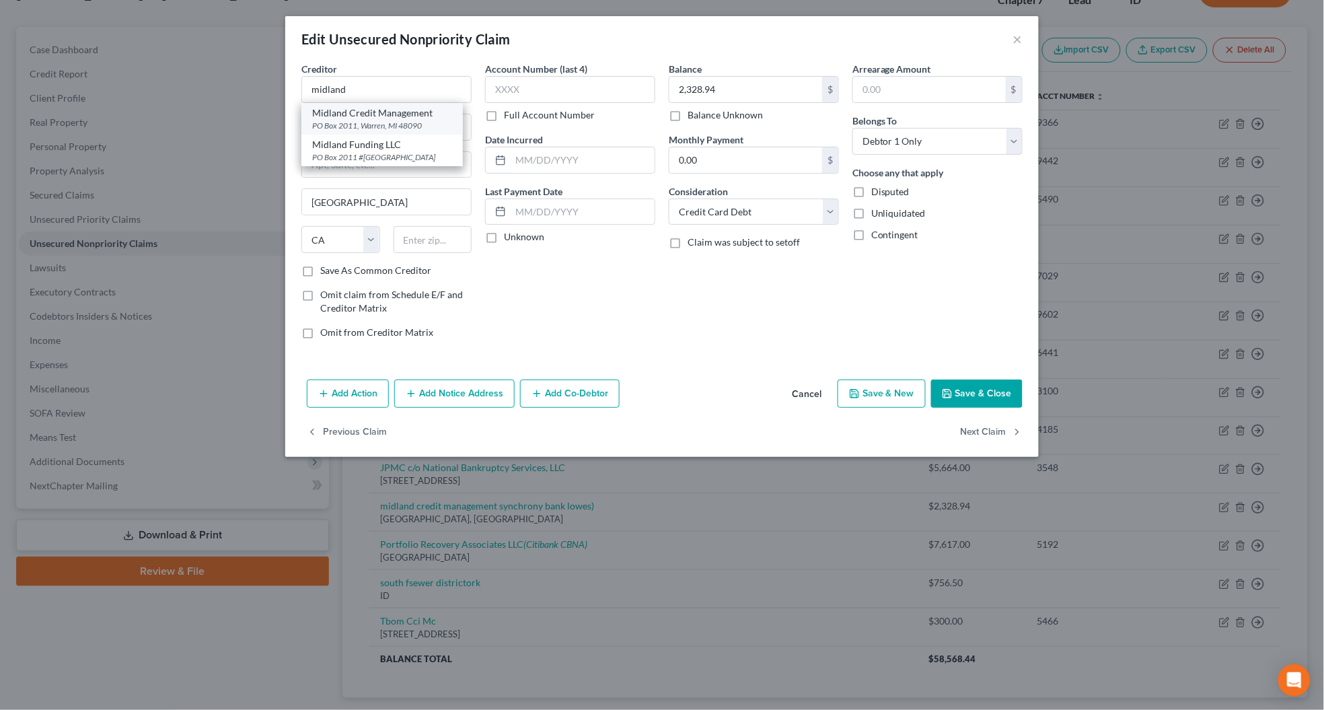
click at [371, 118] on div "Midland Credit Management" at bounding box center [382, 112] width 140 height 13
type input "Midland Credit Management"
type input "PO Box 2011"
type input "[PERSON_NAME]"
select select "23"
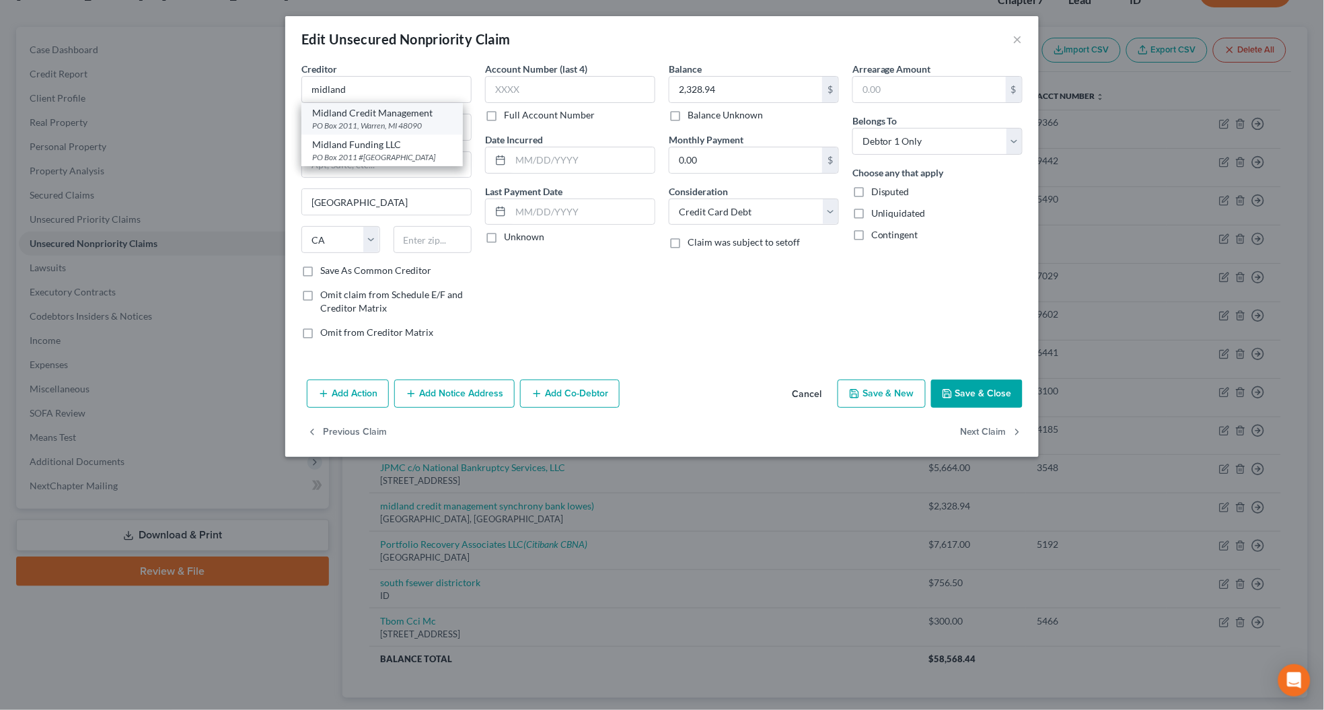
type input "48090"
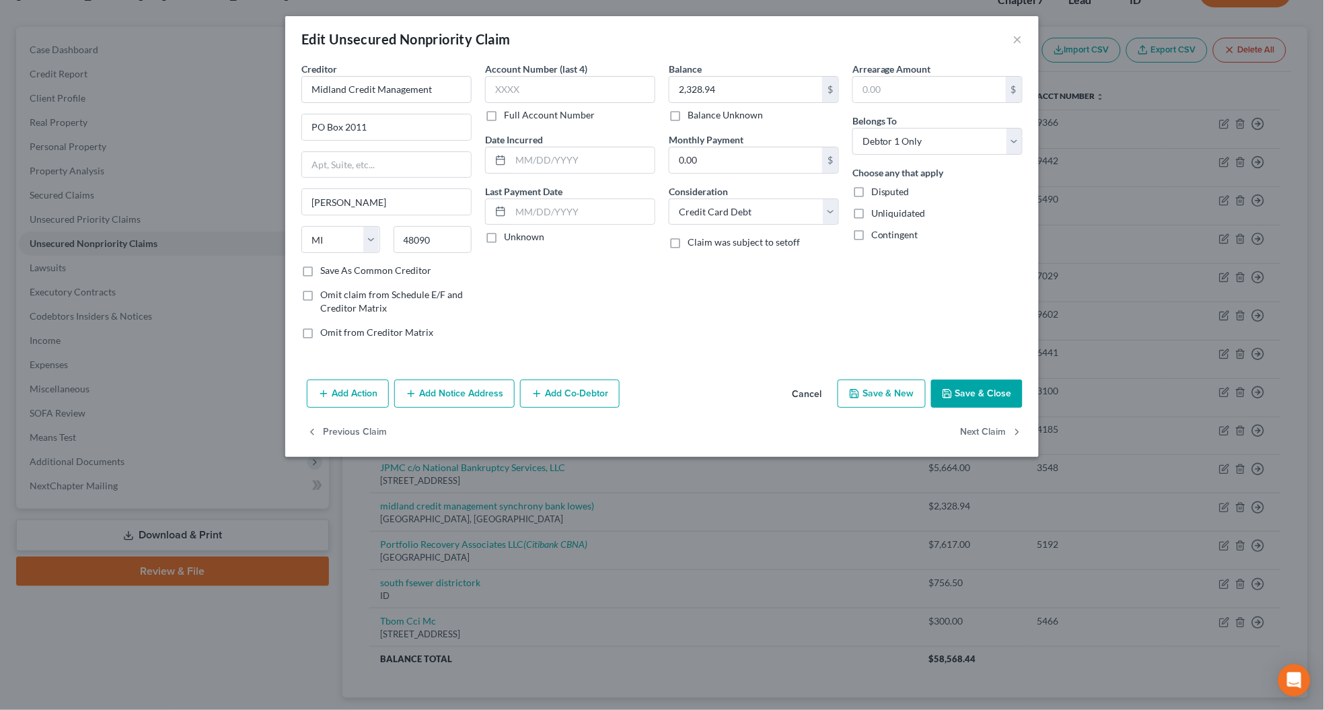
click at [444, 400] on button "Add Notice Address" at bounding box center [454, 393] width 120 height 28
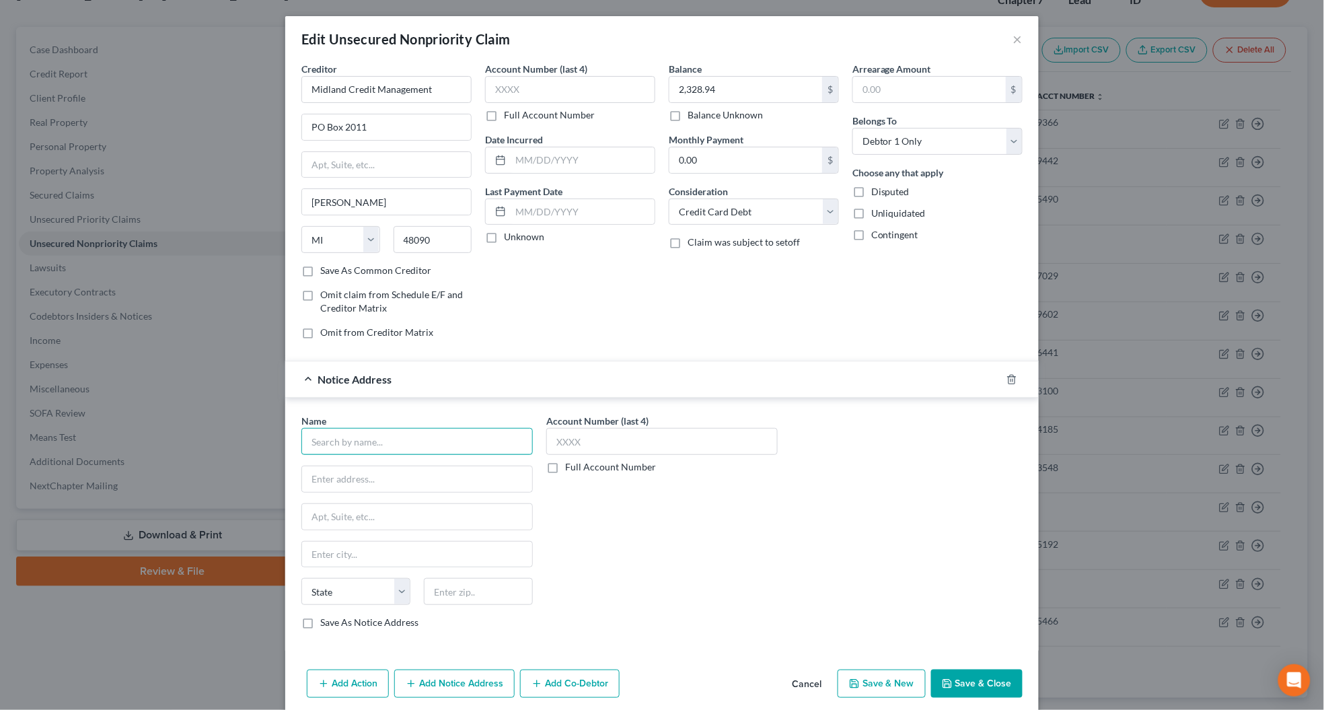
click at [348, 443] on input "text" at bounding box center [416, 441] width 231 height 27
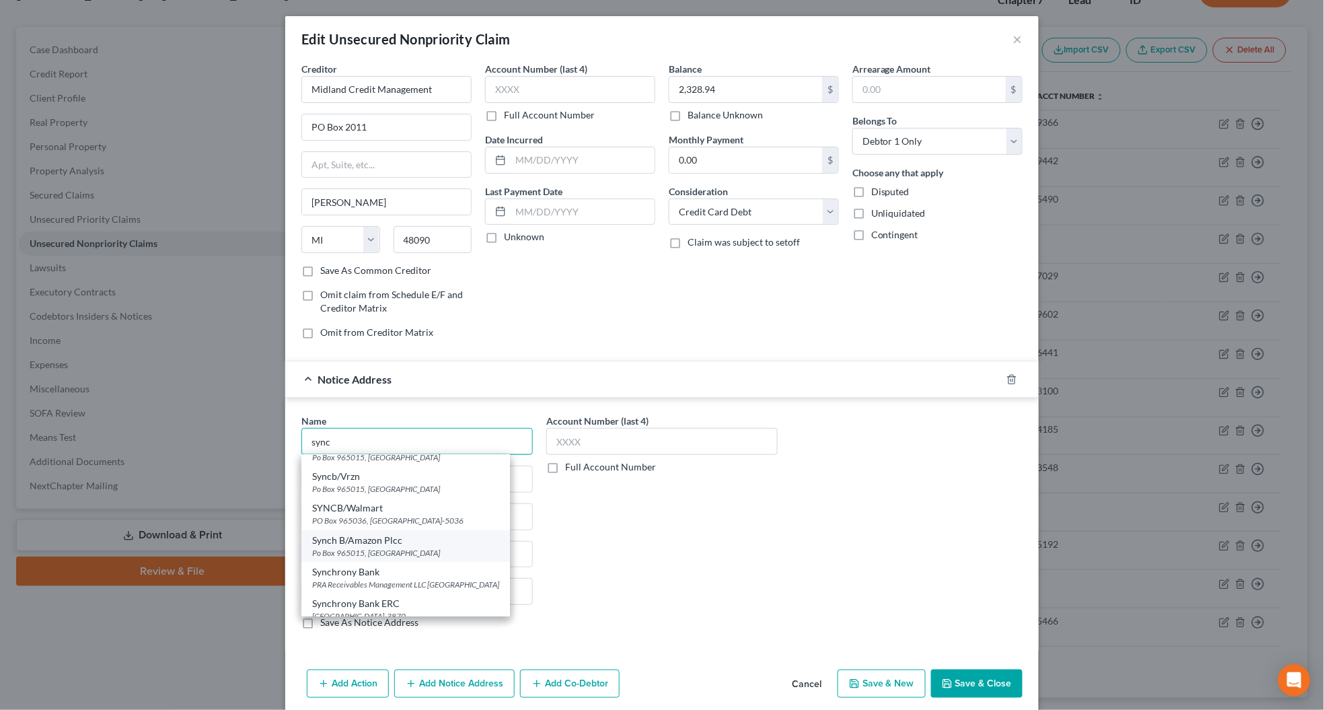
scroll to position [293, 0]
click at [348, 557] on div "Synchrony Bank" at bounding box center [405, 562] width 187 height 13
type input "Synchrony Bank"
type input "PRA Receivables Management LLC"
type input "PO Box 41021"
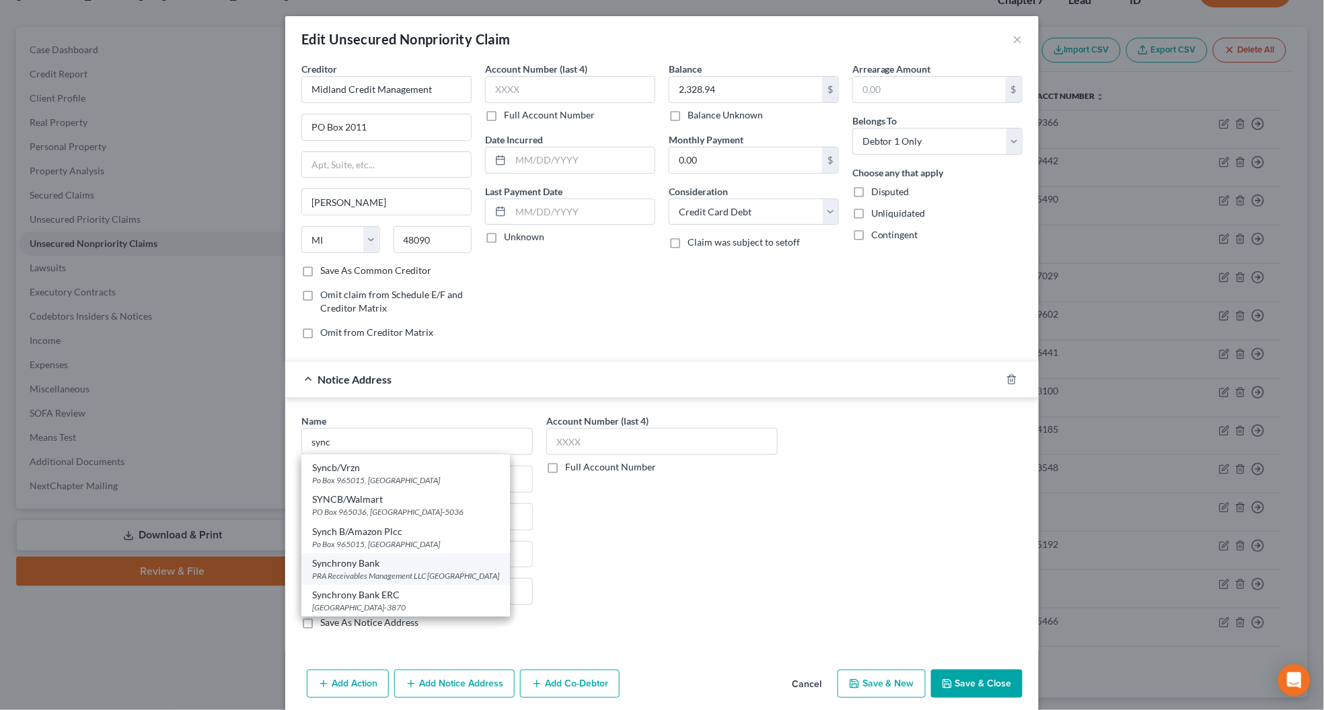
type input "[GEOGRAPHIC_DATA]"
select select "48"
type input "23541"
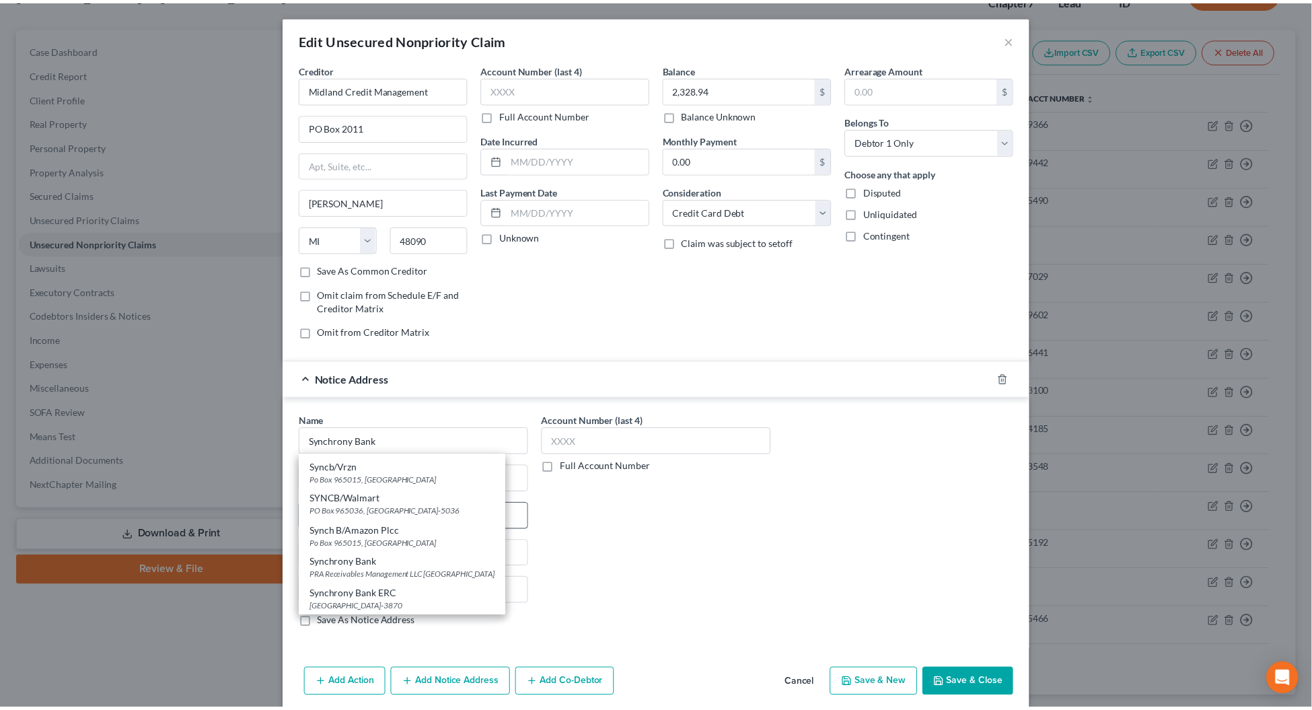
scroll to position [0, 0]
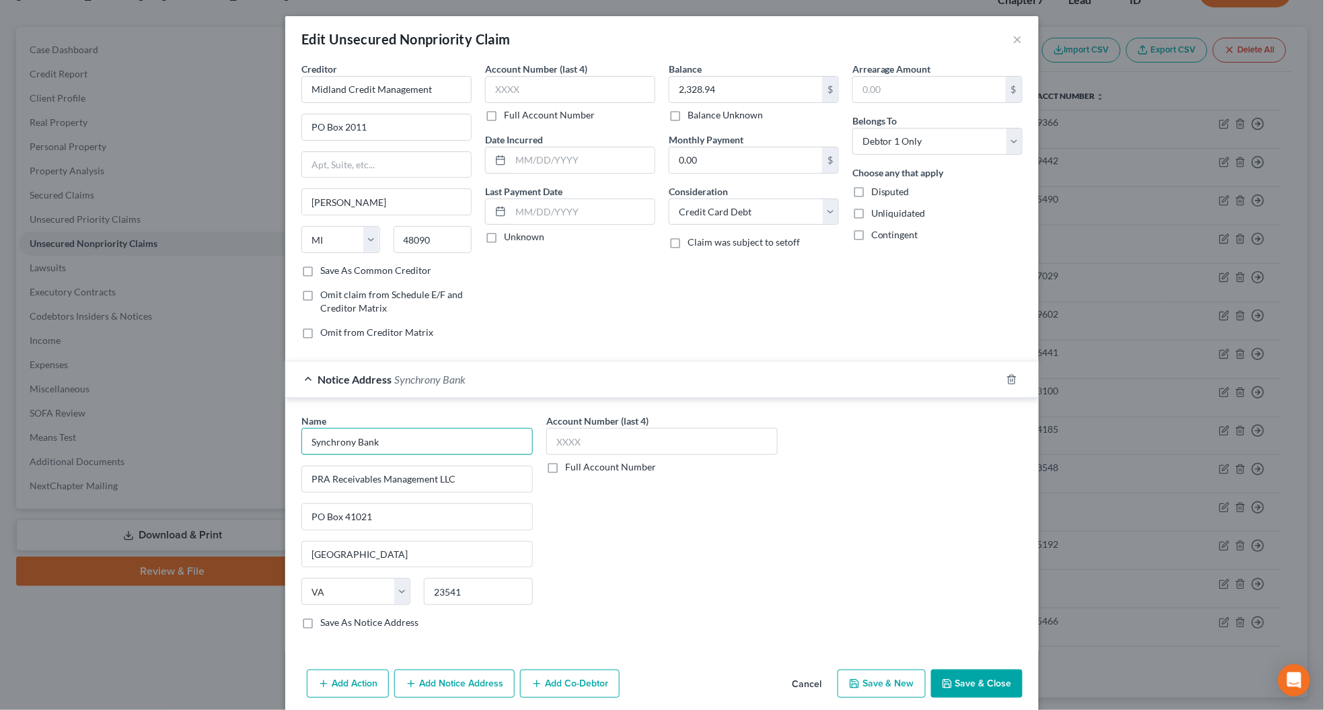
click at [382, 436] on input "Synchrony Bank" at bounding box center [416, 441] width 231 height 27
type input "Synchrony Bank Lowes"
click at [899, 142] on select "Select Debtor 1 Only Debtor 2 Only Debtor 1 And Debtor 2 Only At Least One Of T…" at bounding box center [937, 141] width 170 height 27
select select "4"
click at [852, 128] on select "Select Debtor 1 Only Debtor 2 Only Debtor 1 And Debtor 2 Only At Least One Of T…" at bounding box center [937, 141] width 170 height 27
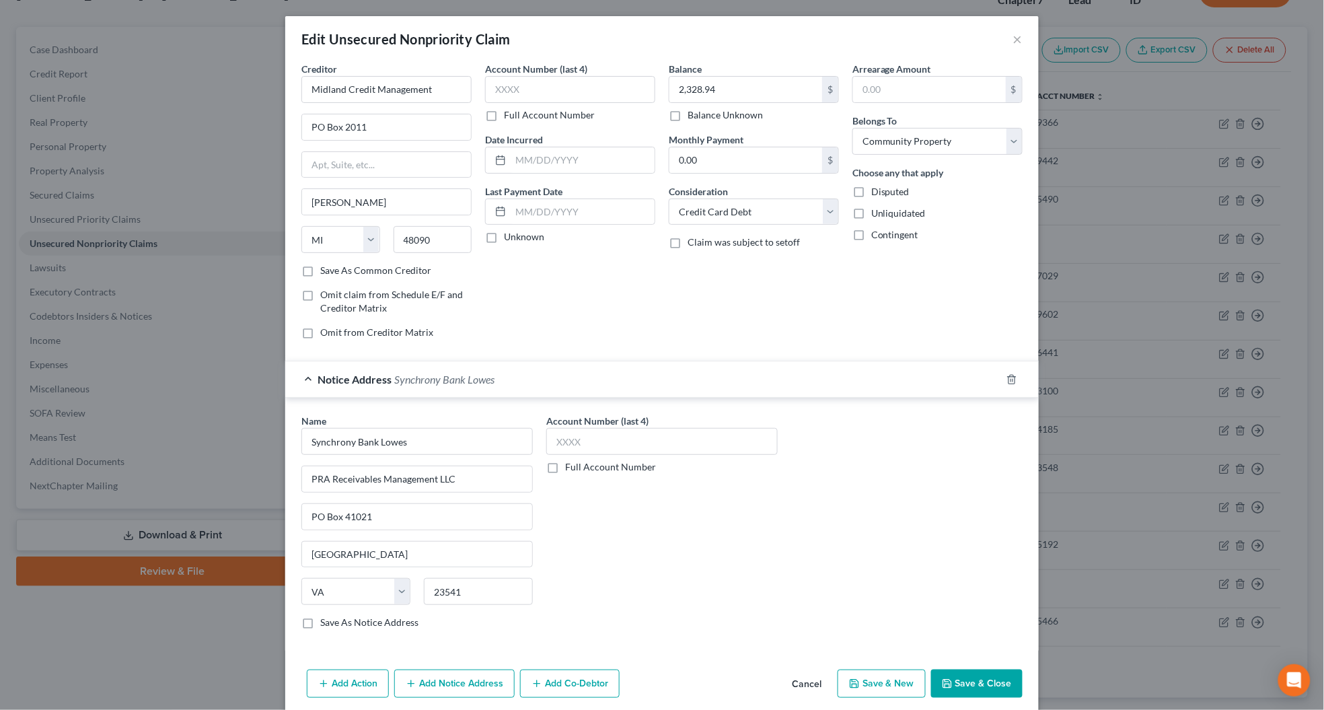
click at [971, 687] on button "Save & Close" at bounding box center [976, 683] width 91 height 28
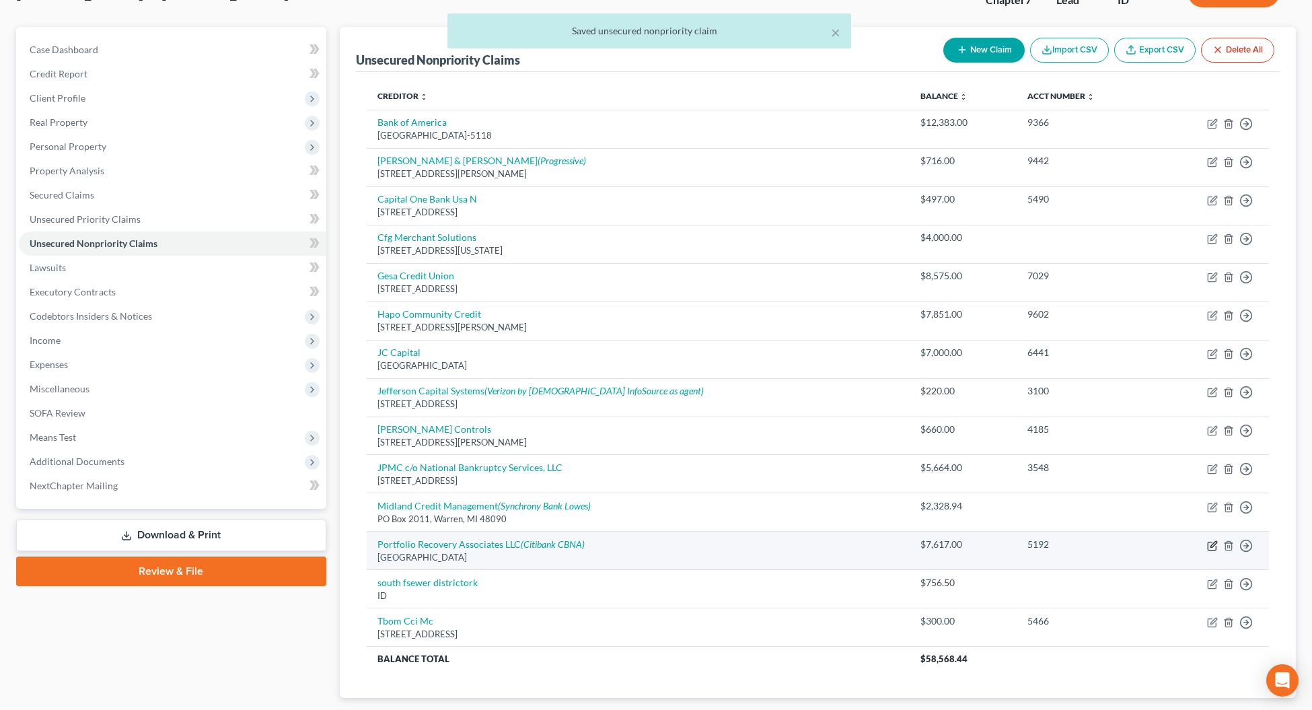
click at [1209, 549] on icon "button" at bounding box center [1212, 545] width 11 height 11
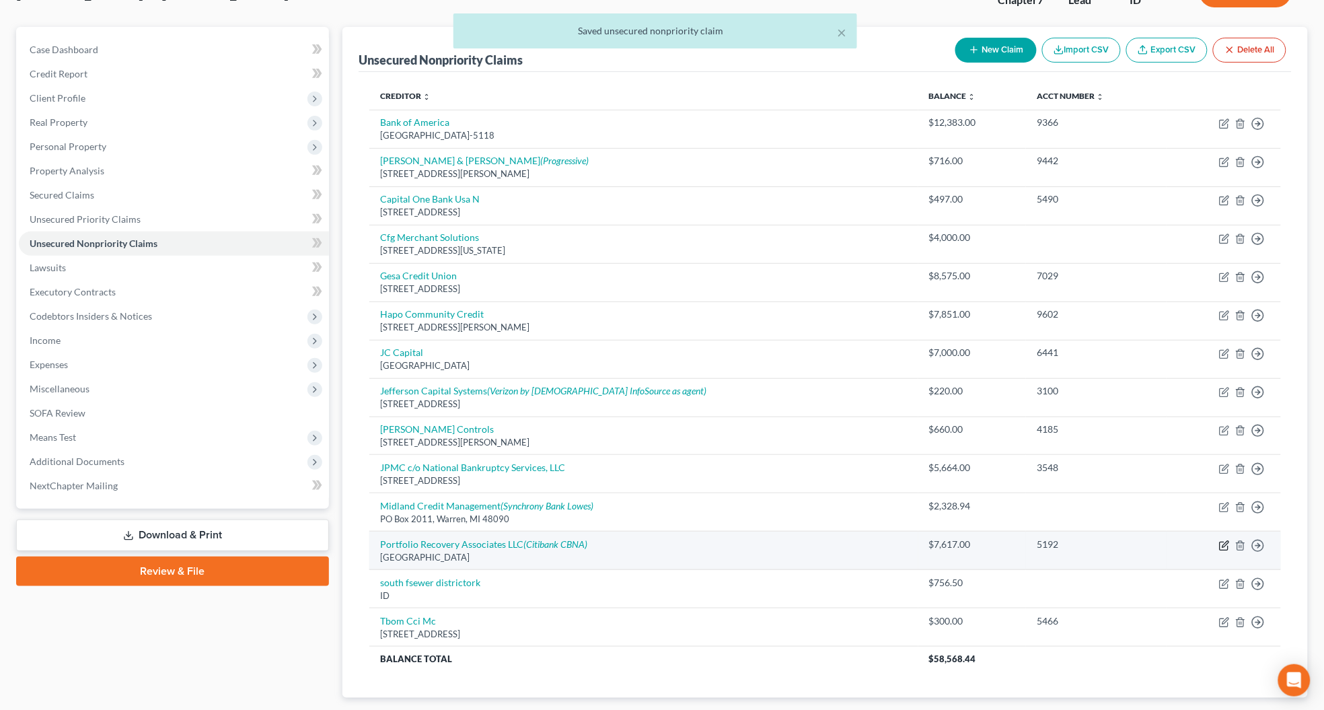
select select "48"
select select "1"
select select "4"
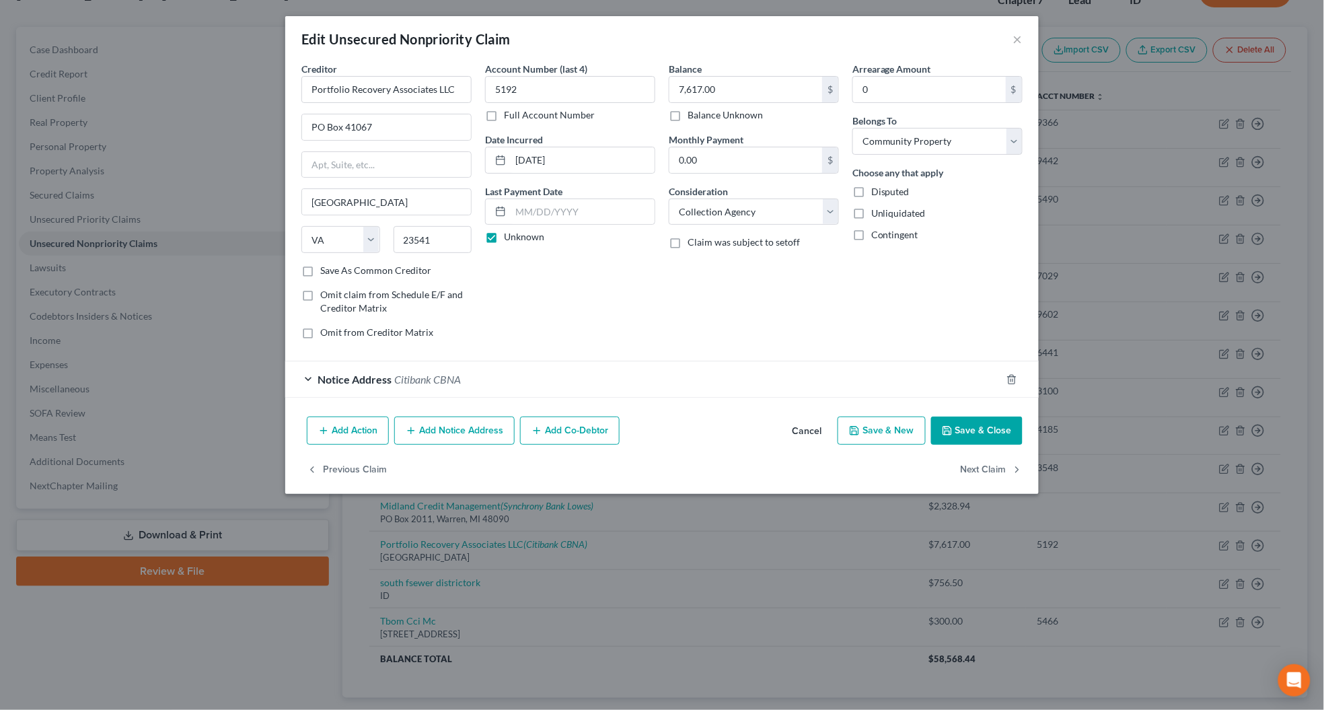
click at [963, 428] on button "Save & Close" at bounding box center [976, 430] width 91 height 28
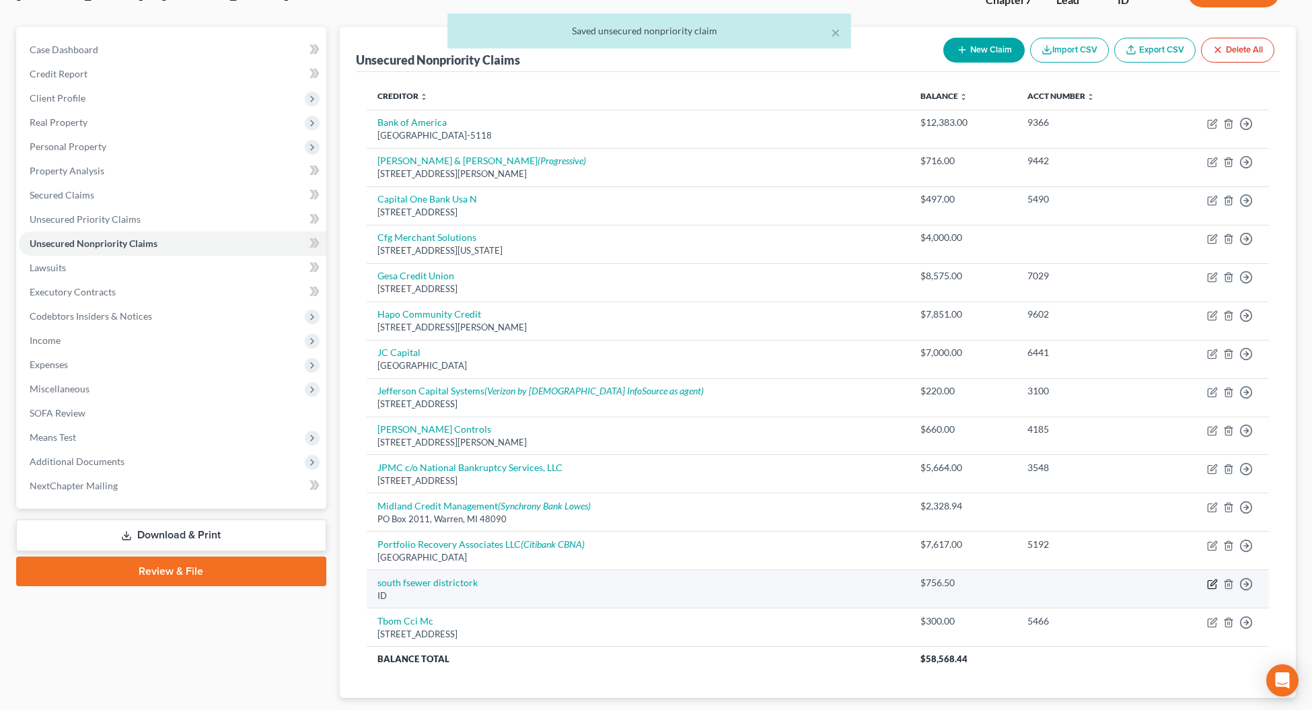
click at [1209, 582] on icon "button" at bounding box center [1211, 584] width 8 height 8
select select "13"
select select "14"
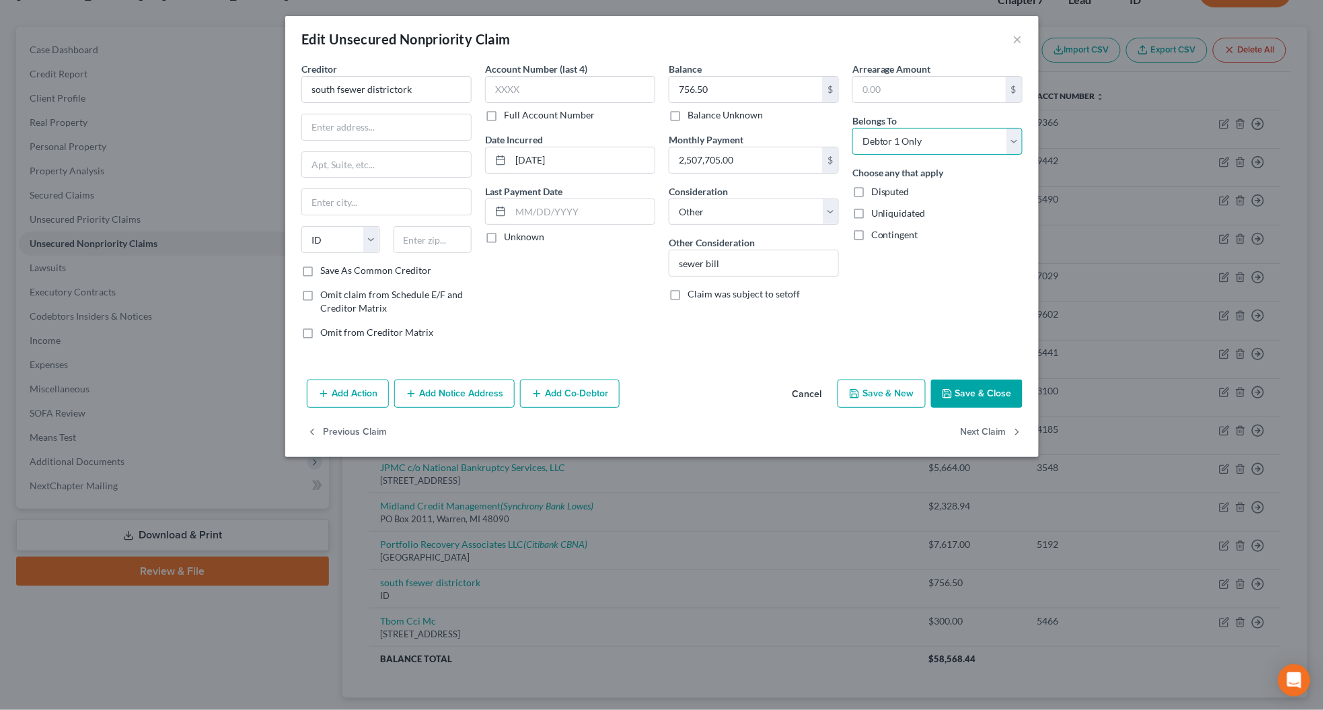
click at [881, 137] on select "Select Debtor 1 Only Debtor 2 Only Debtor 1 And Debtor 2 Only At Least One Of T…" at bounding box center [937, 141] width 170 height 27
select select "4"
click at [852, 128] on select "Select Debtor 1 Only Debtor 2 Only Debtor 1 And Debtor 2 Only At Least One Of T…" at bounding box center [937, 141] width 170 height 27
click at [680, 210] on select "Select Cable / Satellite Services Collection Agency Credit Card Debt Debt Couns…" at bounding box center [754, 211] width 170 height 27
select select "20"
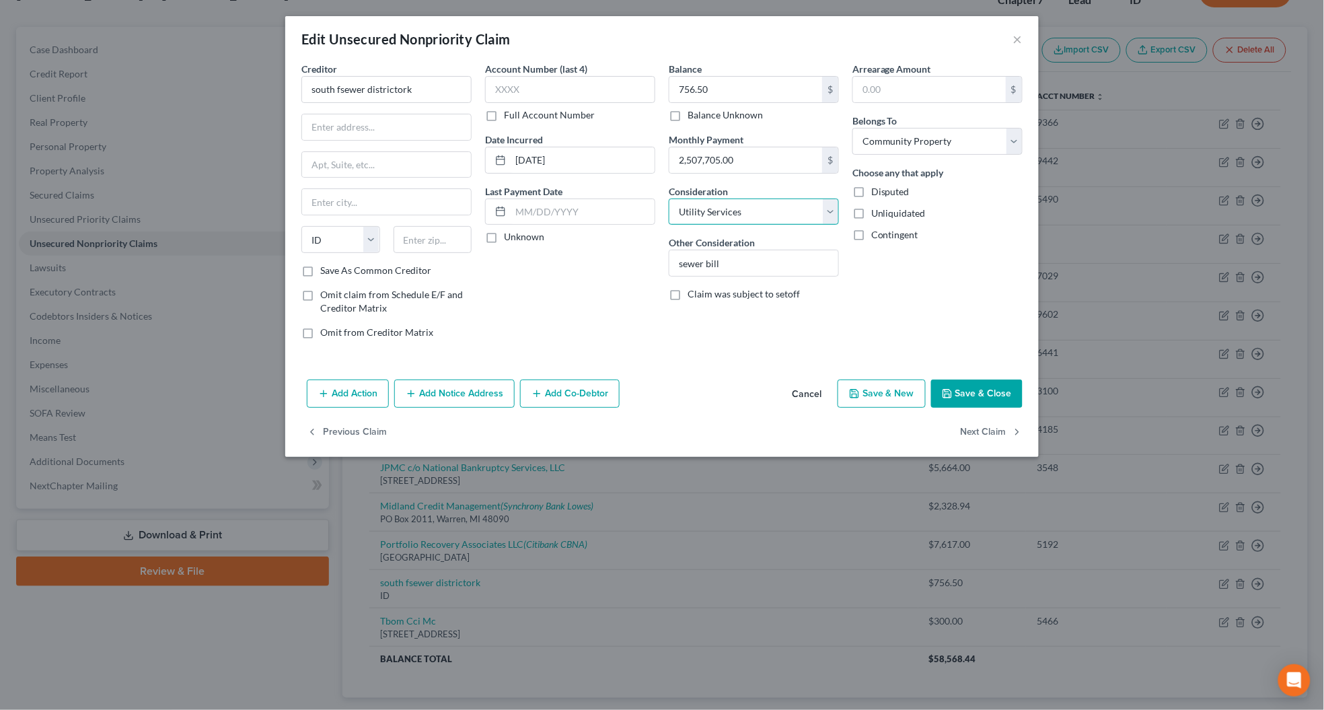
click at [669, 198] on select "Select Cable / Satellite Services Collection Agency Credit Card Debt Debt Couns…" at bounding box center [754, 211] width 170 height 27
click at [504, 239] on label "Unknown" at bounding box center [524, 236] width 40 height 13
click at [509, 239] on input "Unknown" at bounding box center [513, 234] width 9 height 9
checkbox input "true"
click at [1001, 397] on button "Save & Close" at bounding box center [976, 393] width 91 height 28
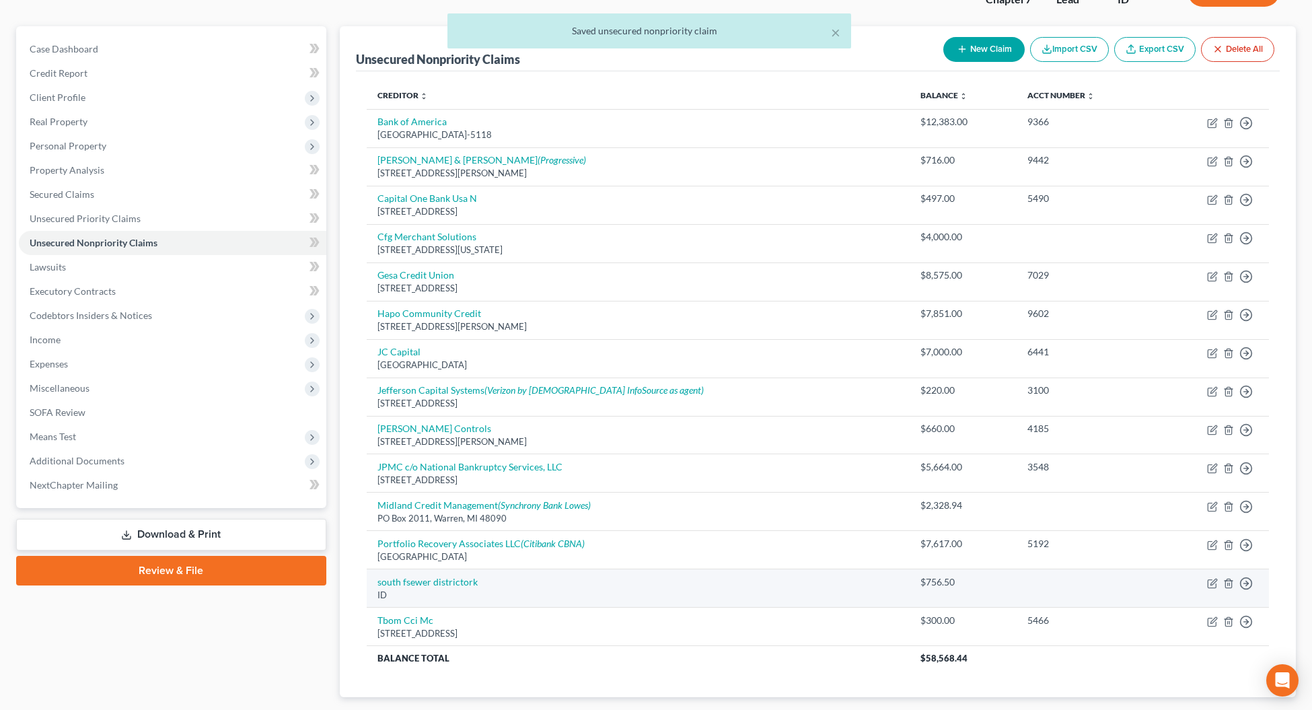
scroll to position [186, 0]
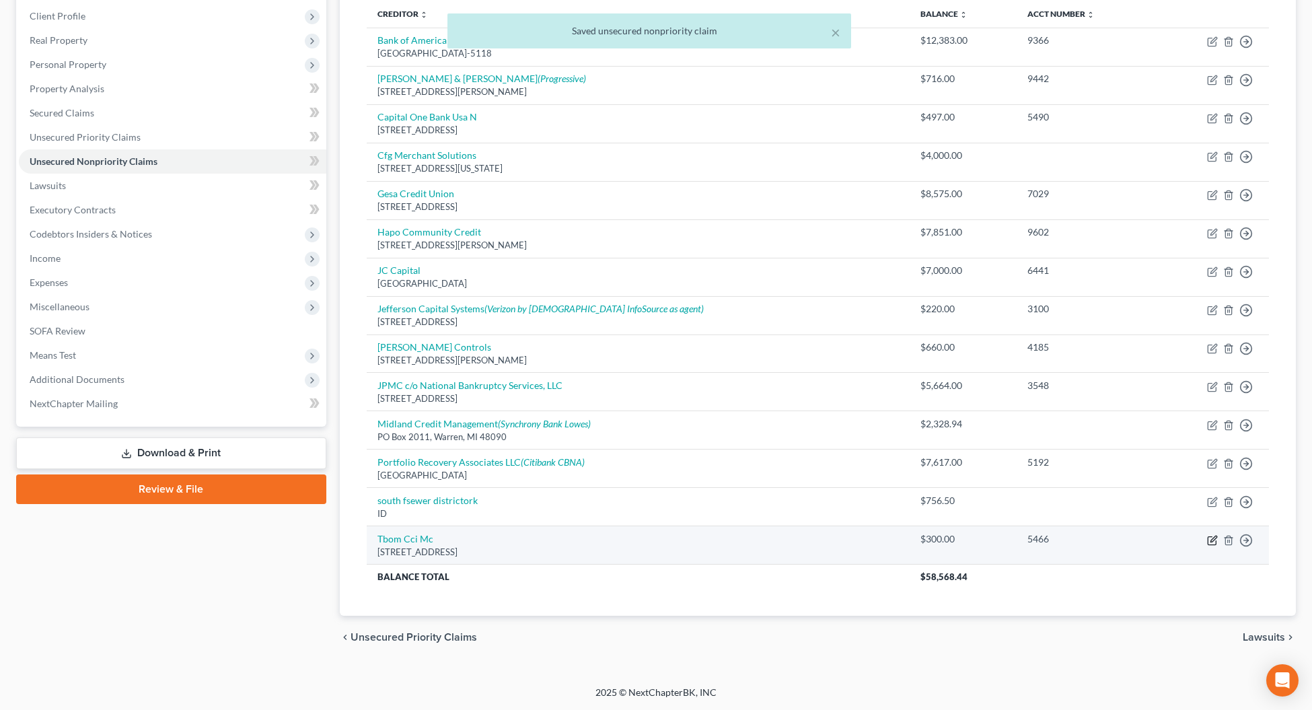
click at [1209, 541] on icon "button" at bounding box center [1212, 540] width 11 height 11
select select "38"
select select "2"
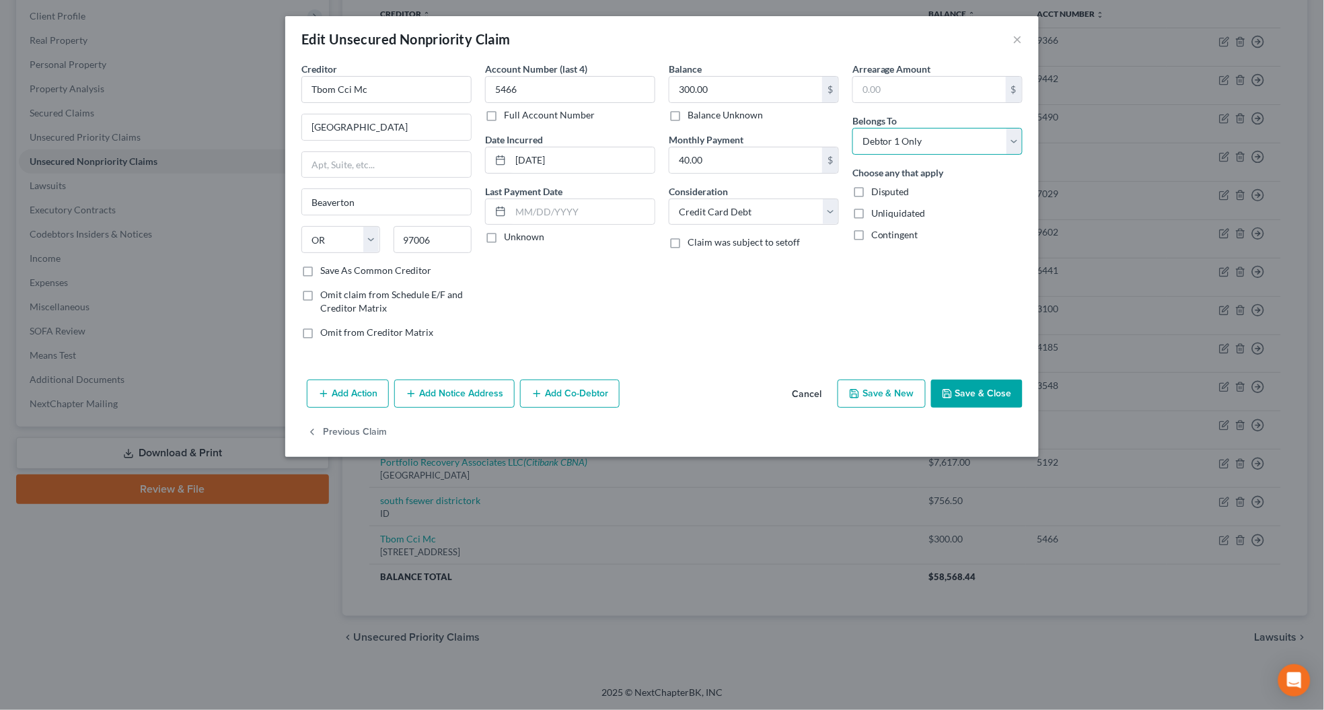
click at [876, 145] on select "Select Debtor 1 Only Debtor 2 Only Debtor 1 And Debtor 2 Only At Least One Of T…" at bounding box center [937, 141] width 170 height 27
select select "4"
click at [852, 128] on select "Select Debtor 1 Only Debtor 2 Only Debtor 1 And Debtor 2 Only At Least One Of T…" at bounding box center [937, 141] width 170 height 27
click at [504, 239] on label "Unknown" at bounding box center [524, 236] width 40 height 13
click at [509, 239] on input "Unknown" at bounding box center [513, 234] width 9 height 9
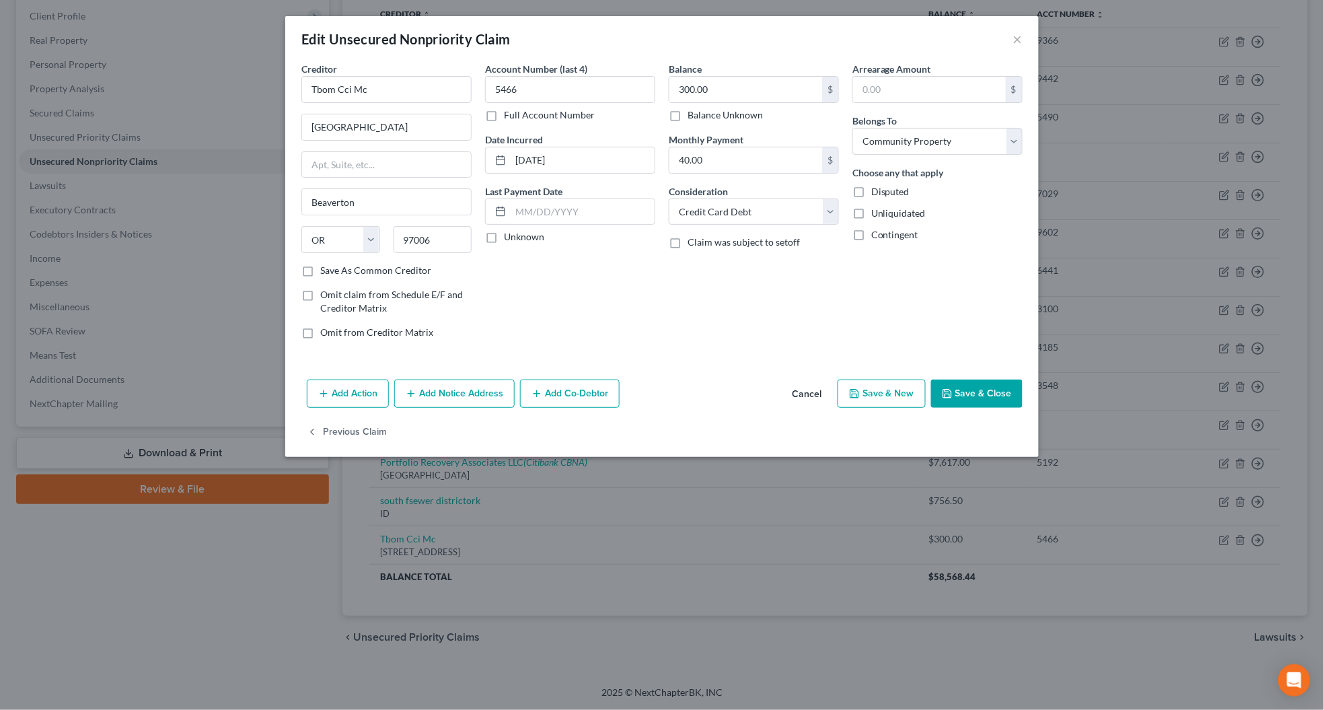
checkbox input "true"
click at [970, 399] on button "Save & Close" at bounding box center [976, 393] width 91 height 28
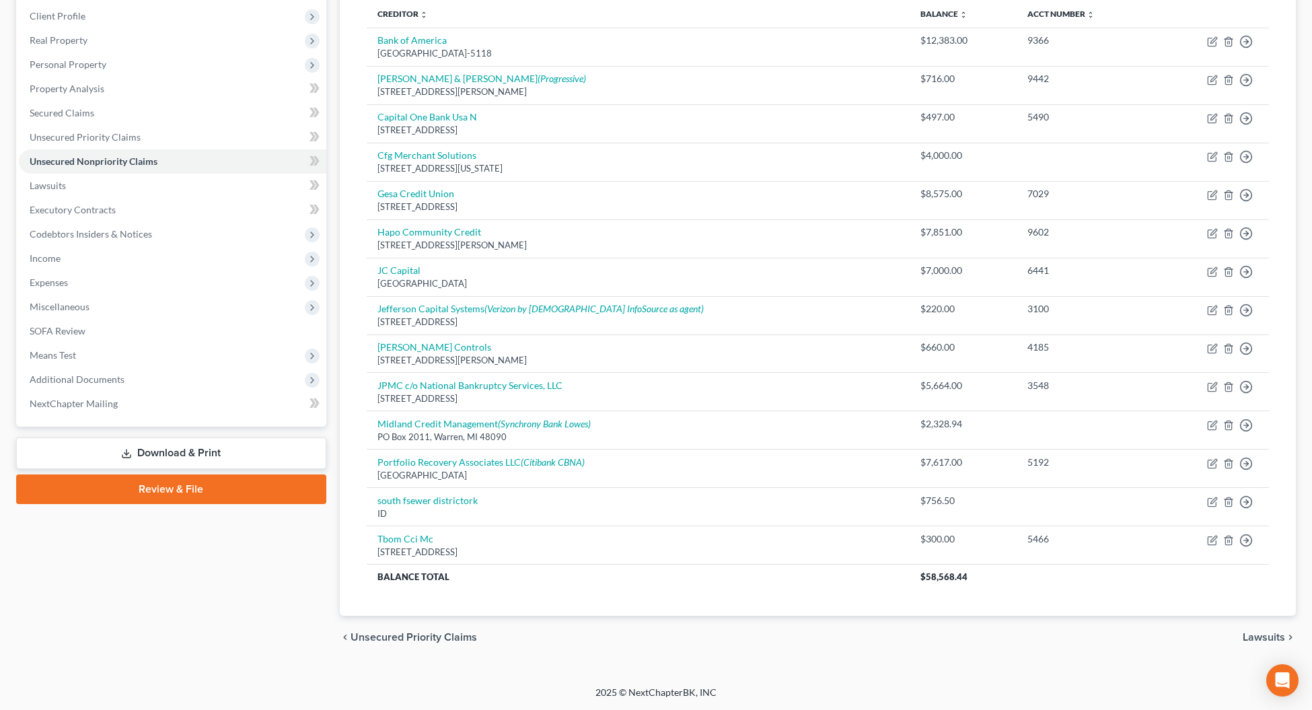
click at [1252, 632] on span "Lawsuits" at bounding box center [1263, 637] width 42 height 11
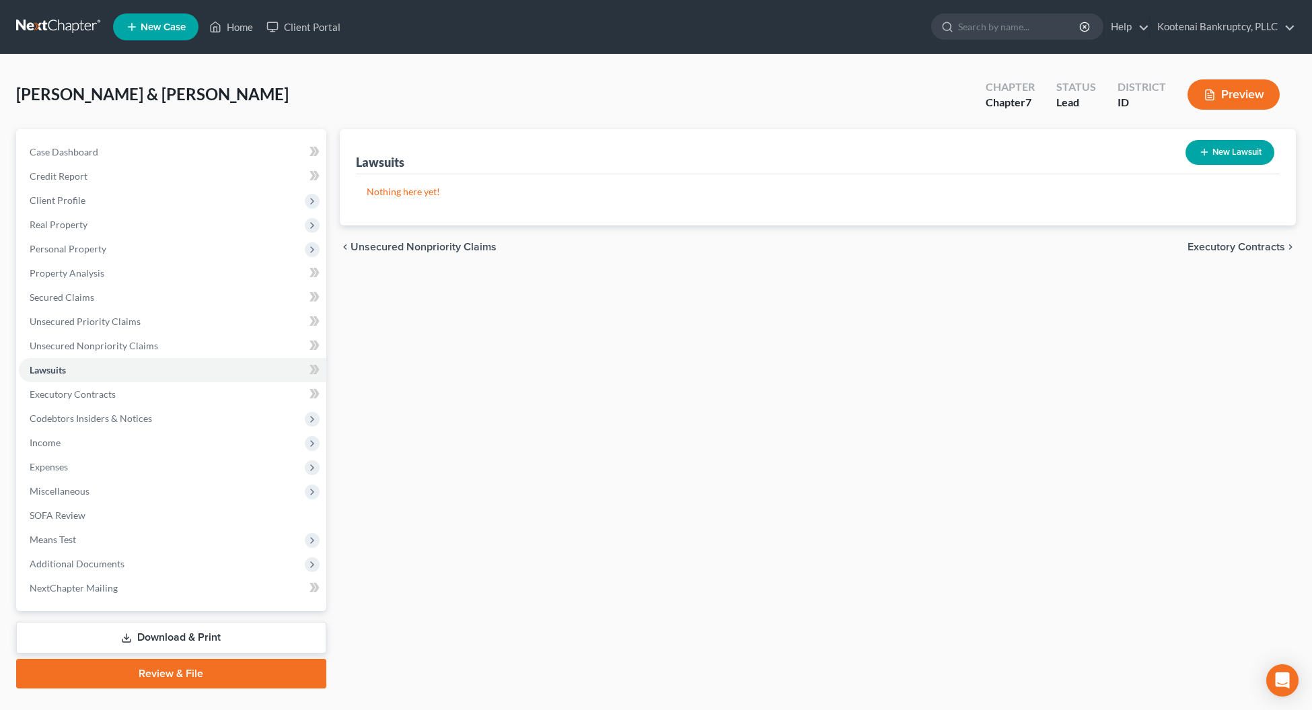
click at [1228, 245] on span "Executory Contracts" at bounding box center [1236, 246] width 98 height 11
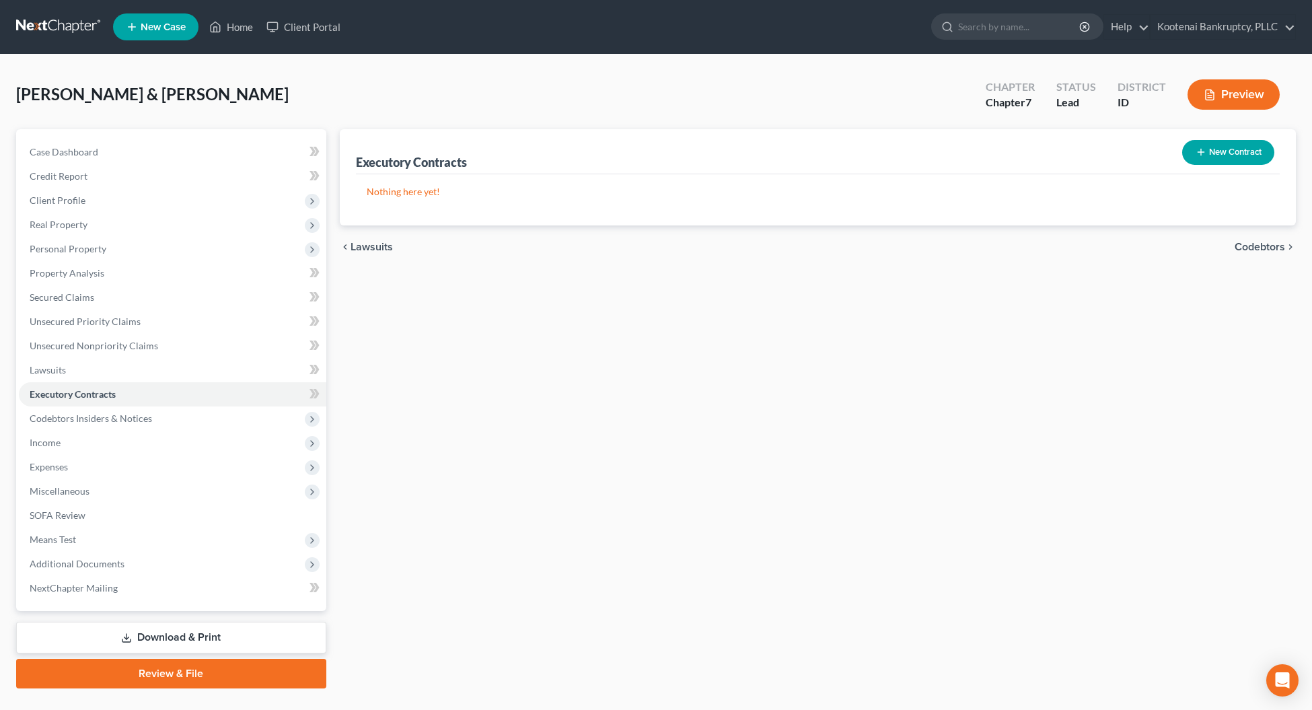
click at [1248, 248] on span "Codebtors" at bounding box center [1259, 246] width 50 height 11
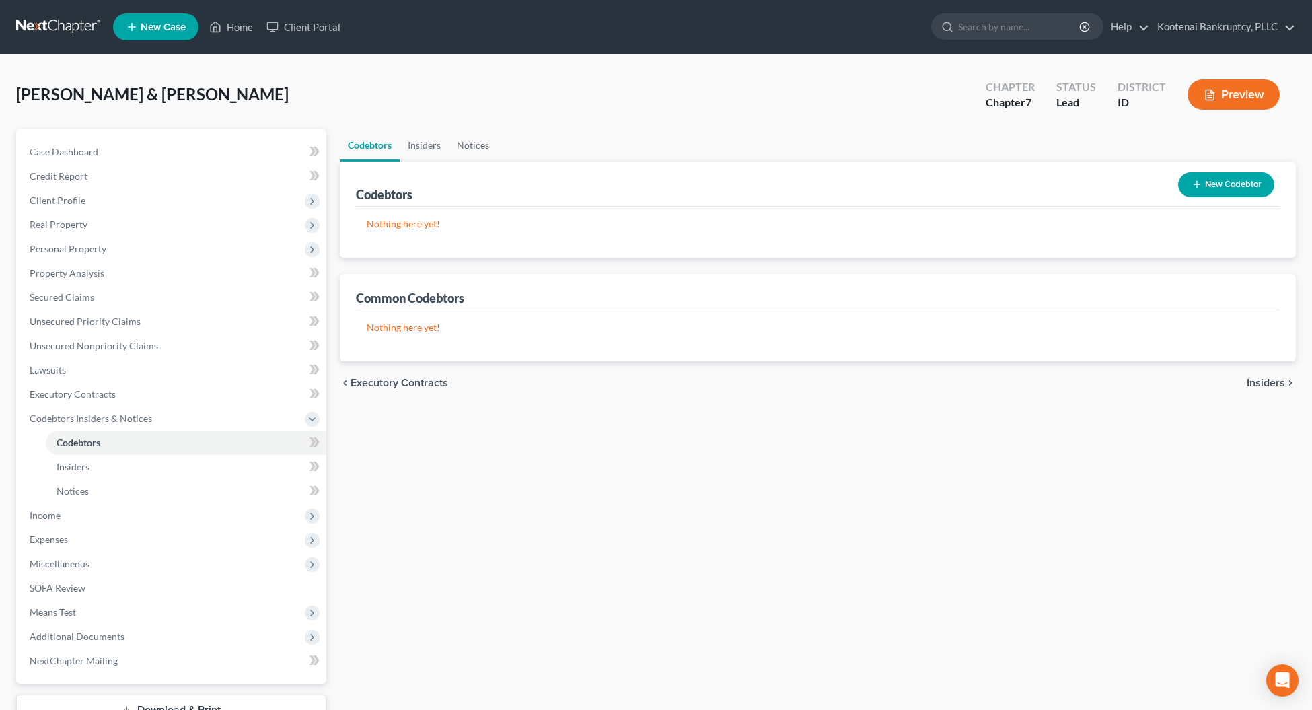
click at [1273, 381] on span "Insiders" at bounding box center [1265, 382] width 38 height 11
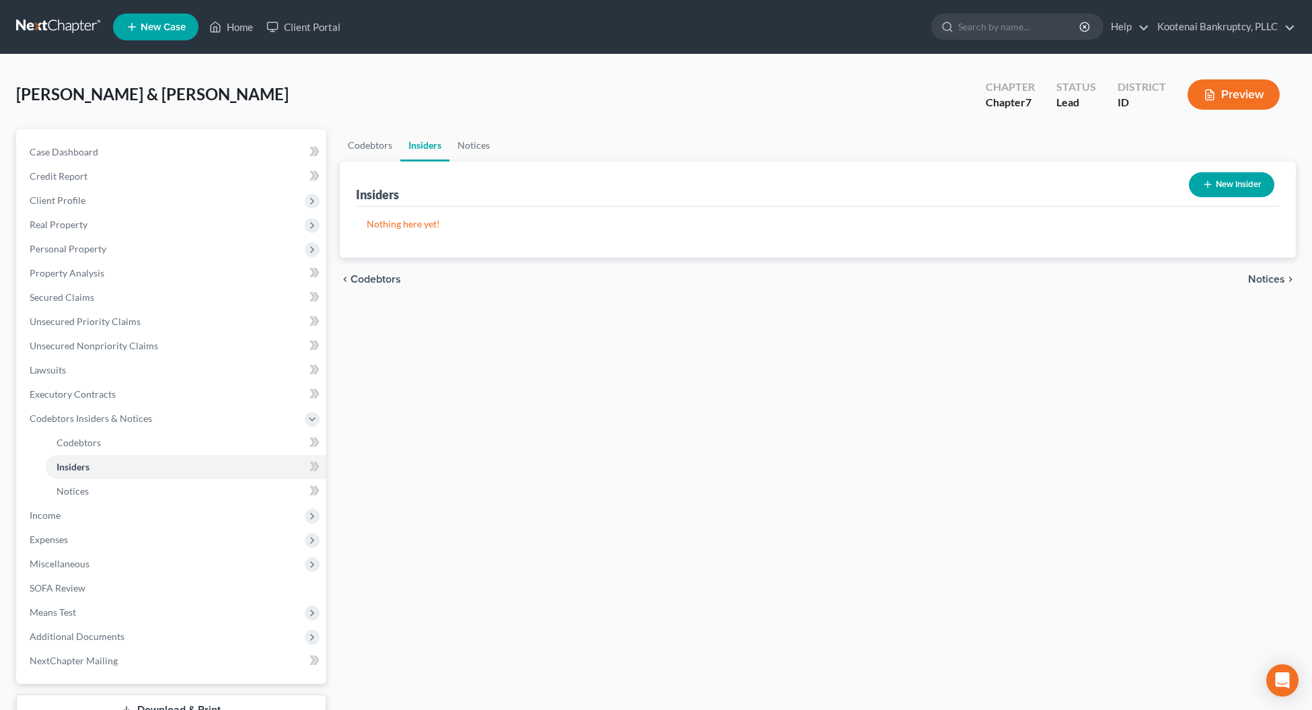
click at [1252, 278] on span "Notices" at bounding box center [1266, 279] width 37 height 11
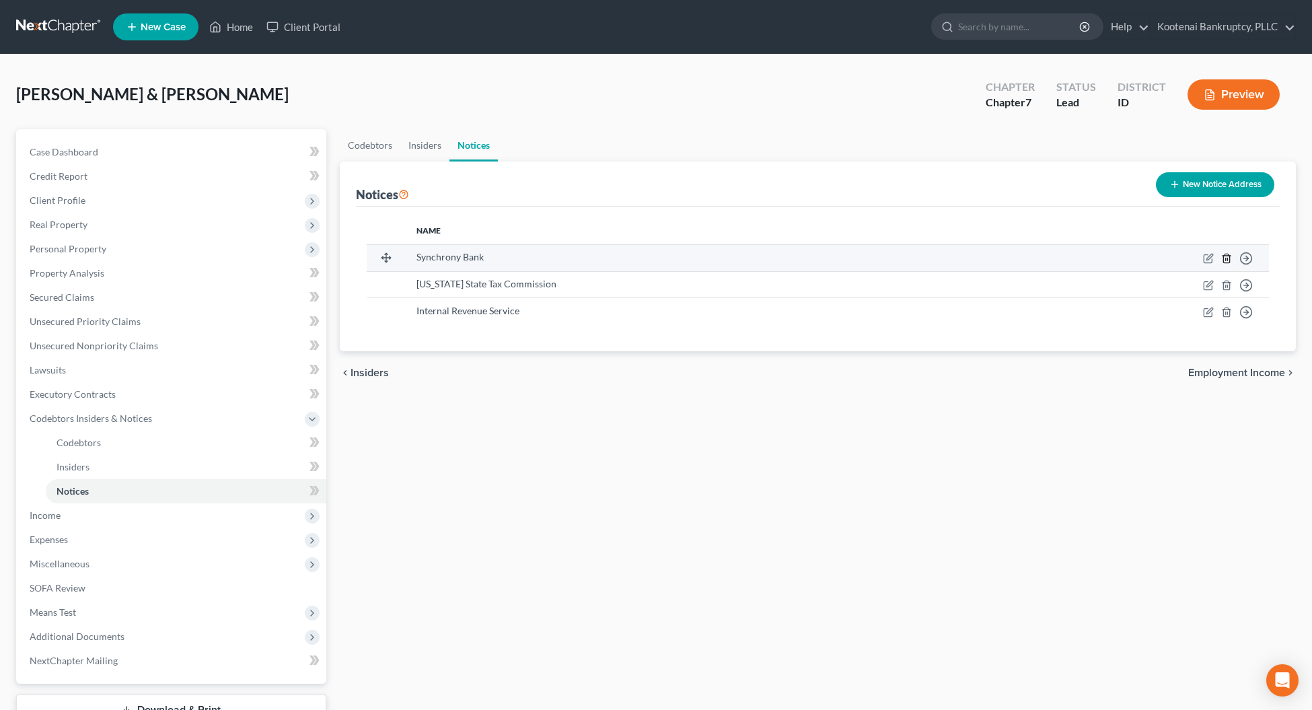
click at [1224, 260] on icon "button" at bounding box center [1226, 258] width 11 height 11
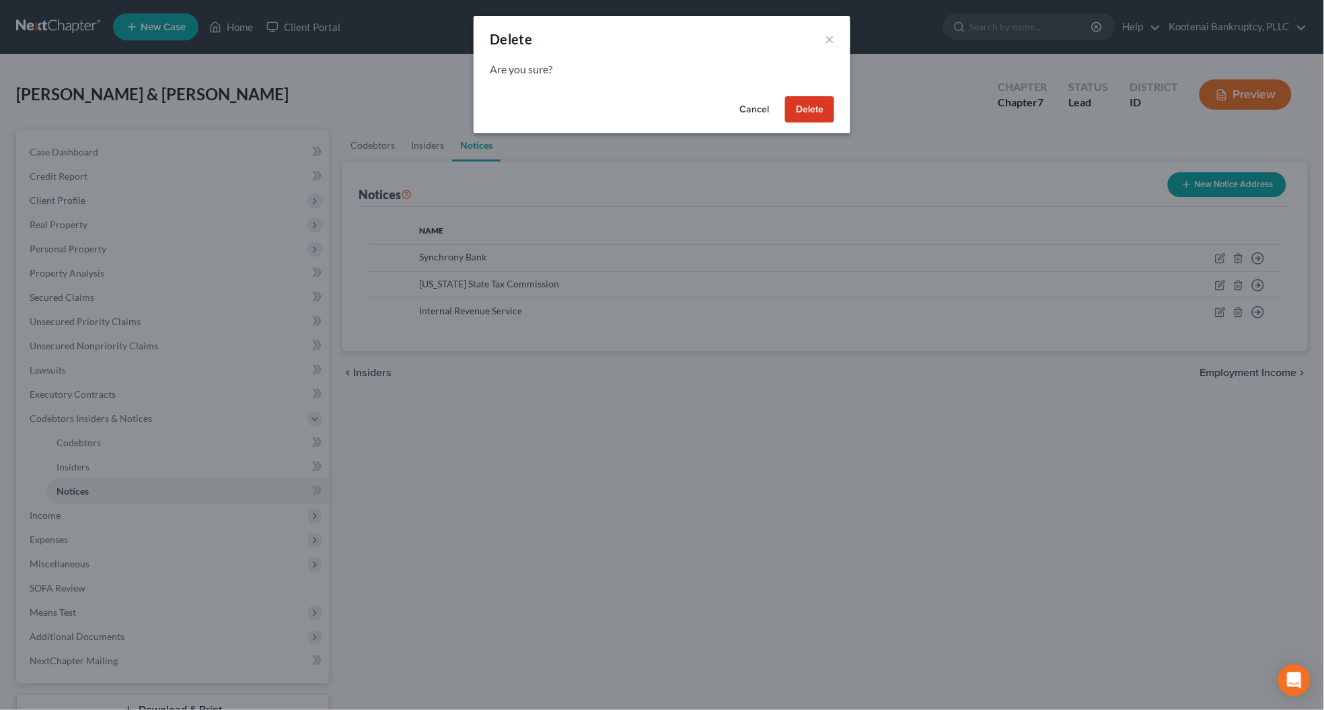
click at [819, 114] on button "Delete" at bounding box center [809, 109] width 49 height 27
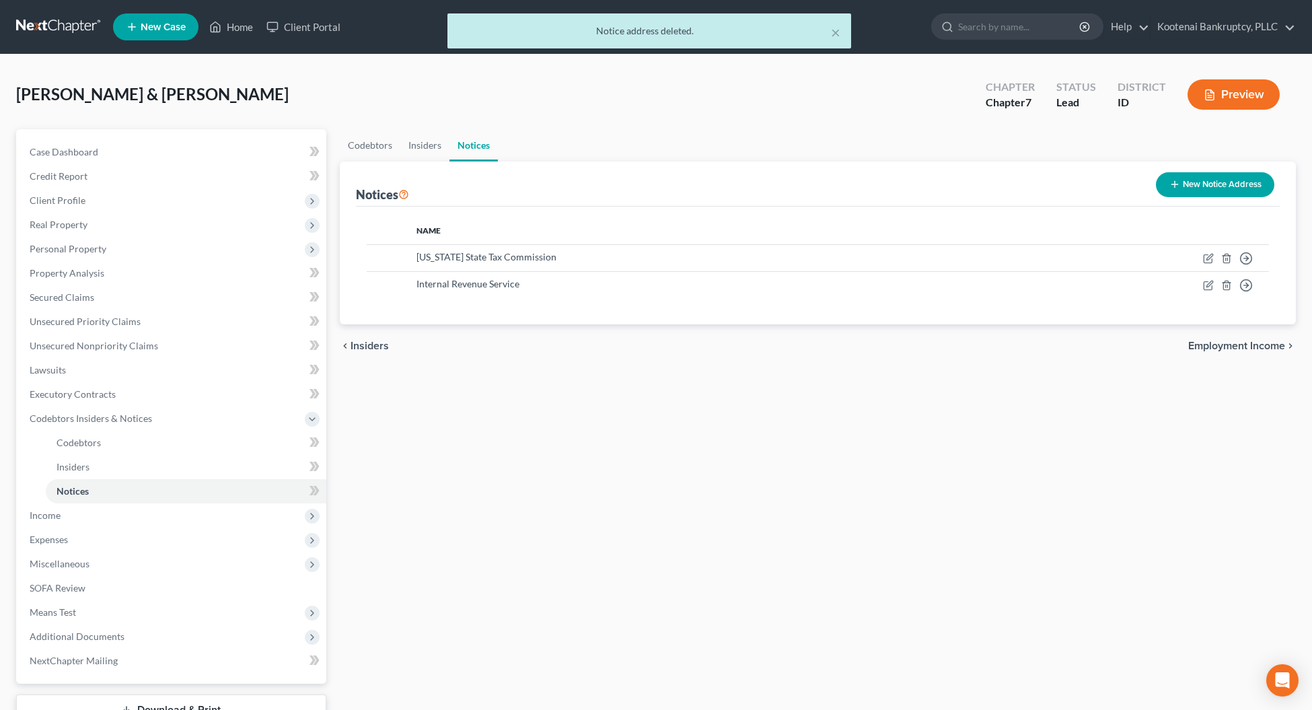
click at [1250, 344] on span "Employment Income" at bounding box center [1236, 345] width 97 height 11
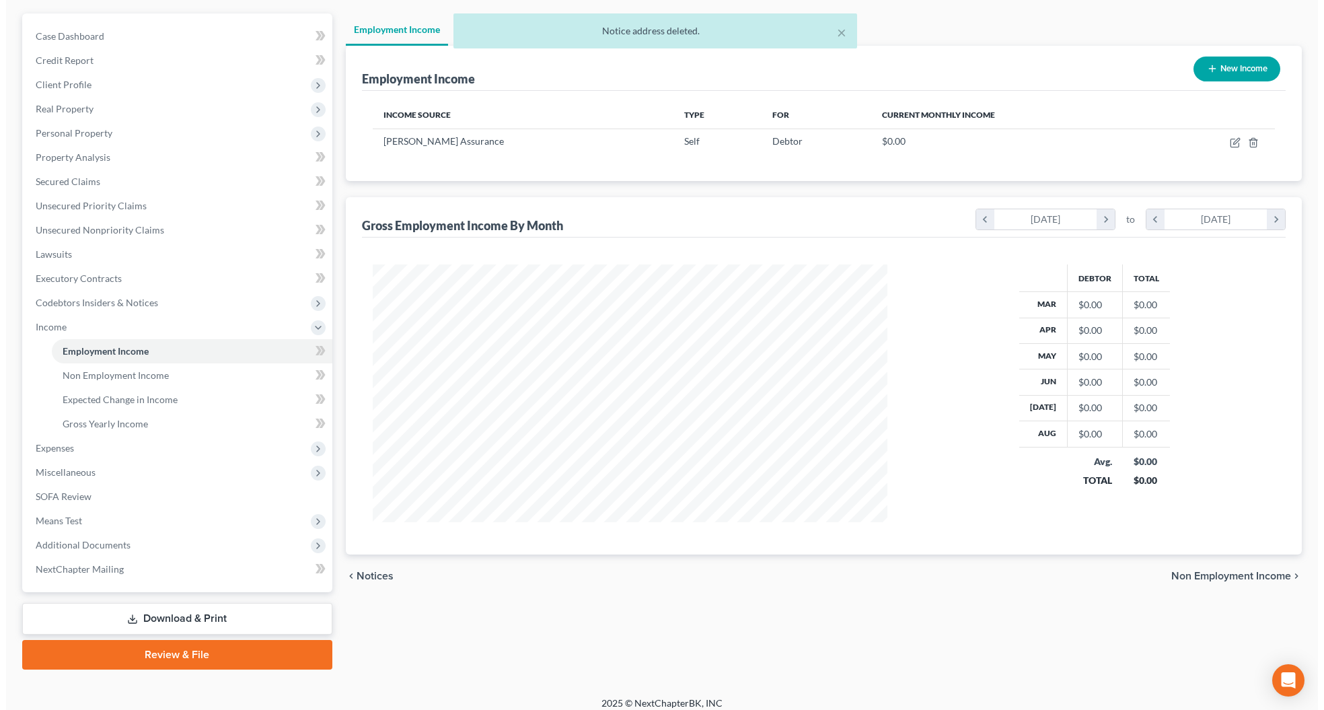
scroll to position [125, 0]
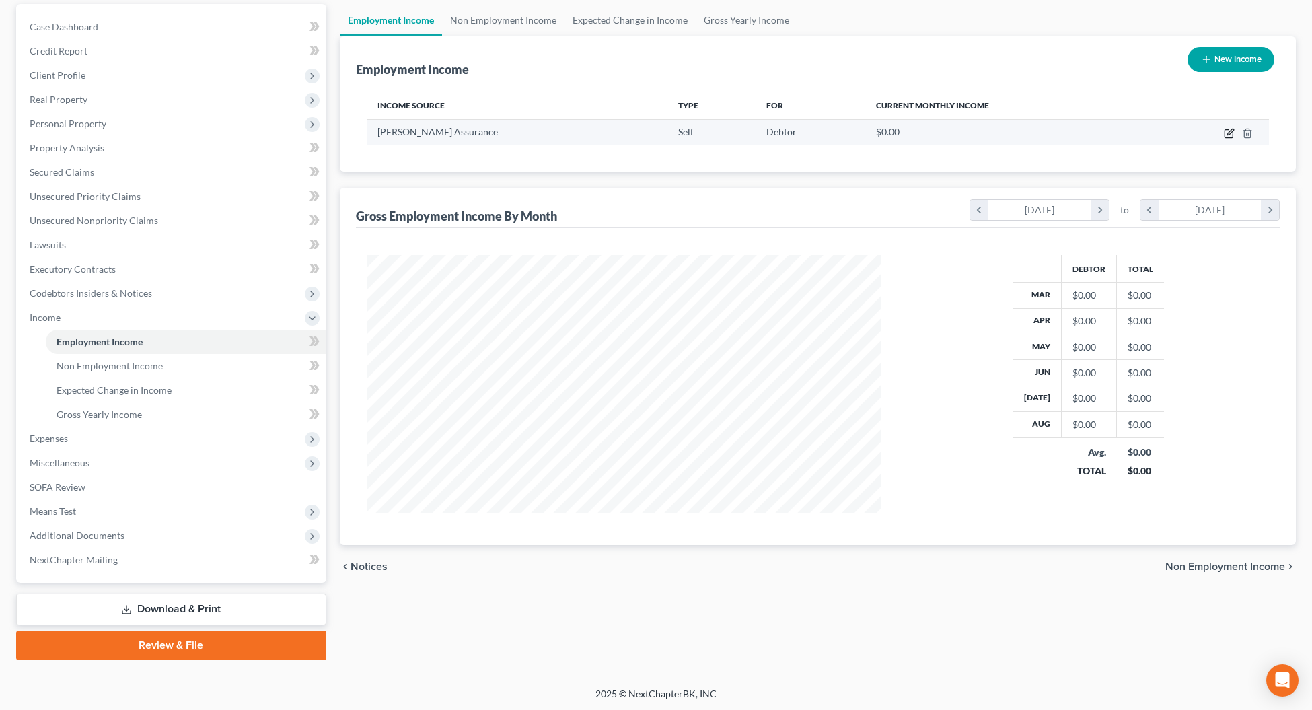
click at [1229, 136] on icon "button" at bounding box center [1228, 133] width 11 height 11
select select "1"
select select "13"
select select "3"
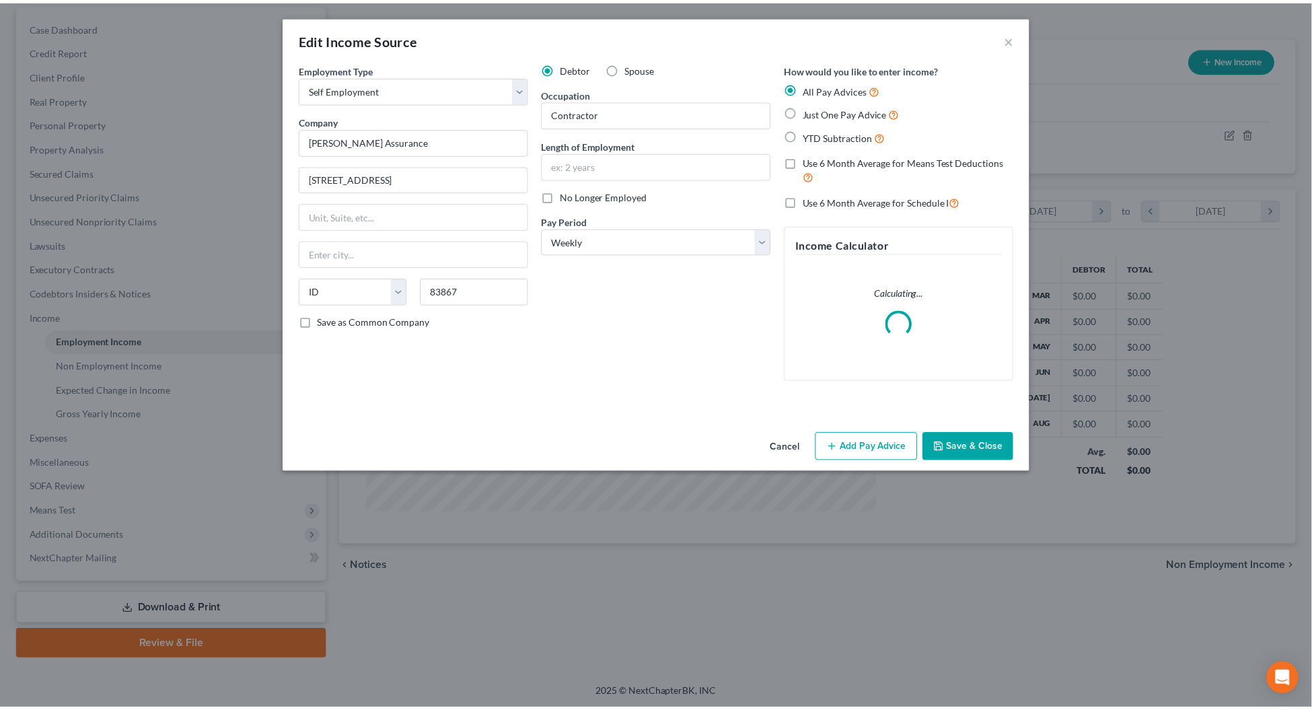
scroll to position [260, 548]
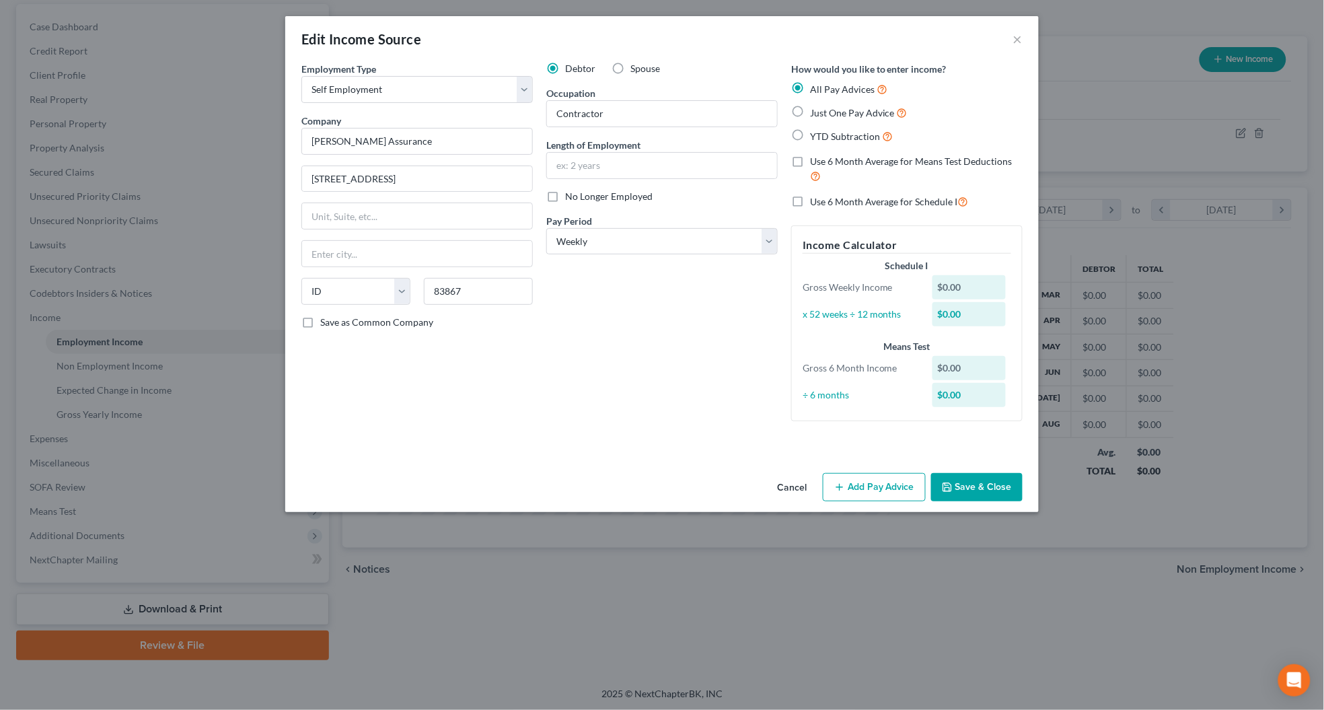
click at [982, 486] on button "Save & Close" at bounding box center [976, 487] width 91 height 28
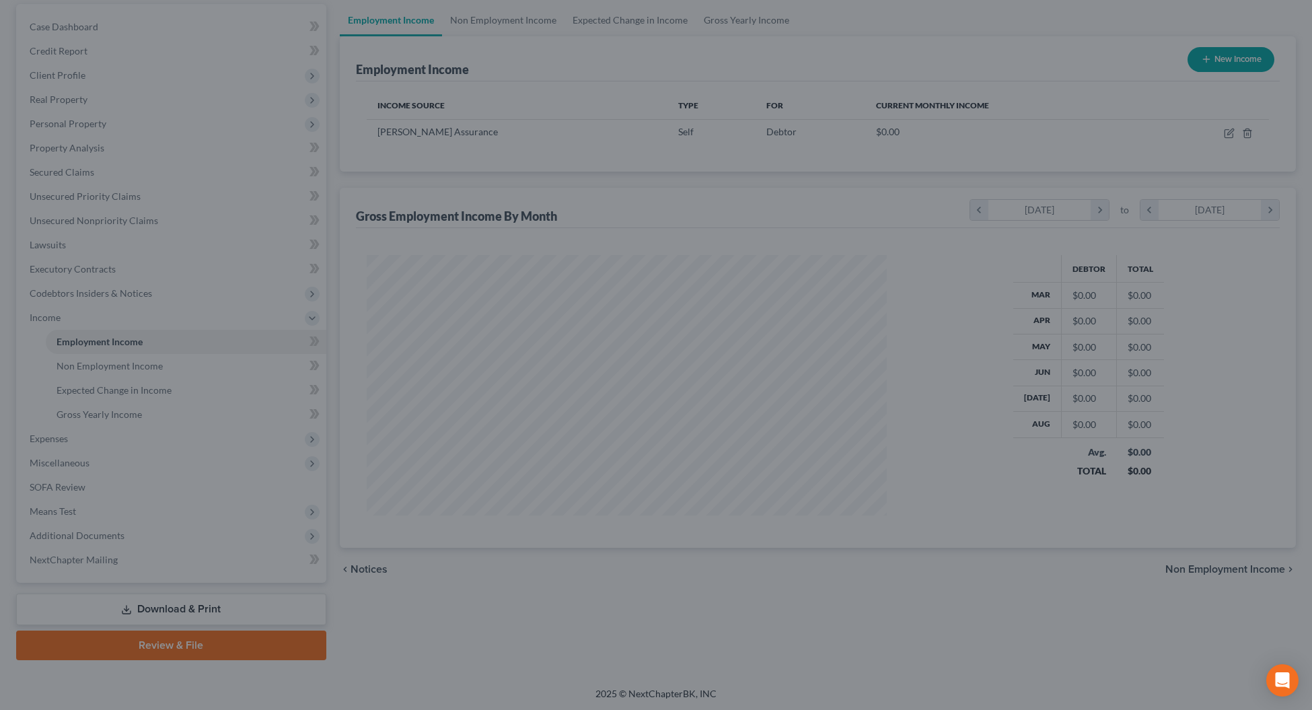
scroll to position [672321, 672036]
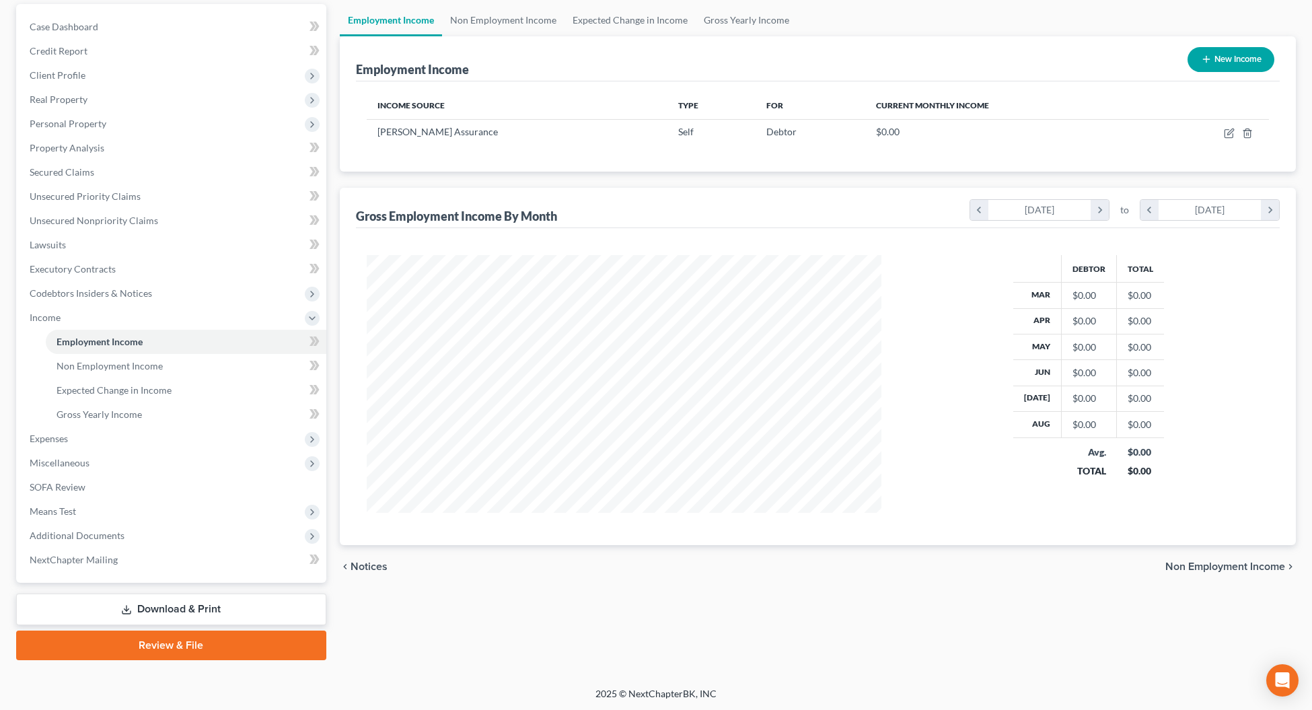
click at [1187, 565] on span "Non Employment Income" at bounding box center [1225, 566] width 120 height 11
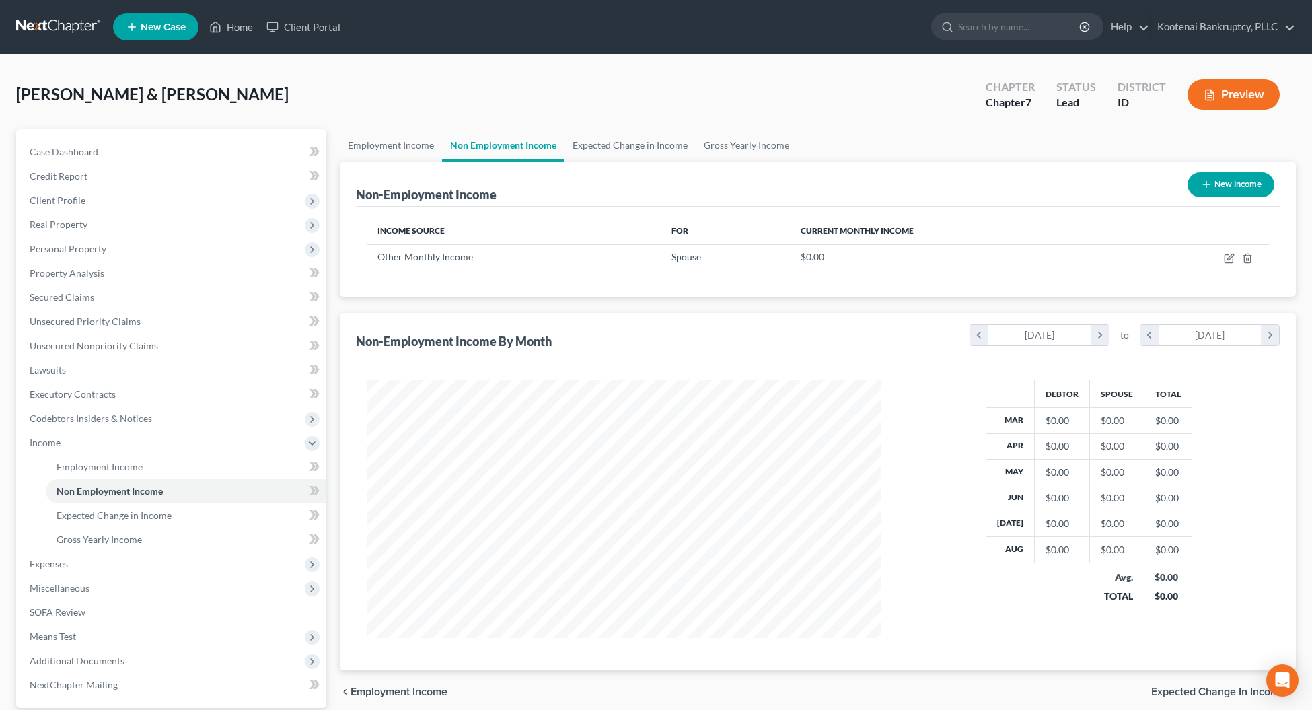
scroll to position [258, 541]
click at [1166, 695] on span "Expected Change in Income" at bounding box center [1218, 691] width 134 height 11
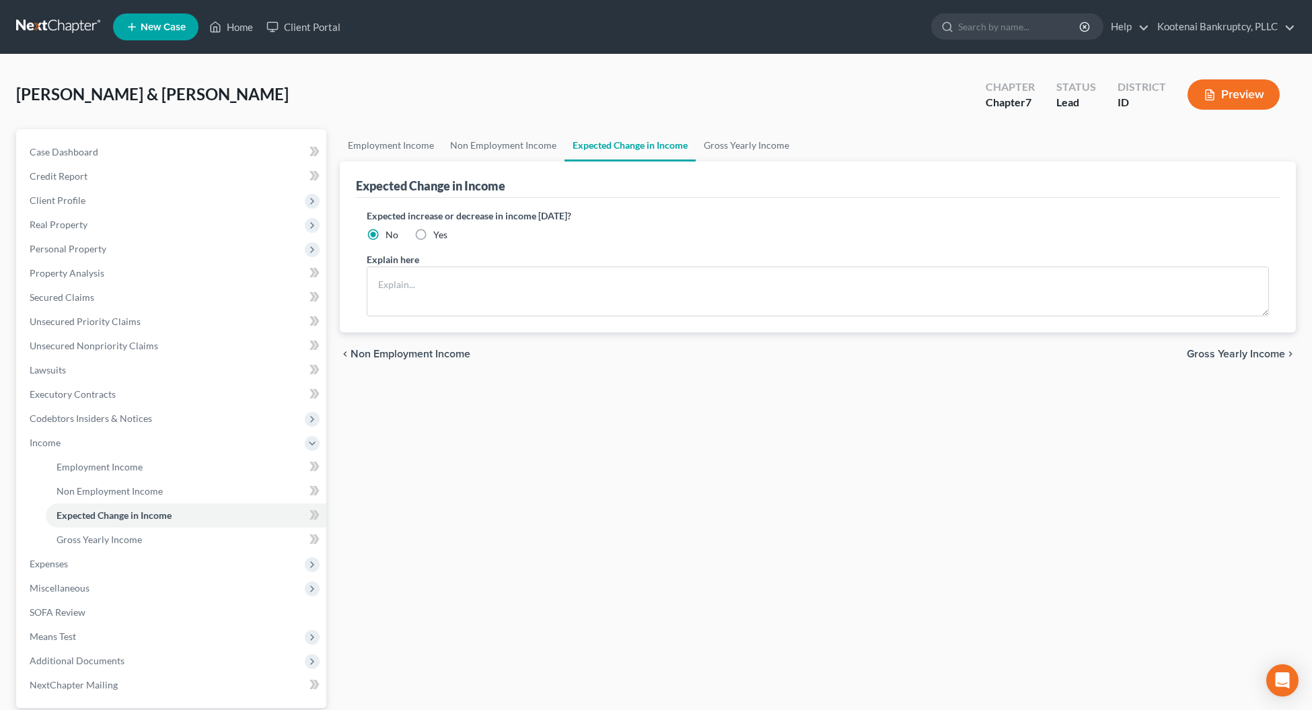
click at [1206, 357] on span "Gross Yearly Income" at bounding box center [1235, 353] width 98 height 11
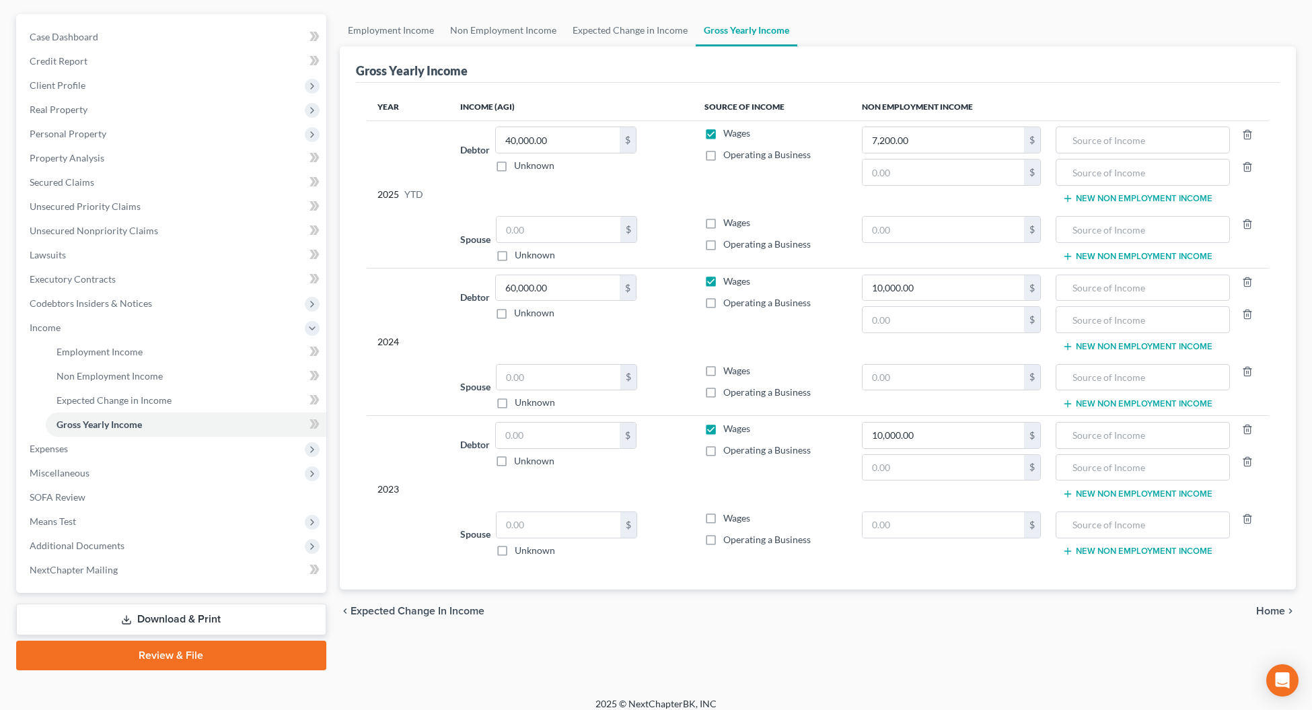
scroll to position [125, 0]
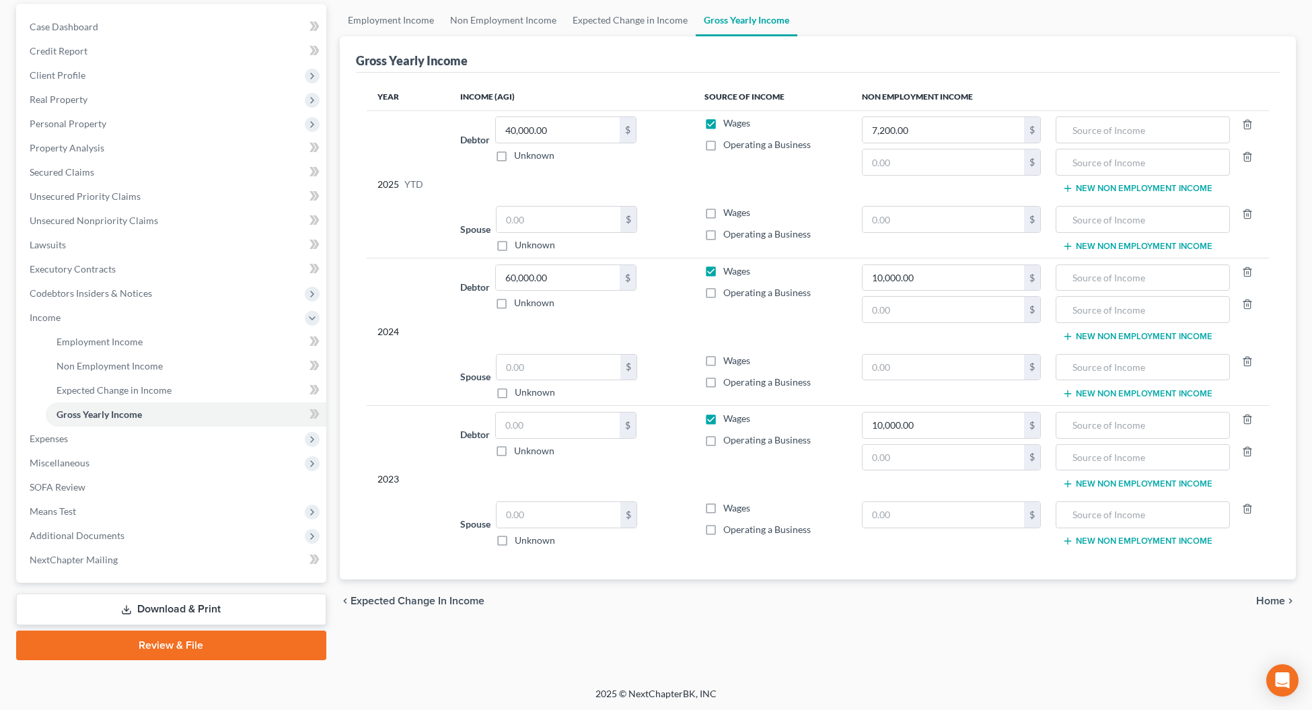
click at [1269, 606] on span "Home" at bounding box center [1270, 600] width 29 height 11
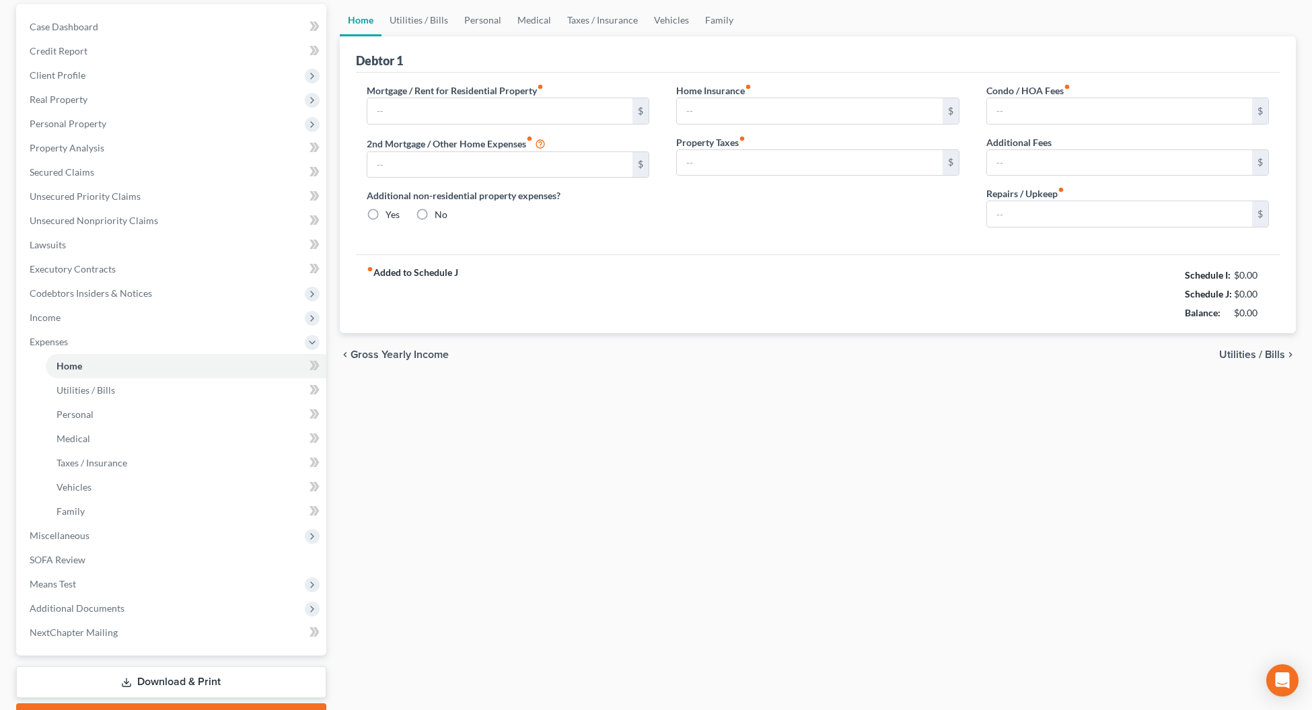
type input "6,200.00"
type input "0.00"
radio input "true"
type input "1,000.00"
type input "500.00"
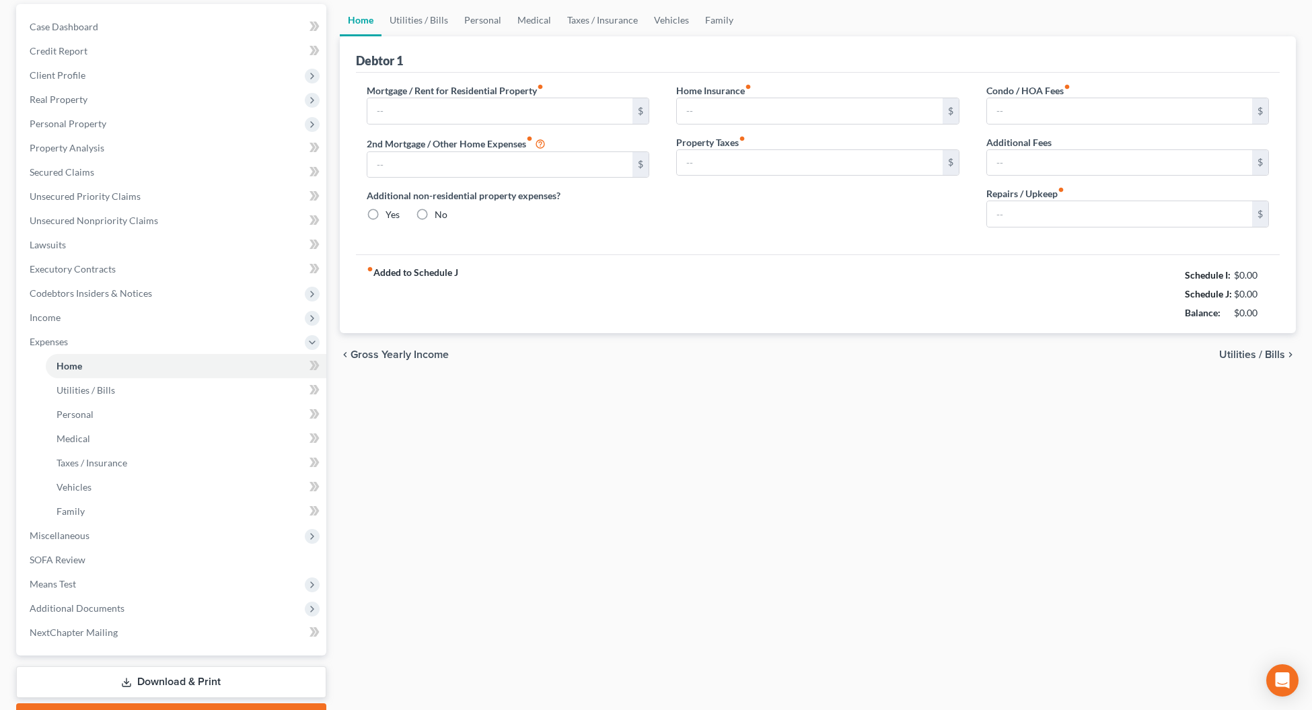
type input "0.00"
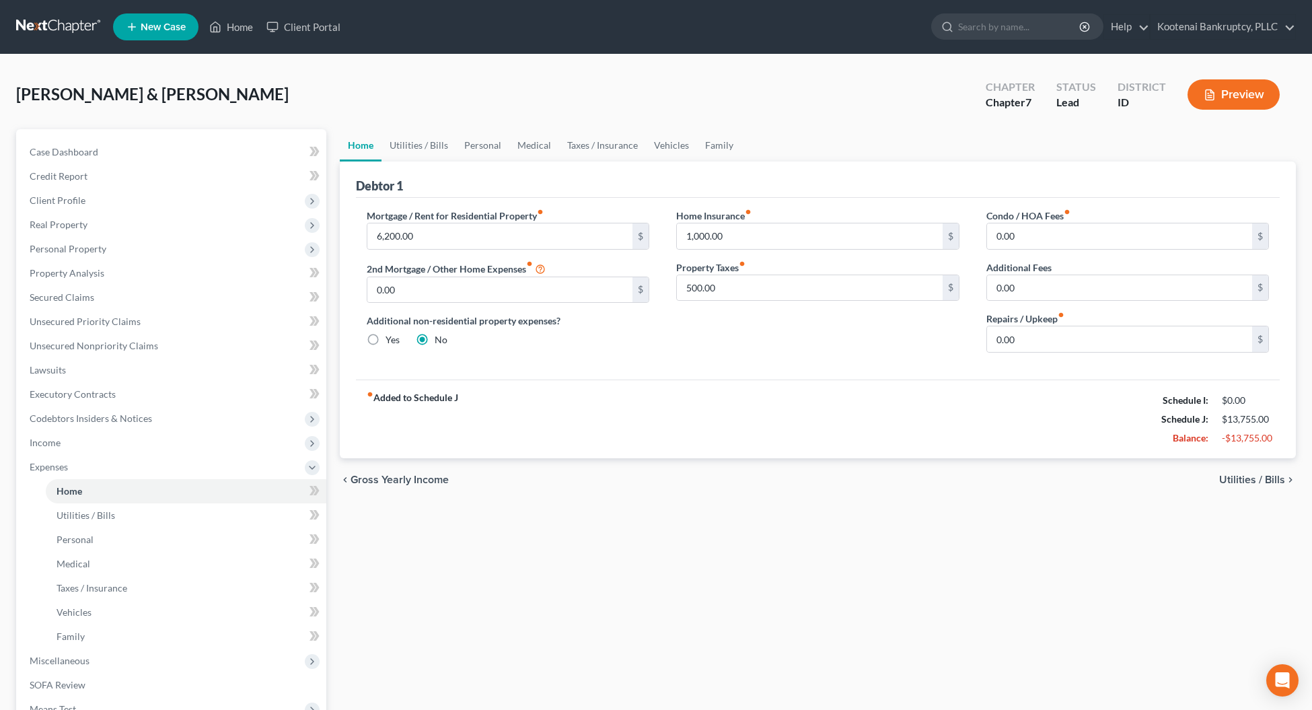
click at [1235, 483] on span "Utilities / Bills" at bounding box center [1252, 479] width 66 height 11
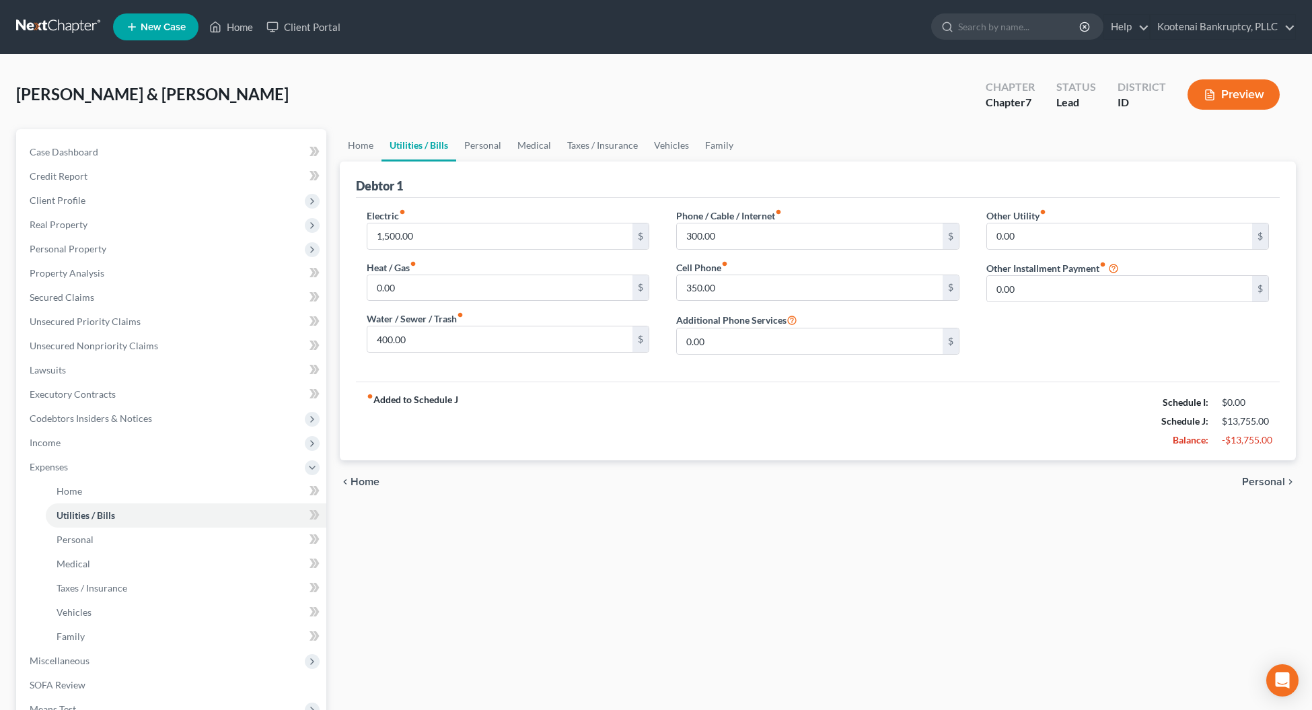
click at [1249, 481] on span "Personal" at bounding box center [1263, 481] width 43 height 11
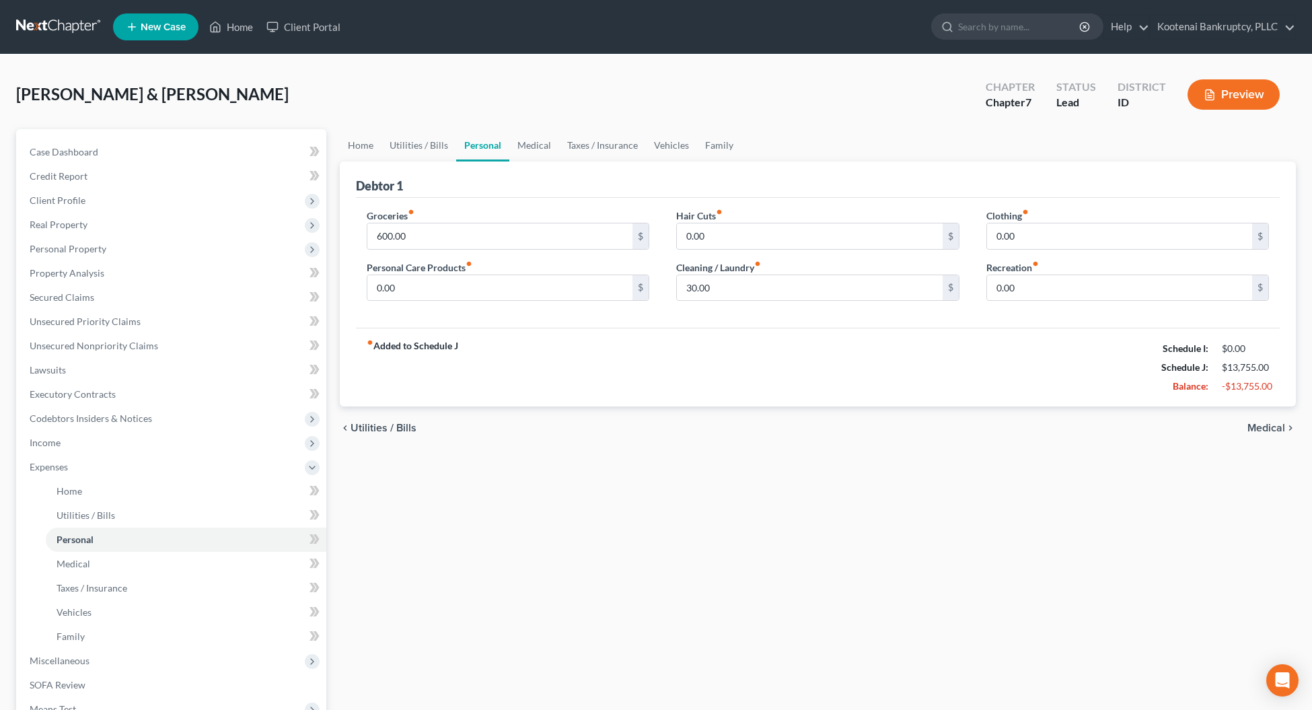
click at [1261, 428] on span "Medical" at bounding box center [1266, 427] width 38 height 11
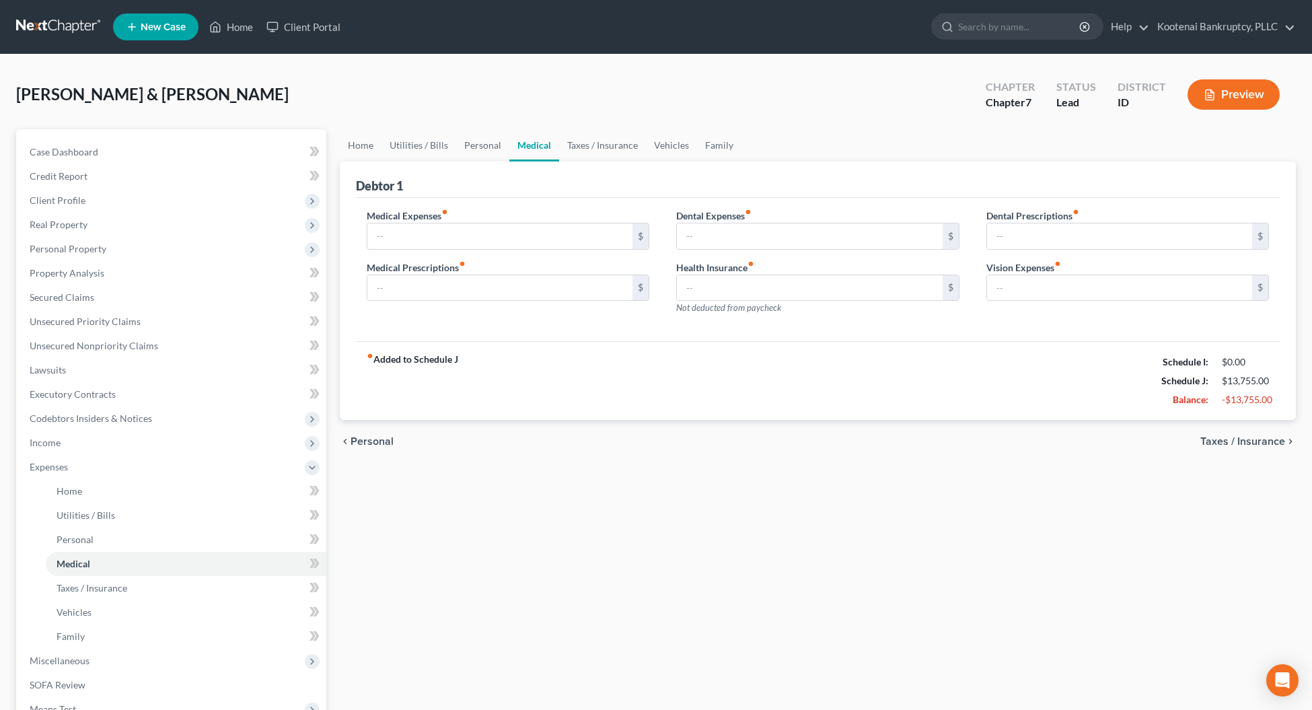
click at [1260, 439] on span "Taxes / Insurance" at bounding box center [1242, 441] width 85 height 11
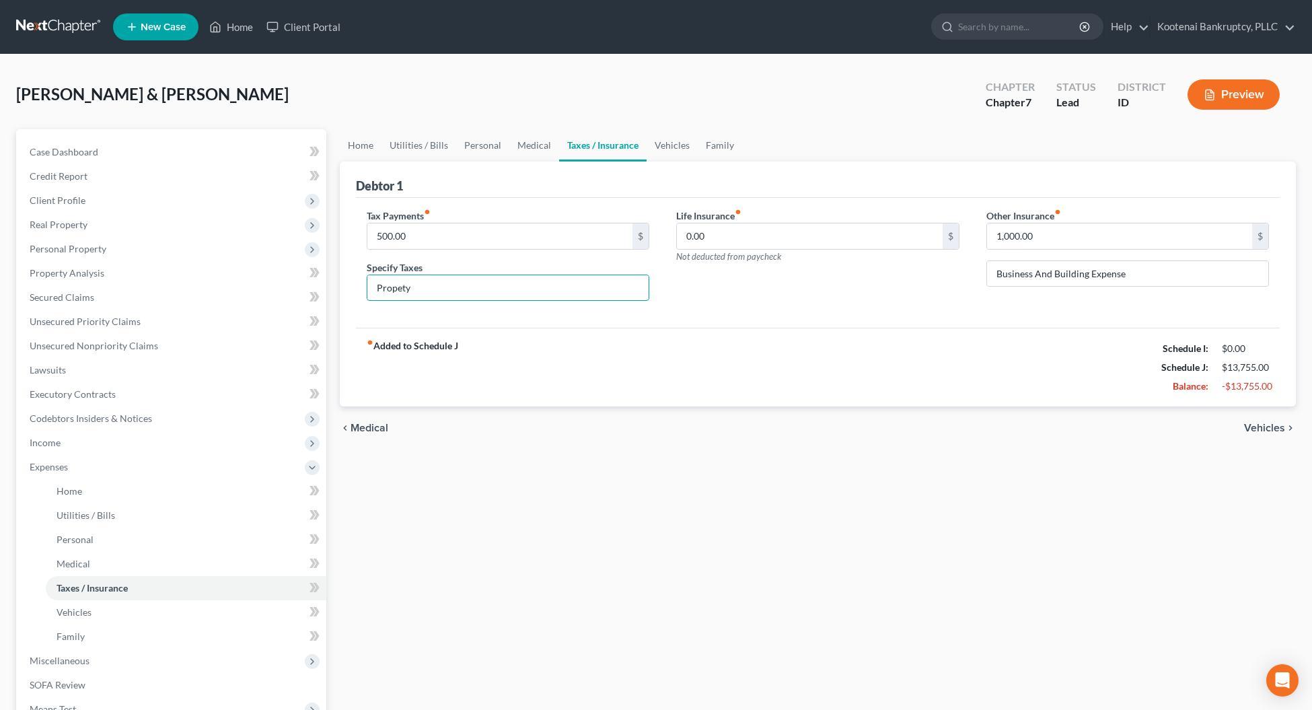
drag, startPoint x: 419, startPoint y: 285, endPoint x: 356, endPoint y: 283, distance: 62.6
click at [356, 283] on div "Tax Payments fiber_manual_record 500.00 $ Specify Taxes Propety" at bounding box center [508, 260] width 310 height 104
click at [354, 145] on link "Home" at bounding box center [361, 145] width 42 height 32
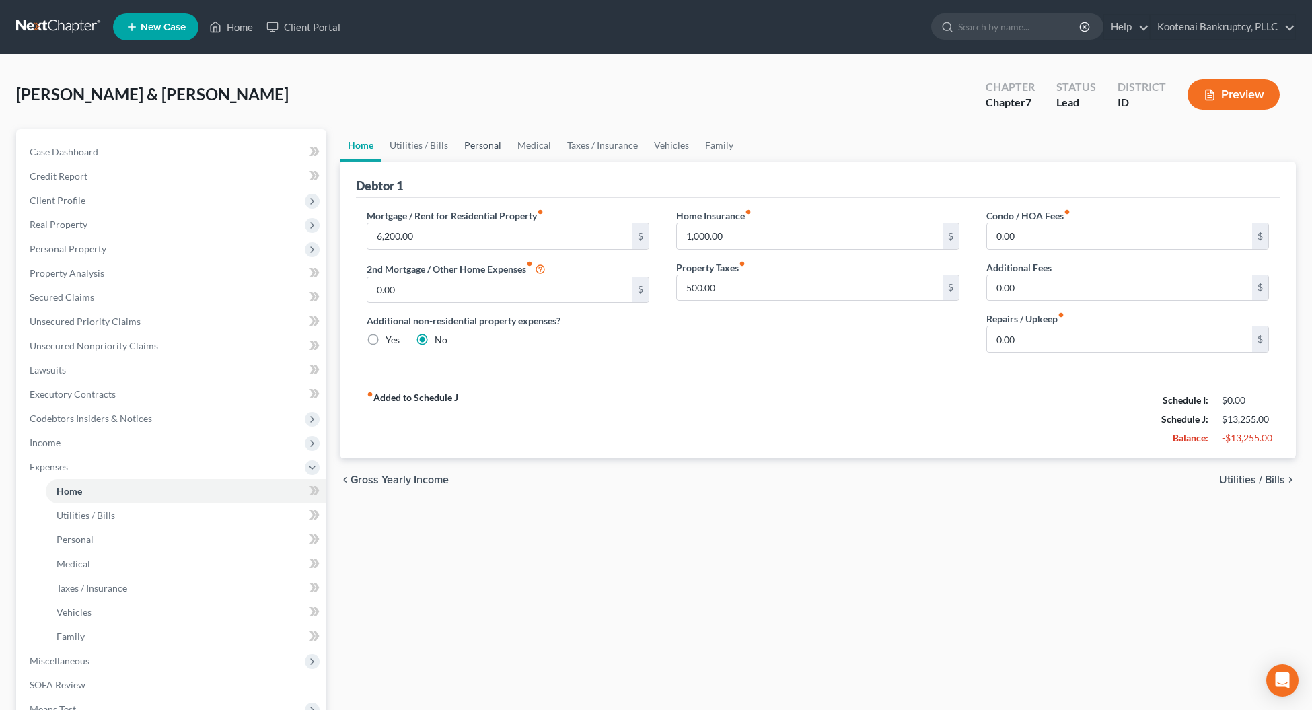
click at [474, 145] on link "Personal" at bounding box center [482, 145] width 53 height 32
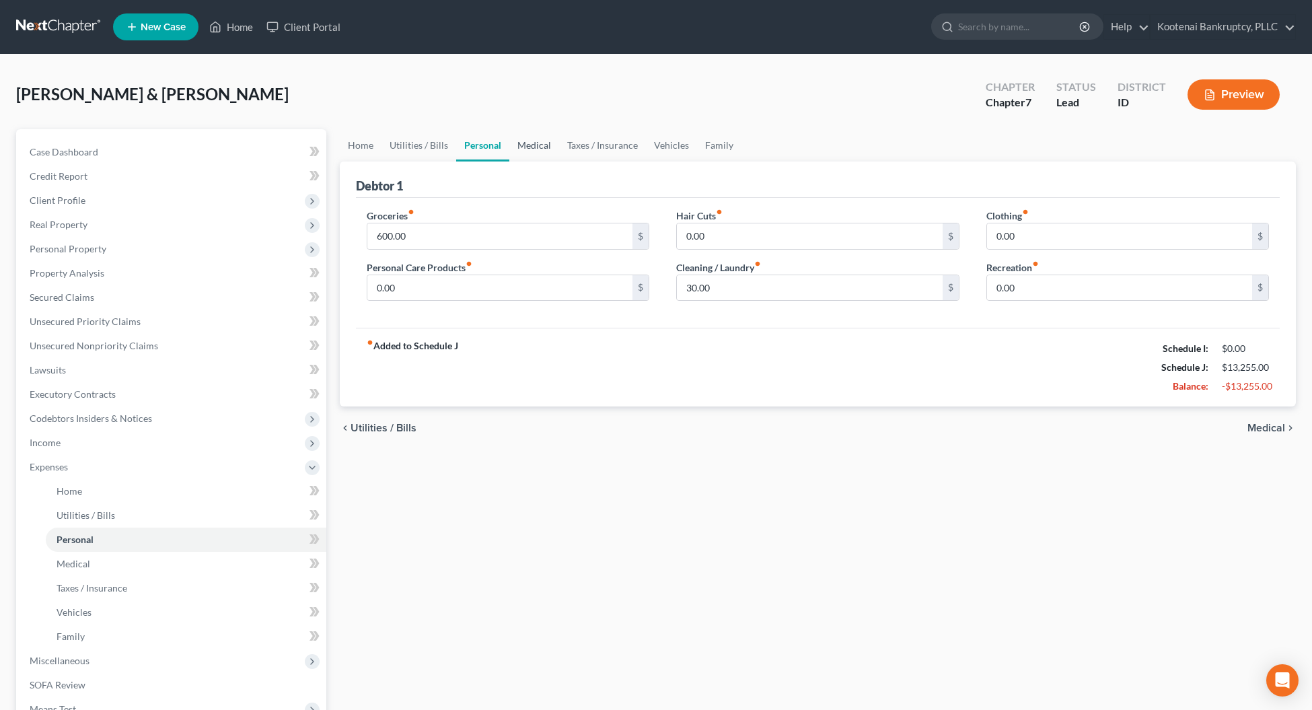
click at [531, 148] on link "Medical" at bounding box center [534, 145] width 50 height 32
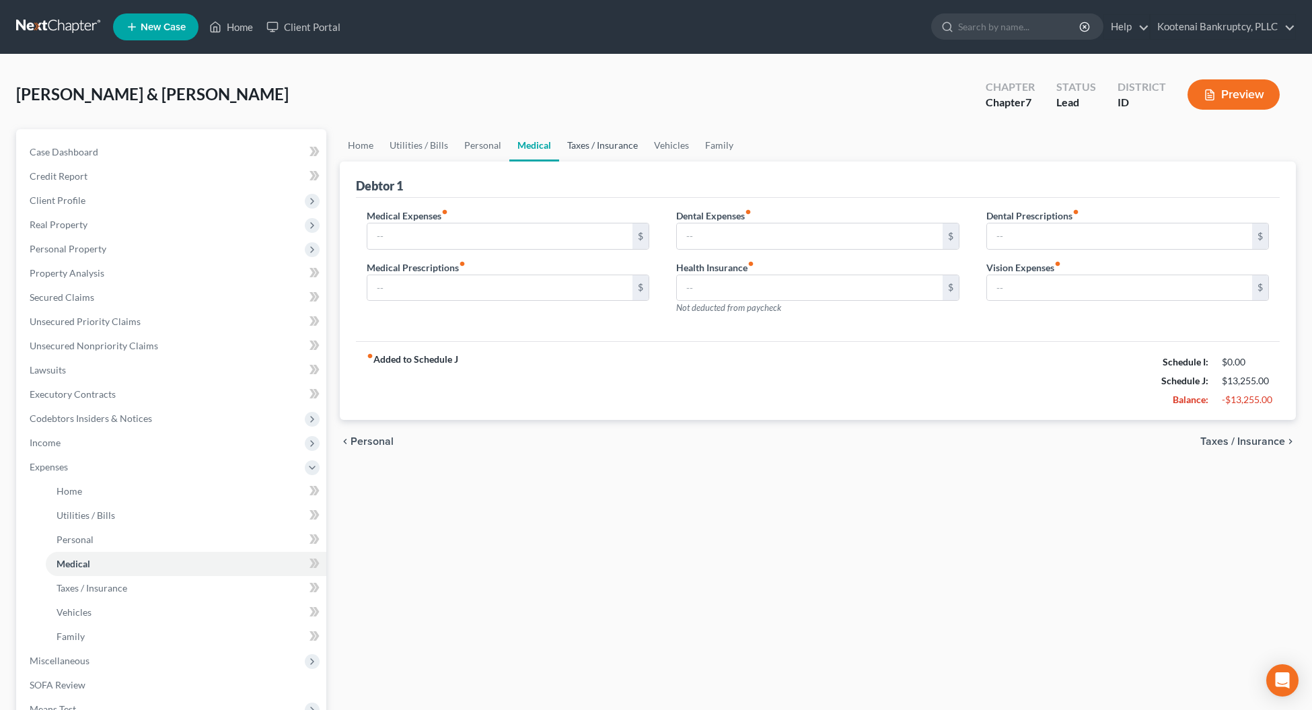
click at [578, 148] on link "Taxes / Insurance" at bounding box center [602, 145] width 87 height 32
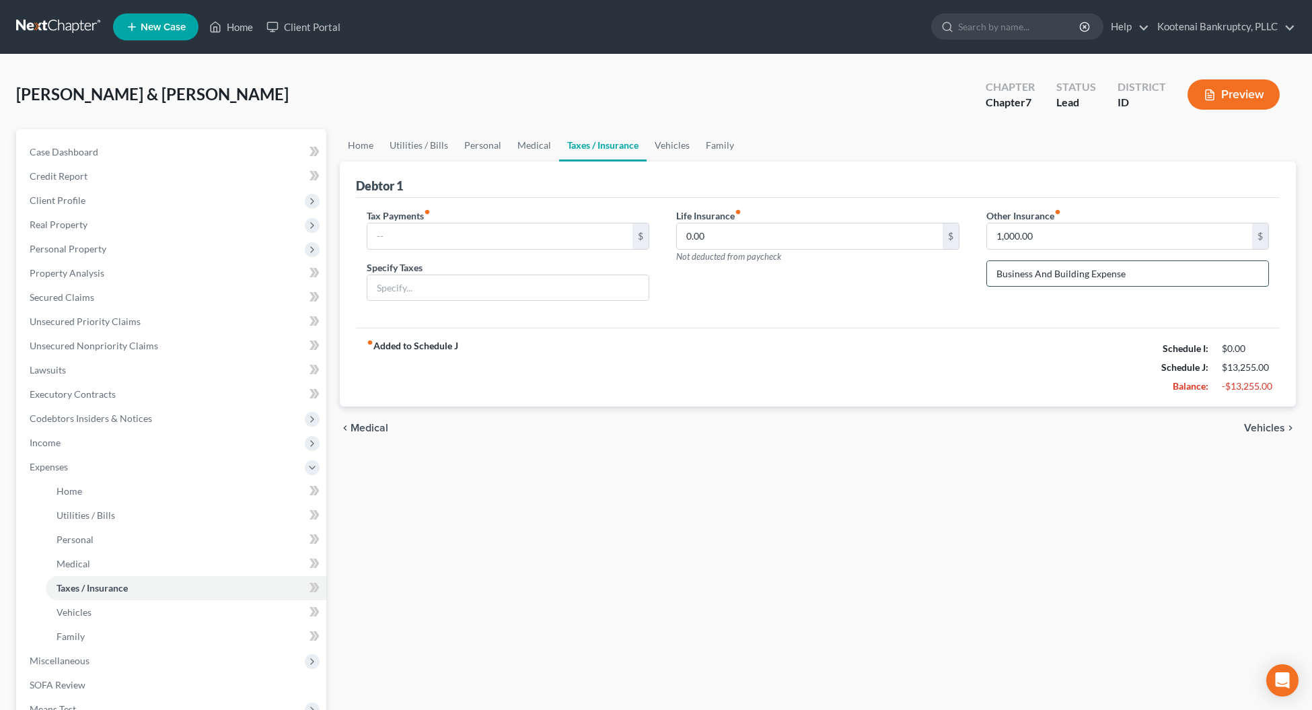
drag, startPoint x: 1131, startPoint y: 274, endPoint x: 987, endPoint y: 267, distance: 144.1
click at [987, 267] on input "Business And Building Expense" at bounding box center [1128, 274] width 282 height 26
click at [673, 140] on link "Vehicles" at bounding box center [671, 145] width 51 height 32
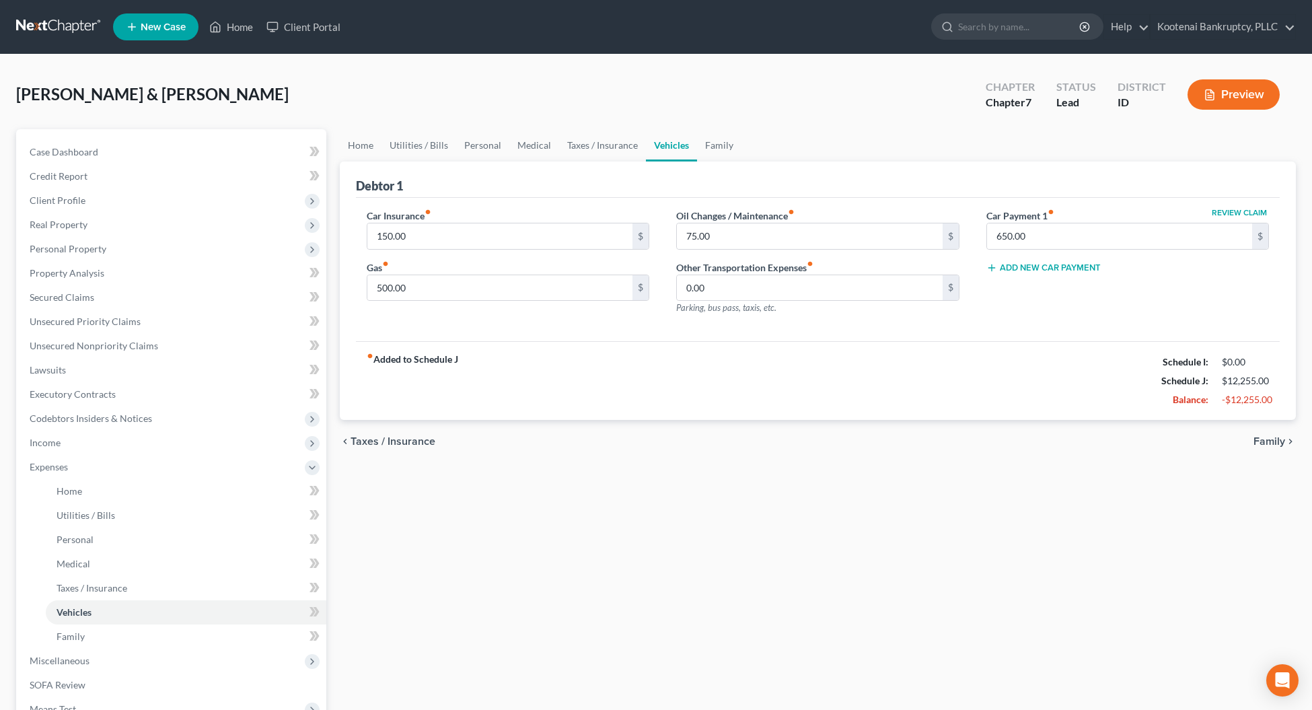
click at [1269, 445] on span "Family" at bounding box center [1269, 441] width 32 height 11
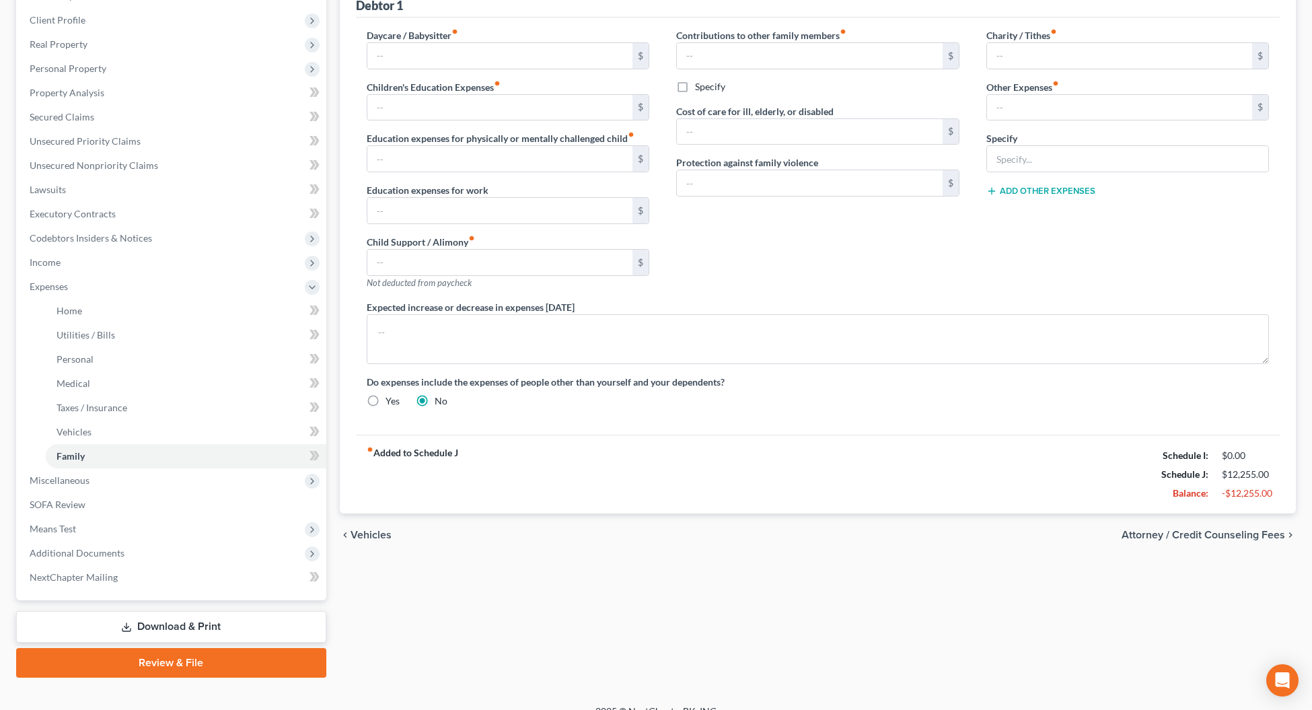
scroll to position [198, 0]
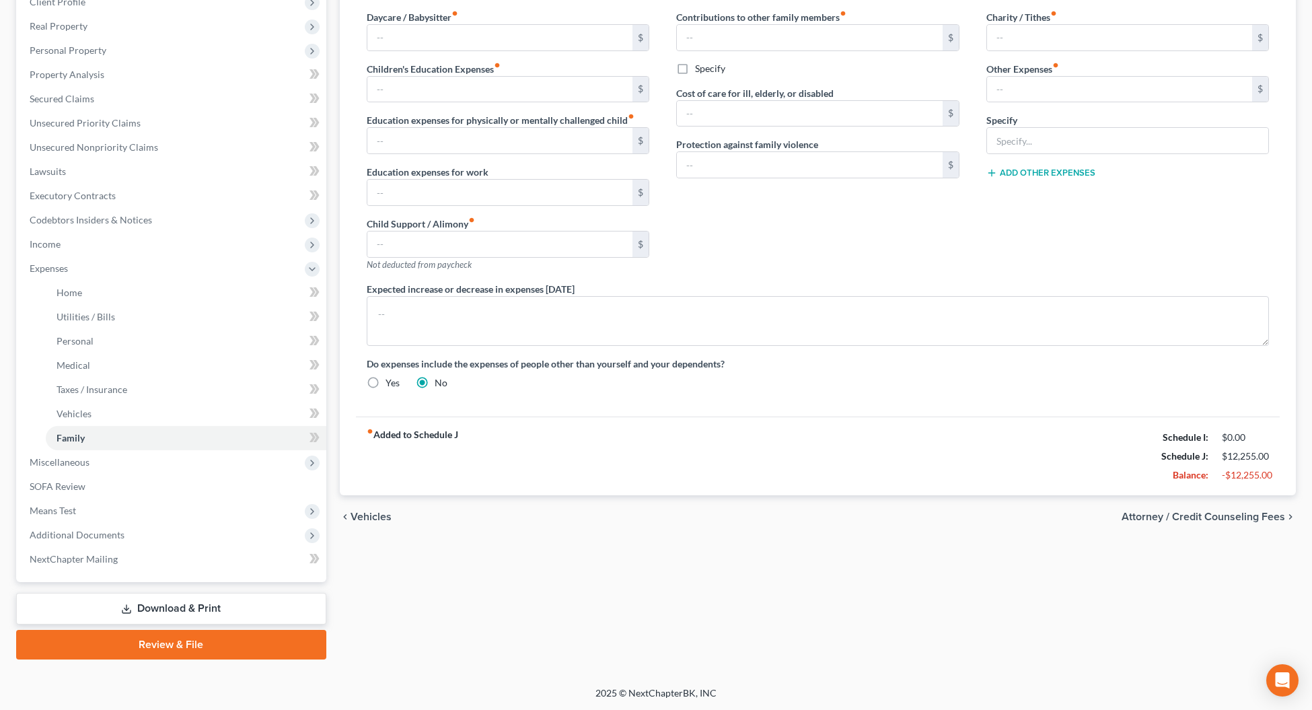
click at [1242, 519] on span "Attorney / Credit Counseling Fees" at bounding box center [1202, 516] width 163 height 11
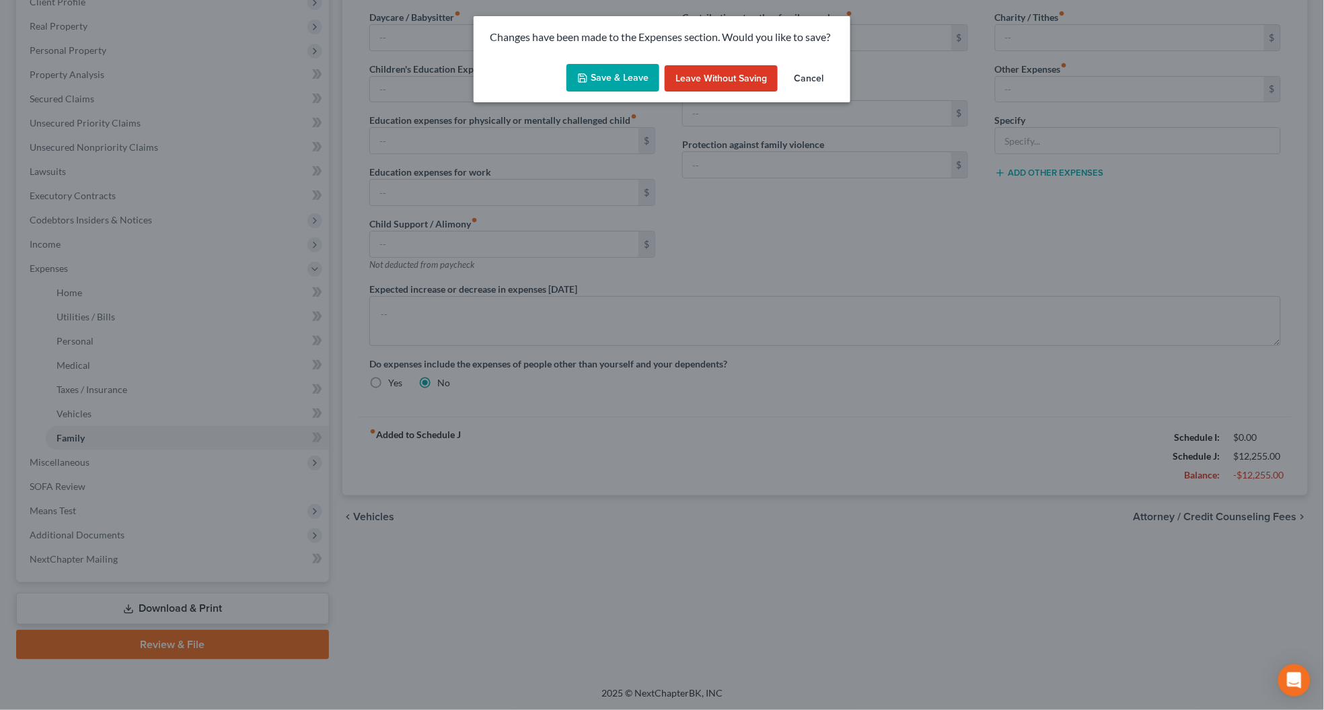
click at [586, 74] on icon "button" at bounding box center [582, 78] width 8 height 8
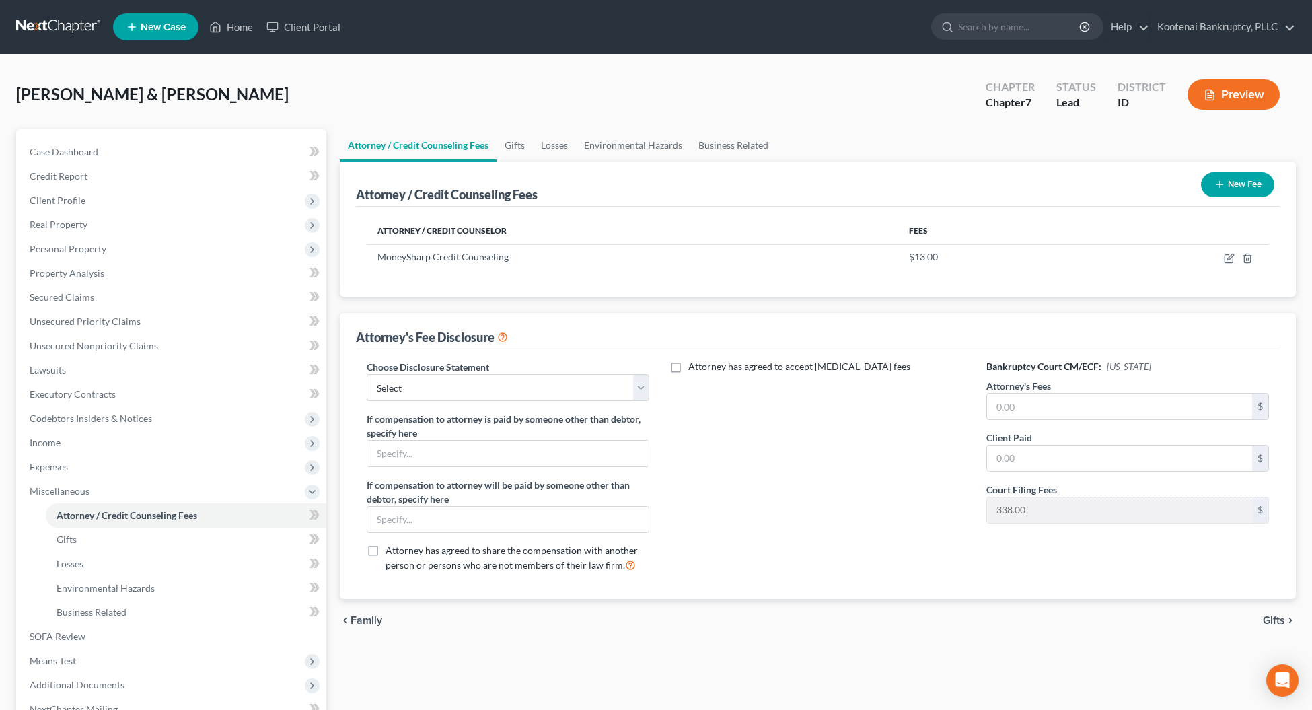
click at [1217, 184] on icon "button" at bounding box center [1219, 184] width 11 height 11
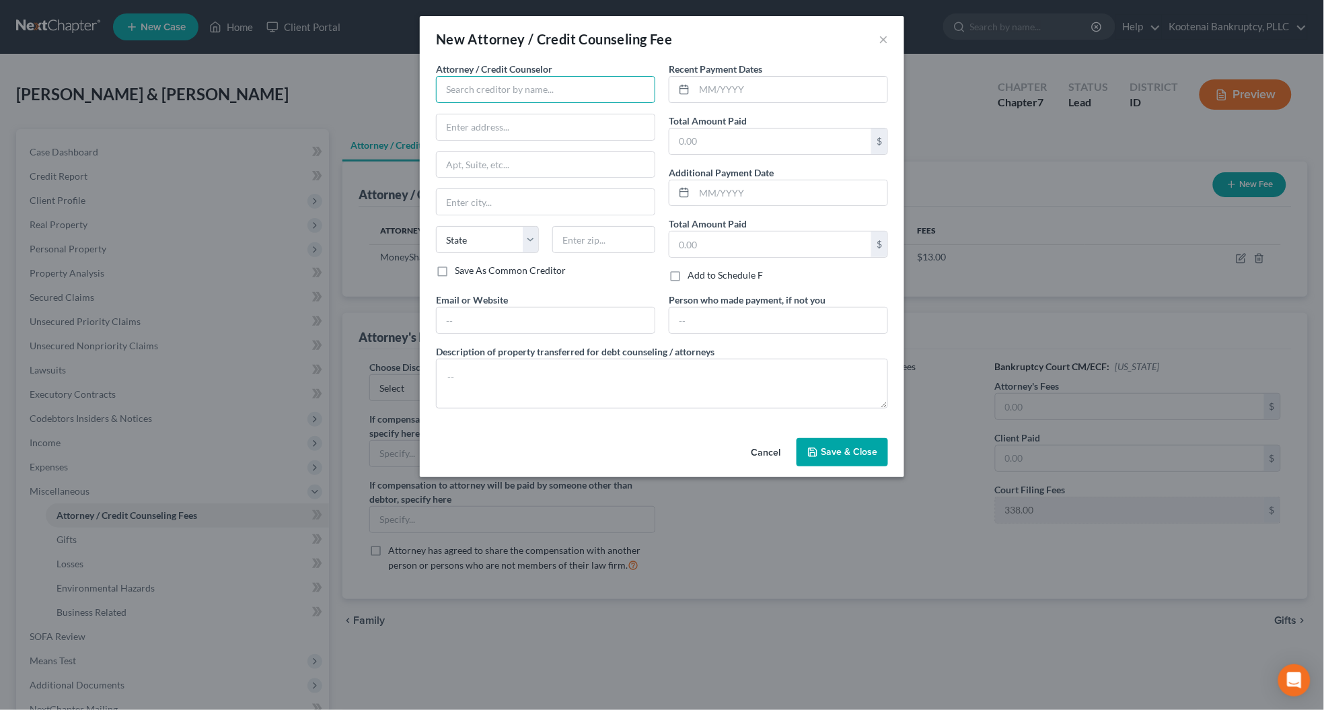
click at [464, 95] on input "text" at bounding box center [545, 89] width 219 height 27
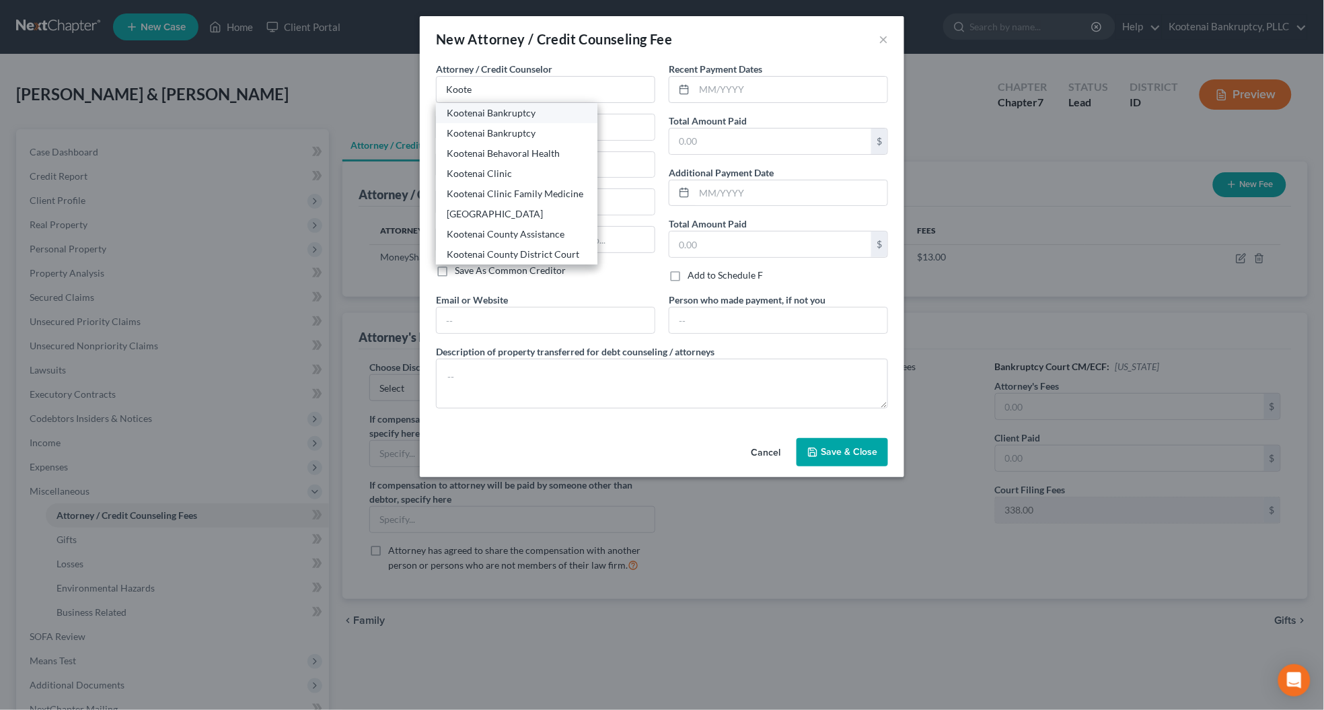
click at [488, 121] on div "Kootenai Bankruptcy" at bounding box center [516, 113] width 161 height 20
type input "Kootenai Bankruptcy"
type input "[STREET_ADDRESS]"
type input "Ste 101"
type input "[PERSON_NAME]"
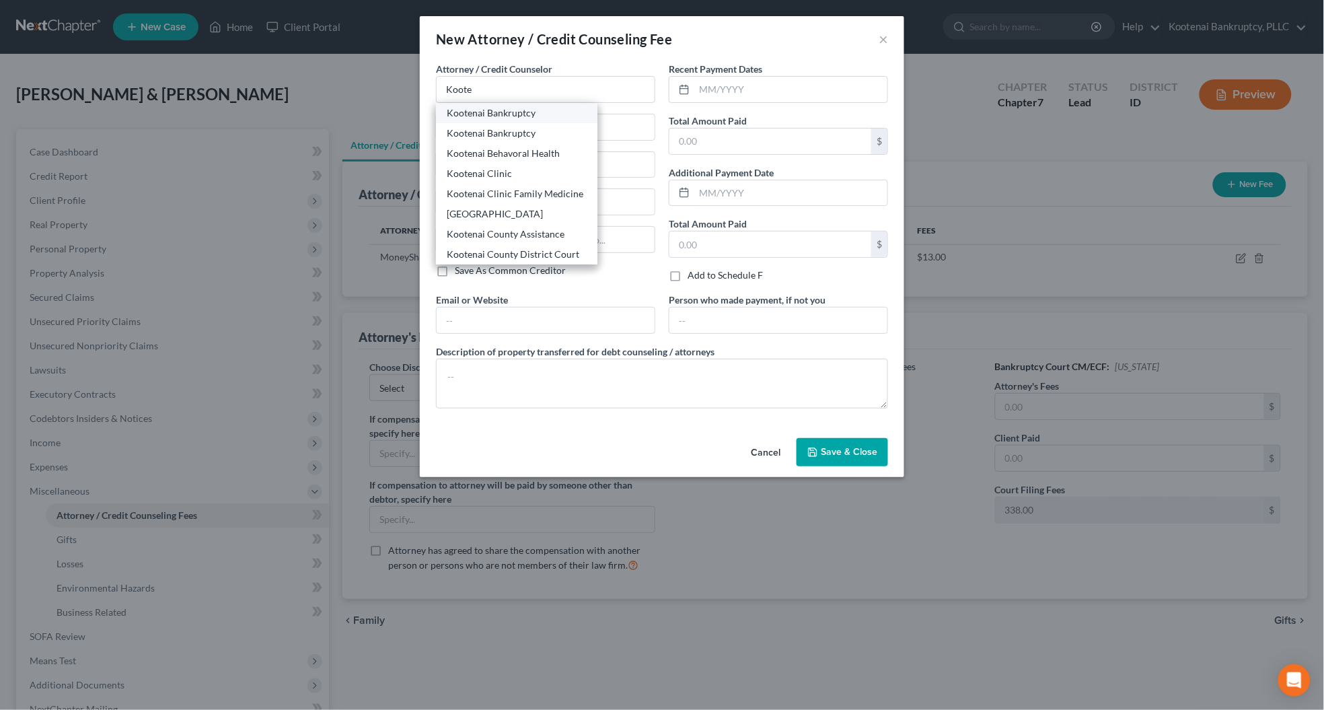
select select "13"
type input "83835"
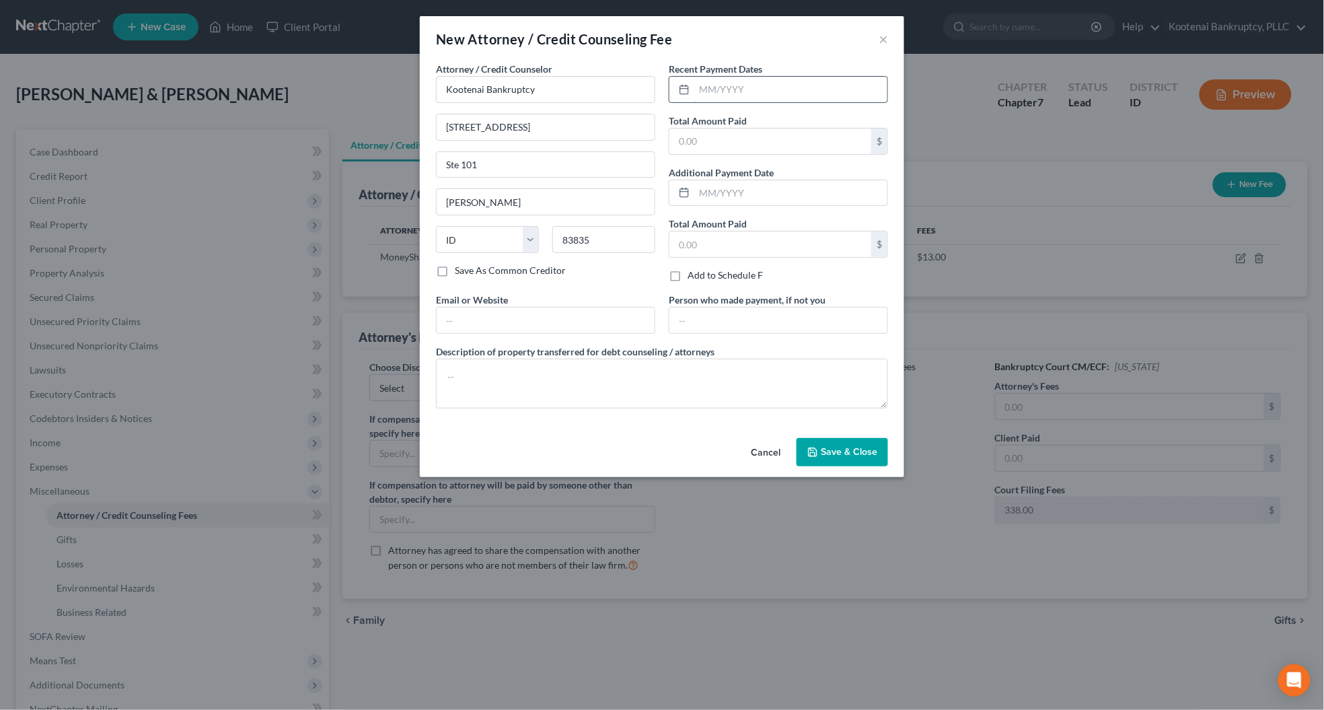
click at [698, 86] on input "text" at bounding box center [790, 90] width 193 height 26
type input "[DATE]"
click at [697, 137] on input "text" at bounding box center [770, 141] width 202 height 26
type input "4,338.00"
click at [472, 372] on textarea at bounding box center [662, 383] width 452 height 50
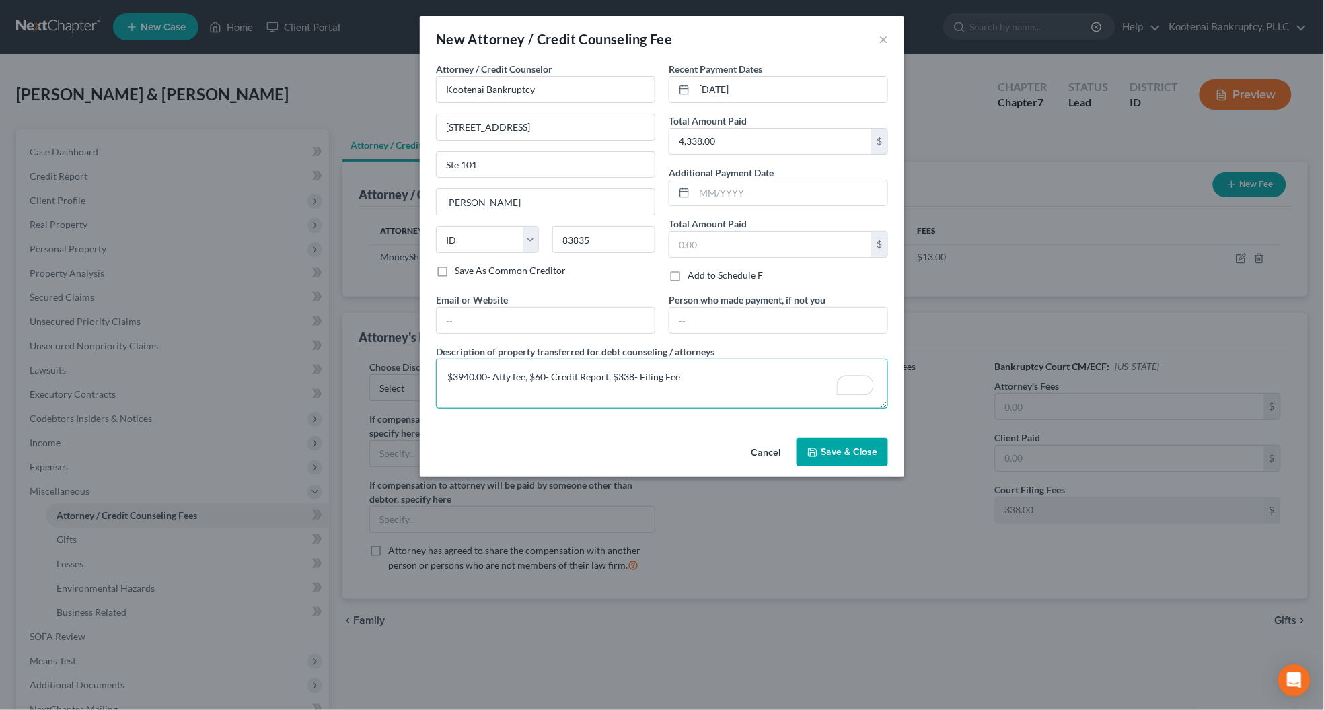
type textarea "$3940.00- Atty fee, $60- Credit Report, $338- Filing Fee"
click at [814, 450] on polyline "button" at bounding box center [811, 449] width 3 height 2
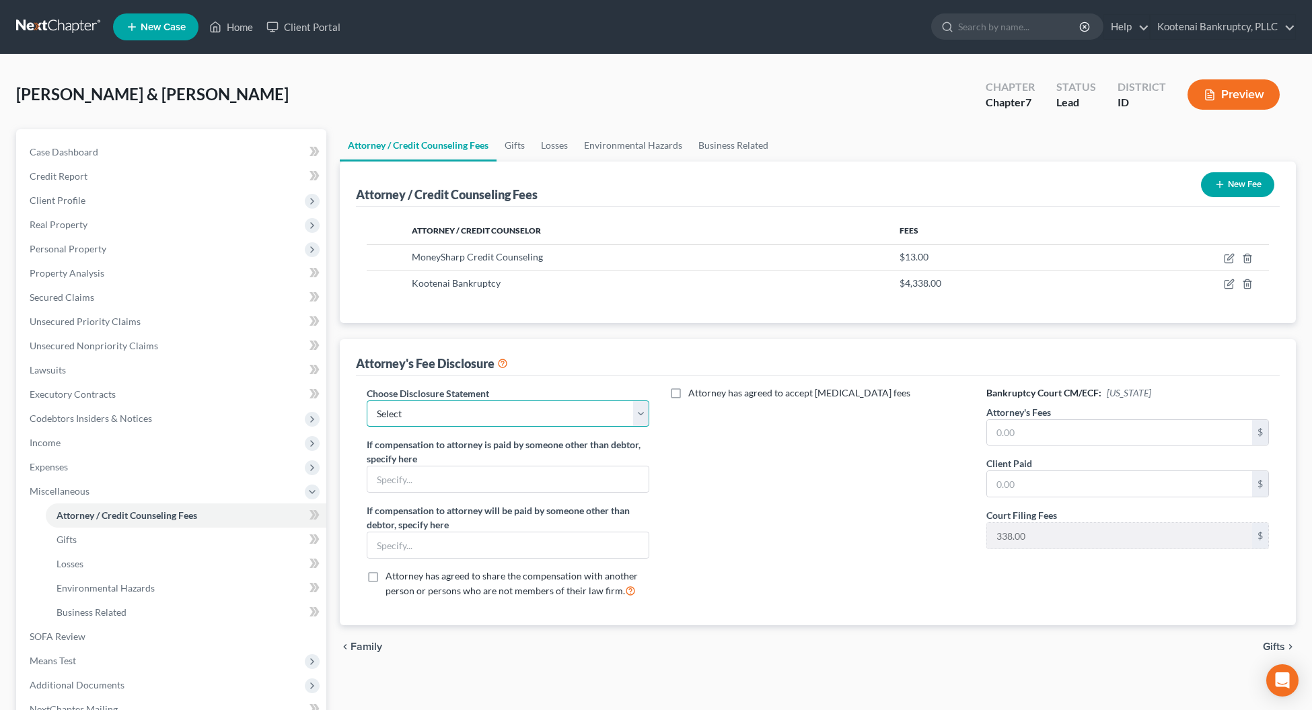
click at [642, 414] on select "Select Conversion from Chapter 13 to 7 Ch 13 Hourly Rate Disclosure Ch 13 Flat …" at bounding box center [508, 413] width 283 height 27
select select "3"
click at [367, 400] on select "Select Conversion from Chapter 13 to 7 Ch 13 Hourly Rate Disclosure Ch 13 Flat …" at bounding box center [508, 413] width 283 height 27
click at [999, 432] on input "text" at bounding box center [1120, 433] width 266 height 26
type input "3,940.00"
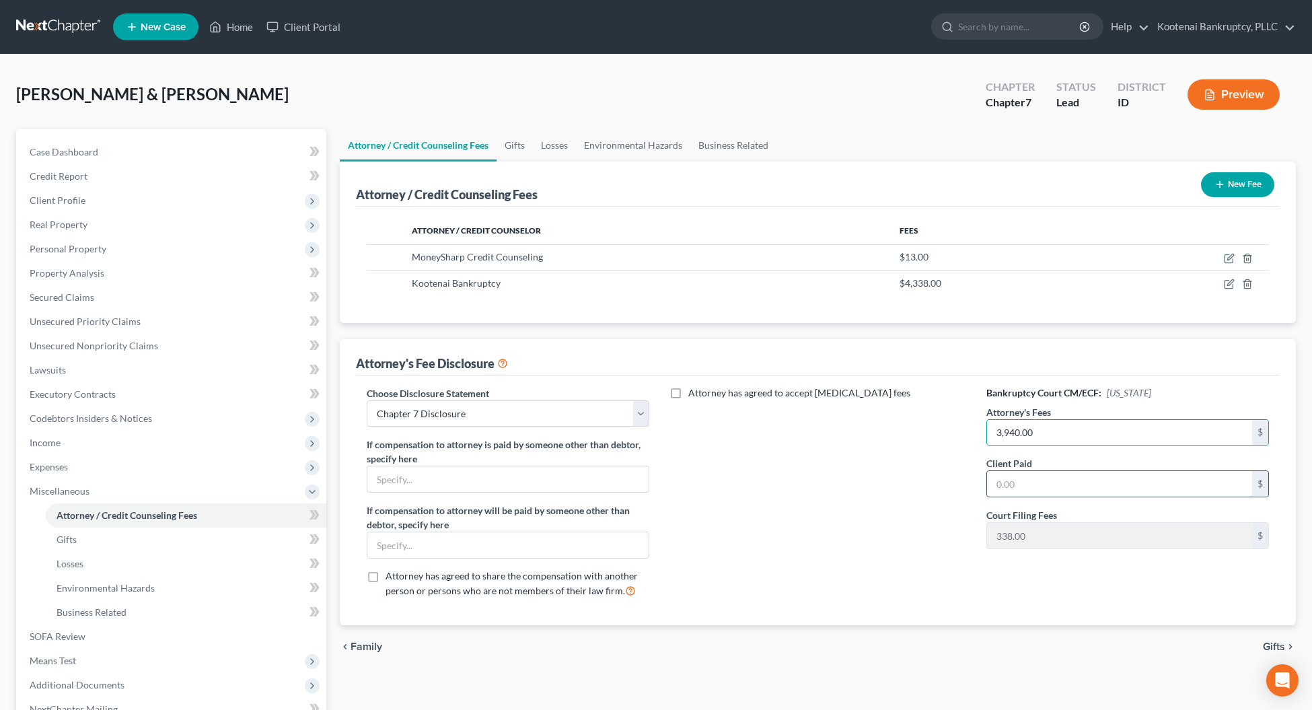
click at [1003, 490] on input "text" at bounding box center [1120, 484] width 266 height 26
type input "3,940.00"
click at [1268, 646] on span "Gifts" at bounding box center [1273, 646] width 22 height 11
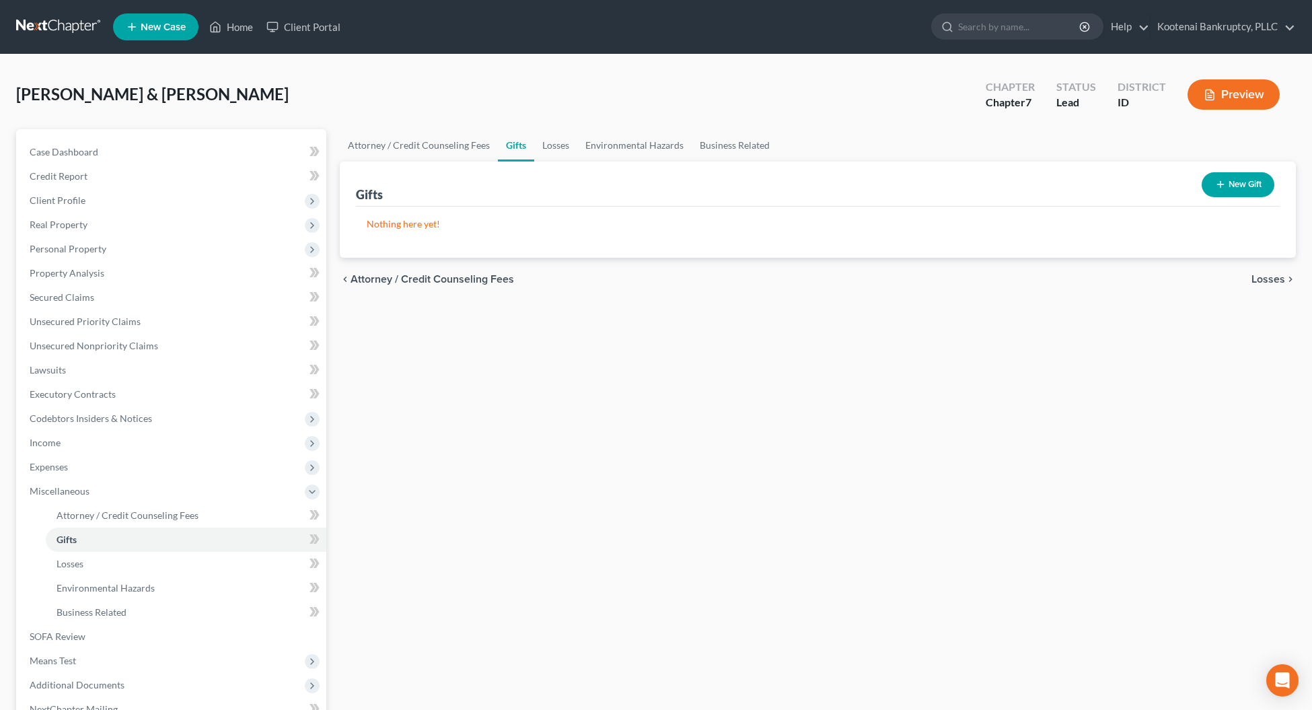
click at [1261, 276] on span "Losses" at bounding box center [1268, 279] width 34 height 11
click at [1259, 278] on span "Environmental Hazards" at bounding box center [1228, 279] width 113 height 11
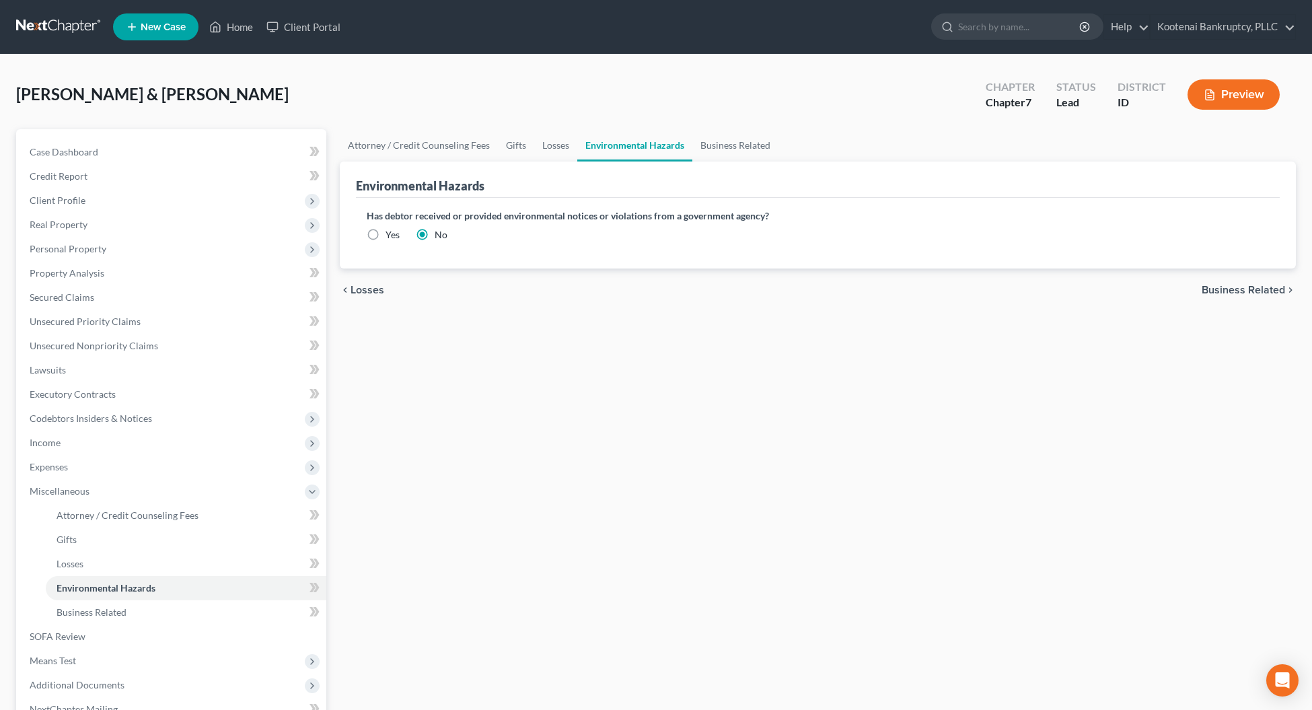
click at [1218, 291] on span "Business Related" at bounding box center [1242, 290] width 83 height 11
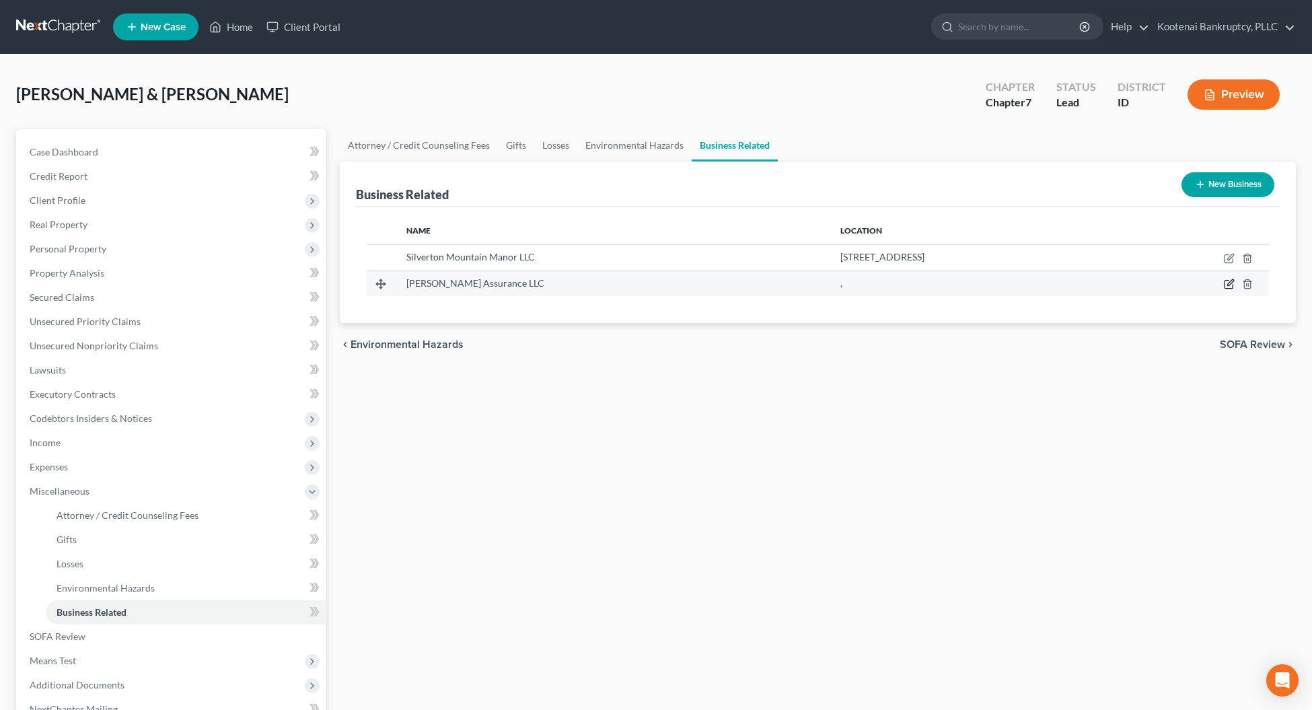
click at [1227, 286] on icon "button" at bounding box center [1230, 283] width 6 height 6
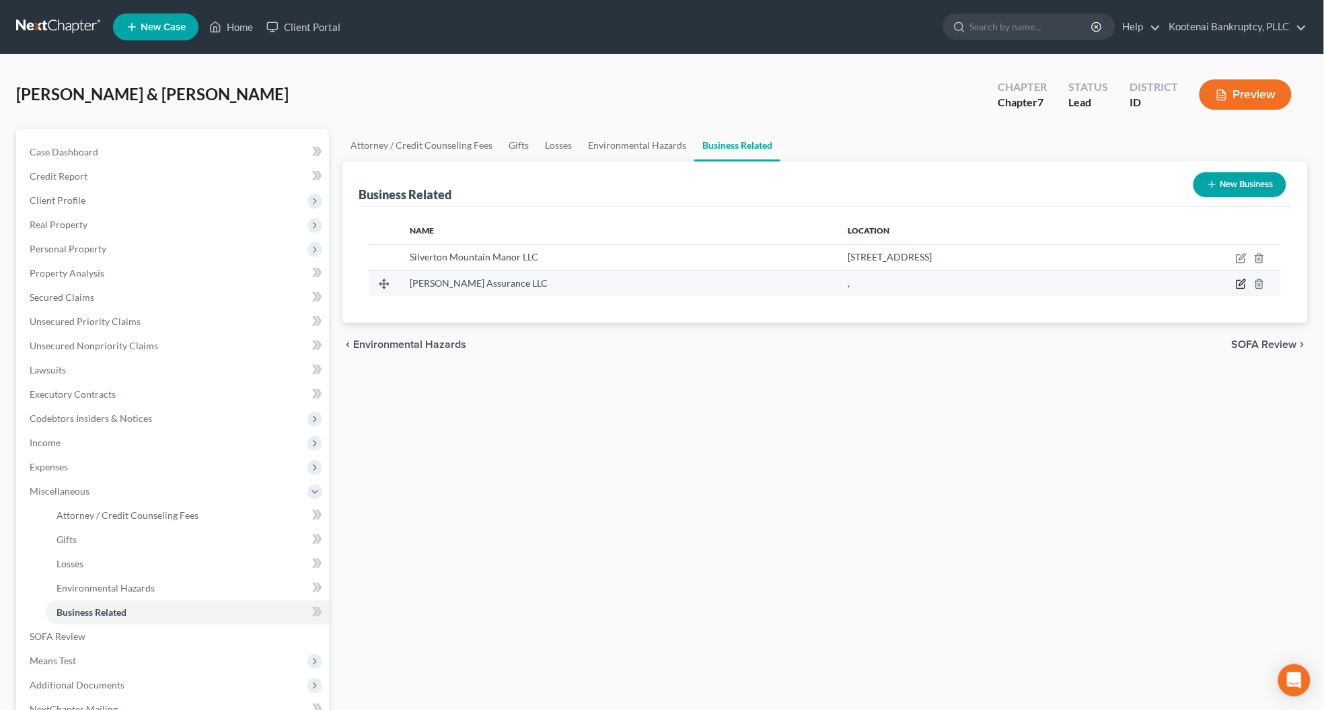
select select "member"
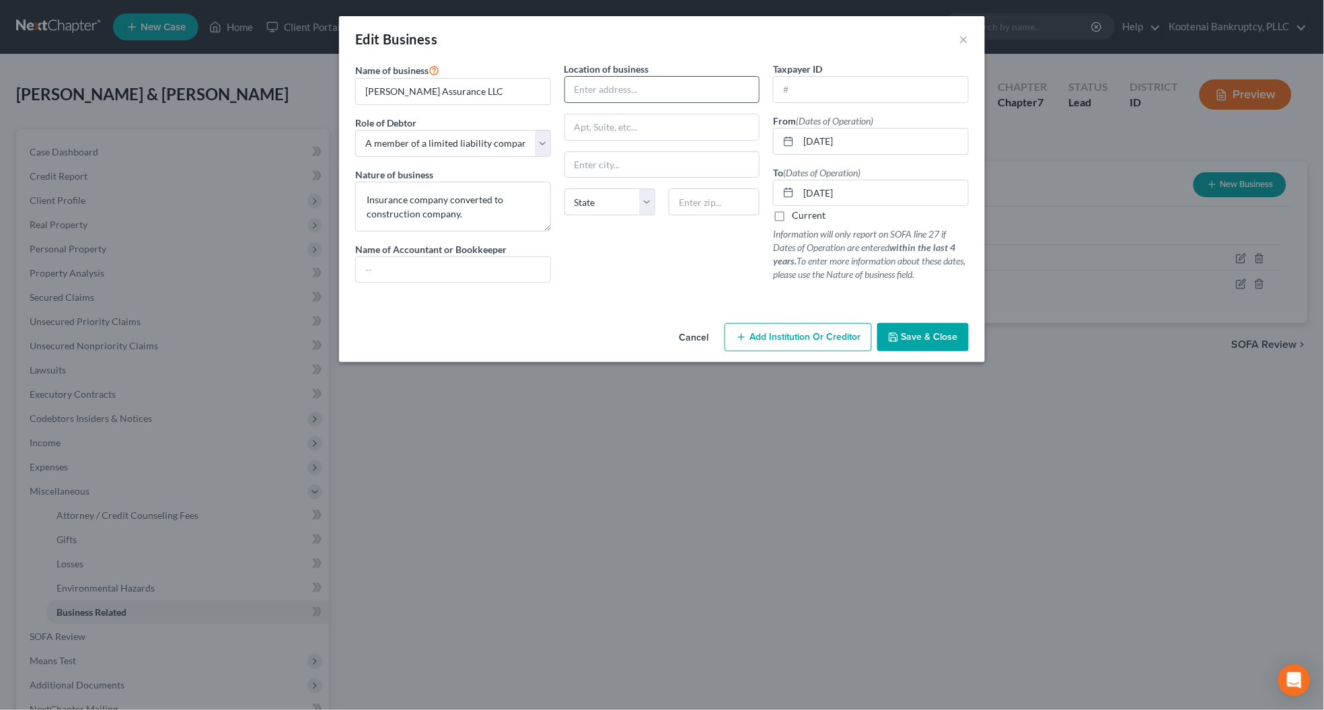
click at [582, 84] on input "text" at bounding box center [662, 90] width 194 height 26
type input "[STREET_ADDRESS]"
type input "Silverton"
select select "13"
type input "83867"
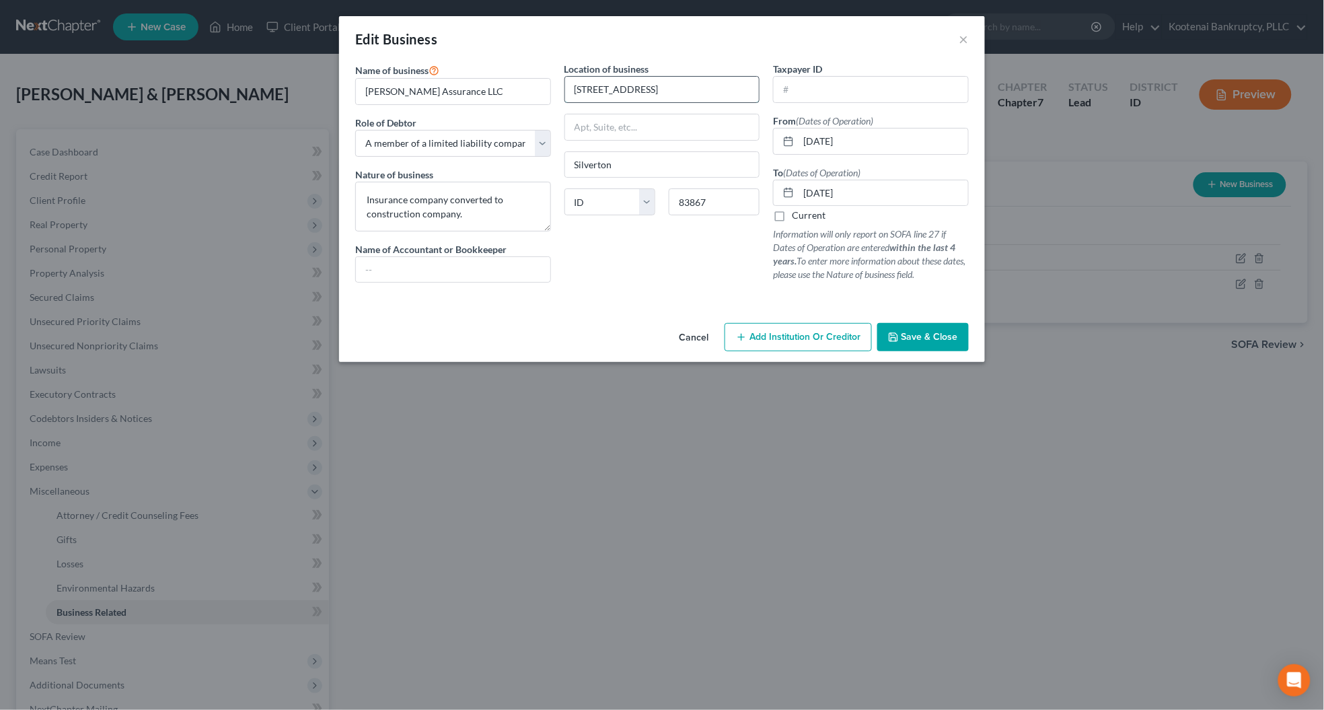
click at [614, 85] on input "[STREET_ADDRESS]" at bounding box center [662, 90] width 194 height 26
click at [587, 303] on div at bounding box center [661, 298] width 627 height 11
click at [613, 88] on input "[STREET_ADDRESS]" at bounding box center [662, 90] width 194 height 26
type input "[STREET_ADDRESS][PERSON_NAME]"
click at [650, 277] on div "Location of business 99 [PERSON_NAME][GEOGRAPHIC_DATA] [GEOGRAPHIC_DATA] [US_ST…" at bounding box center [662, 177] width 209 height 231
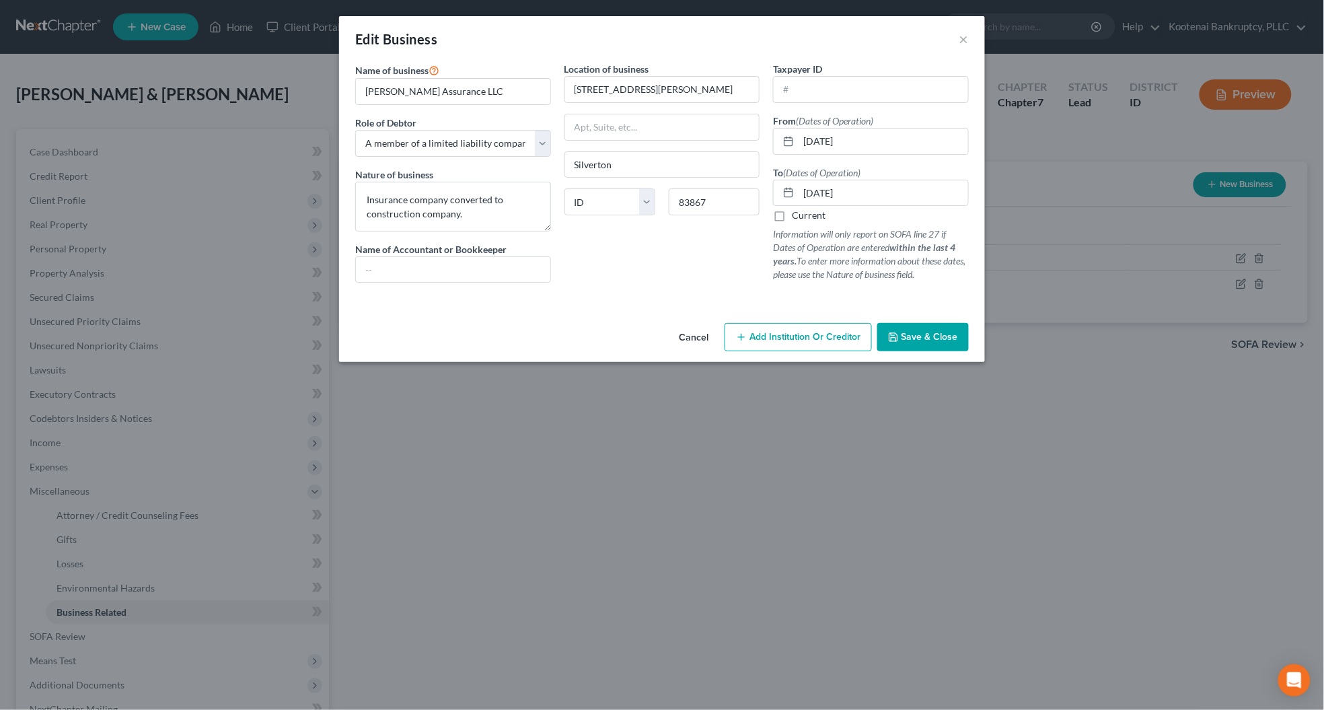
click at [912, 338] on span "Save & Close" at bounding box center [929, 336] width 56 height 11
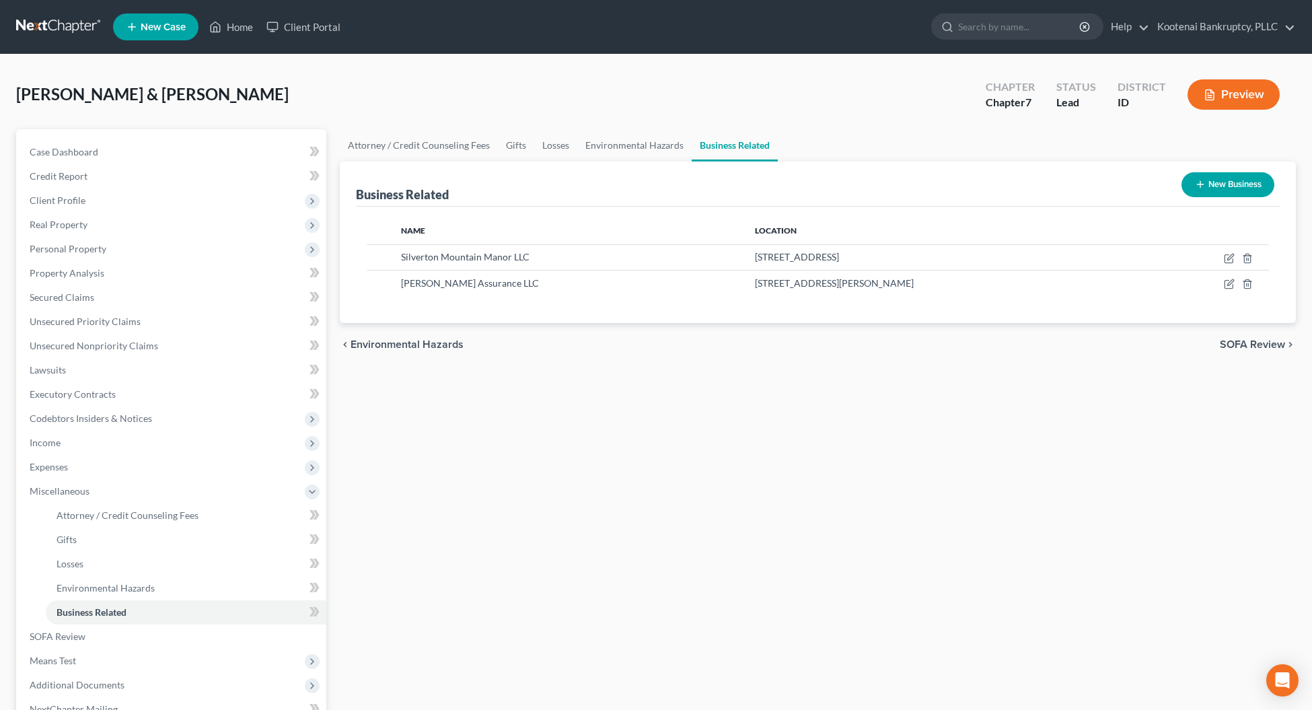
click at [1256, 343] on span "SOFA Review" at bounding box center [1251, 344] width 65 height 11
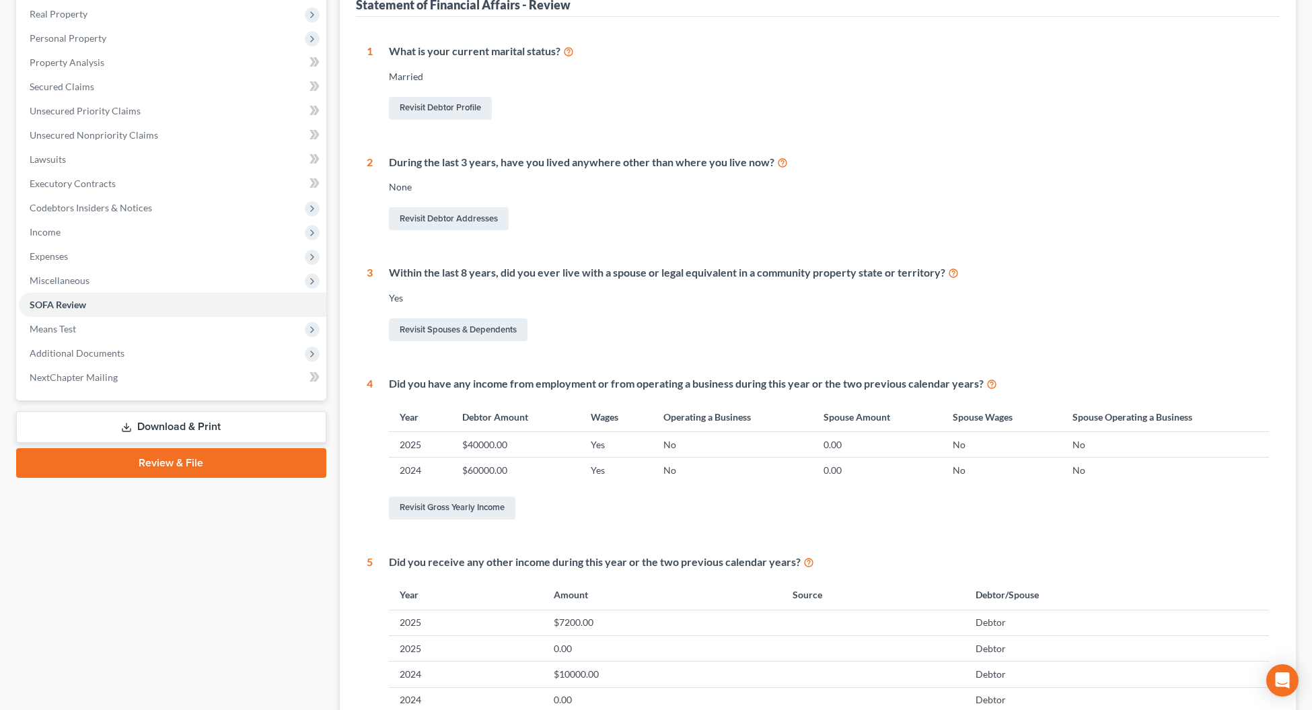
scroll to position [252, 0]
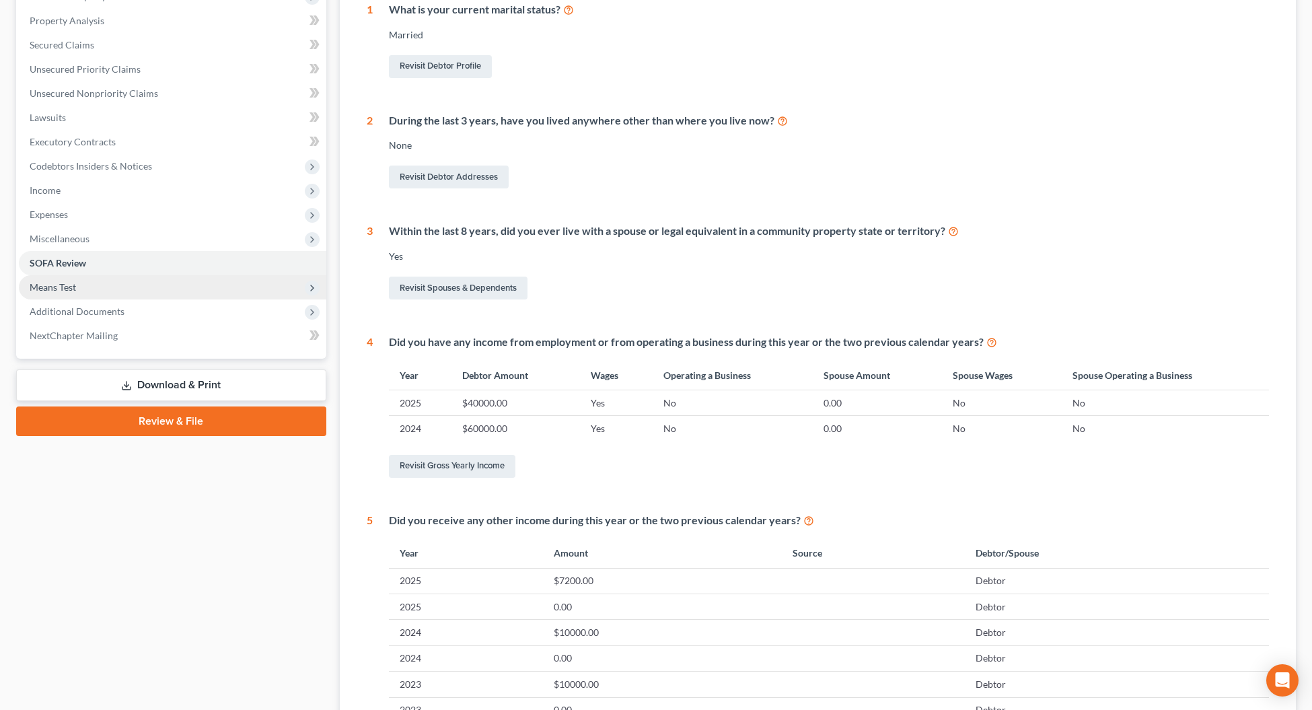
click at [77, 284] on span "Means Test" at bounding box center [172, 287] width 307 height 24
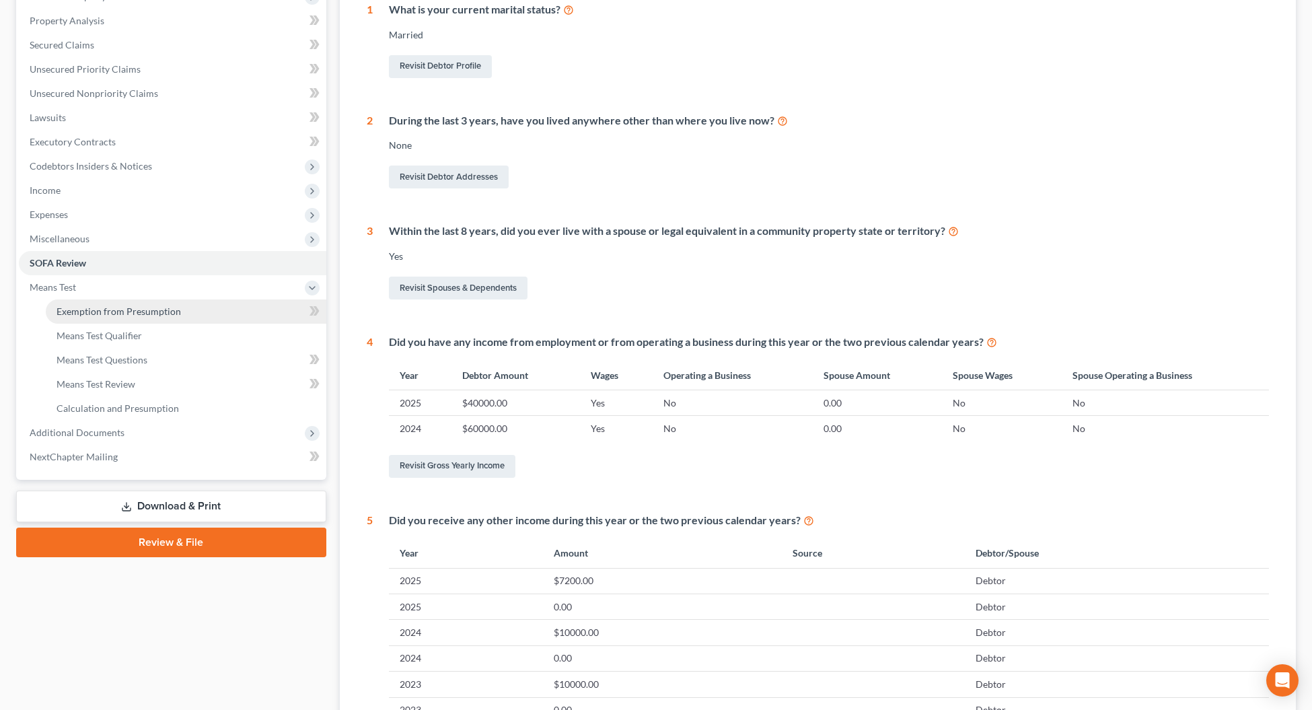
click at [89, 315] on span "Exemption from Presumption" at bounding box center [118, 310] width 124 height 11
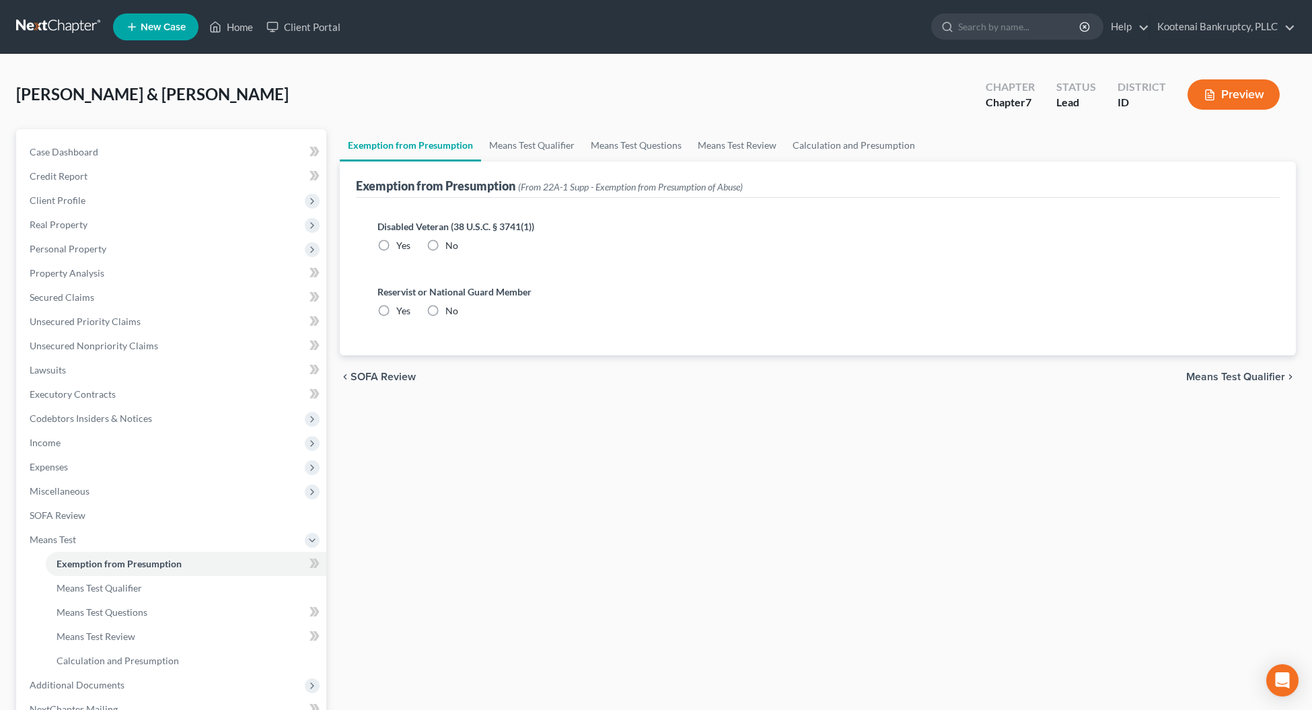
drag, startPoint x: 434, startPoint y: 239, endPoint x: 434, endPoint y: 262, distance: 23.5
click at [445, 242] on label "No" at bounding box center [451, 245] width 13 height 13
click at [451, 242] on input "No" at bounding box center [455, 243] width 9 height 9
radio input "true"
click at [445, 310] on label "No" at bounding box center [451, 310] width 13 height 13
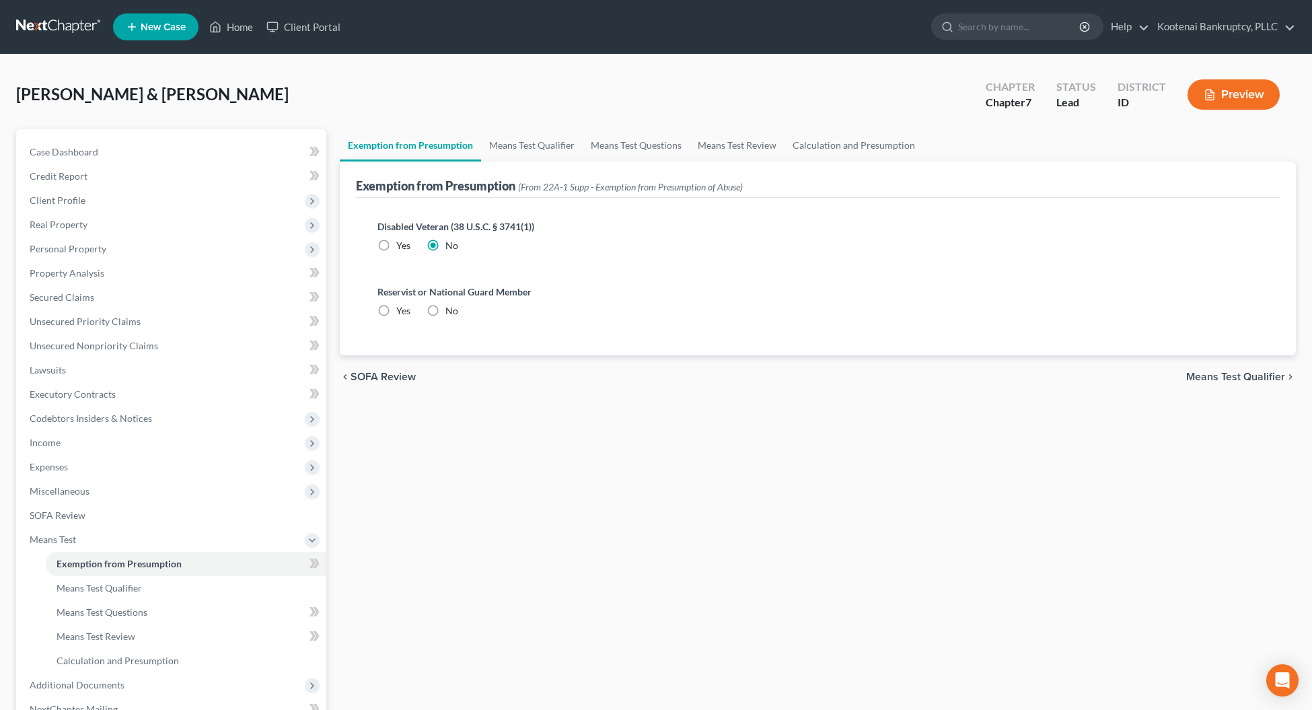
click at [451, 310] on input "No" at bounding box center [455, 308] width 9 height 9
radio input "true"
click at [48, 243] on span "Personal Property" at bounding box center [68, 248] width 77 height 11
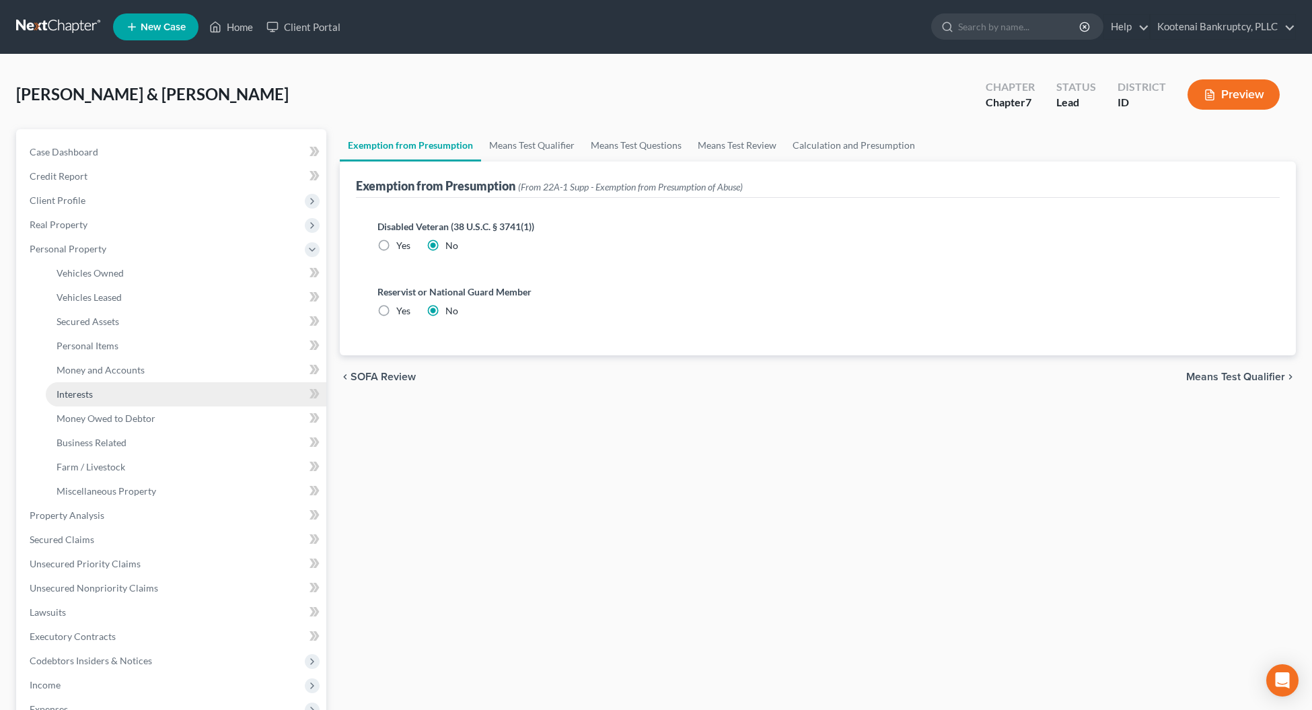
click at [66, 390] on span "Interests" at bounding box center [74, 393] width 36 height 11
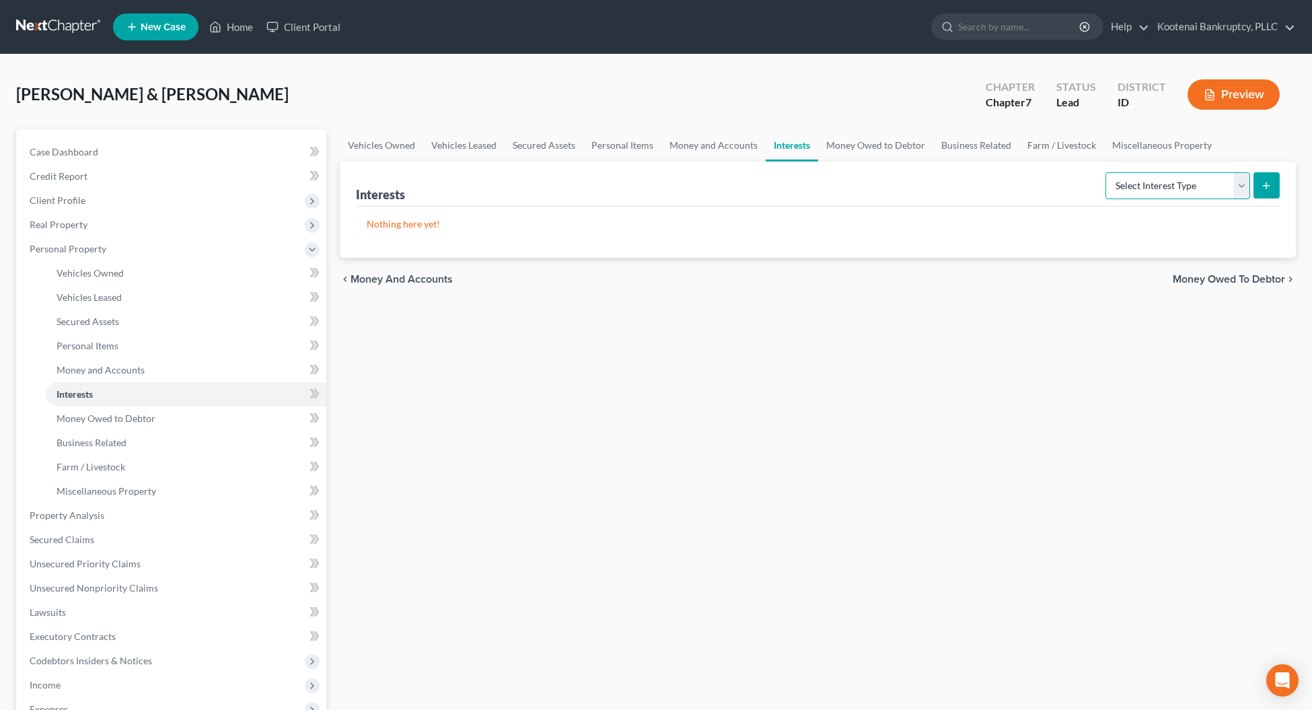
click at [1242, 185] on select "Select Interest Type 401K Annuity Bond Education IRA Government Bond Government…" at bounding box center [1177, 185] width 145 height 27
select select "incorporated_business"
click at [1106, 172] on select "Select Interest Type 401K Annuity Bond Education IRA Government Bond Government…" at bounding box center [1177, 185] width 145 height 27
click at [1262, 185] on icon "submit" at bounding box center [1265, 185] width 11 height 11
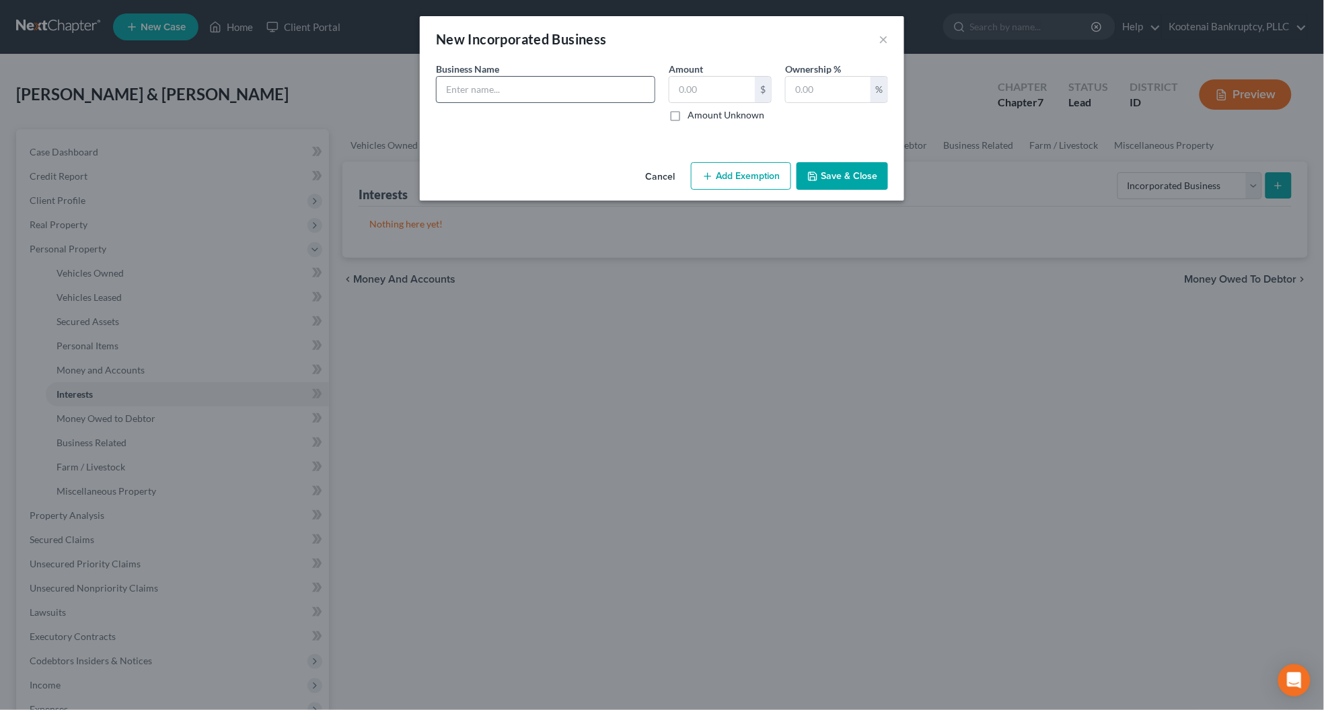
click at [469, 92] on input "text" at bounding box center [546, 90] width 218 height 26
type input "Silverton Mountain Manor LLC"
click at [684, 84] on input "text" at bounding box center [711, 90] width 85 height 26
type input "0"
click at [817, 88] on input "text" at bounding box center [828, 90] width 85 height 26
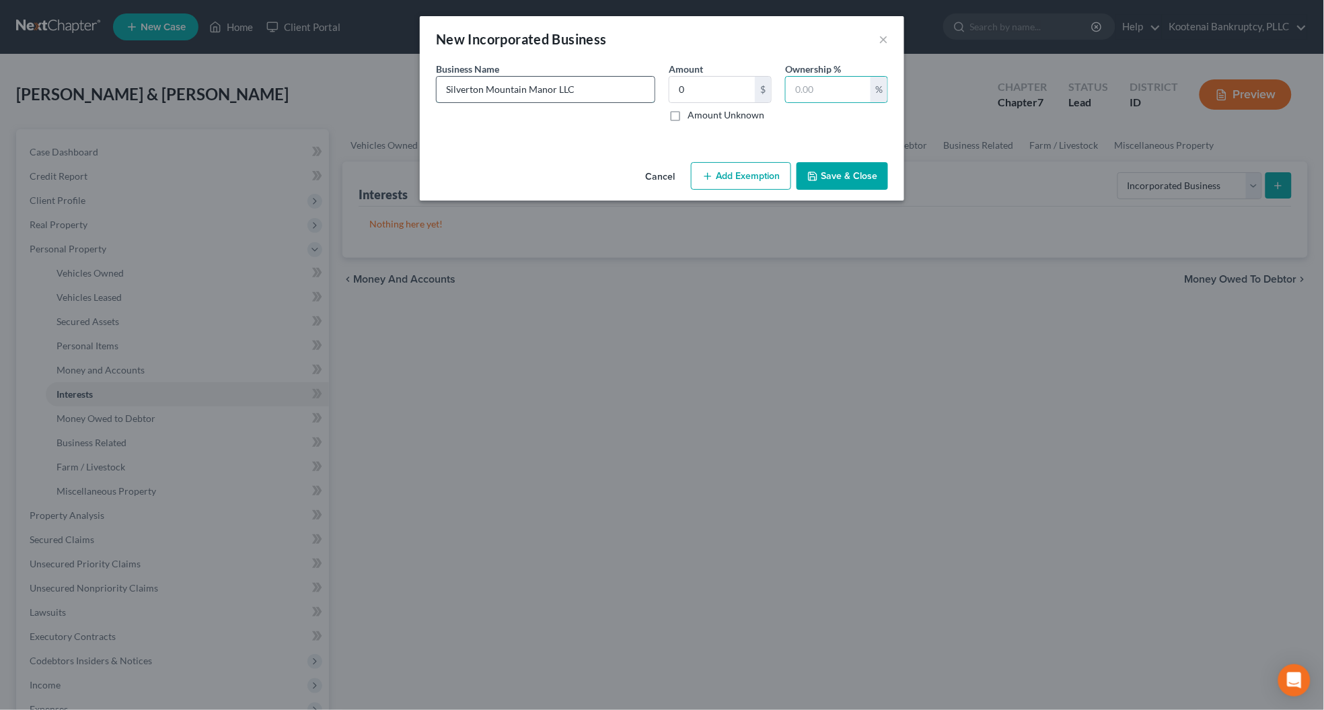
click at [576, 82] on input "Silverton Mountain Manor LLC" at bounding box center [546, 90] width 218 height 26
type input "Silverton Mountain Manor LLC Disclosed"
click at [800, 86] on input "text" at bounding box center [828, 90] width 85 height 26
type input "100"
click at [835, 180] on button "Save & Close" at bounding box center [841, 176] width 91 height 28
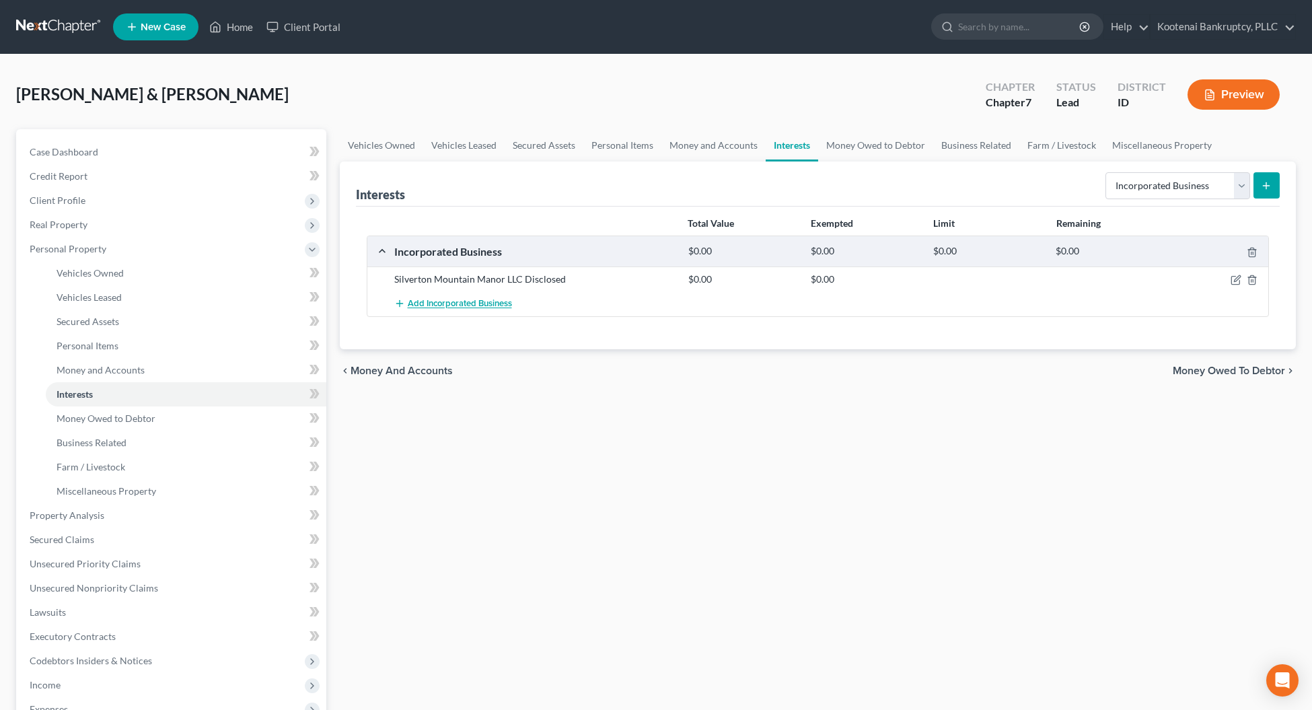
click at [459, 306] on span "Add Incorporated Business" at bounding box center [460, 304] width 104 height 11
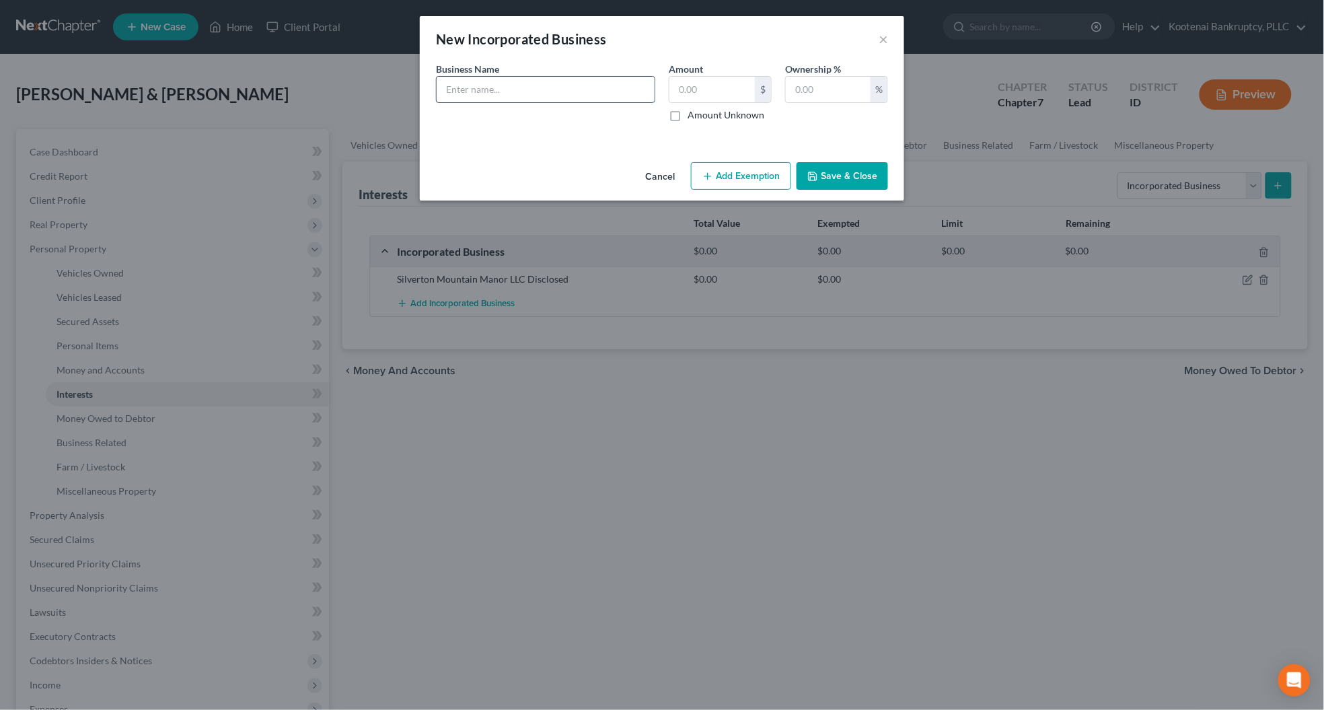
click at [461, 94] on input "text" at bounding box center [546, 90] width 218 height 26
type input "[PERSON_NAME] Assurance LLC Dissolved"
click at [678, 86] on input "text" at bounding box center [711, 90] width 85 height 26
type input "0"
click at [824, 79] on input "text" at bounding box center [828, 90] width 85 height 26
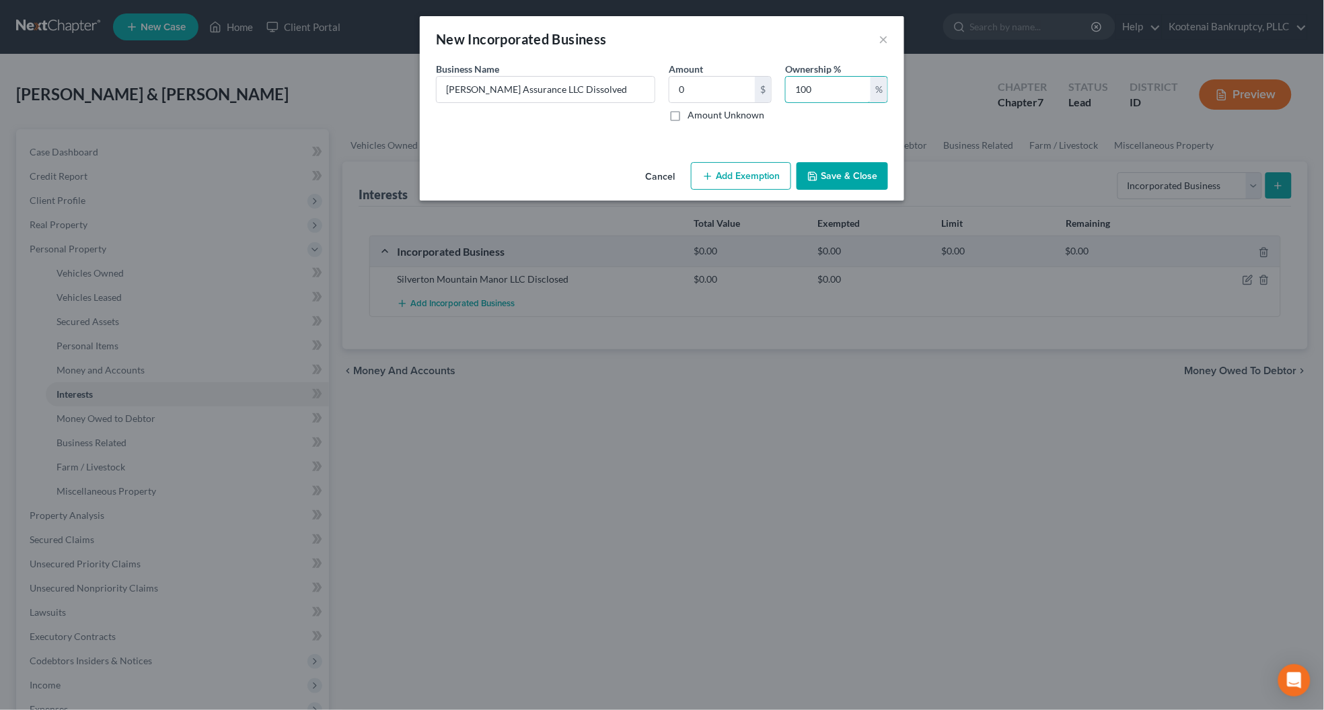
type input "100"
click at [835, 182] on button "Save & Close" at bounding box center [841, 176] width 91 height 28
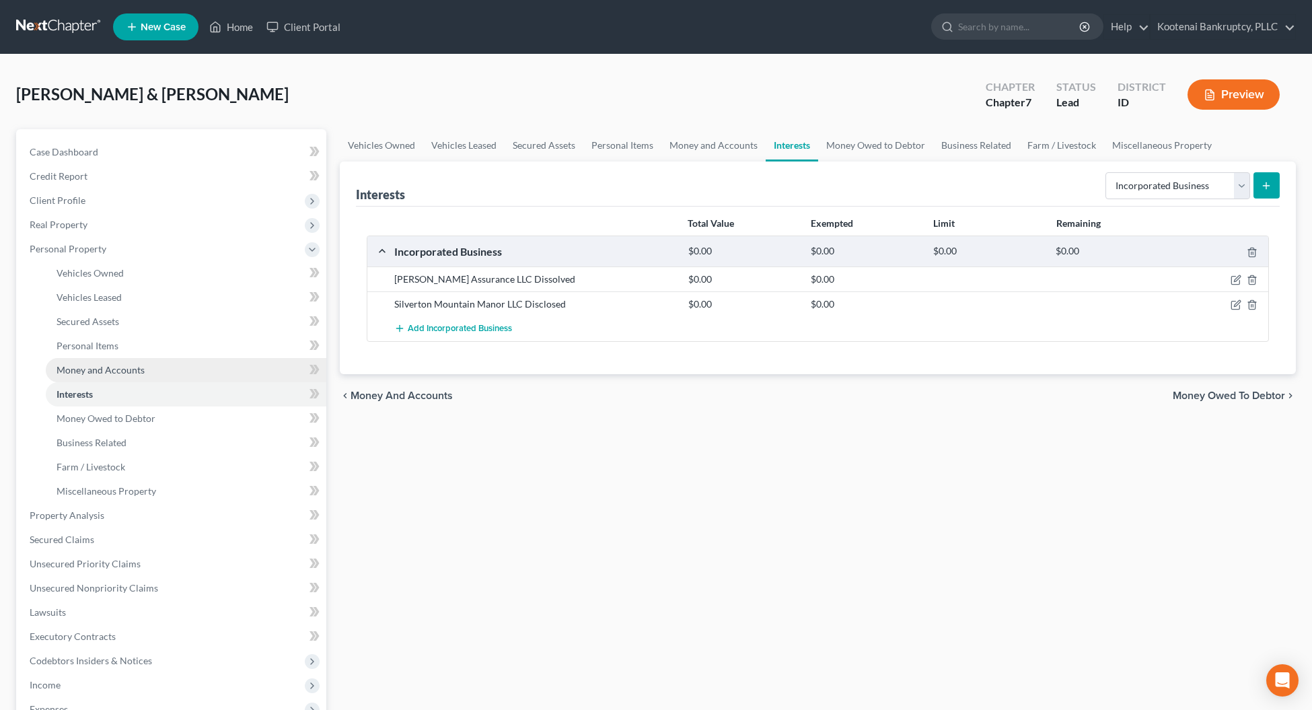
click at [81, 365] on span "Money and Accounts" at bounding box center [100, 369] width 88 height 11
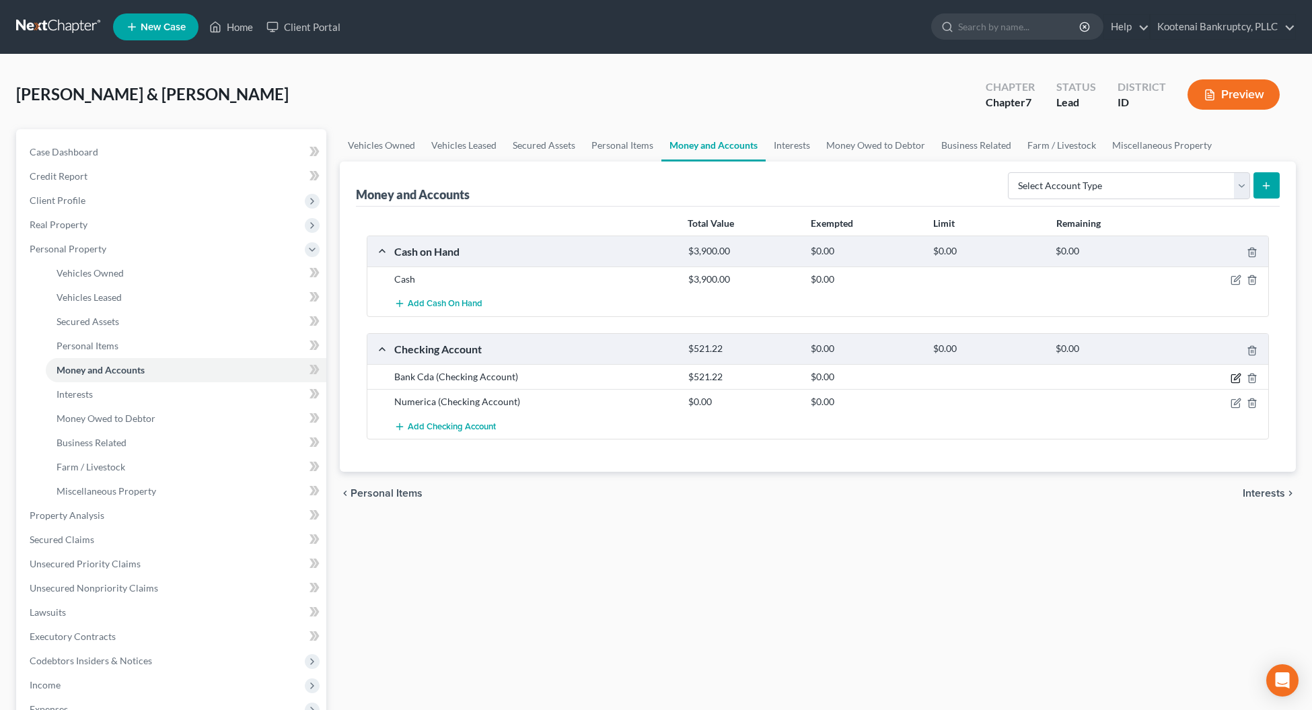
click at [1234, 379] on icon "button" at bounding box center [1237, 376] width 6 height 6
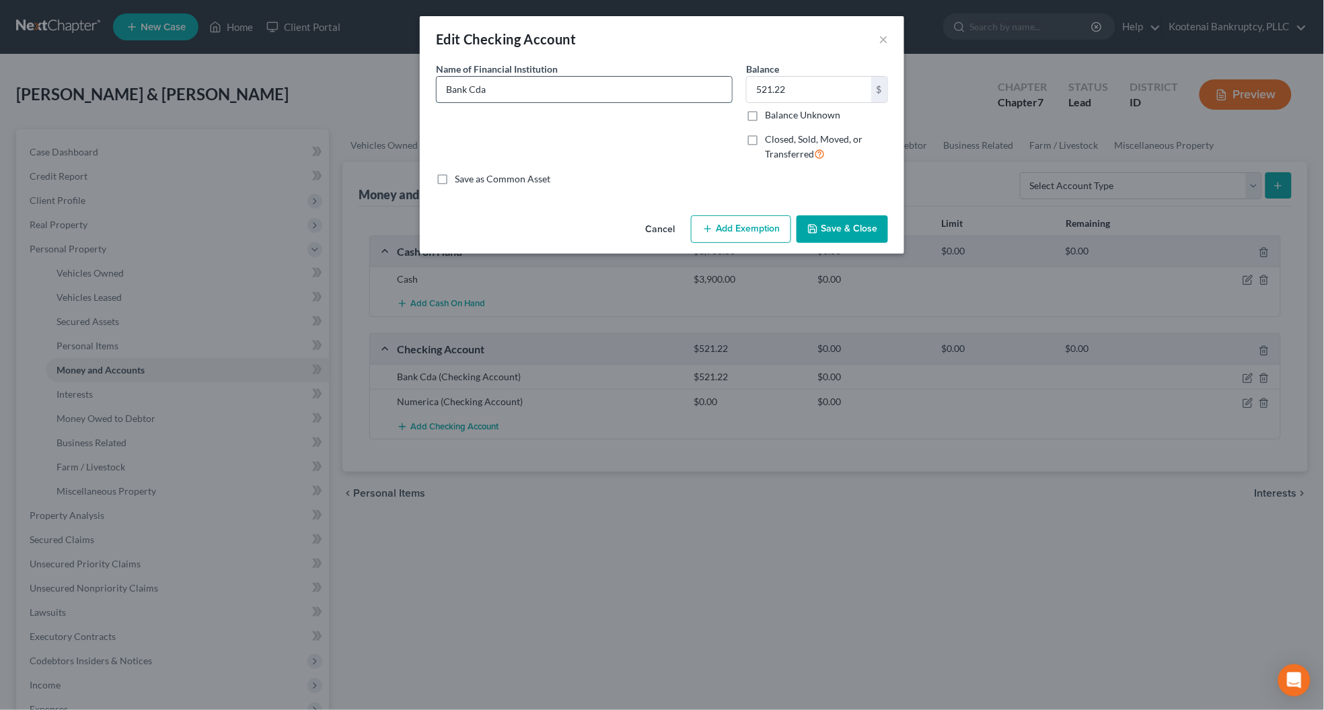
click at [496, 92] on input "Bank Cda" at bounding box center [584, 90] width 295 height 26
type input "Bank Cda 3456"
click at [727, 224] on button "Add Exemption" at bounding box center [741, 229] width 100 height 28
select select "2"
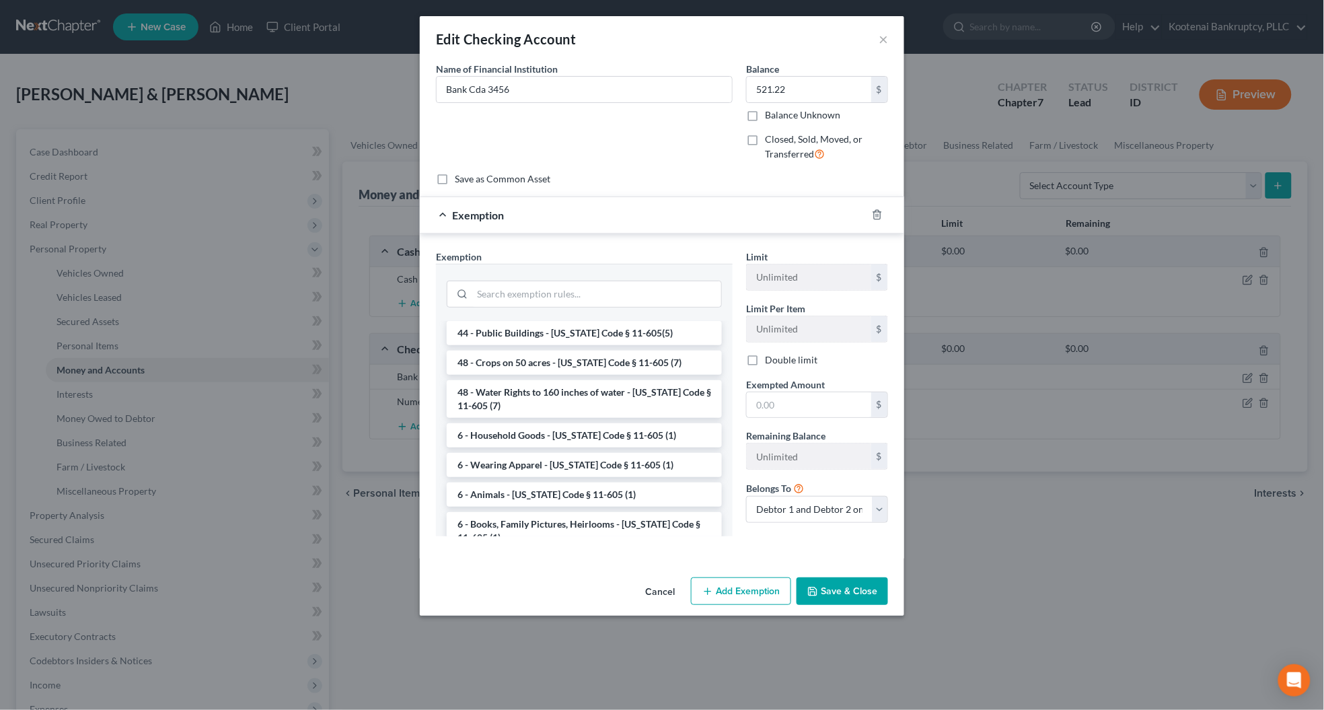
scroll to position [1722, 0]
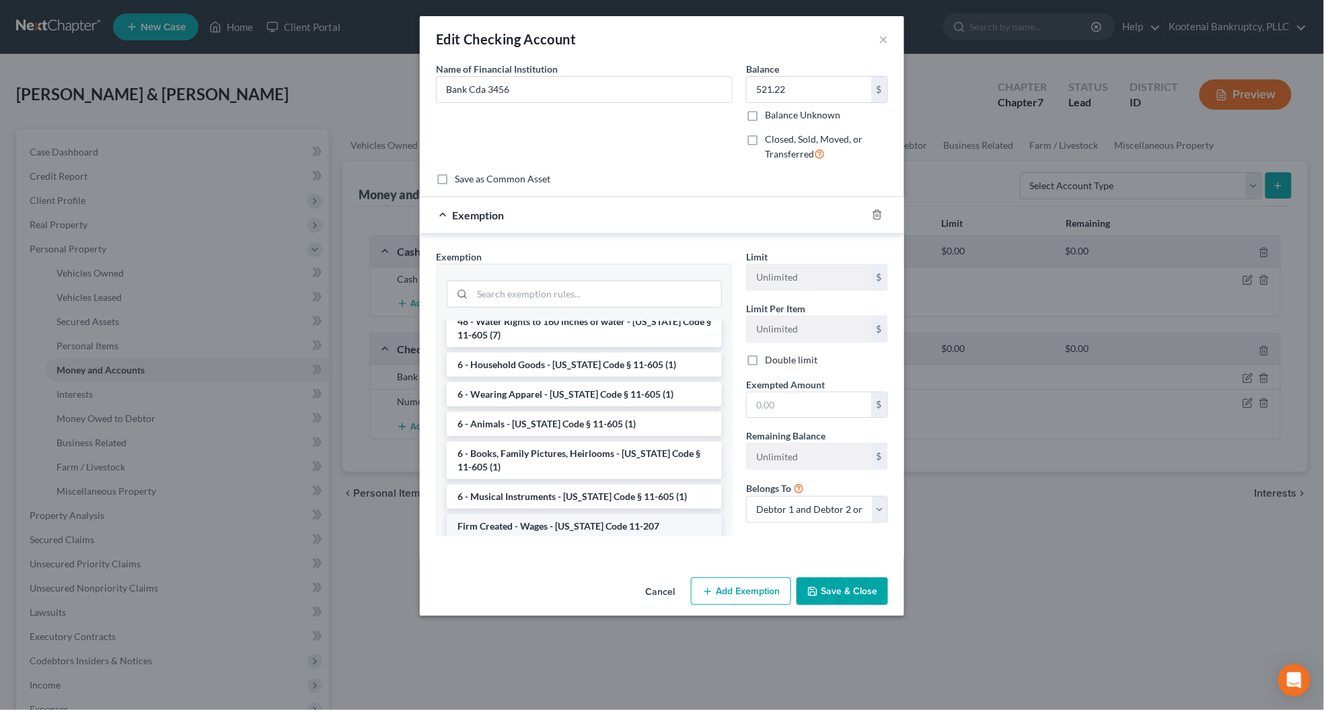
drag, startPoint x: 562, startPoint y: 473, endPoint x: 603, endPoint y: 464, distance: 41.9
click at [562, 514] on li "Firm Created - Wages - [US_STATE] Code 11-207" at bounding box center [584, 526] width 275 height 24
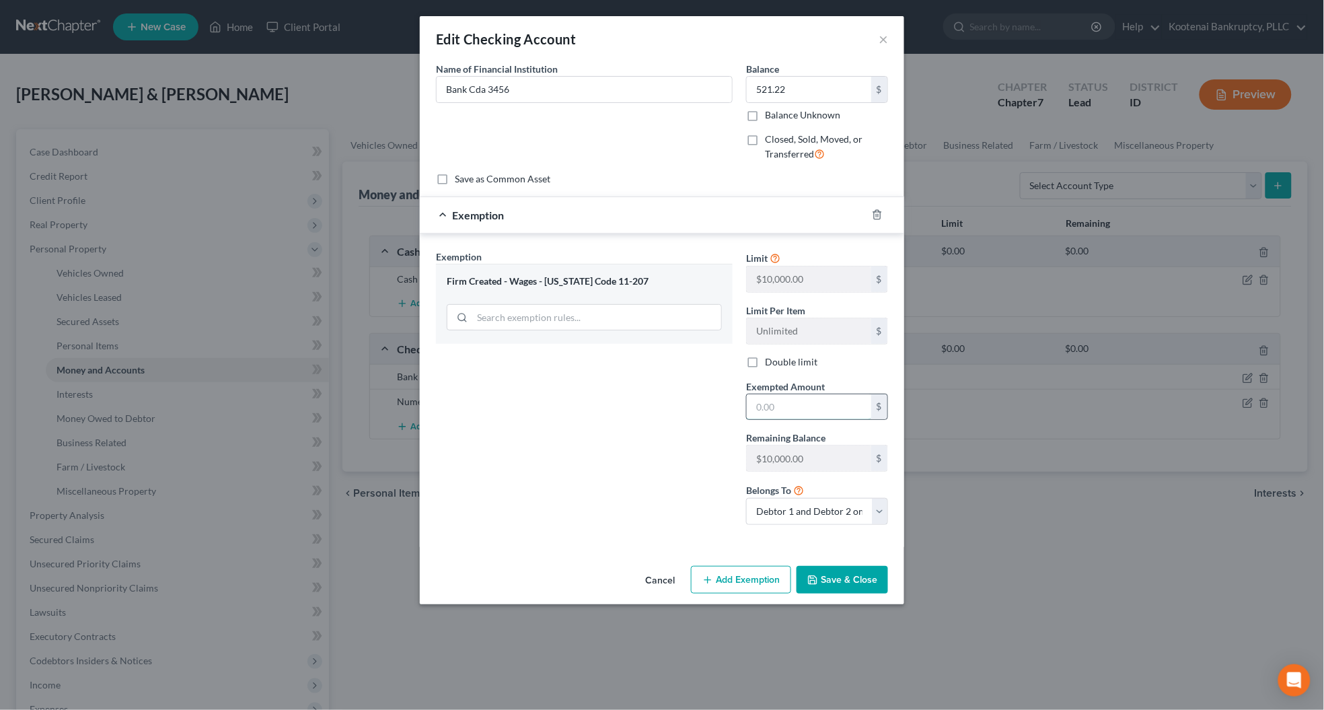
click at [767, 412] on input "text" at bounding box center [809, 407] width 124 height 26
type input "0"
drag, startPoint x: 659, startPoint y: 401, endPoint x: 688, endPoint y: 432, distance: 42.4
click at [659, 402] on div "Exemption Set must be selected for CA. Exemption * Firm Created - Wages - [US_S…" at bounding box center [584, 393] width 310 height 286
click at [833, 587] on button "Save & Close" at bounding box center [841, 580] width 91 height 28
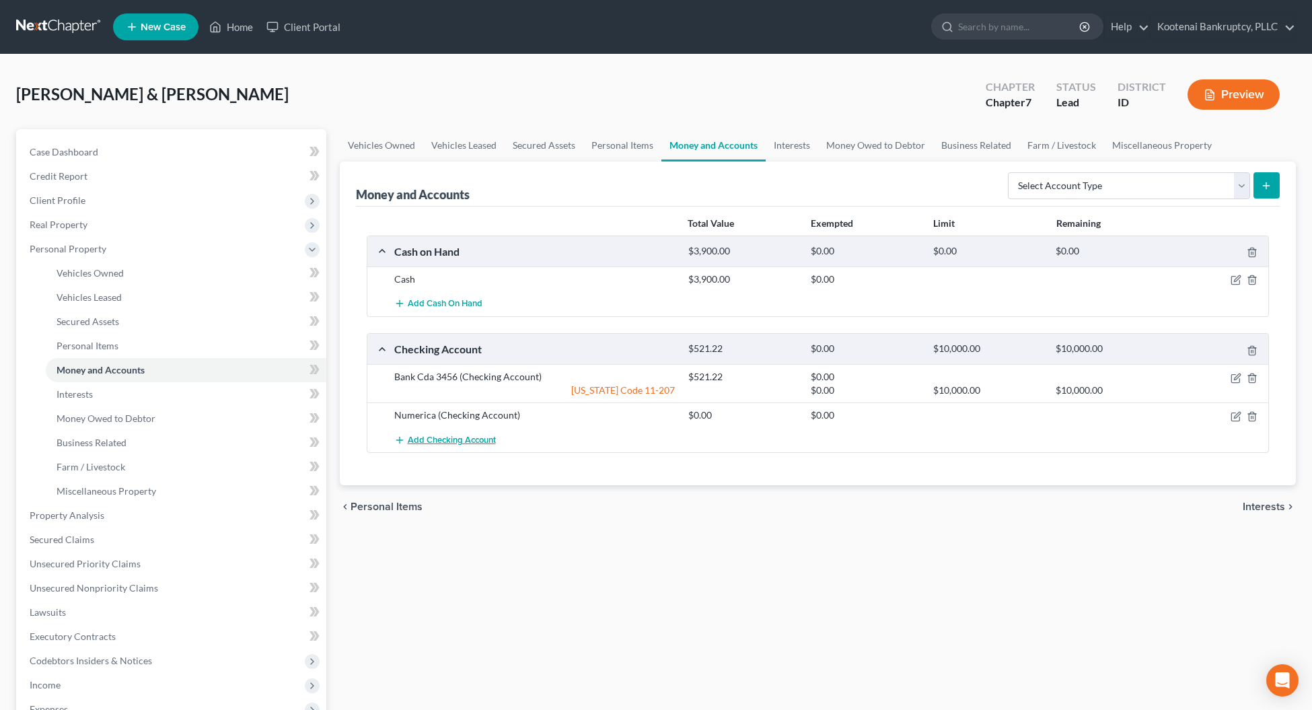
click at [431, 445] on span "Add Checking Account" at bounding box center [452, 439] width 88 height 11
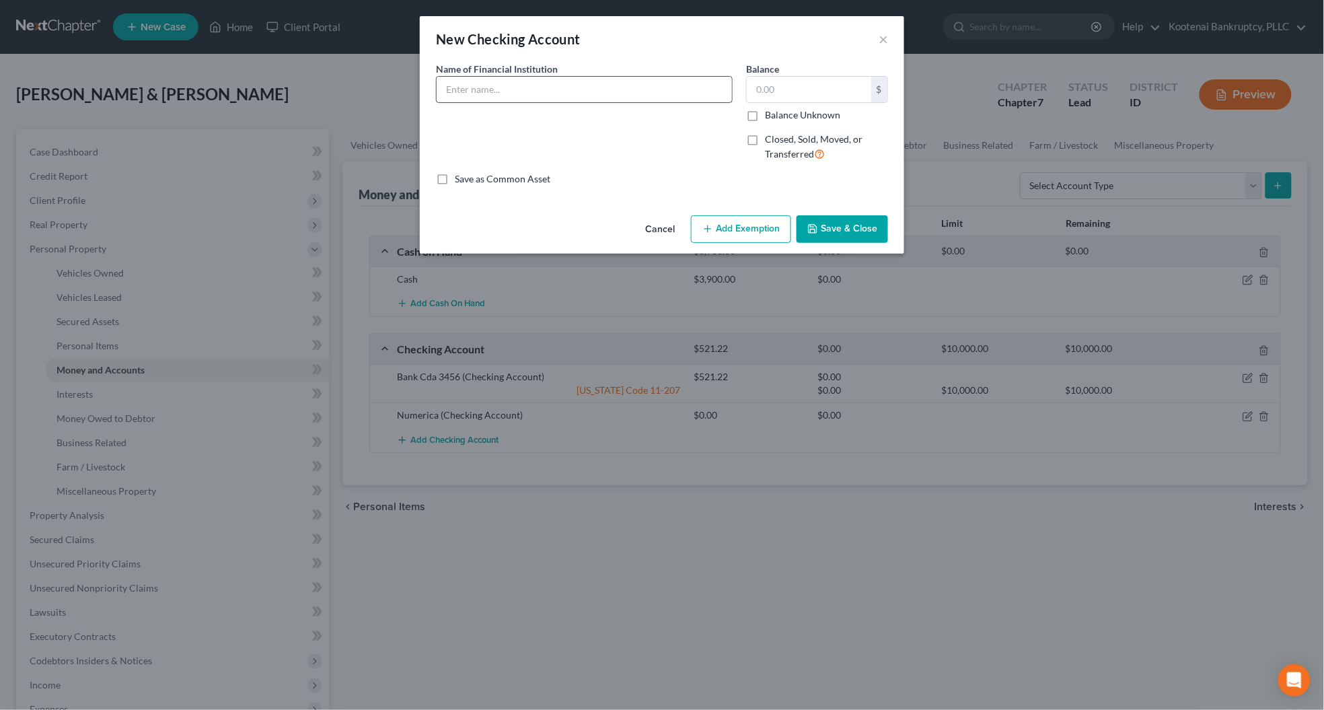
click at [442, 85] on input "text" at bounding box center [584, 90] width 295 height 26
type input "Cash App GA"
click at [758, 92] on input "text" at bounding box center [809, 90] width 124 height 26
type input "0"
drag, startPoint x: 731, startPoint y: 211, endPoint x: 731, endPoint y: 223, distance: 12.1
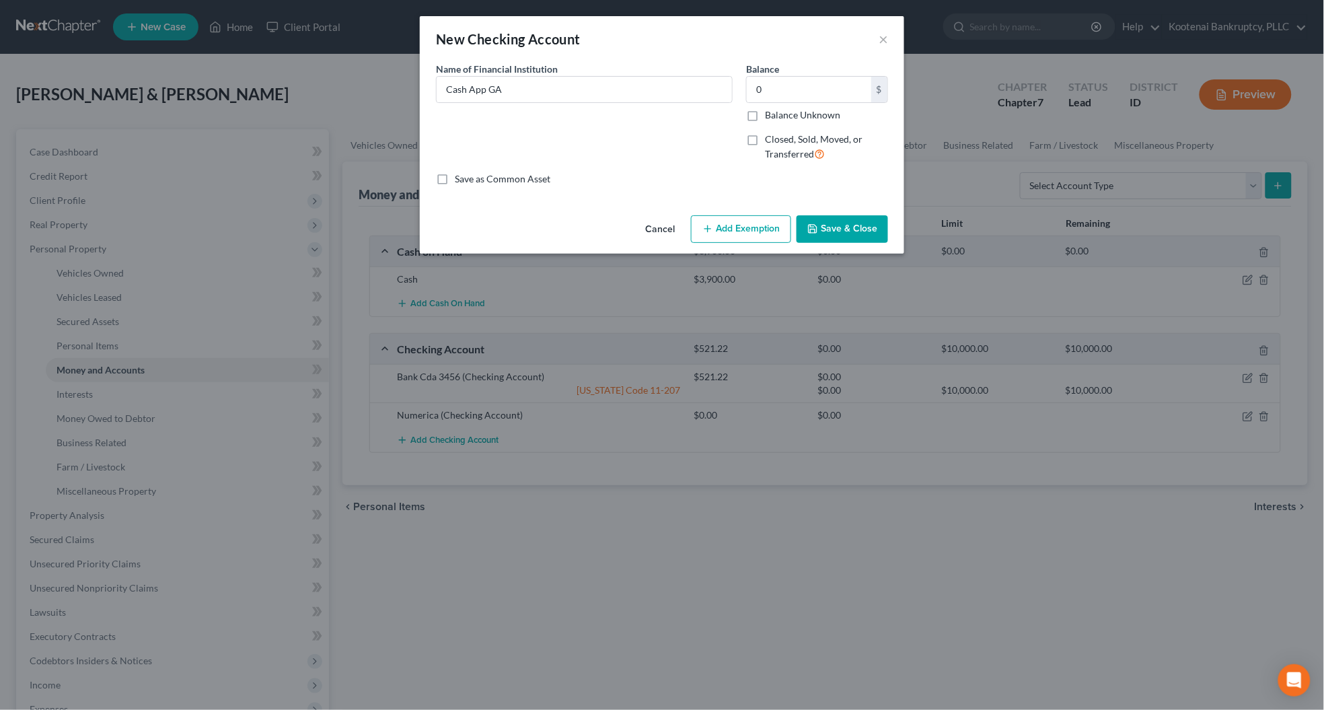
click at [731, 217] on div "Cancel Add Exemption Save & Close" at bounding box center [662, 232] width 484 height 44
click at [731, 223] on button "Add Exemption" at bounding box center [741, 229] width 100 height 28
select select "2"
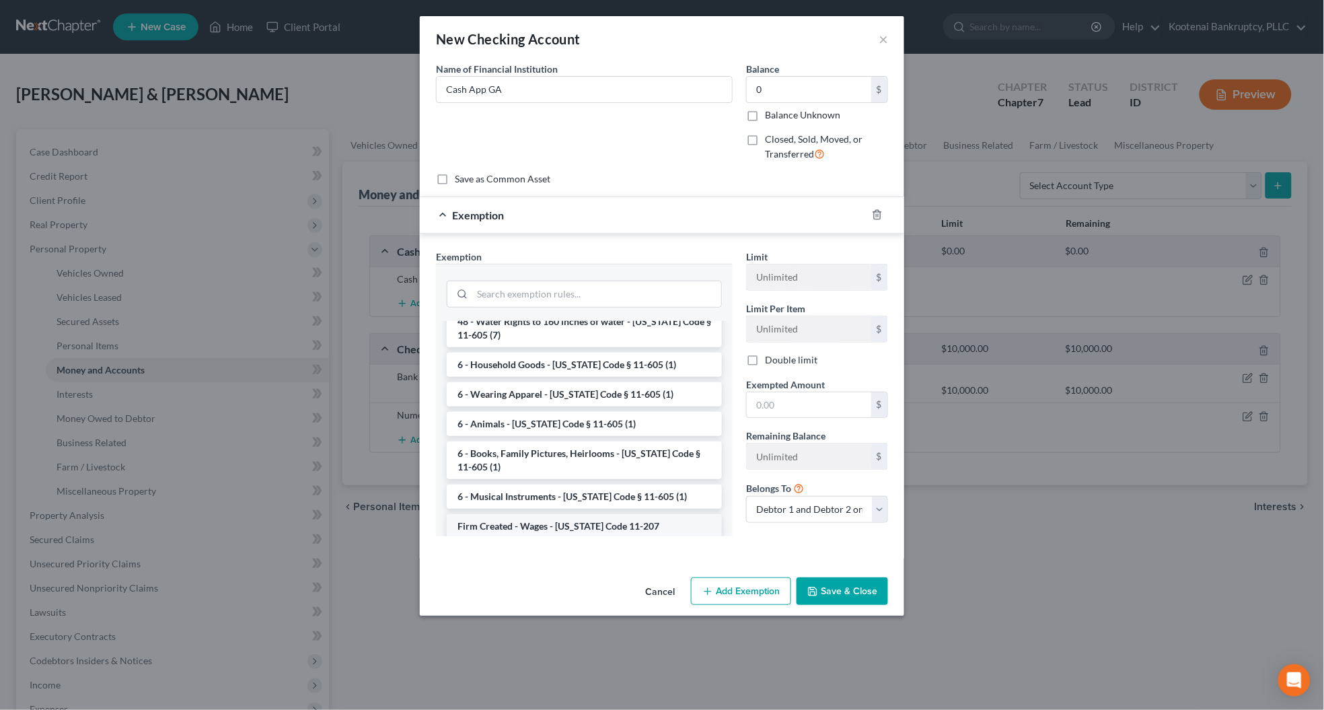
click at [556, 514] on li "Firm Created - Wages - [US_STATE] Code 11-207" at bounding box center [584, 526] width 275 height 24
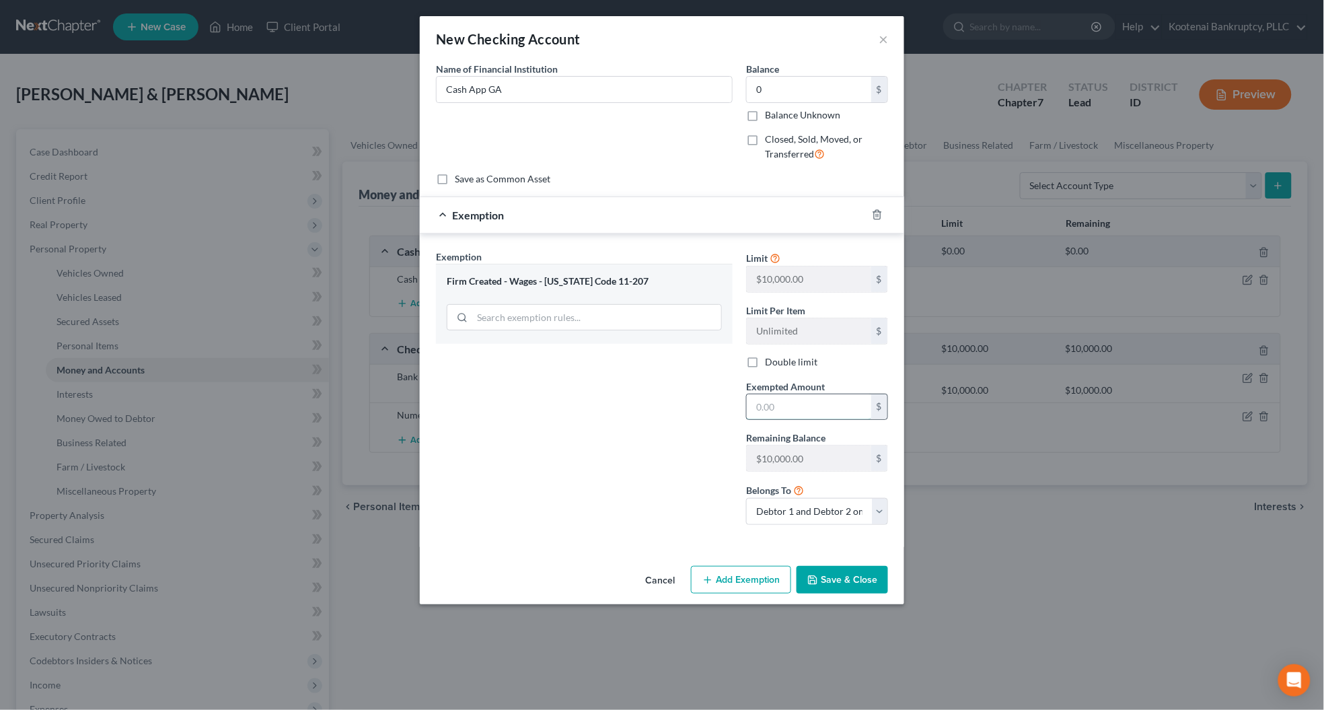
click at [757, 410] on input "text" at bounding box center [809, 407] width 124 height 26
type input "0"
click at [680, 405] on div "Exemption Set must be selected for CA. Exemption * Firm Created - Wages - [US_S…" at bounding box center [584, 393] width 310 height 286
click at [490, 86] on input "Cash App GA" at bounding box center [584, 90] width 295 height 26
click at [510, 85] on input "Cash App GA" at bounding box center [584, 90] width 295 height 26
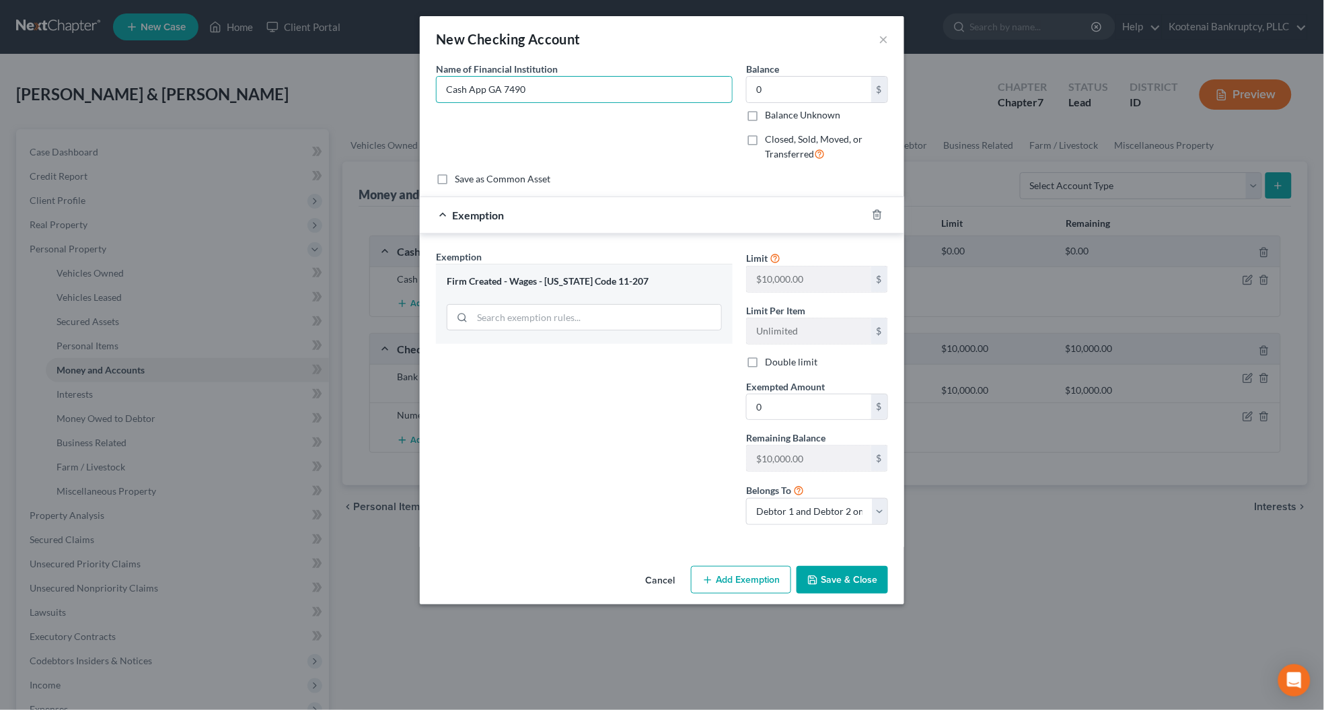
type input "Cash App GA 7490"
click at [831, 585] on button "Save & Close" at bounding box center [841, 580] width 91 height 28
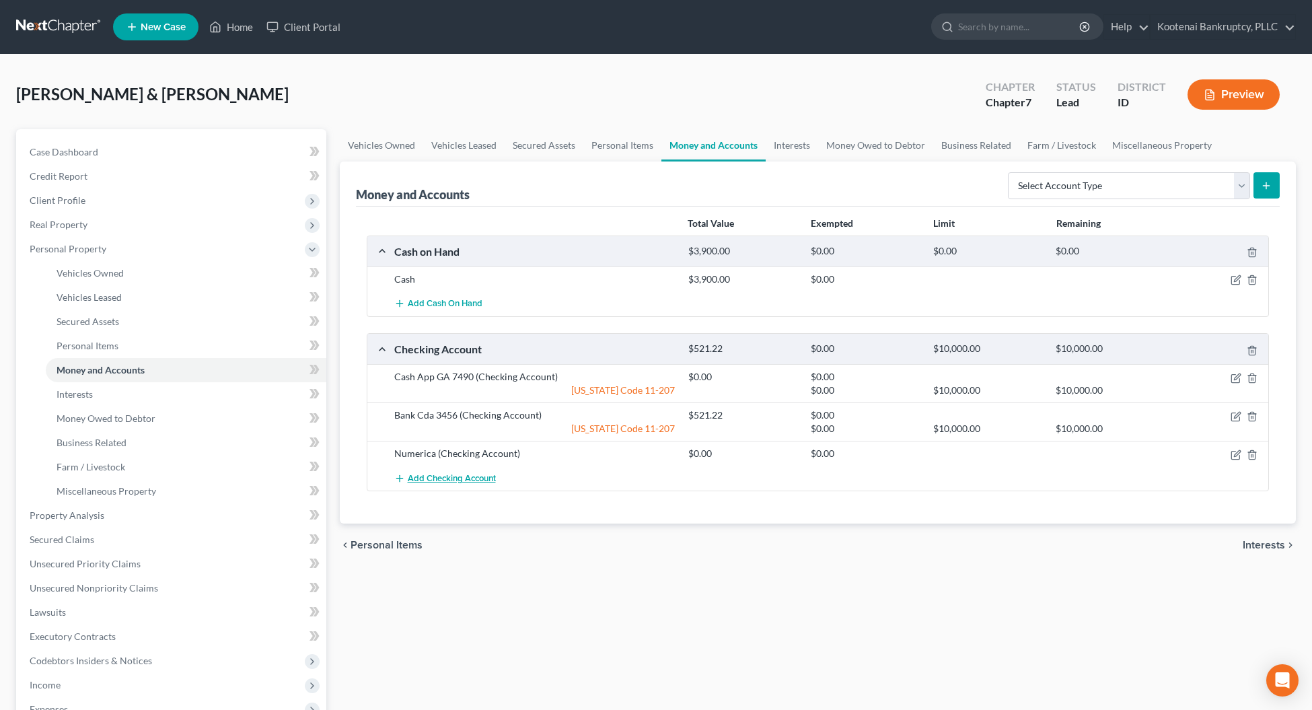
click at [441, 482] on span "Add Checking Account" at bounding box center [452, 478] width 88 height 11
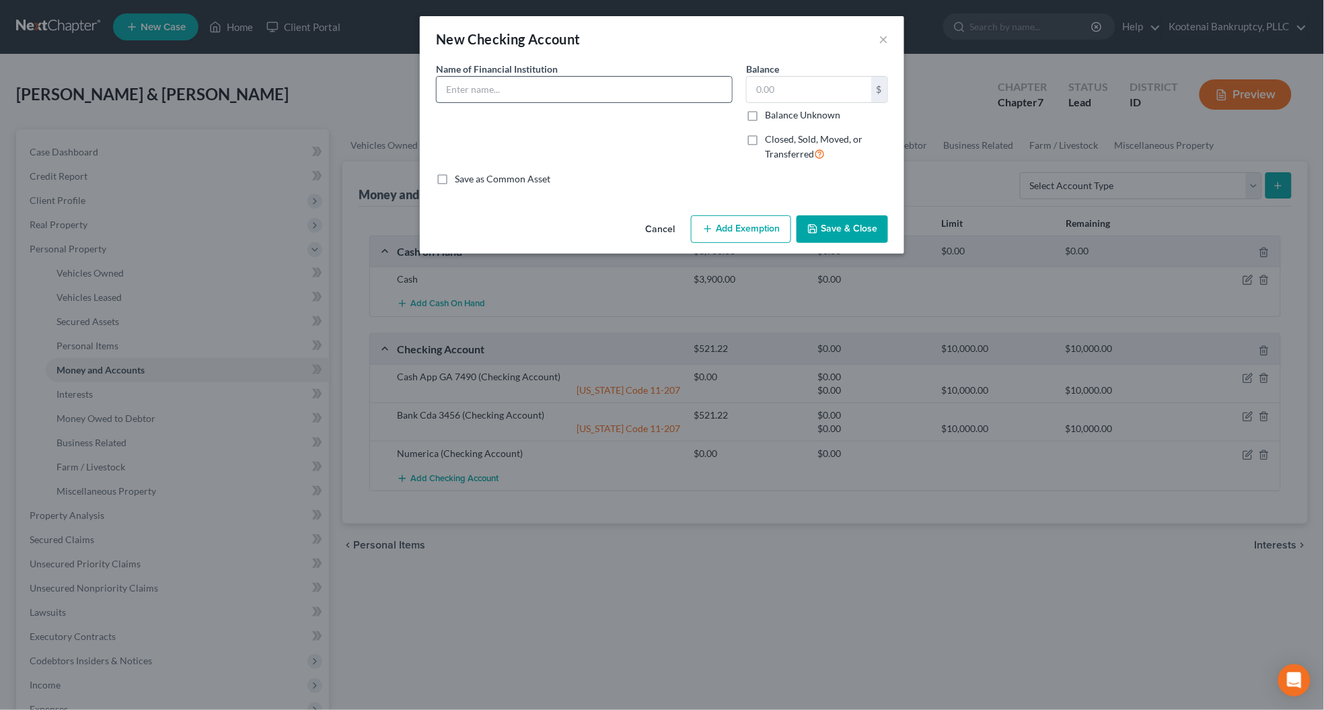
click at [449, 89] on input "text" at bounding box center [584, 90] width 295 height 26
type input "Cash App EW 1347"
click at [784, 91] on input "text" at bounding box center [809, 90] width 124 height 26
type input "0"
click at [745, 229] on button "Add Exemption" at bounding box center [741, 229] width 100 height 28
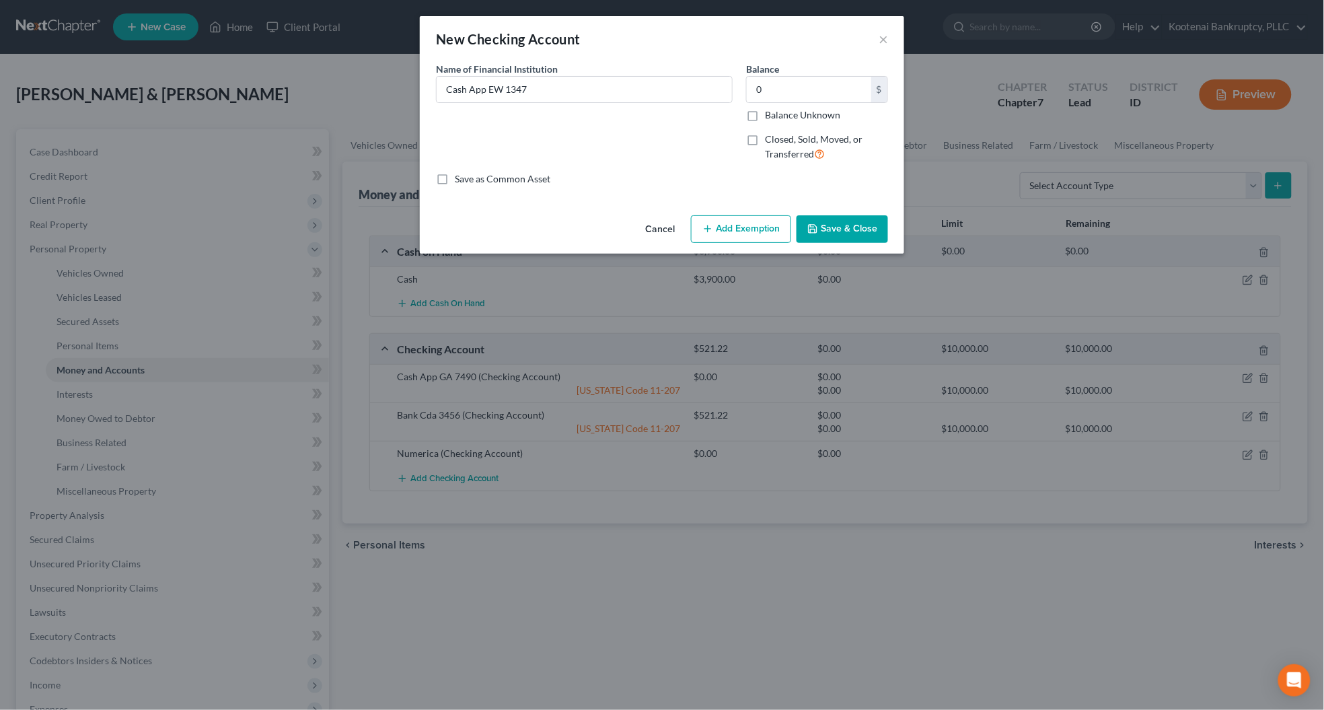
select select "2"
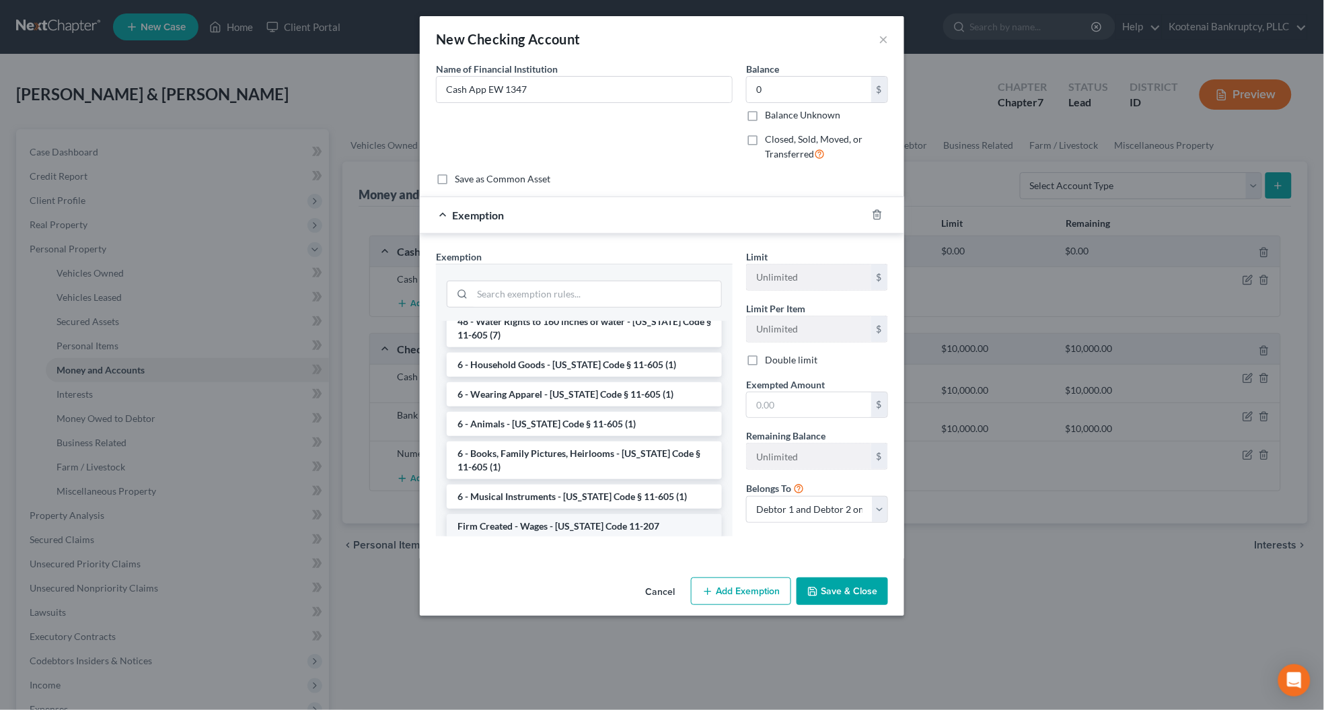
click at [532, 514] on li "Firm Created - Wages - [US_STATE] Code 11-207" at bounding box center [584, 526] width 275 height 24
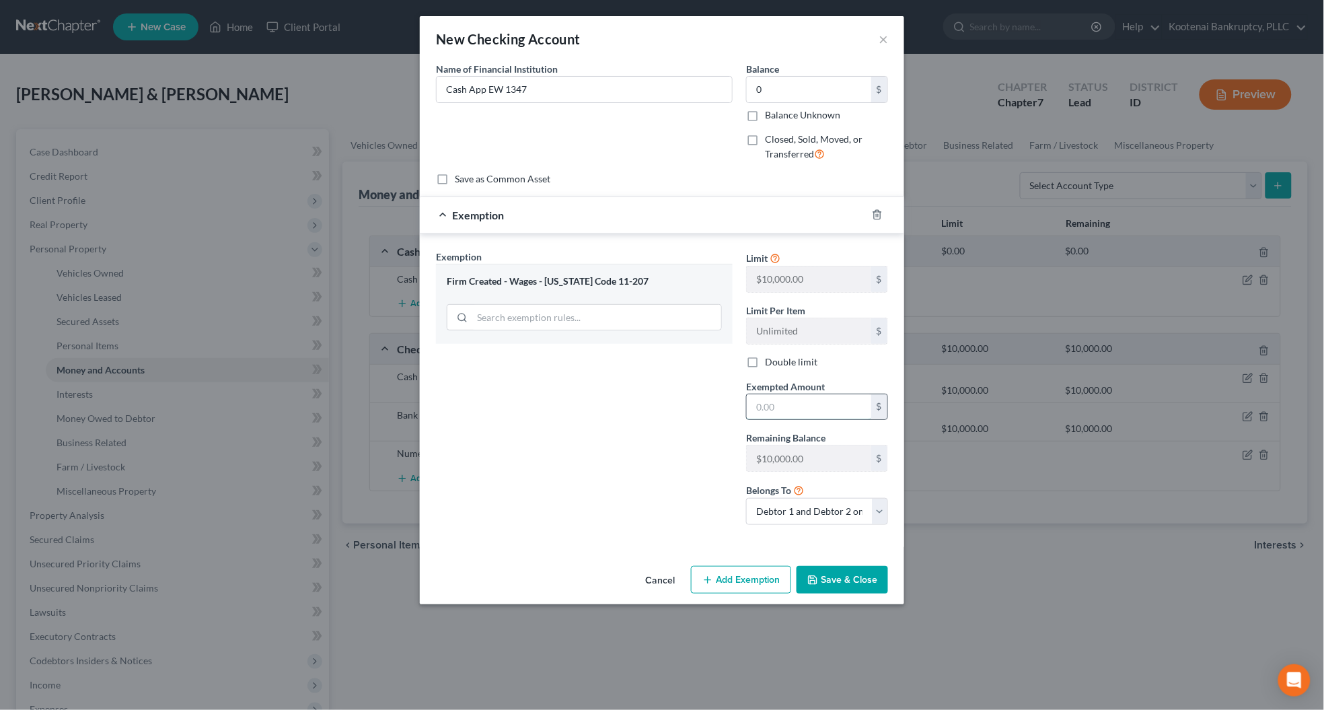
click at [765, 399] on input "text" at bounding box center [809, 407] width 124 height 26
type input "0"
drag, startPoint x: 653, startPoint y: 439, endPoint x: 676, endPoint y: 461, distance: 31.9
click at [653, 441] on div "Exemption Set must be selected for CA. Exemption * Firm Created - Wages - [US_S…" at bounding box center [584, 393] width 310 height 286
click at [845, 587] on button "Save & Close" at bounding box center [841, 580] width 91 height 28
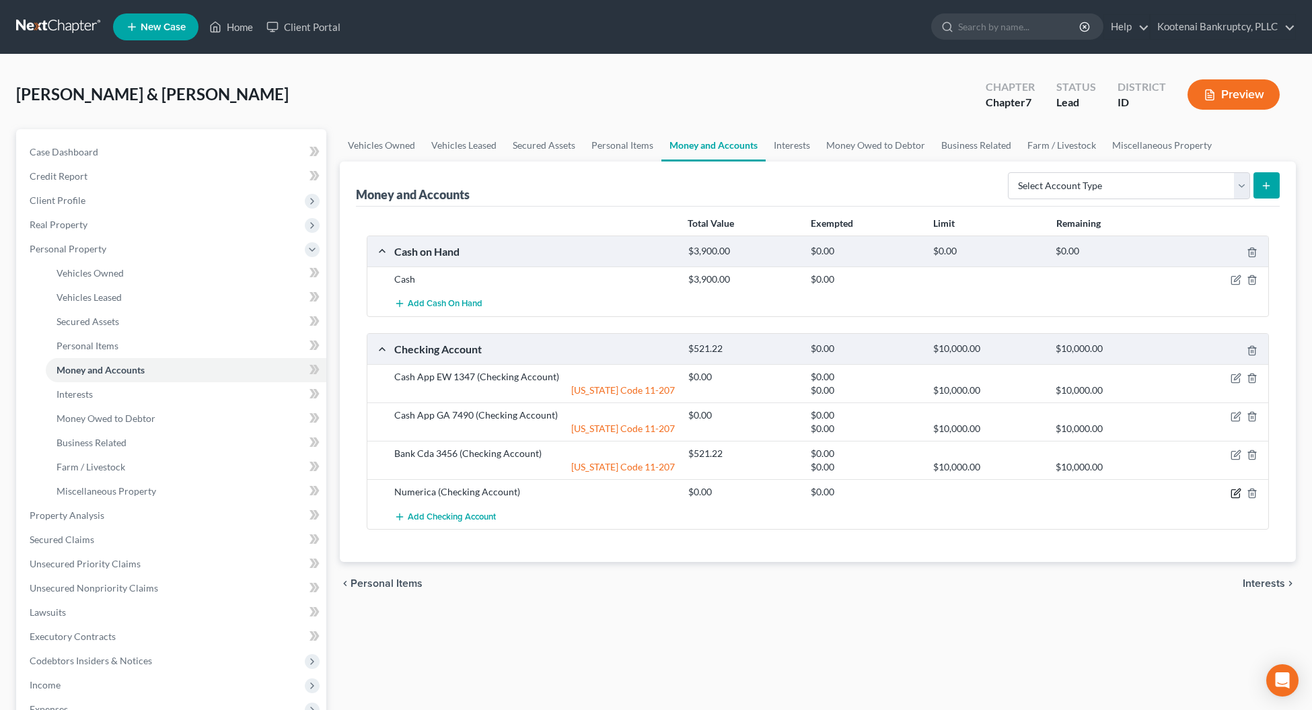
click at [1240, 495] on icon "button" at bounding box center [1235, 493] width 11 height 11
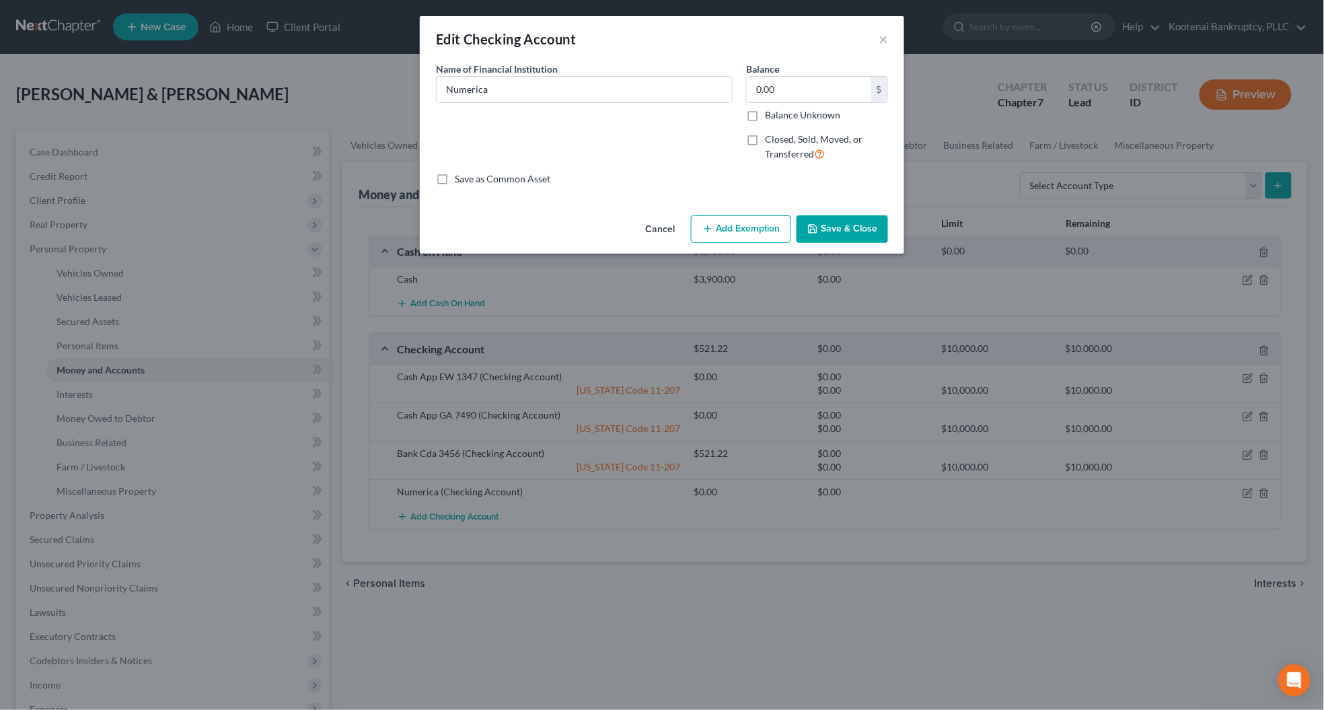
click at [741, 224] on button "Add Exemption" at bounding box center [741, 229] width 100 height 28
select select "2"
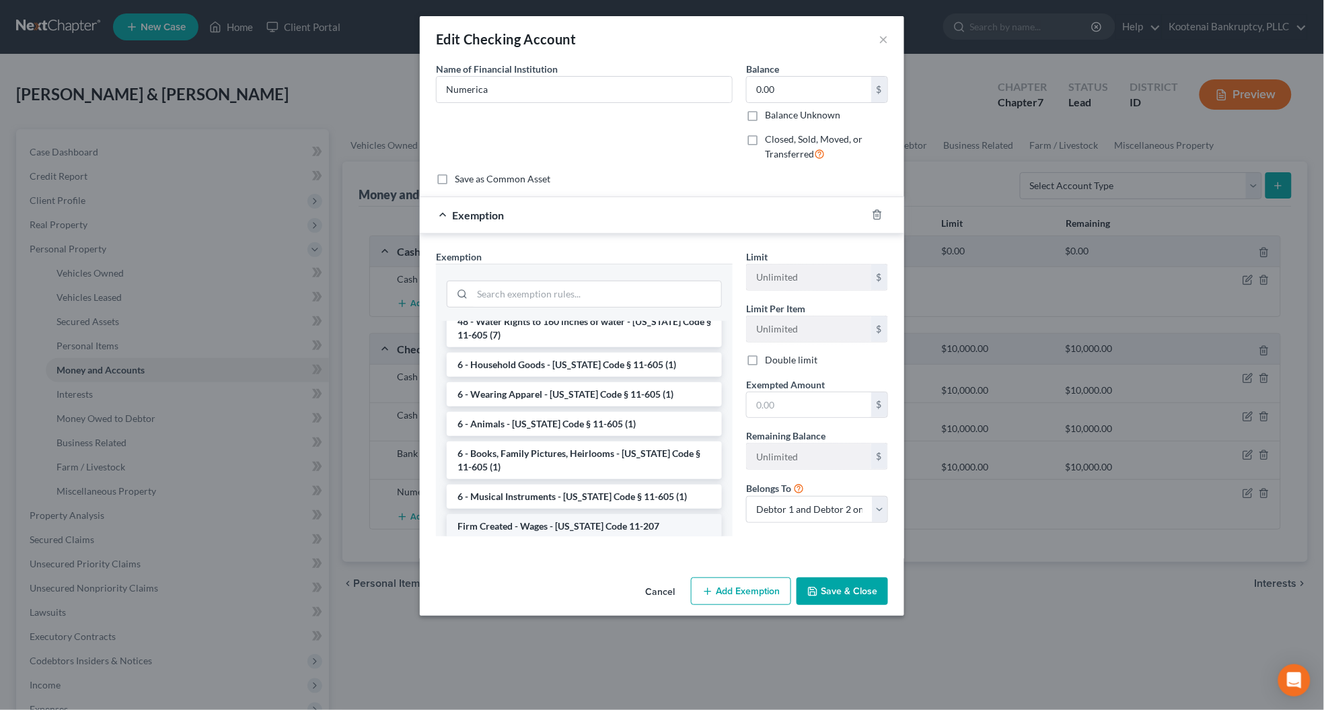
click at [553, 514] on li "Firm Created - Wages - [US_STATE] Code 11-207" at bounding box center [584, 526] width 275 height 24
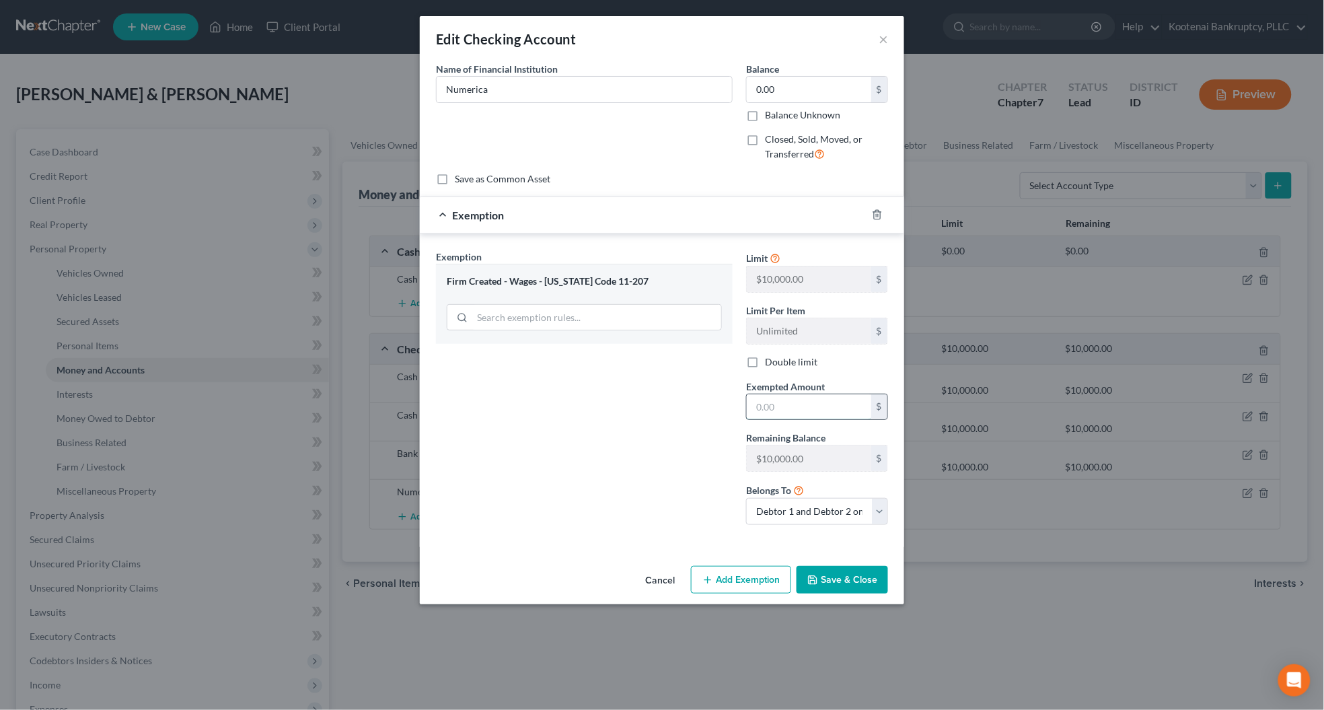
drag, startPoint x: 770, startPoint y: 397, endPoint x: 767, endPoint y: 409, distance: 11.9
click at [767, 405] on input "text" at bounding box center [809, 407] width 124 height 26
type input "0"
drag, startPoint x: 679, startPoint y: 431, endPoint x: 713, endPoint y: 459, distance: 43.5
click at [683, 434] on div "Exemption Set must be selected for CA. Exemption * Firm Created - Wages - [US_S…" at bounding box center [584, 393] width 310 height 286
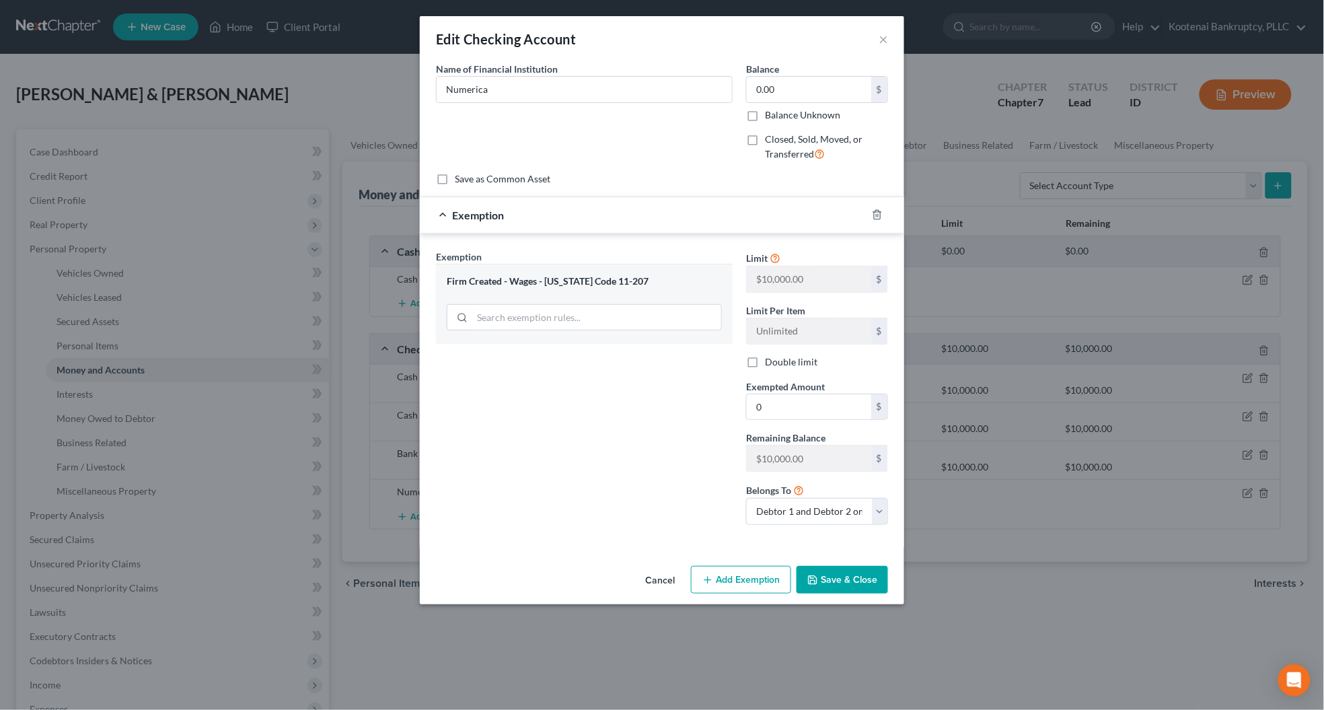
click at [825, 577] on button "Save & Close" at bounding box center [841, 580] width 91 height 28
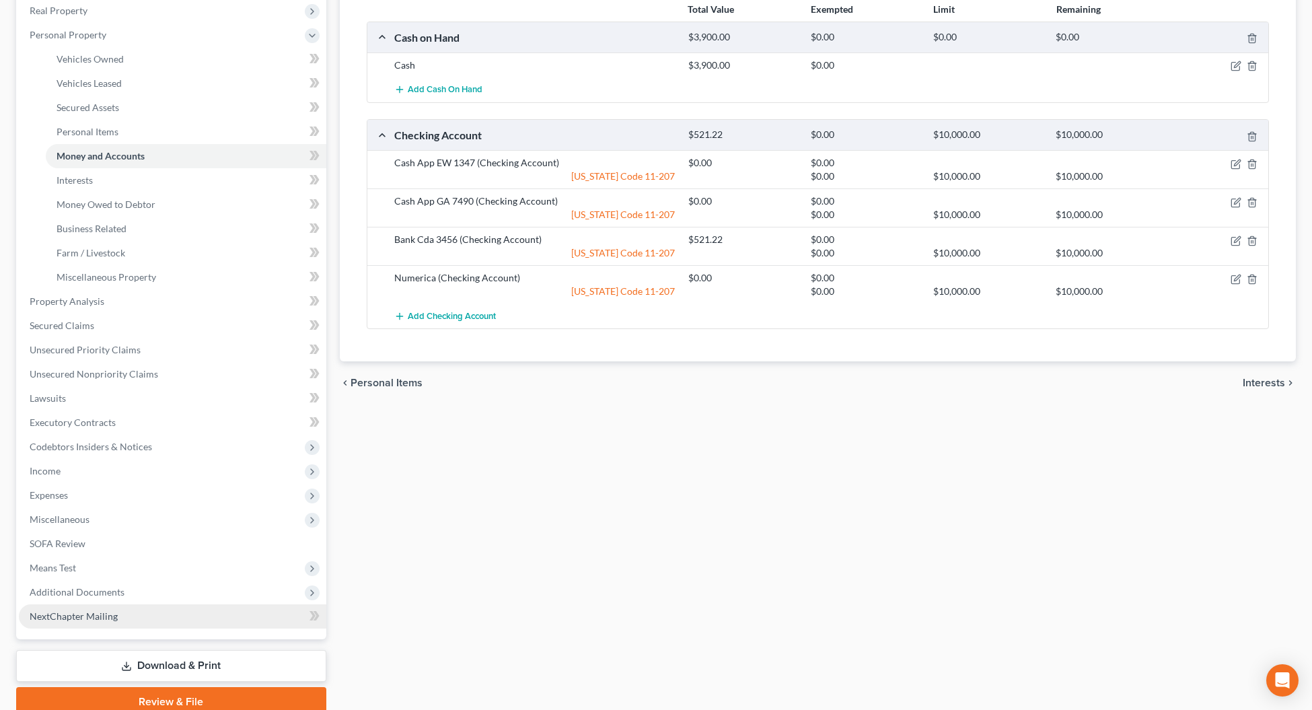
scroll to position [252, 0]
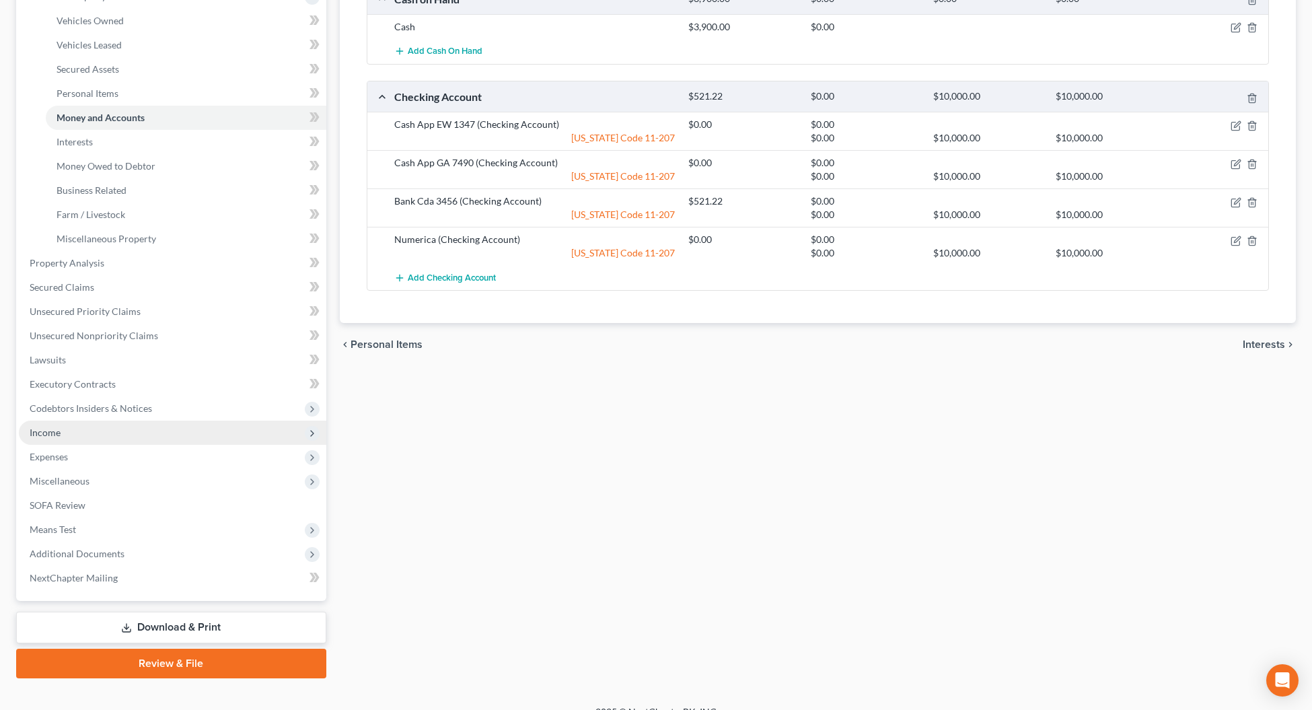
click at [38, 429] on span "Income" at bounding box center [45, 431] width 31 height 11
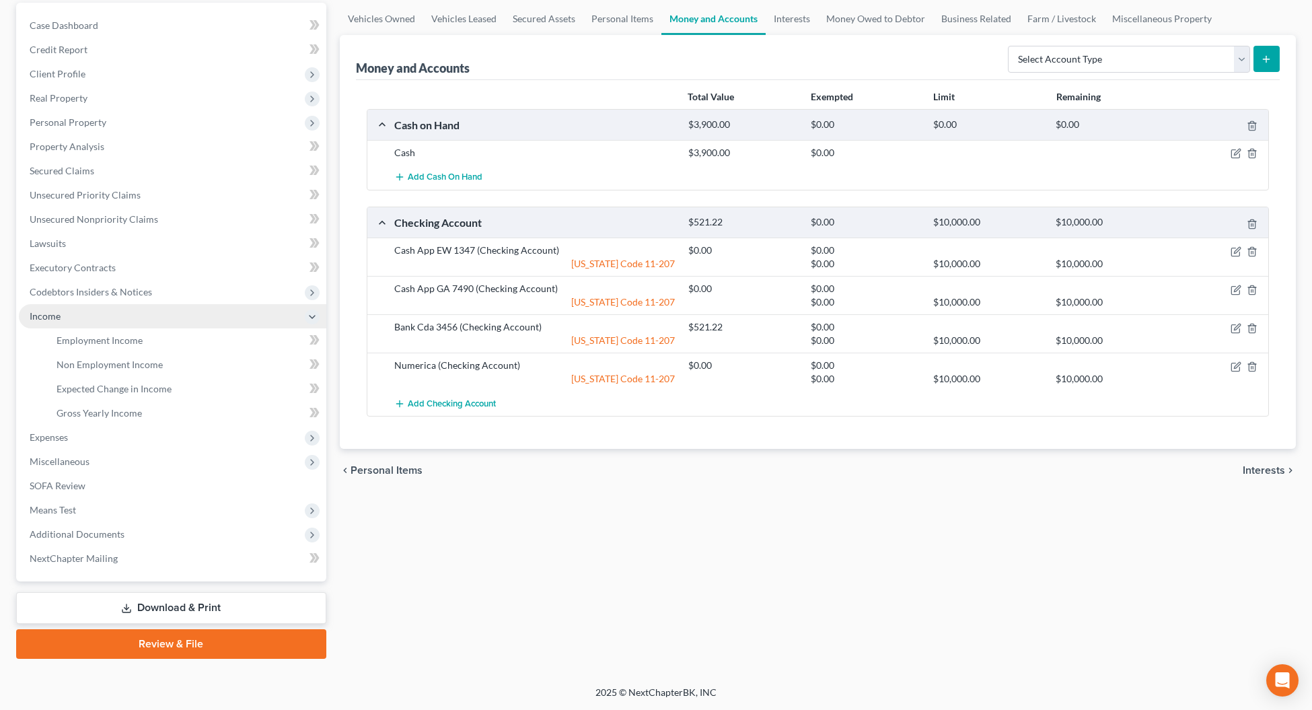
scroll to position [125, 0]
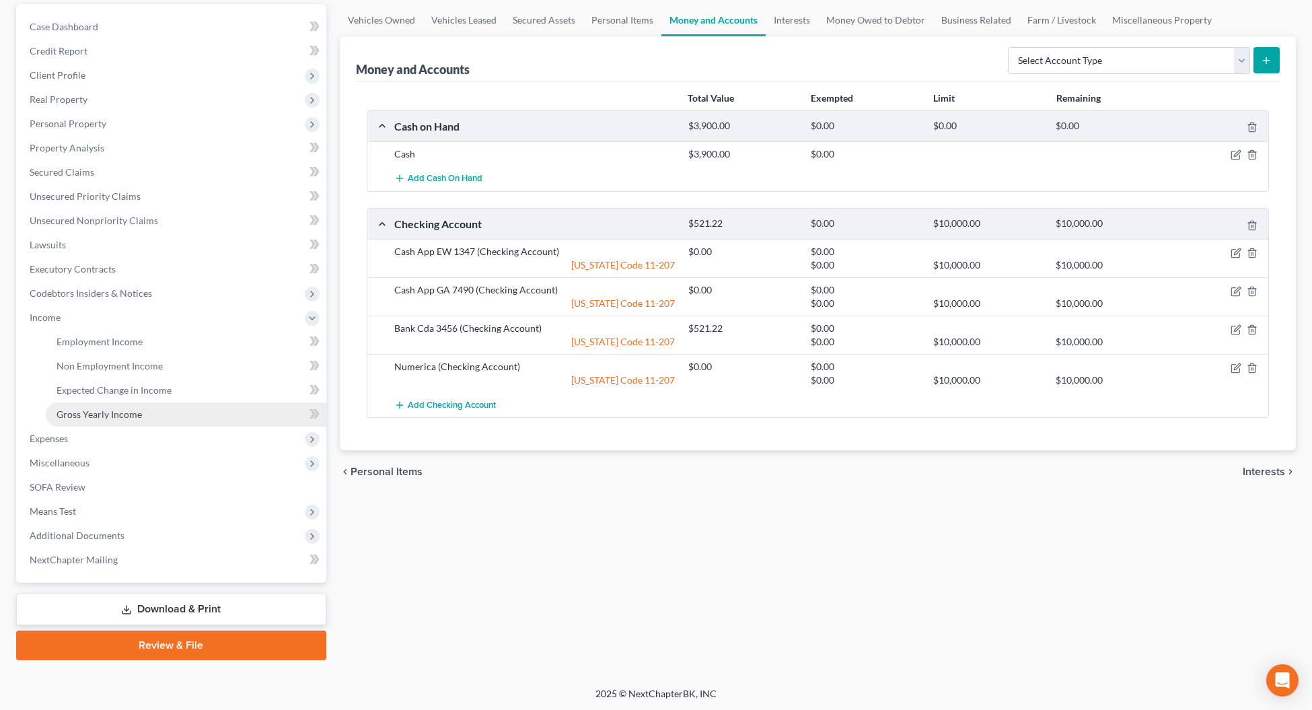
click at [73, 414] on span "Gross Yearly Income" at bounding box center [98, 413] width 85 height 11
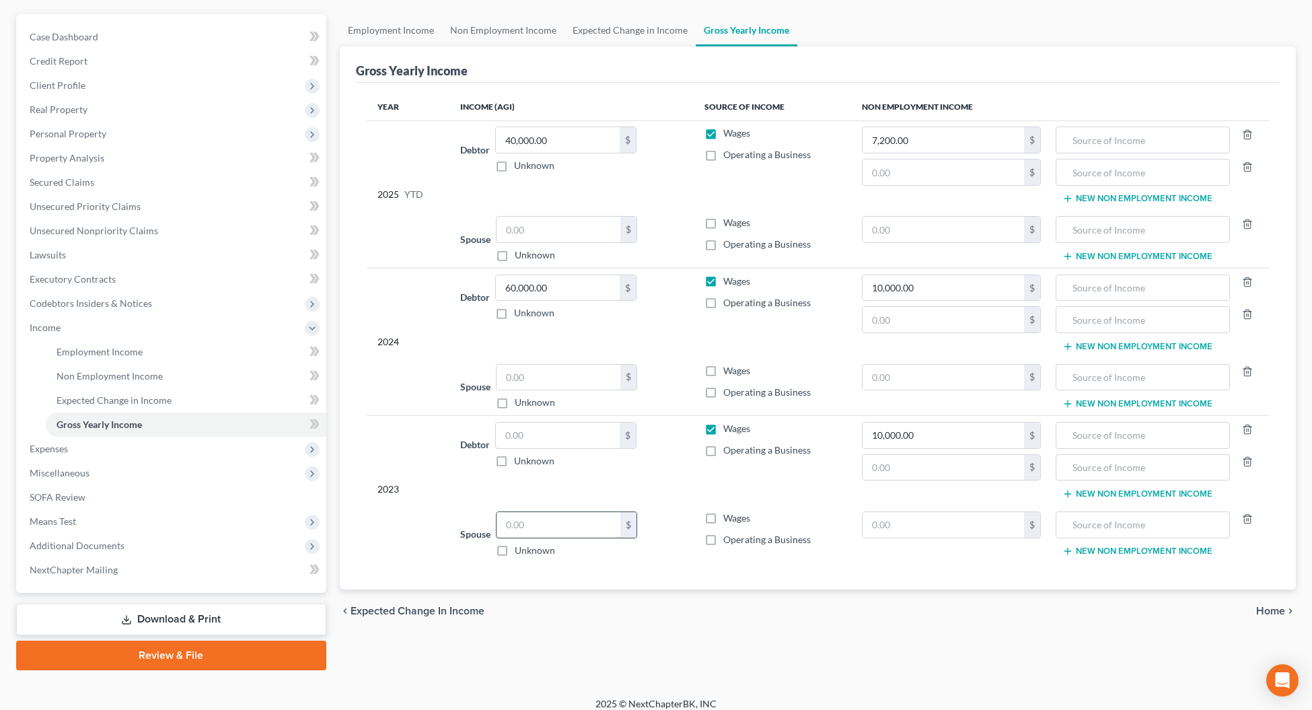
scroll to position [125, 0]
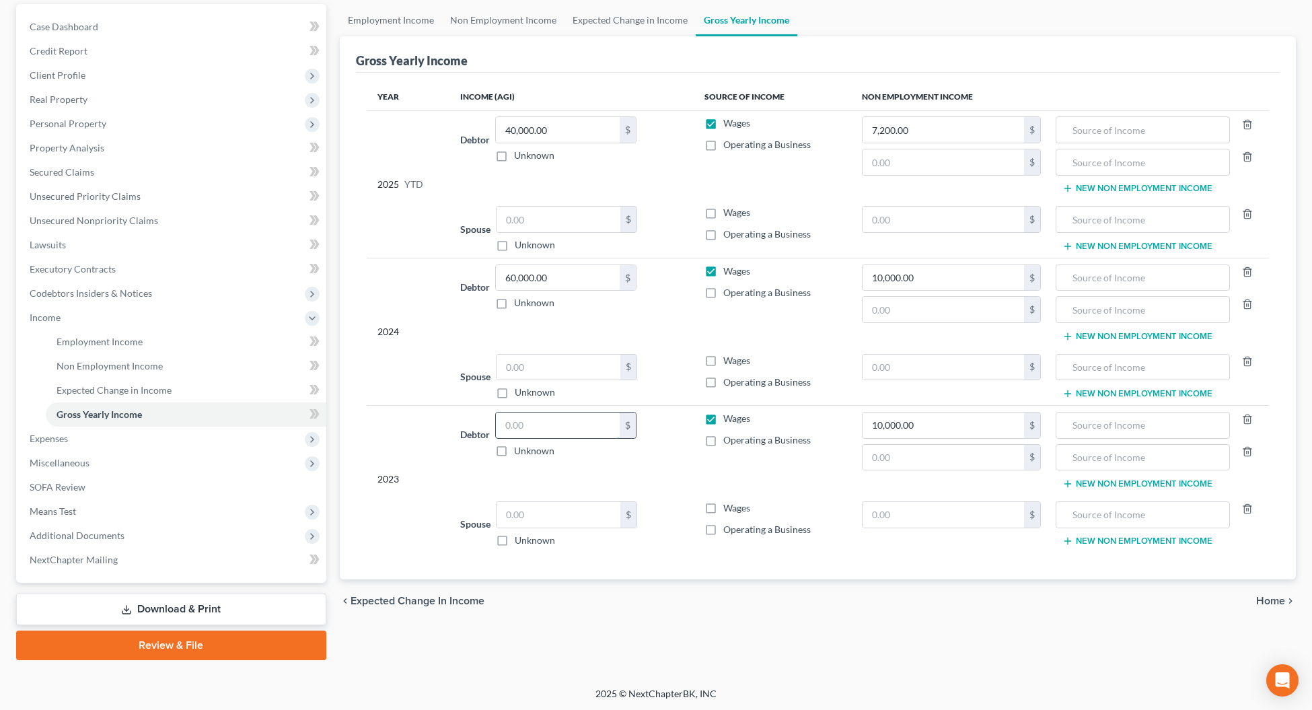
click at [519, 428] on input "text" at bounding box center [558, 425] width 124 height 26
type input "0"
click at [406, 269] on div "2024" at bounding box center [407, 331] width 61 height 135
click at [1266, 606] on span "Home" at bounding box center [1270, 600] width 29 height 11
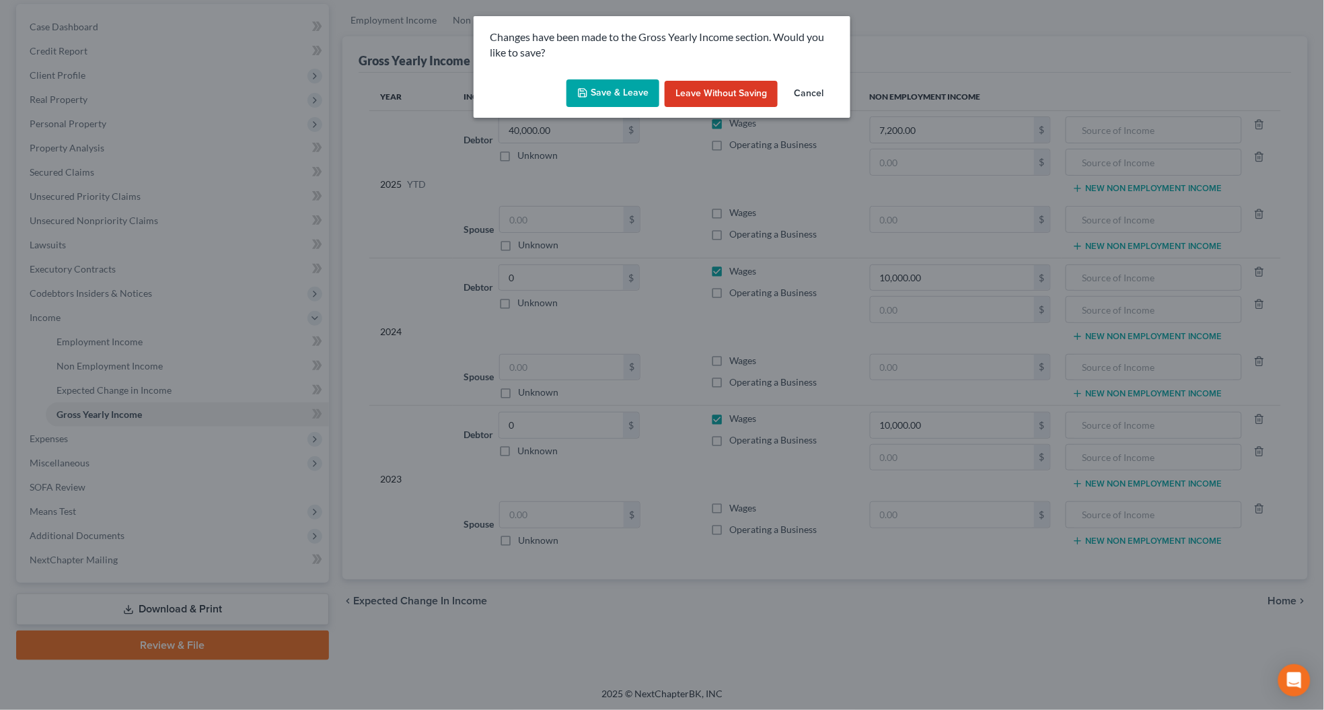
click at [613, 84] on button "Save & Leave" at bounding box center [612, 93] width 93 height 28
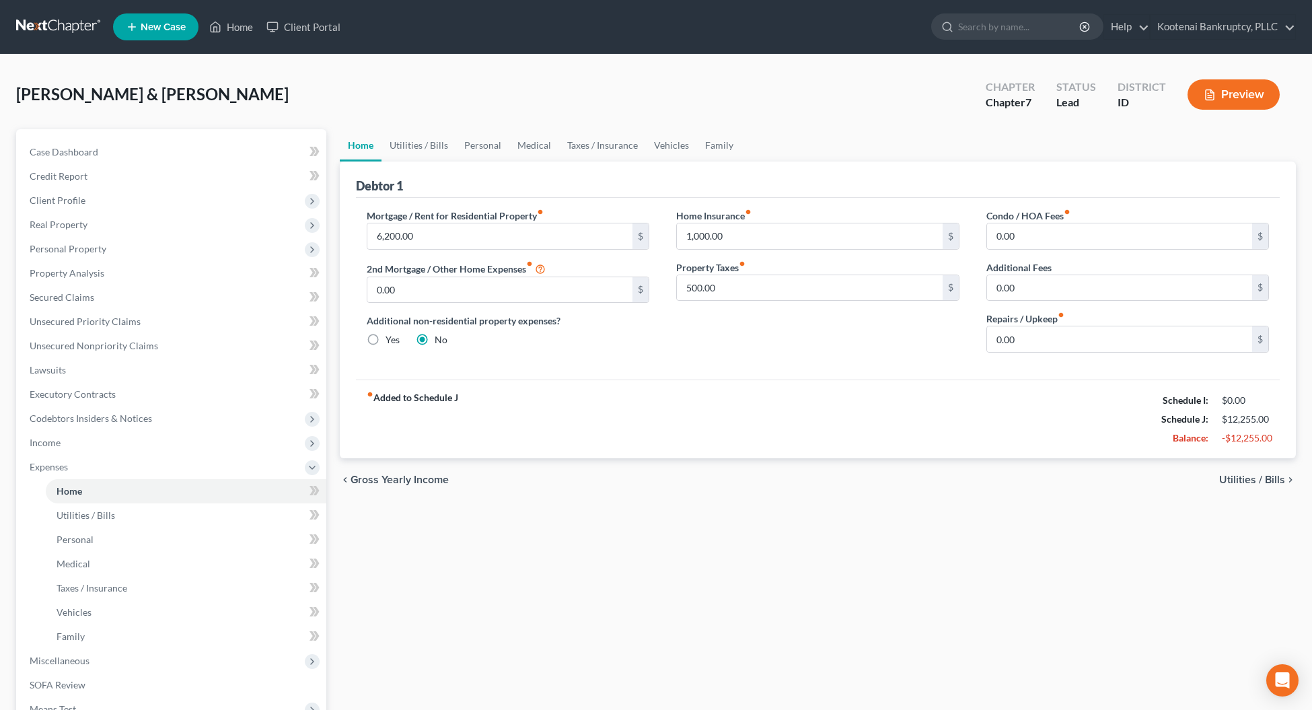
click at [1235, 478] on span "Utilities / Bills" at bounding box center [1252, 479] width 66 height 11
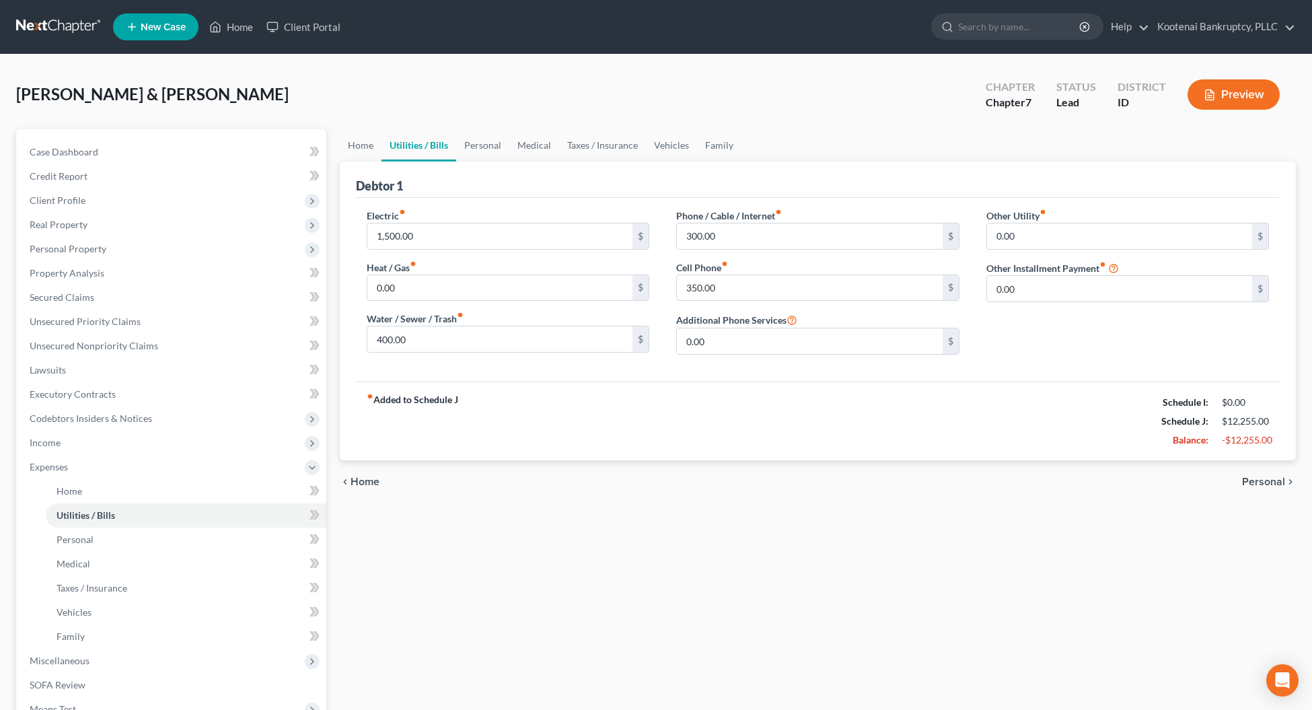
click at [1253, 481] on span "Personal" at bounding box center [1263, 481] width 43 height 11
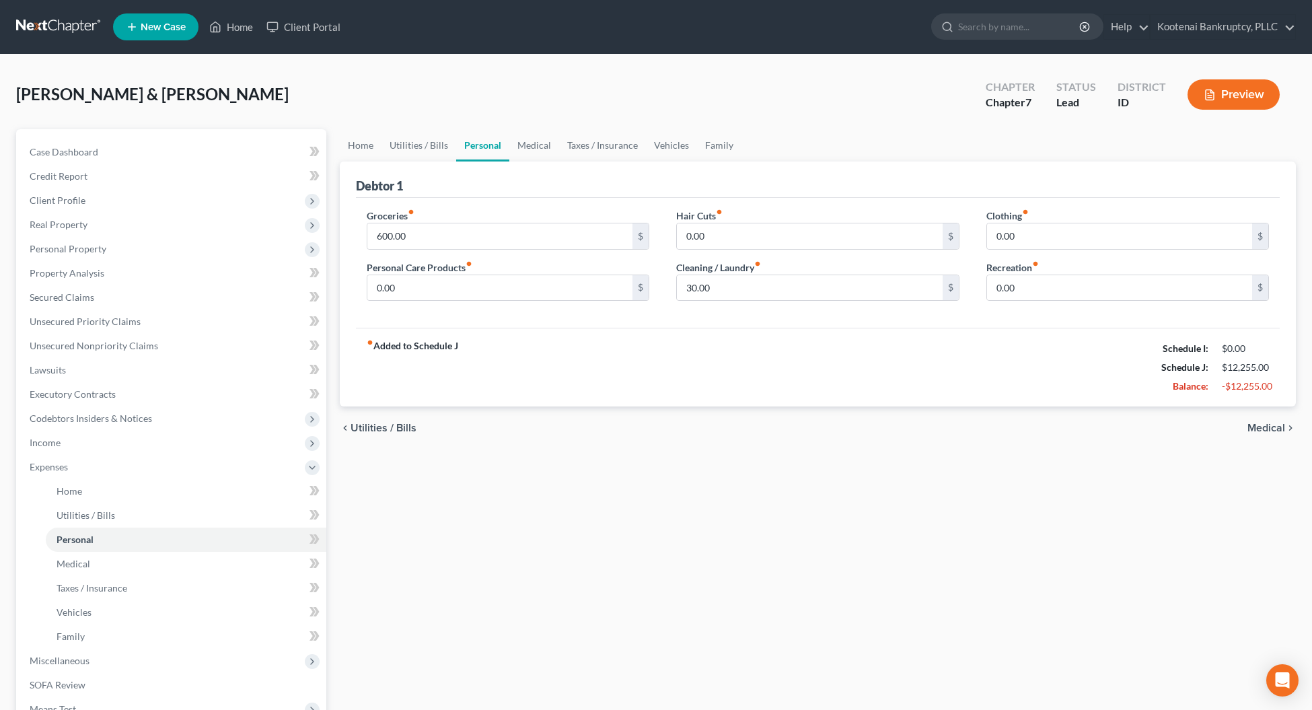
click at [1273, 428] on span "Medical" at bounding box center [1266, 427] width 38 height 11
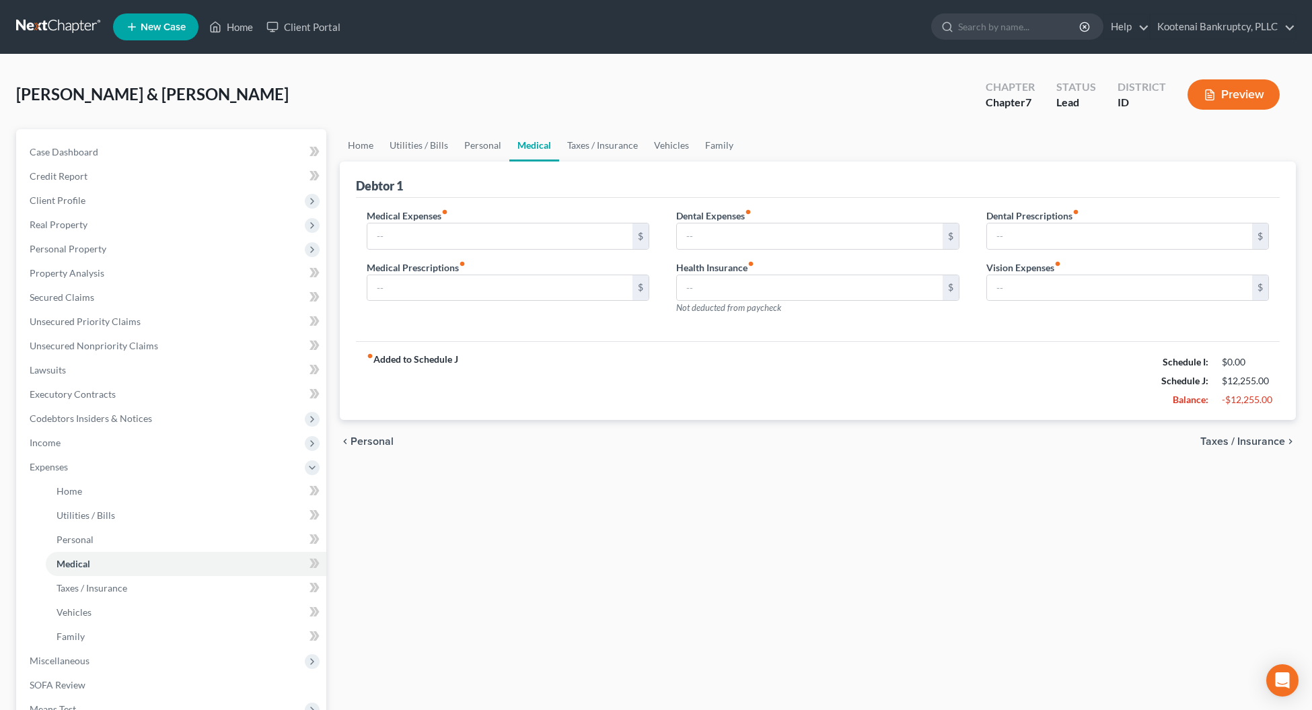
click at [1240, 448] on div "chevron_left Personal Taxes / Insurance chevron_right" at bounding box center [818, 441] width 956 height 43
click at [1239, 446] on span "Taxes / Insurance" at bounding box center [1242, 441] width 85 height 11
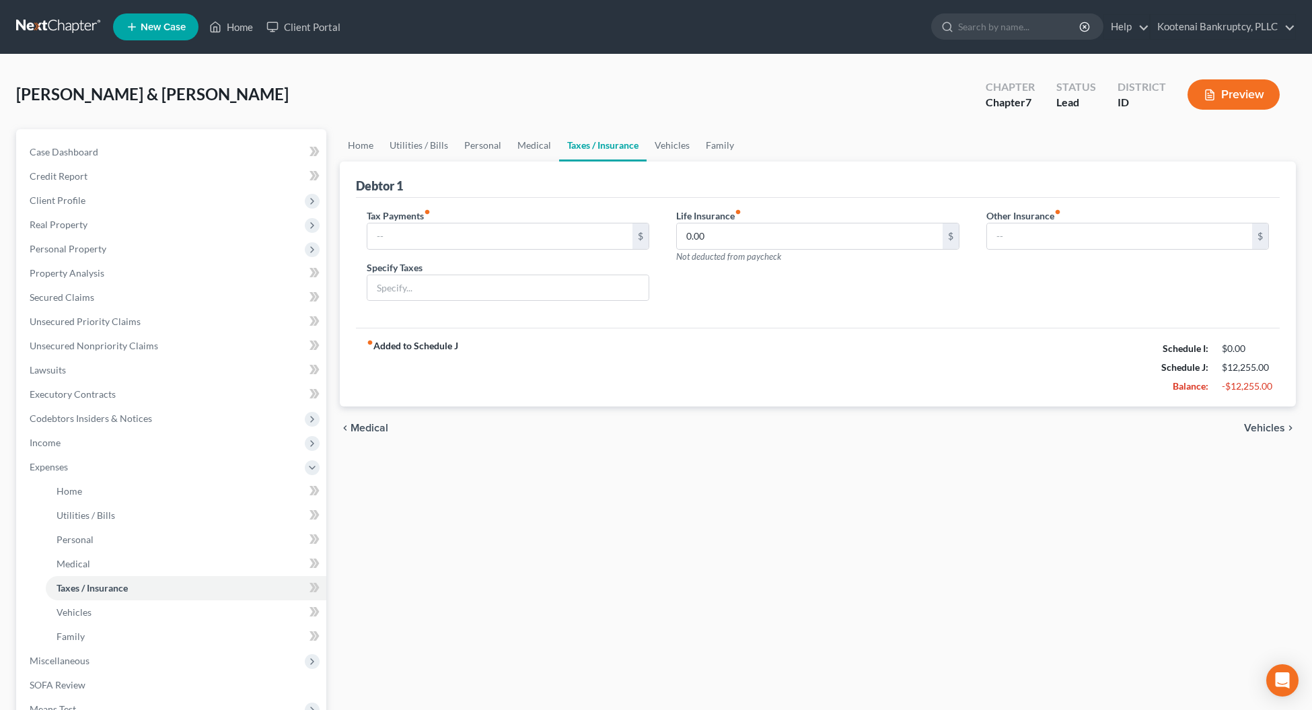
click at [1253, 428] on span "Vehicles" at bounding box center [1264, 427] width 41 height 11
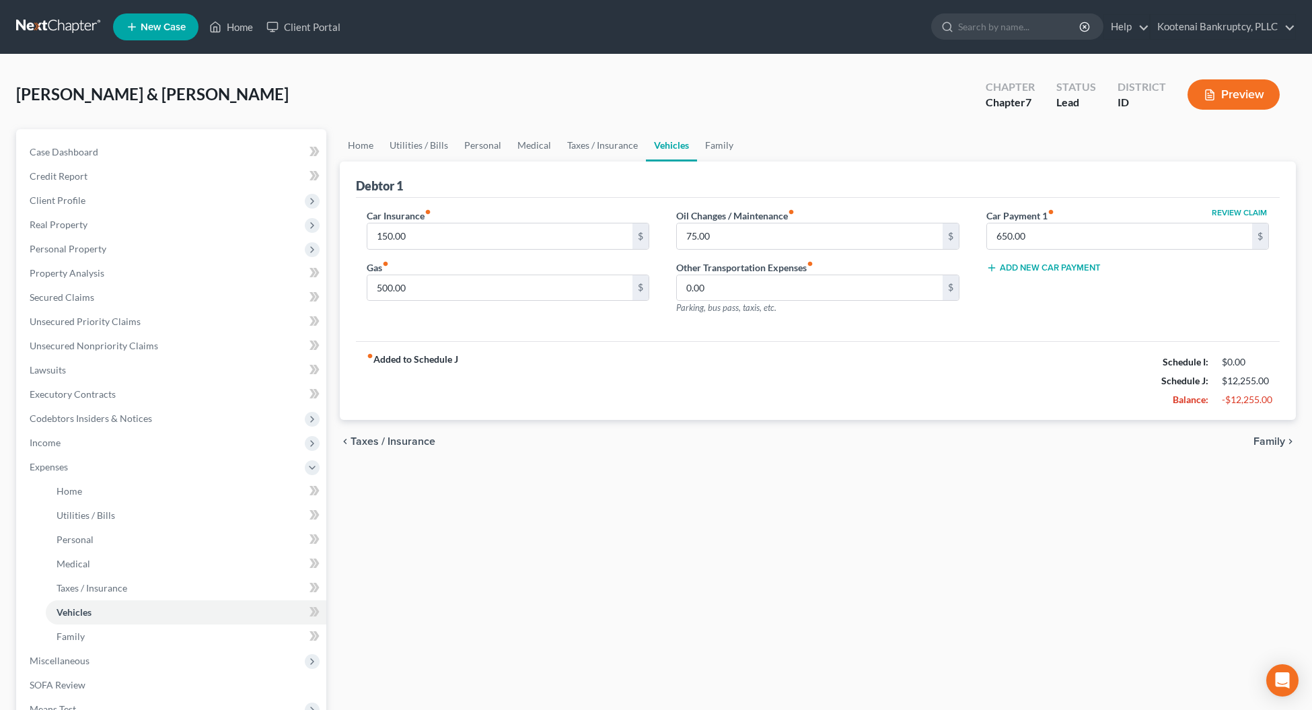
click at [1260, 437] on span "Family" at bounding box center [1269, 441] width 32 height 11
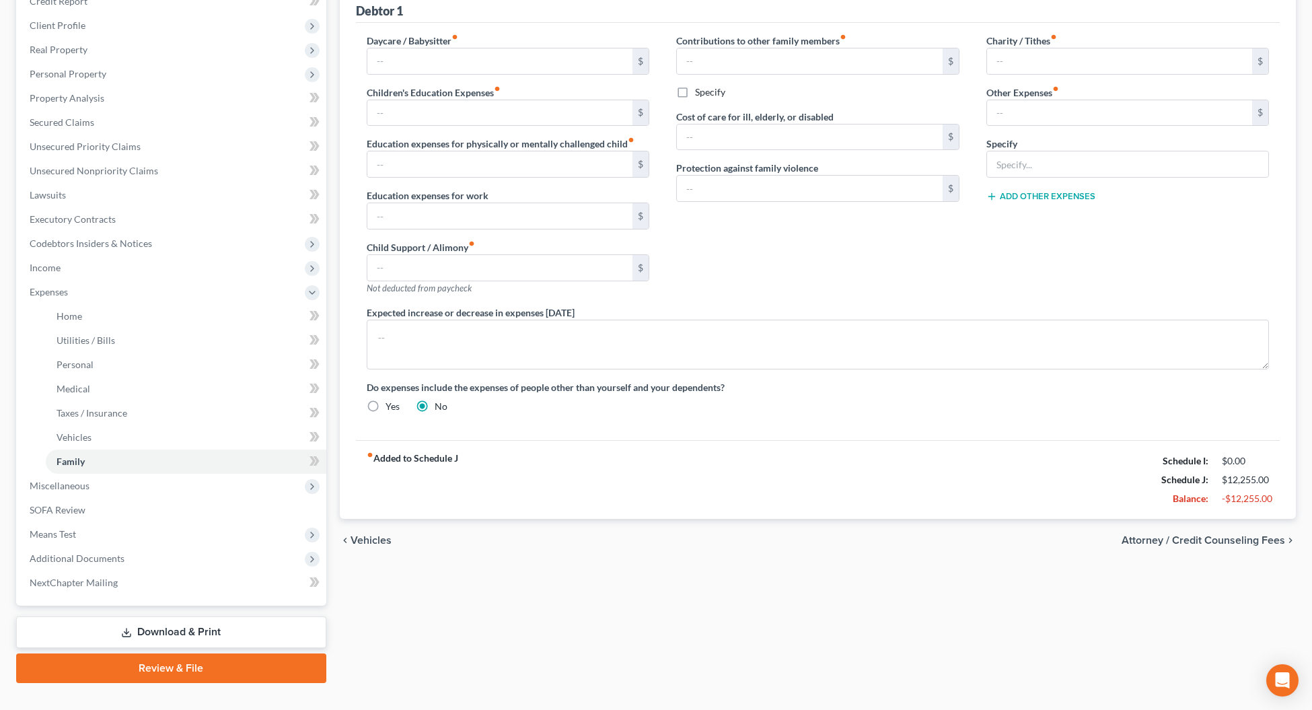
scroll to position [198, 0]
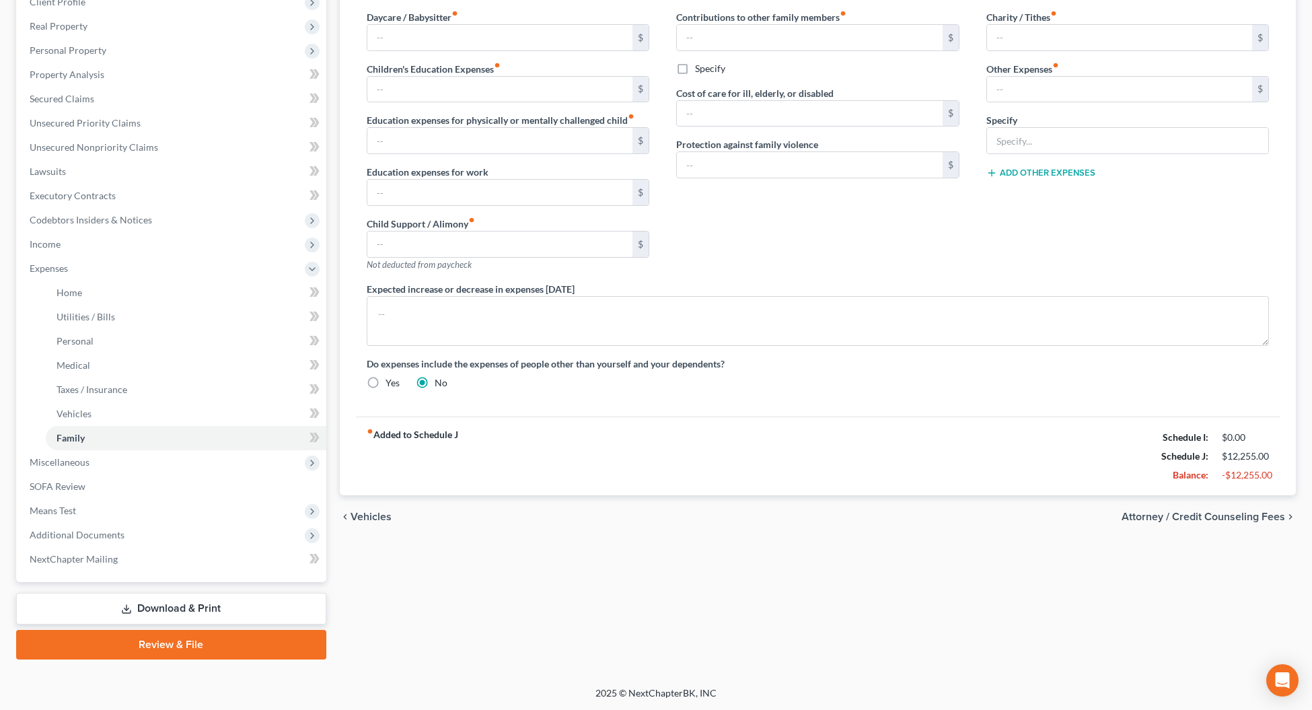
click at [1231, 517] on span "Attorney / Credit Counseling Fees" at bounding box center [1202, 516] width 163 height 11
select select "3"
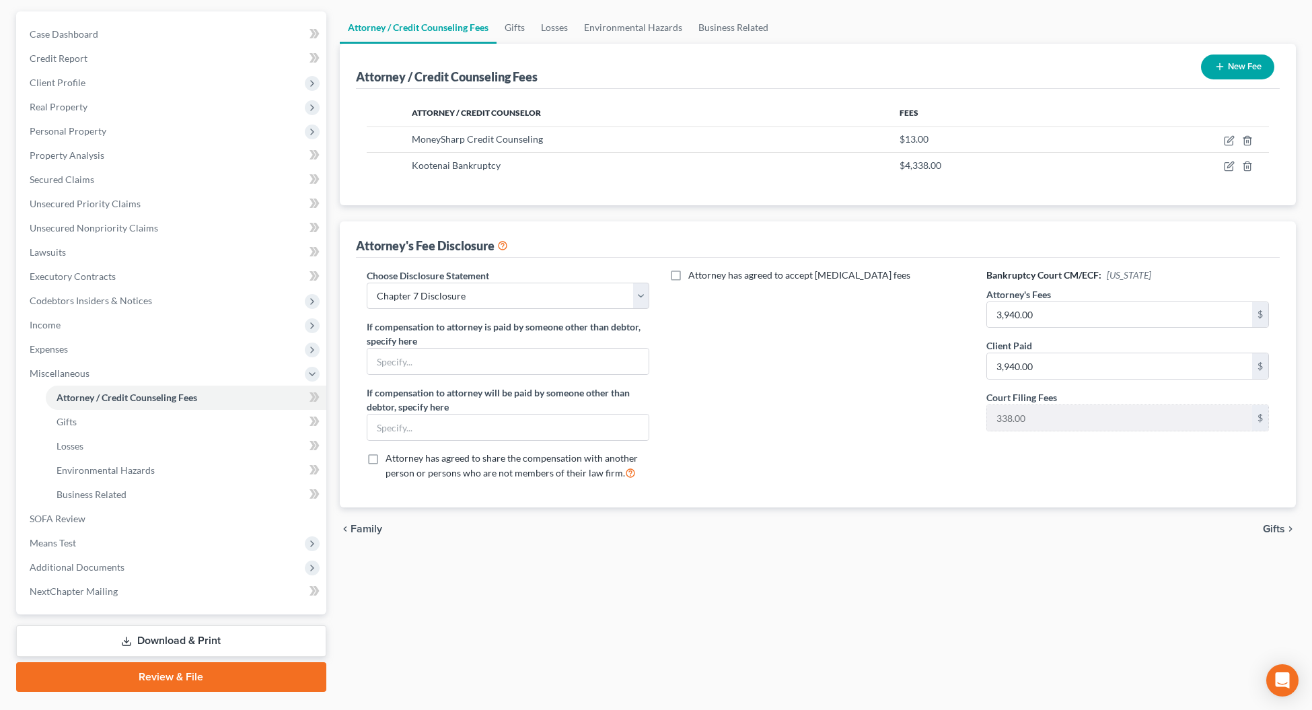
scroll to position [149, 0]
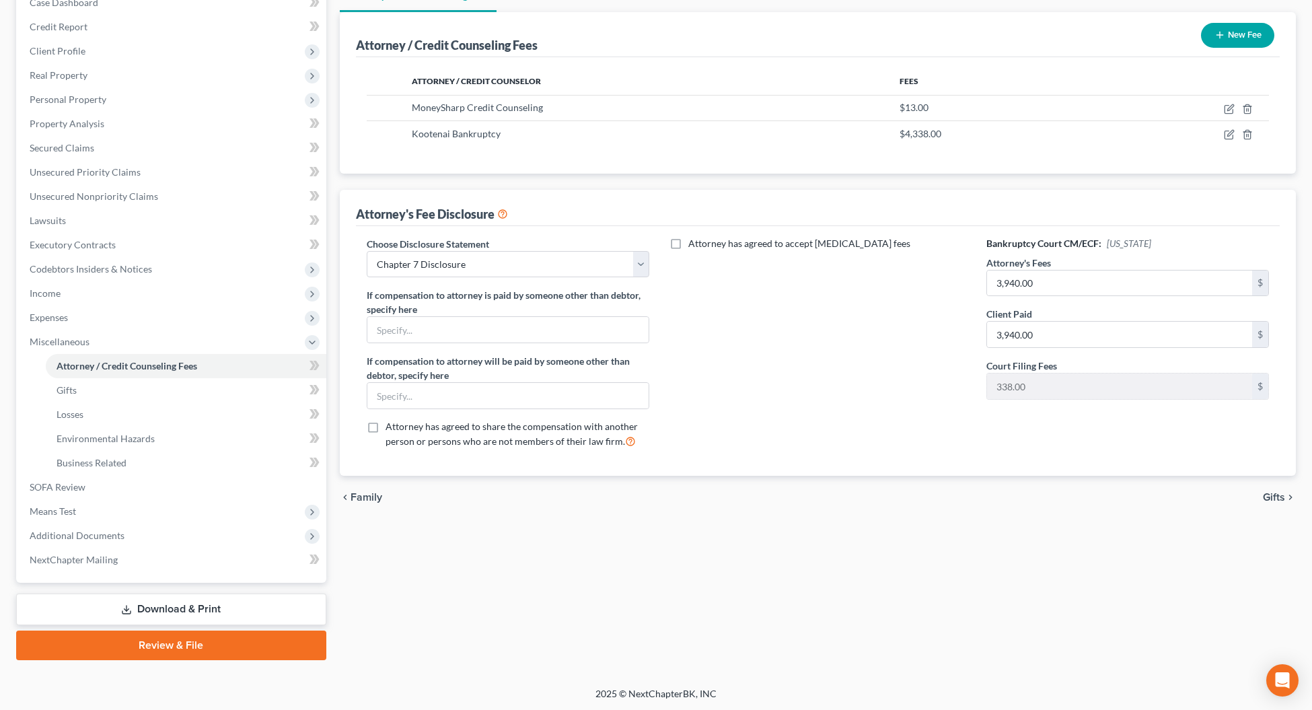
click at [1270, 495] on span "Gifts" at bounding box center [1273, 497] width 22 height 11
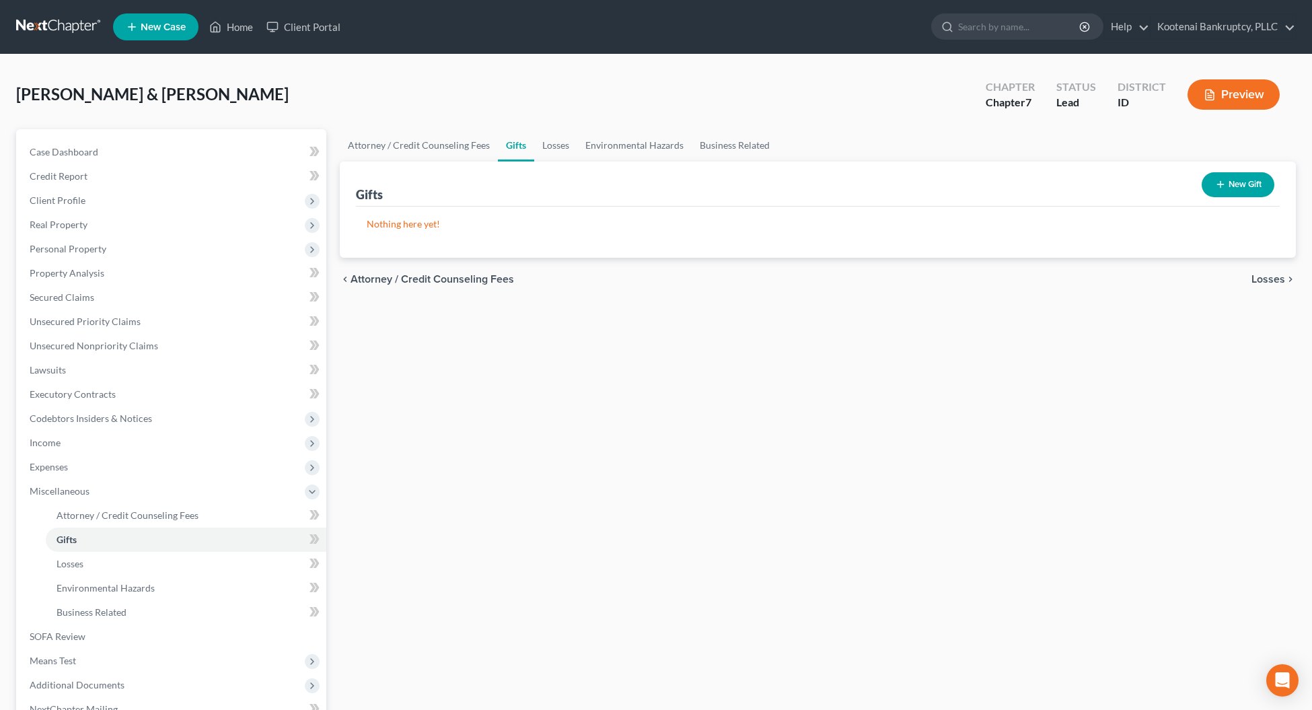
click at [1268, 277] on span "Losses" at bounding box center [1268, 279] width 34 height 11
click at [1260, 279] on span "Environmental Hazards" at bounding box center [1228, 279] width 113 height 11
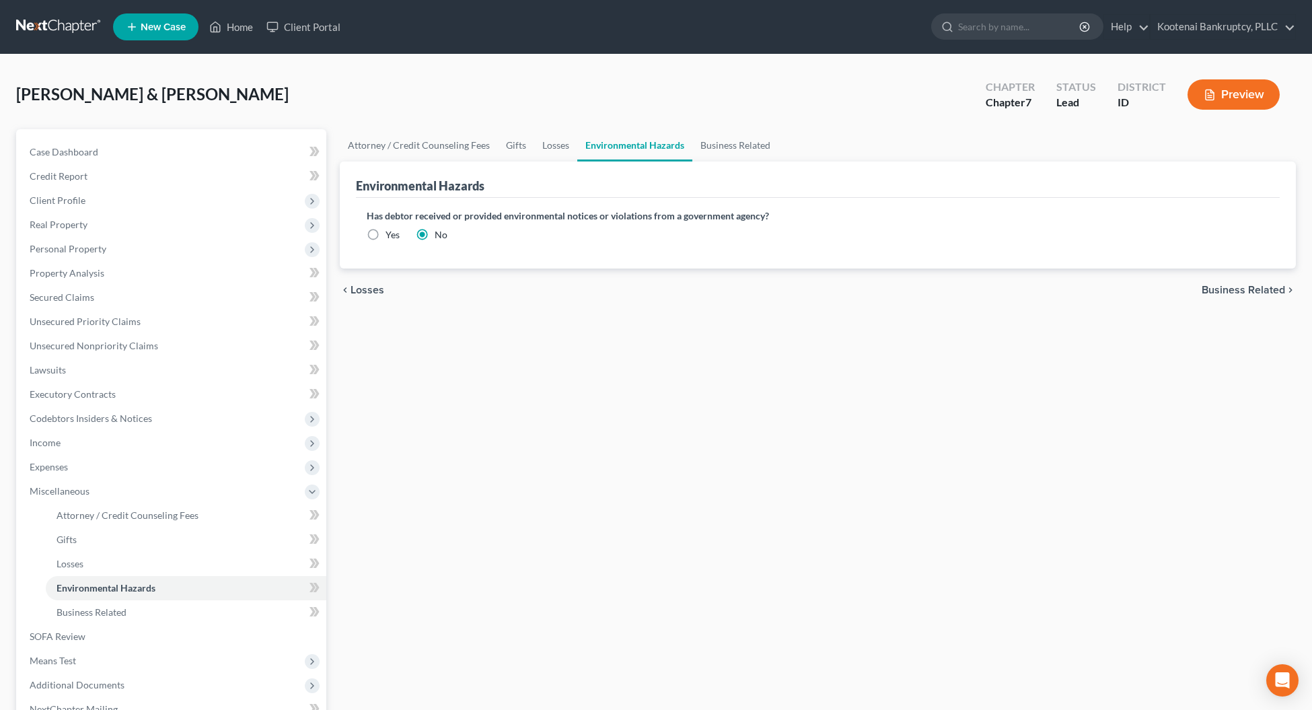
click at [1258, 287] on span "Business Related" at bounding box center [1242, 290] width 83 height 11
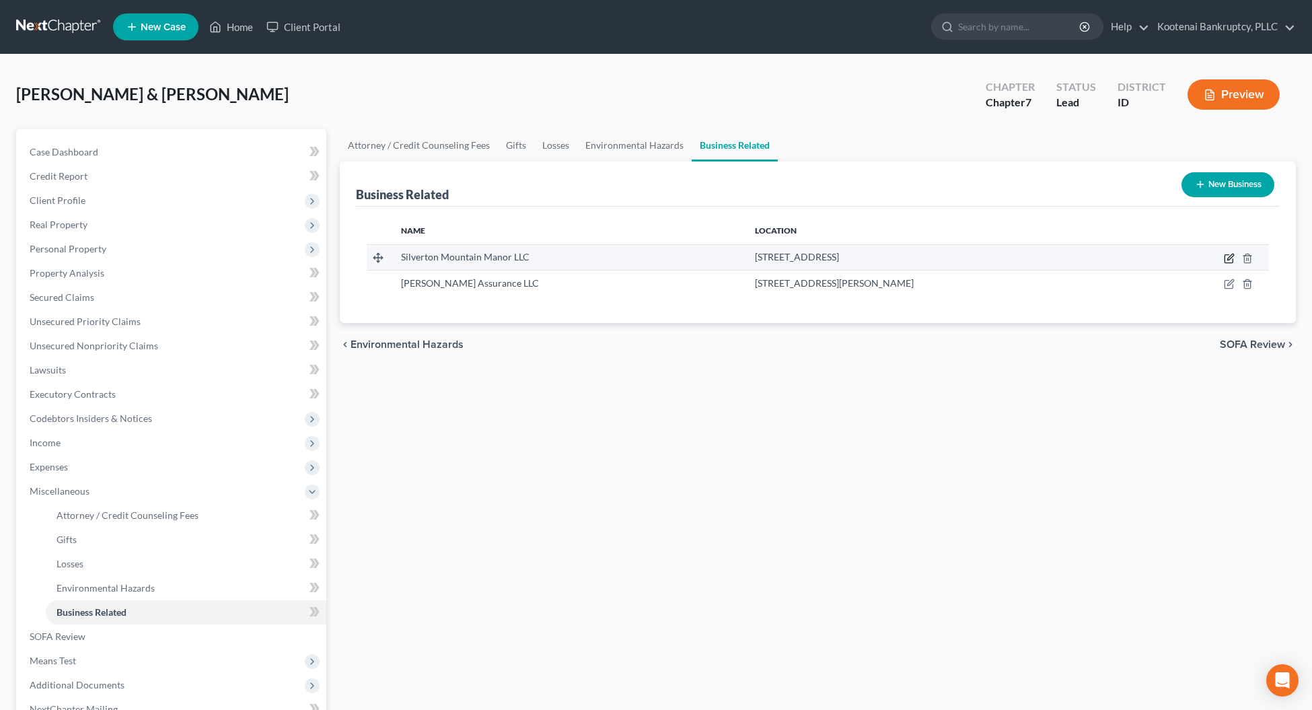
click at [1227, 260] on icon "button" at bounding box center [1230, 257] width 6 height 6
select select "member"
select select "13"
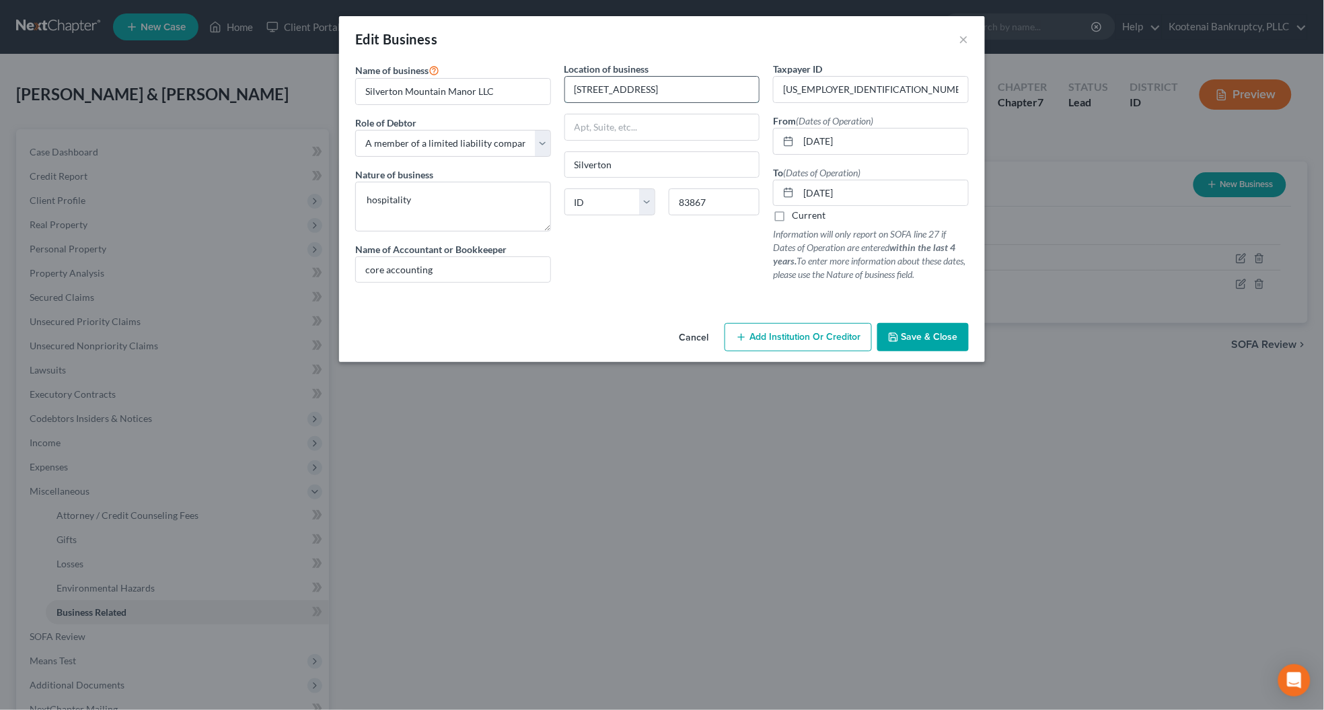
click at [613, 86] on input "[STREET_ADDRESS]" at bounding box center [662, 90] width 194 height 26
type input "[STREET_ADDRESS][PERSON_NAME]"
click at [927, 340] on span "Save & Close" at bounding box center [929, 336] width 56 height 11
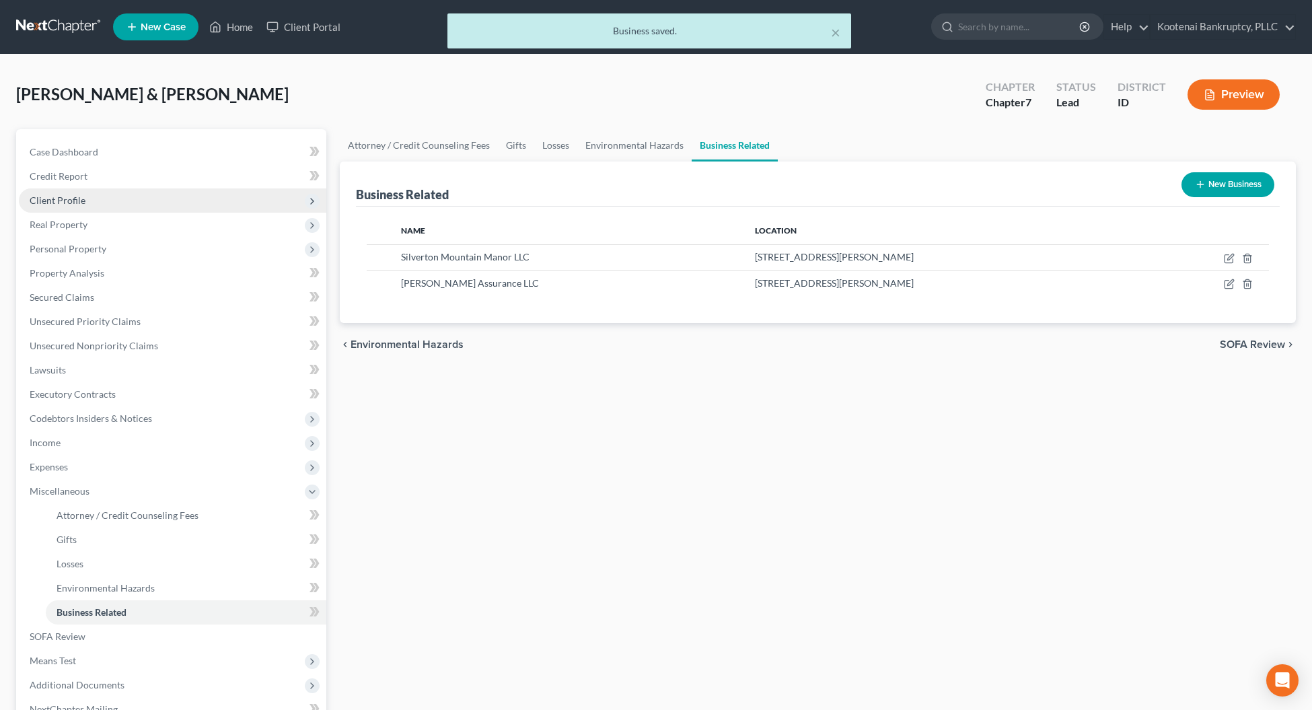
click at [64, 202] on span "Client Profile" at bounding box center [58, 199] width 56 height 11
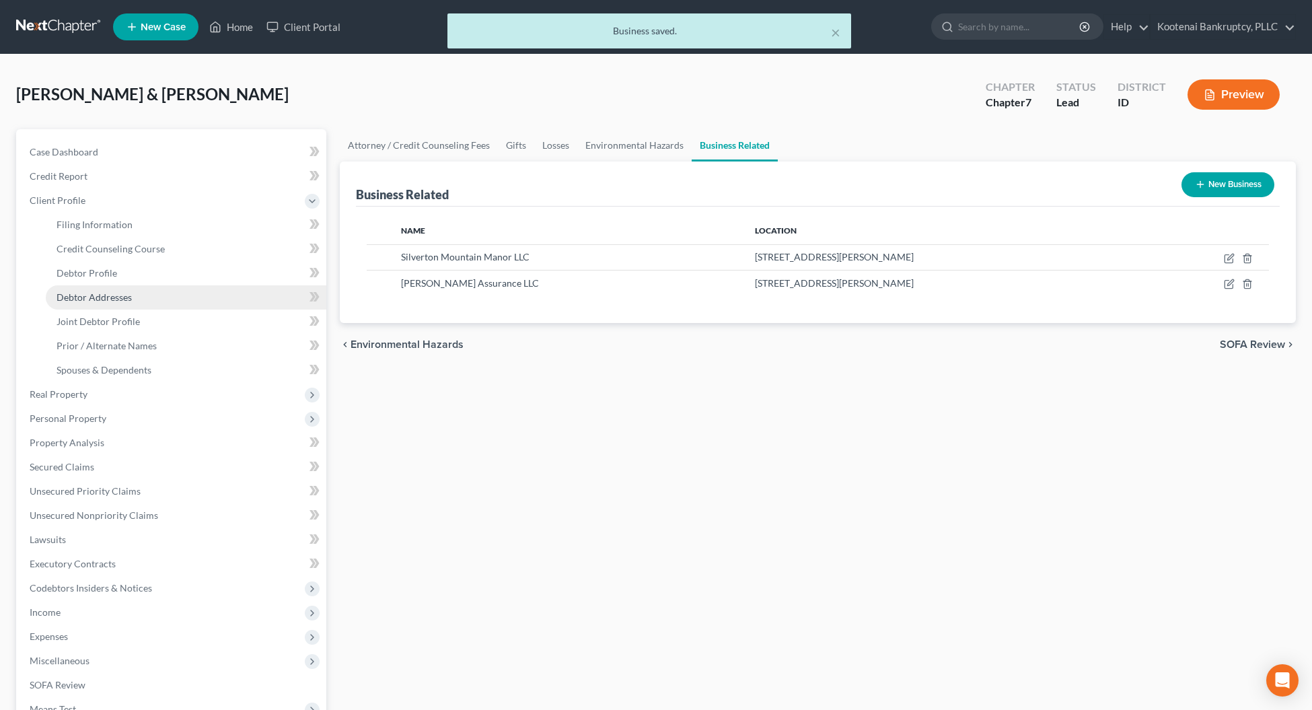
click at [71, 297] on span "Debtor Addresses" at bounding box center [93, 296] width 75 height 11
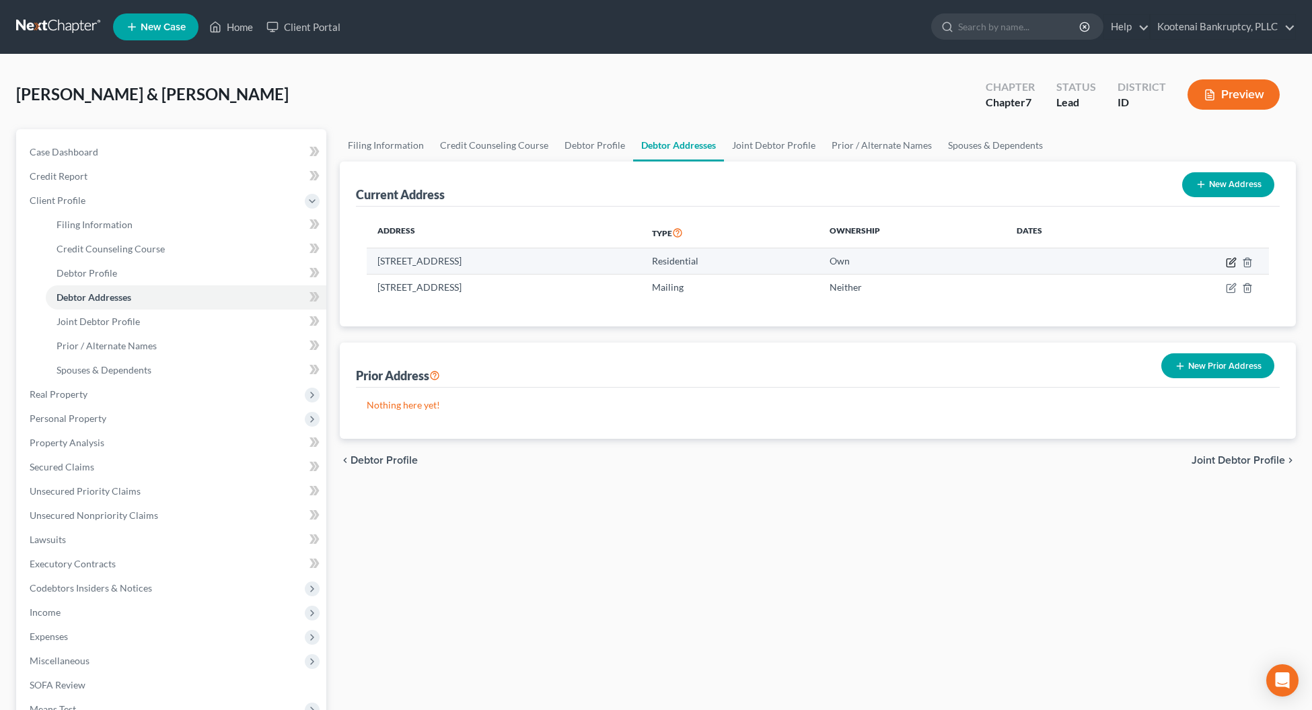
click at [1231, 261] on icon "button" at bounding box center [1230, 262] width 11 height 11
select select "13"
select select "0"
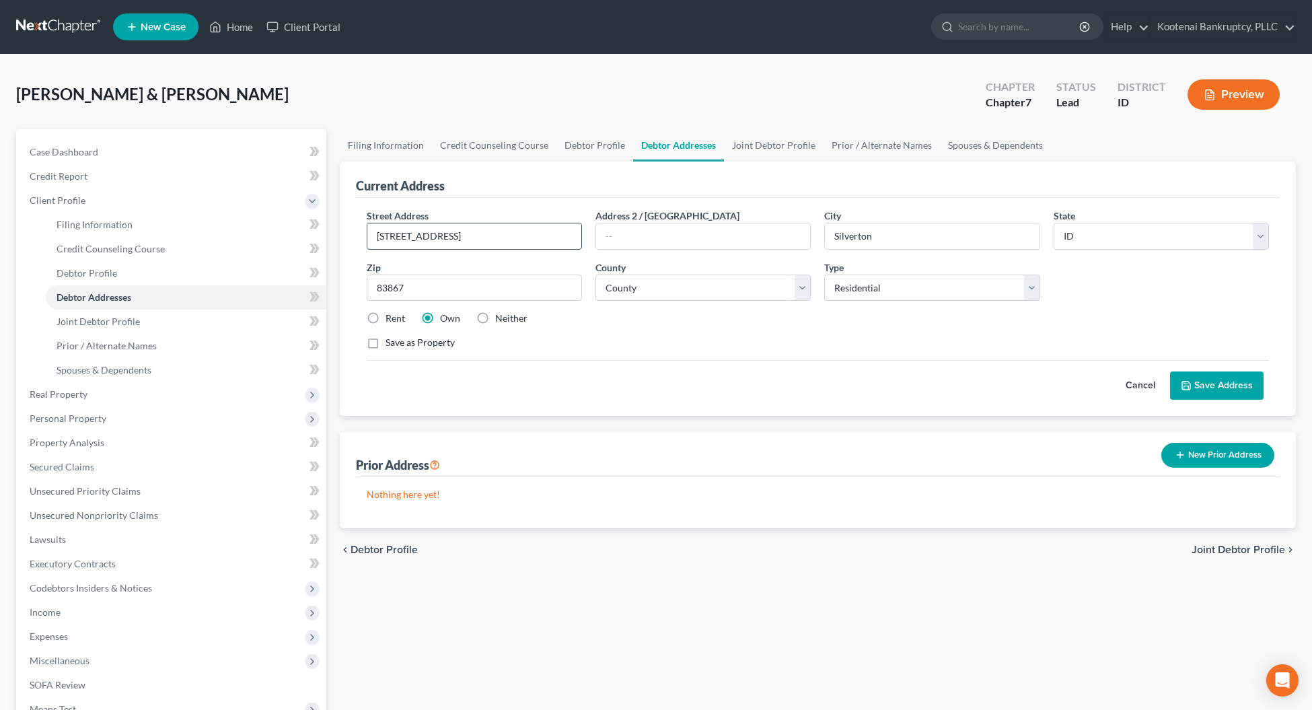
click at [415, 232] on input "[STREET_ADDRESS]" at bounding box center [474, 236] width 214 height 26
type input "[STREET_ADDRESS][PERSON_NAME]"
click at [1238, 381] on button "Save Address" at bounding box center [1216, 385] width 93 height 28
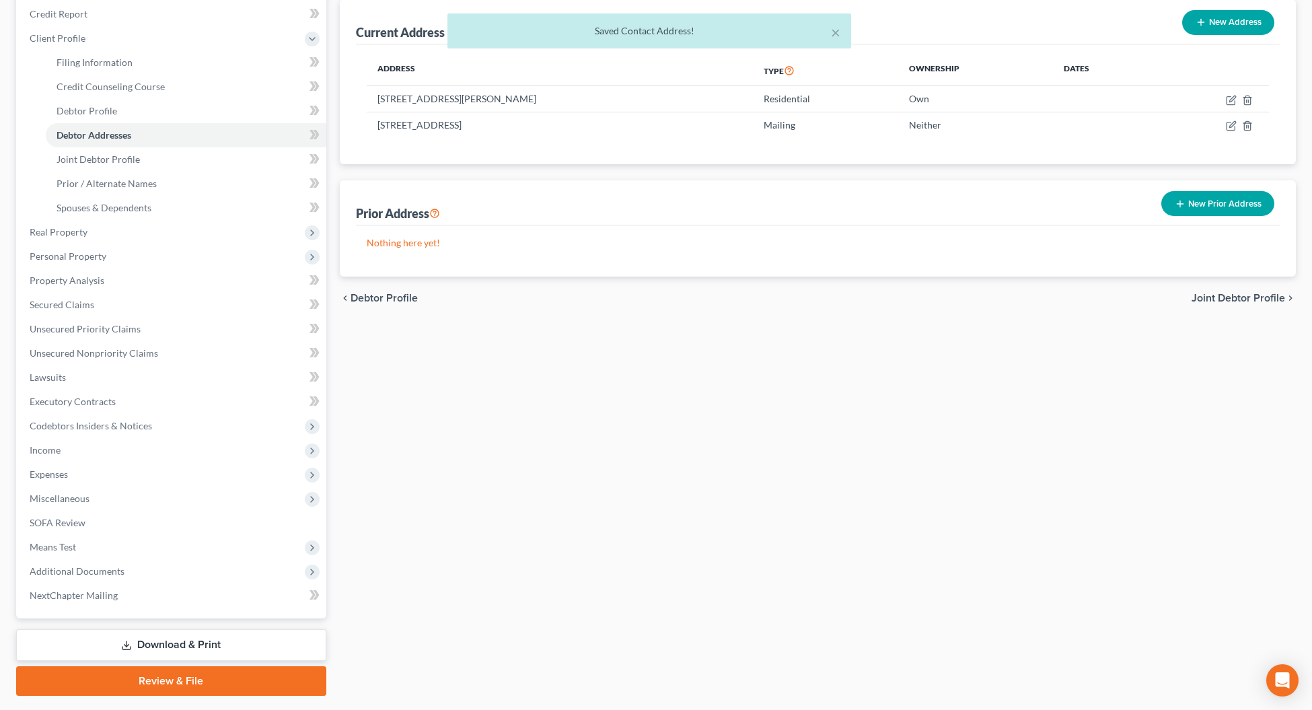
scroll to position [198, 0]
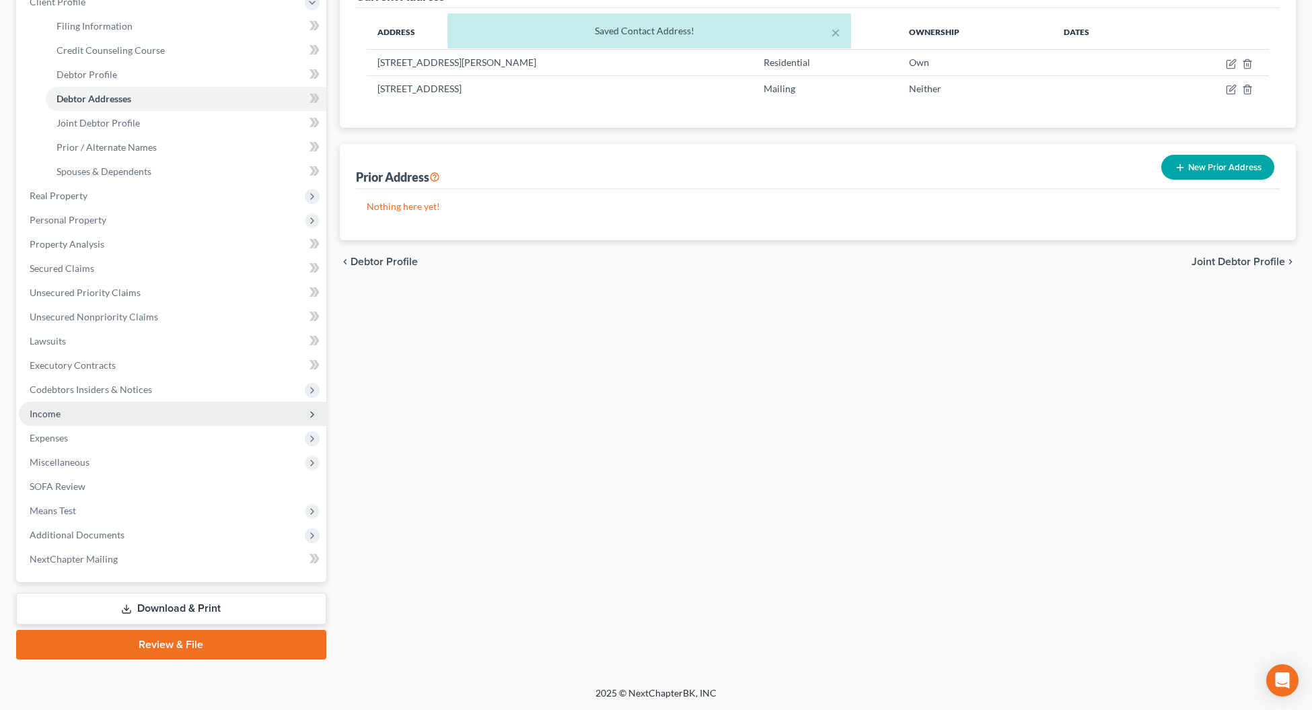
click at [42, 418] on span "Income" at bounding box center [172, 414] width 307 height 24
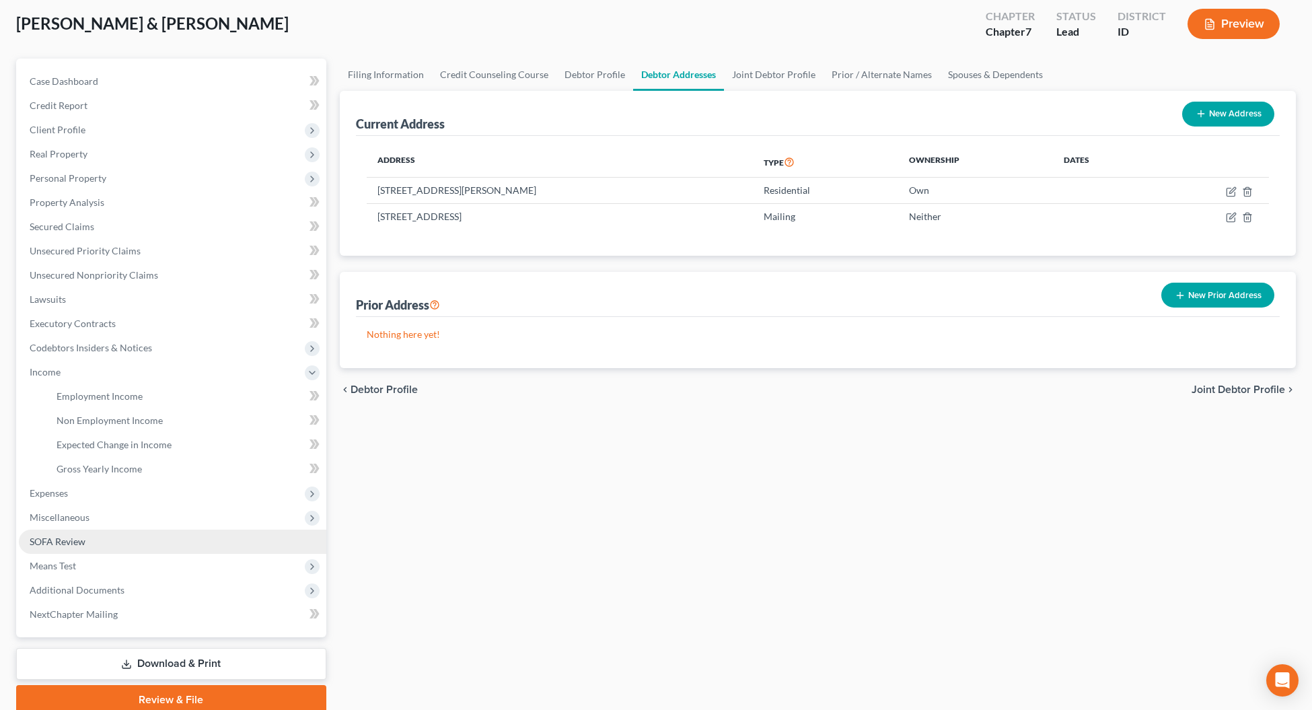
scroll to position [41, 0]
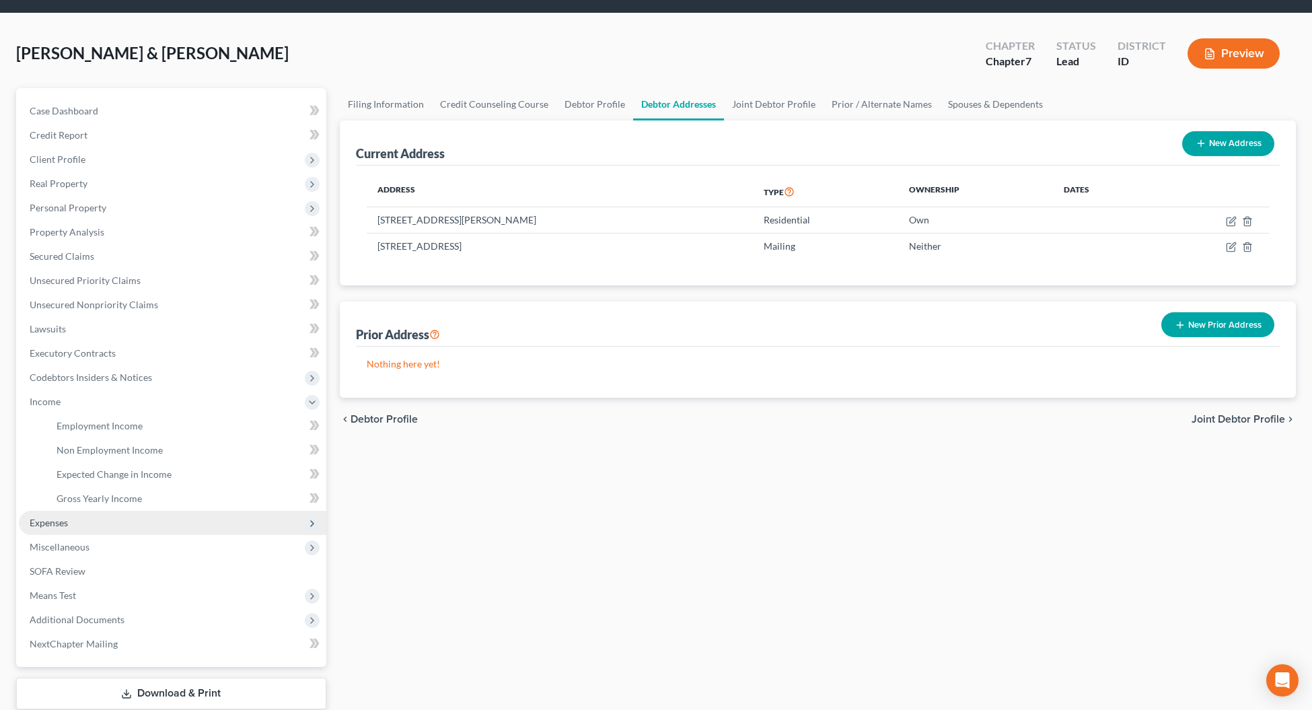
click at [56, 523] on span "Expenses" at bounding box center [49, 522] width 38 height 11
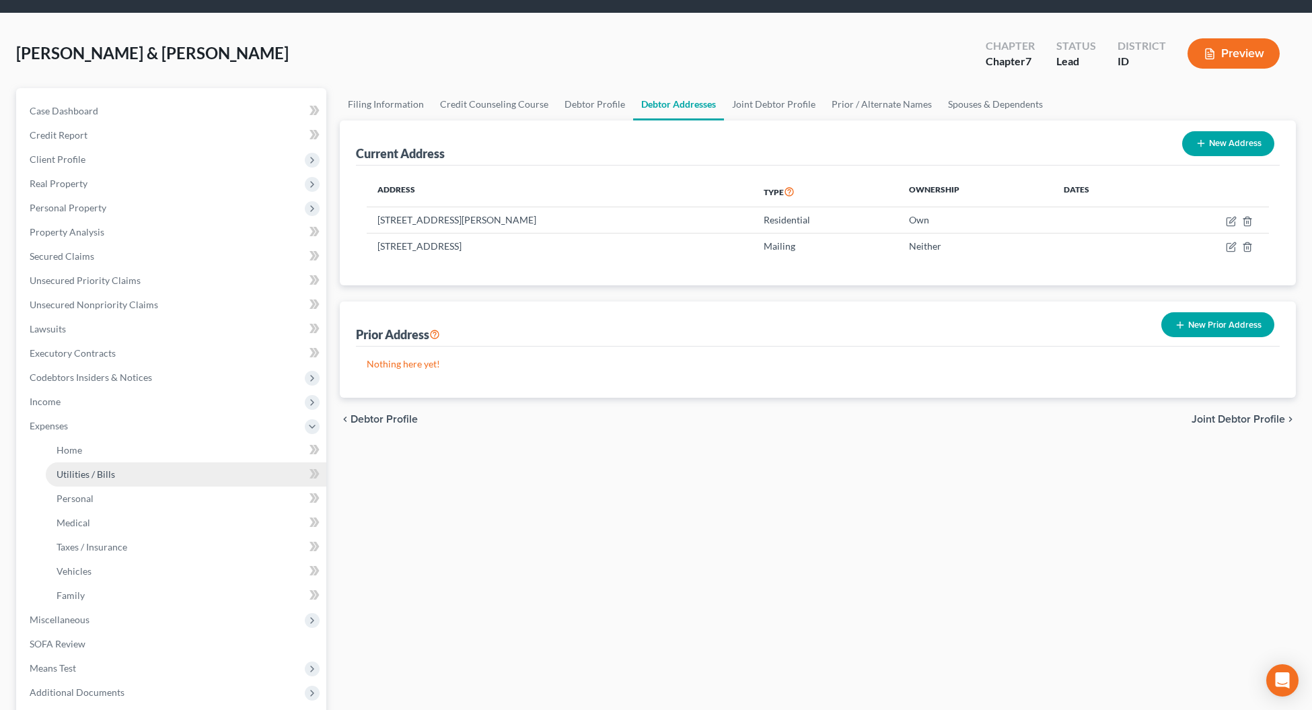
click at [79, 468] on span "Utilities / Bills" at bounding box center [85, 473] width 59 height 11
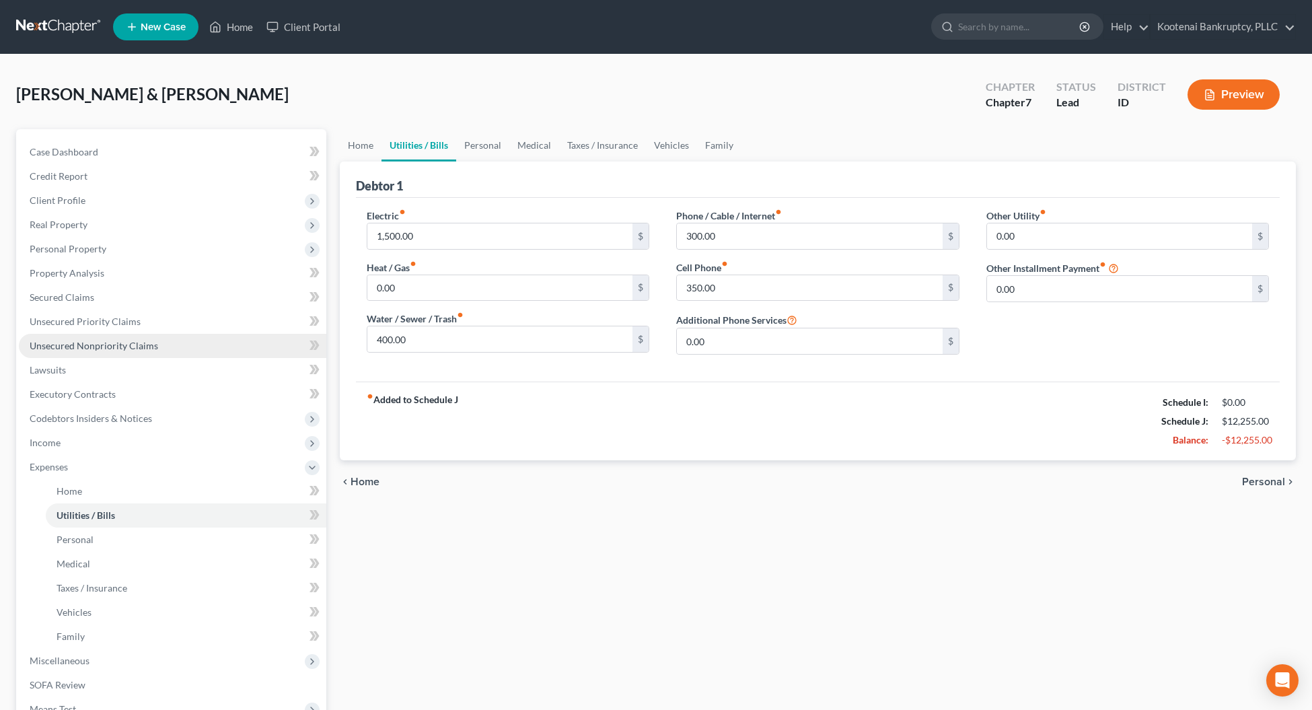
click at [72, 343] on span "Unsecured Nonpriority Claims" at bounding box center [94, 345] width 128 height 11
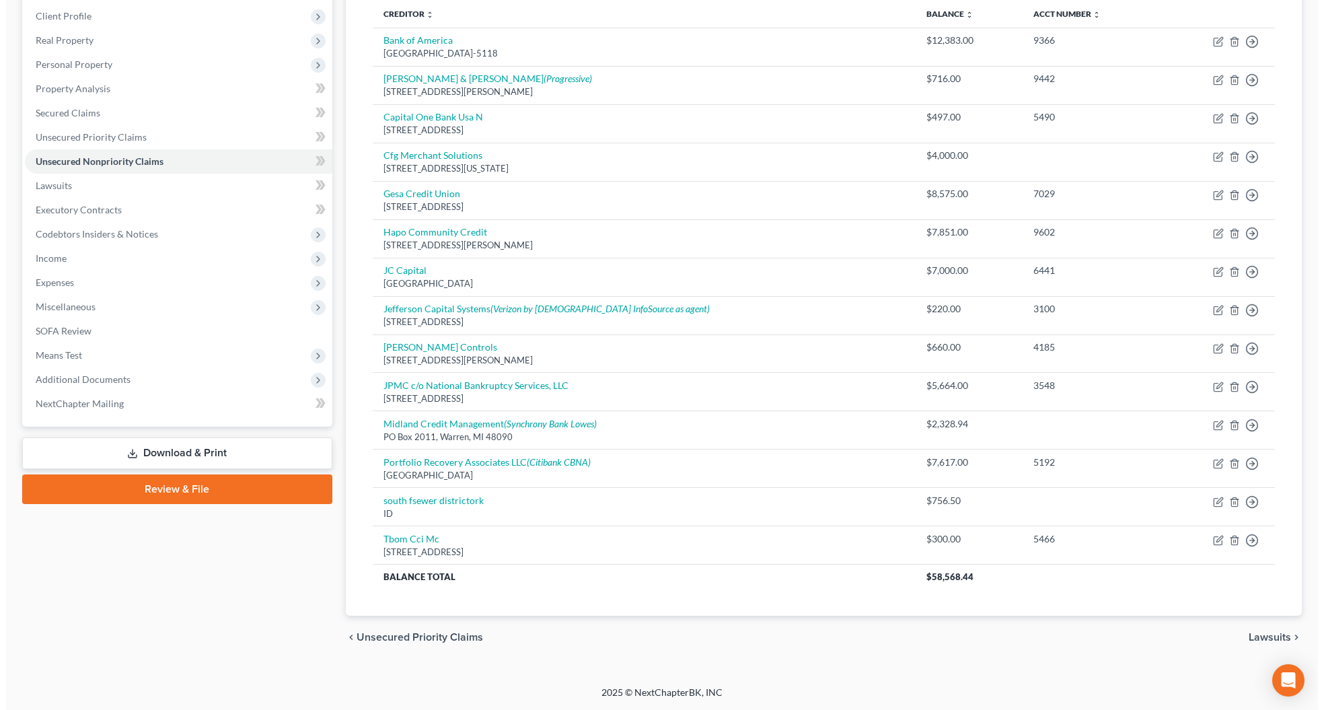
scroll to position [186, 0]
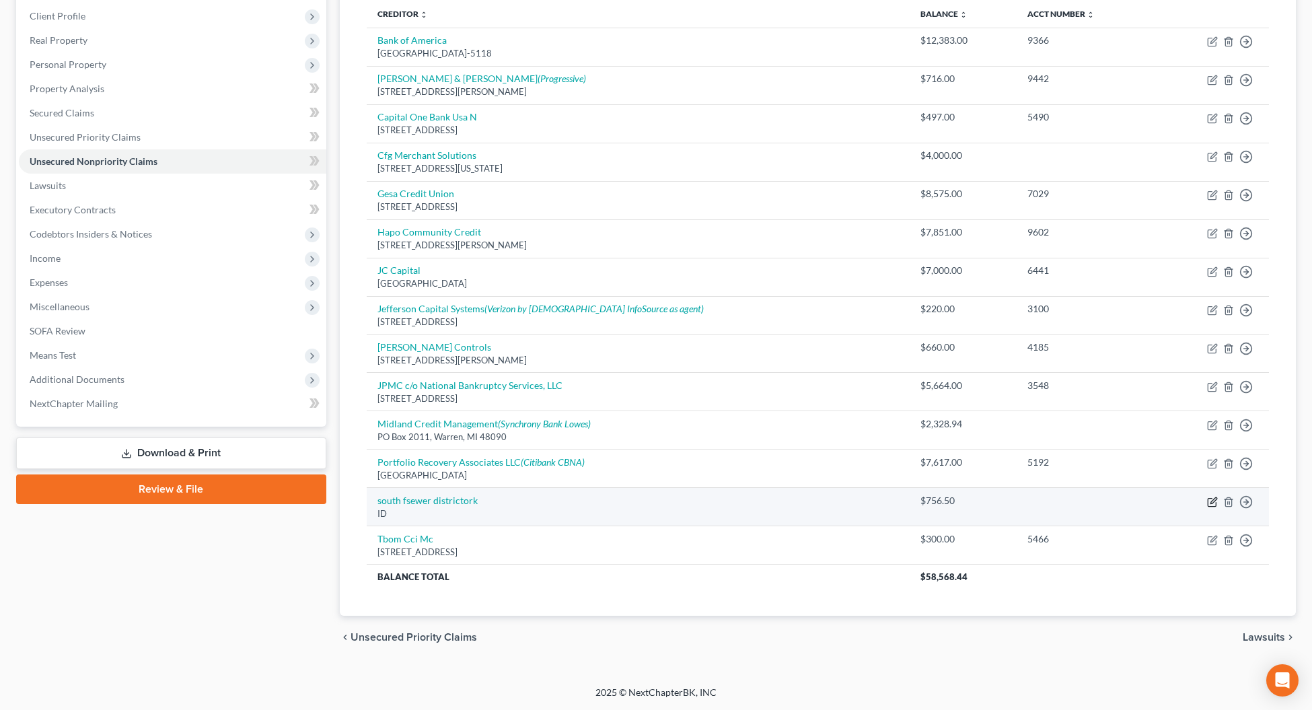
click at [1209, 502] on icon "button" at bounding box center [1212, 501] width 11 height 11
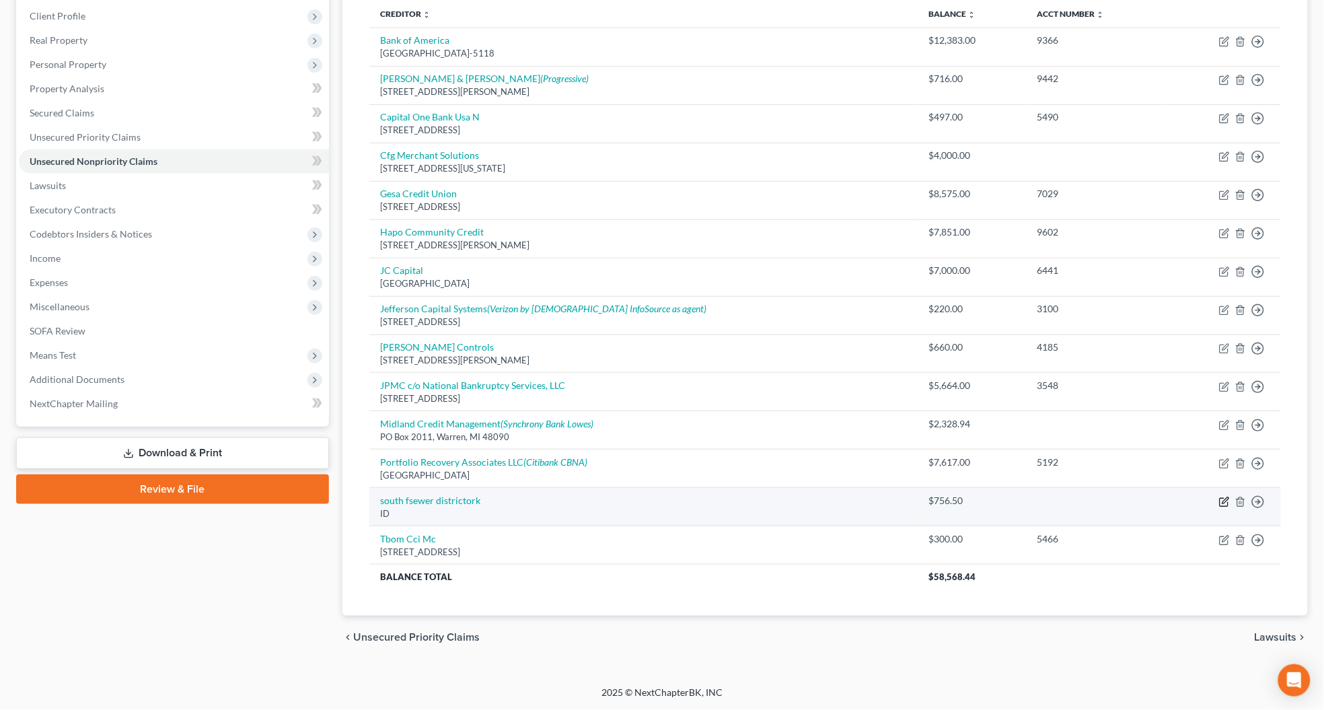
select select "13"
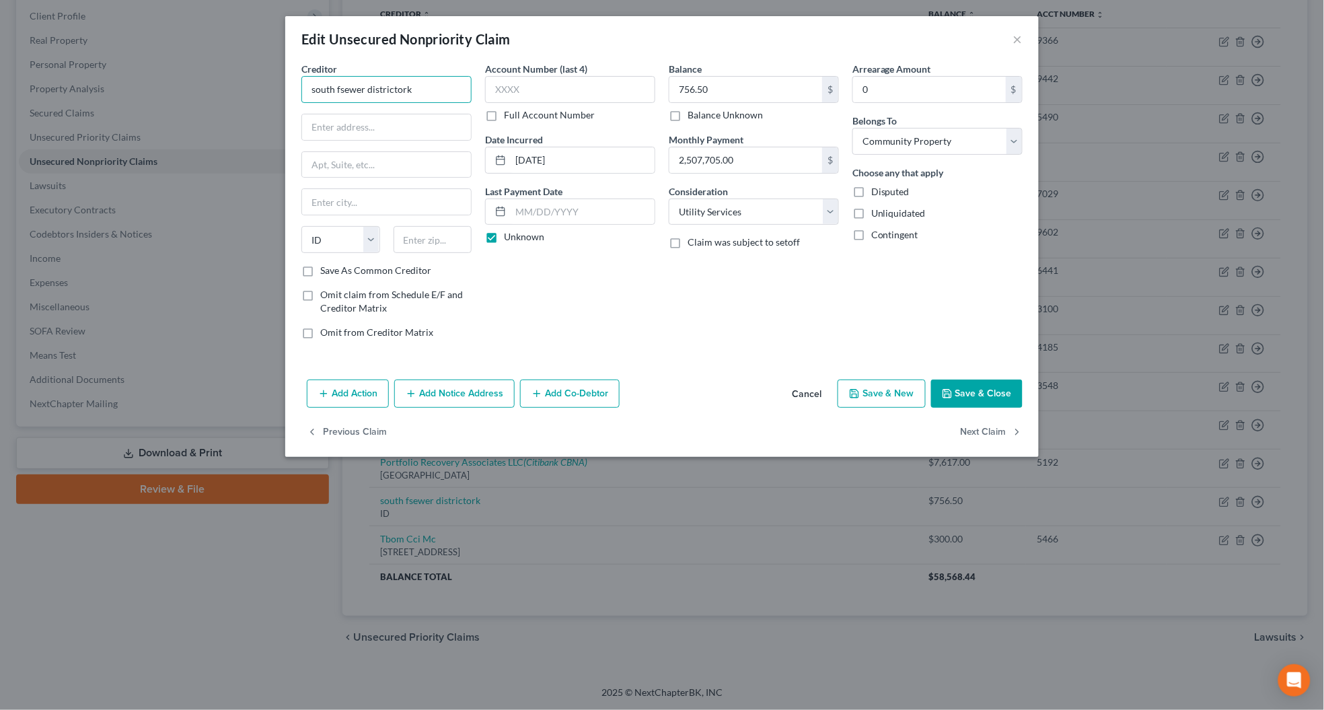
drag, startPoint x: 441, startPoint y: 89, endPoint x: 298, endPoint y: 89, distance: 143.3
click at [298, 89] on div "Creditor * south fsewer districtork State [US_STATE] AK AR AZ CA CO CT DE DC [G…" at bounding box center [387, 206] width 184 height 288
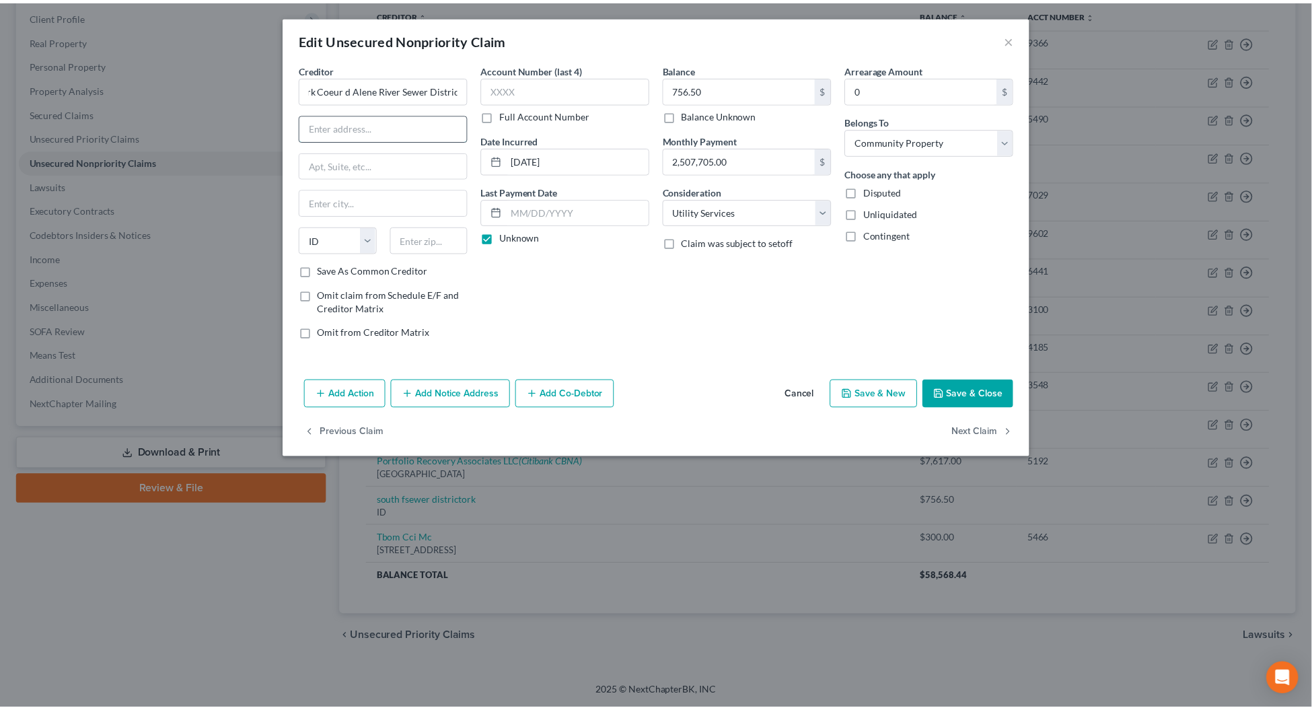
scroll to position [0, 0]
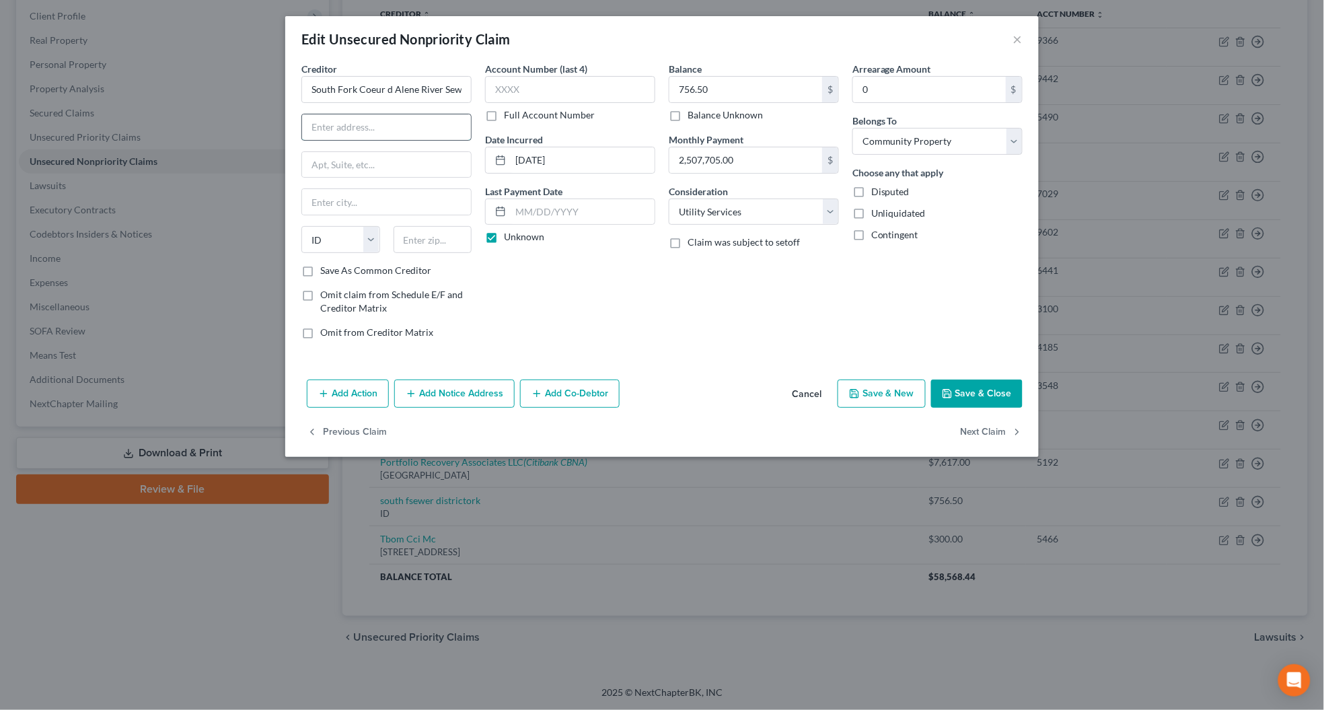
click at [320, 125] on input "text" at bounding box center [386, 127] width 169 height 26
click at [328, 162] on input "text" at bounding box center [386, 165] width 169 height 26
click at [414, 245] on input "text" at bounding box center [432, 239] width 79 height 27
click at [623, 305] on div "Account Number (last 4) Full Account Number Date Incurred [DATE] Last Payment D…" at bounding box center [570, 206] width 184 height 288
click at [519, 84] on input "text" at bounding box center [570, 89] width 170 height 27
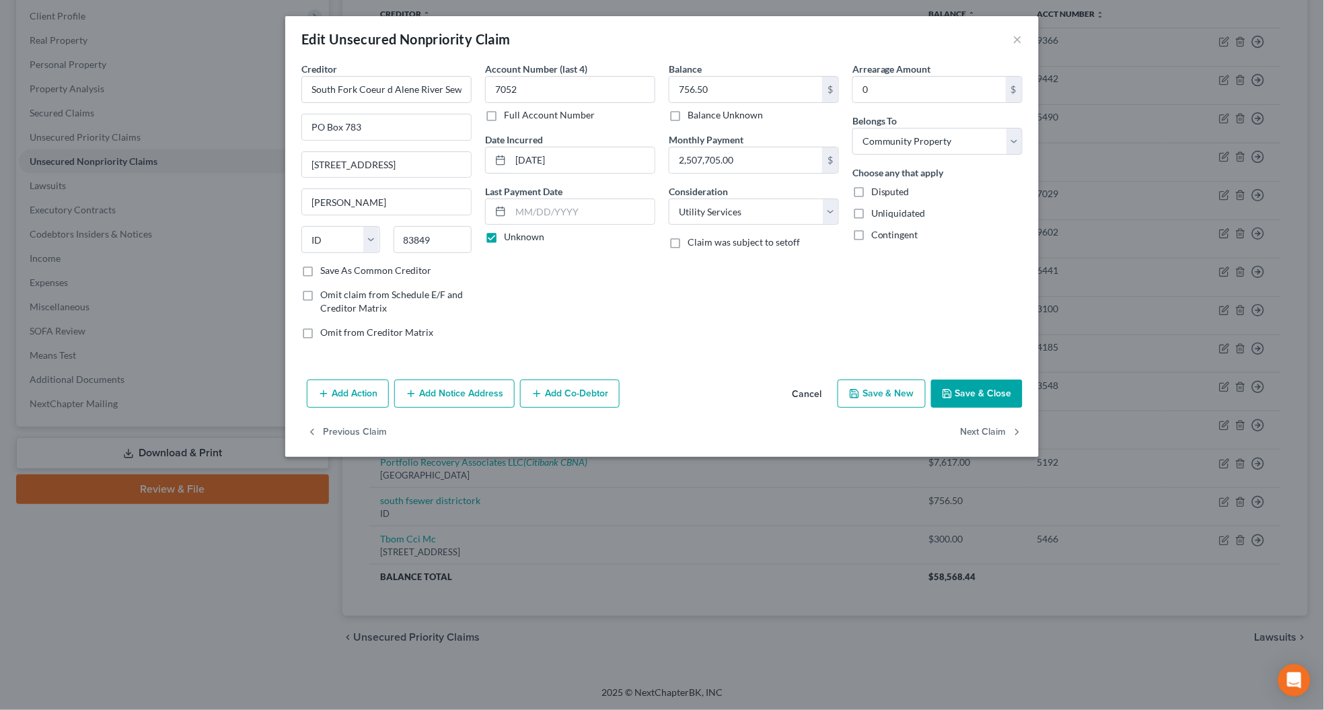
click at [954, 390] on button "Save & Close" at bounding box center [976, 393] width 91 height 28
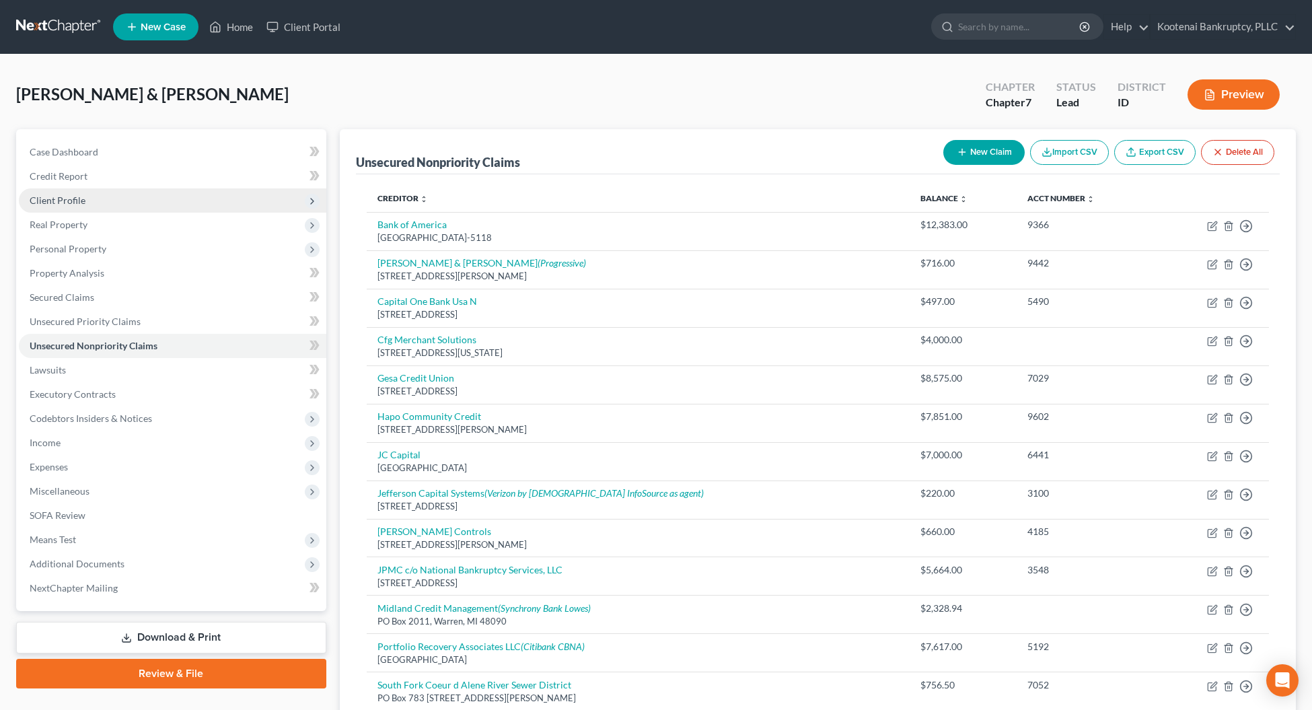
click at [56, 203] on span "Client Profile" at bounding box center [58, 199] width 56 height 11
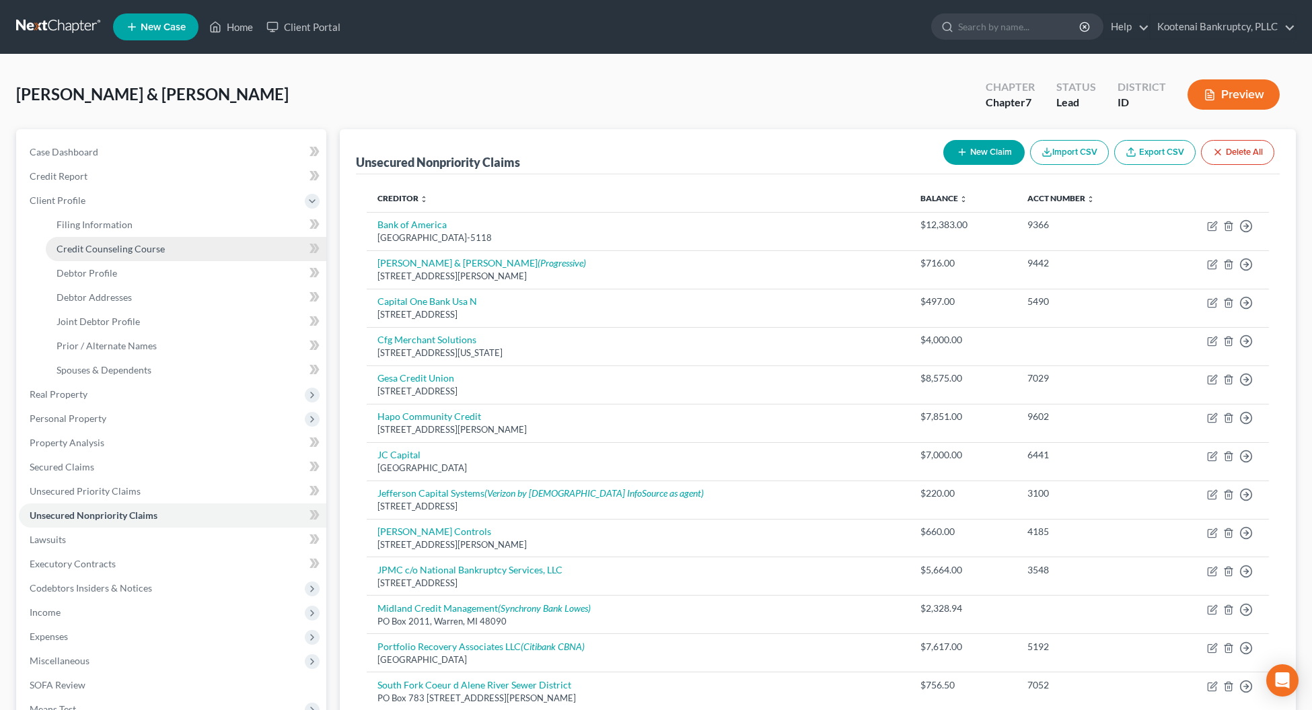
click at [68, 254] on link "Credit Counseling Course" at bounding box center [186, 249] width 280 height 24
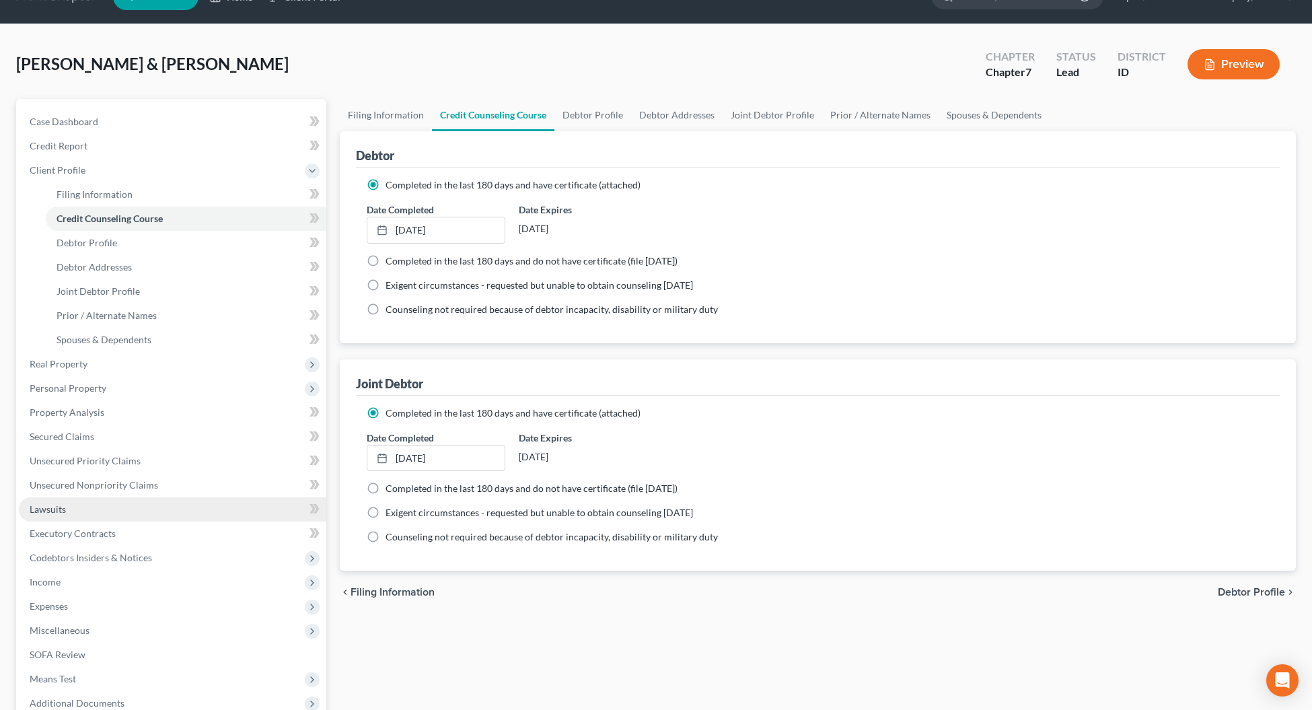
scroll to position [84, 0]
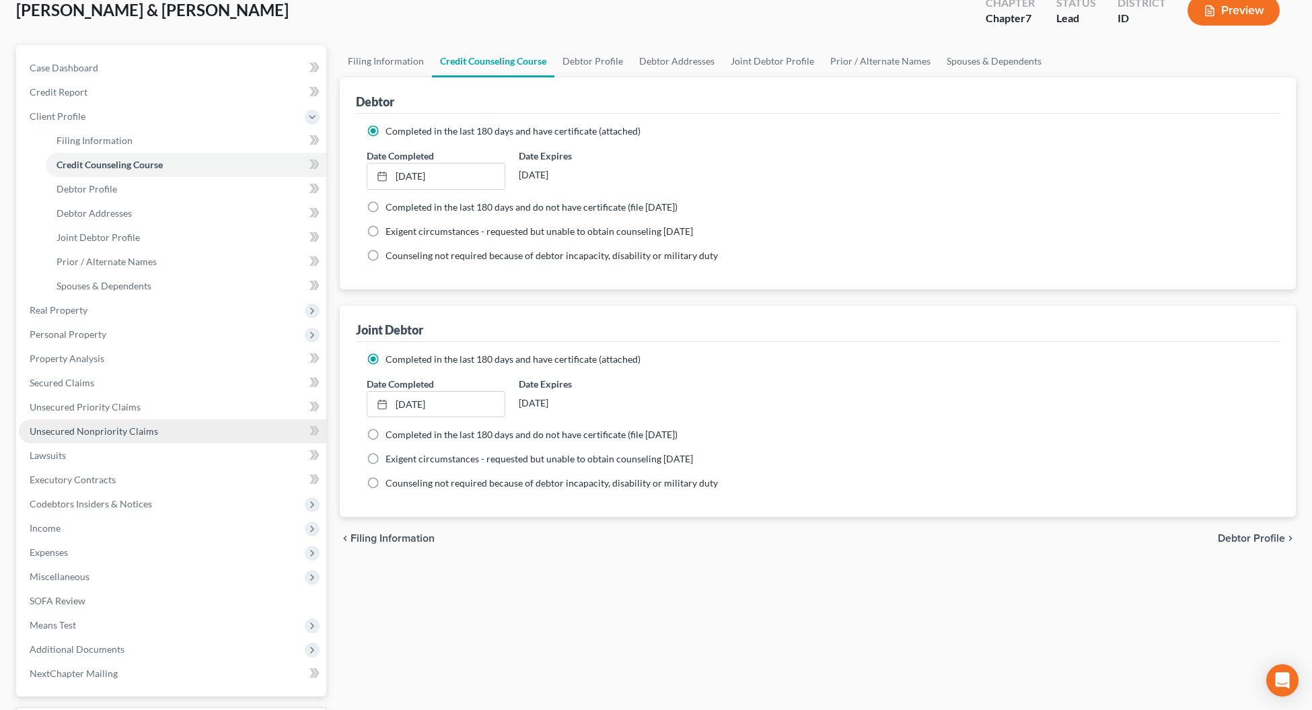
click at [106, 432] on span "Unsecured Nonpriority Claims" at bounding box center [94, 430] width 128 height 11
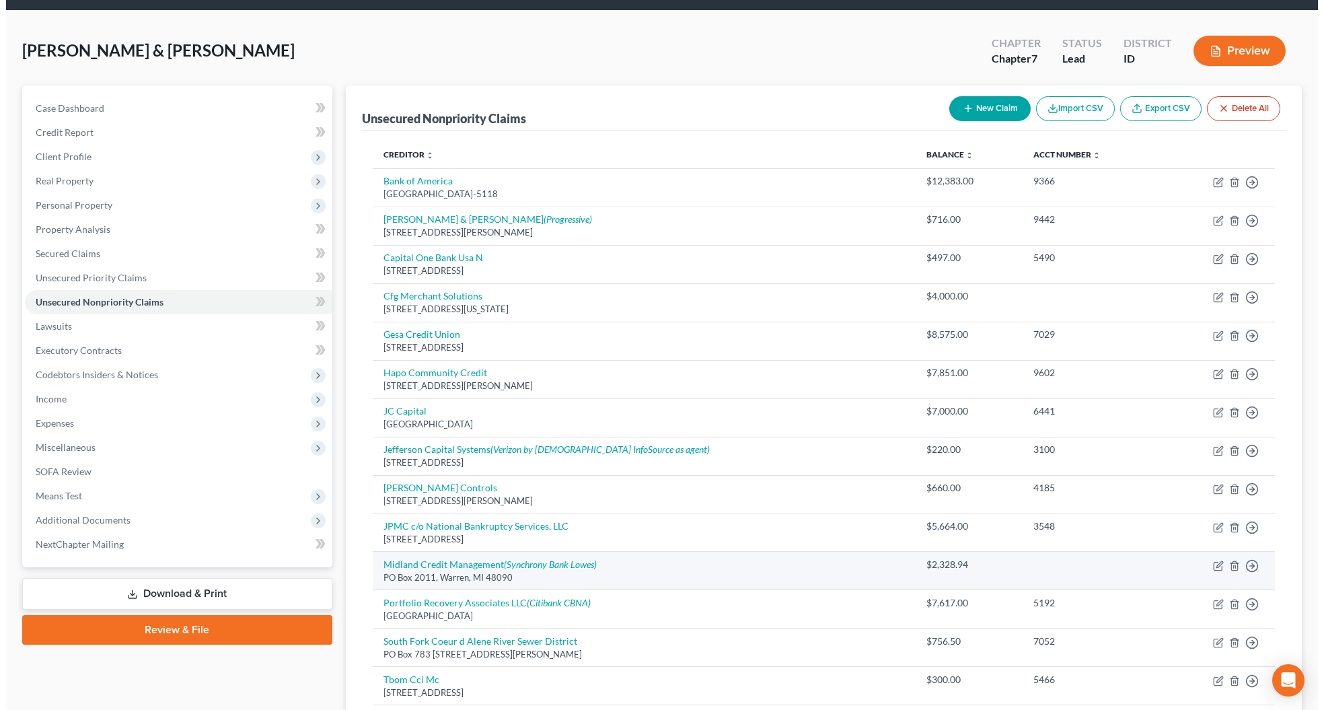
scroll to position [186, 0]
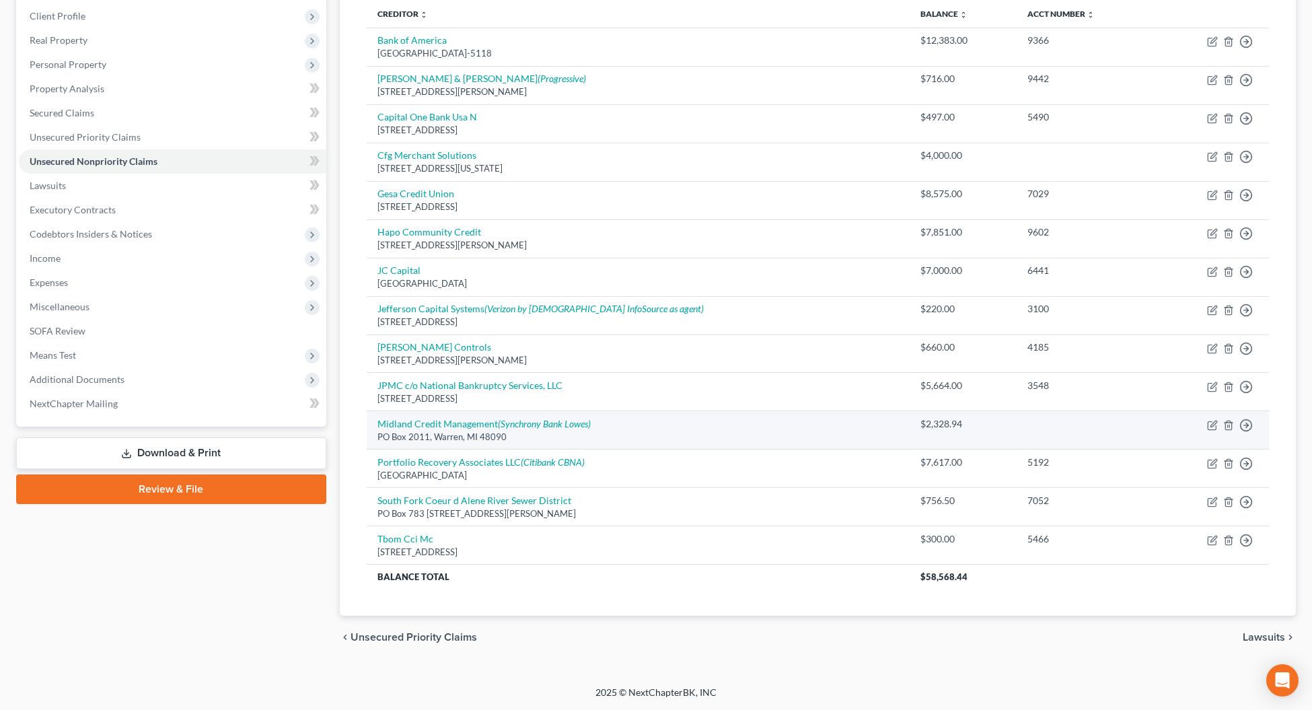
click at [1213, 429] on td "Move to D Move to E Move to G Move to Notice Only" at bounding box center [1212, 430] width 114 height 38
click at [1212, 427] on icon "button" at bounding box center [1212, 425] width 11 height 11
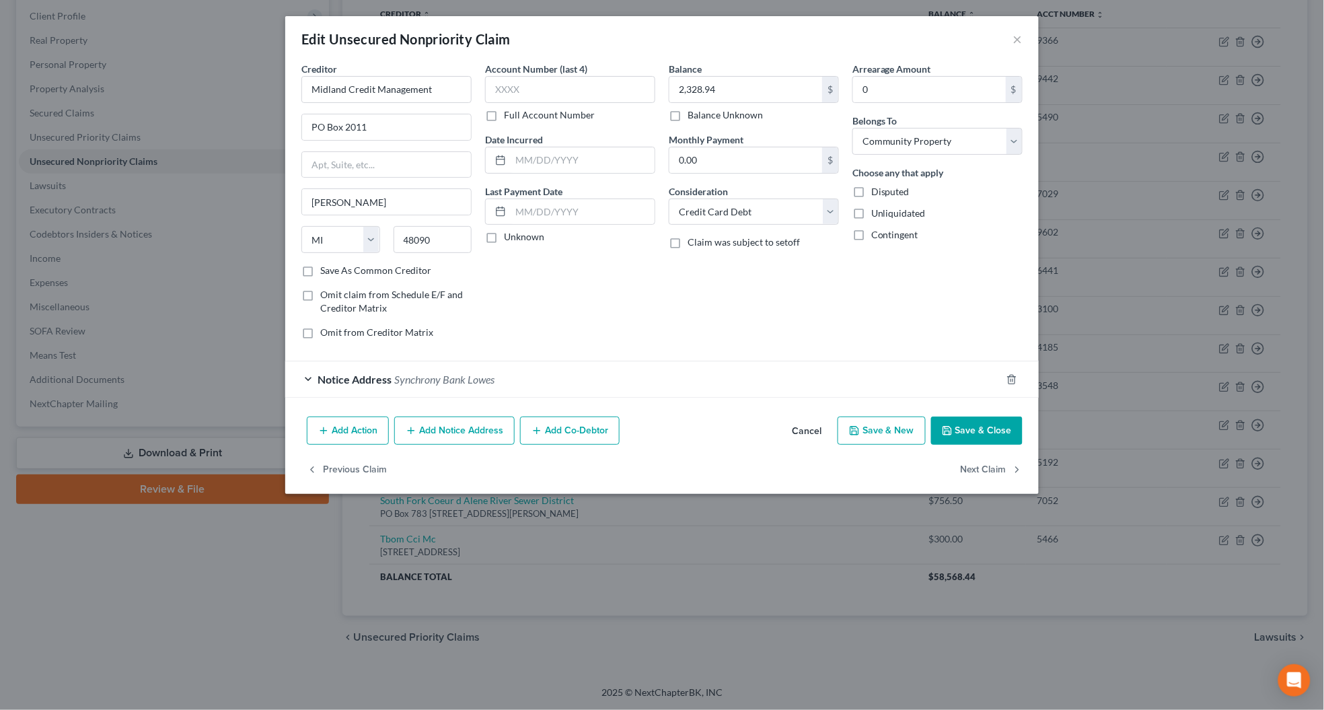
click at [530, 381] on div "Notice Address Synchrony Bank Lowes" at bounding box center [643, 379] width 716 height 36
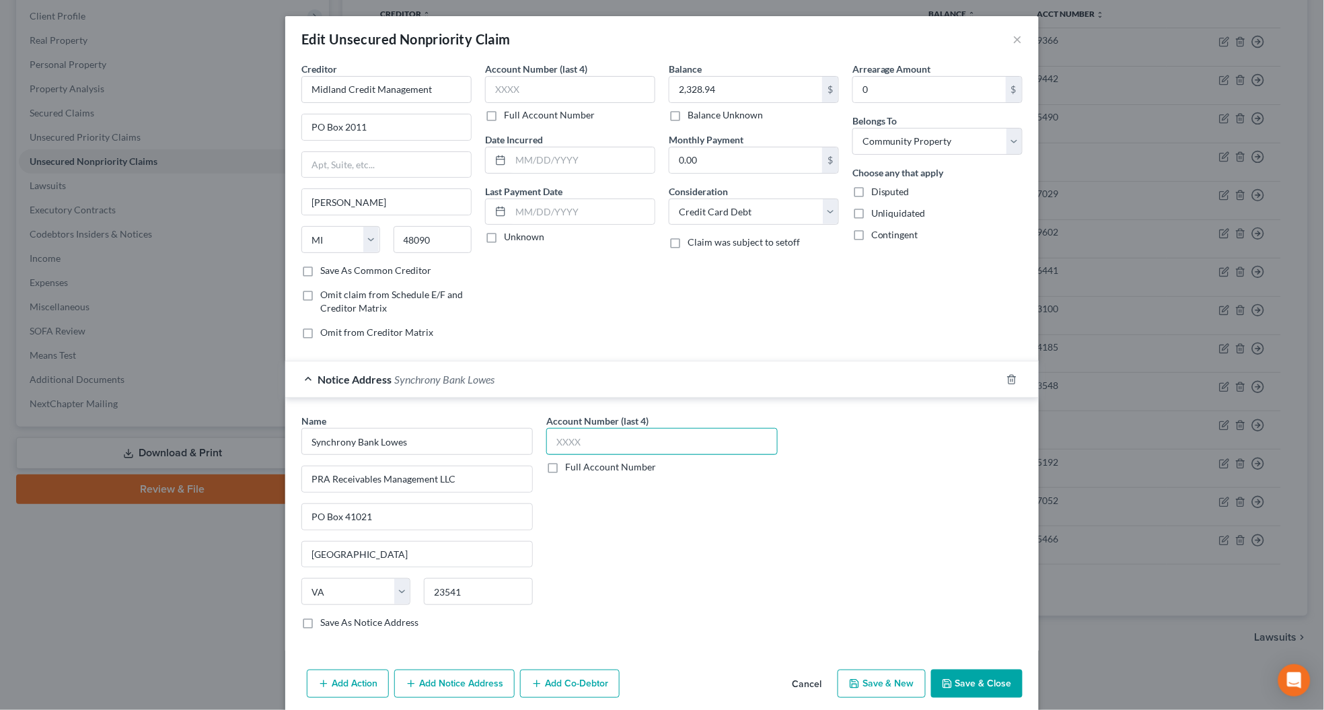
click at [592, 444] on input "text" at bounding box center [661, 441] width 231 height 27
click at [486, 78] on input "text" at bounding box center [570, 89] width 170 height 27
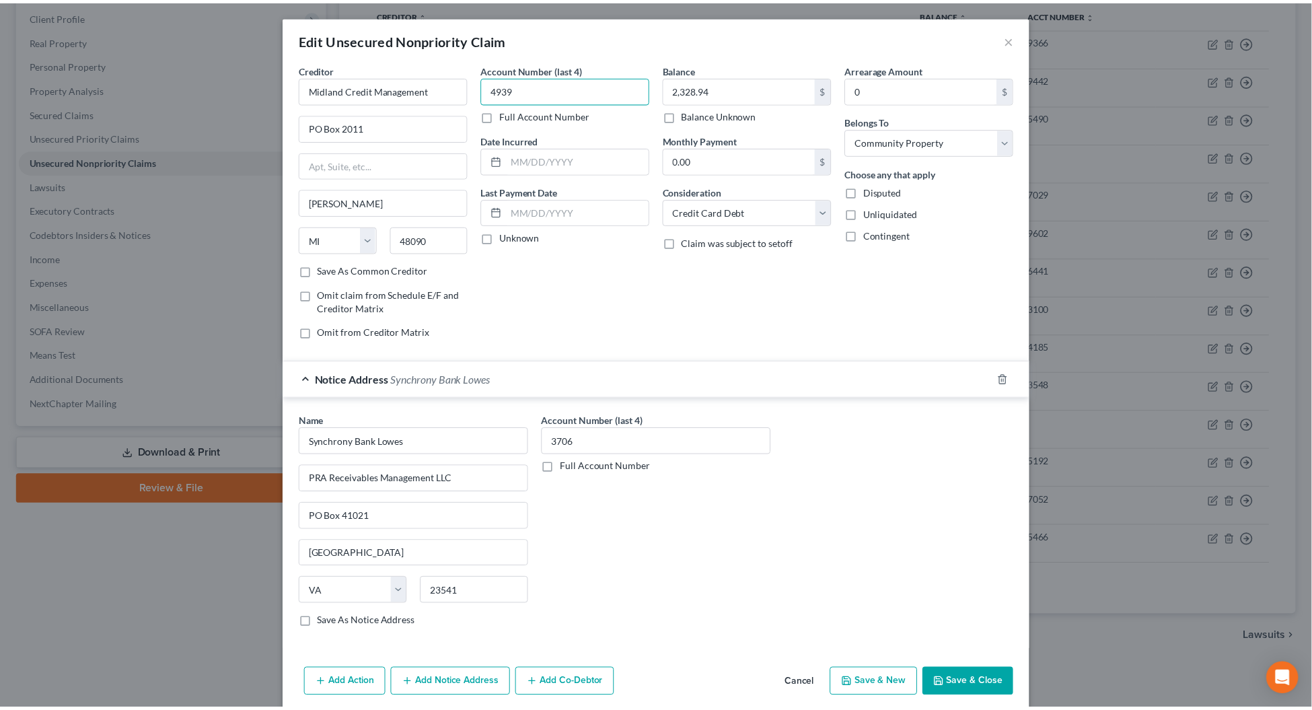
scroll to position [57, 0]
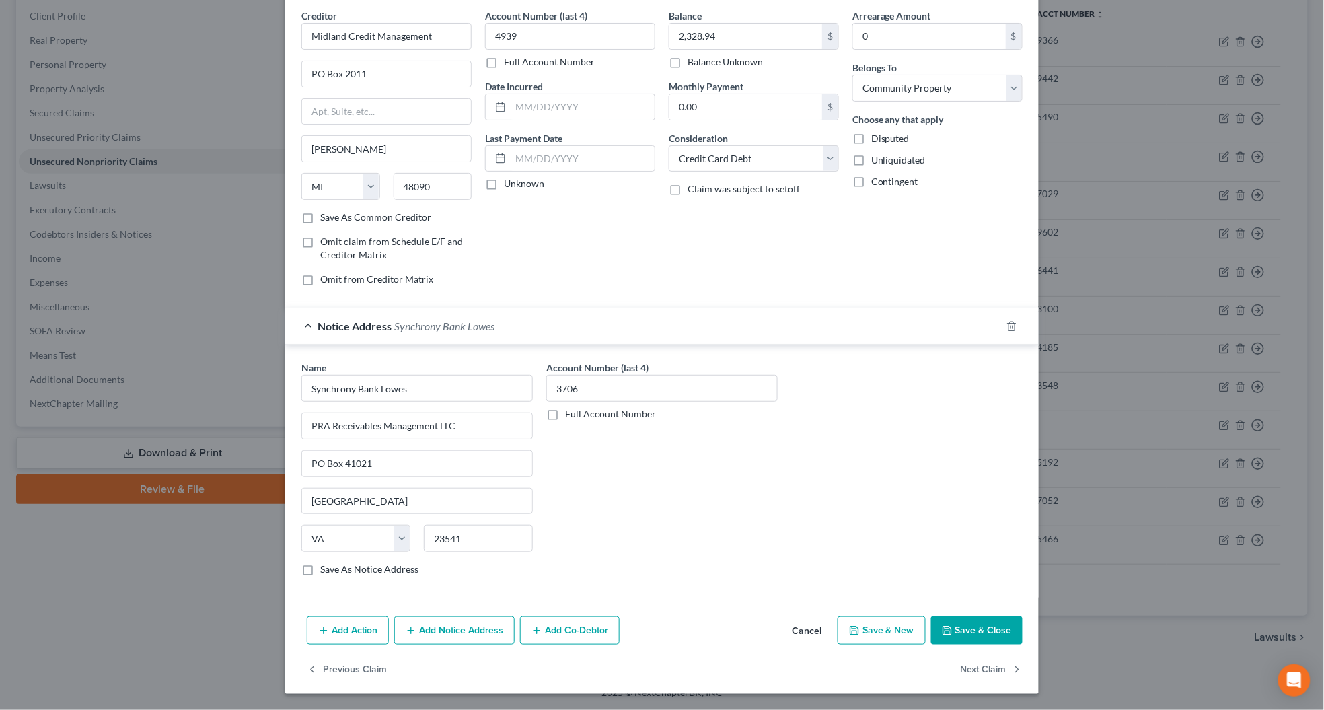
drag, startPoint x: 956, startPoint y: 623, endPoint x: 789, endPoint y: 656, distance: 170.6
click at [956, 624] on button "Save & Close" at bounding box center [976, 630] width 91 height 28
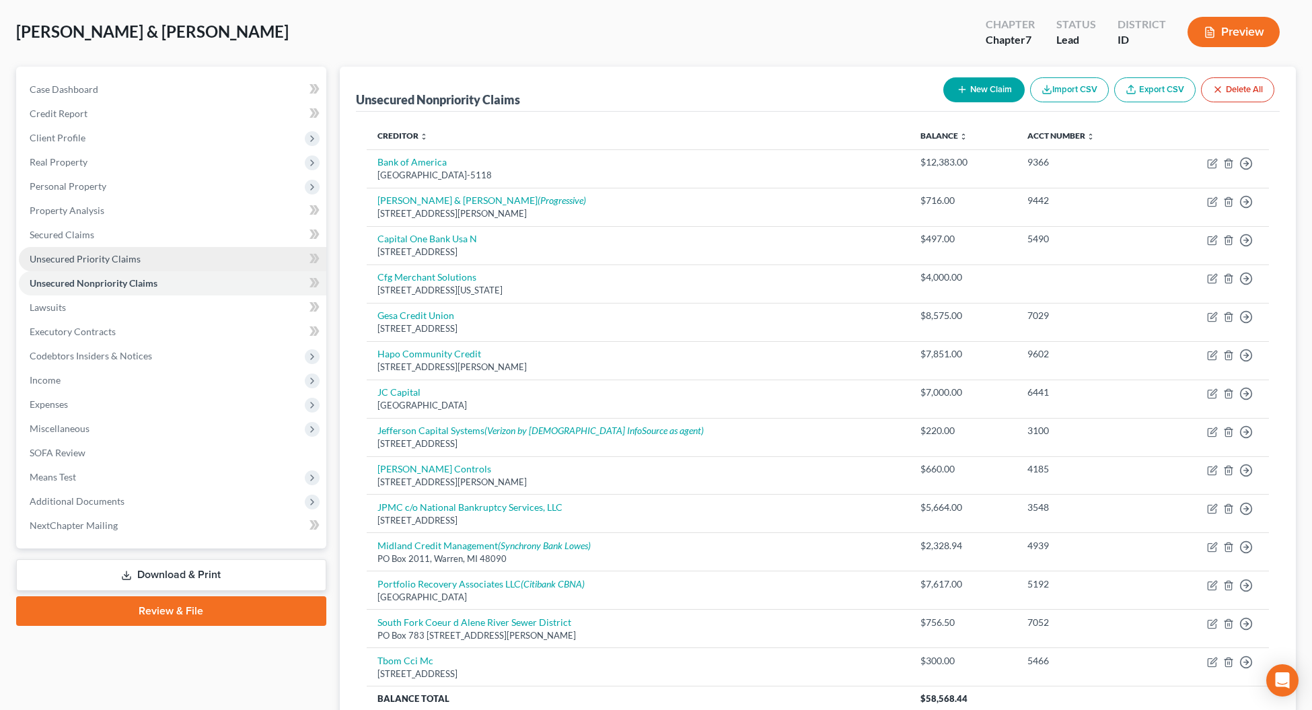
scroll to position [18, 0]
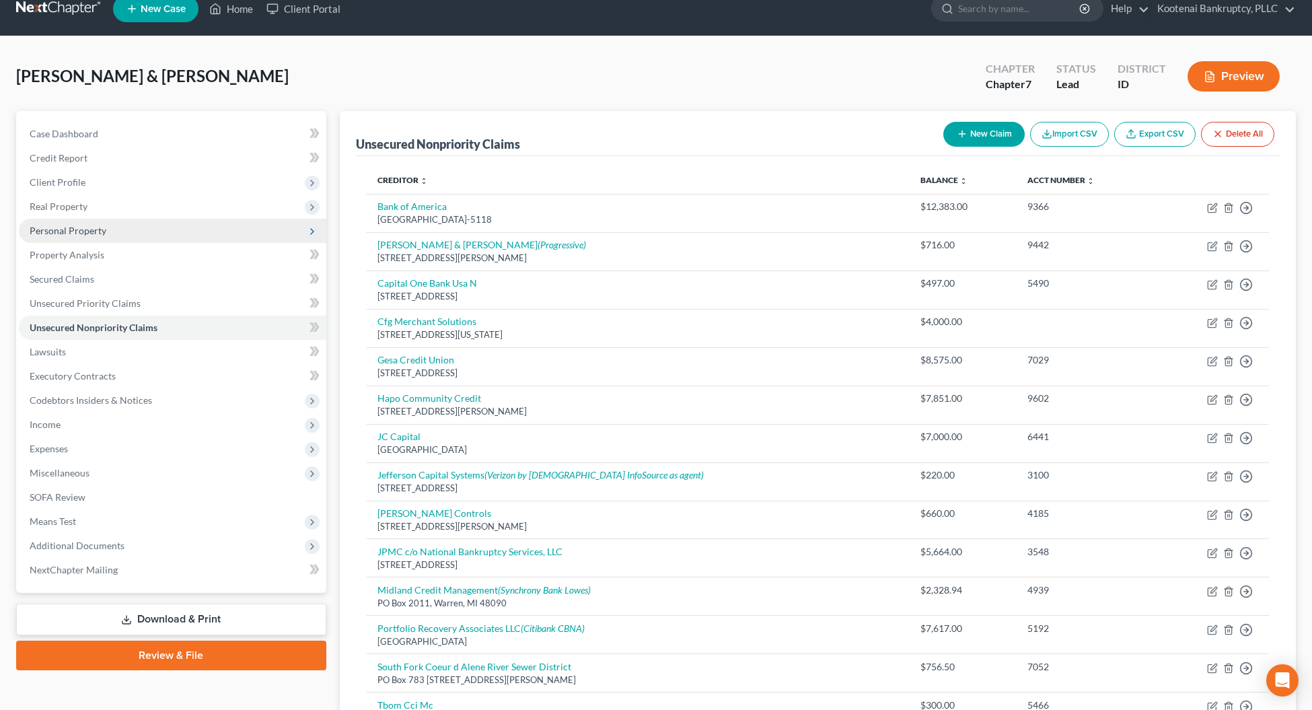
click at [41, 225] on span "Personal Property" at bounding box center [68, 230] width 77 height 11
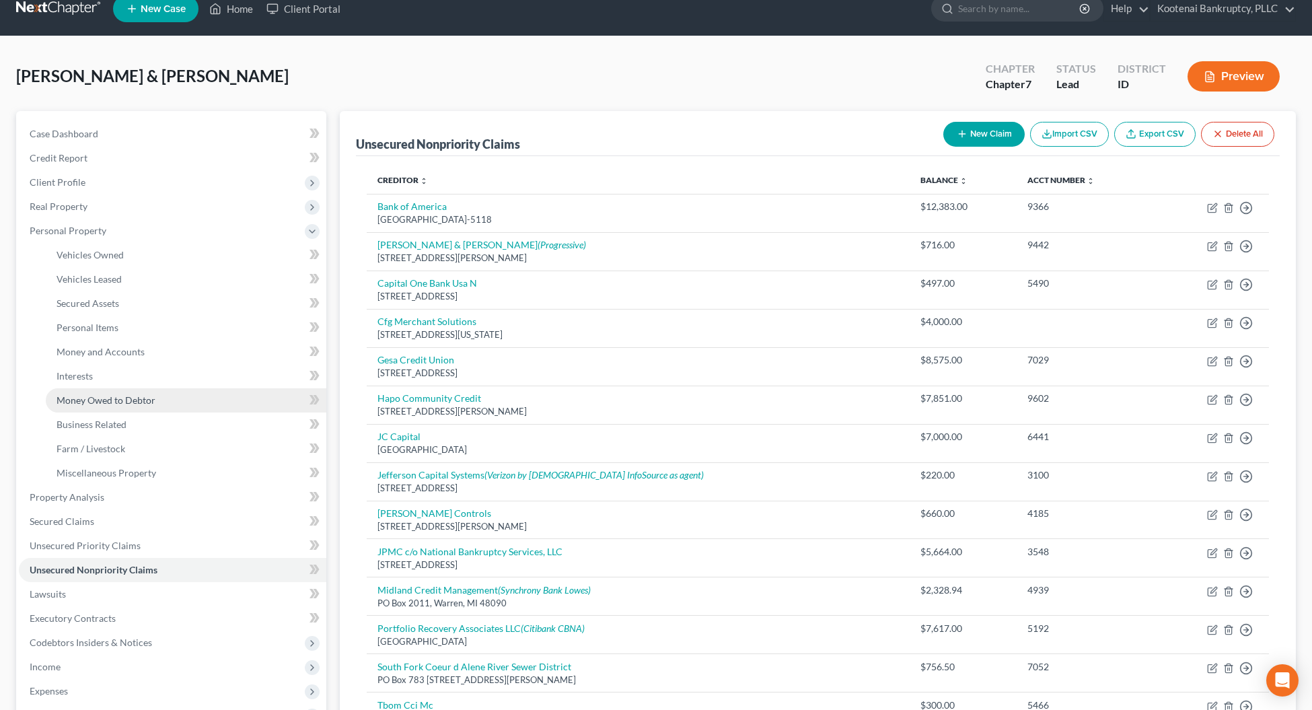
click at [81, 402] on span "Money Owed to Debtor" at bounding box center [105, 399] width 99 height 11
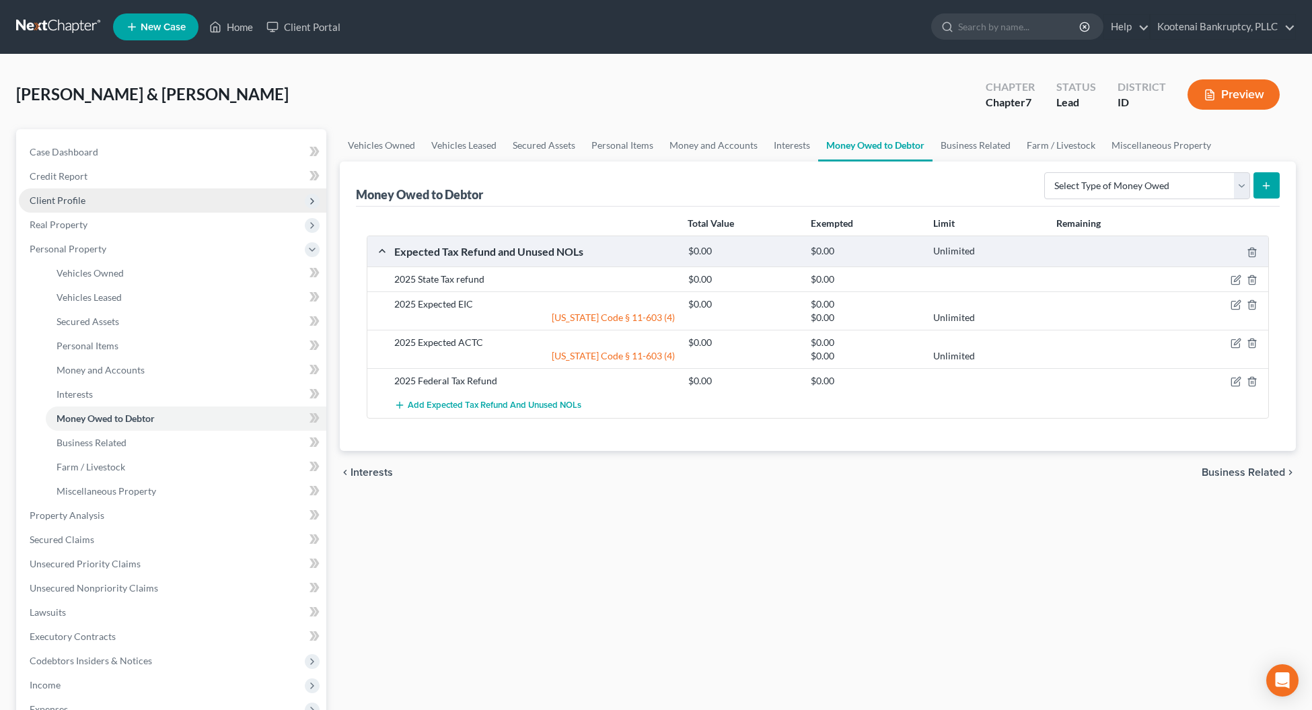
click at [52, 198] on span "Client Profile" at bounding box center [58, 199] width 56 height 11
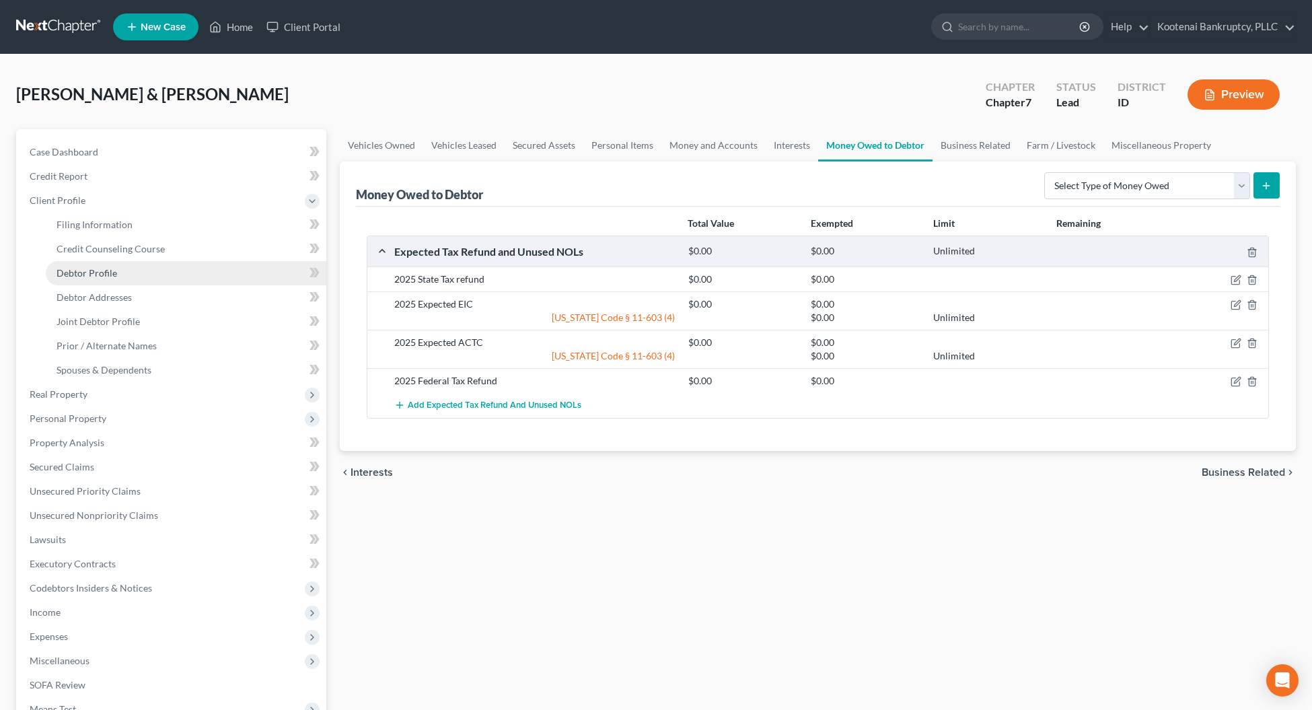
click at [93, 283] on link "Debtor Profile" at bounding box center [186, 273] width 280 height 24
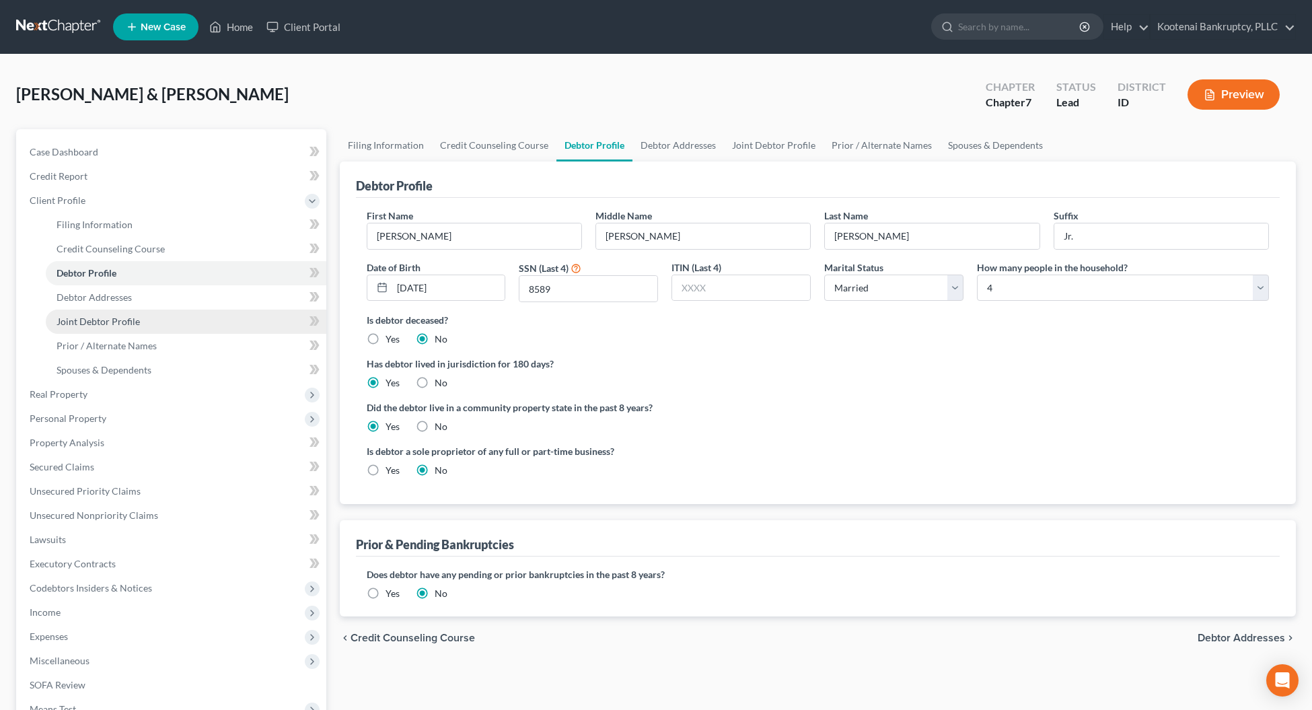
click at [106, 328] on link "Joint Debtor Profile" at bounding box center [186, 321] width 280 height 24
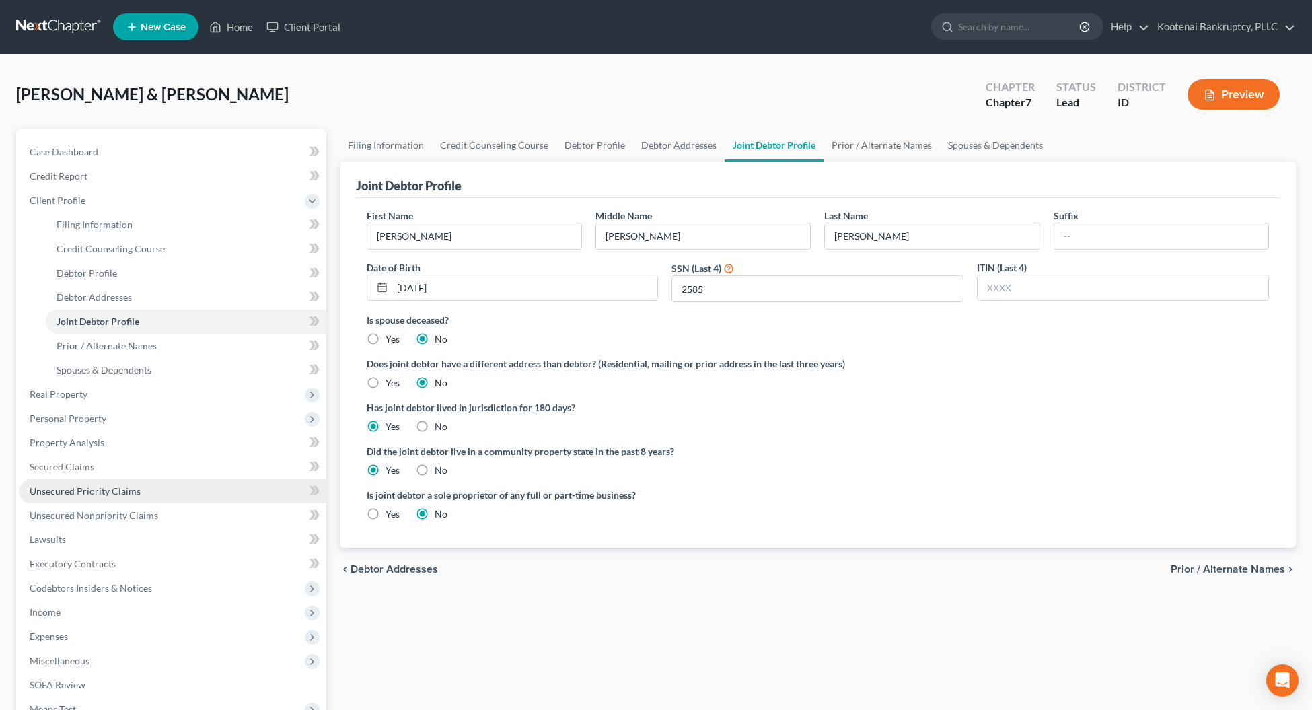
click at [55, 490] on span "Unsecured Priority Claims" at bounding box center [85, 490] width 111 height 11
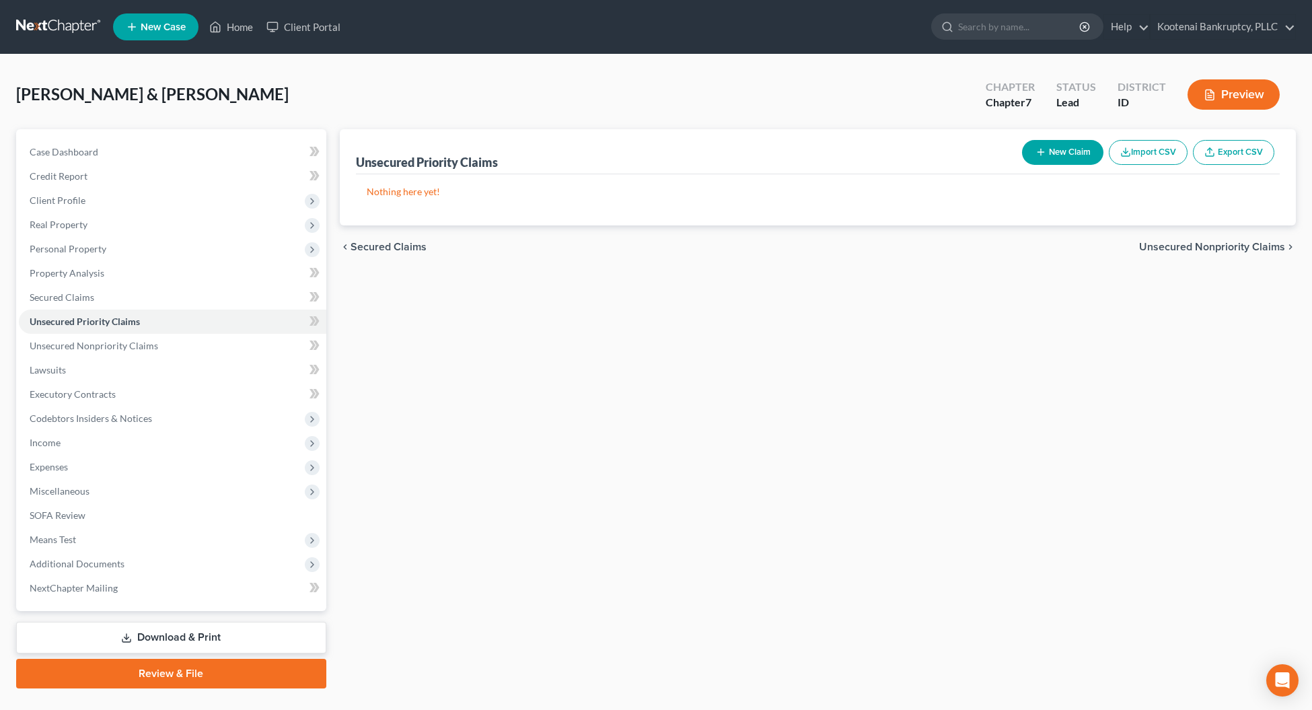
click at [1071, 149] on button "New Claim" at bounding box center [1062, 152] width 81 height 25
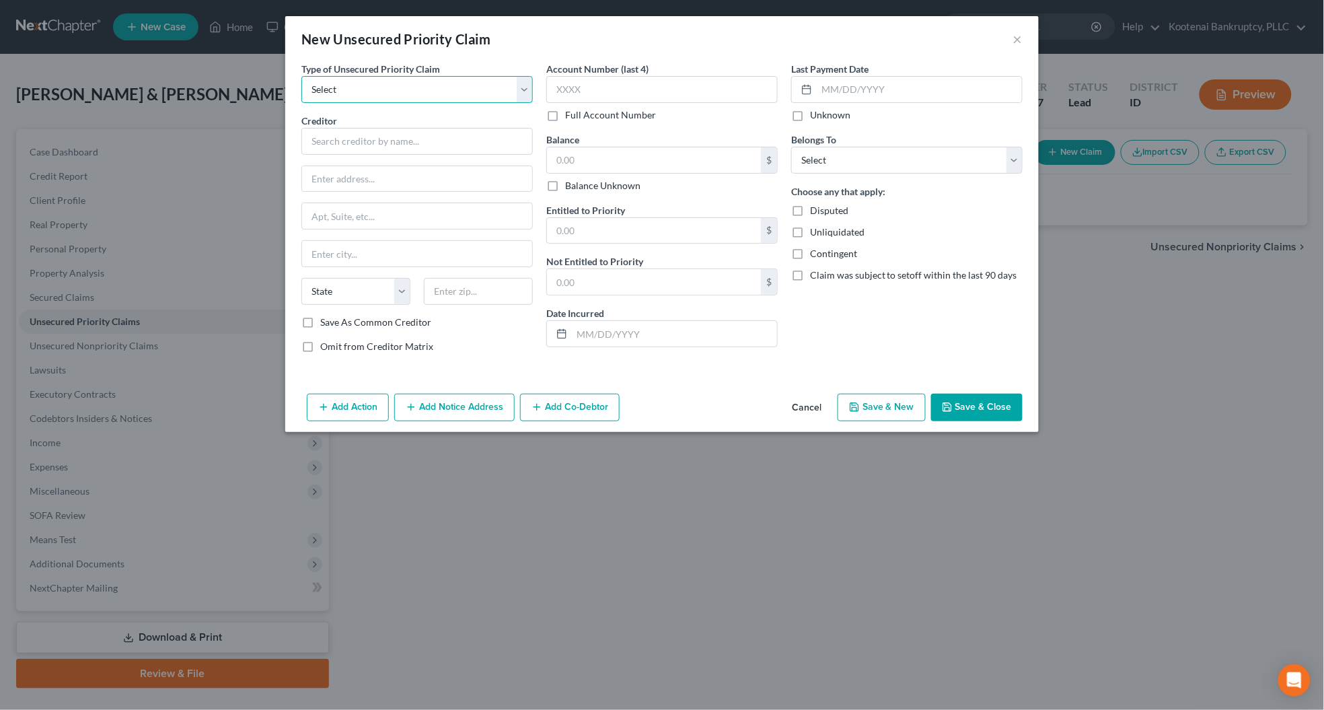
drag, startPoint x: 343, startPoint y: 91, endPoint x: 343, endPoint y: 99, distance: 8.1
click at [342, 91] on select "Select Taxes & Other Government Units Domestic Support Obligations Extensions o…" at bounding box center [416, 89] width 231 height 27
click at [301, 76] on select "Select Taxes & Other Government Units Domestic Support Obligations Extensions o…" at bounding box center [416, 89] width 231 height 27
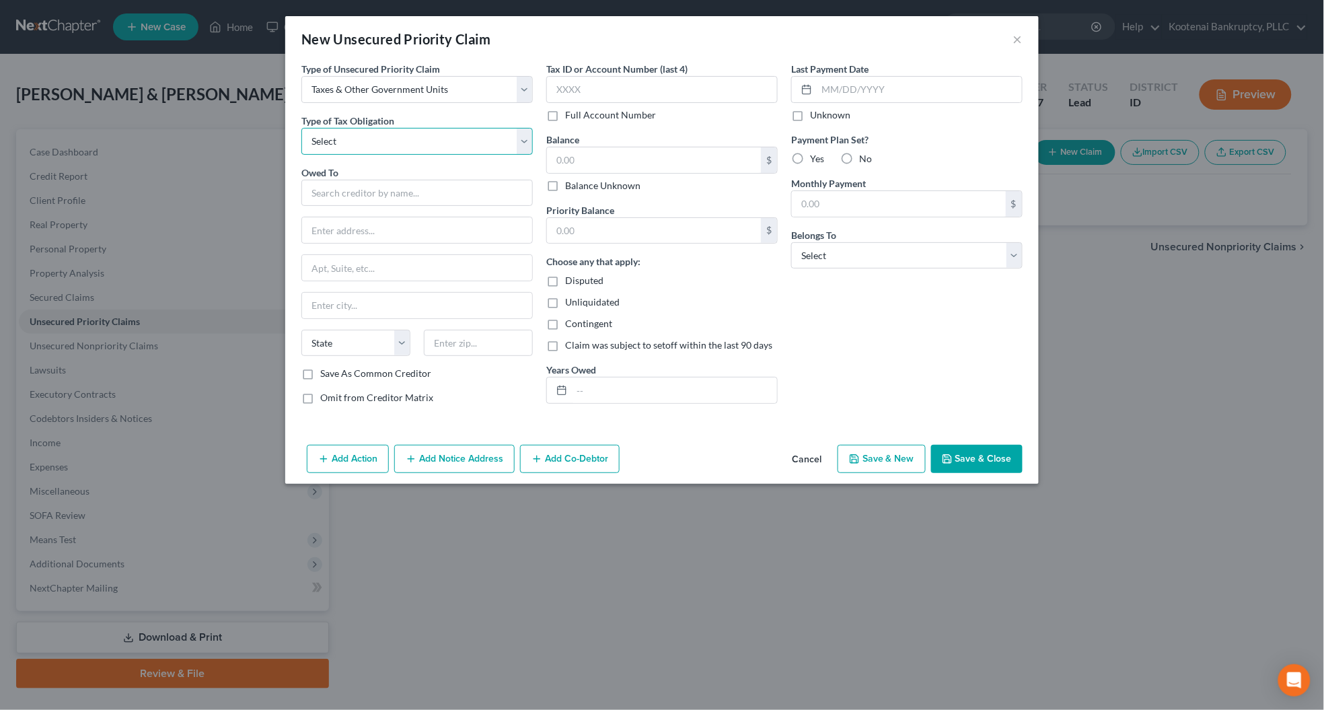
drag, startPoint x: 319, startPoint y: 140, endPoint x: 324, endPoint y: 150, distance: 11.1
click at [319, 140] on select "Select Federal City State Franchise Tax Board Other" at bounding box center [416, 141] width 231 height 27
click at [301, 128] on select "Select Federal City State Franchise Tax Board Other" at bounding box center [416, 141] width 231 height 27
click at [324, 189] on input "text" at bounding box center [416, 193] width 231 height 27
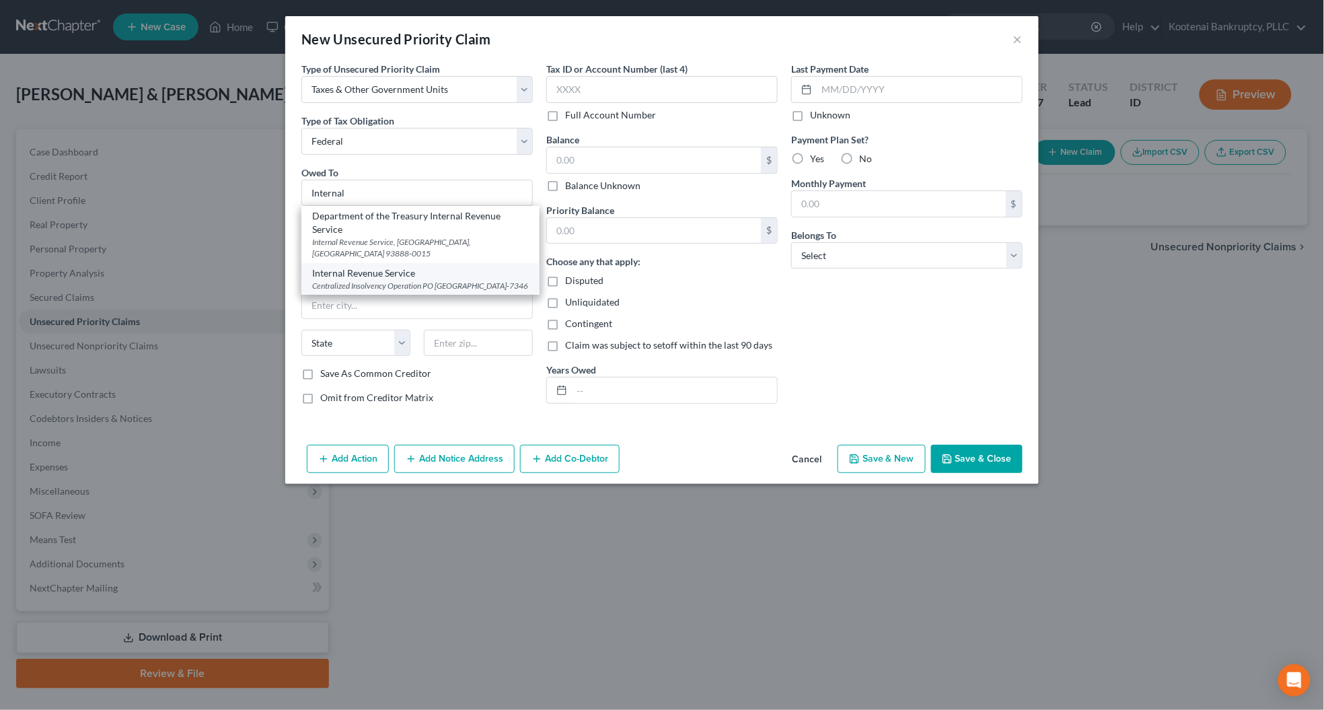
click at [377, 280] on div "Centralized Insolvency Operation PO [GEOGRAPHIC_DATA]-7346" at bounding box center [420, 285] width 217 height 11
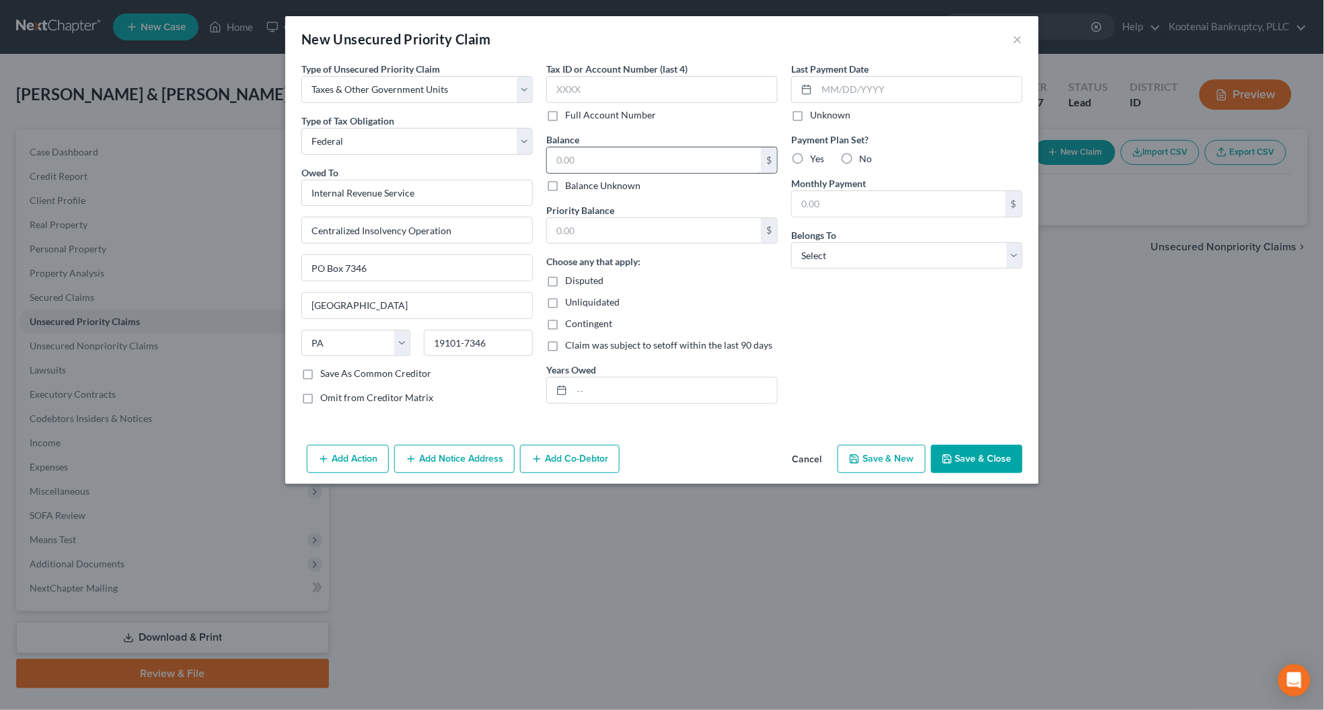
click at [587, 163] on input "text" at bounding box center [654, 160] width 214 height 26
click at [578, 234] on input "text" at bounding box center [654, 231] width 214 height 26
click at [582, 395] on input "text" at bounding box center [674, 390] width 205 height 26
click at [810, 116] on label "Unknown" at bounding box center [830, 114] width 40 height 13
click at [815, 116] on input "Unknown" at bounding box center [819, 112] width 9 height 9
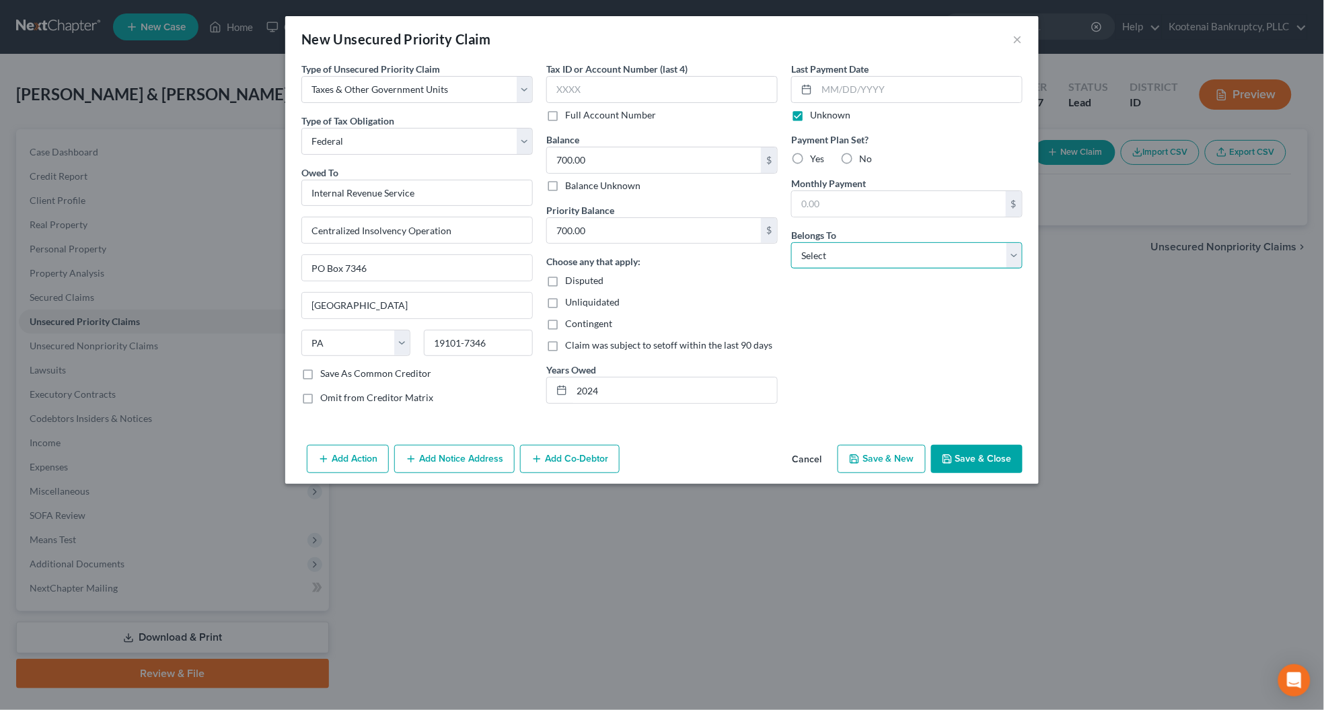
click at [827, 254] on select "Select Debtor 1 Only Debtor 2 Only Debtor 1 And Debtor 2 Only At Least One Of T…" at bounding box center [906, 255] width 231 height 27
click at [791, 242] on select "Select Debtor 1 Only Debtor 2 Only Debtor 1 And Debtor 2 Only At Least One Of T…" at bounding box center [906, 255] width 231 height 27
click at [974, 457] on button "Save & Close" at bounding box center [976, 459] width 91 height 28
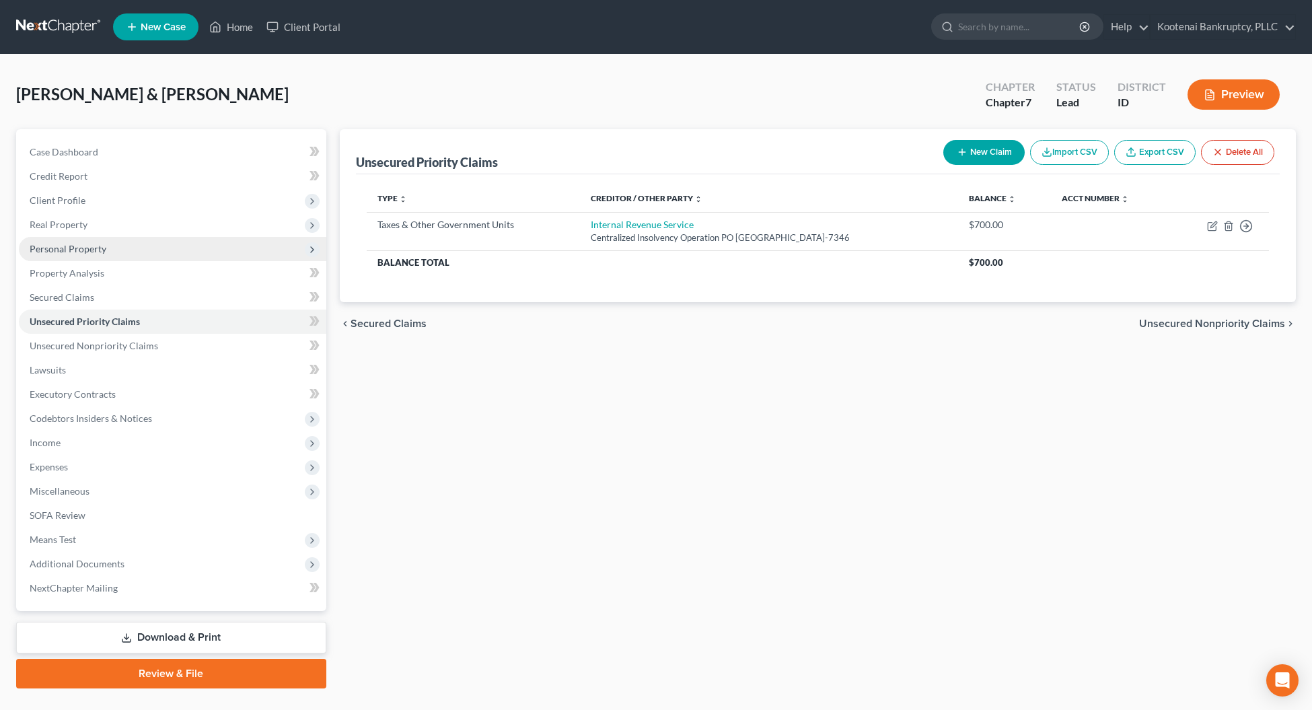
click at [56, 254] on span "Personal Property" at bounding box center [172, 249] width 307 height 24
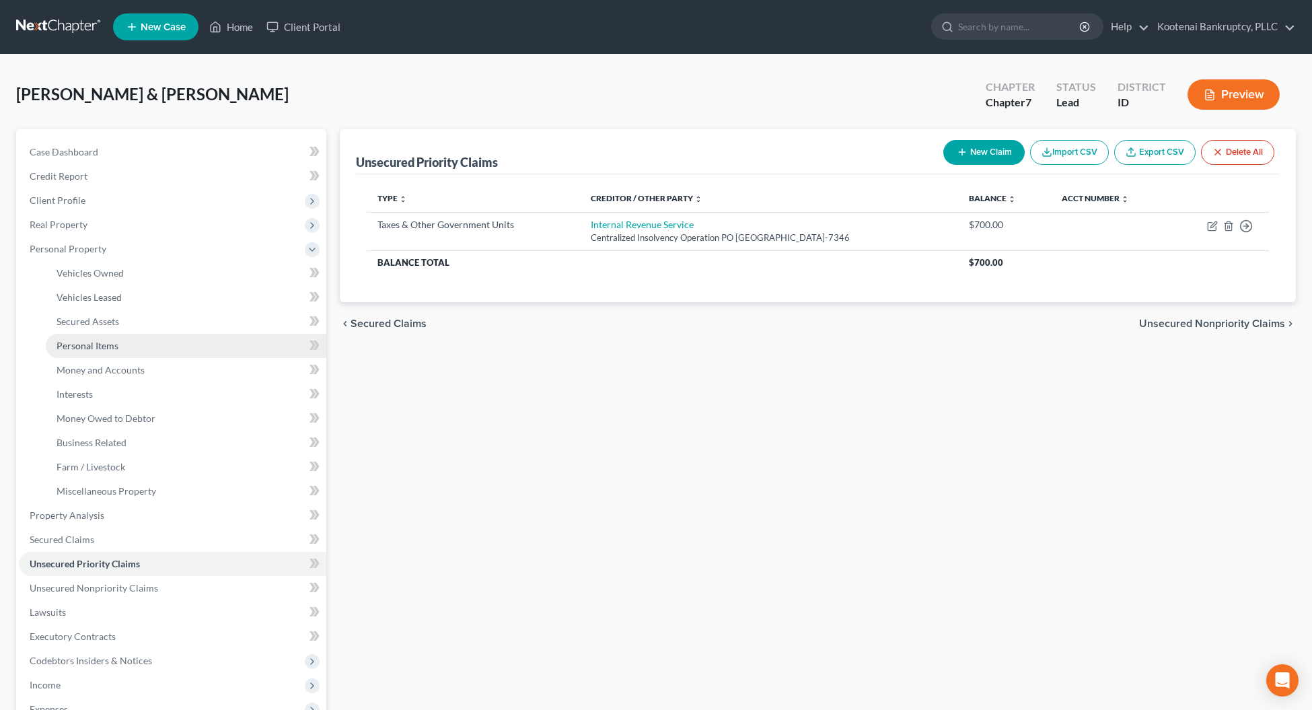
click at [82, 345] on span "Personal Items" at bounding box center [87, 345] width 62 height 11
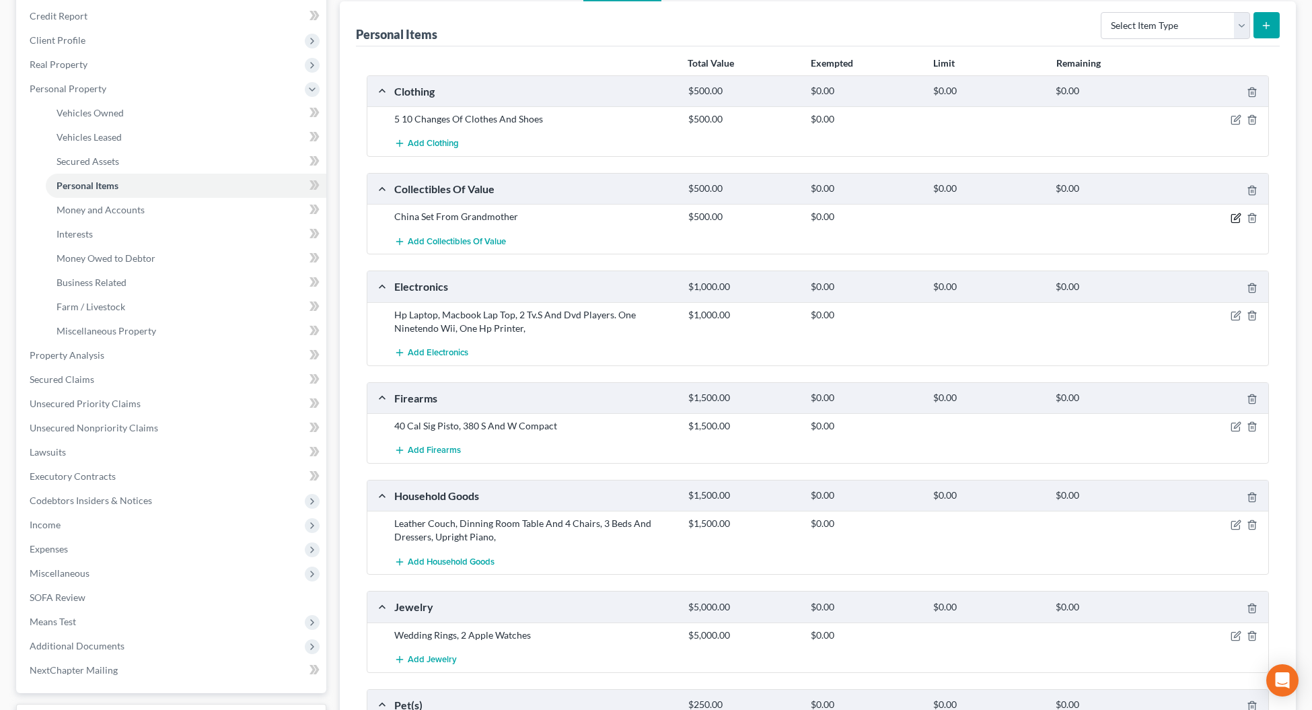
scroll to position [168, 0]
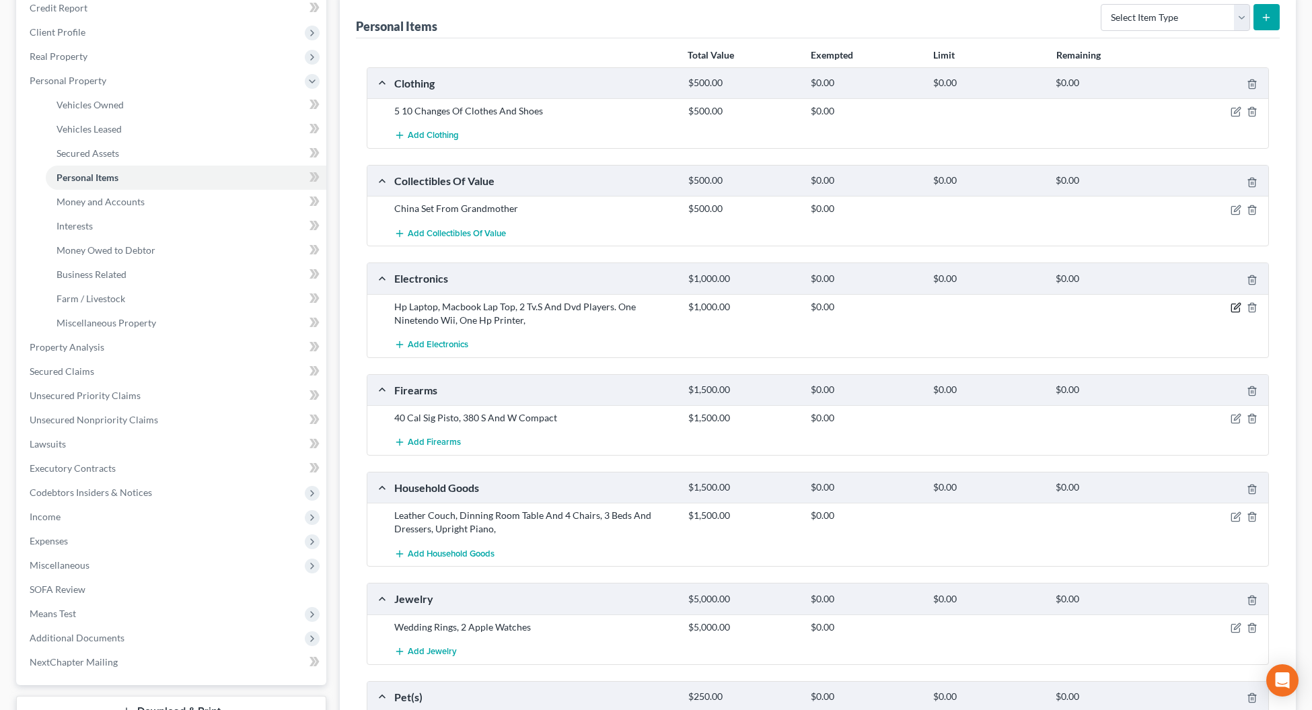
click at [1234, 311] on icon "button" at bounding box center [1235, 307] width 11 height 11
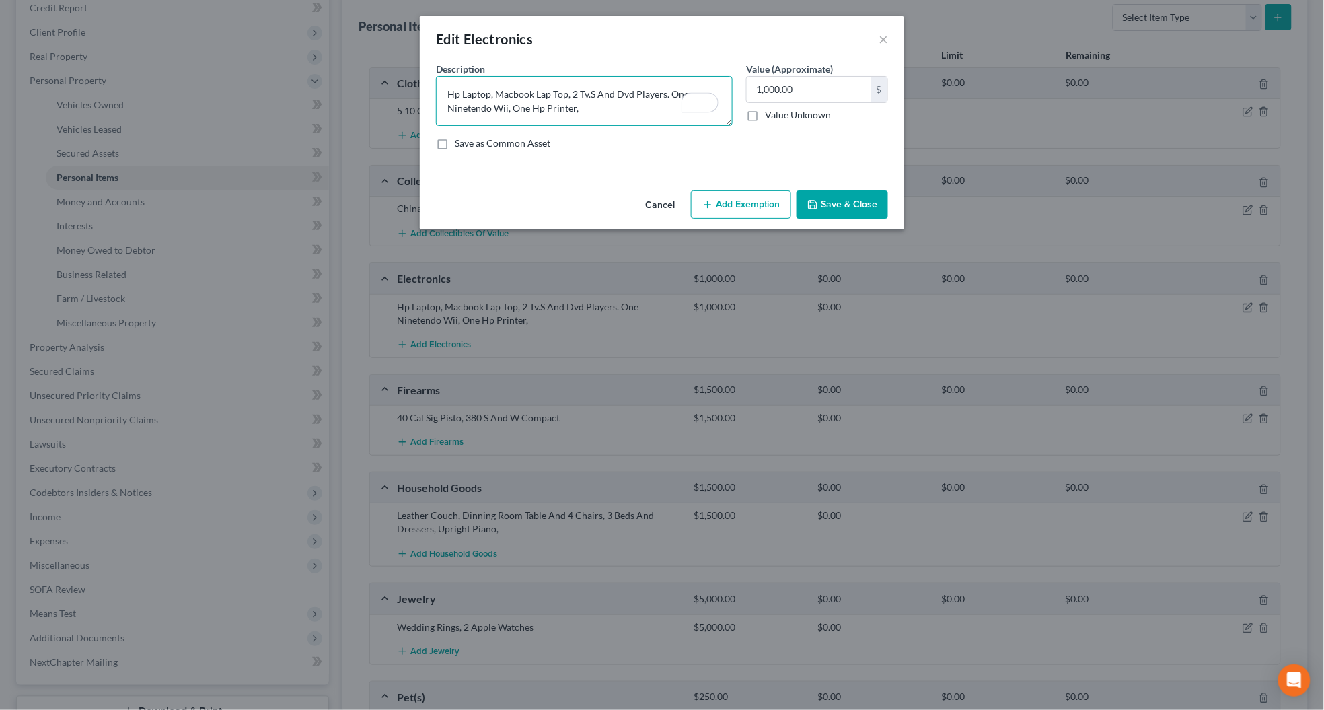
drag, startPoint x: 599, startPoint y: 111, endPoint x: 445, endPoint y: 93, distance: 155.1
click at [445, 93] on textarea "Hp Laptop, Macbook Lap Top, 2 Tv.S And Dvd Players. One Ninetendo Wii, One Hp P…" at bounding box center [584, 101] width 297 height 50
click at [868, 203] on button "Save & Close" at bounding box center [841, 204] width 91 height 28
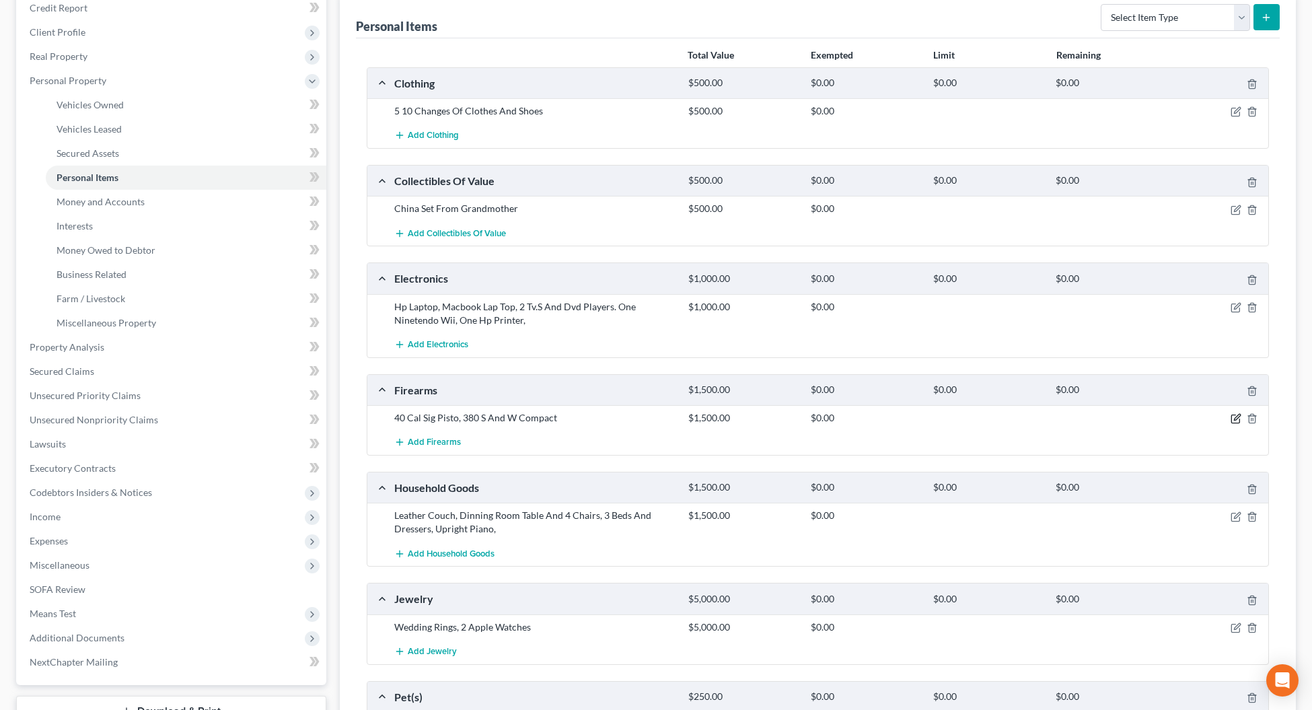
click at [1231, 418] on icon "button" at bounding box center [1235, 418] width 11 height 11
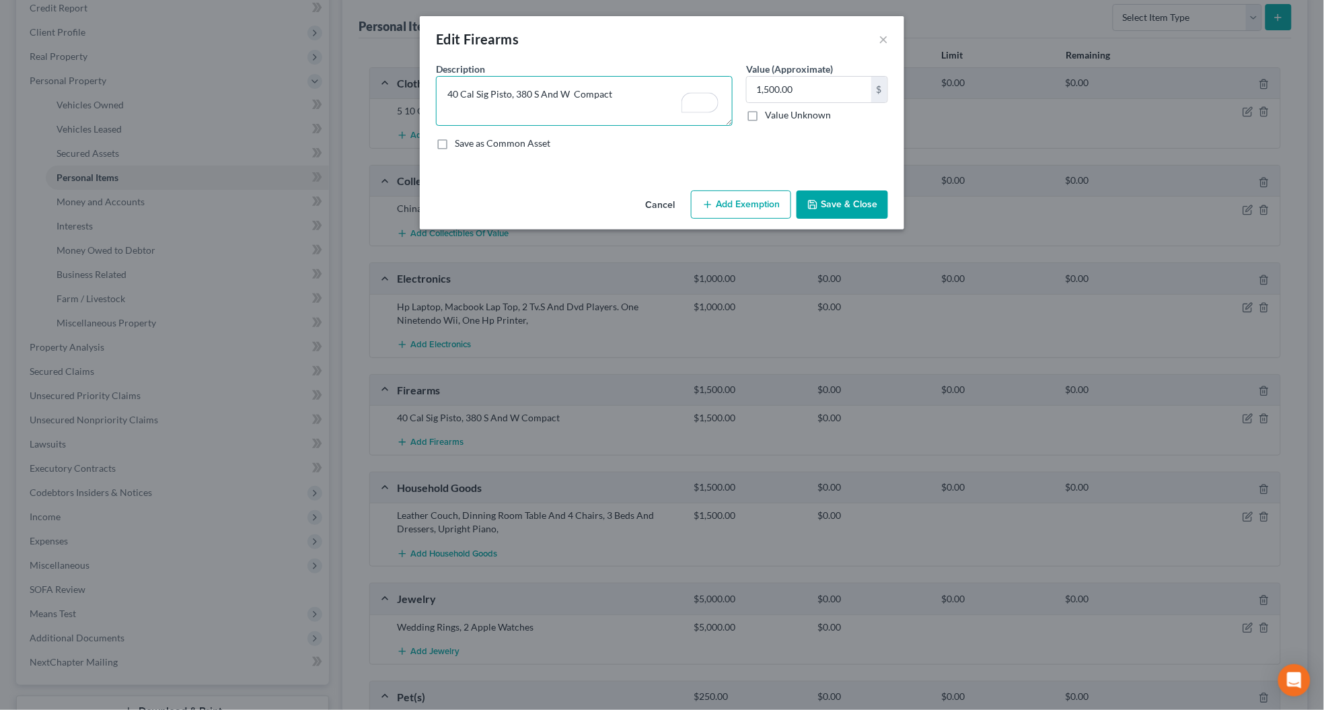
drag, startPoint x: 633, startPoint y: 85, endPoint x: 445, endPoint y: 94, distance: 187.9
click at [445, 94] on textarea "40 Cal Sig Pisto, 380 S And W Compact" at bounding box center [584, 101] width 297 height 50
click at [844, 202] on button "Save & Close" at bounding box center [841, 204] width 91 height 28
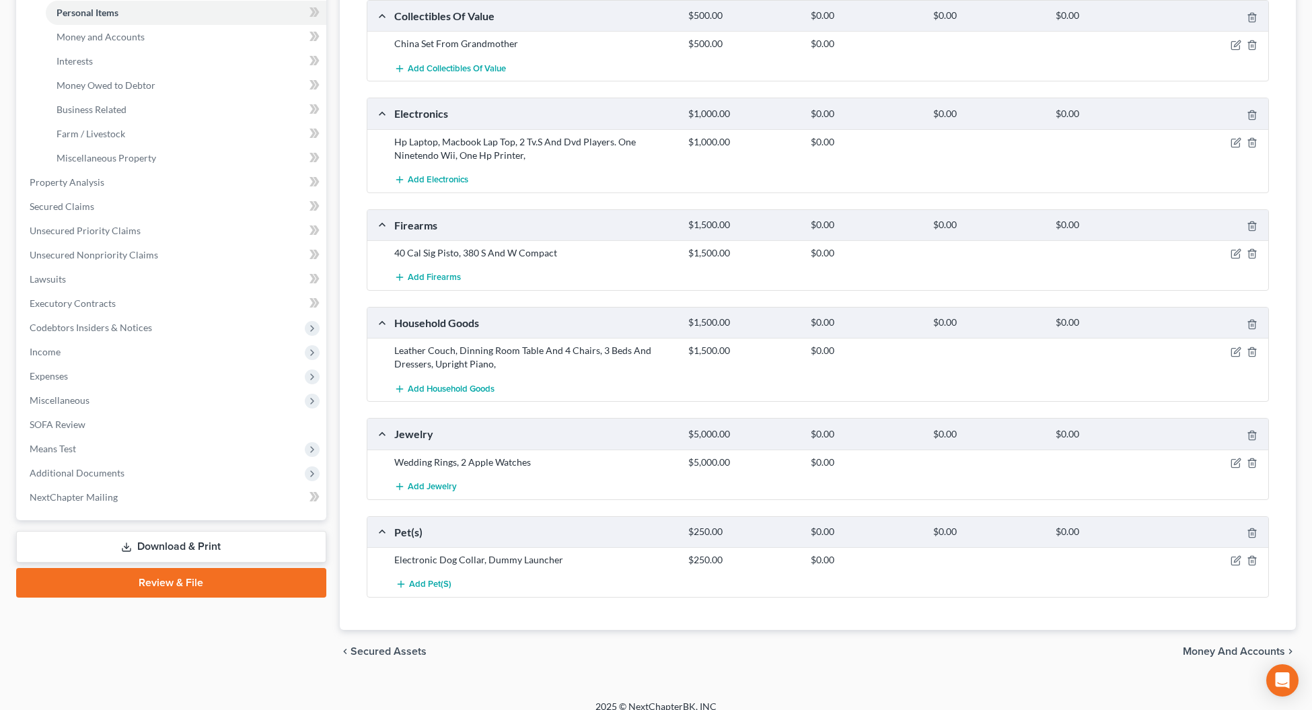
scroll to position [336, 0]
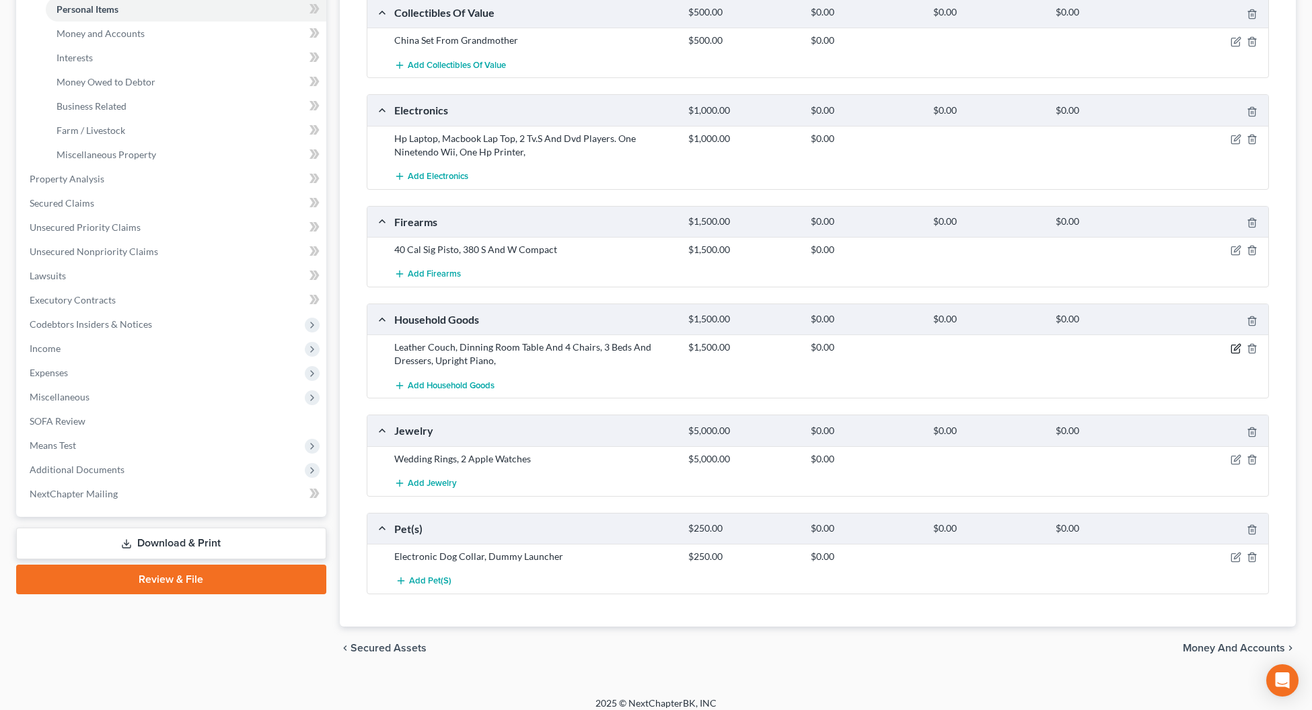
click at [1236, 351] on icon "button" at bounding box center [1235, 348] width 11 height 11
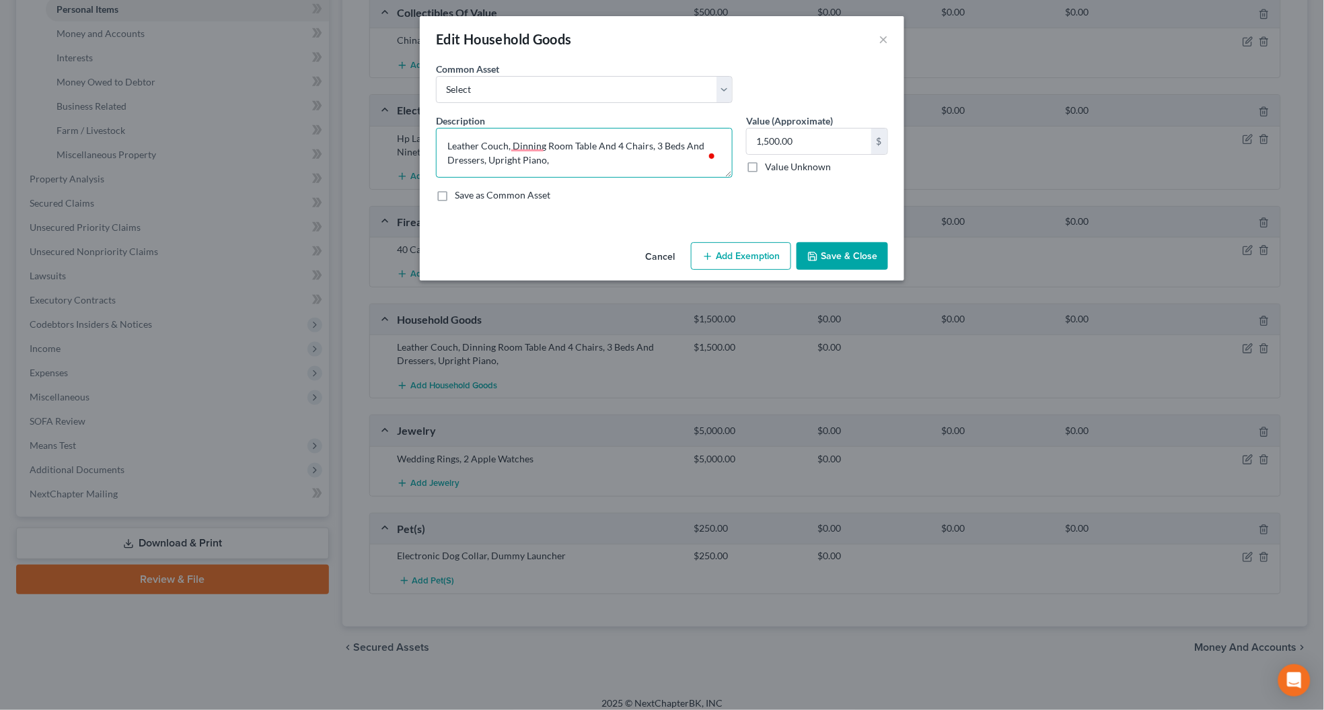
drag, startPoint x: 570, startPoint y: 168, endPoint x: 449, endPoint y: 147, distance: 123.6
click at [449, 147] on textarea "Leather Couch, Dinning Room Table And 4 Chairs, 3 Beds And Dressers, Upright Pi…" at bounding box center [584, 153] width 297 height 50
click at [835, 256] on button "Save & Close" at bounding box center [841, 256] width 91 height 28
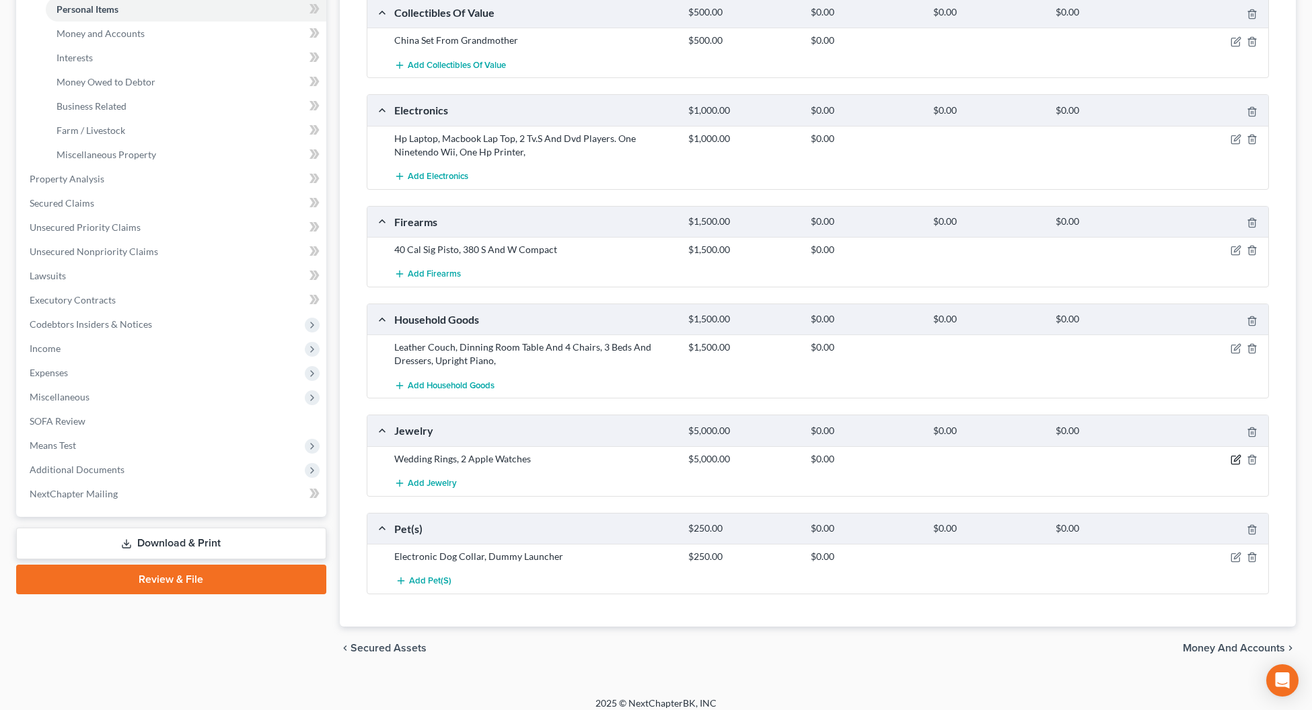
click at [1234, 461] on icon "button" at bounding box center [1237, 458] width 6 height 6
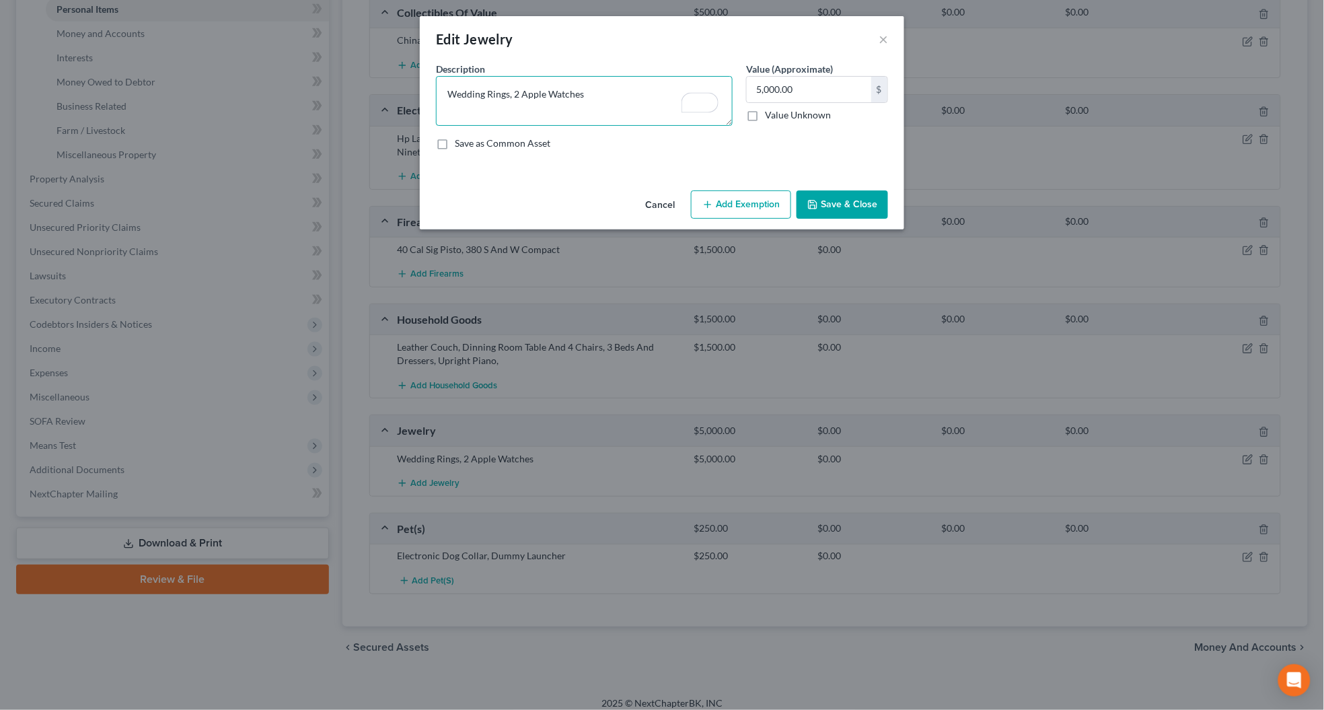
drag, startPoint x: 609, startPoint y: 87, endPoint x: 444, endPoint y: 94, distance: 165.6
click at [444, 94] on textarea "Wedding Rings, 2 Apple Watches" at bounding box center [584, 101] width 297 height 50
click at [835, 200] on button "Save & Close" at bounding box center [841, 204] width 91 height 28
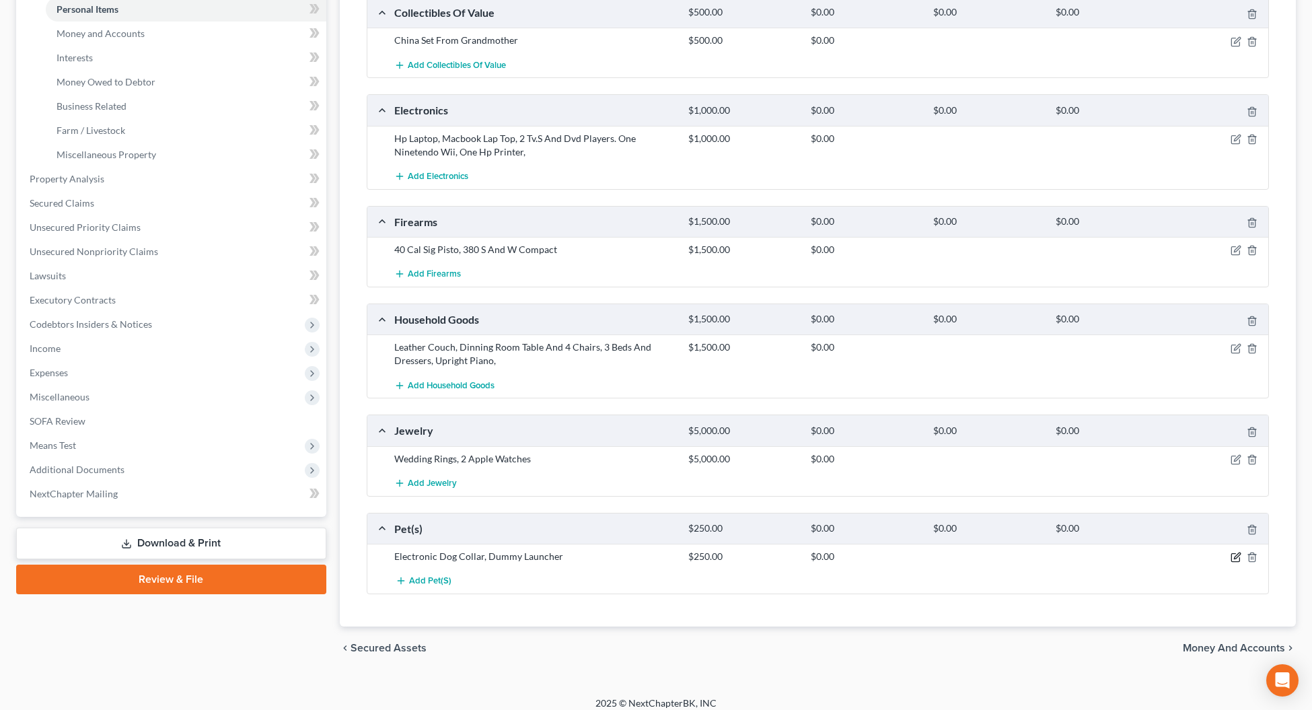
drag, startPoint x: 1234, startPoint y: 558, endPoint x: 1222, endPoint y: 558, distance: 12.1
click at [1234, 558] on icon "button" at bounding box center [1235, 557] width 11 height 11
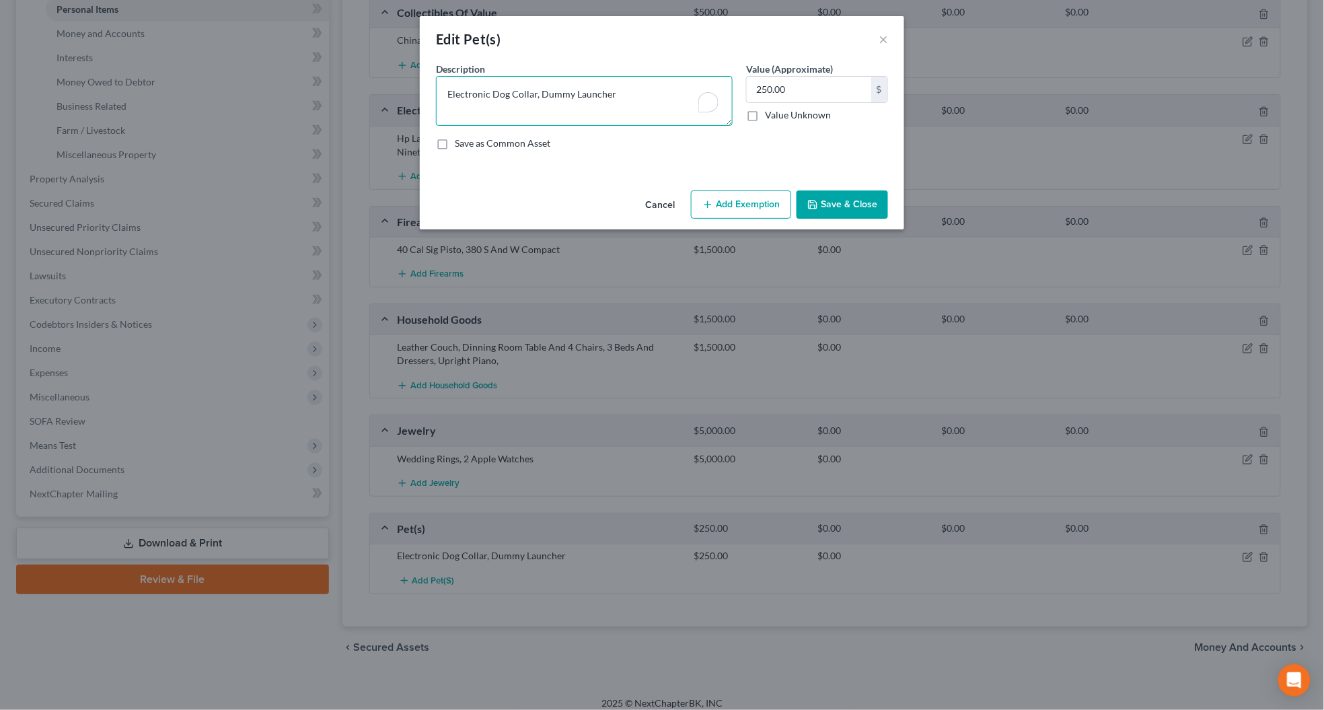
drag, startPoint x: 600, startPoint y: 87, endPoint x: 437, endPoint y: 87, distance: 162.8
click at [437, 87] on textarea "Electronic Dog Collar, Dummy Launcher" at bounding box center [584, 101] width 297 height 50
drag, startPoint x: 814, startPoint y: 200, endPoint x: 768, endPoint y: 206, distance: 46.1
click at [814, 200] on icon "button" at bounding box center [812, 204] width 11 height 11
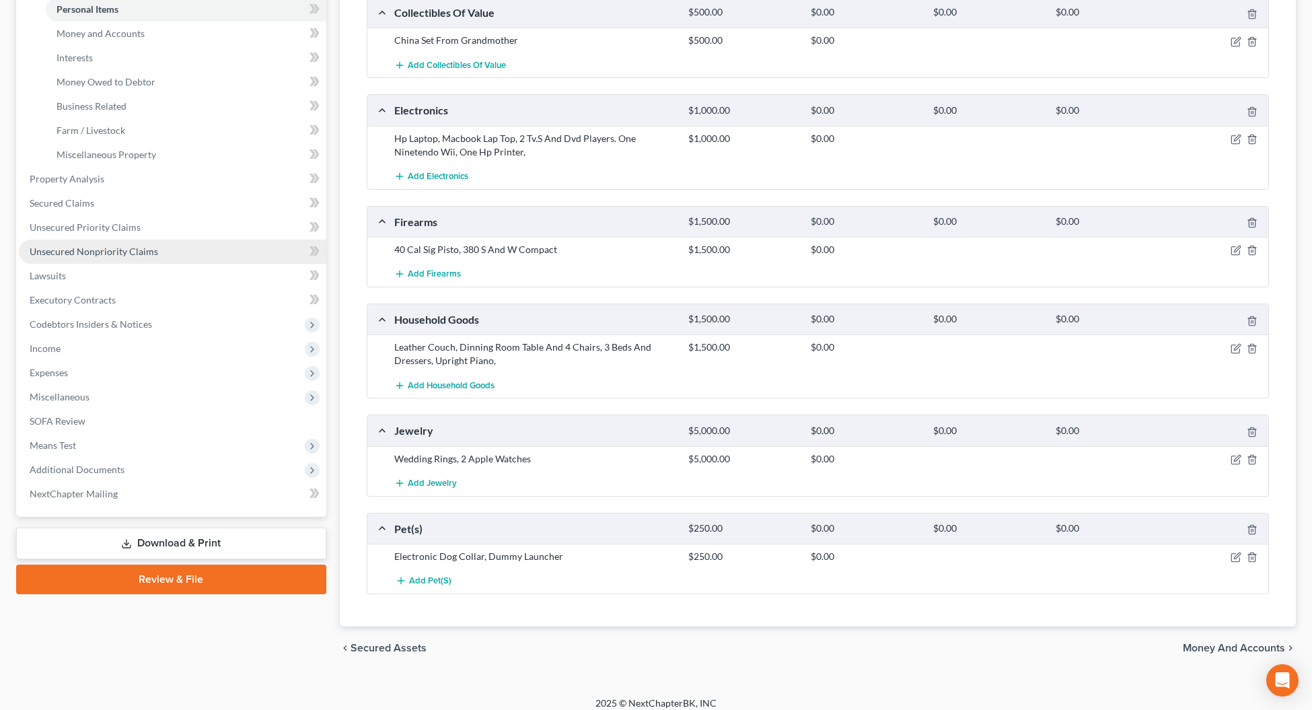
click at [58, 259] on link "Unsecured Nonpriority Claims" at bounding box center [172, 251] width 307 height 24
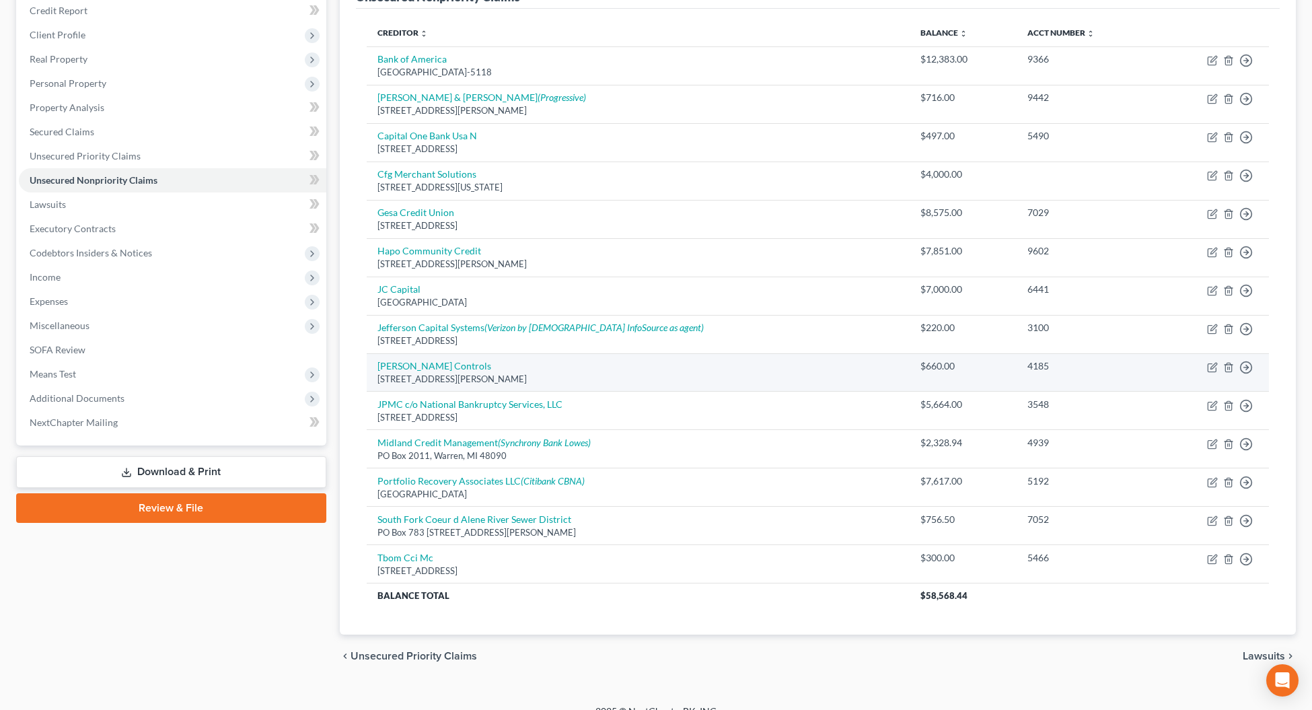
scroll to position [186, 0]
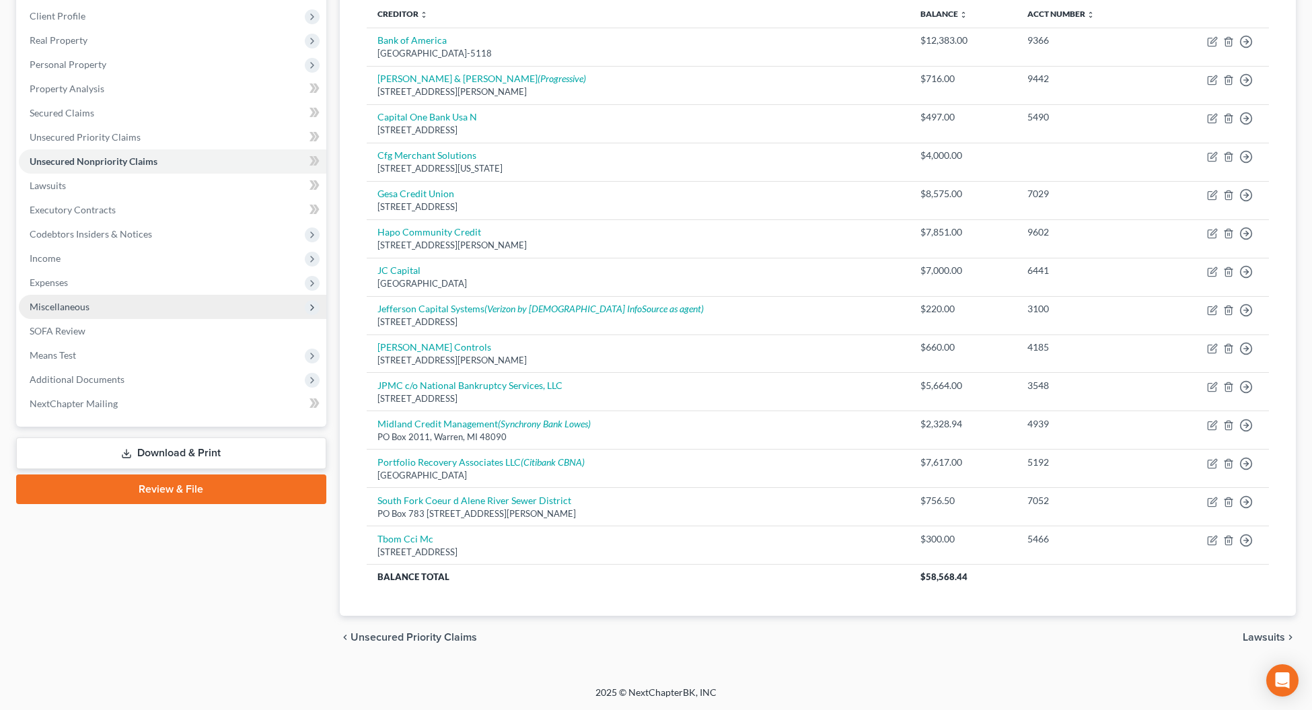
click at [59, 295] on span "Miscellaneous" at bounding box center [172, 307] width 307 height 24
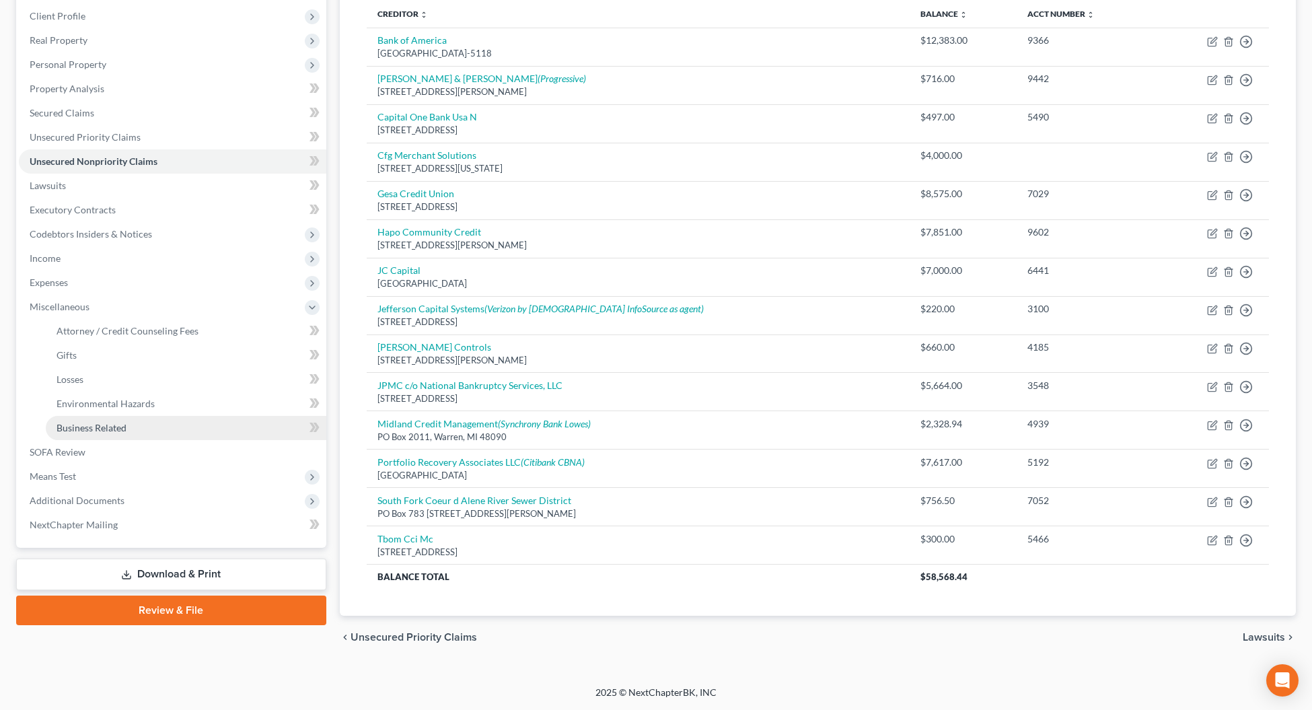
click at [85, 416] on link "Business Related" at bounding box center [186, 428] width 280 height 24
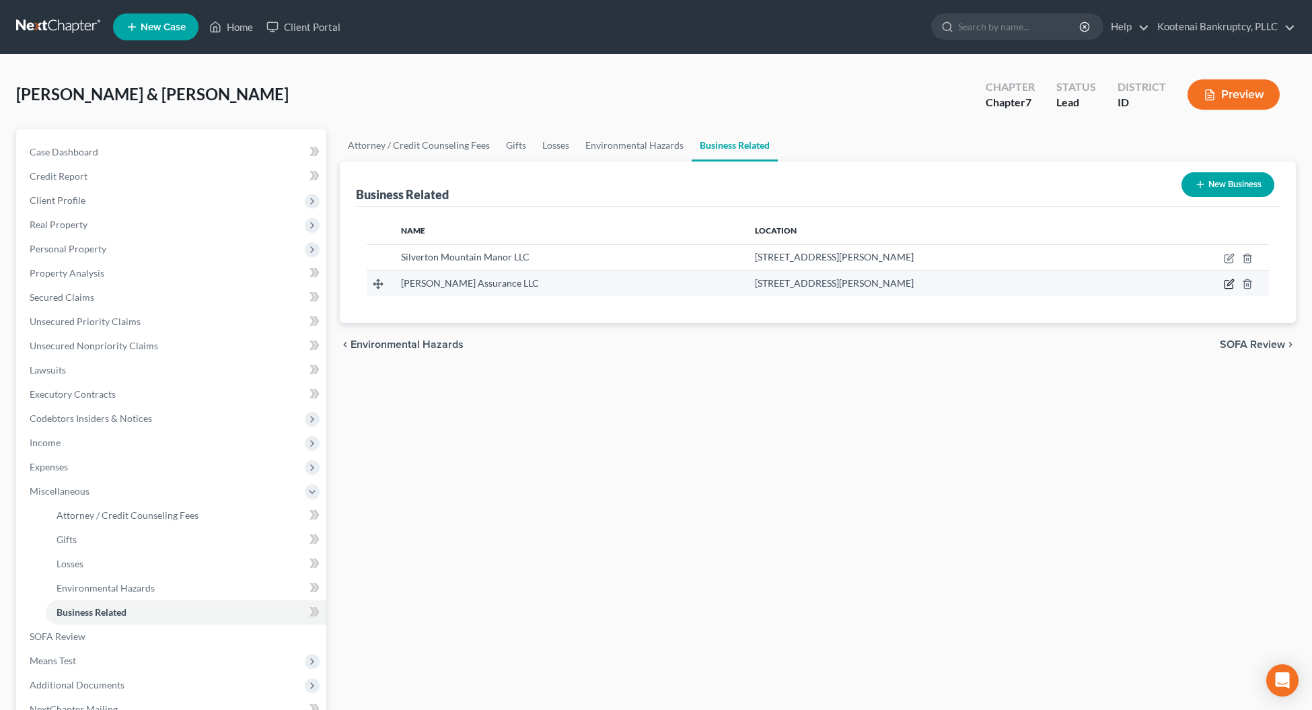
click at [1225, 287] on icon "button" at bounding box center [1228, 284] width 8 height 8
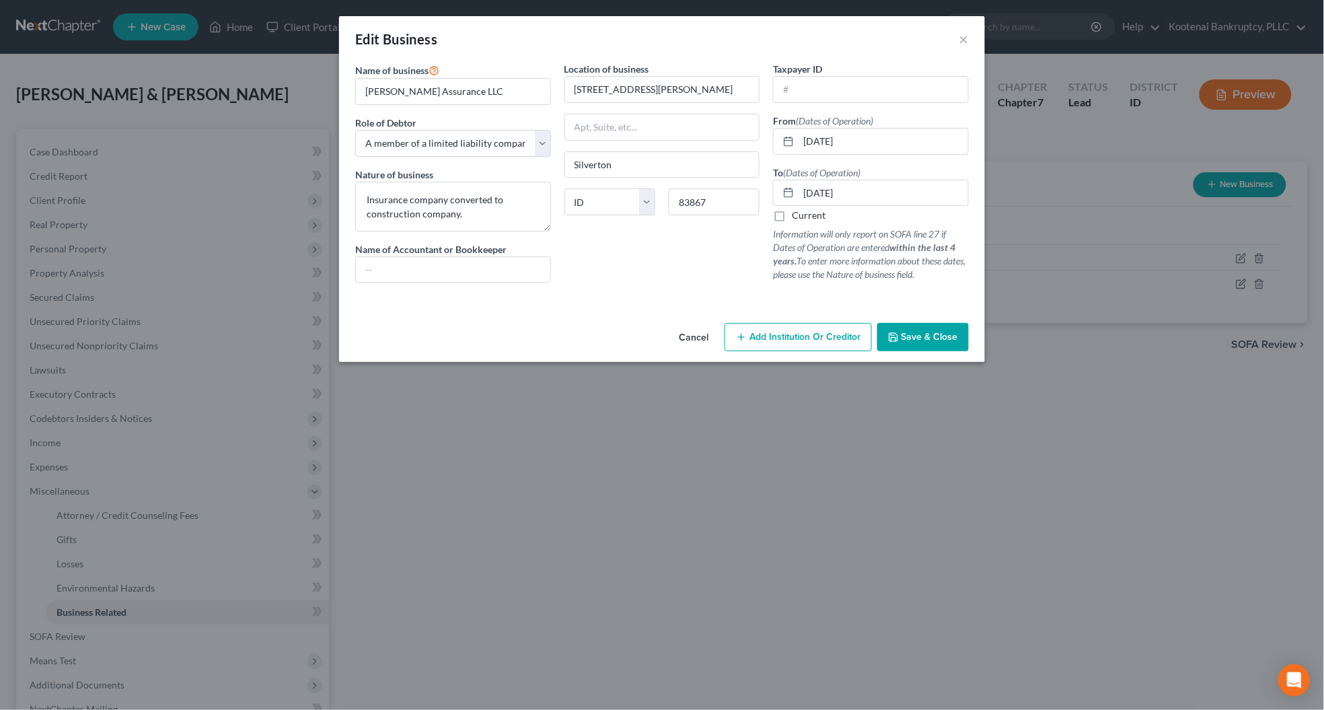
click at [900, 342] on button "Save & Close" at bounding box center [922, 337] width 91 height 28
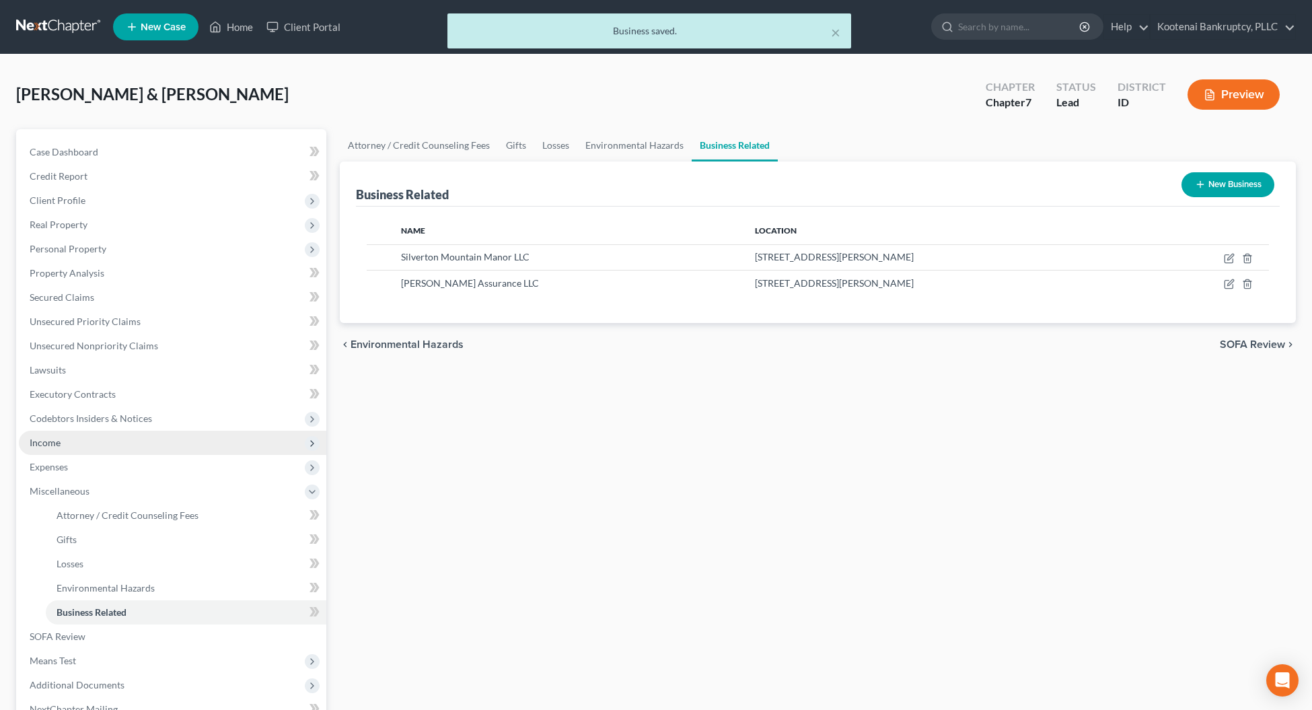
click at [46, 445] on span "Income" at bounding box center [45, 442] width 31 height 11
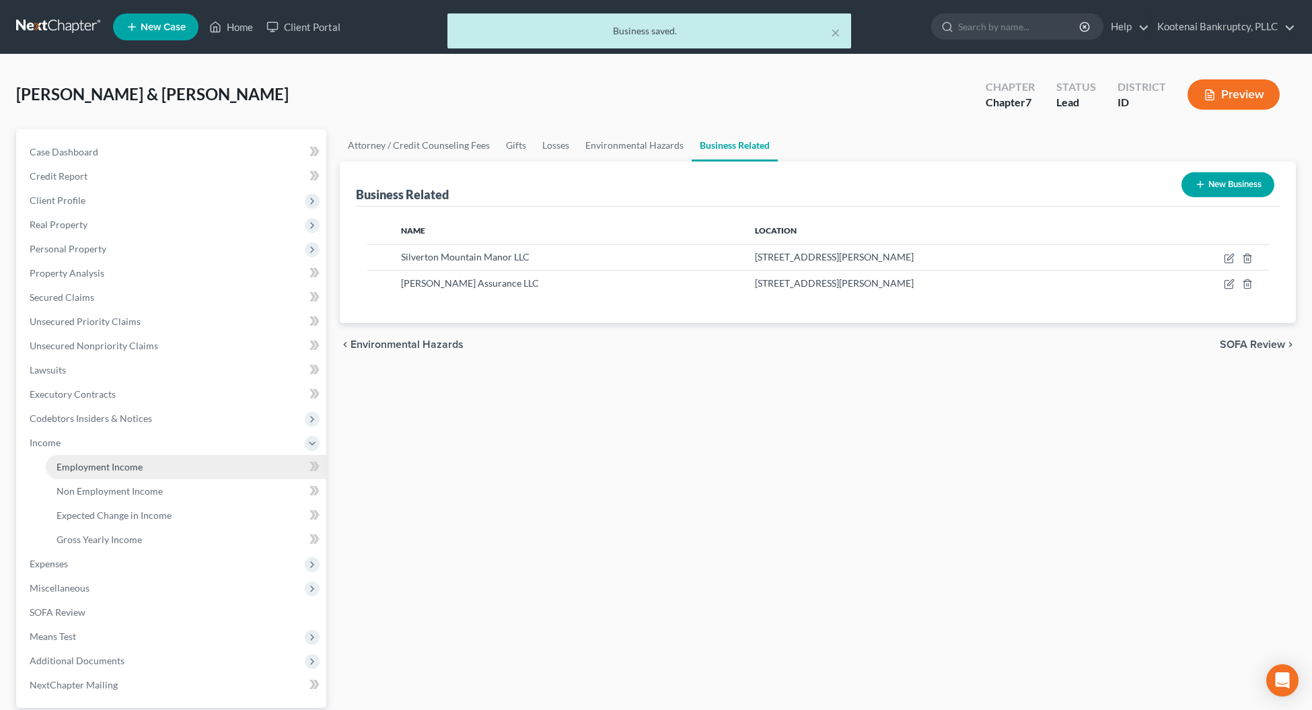
click at [103, 467] on span "Employment Income" at bounding box center [99, 466] width 86 height 11
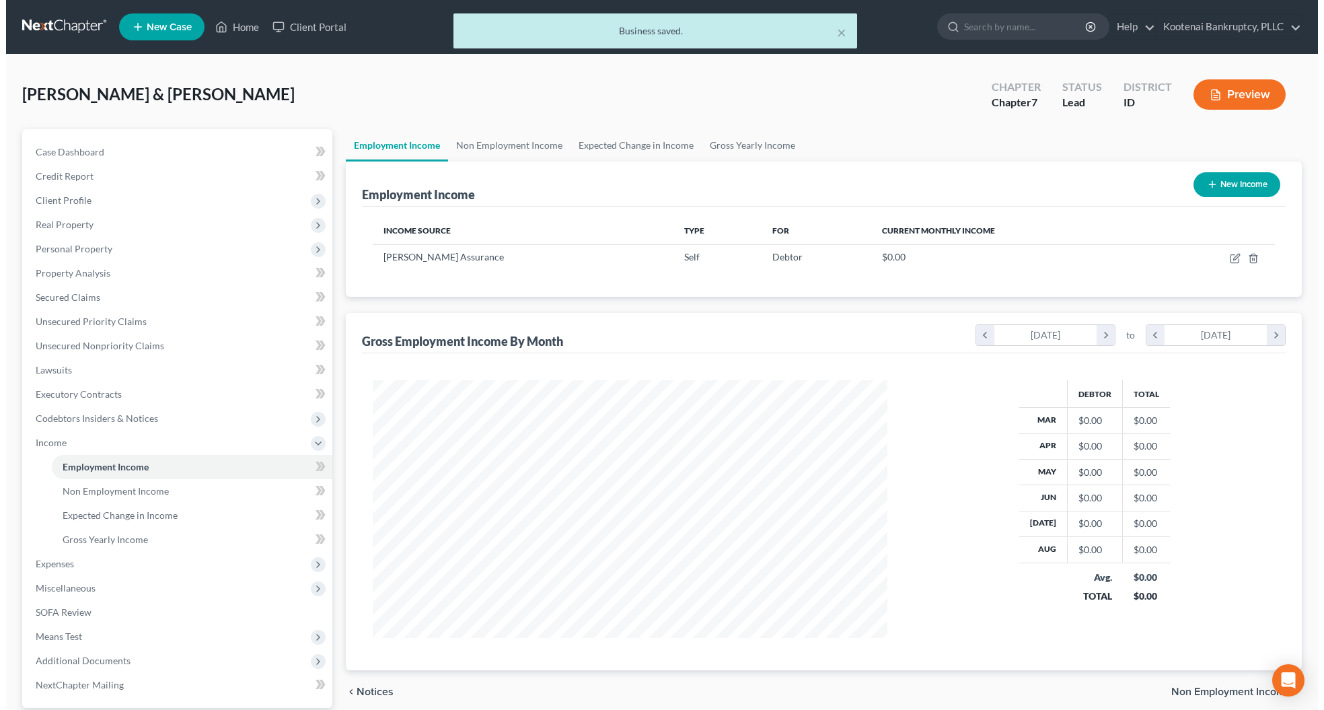
scroll to position [258, 541]
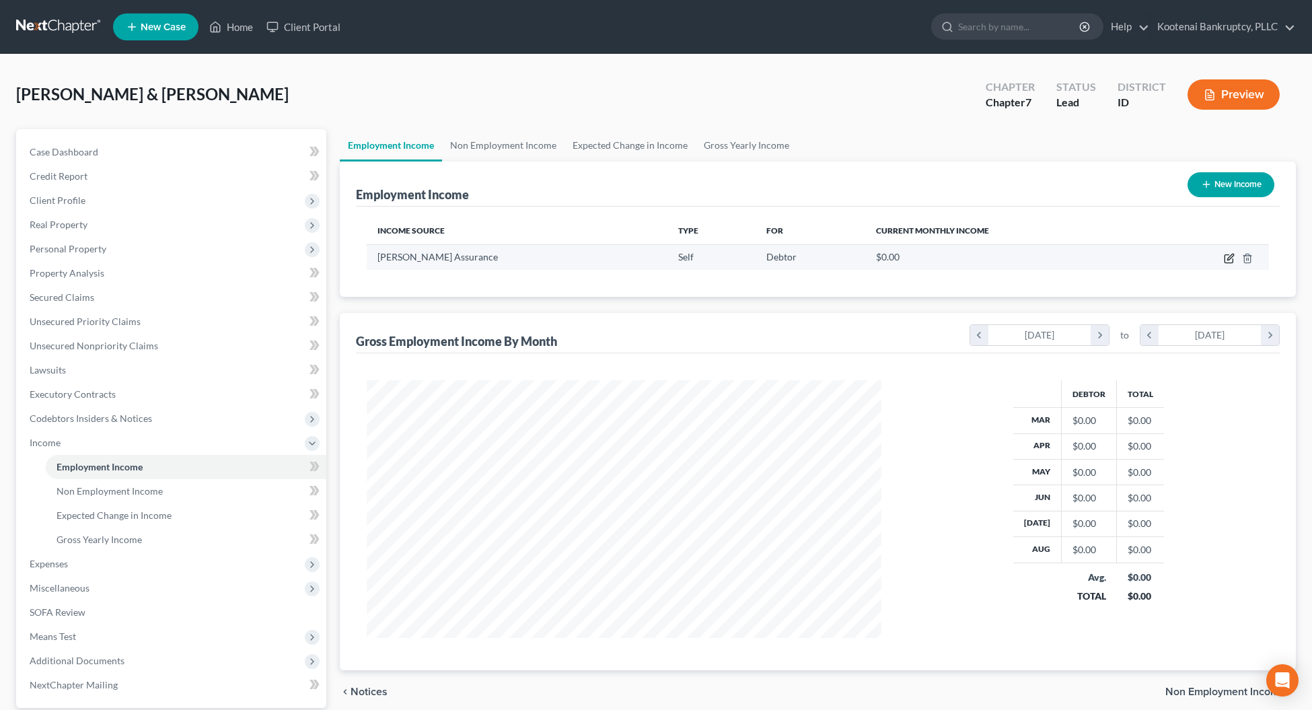
click at [1231, 256] on icon "button" at bounding box center [1228, 258] width 11 height 11
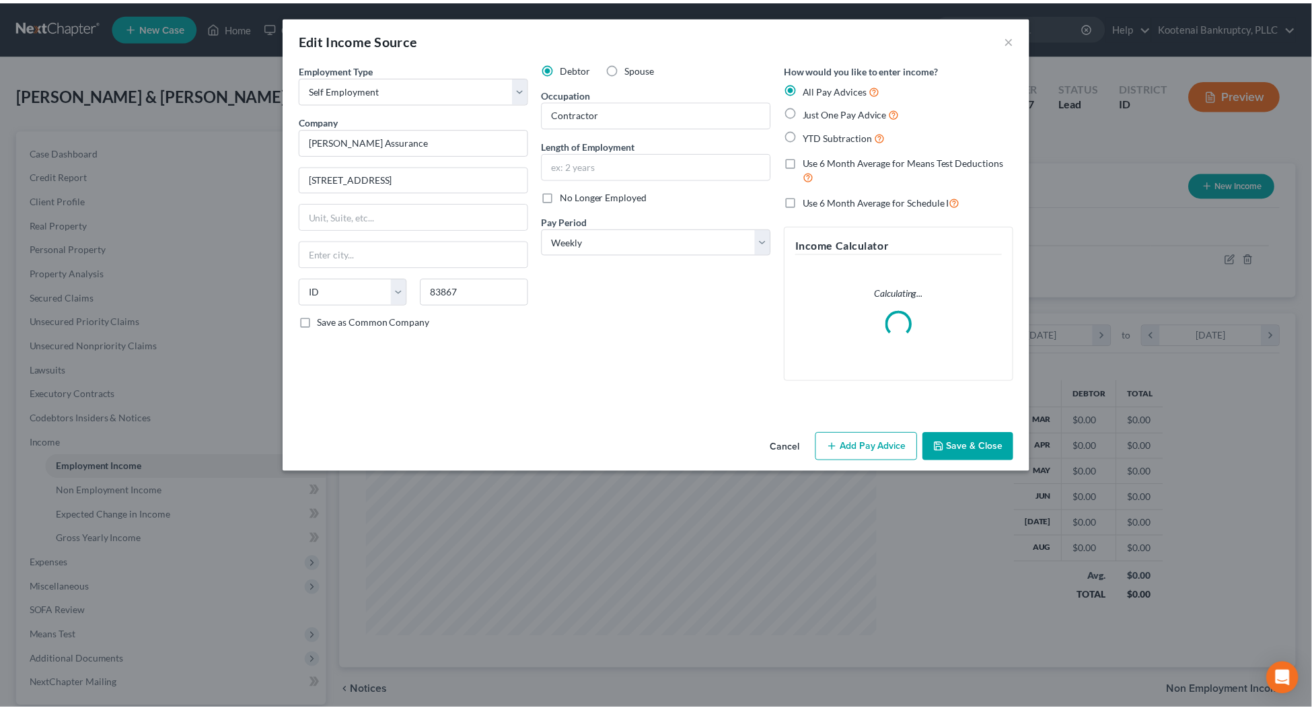
scroll to position [260, 548]
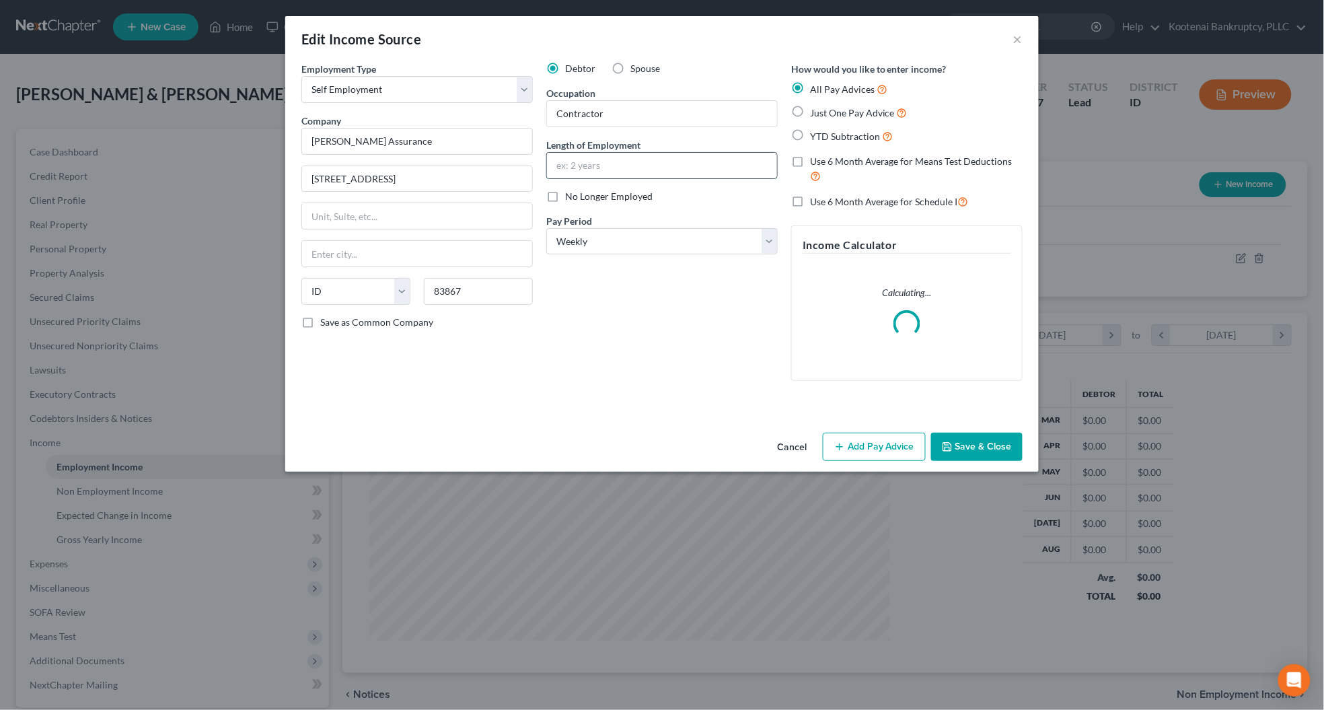
click at [578, 176] on input "text" at bounding box center [662, 166] width 230 height 26
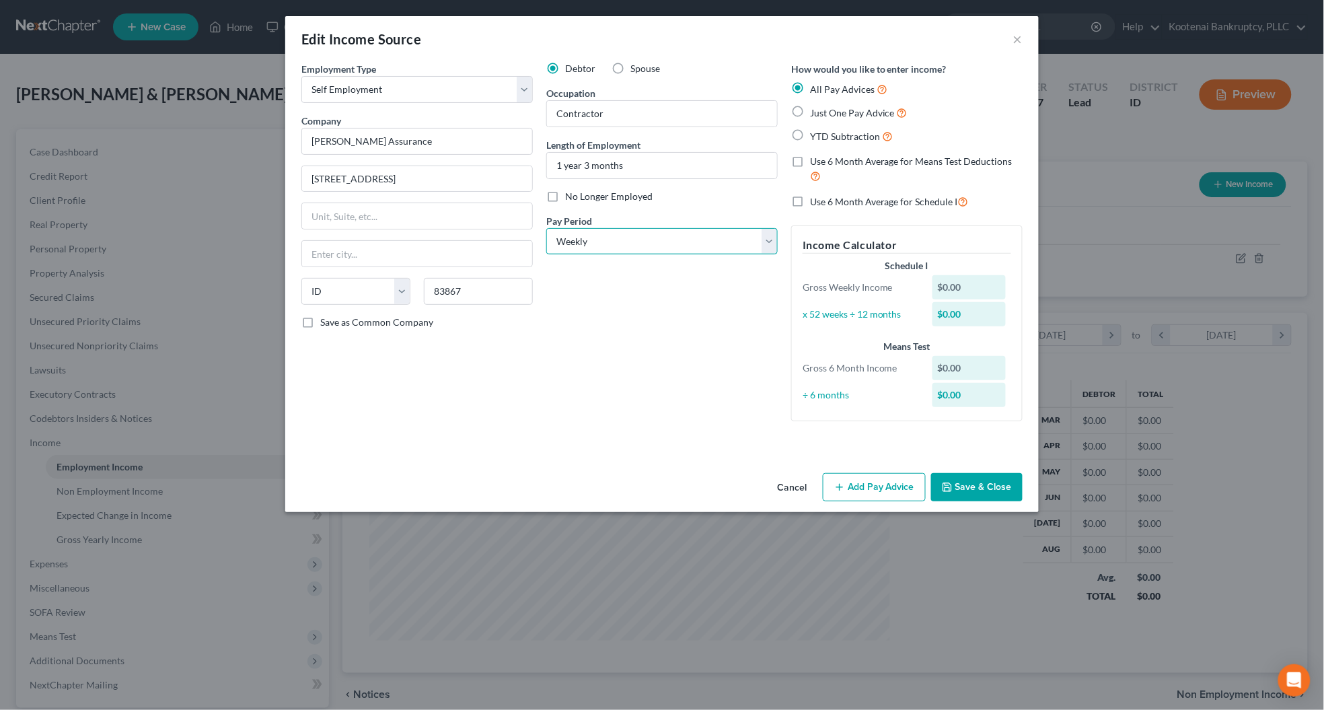
click at [558, 241] on select "Select Monthly Twice Monthly Every Other Week Weekly" at bounding box center [661, 241] width 231 height 27
click at [546, 228] on select "Select Monthly Twice Monthly Every Other Week Weekly" at bounding box center [661, 241] width 231 height 27
click at [974, 485] on button "Save & Close" at bounding box center [976, 487] width 91 height 28
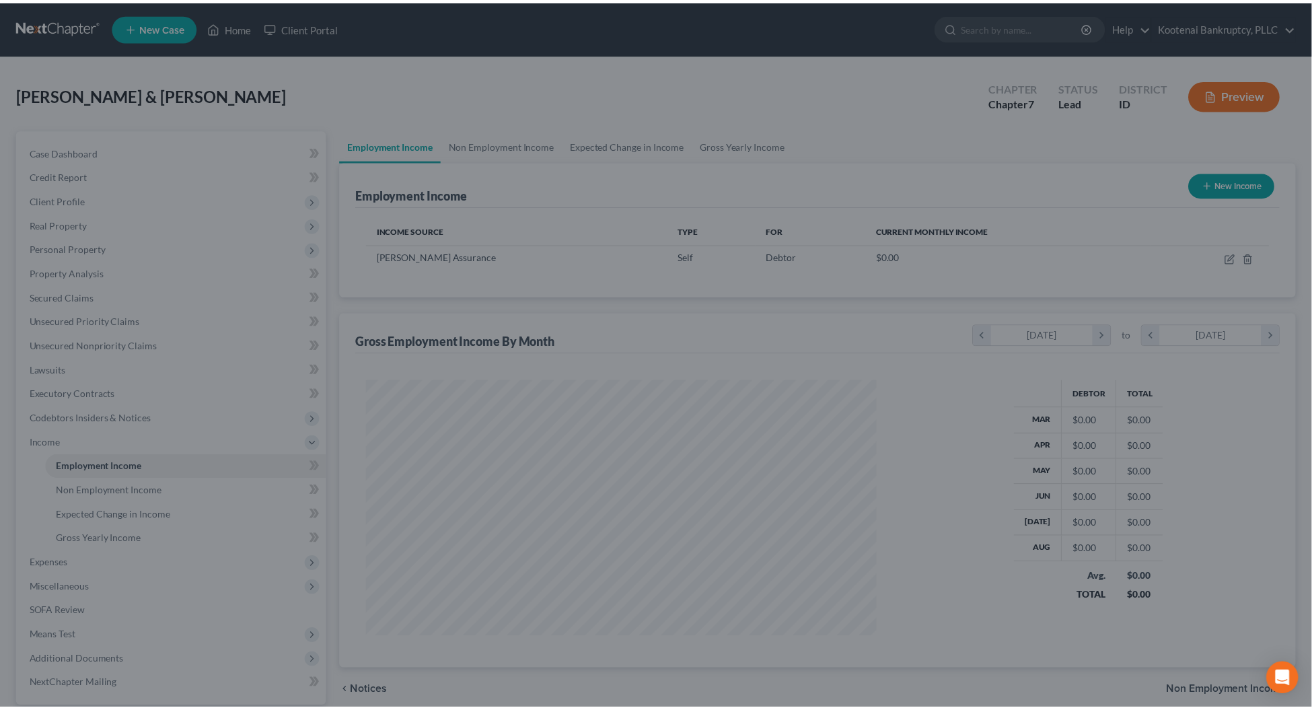
scroll to position [672321, 672036]
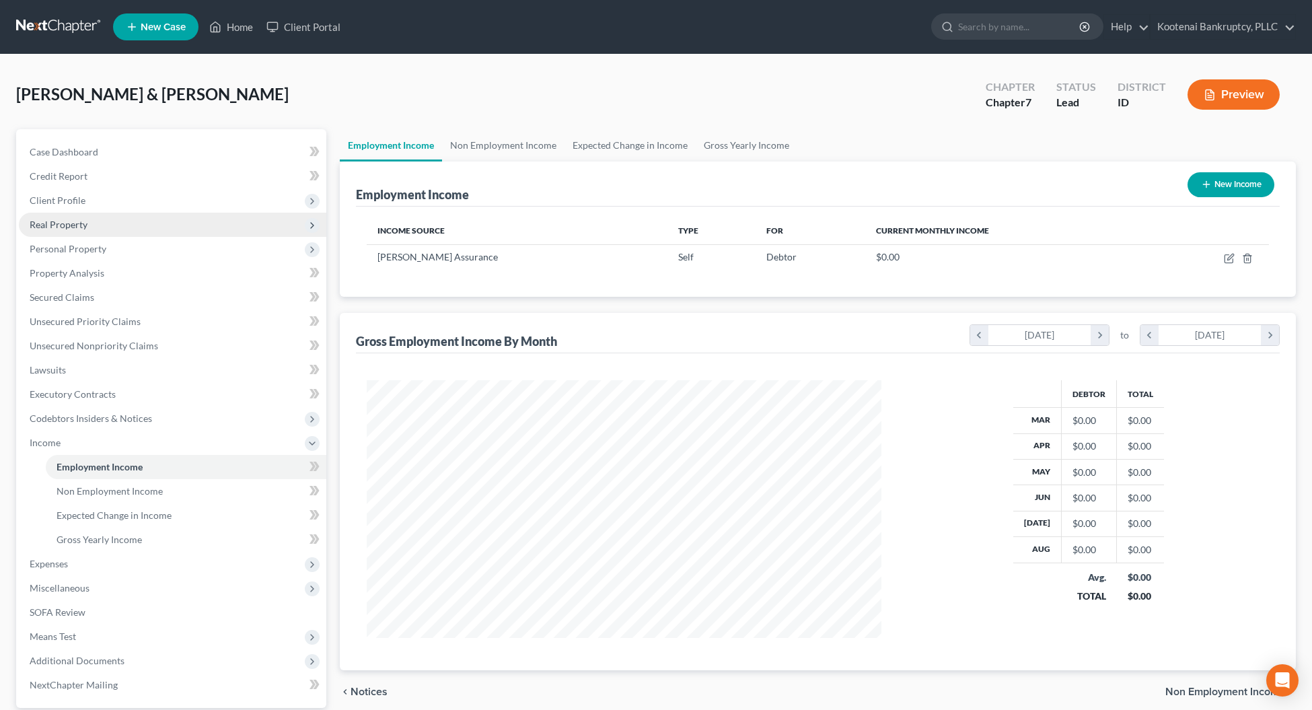
click at [47, 223] on span "Real Property" at bounding box center [59, 224] width 58 height 11
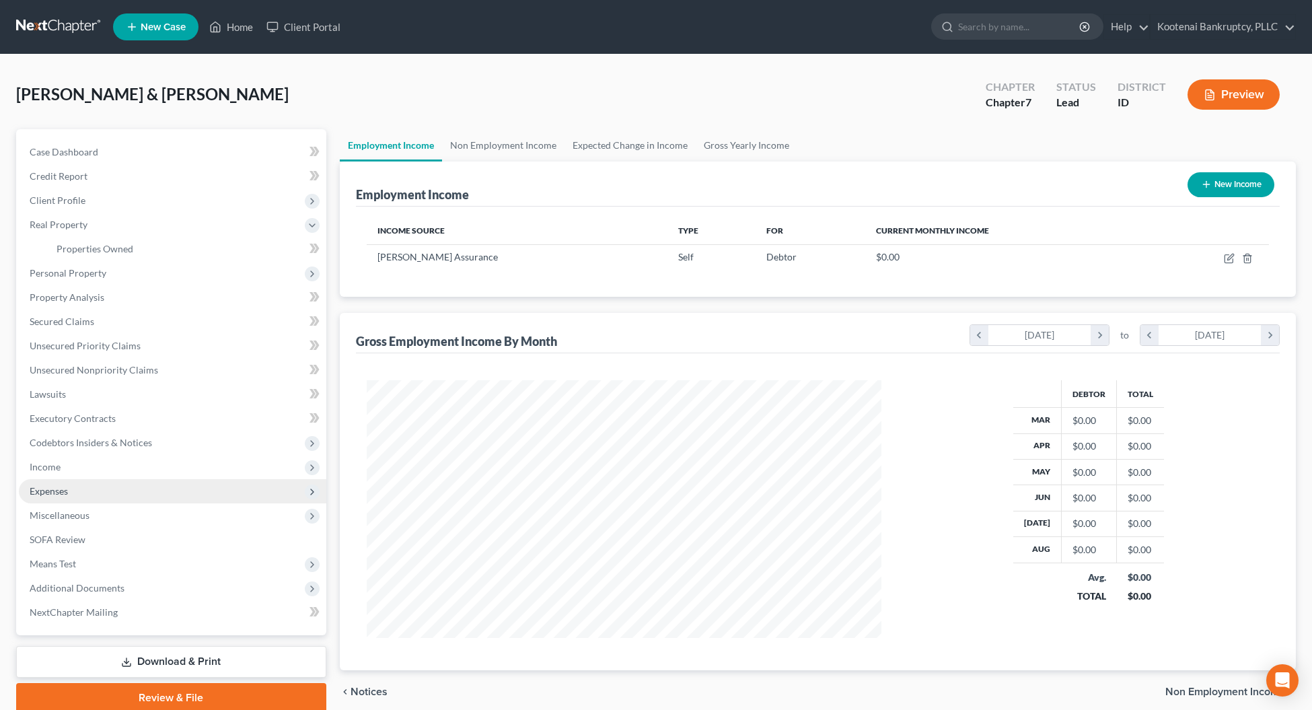
click at [44, 485] on span "Expenses" at bounding box center [49, 490] width 38 height 11
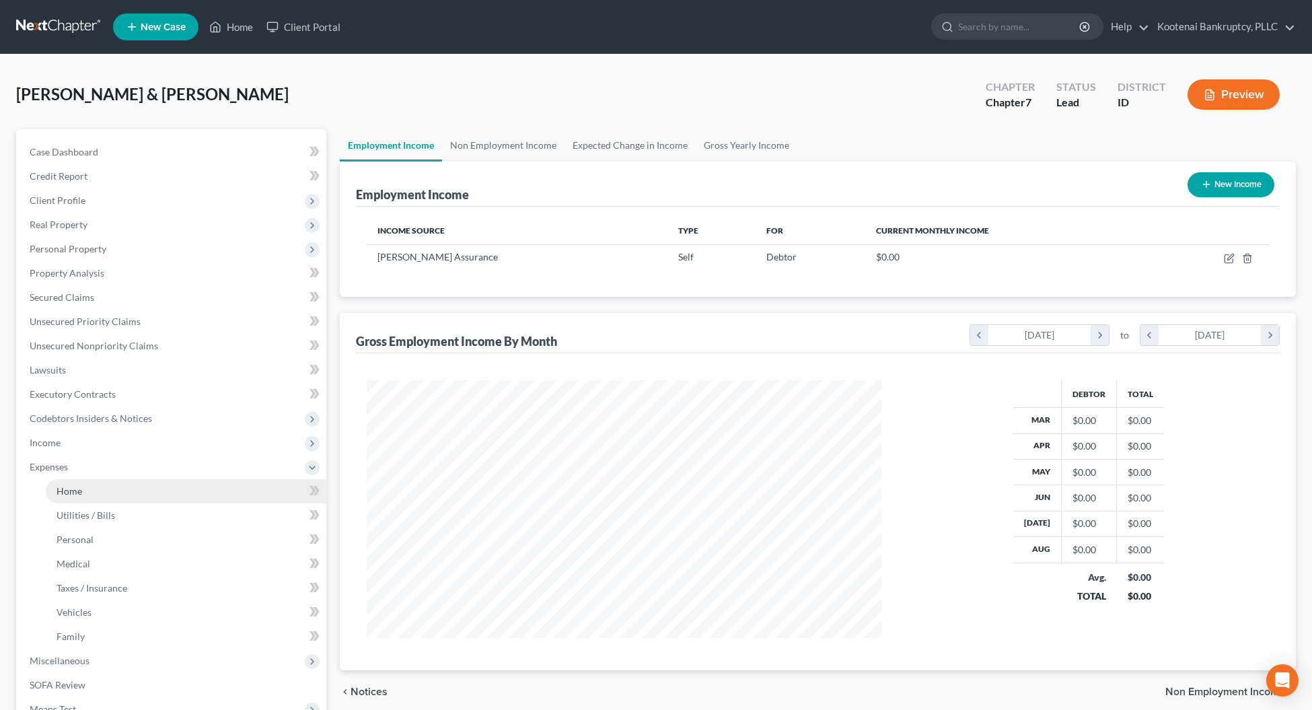
click at [69, 486] on span "Home" at bounding box center [69, 490] width 26 height 11
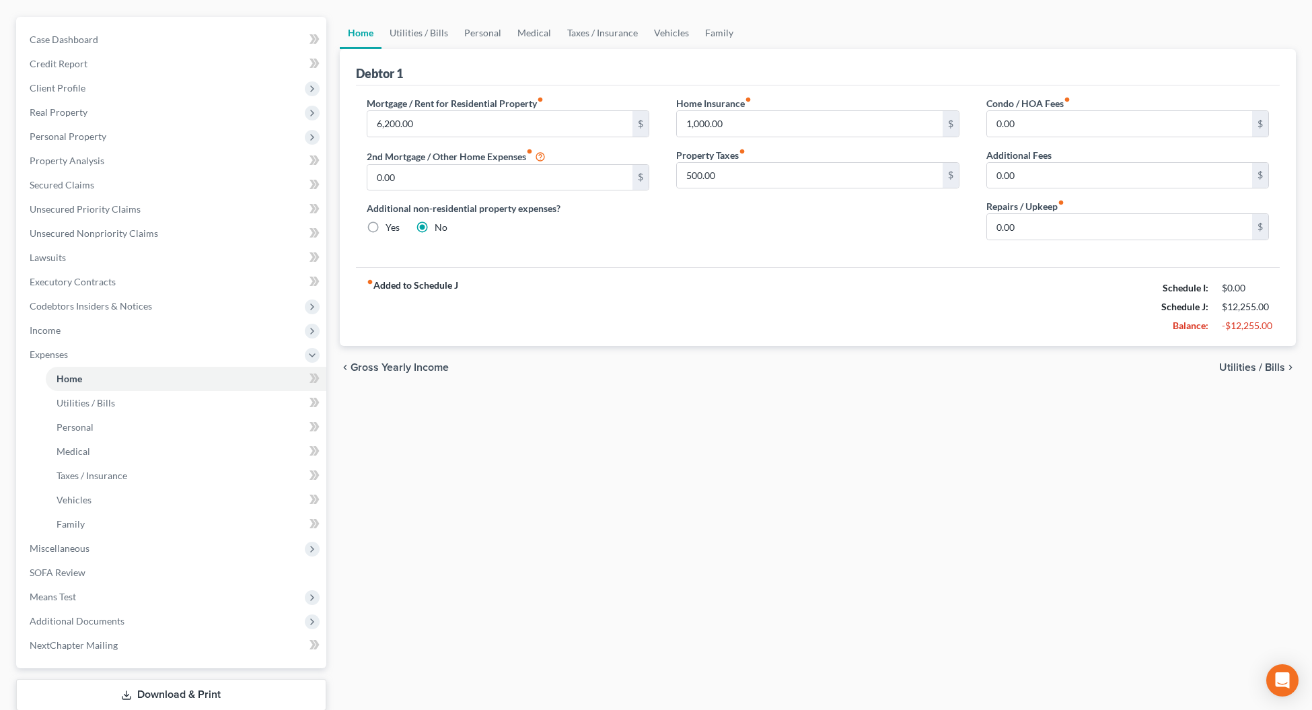
scroll to position [30, 0]
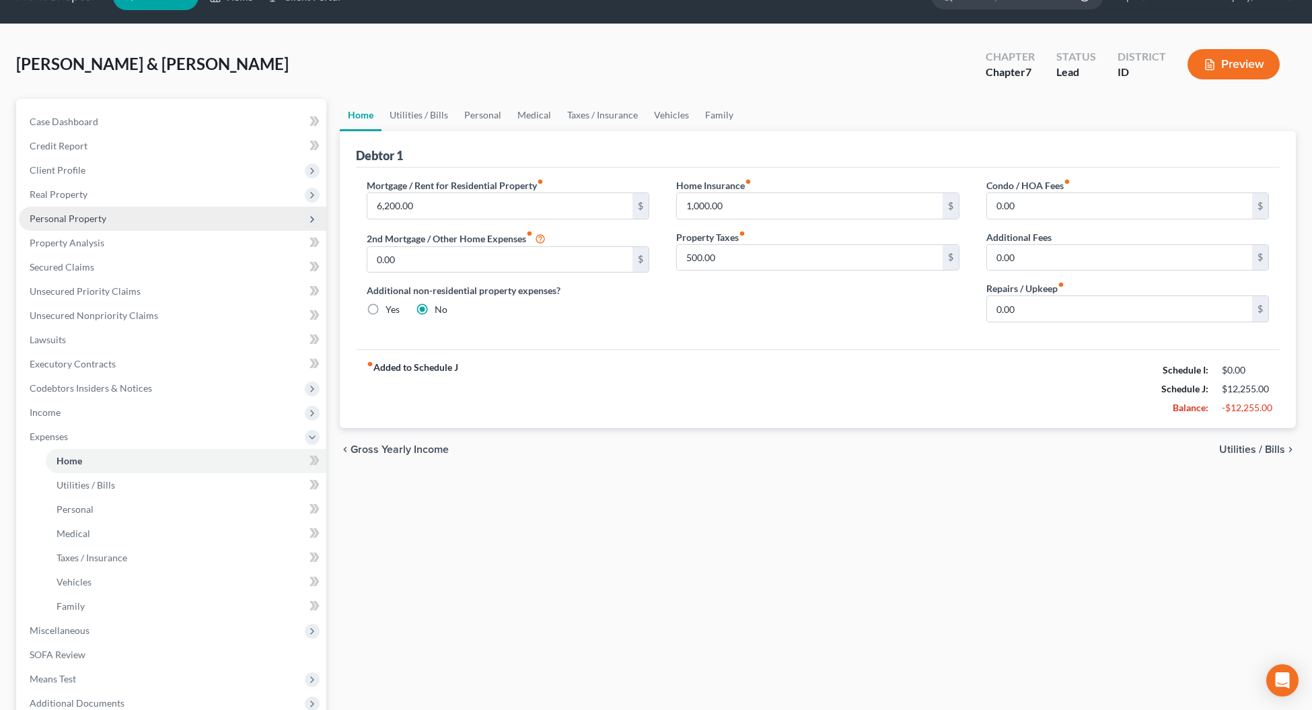
click at [52, 223] on span "Personal Property" at bounding box center [172, 218] width 307 height 24
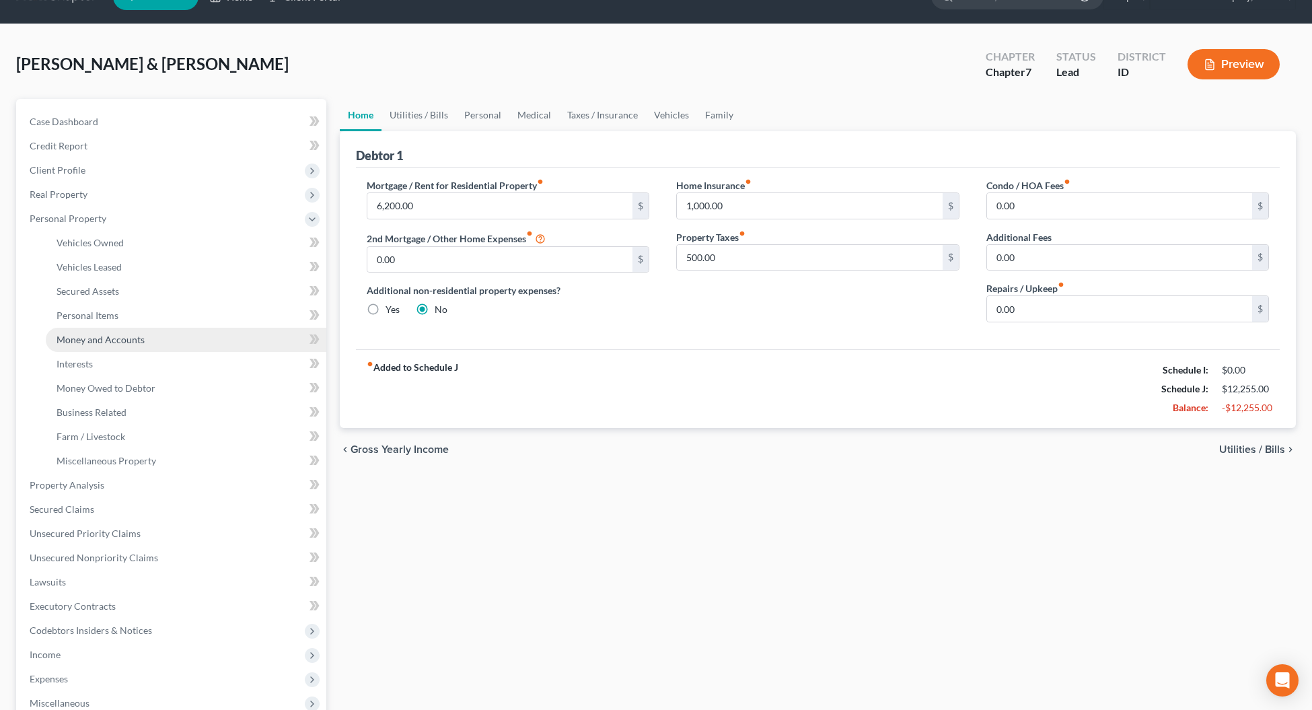
click at [67, 346] on link "Money and Accounts" at bounding box center [186, 340] width 280 height 24
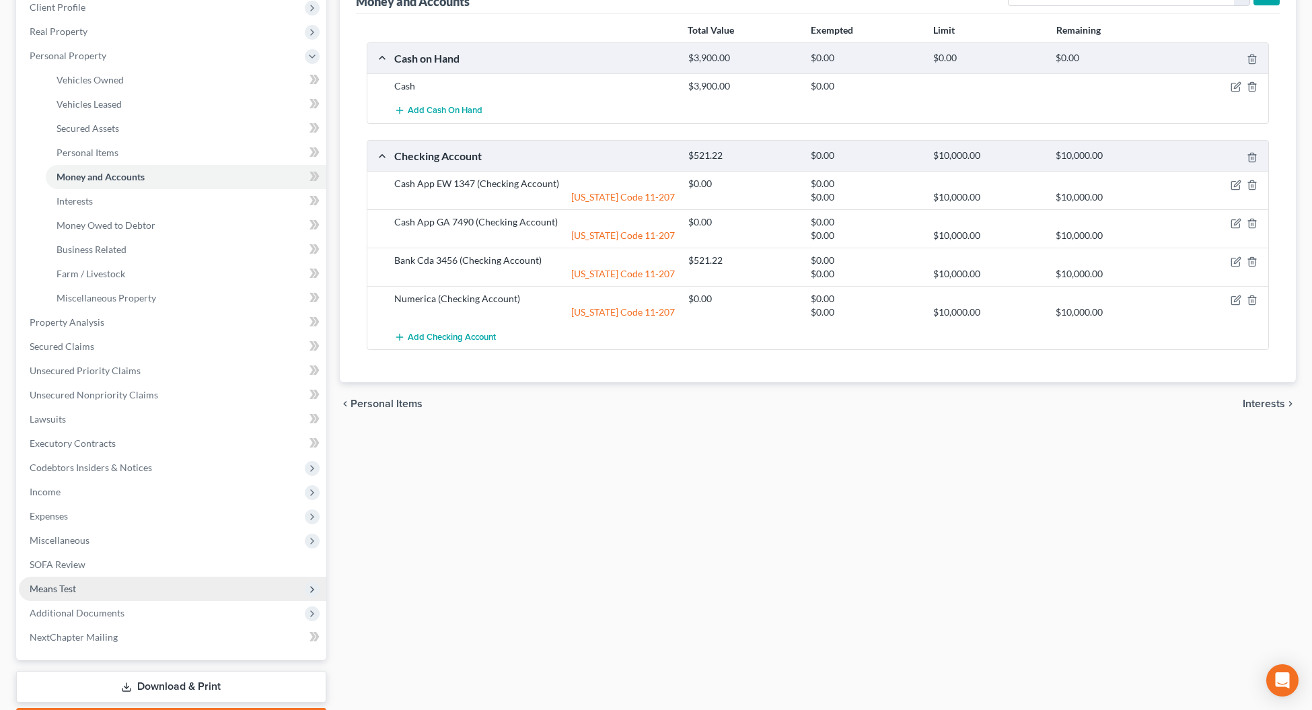
scroll to position [252, 0]
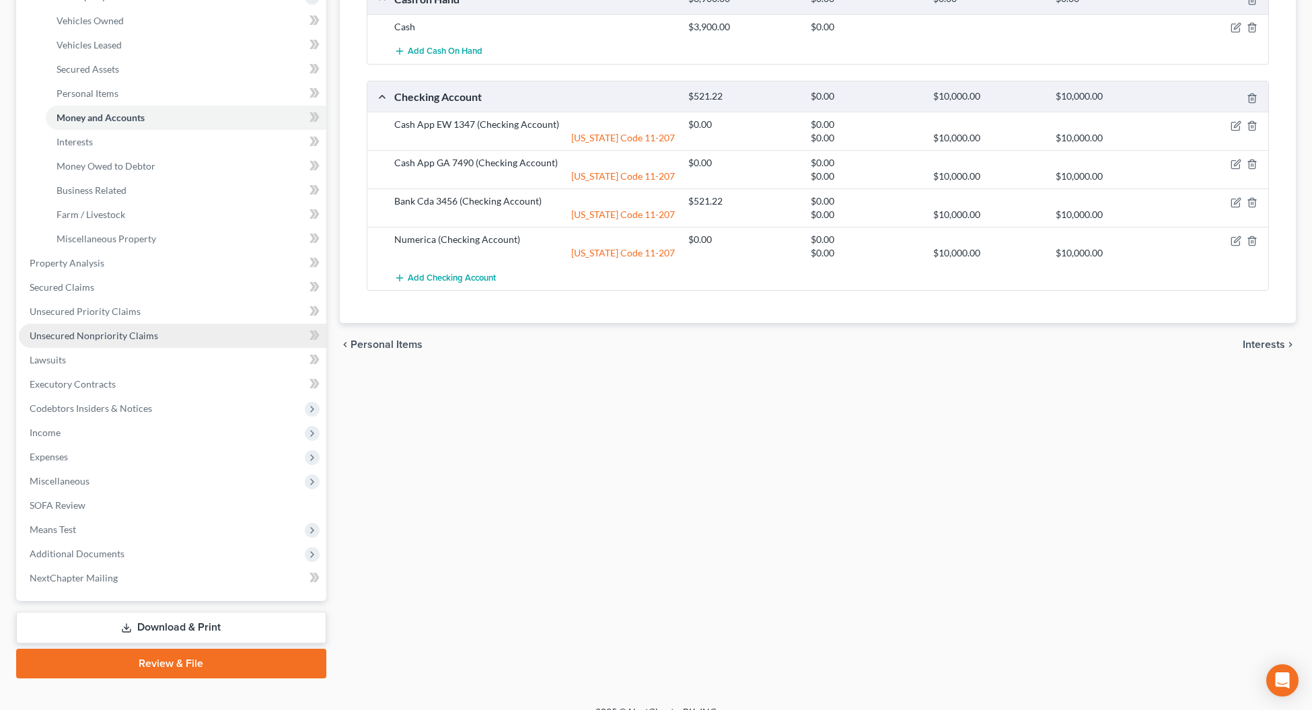
click at [71, 340] on link "Unsecured Nonpriority Claims" at bounding box center [172, 336] width 307 height 24
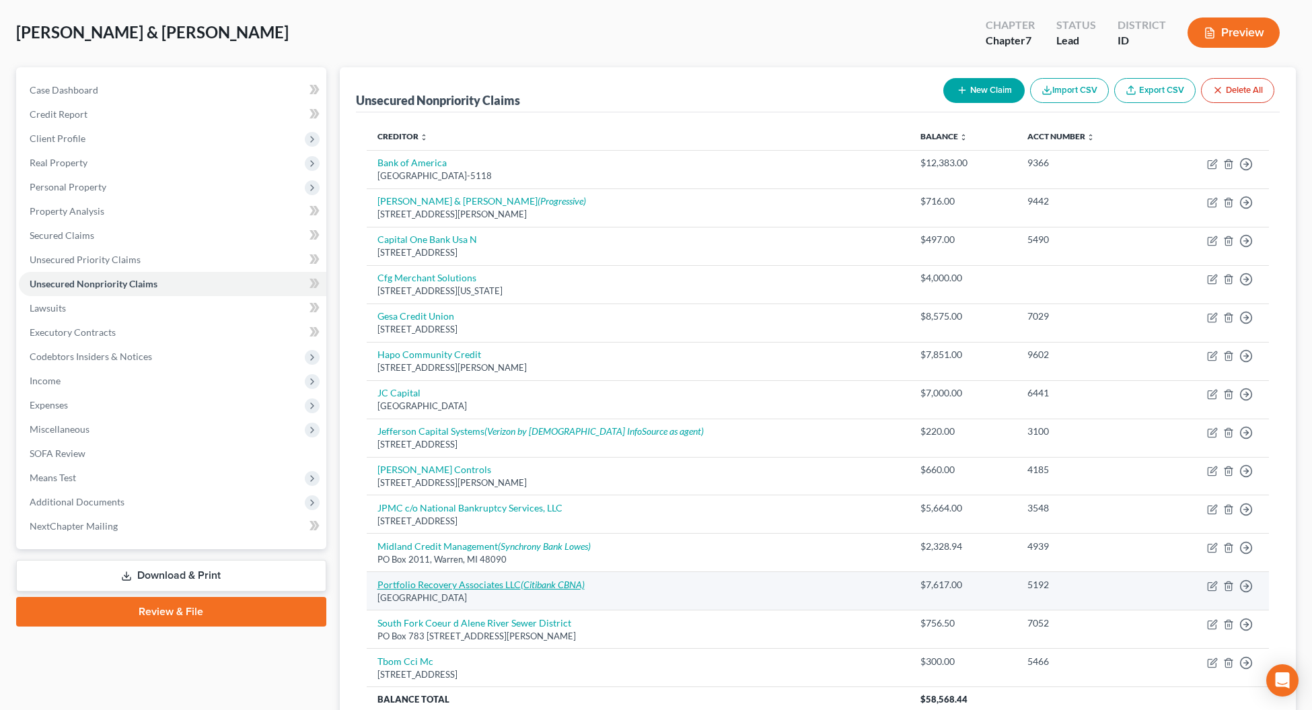
scroll to position [18, 0]
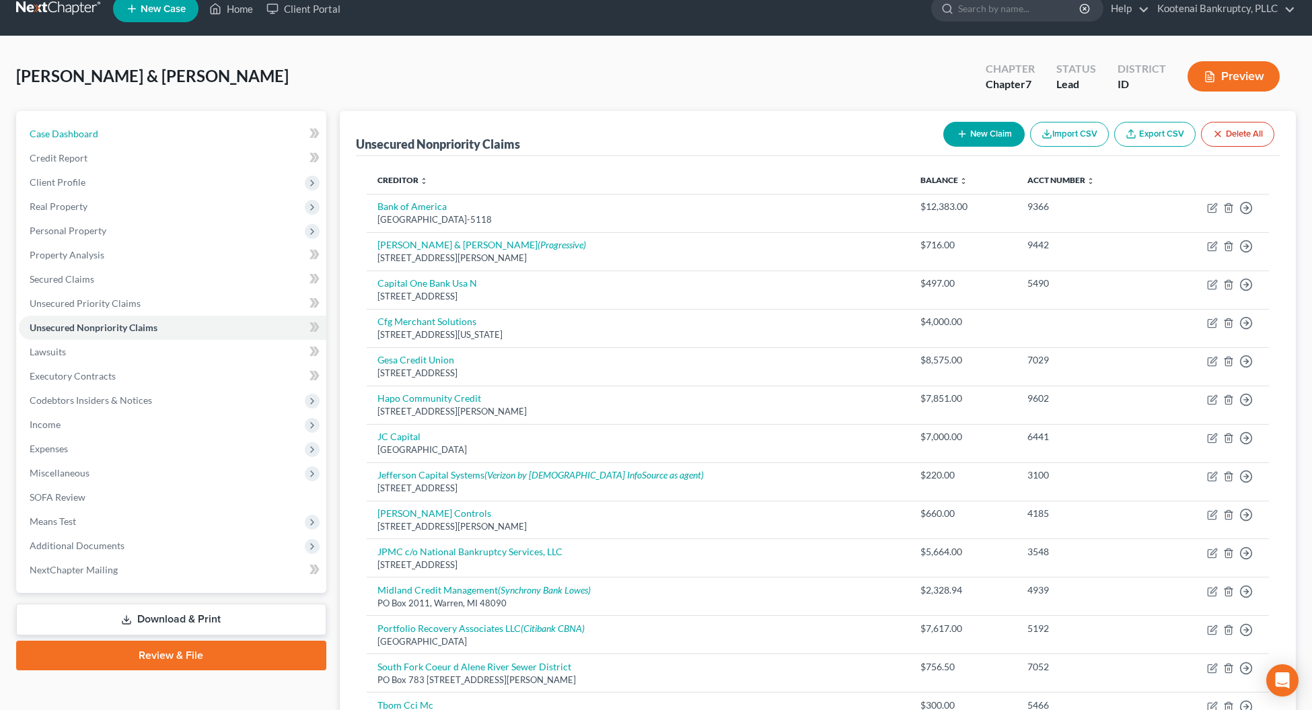
drag, startPoint x: 36, startPoint y: 129, endPoint x: 162, endPoint y: 45, distance: 151.8
click at [36, 129] on span "Case Dashboard" at bounding box center [64, 133] width 69 height 11
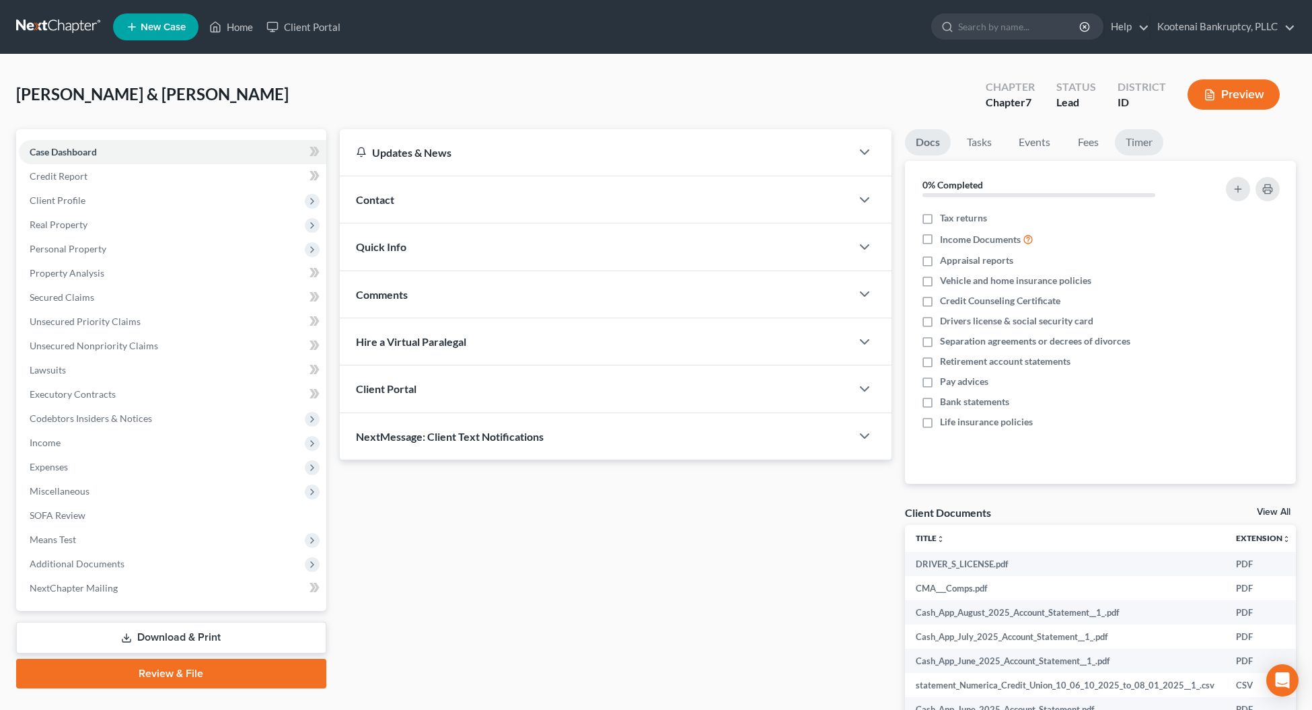
click at [1151, 146] on link "Timer" at bounding box center [1138, 142] width 48 height 26
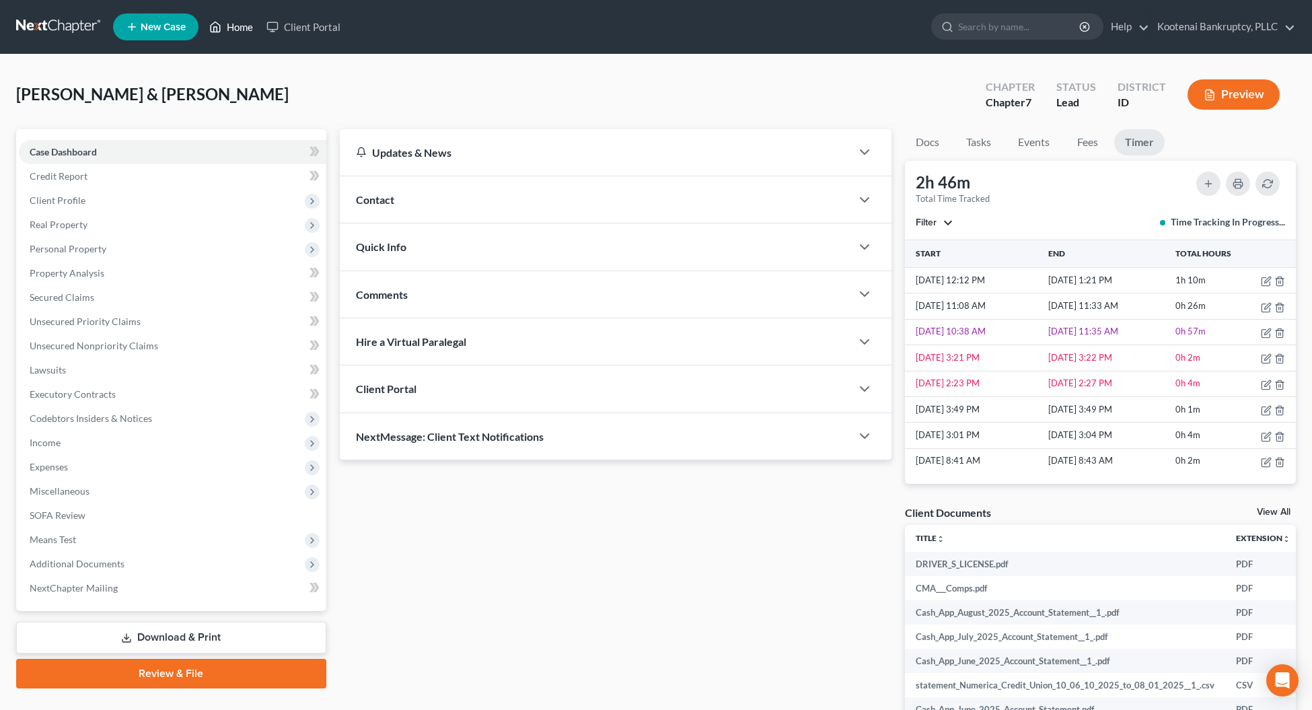
click at [226, 28] on link "Home" at bounding box center [230, 27] width 57 height 24
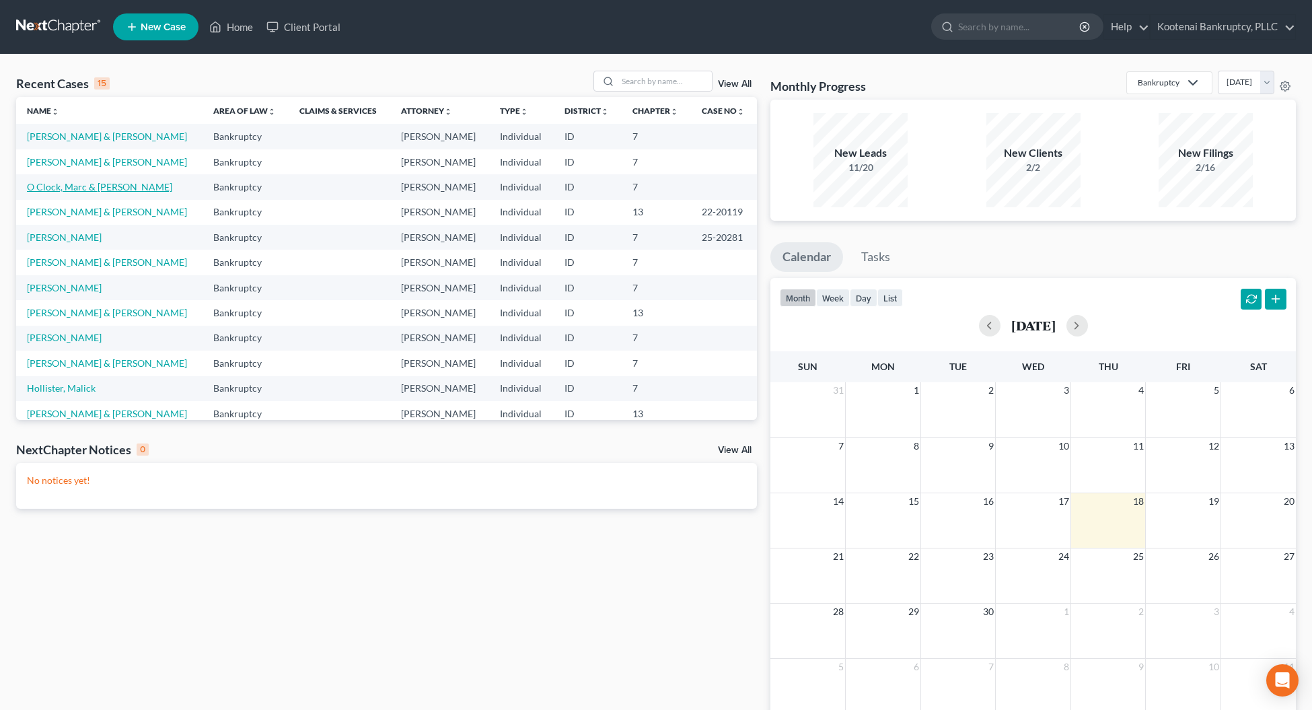
click at [37, 187] on link "O Clock, Marc & [PERSON_NAME]" at bounding box center [99, 186] width 145 height 11
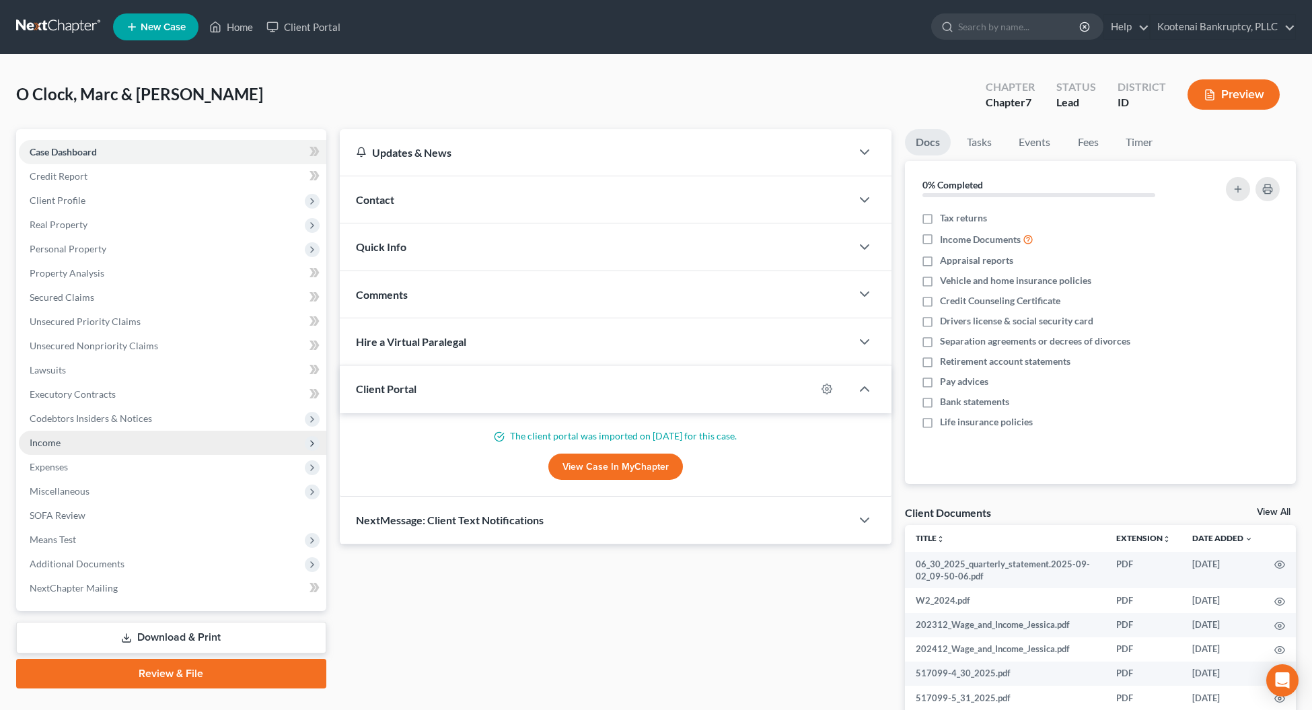
click at [44, 445] on span "Income" at bounding box center [45, 442] width 31 height 11
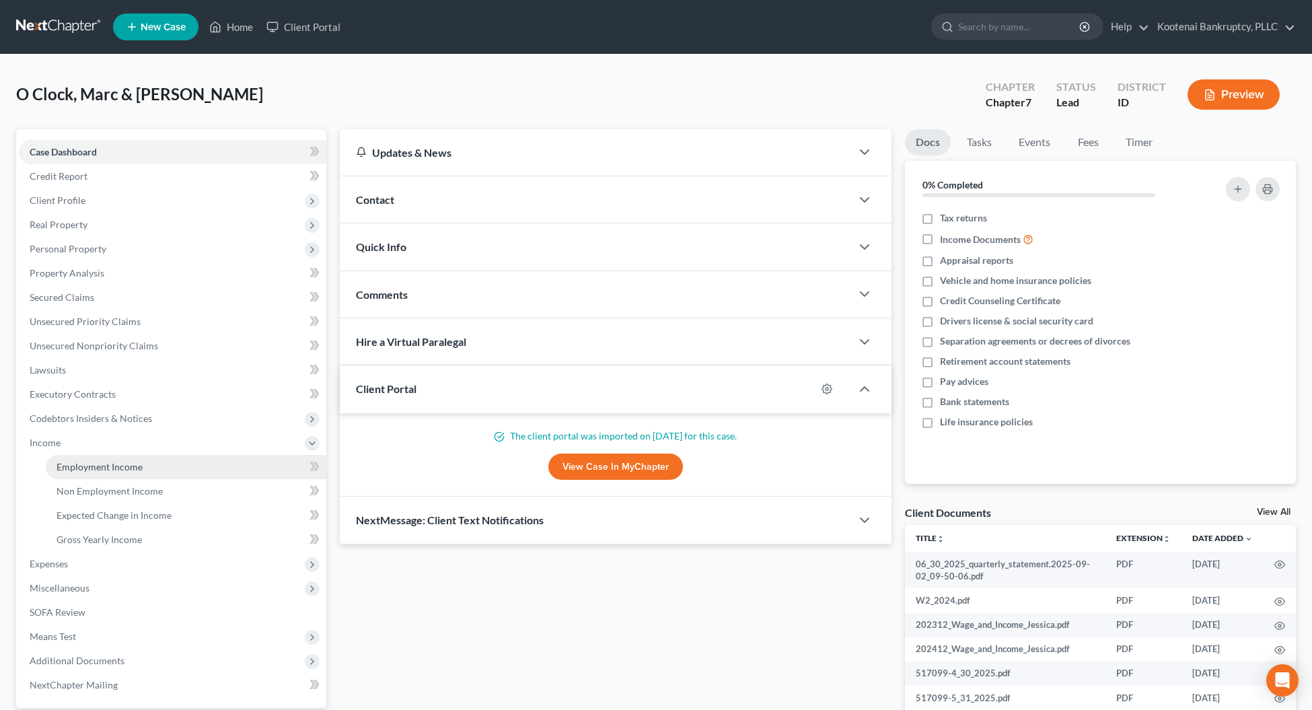
click at [101, 465] on span "Employment Income" at bounding box center [99, 466] width 86 height 11
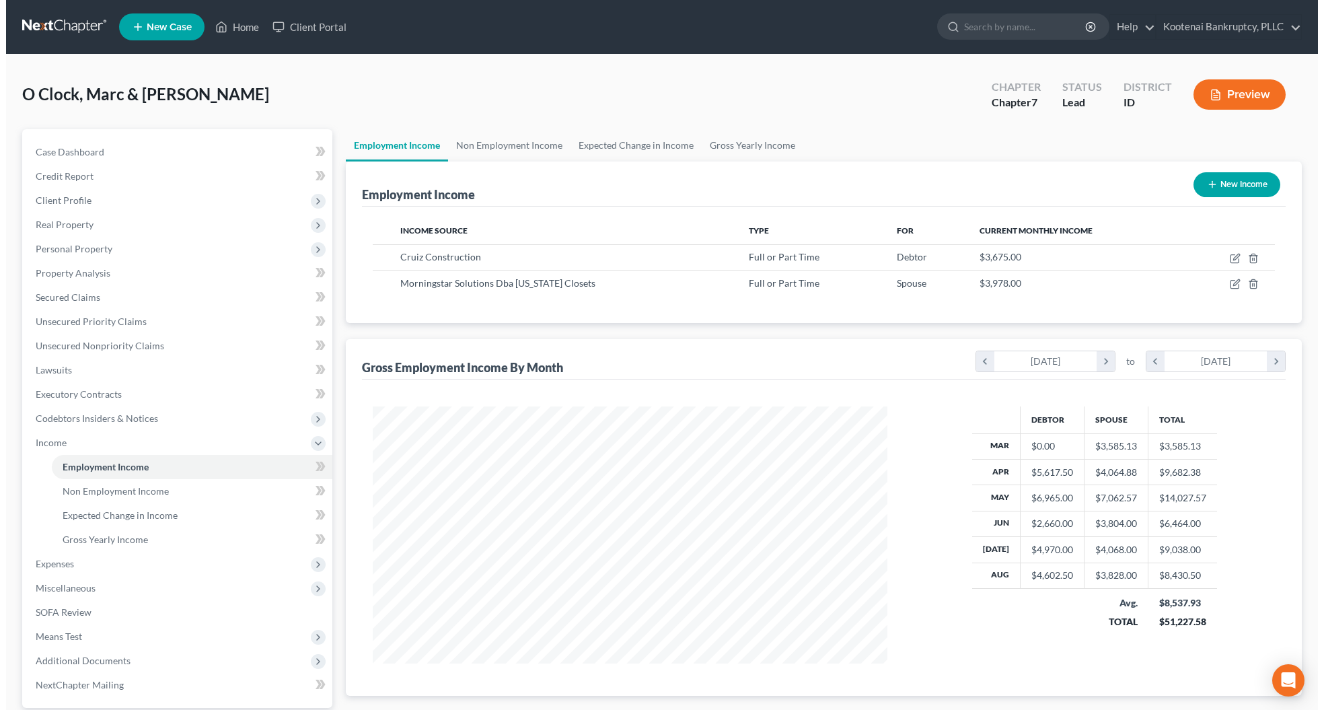
scroll to position [258, 541]
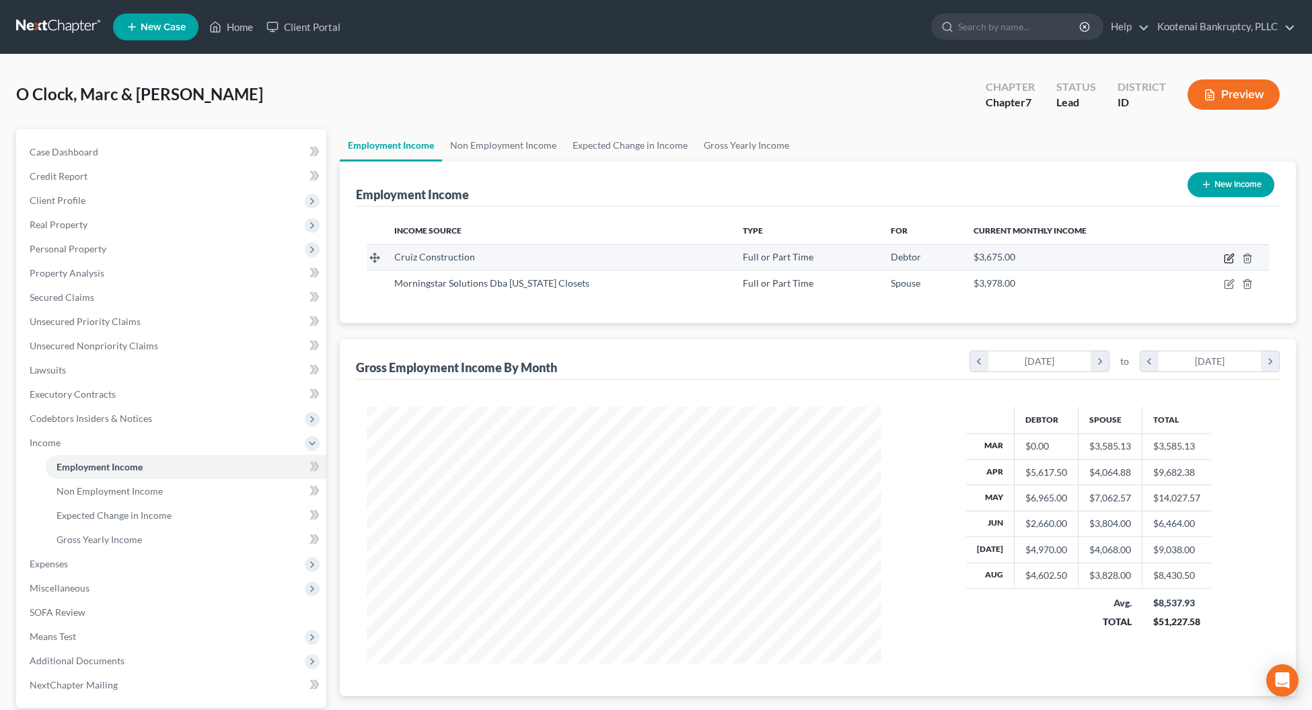
click at [1226, 258] on icon "button" at bounding box center [1228, 258] width 11 height 11
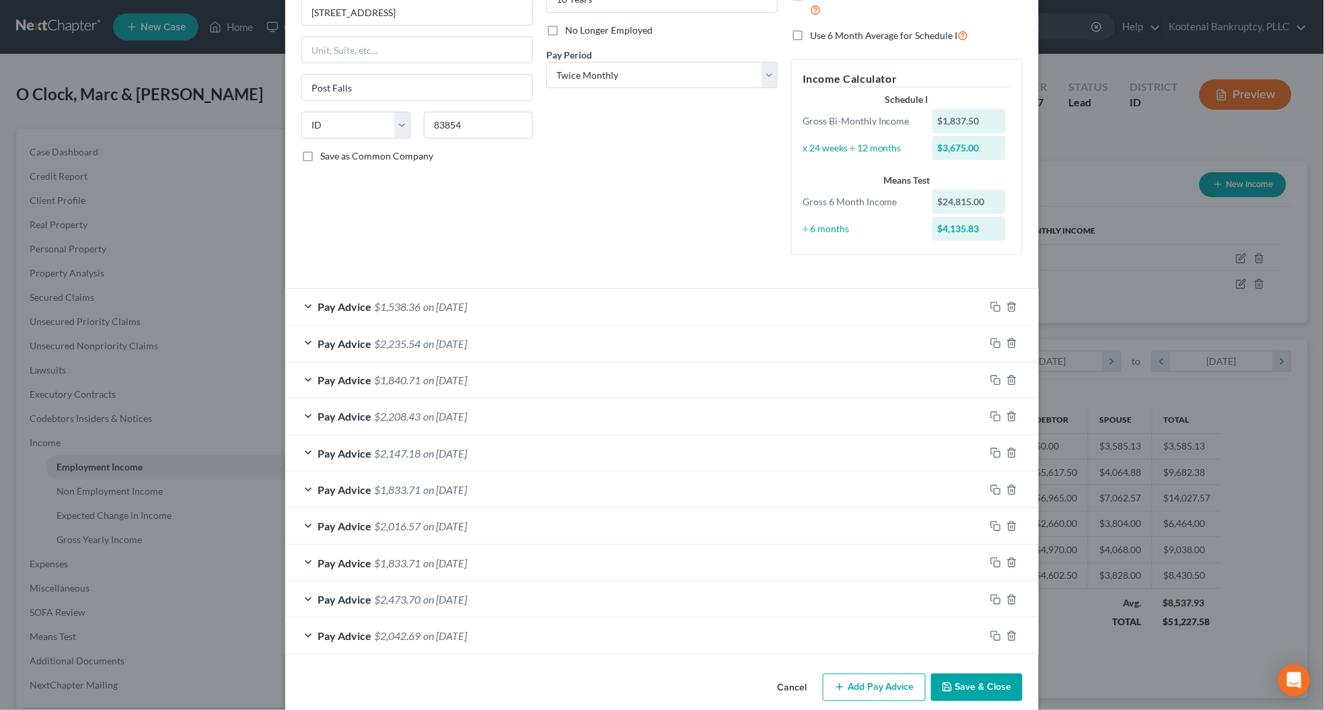
scroll to position [186, 0]
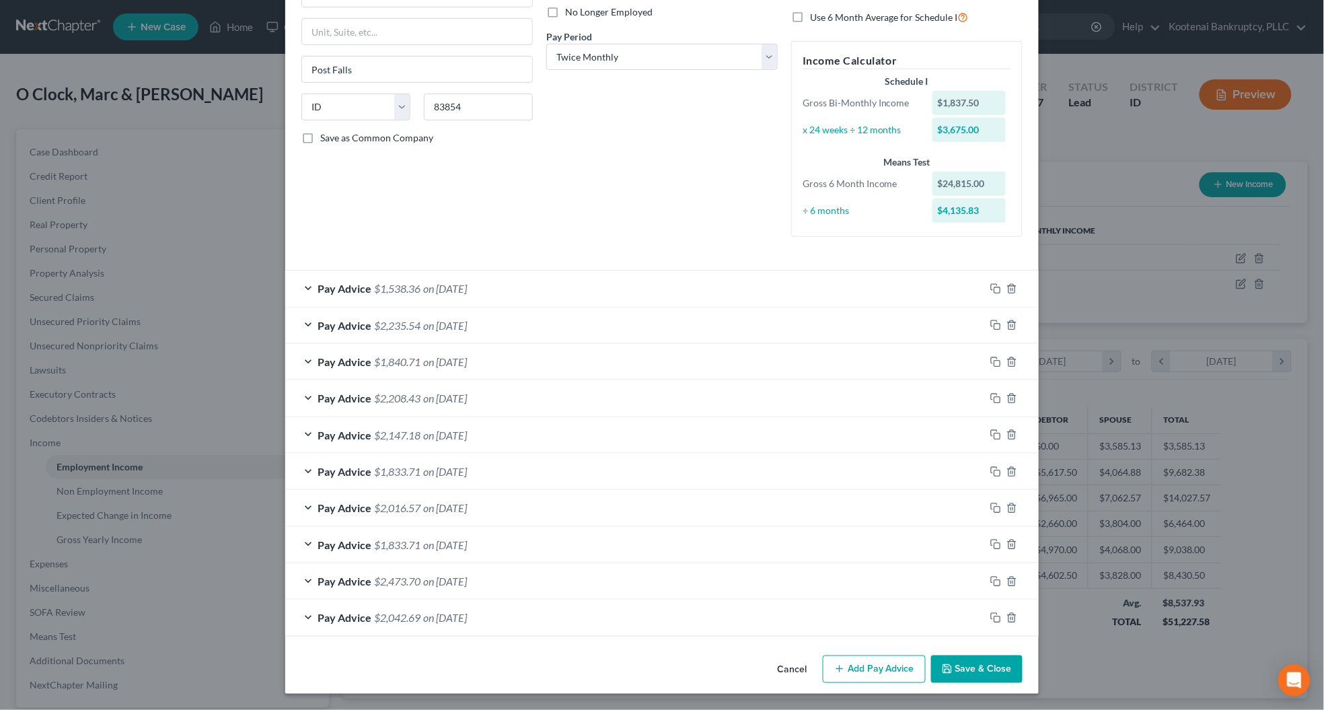
drag, startPoint x: 855, startPoint y: 662, endPoint x: 743, endPoint y: 594, distance: 131.0
click at [855, 663] on button "Add Pay Advice" at bounding box center [874, 669] width 103 height 28
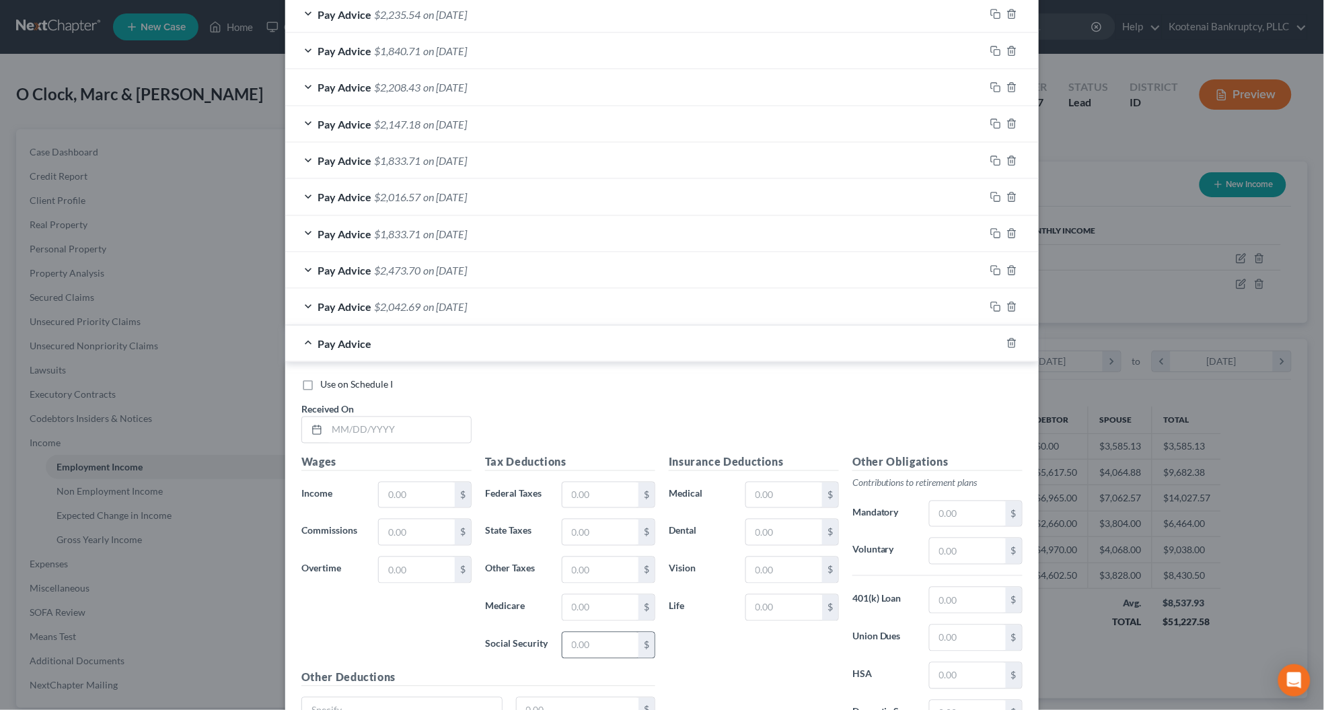
scroll to position [607, 0]
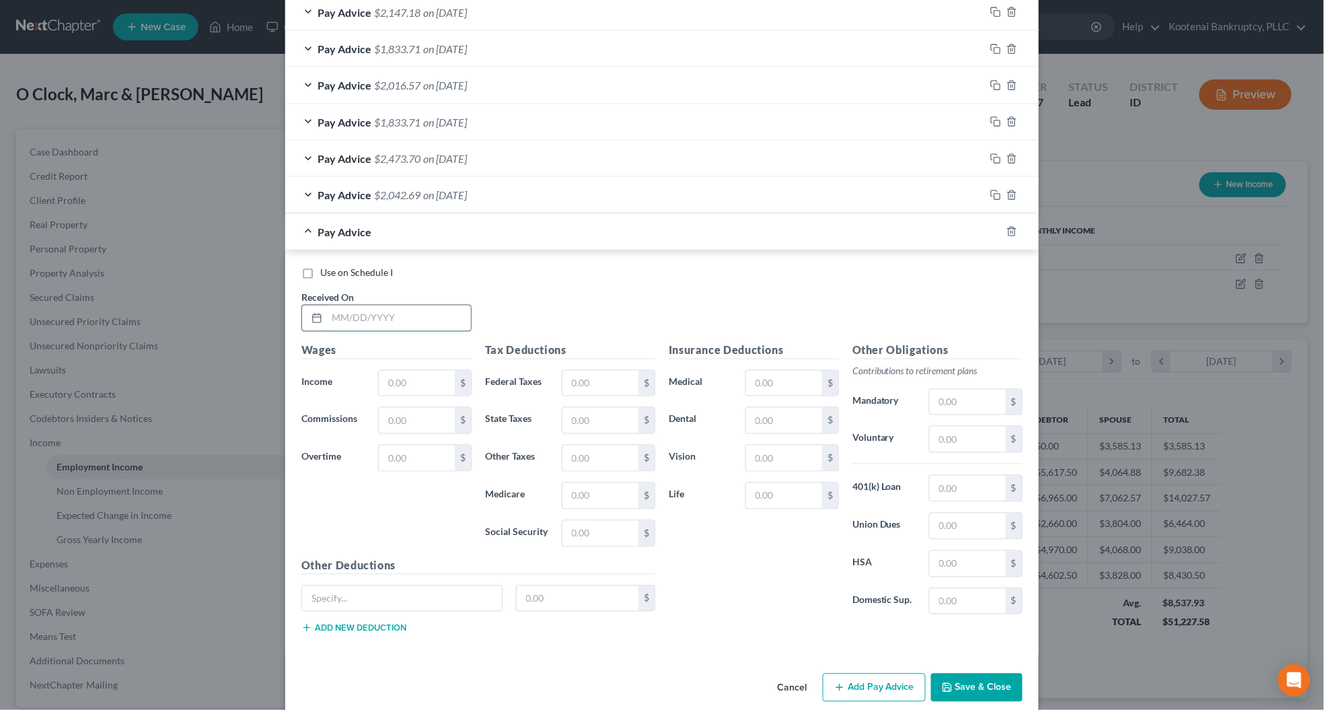
click at [342, 321] on input "text" at bounding box center [399, 318] width 144 height 26
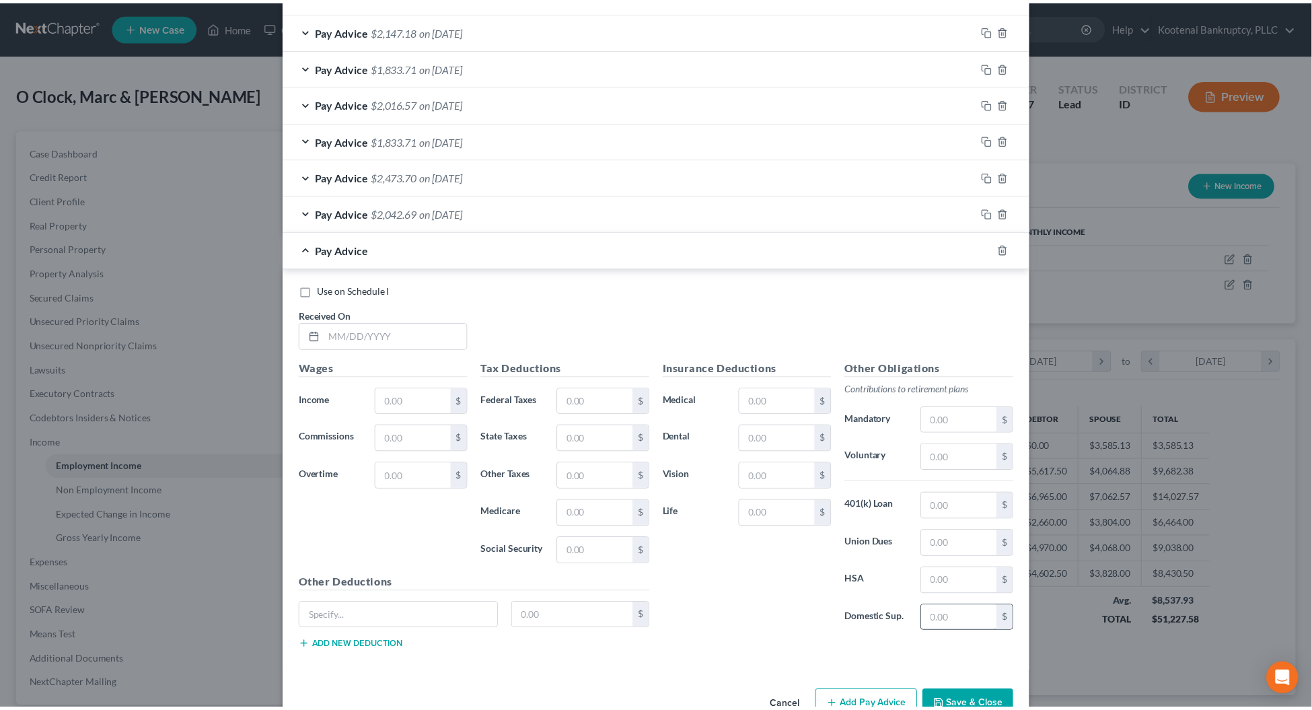
scroll to position [630, 0]
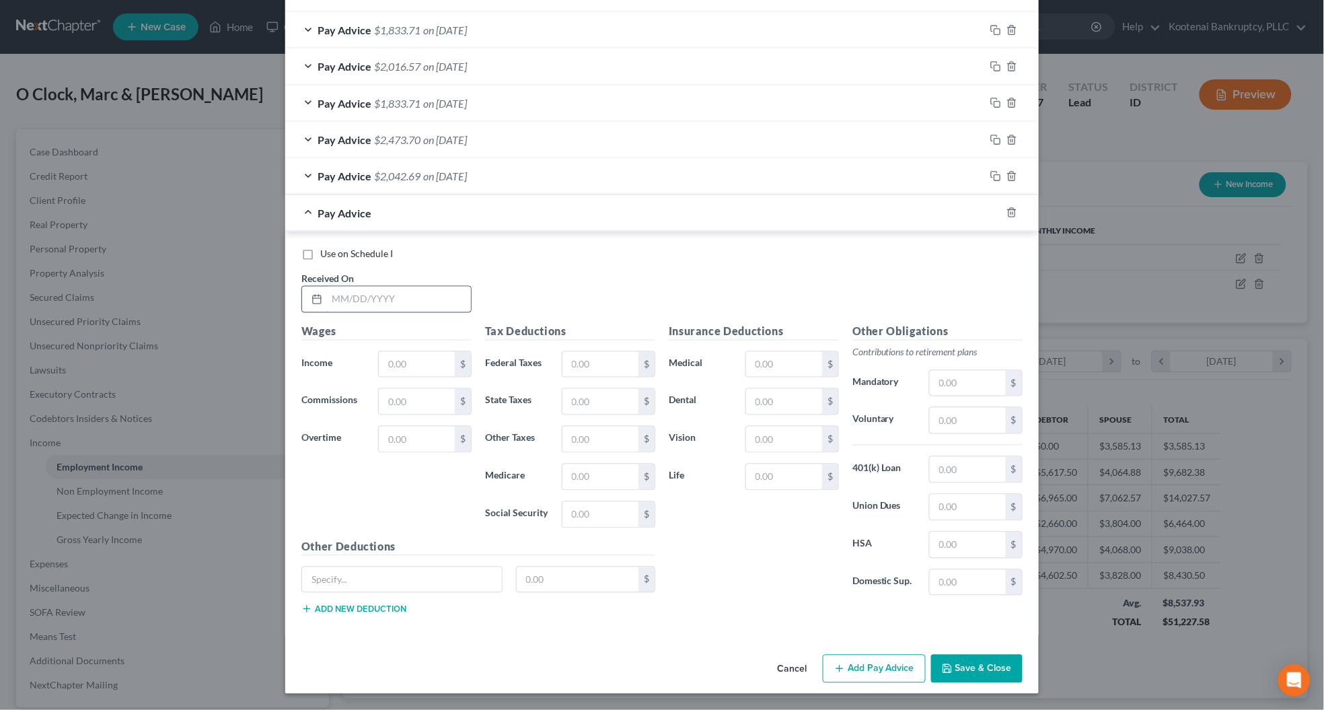
click at [387, 301] on input "text" at bounding box center [399, 300] width 144 height 26
click at [408, 358] on input "text" at bounding box center [417, 365] width 76 height 26
click at [578, 365] on input "text" at bounding box center [600, 365] width 76 height 26
click at [572, 509] on input "text" at bounding box center [600, 515] width 76 height 26
click at [576, 471] on input "text" at bounding box center [600, 477] width 76 height 26
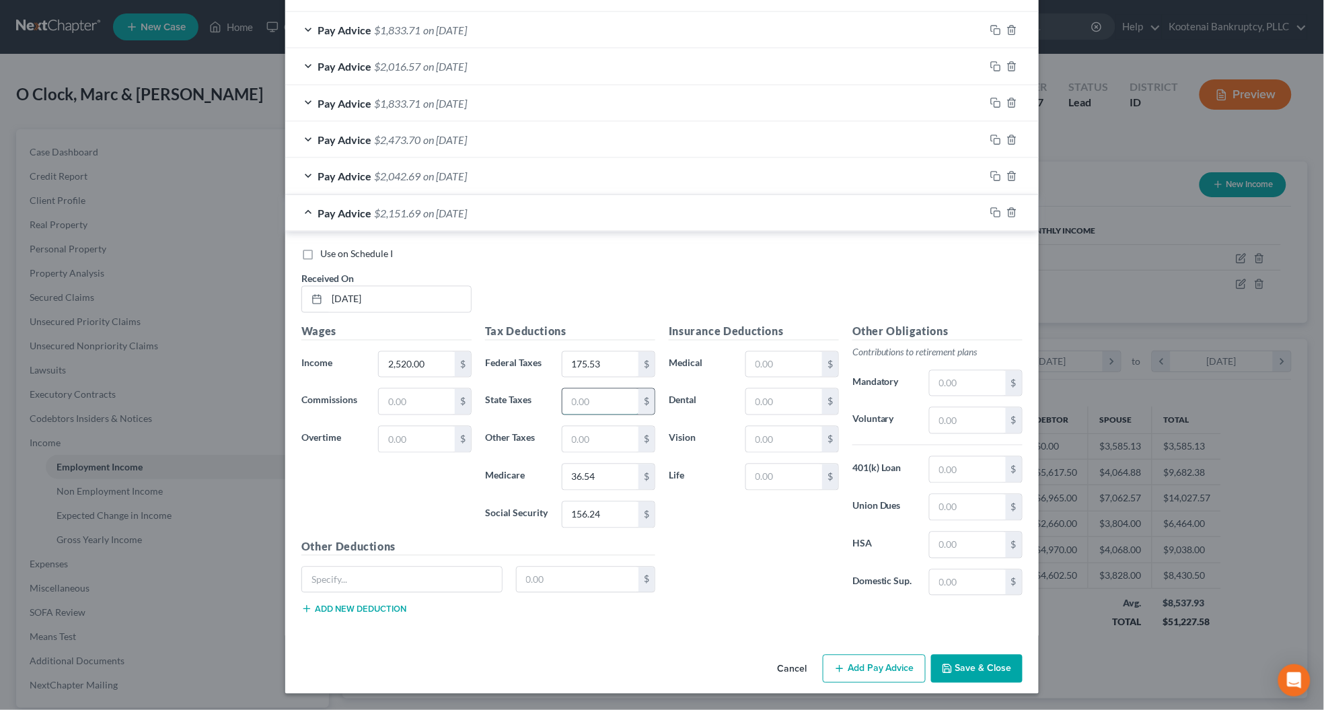
click at [570, 412] on input "text" at bounding box center [600, 402] width 76 height 26
click at [949, 667] on button "Save & Close" at bounding box center [976, 668] width 91 height 28
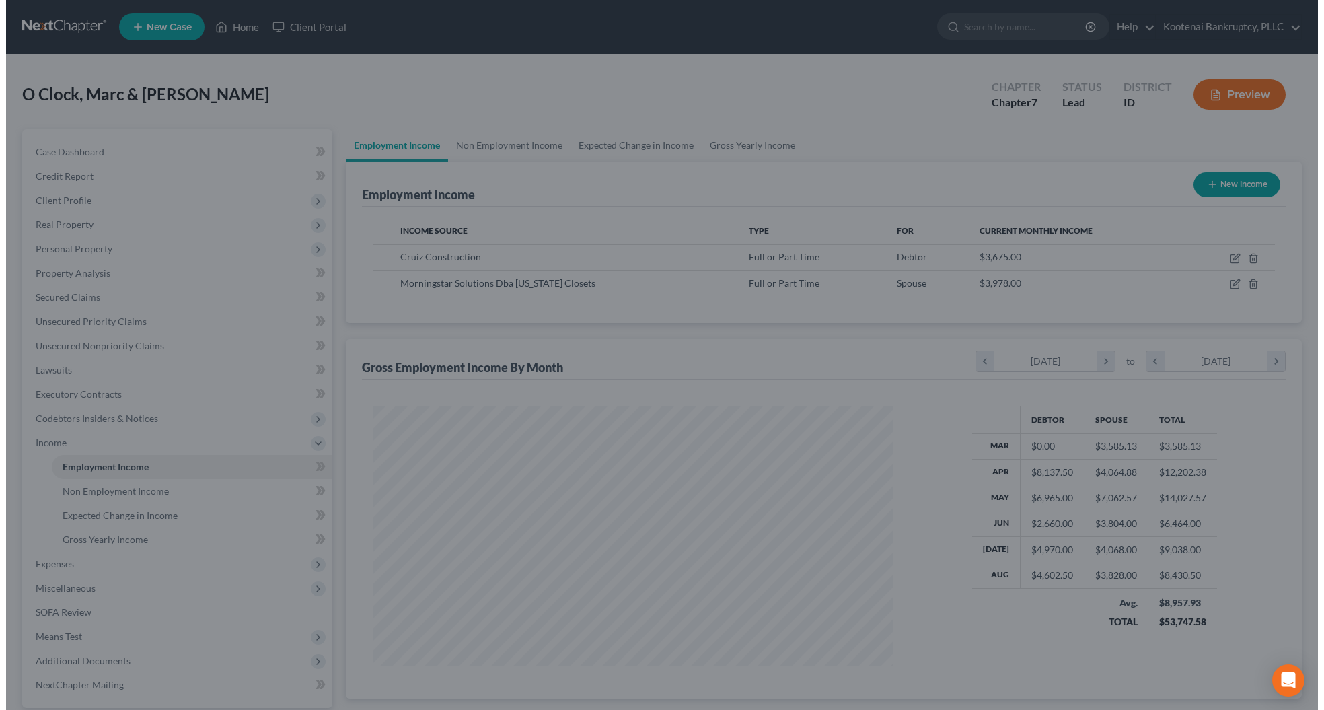
scroll to position [672321, 672036]
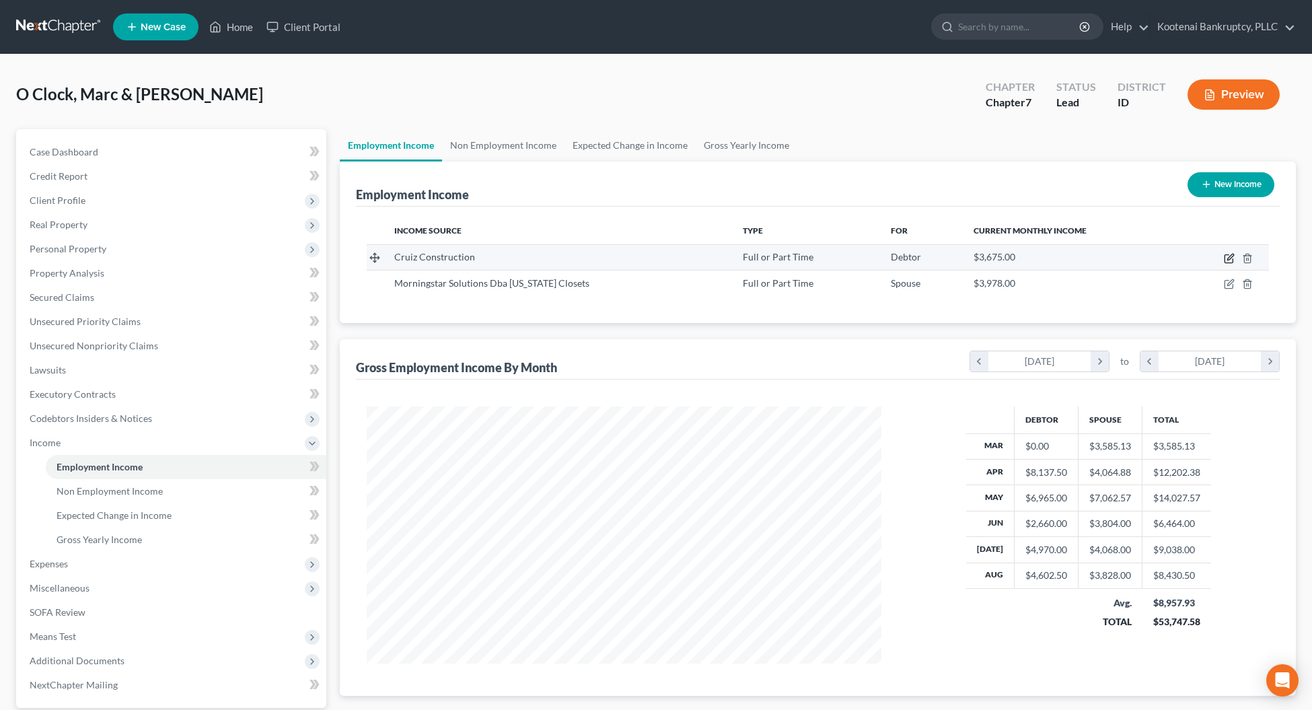
click at [1225, 262] on icon "button" at bounding box center [1228, 259] width 8 height 8
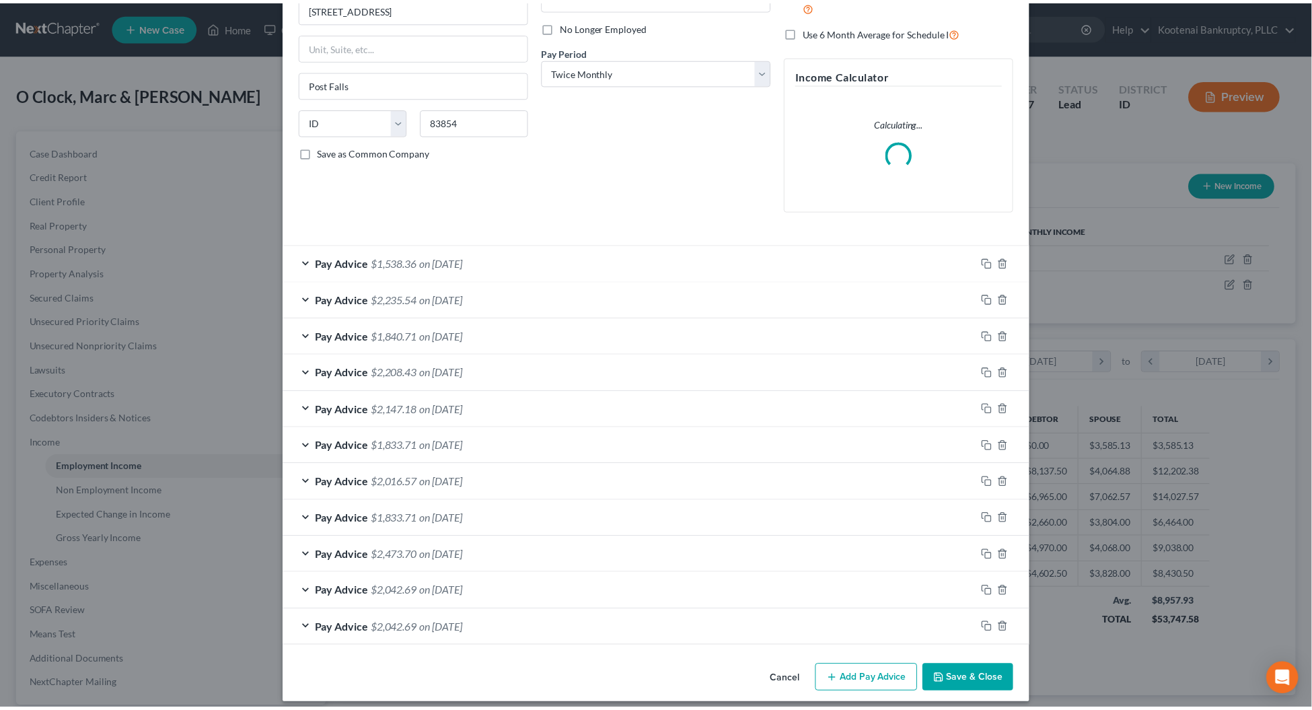
scroll to position [183, 0]
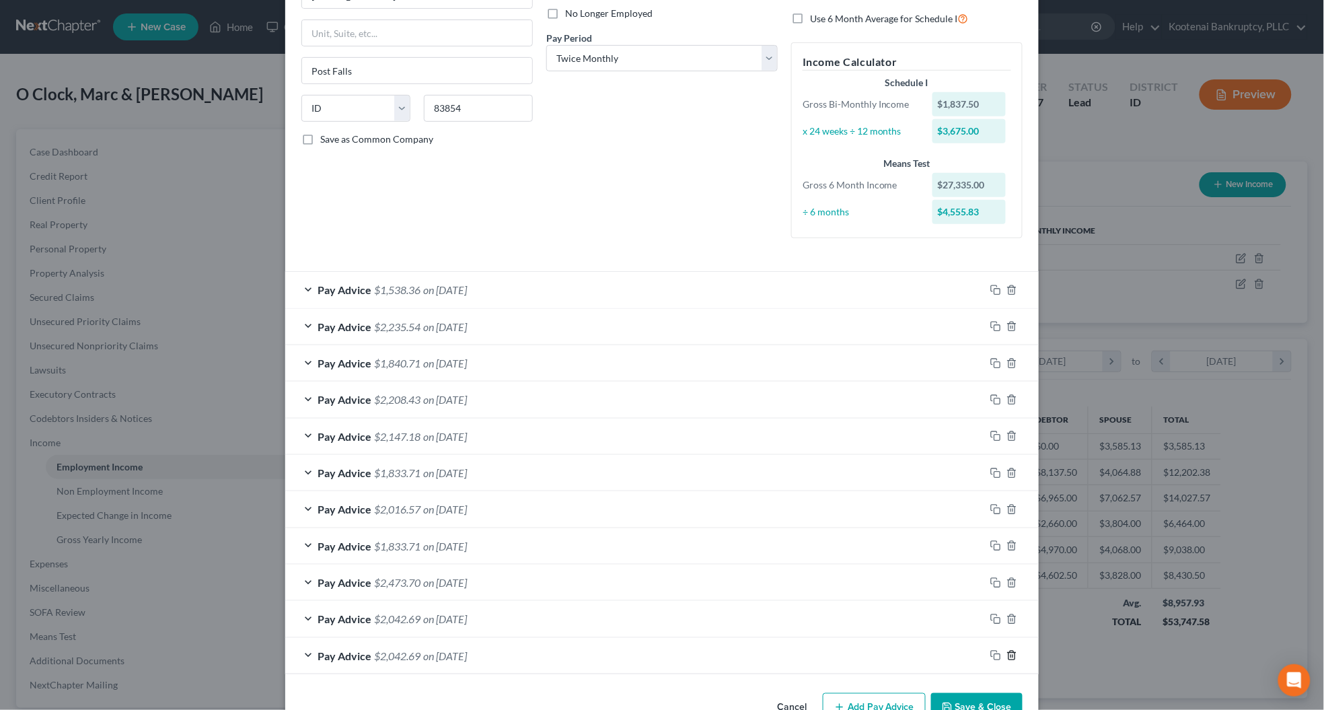
click at [1009, 656] on icon "button" at bounding box center [1011, 654] width 6 height 9
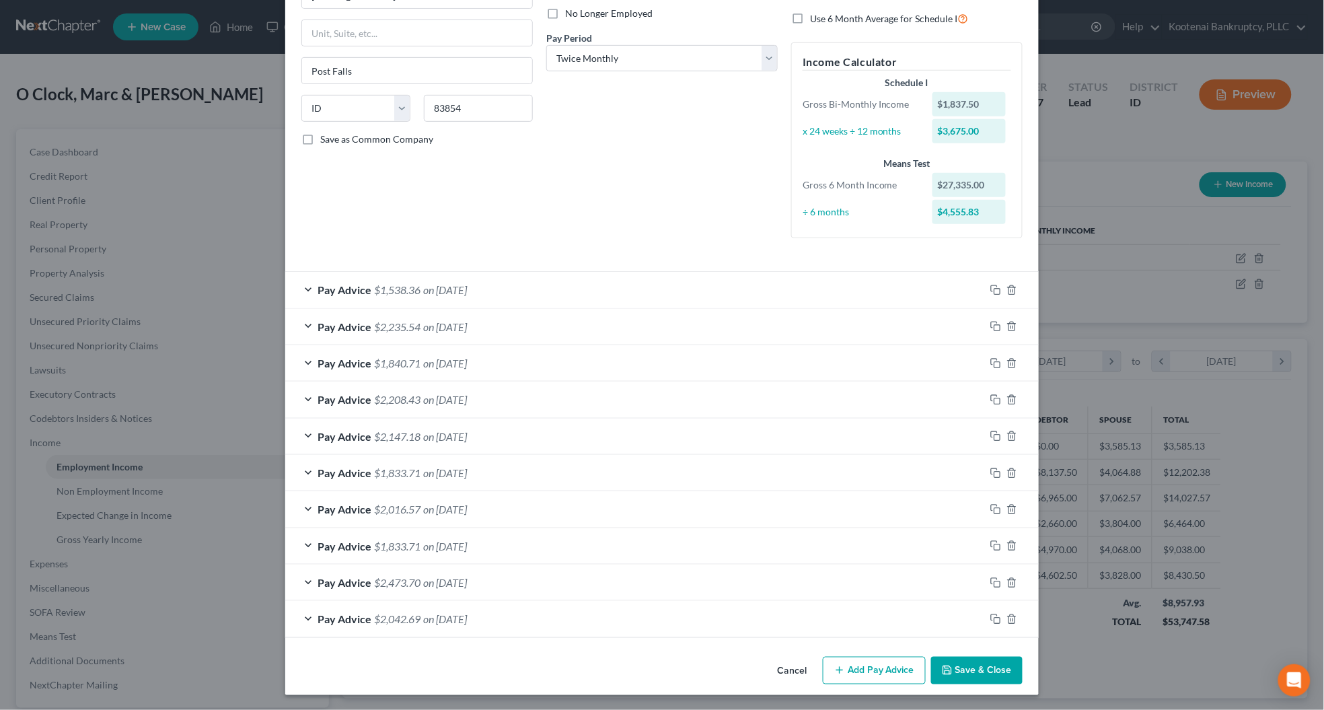
click at [955, 665] on button "Save & Close" at bounding box center [976, 670] width 91 height 28
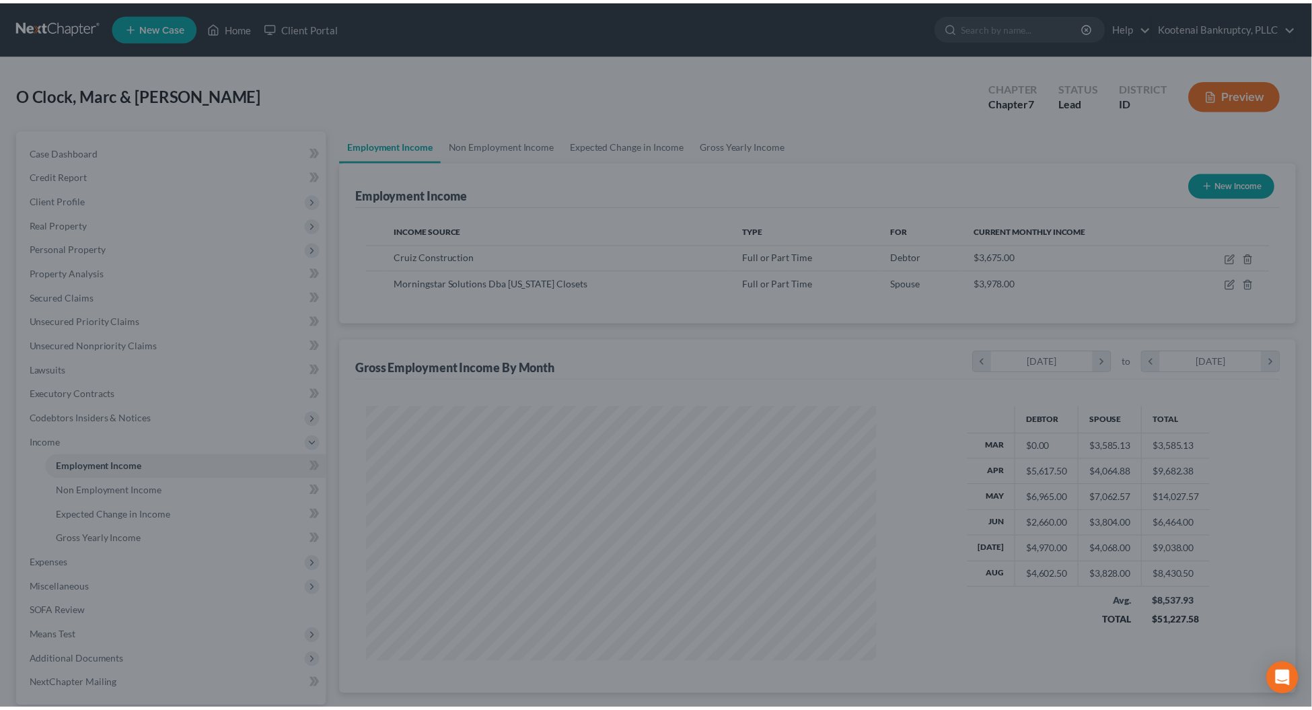
scroll to position [672321, 672036]
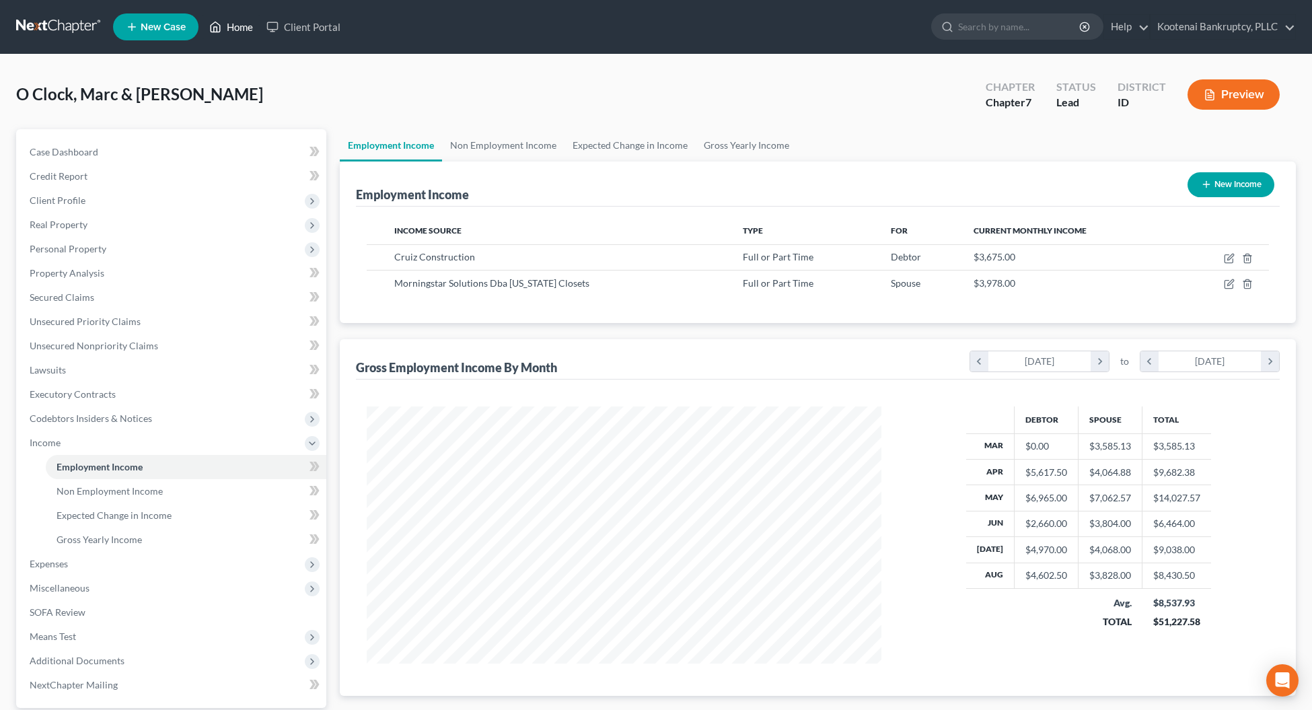
click at [237, 28] on link "Home" at bounding box center [230, 27] width 57 height 24
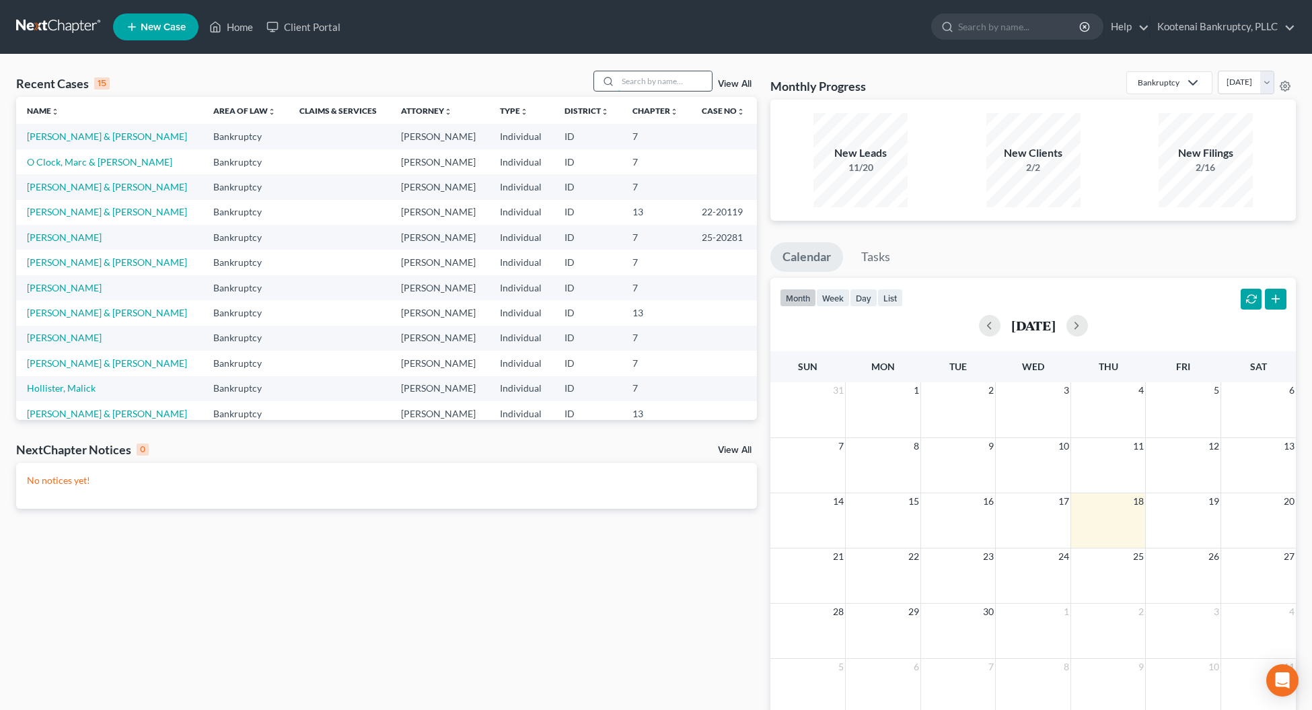
click at [620, 78] on input "search" at bounding box center [664, 81] width 94 height 20
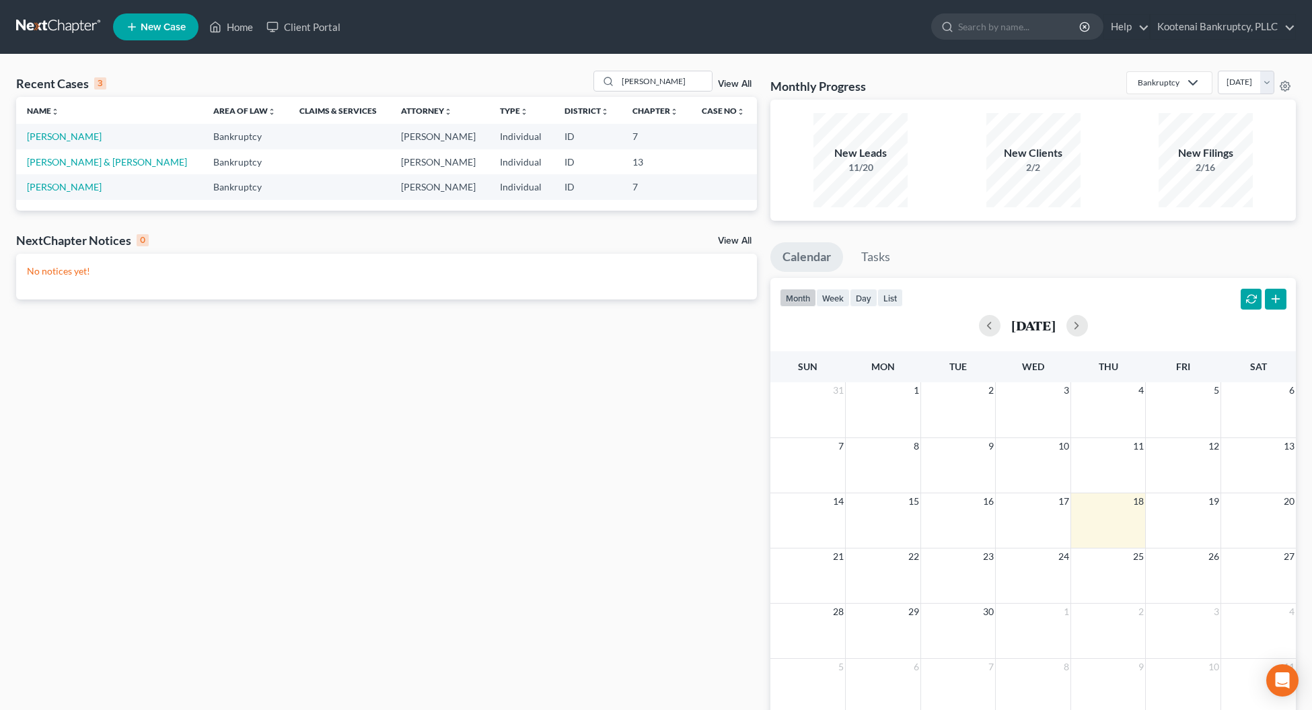
click at [157, 22] on span "New Case" at bounding box center [163, 27] width 45 height 10
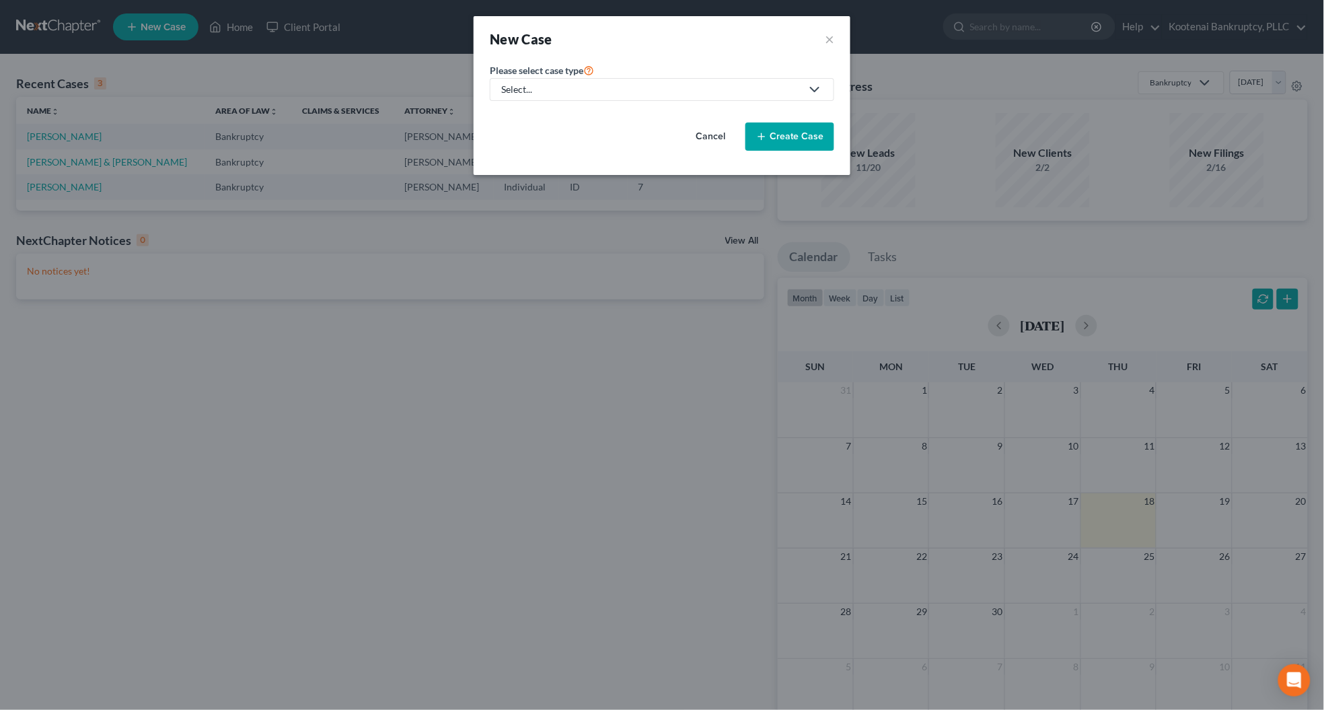
click at [545, 94] on div "Select..." at bounding box center [651, 89] width 300 height 13
click at [541, 121] on div "Bankruptcy" at bounding box center [526, 116] width 48 height 13
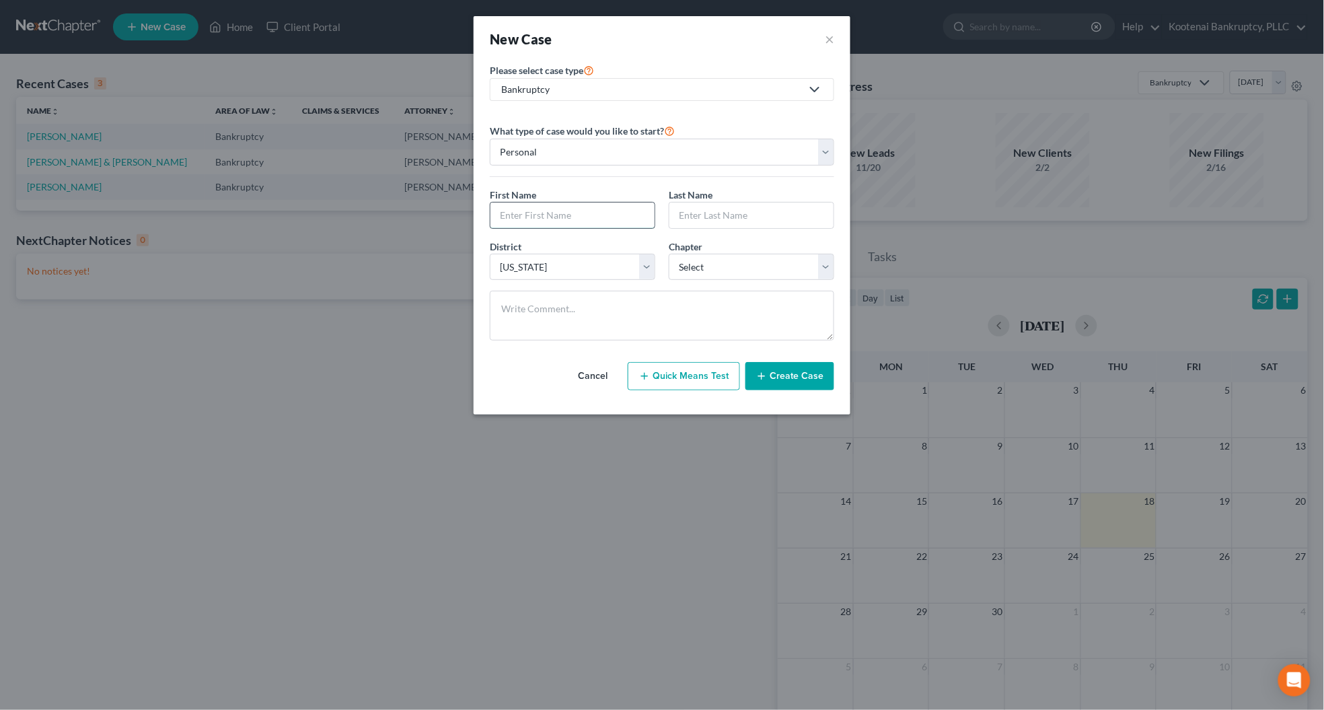
click at [523, 221] on input "text" at bounding box center [572, 215] width 164 height 26
click at [683, 210] on input "text" at bounding box center [751, 215] width 164 height 26
click at [681, 278] on select "Select 7 11 12 13" at bounding box center [751, 267] width 165 height 27
click at [669, 254] on select "Select 7 11 12 13" at bounding box center [751, 267] width 165 height 27
click at [795, 381] on button "Create Case" at bounding box center [789, 376] width 89 height 28
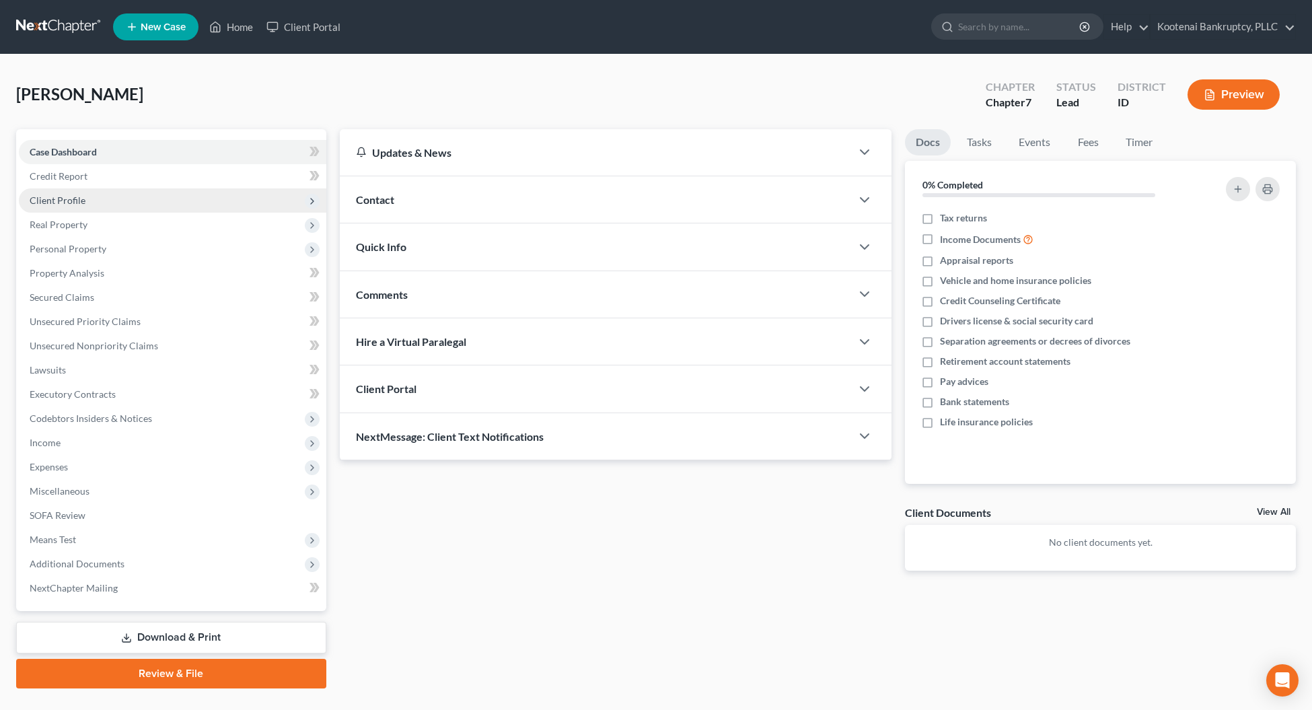
click at [65, 195] on span "Client Profile" at bounding box center [58, 199] width 56 height 11
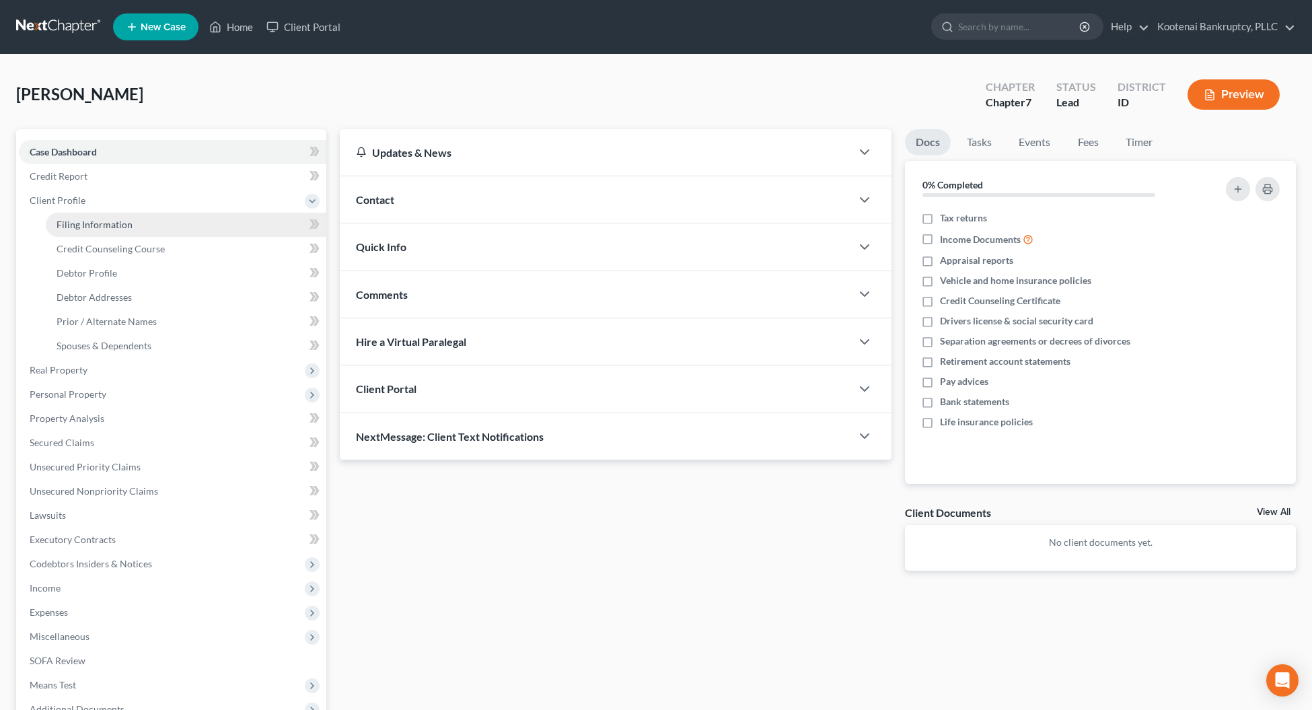
click at [91, 217] on link "Filing Information" at bounding box center [186, 225] width 280 height 24
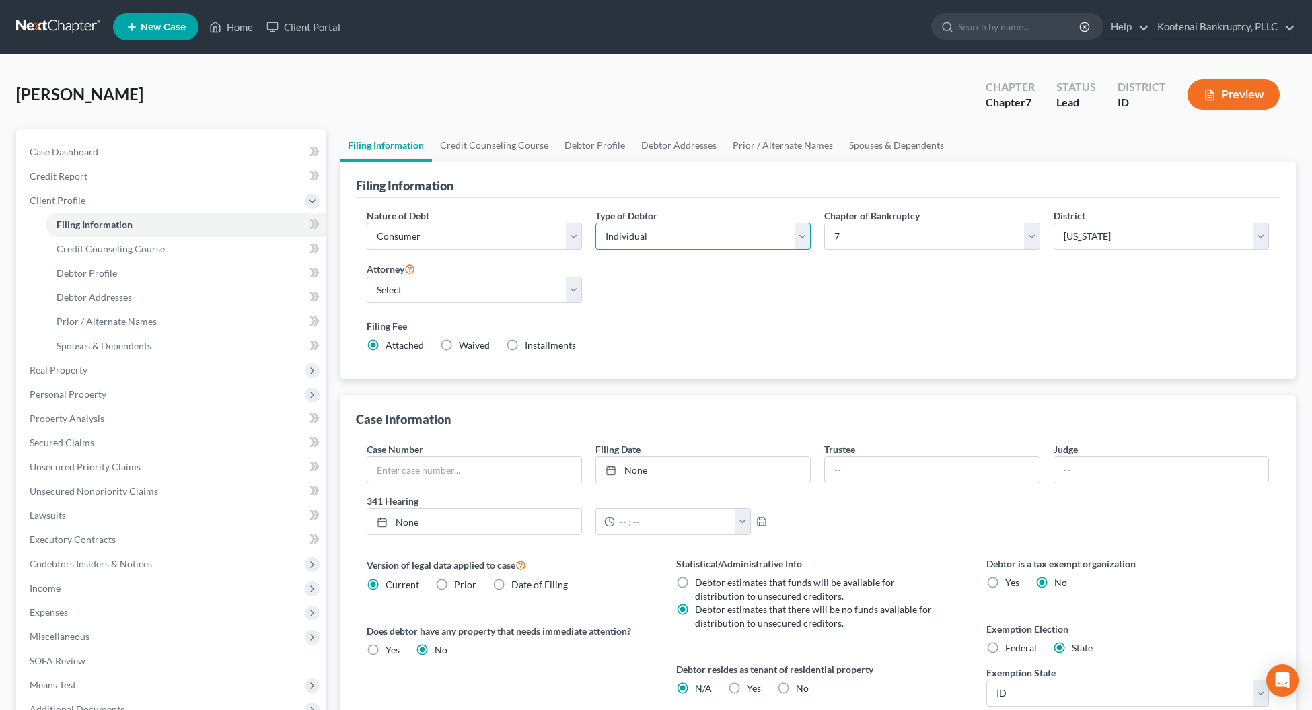
drag, startPoint x: 631, startPoint y: 236, endPoint x: 636, endPoint y: 246, distance: 11.1
click at [631, 236] on select "Select Individual Joint" at bounding box center [702, 236] width 215 height 27
click at [595, 223] on select "Select Individual Joint" at bounding box center [702, 236] width 215 height 27
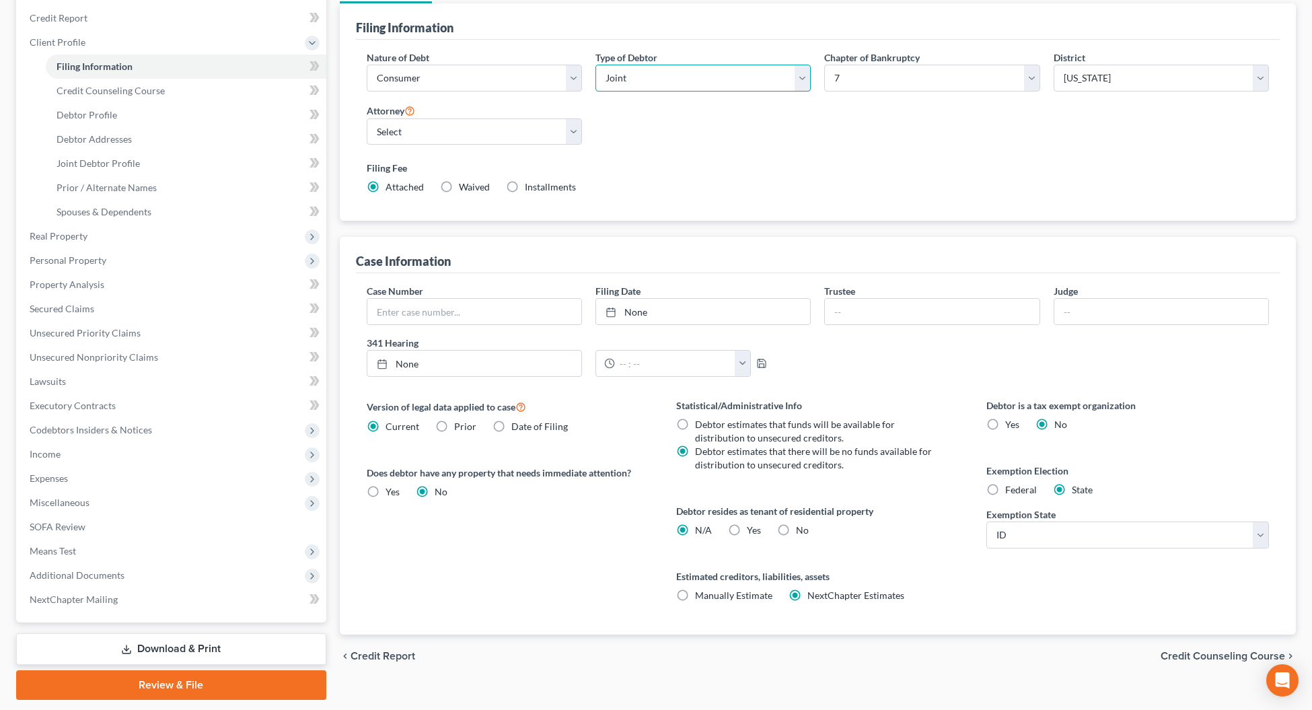
scroll to position [168, 0]
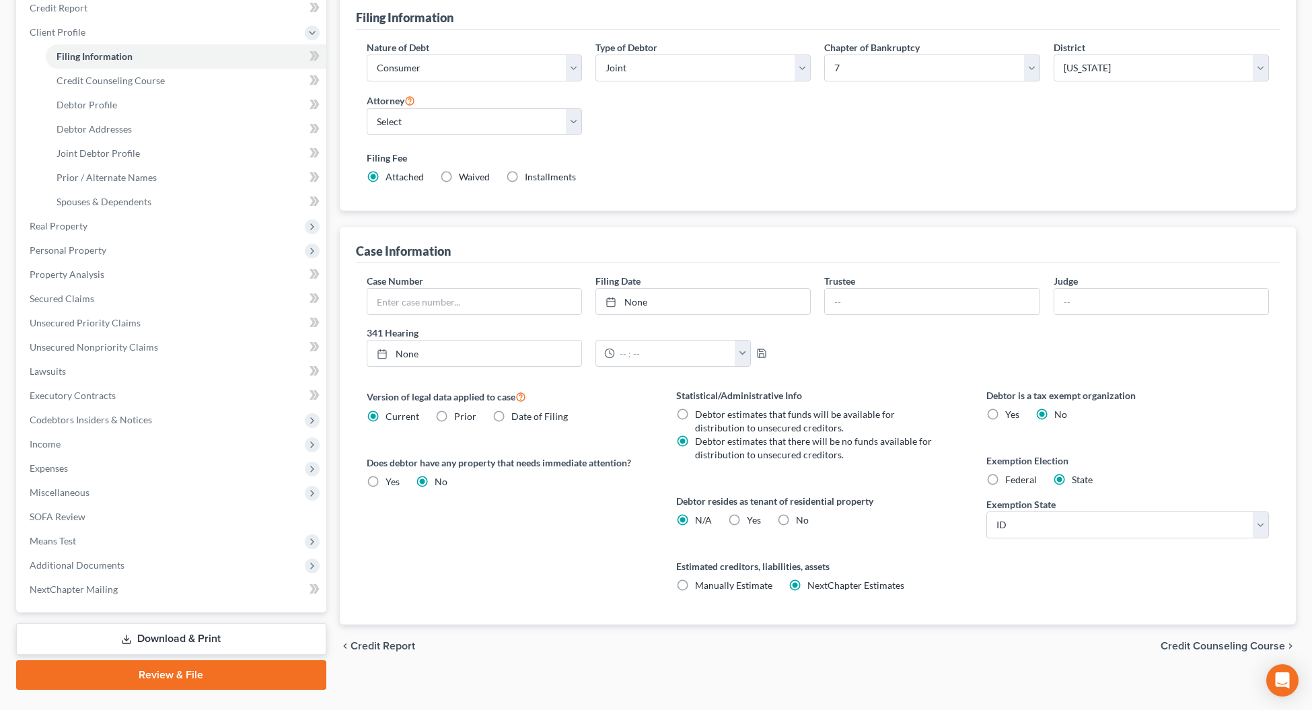
click at [1227, 650] on span "Credit Counseling Course" at bounding box center [1222, 645] width 124 height 11
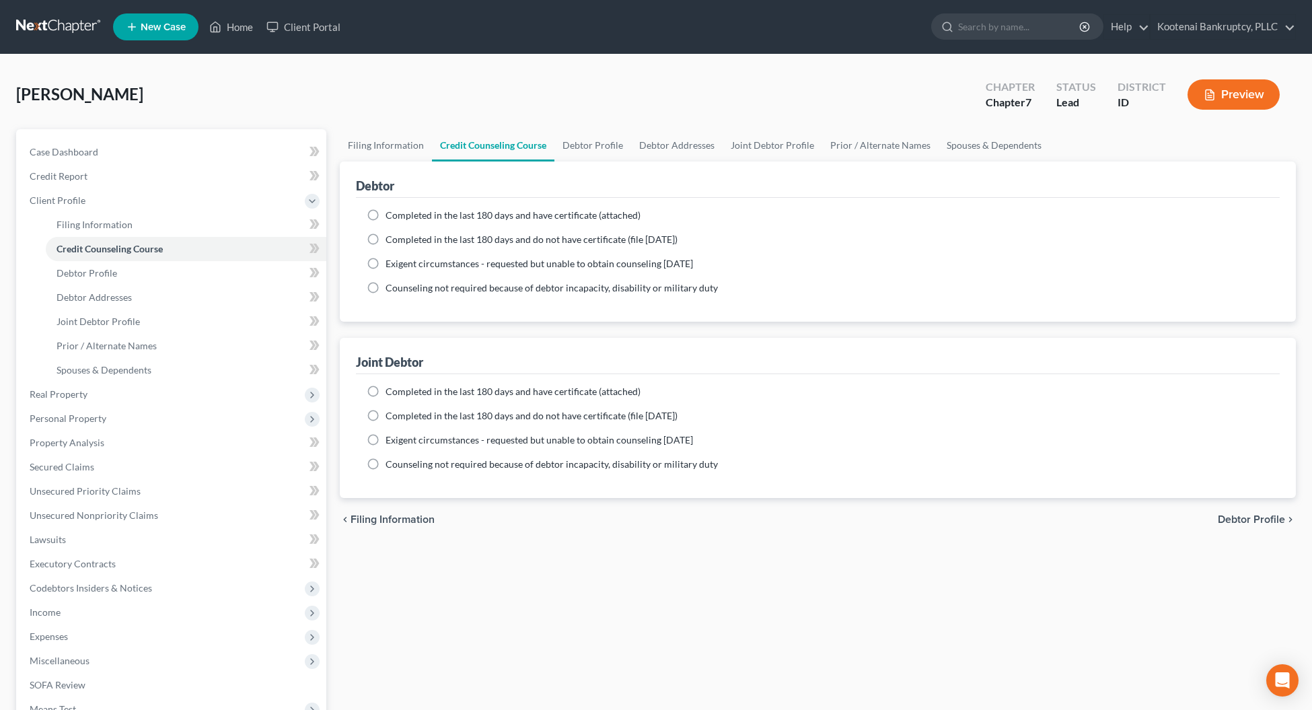
click at [1221, 516] on span "Debtor Profile" at bounding box center [1250, 519] width 67 height 11
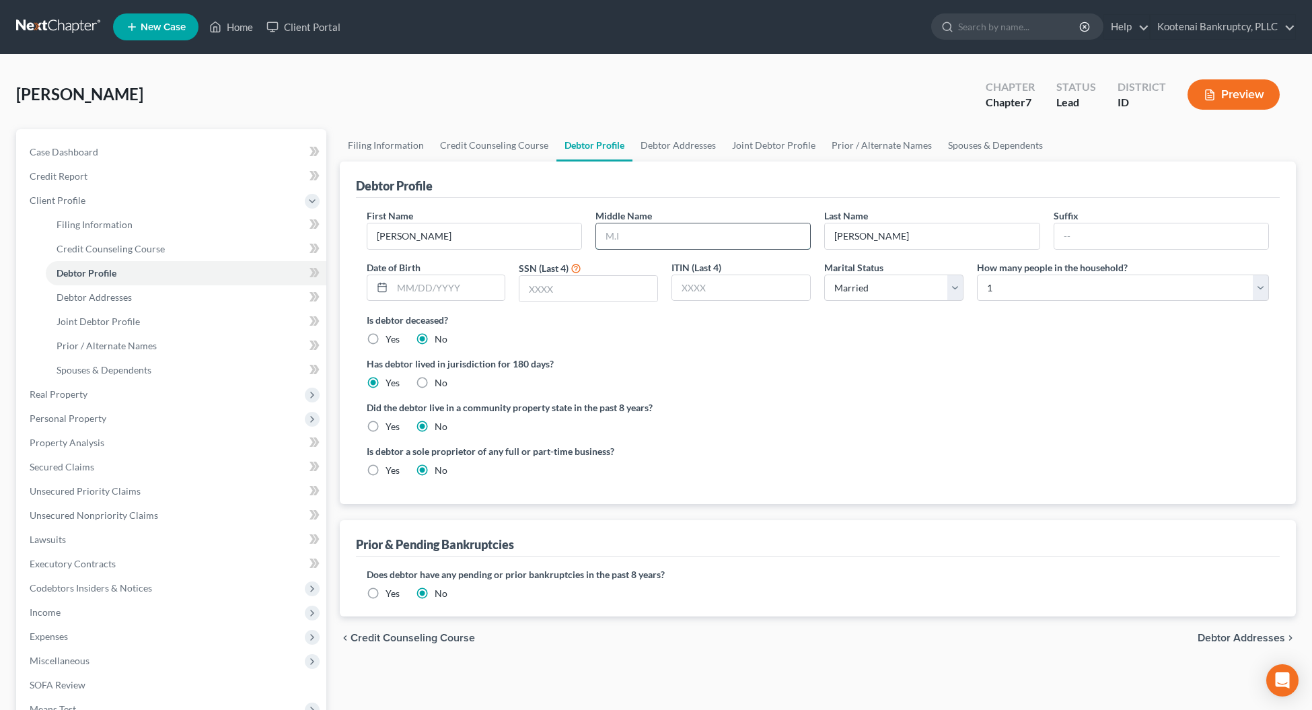
click at [619, 236] on input "text" at bounding box center [703, 236] width 214 height 26
click at [455, 294] on input "text" at bounding box center [448, 288] width 113 height 26
click at [543, 288] on input "text" at bounding box center [588, 289] width 138 height 26
click at [1044, 287] on select "Select 1 2 3 4 5 6 7 8 9 10 11 12 13 14 15 16 17 18 19 20" at bounding box center [1123, 287] width 292 height 27
click at [977, 274] on select "Select 1 2 3 4 5 6 7 8 9 10 11 12 13 14 15 16 17 18 19 20" at bounding box center [1123, 287] width 292 height 27
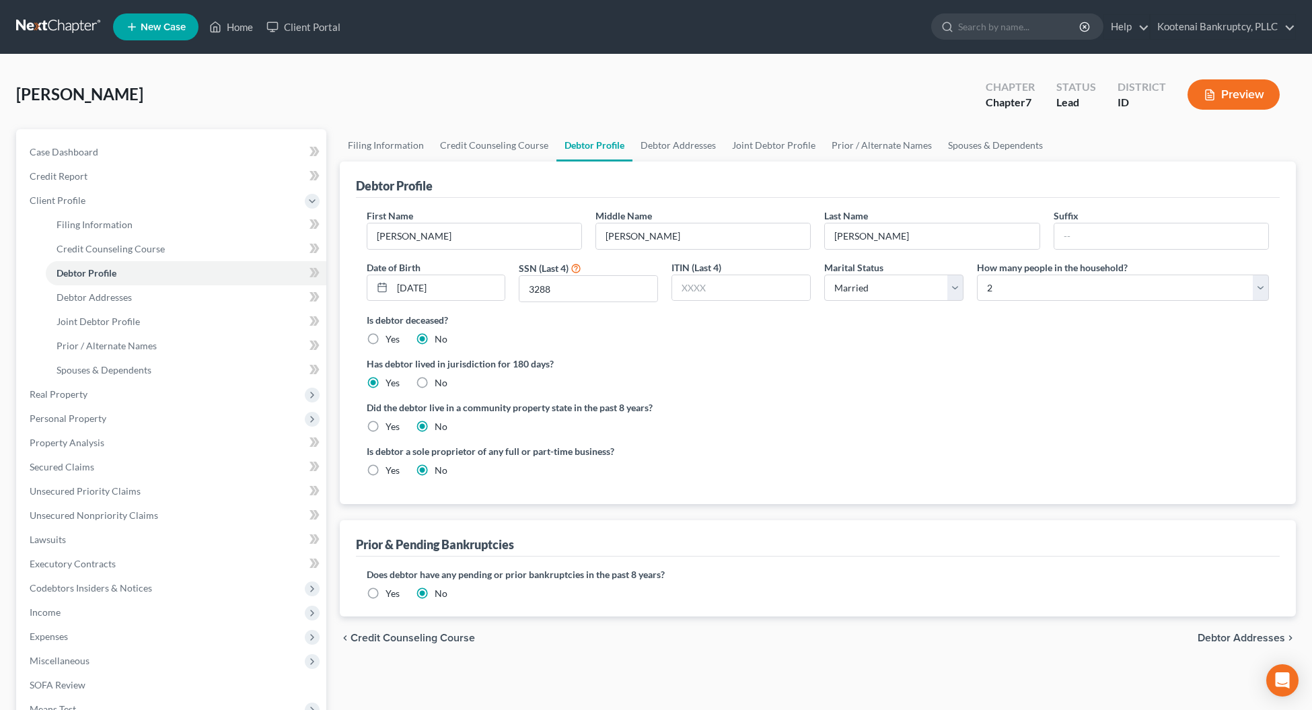
click at [385, 427] on label "Yes" at bounding box center [392, 426] width 14 height 13
click at [391, 427] on input "Yes" at bounding box center [395, 424] width 9 height 9
click at [1219, 632] on span "Debtor Addresses" at bounding box center [1240, 637] width 87 height 11
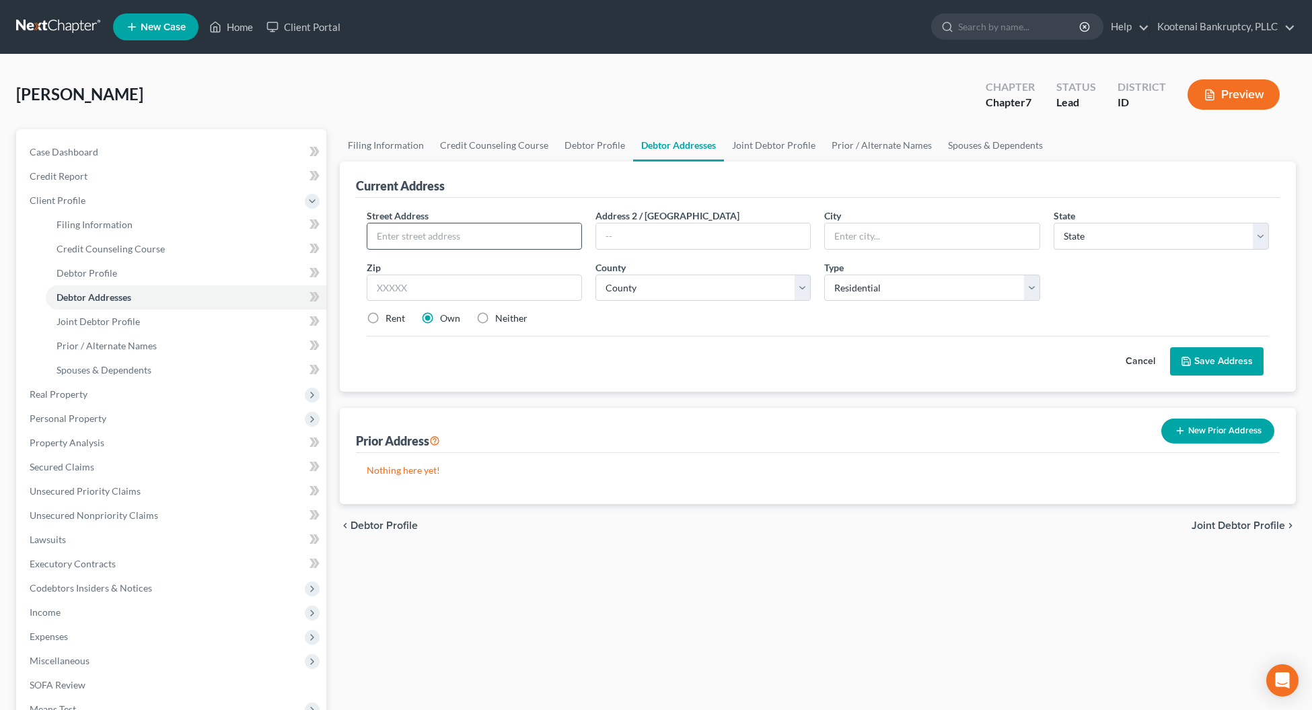
click at [390, 232] on input "text" at bounding box center [474, 236] width 214 height 26
click at [629, 286] on select "County [GEOGRAPHIC_DATA] [GEOGRAPHIC_DATA] [GEOGRAPHIC_DATA] [GEOGRAPHIC_DATA] …" at bounding box center [702, 287] width 215 height 27
click at [595, 274] on select "County [GEOGRAPHIC_DATA] [GEOGRAPHIC_DATA] [GEOGRAPHIC_DATA] [GEOGRAPHIC_DATA] …" at bounding box center [702, 287] width 215 height 27
click at [1211, 357] on button "Save Address" at bounding box center [1216, 361] width 93 height 28
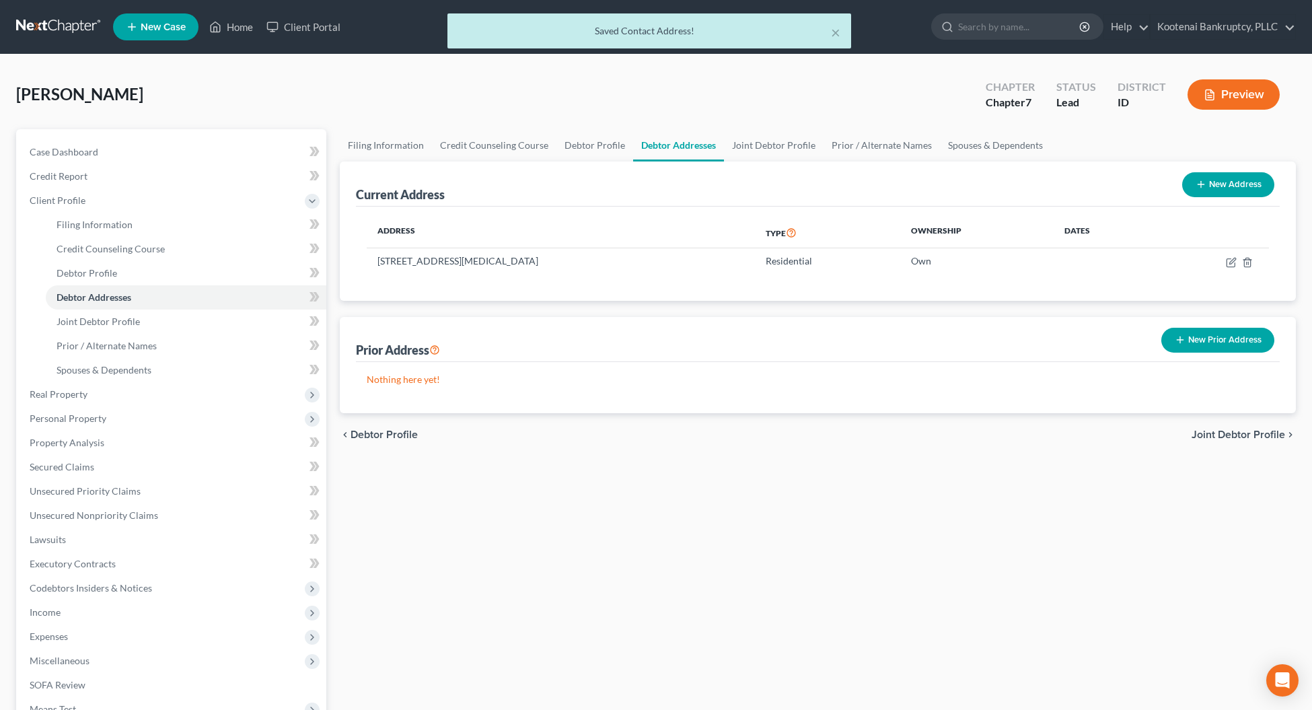
click at [1256, 430] on span "Joint Debtor Profile" at bounding box center [1237, 434] width 93 height 11
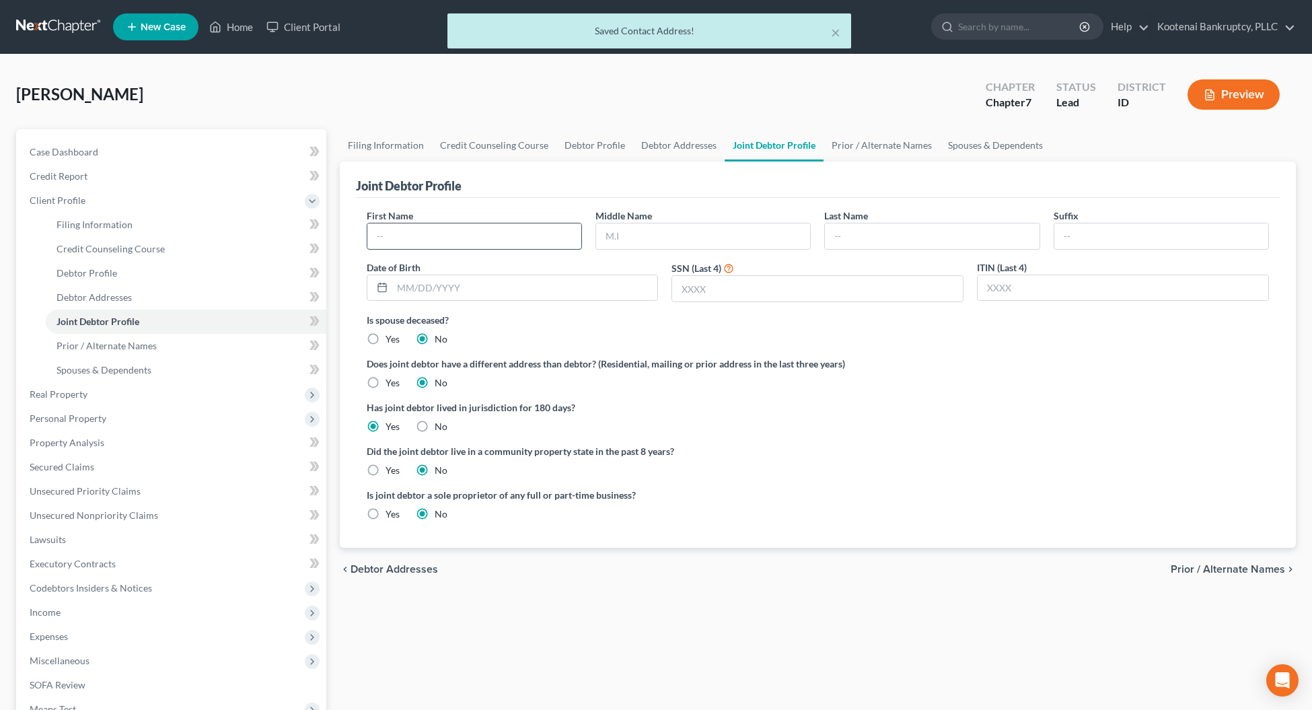
click at [390, 235] on input "text" at bounding box center [474, 236] width 214 height 26
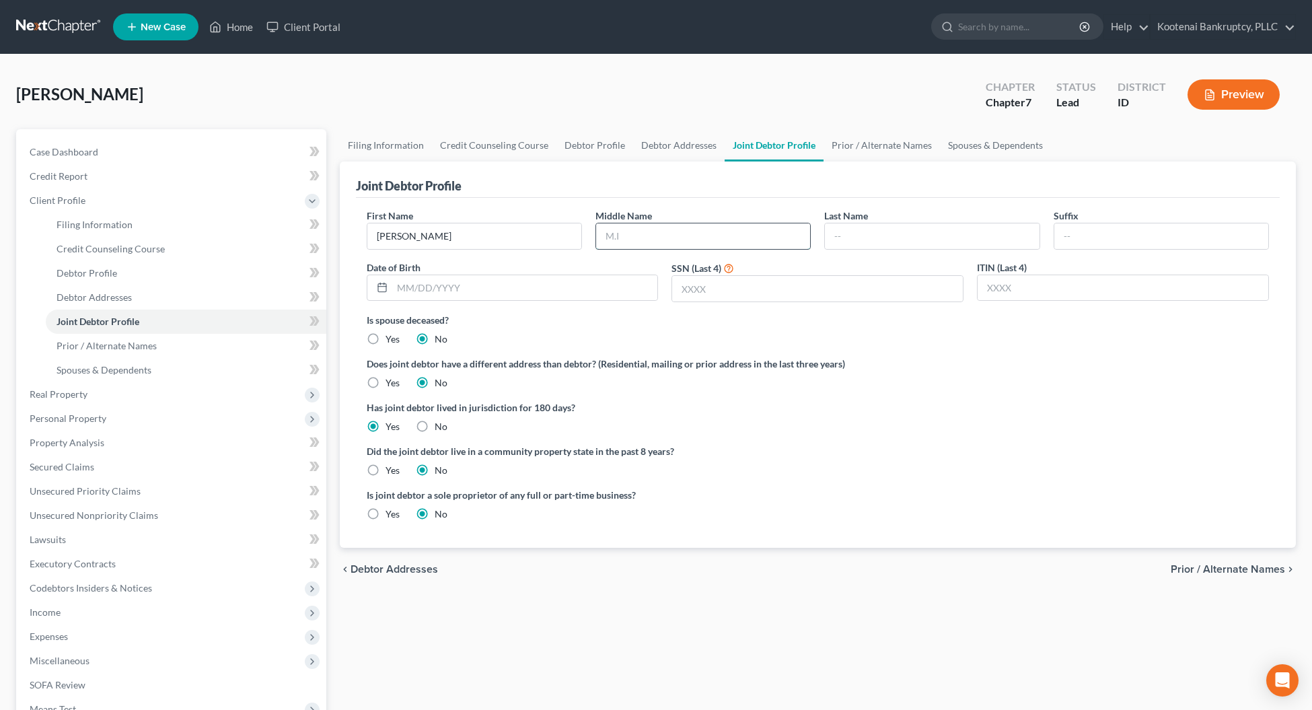
click at [605, 235] on input "text" at bounding box center [703, 236] width 214 height 26
click at [839, 232] on input "text" at bounding box center [932, 236] width 214 height 26
click at [407, 284] on input "text" at bounding box center [525, 288] width 266 height 26
click at [701, 285] on input "text" at bounding box center [817, 289] width 291 height 26
click at [385, 472] on label "Yes" at bounding box center [392, 469] width 14 height 13
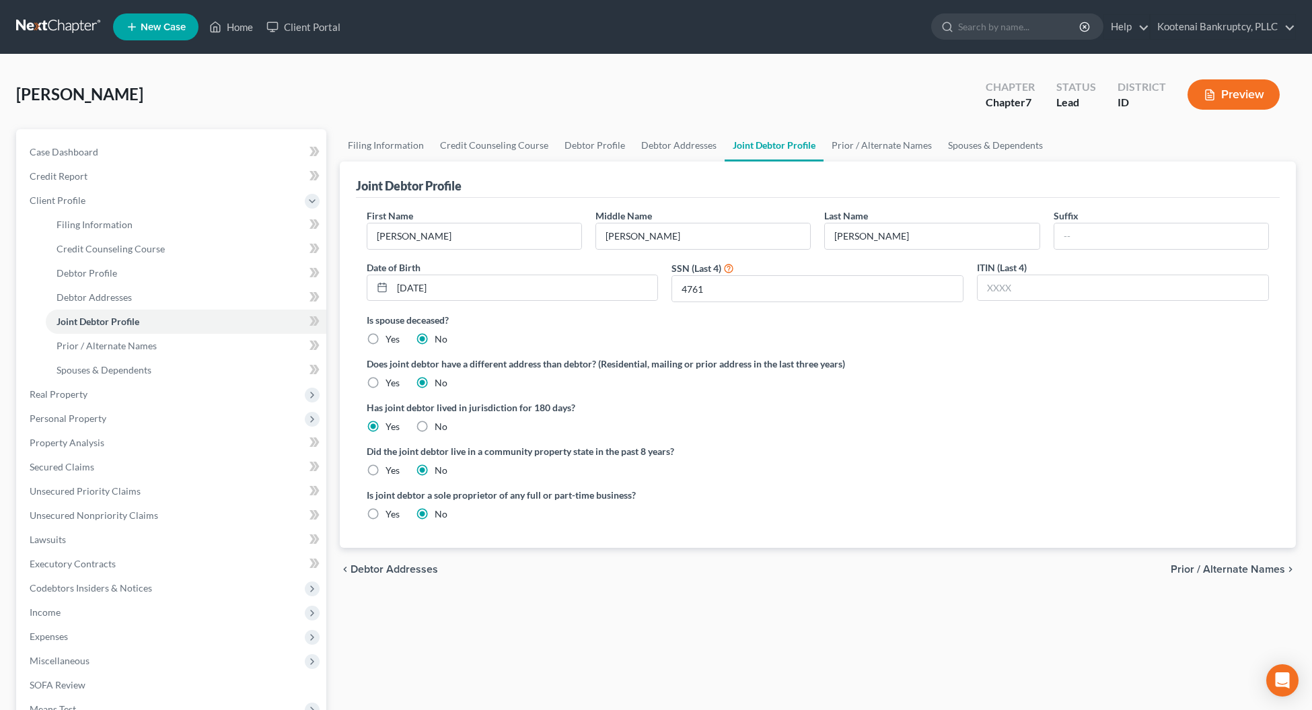
click at [391, 472] on input "Yes" at bounding box center [395, 467] width 9 height 9
click at [42, 180] on span "Credit Report" at bounding box center [59, 175] width 58 height 11
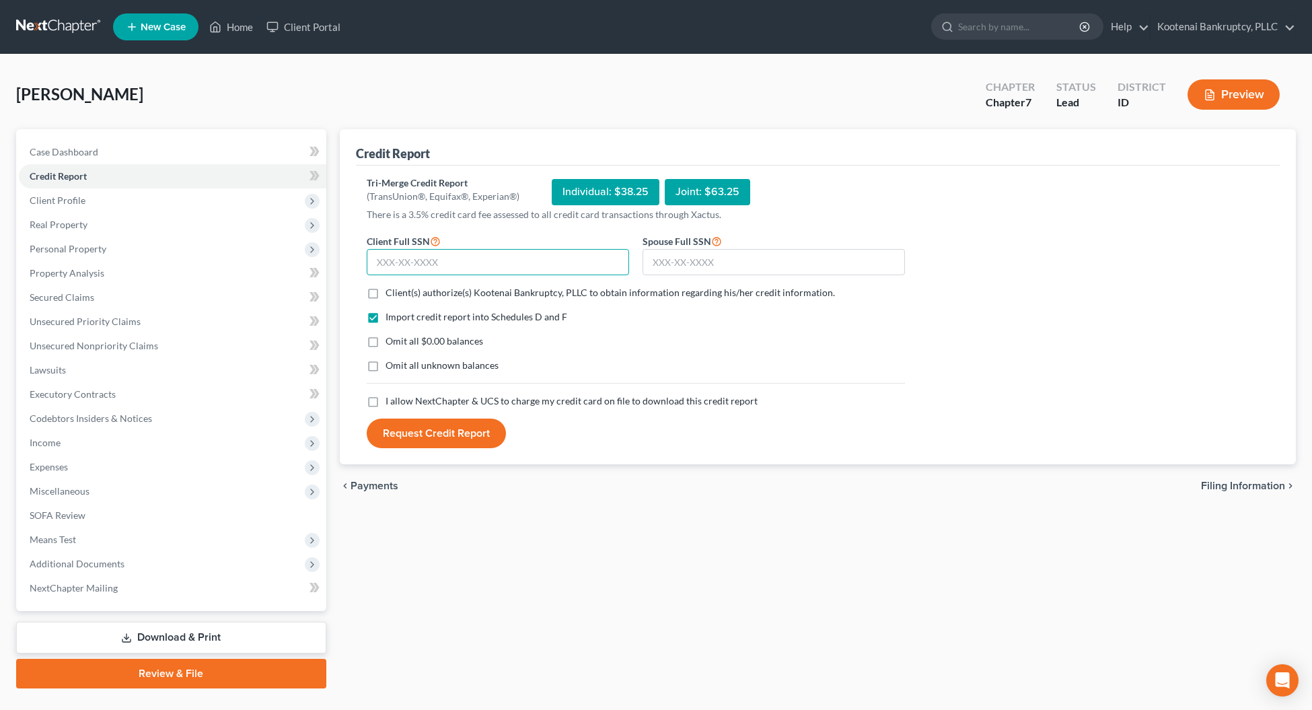
click at [417, 267] on input "text" at bounding box center [498, 262] width 262 height 27
click at [680, 263] on input "text" at bounding box center [773, 262] width 262 height 27
drag, startPoint x: 377, startPoint y: 293, endPoint x: 382, endPoint y: 344, distance: 50.7
click at [385, 294] on label "Client(s) authorize(s) Kootenai Bankruptcy, PLLC to obtain information regardin…" at bounding box center [609, 292] width 449 height 13
click at [391, 294] on input "Client(s) authorize(s) Kootenai Bankruptcy, PLLC to obtain information regardin…" at bounding box center [395, 290] width 9 height 9
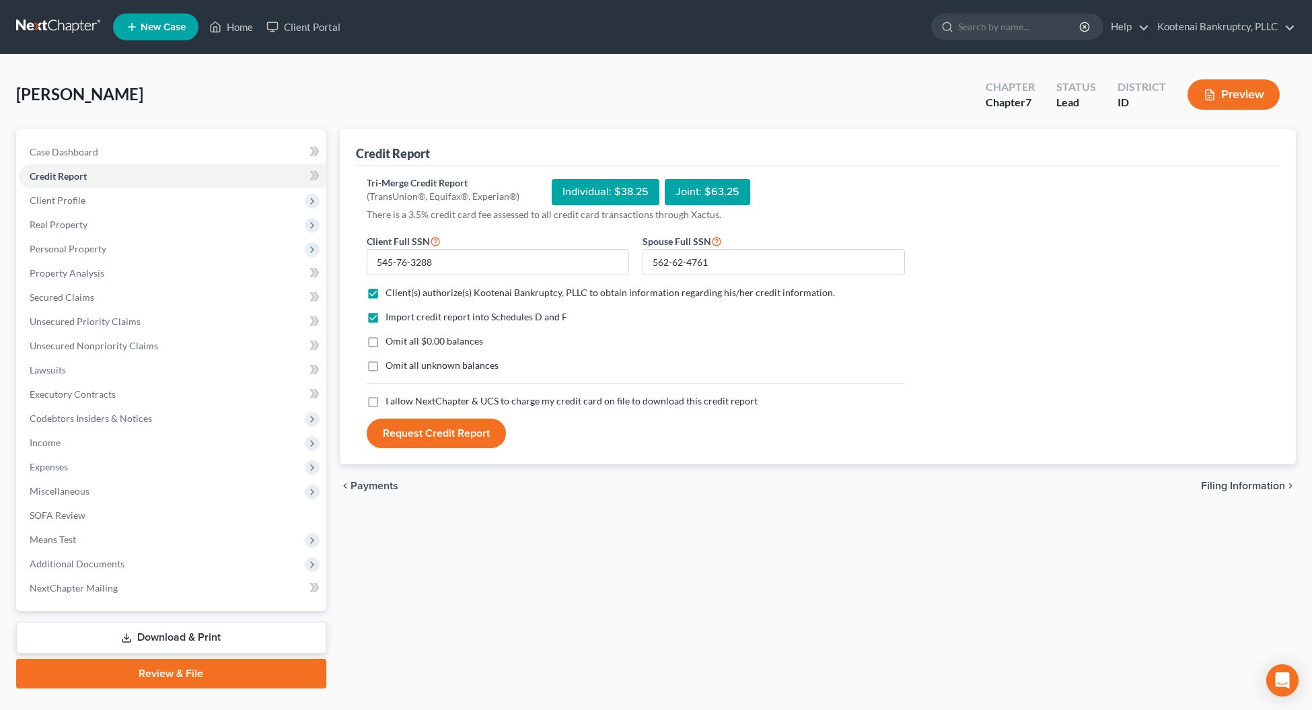
click at [377, 391] on div "Import credit report into Schedules D and F Omit all $0.00 balances Omit all un…" at bounding box center [636, 352] width 552 height 84
click at [385, 402] on label "I allow NextChapter & UCS to charge my credit card on file to download this cre…" at bounding box center [571, 400] width 372 height 13
click at [391, 402] on input "I allow NextChapter & UCS to charge my credit card on file to download this cre…" at bounding box center [395, 398] width 9 height 9
click at [427, 429] on button "Request Credit Report" at bounding box center [436, 433] width 139 height 30
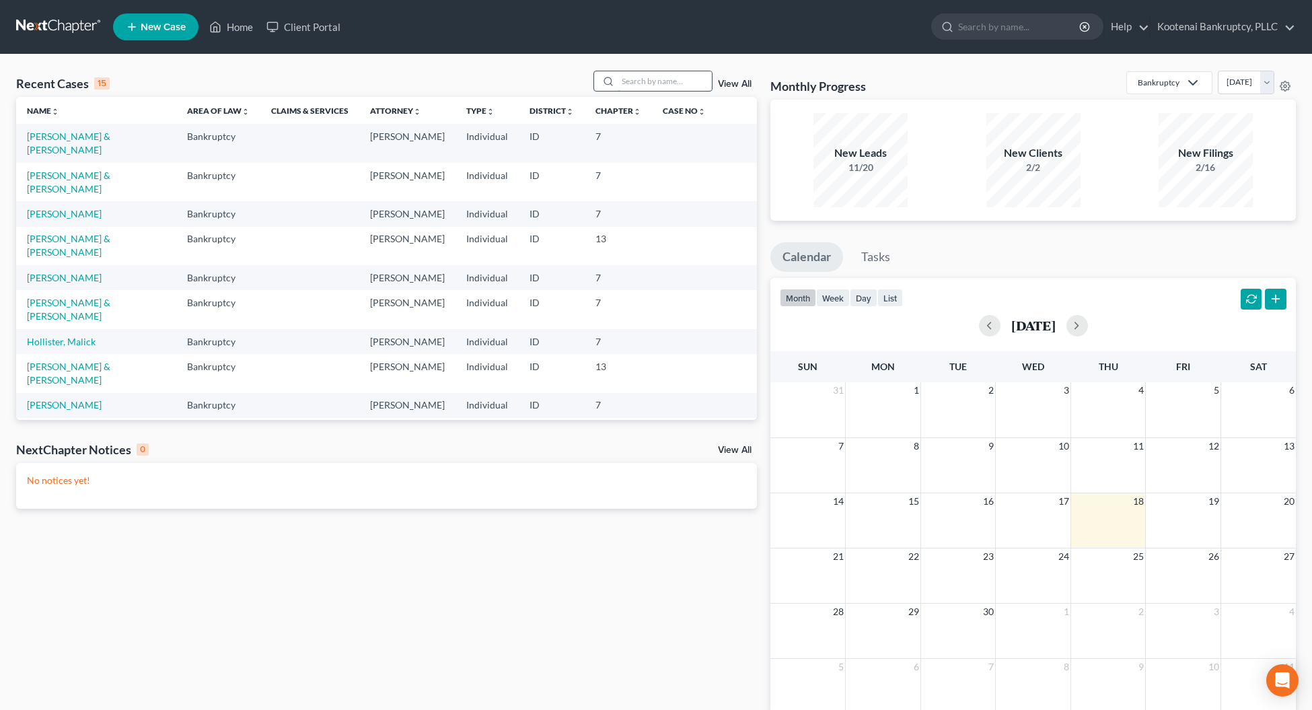
click at [628, 83] on input "search" at bounding box center [664, 81] width 94 height 20
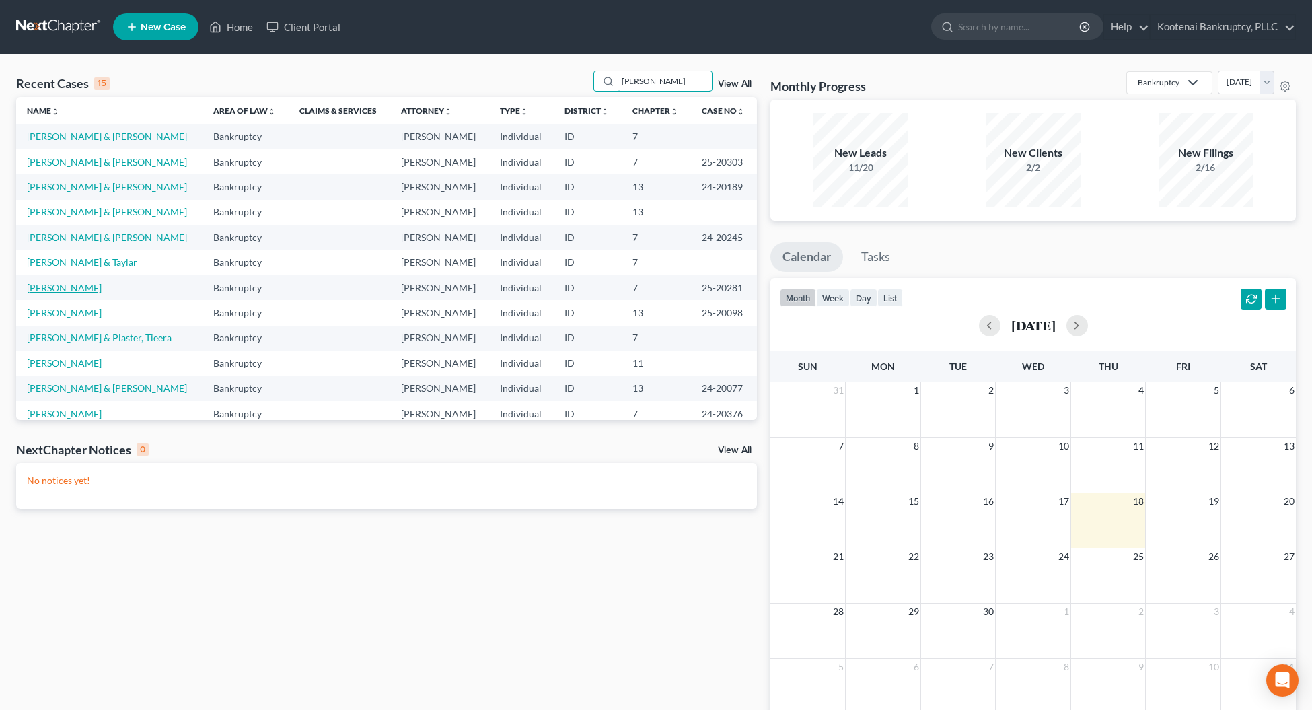
type input "williams"
click at [71, 290] on link "[PERSON_NAME]" at bounding box center [64, 287] width 75 height 11
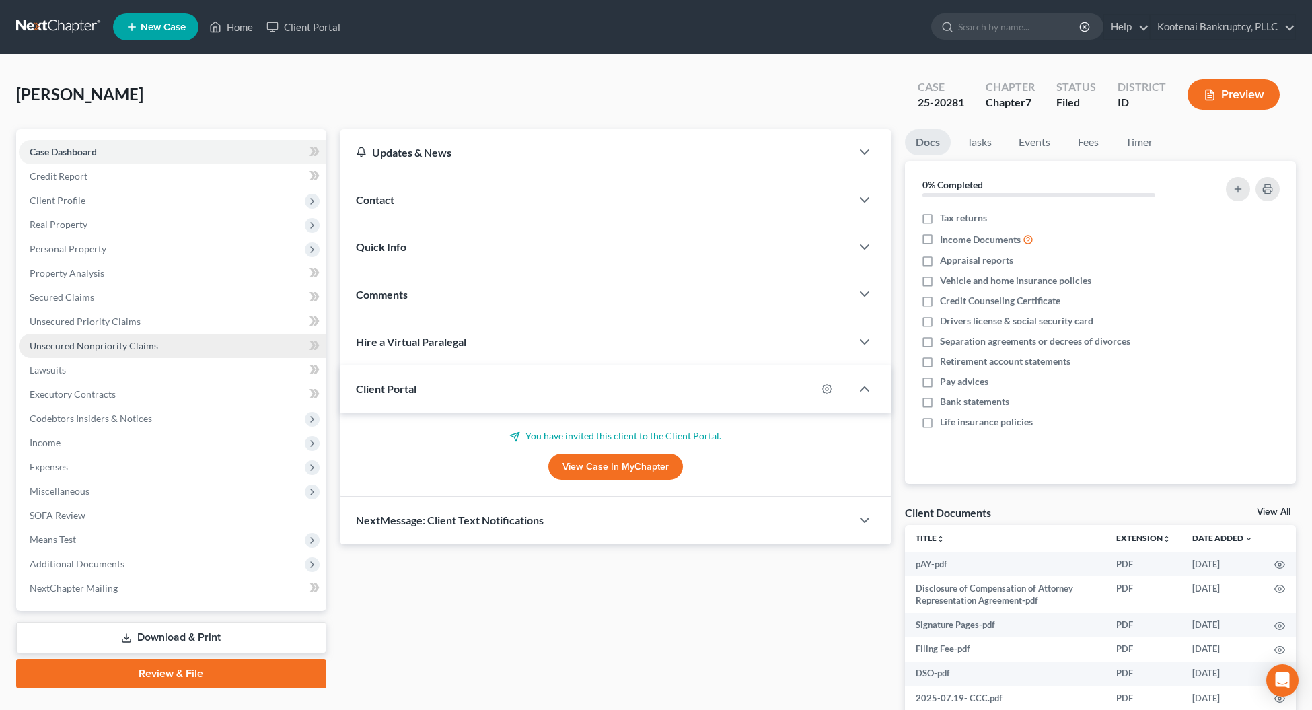
click at [54, 348] on span "Unsecured Nonpriority Claims" at bounding box center [94, 345] width 128 height 11
